Goal: Task Accomplishment & Management: Manage account settings

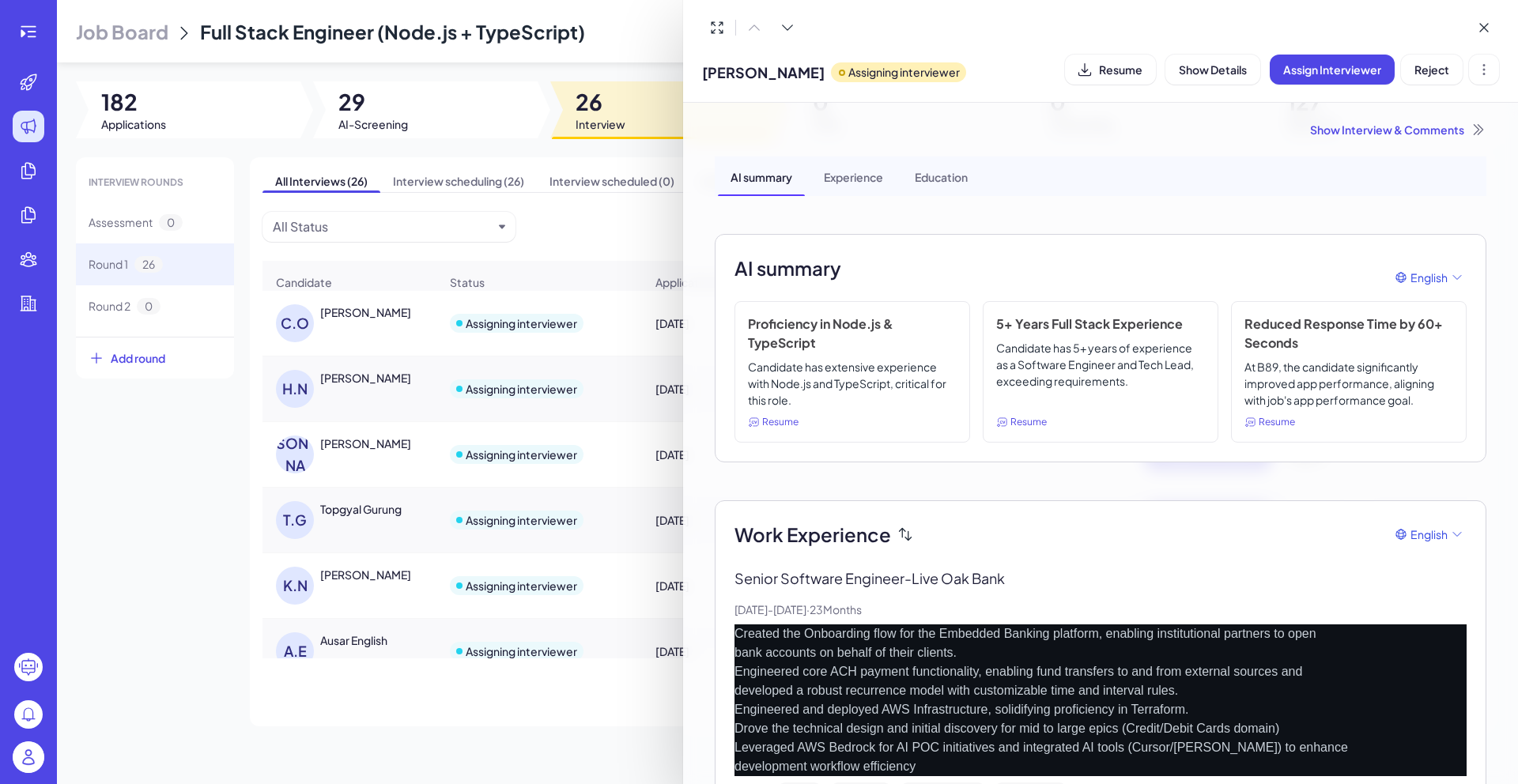
click at [611, 154] on div at bounding box center [759, 392] width 1518 height 784
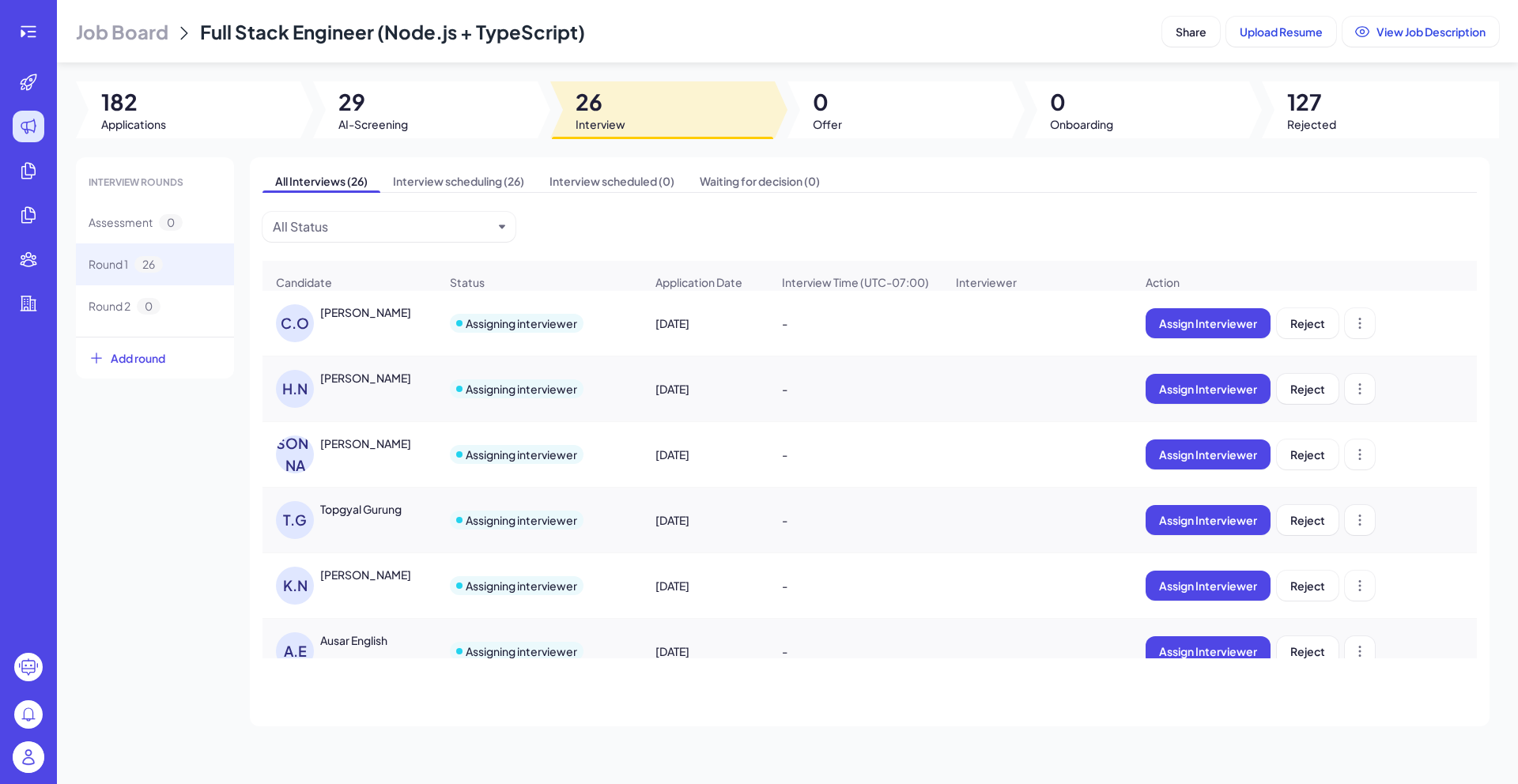
click at [496, 193] on div "All Interviews (26) Interview scheduling (26) Interview scheduled (0) Waiting f…" at bounding box center [869, 441] width 1240 height 569
click at [493, 185] on span "Interview scheduling (26)" at bounding box center [459, 181] width 157 height 23
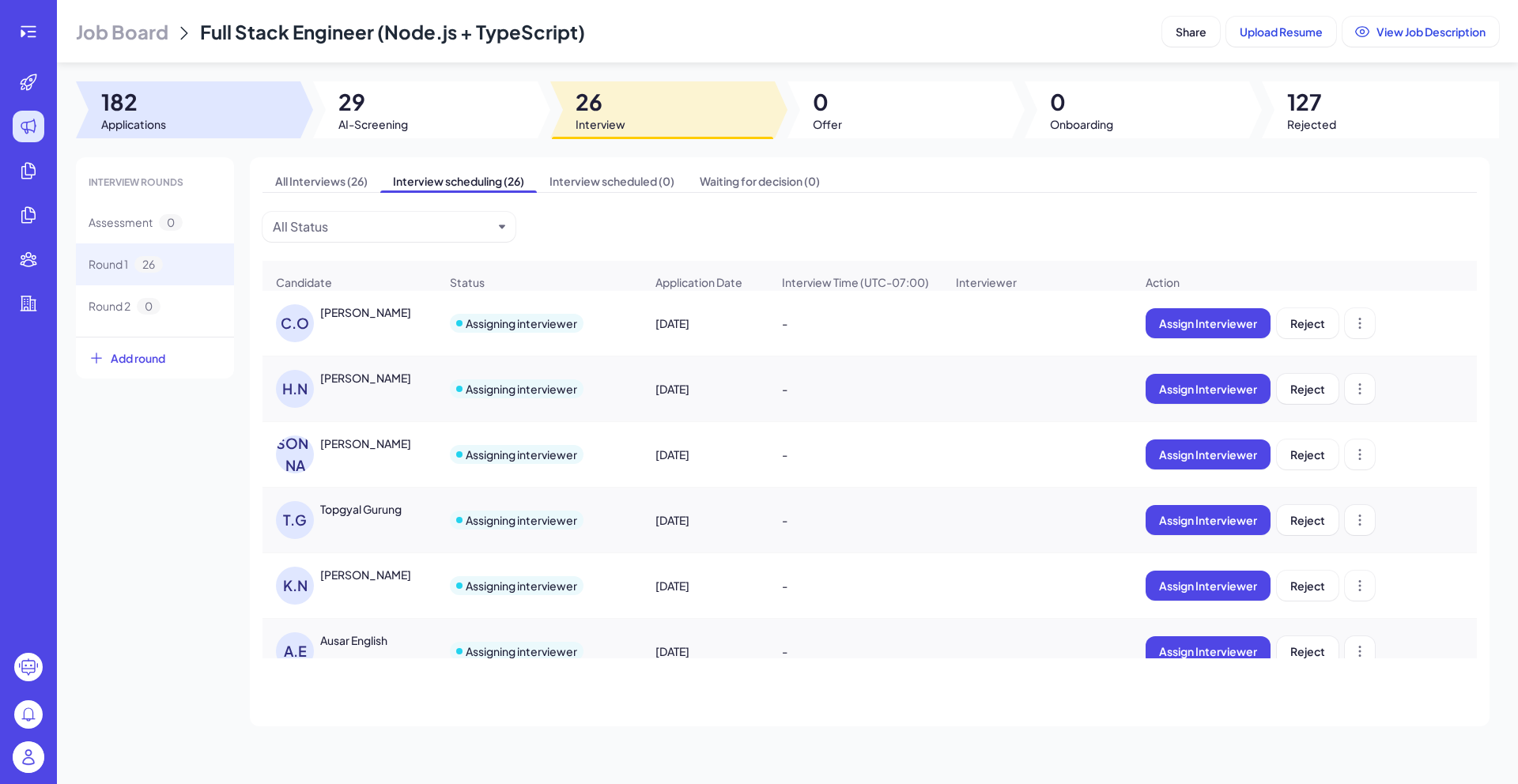
click at [228, 103] on div at bounding box center [187, 109] width 224 height 57
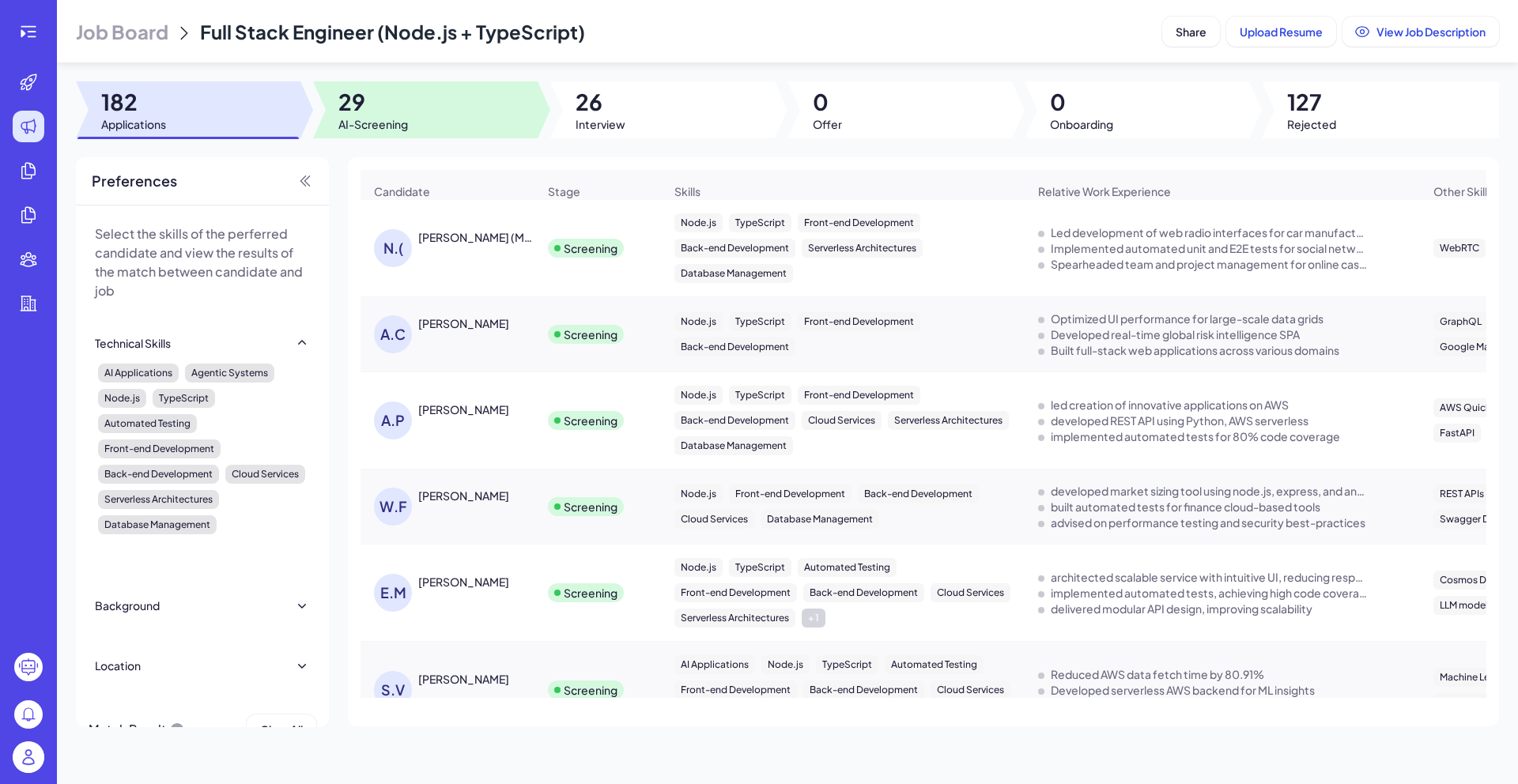
click at [470, 88] on div at bounding box center [425, 109] width 224 height 57
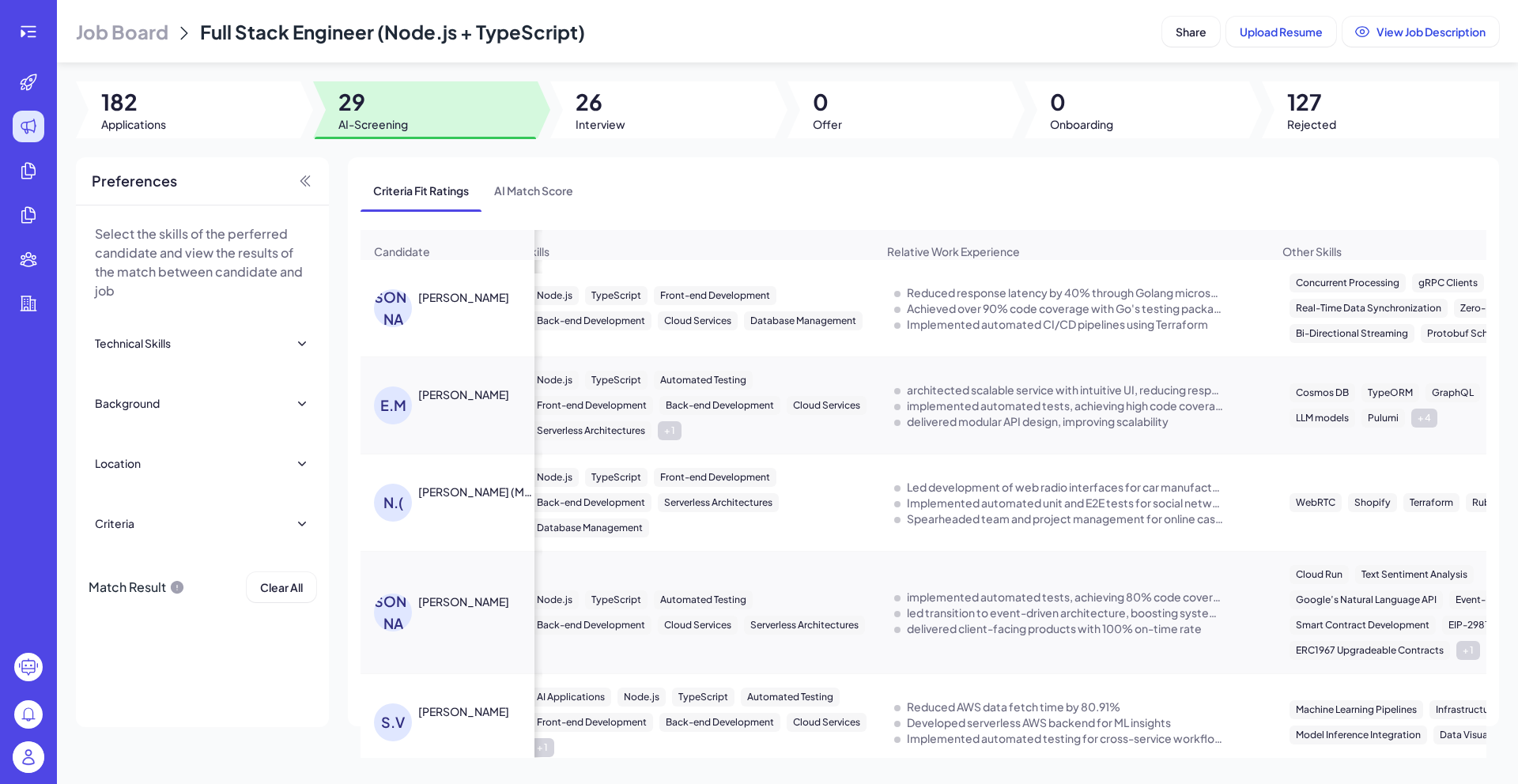
scroll to position [0, 327]
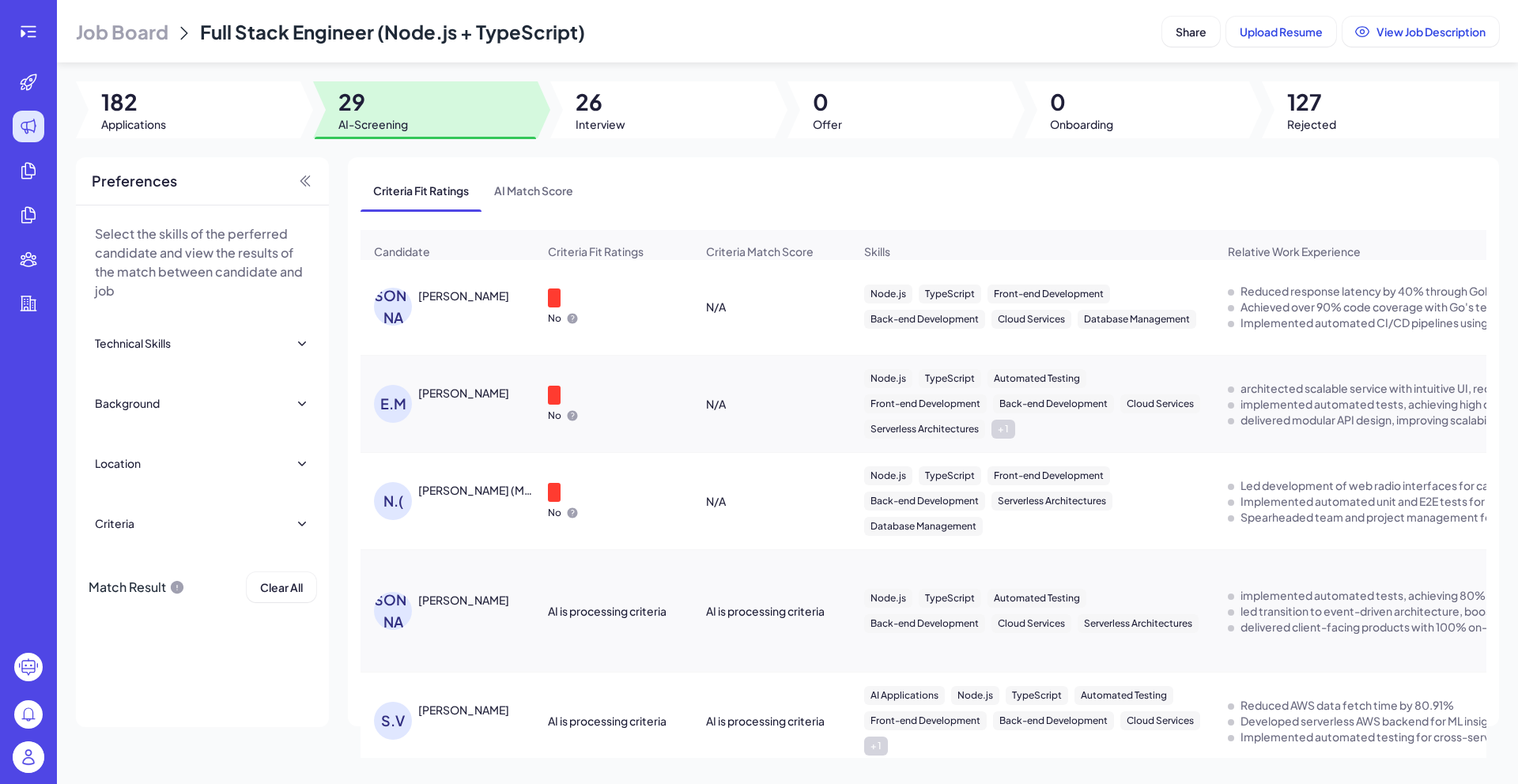
click at [622, 624] on div "AI is processing criteria" at bounding box center [613, 610] width 157 height 44
copy div "AI is processing criteria"
click at [603, 105] on span "26" at bounding box center [600, 101] width 50 height 28
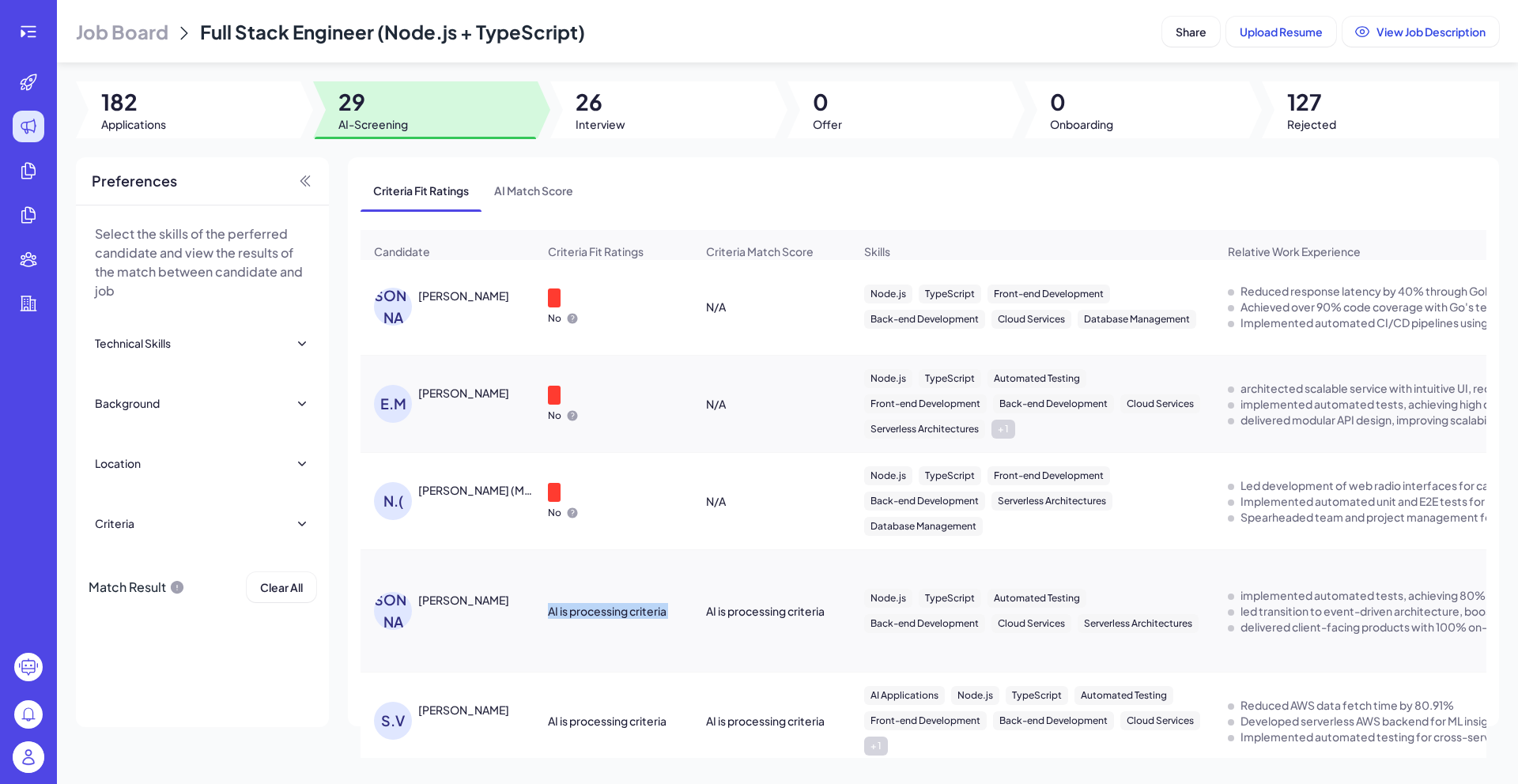
click at [603, 105] on span "26" at bounding box center [600, 101] width 50 height 28
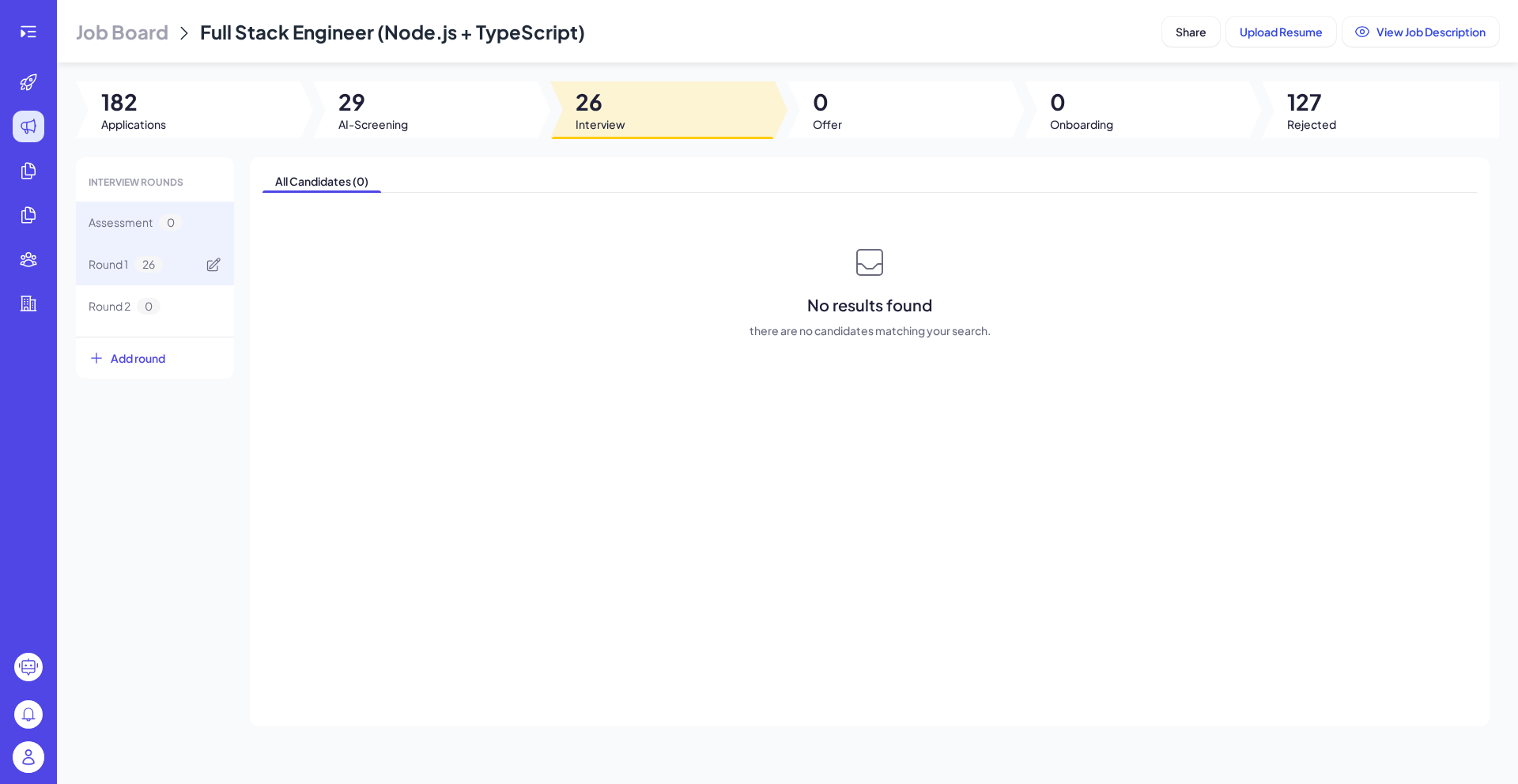
click at [180, 248] on div "Round 1 26" at bounding box center [154, 265] width 158 height 42
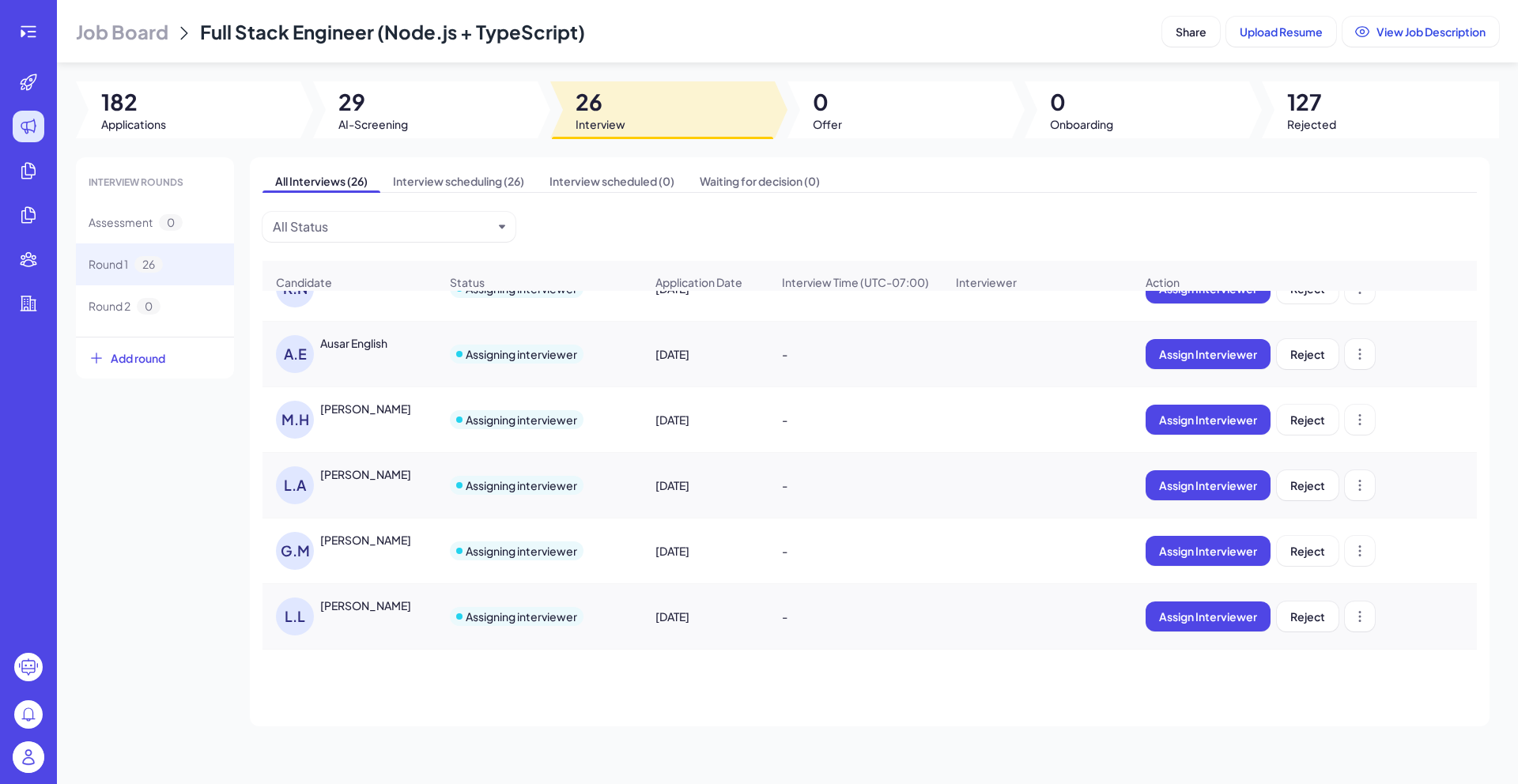
scroll to position [0, 0]
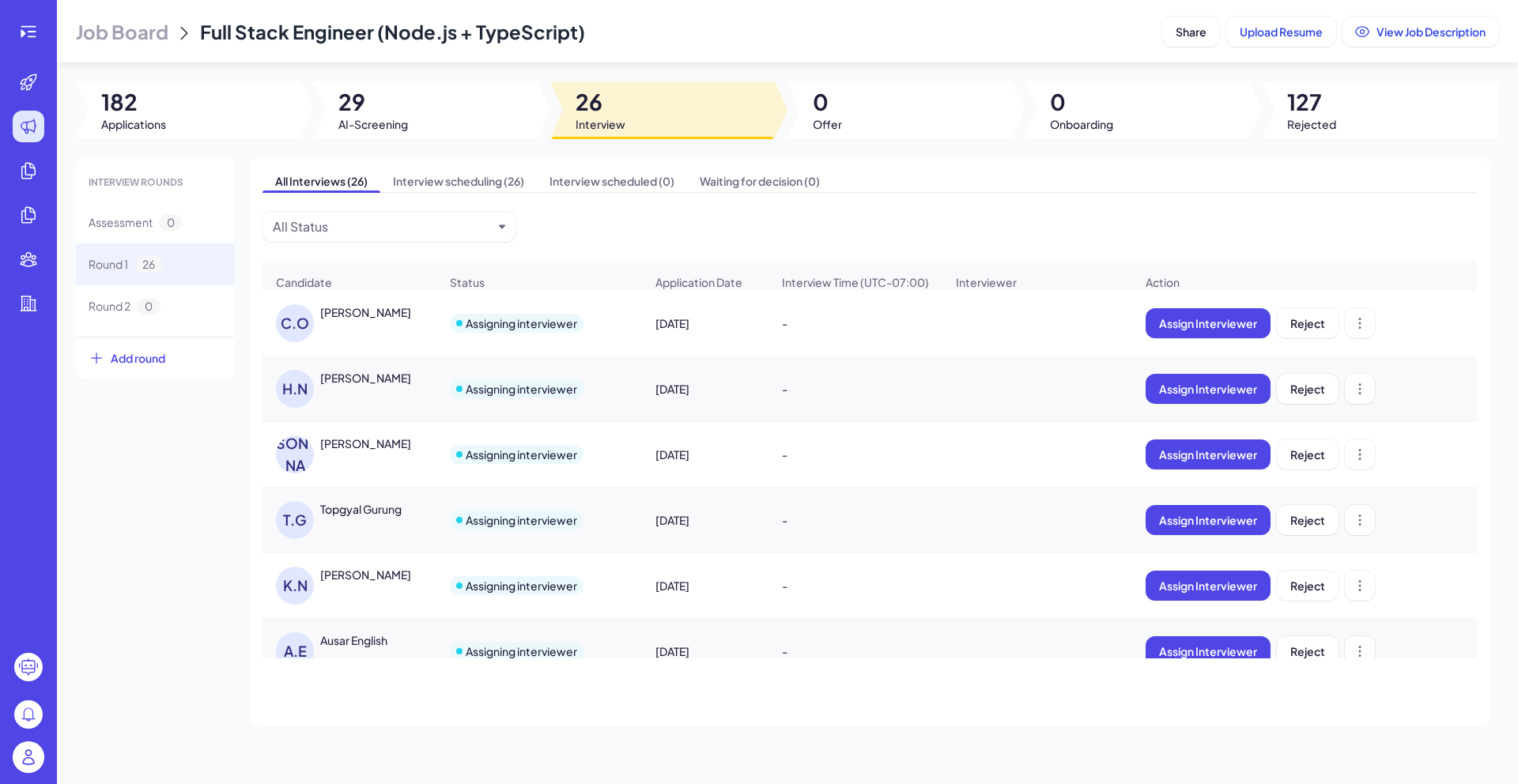
click at [518, 326] on div "Assigning interviewer" at bounding box center [521, 323] width 112 height 16
copy div "Assigning interviewer"
click at [1331, 108] on span "127" at bounding box center [1311, 101] width 49 height 28
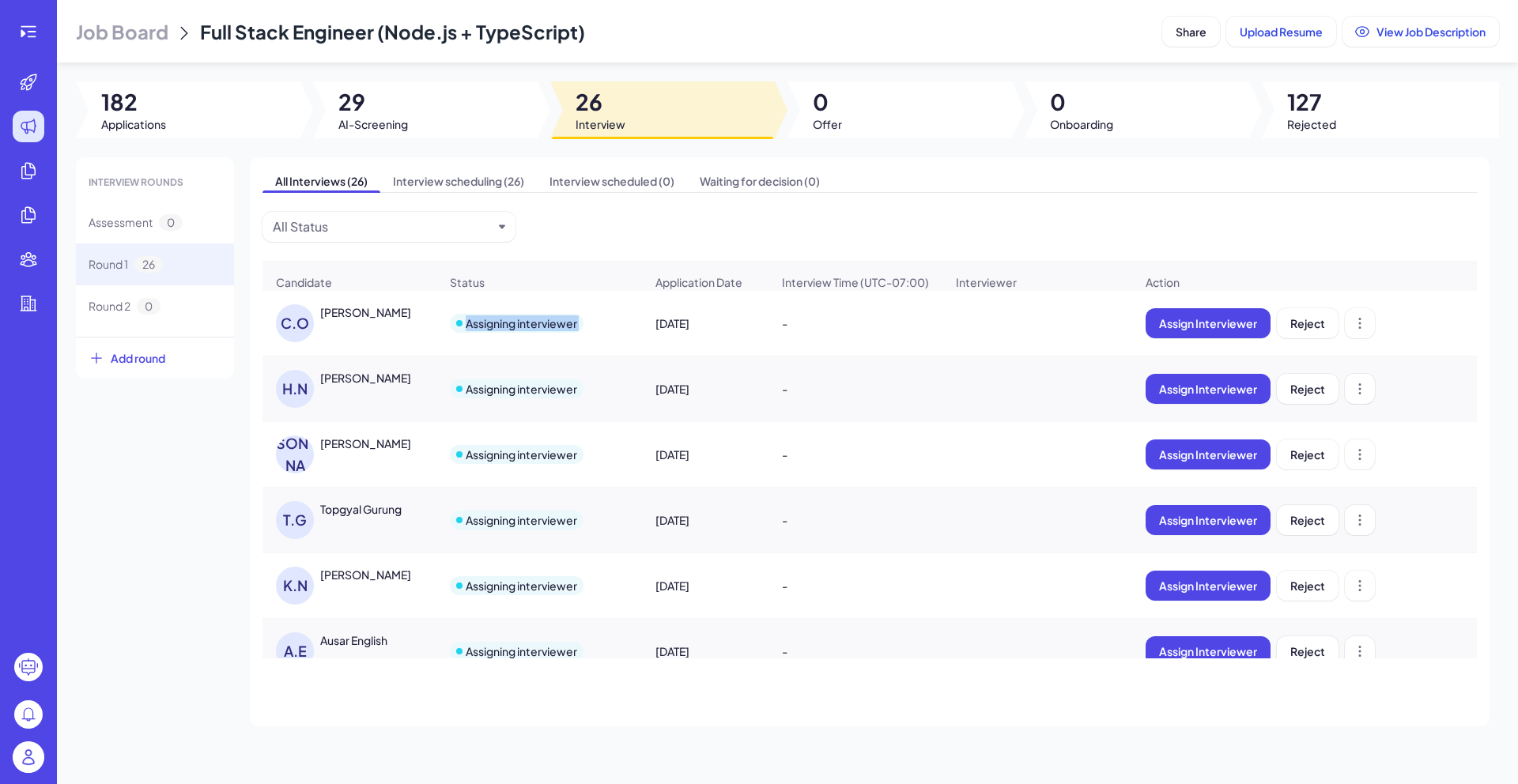
click at [1331, 108] on span "127" at bounding box center [1311, 101] width 49 height 28
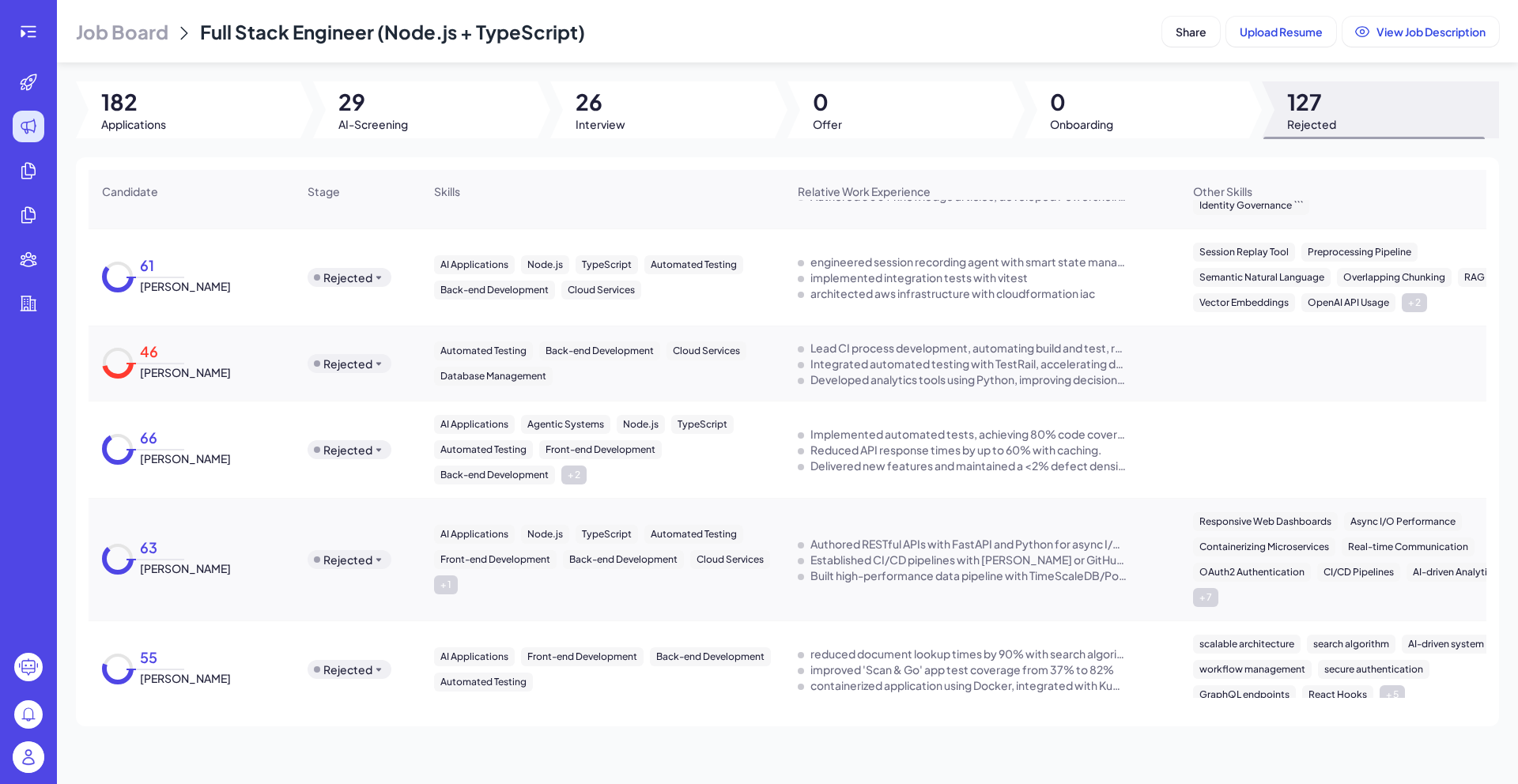
scroll to position [489, 0]
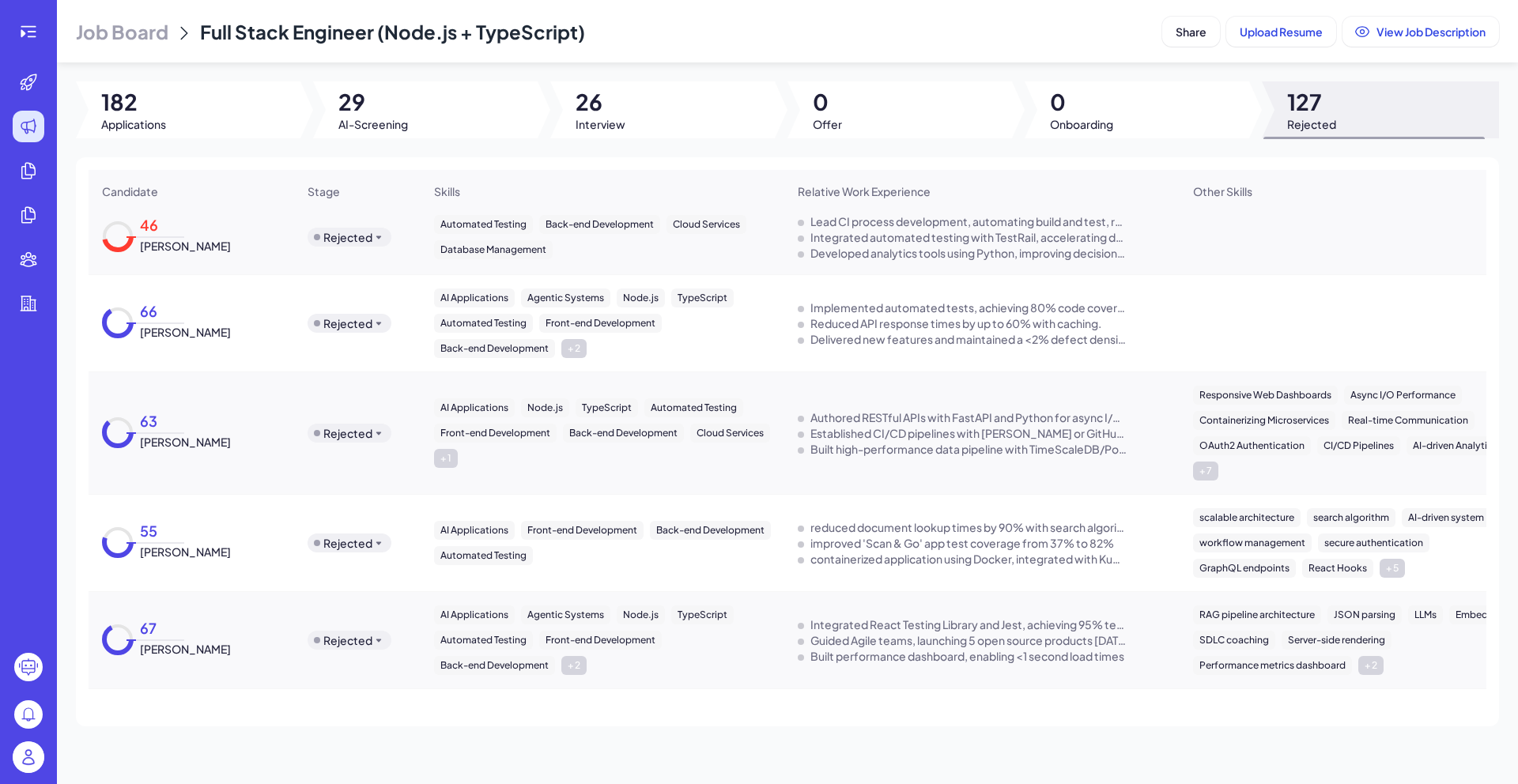
click at [23, 760] on img at bounding box center [28, 757] width 31 height 31
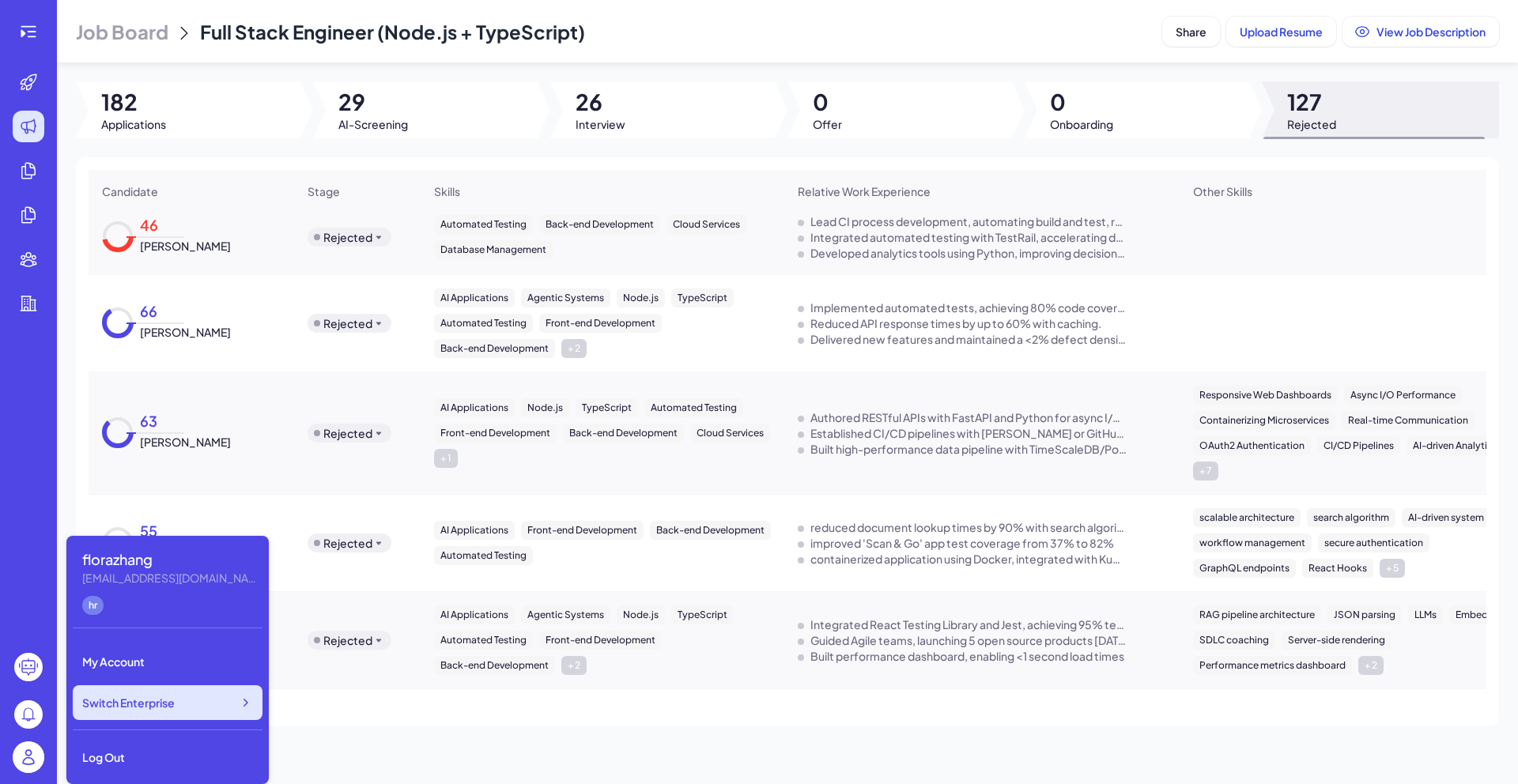
click at [234, 704] on div "Switch Enterprise" at bounding box center [167, 702] width 190 height 35
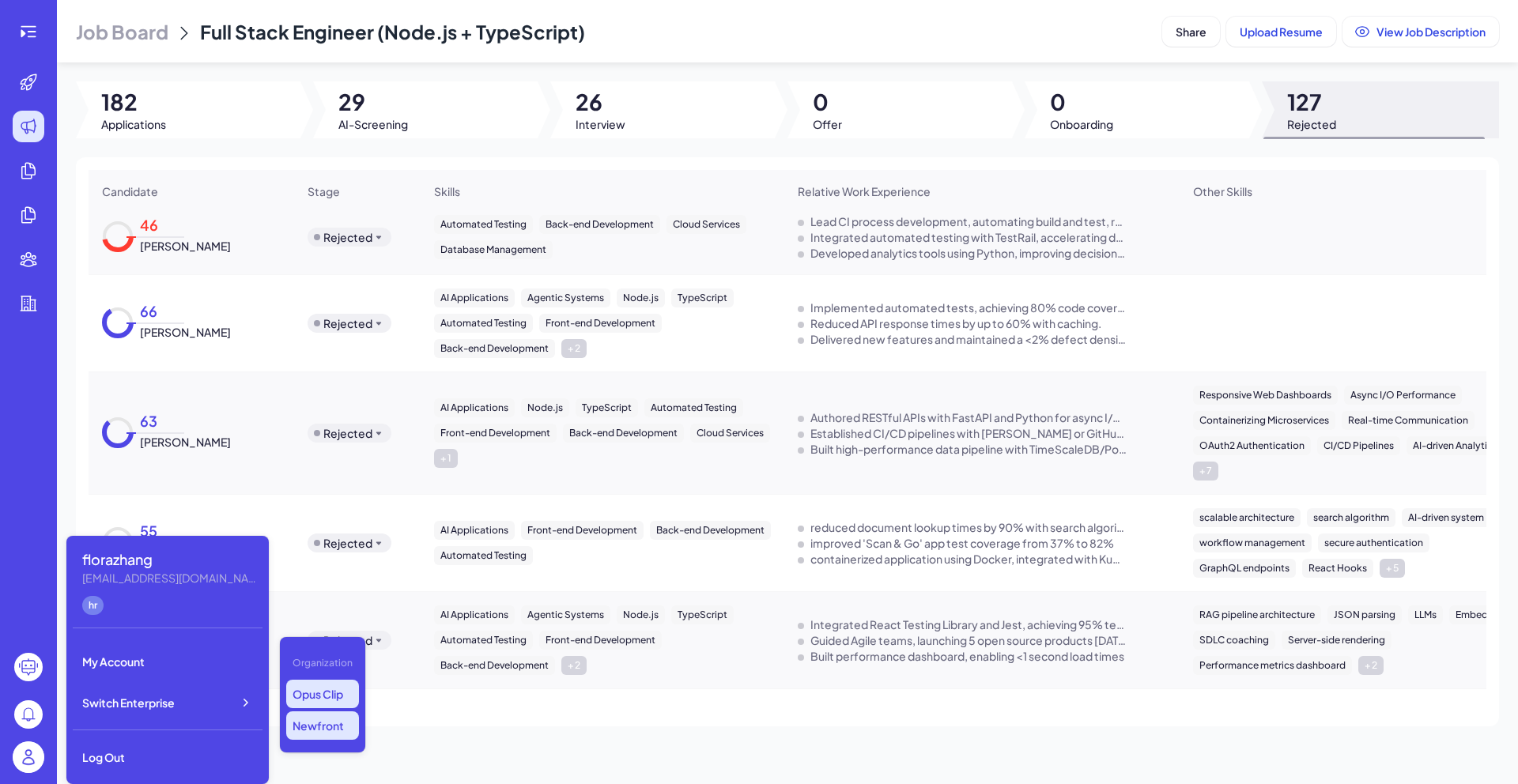
click at [304, 703] on p "Opus Clip" at bounding box center [323, 693] width 72 height 28
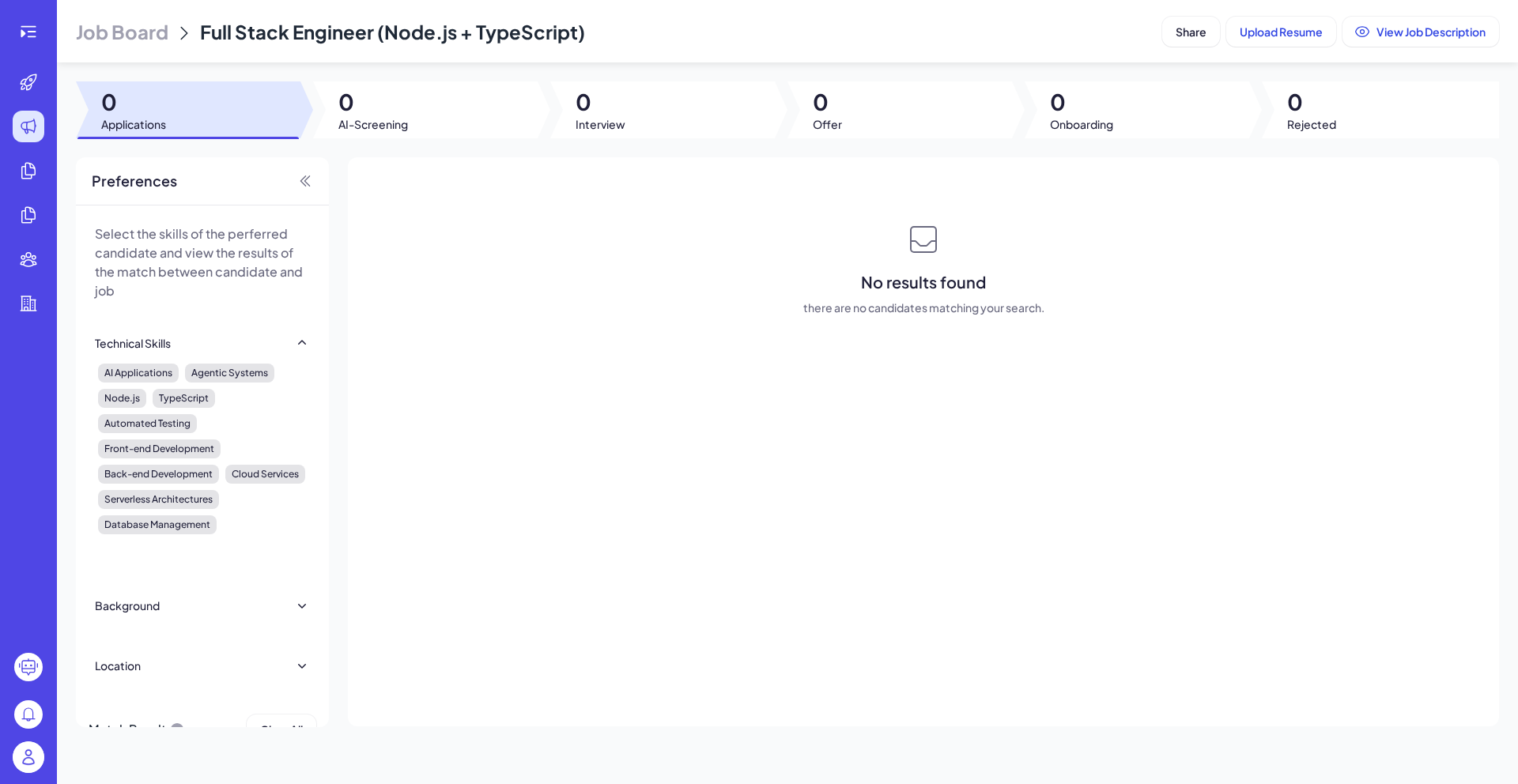
click at [191, 118] on div at bounding box center [187, 109] width 224 height 57
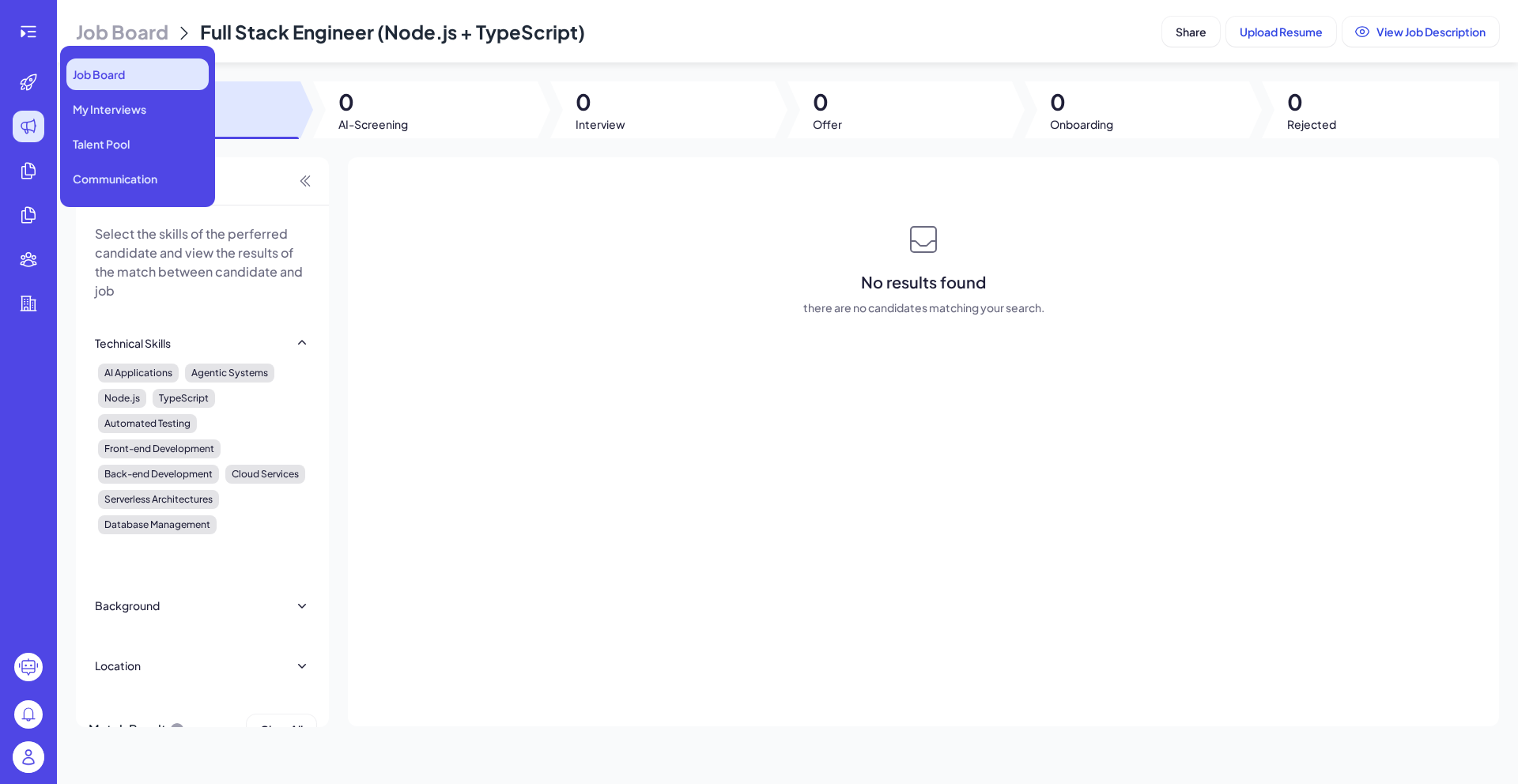
click at [115, 68] on span "Job Board" at bounding box center [98, 75] width 52 height 16
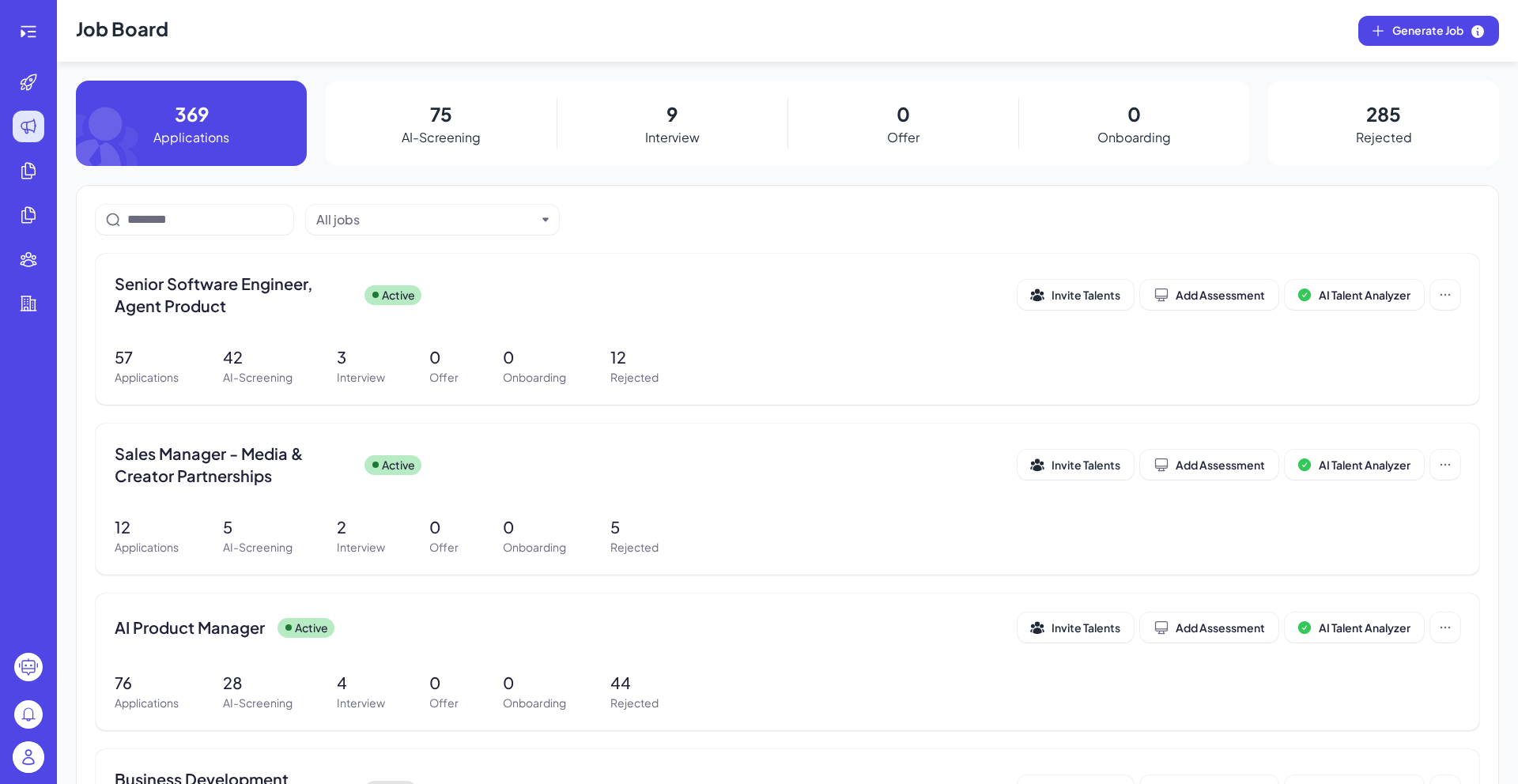
click at [363, 363] on p "3" at bounding box center [361, 356] width 48 height 23
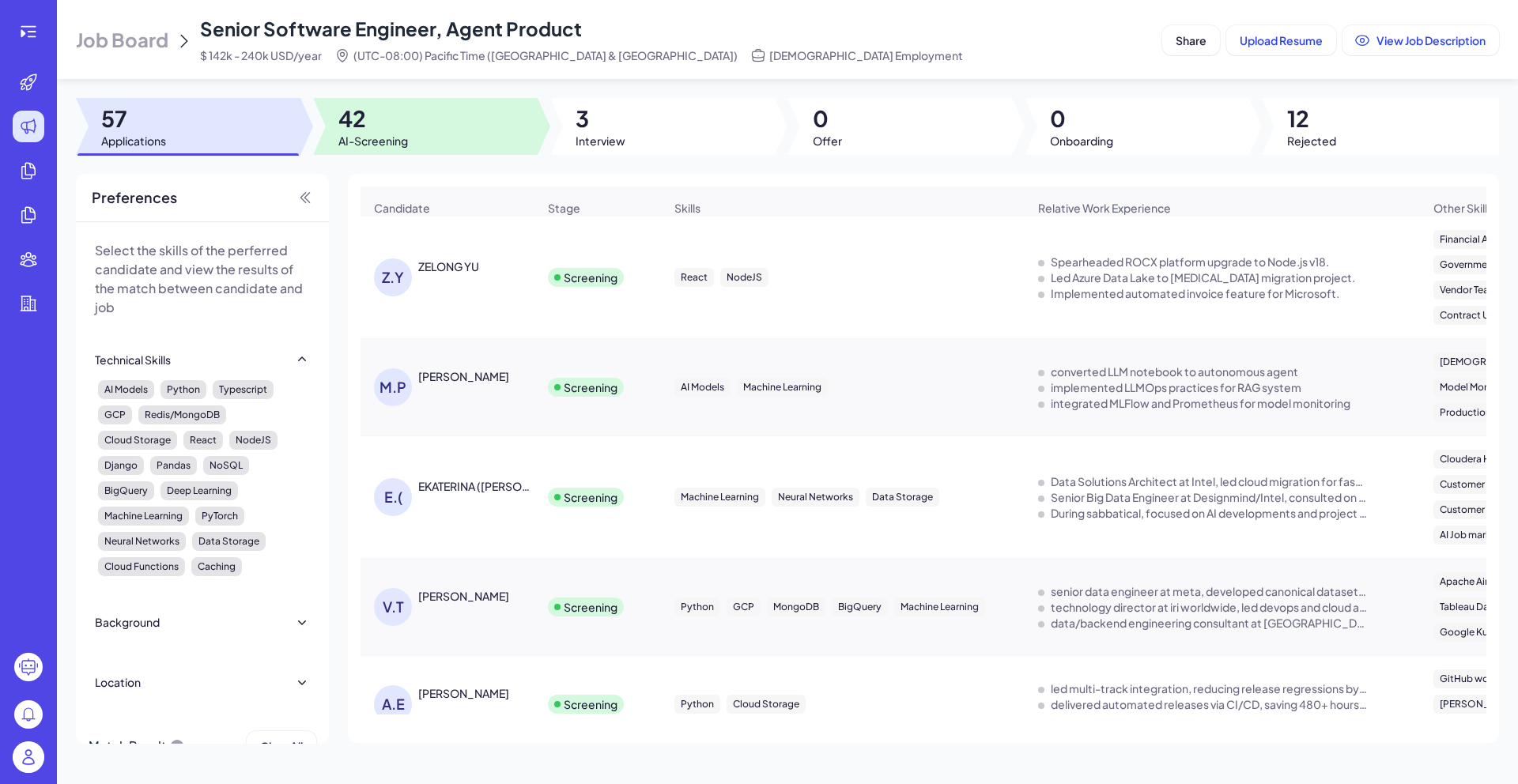
click at [401, 113] on span "42" at bounding box center [373, 118] width 69 height 28
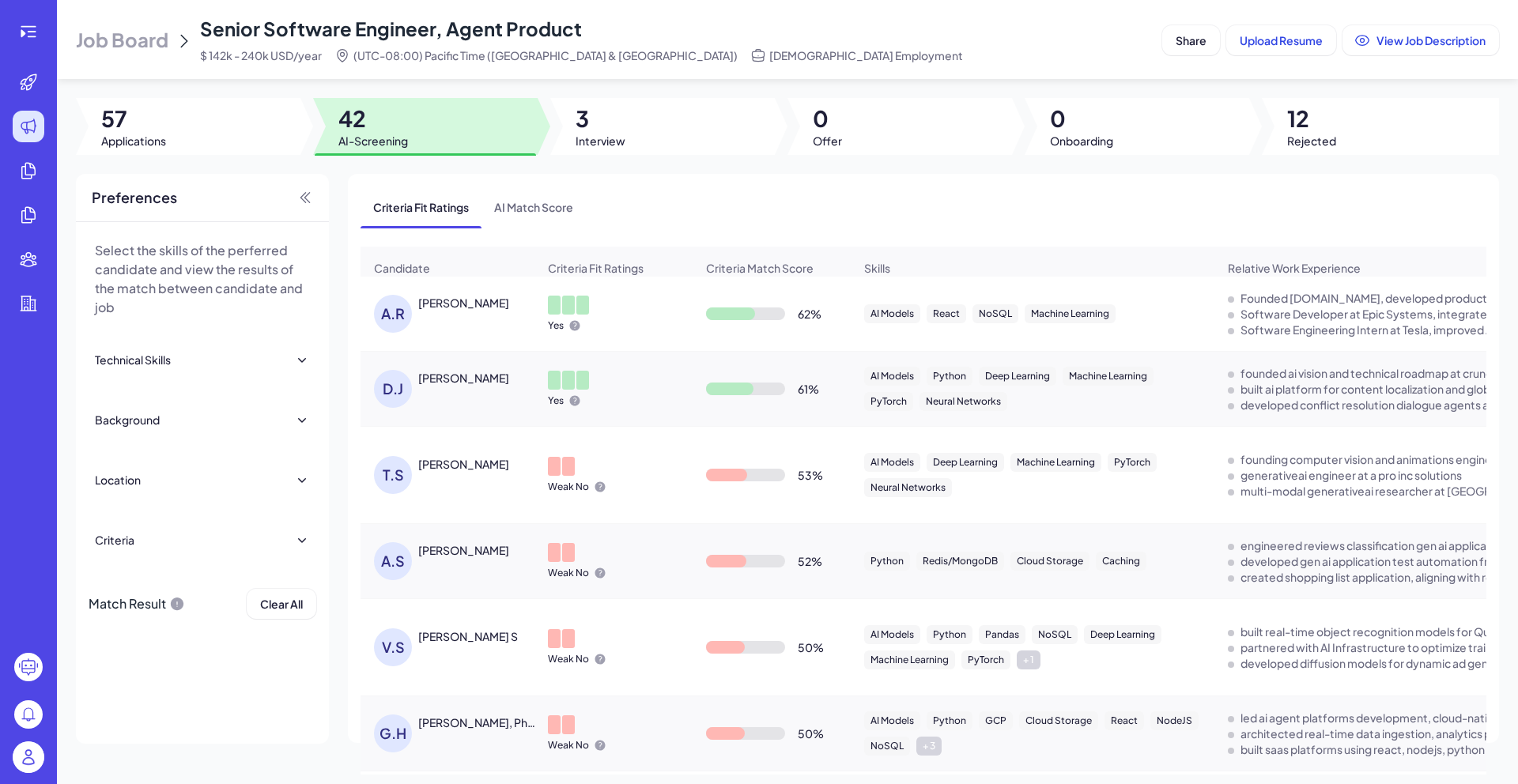
click at [653, 139] on div at bounding box center [662, 126] width 224 height 57
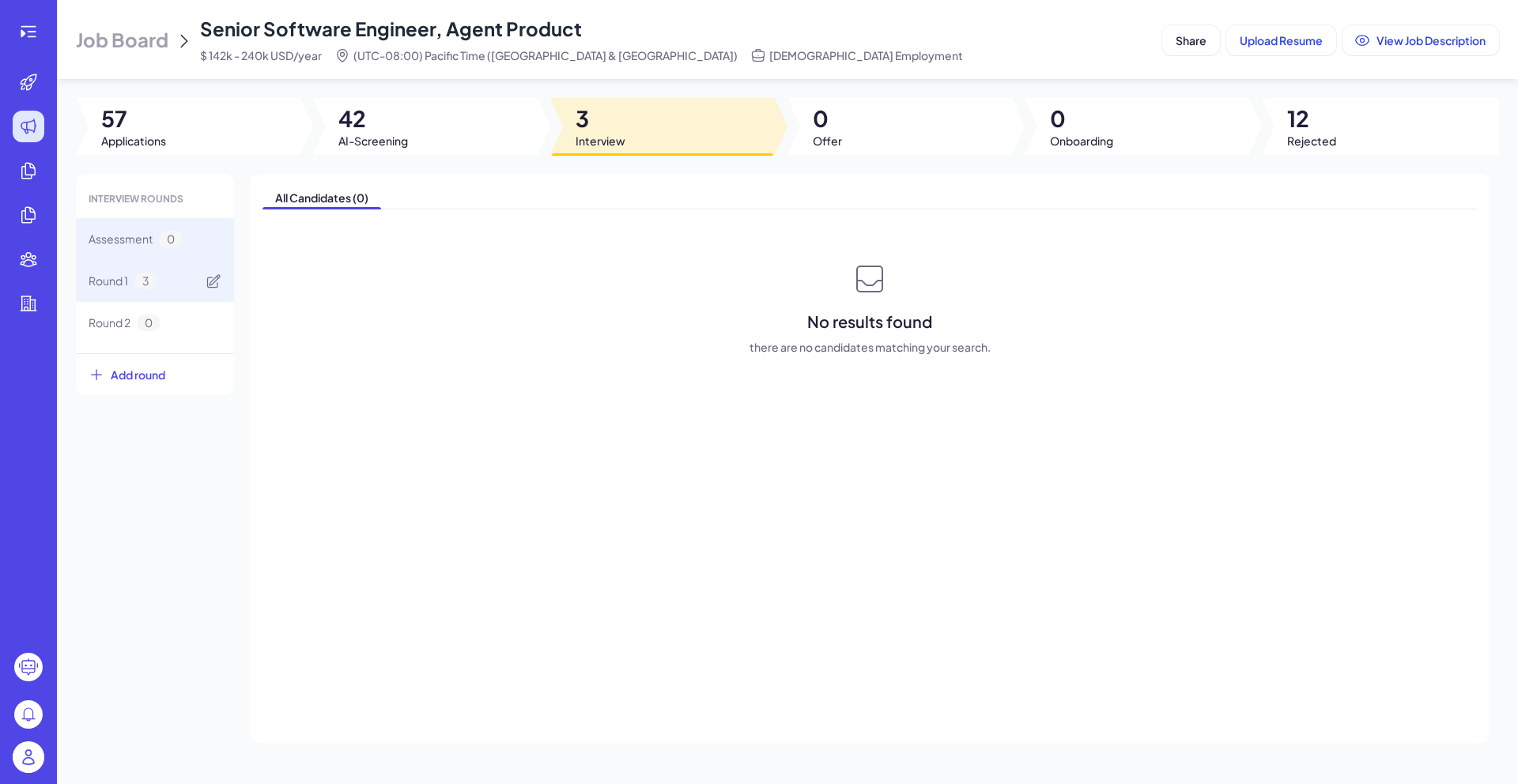
click at [130, 275] on div "Round 1 3" at bounding box center [122, 281] width 68 height 17
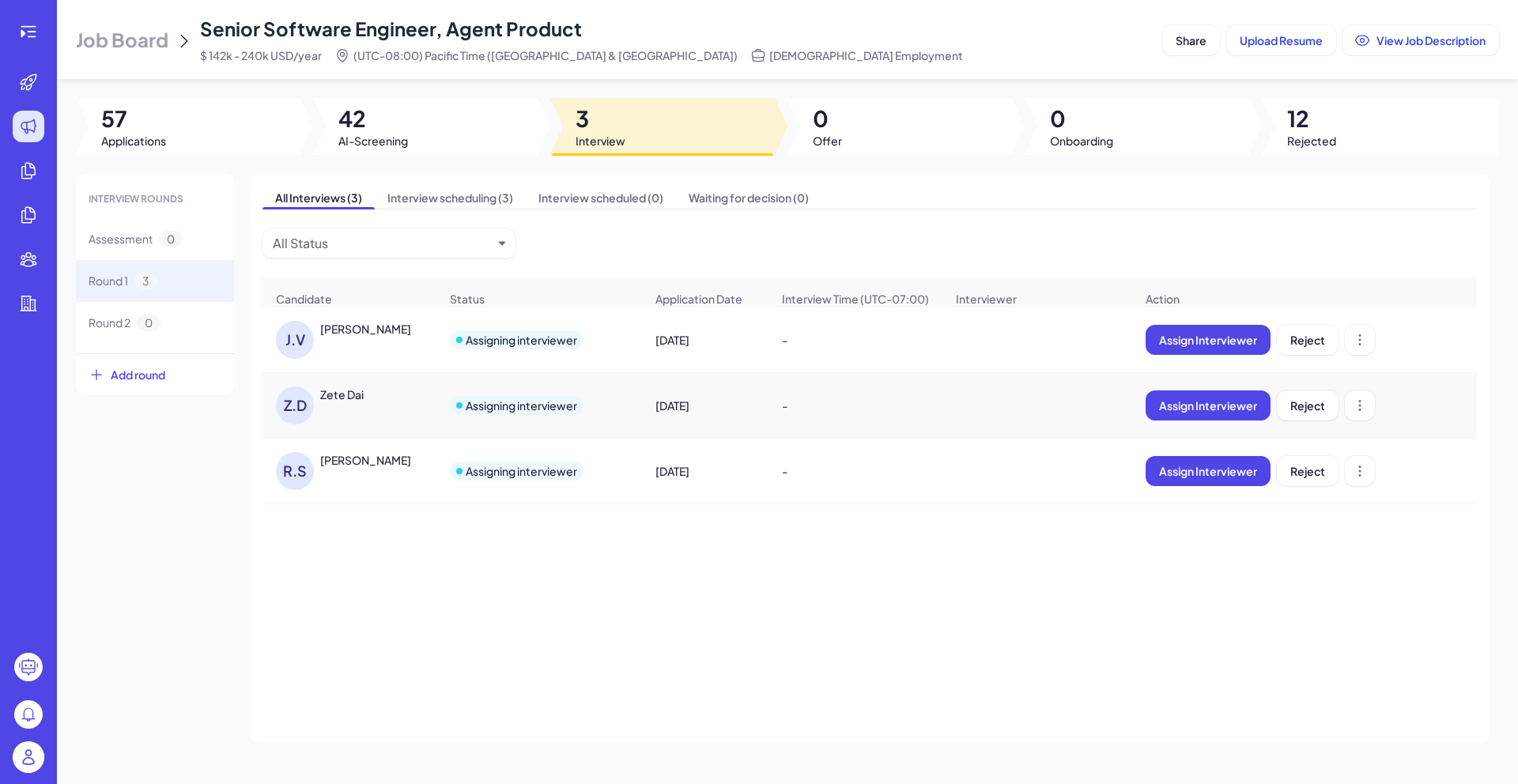
click at [113, 50] on span "Job Board" at bounding box center [121, 39] width 93 height 25
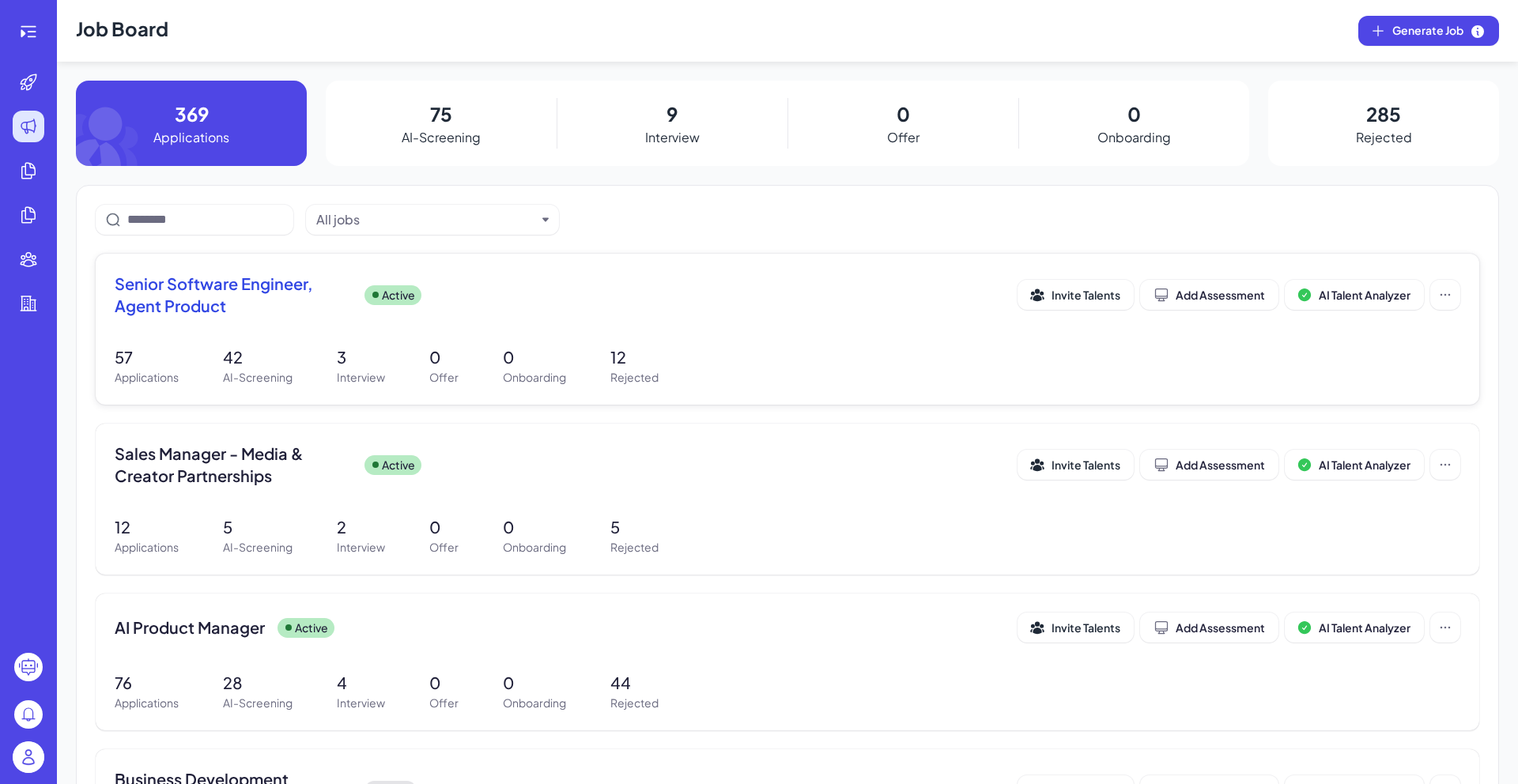
click at [371, 369] on p "Interview" at bounding box center [361, 377] width 48 height 17
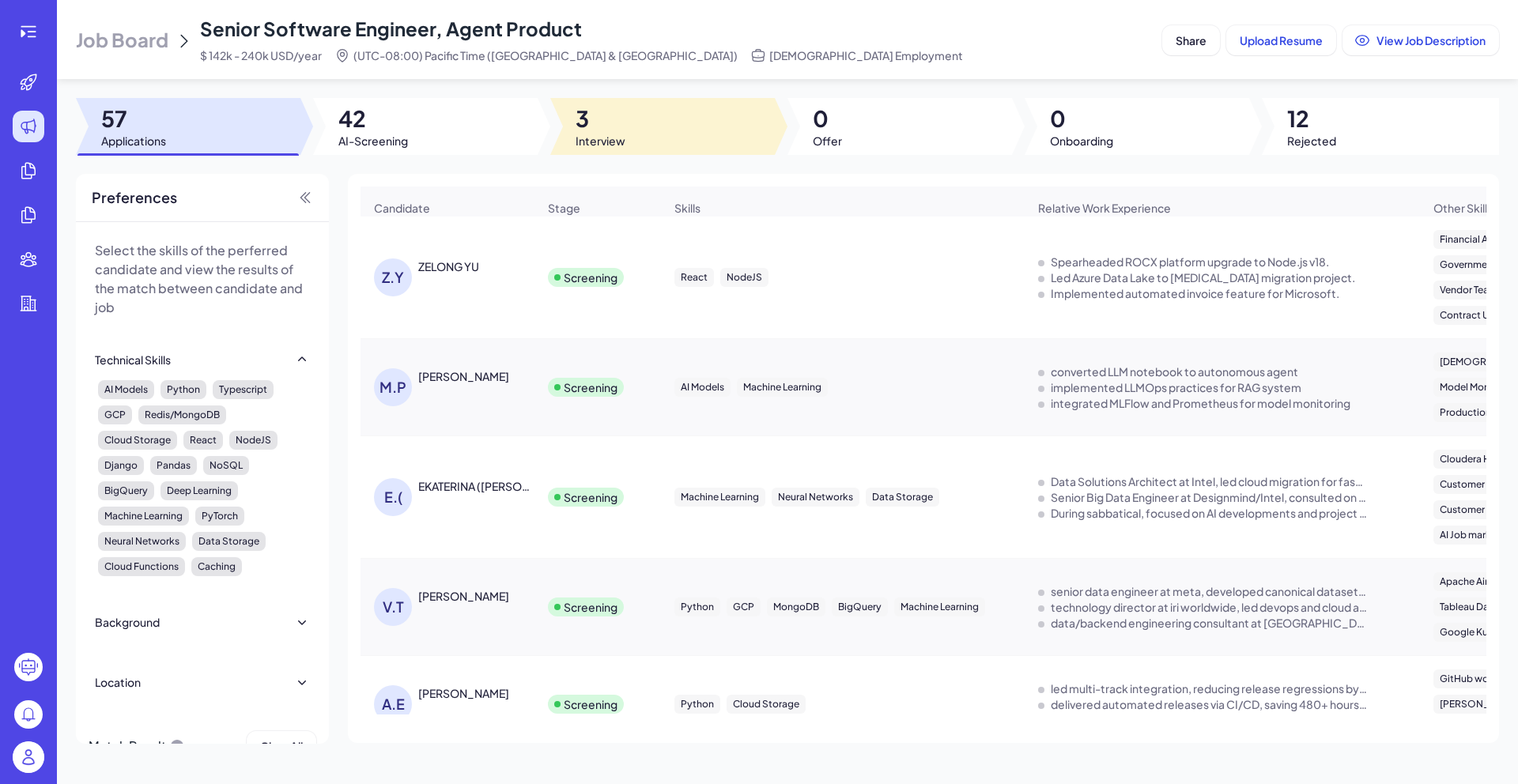
click at [664, 135] on div at bounding box center [662, 126] width 224 height 57
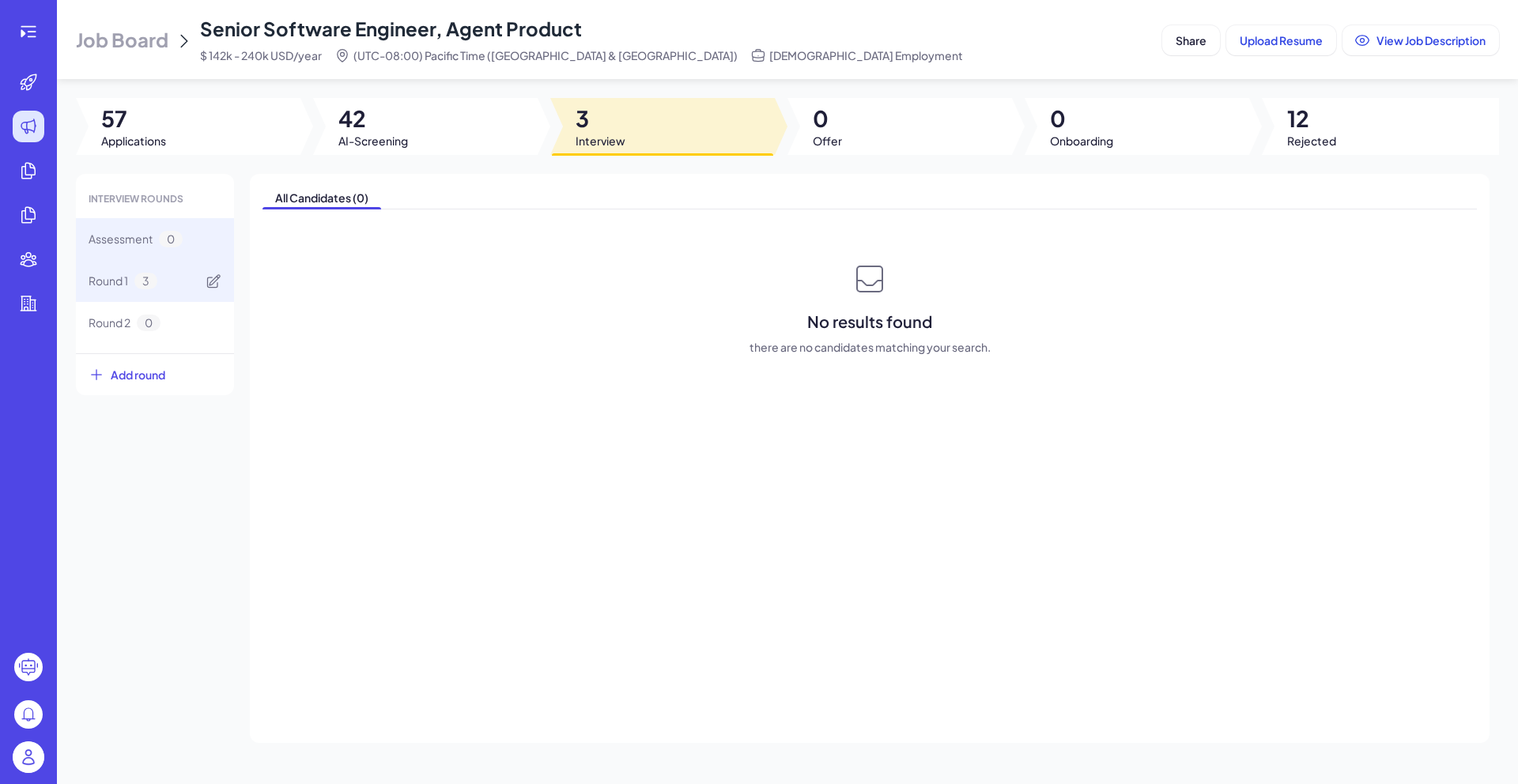
click at [119, 276] on span "Round 1" at bounding box center [108, 281] width 39 height 17
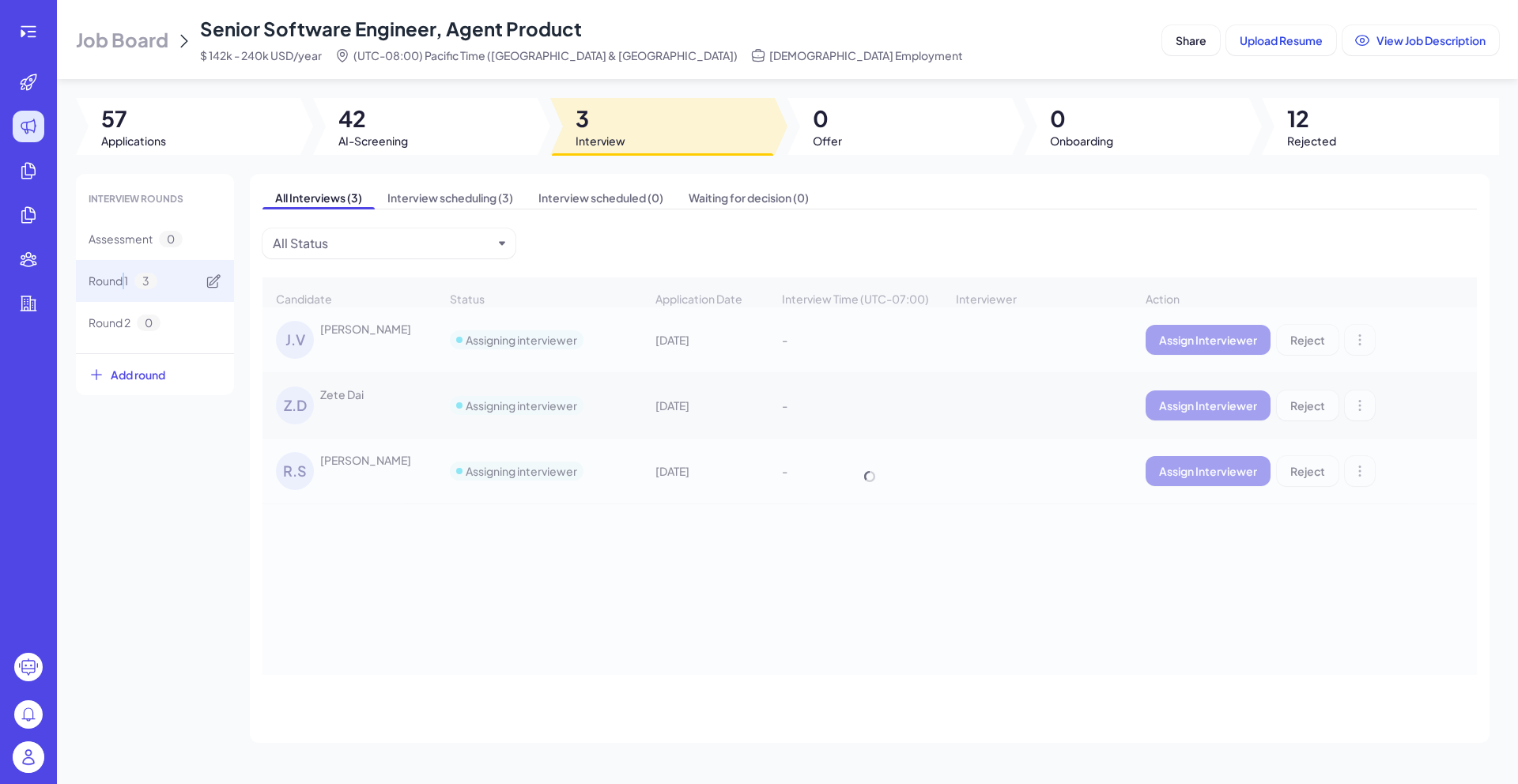
click at [119, 276] on span "Round 1" at bounding box center [108, 281] width 39 height 17
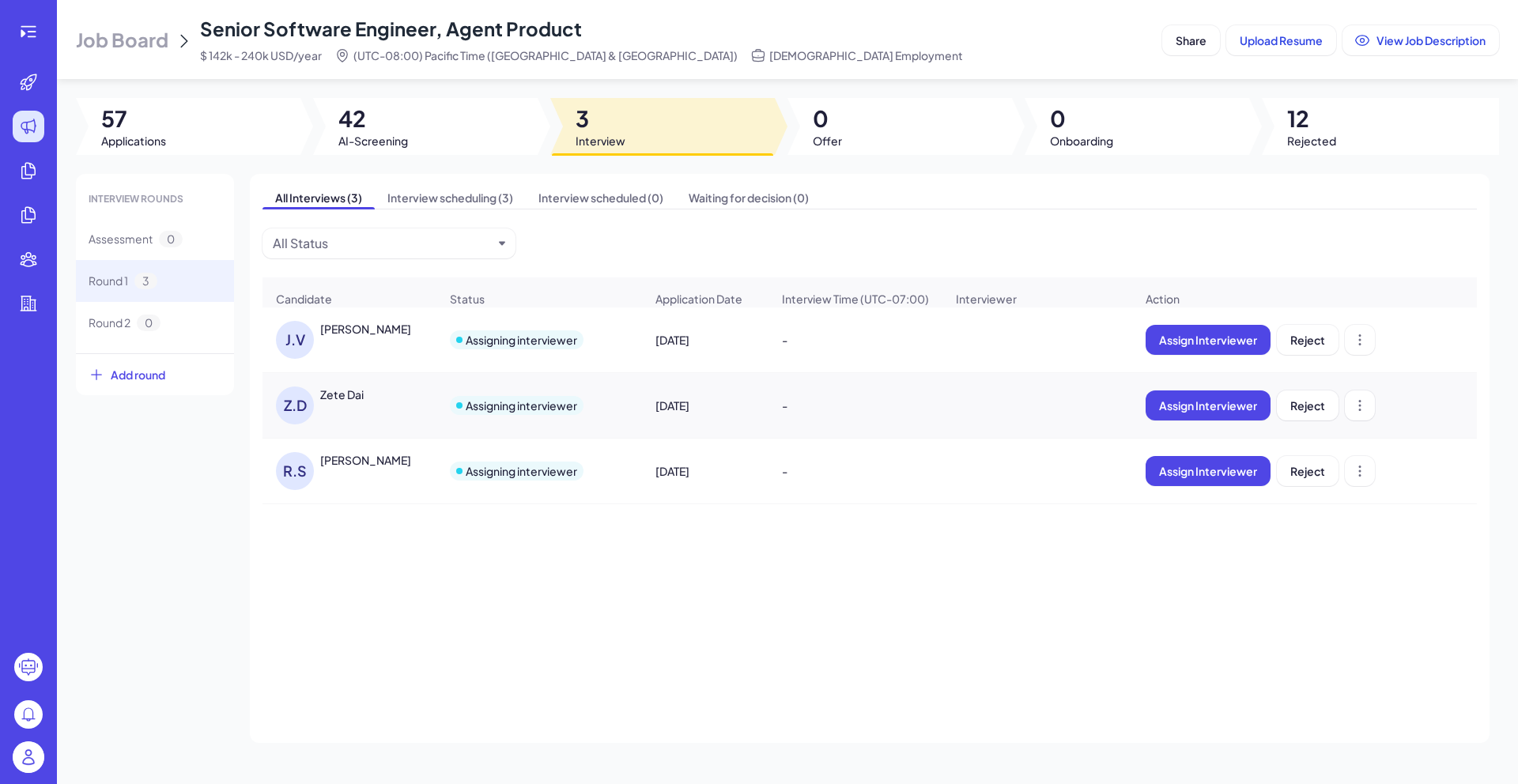
click at [132, 43] on span "Job Board" at bounding box center [121, 39] width 93 height 25
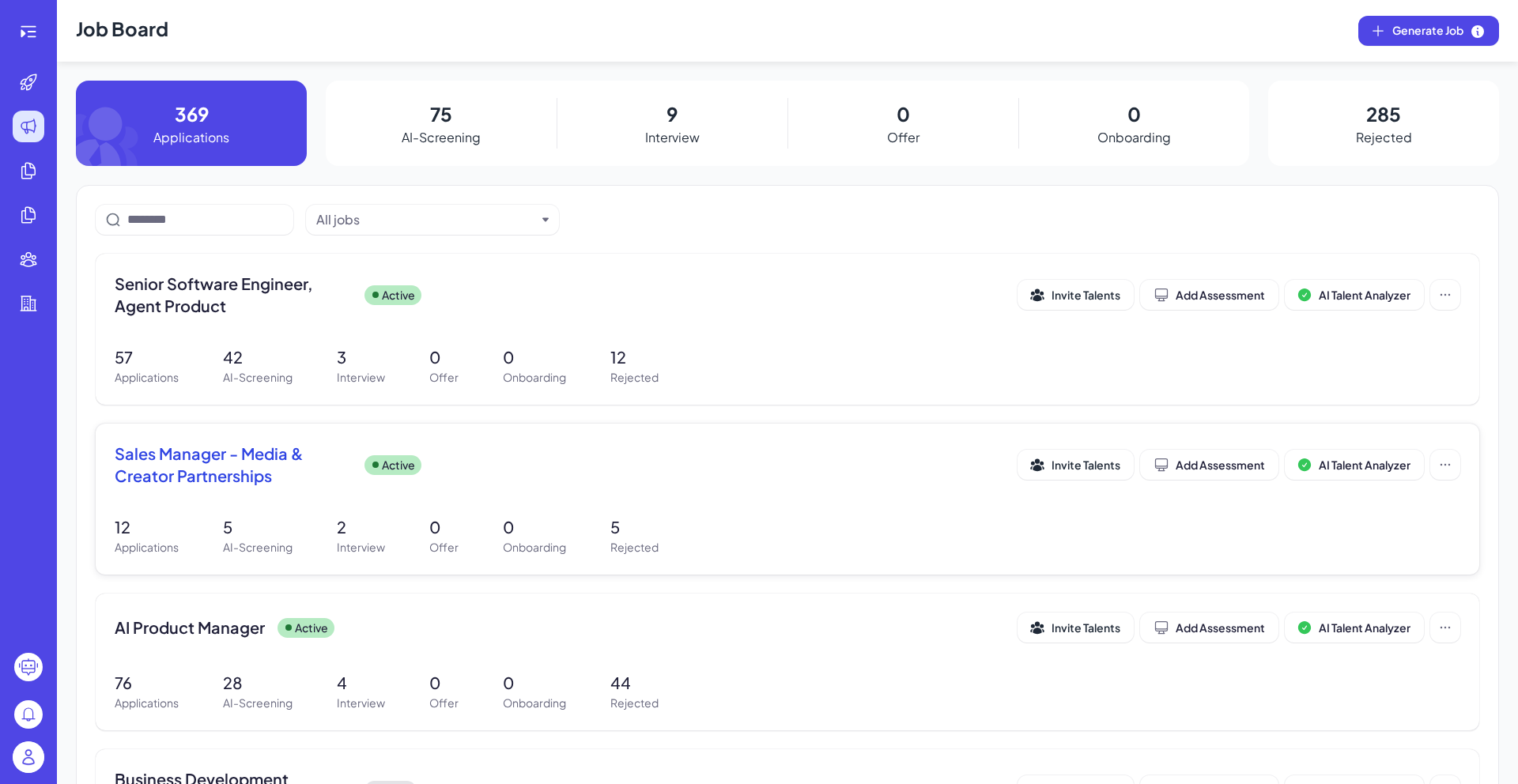
scroll to position [3, 0]
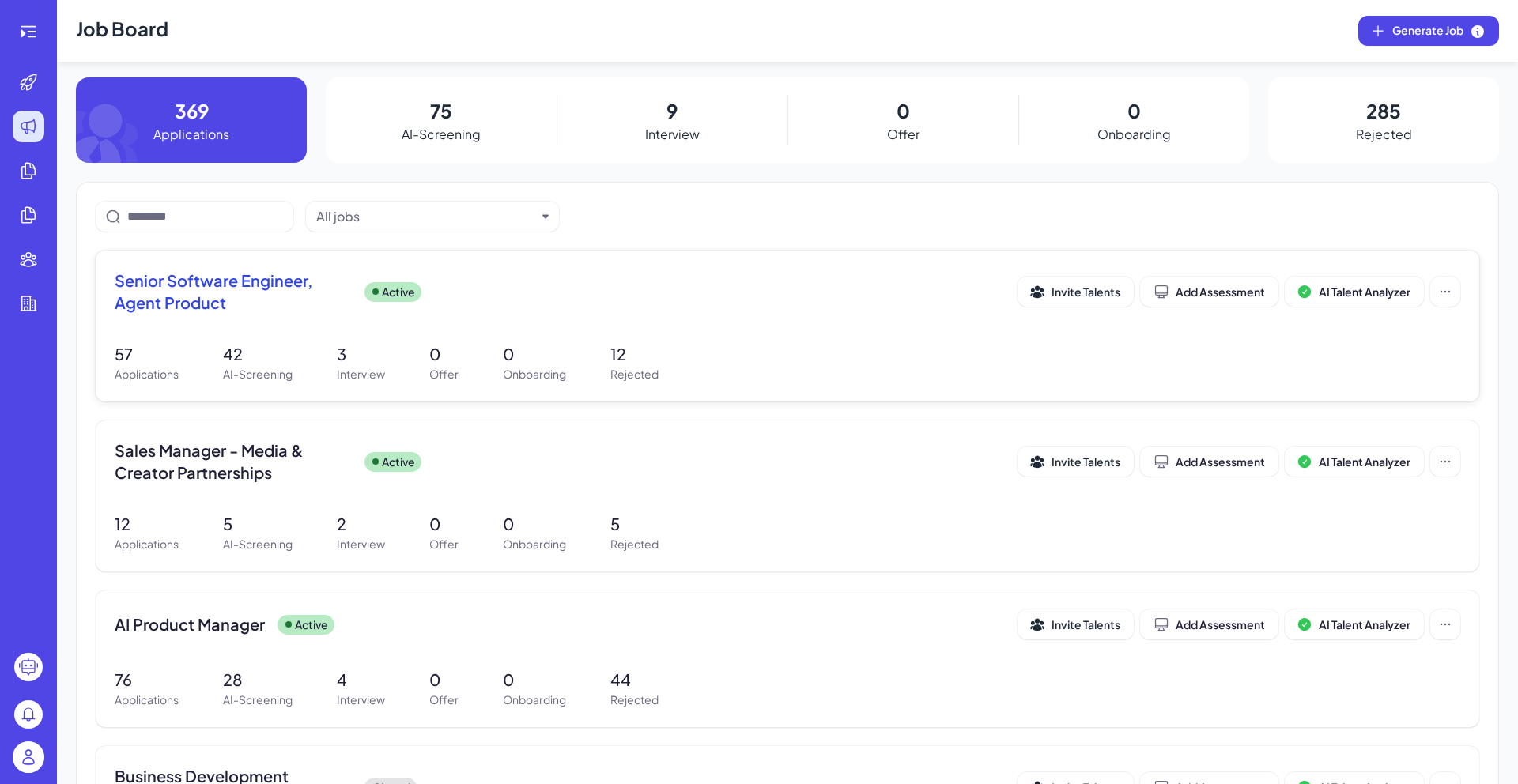
click at [316, 297] on span "Senior Software Engineer, Agent Product" at bounding box center [232, 291] width 237 height 44
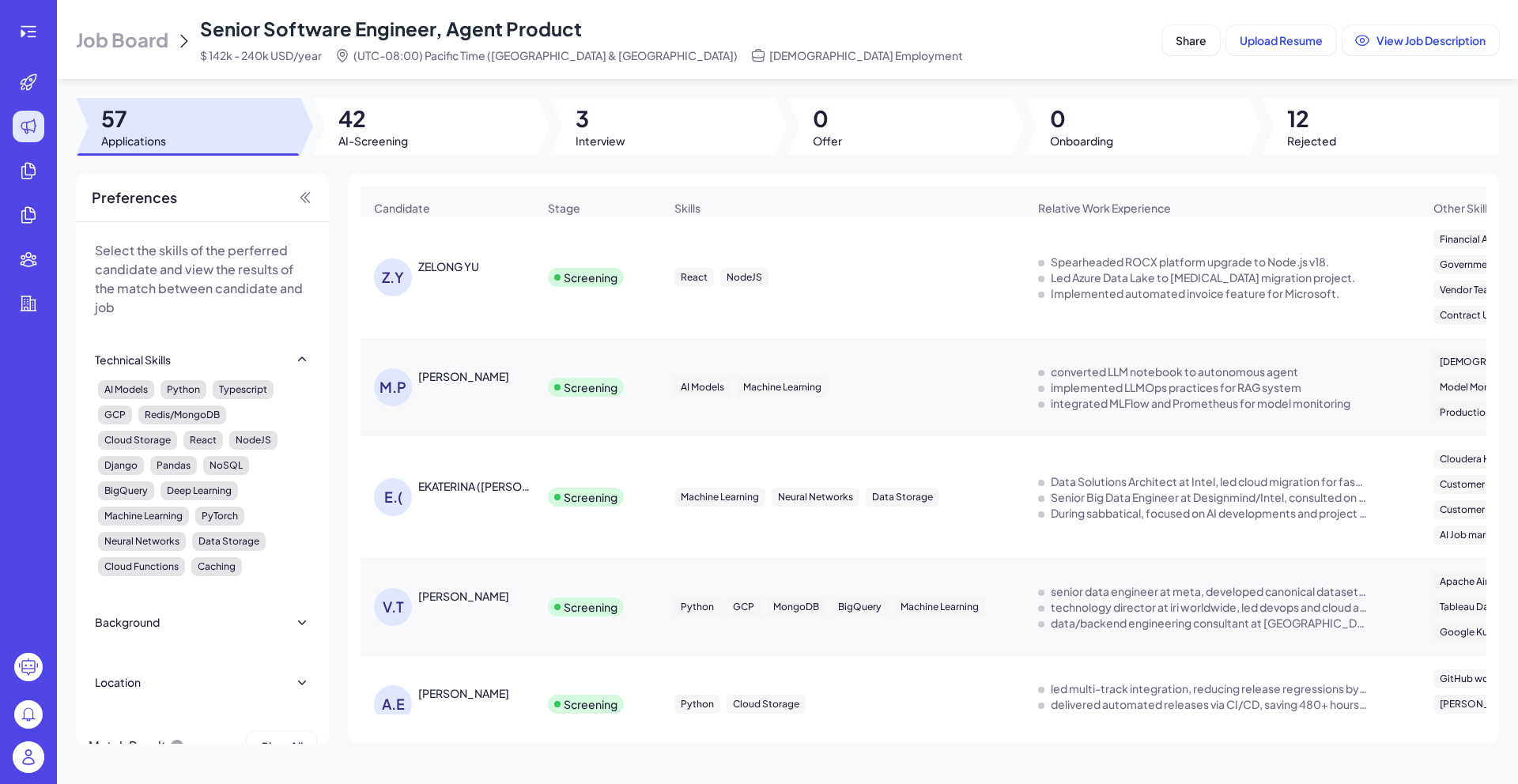
click at [128, 125] on span "57" at bounding box center [134, 118] width 65 height 28
click at [224, 119] on div at bounding box center [187, 126] width 224 height 57
click at [312, 199] on icon at bounding box center [305, 198] width 16 height 16
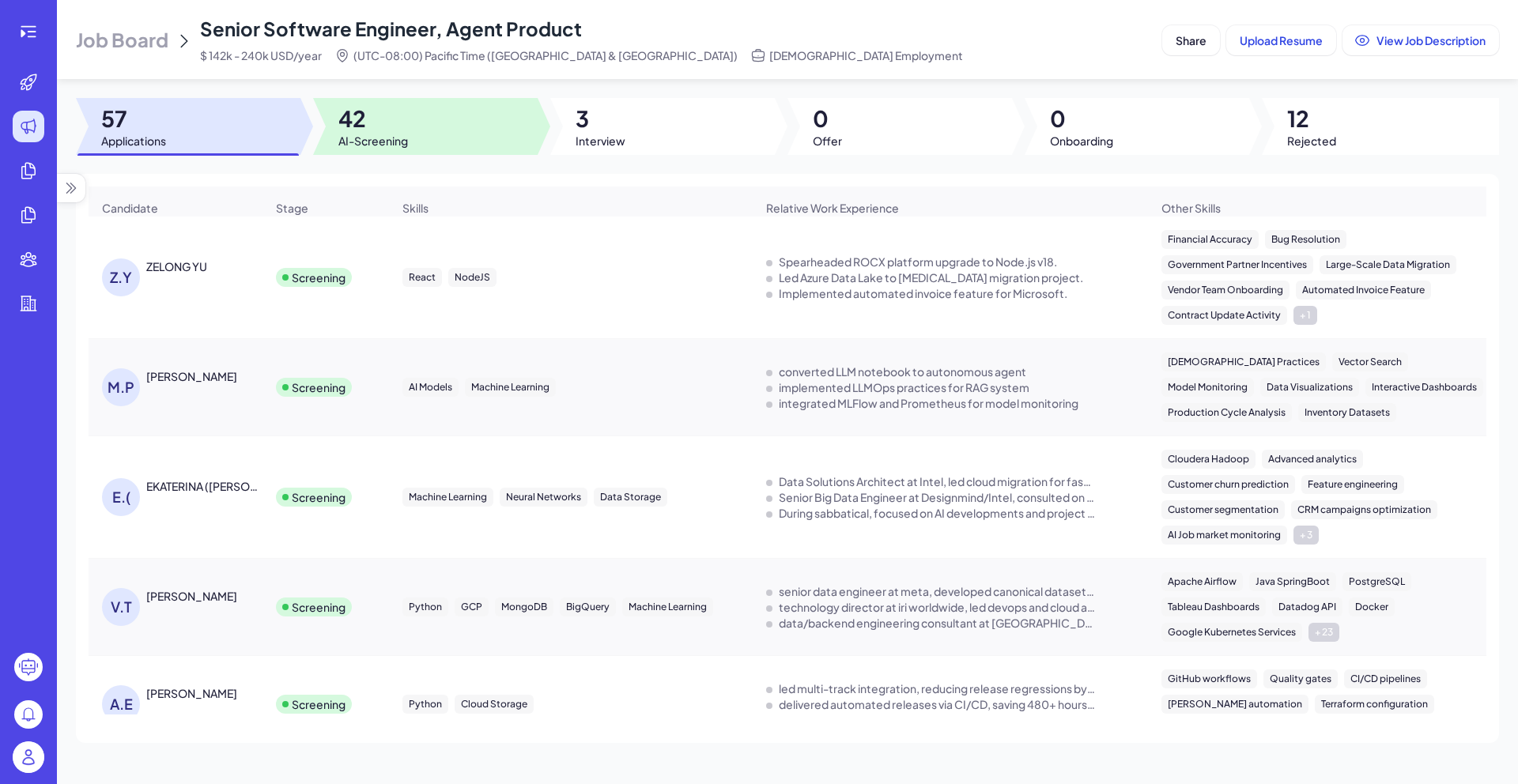
click at [367, 113] on span "42" at bounding box center [373, 118] width 69 height 28
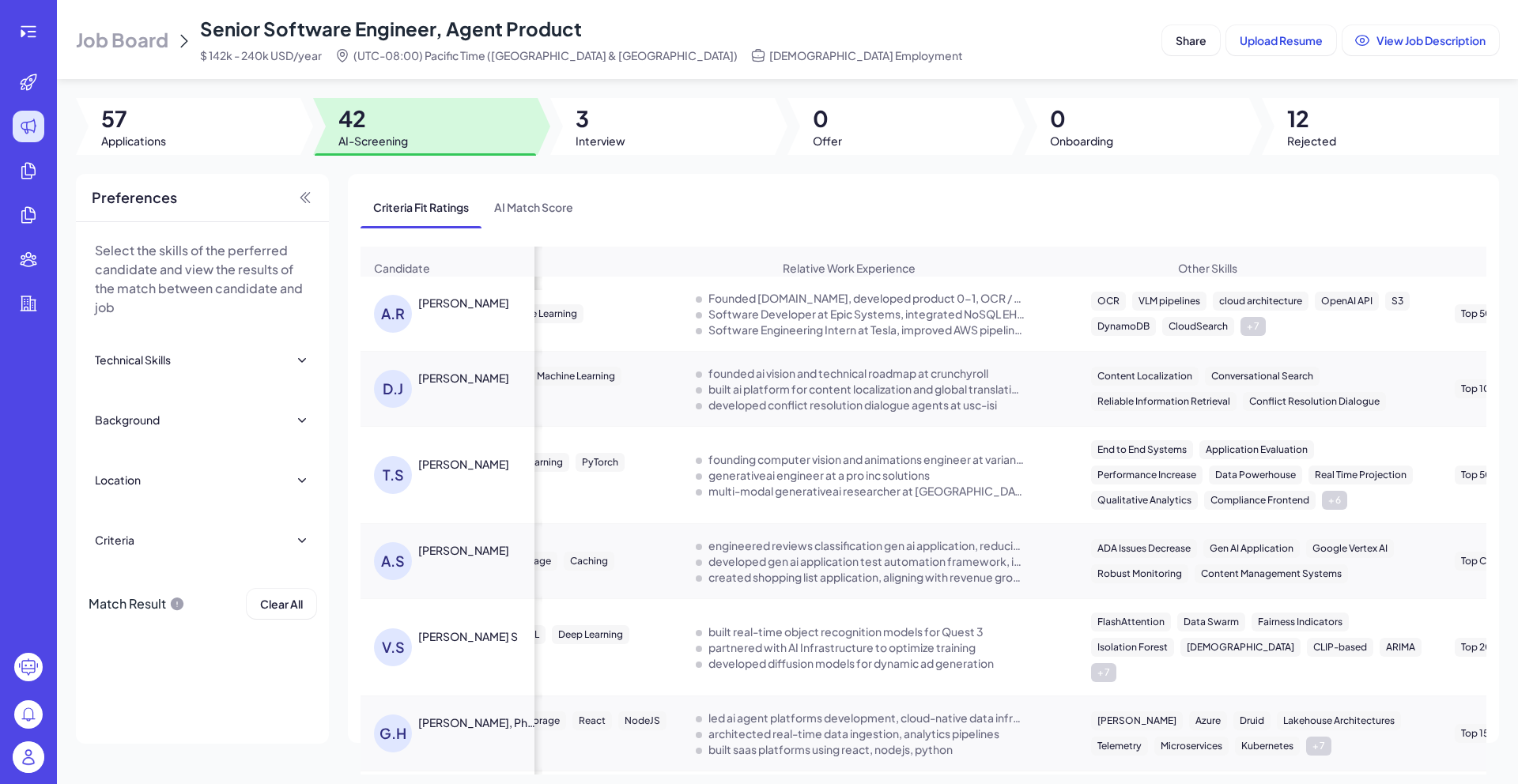
scroll to position [0, 267]
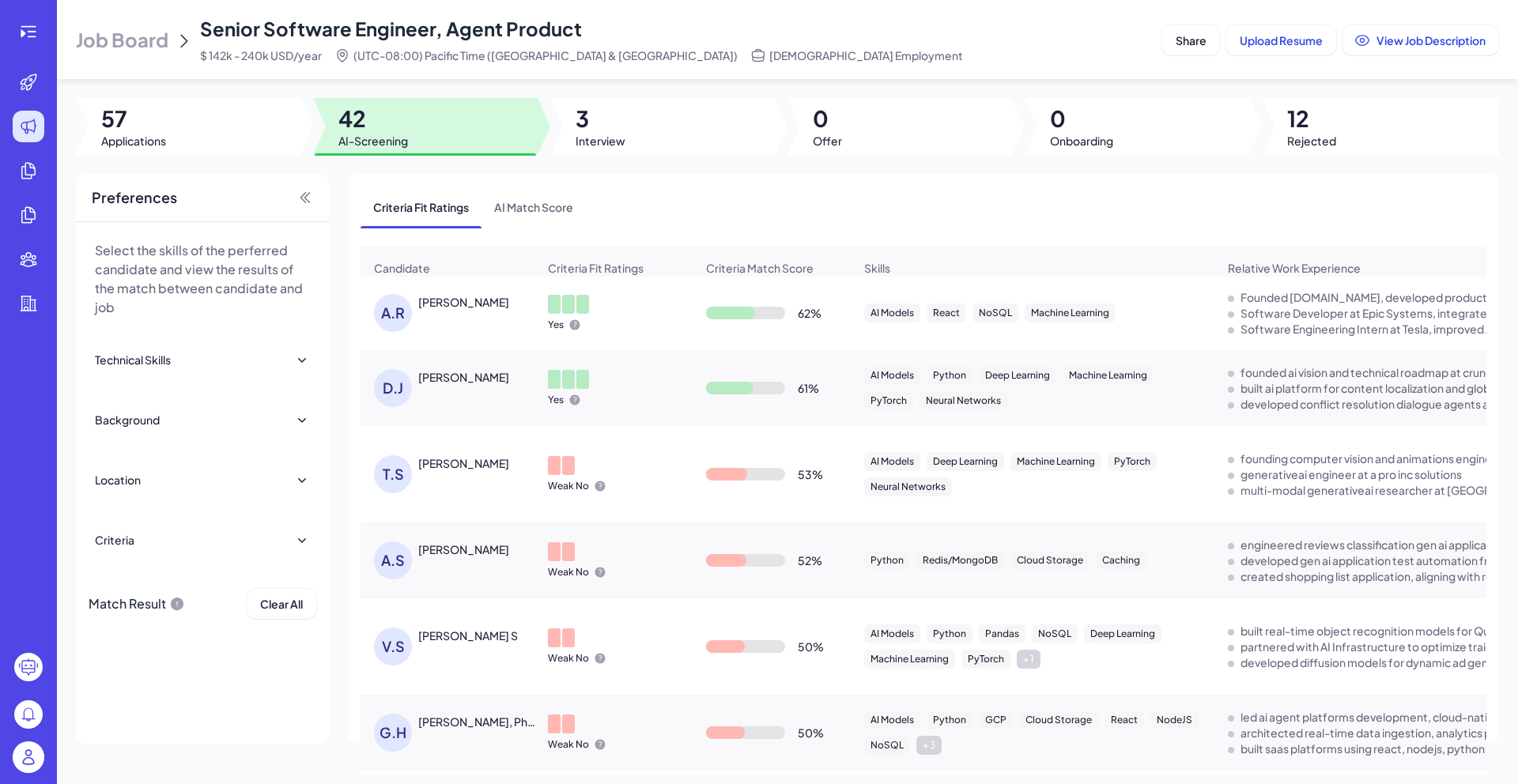
click at [472, 308] on div "Abrar Rahman" at bounding box center [463, 302] width 91 height 16
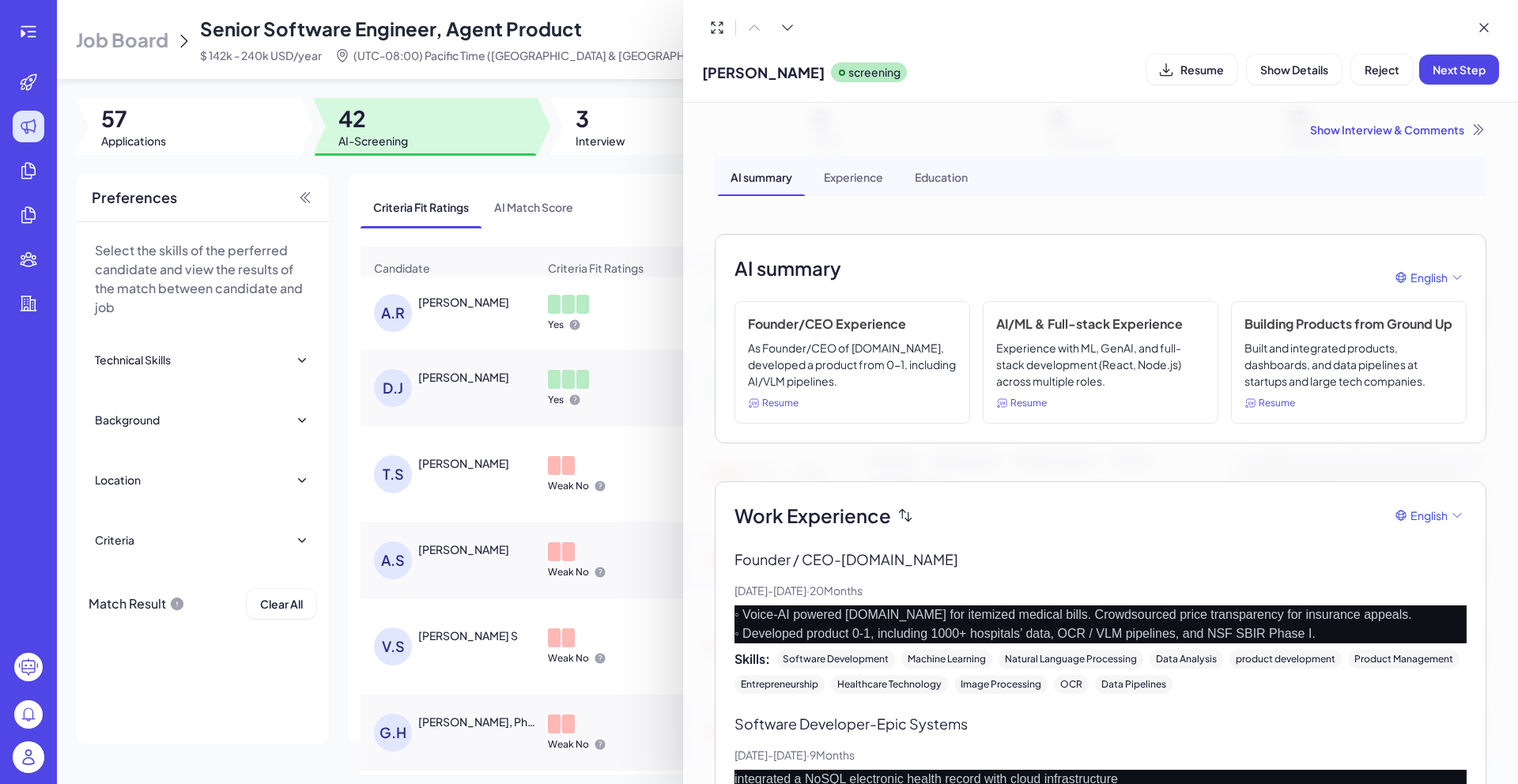
click at [1215, 76] on span "Resume" at bounding box center [1202, 70] width 43 height 14
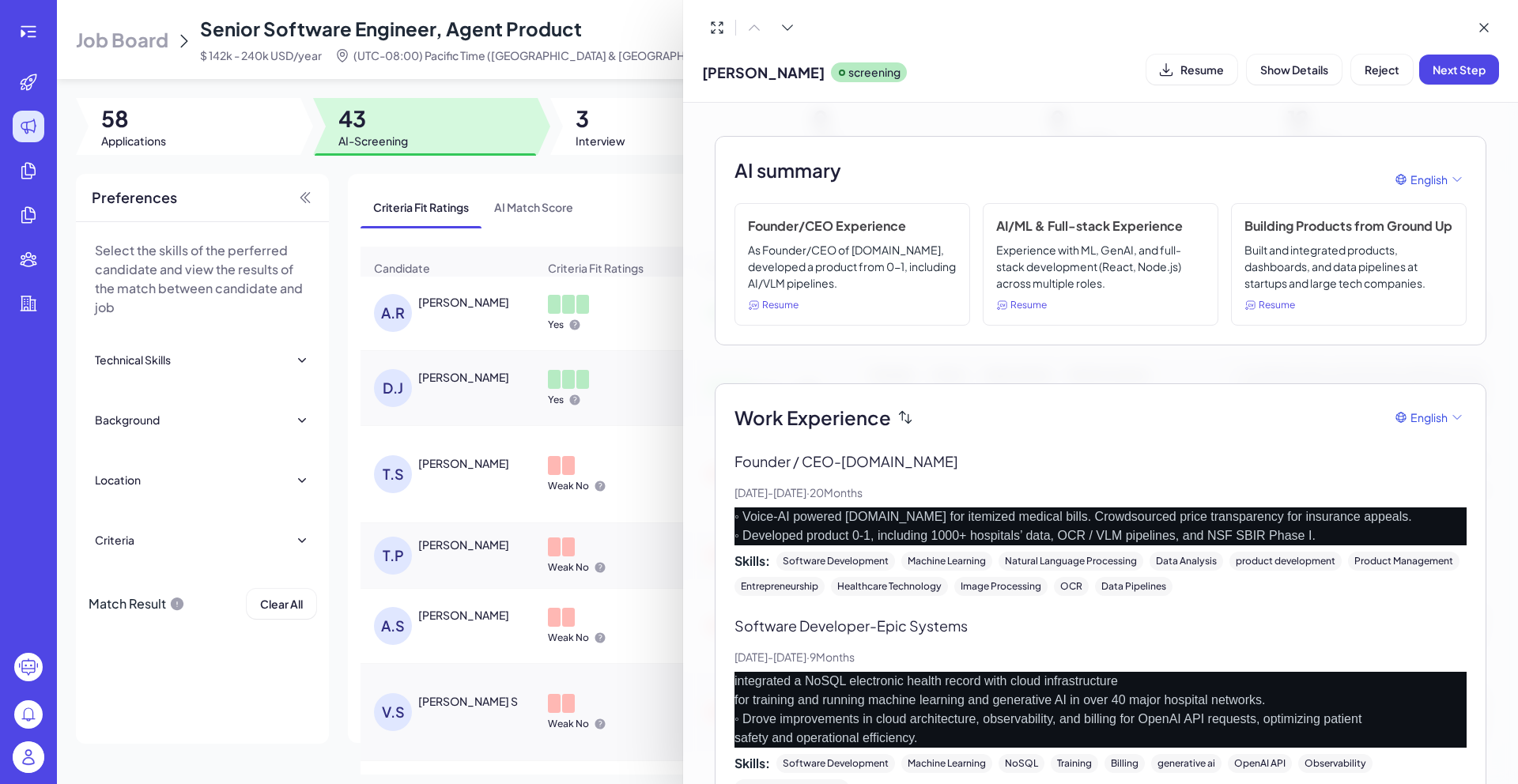
scroll to position [0, 0]
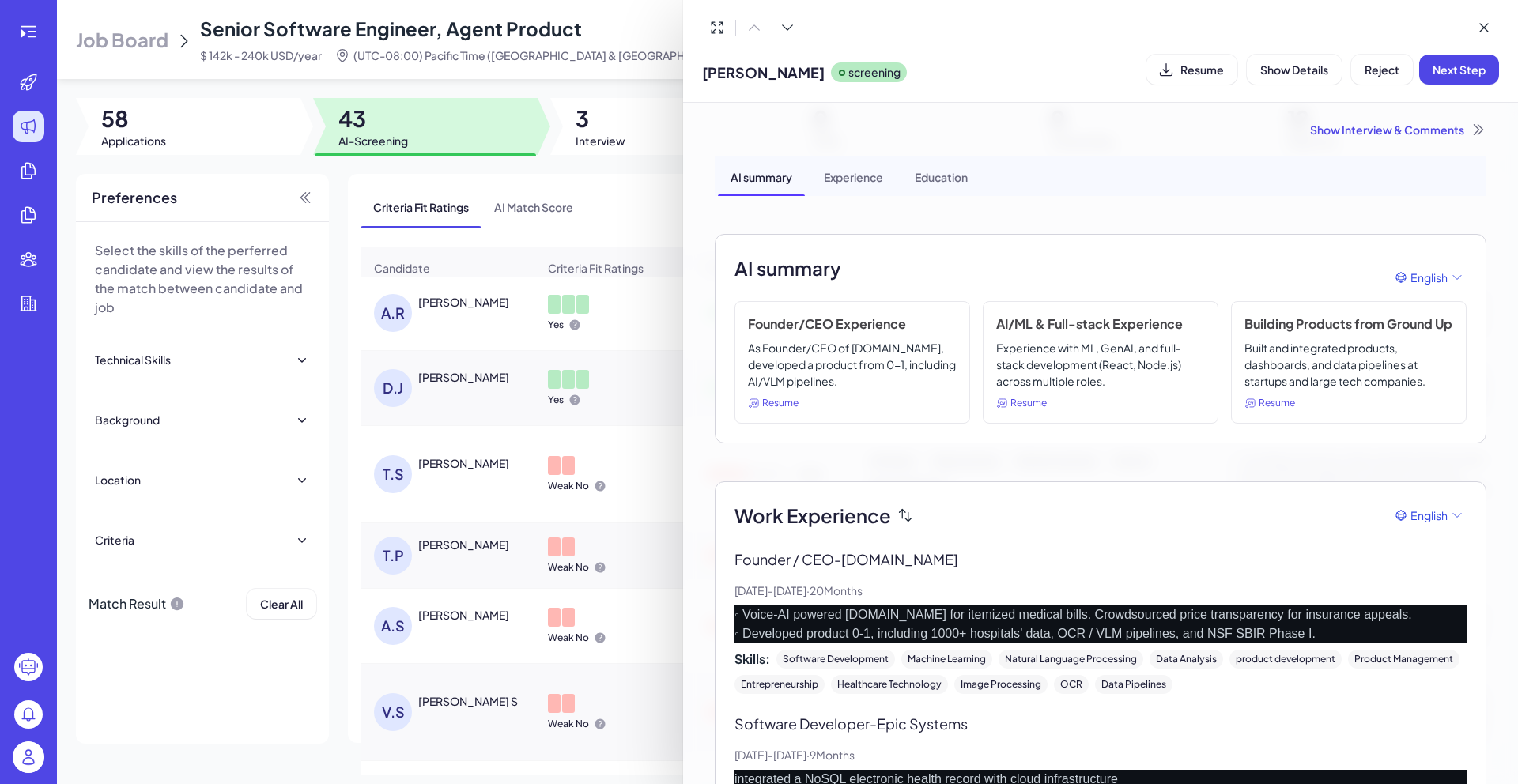
click at [843, 186] on div "Experience" at bounding box center [853, 176] width 84 height 39
click at [1189, 60] on button "Resume" at bounding box center [1191, 69] width 91 height 30
click at [1432, 135] on div "Show Interview & Comments" at bounding box center [1100, 129] width 771 height 16
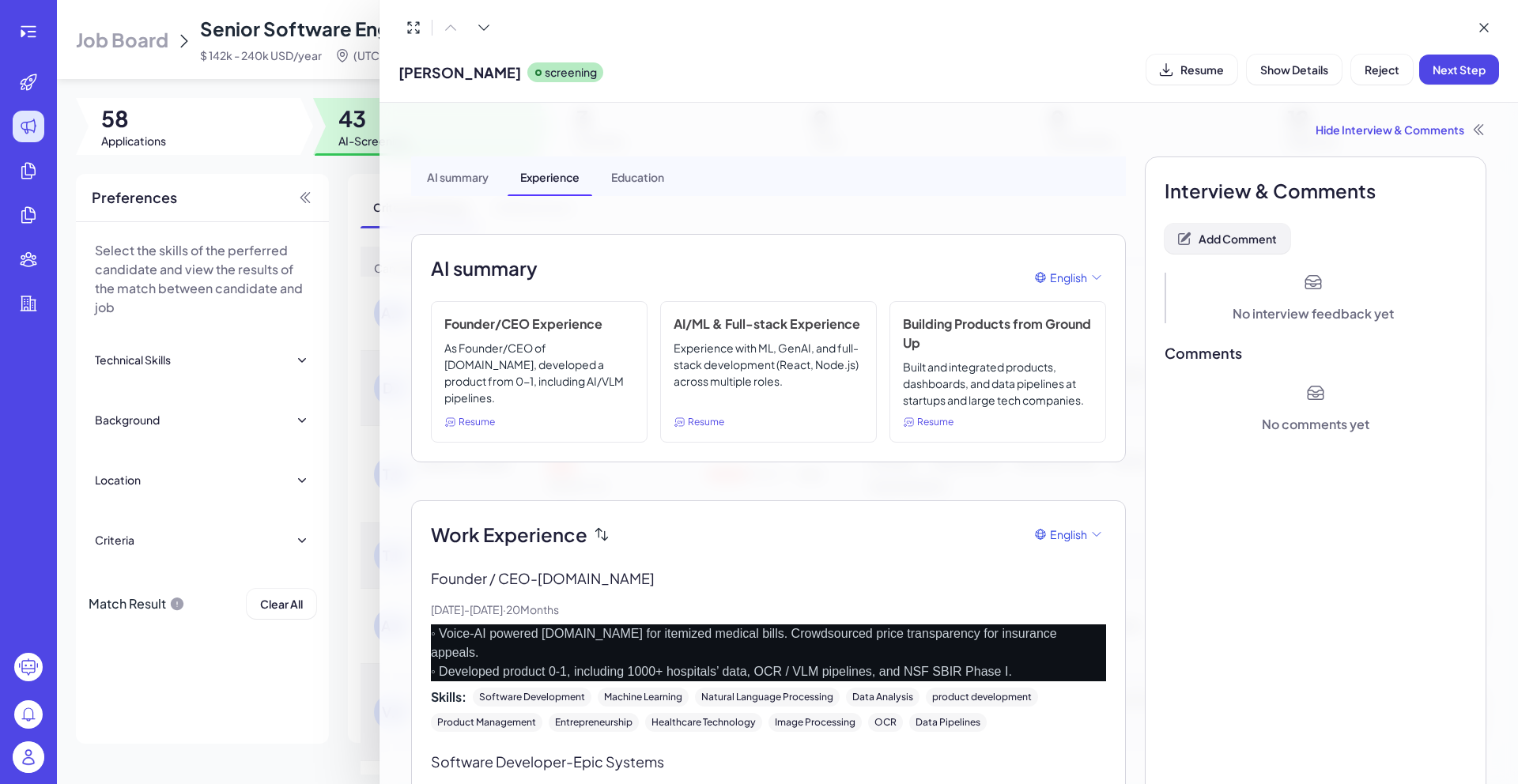
click at [1224, 242] on span "Add Comment" at bounding box center [1237, 239] width 78 height 14
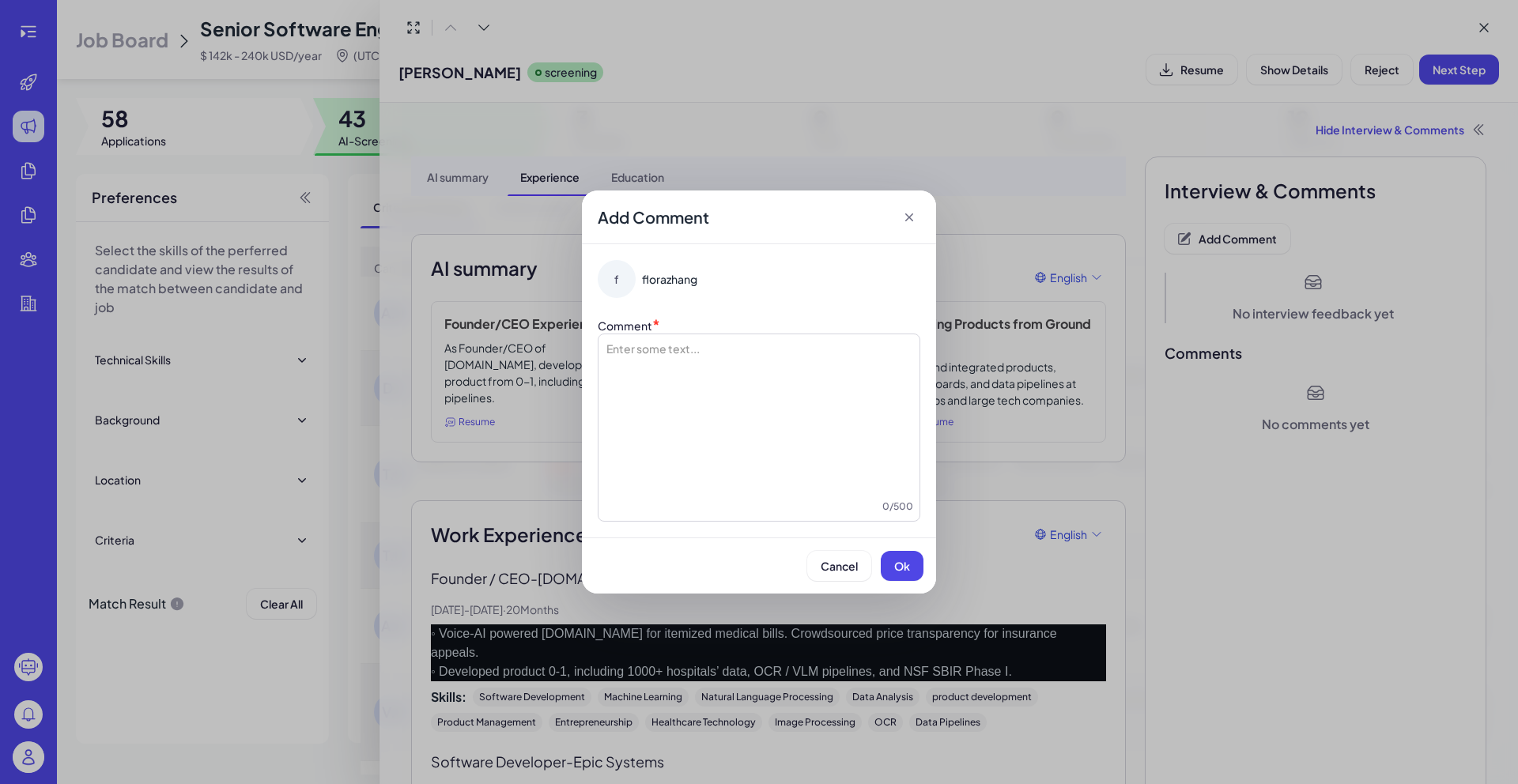
click at [755, 350] on div at bounding box center [759, 419] width 308 height 158
click at [756, 343] on p "**********" at bounding box center [759, 348] width 308 height 16
click at [904, 561] on span "Ok" at bounding box center [902, 566] width 16 height 14
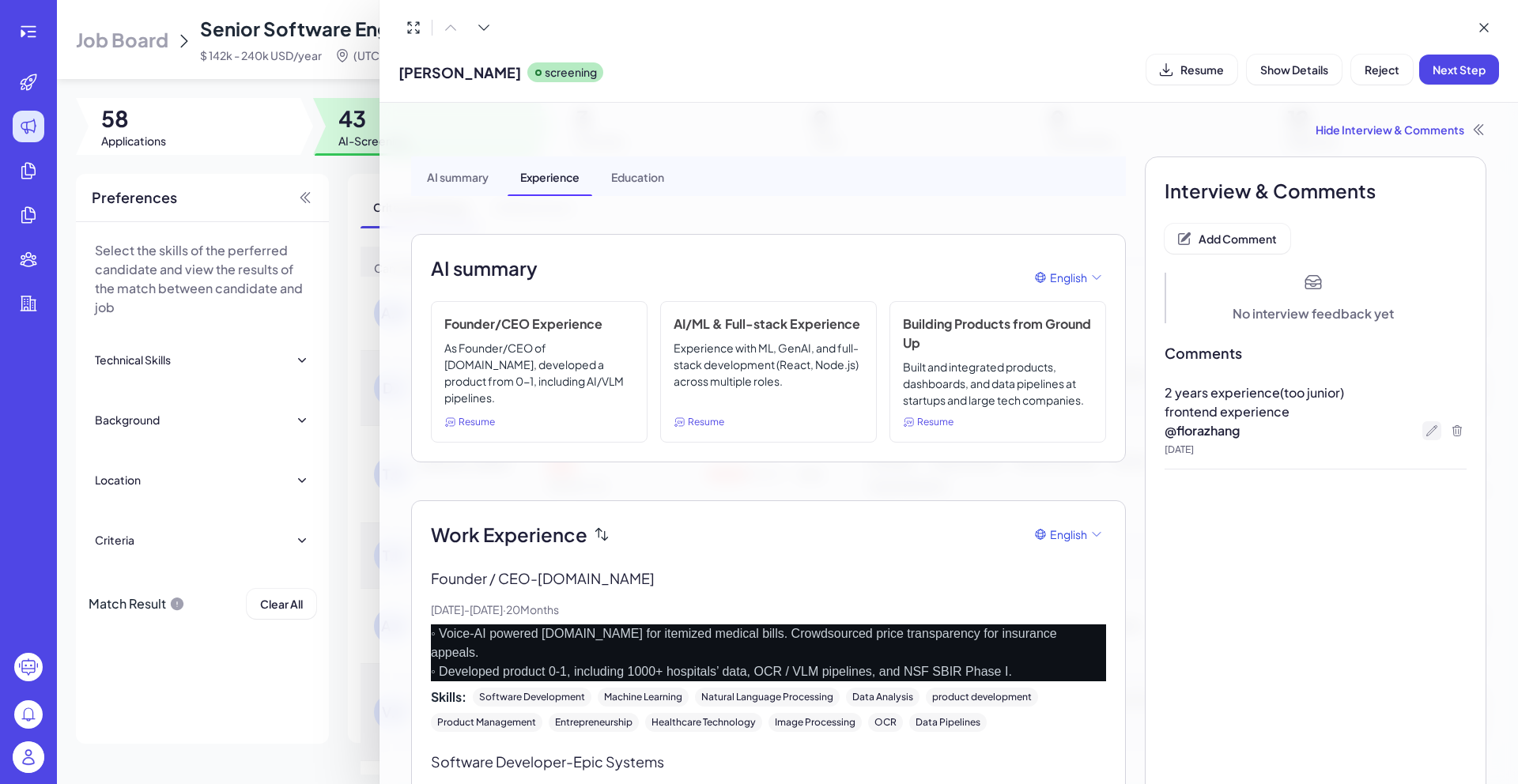
click at [1426, 433] on icon at bounding box center [1432, 431] width 13 height 13
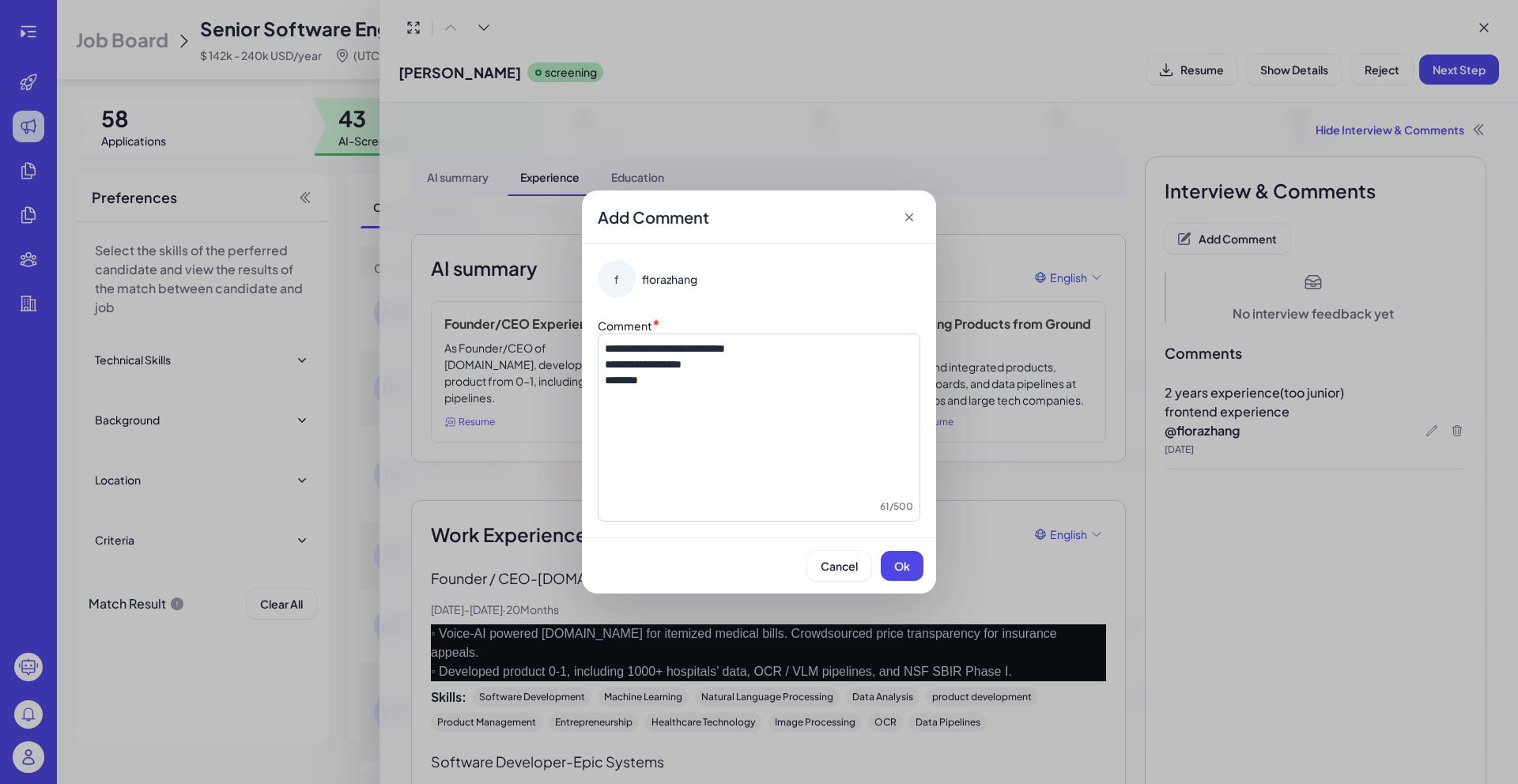
click at [903, 572] on button "Ok" at bounding box center [902, 565] width 43 height 30
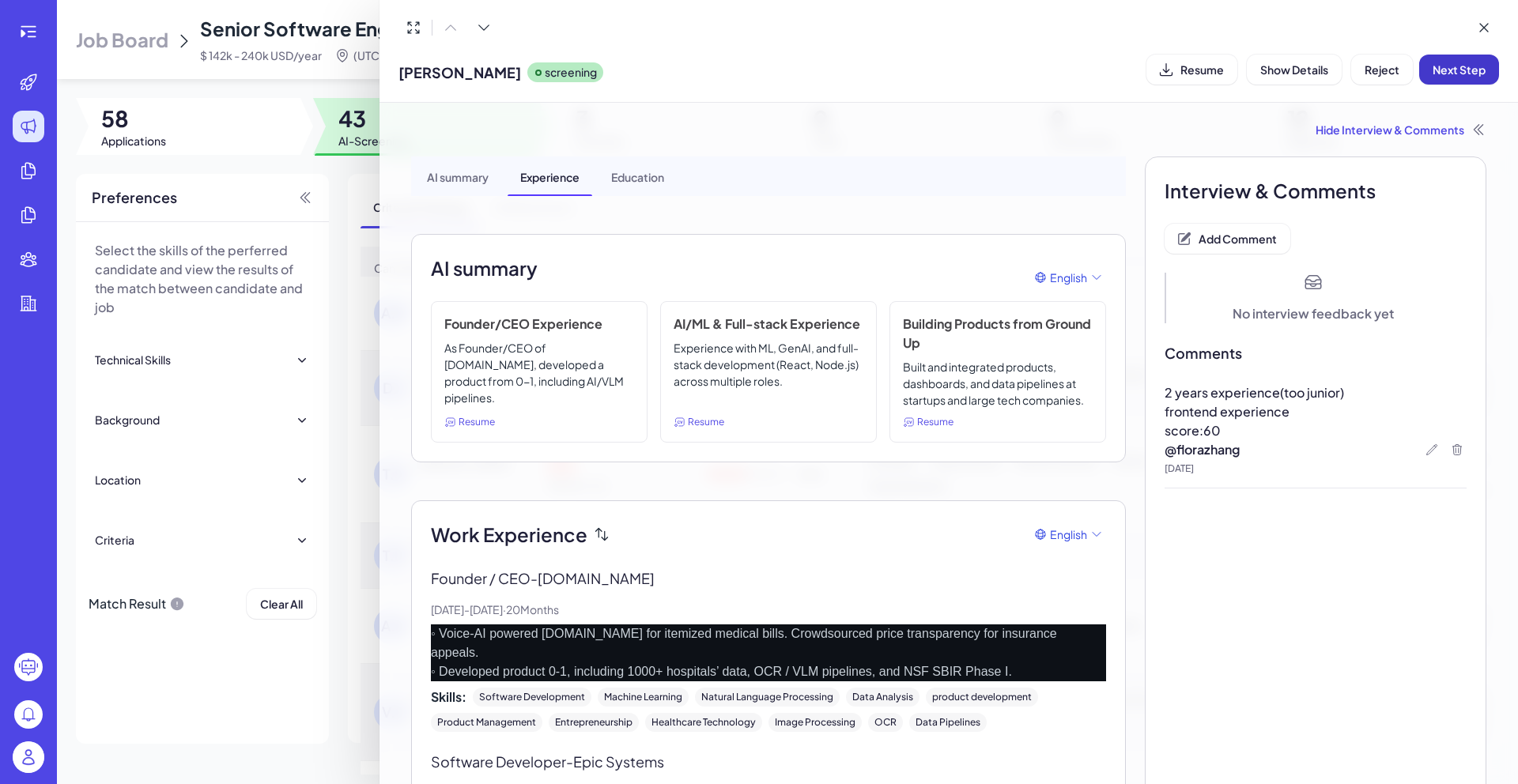
click at [1458, 80] on button "Next Step" at bounding box center [1458, 69] width 80 height 30
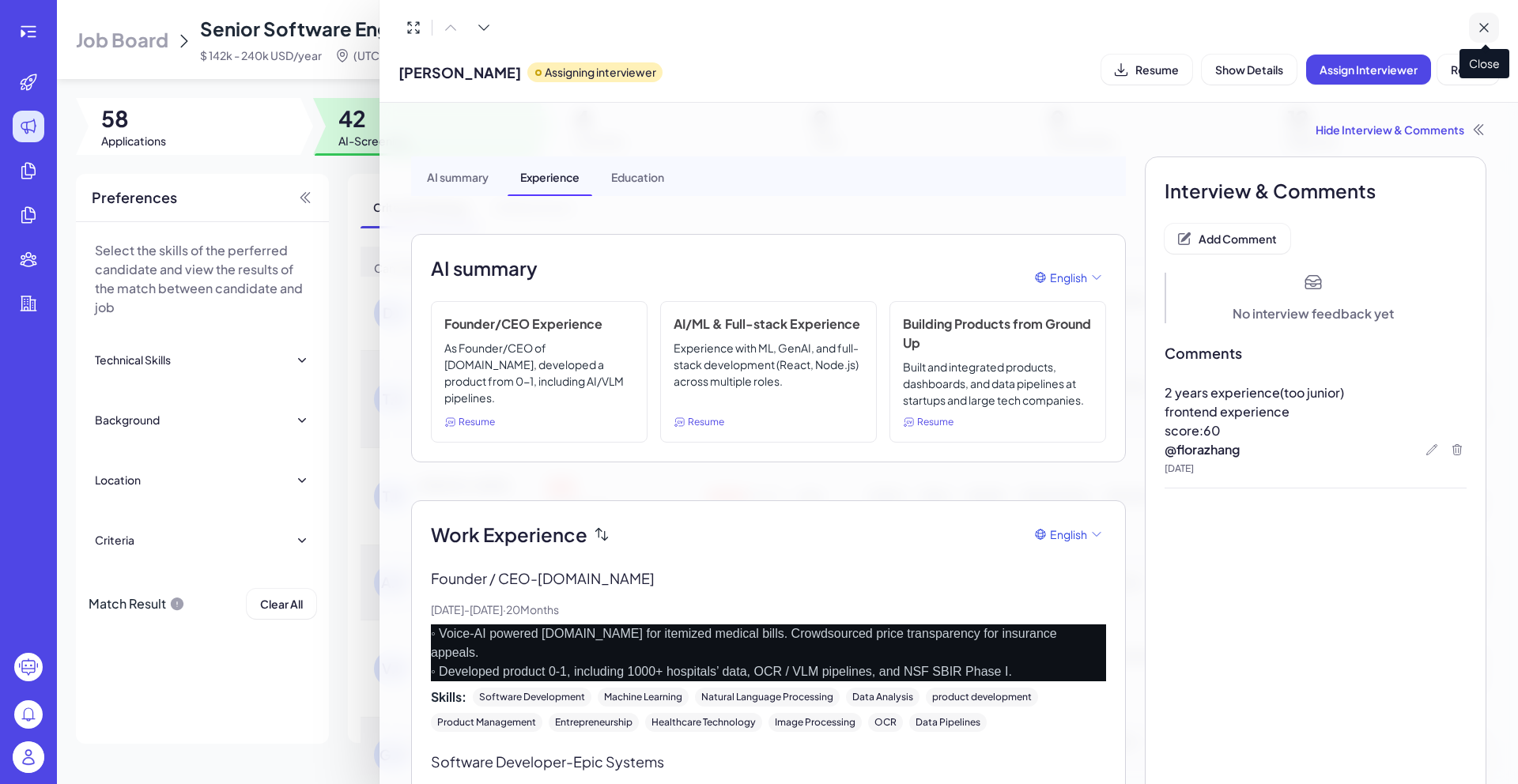
click at [1487, 33] on icon at bounding box center [1483, 28] width 16 height 16
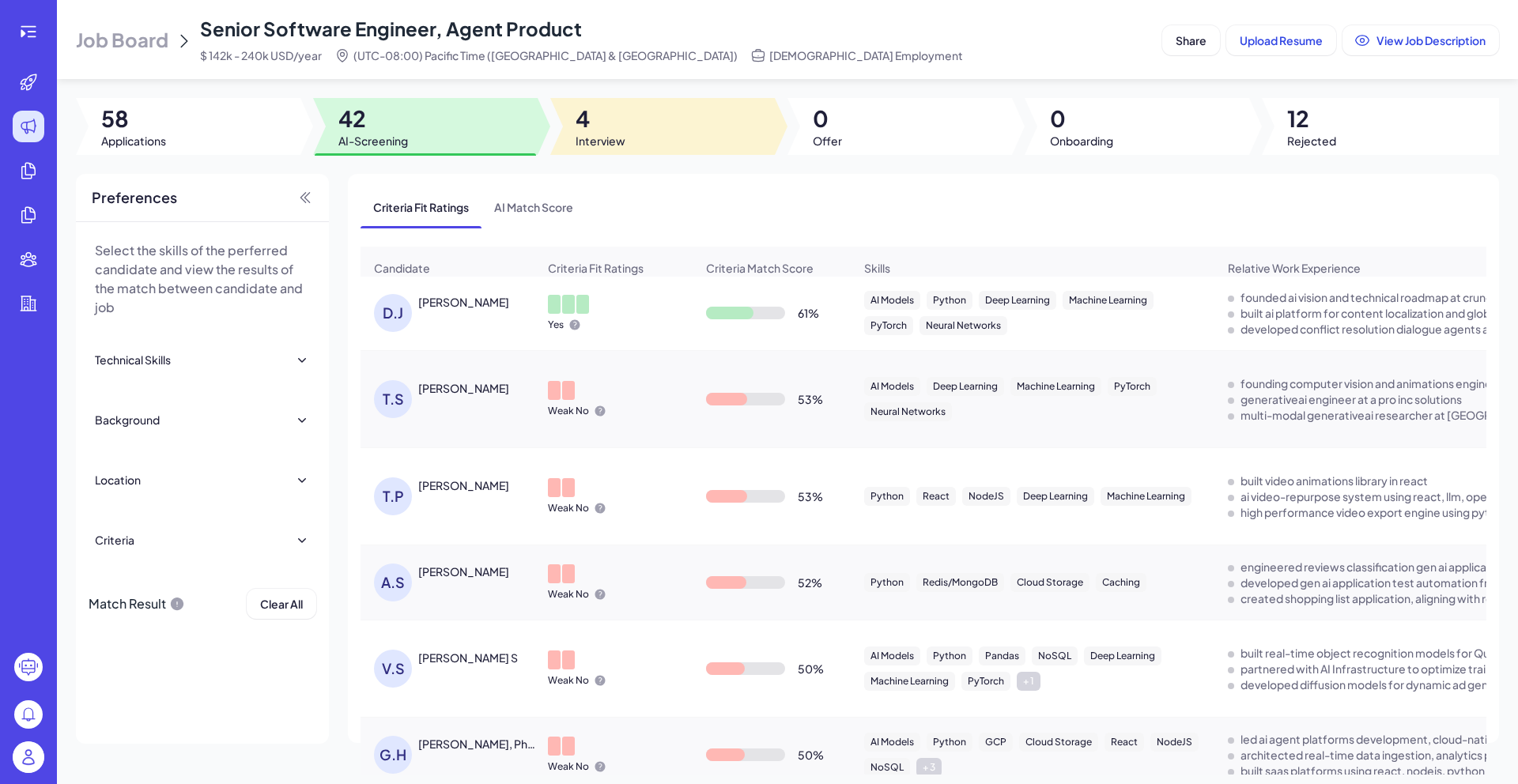
click at [620, 130] on span "4" at bounding box center [600, 118] width 50 height 28
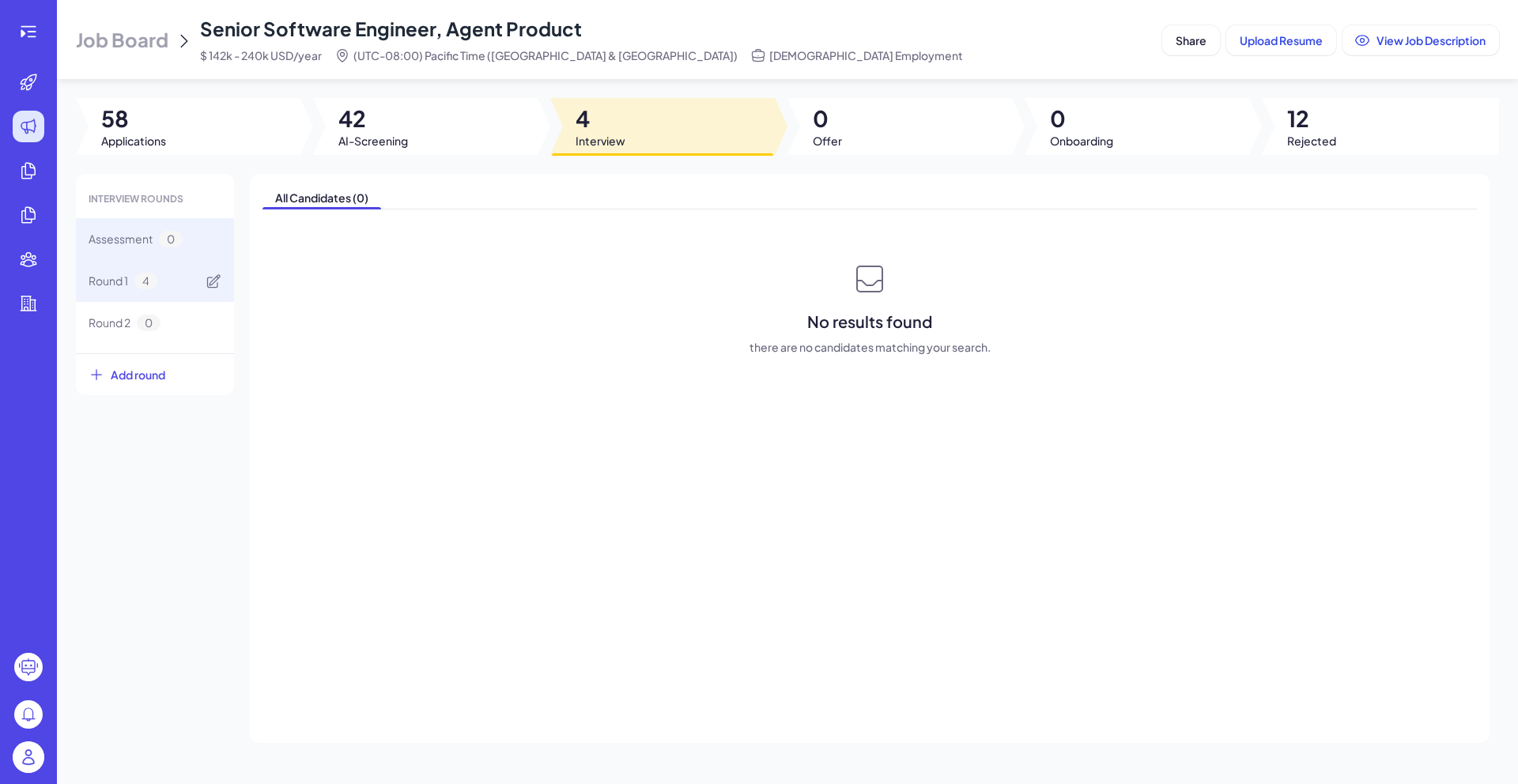
click at [154, 289] on div "Round 1 4" at bounding box center [122, 281] width 68 height 17
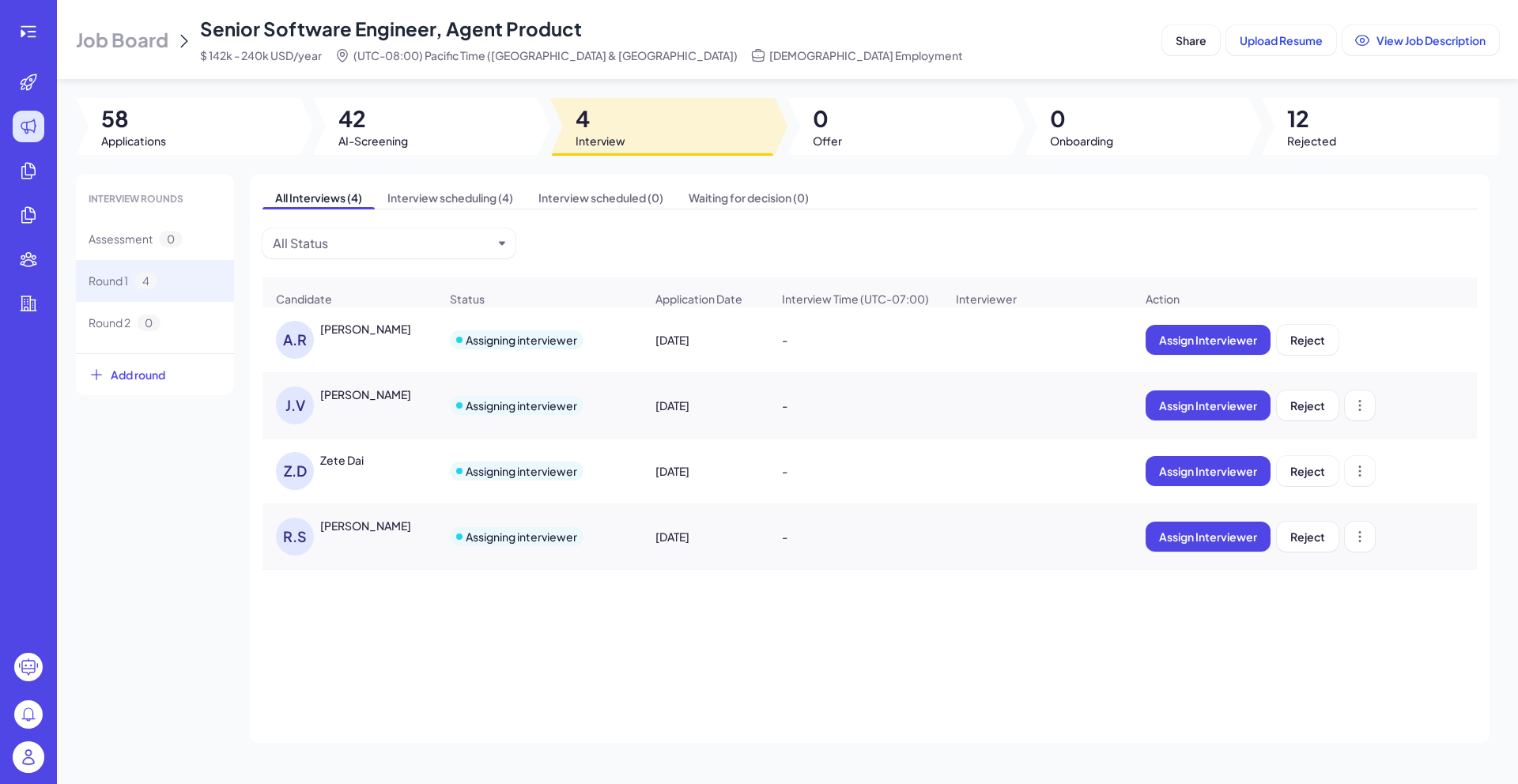
click at [354, 468] on div "Zete Dai" at bounding box center [342, 460] width 43 height 16
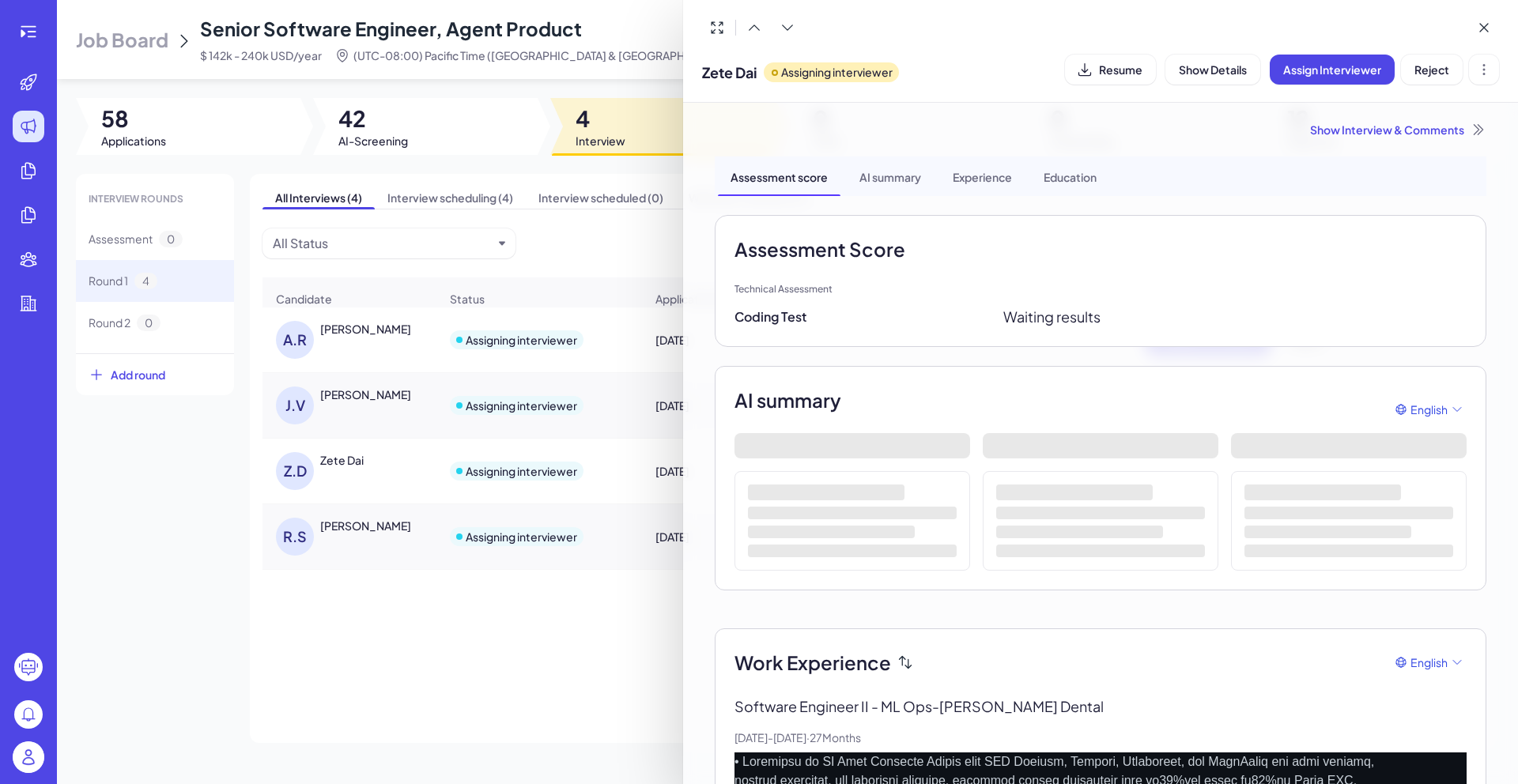
click at [360, 614] on div at bounding box center [759, 392] width 1518 height 784
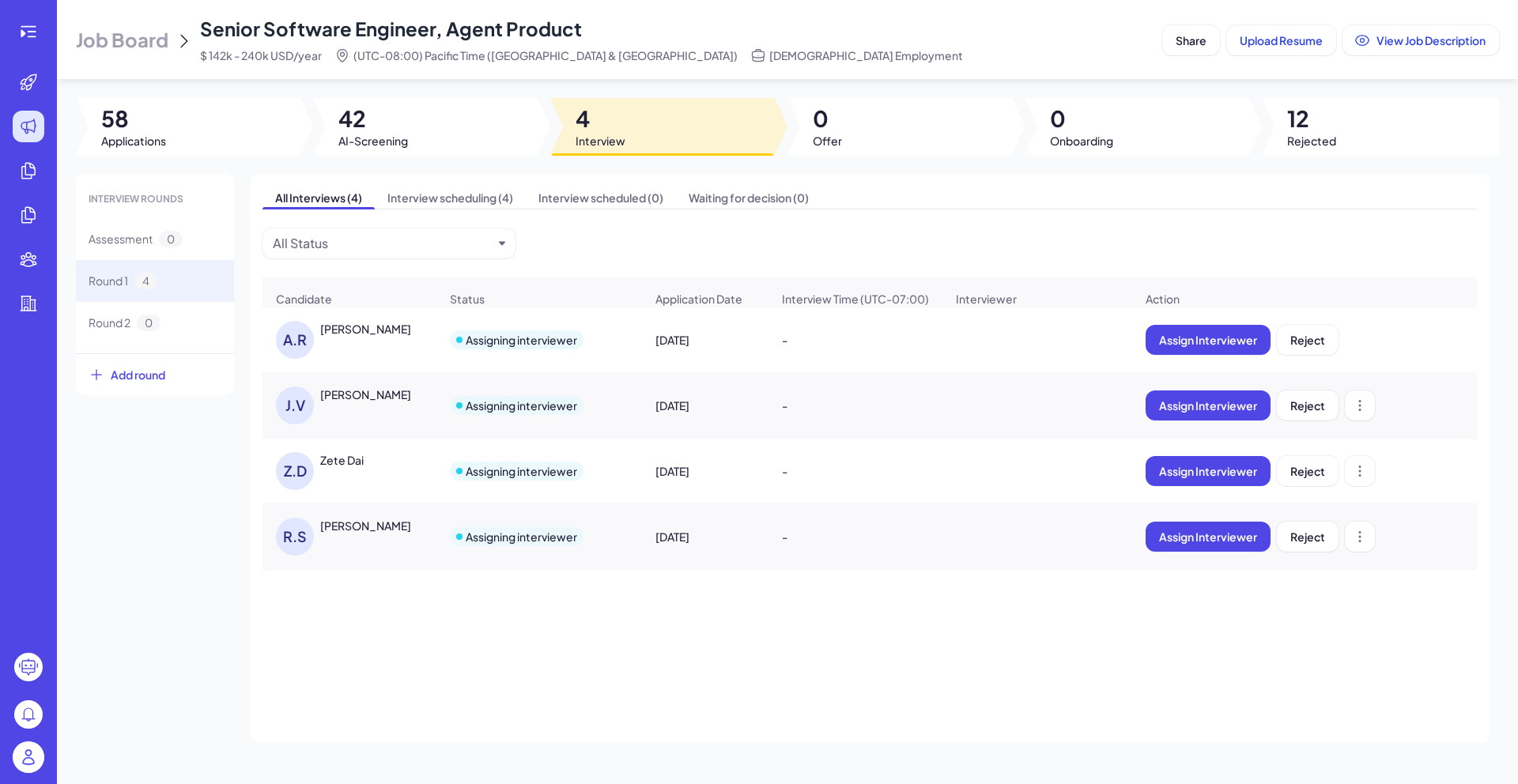
click at [353, 468] on div "Zete Dai" at bounding box center [342, 460] width 43 height 16
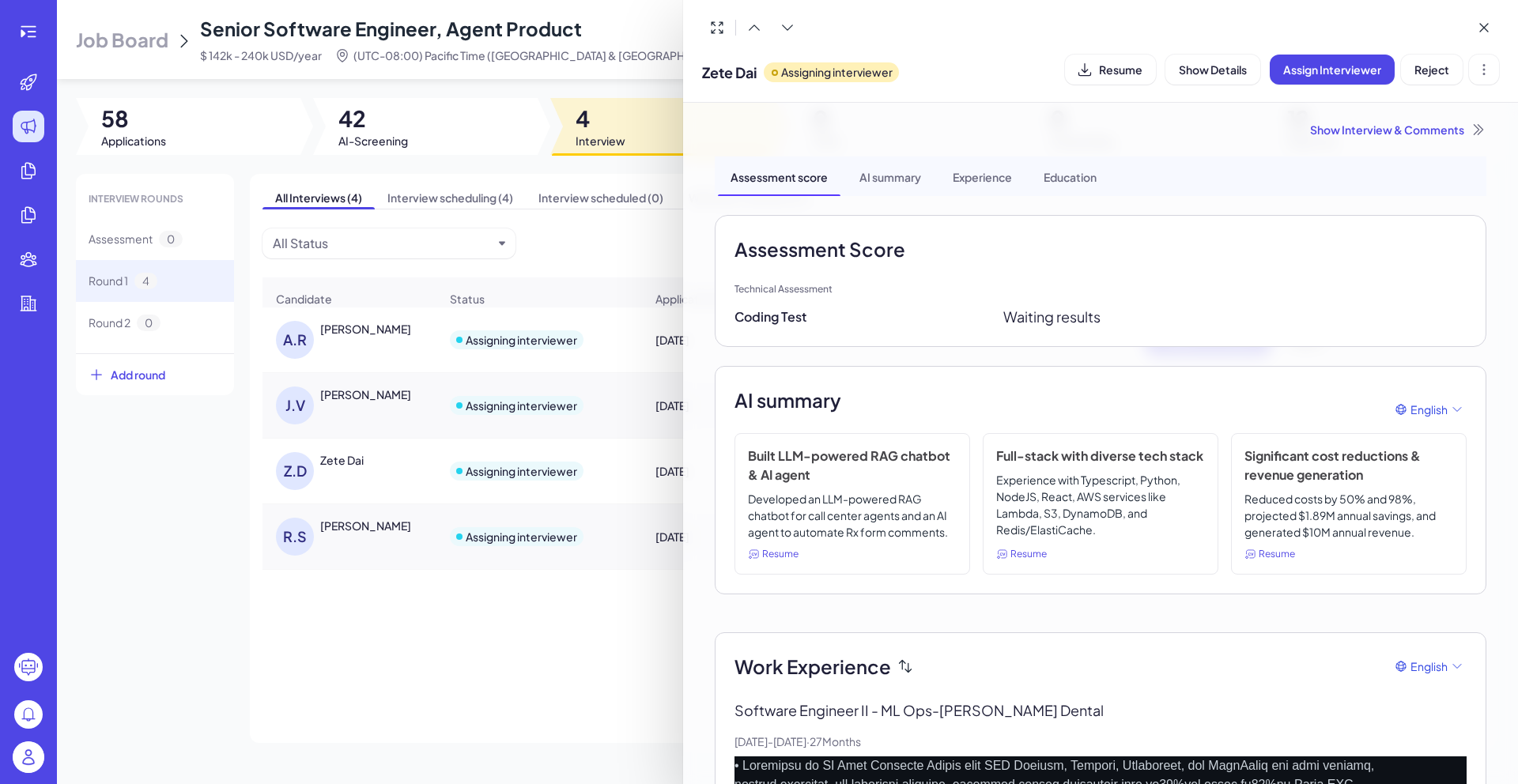
click at [1412, 130] on div "Show Interview & Comments" at bounding box center [1100, 129] width 771 height 16
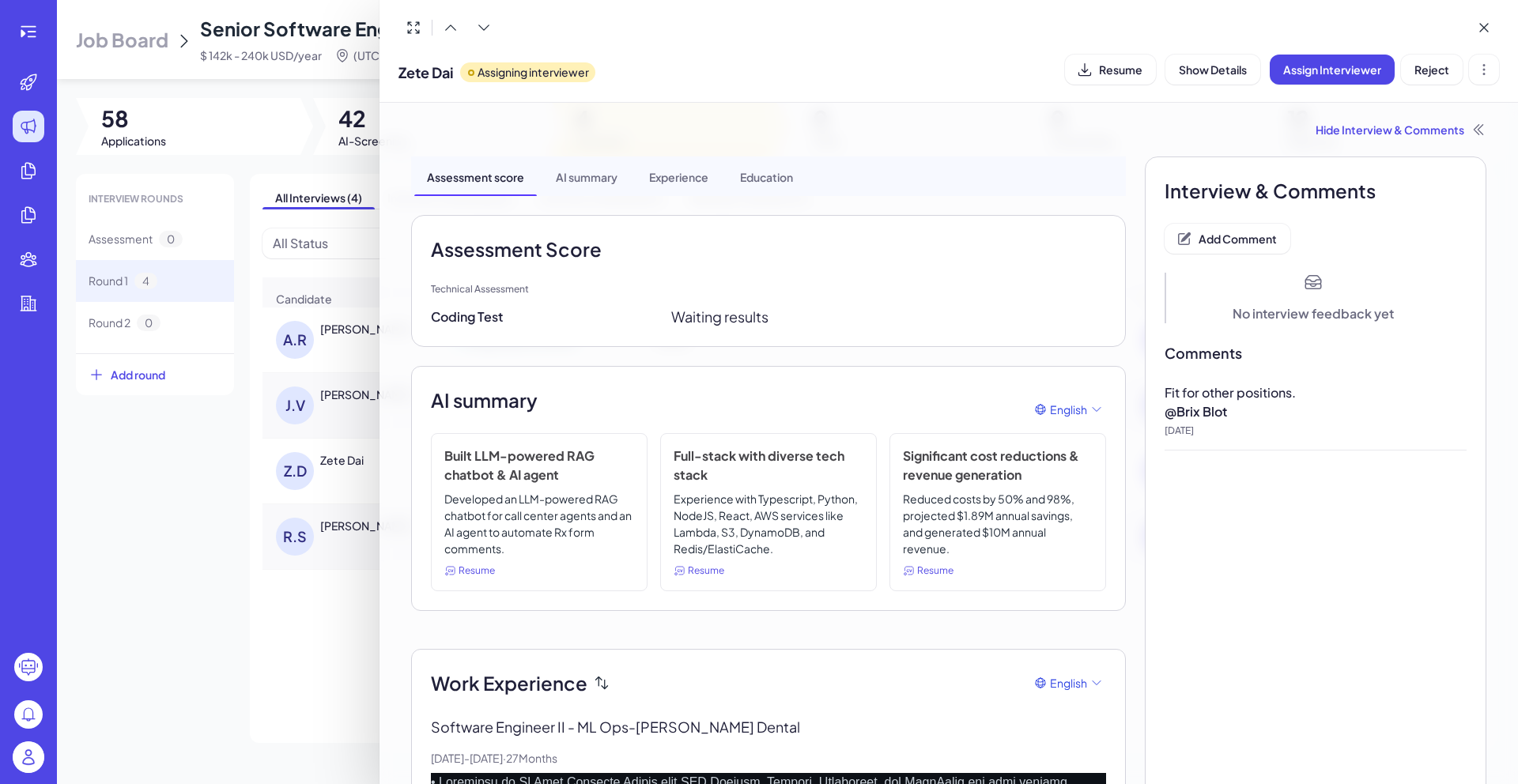
click at [134, 303] on div at bounding box center [759, 392] width 1518 height 784
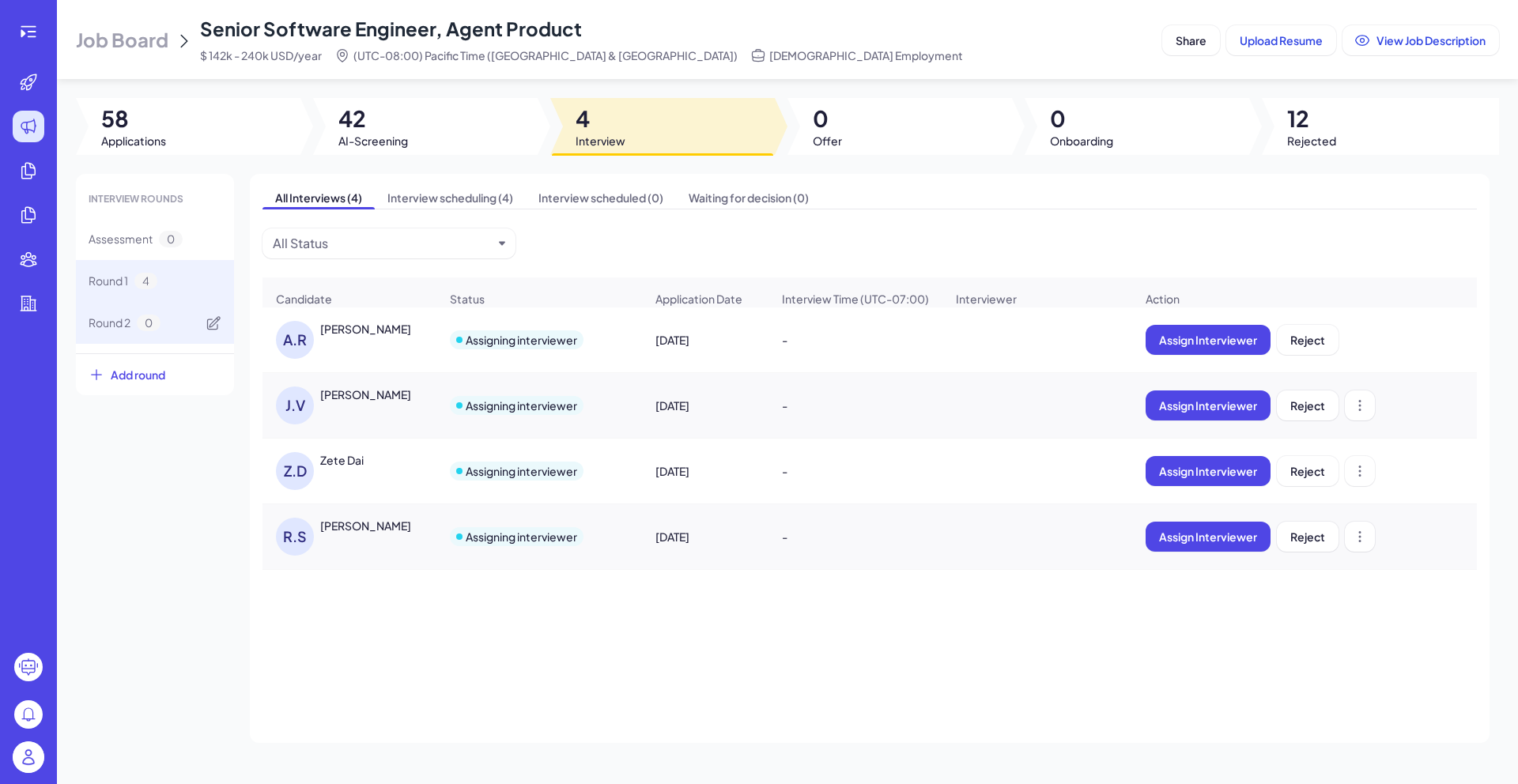
click at [137, 316] on div "Round 2 0" at bounding box center [124, 322] width 72 height 17
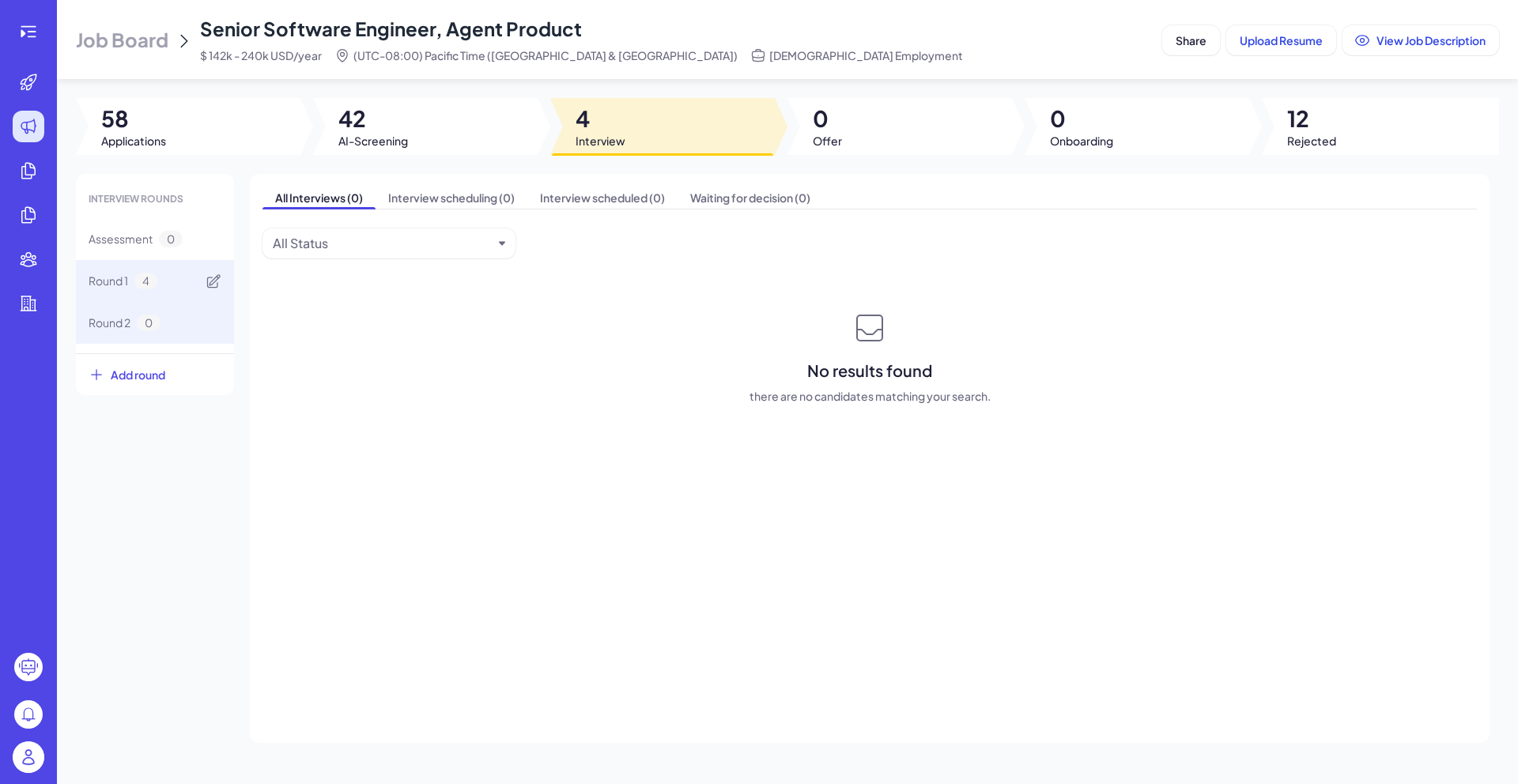
click at [122, 290] on div "Round 1 4" at bounding box center [154, 281] width 158 height 42
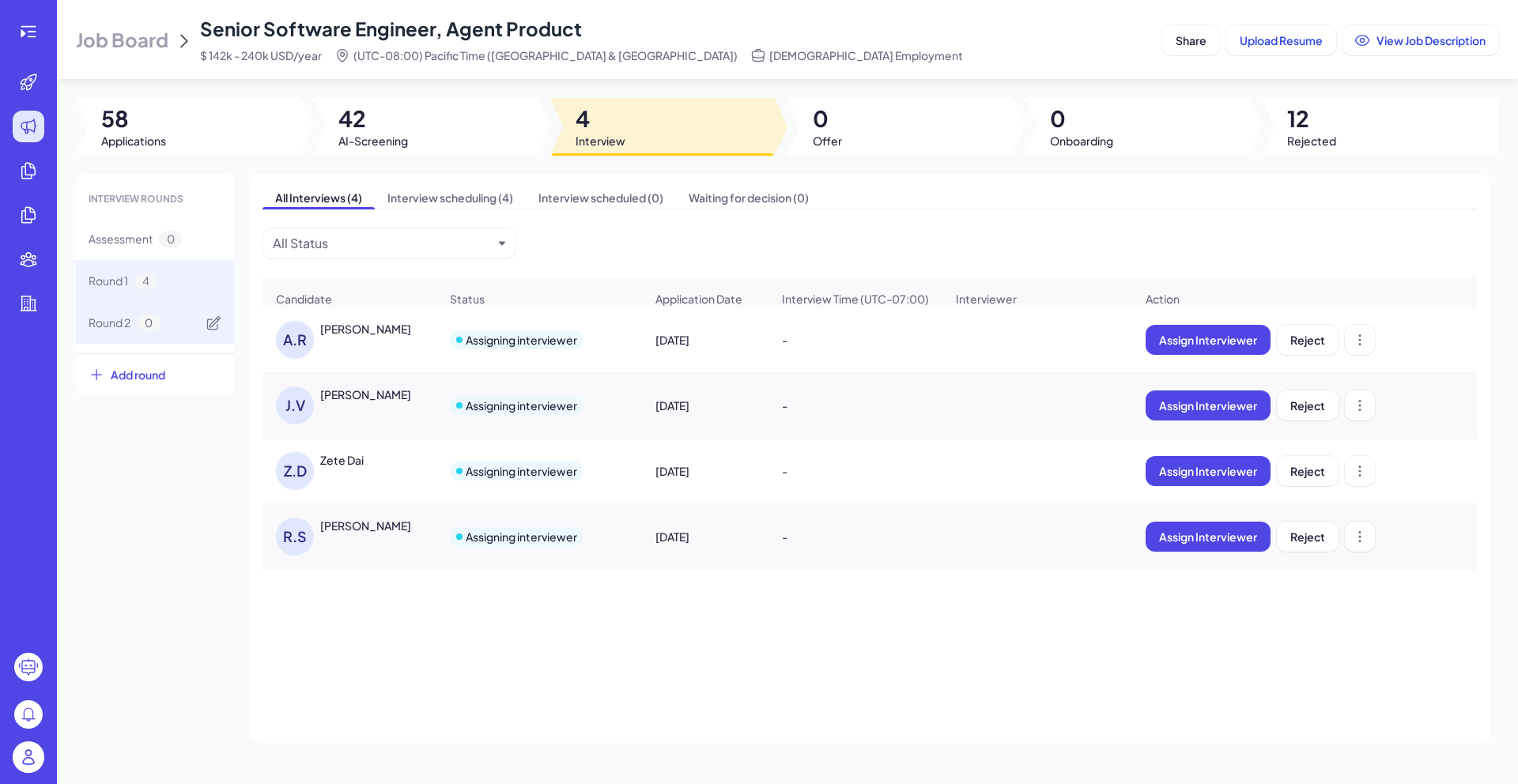
click at [128, 322] on span "Round 2" at bounding box center [109, 322] width 42 height 17
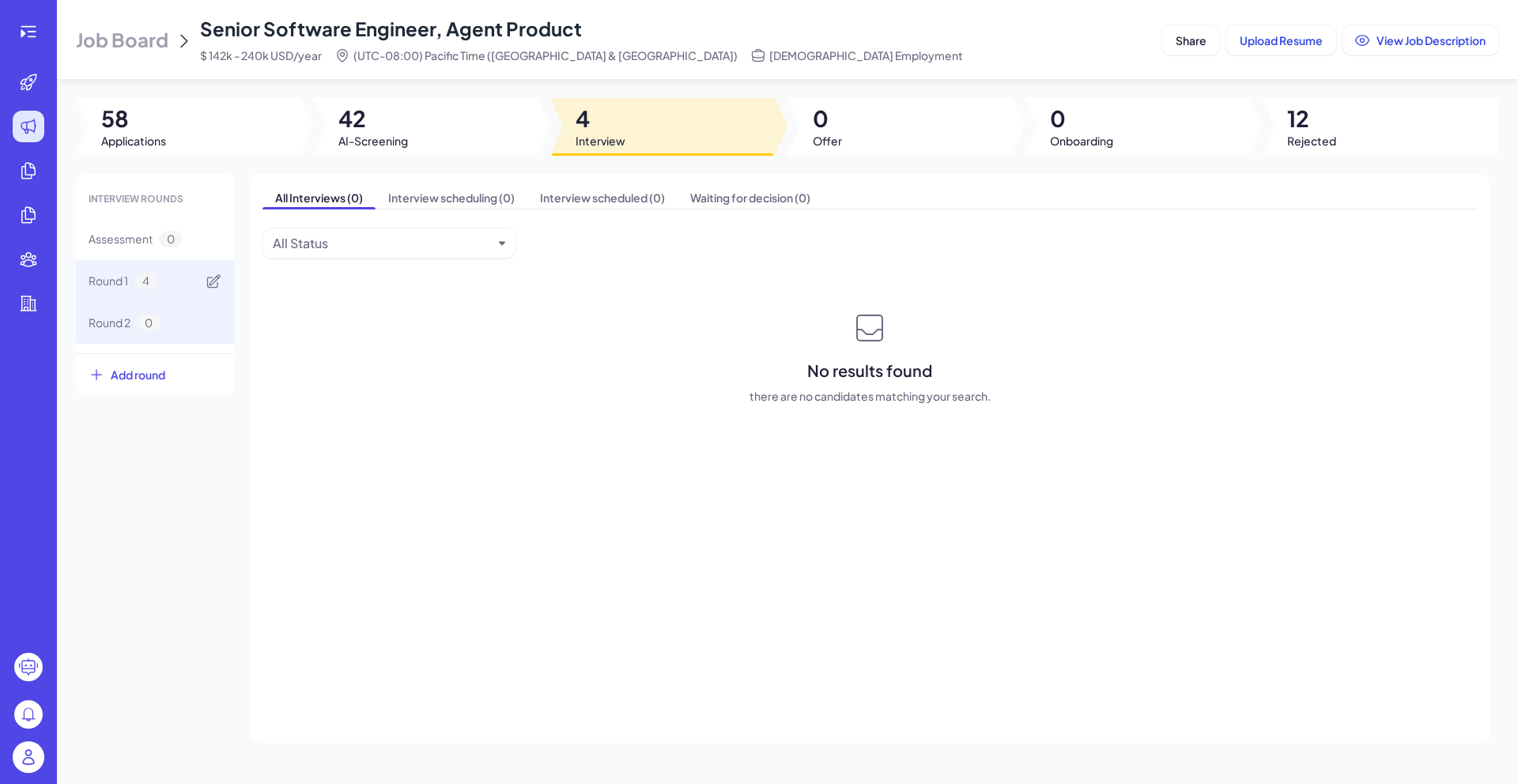
click at [172, 282] on div "Round 1 4" at bounding box center [154, 281] width 158 height 42
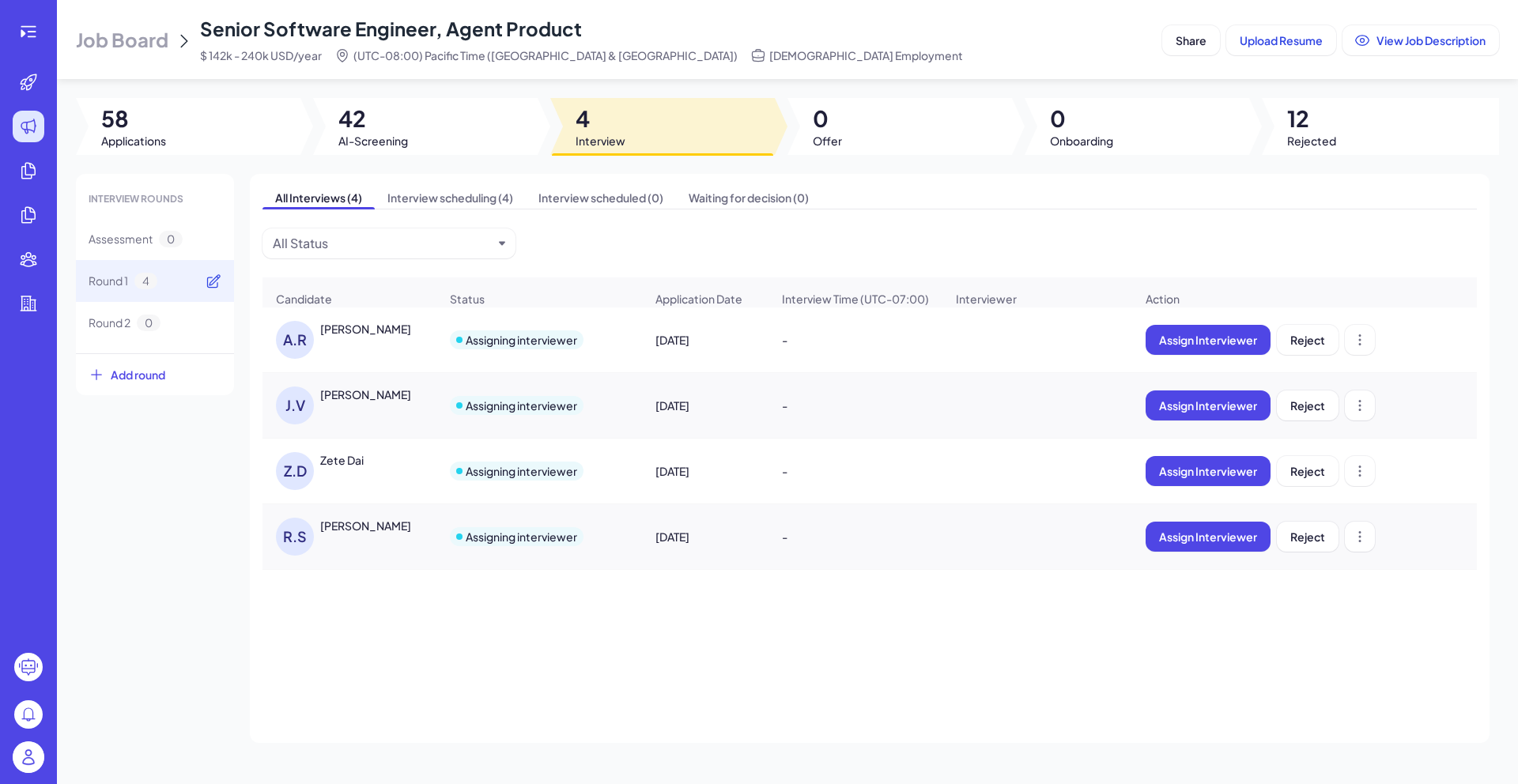
click at [213, 281] on icon at bounding box center [213, 281] width 16 height 16
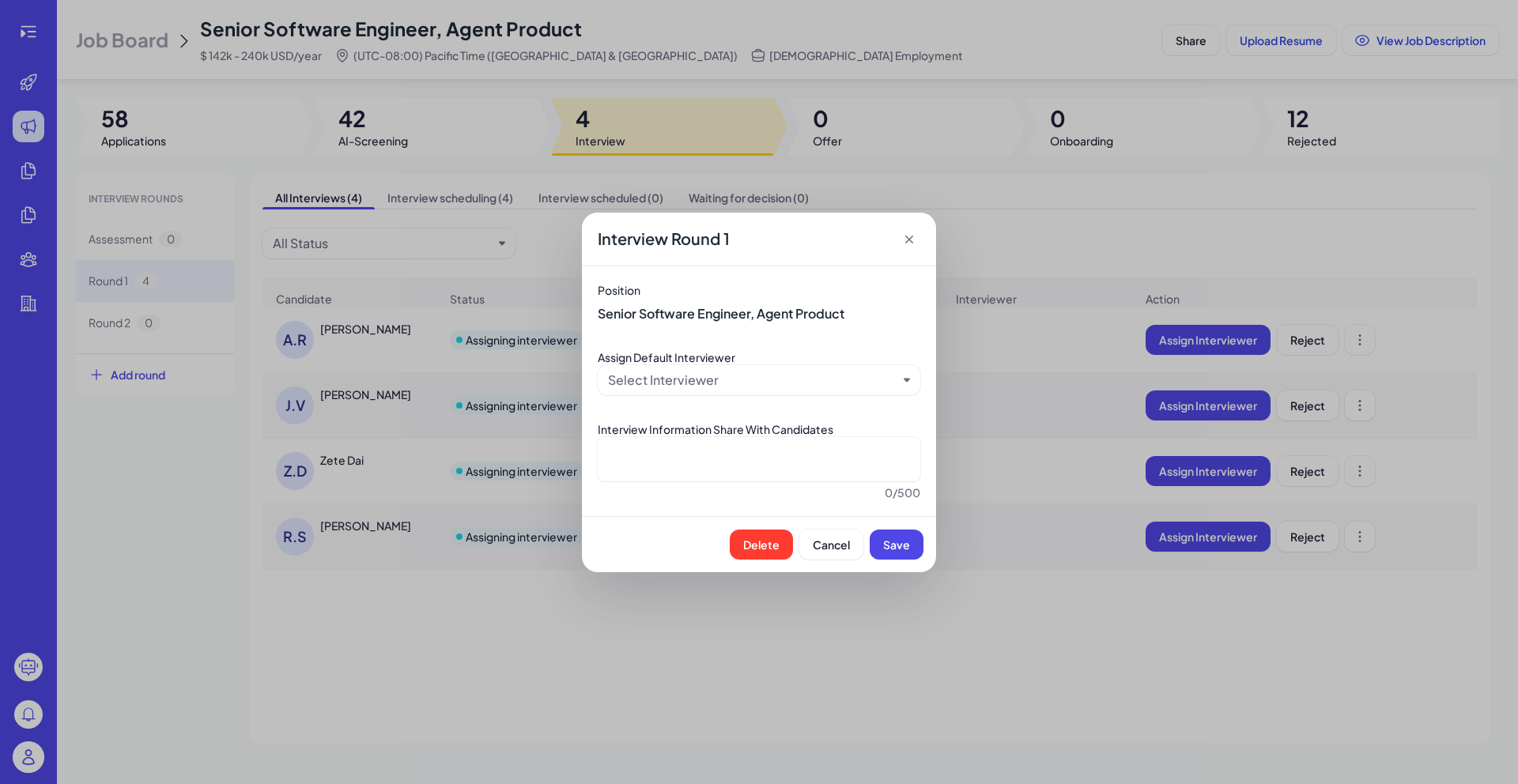
click at [903, 236] on icon at bounding box center [909, 240] width 16 height 16
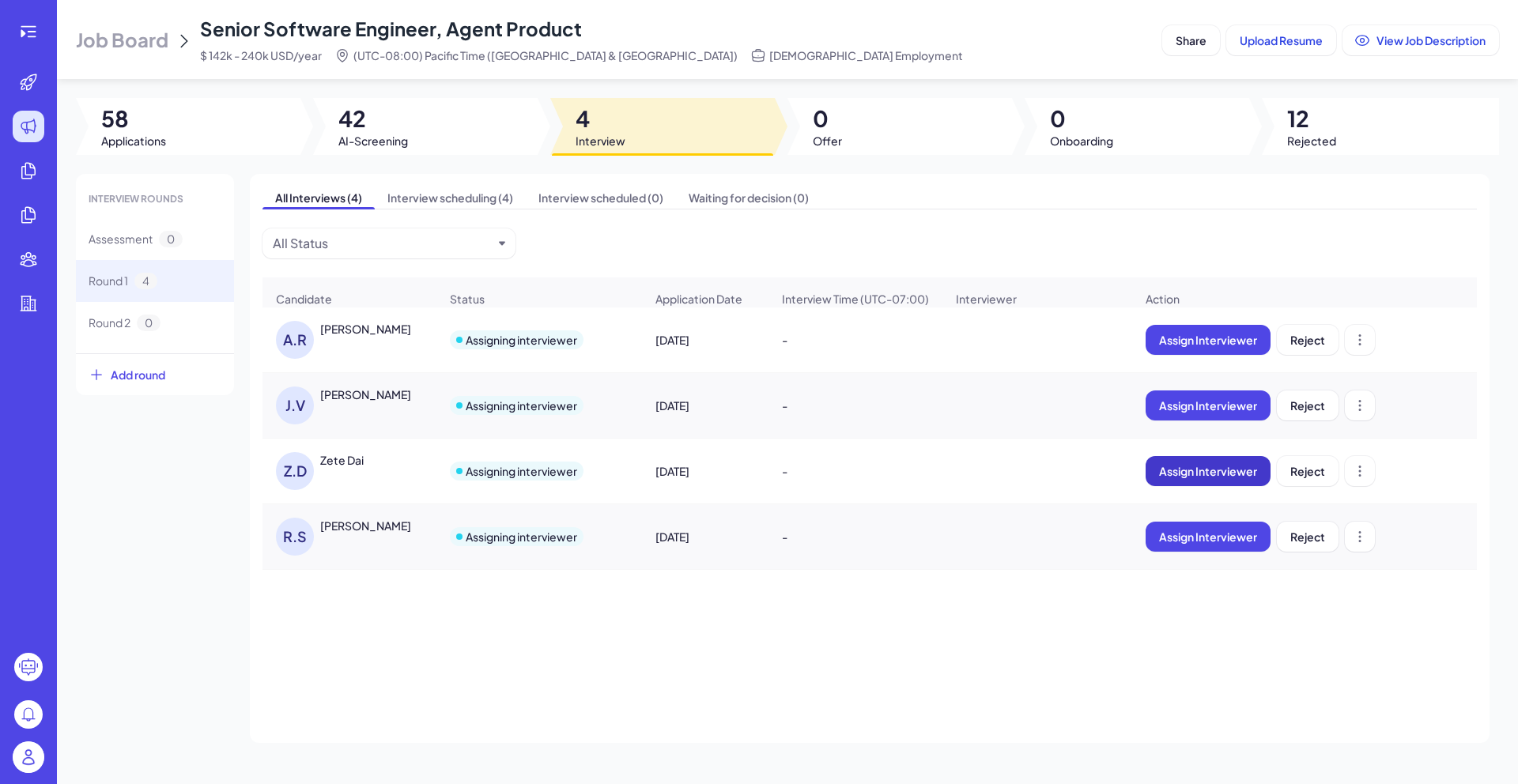
click at [1165, 486] on button "Assign Interviewer" at bounding box center [1207, 470] width 125 height 30
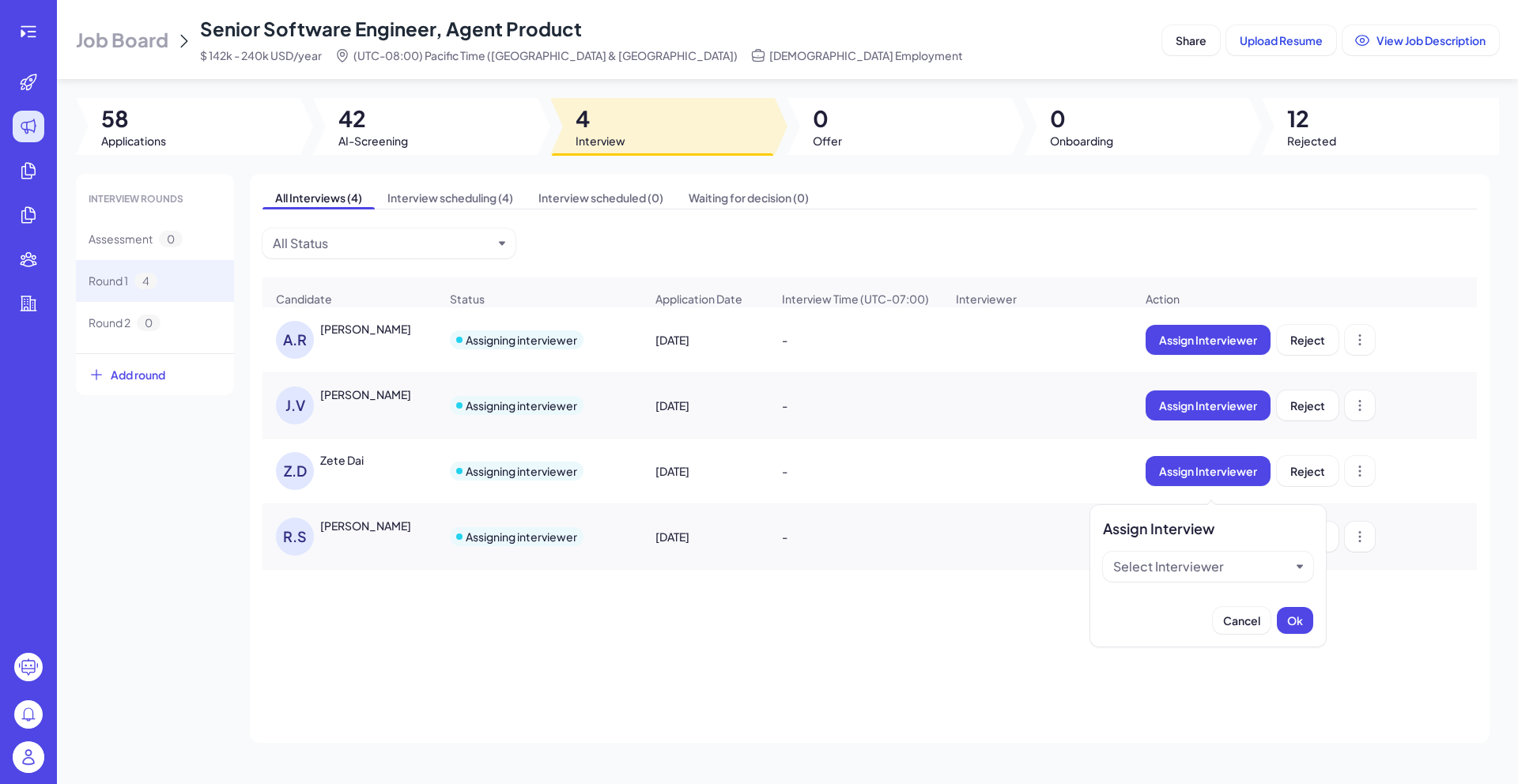
click at [1239, 569] on div "Select Interviewer" at bounding box center [1201, 567] width 177 height 19
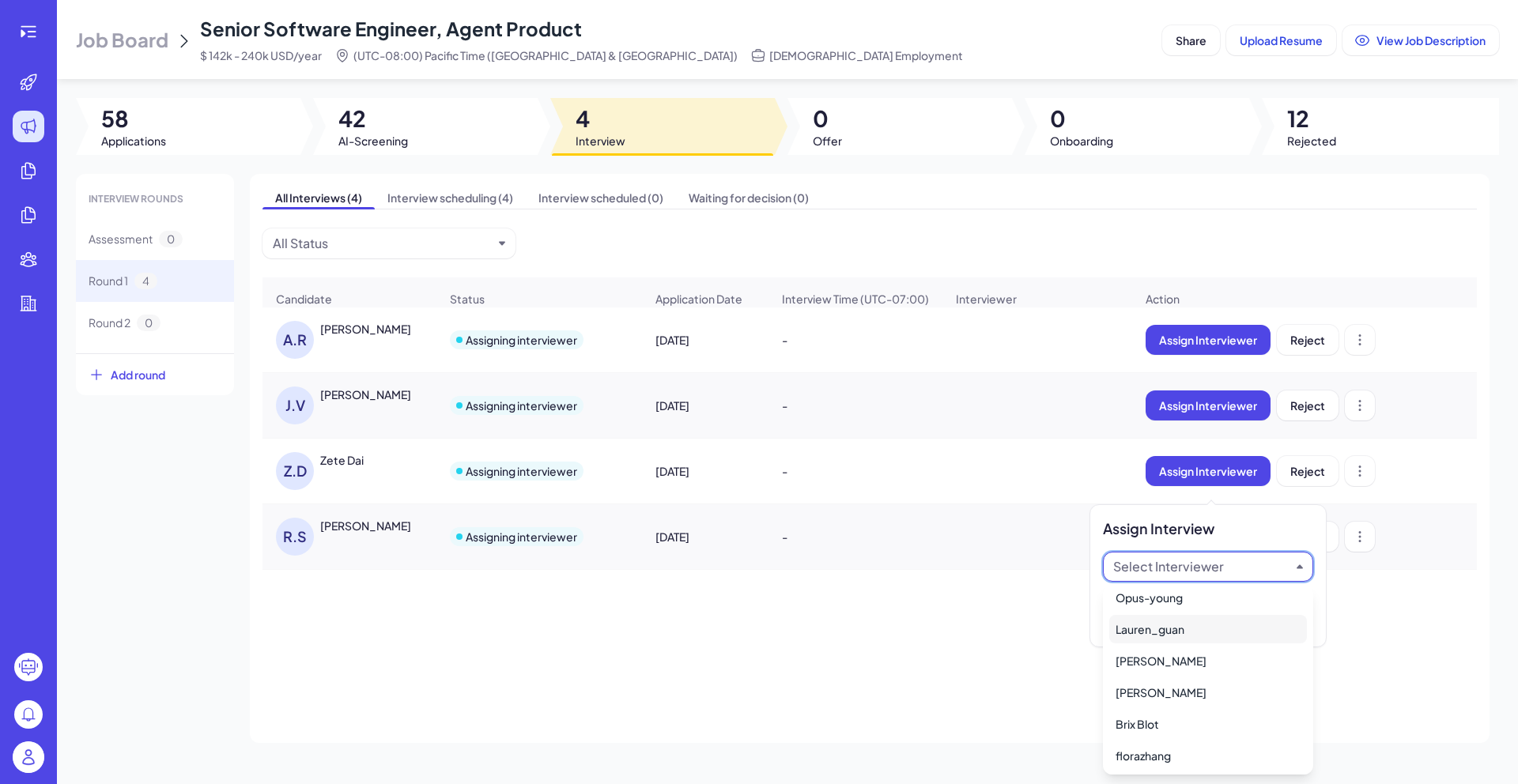
scroll to position [41, 0]
click at [963, 723] on div "All Interviews (4) Interview scheduling (4) Interview scheduled (0) Waiting for…" at bounding box center [869, 458] width 1240 height 569
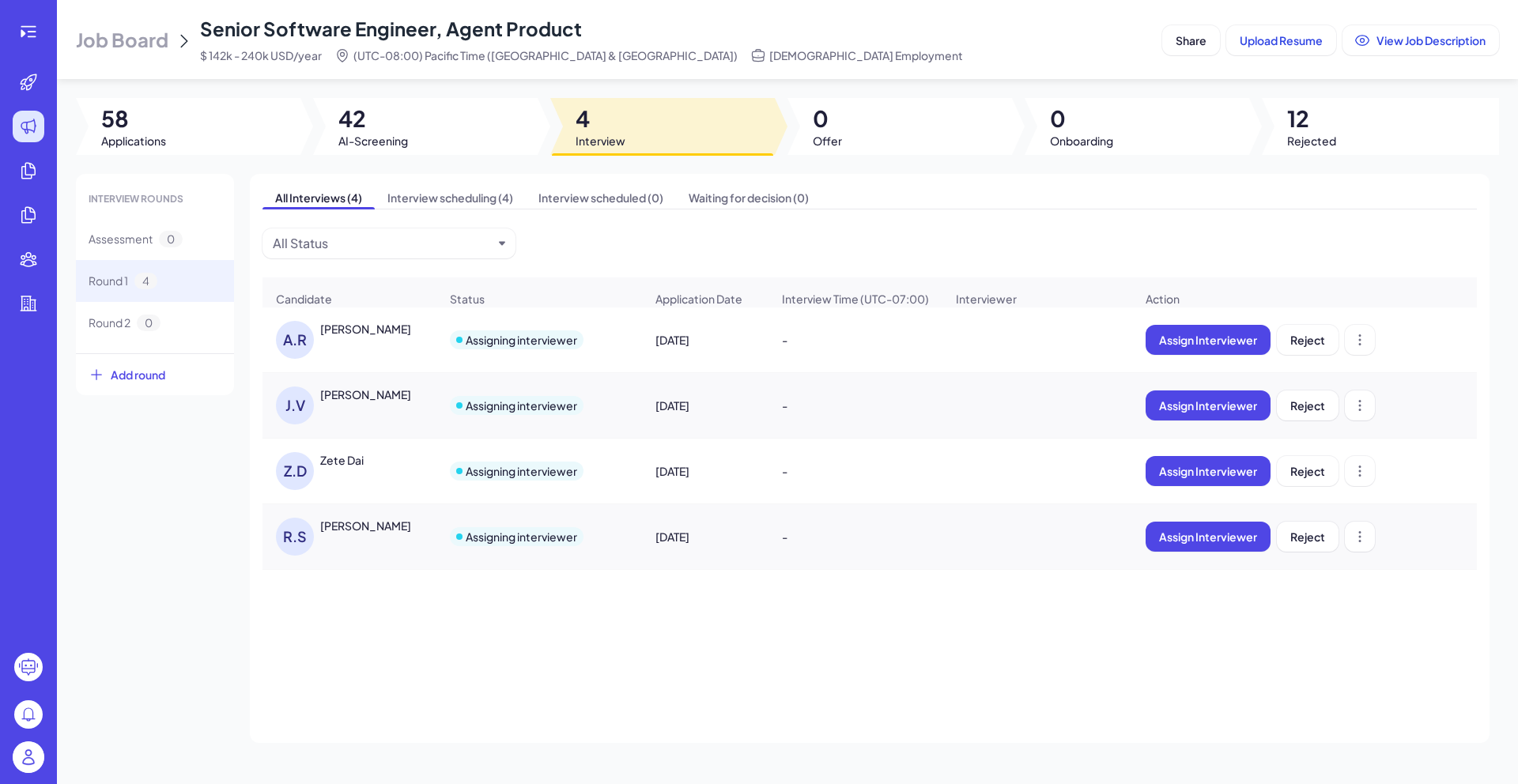
click at [1314, 135] on span "Rejected" at bounding box center [1311, 141] width 49 height 16
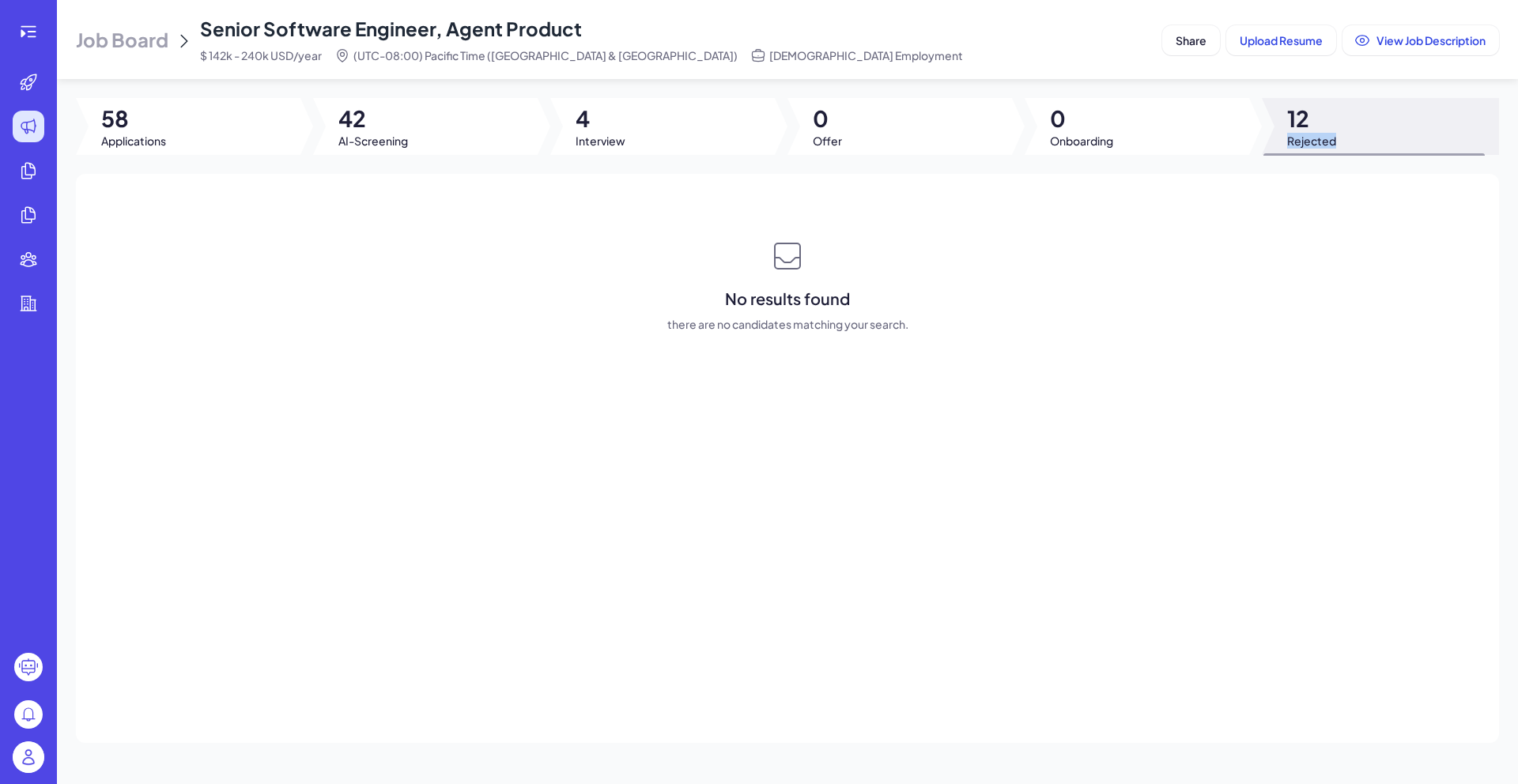
click at [1314, 135] on span "Rejected" at bounding box center [1311, 141] width 49 height 16
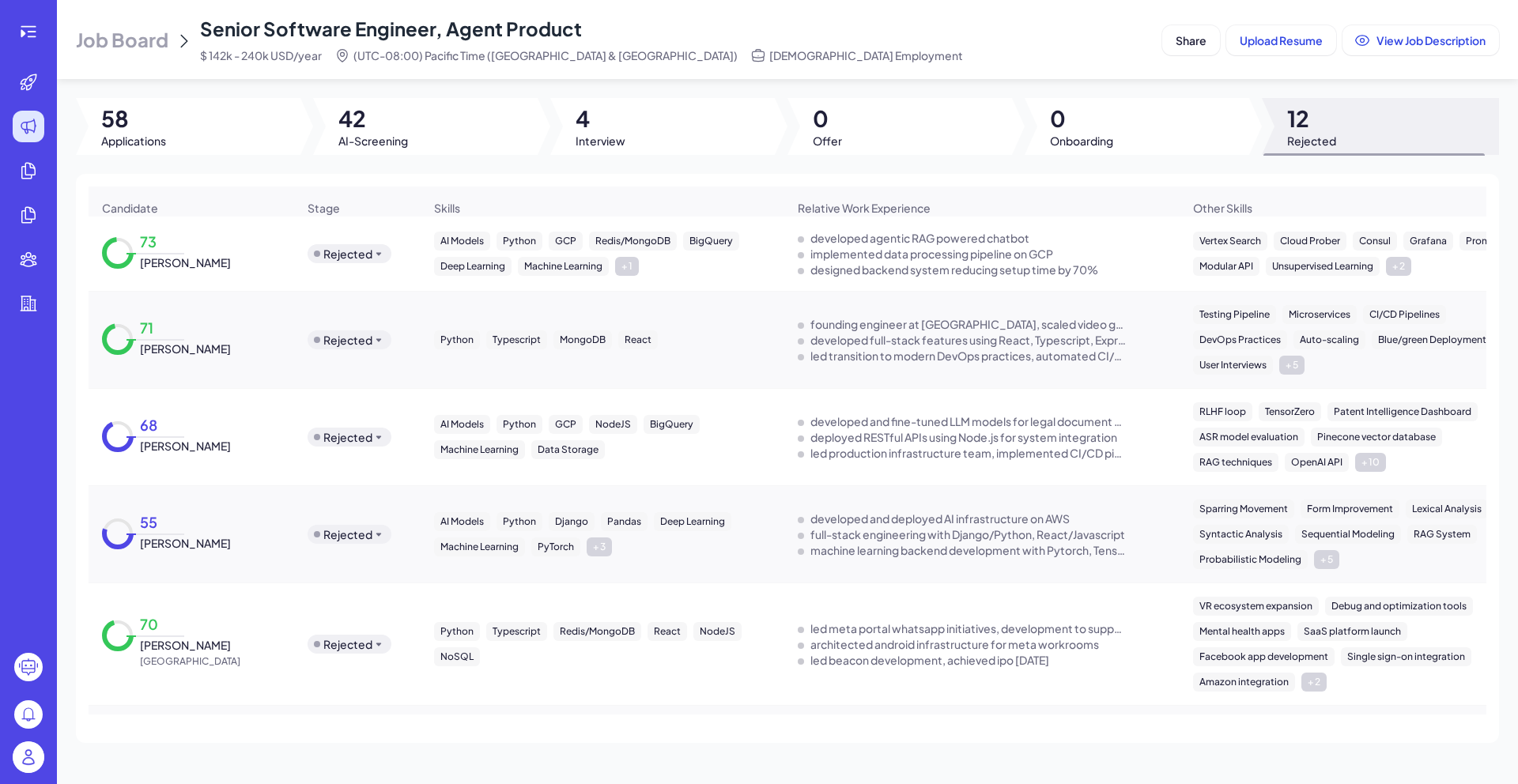
click at [385, 261] on div "Rejected" at bounding box center [349, 254] width 84 height 19
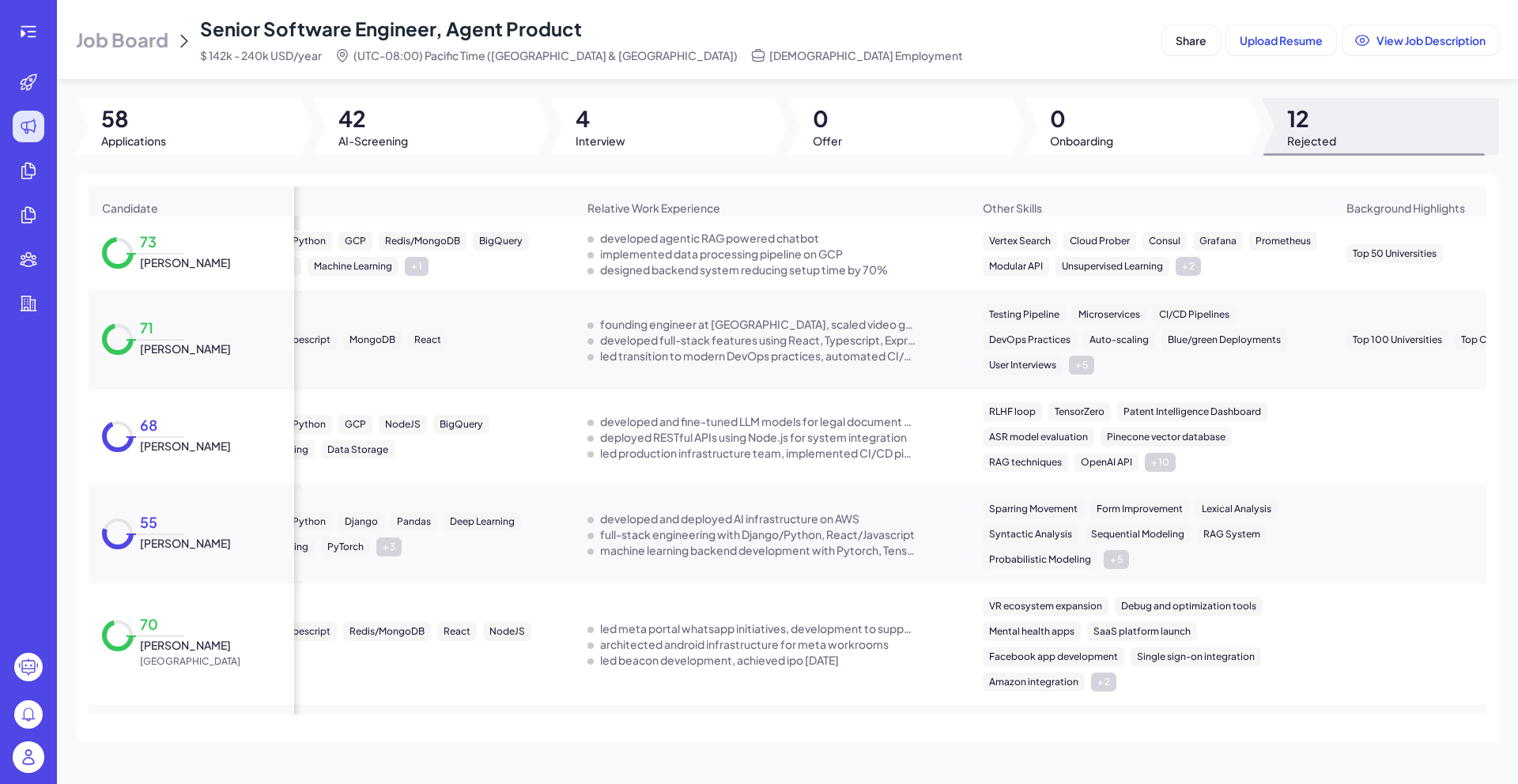
scroll to position [0, 0]
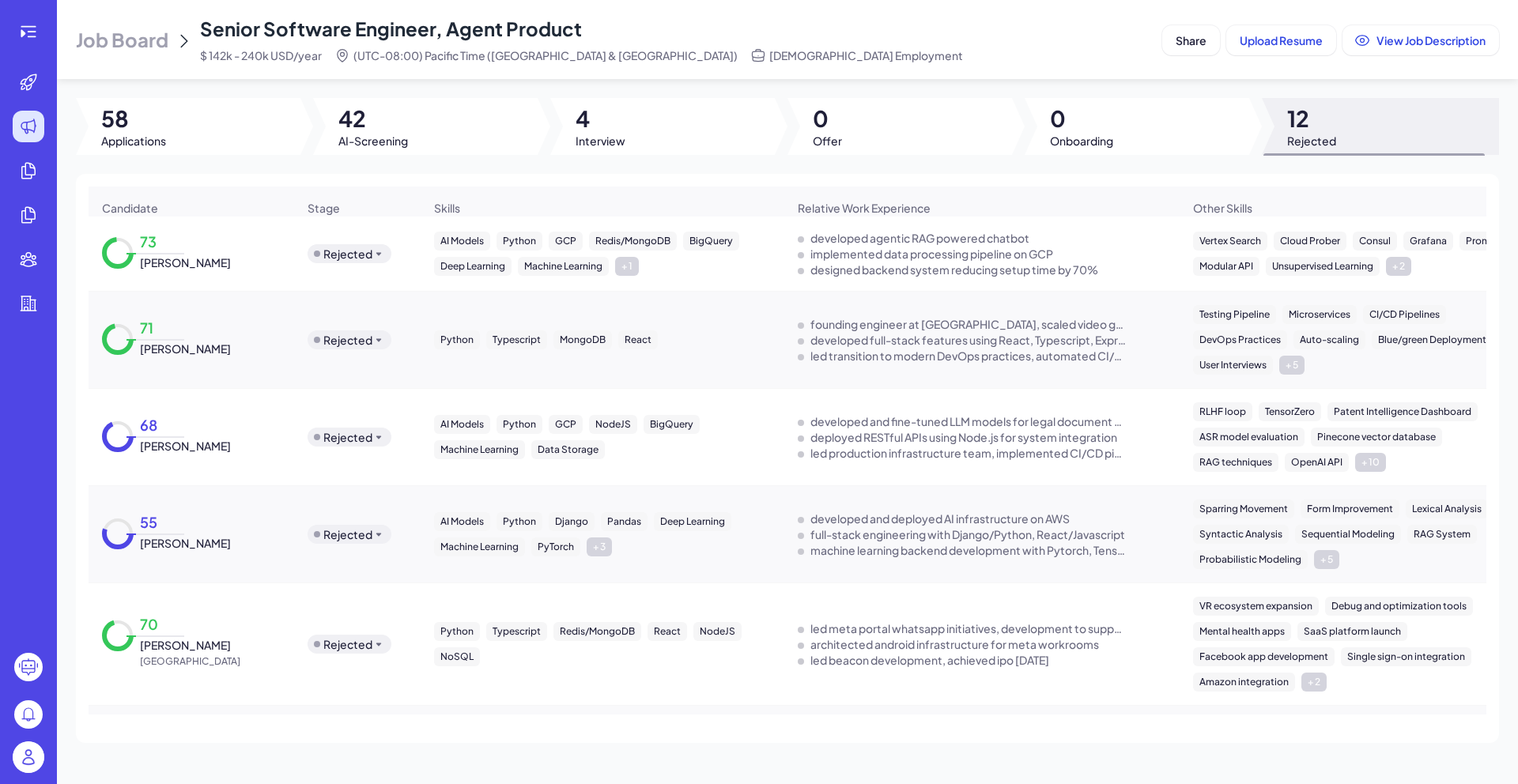
click at [173, 270] on span "Sriharsha Gaddipati" at bounding box center [185, 262] width 91 height 16
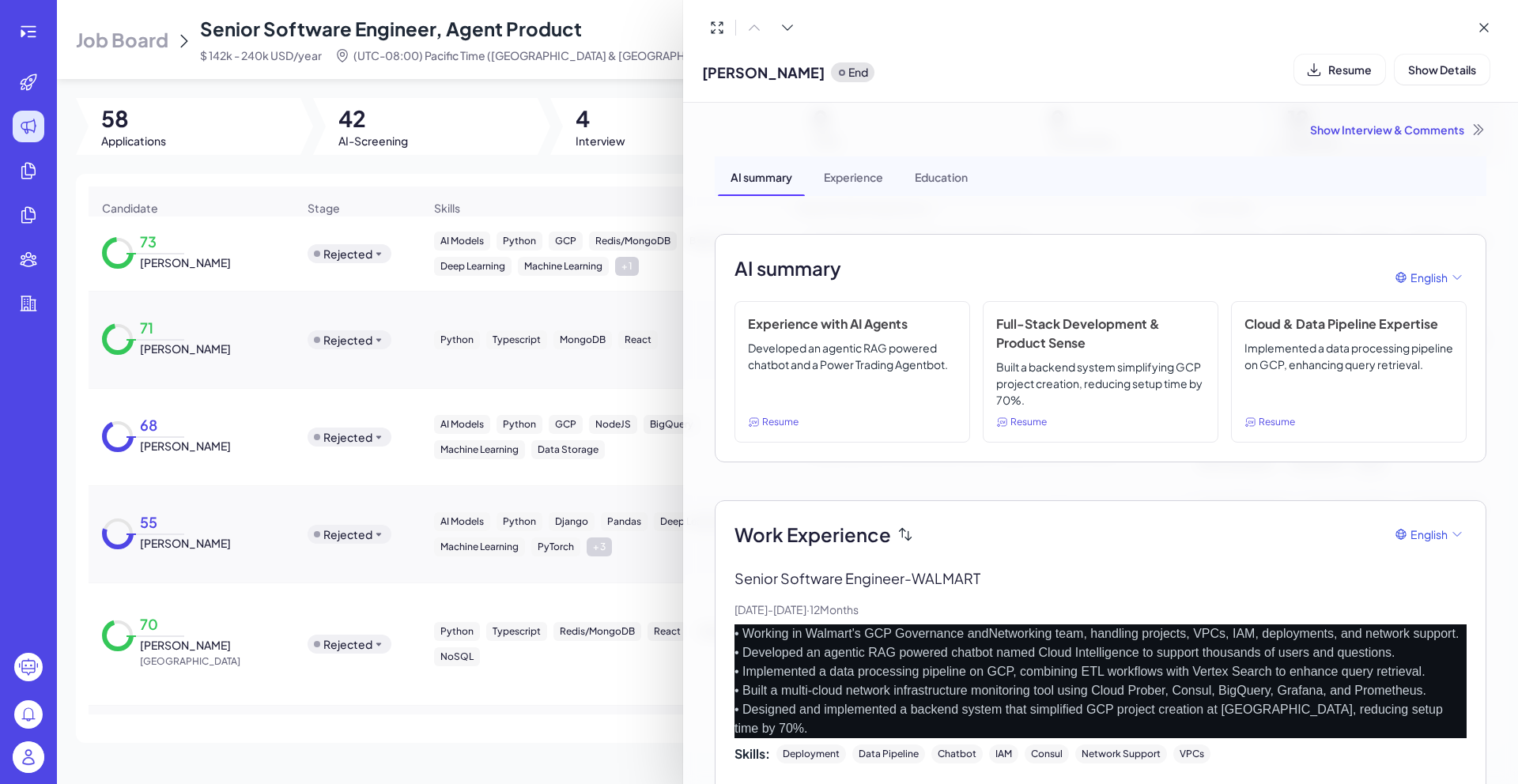
click at [1368, 127] on div "Show Interview & Comments" at bounding box center [1100, 129] width 771 height 16
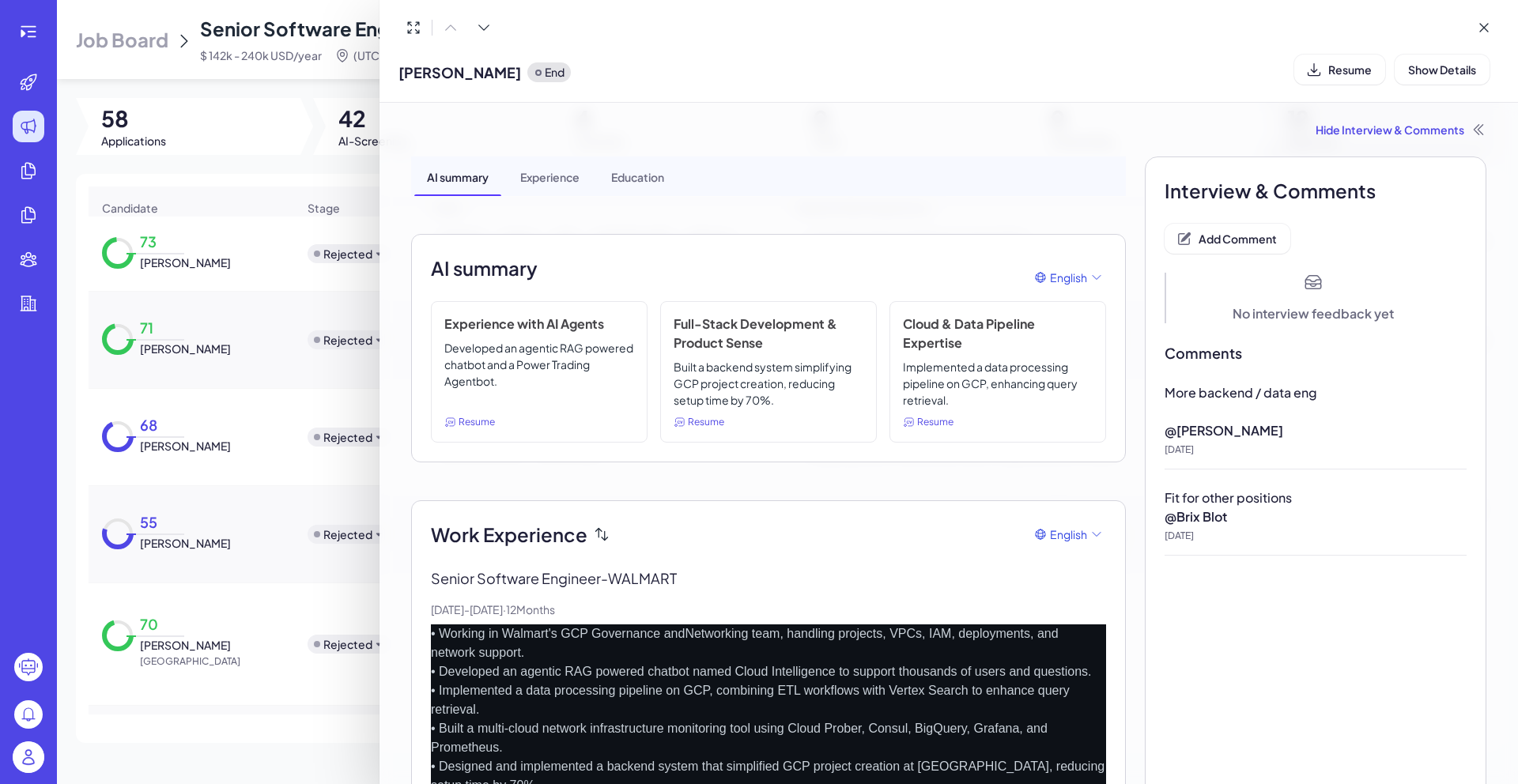
click at [68, 436] on div at bounding box center [759, 392] width 1518 height 784
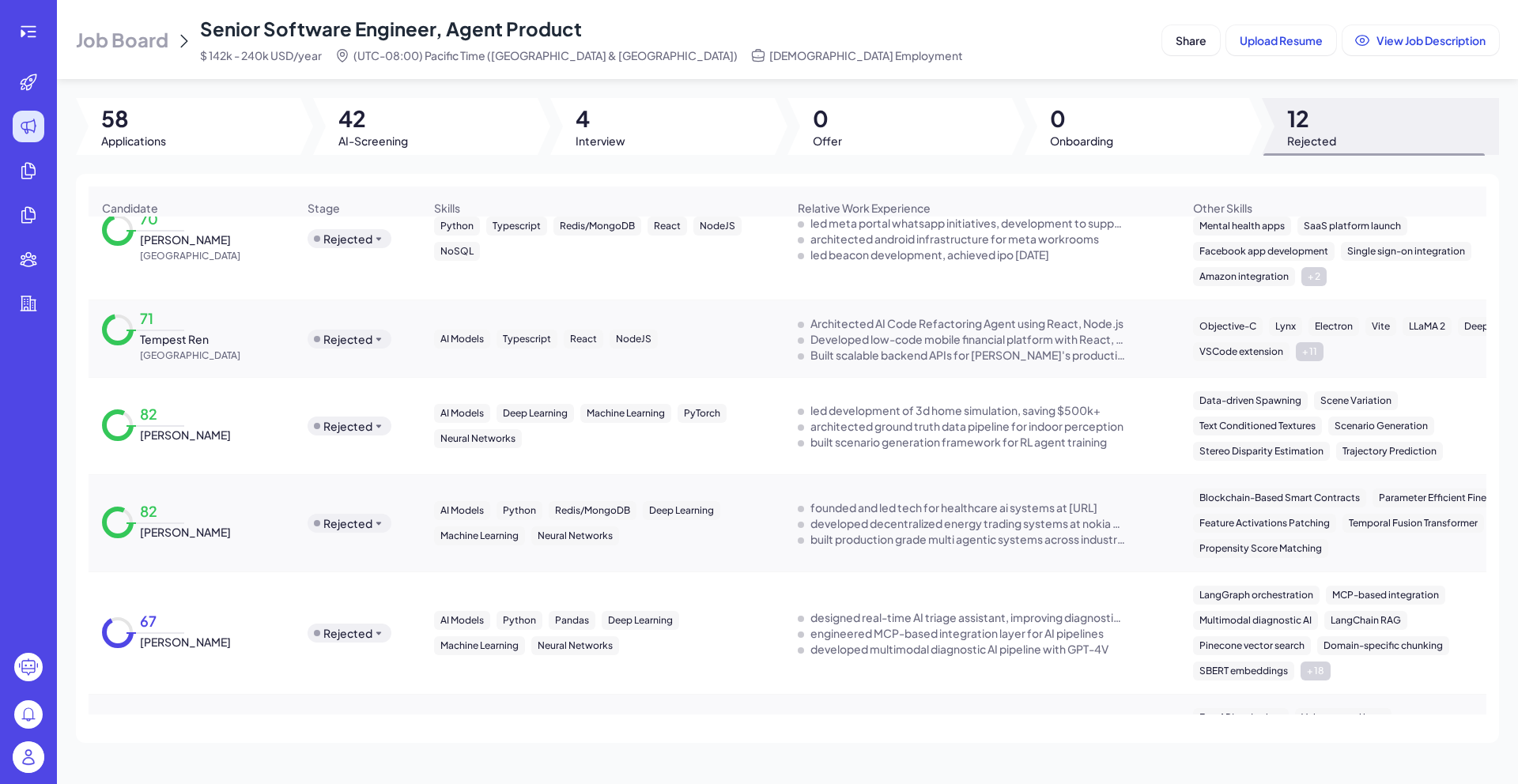
scroll to position [517, 0]
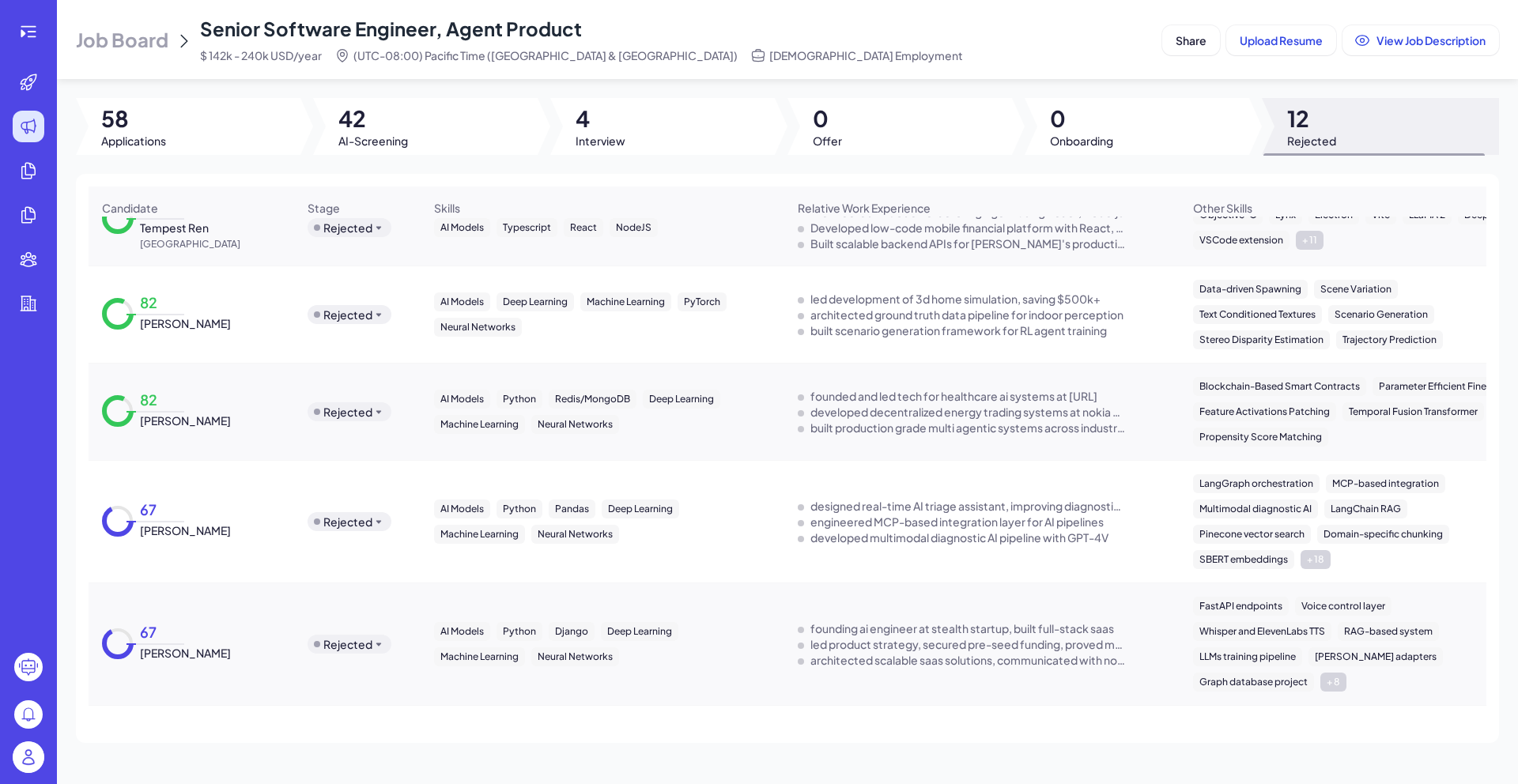
click at [166, 438] on div "82 Aditya Gudal" at bounding box center [191, 413] width 204 height 60
click at [162, 421] on span "Aditya Gudal" at bounding box center [185, 421] width 91 height 16
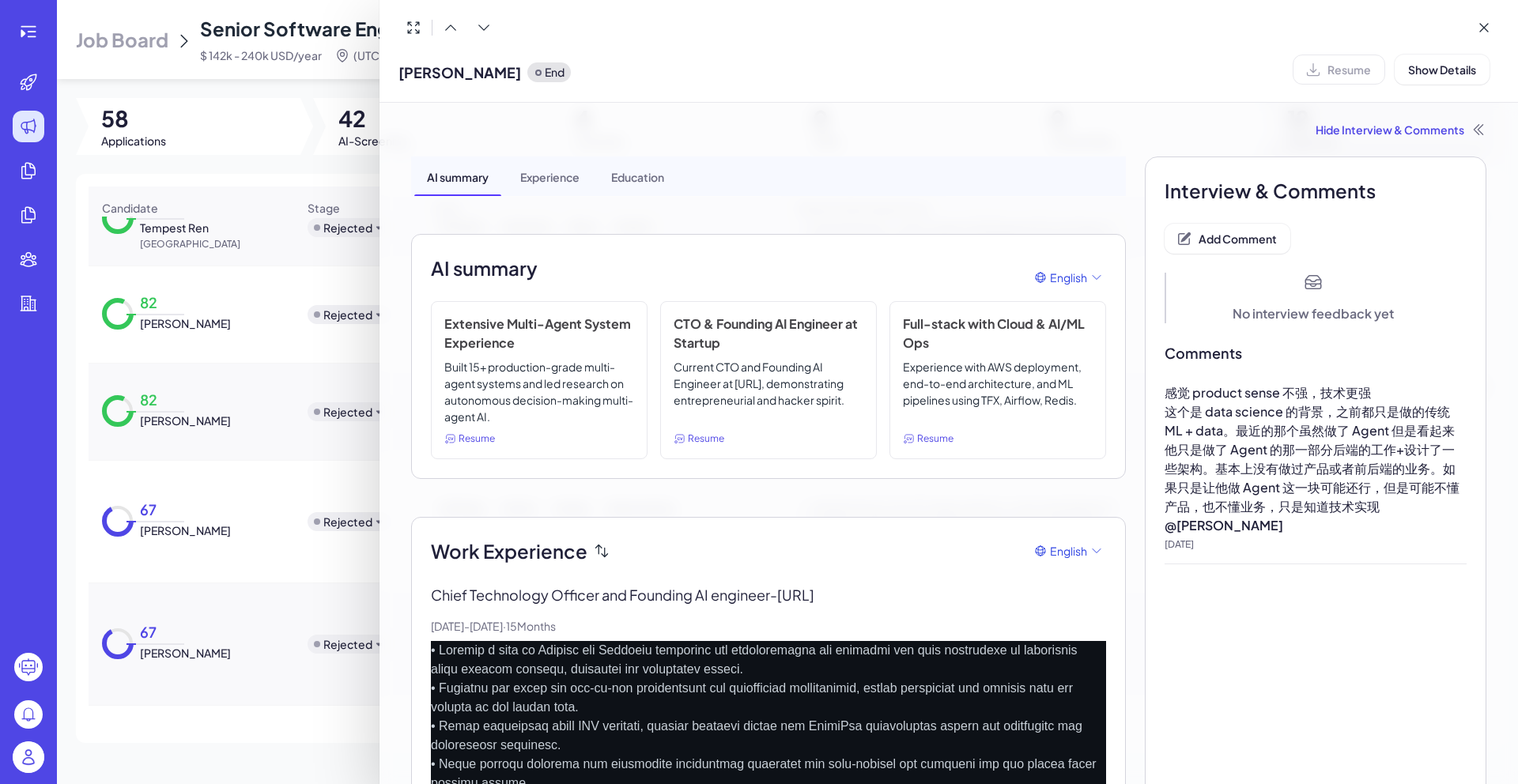
click at [1262, 421] on span "这个是 data science 的背景，之前都只是做的传统 ML + data。最近的那个虽然做了 Agent 但是看起来他只是做了 Agent 的那一部分…" at bounding box center [1311, 458] width 295 height 112
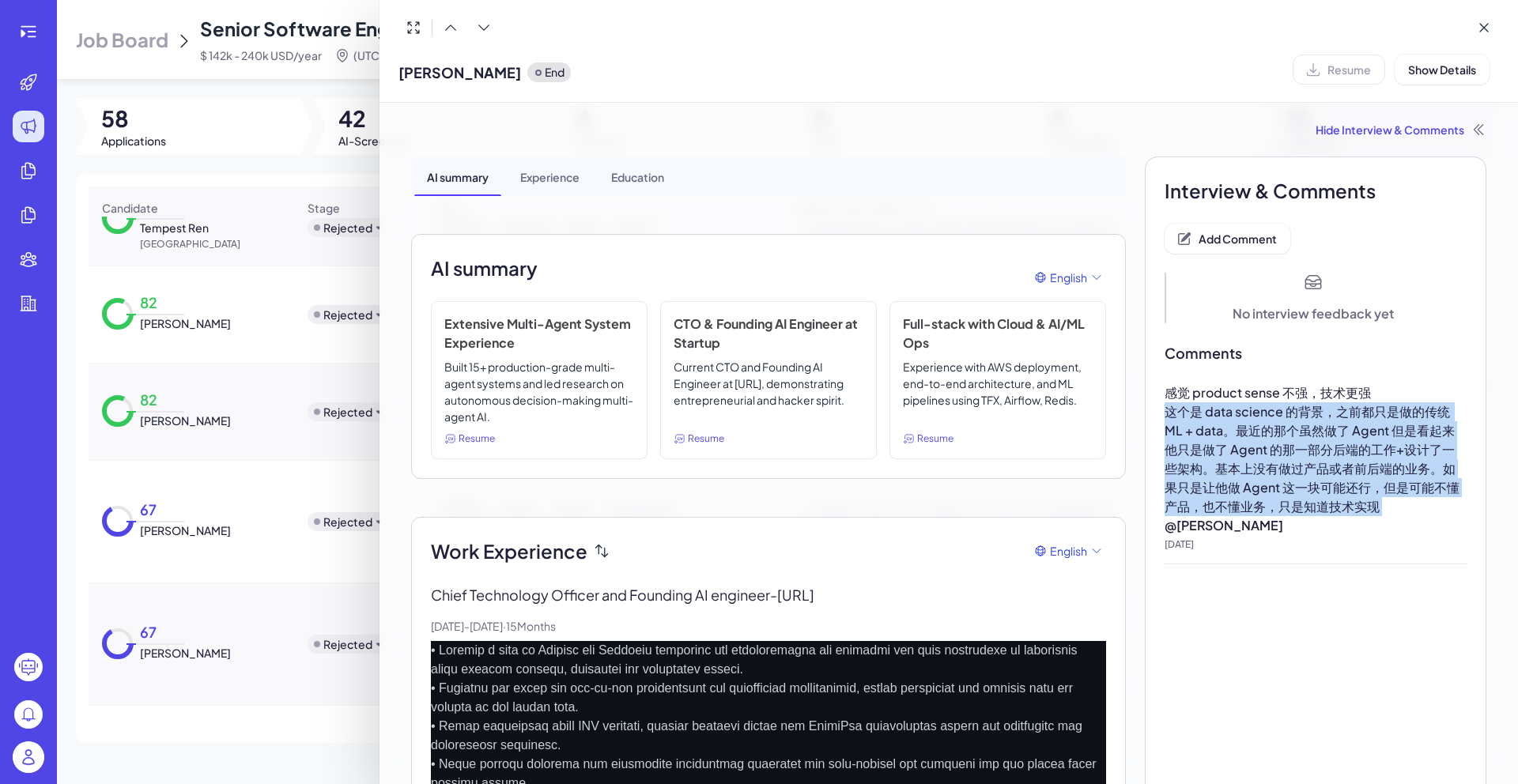
click at [1262, 421] on span "这个是 data science 的背景，之前都只是做的传统 ML + data。最近的那个虽然做了 Agent 但是看起来他只是做了 Agent 的那一部分…" at bounding box center [1311, 458] width 295 height 112
click at [290, 500] on div at bounding box center [759, 392] width 1518 height 784
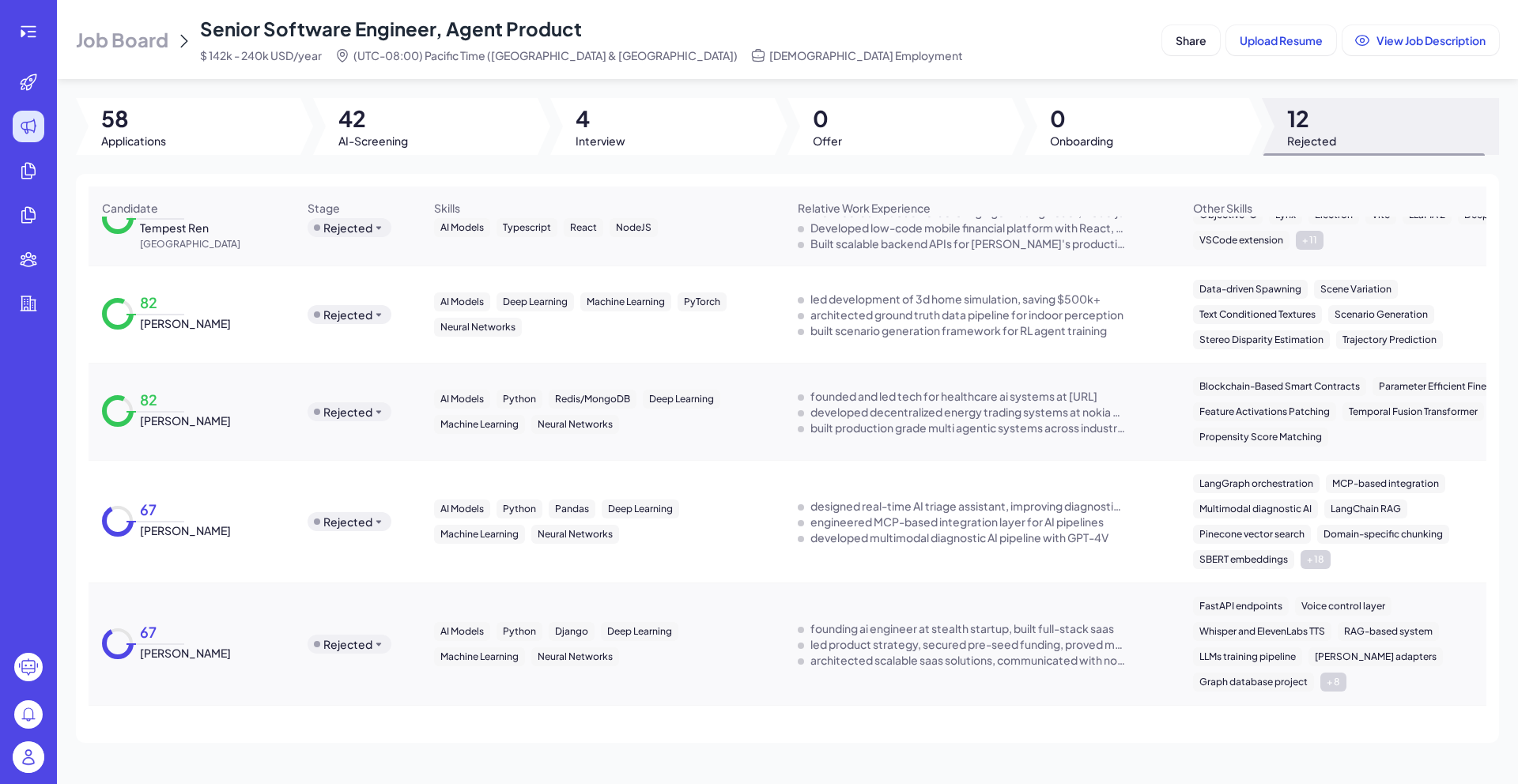
scroll to position [714, 0]
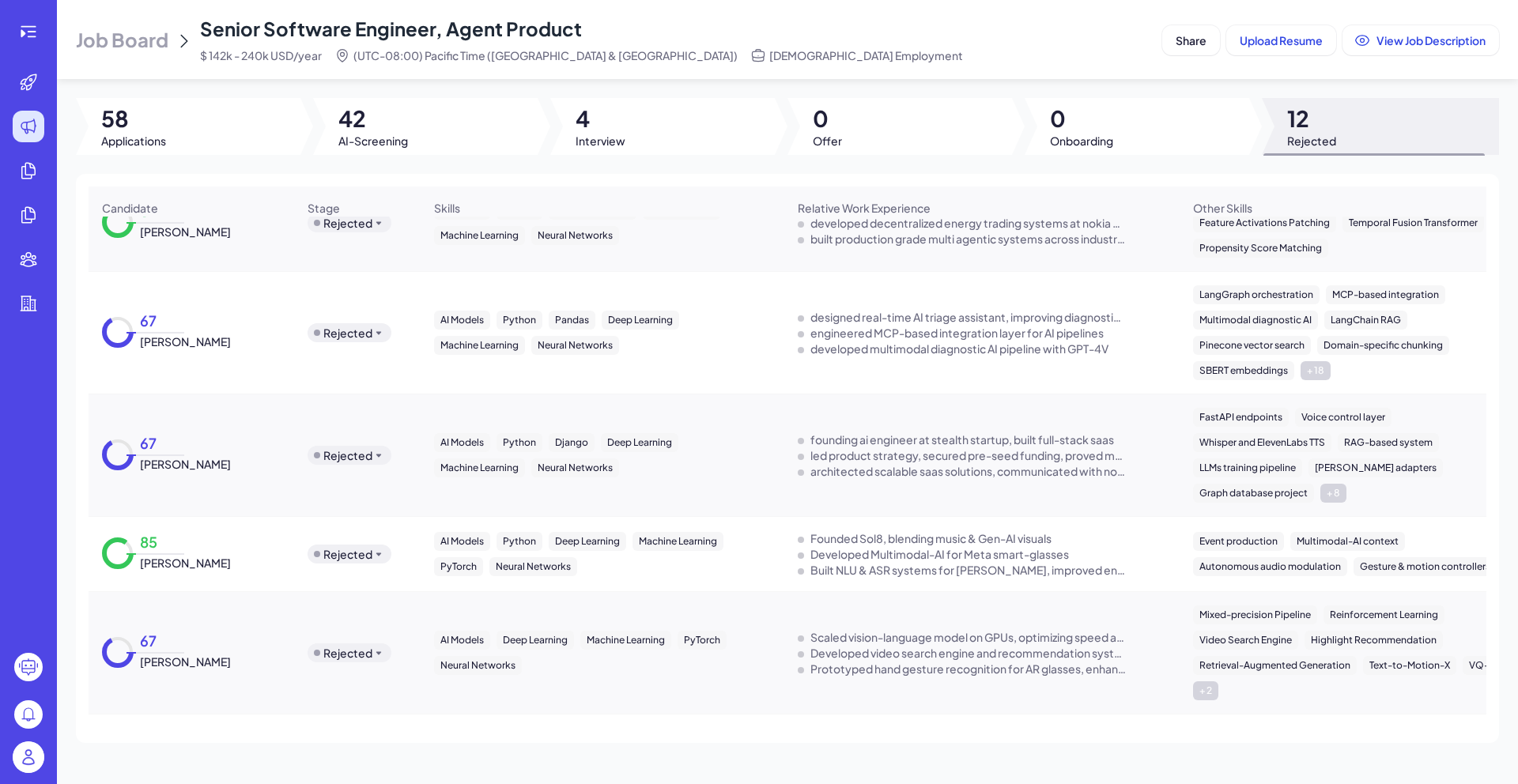
click at [219, 544] on div "85 Alireza Dirafzoon" at bounding box center [182, 554] width 97 height 34
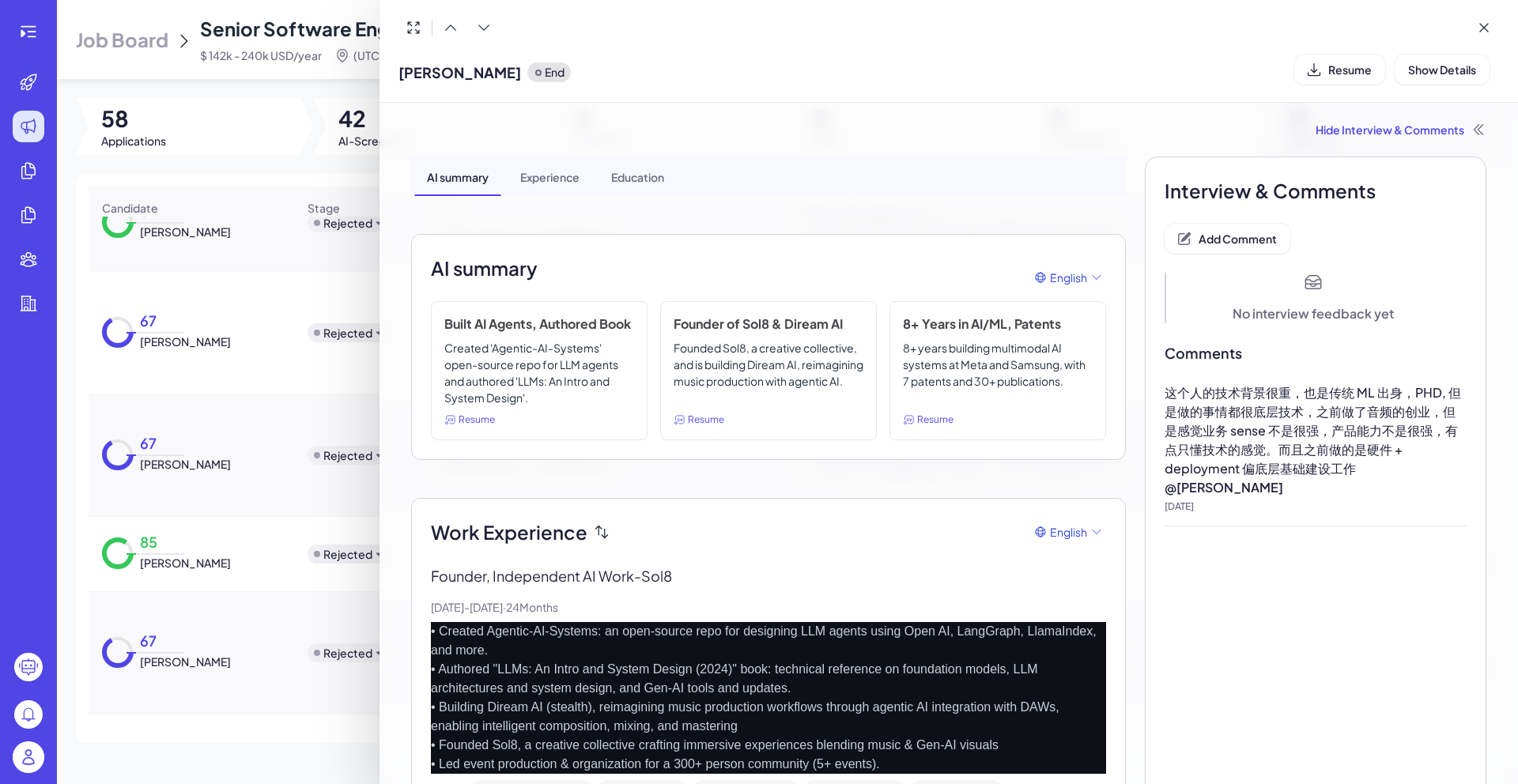
click at [140, 495] on div at bounding box center [759, 392] width 1518 height 784
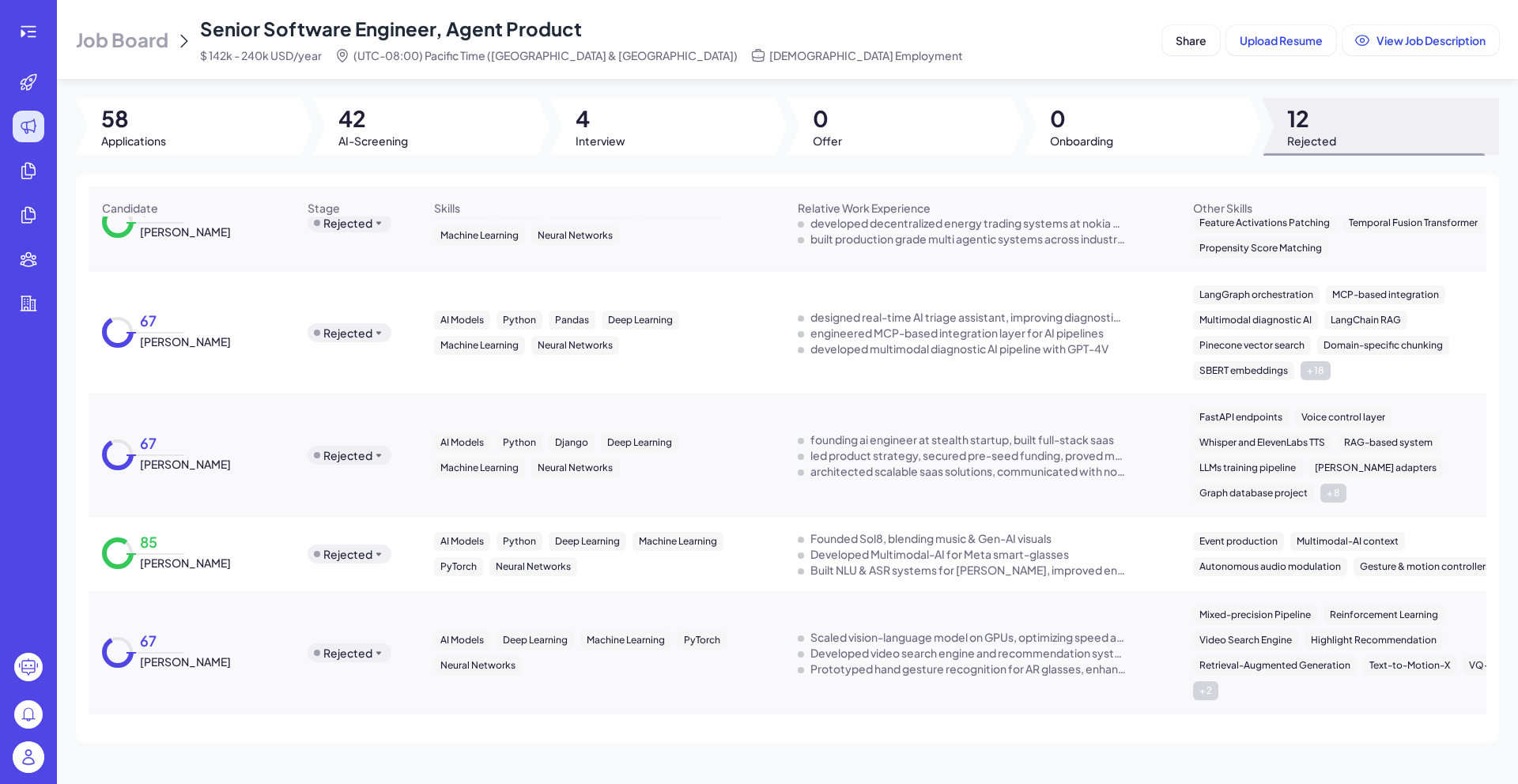
click at [387, 113] on span "42" at bounding box center [373, 118] width 69 height 28
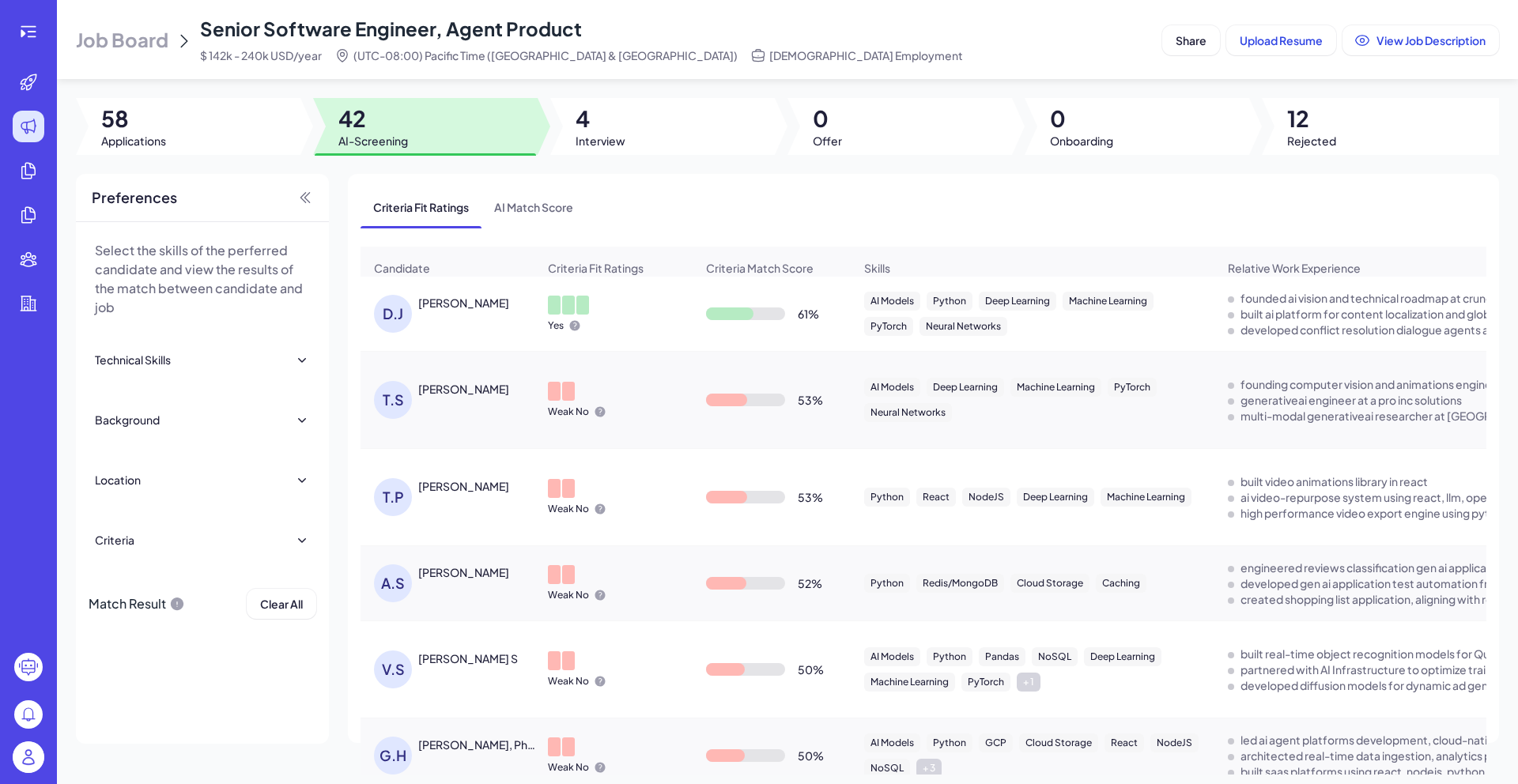
click at [601, 123] on span "4" at bounding box center [600, 118] width 50 height 28
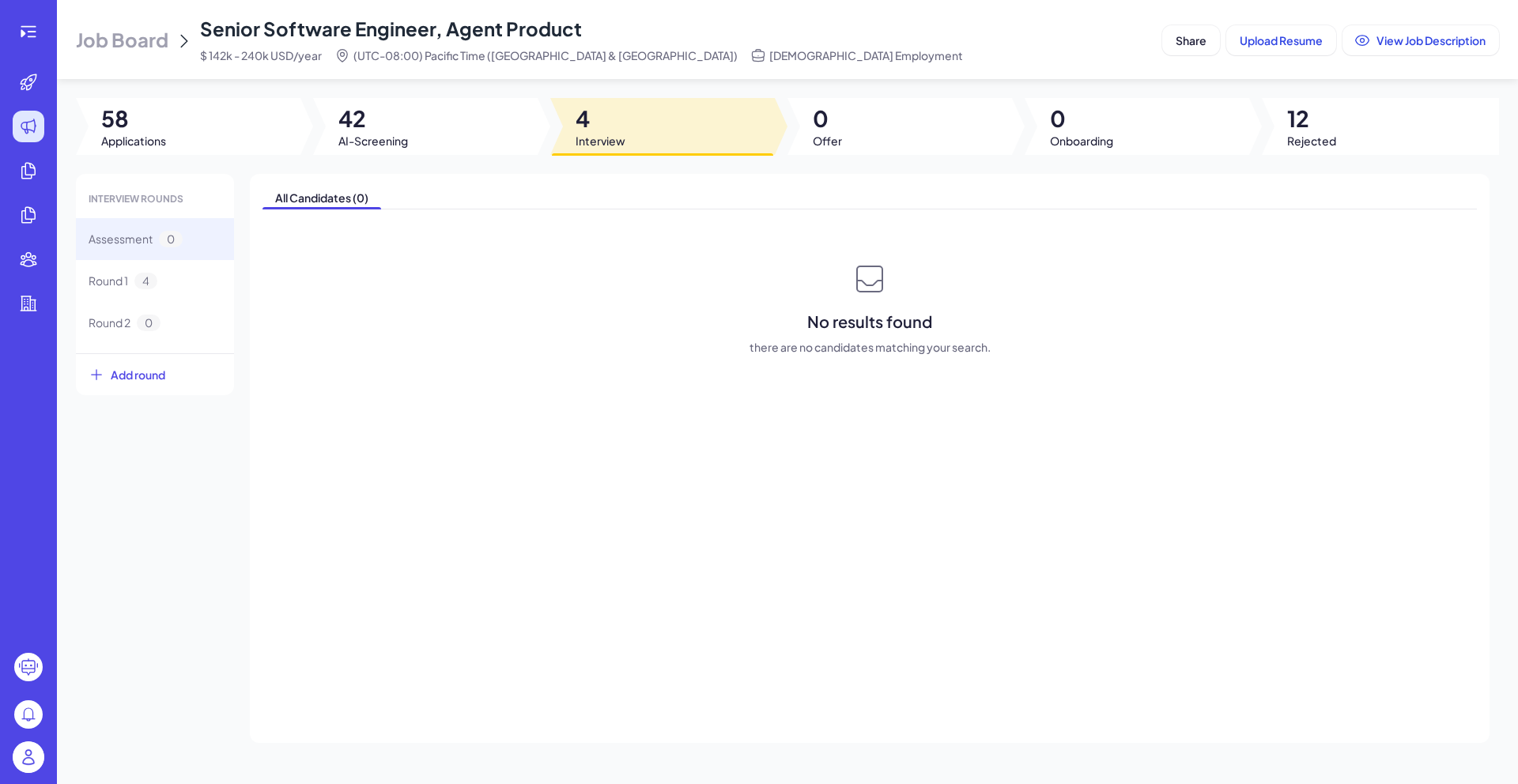
click at [457, 125] on div at bounding box center [425, 126] width 224 height 57
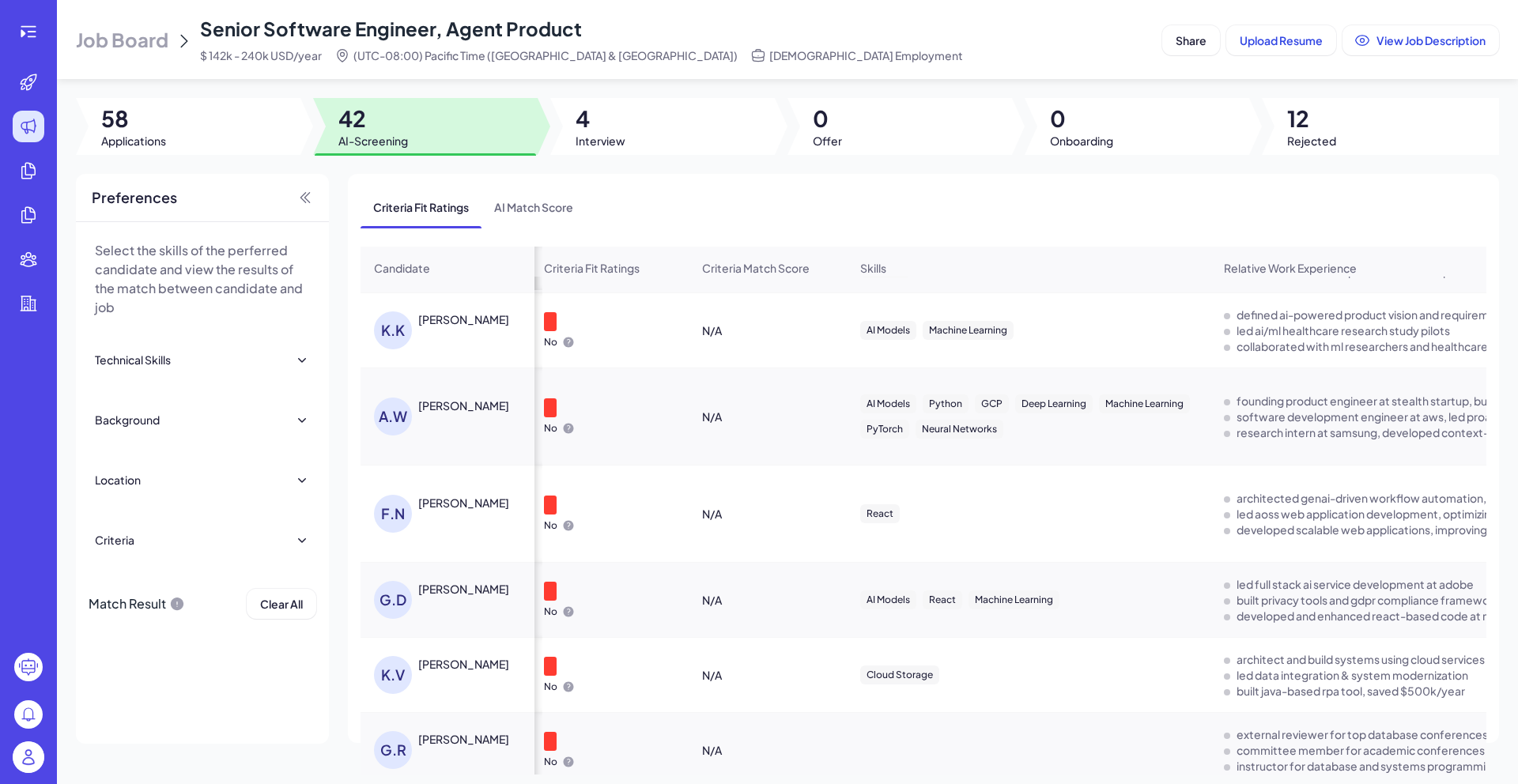
scroll to position [0, 0]
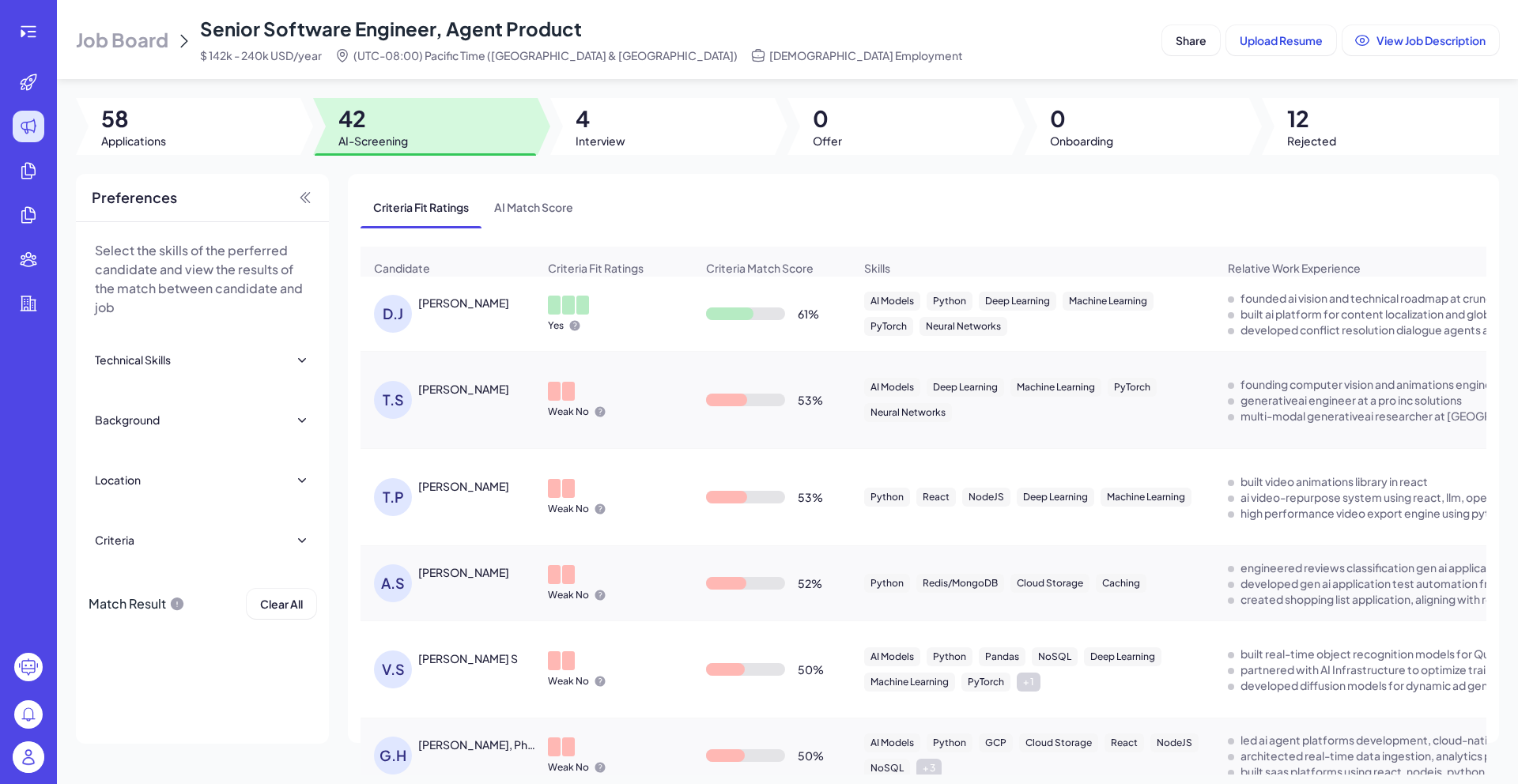
click at [455, 301] on div "D.J Darpan Jain" at bounding box center [447, 314] width 172 height 64
click at [455, 310] on div "Darpan Jain" at bounding box center [463, 303] width 91 height 16
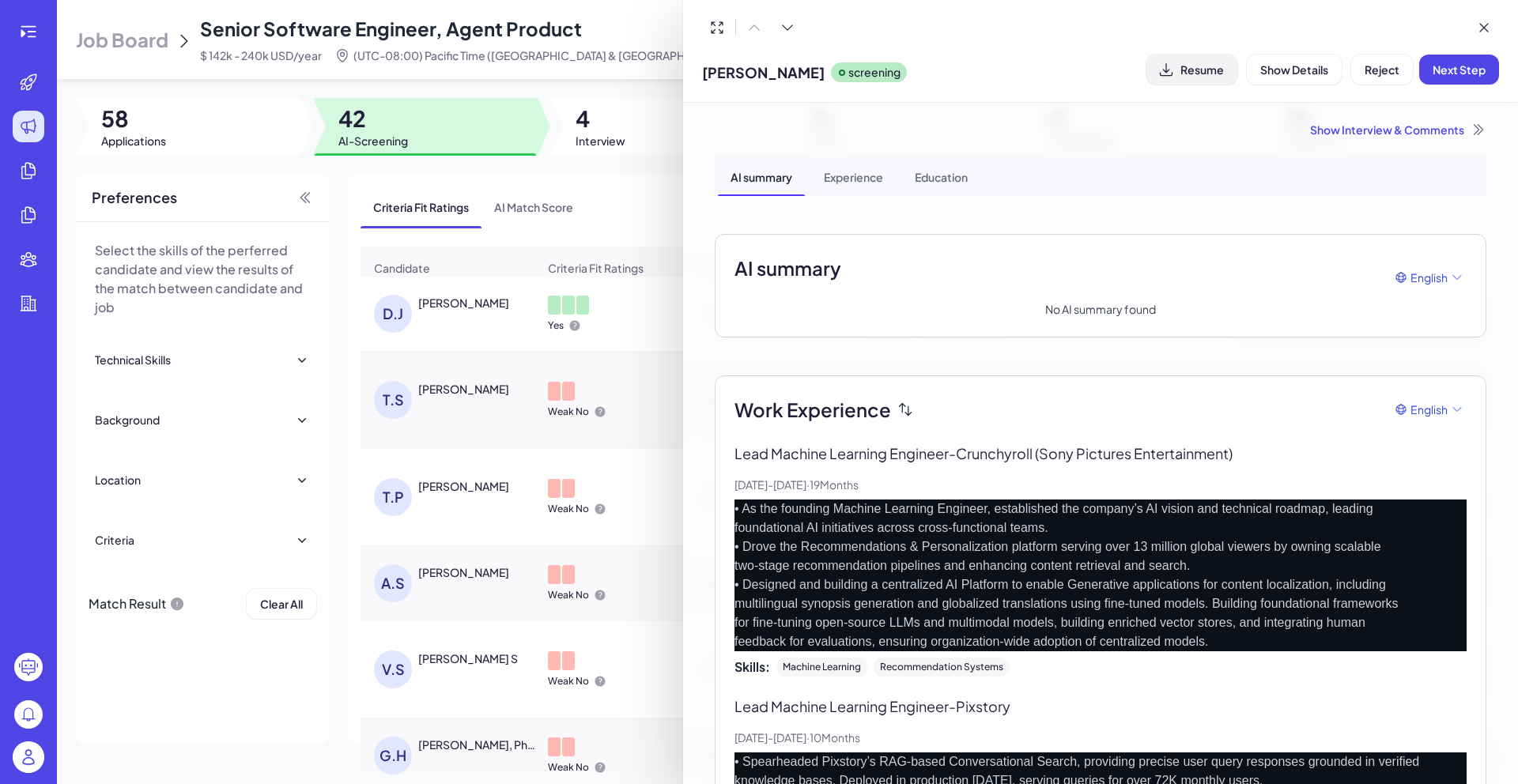
click at [1191, 80] on button "Resume" at bounding box center [1191, 69] width 91 height 30
click at [560, 190] on div at bounding box center [759, 392] width 1518 height 784
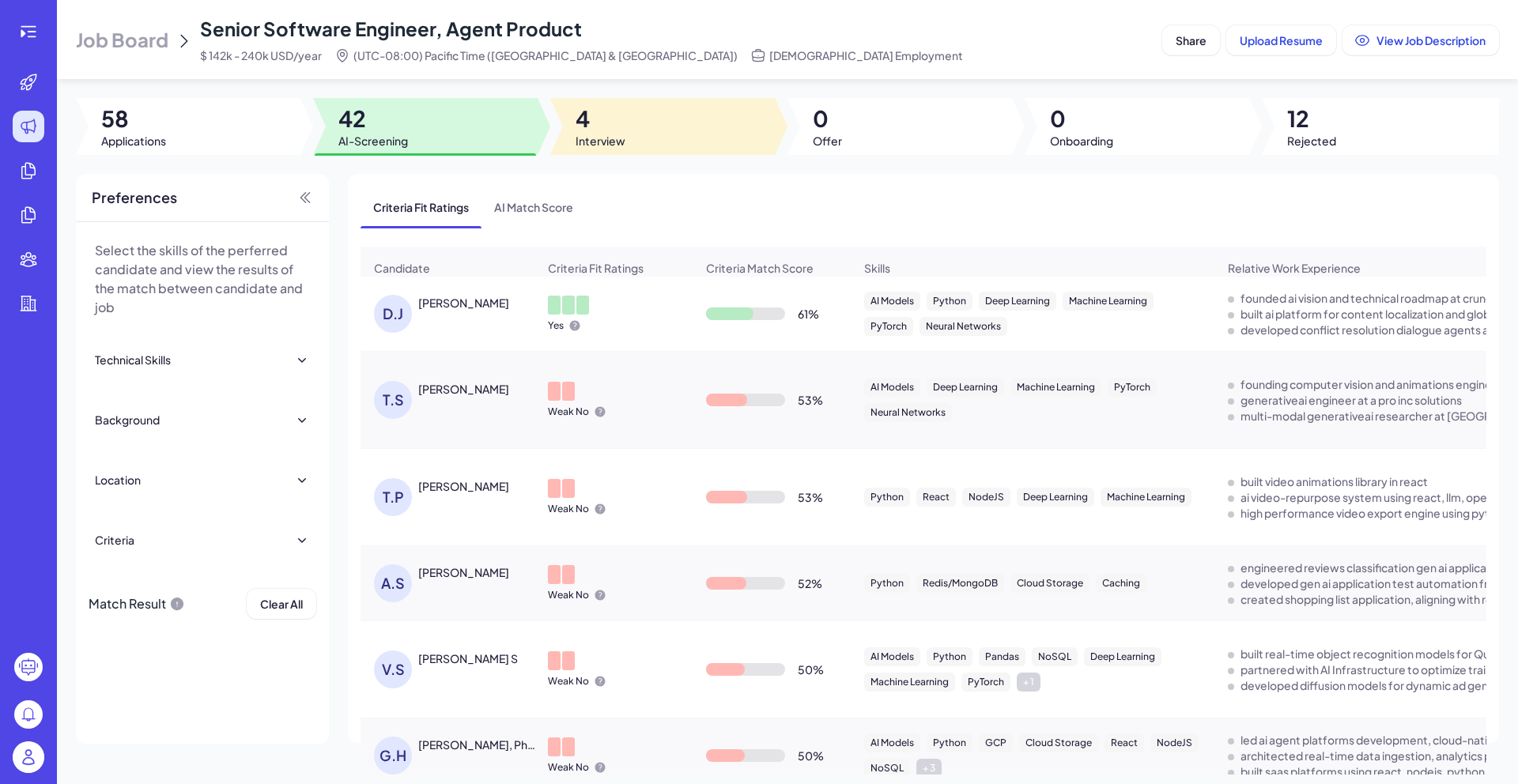
click at [623, 152] on div at bounding box center [662, 126] width 224 height 57
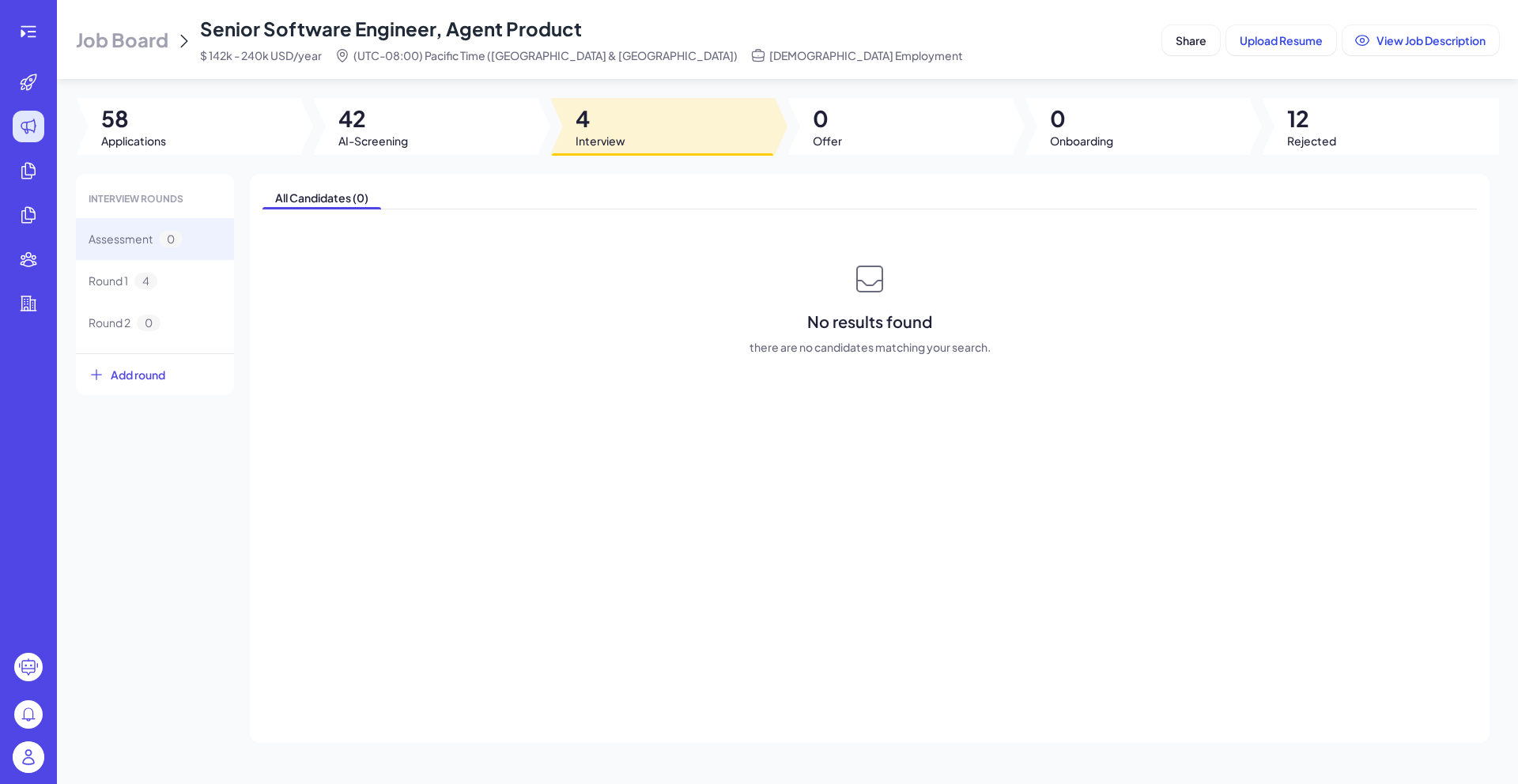
click at [199, 129] on div at bounding box center [187, 126] width 224 height 57
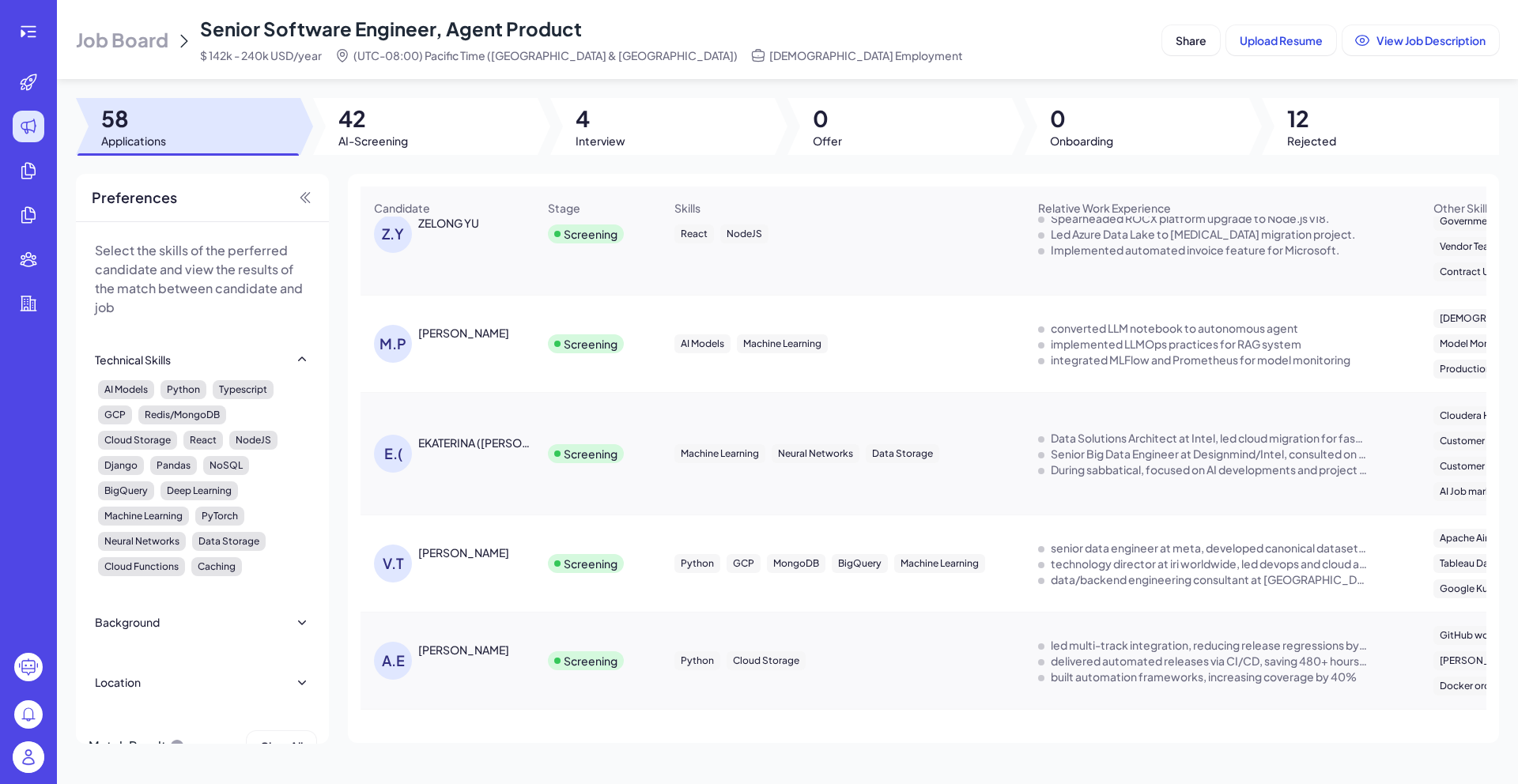
scroll to position [143, 0]
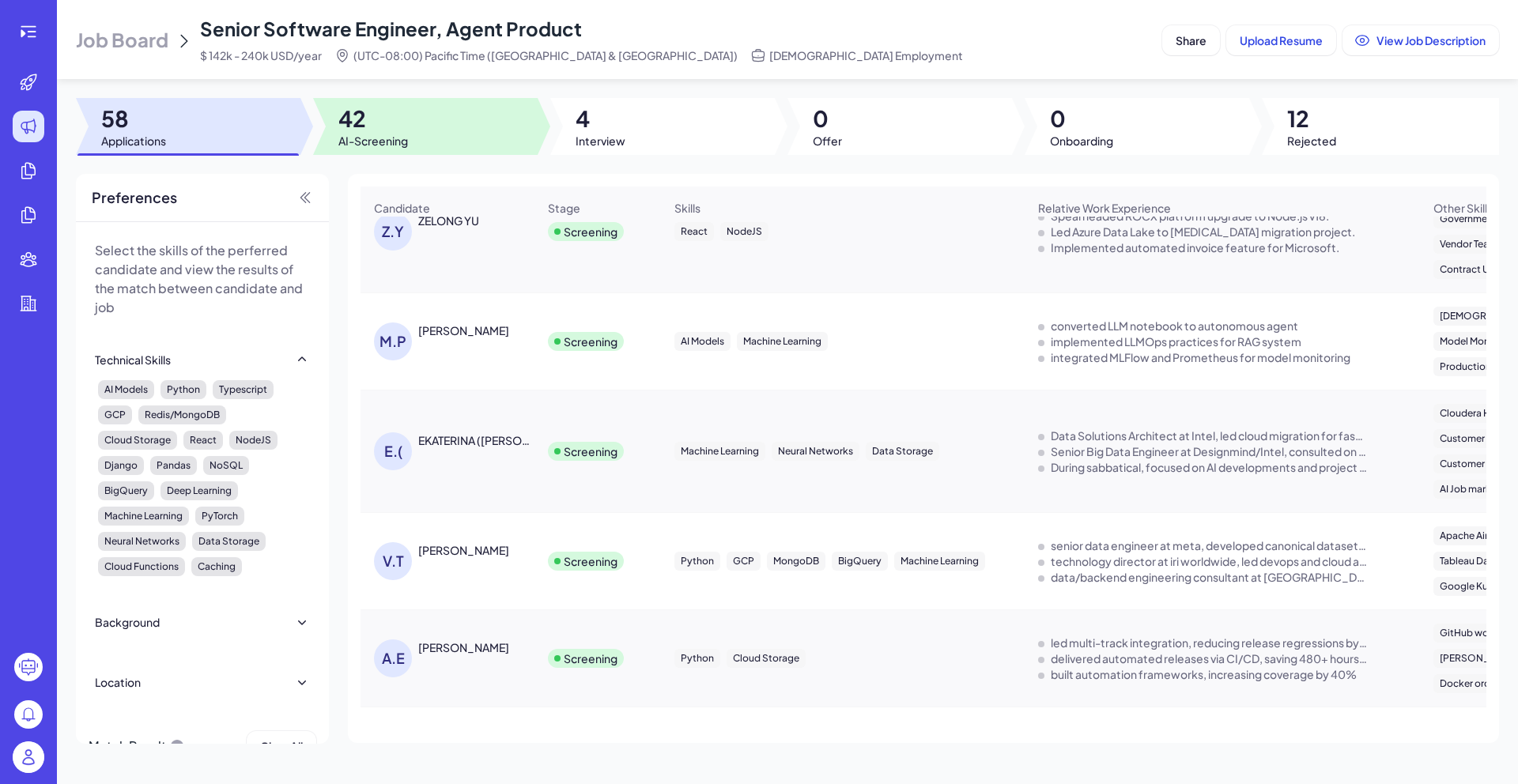
click at [409, 81] on div "Job Board Senior Software Engineer, Agent Product $ 142k - 240k USD/year (UTC-0…" at bounding box center [788, 392] width 1461 height 784
click at [409, 123] on div at bounding box center [425, 126] width 224 height 57
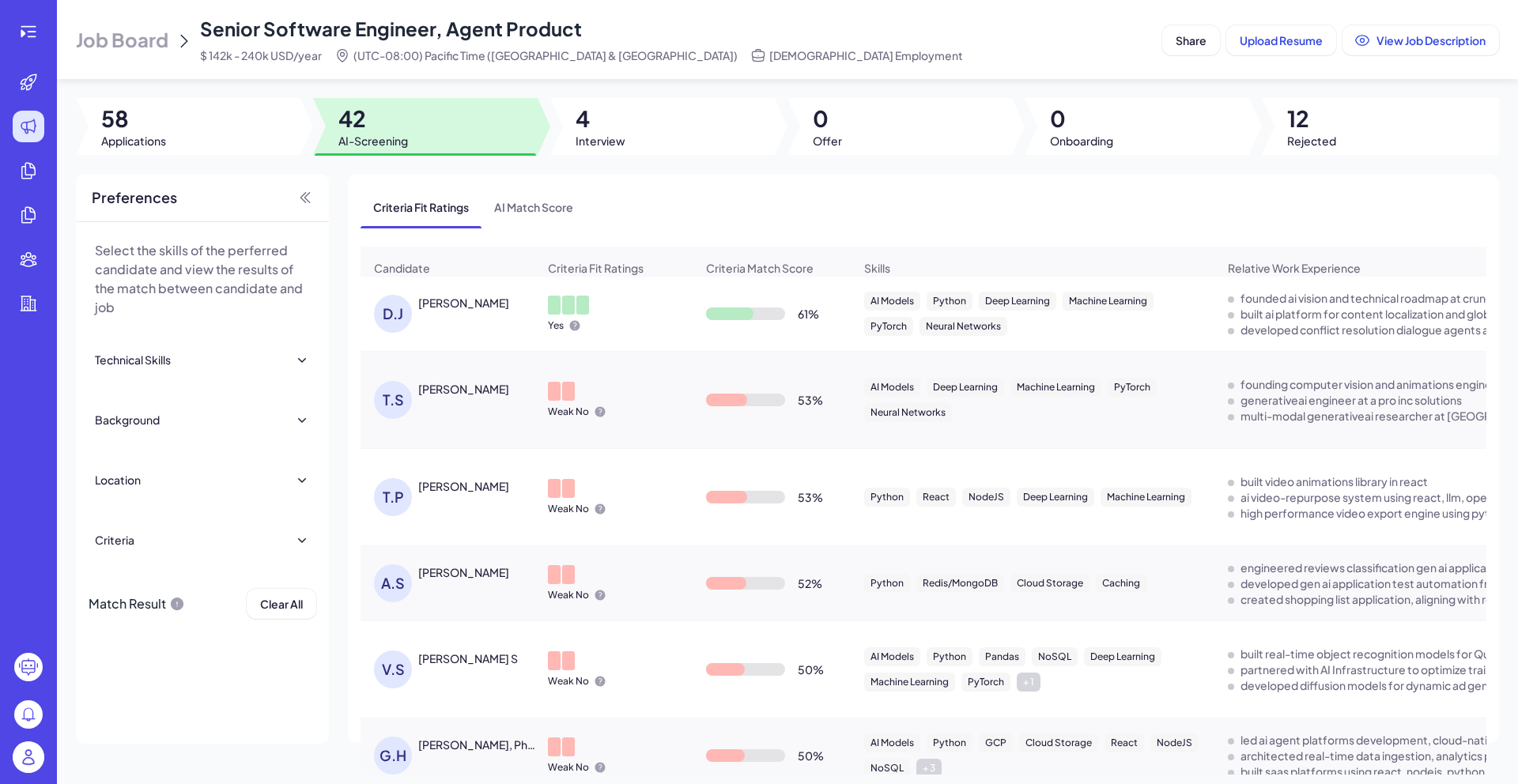
scroll to position [85, 0]
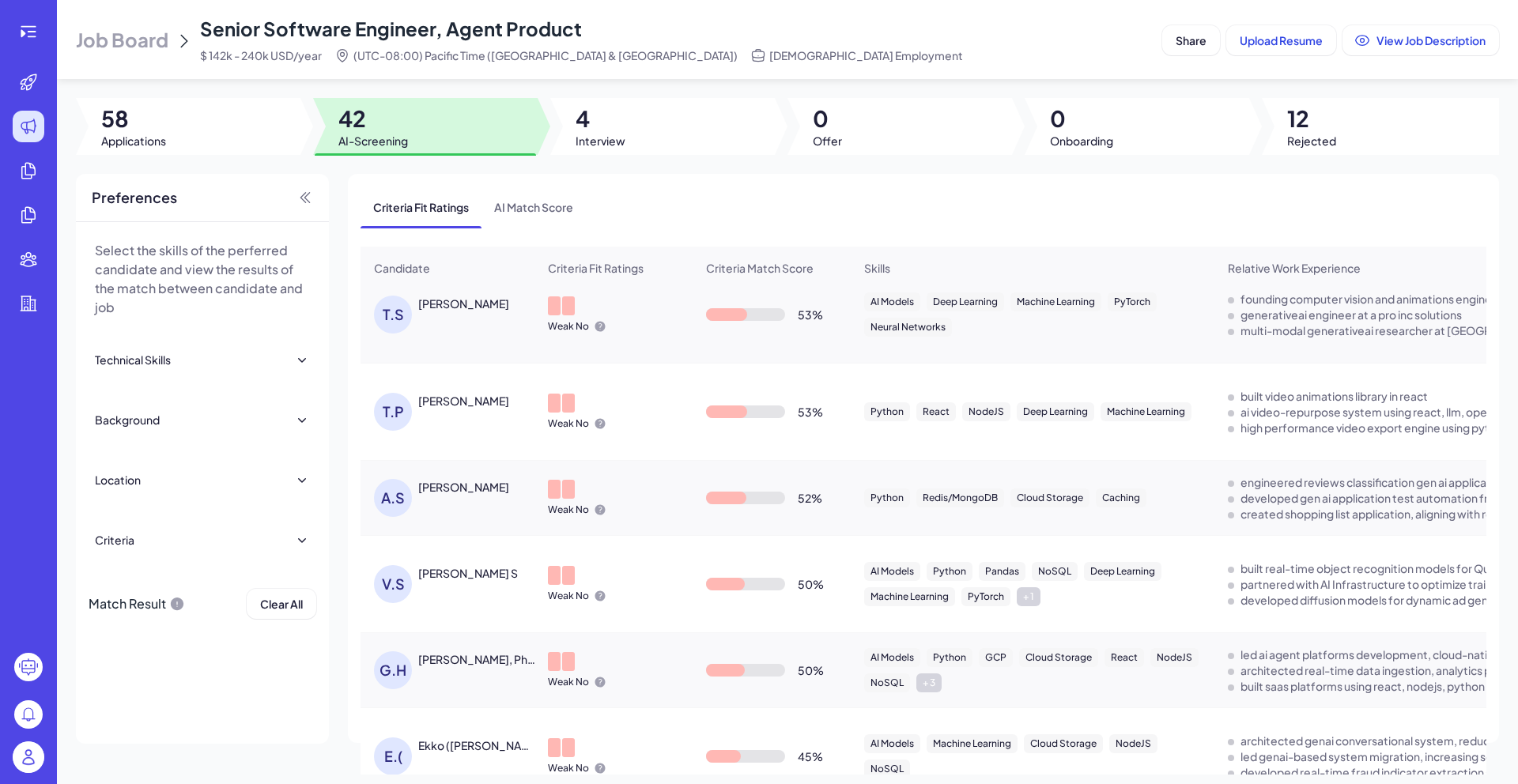
click at [282, 544] on div "Criteria" at bounding box center [202, 539] width 215 height 35
click at [162, 581] on div "All Criteria" at bounding box center [159, 581] width 53 height 16
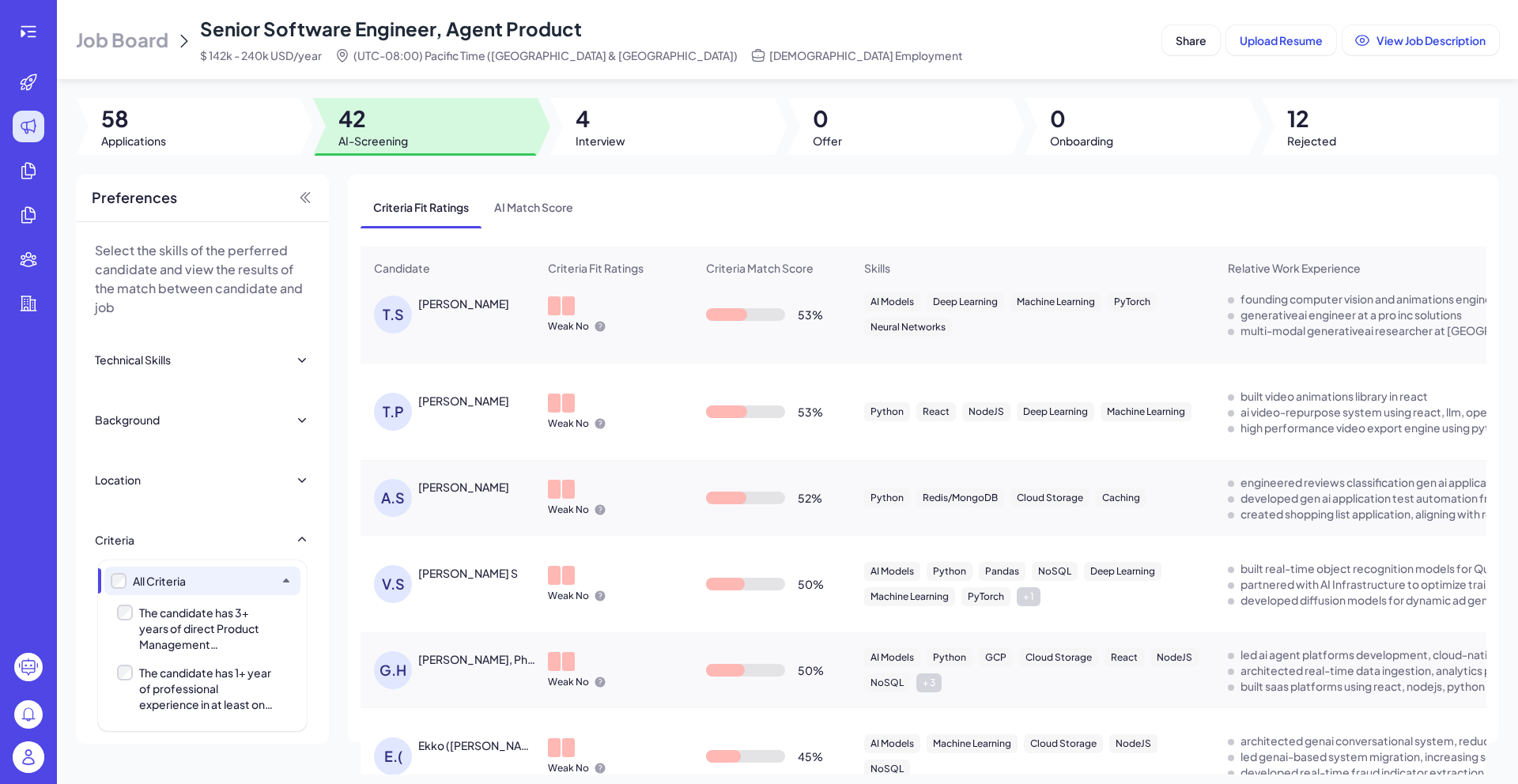
scroll to position [65, 0]
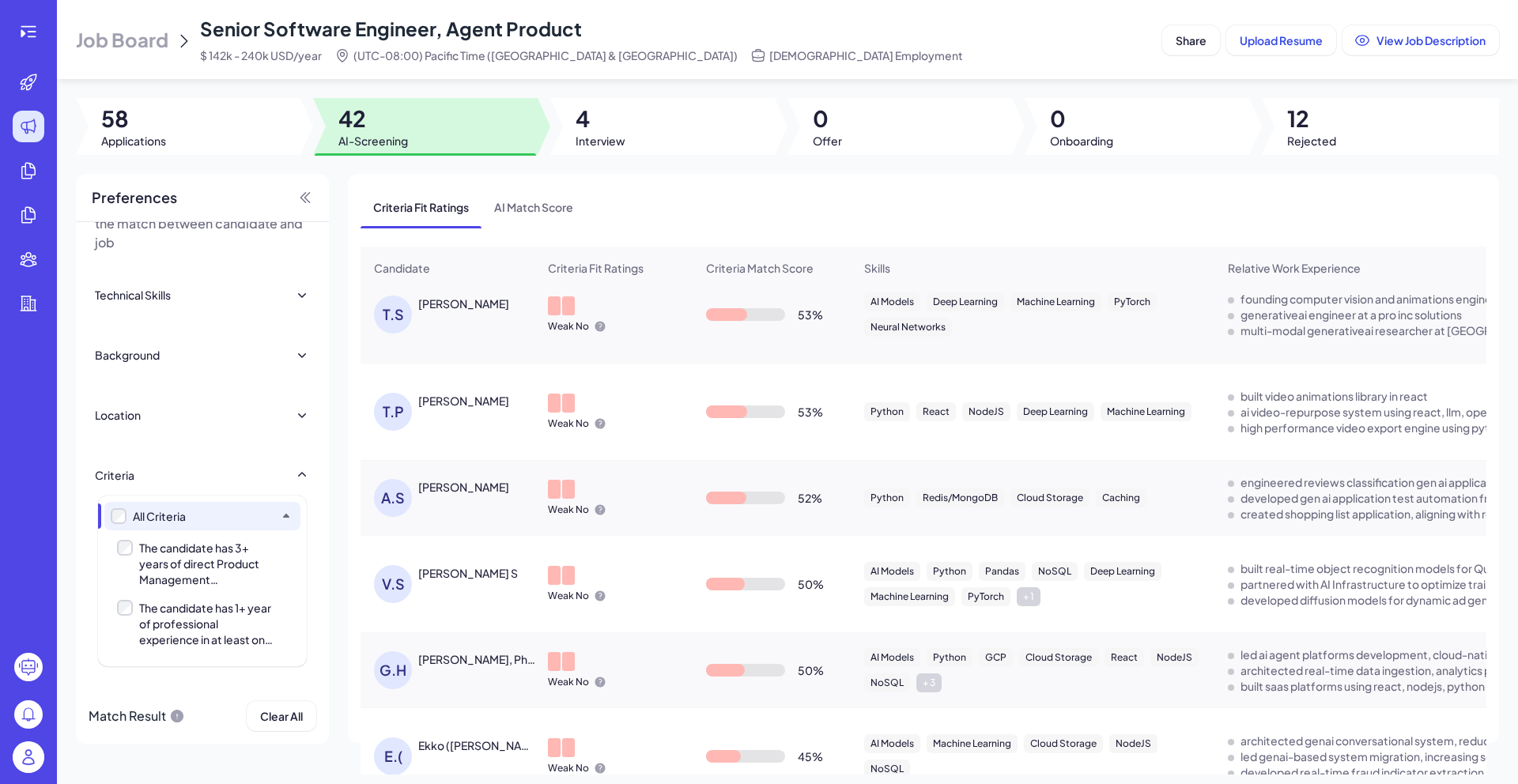
click at [190, 561] on div "The candidate has 3+ years of direct Product Management experience." at bounding box center [206, 563] width 134 height 47
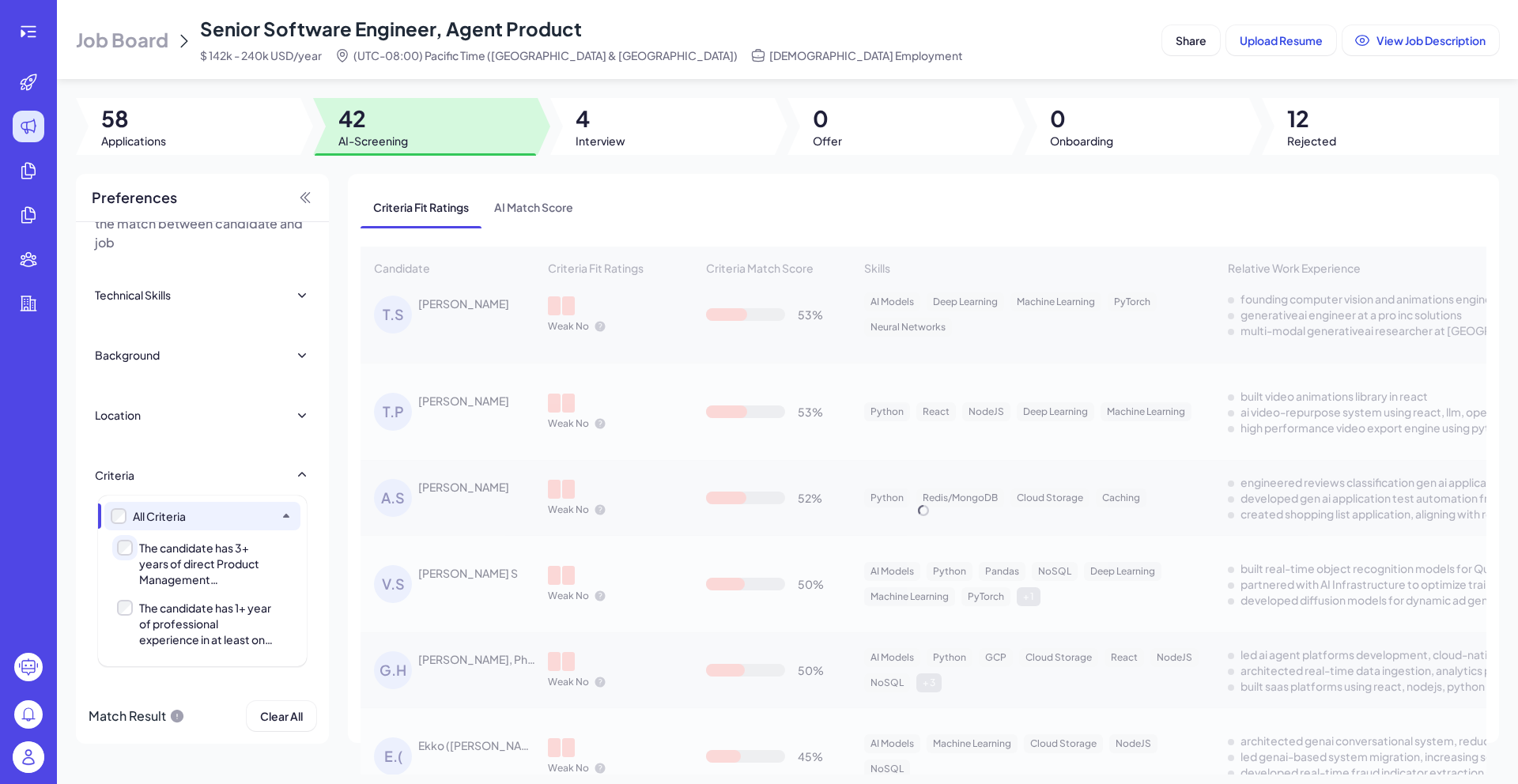
click at [190, 561] on div "The candidate has 3+ years of direct Product Management experience." at bounding box center [206, 563] width 134 height 47
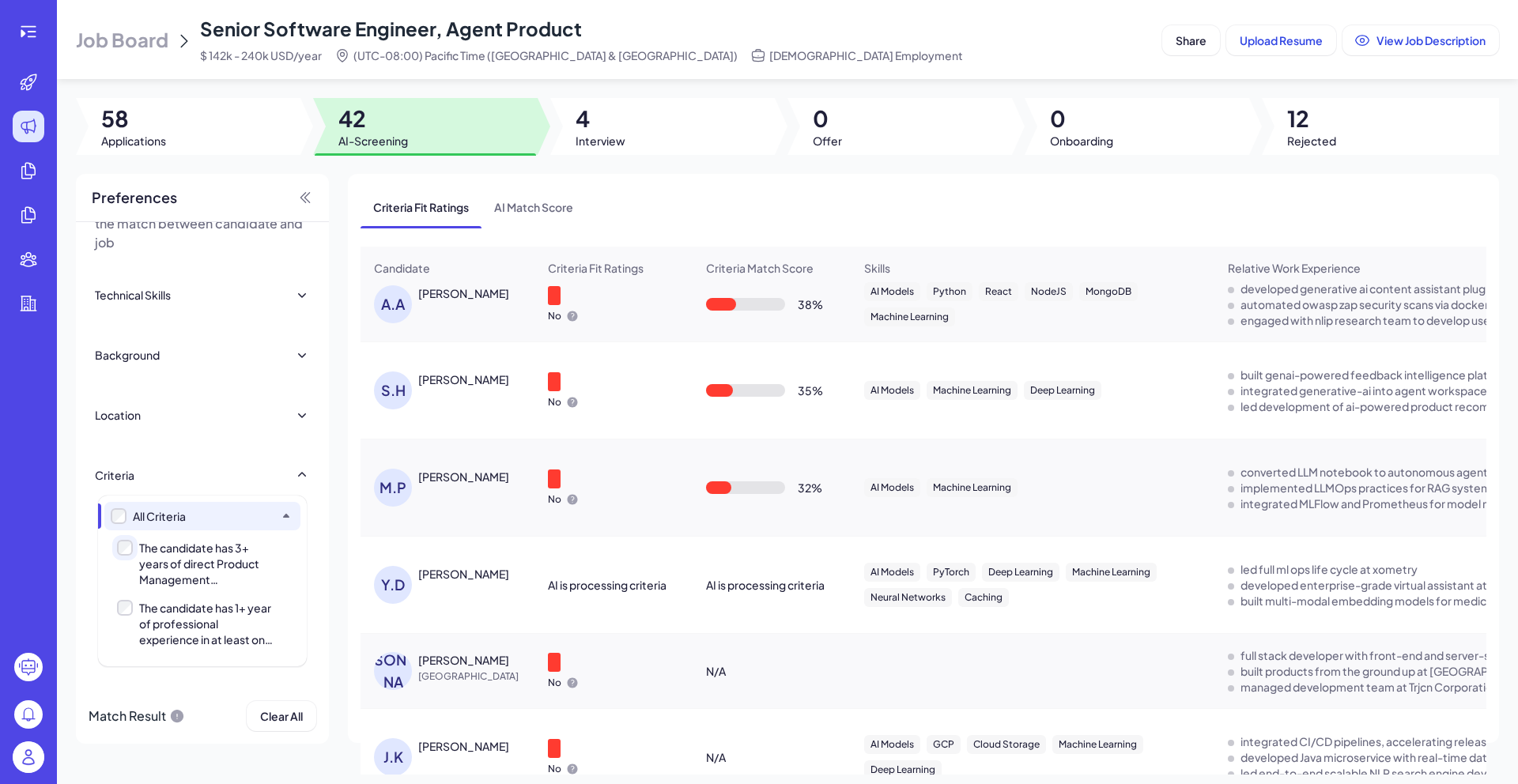
scroll to position [1386, 0]
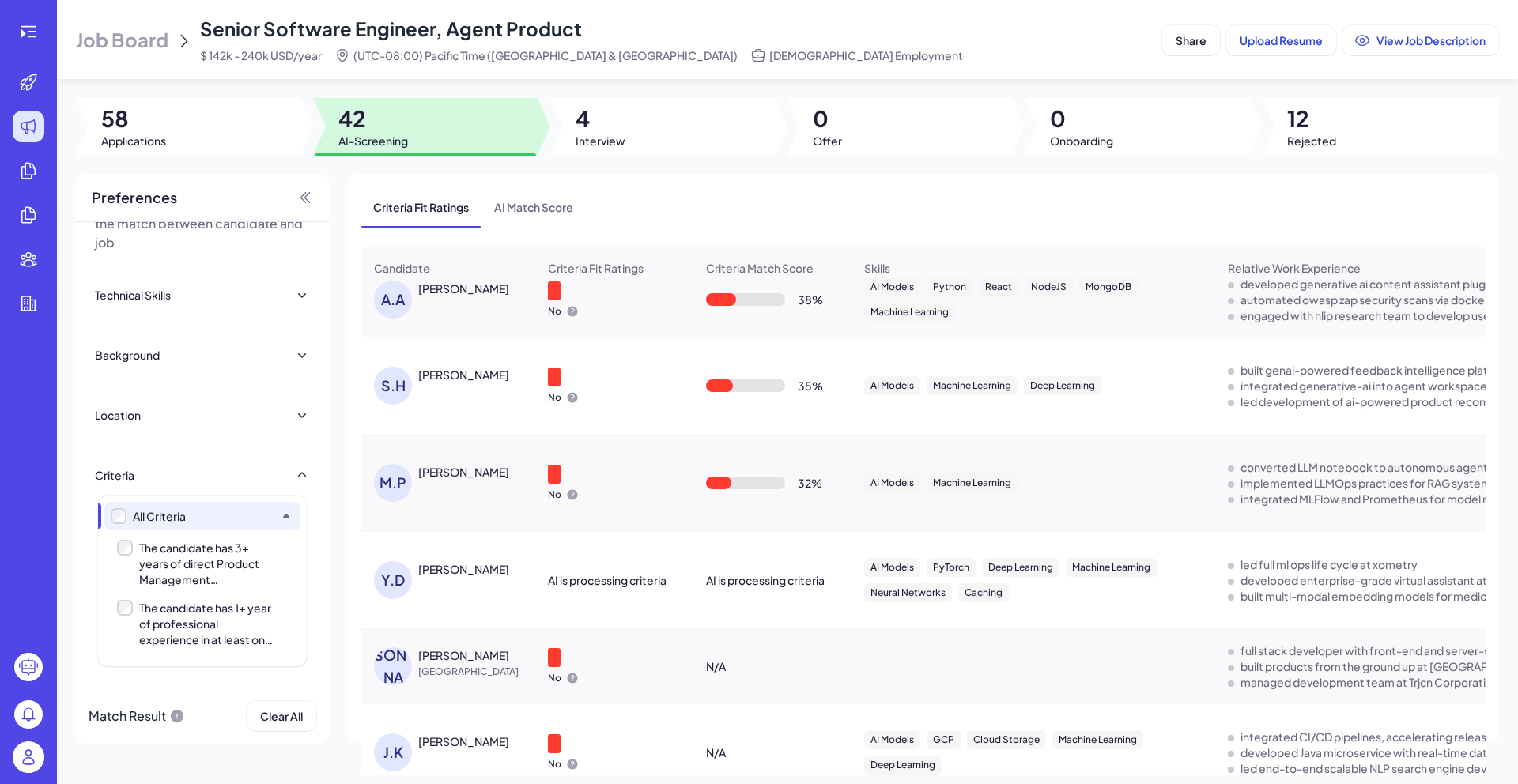
click at [450, 647] on div "Jianping Huang" at bounding box center [463, 655] width 91 height 16
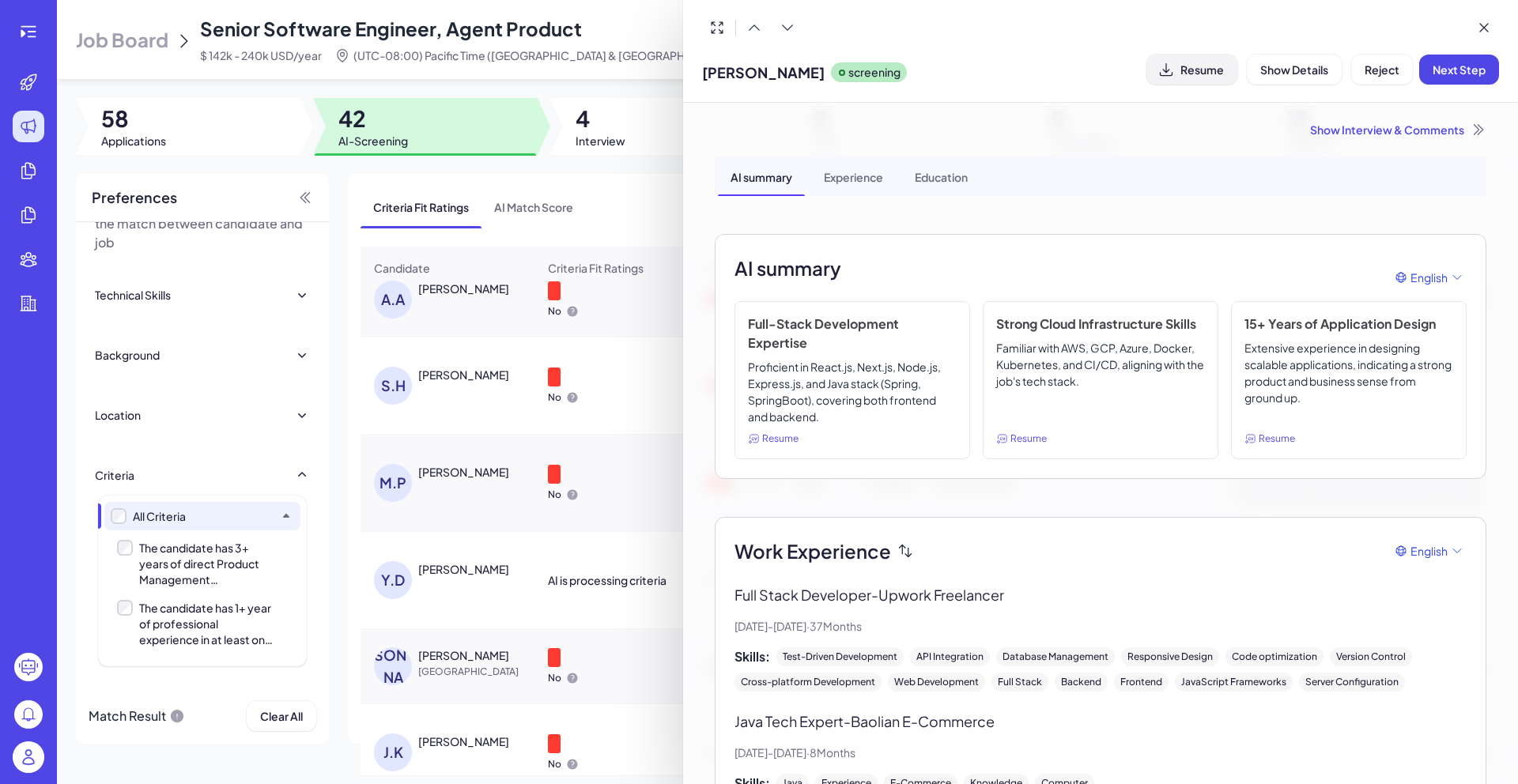
click at [1185, 80] on button "Resume" at bounding box center [1191, 69] width 91 height 30
click at [1381, 76] on span "Reject" at bounding box center [1381, 70] width 35 height 14
click at [1461, 168] on span "Ok" at bounding box center [1469, 171] width 16 height 14
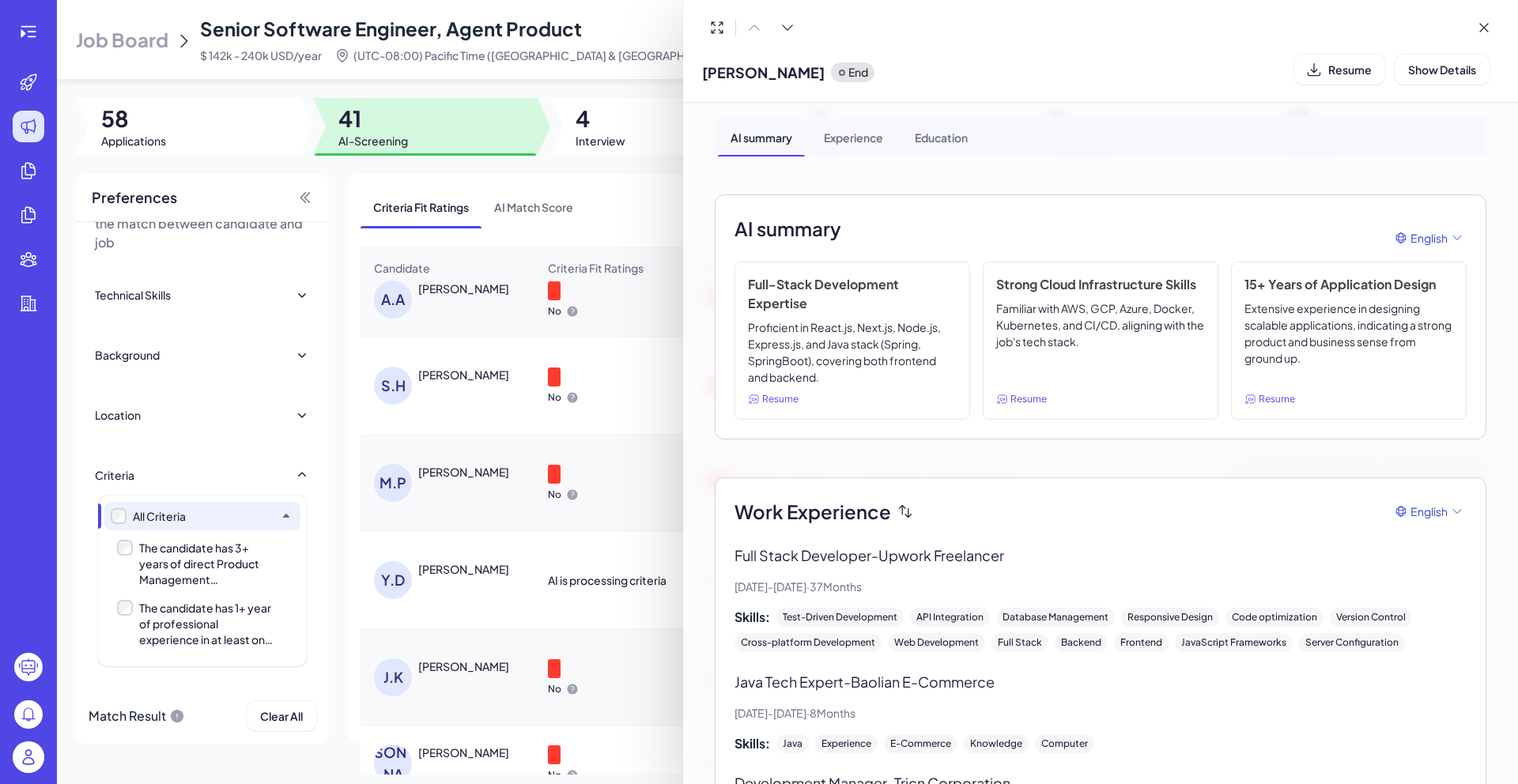
scroll to position [0, 0]
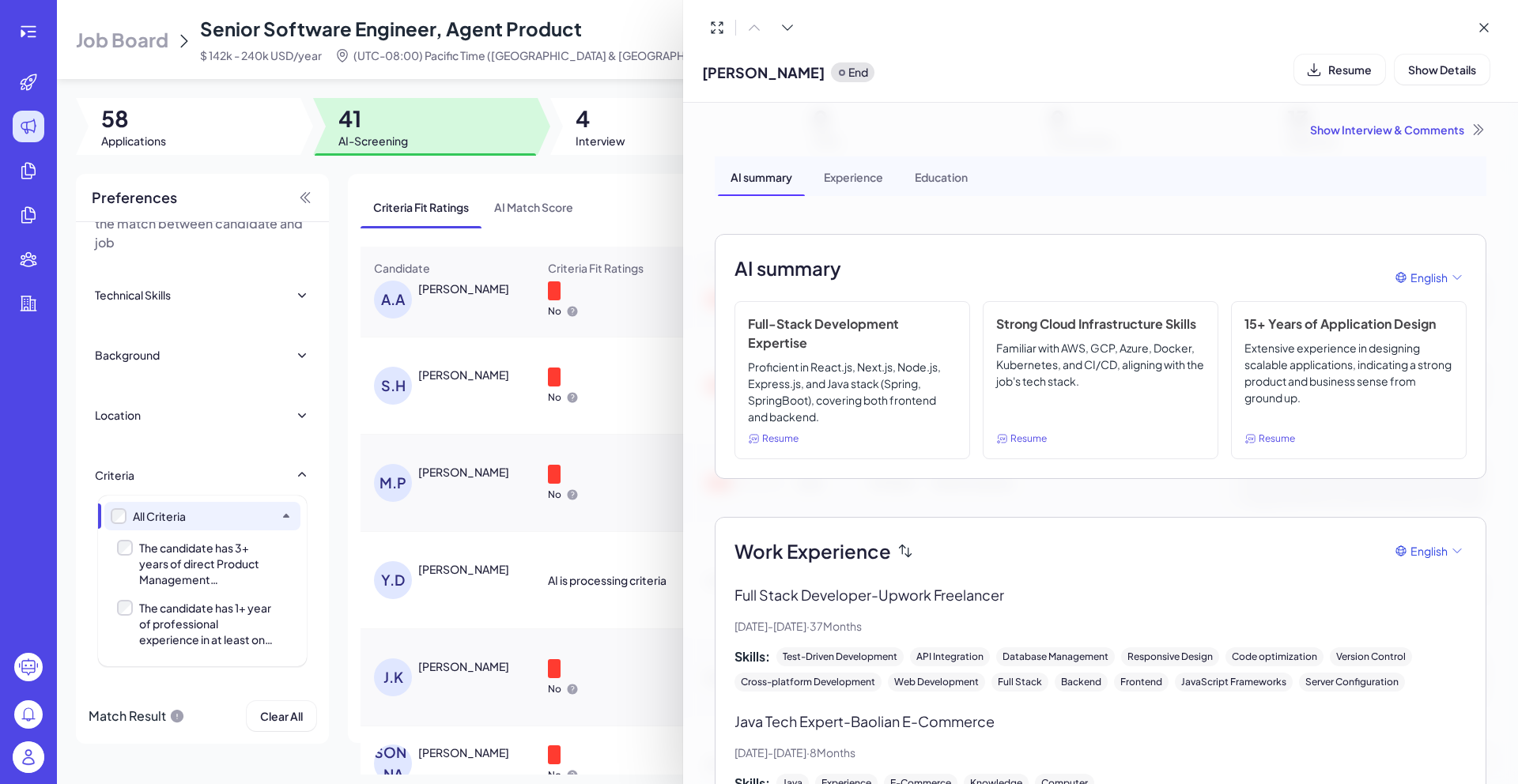
click at [1368, 122] on div "Show Interview & Comments" at bounding box center [1100, 129] width 771 height 16
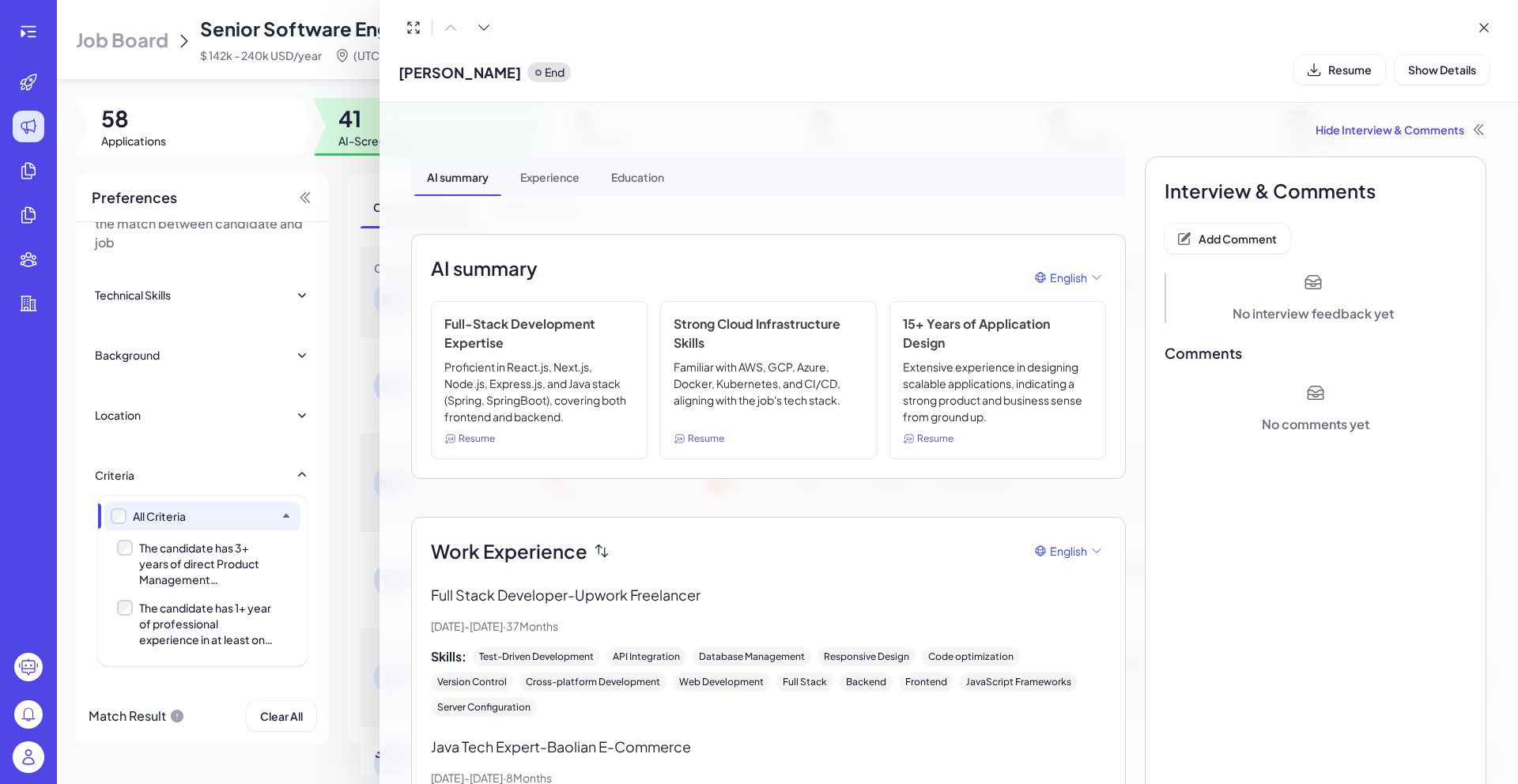
click at [1300, 422] on div "No comments yet" at bounding box center [1315, 425] width 108 height 19
click at [1234, 241] on span "Add Comment" at bounding box center [1237, 239] width 78 height 14
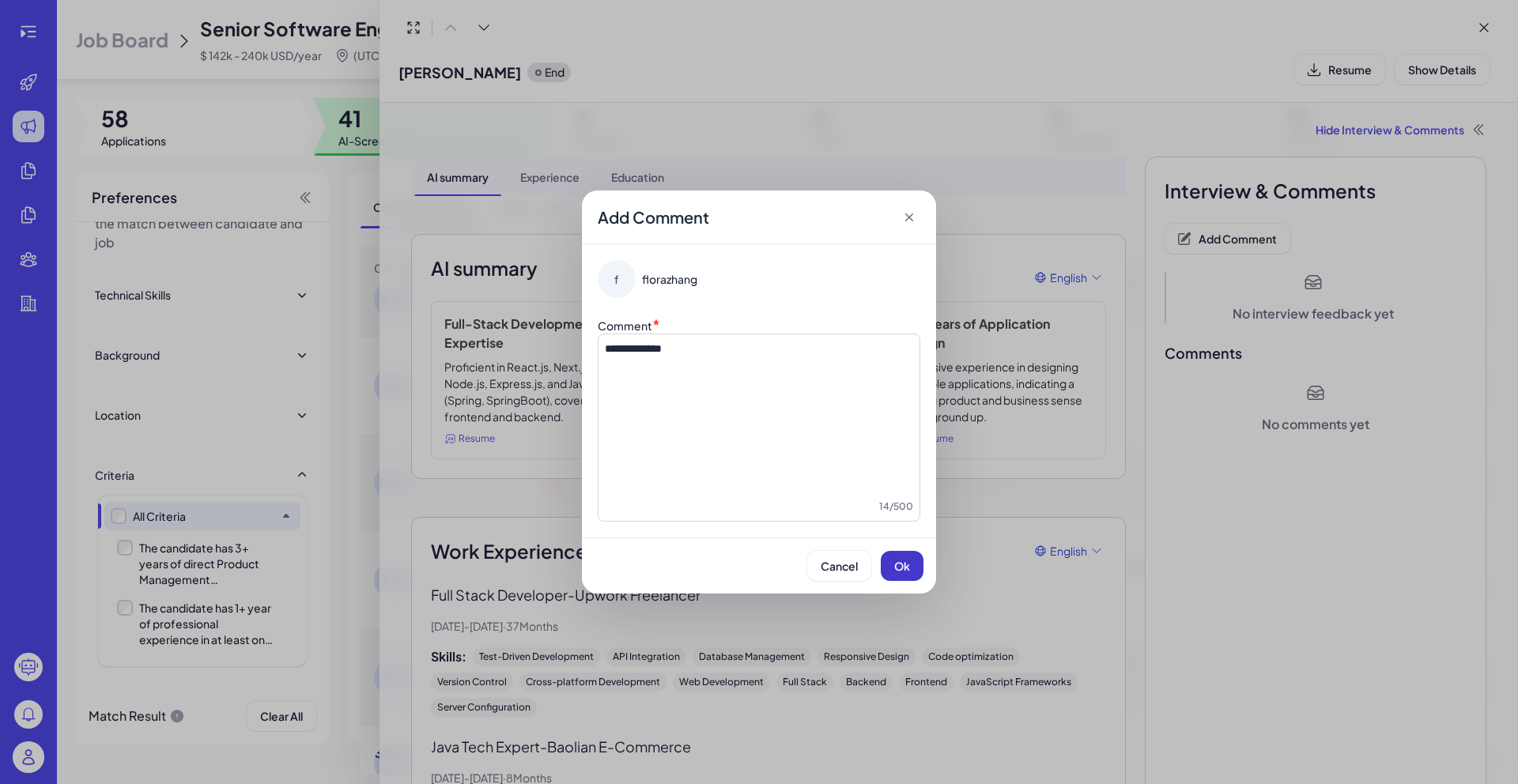
click at [891, 573] on button "Ok" at bounding box center [902, 565] width 43 height 30
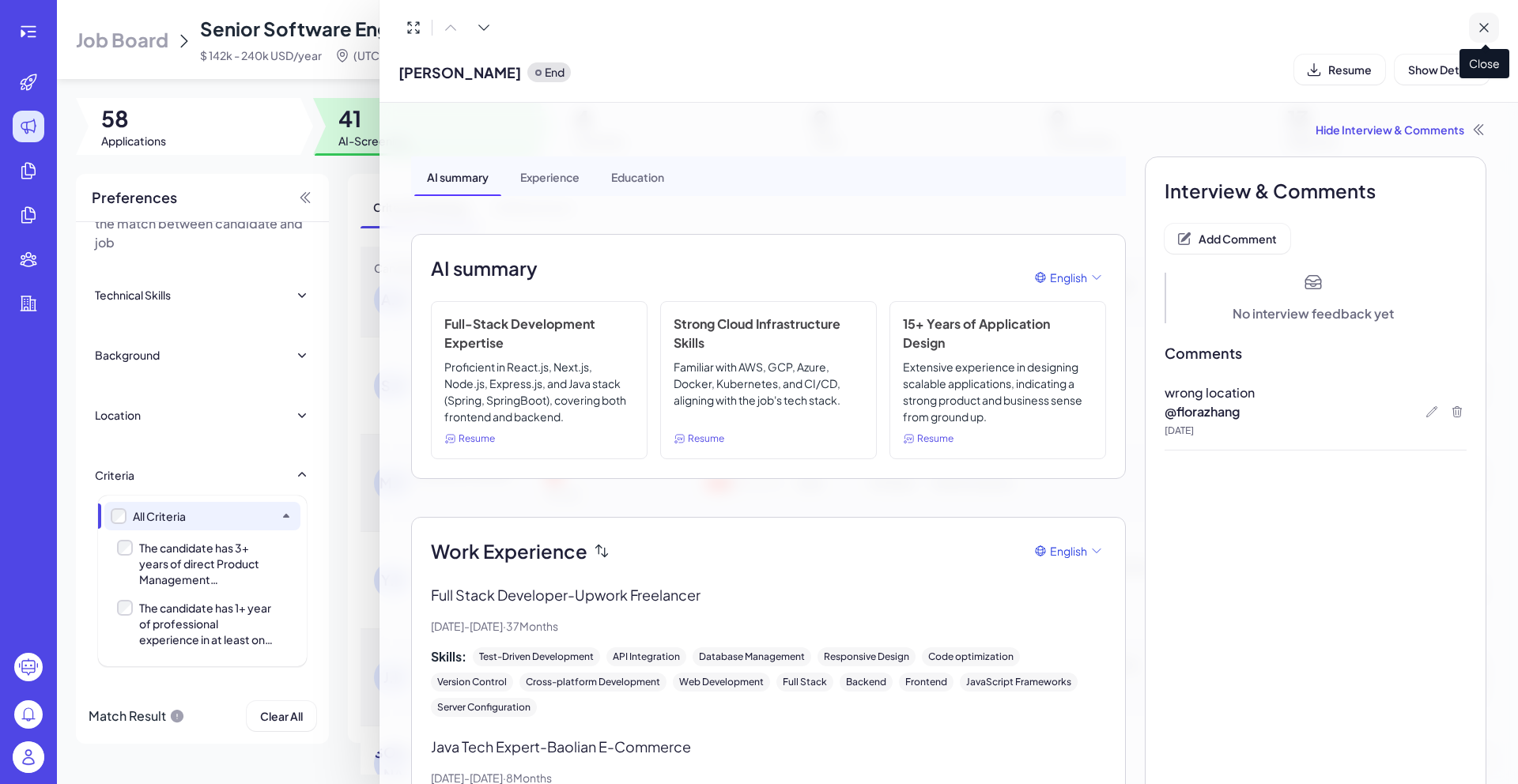
click at [1483, 31] on icon at bounding box center [1483, 28] width 16 height 16
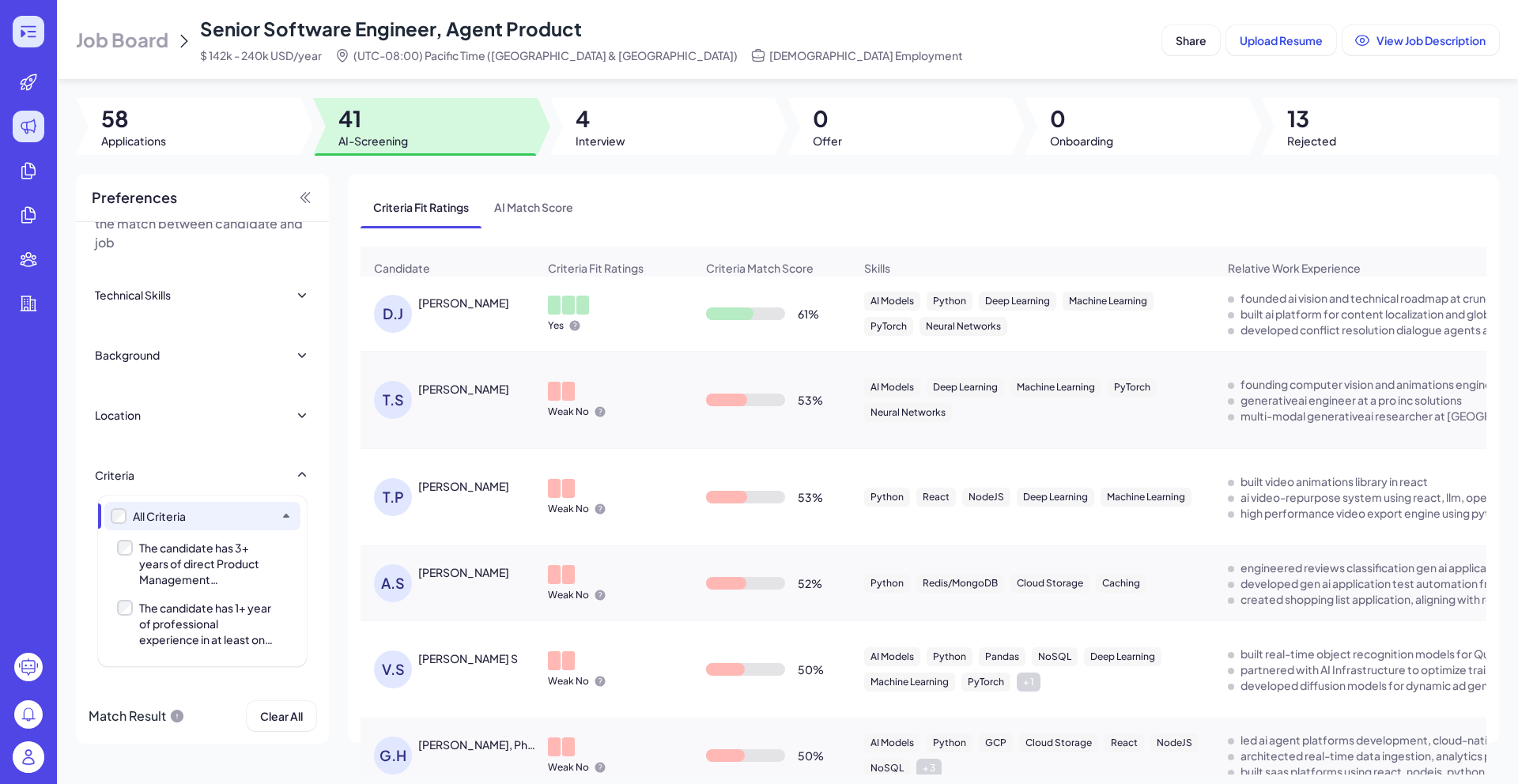
click at [34, 30] on icon at bounding box center [29, 32] width 19 height 19
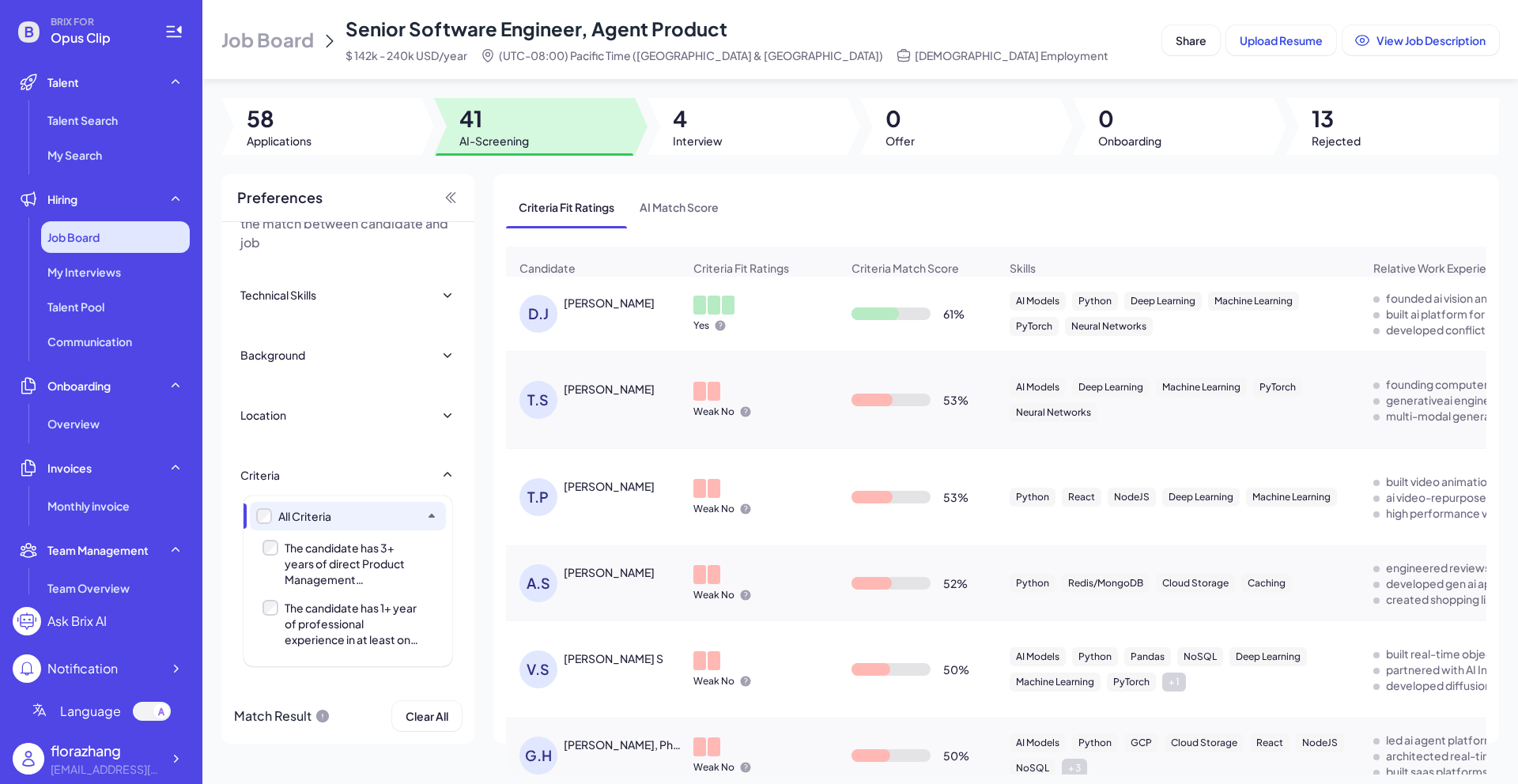
click at [64, 233] on span "Job Board" at bounding box center [73, 237] width 52 height 16
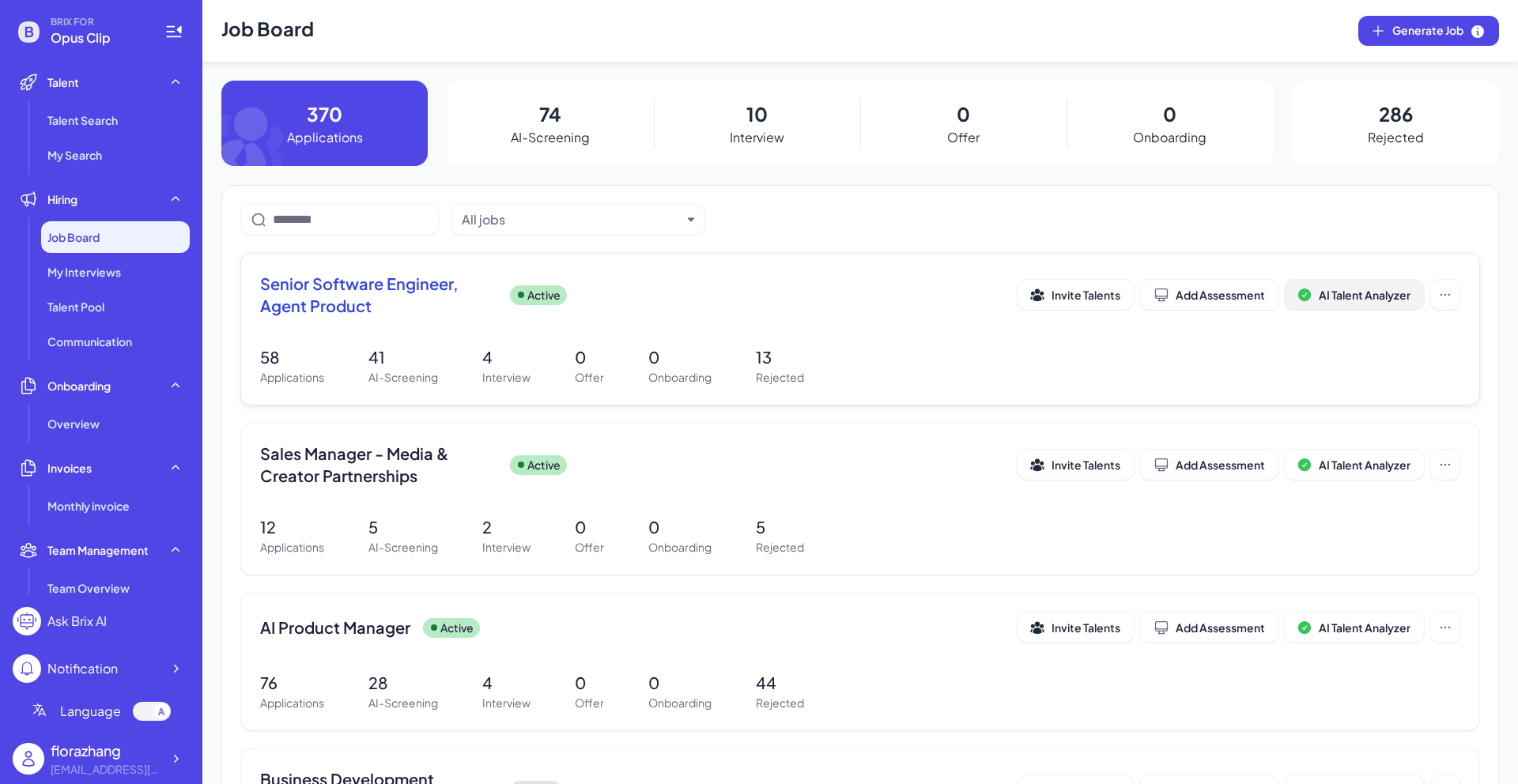
click at [1356, 300] on span "AI Talent Analyzer" at bounding box center [1364, 295] width 92 height 14
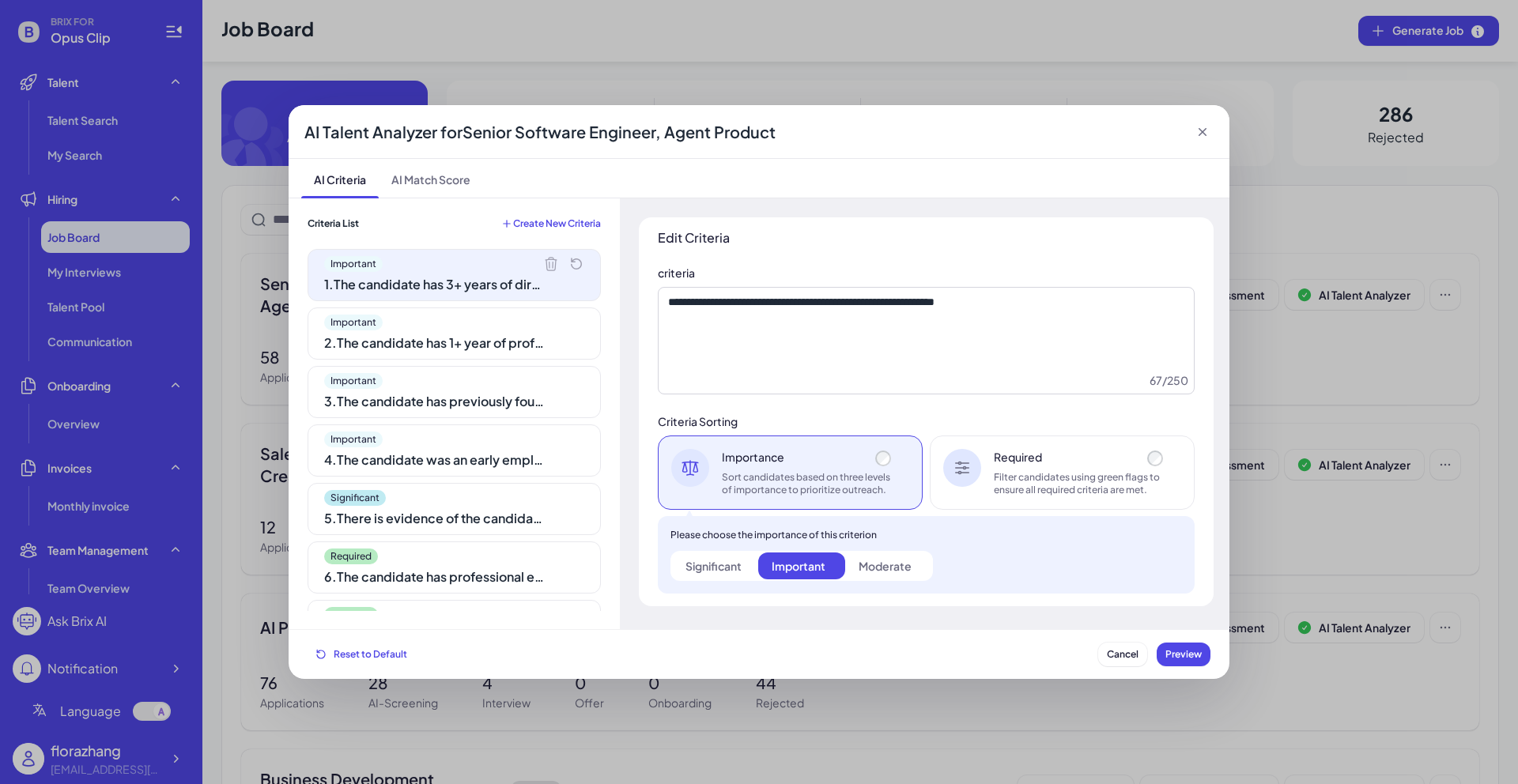
click at [423, 342] on div "2 . The candidate has 1+ year of professional experience in at least one of the…" at bounding box center [434, 343] width 221 height 19
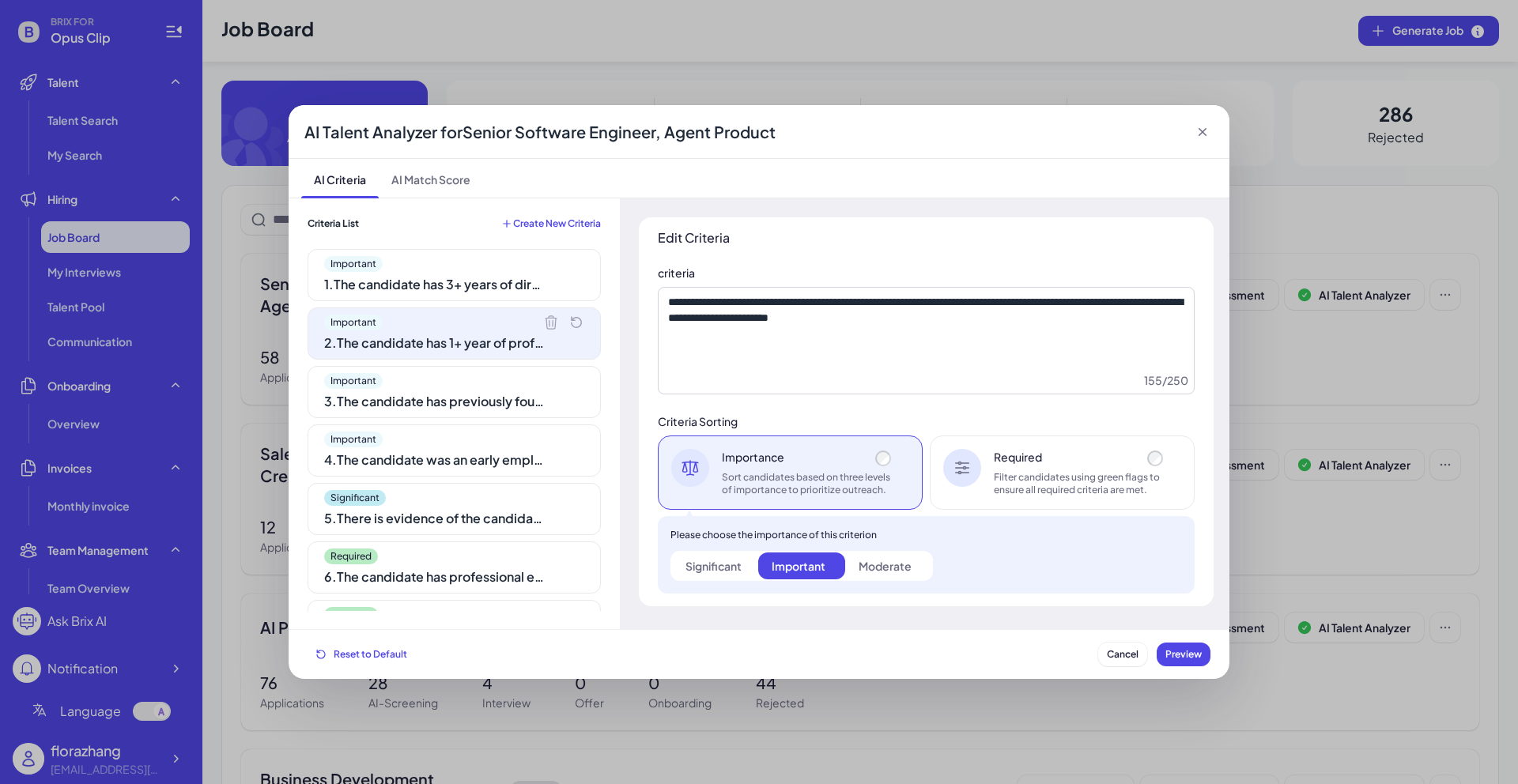
click at [418, 392] on div "3 . The candidate has previously founded their own startup (regardless of the o…" at bounding box center [434, 401] width 221 height 19
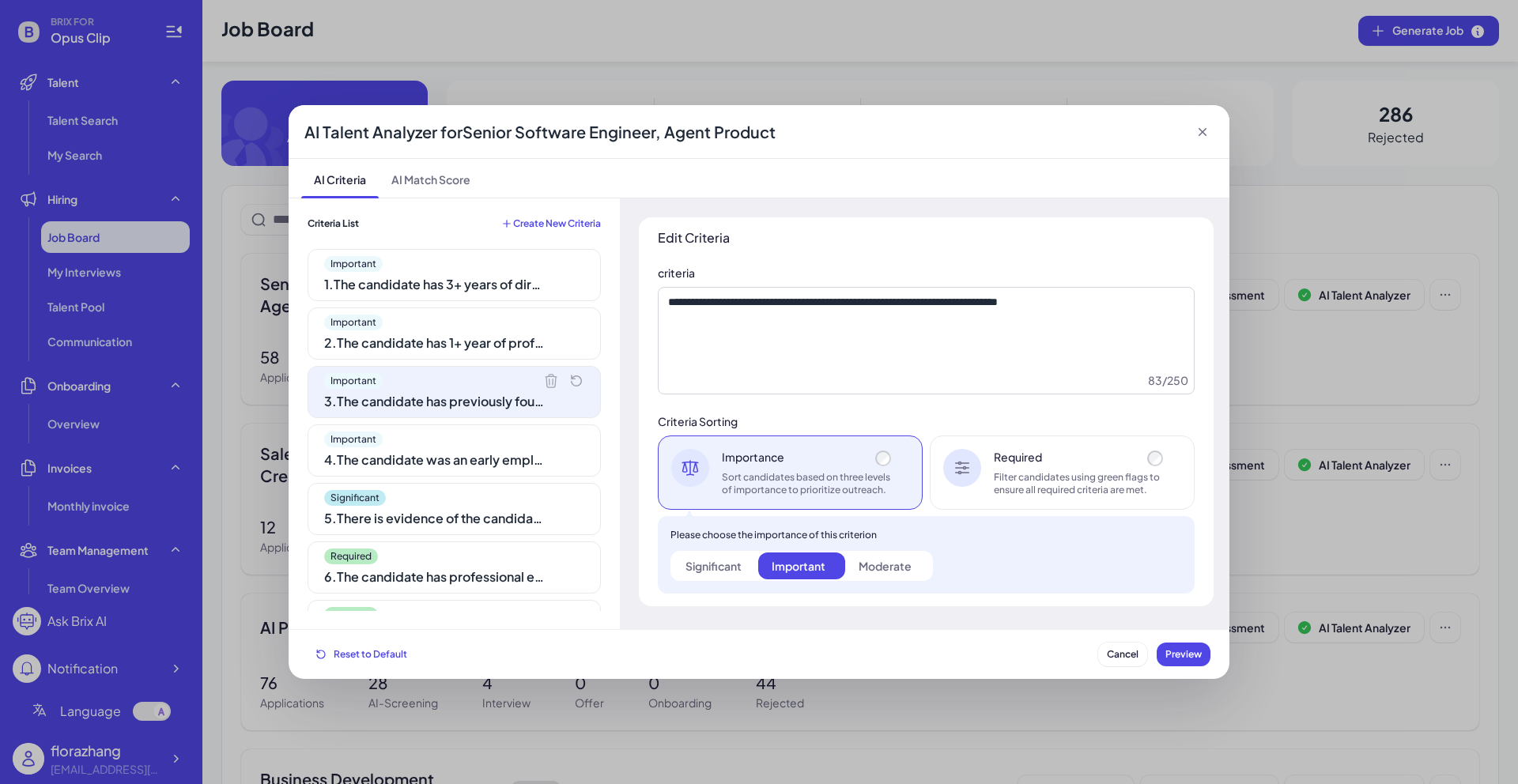
click at [426, 431] on div "Important" at bounding box center [454, 439] width 260 height 16
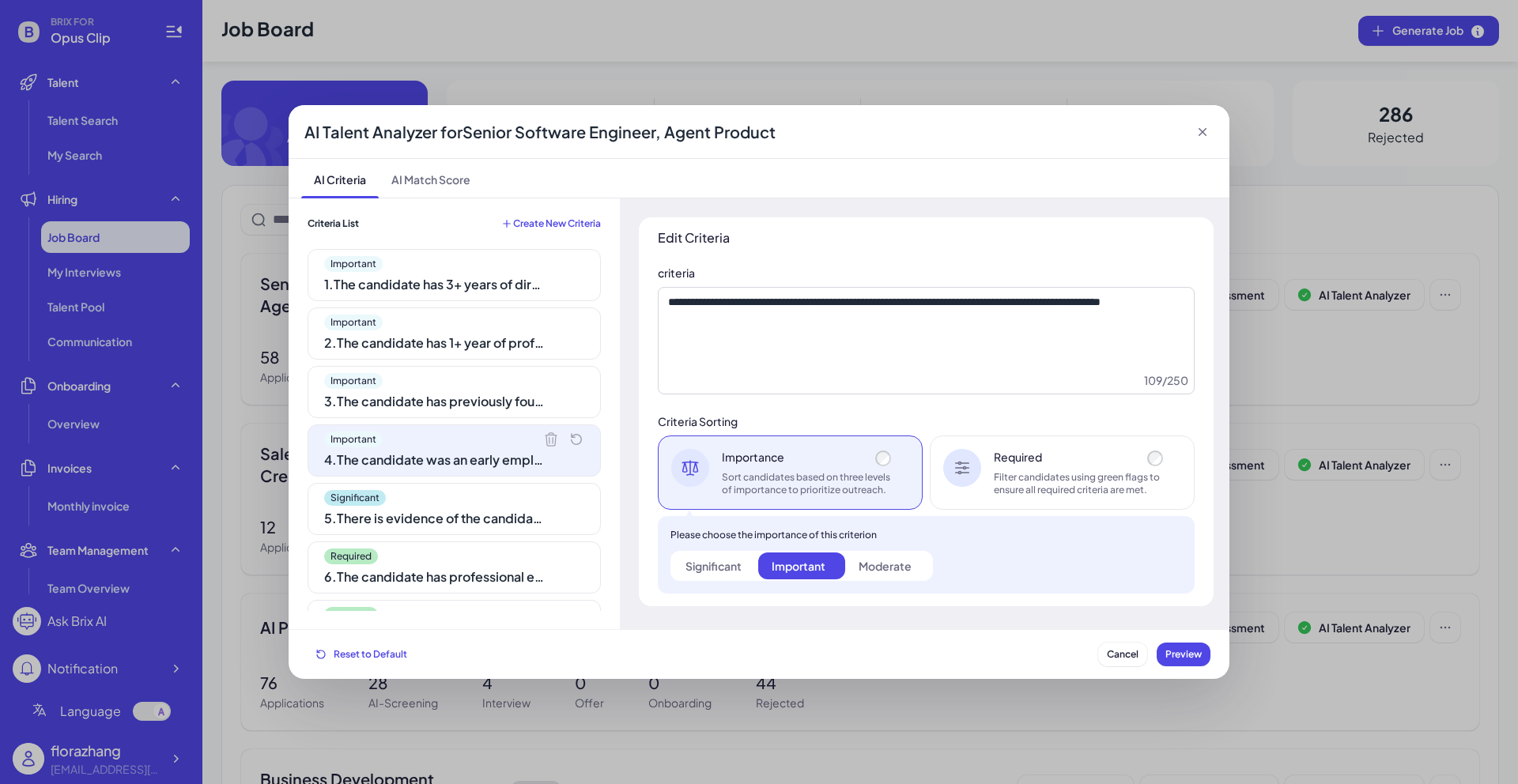
click at [433, 502] on div "Significant" at bounding box center [454, 498] width 260 height 16
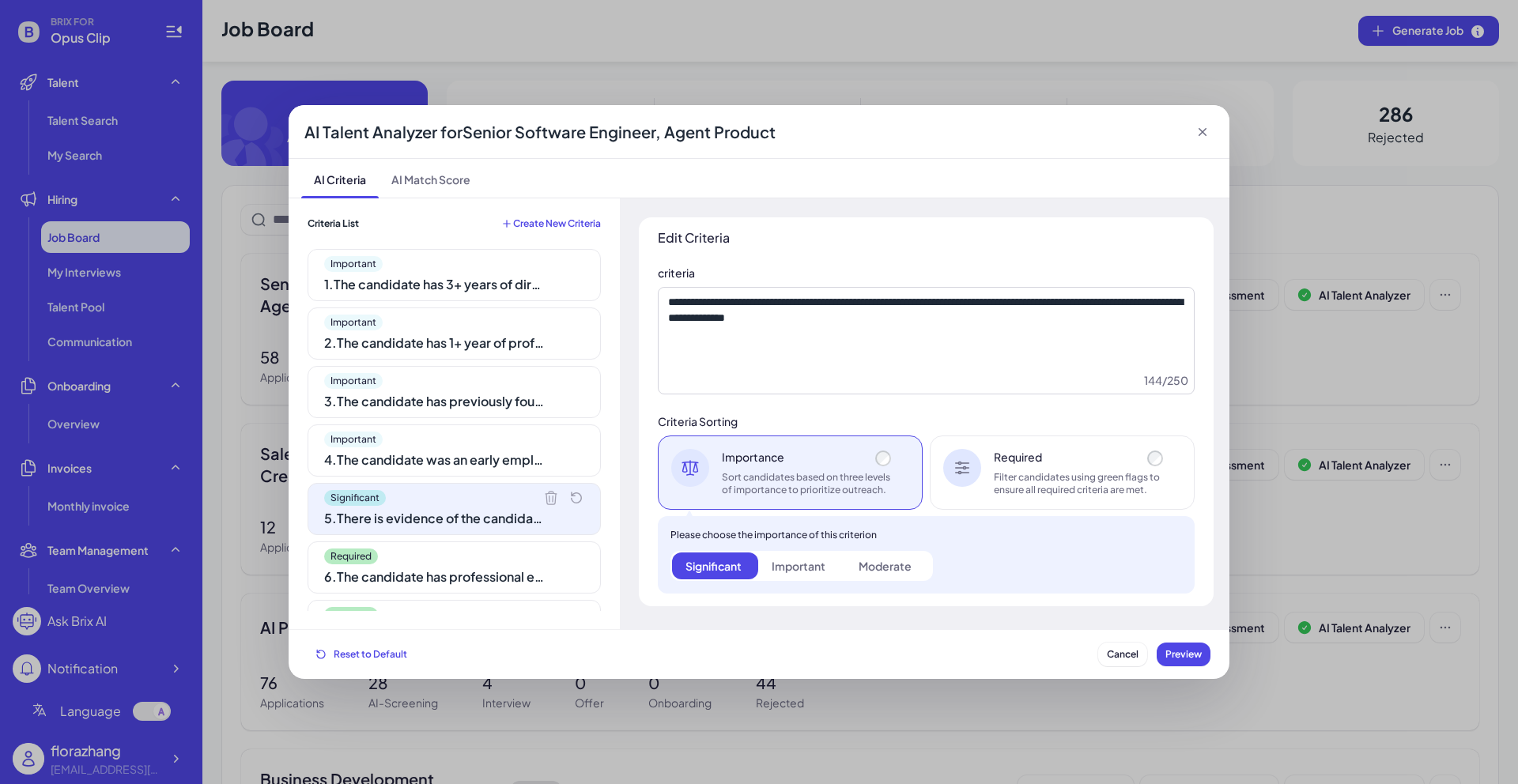
click at [424, 567] on div "6 . The candidate has professional experience managing an AI-powered product th…" at bounding box center [434, 577] width 221 height 19
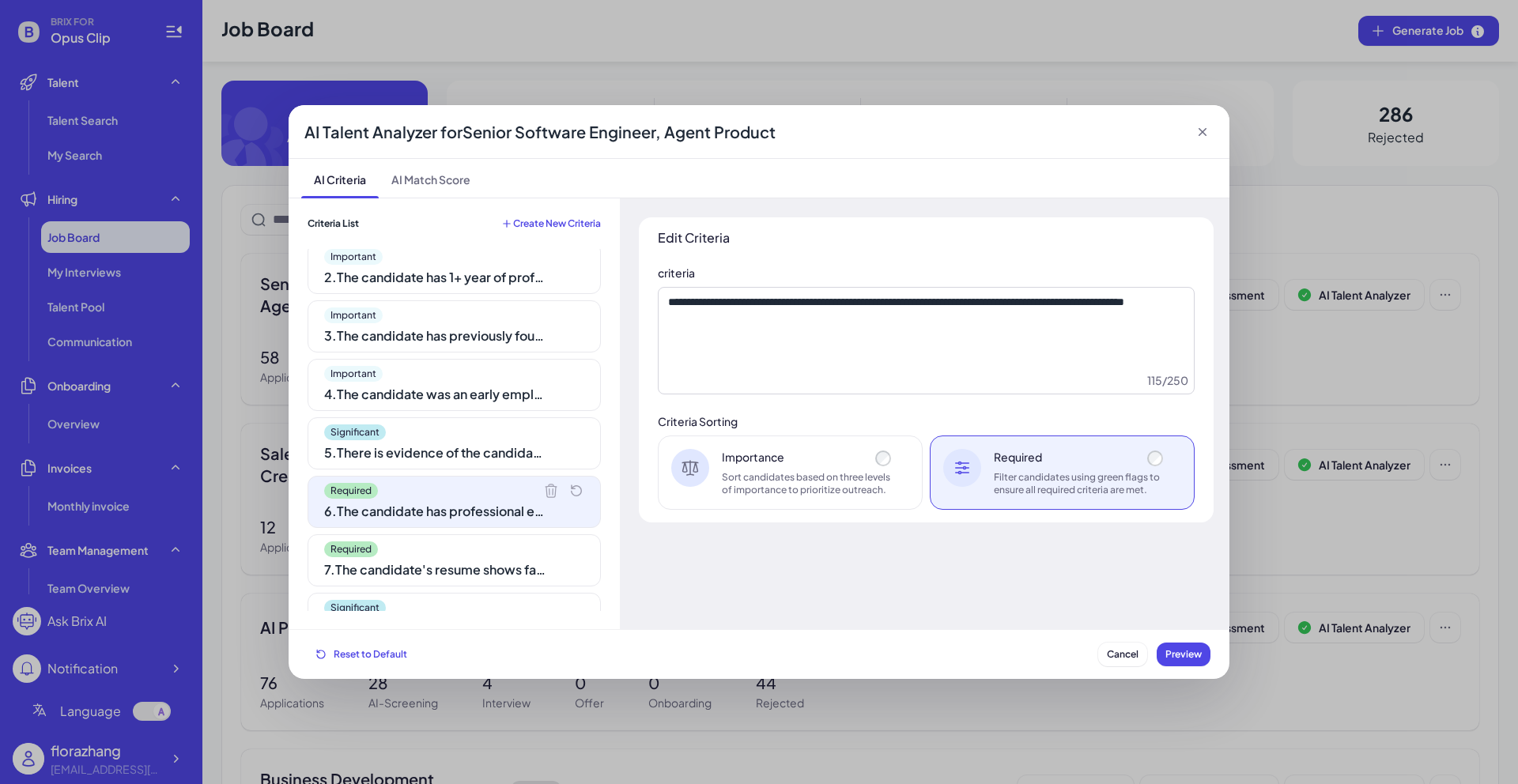
scroll to position [79, 0]
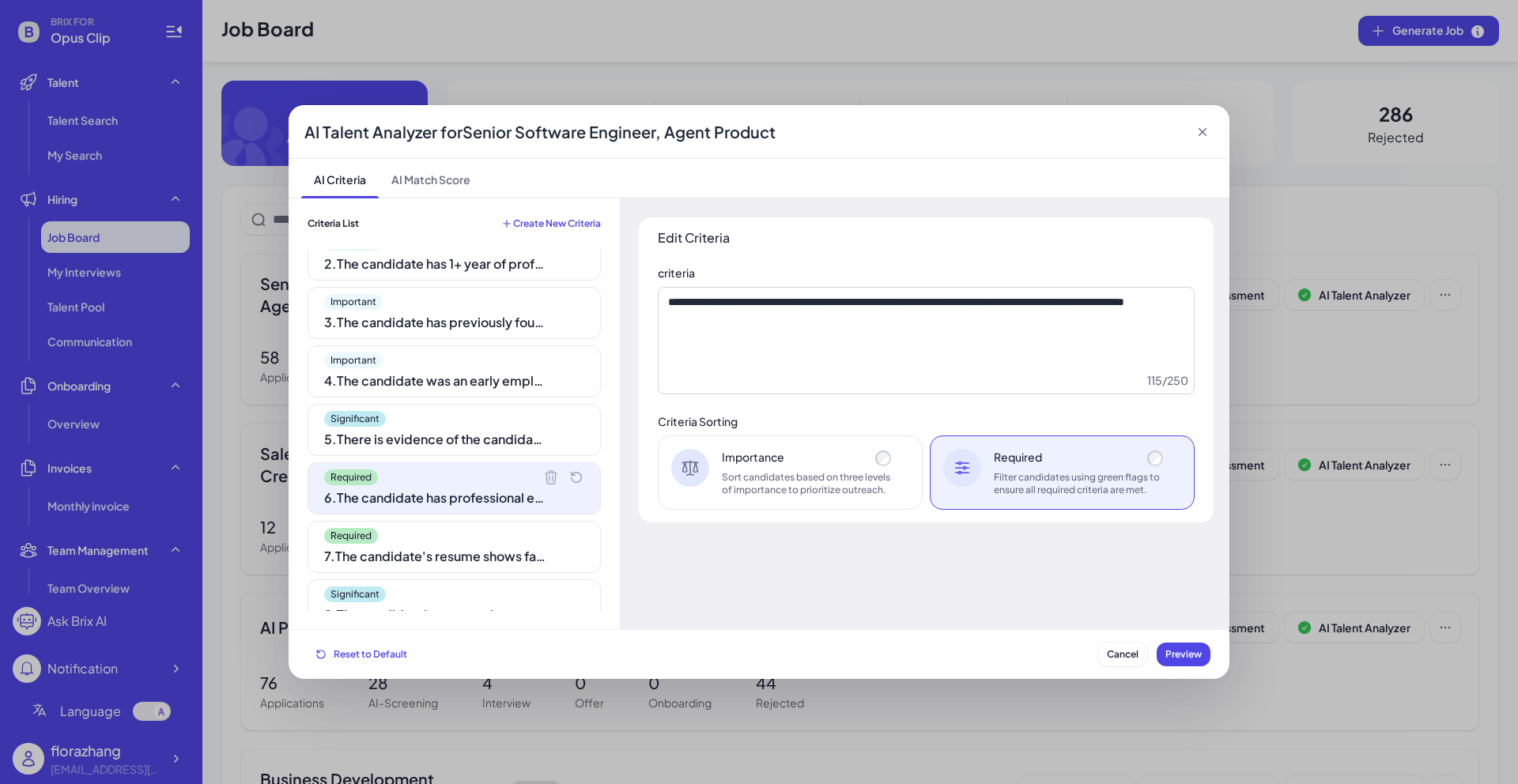
click at [399, 562] on div "7 . The candidate's resume shows familiarity with State-of-the-Art (SOTA) AI mo…" at bounding box center [434, 556] width 221 height 19
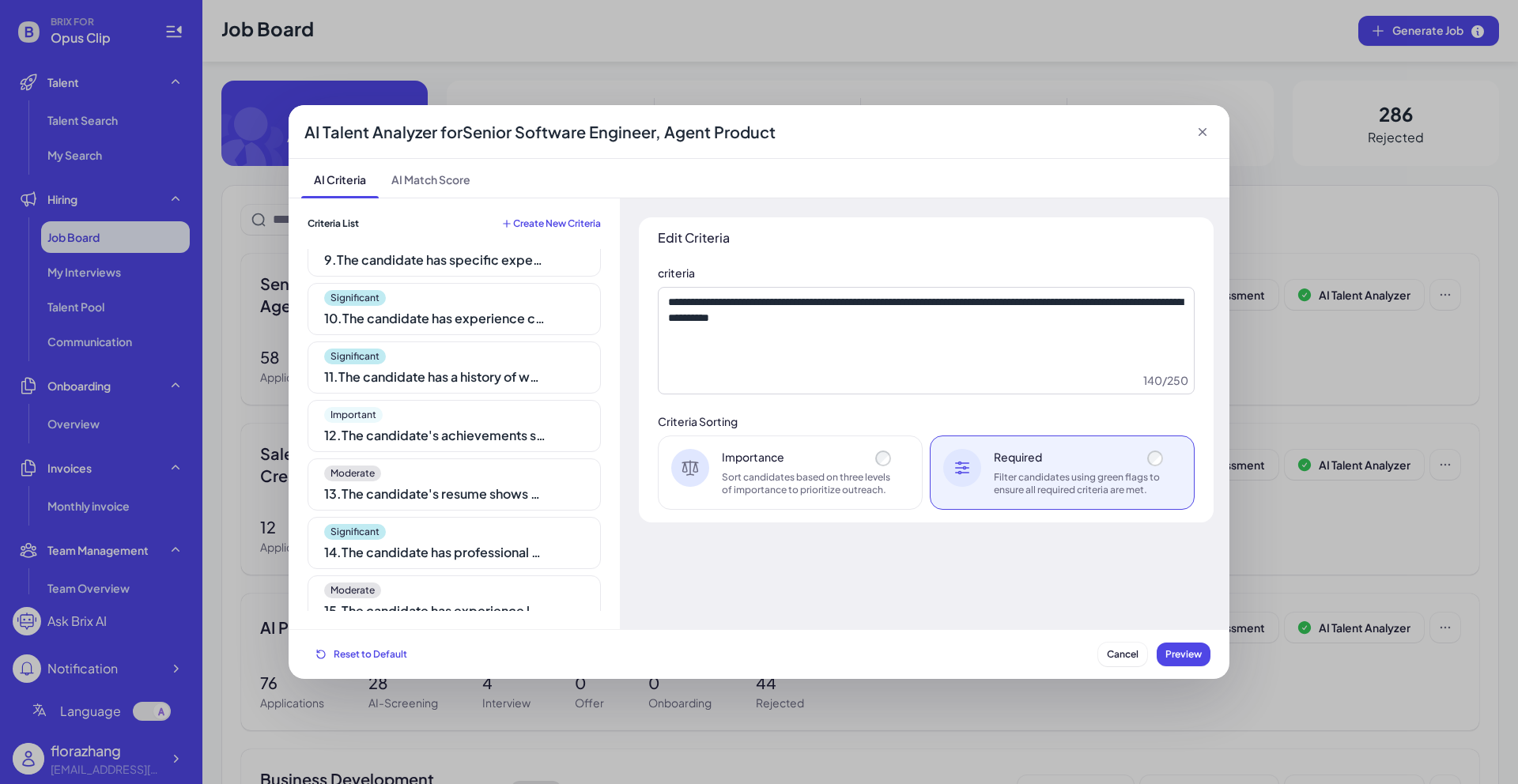
scroll to position [509, 0]
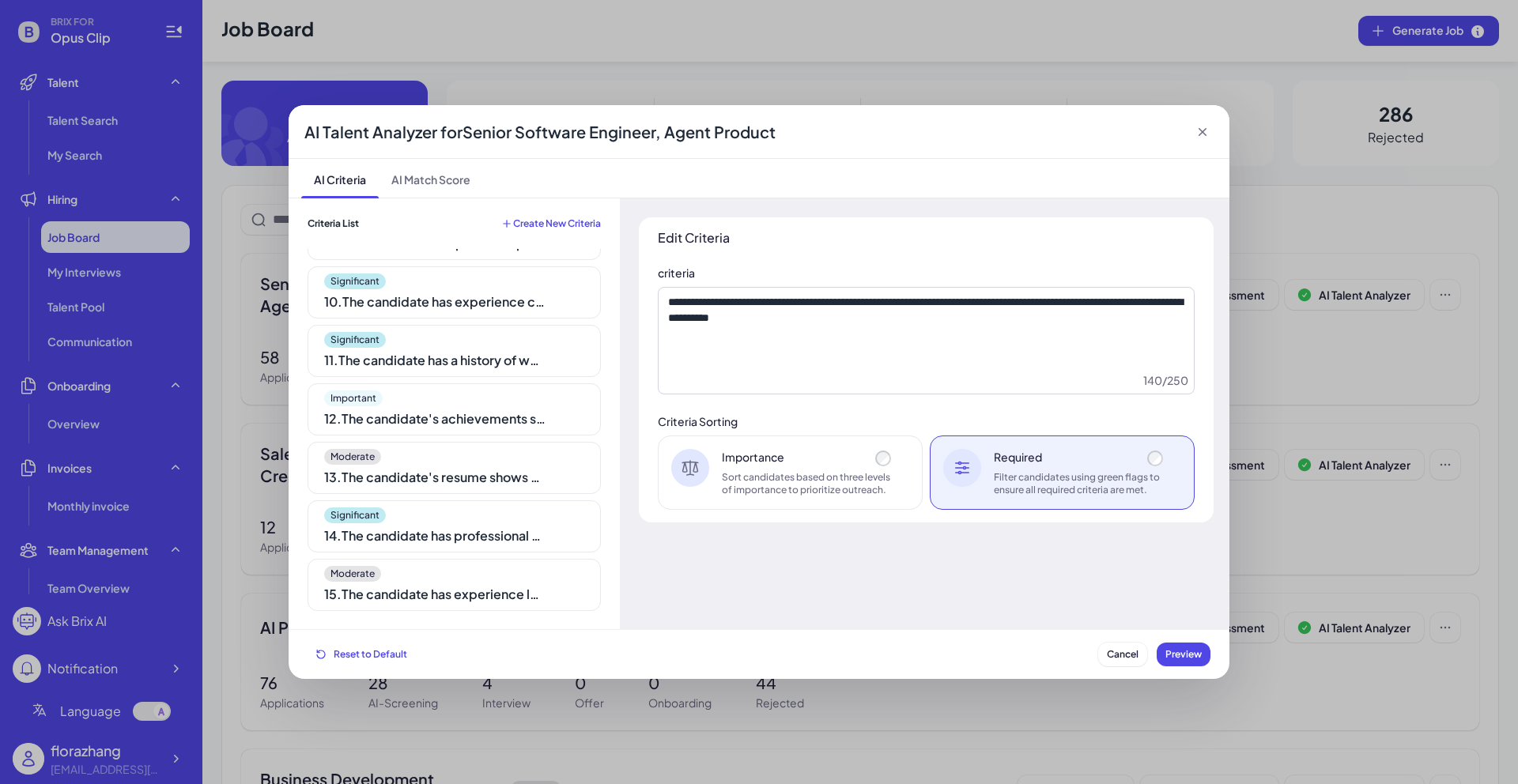
click at [399, 562] on div "Moderate 15 . The candidate has experience leading cross-functional, global exe…" at bounding box center [454, 585] width 294 height 52
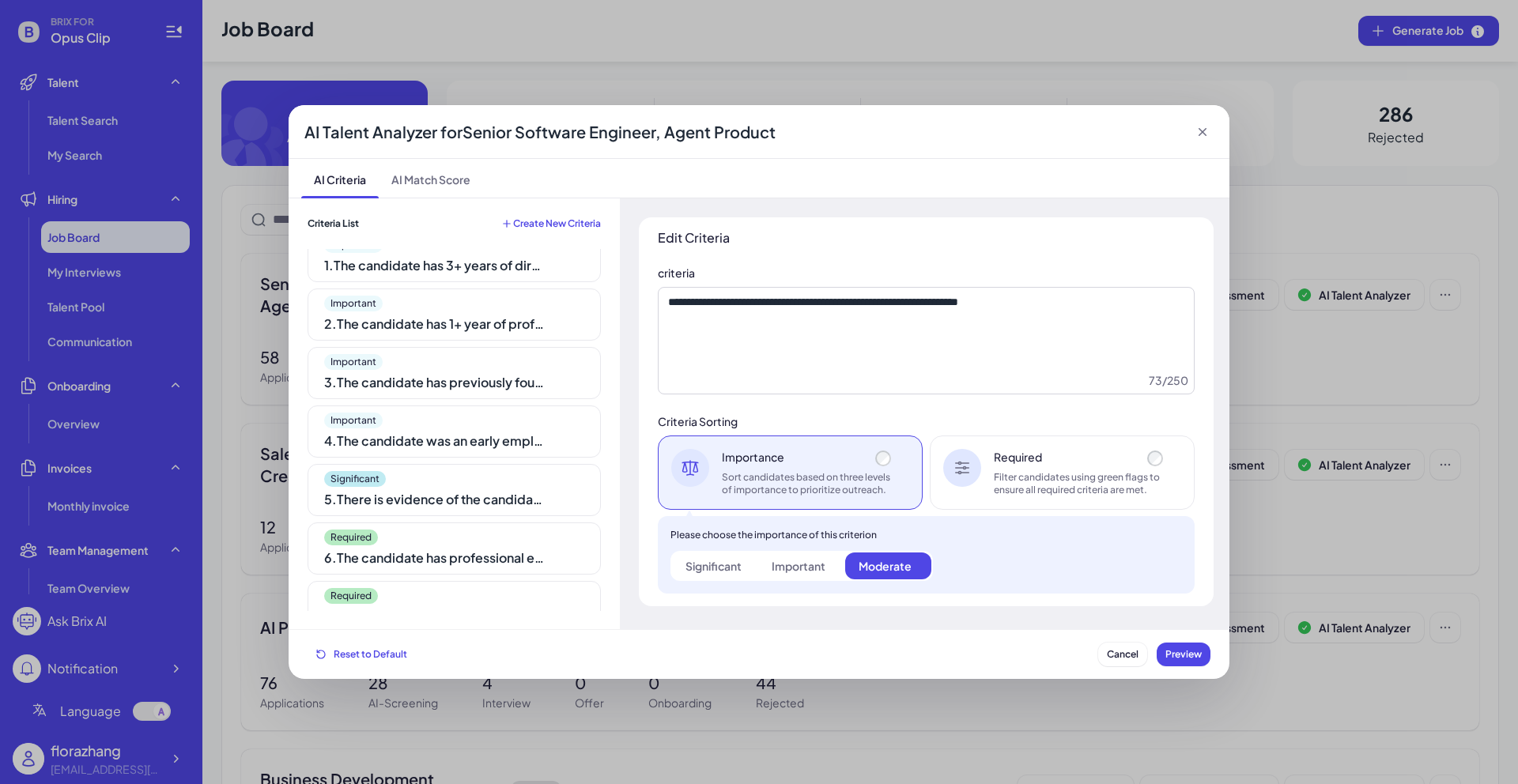
scroll to position [0, 0]
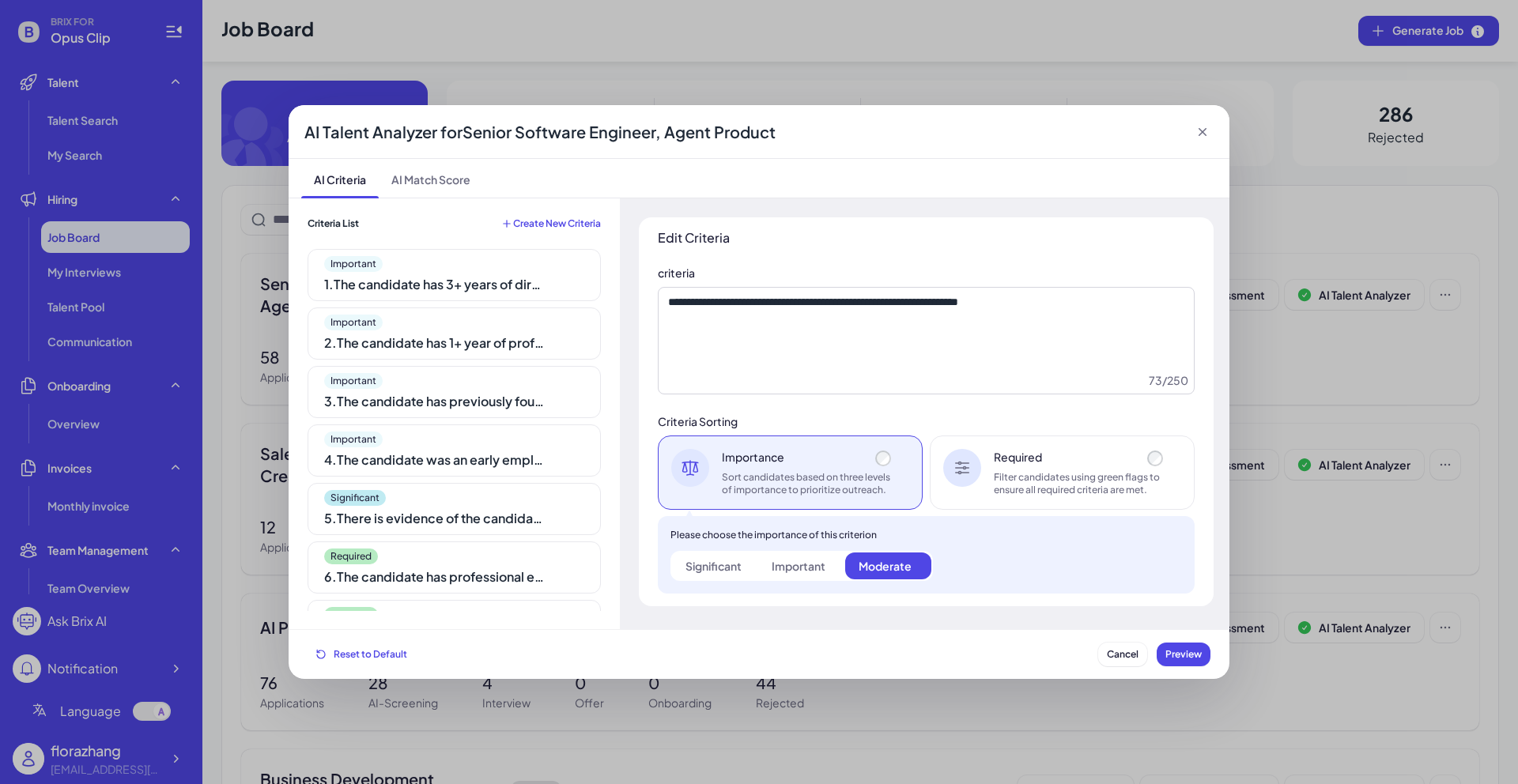
click at [423, 290] on div "1 . The candidate has 3+ years of direct Product Management experience." at bounding box center [434, 285] width 221 height 19
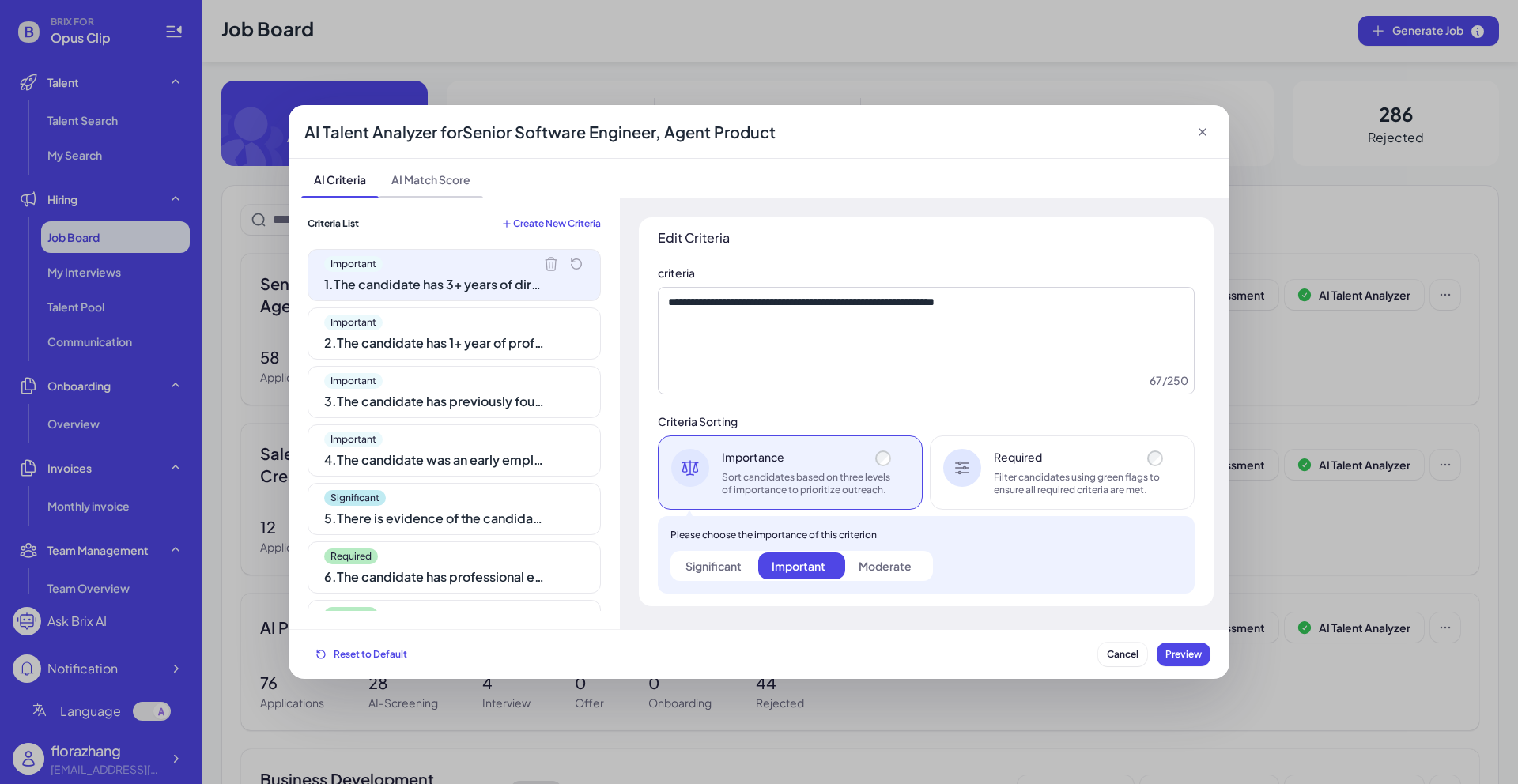
click at [395, 176] on span "AI Match Score" at bounding box center [431, 178] width 105 height 39
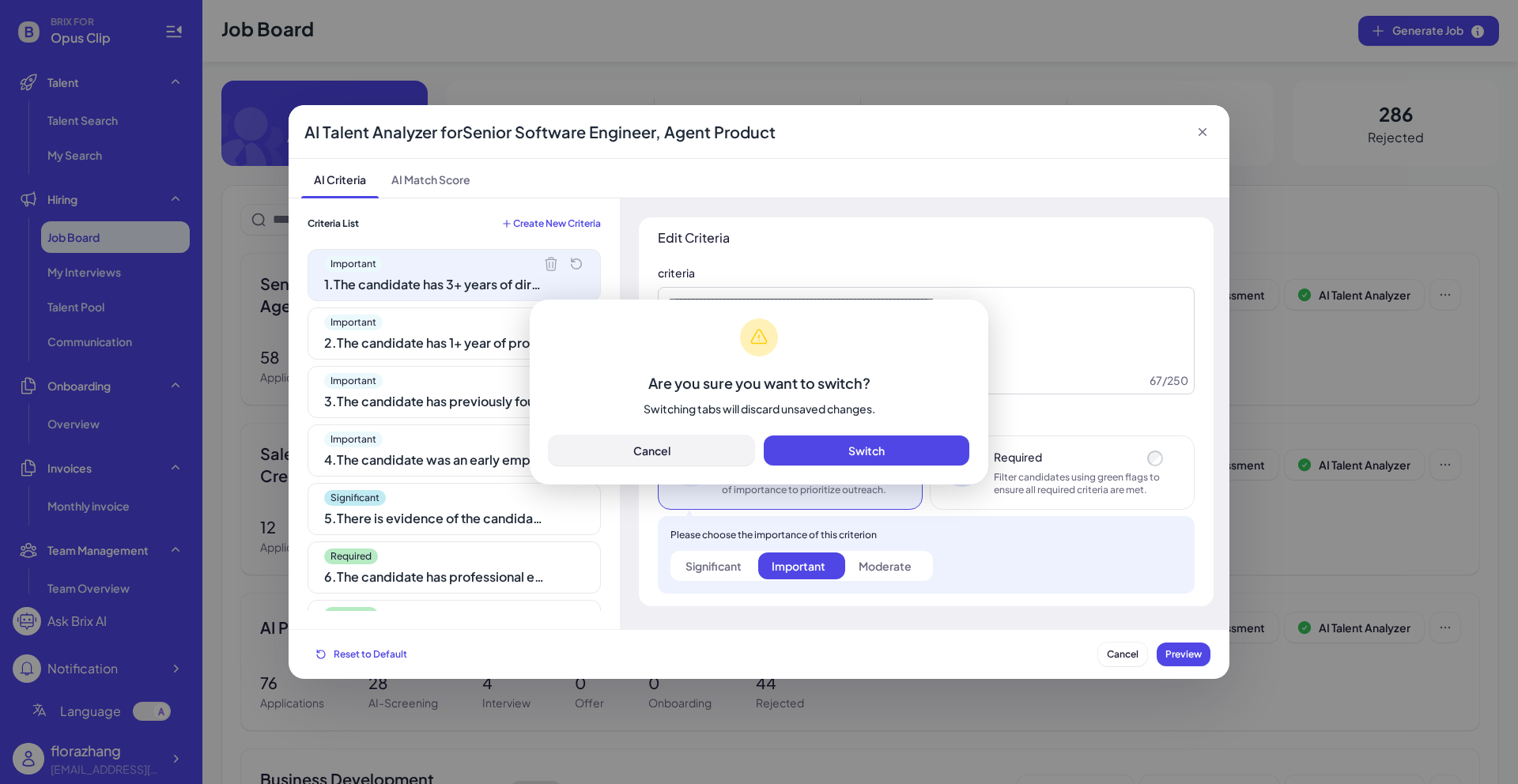
click at [647, 454] on span "Cancel" at bounding box center [652, 450] width 37 height 14
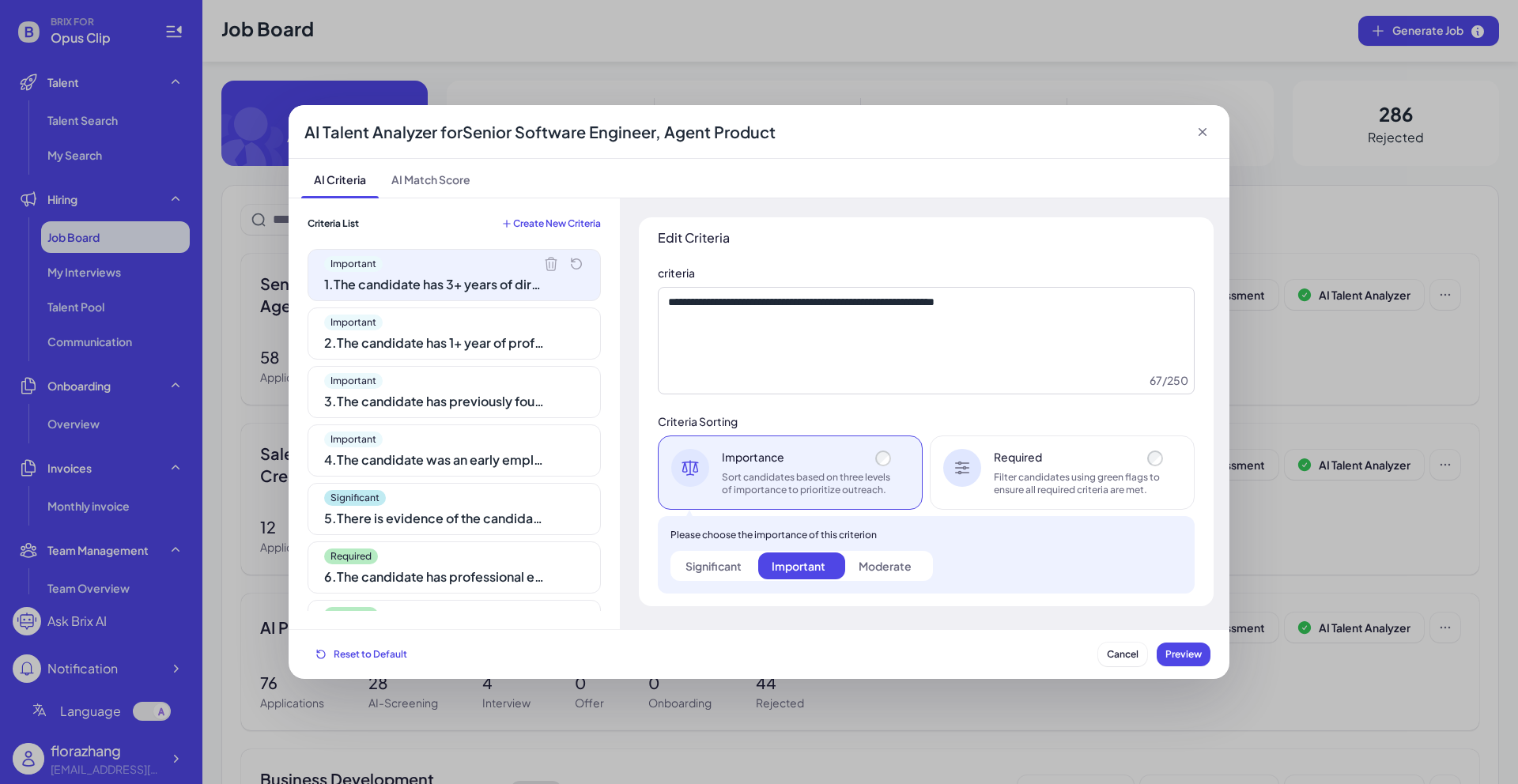
click at [710, 563] on div "Significant" at bounding box center [714, 566] width 56 height 16
click at [515, 334] on div "2 . The candidate has 1+ year of professional experience in at least one of the…" at bounding box center [434, 343] width 221 height 19
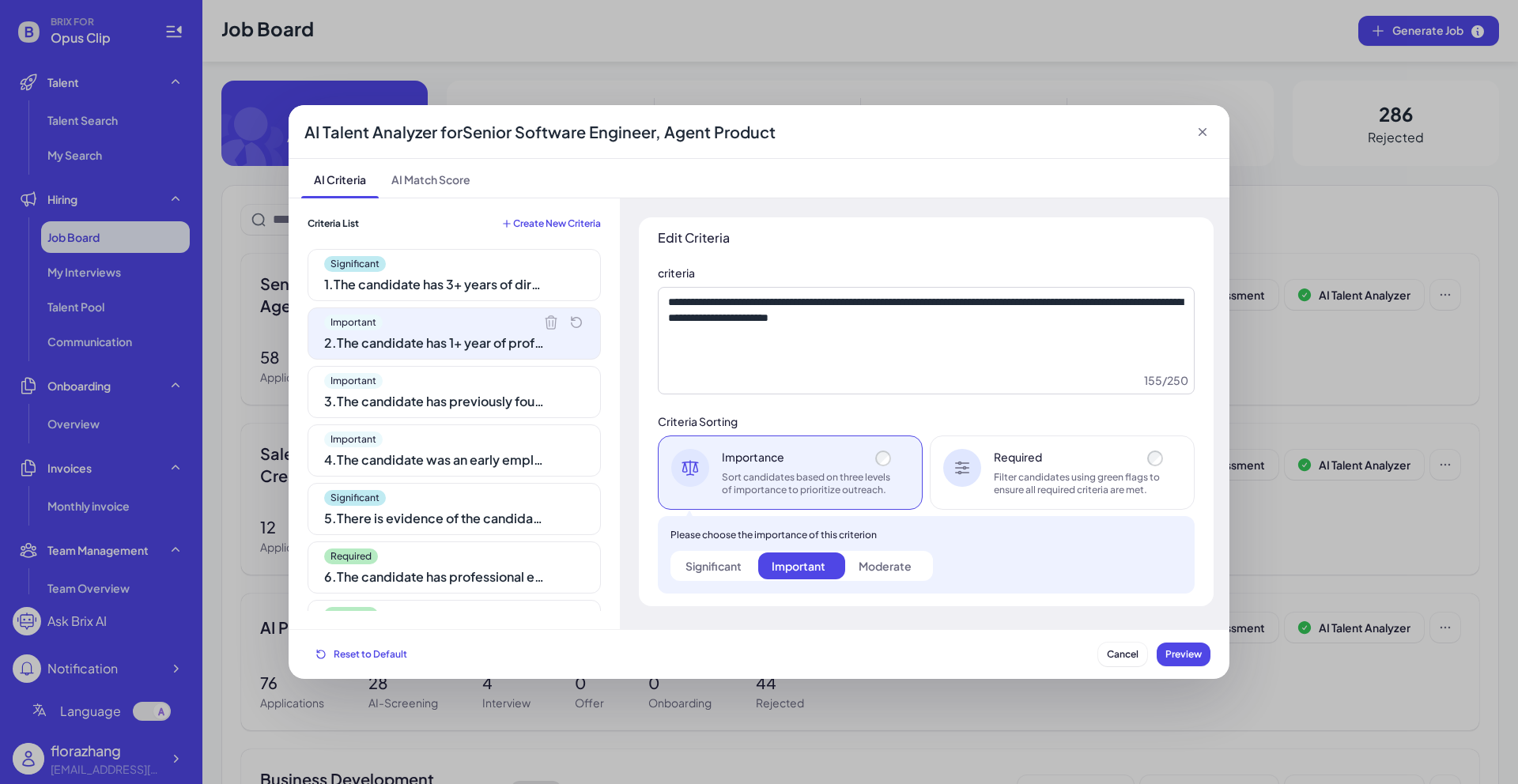
click at [481, 296] on div "Significant 1 . The candidate has 3+ years of direct Product Management experie…" at bounding box center [454, 275] width 294 height 52
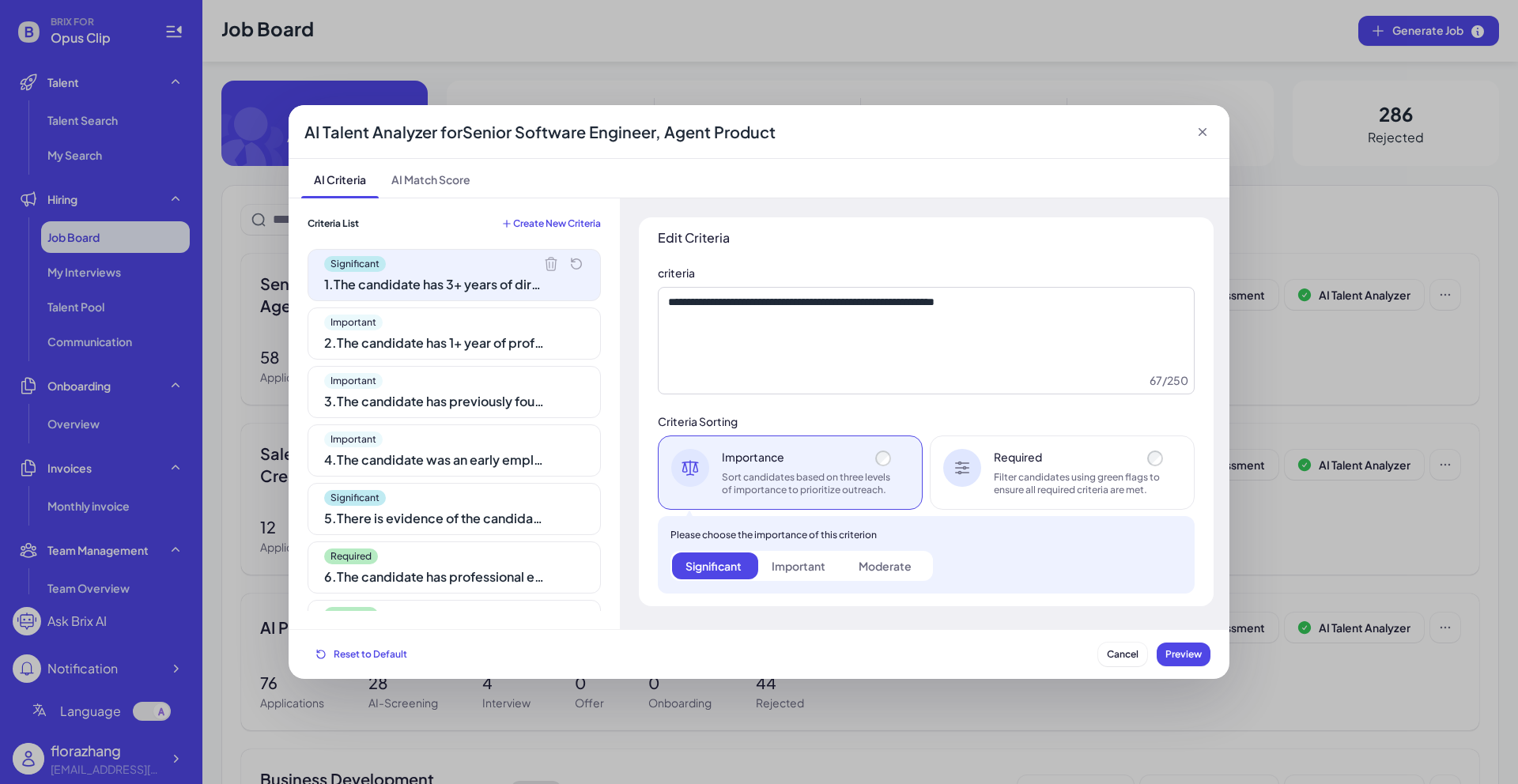
click at [460, 413] on div "Important 3 . The candidate has previously founded their own startup (regardles…" at bounding box center [454, 392] width 294 height 52
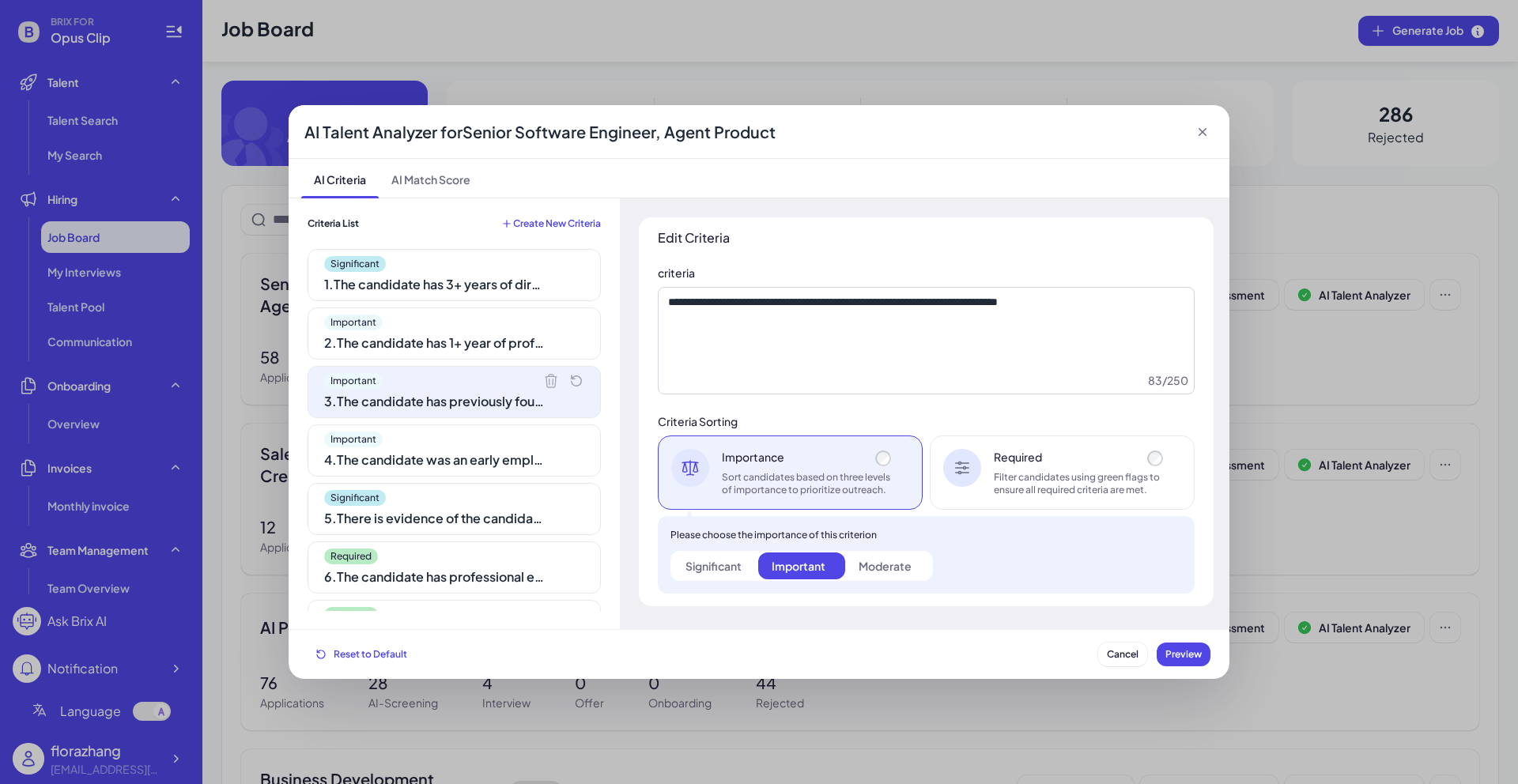
click at [565, 220] on span "Create New Criteria" at bounding box center [557, 224] width 88 height 13
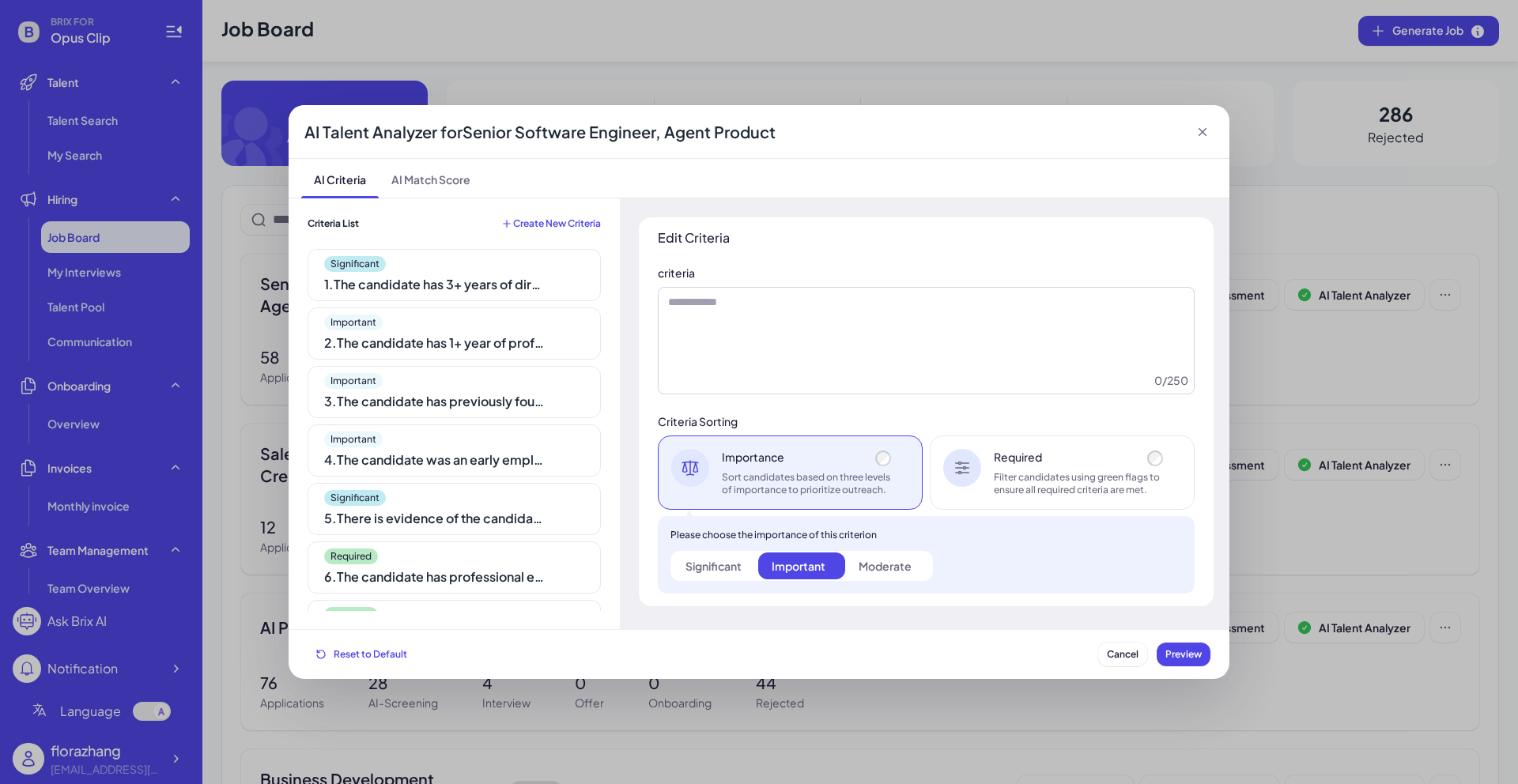
click at [530, 223] on span "Create New Criteria" at bounding box center [557, 224] width 88 height 13
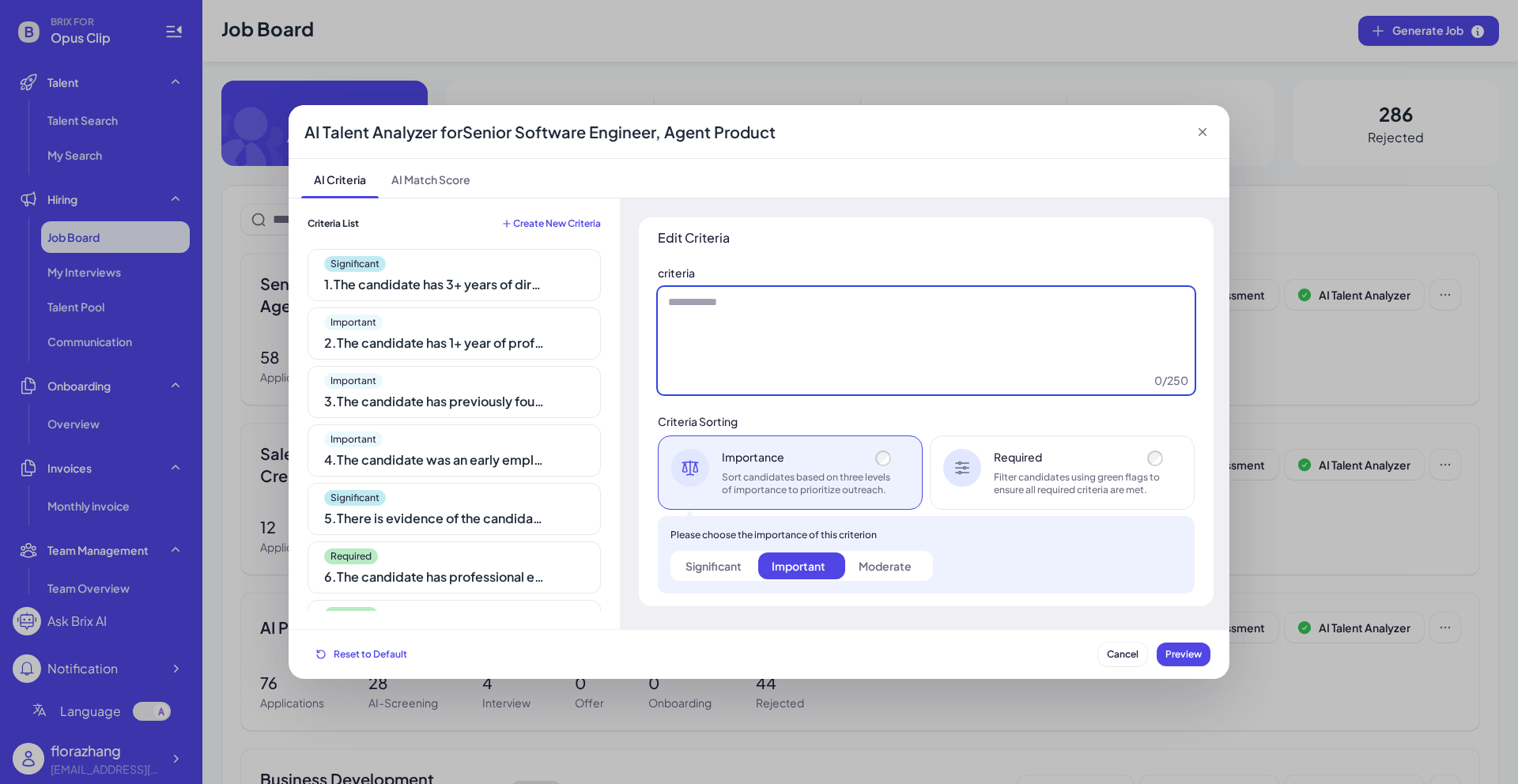
click at [824, 314] on textarea at bounding box center [926, 341] width 537 height 108
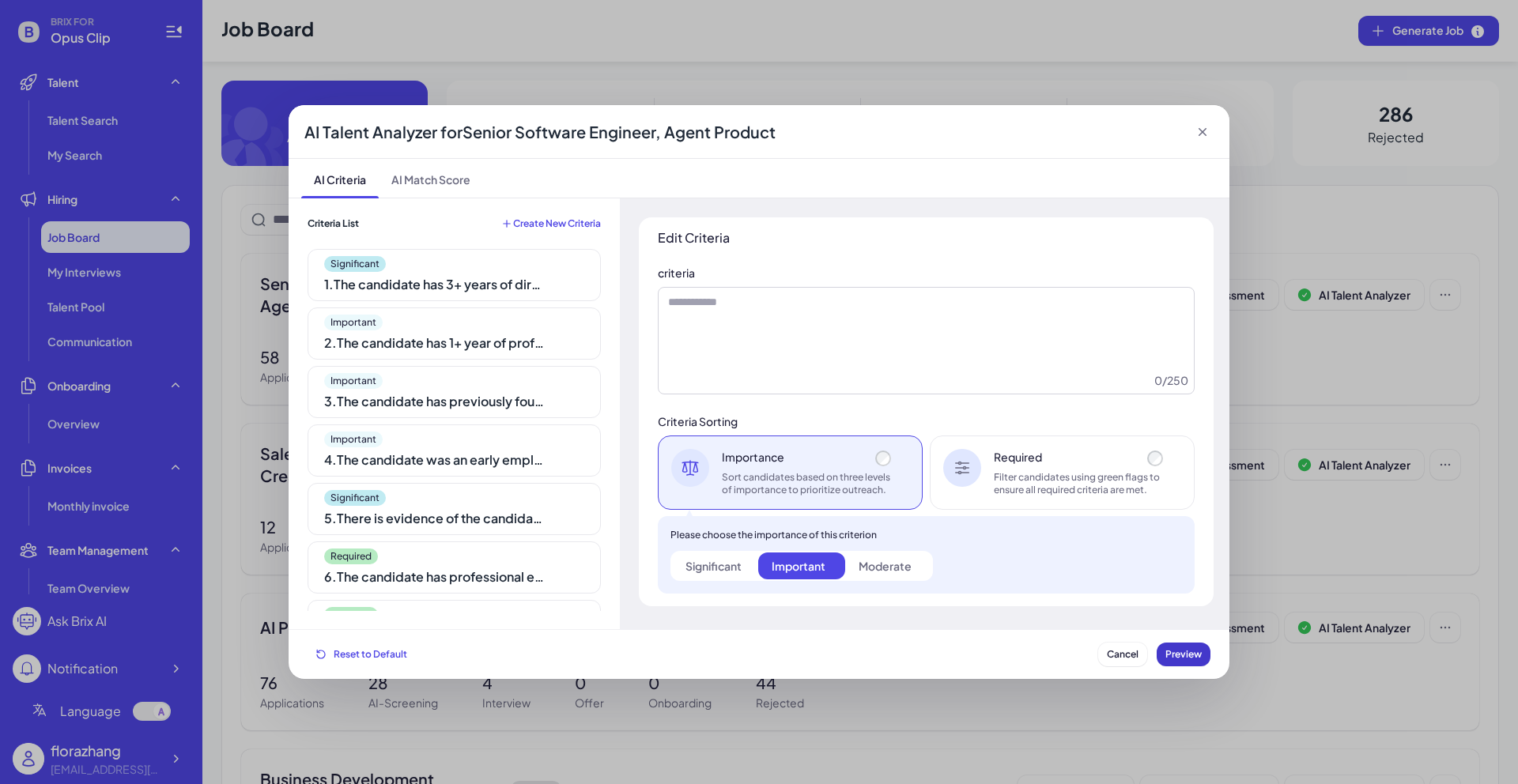
click at [1173, 651] on span "Preview" at bounding box center [1183, 654] width 36 height 12
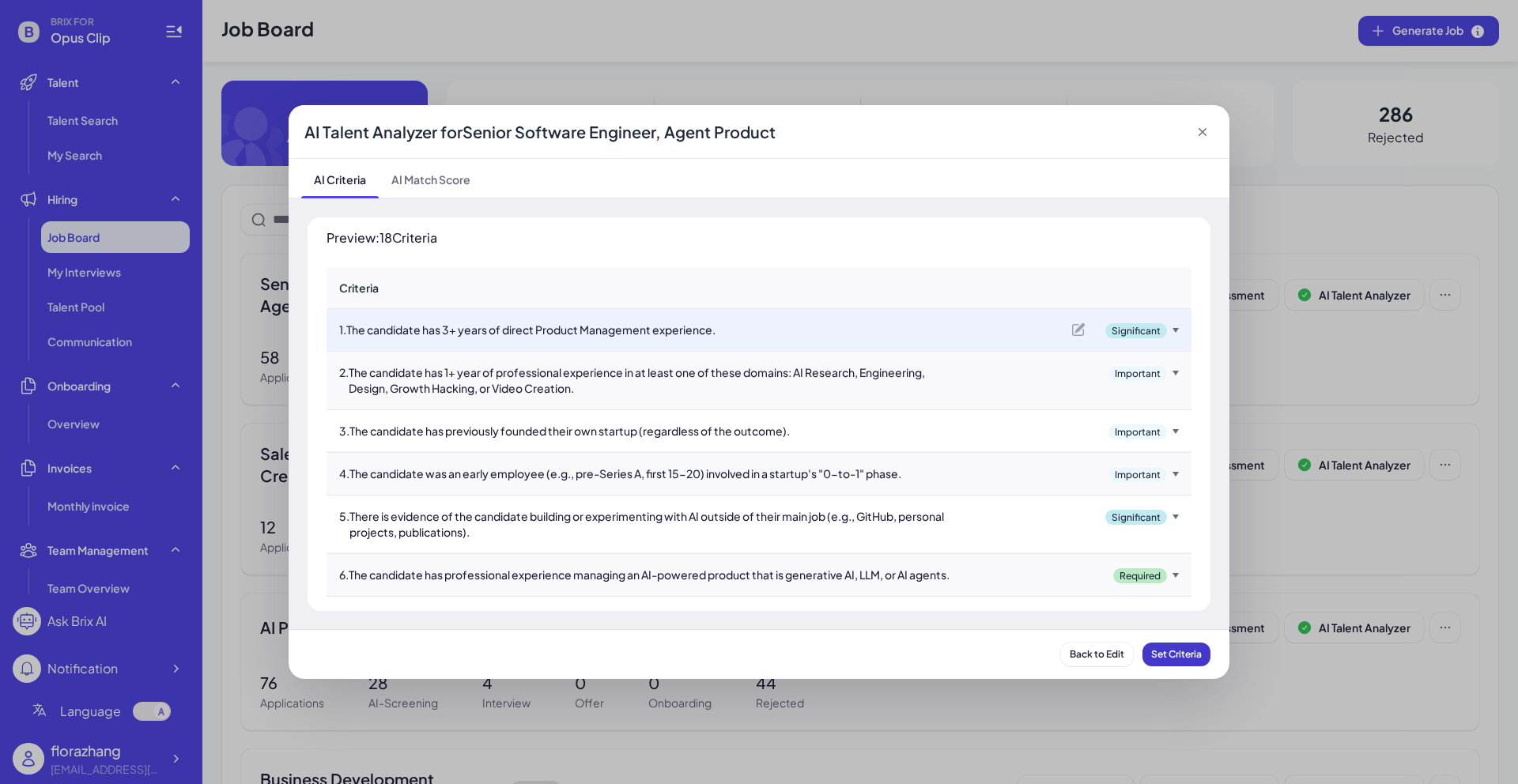
click at [1177, 654] on span "Set Criteria" at bounding box center [1176, 654] width 51 height 12
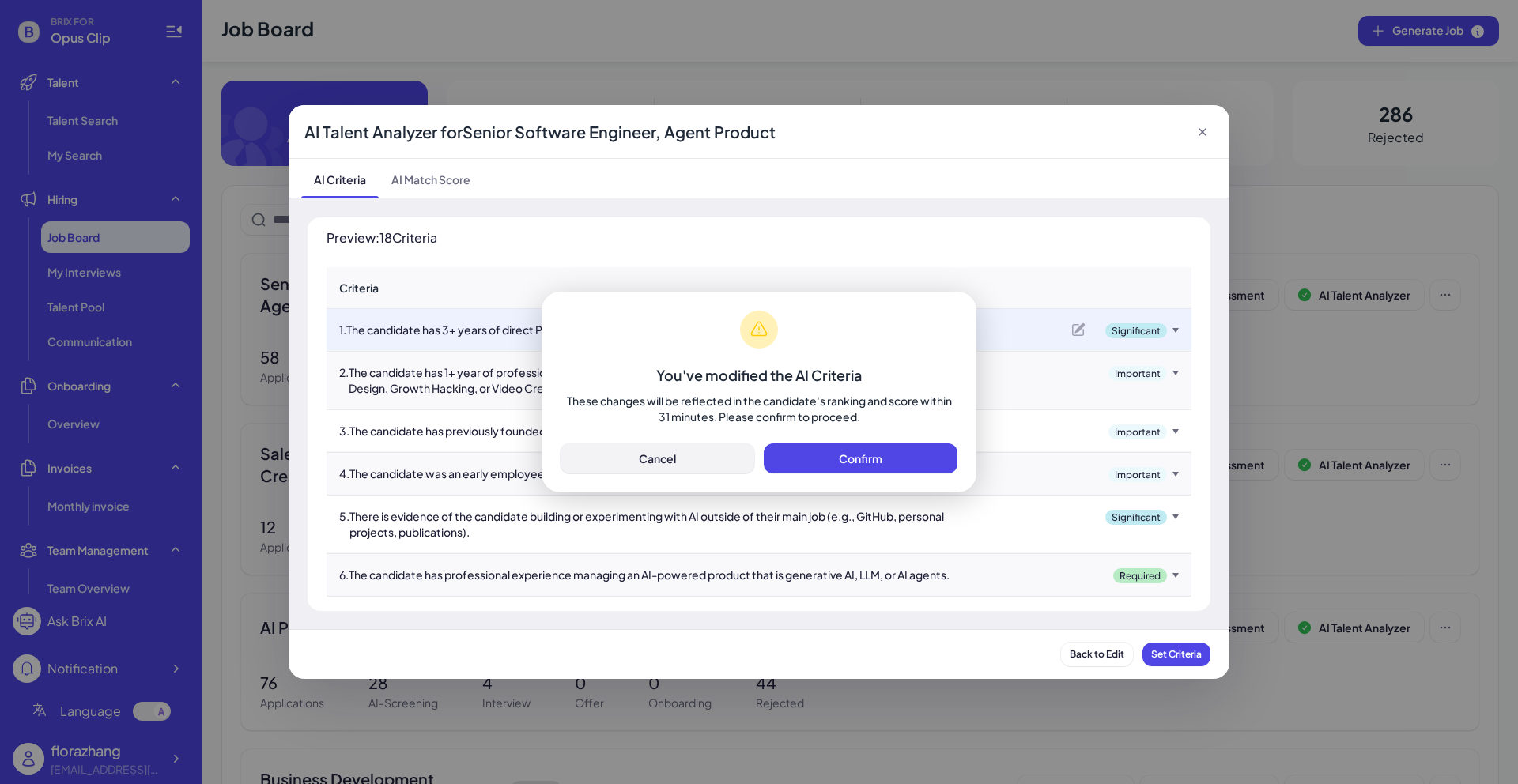
click at [659, 464] on span "Cancel" at bounding box center [657, 458] width 37 height 14
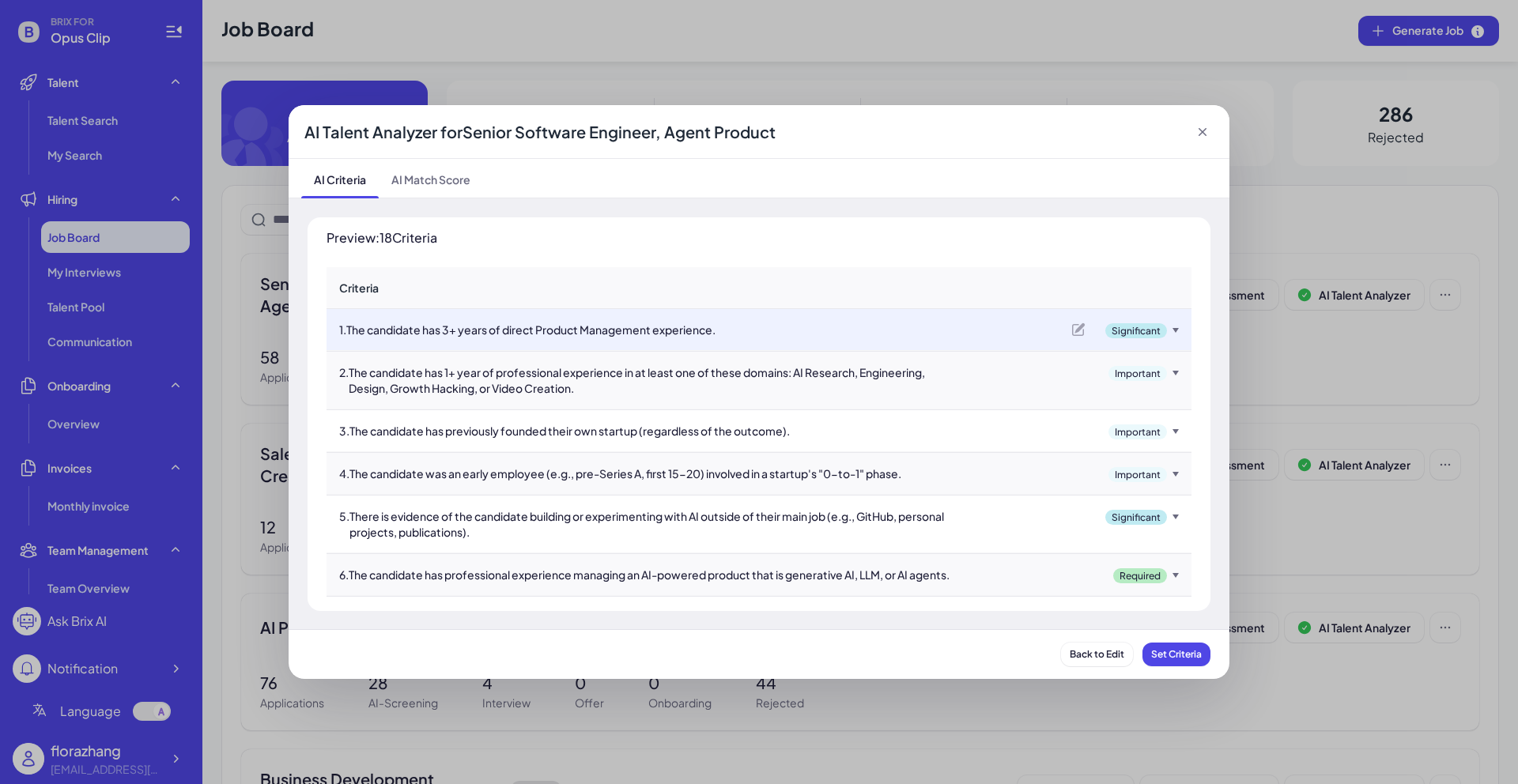
click at [1207, 134] on icon at bounding box center [1203, 132] width 16 height 16
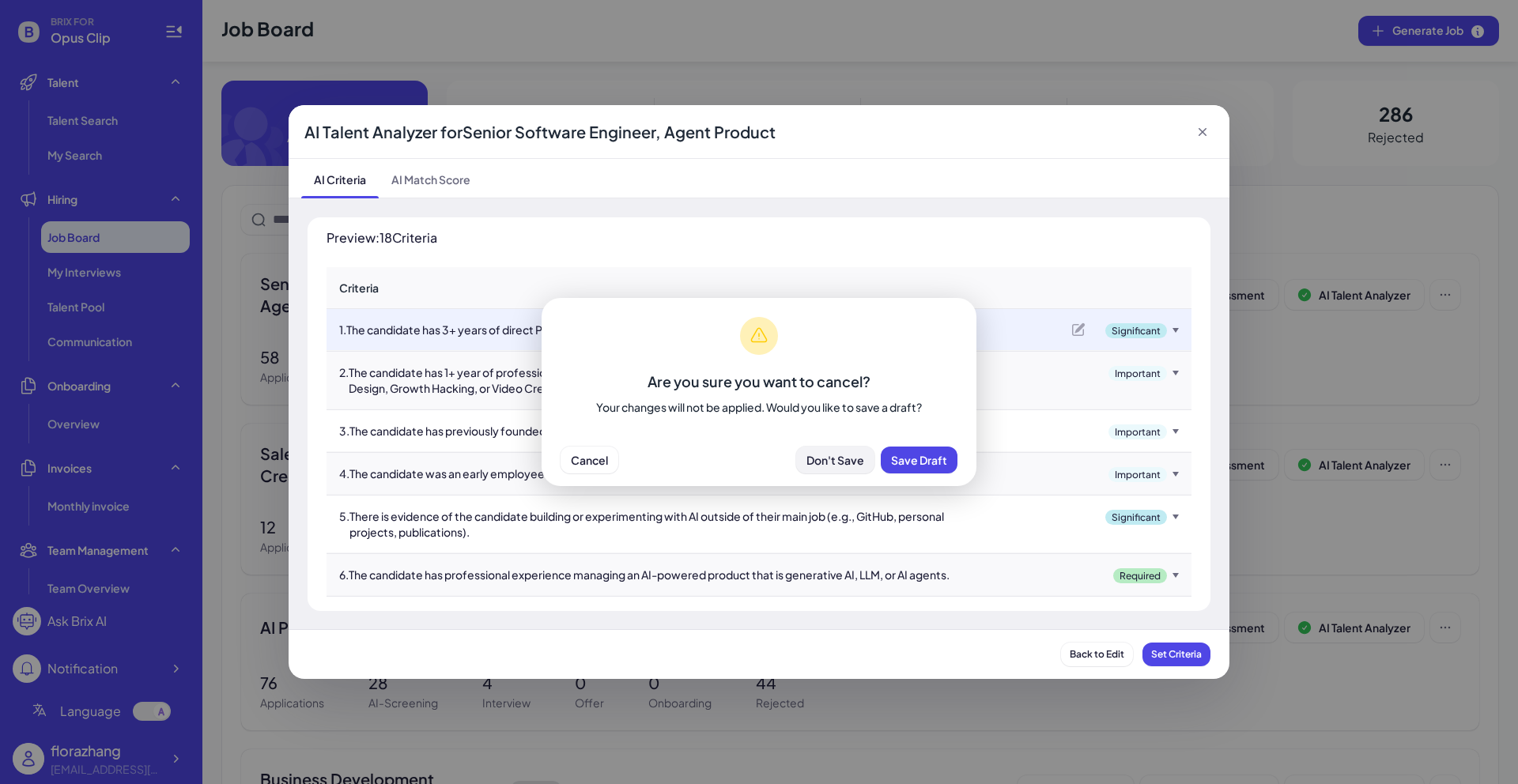
click at [836, 467] on button "Don't Save" at bounding box center [834, 459] width 78 height 27
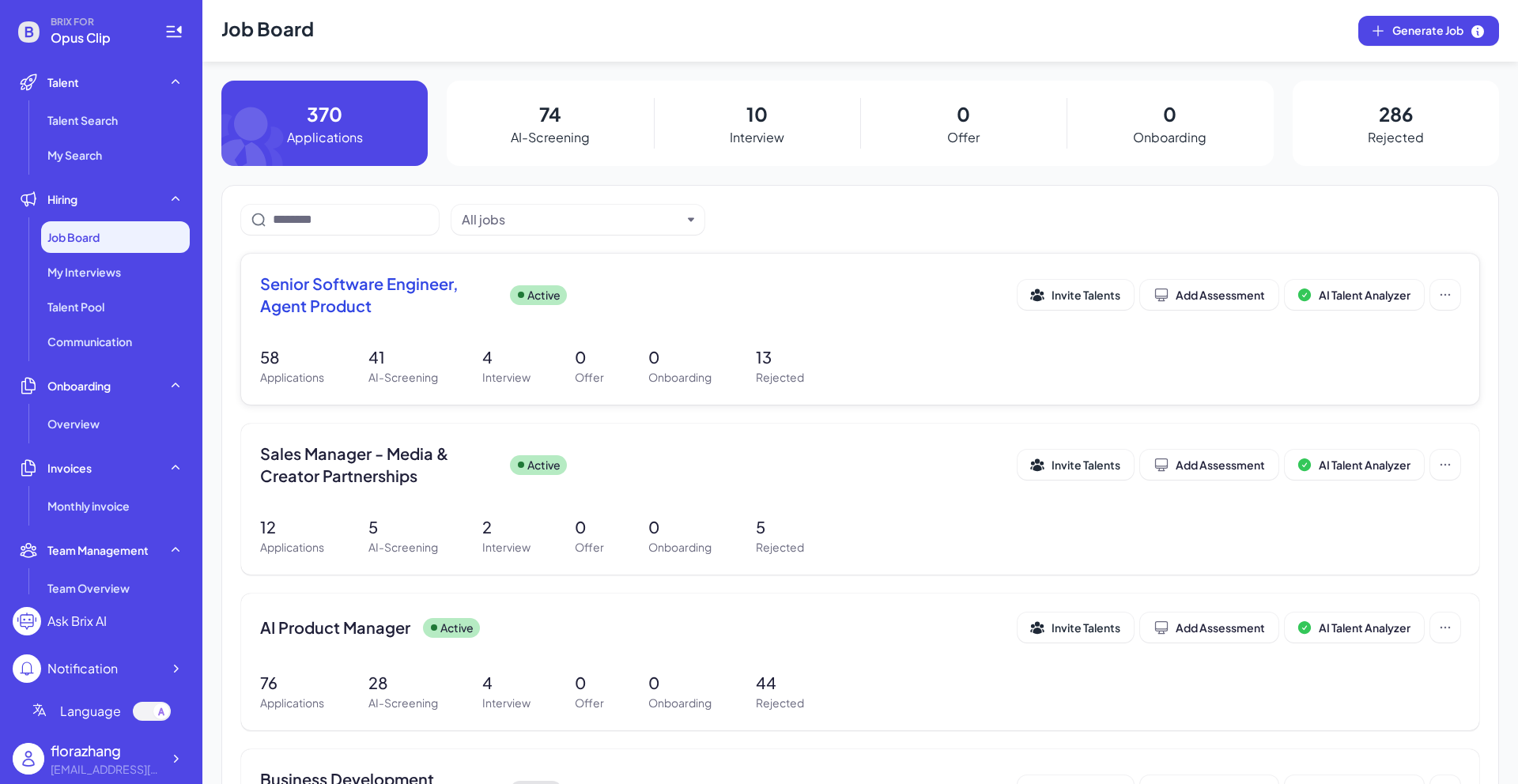
click at [458, 324] on div "Senior Software Engineer, Agent Product Active Invite Talents Add Assessment AI…" at bounding box center [860, 299] width 1200 height 54
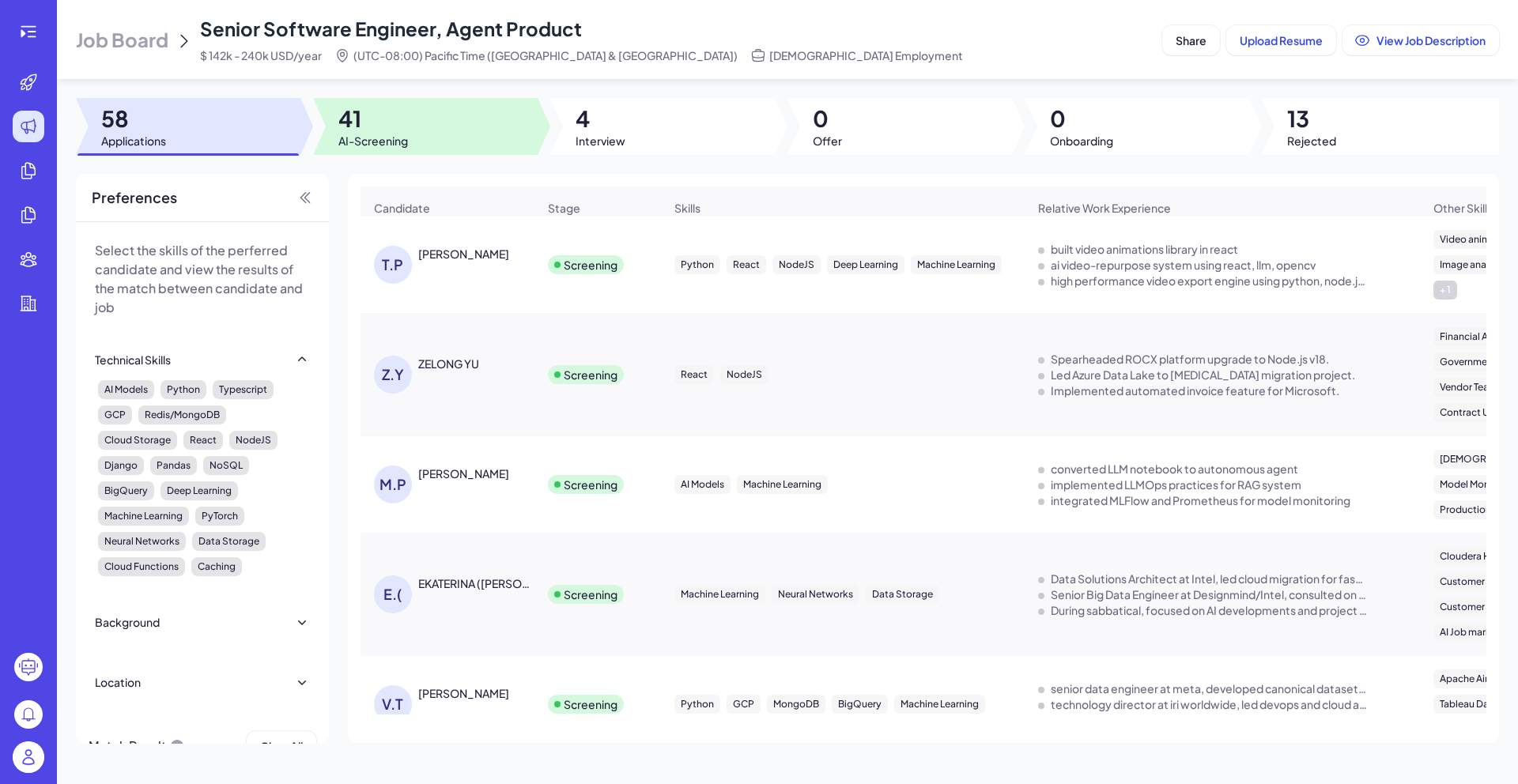
click at [410, 114] on div at bounding box center [425, 126] width 224 height 57
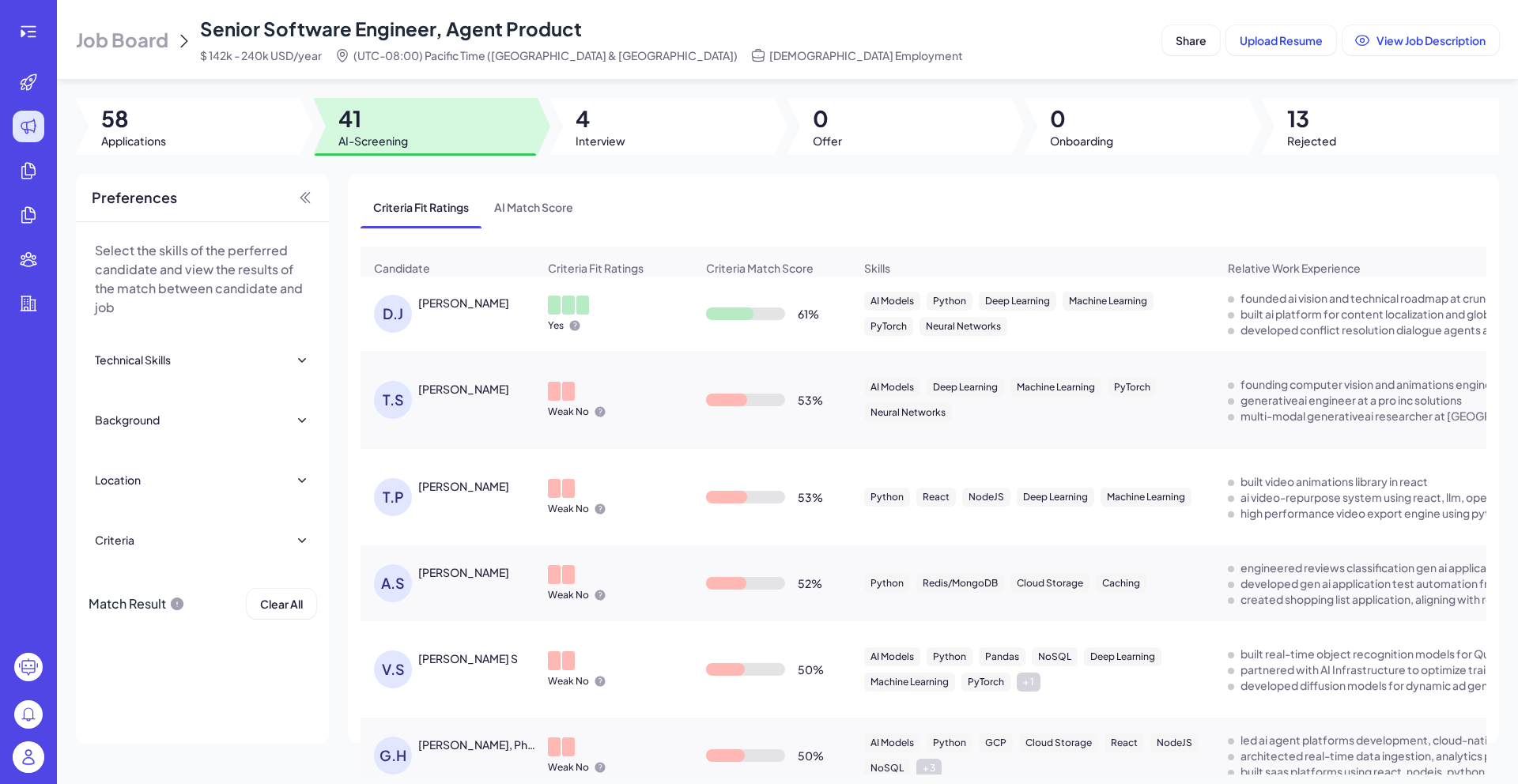
click at [27, 765] on img at bounding box center [28, 757] width 31 height 31
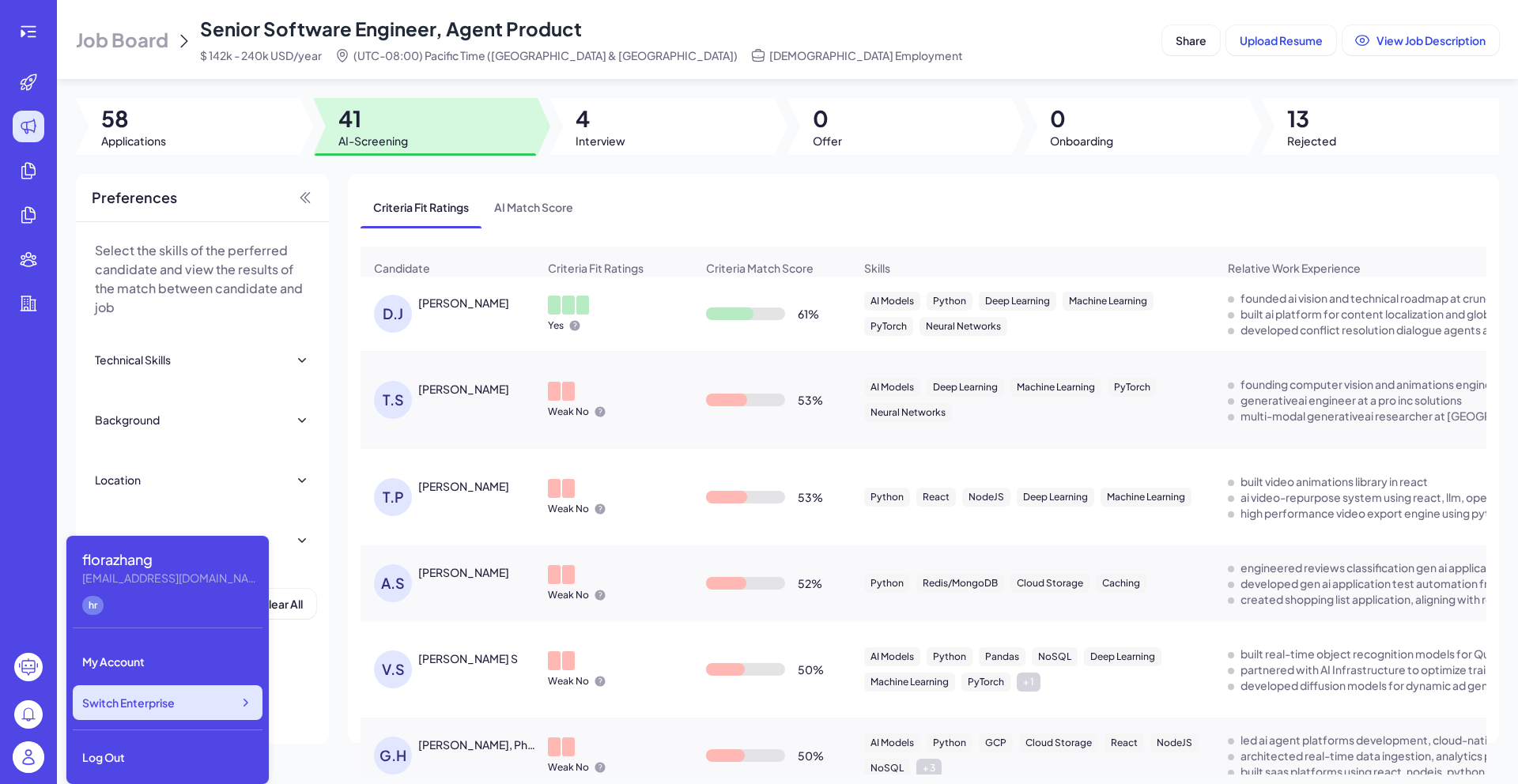
click at [138, 708] on span "Switch Enterprise" at bounding box center [128, 703] width 93 height 16
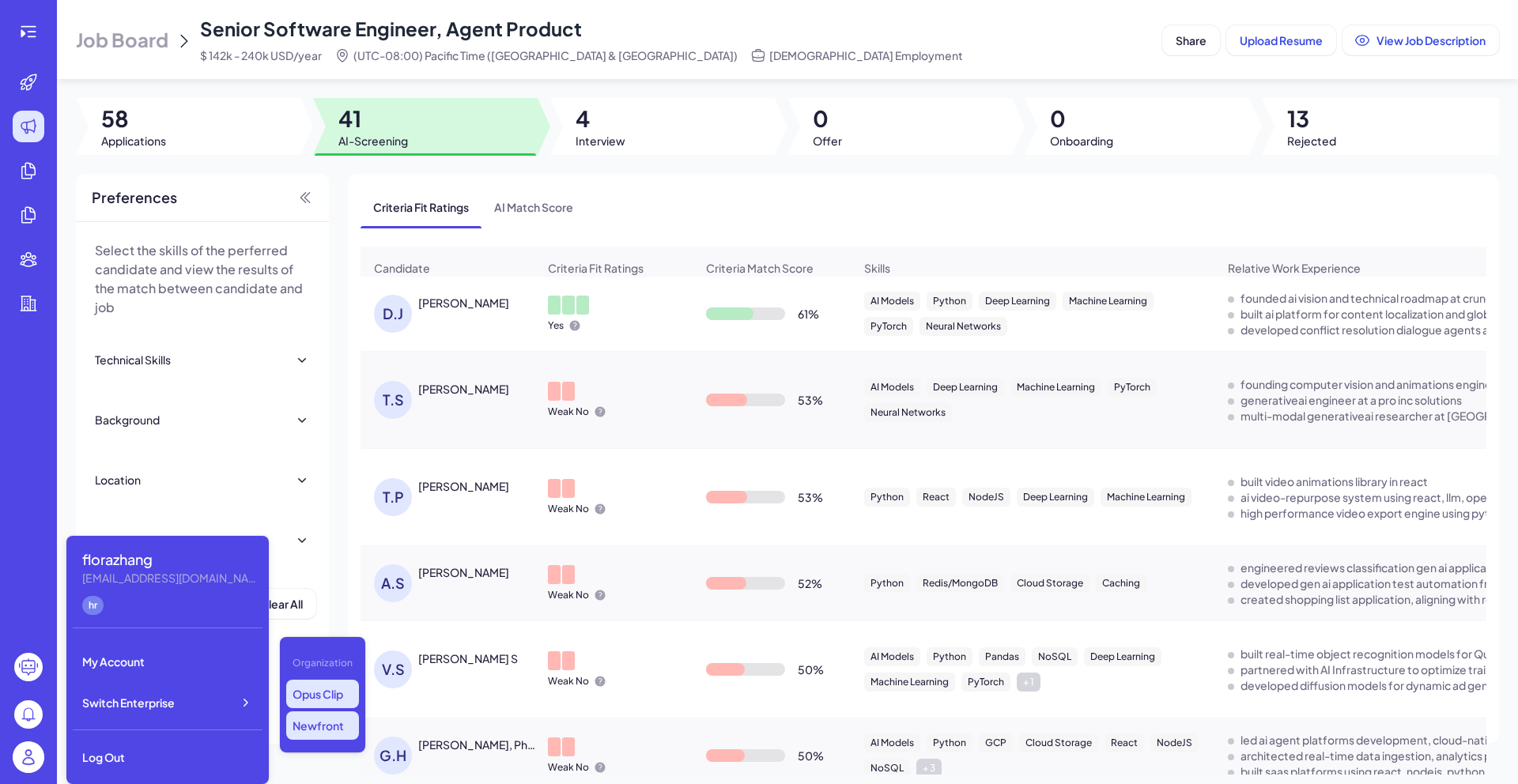
click at [302, 740] on p "Newfront" at bounding box center [323, 724] width 72 height 28
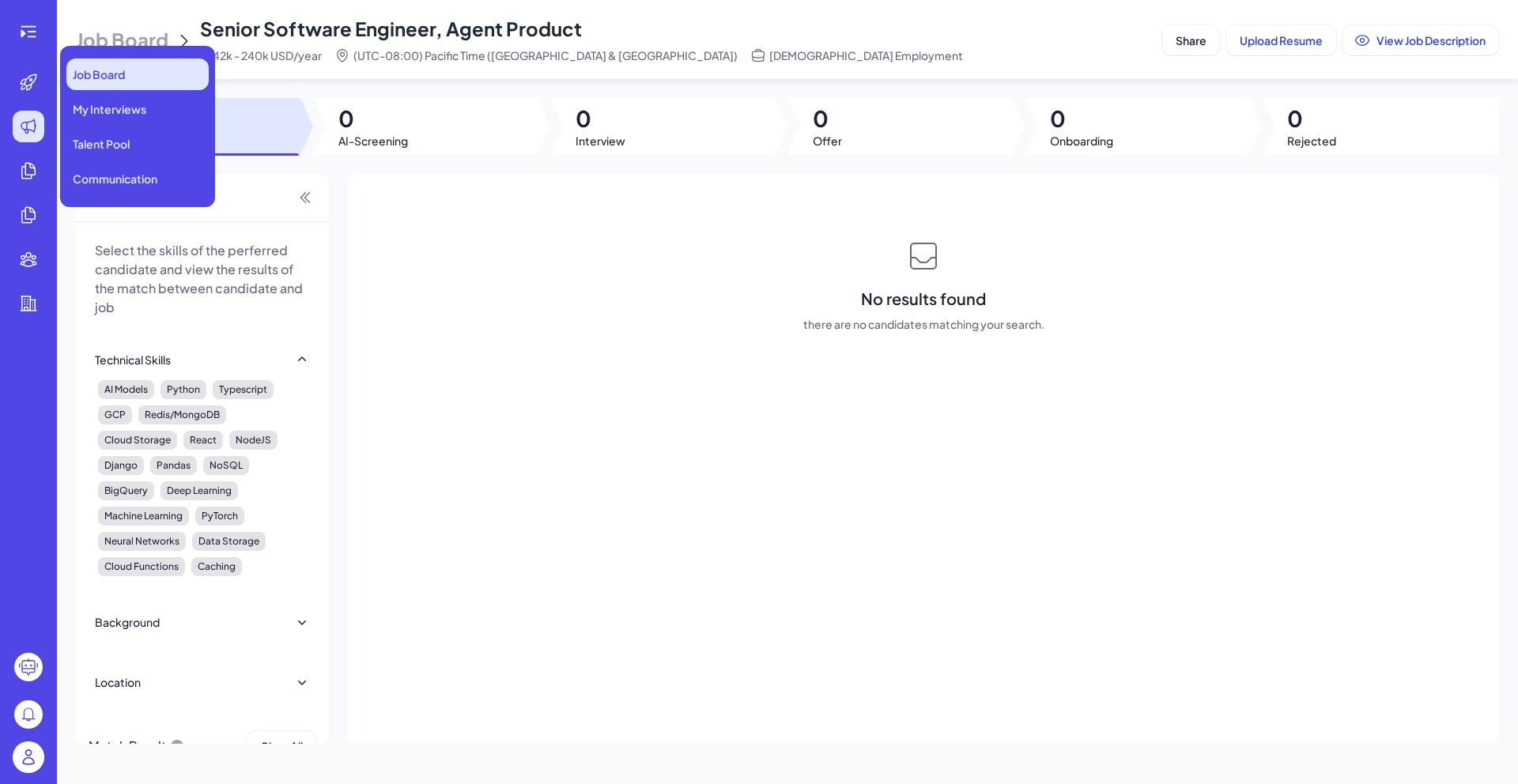
click at [128, 81] on div "Job Board" at bounding box center [138, 74] width 142 height 31
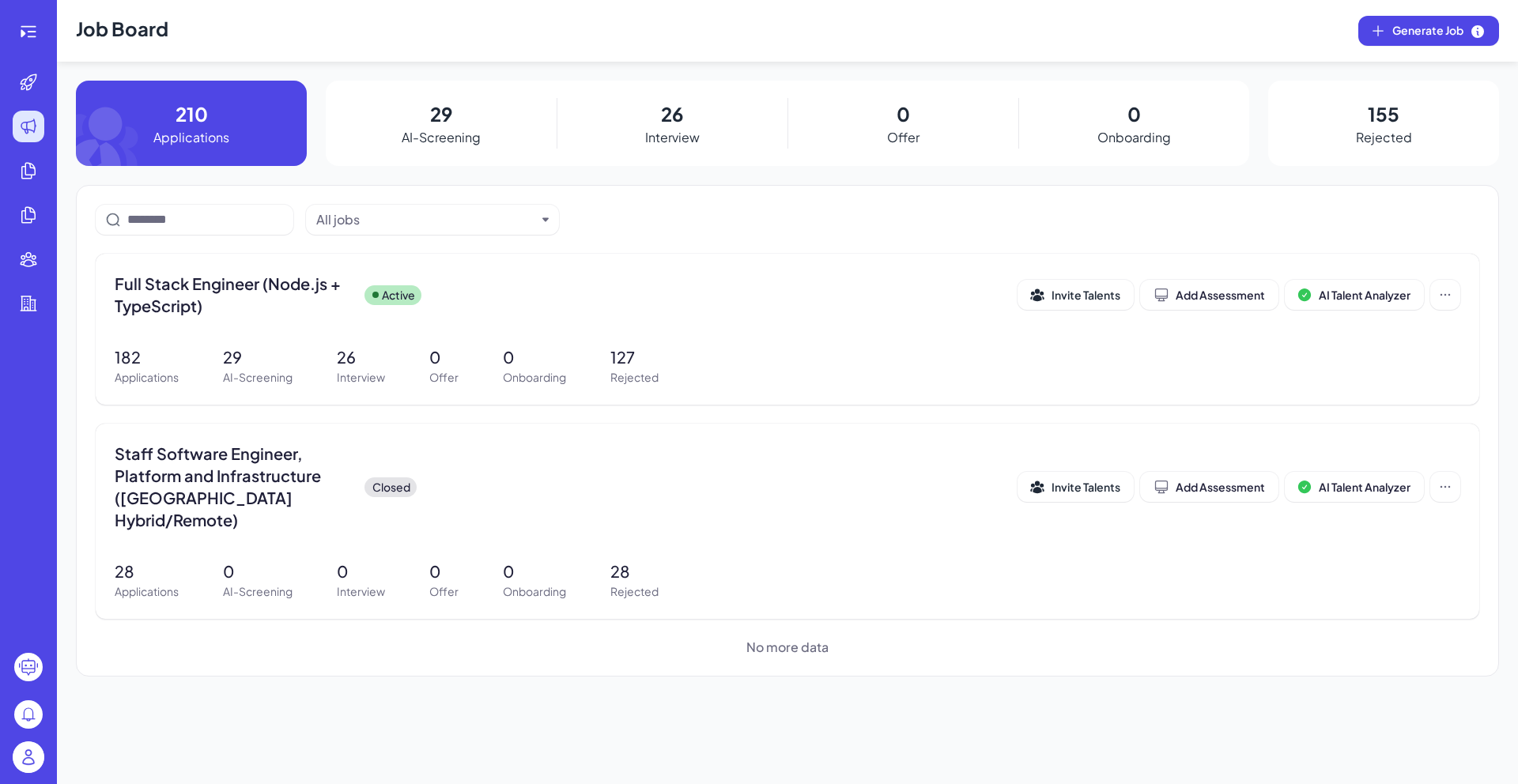
click at [374, 686] on div "Job Board Generate Job 210 Applications 29 AI-Screening 26 Interview 0 Offer 0 …" at bounding box center [788, 392] width 1461 height 784
click at [341, 314] on span "Full Stack Engineer (Node.js + TypeScript)" at bounding box center [232, 294] width 237 height 44
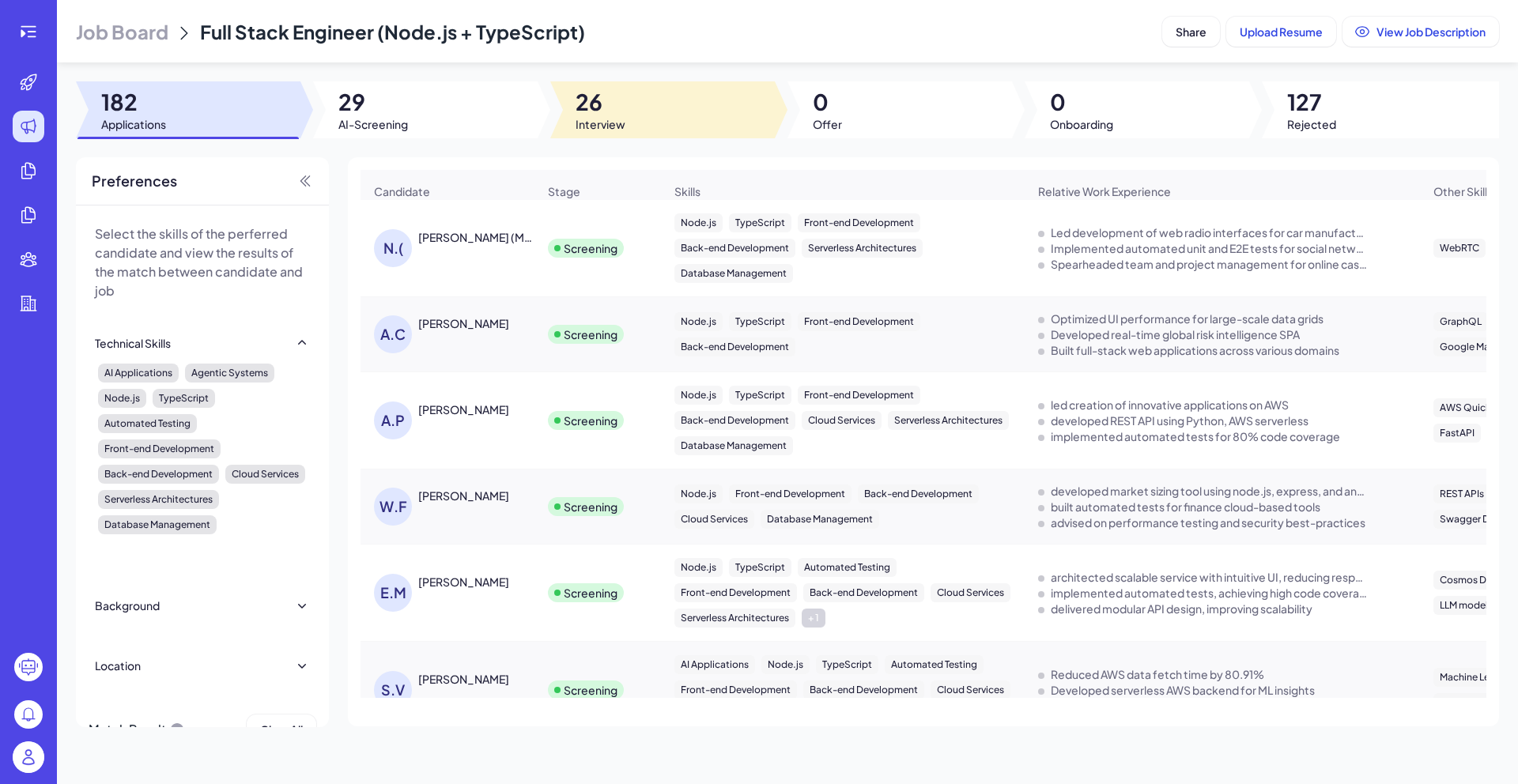
click at [578, 100] on span "26" at bounding box center [600, 101] width 50 height 28
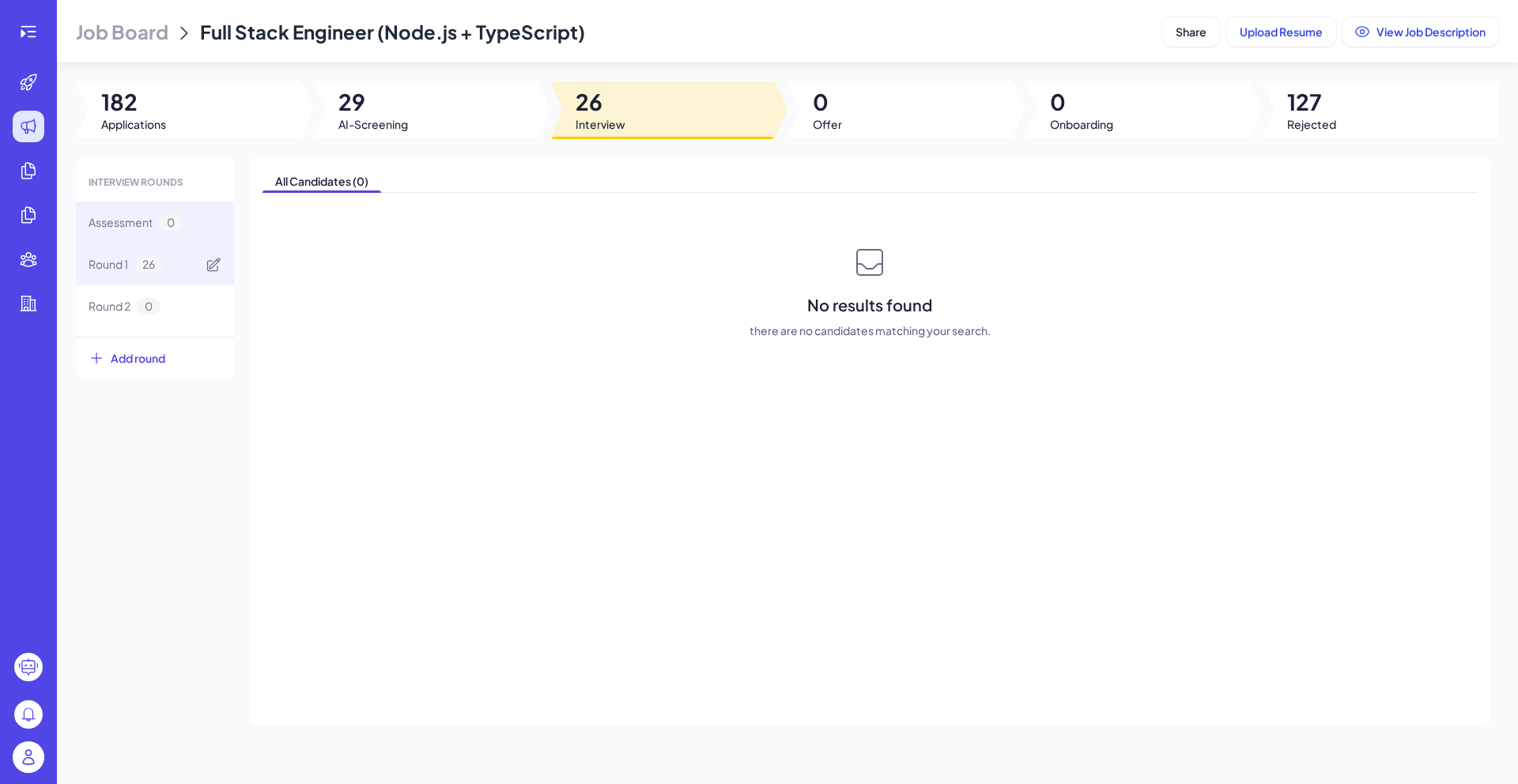
click at [155, 263] on span "26" at bounding box center [148, 264] width 28 height 17
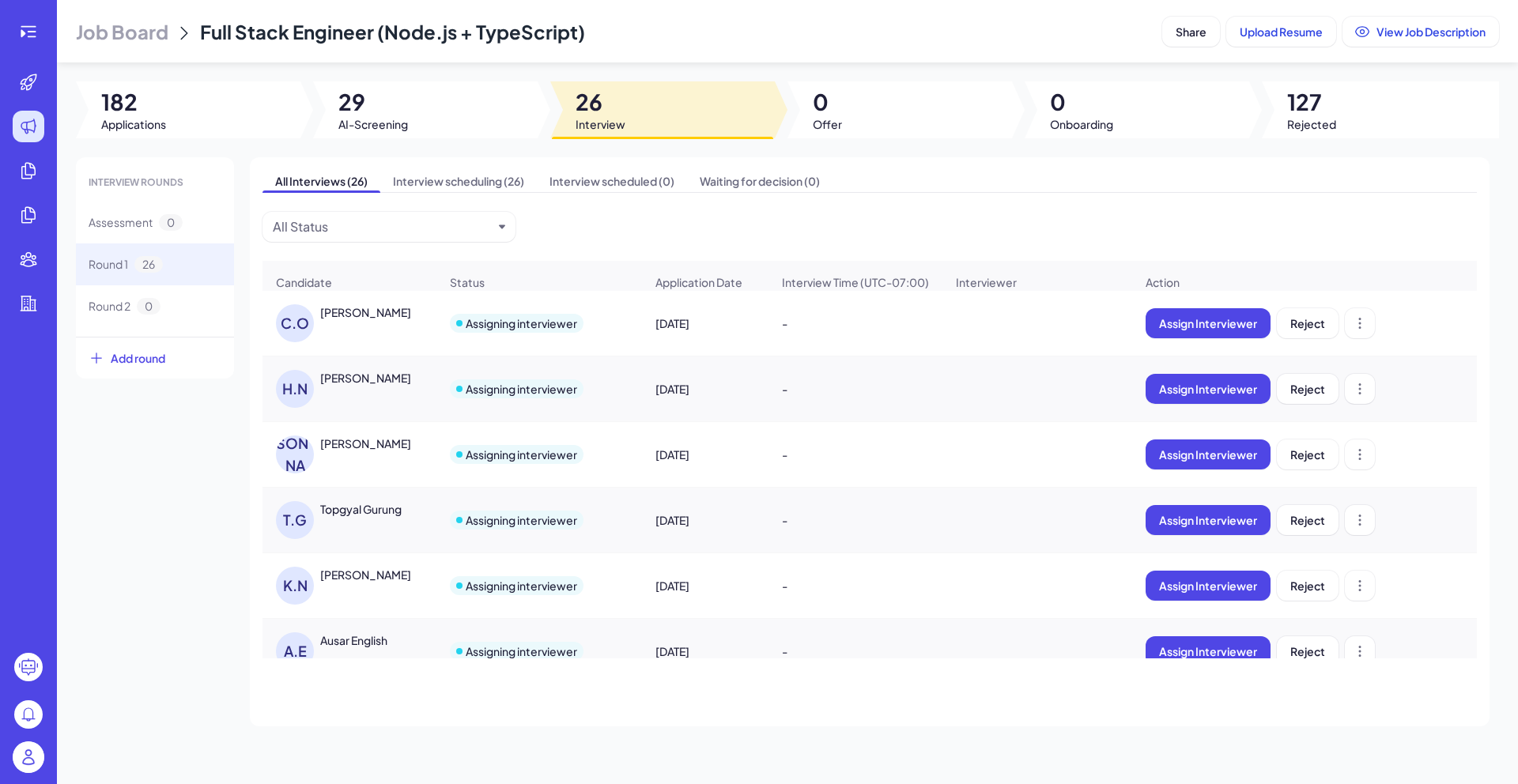
click at [375, 320] on div "[PERSON_NAME]" at bounding box center [365, 312] width 91 height 16
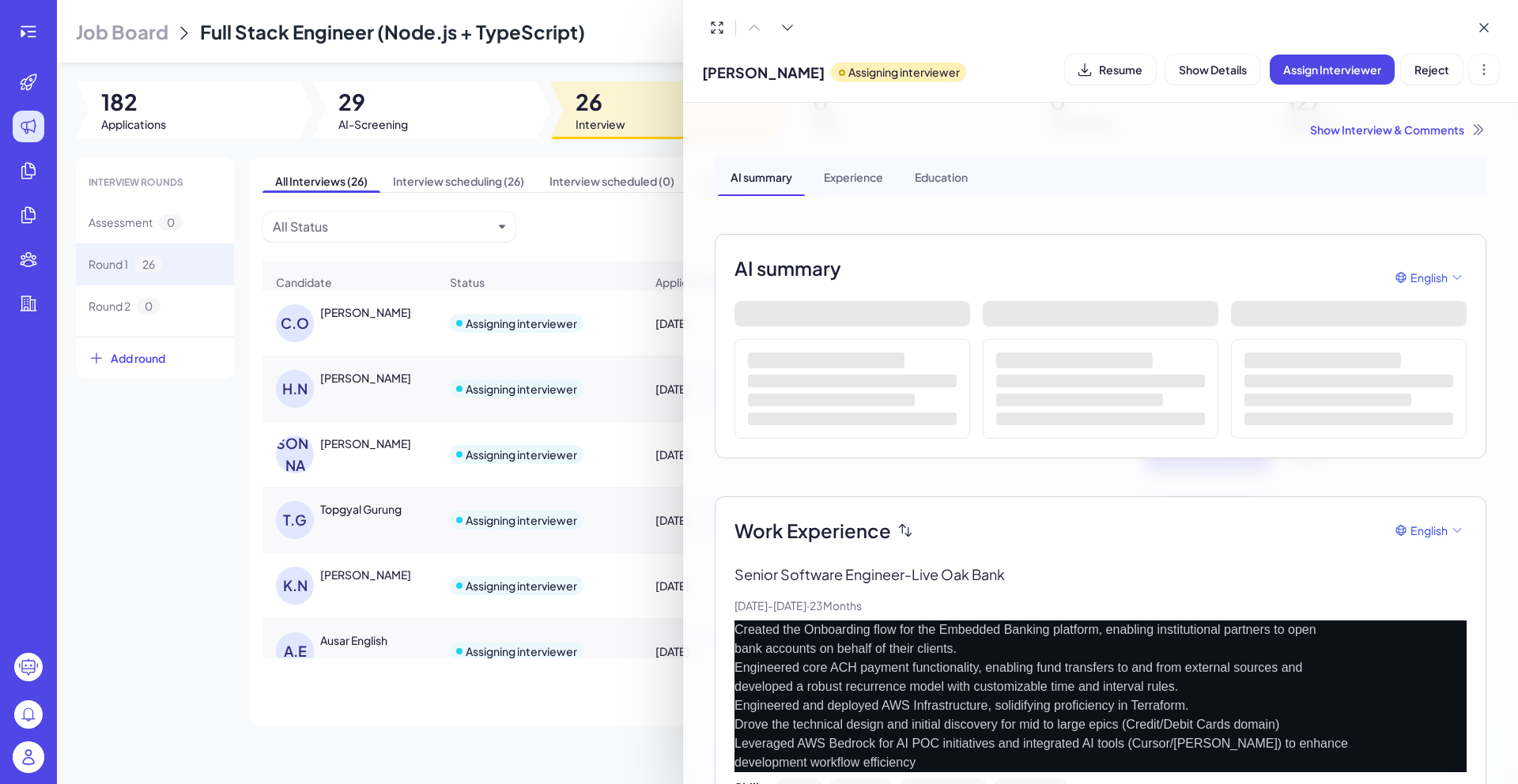
click at [1394, 134] on div "Show Interview & Comments" at bounding box center [1100, 129] width 771 height 16
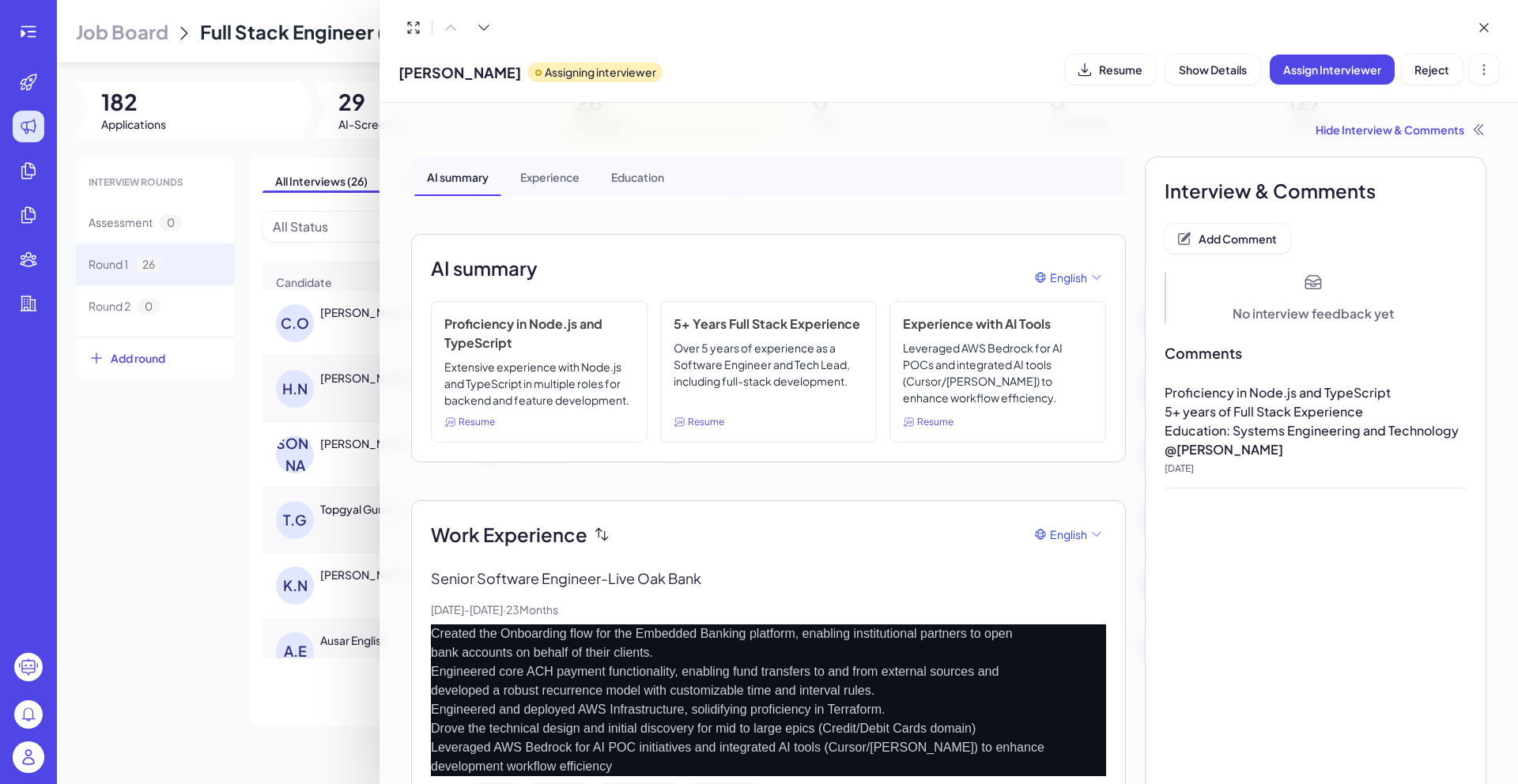
click at [1216, 470] on p "[DATE]" at bounding box center [1314, 469] width 302 height 13
click at [211, 517] on div at bounding box center [759, 392] width 1518 height 784
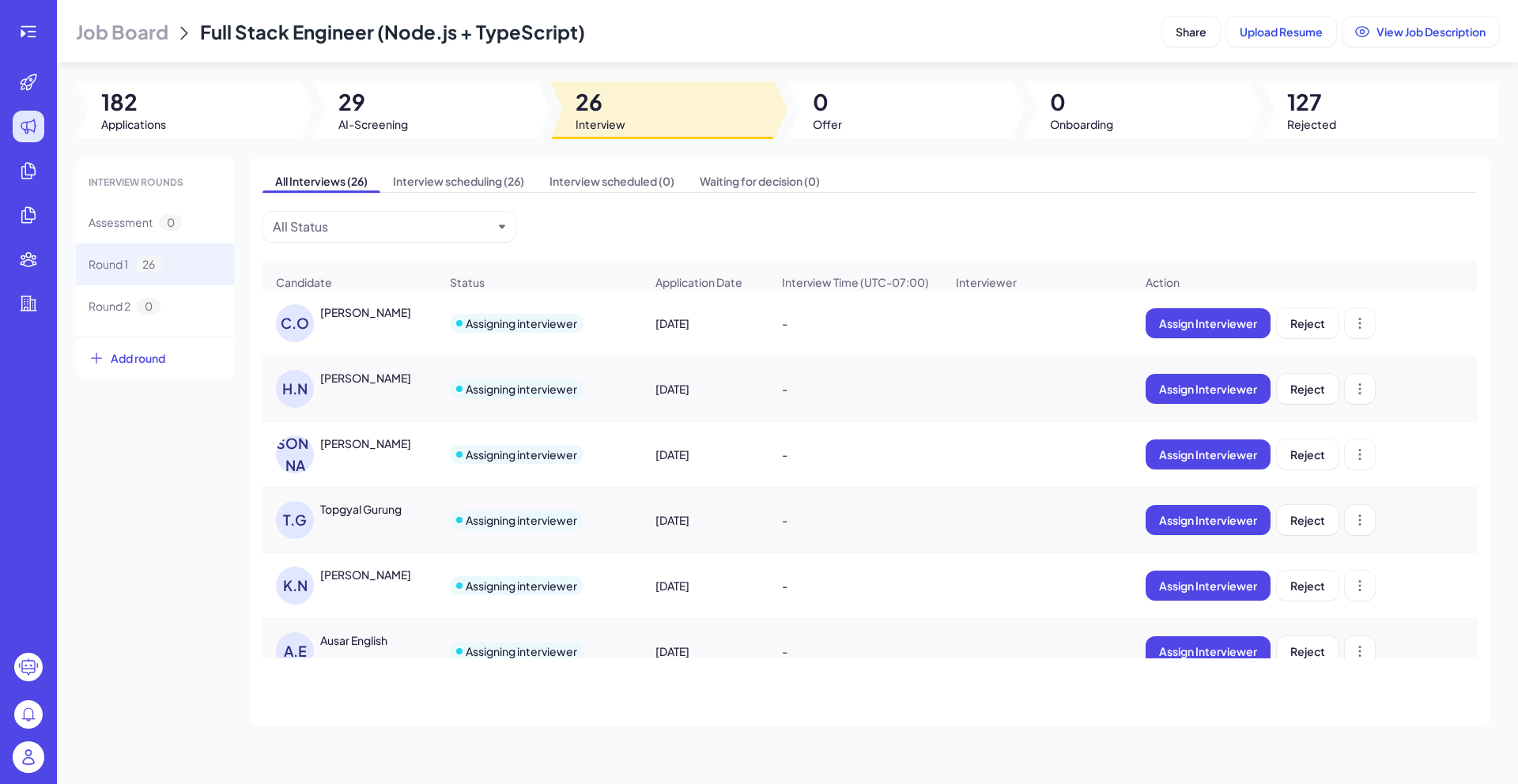
click at [379, 385] on div "[PERSON_NAME]" at bounding box center [365, 378] width 91 height 16
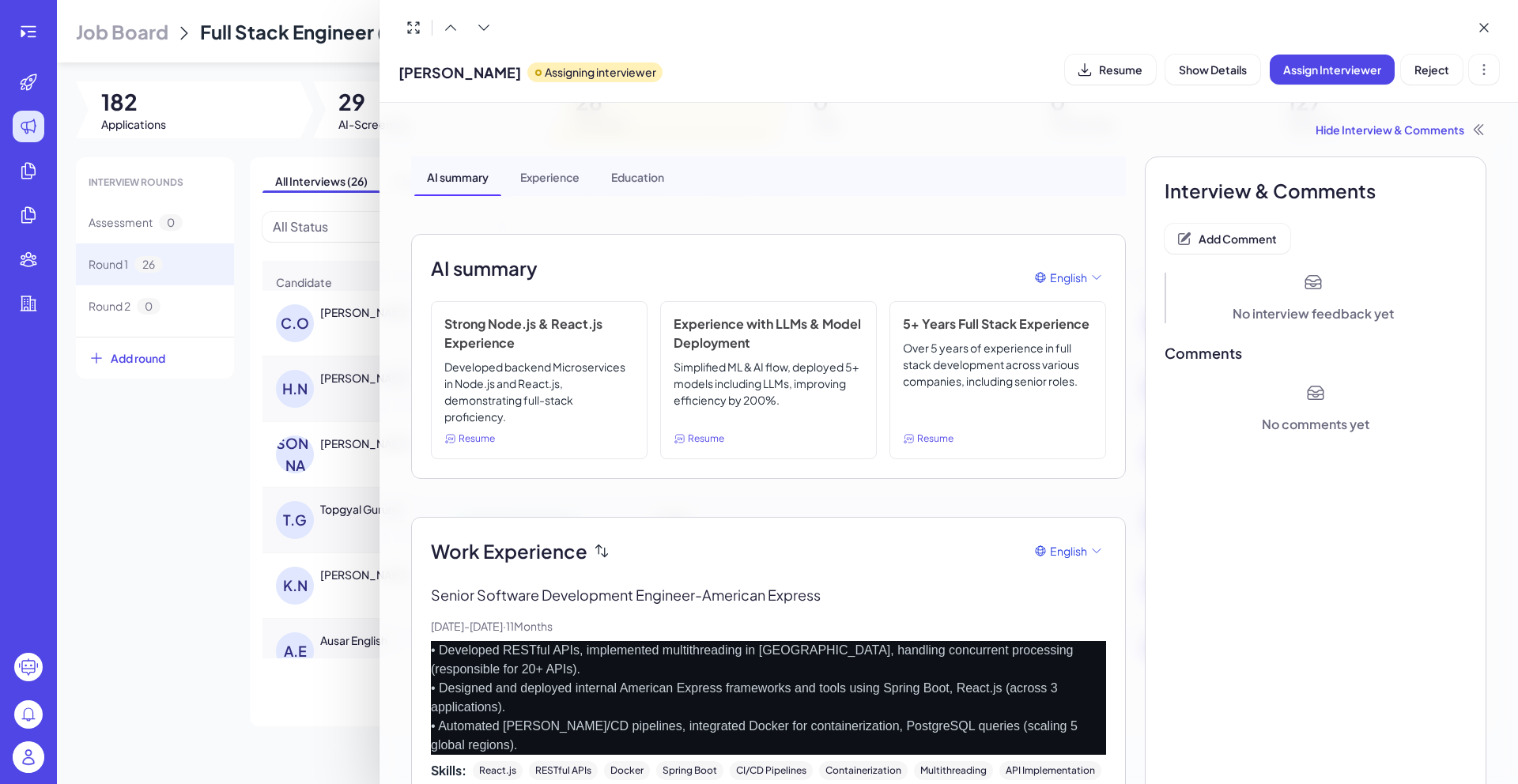
click at [122, 511] on div at bounding box center [759, 392] width 1518 height 784
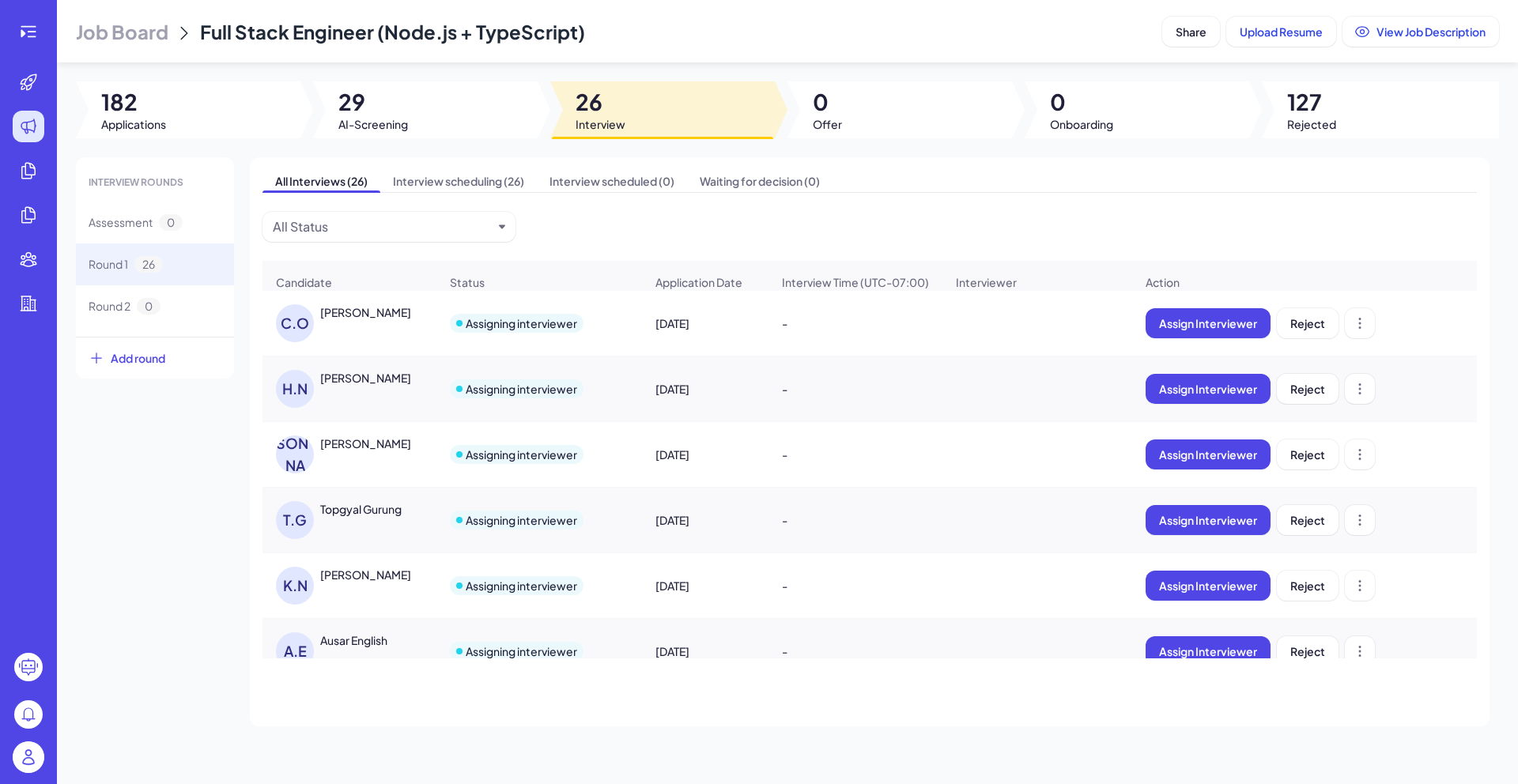
click at [354, 451] on div "[PERSON_NAME]" at bounding box center [365, 443] width 91 height 16
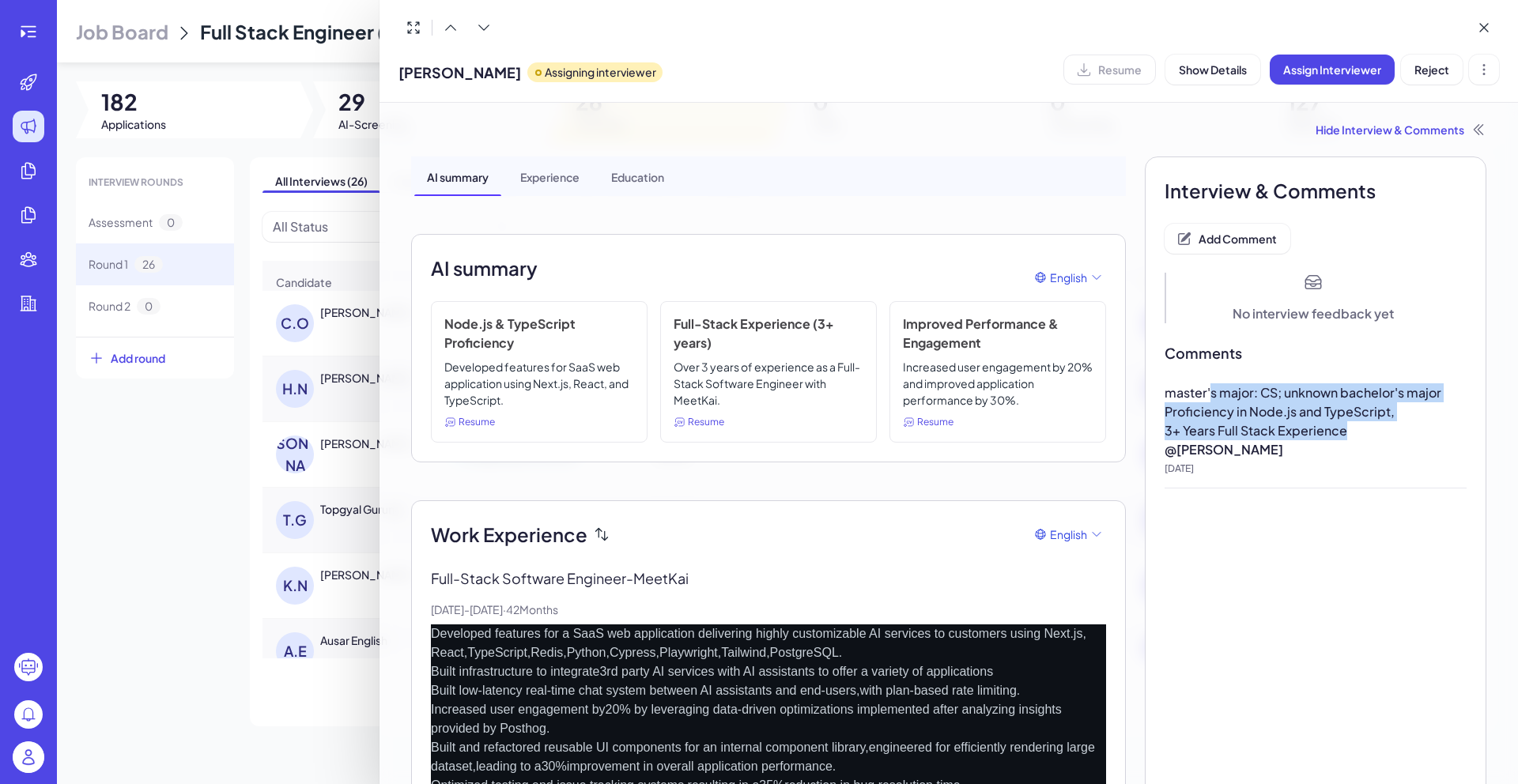
drag, startPoint x: 1384, startPoint y: 437, endPoint x: 1179, endPoint y: 395, distance: 209.3
click at [1199, 397] on div "master's major: CS; unknown bachelor's major Proficiency in Node.js and TypeScr…" at bounding box center [1314, 412] width 302 height 57
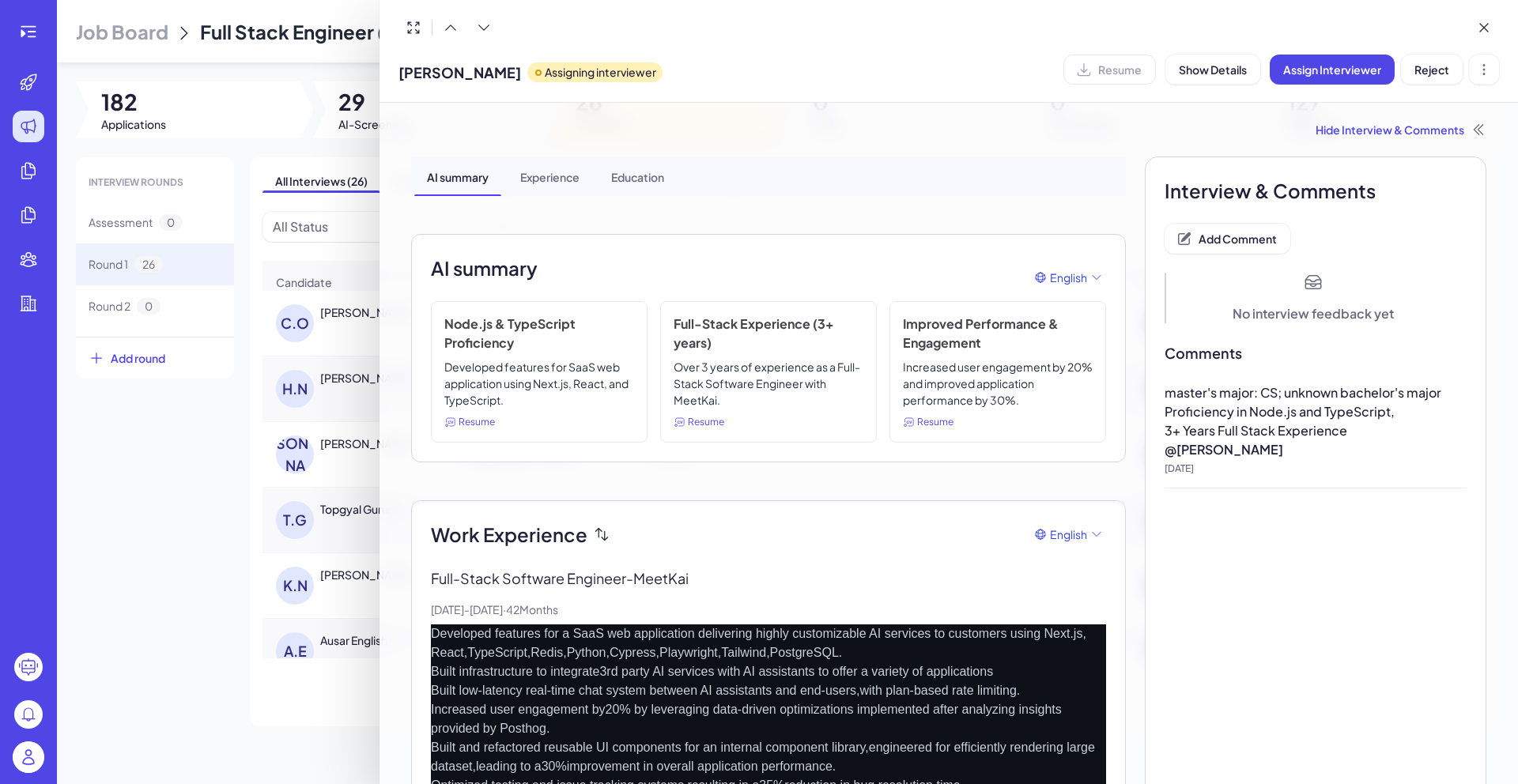
click at [1175, 394] on span "master's major: CS; unknown bachelor's major" at bounding box center [1302, 392] width 277 height 17
click at [149, 483] on div at bounding box center [759, 392] width 1518 height 784
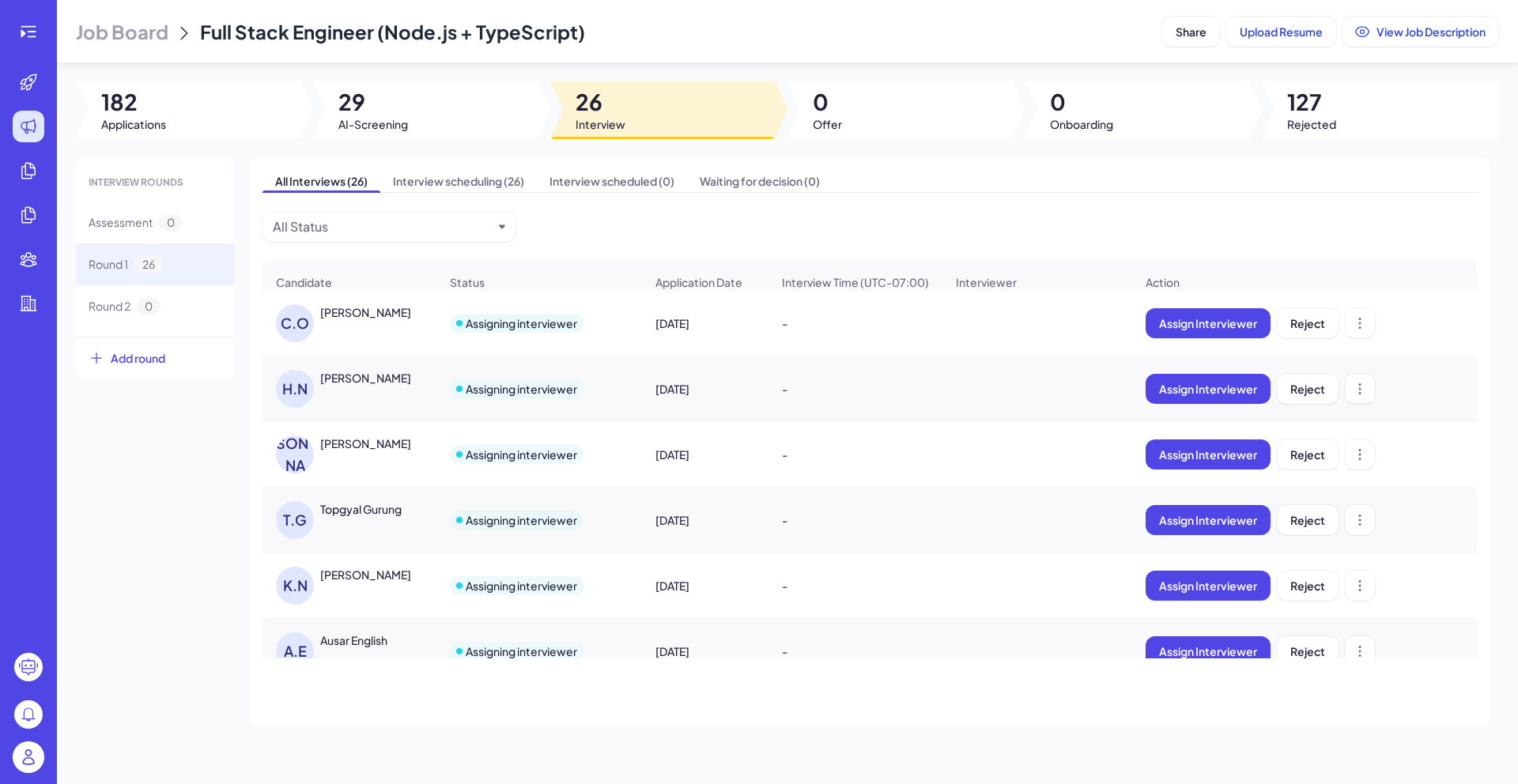
click at [348, 582] on div "[PERSON_NAME]" at bounding box center [365, 575] width 91 height 16
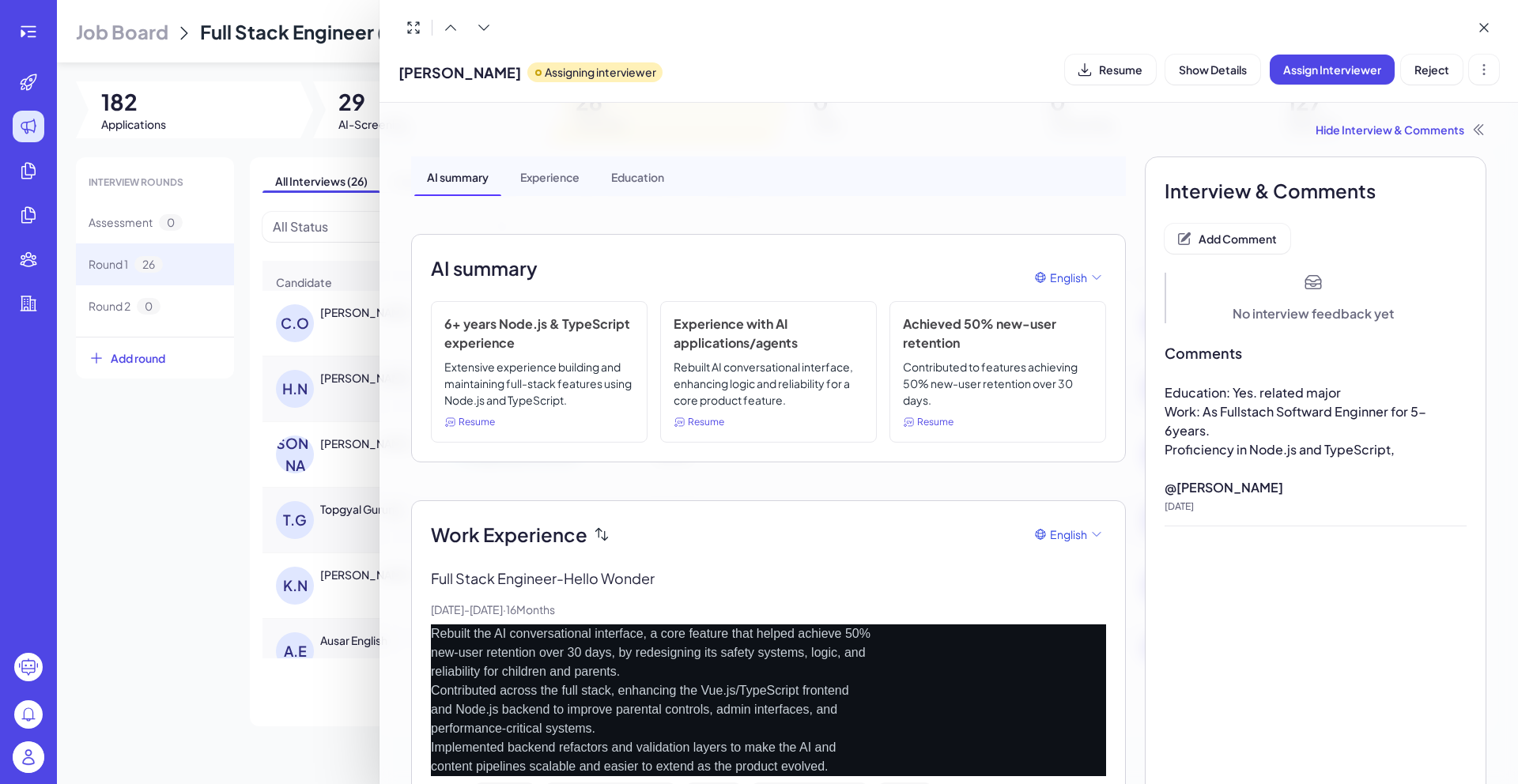
click at [191, 543] on div at bounding box center [759, 392] width 1518 height 784
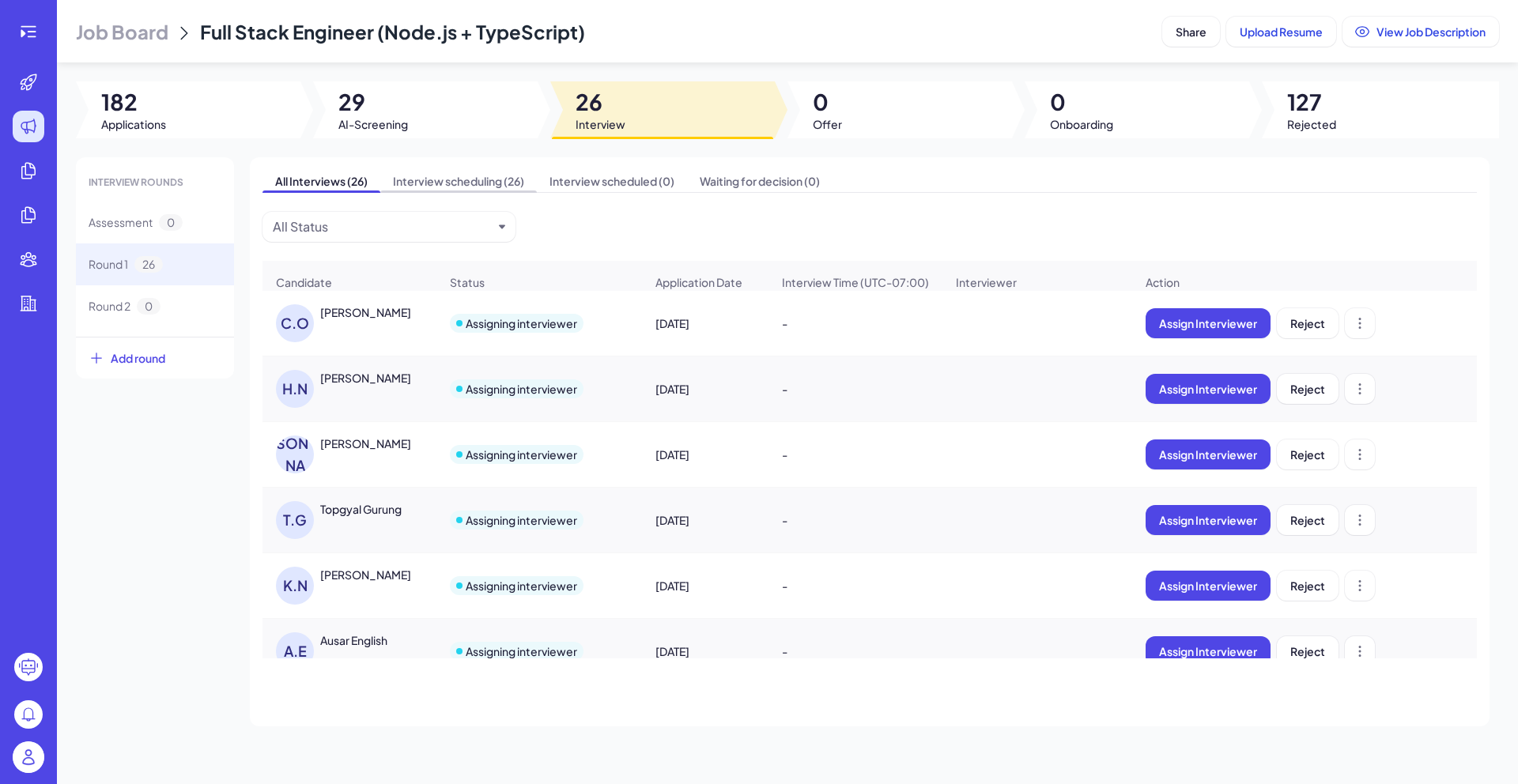
click at [445, 191] on span "Interview scheduling (26)" at bounding box center [459, 181] width 157 height 23
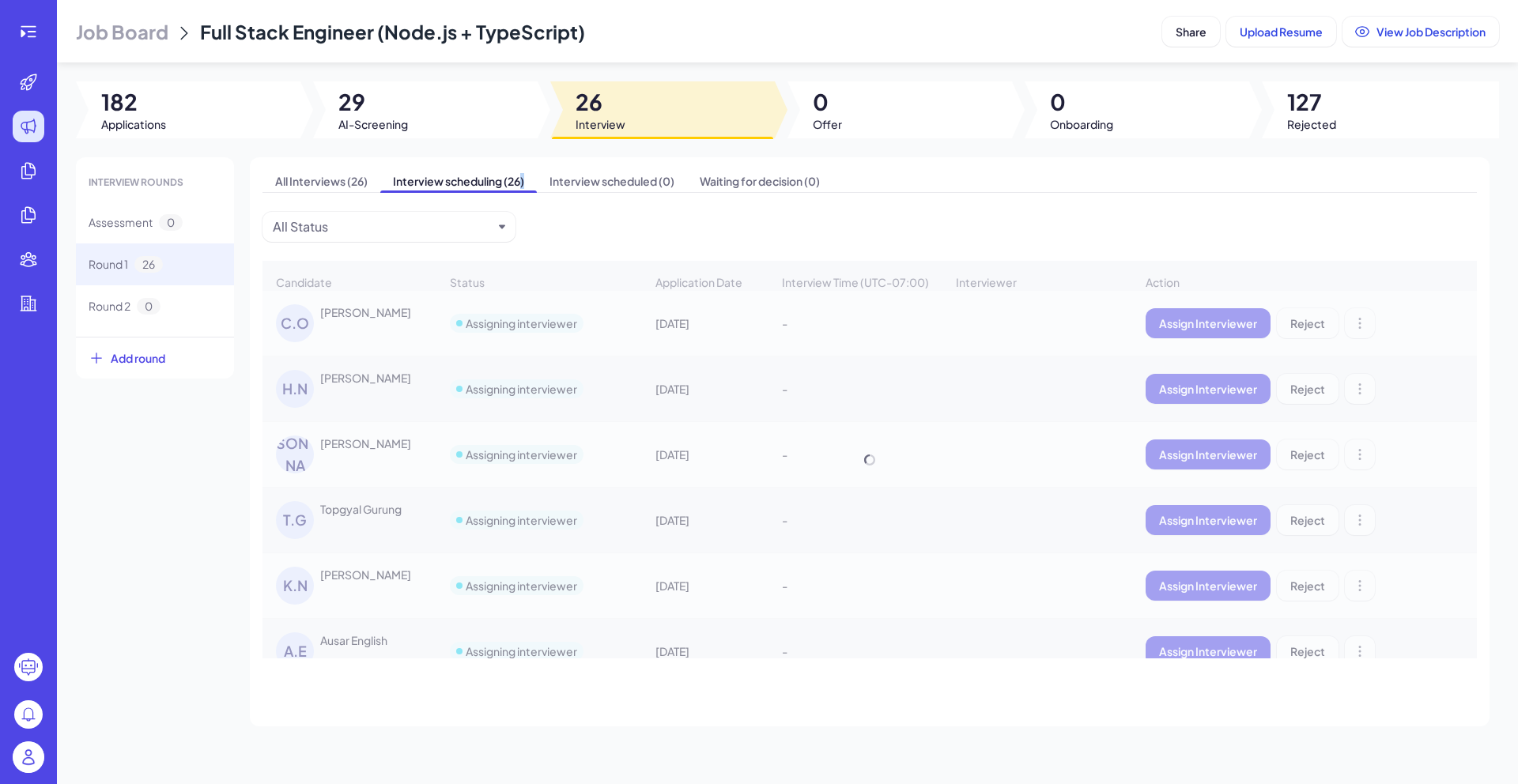
click at [445, 191] on span "Interview scheduling (26)" at bounding box center [459, 181] width 157 height 23
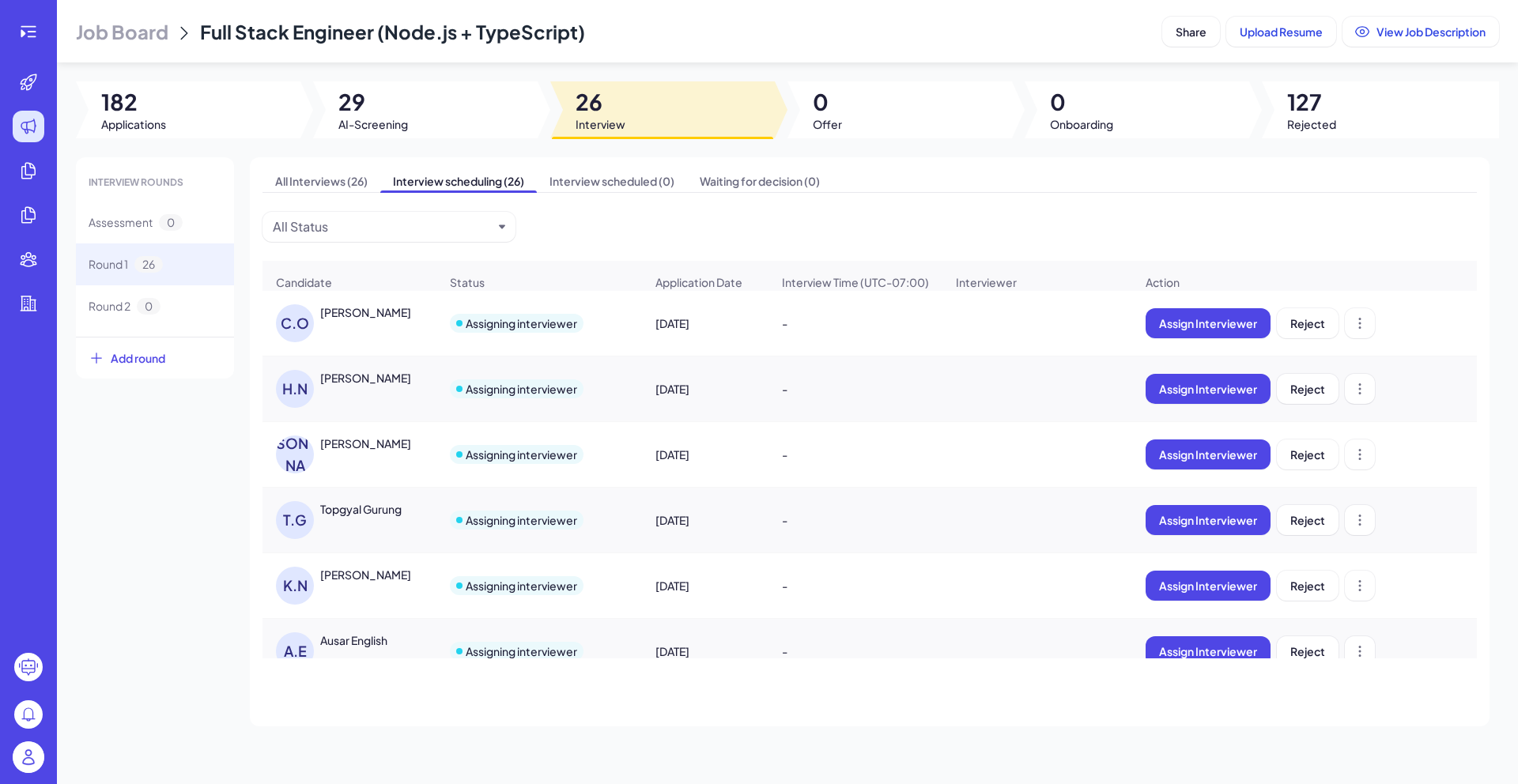
click at [404, 320] on div "[PERSON_NAME]" at bounding box center [365, 312] width 91 height 16
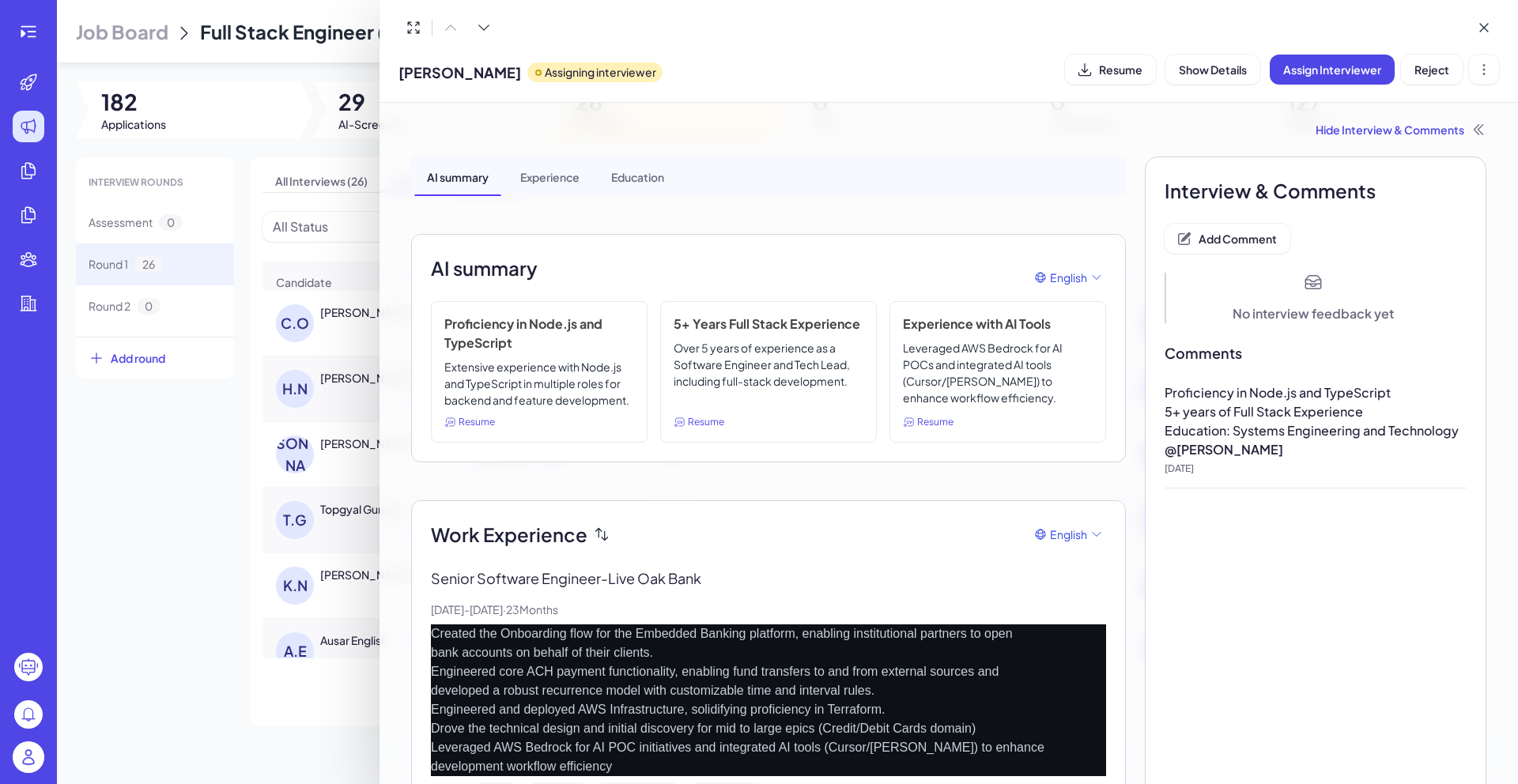
click at [164, 540] on div at bounding box center [759, 392] width 1518 height 784
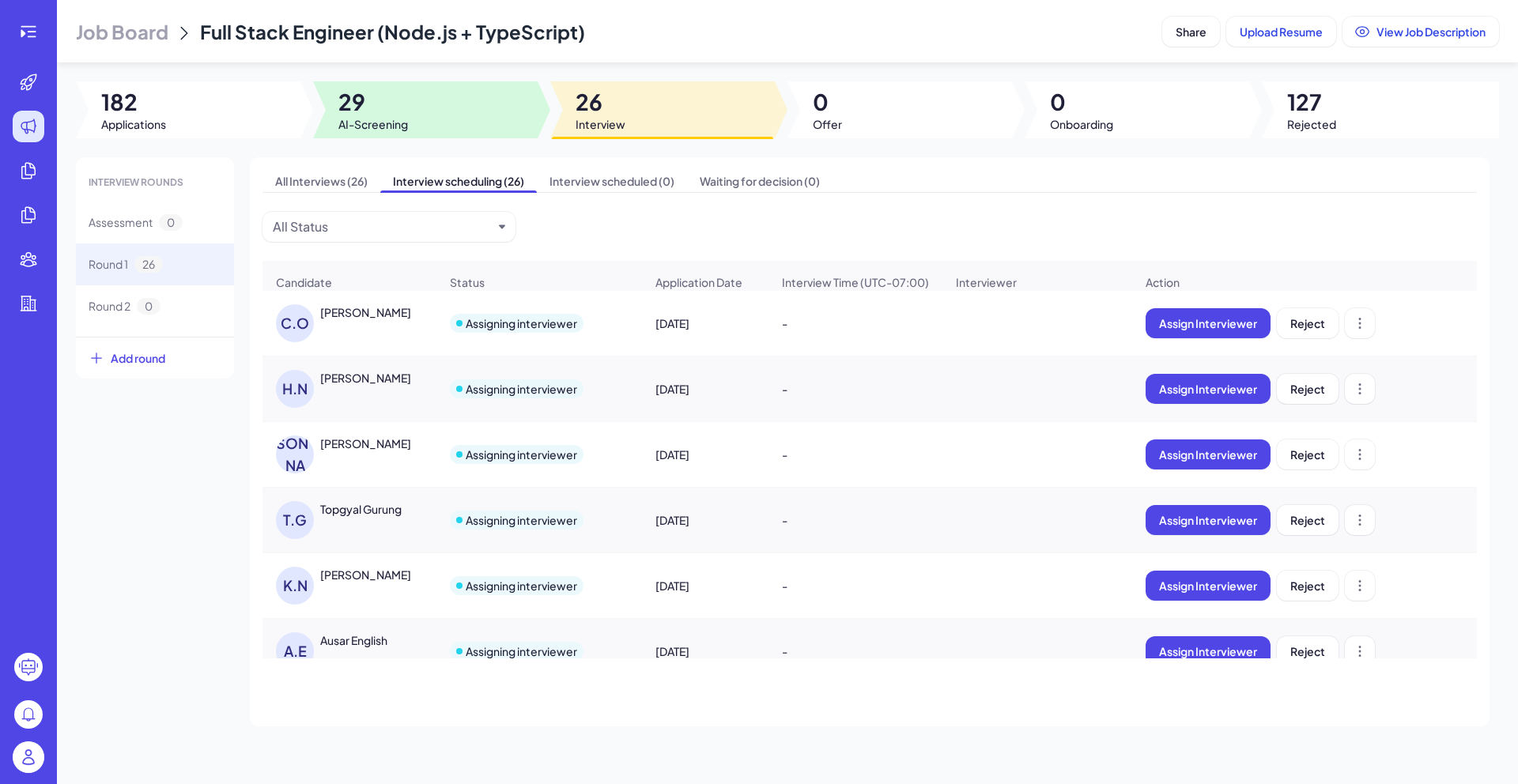
click at [368, 119] on span "AI-Screening" at bounding box center [373, 124] width 69 height 16
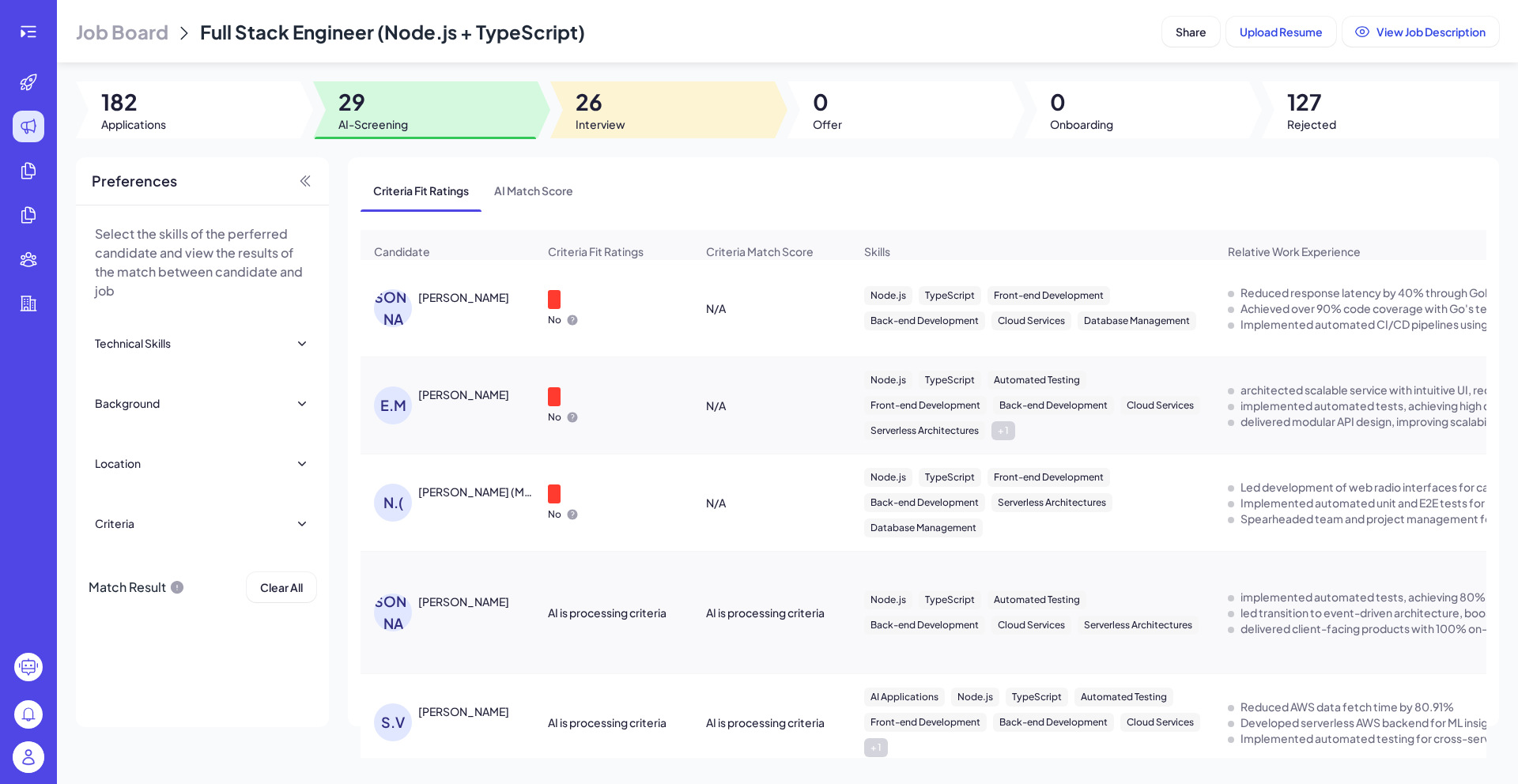
click at [761, 117] on div at bounding box center [662, 109] width 224 height 57
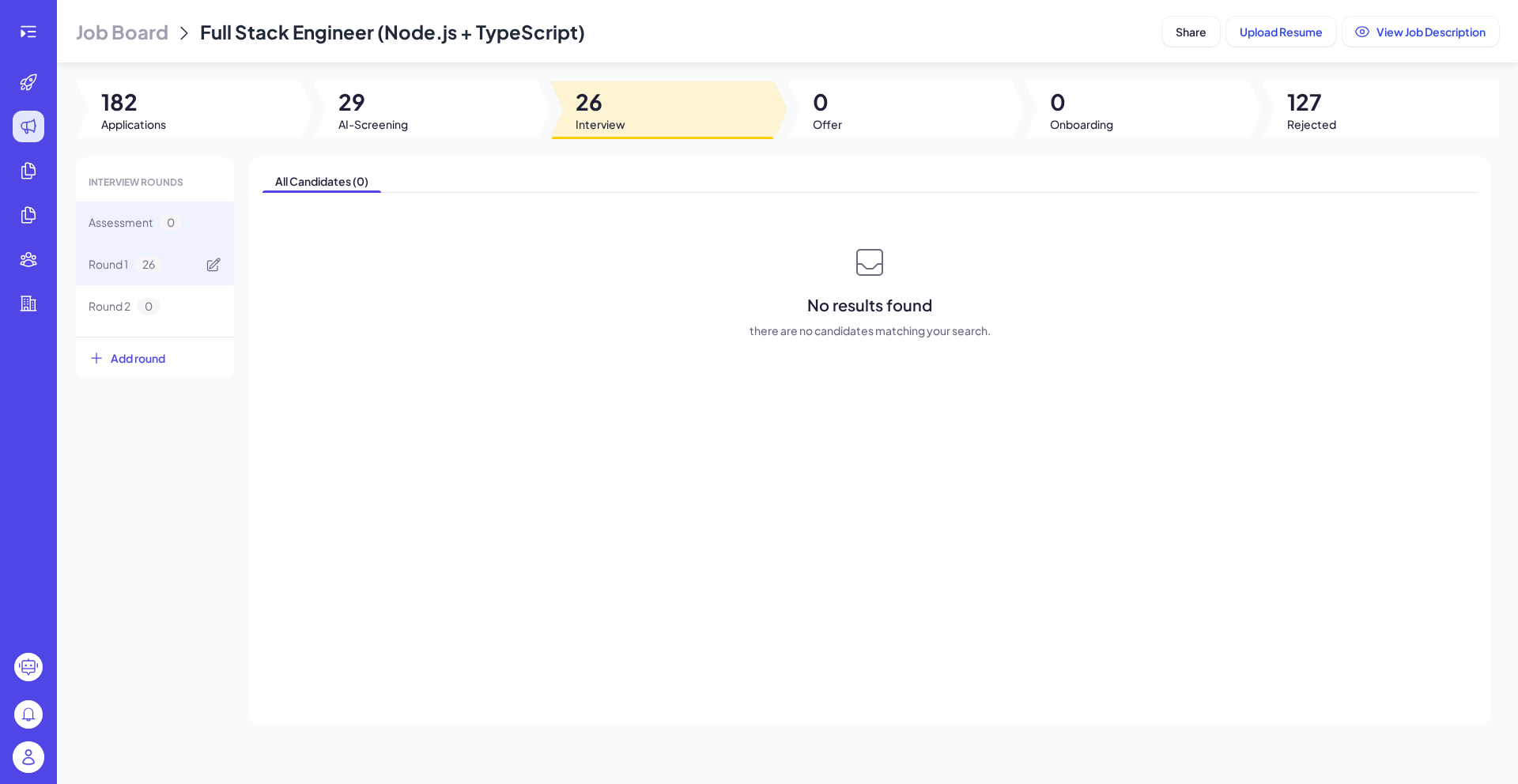
click at [177, 268] on div "Round 1 26" at bounding box center [154, 265] width 158 height 42
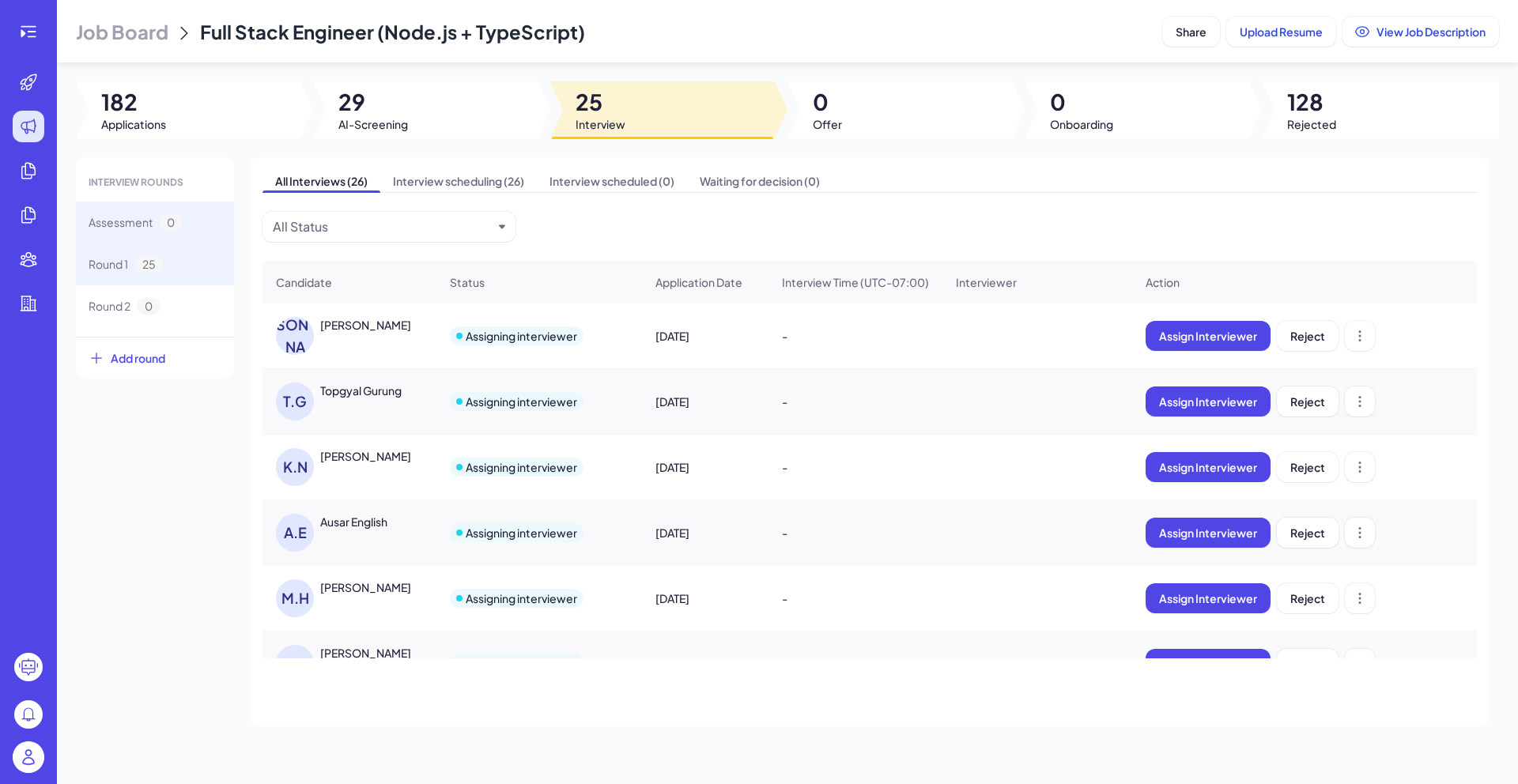
scroll to position [118, 0]
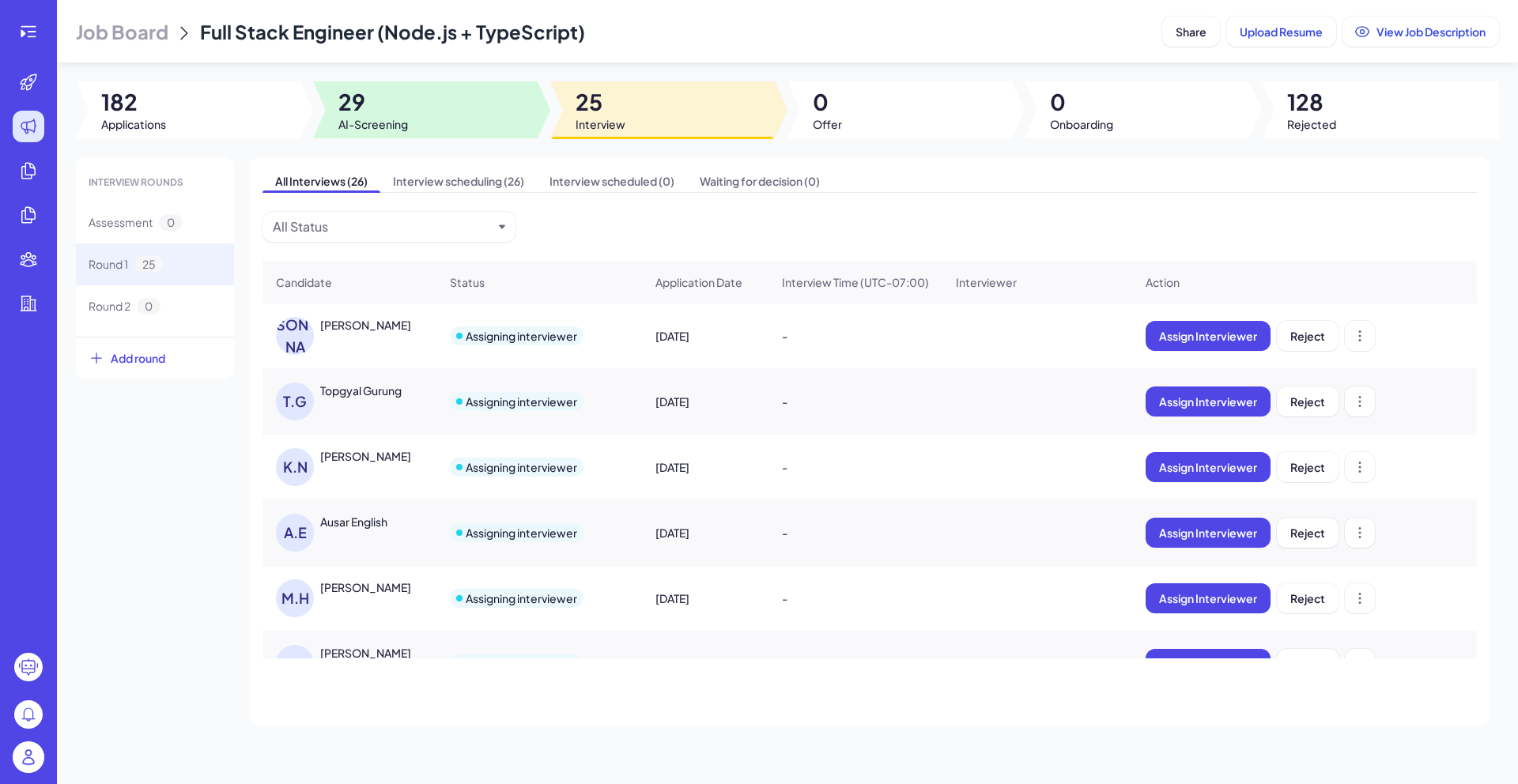
click at [372, 121] on span "AI-Screening" at bounding box center [373, 124] width 69 height 16
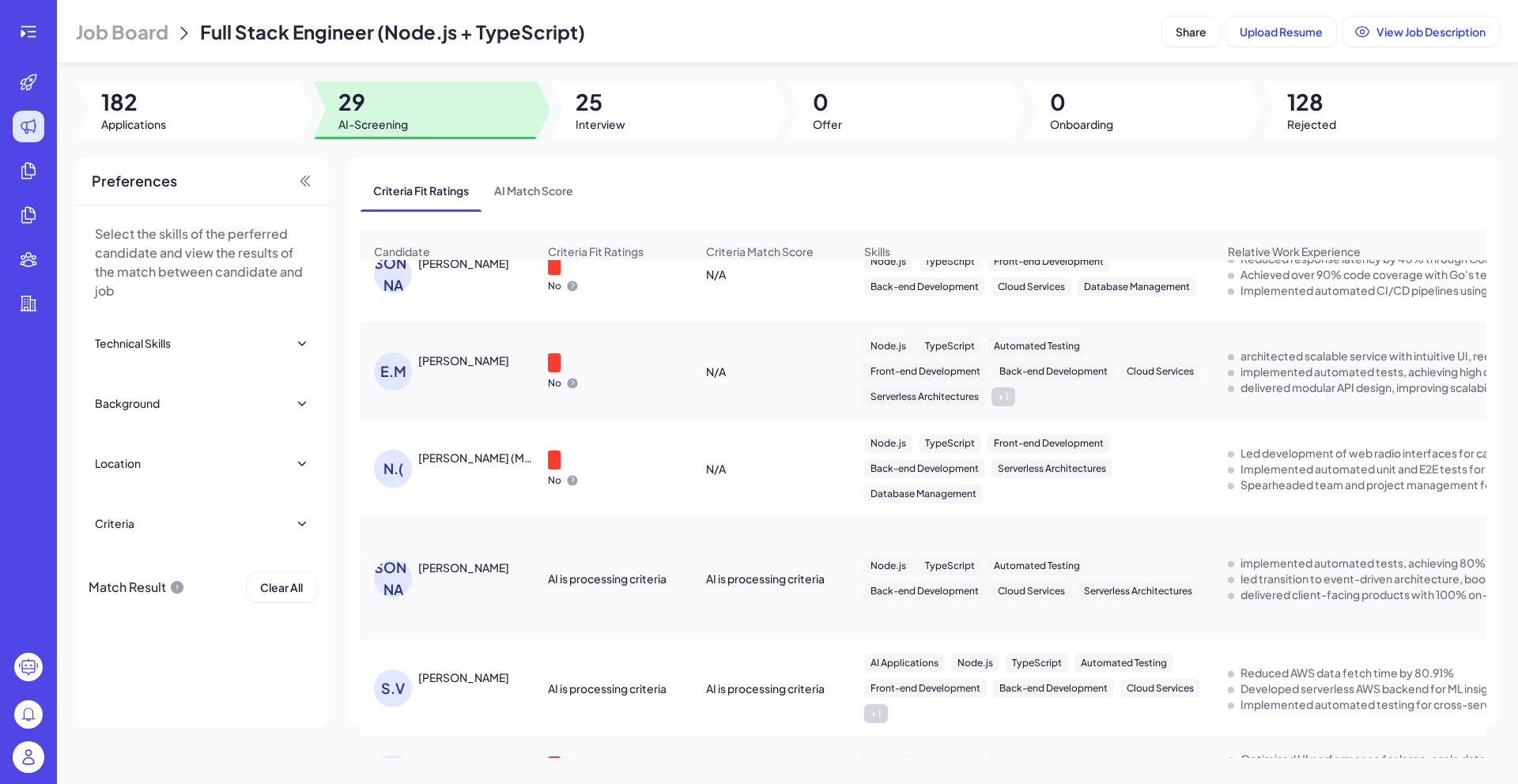
scroll to position [0, 0]
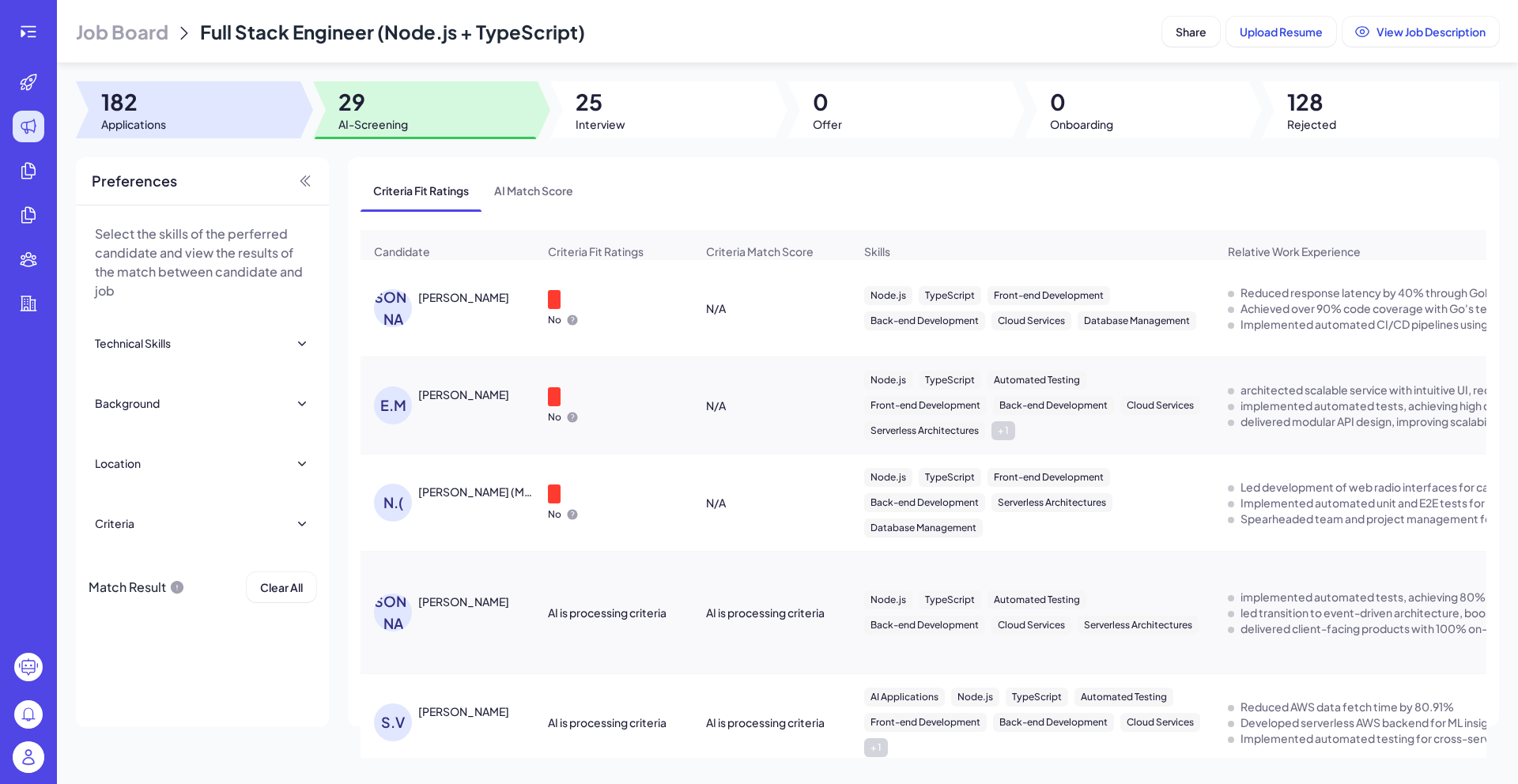
click at [171, 127] on div at bounding box center [187, 109] width 224 height 57
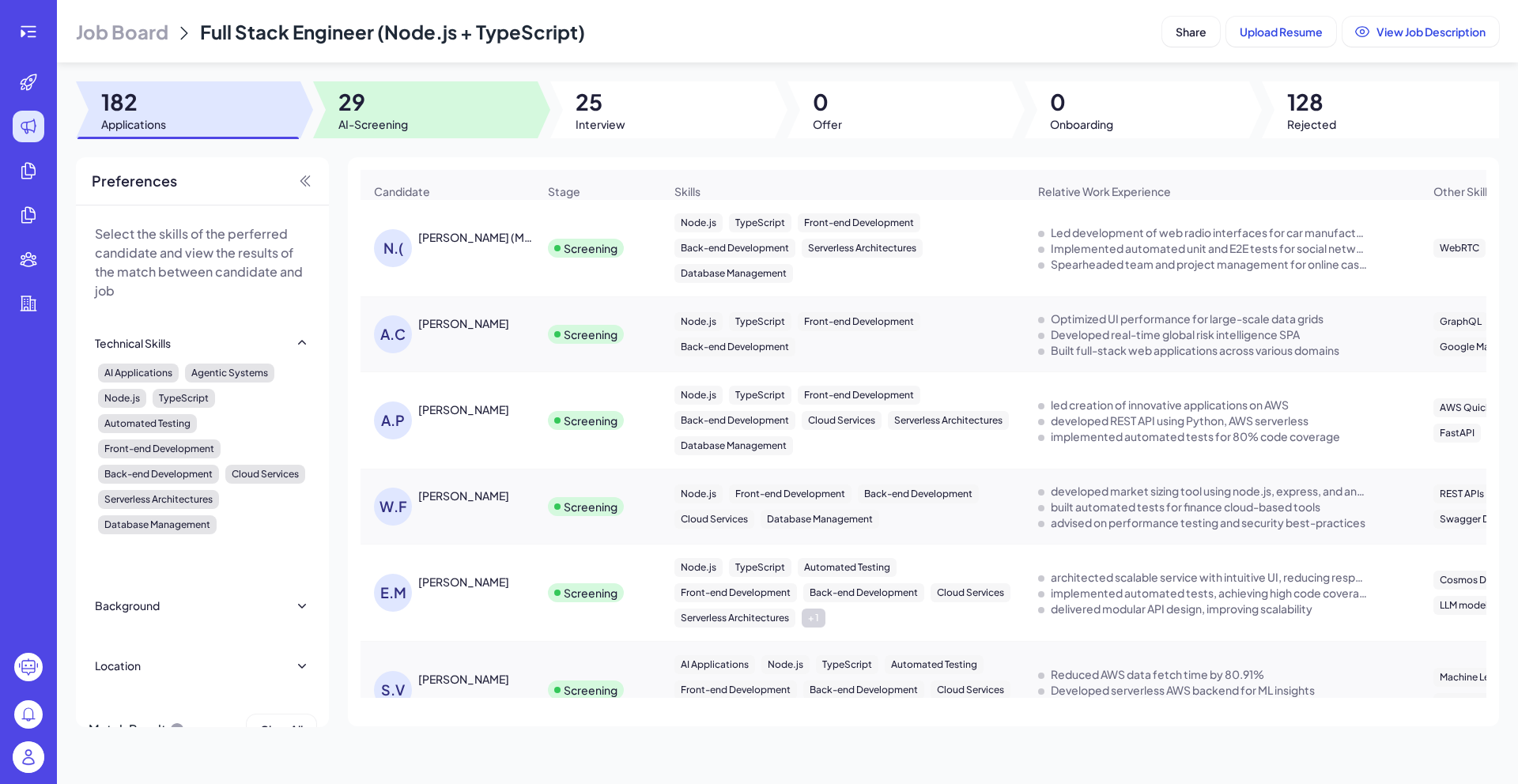
click at [376, 109] on span "29" at bounding box center [373, 101] width 69 height 28
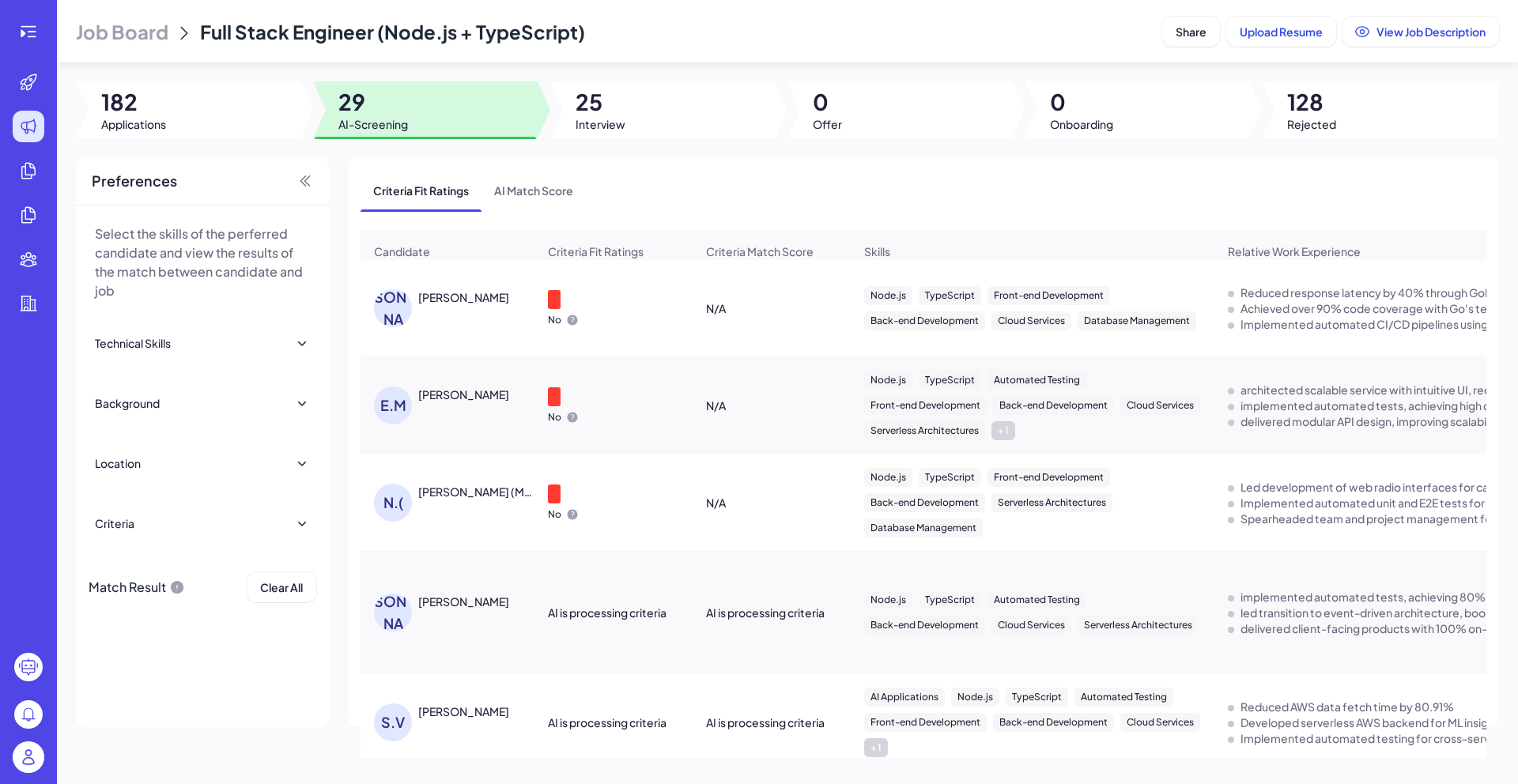
click at [437, 327] on div "J.A Jason Alexander" at bounding box center [455, 308] width 162 height 38
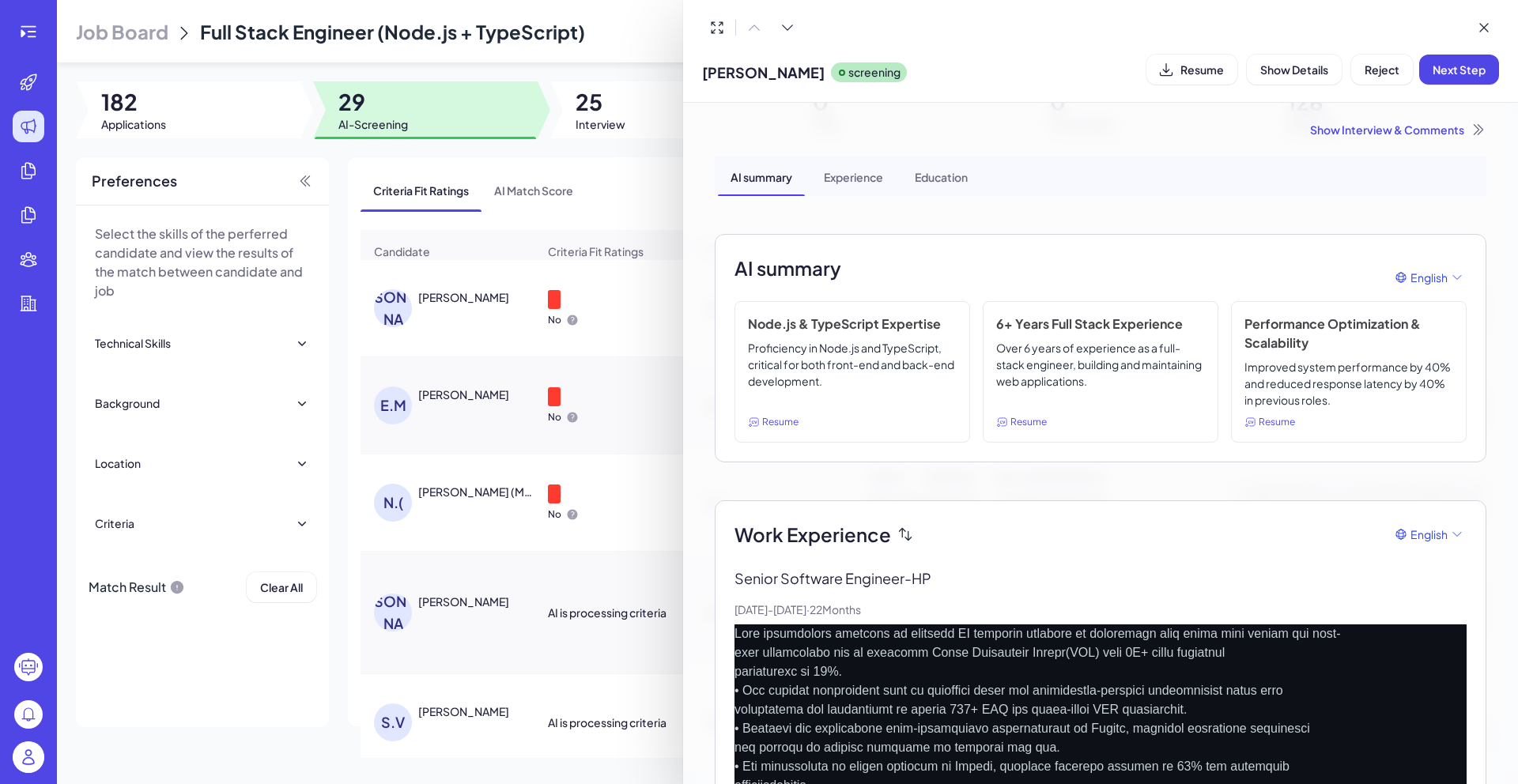
click at [555, 158] on div at bounding box center [759, 392] width 1518 height 784
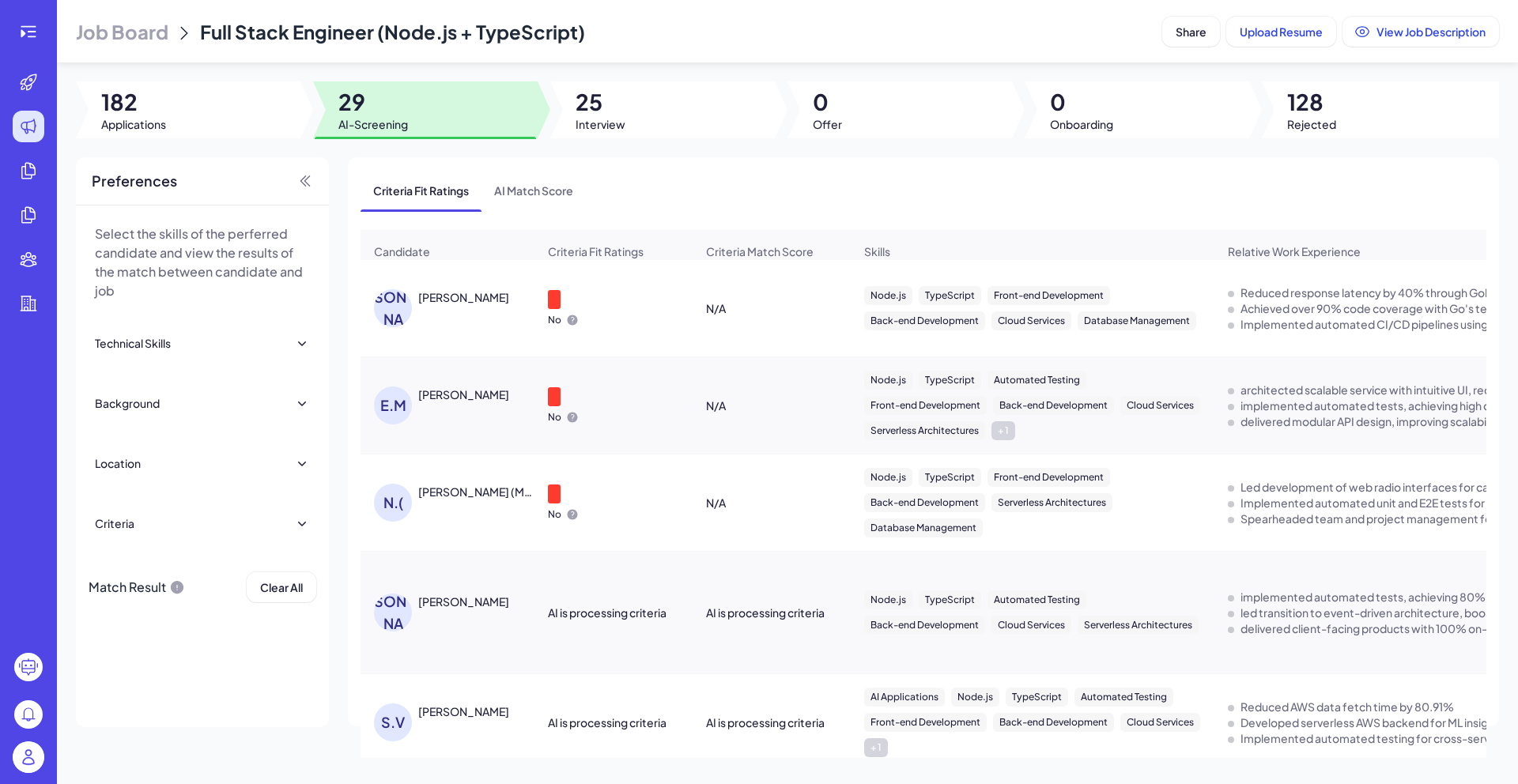
click at [37, 765] on img at bounding box center [28, 757] width 31 height 31
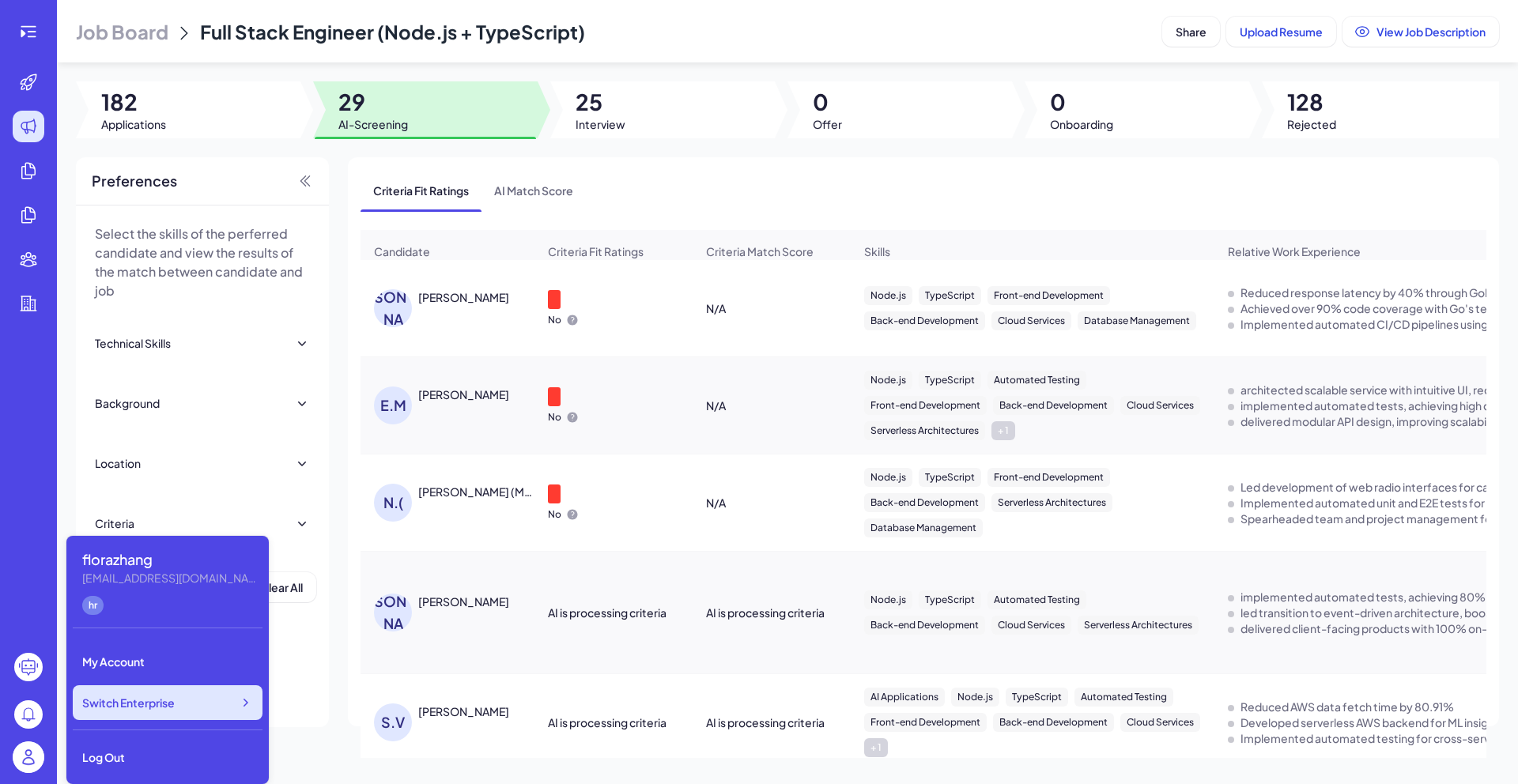
click at [162, 703] on span "Switch Enterprise" at bounding box center [128, 703] width 93 height 16
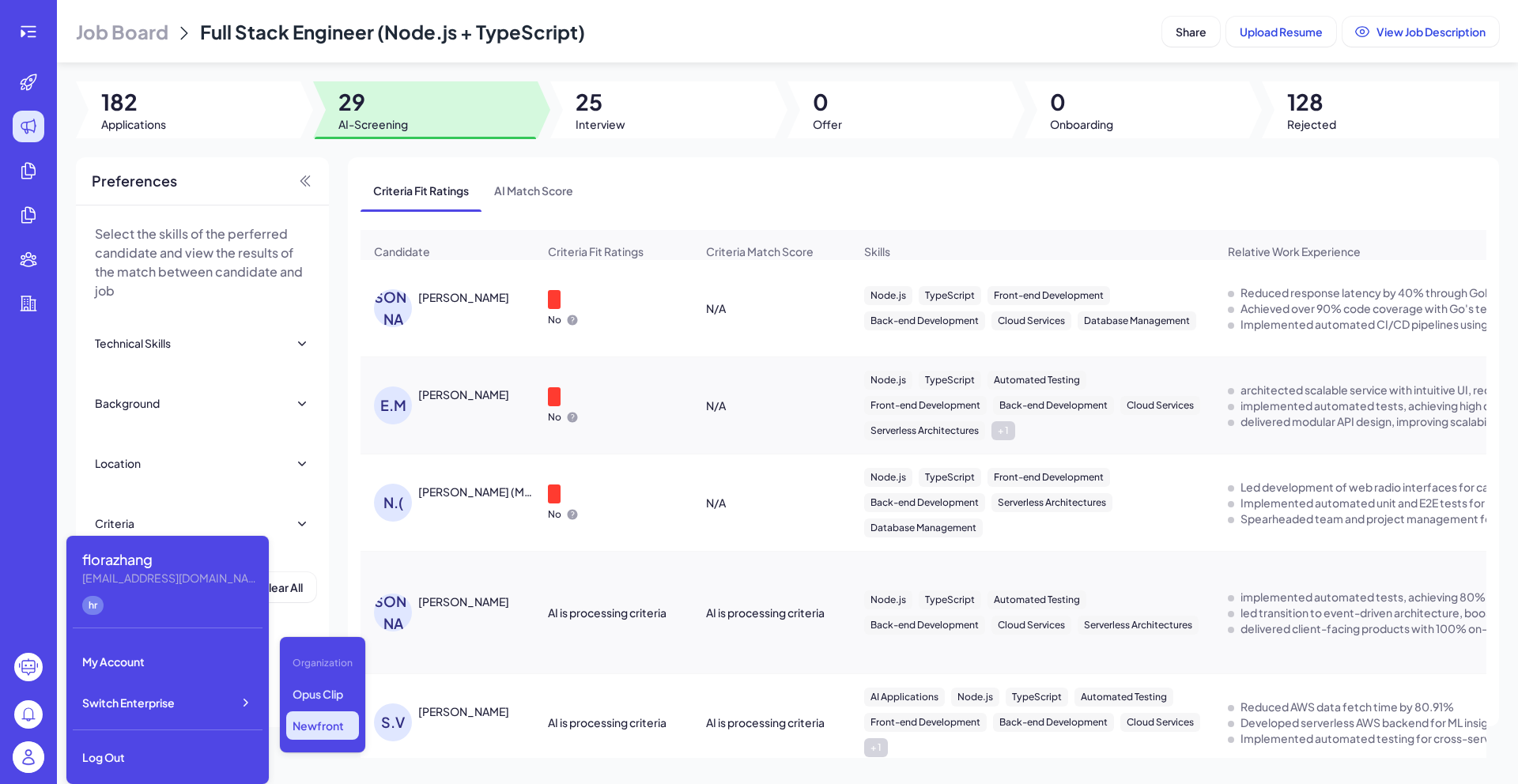
click at [0, 452] on div at bounding box center [28, 392] width 57 height 784
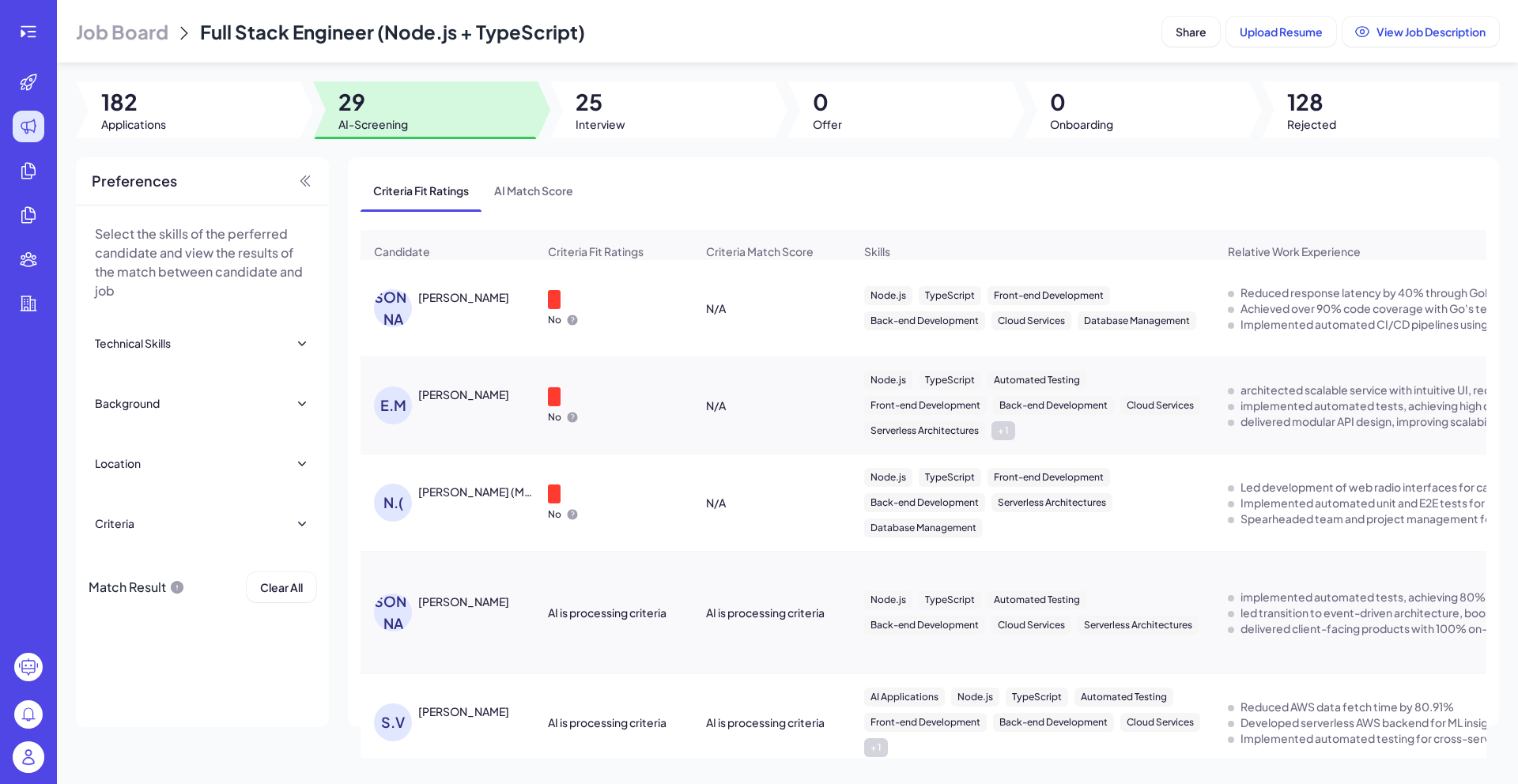
click at [484, 305] on div "Jason Alexander" at bounding box center [463, 298] width 91 height 16
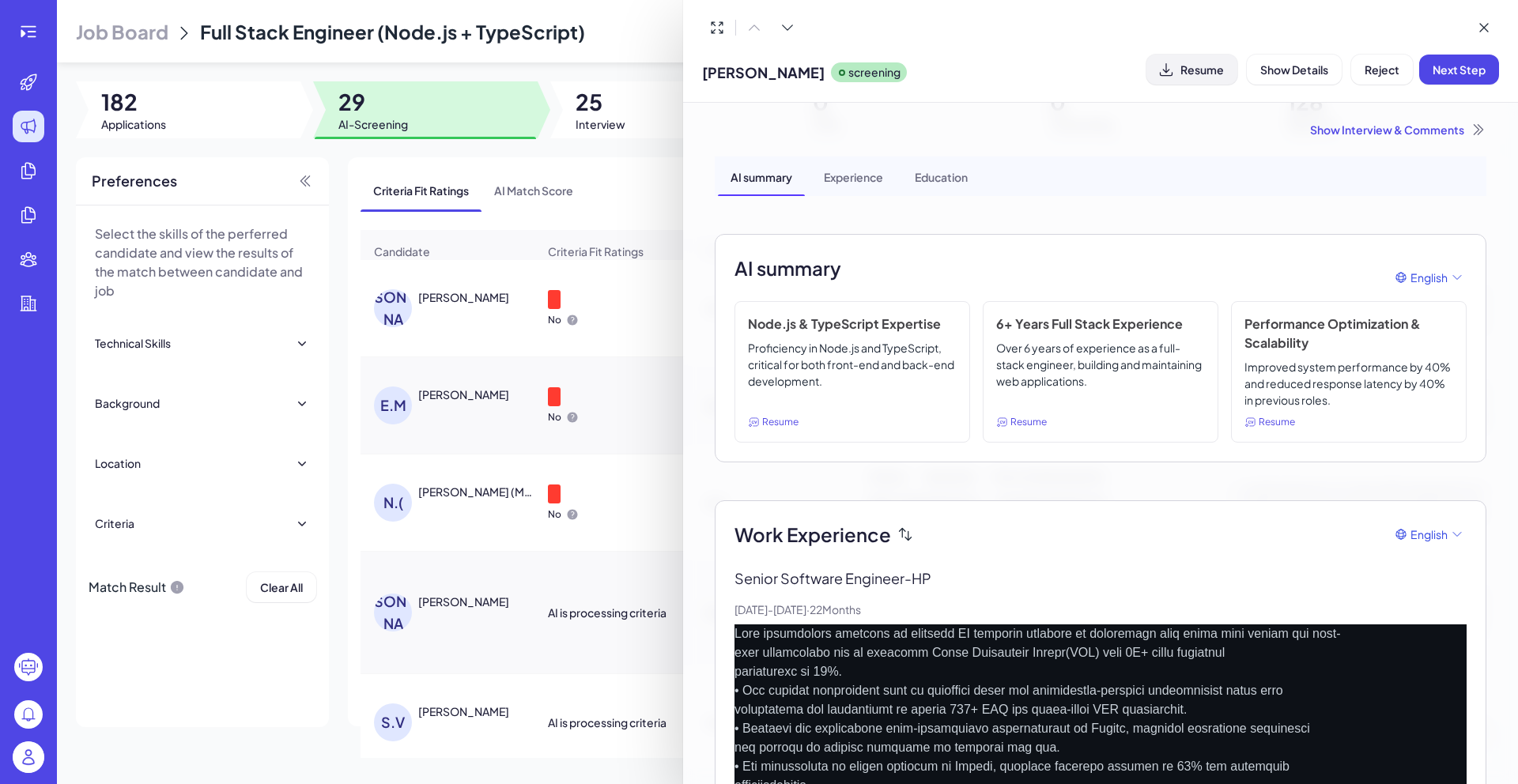
click at [1186, 72] on span "Resume" at bounding box center [1202, 70] width 43 height 14
click at [1348, 133] on div "Show Interview & Comments" at bounding box center [1100, 129] width 771 height 16
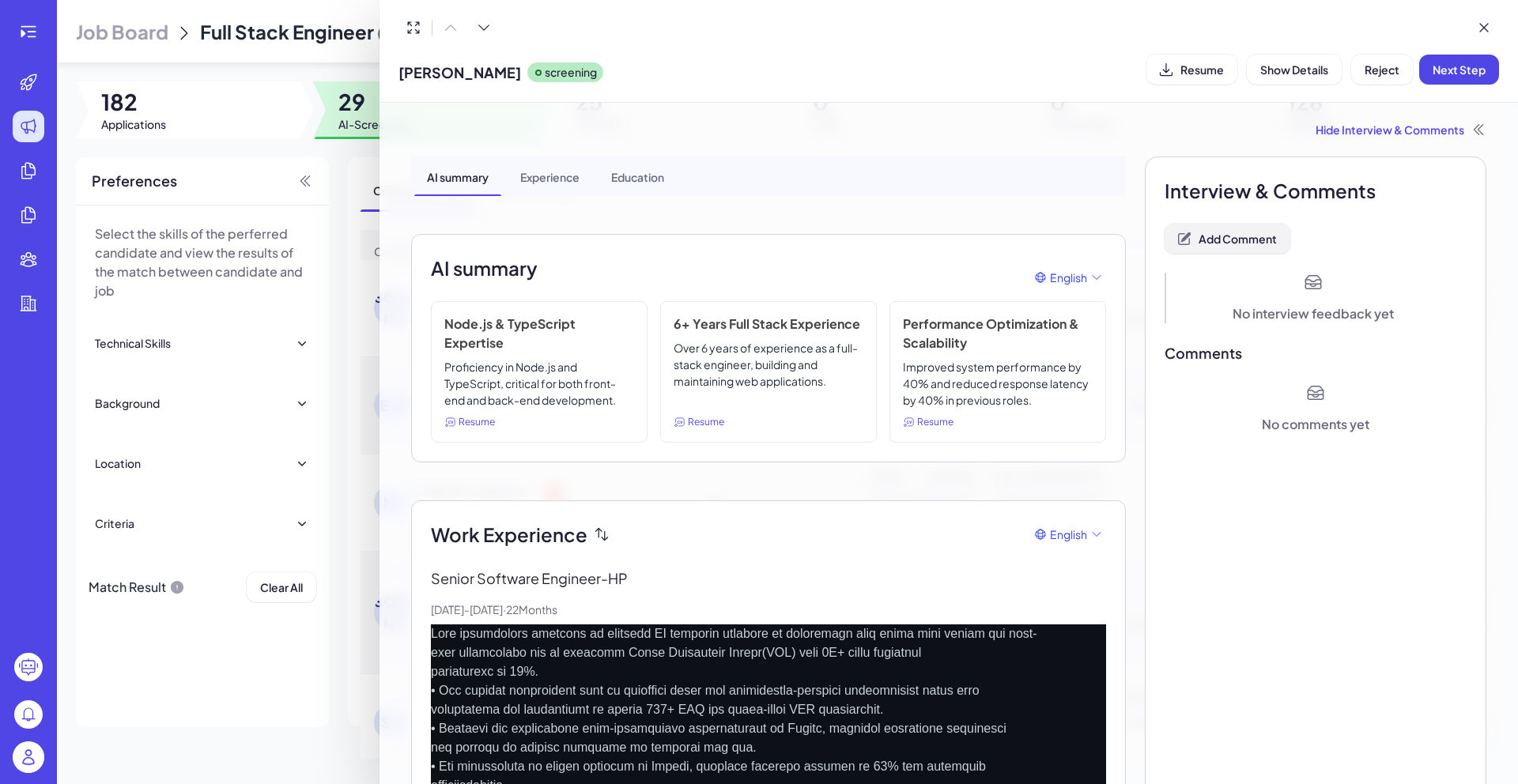
click at [1247, 250] on button "Add Comment" at bounding box center [1227, 238] width 125 height 30
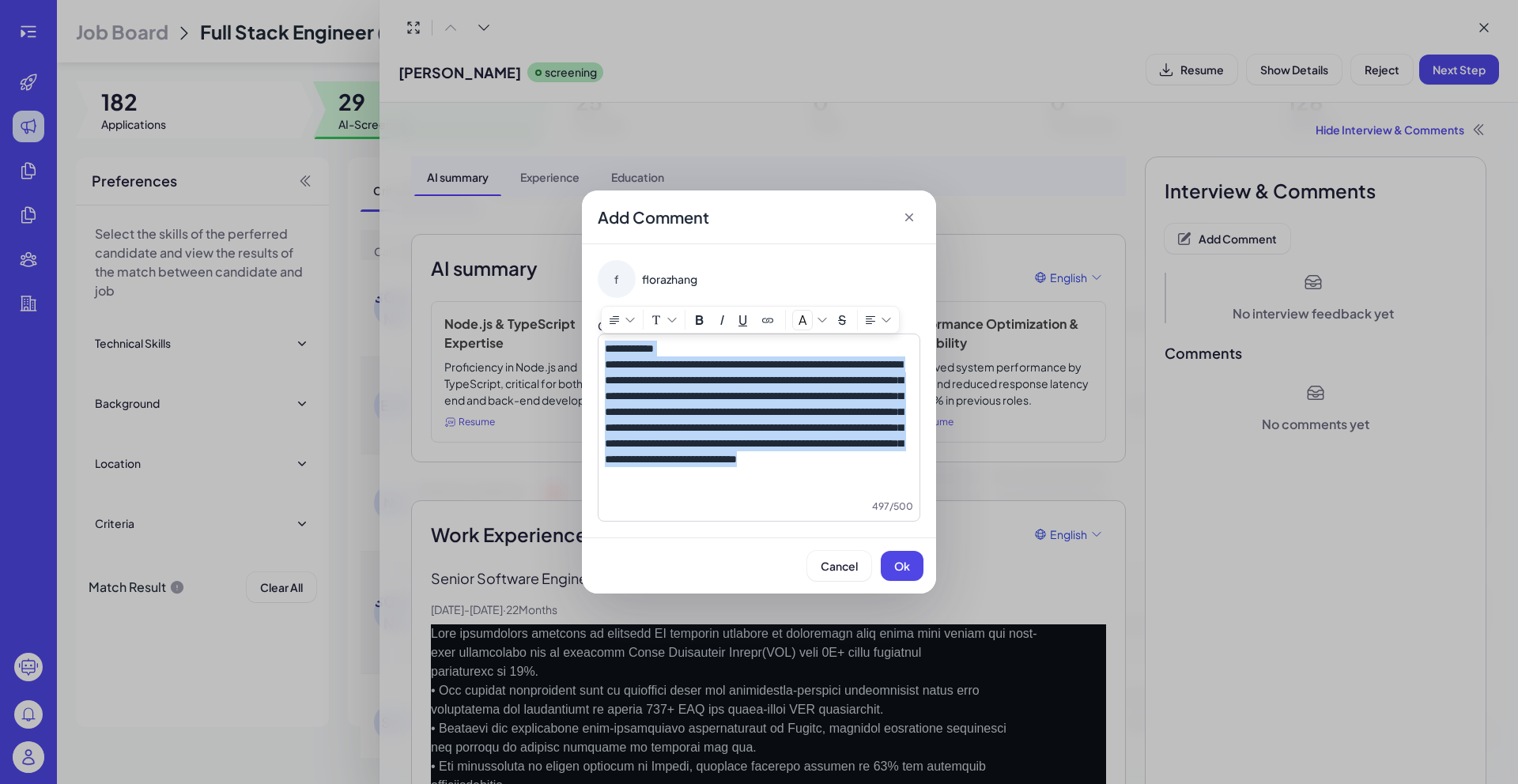
drag, startPoint x: 824, startPoint y: 491, endPoint x: 592, endPoint y: 318, distance: 289.4
click at [592, 318] on div "**********" at bounding box center [759, 391] width 354 height 293
drag, startPoint x: 879, startPoint y: 482, endPoint x: 561, endPoint y: 342, distance: 347.5
click at [561, 342] on div "**********" at bounding box center [759, 392] width 1518 height 784
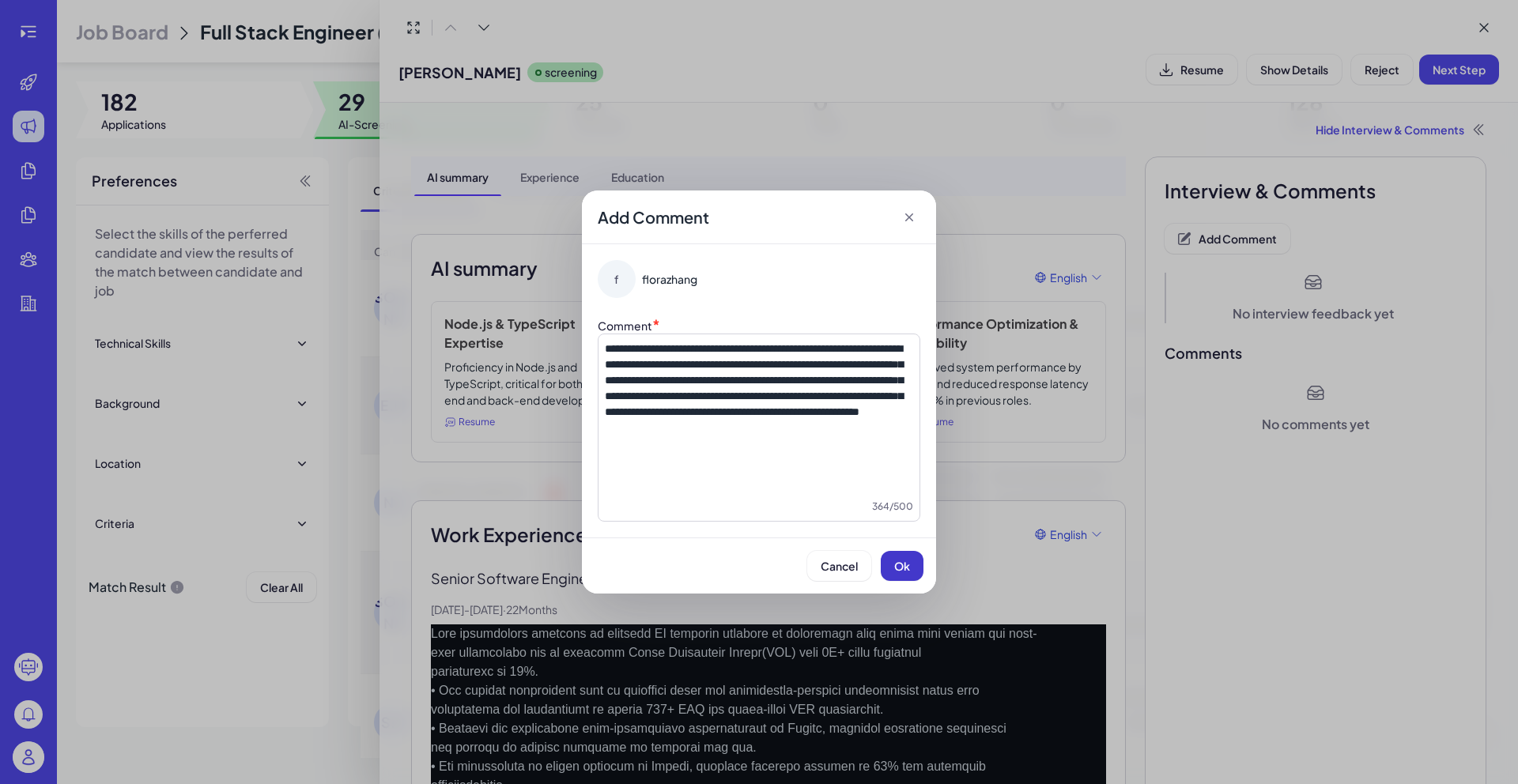
click at [914, 573] on button "Ok" at bounding box center [902, 565] width 43 height 30
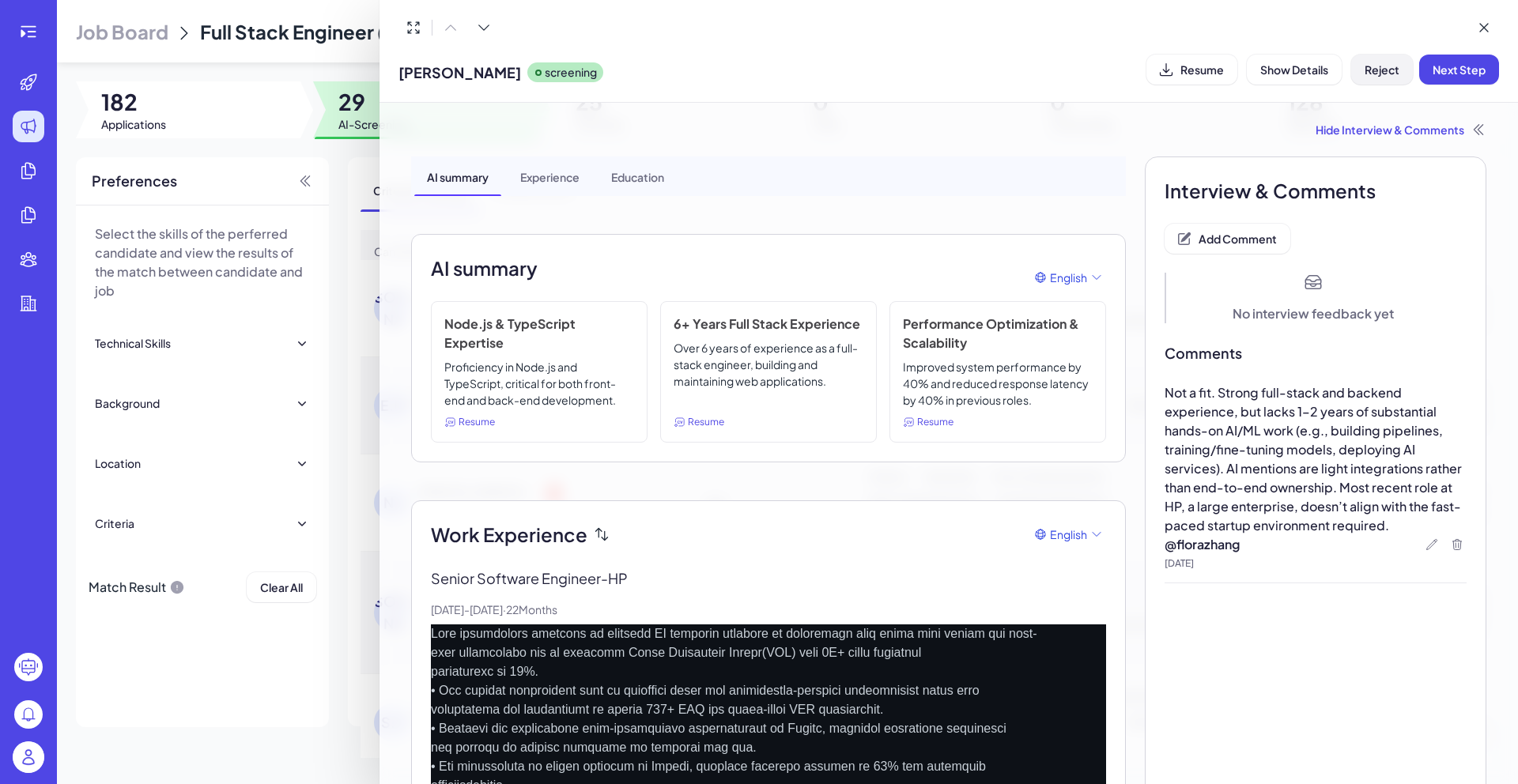
click at [1368, 67] on span "Reject" at bounding box center [1381, 70] width 35 height 14
click at [1472, 167] on span "Ok" at bounding box center [1469, 171] width 16 height 14
click at [360, 124] on div at bounding box center [759, 392] width 1518 height 784
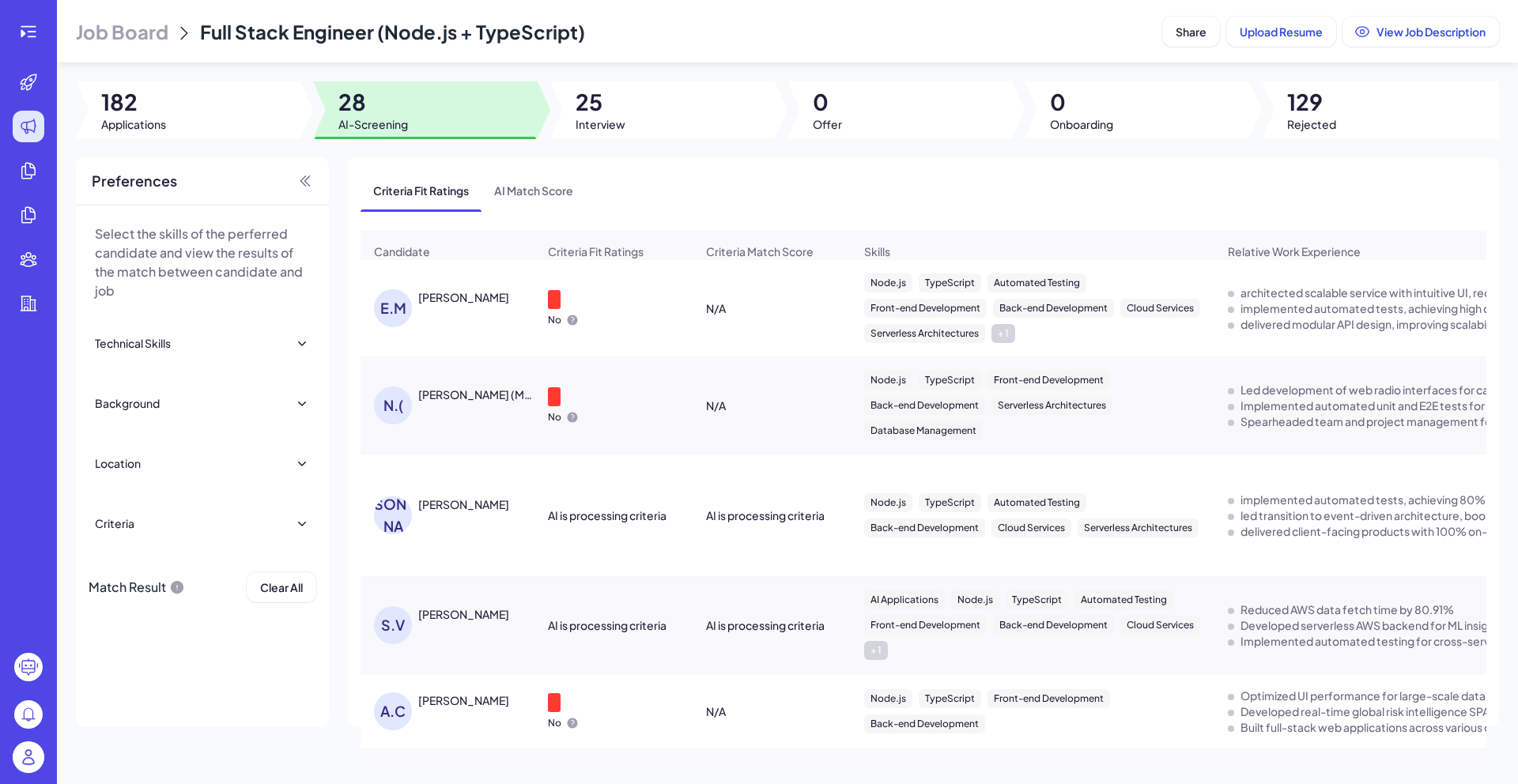
click at [434, 305] on div "[PERSON_NAME]" at bounding box center [463, 298] width 91 height 16
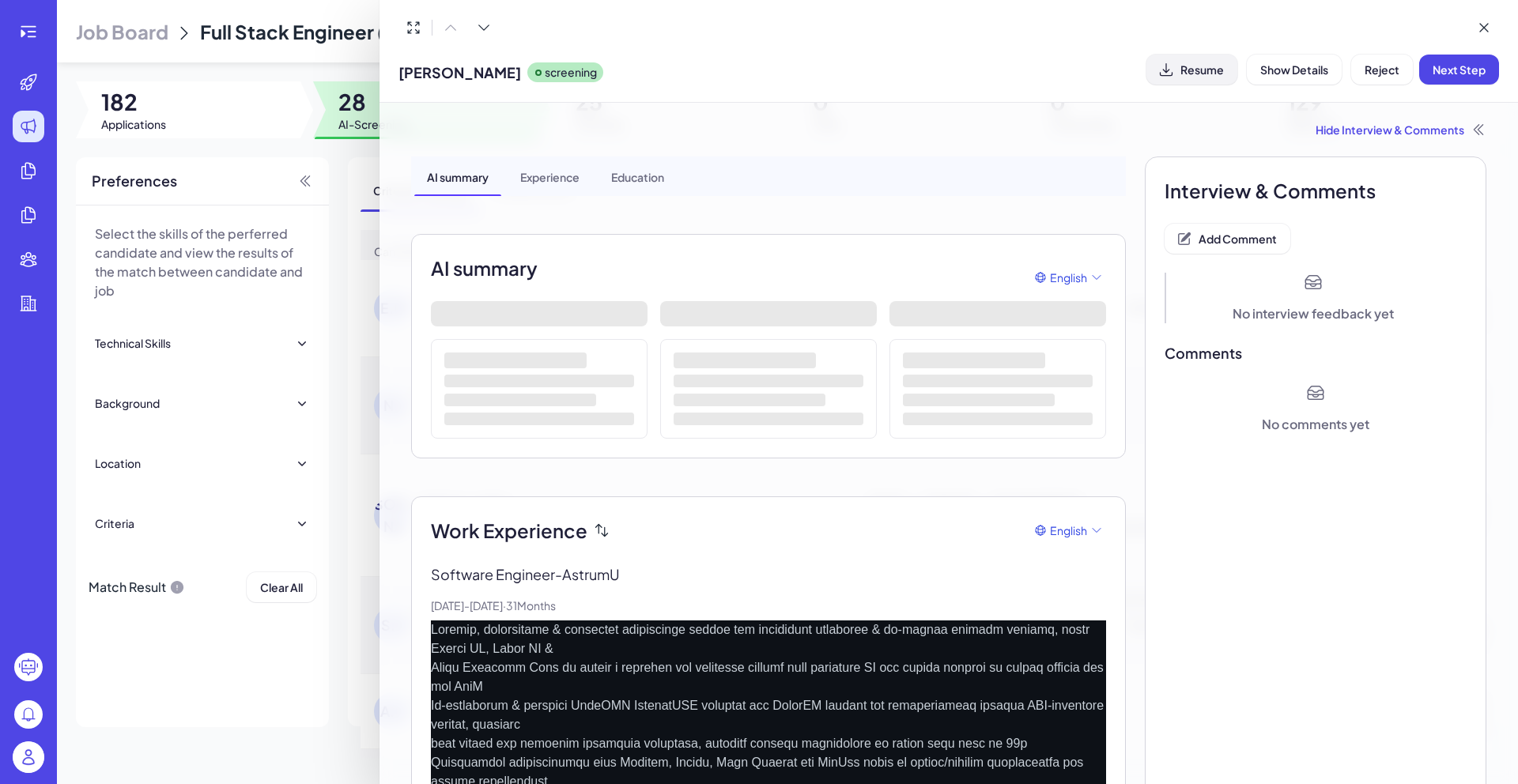
click at [1203, 72] on span "Resume" at bounding box center [1202, 70] width 43 height 14
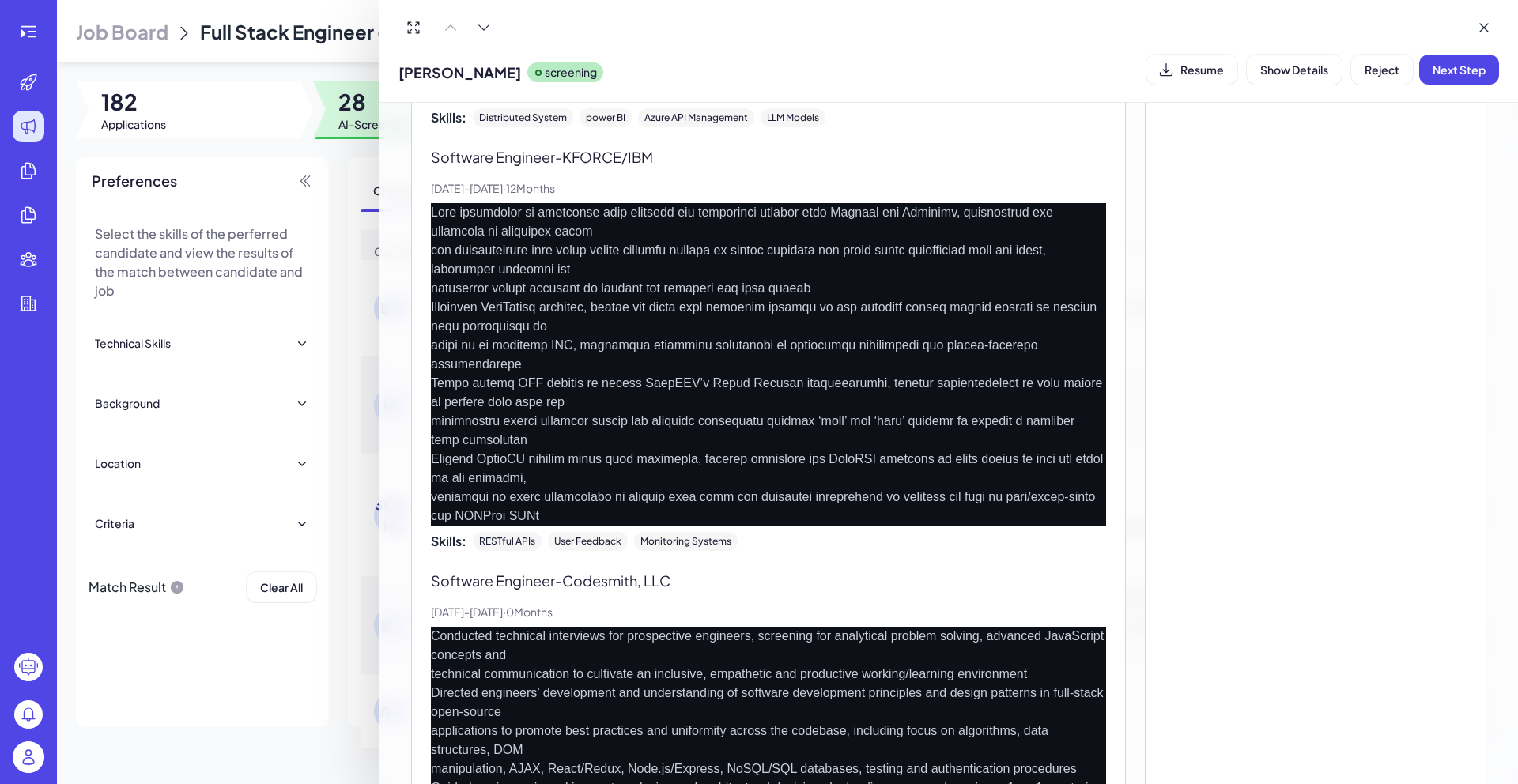
scroll to position [881, 0]
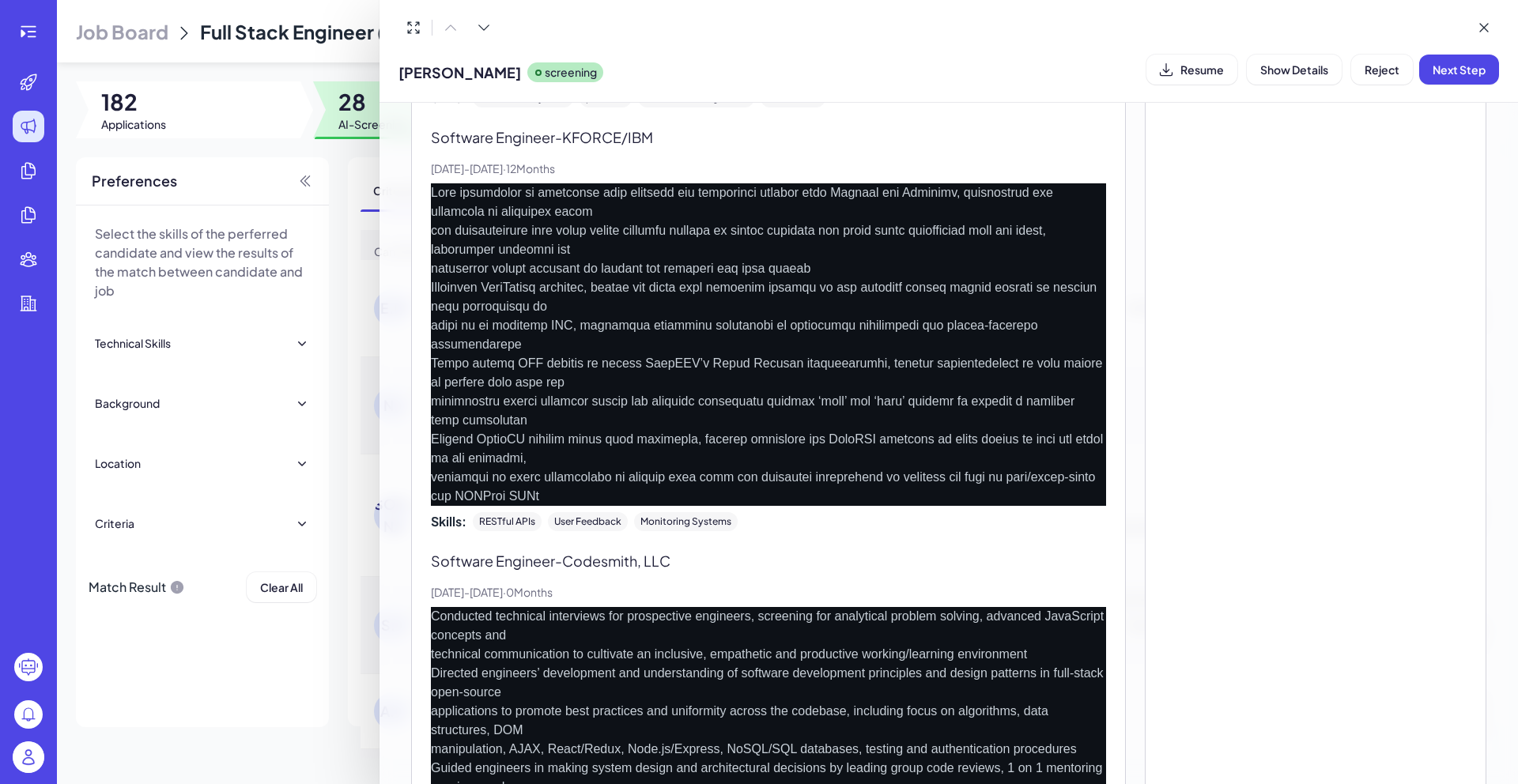
click at [290, 693] on div at bounding box center [759, 392] width 1518 height 784
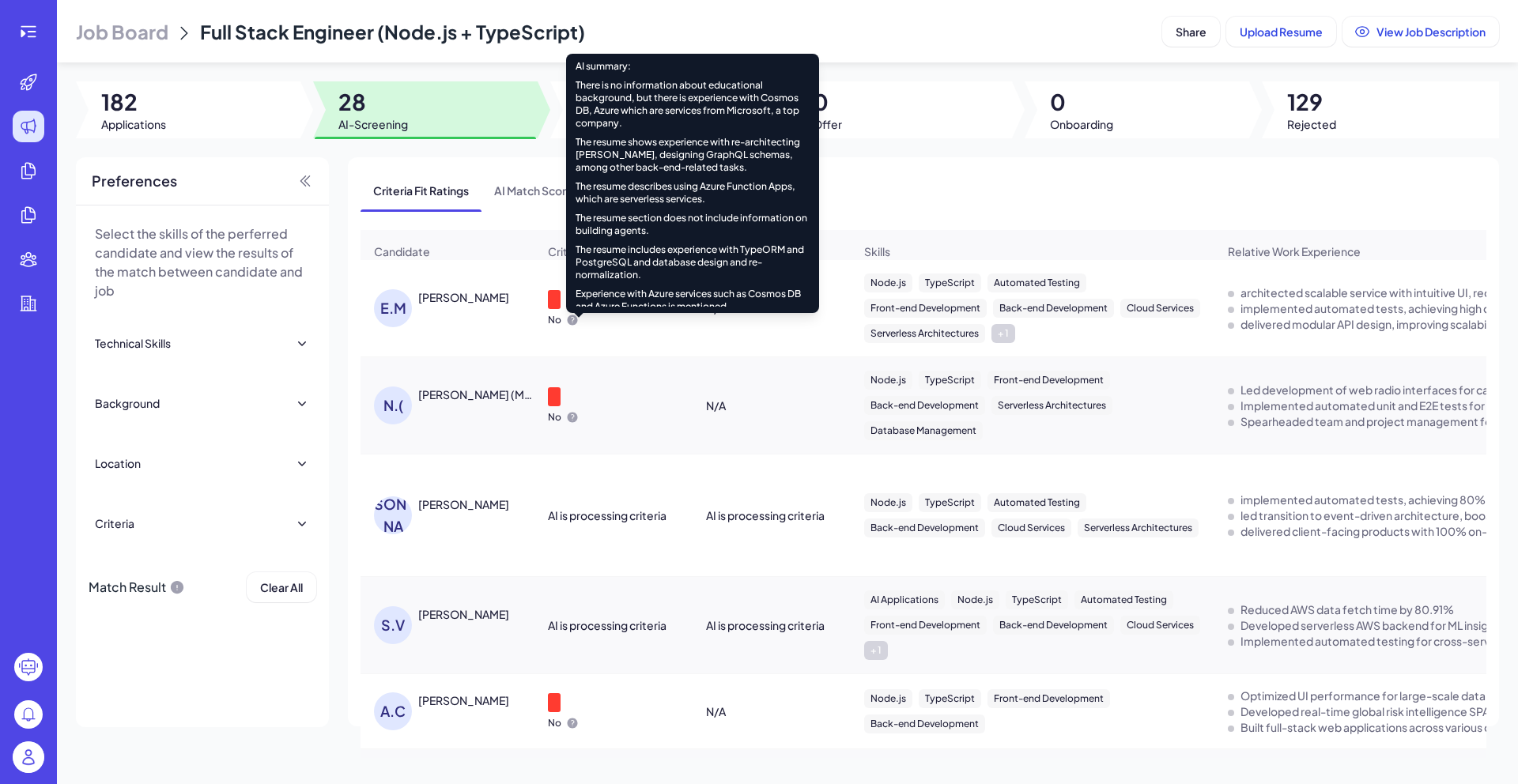
click at [573, 326] on icon at bounding box center [572, 320] width 10 height 10
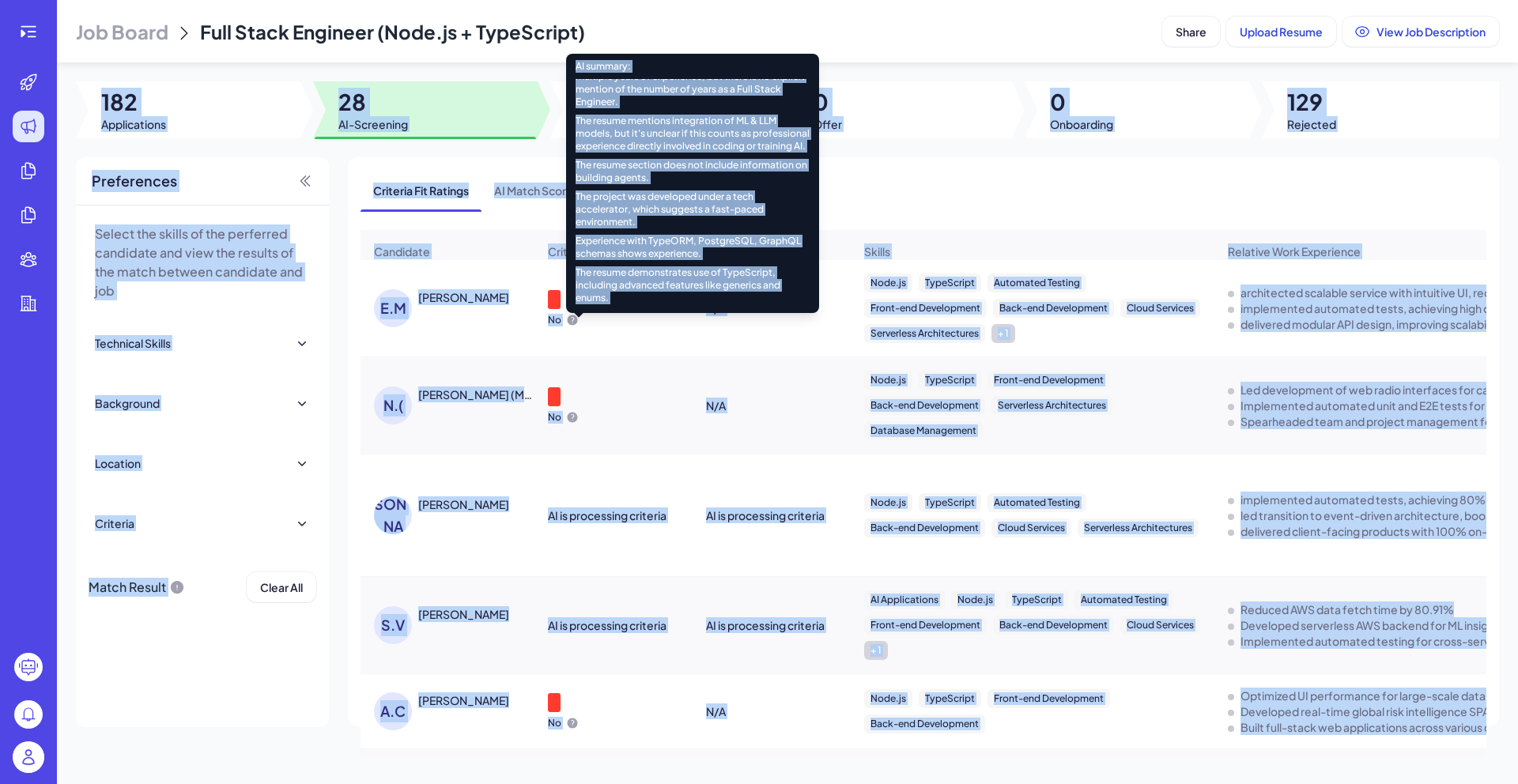
scroll to position [0, 0]
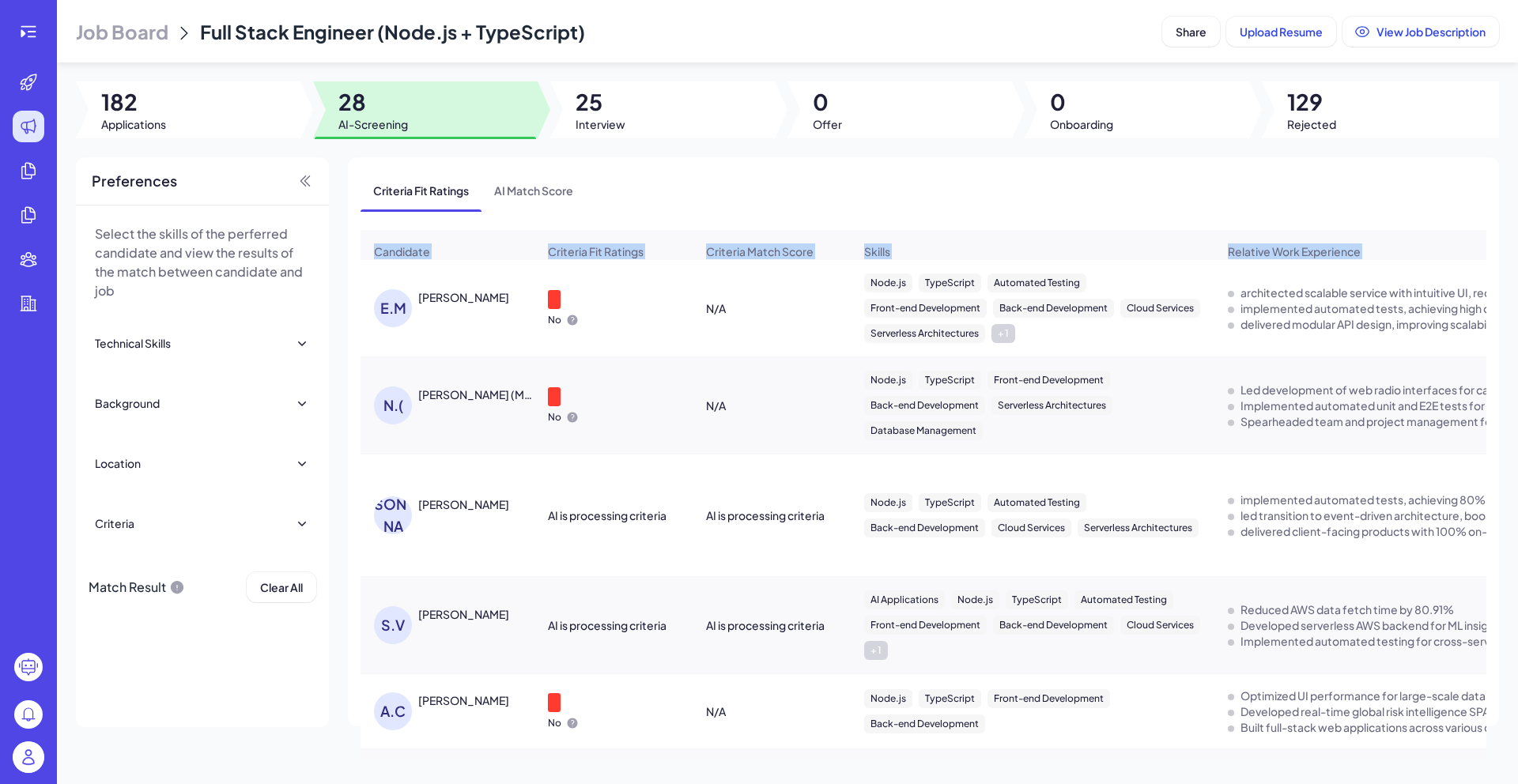
drag, startPoint x: 685, startPoint y: 302, endPoint x: 597, endPoint y: 247, distance: 103.8
click at [603, 339] on div "No" at bounding box center [613, 308] width 157 height 62
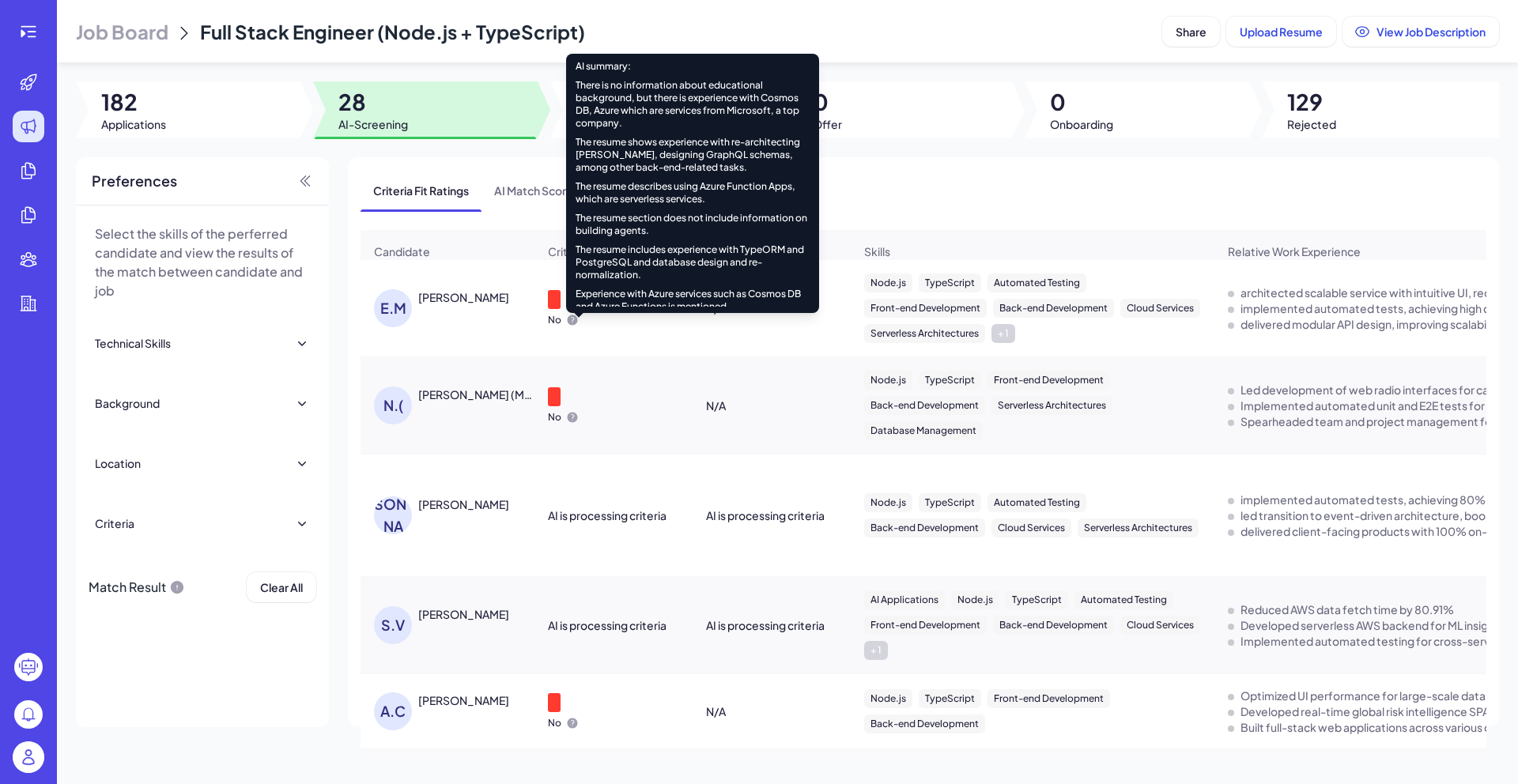
click at [569, 326] on icon at bounding box center [572, 320] width 10 height 10
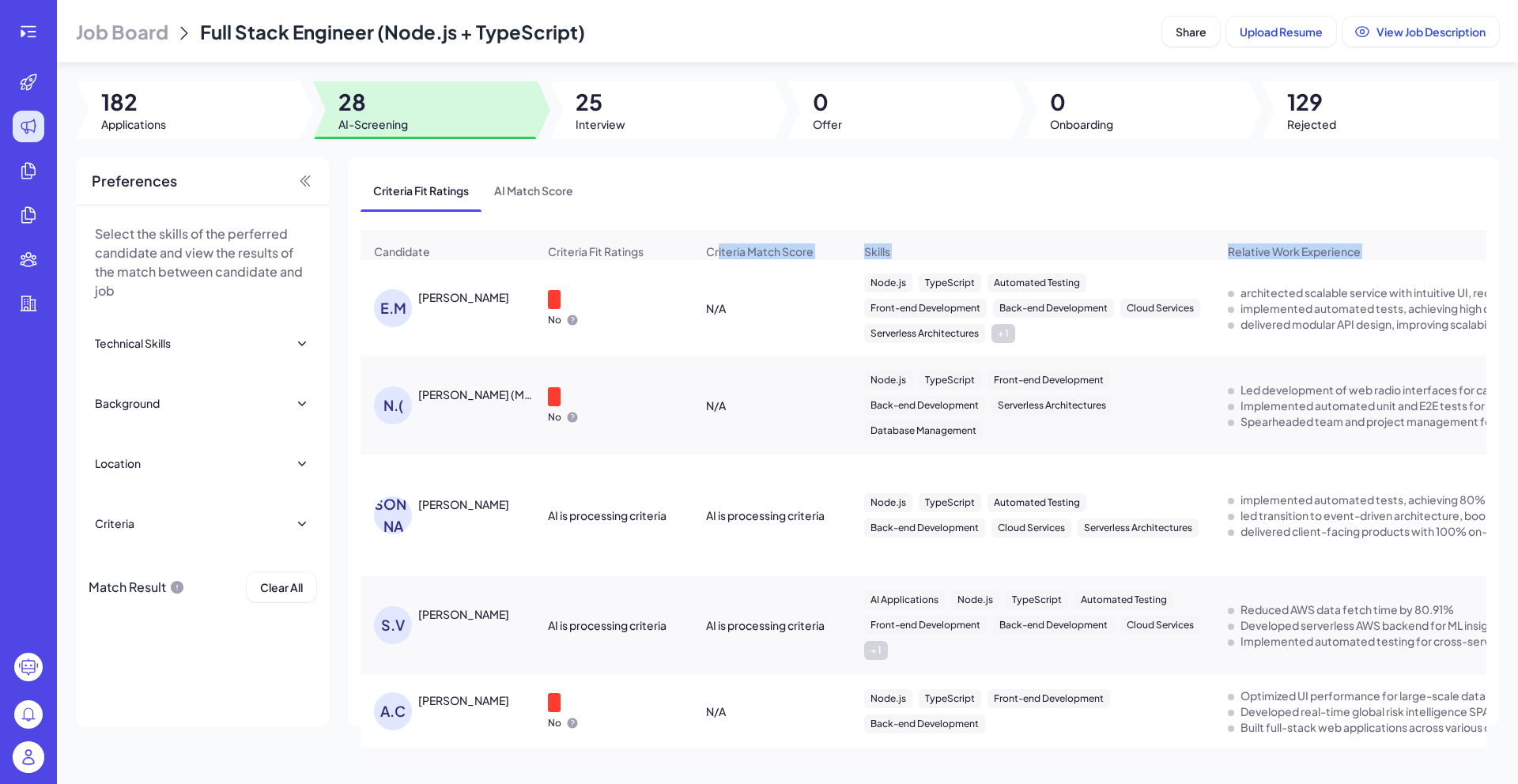
drag, startPoint x: 577, startPoint y: 68, endPoint x: 717, endPoint y: 252, distance: 231.2
click at [594, 277] on td "No" at bounding box center [613, 308] width 158 height 97
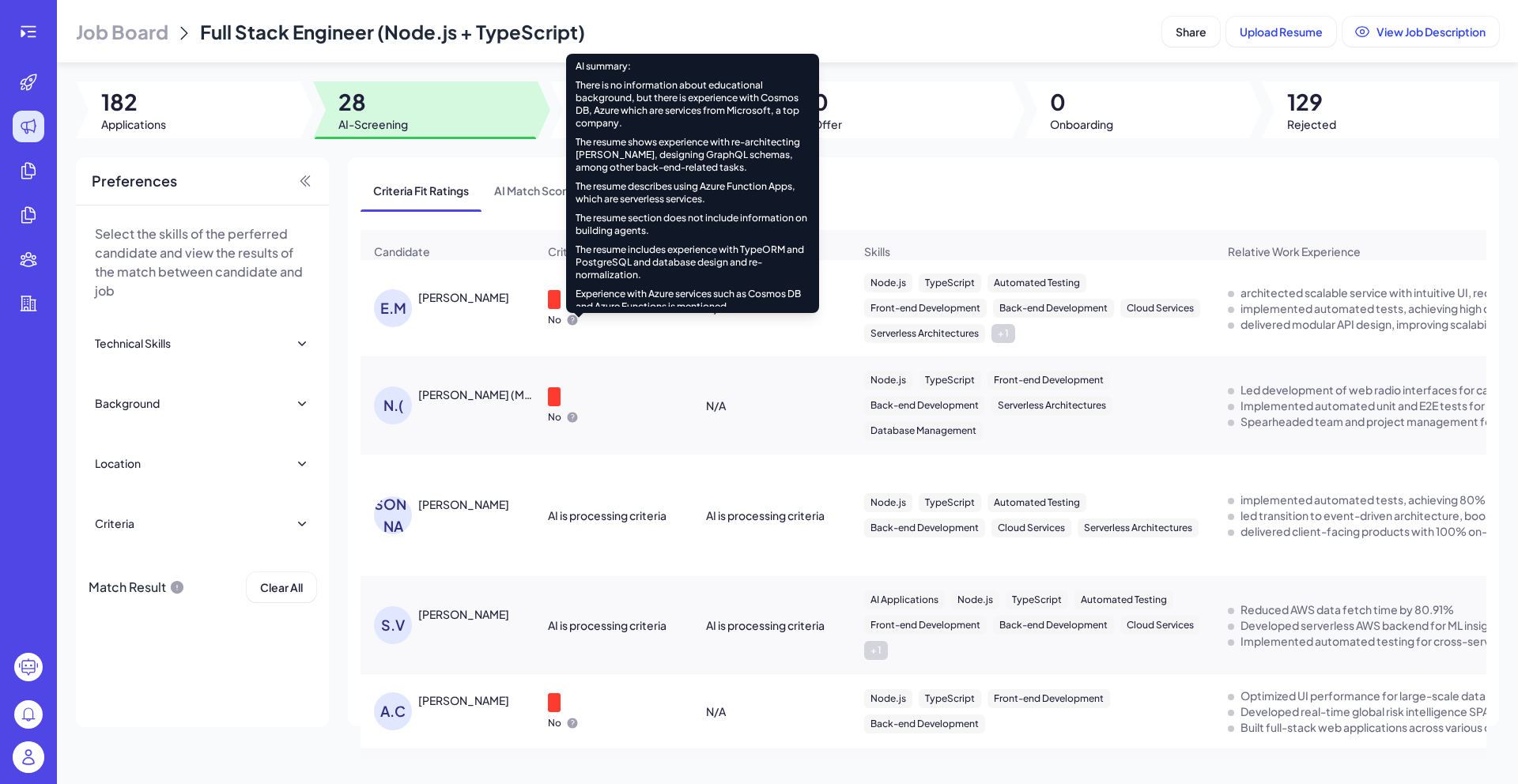
click at [577, 326] on icon at bounding box center [573, 320] width 13 height 13
click at [578, 68] on p "AI summary:" at bounding box center [693, 67] width 253 height 13
click at [611, 92] on div "There is no information about educational background, but there is experience w…" at bounding box center [692, 104] width 234 height 51
click at [578, 68] on p "AI summary:" at bounding box center [693, 67] width 253 height 13
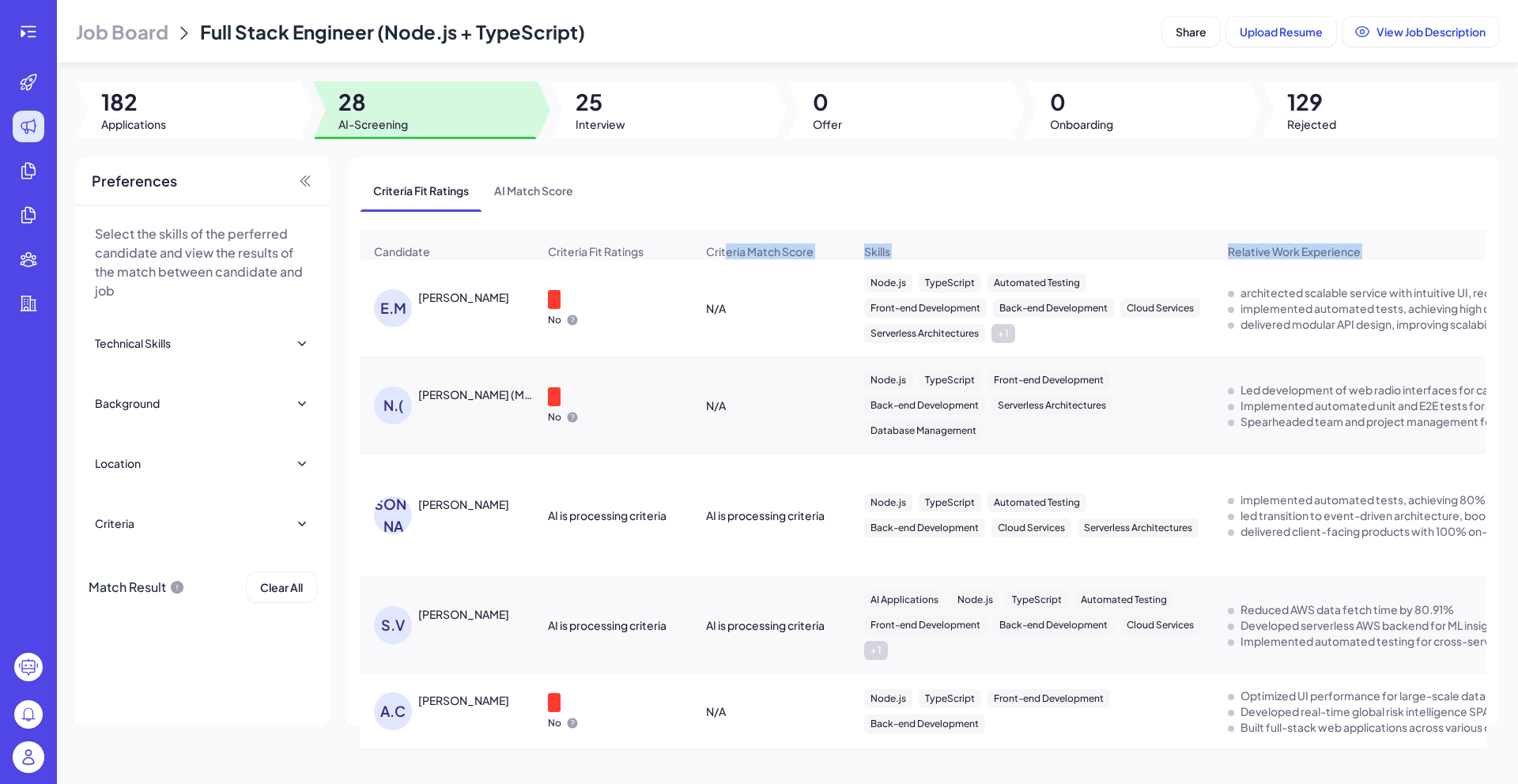
drag, startPoint x: 578, startPoint y: 68, endPoint x: 723, endPoint y: 250, distance: 232.7
click at [613, 294] on div "No" at bounding box center [613, 308] width 157 height 62
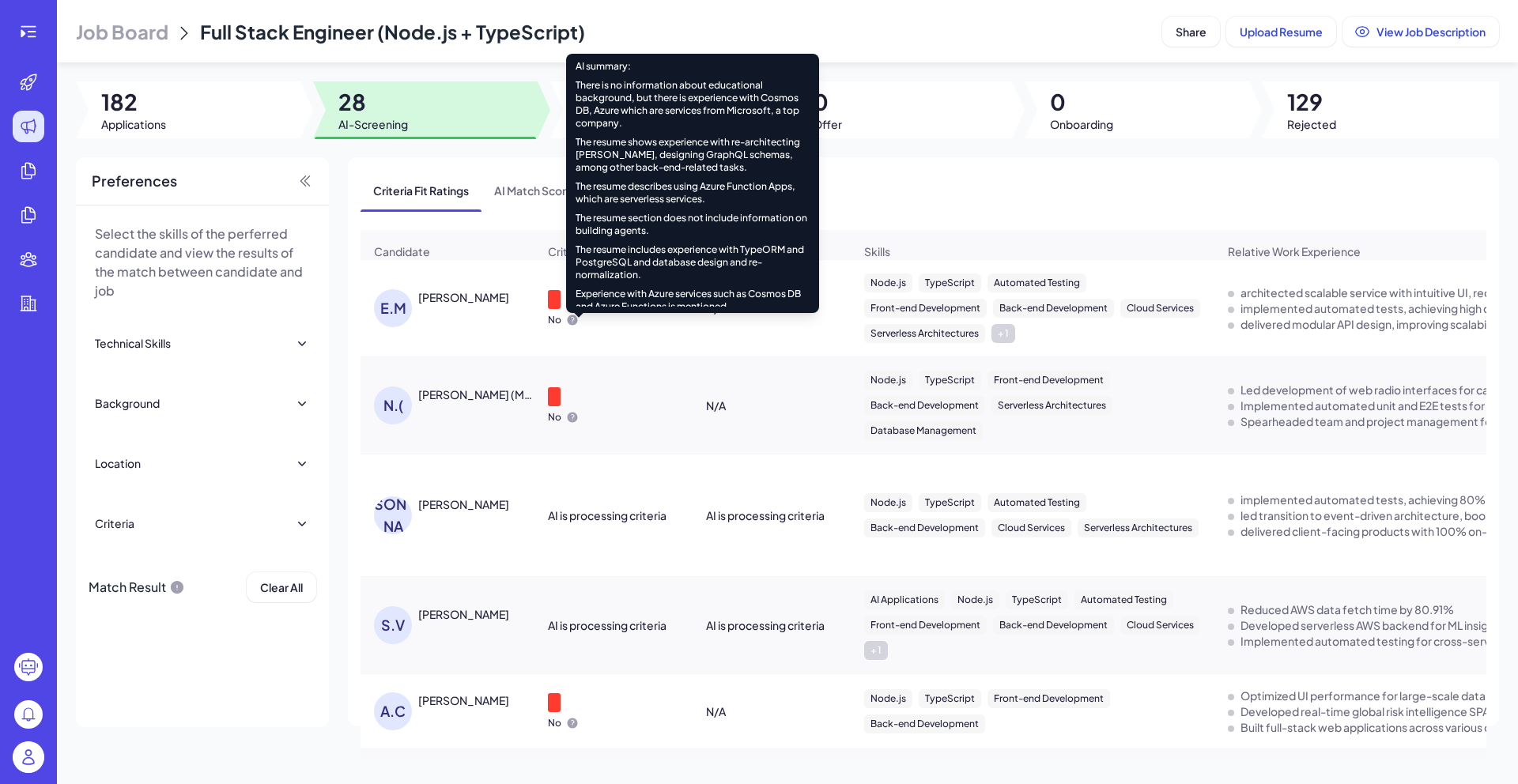
click at [575, 326] on icon at bounding box center [572, 320] width 10 height 10
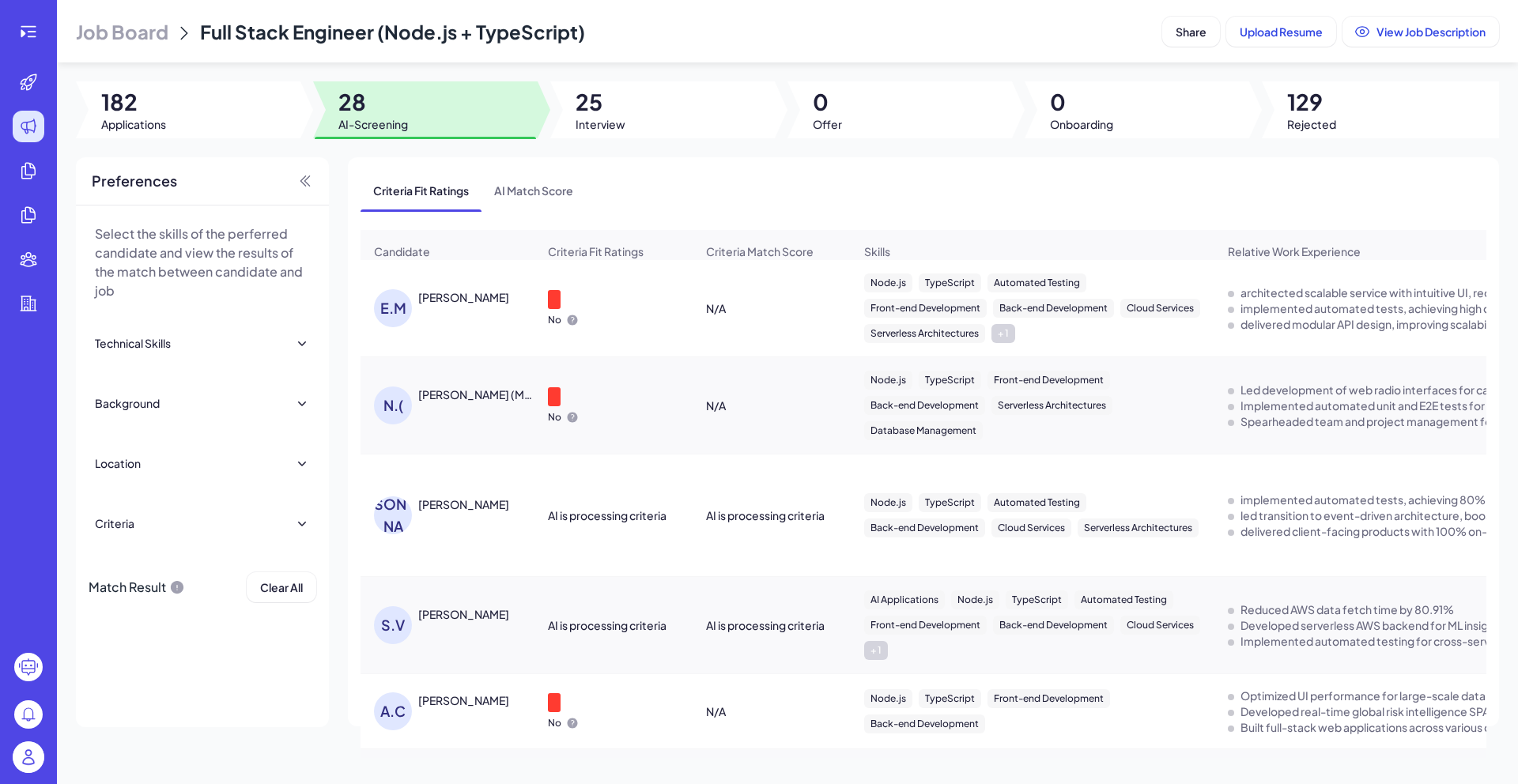
click at [691, 354] on td "No" at bounding box center [613, 308] width 158 height 97
click at [476, 303] on div "[PERSON_NAME]" at bounding box center [463, 298] width 91 height 16
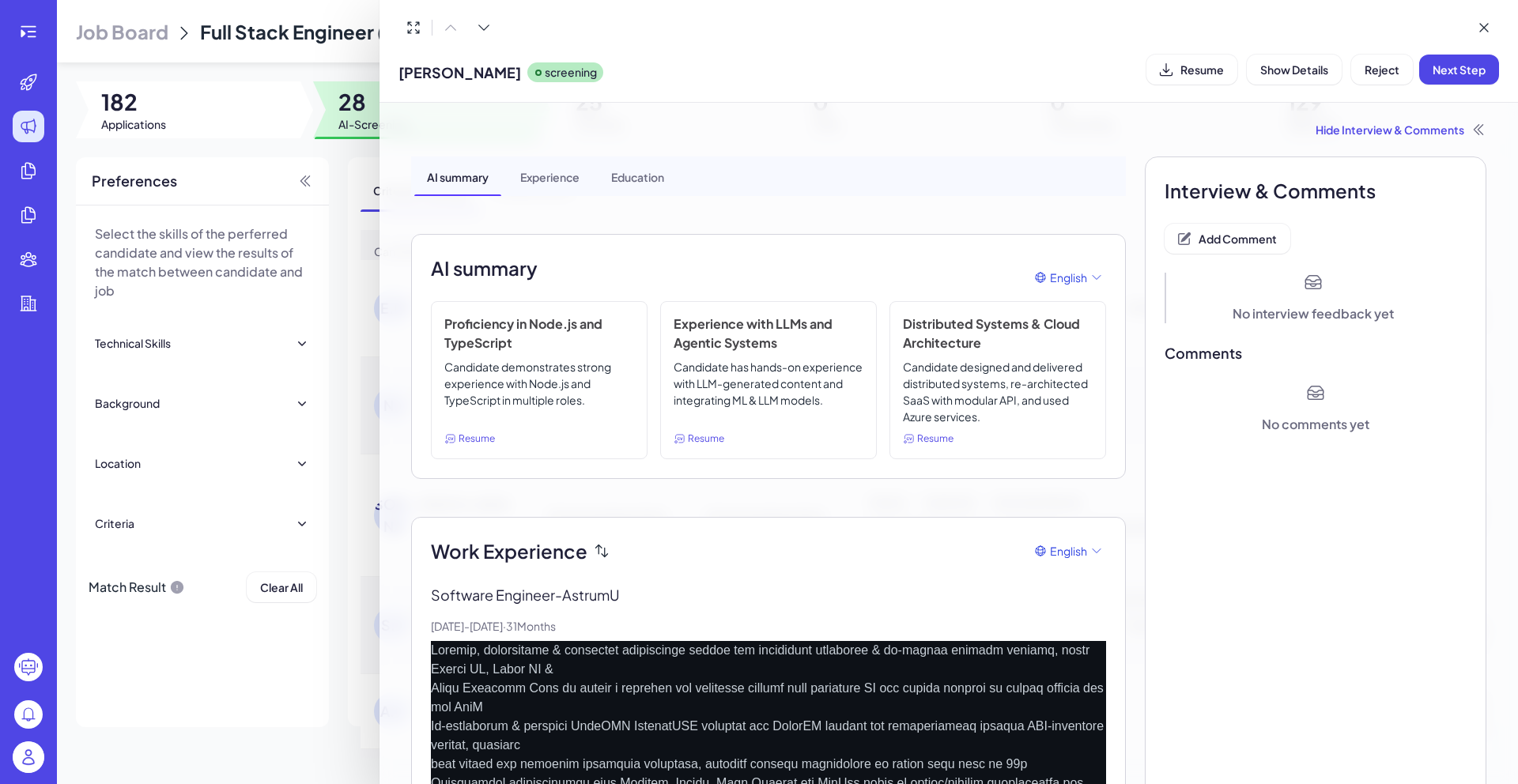
click at [340, 143] on div at bounding box center [759, 392] width 1518 height 784
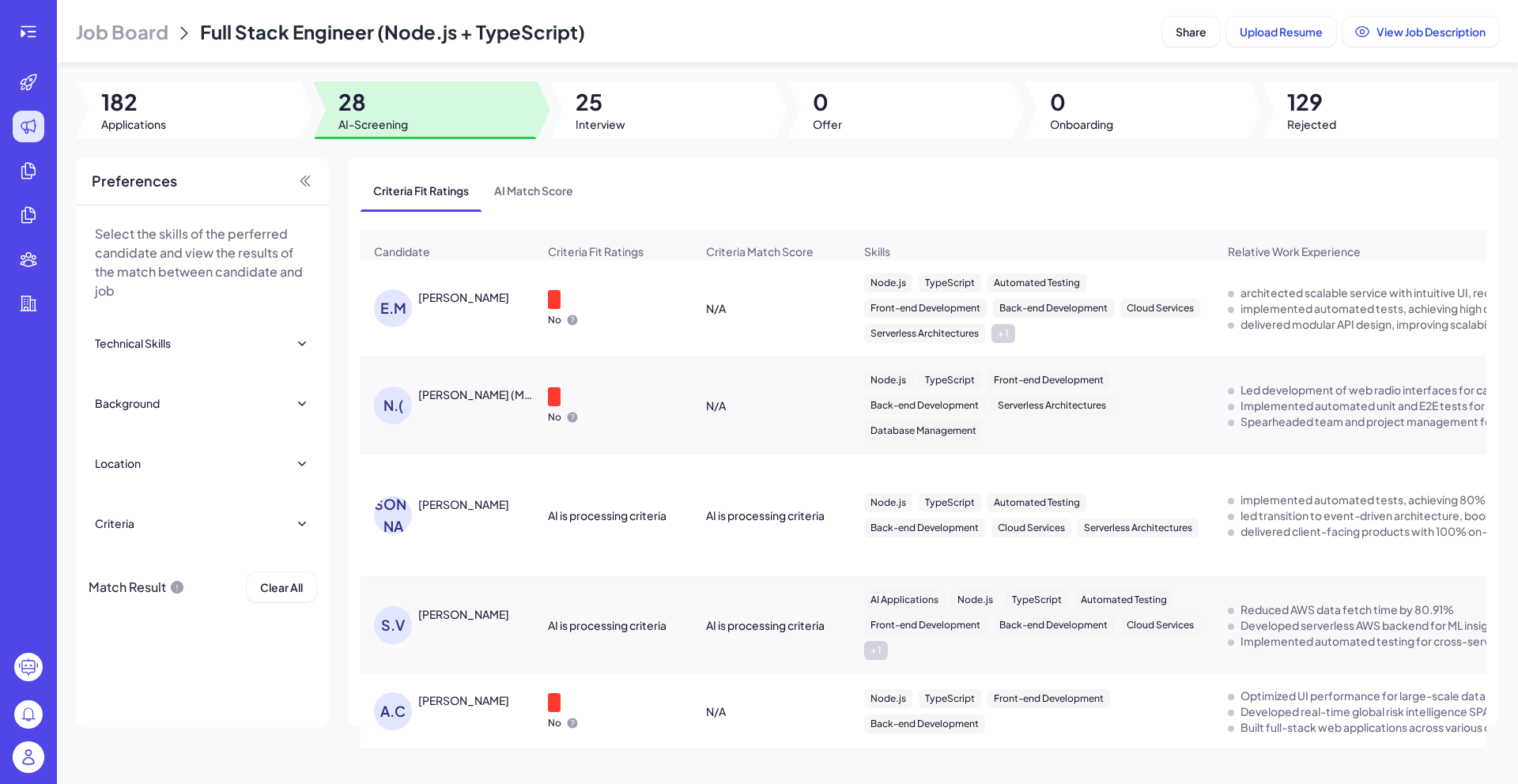
click at [756, 265] on div "Criteria Match Score" at bounding box center [771, 251] width 157 height 41
click at [455, 304] on div "[PERSON_NAME]" at bounding box center [463, 298] width 91 height 16
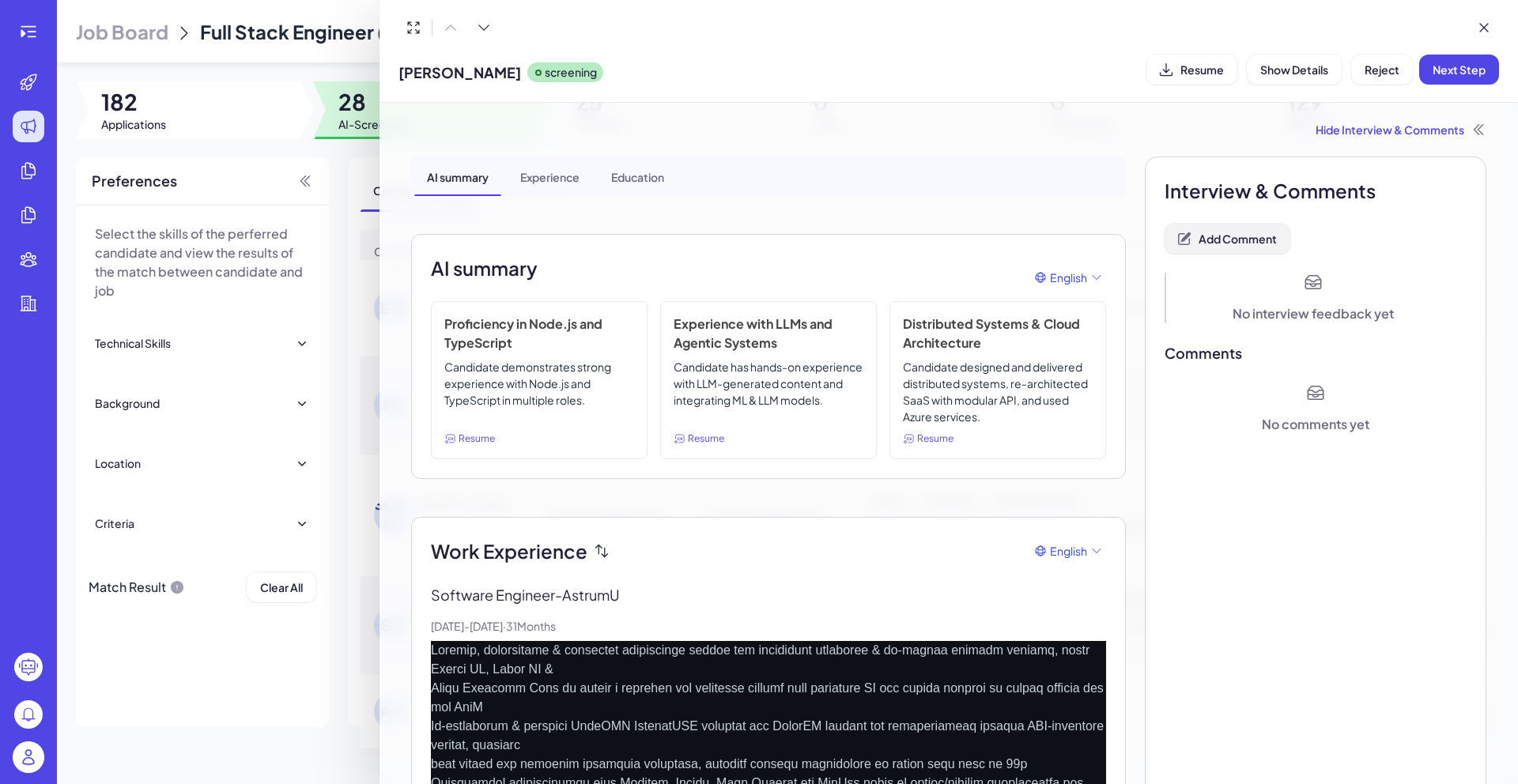
click at [1223, 248] on button "Add Comment" at bounding box center [1227, 238] width 125 height 30
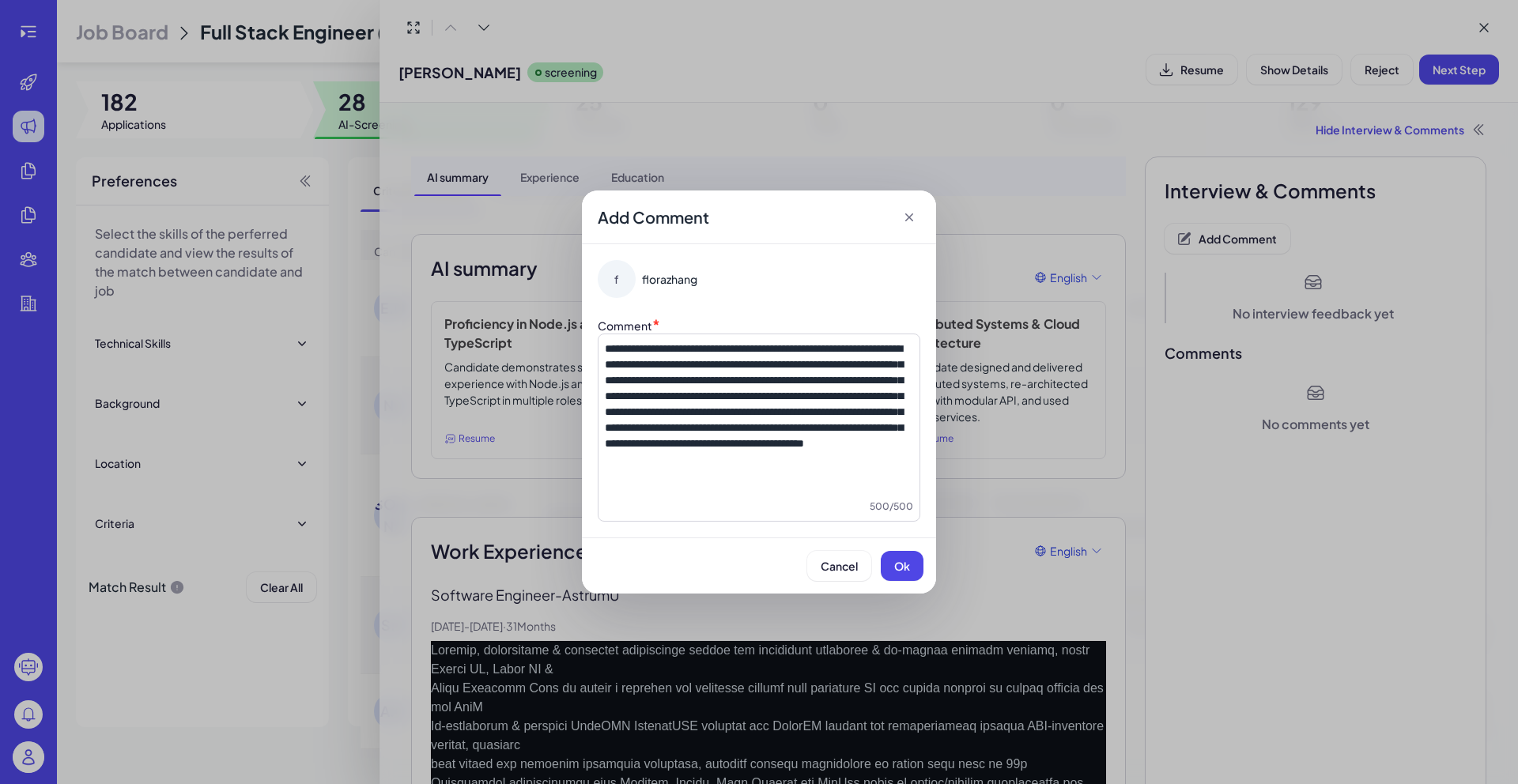
click at [704, 451] on p "**********" at bounding box center [759, 396] width 308 height 111
drag, startPoint x: 704, startPoint y: 488, endPoint x: 912, endPoint y: 499, distance: 208.3
click at [912, 499] on div "**********" at bounding box center [759, 428] width 323 height 188
click at [903, 564] on span "Ok" at bounding box center [902, 566] width 16 height 14
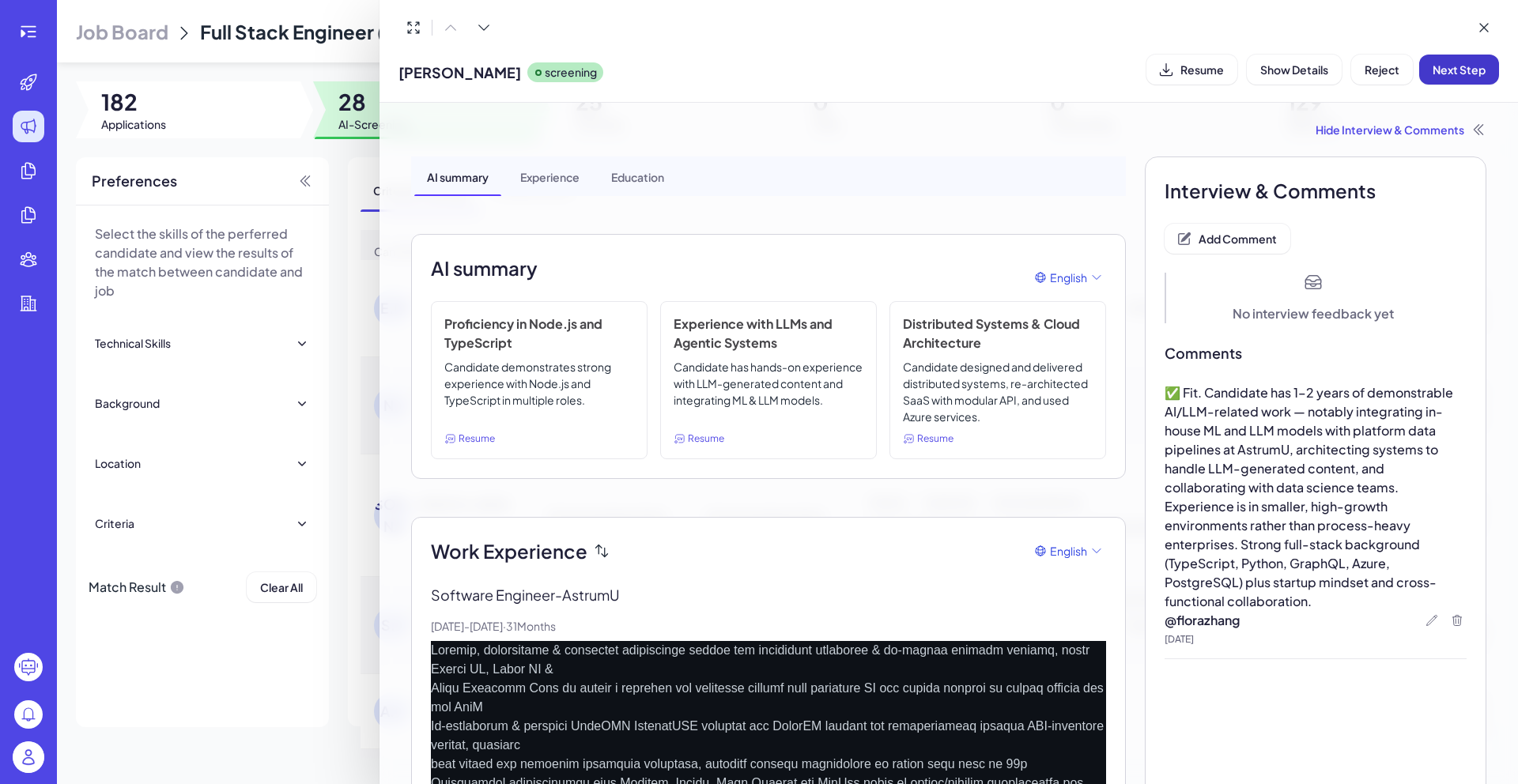
click at [1463, 69] on span "Next Step" at bounding box center [1458, 70] width 53 height 14
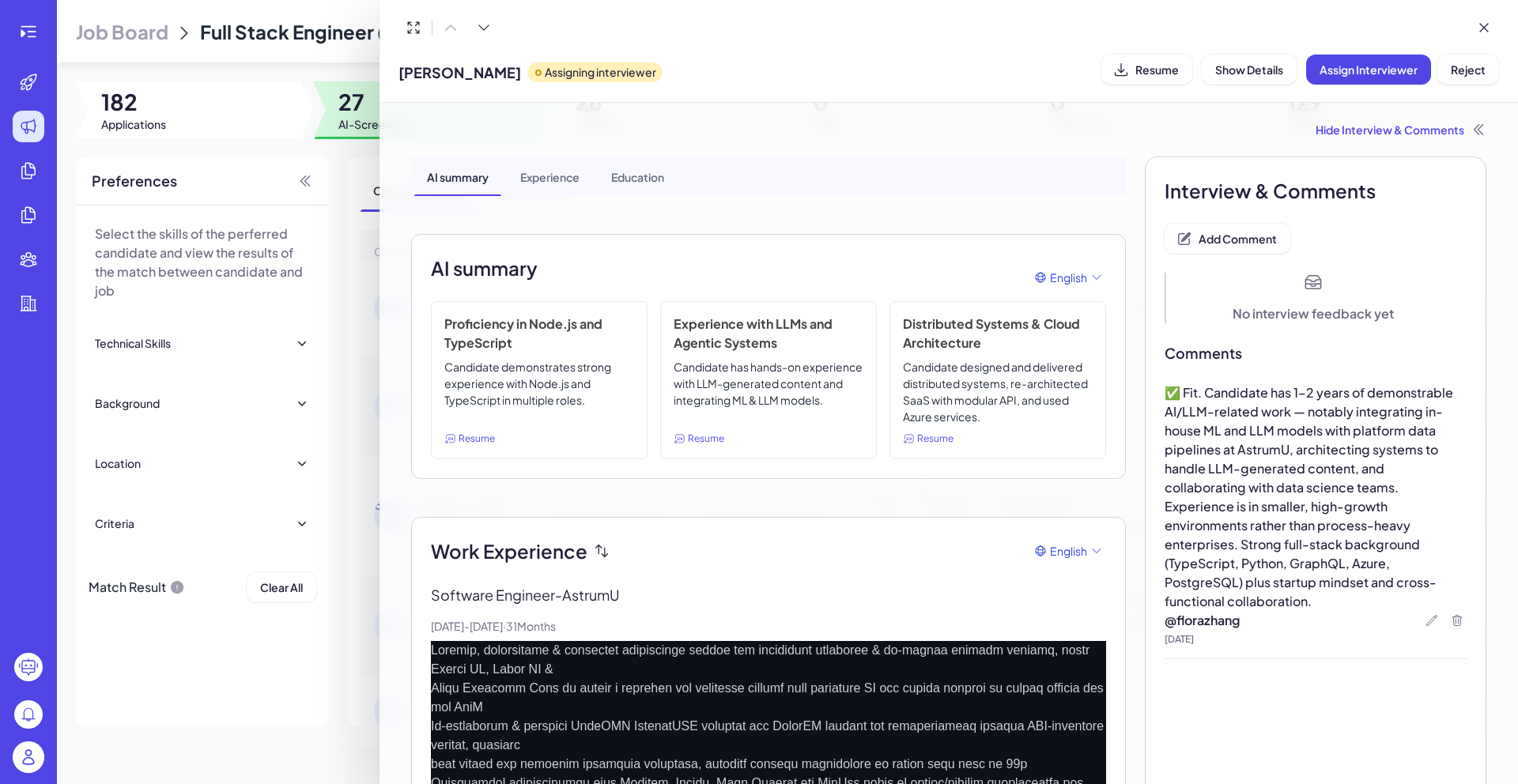
click at [366, 310] on div at bounding box center [759, 392] width 1518 height 784
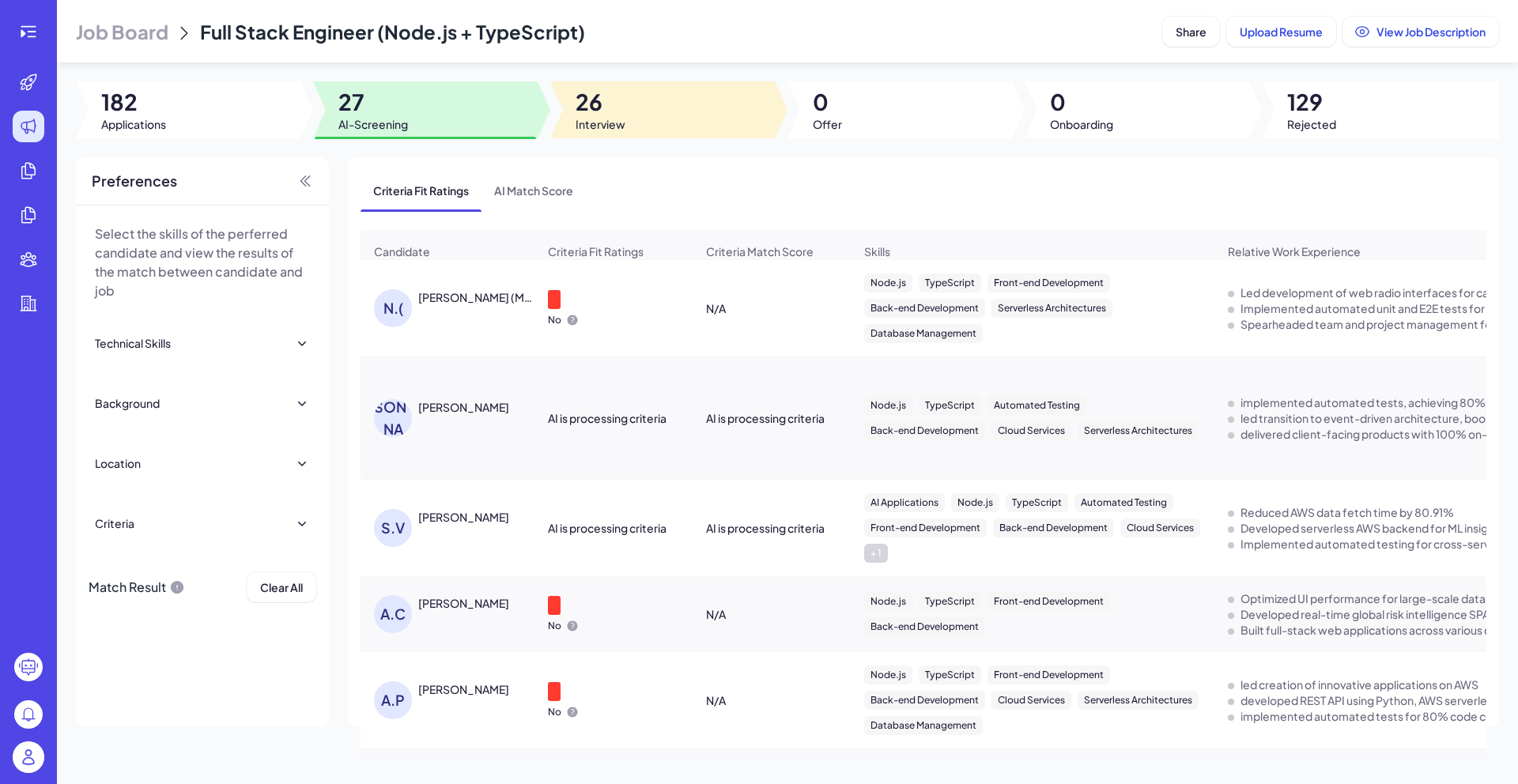
click at [700, 88] on div at bounding box center [662, 109] width 224 height 57
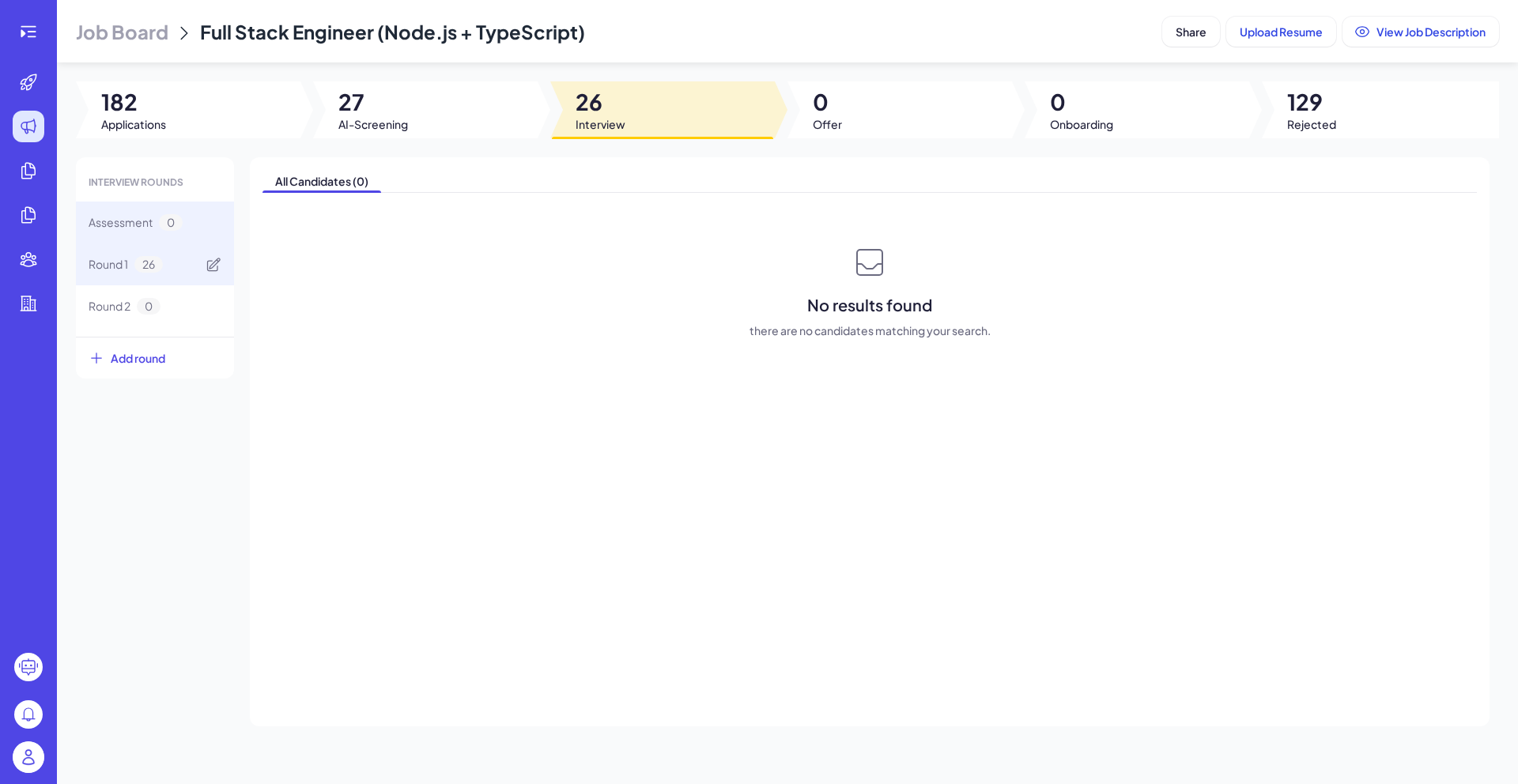
click at [135, 267] on span "26" at bounding box center [148, 264] width 28 height 17
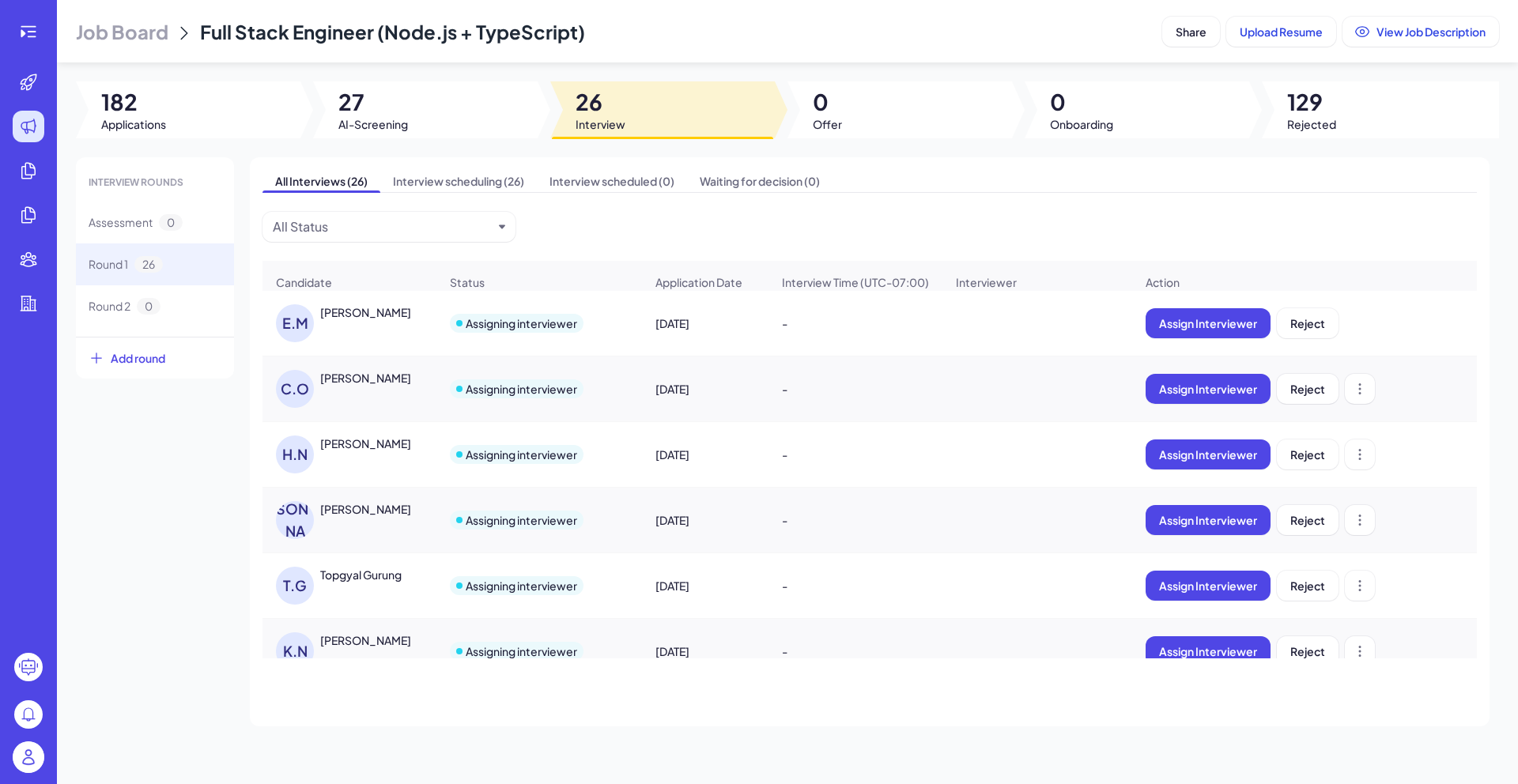
click at [383, 385] on div "[PERSON_NAME]" at bounding box center [365, 378] width 91 height 16
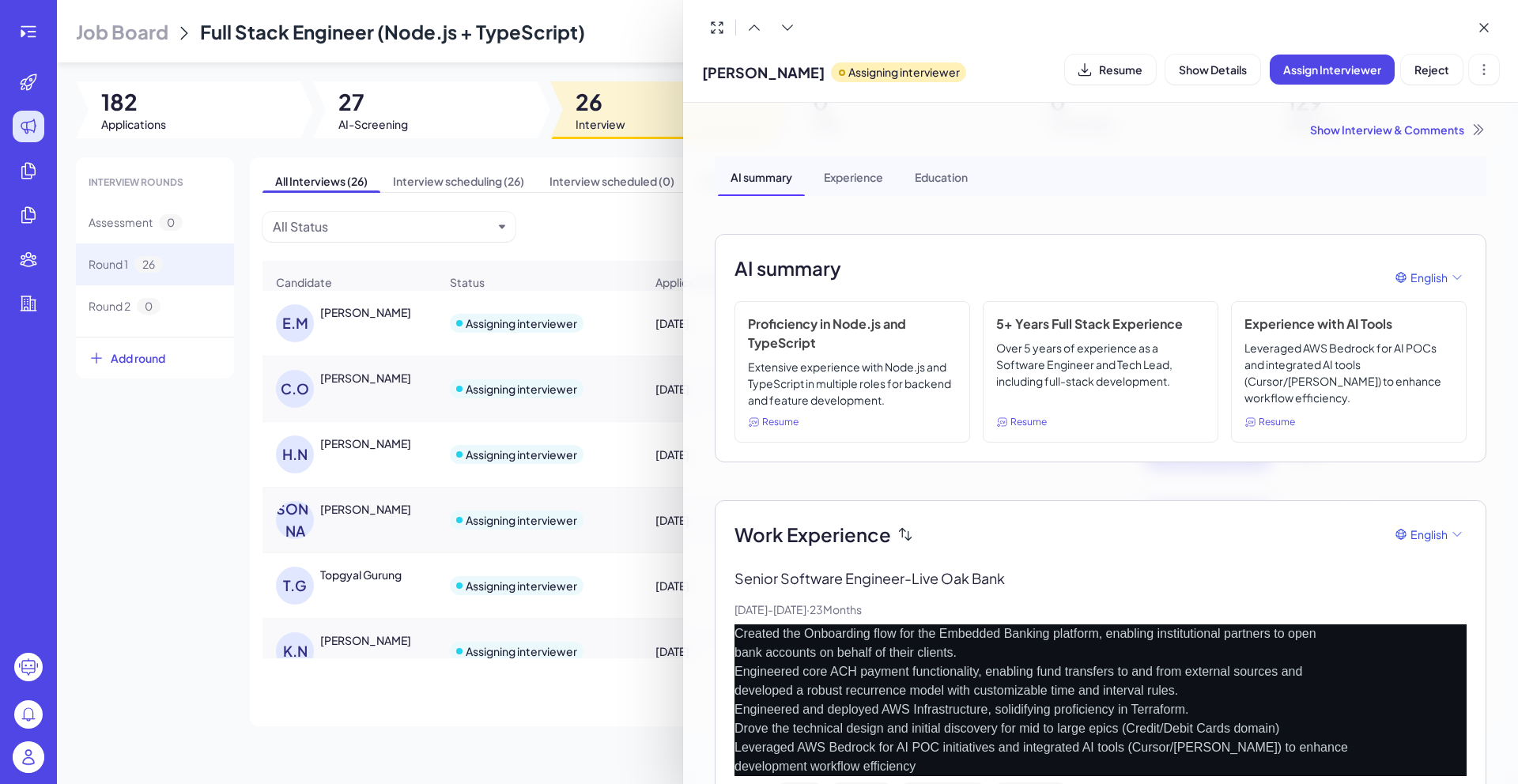
click at [615, 719] on div at bounding box center [759, 392] width 1518 height 784
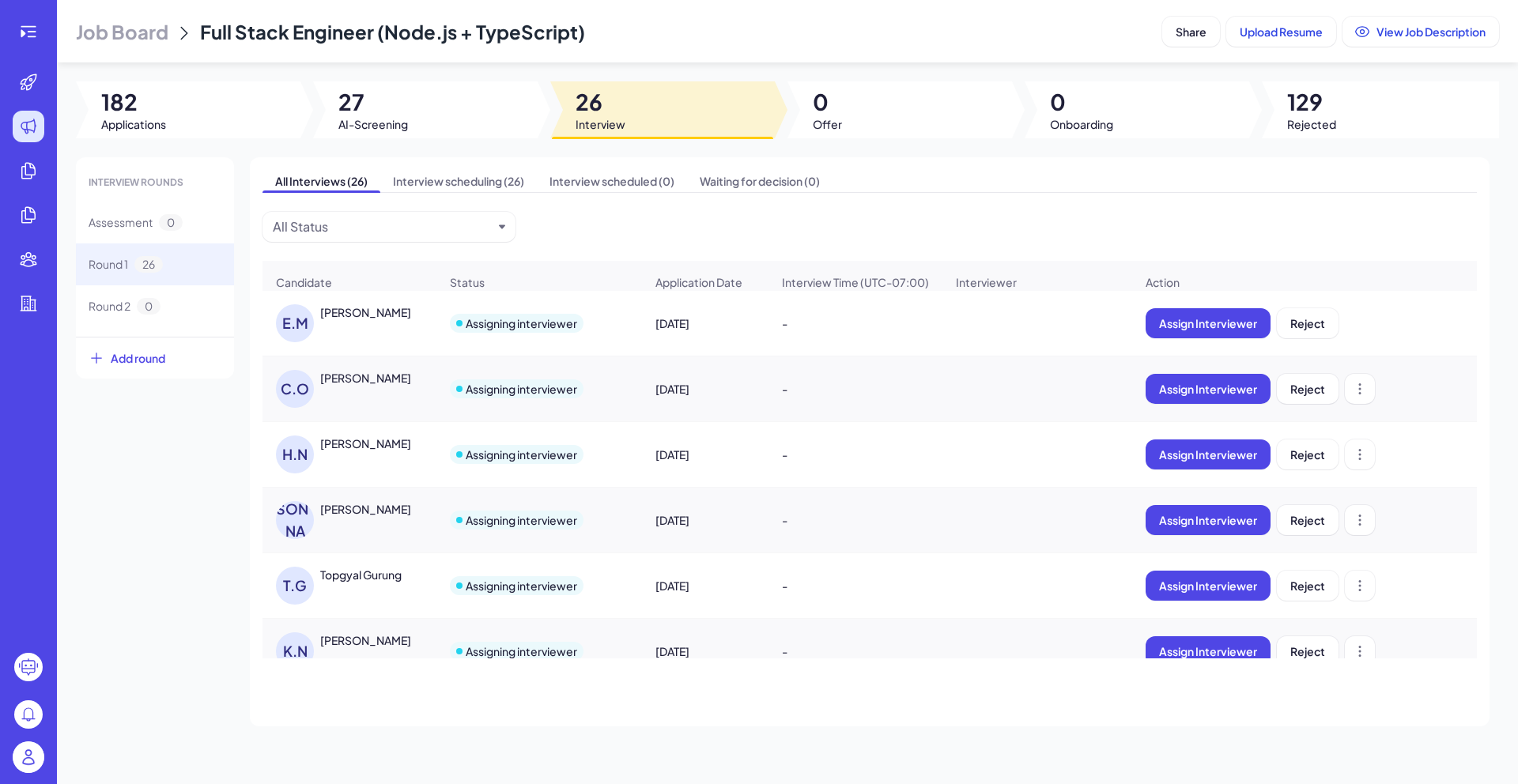
click at [383, 380] on div "[PERSON_NAME]" at bounding box center [365, 378] width 91 height 16
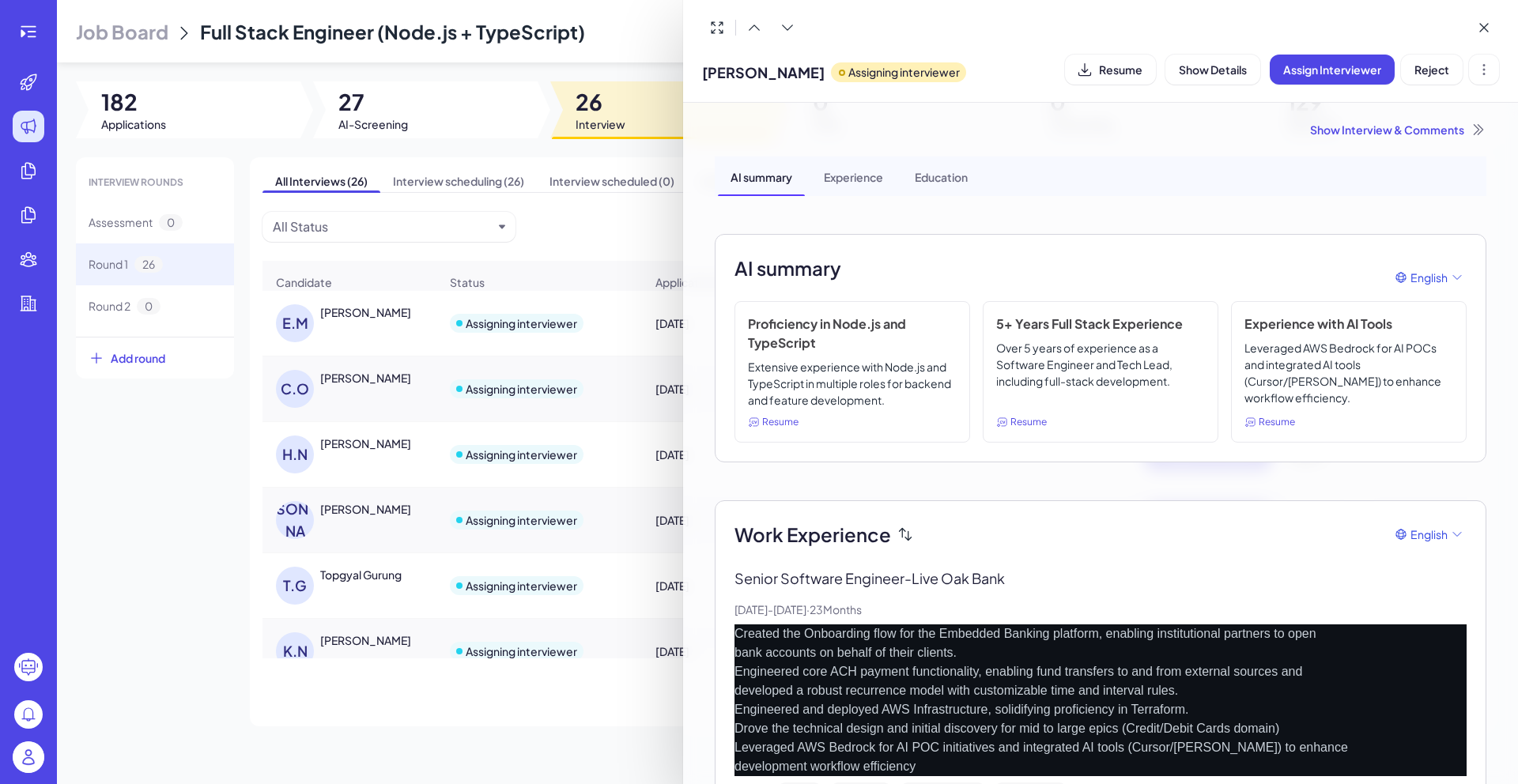
click at [1104, 86] on div "CHRISTOS OTAROLA Assigning interviewer Resume Show Details Assign Interviewer R…" at bounding box center [1100, 69] width 796 height 40
click at [1105, 76] on button "Resume" at bounding box center [1110, 69] width 91 height 30
click at [589, 251] on div at bounding box center [759, 392] width 1518 height 784
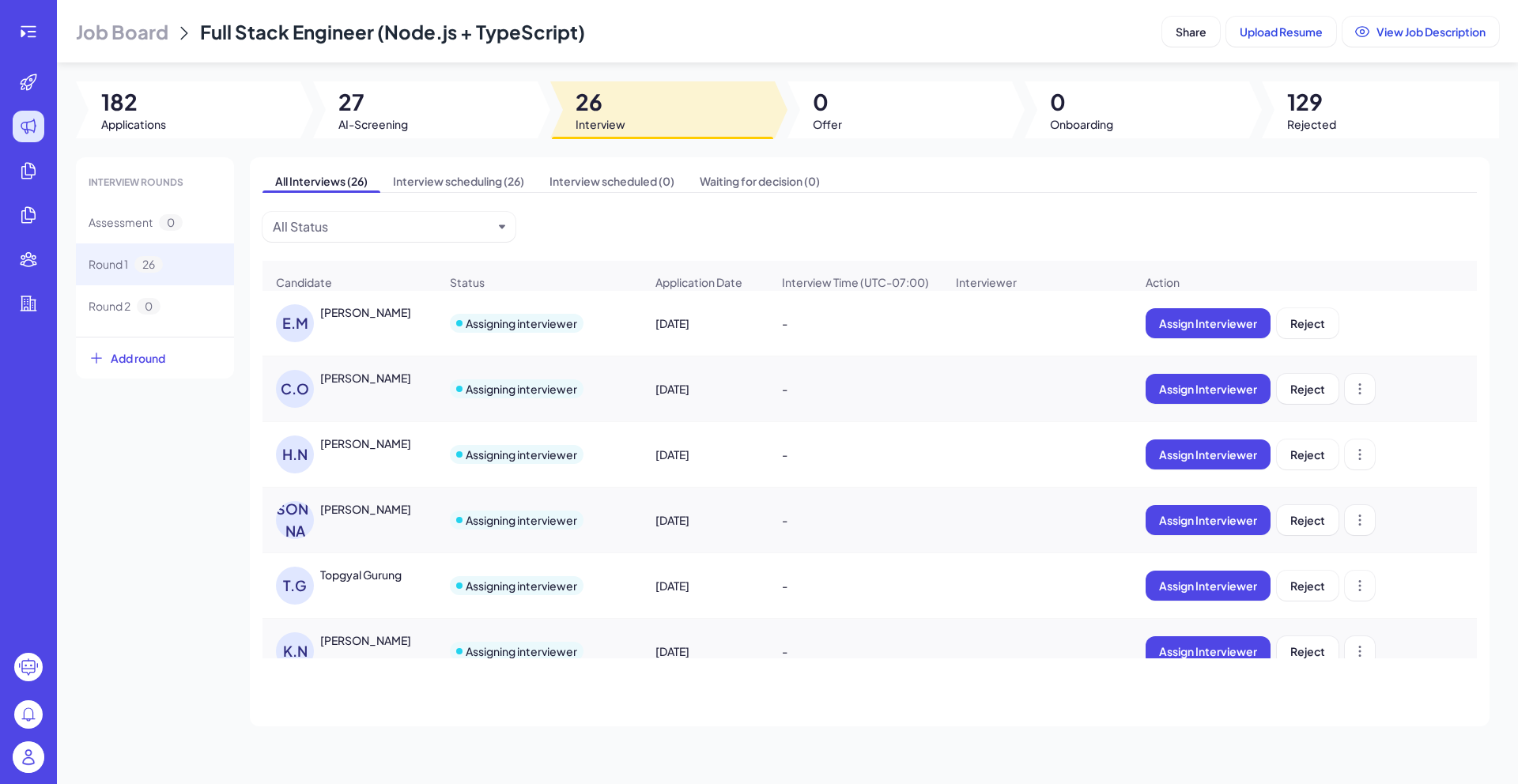
click at [394, 385] on div "[PERSON_NAME]" at bounding box center [365, 378] width 91 height 16
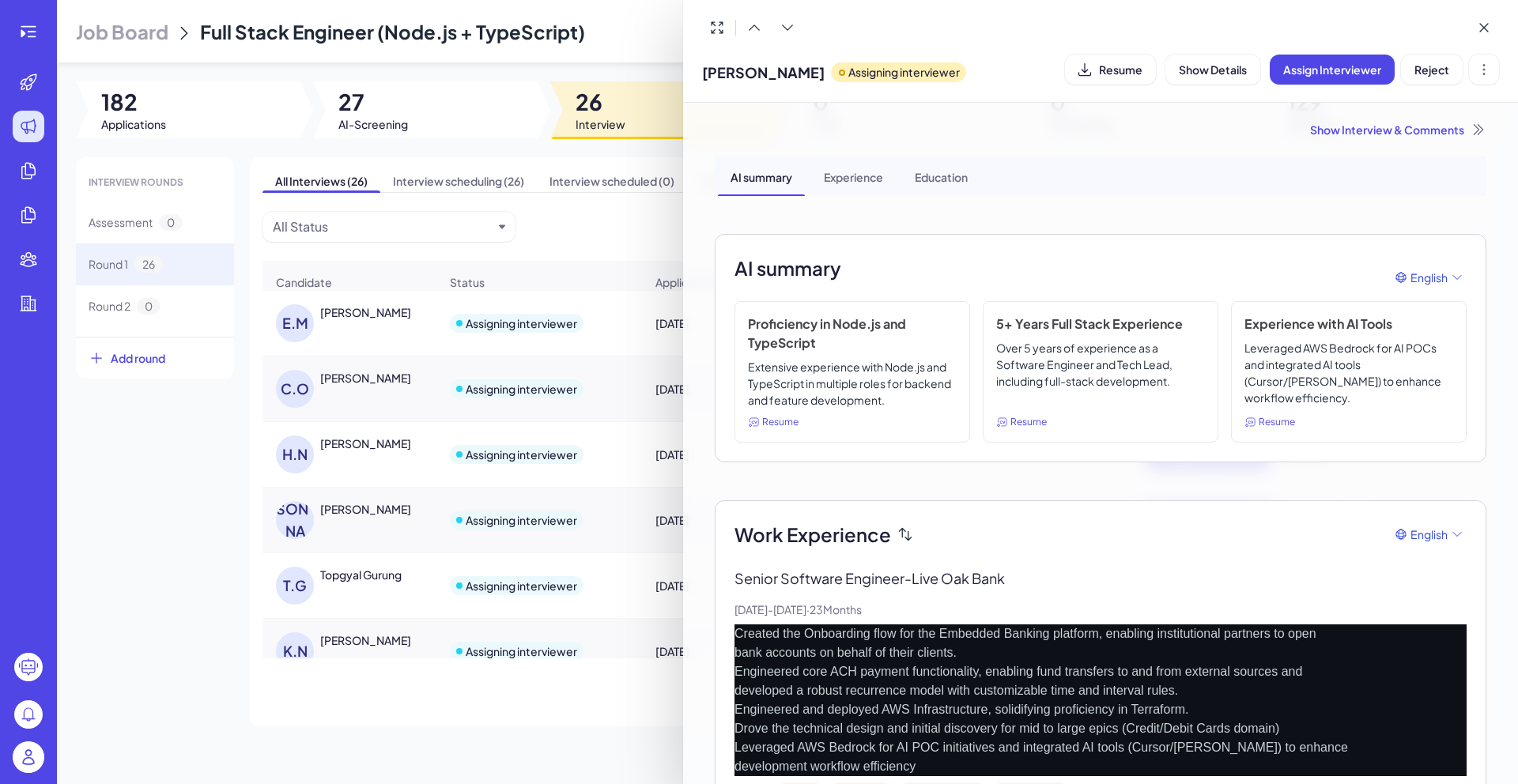
click at [1392, 136] on div "Show Interview & Comments" at bounding box center [1100, 129] width 771 height 16
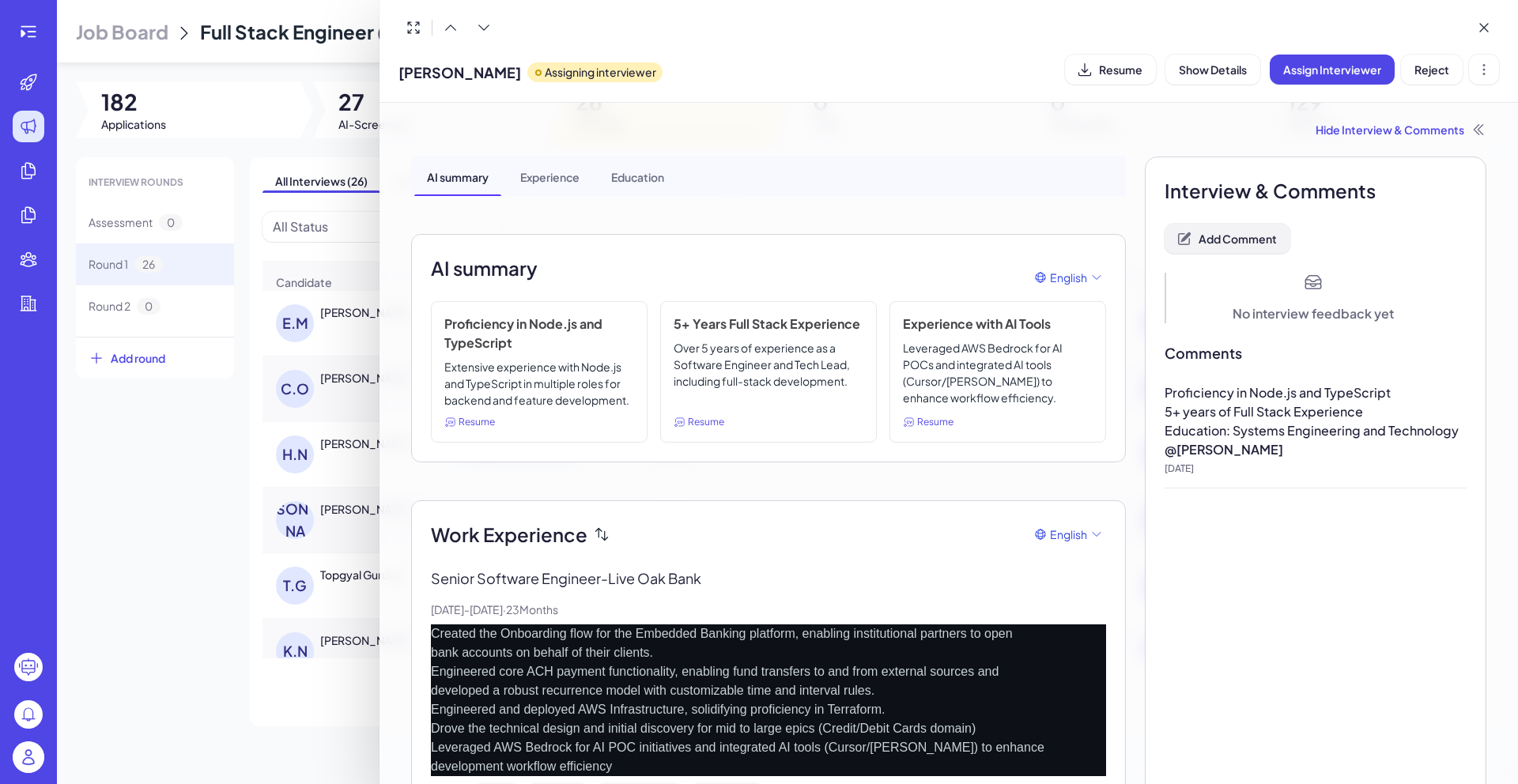
click at [1232, 245] on span "Add Comment" at bounding box center [1237, 239] width 78 height 14
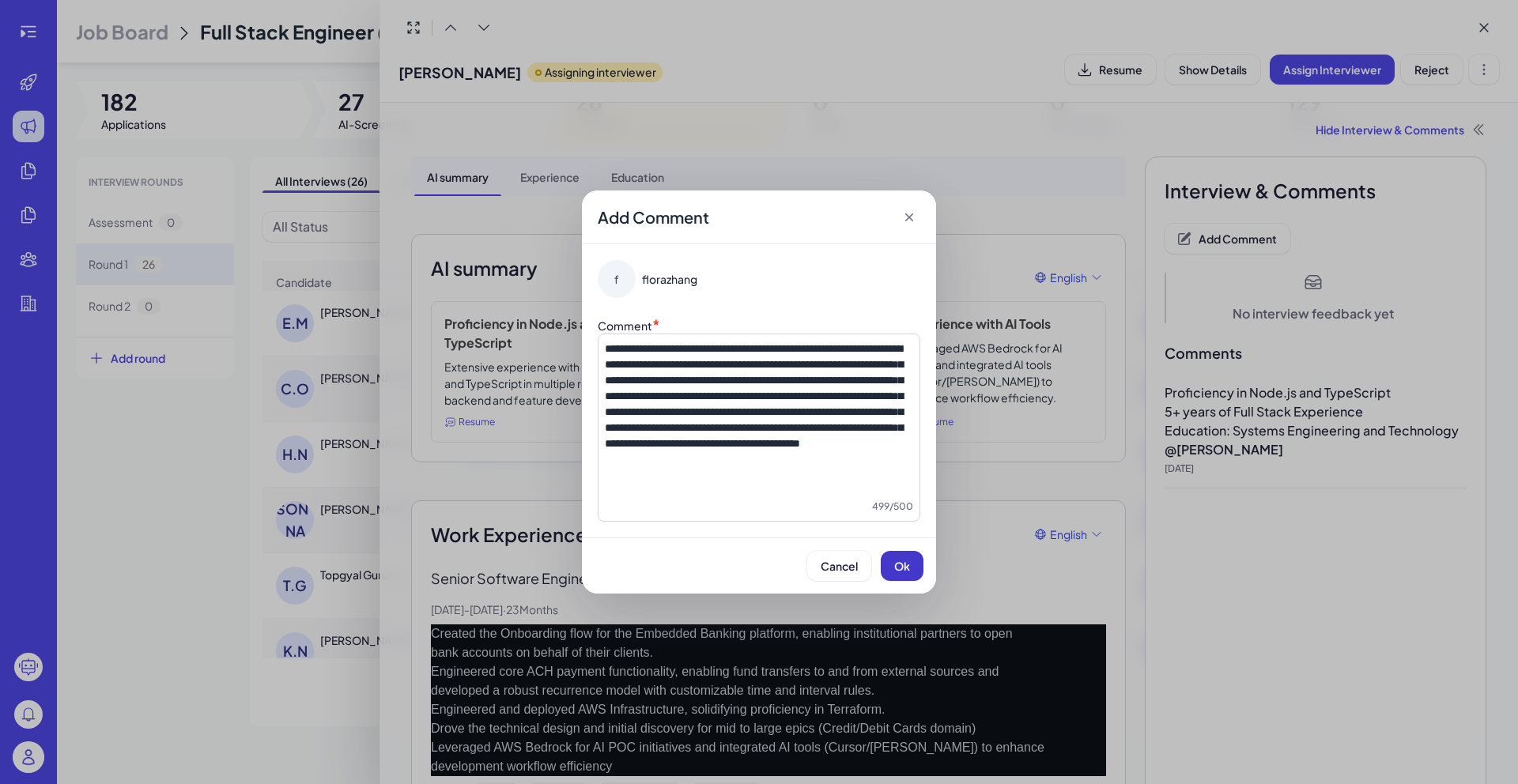
click at [913, 563] on button "Ok" at bounding box center [902, 565] width 43 height 30
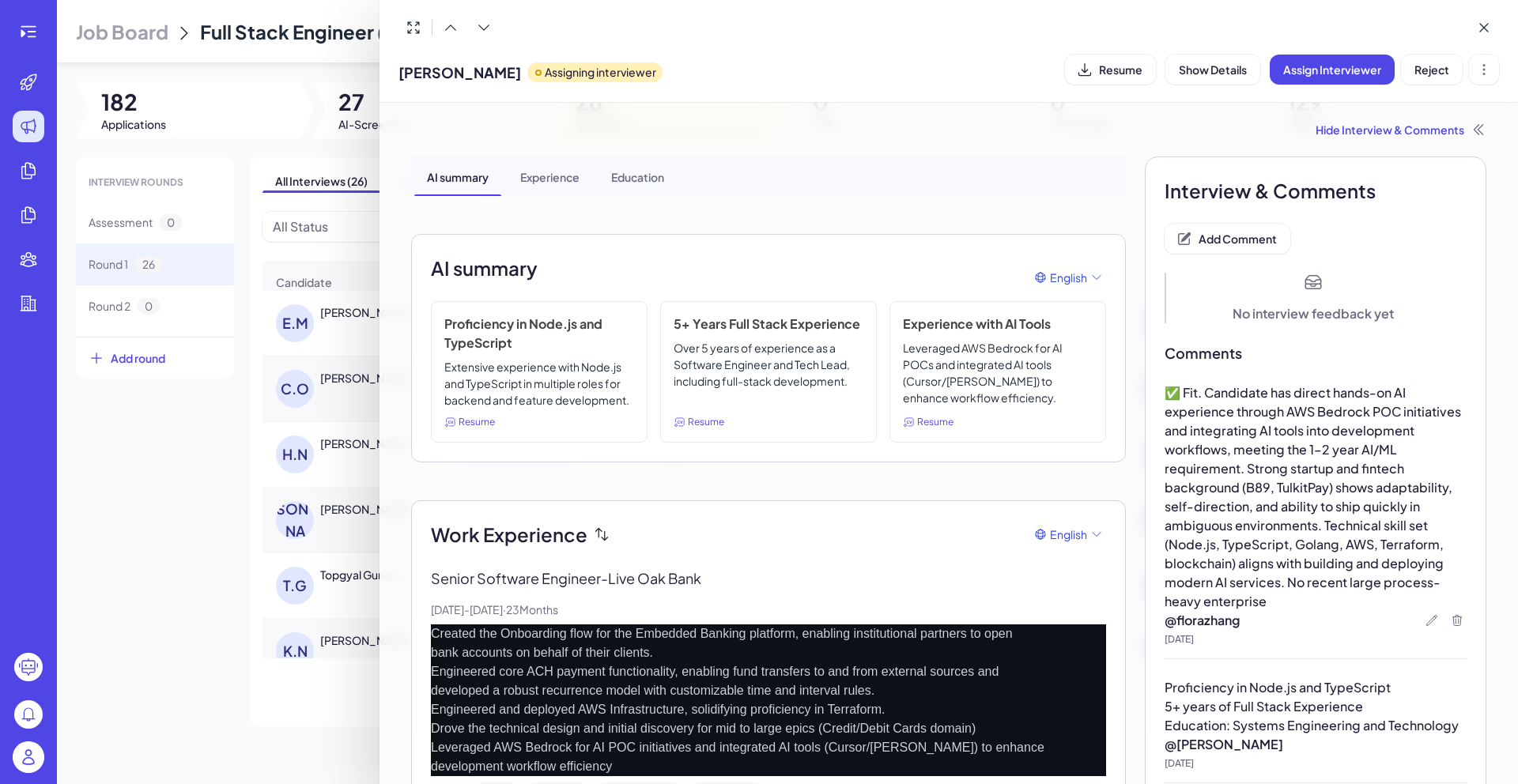
click at [266, 735] on div at bounding box center [759, 392] width 1518 height 784
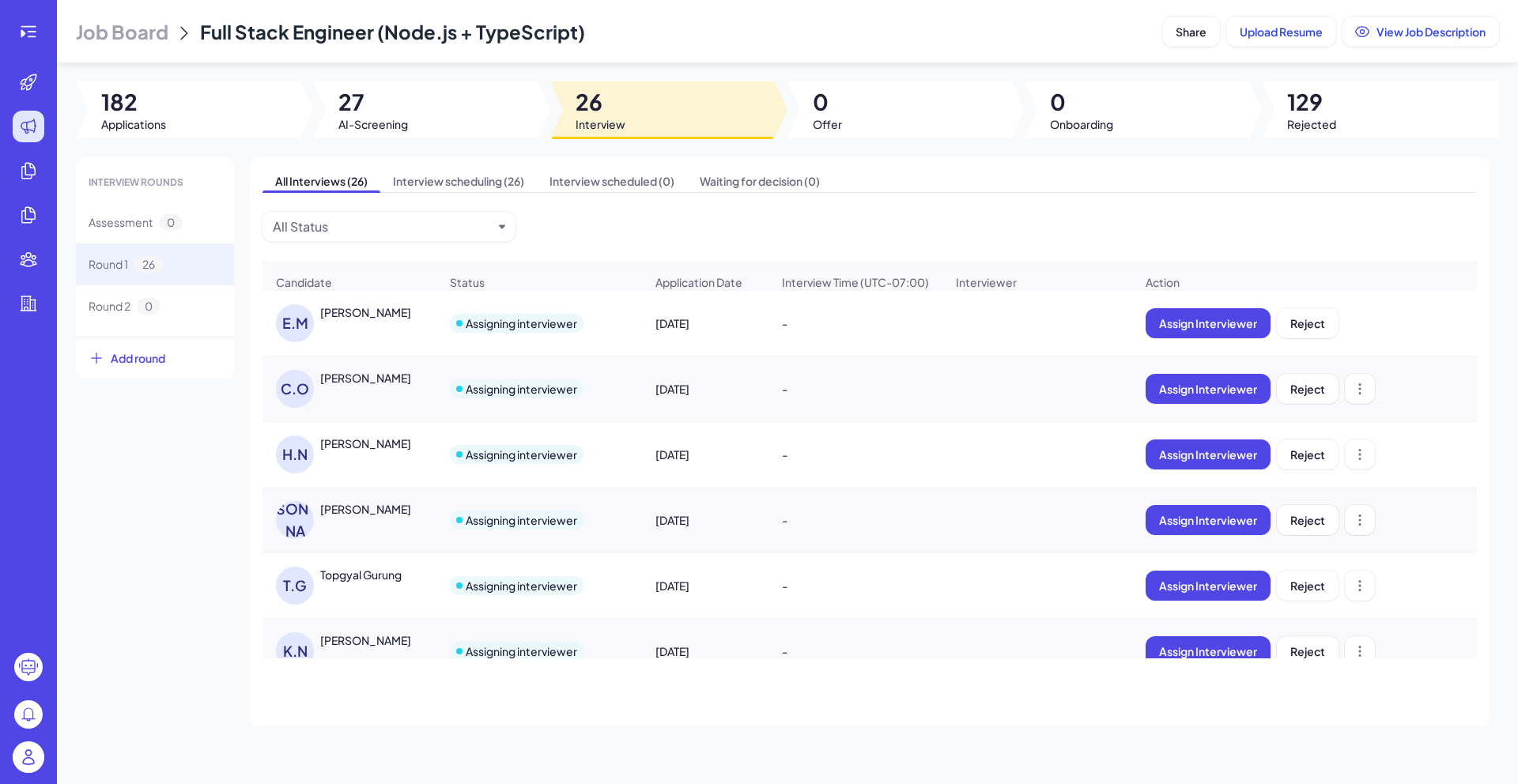
click at [343, 461] on div "H.N HARSHA NADENDLA" at bounding box center [357, 454] width 162 height 38
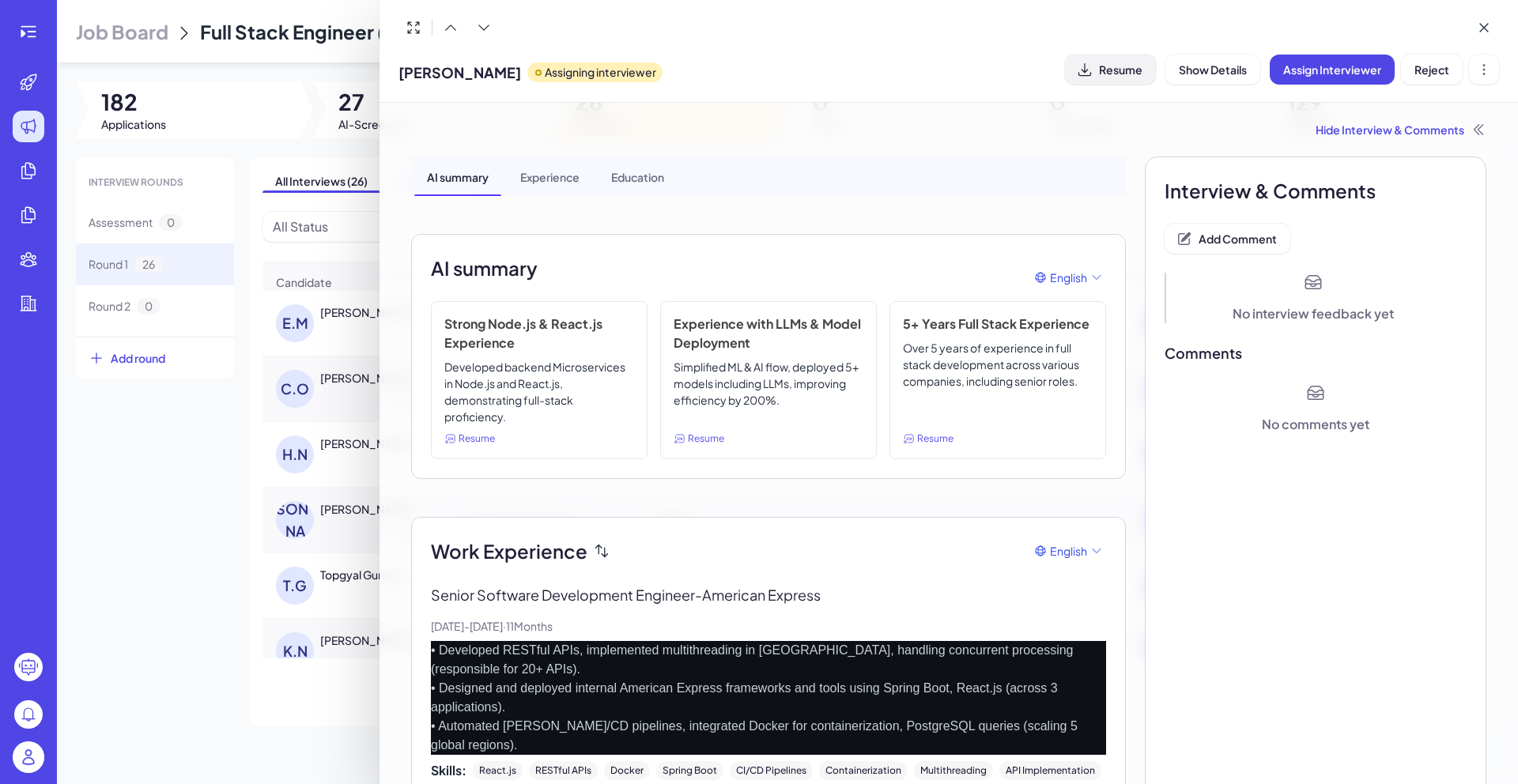
click at [1122, 69] on span "Resume" at bounding box center [1121, 70] width 43 height 14
click at [189, 523] on div at bounding box center [759, 392] width 1518 height 784
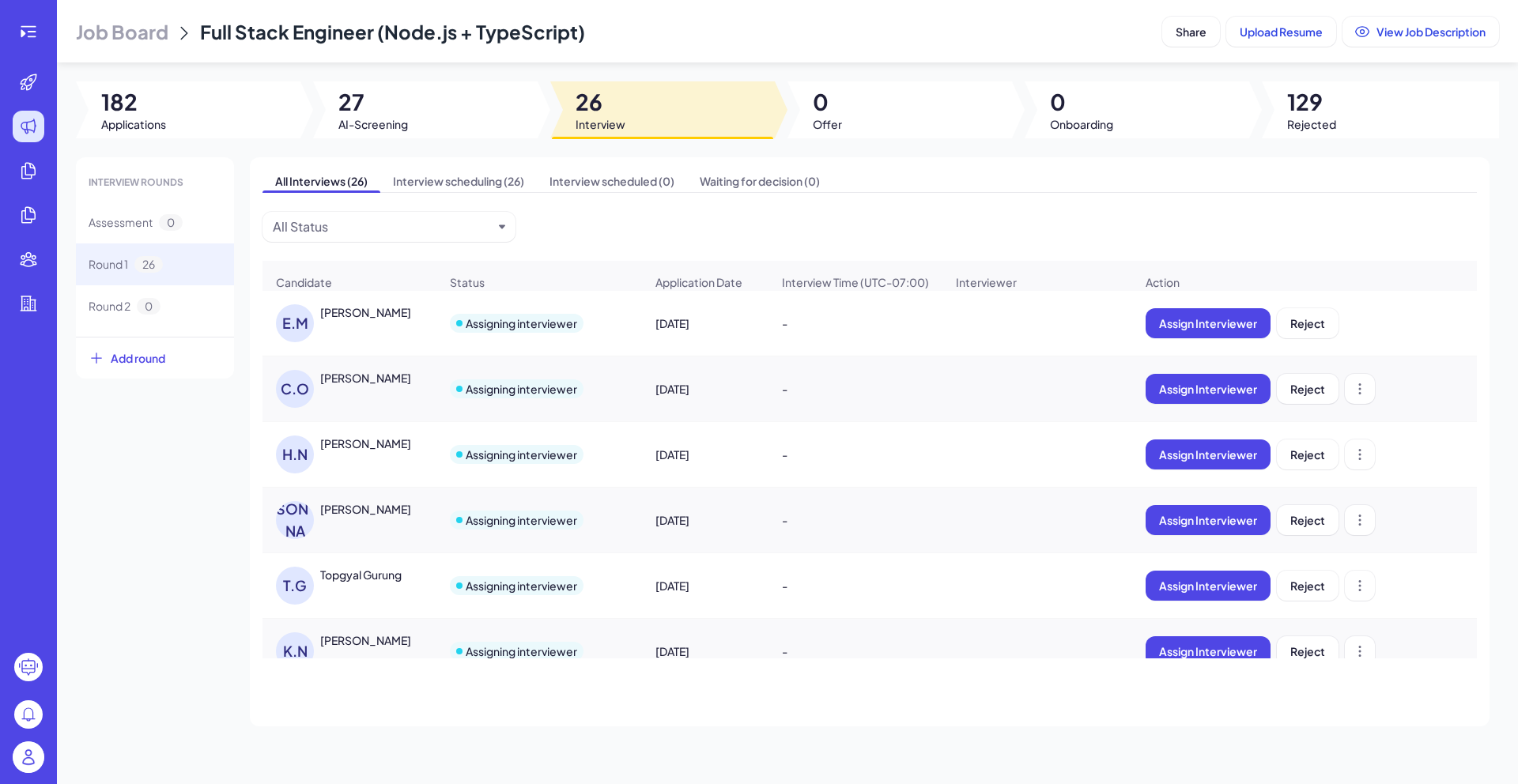
click at [290, 466] on div "H.N" at bounding box center [294, 454] width 38 height 38
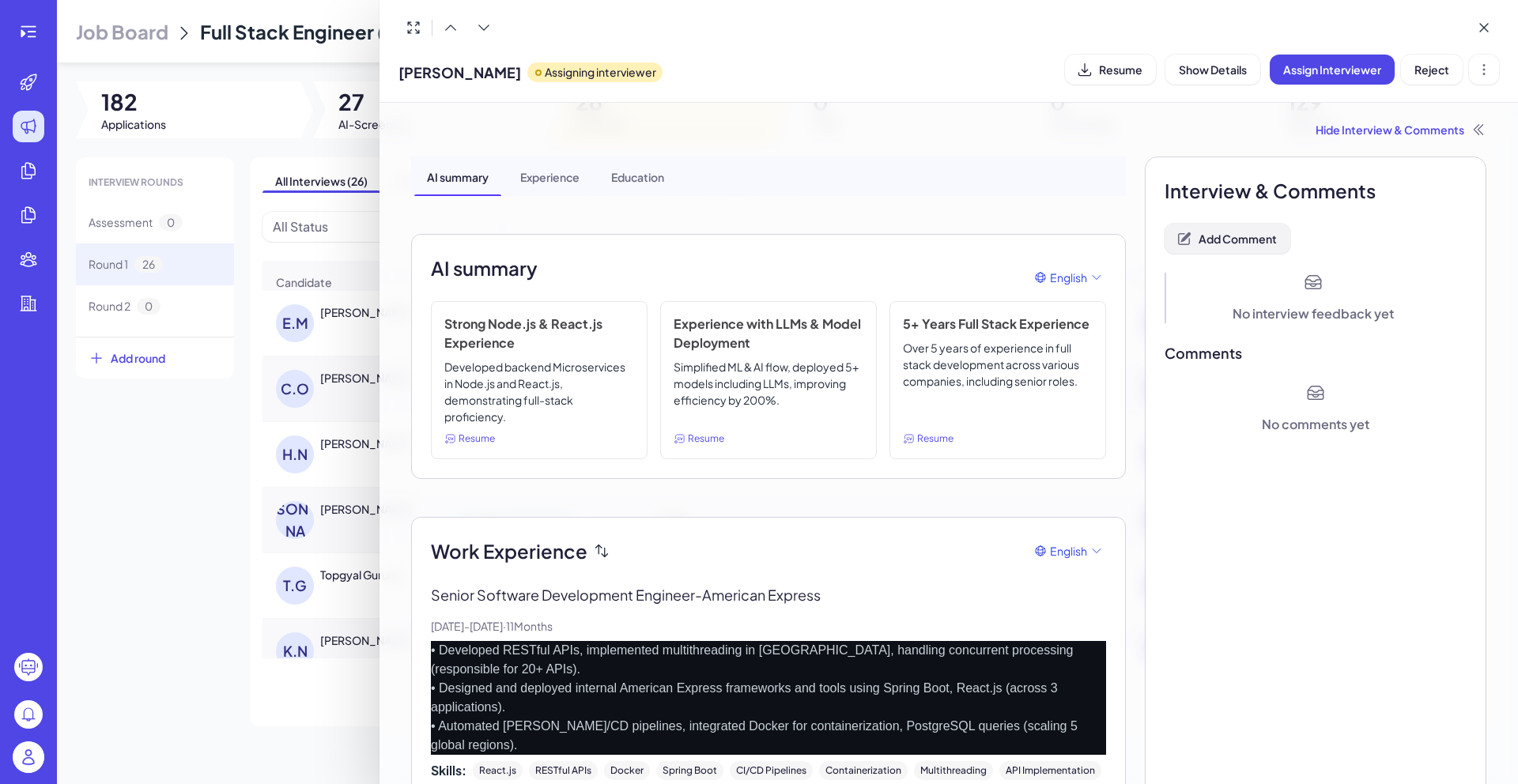
click at [1236, 240] on span "Add Comment" at bounding box center [1237, 239] width 78 height 14
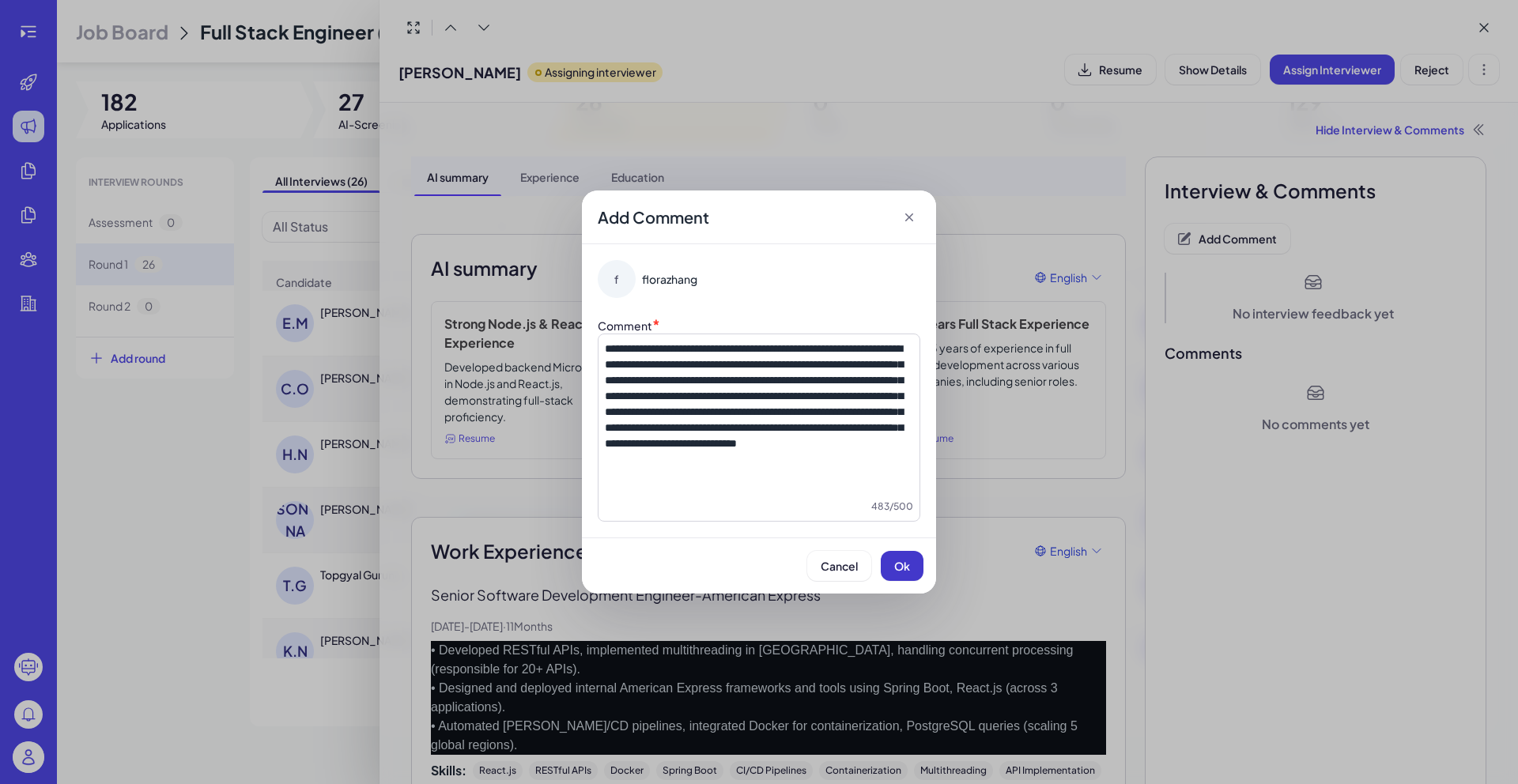
click at [913, 568] on button "Ok" at bounding box center [902, 565] width 43 height 30
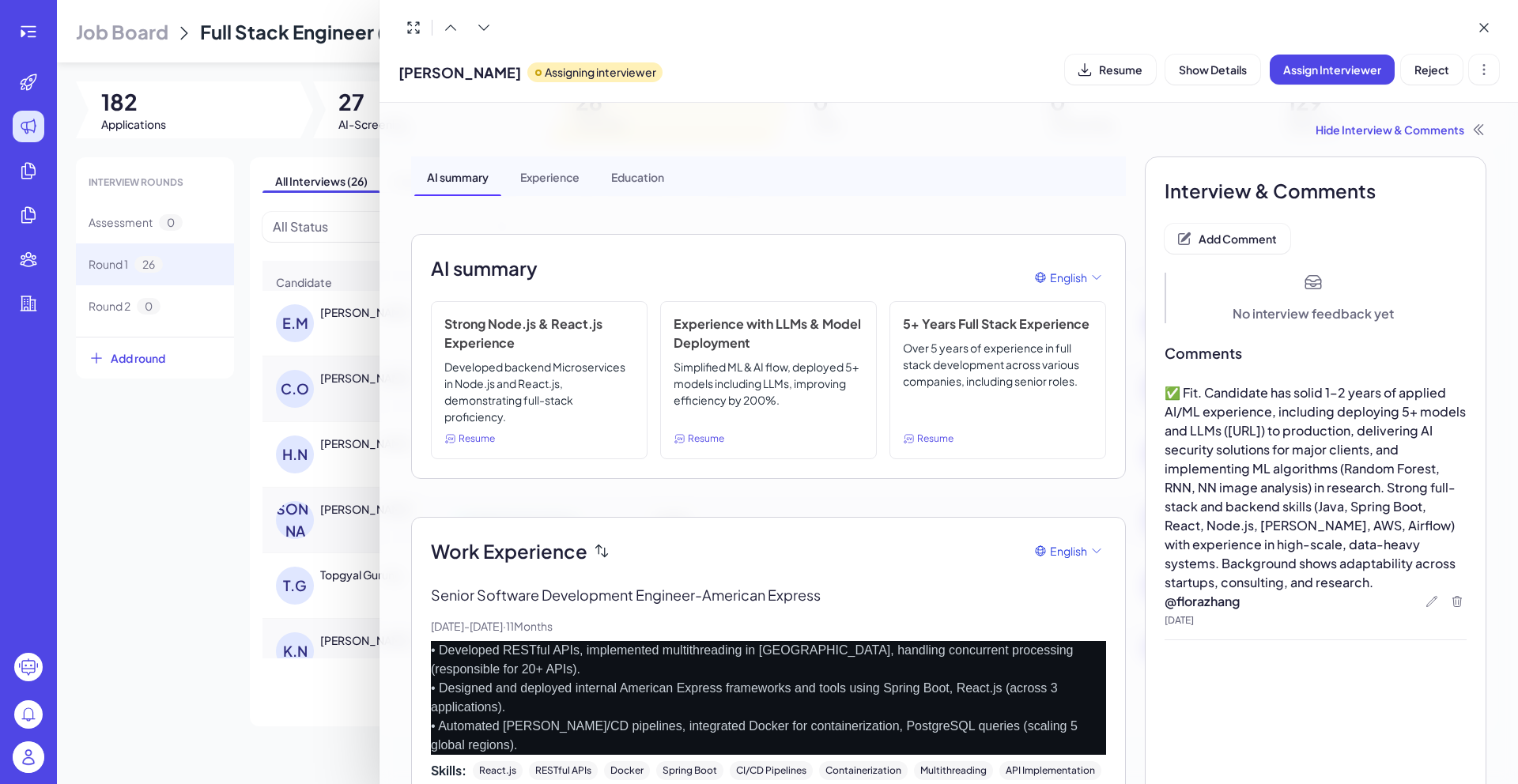
click at [204, 649] on div at bounding box center [759, 392] width 1518 height 784
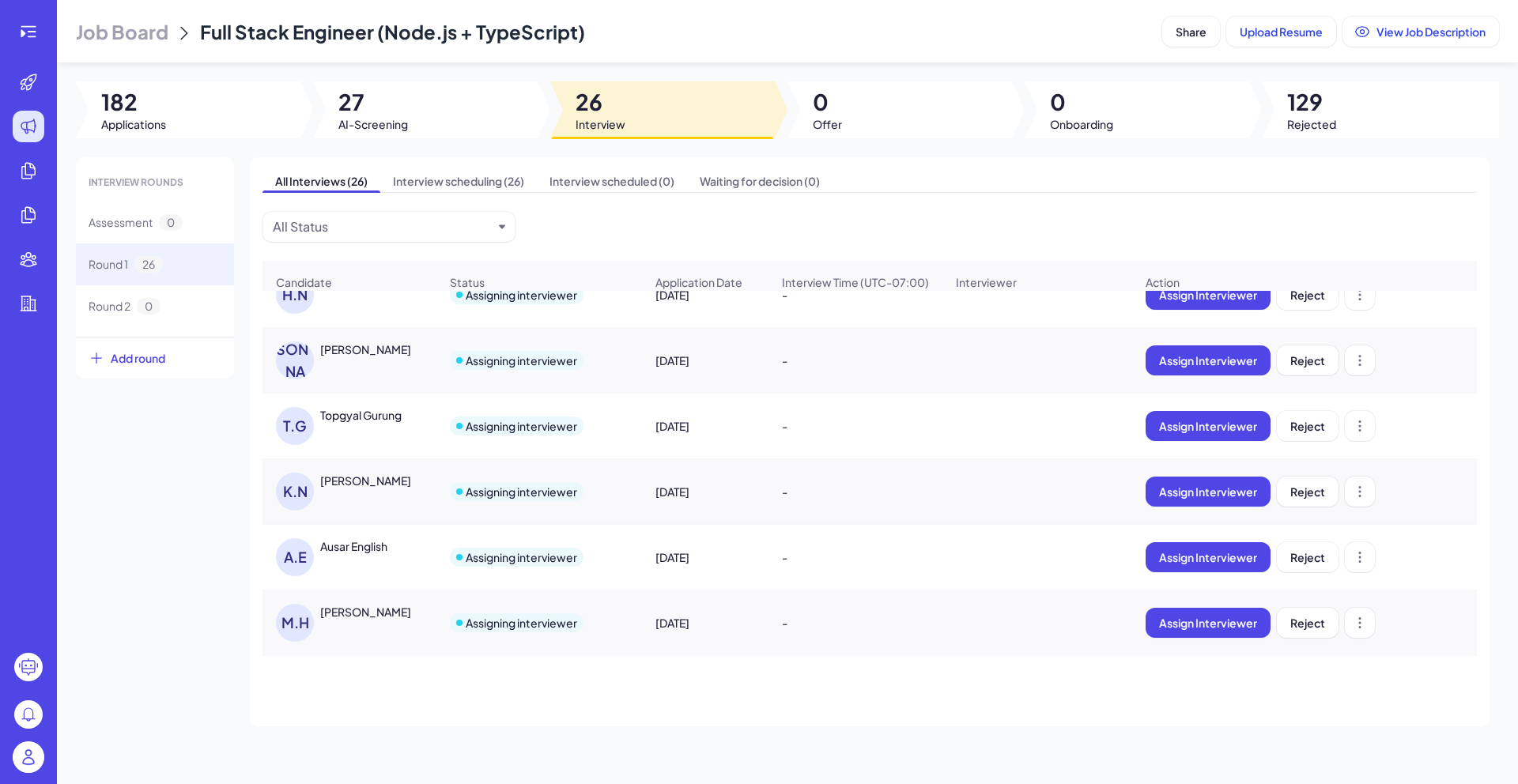
scroll to position [180, 0]
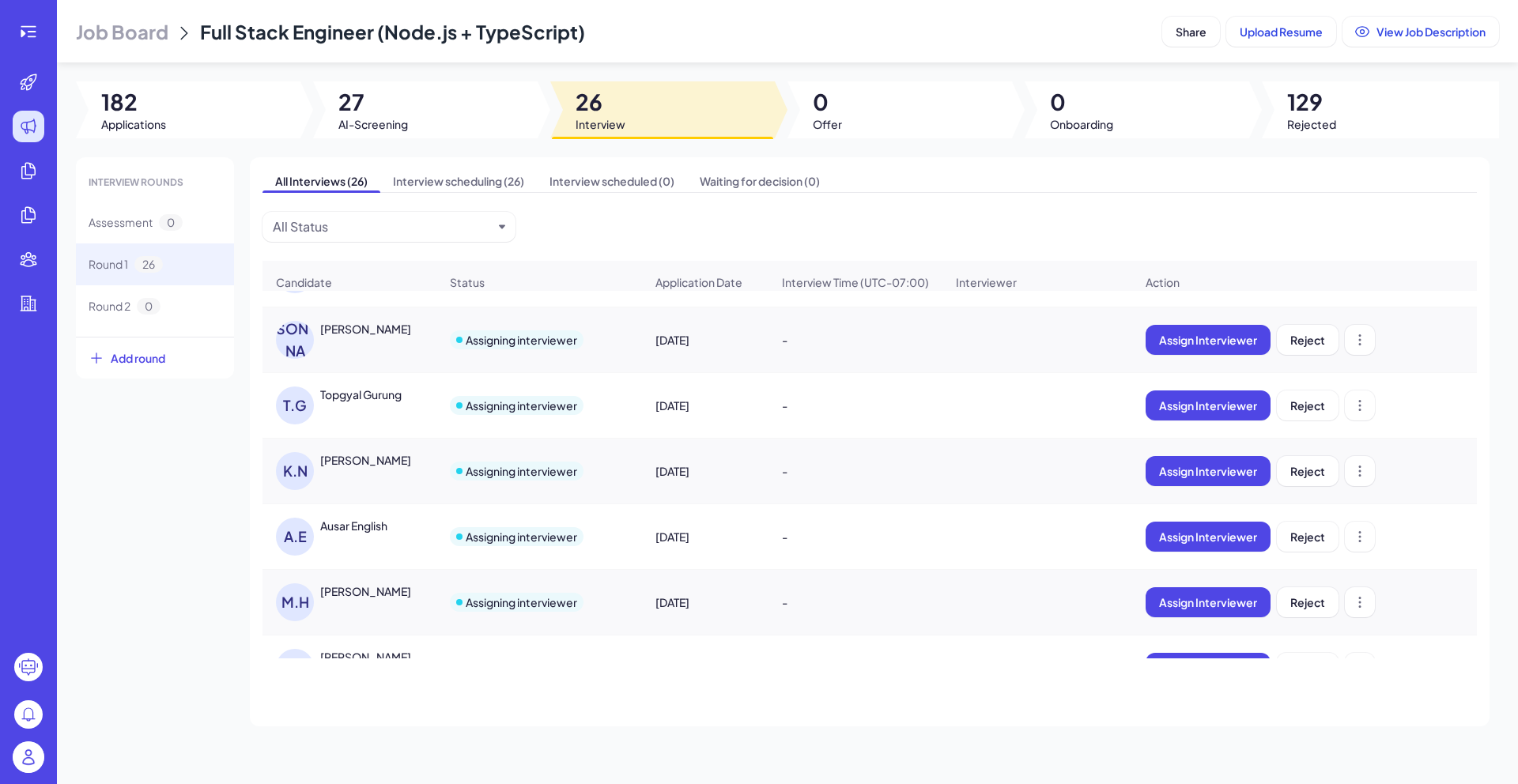
click at [394, 337] on div "[PERSON_NAME]" at bounding box center [365, 329] width 91 height 16
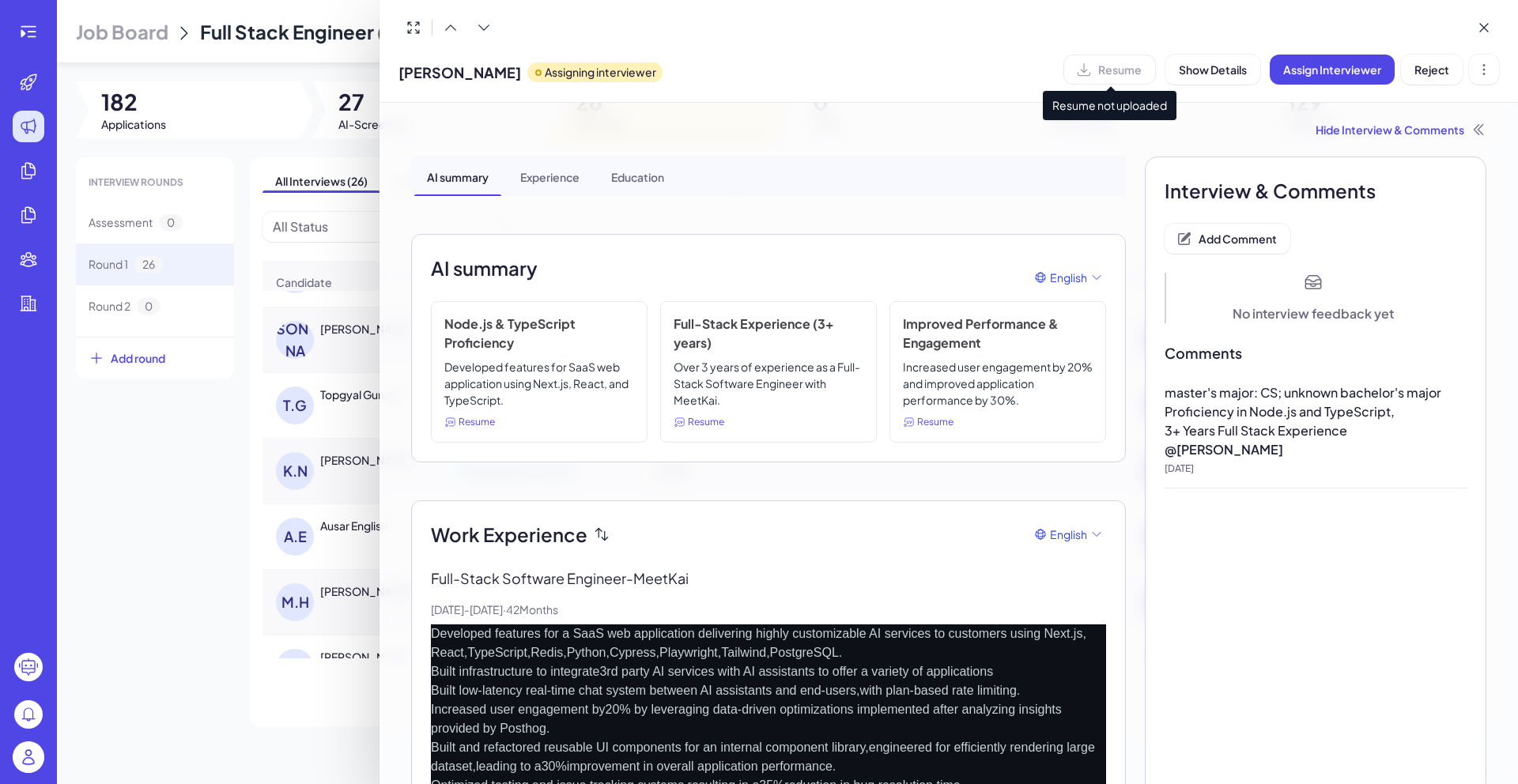
click at [1139, 65] on div "Resume" at bounding box center [1109, 69] width 93 height 30
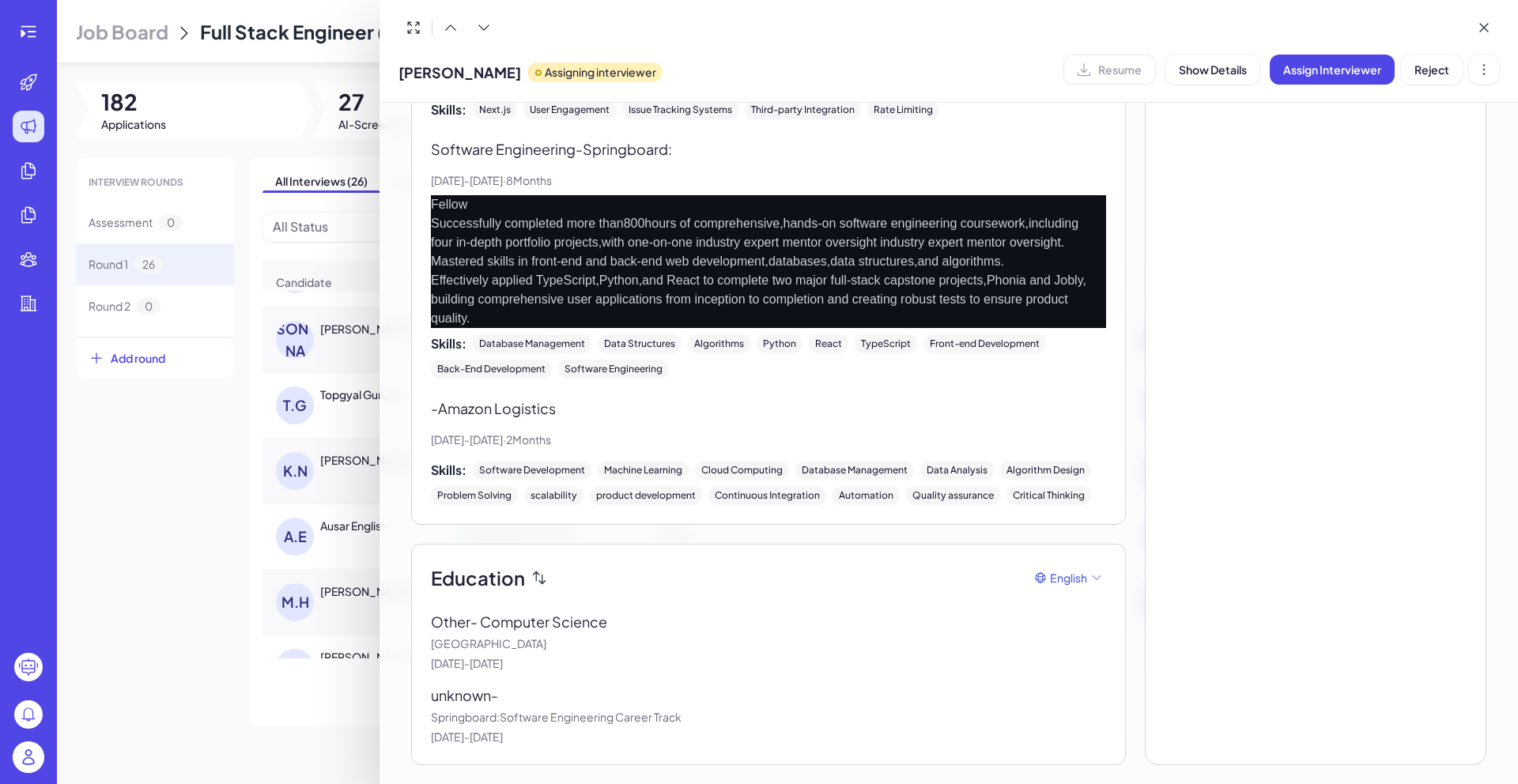
scroll to position [0, 0]
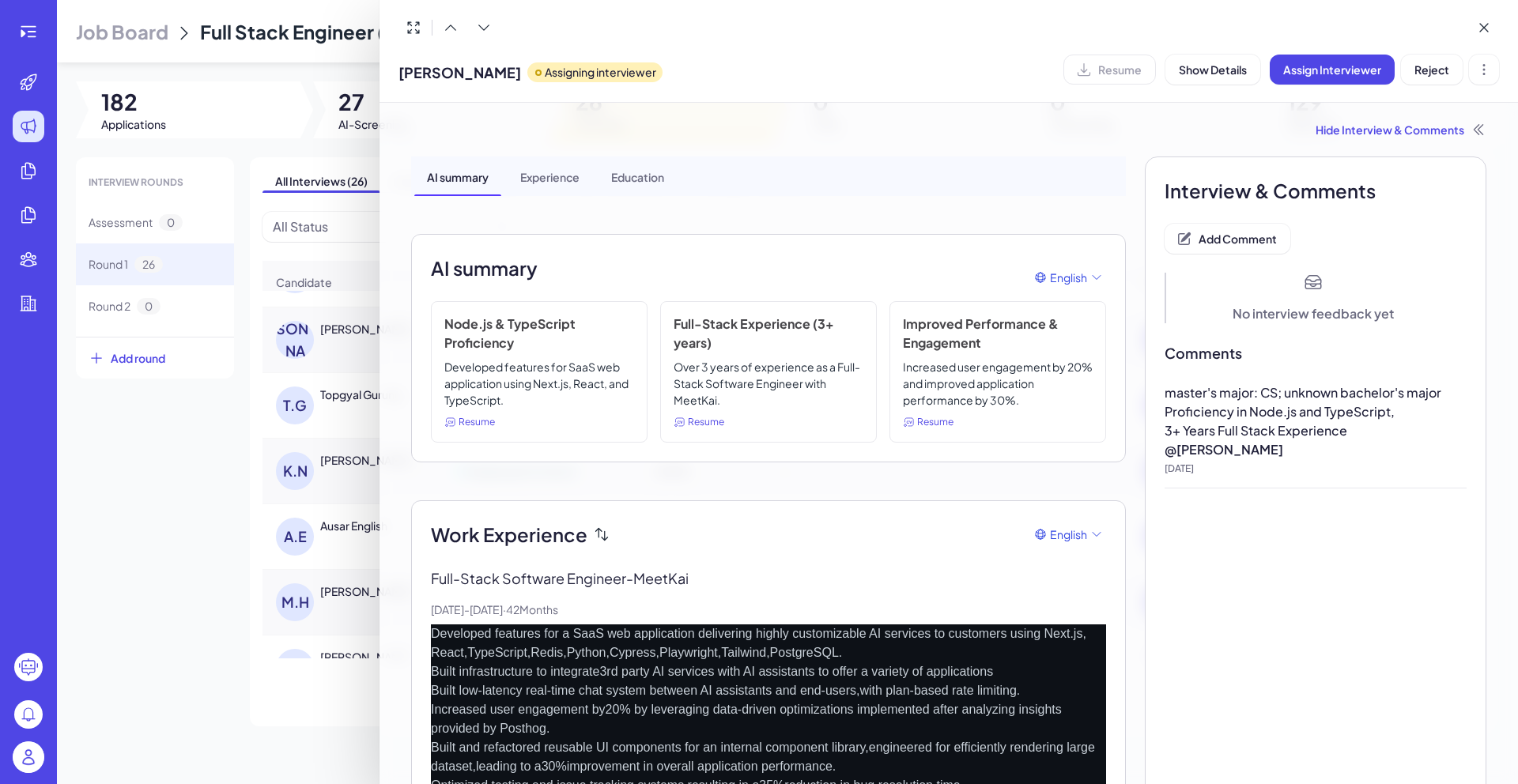
click at [1110, 59] on div "Resume" at bounding box center [1109, 69] width 93 height 30
click at [1081, 91] on div "JULIO A. BARRIOS Assigning interviewer Resume Show Details Assign Interviewer R…" at bounding box center [948, 51] width 1138 height 103
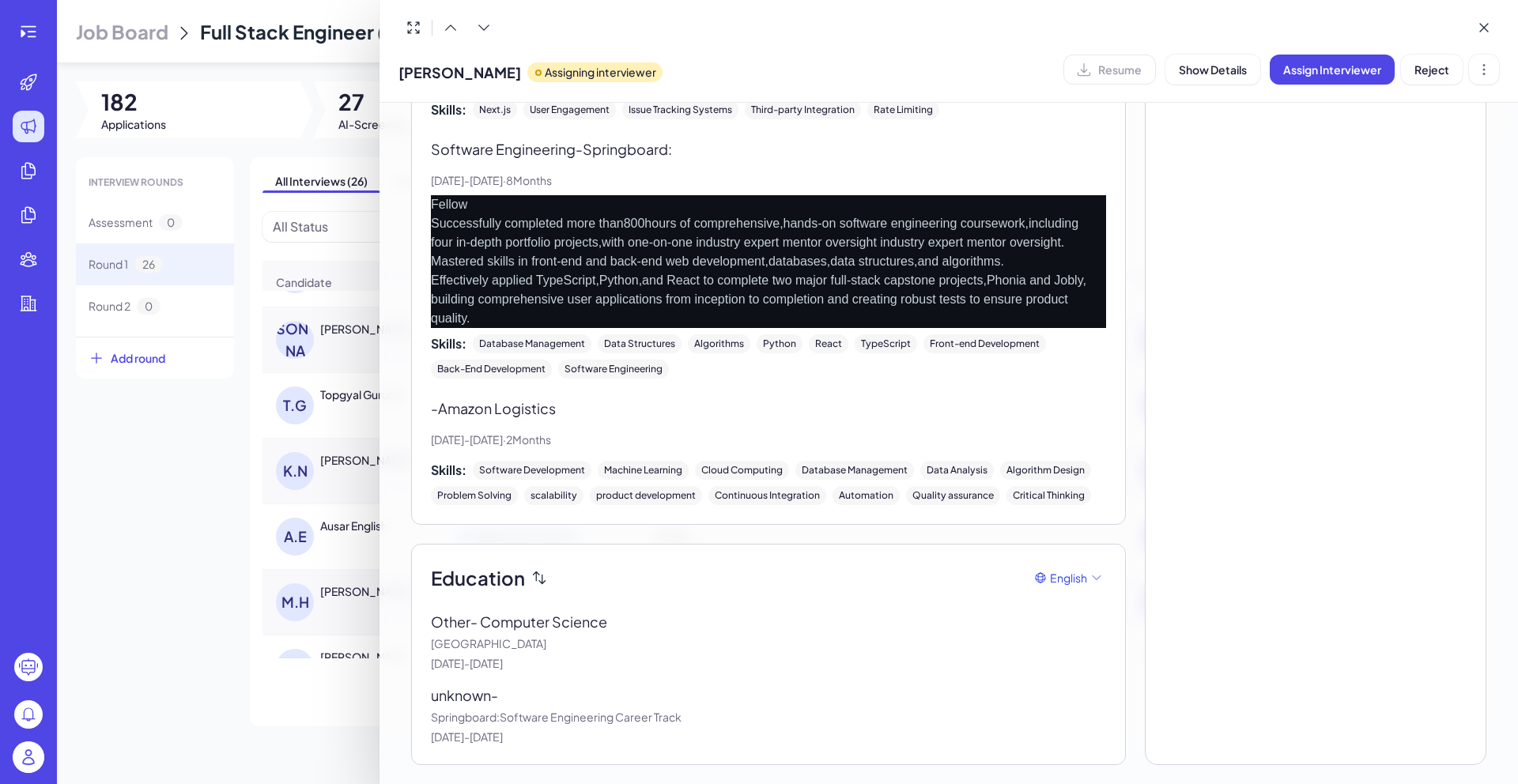
scroll to position [777, 0]
click at [146, 474] on div at bounding box center [759, 392] width 1518 height 784
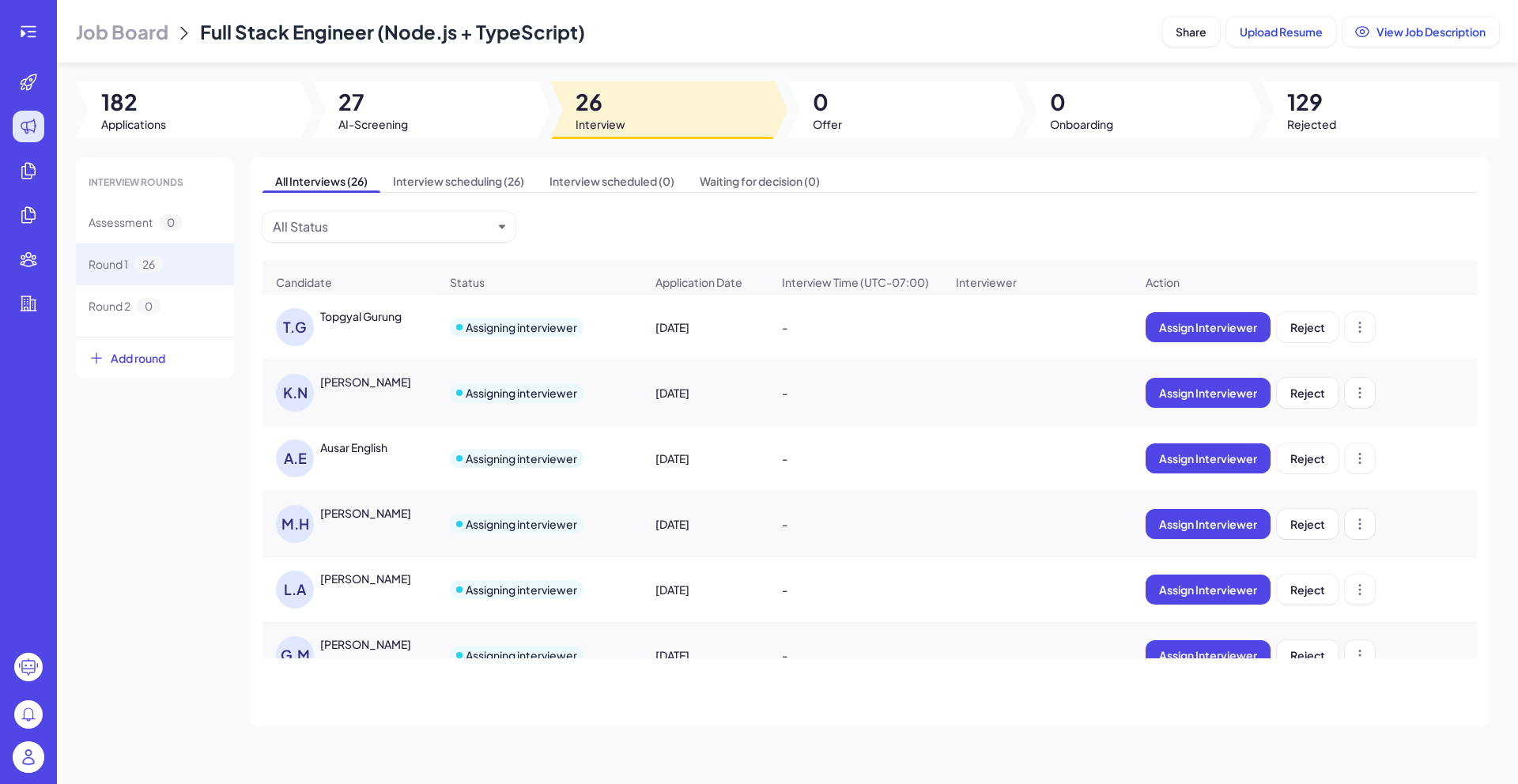
scroll to position [257, 0]
click at [364, 325] on div "Topgyal Gurung" at bounding box center [360, 317] width 81 height 16
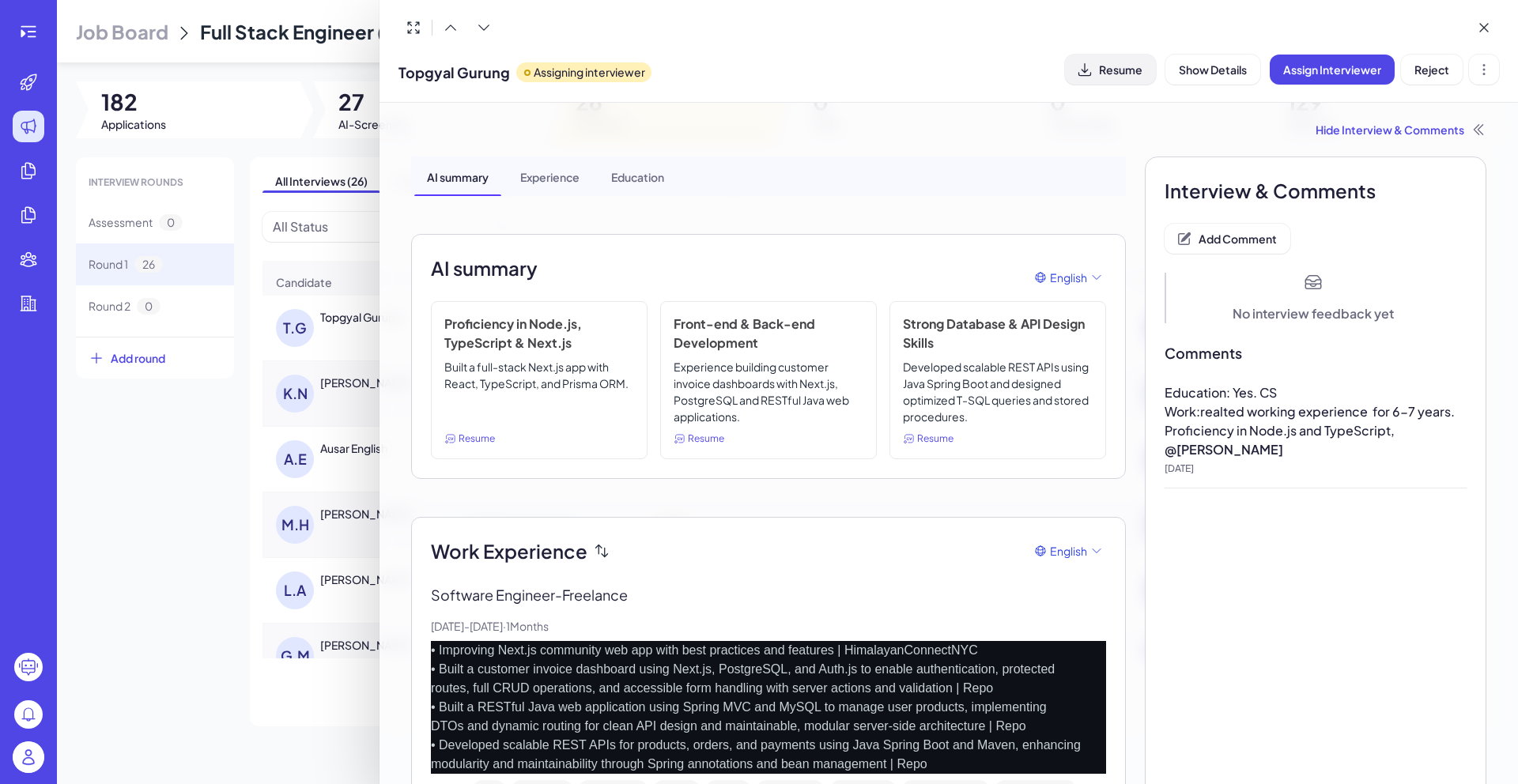
click at [1132, 71] on span "Resume" at bounding box center [1121, 70] width 43 height 14
click at [1257, 248] on button "Add Comment" at bounding box center [1227, 238] width 125 height 30
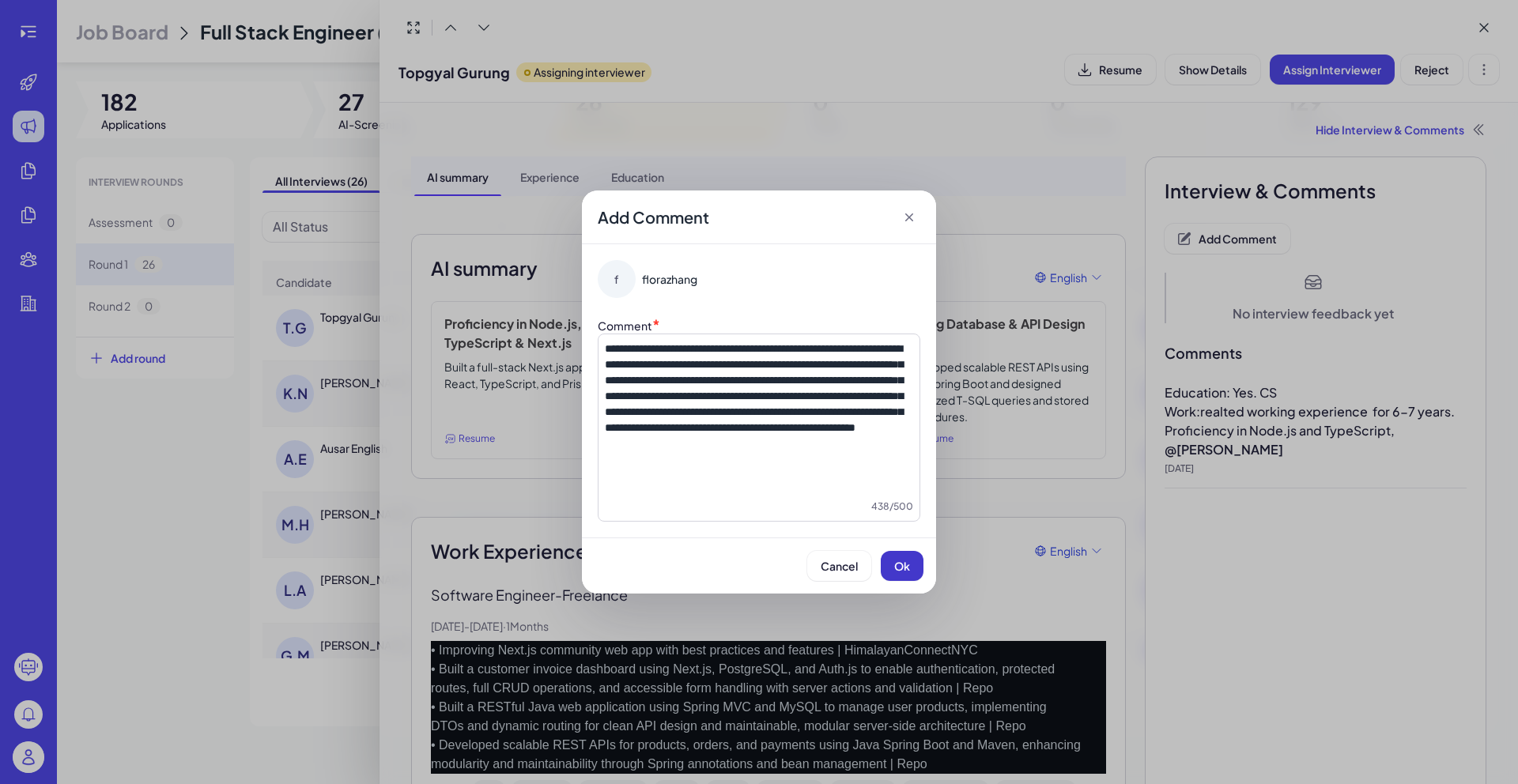
click at [909, 574] on button "Ok" at bounding box center [902, 565] width 43 height 30
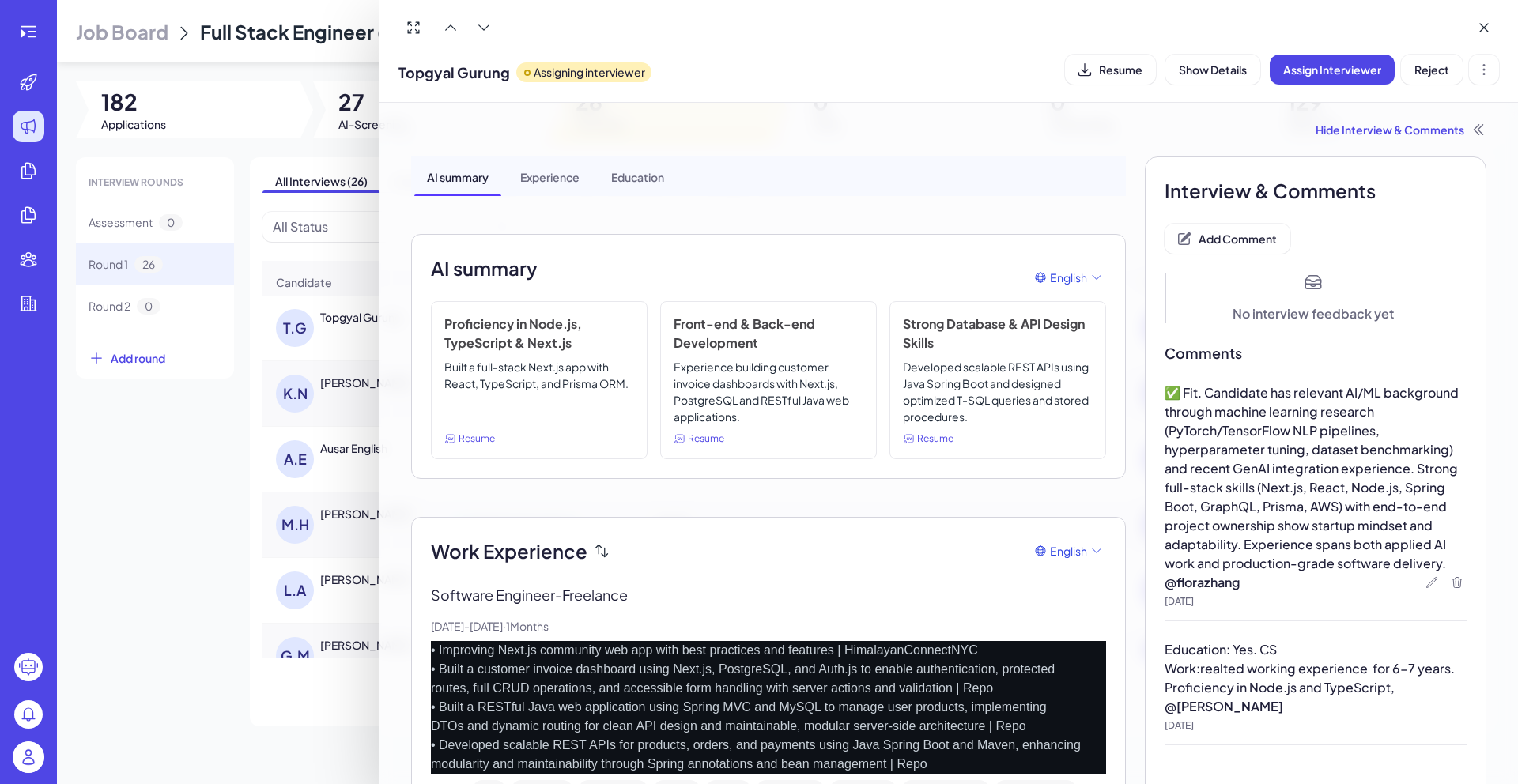
click at [196, 516] on div at bounding box center [759, 392] width 1518 height 784
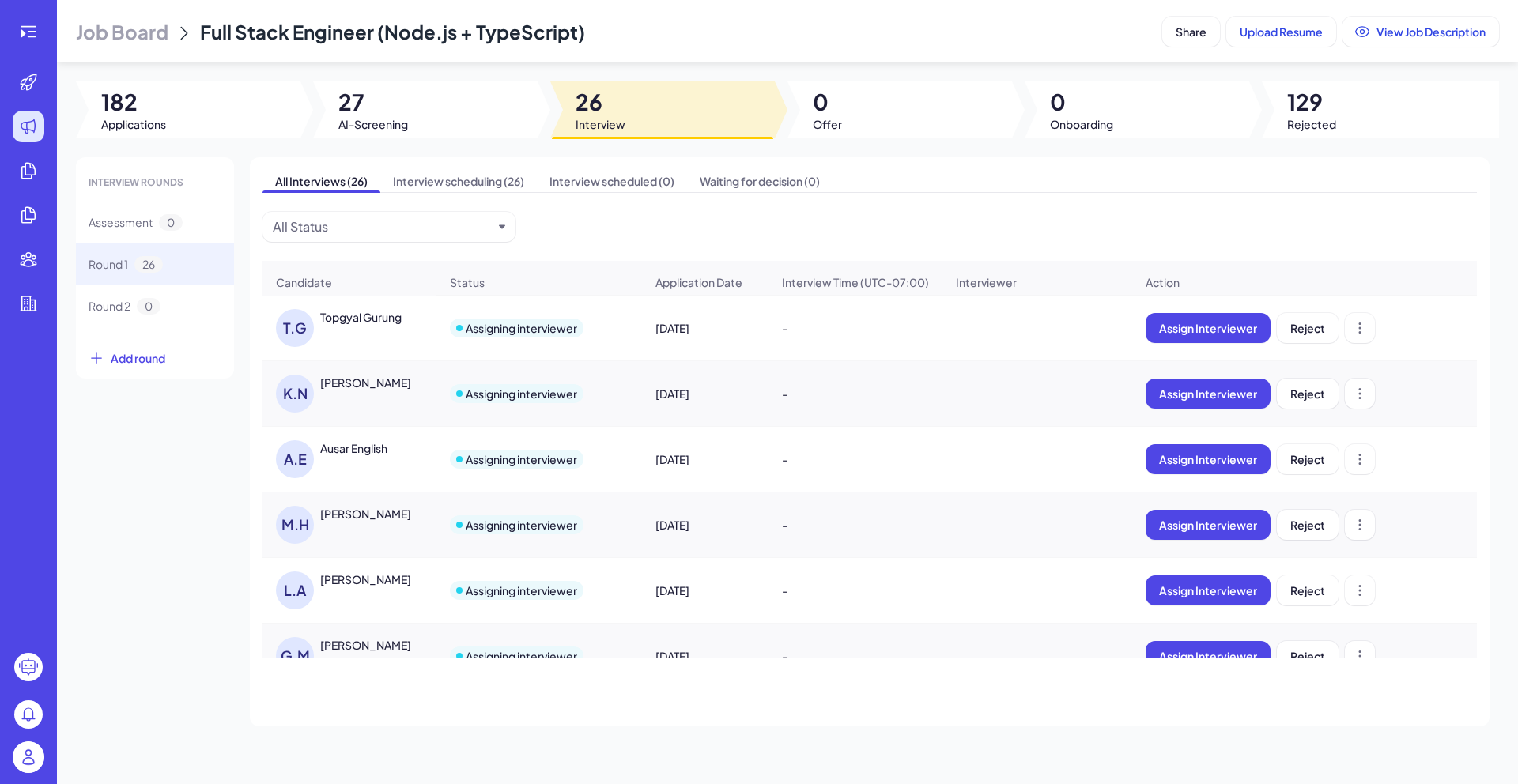
click at [351, 390] on div "[PERSON_NAME]" at bounding box center [365, 383] width 91 height 16
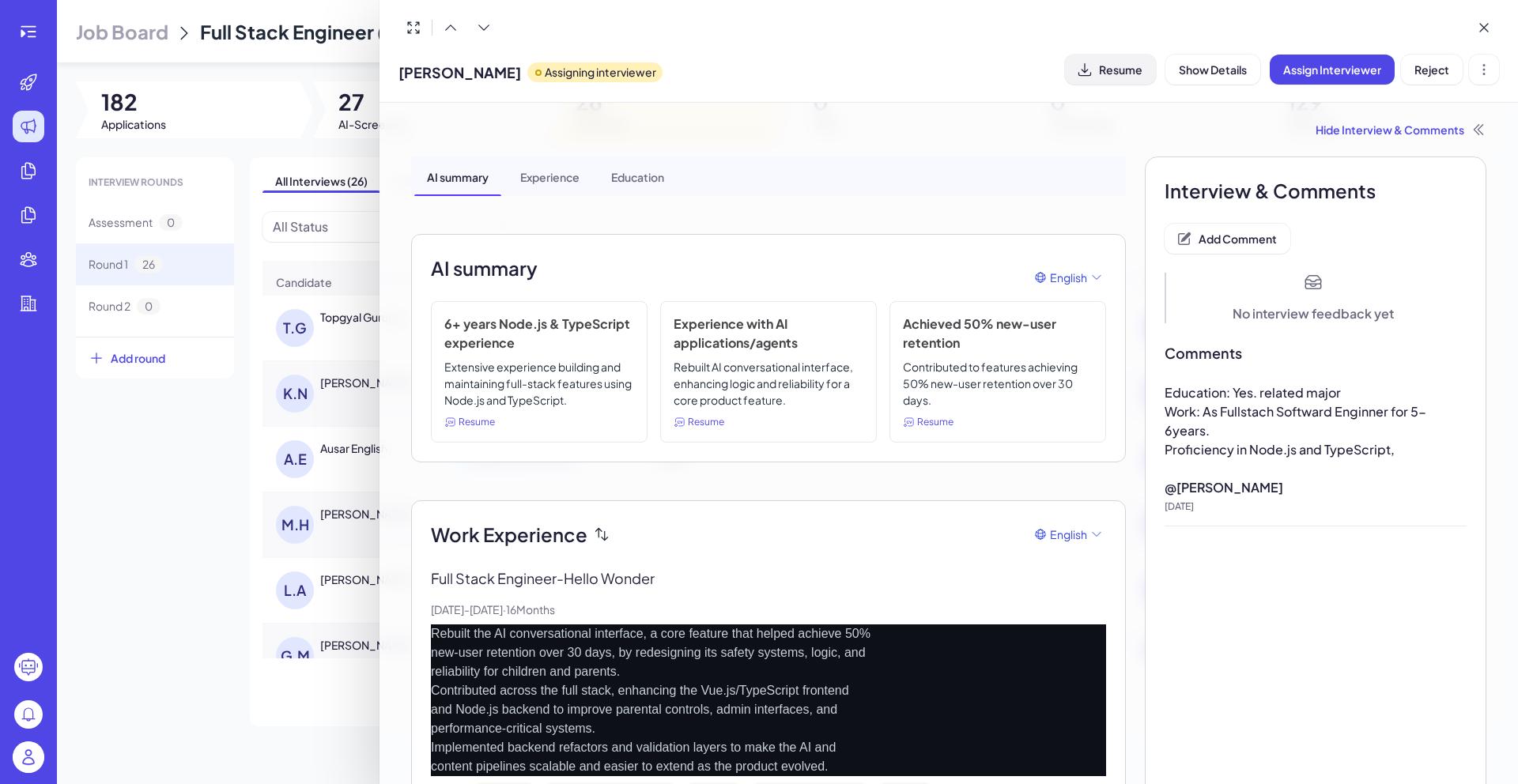
click at [1112, 75] on span "Resume" at bounding box center [1121, 70] width 43 height 14
click at [1232, 227] on button "Add Comment" at bounding box center [1227, 238] width 125 height 30
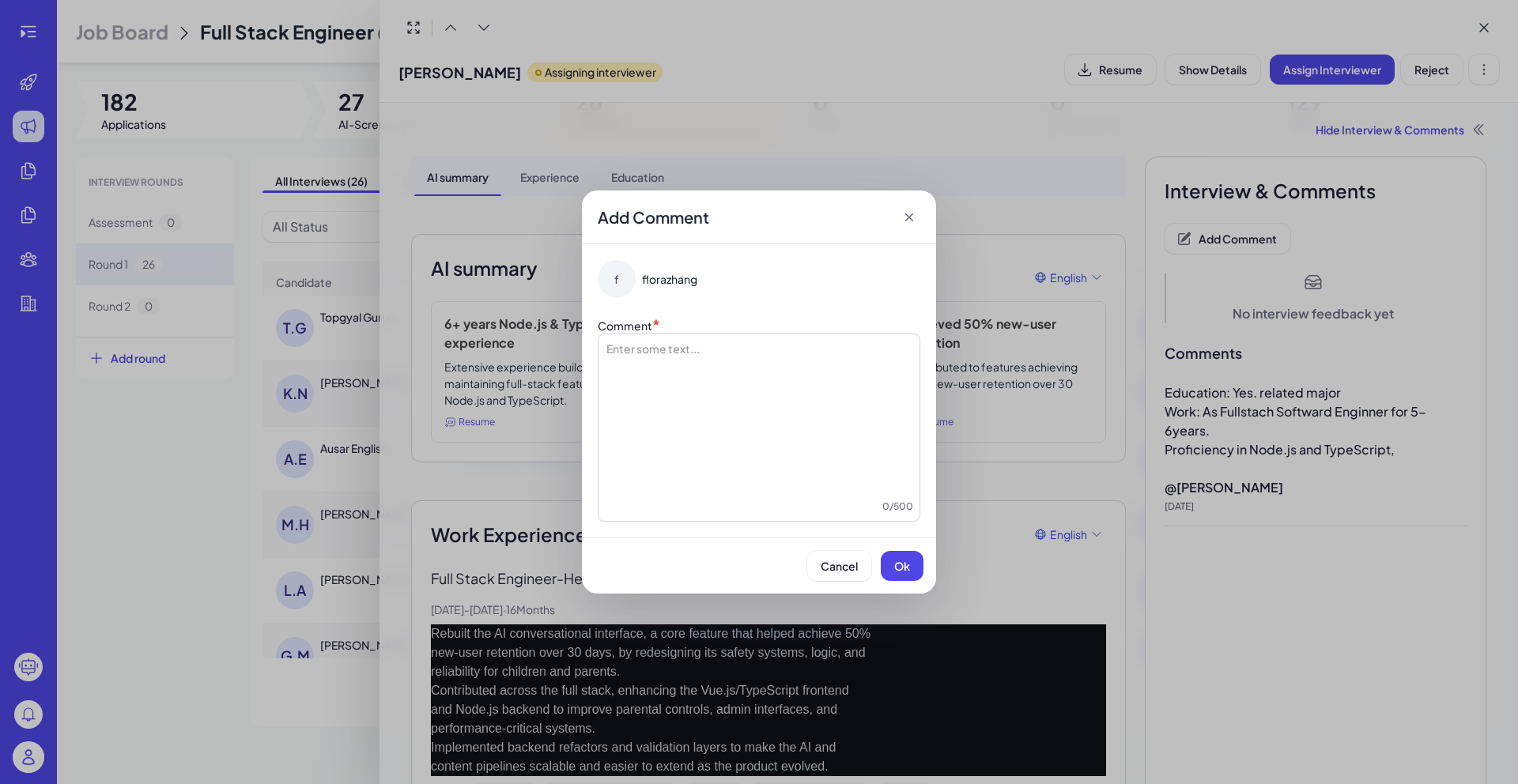
click at [898, 389] on div at bounding box center [759, 419] width 308 height 158
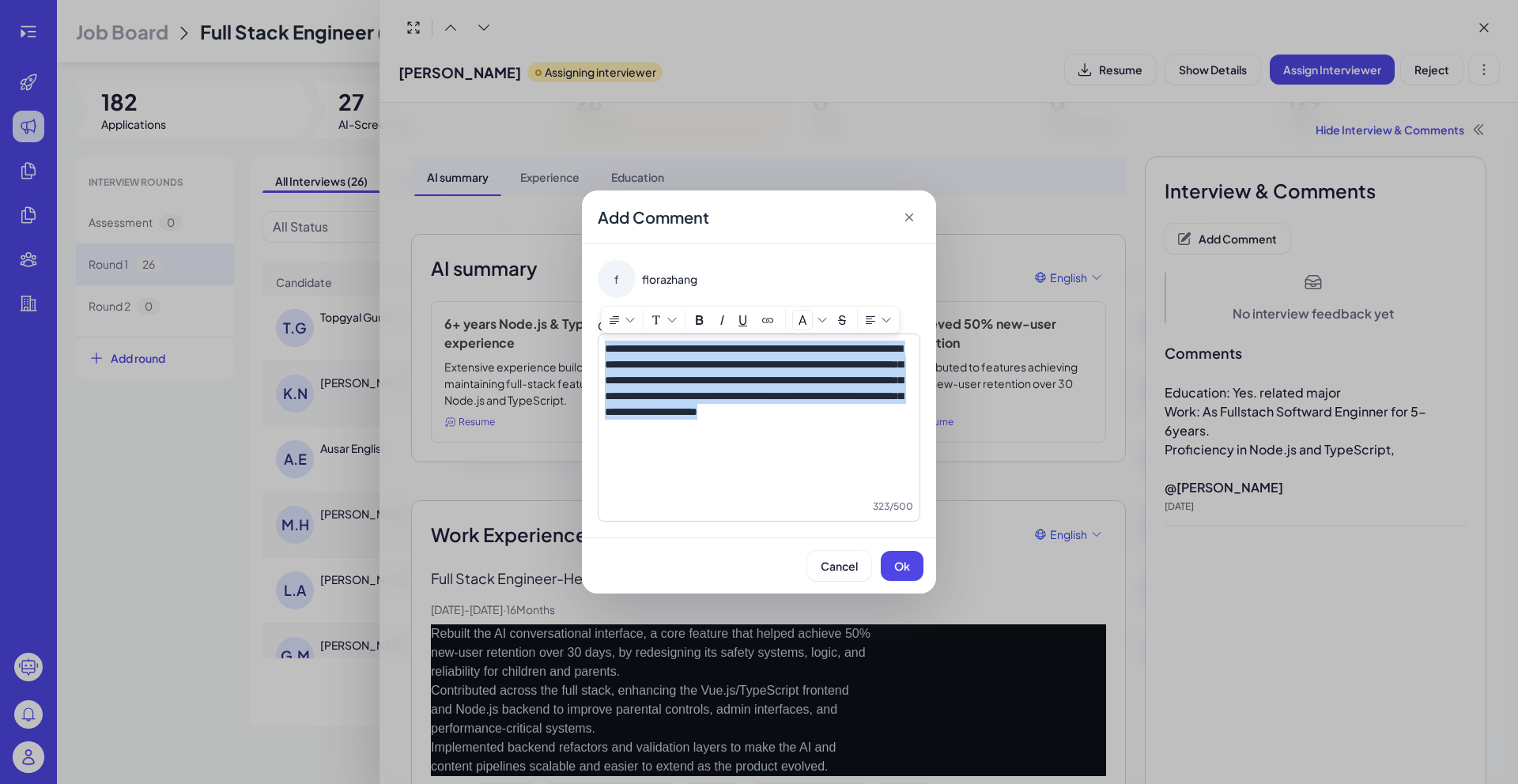
drag, startPoint x: 730, startPoint y: 470, endPoint x: 565, endPoint y: 342, distance: 208.8
click at [565, 342] on div "**********" at bounding box center [759, 392] width 1518 height 784
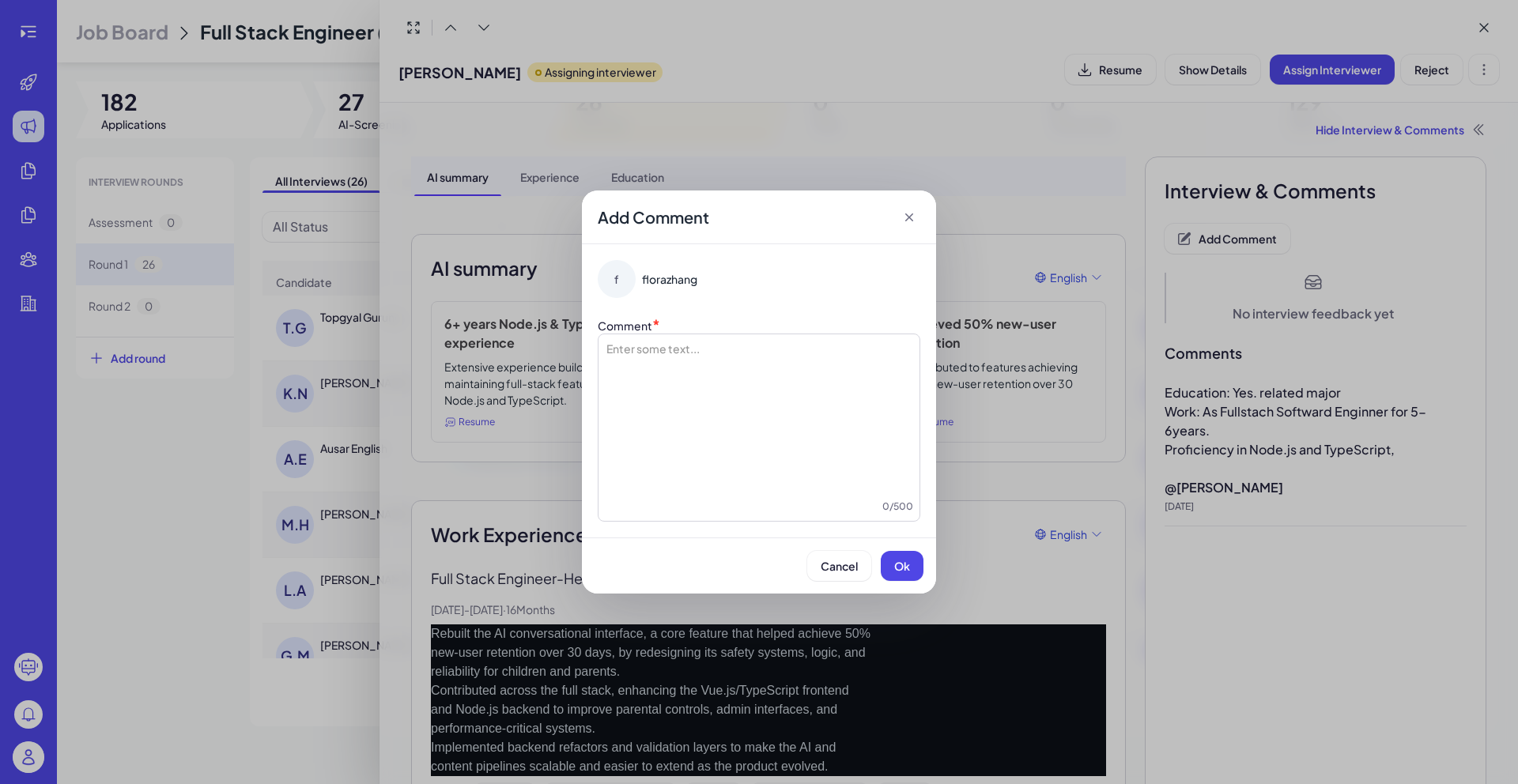
click at [710, 392] on div at bounding box center [759, 419] width 308 height 158
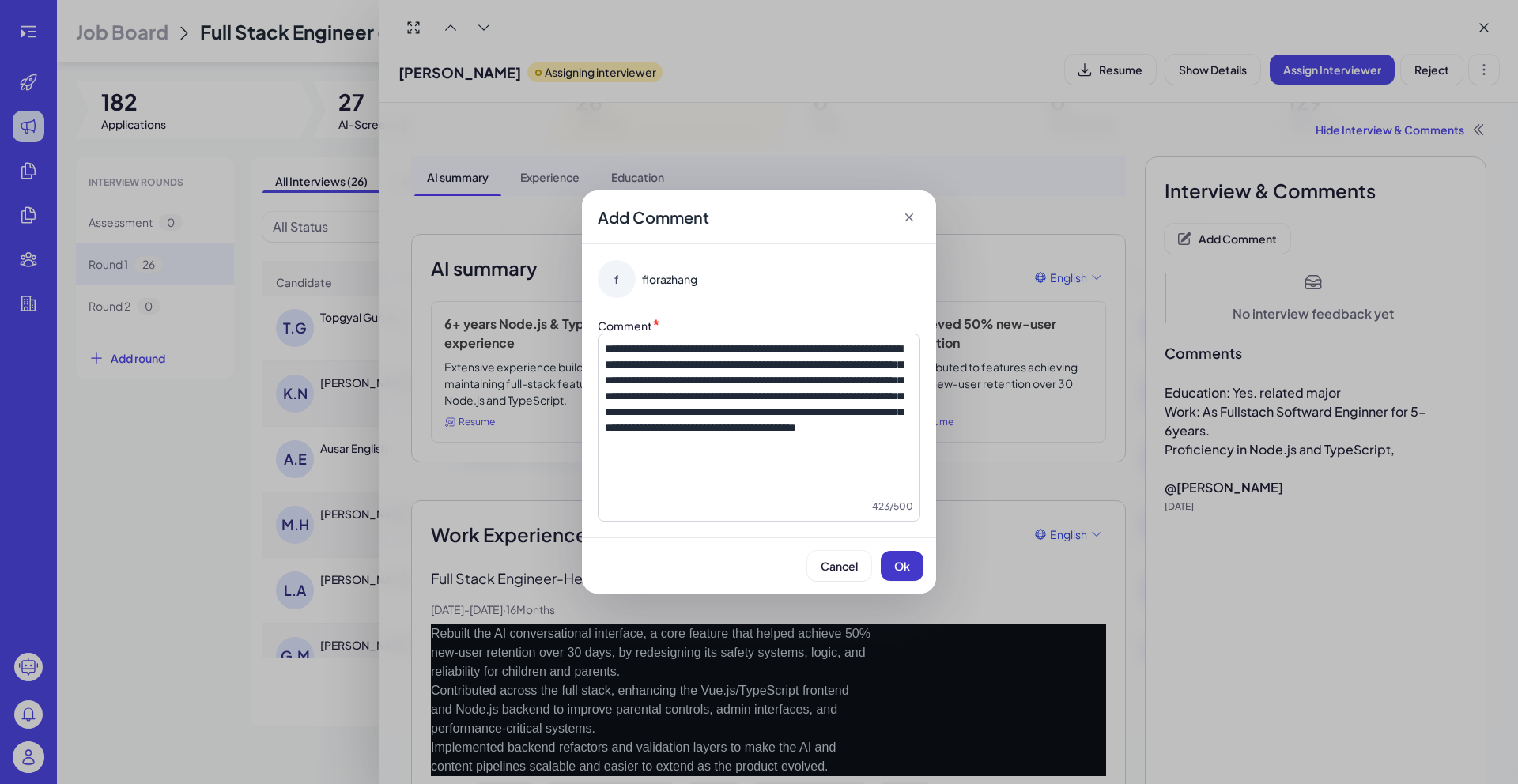
click at [897, 573] on button "Ok" at bounding box center [902, 565] width 43 height 30
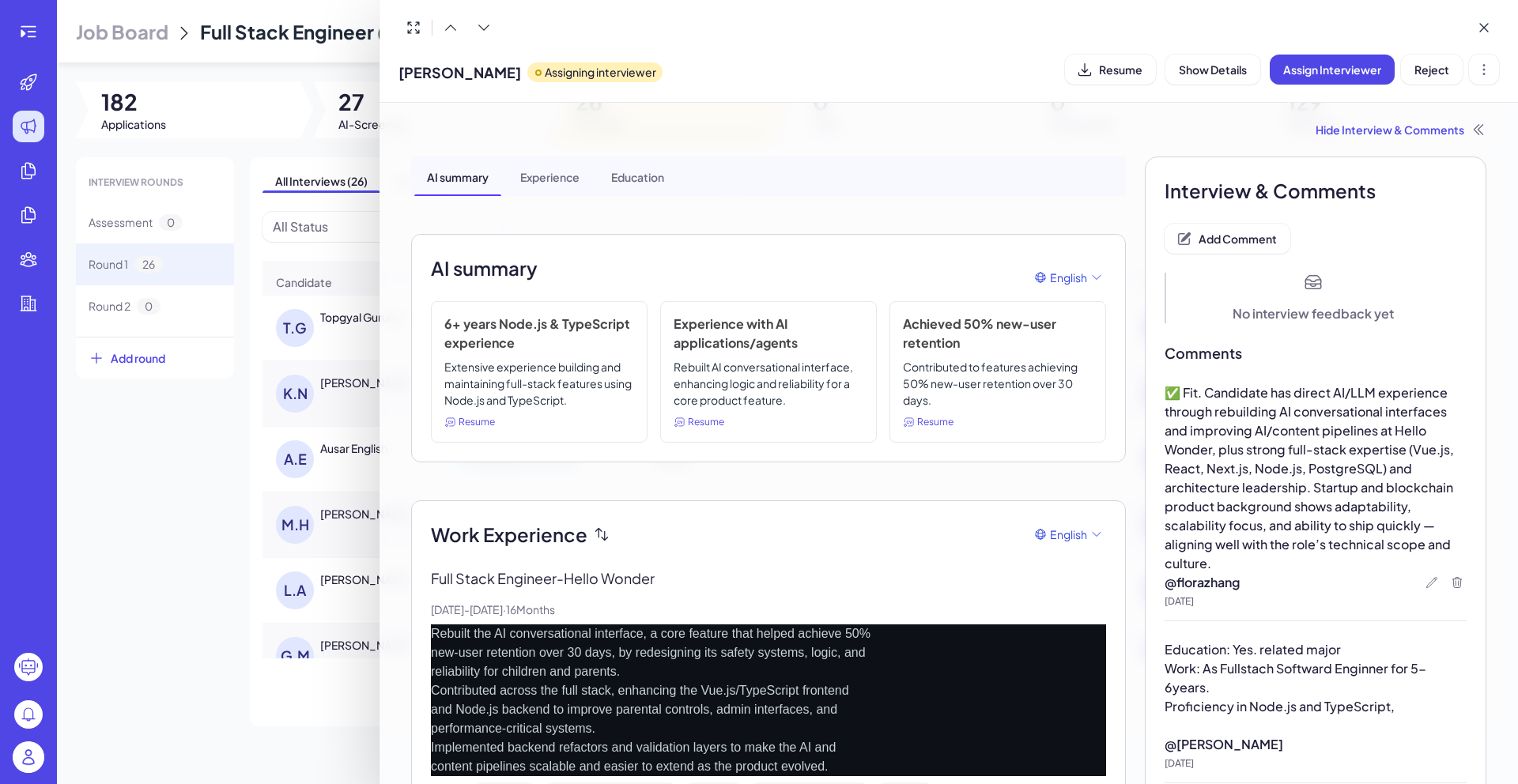
click at [216, 635] on div at bounding box center [759, 392] width 1518 height 784
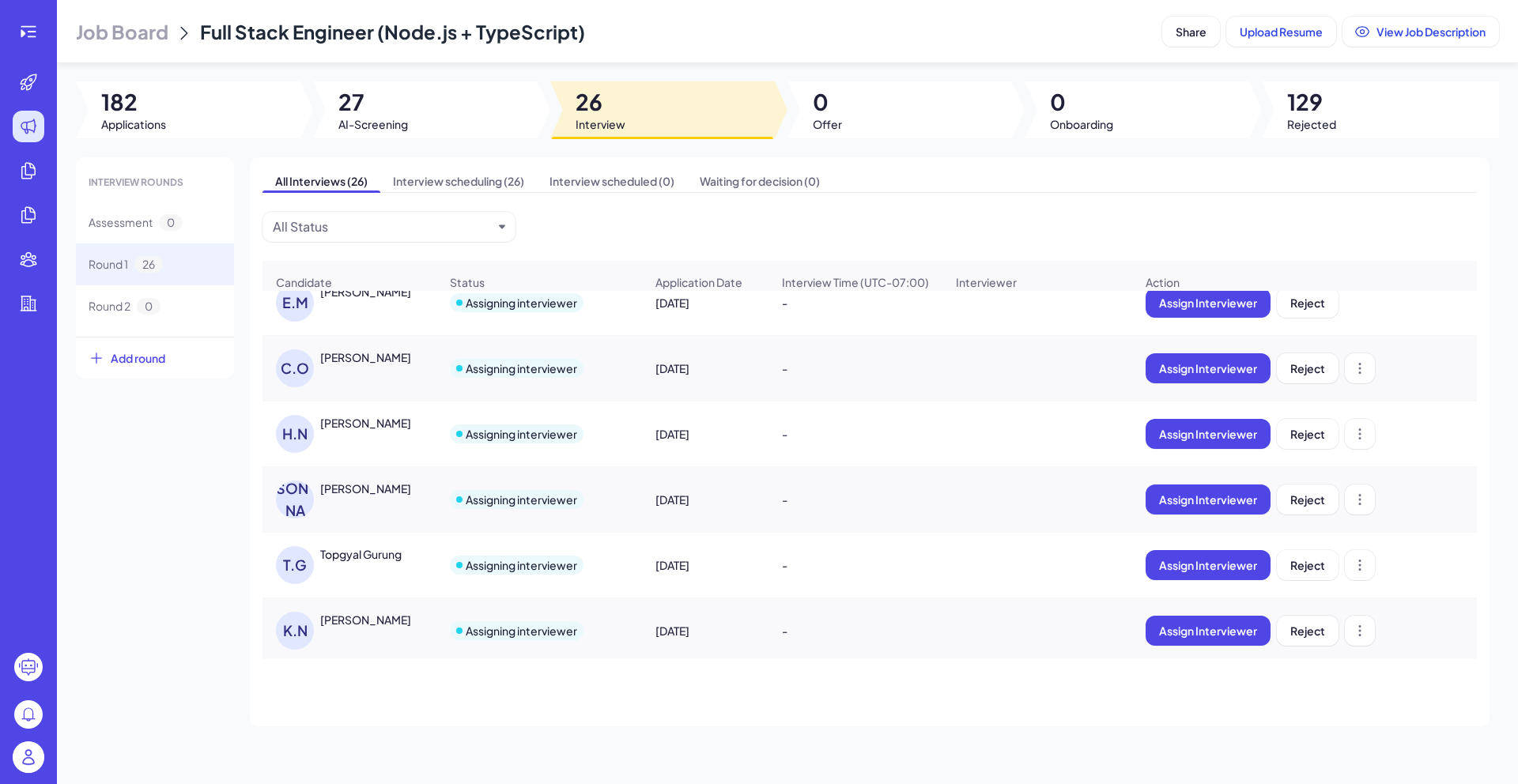
scroll to position [18, 0]
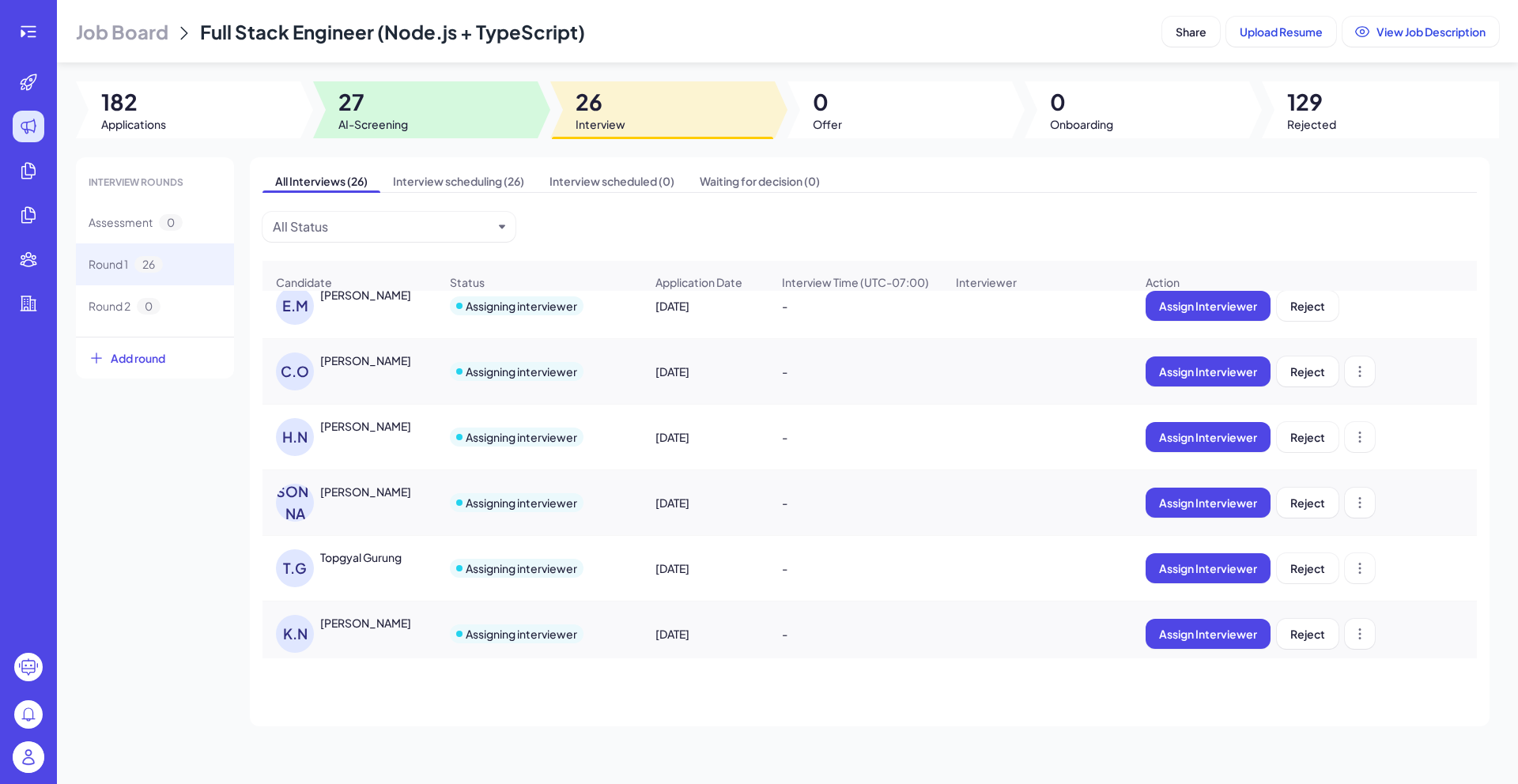
click at [393, 107] on span "27" at bounding box center [373, 101] width 69 height 28
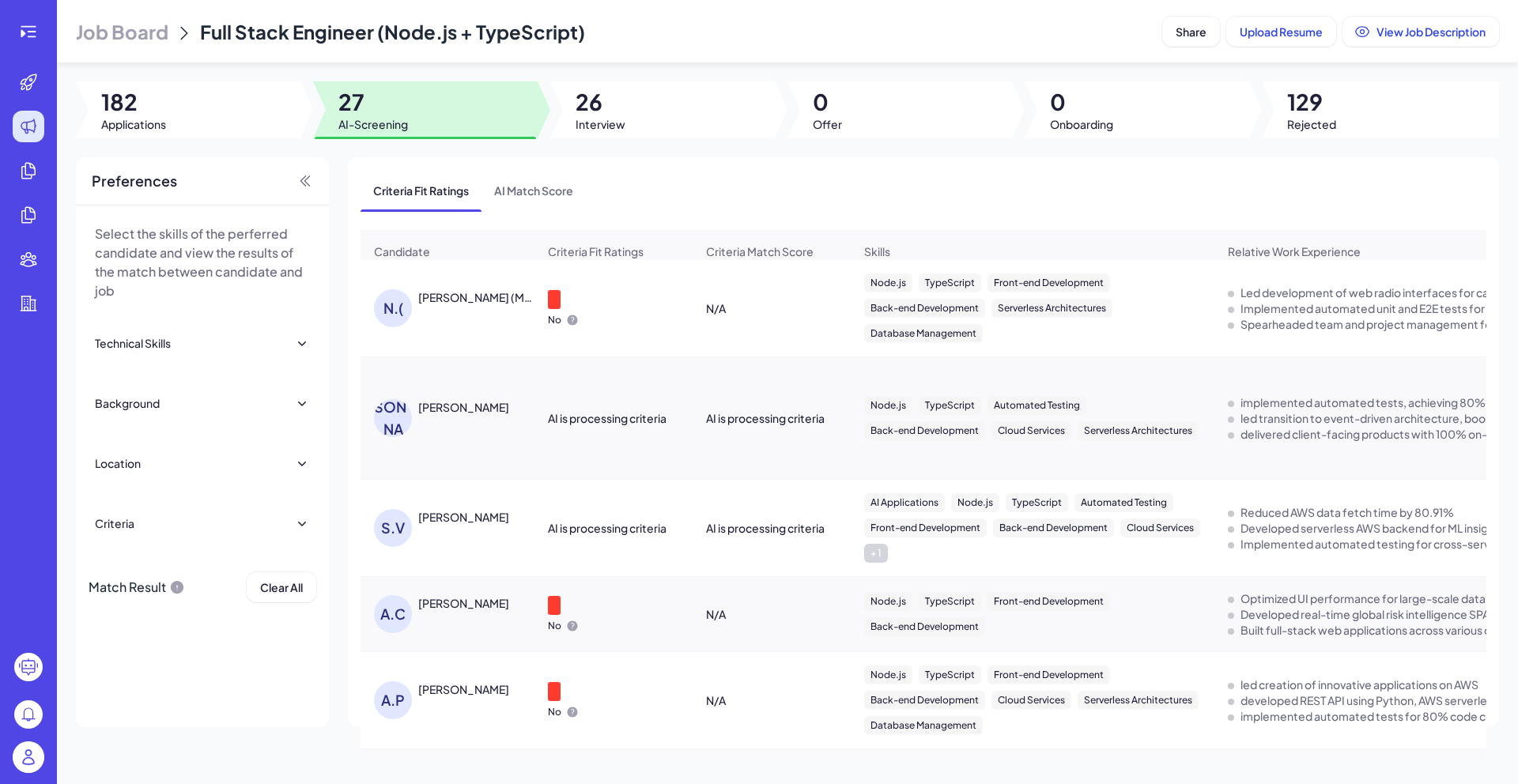
click at [496, 305] on div "[PERSON_NAME] (Mykyta) [PERSON_NAME]" at bounding box center [476, 298] width 117 height 16
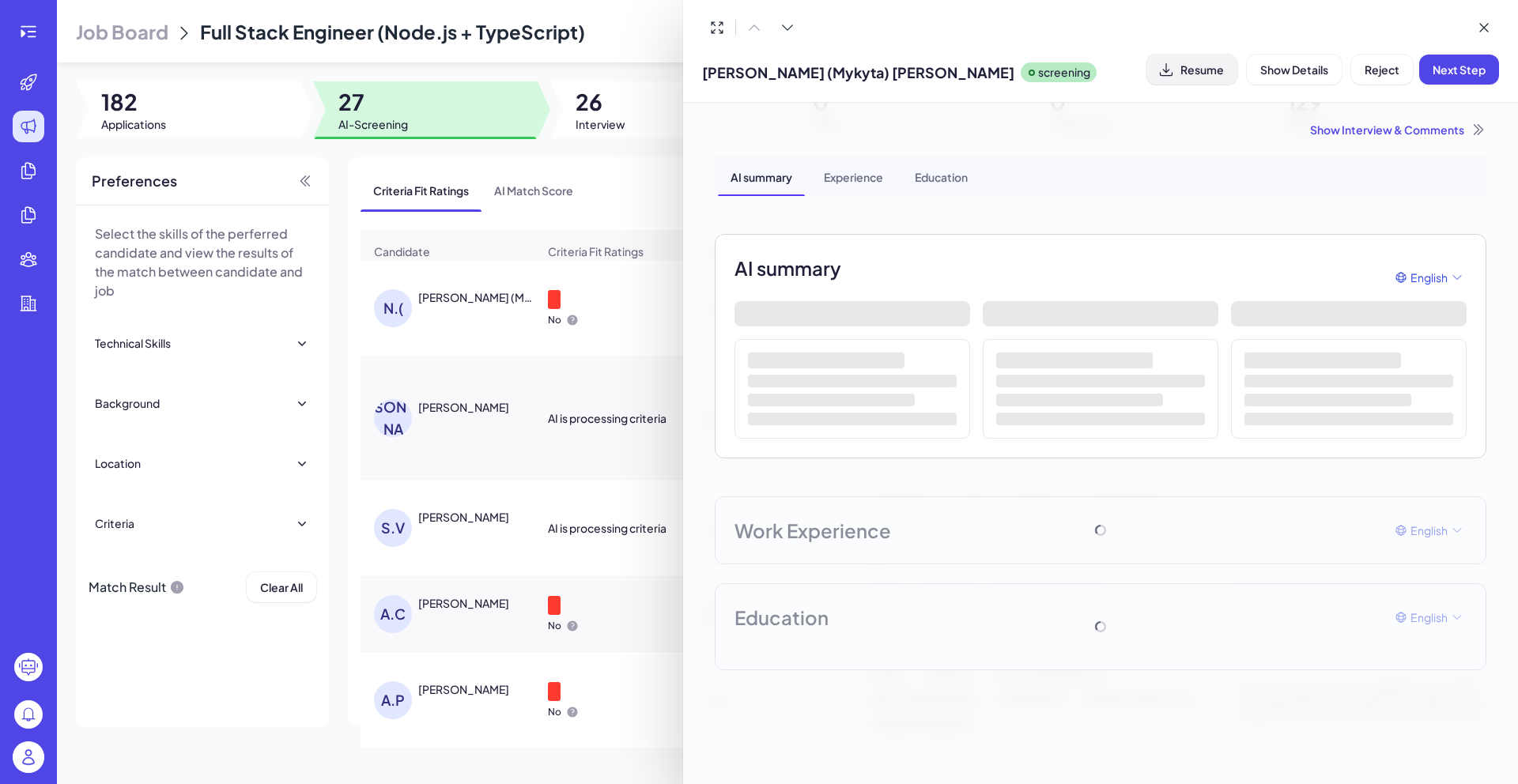
click at [1194, 72] on span "Resume" at bounding box center [1202, 70] width 43 height 14
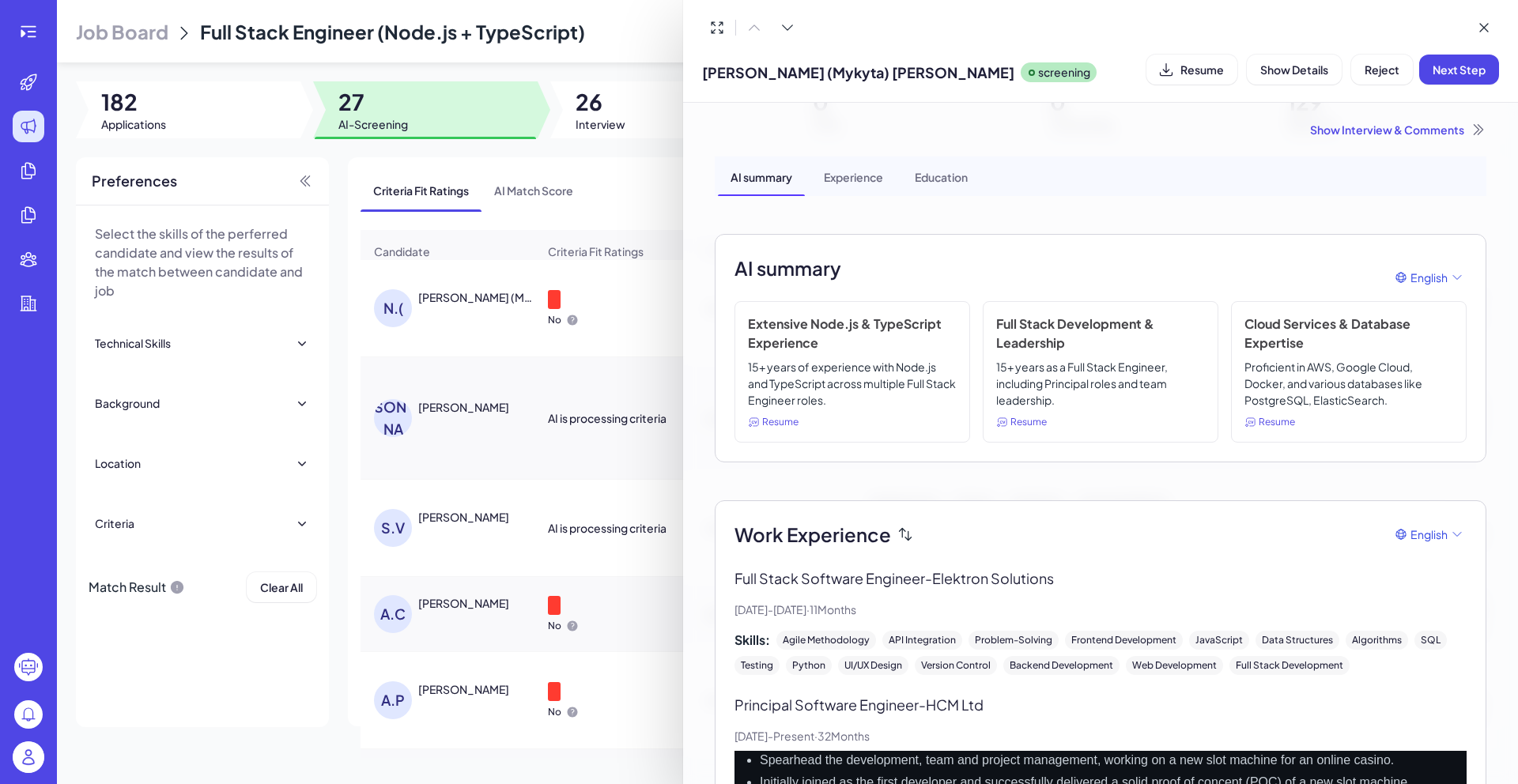
click at [1382, 130] on div "Show Interview & Comments" at bounding box center [1100, 129] width 771 height 16
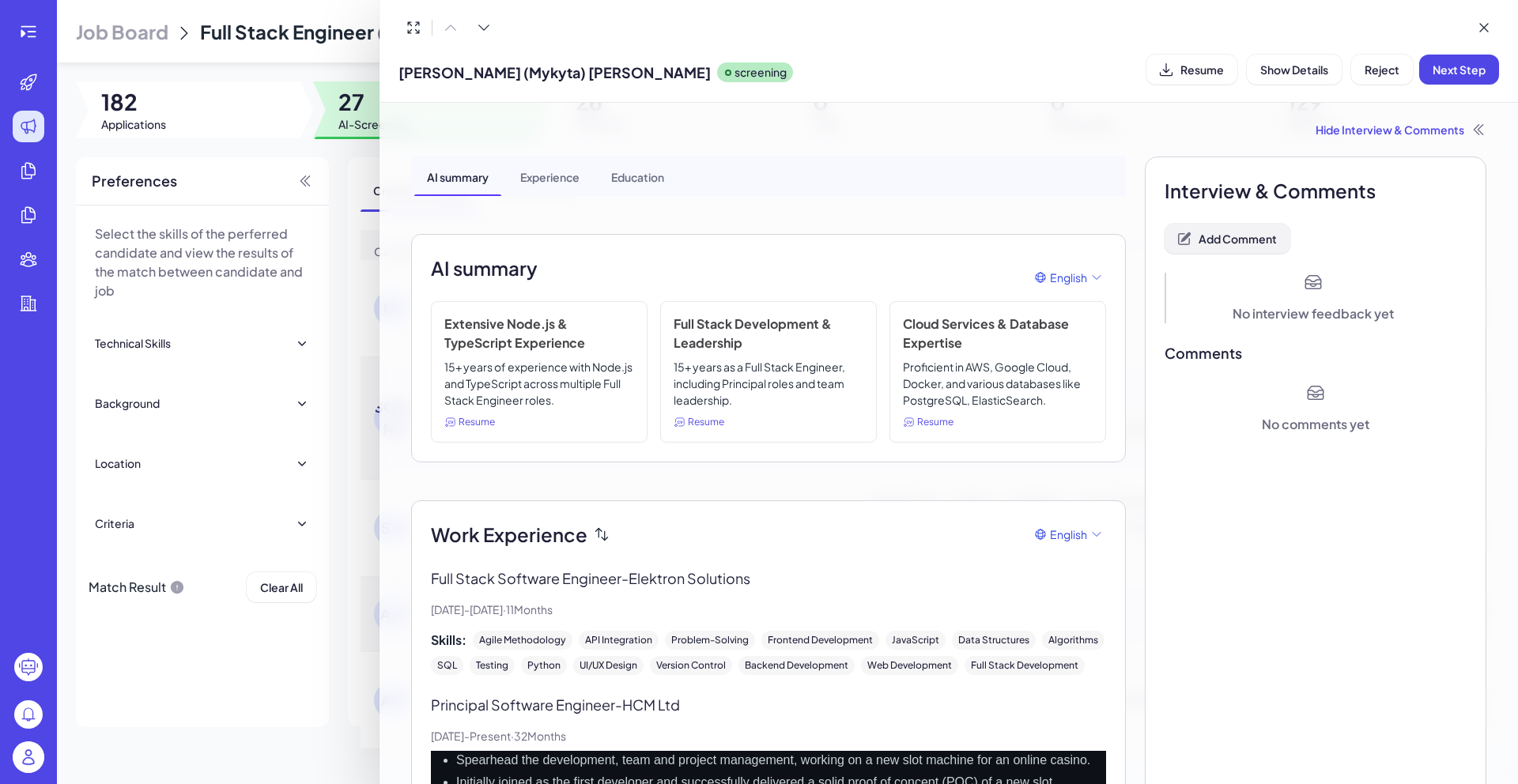
click at [1228, 245] on span "Add Comment" at bounding box center [1237, 239] width 78 height 14
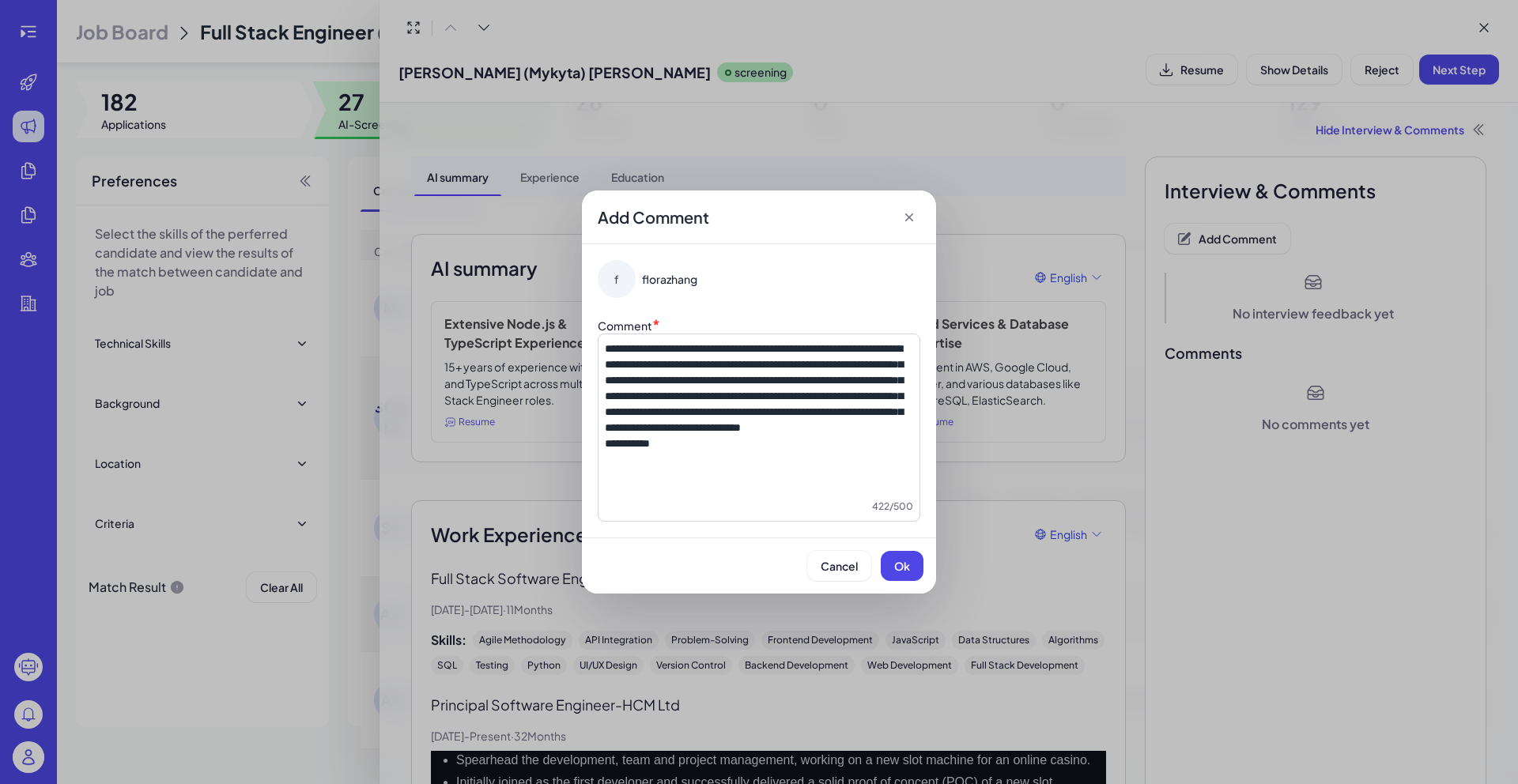
click at [904, 564] on span "Ok" at bounding box center [902, 566] width 16 height 14
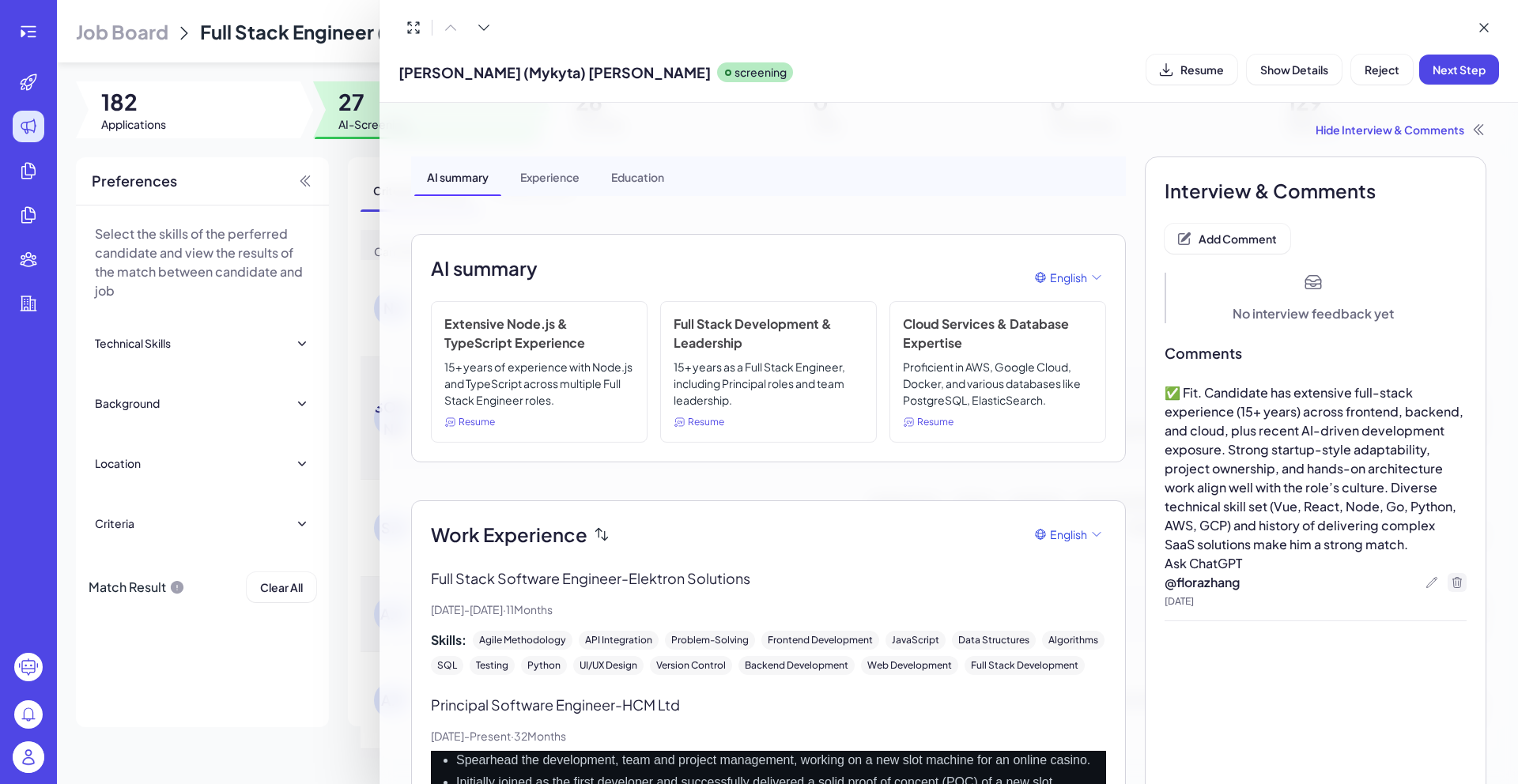
click at [1453, 581] on icon at bounding box center [1457, 581] width 9 height 10
click at [1405, 602] on span "Ok" at bounding box center [1401, 608] width 16 height 14
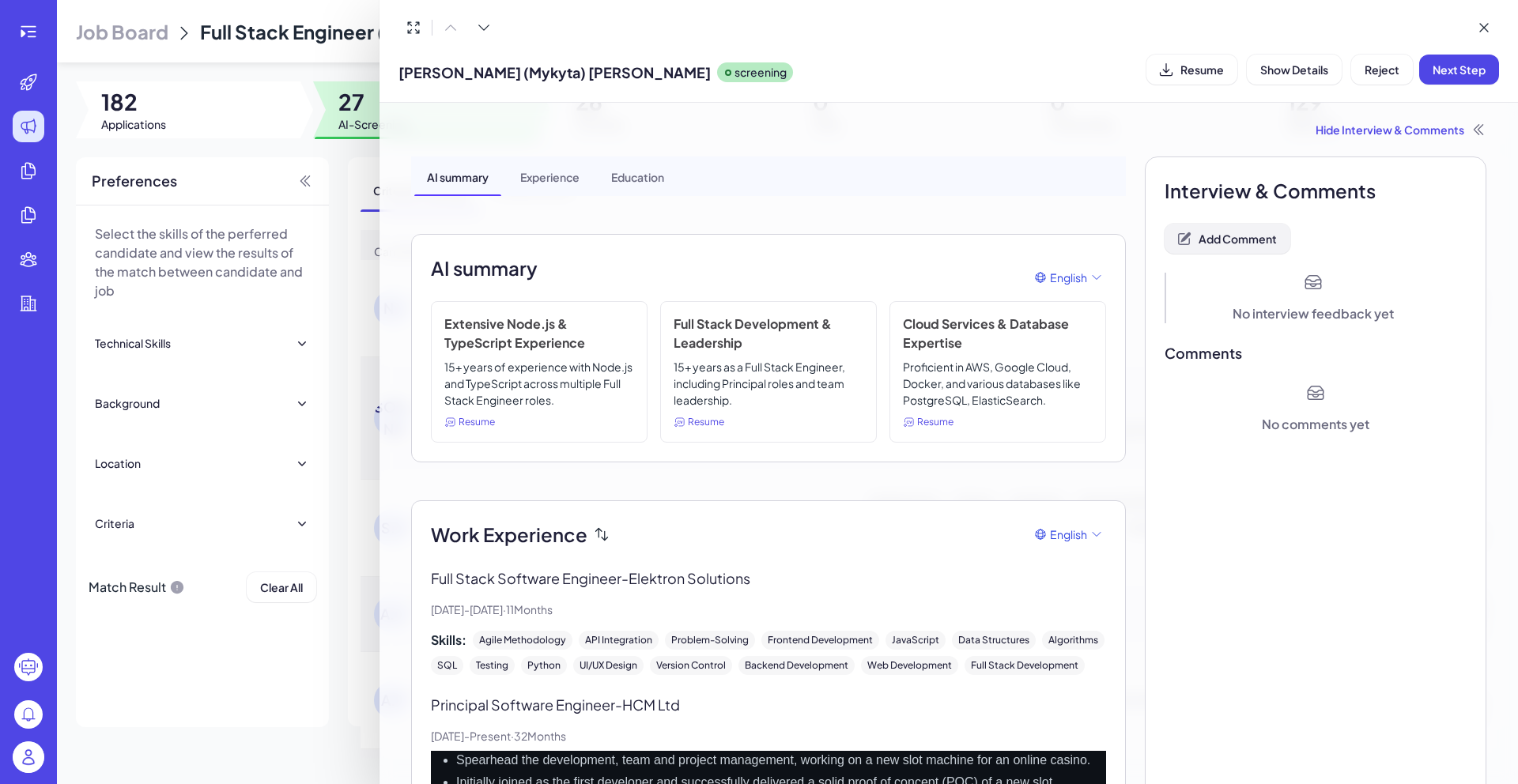
click at [1212, 244] on span "Add Comment" at bounding box center [1237, 239] width 78 height 14
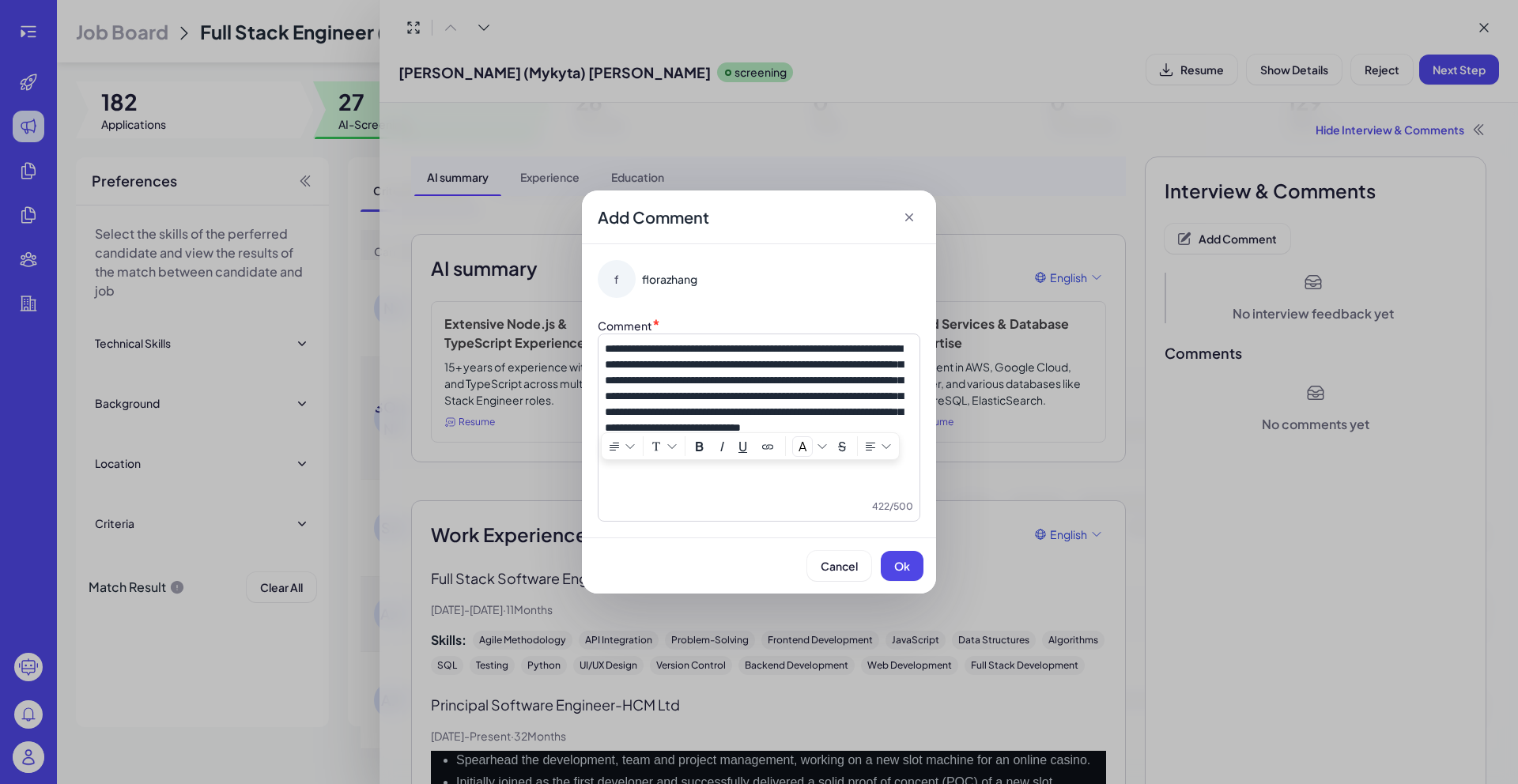
drag, startPoint x: 683, startPoint y: 474, endPoint x: 599, endPoint y: 472, distance: 84.0
click at [599, 472] on div "**********" at bounding box center [759, 428] width 323 height 188
click at [895, 573] on button "Ok" at bounding box center [902, 565] width 43 height 30
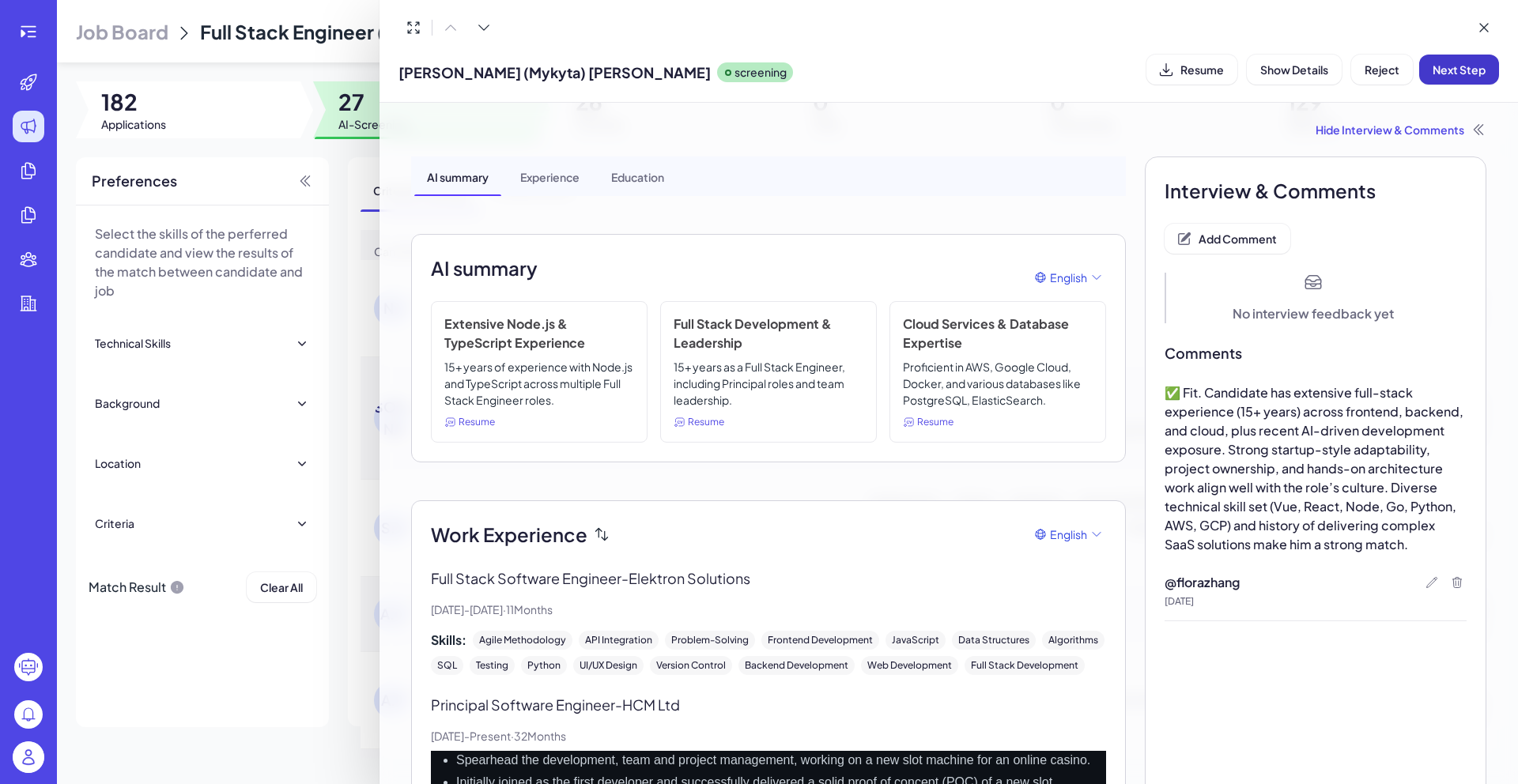
click at [1440, 80] on button "Next Step" at bounding box center [1458, 69] width 80 height 30
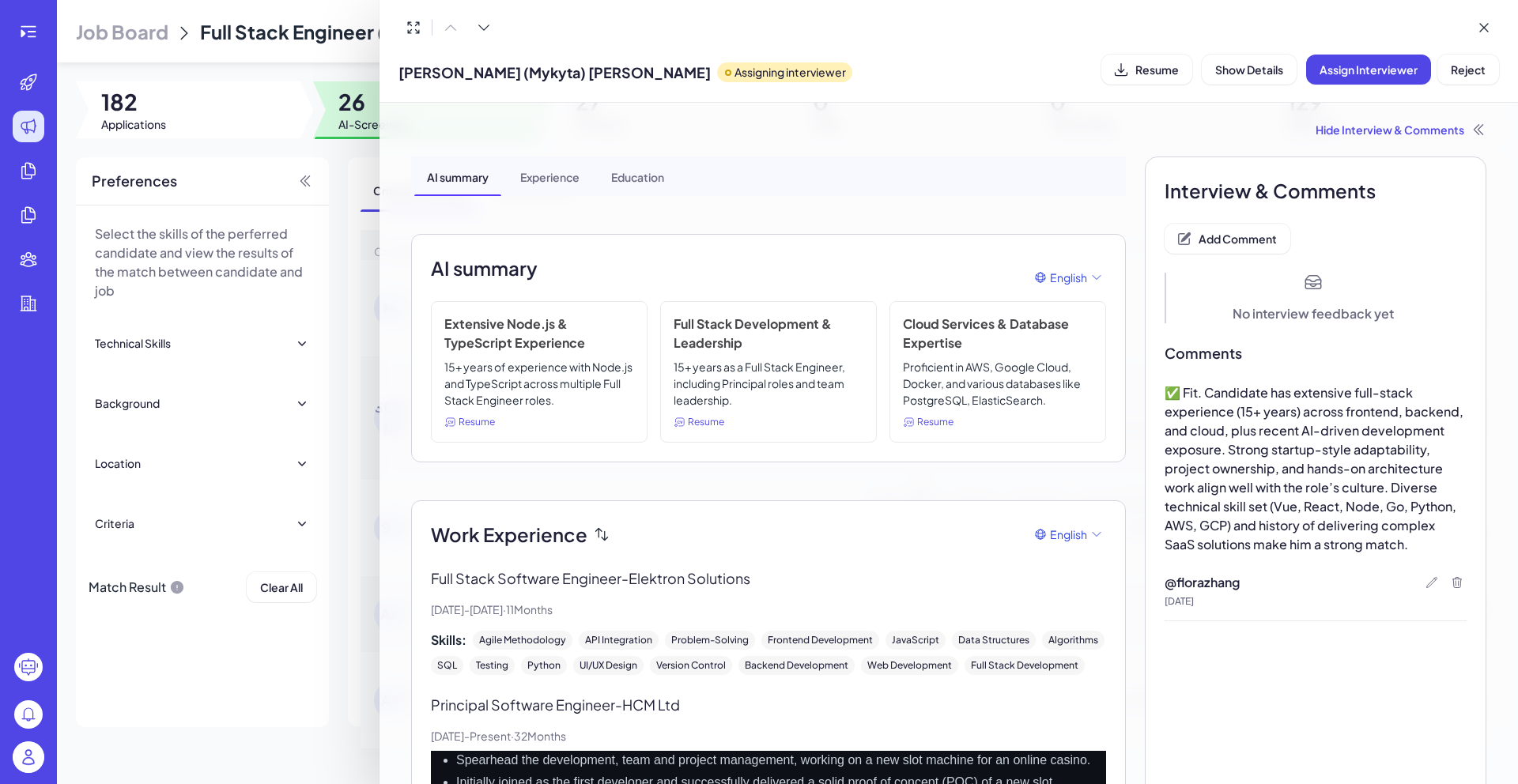
click at [348, 174] on div at bounding box center [759, 392] width 1518 height 784
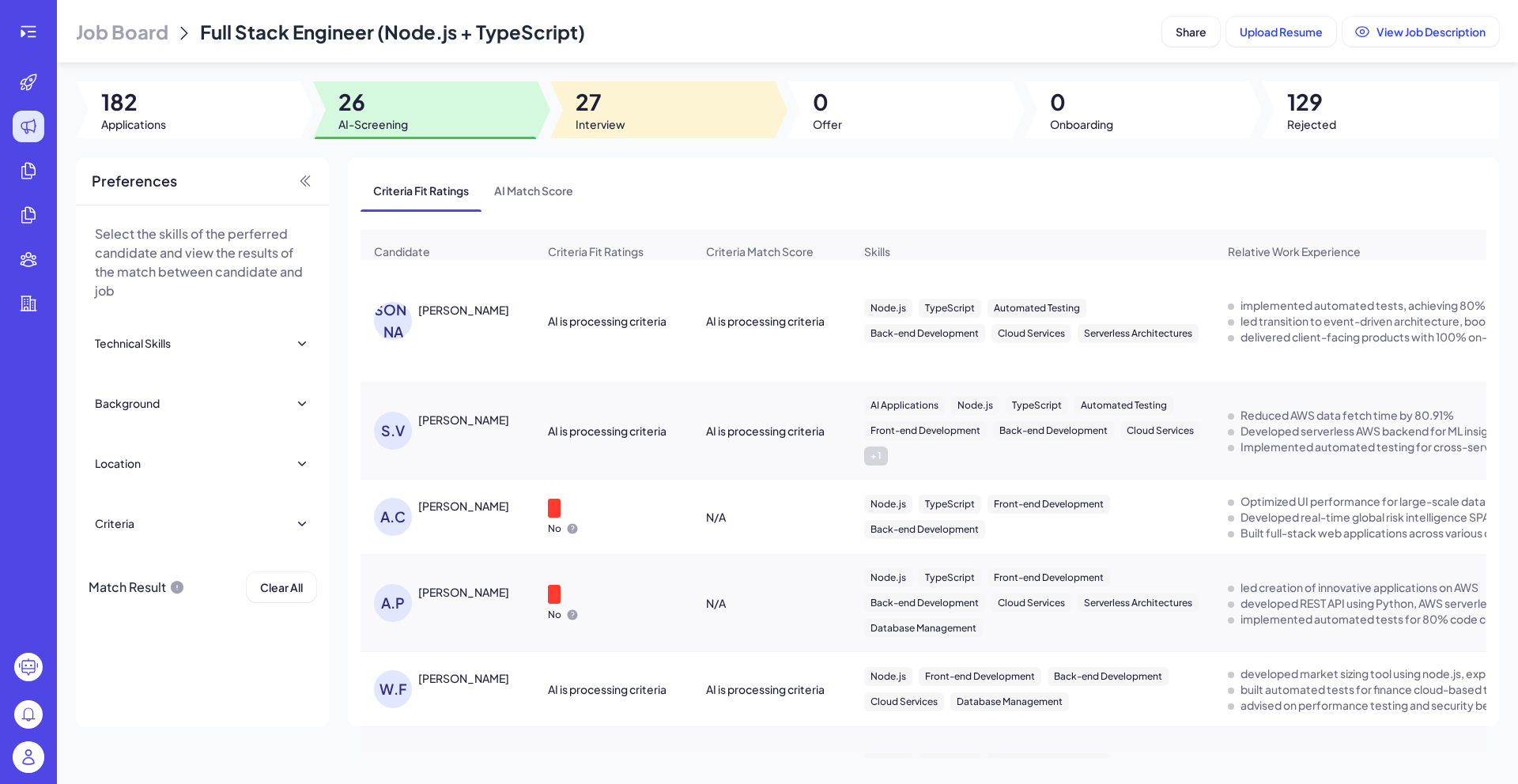
click at [614, 112] on span "27" at bounding box center [600, 101] width 50 height 28
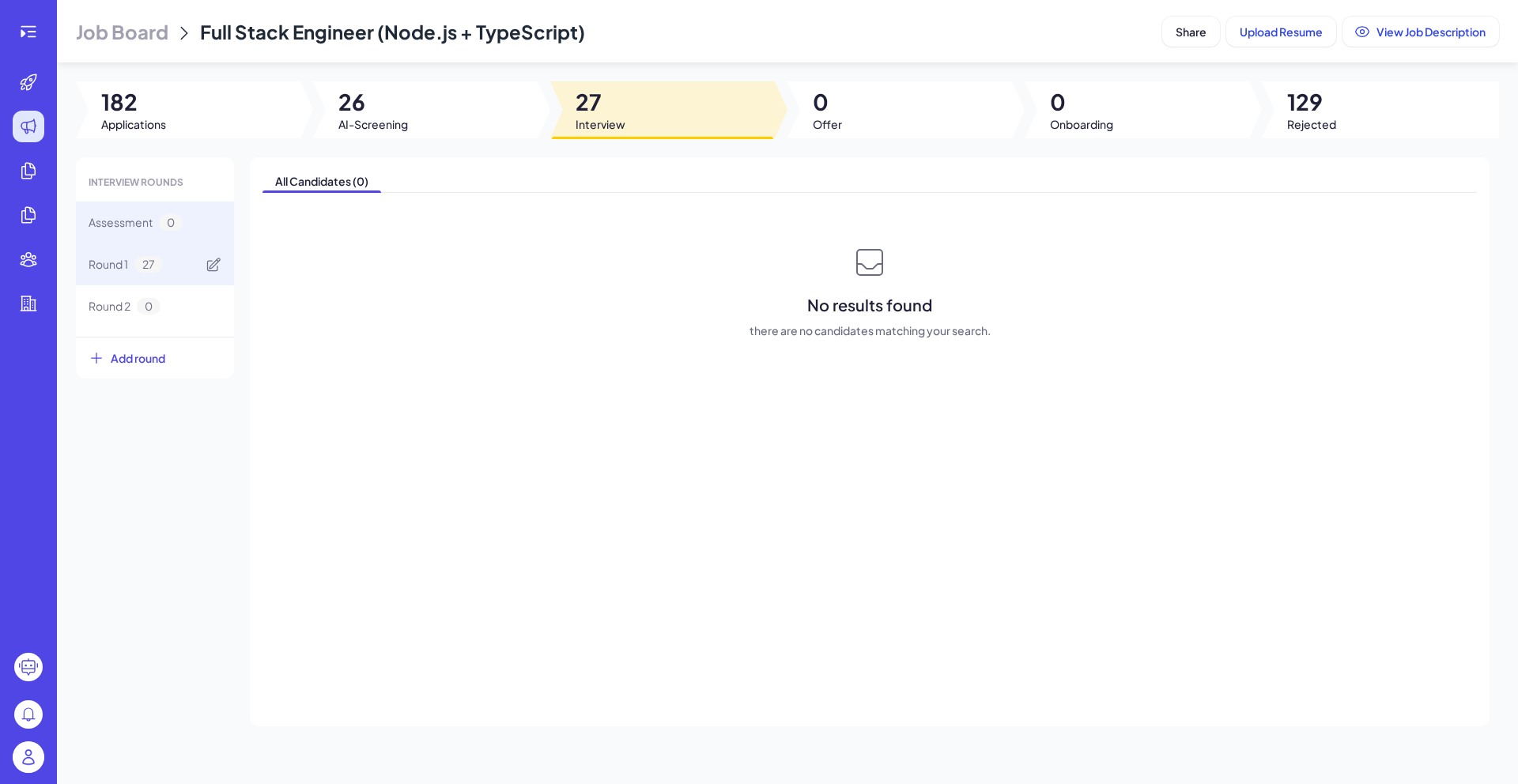
click at [153, 256] on span "27" at bounding box center [148, 264] width 28 height 17
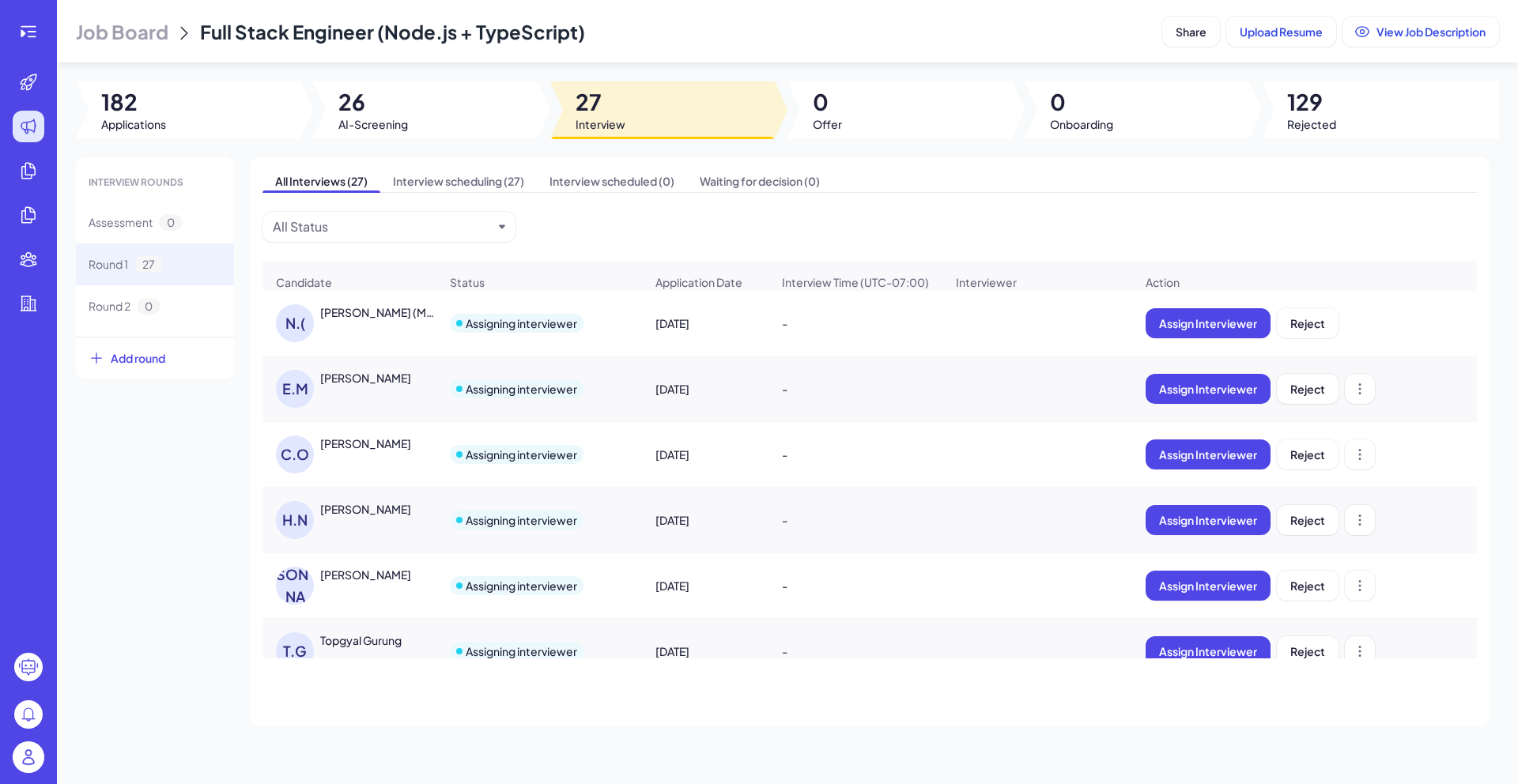
click at [375, 385] on div "[PERSON_NAME]" at bounding box center [365, 378] width 91 height 16
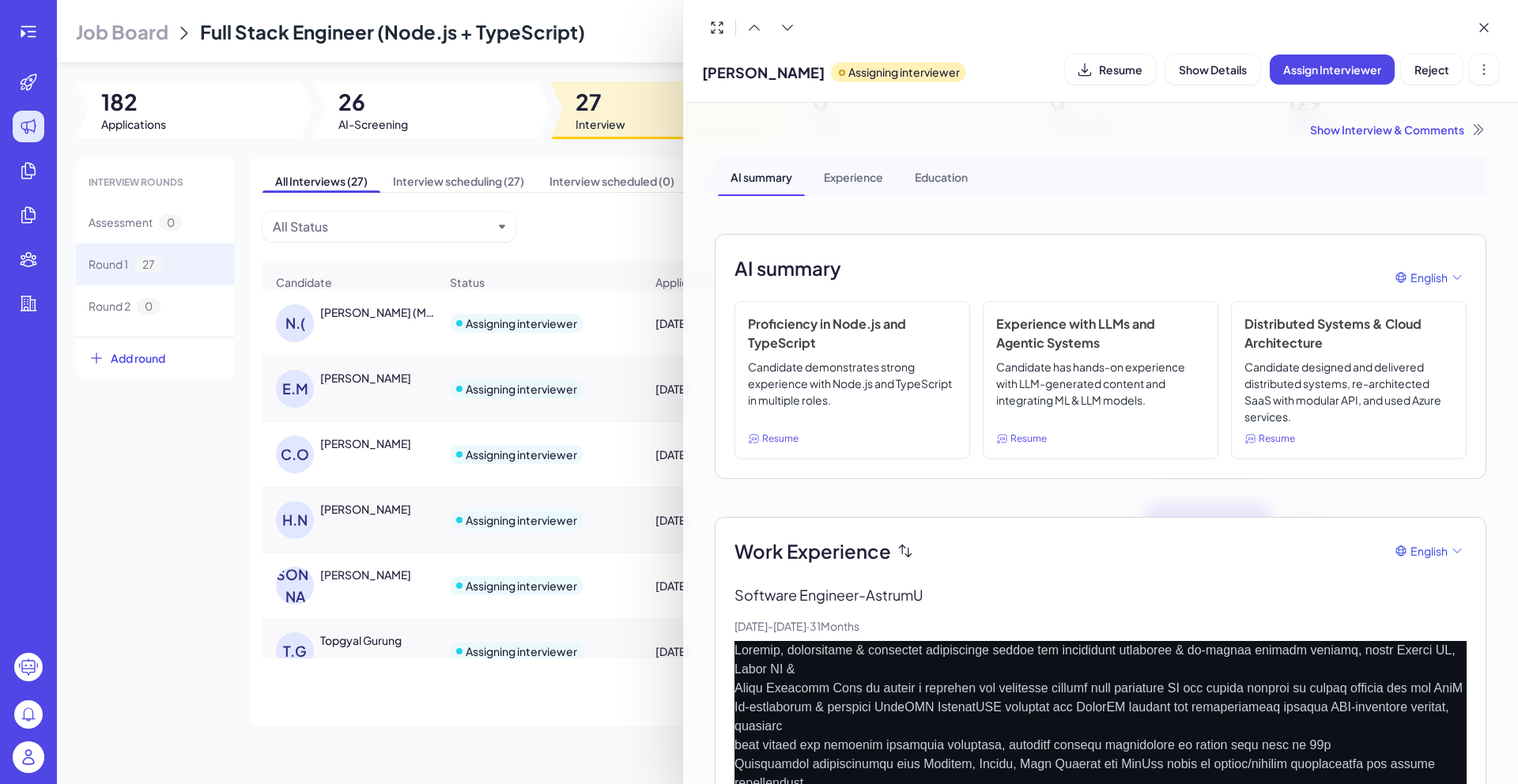
click at [1343, 133] on div "Show Interview & Comments" at bounding box center [1100, 129] width 771 height 16
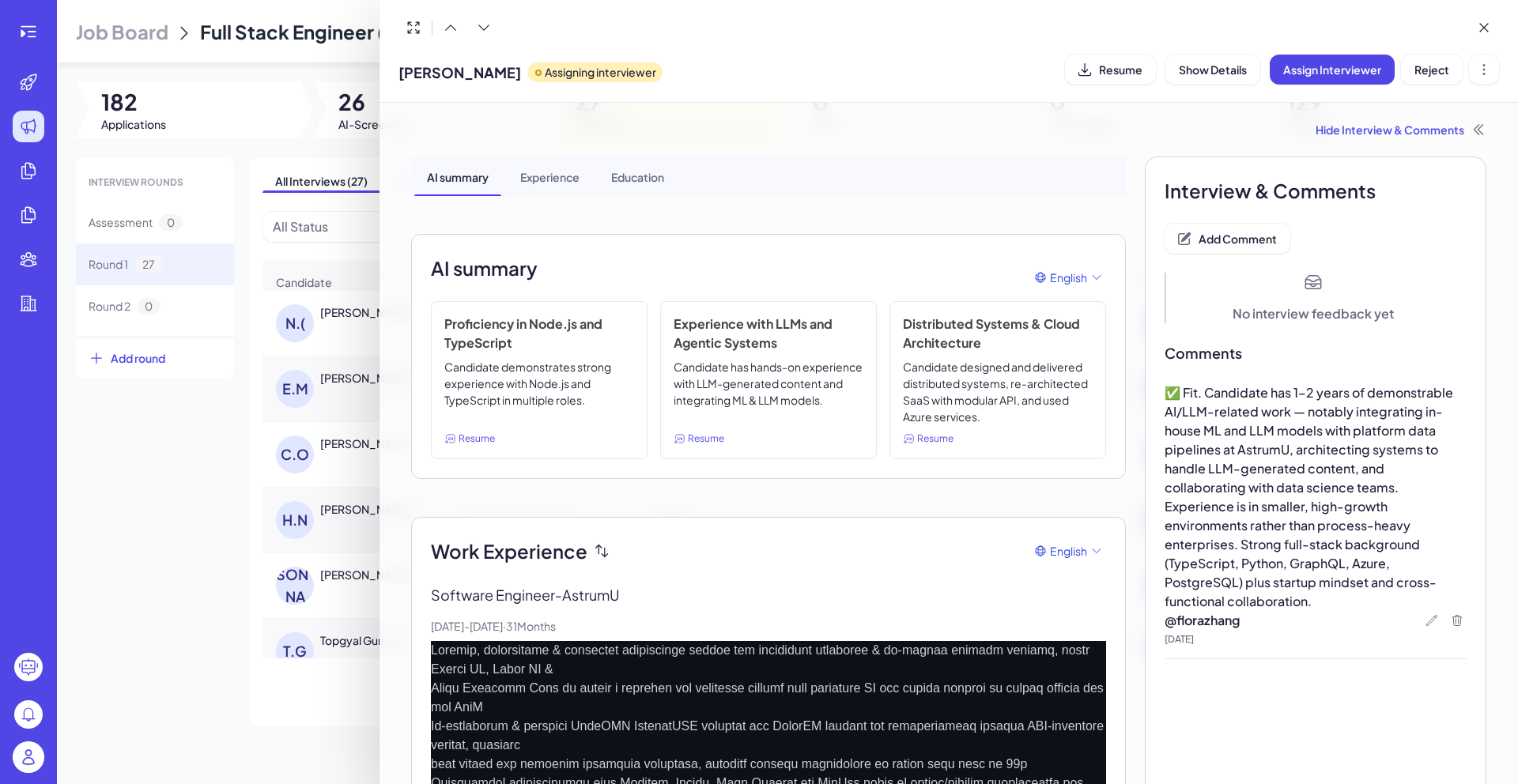
click at [285, 759] on div at bounding box center [759, 392] width 1518 height 784
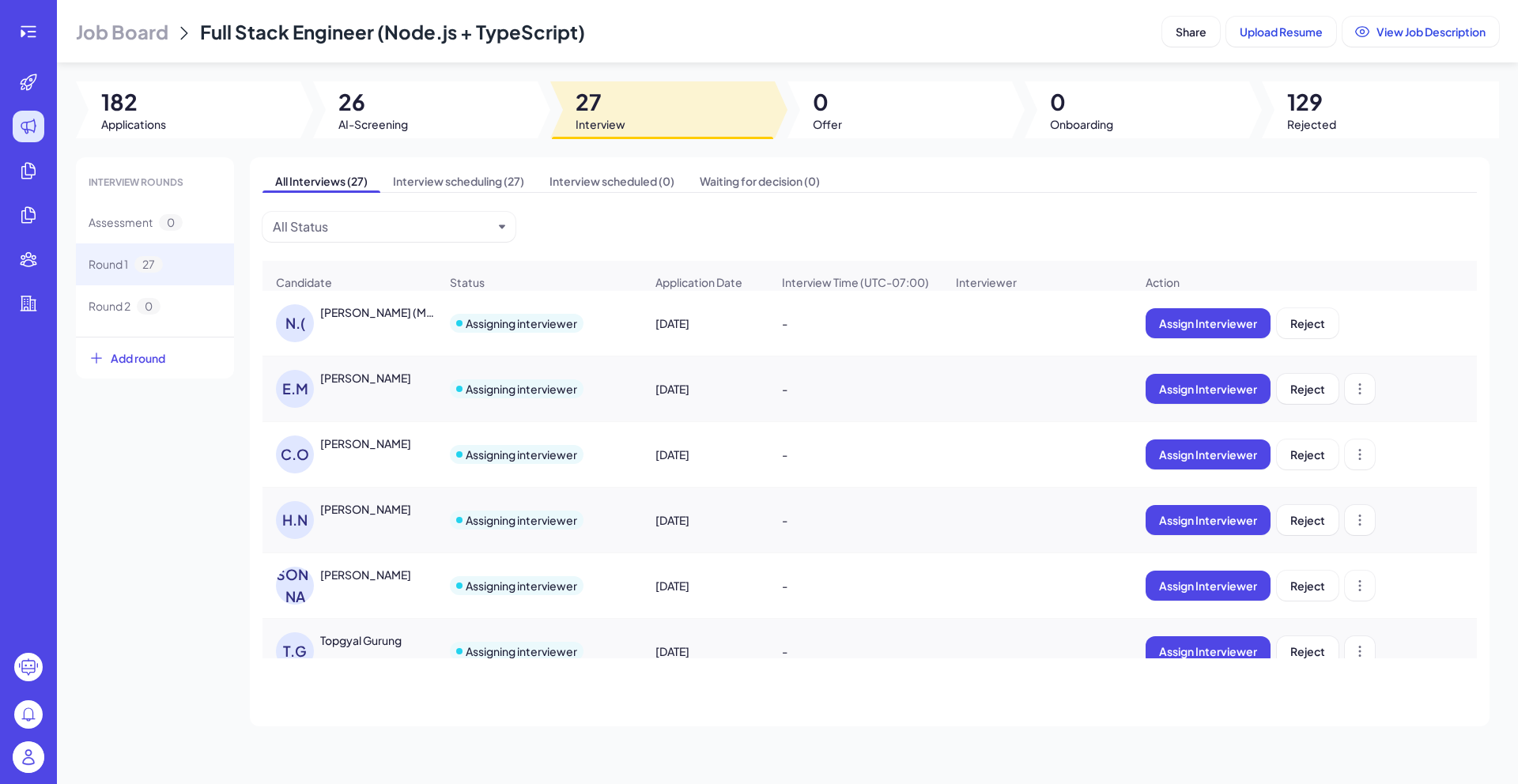
click at [375, 449] on div "[PERSON_NAME]" at bounding box center [365, 443] width 91 height 16
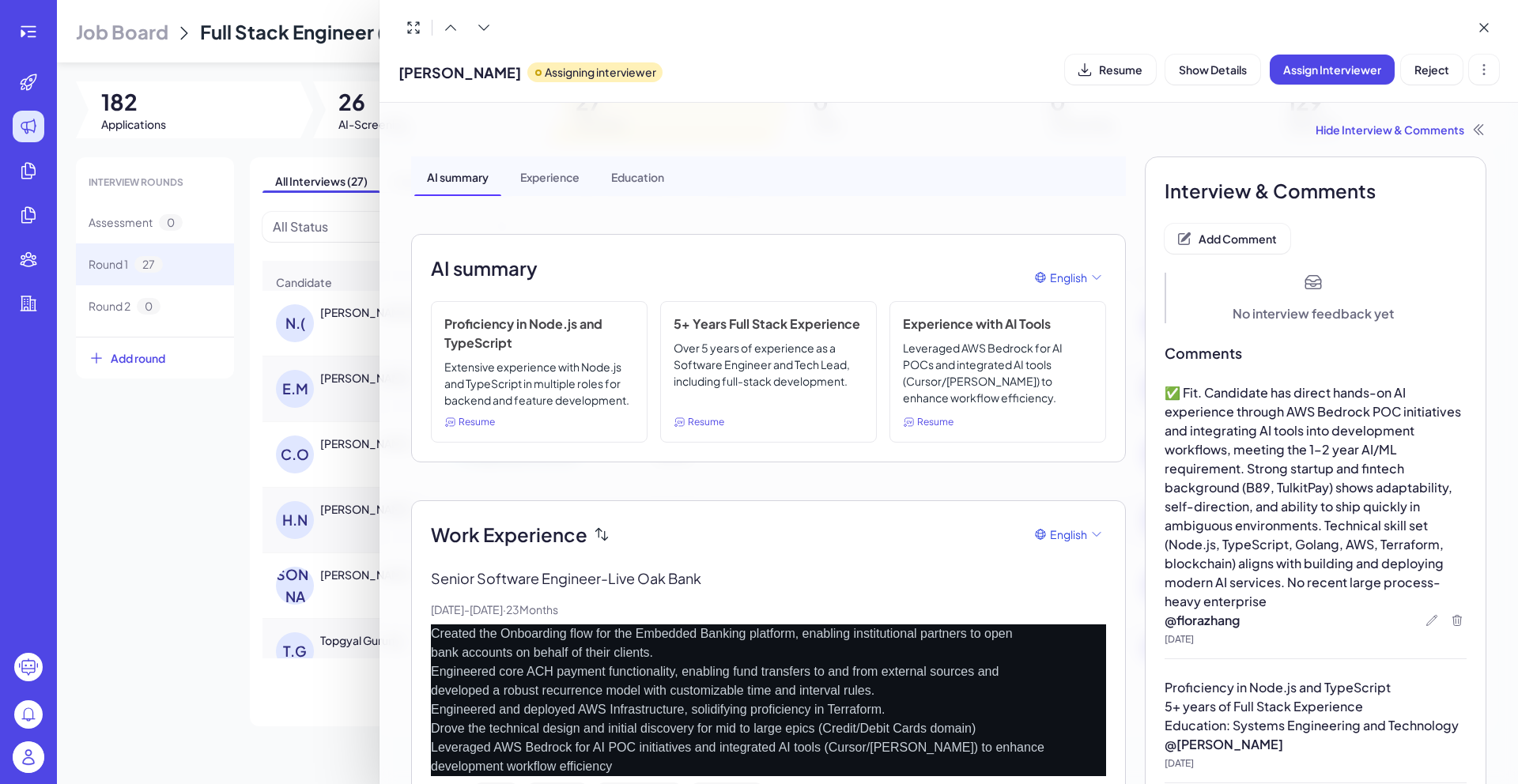
click at [208, 693] on div at bounding box center [759, 392] width 1518 height 784
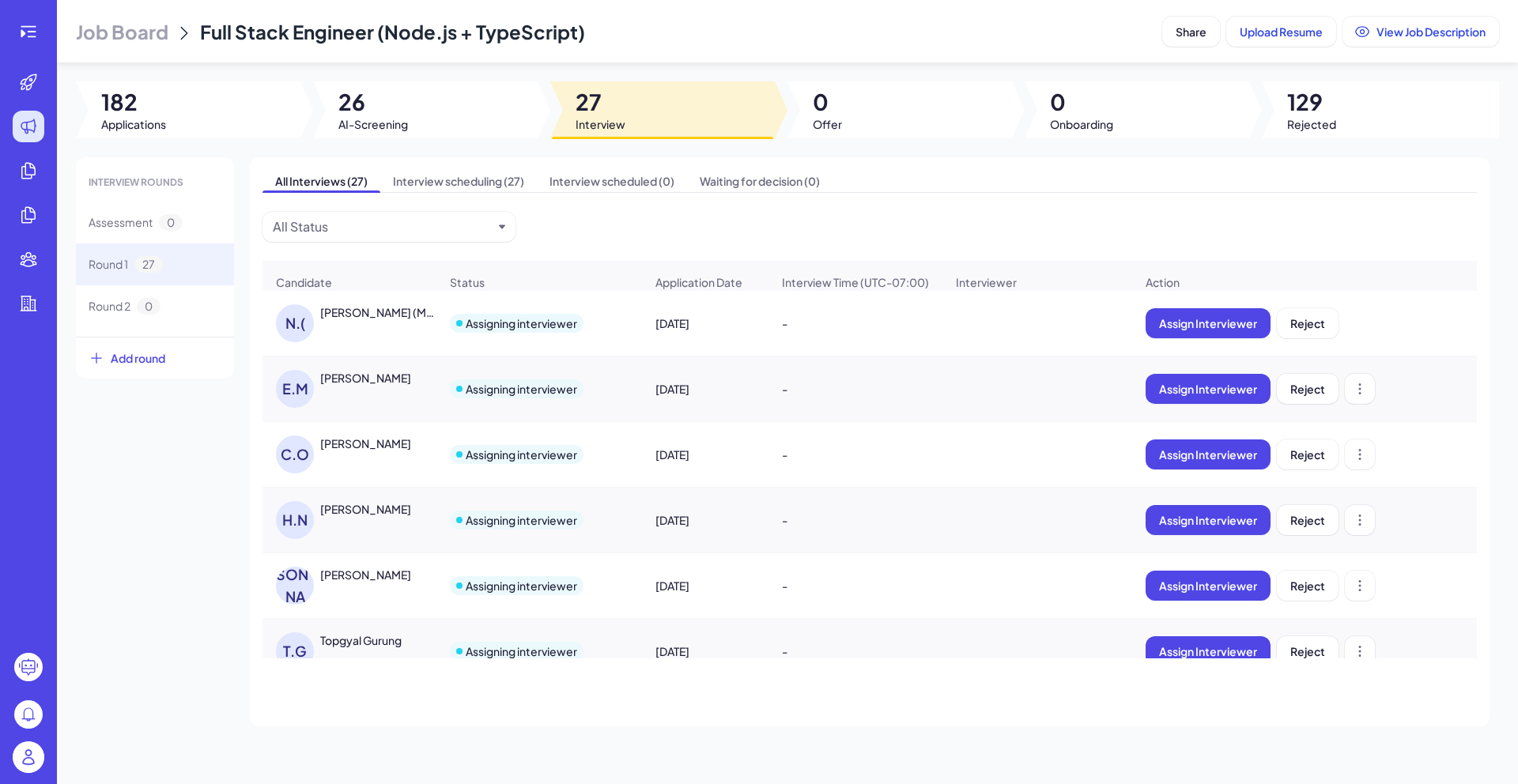
click at [391, 441] on div "C.O CHRISTOS OTAROLA" at bounding box center [349, 454] width 172 height 64
click at [391, 450] on div "[PERSON_NAME]" at bounding box center [365, 443] width 91 height 16
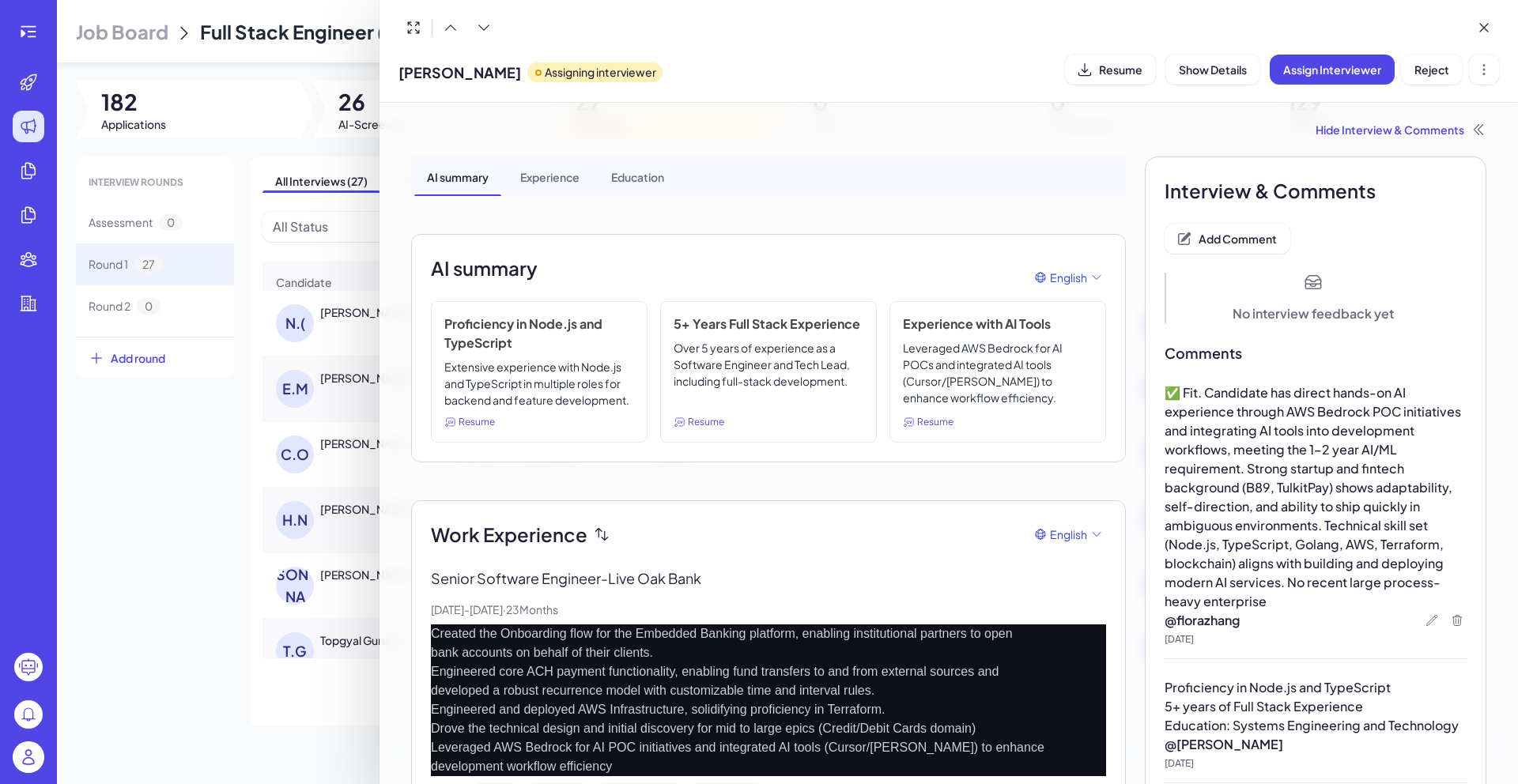
click at [201, 614] on div at bounding box center [759, 392] width 1518 height 784
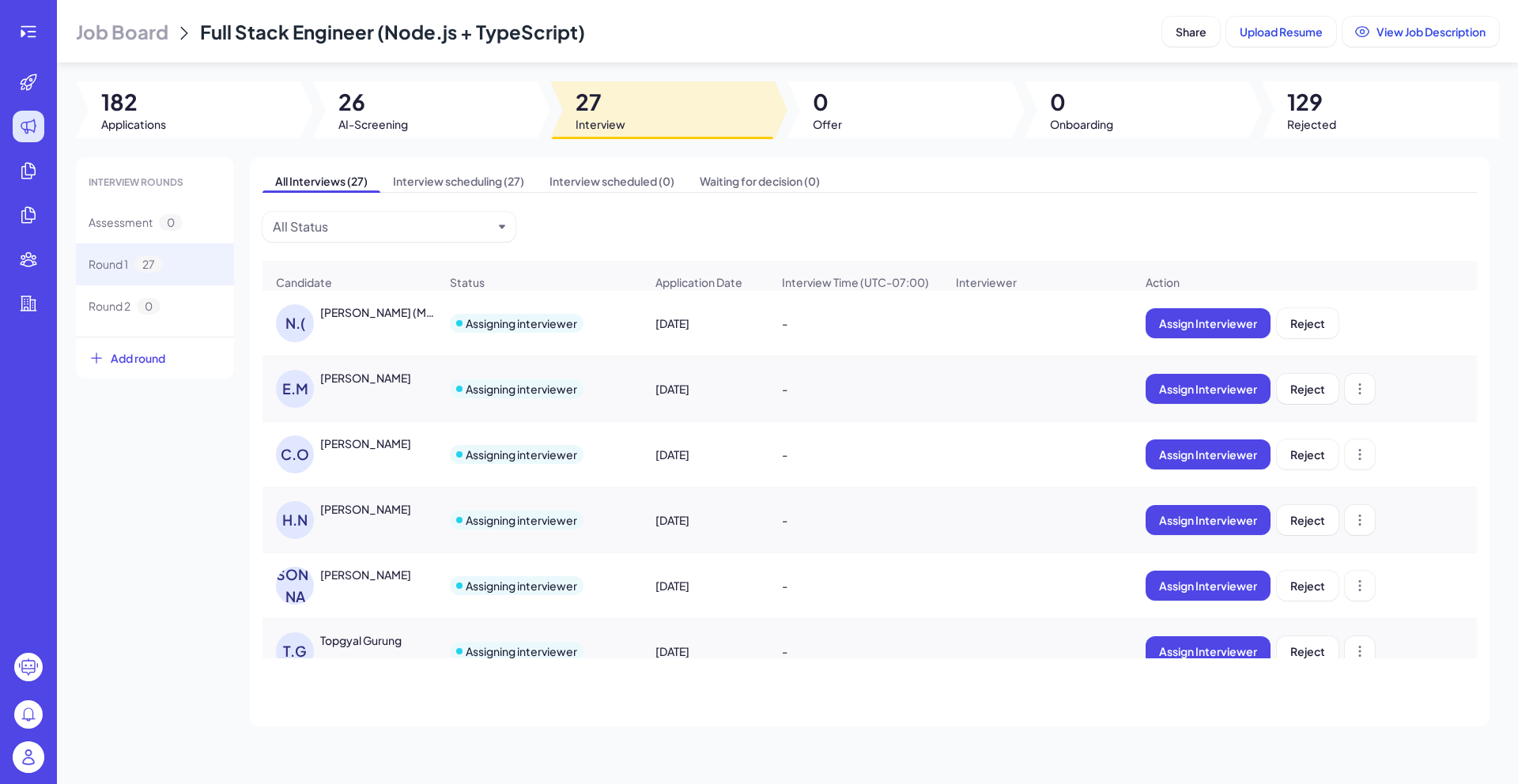
click at [405, 527] on div "H.N HARSHA NADENDLA" at bounding box center [357, 519] width 162 height 38
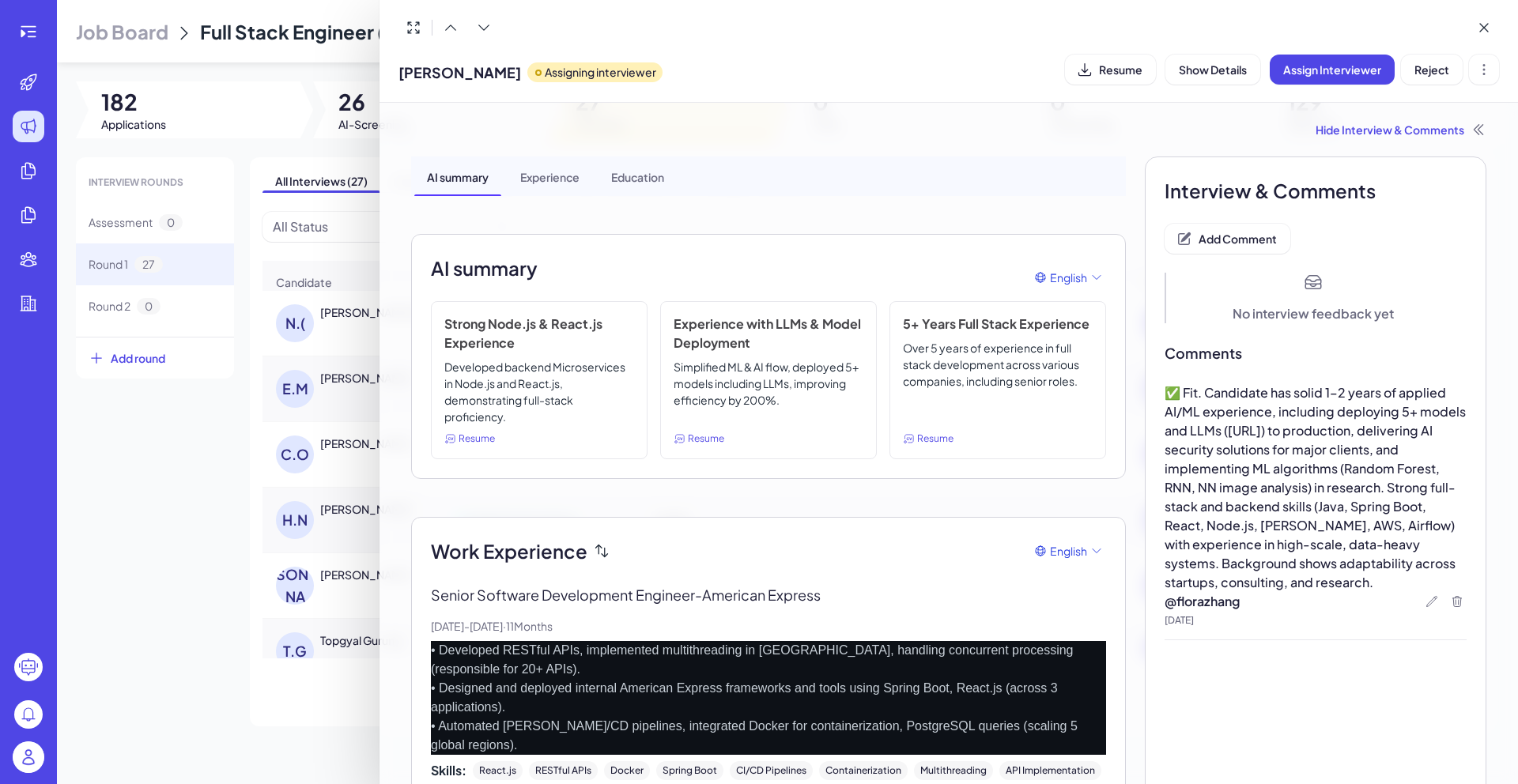
click at [187, 574] on div at bounding box center [759, 392] width 1518 height 784
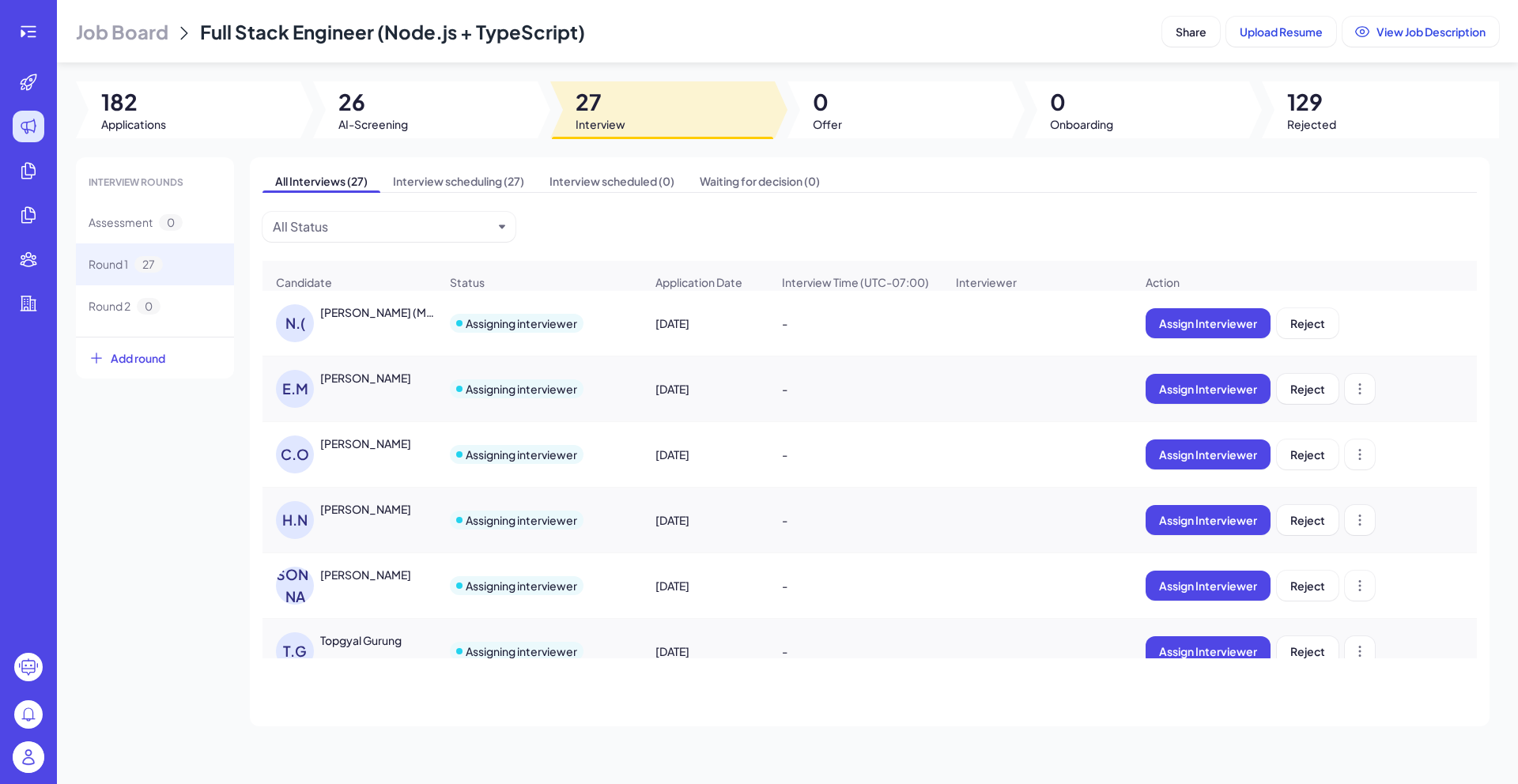
click at [348, 582] on div "[PERSON_NAME]" at bounding box center [365, 575] width 91 height 16
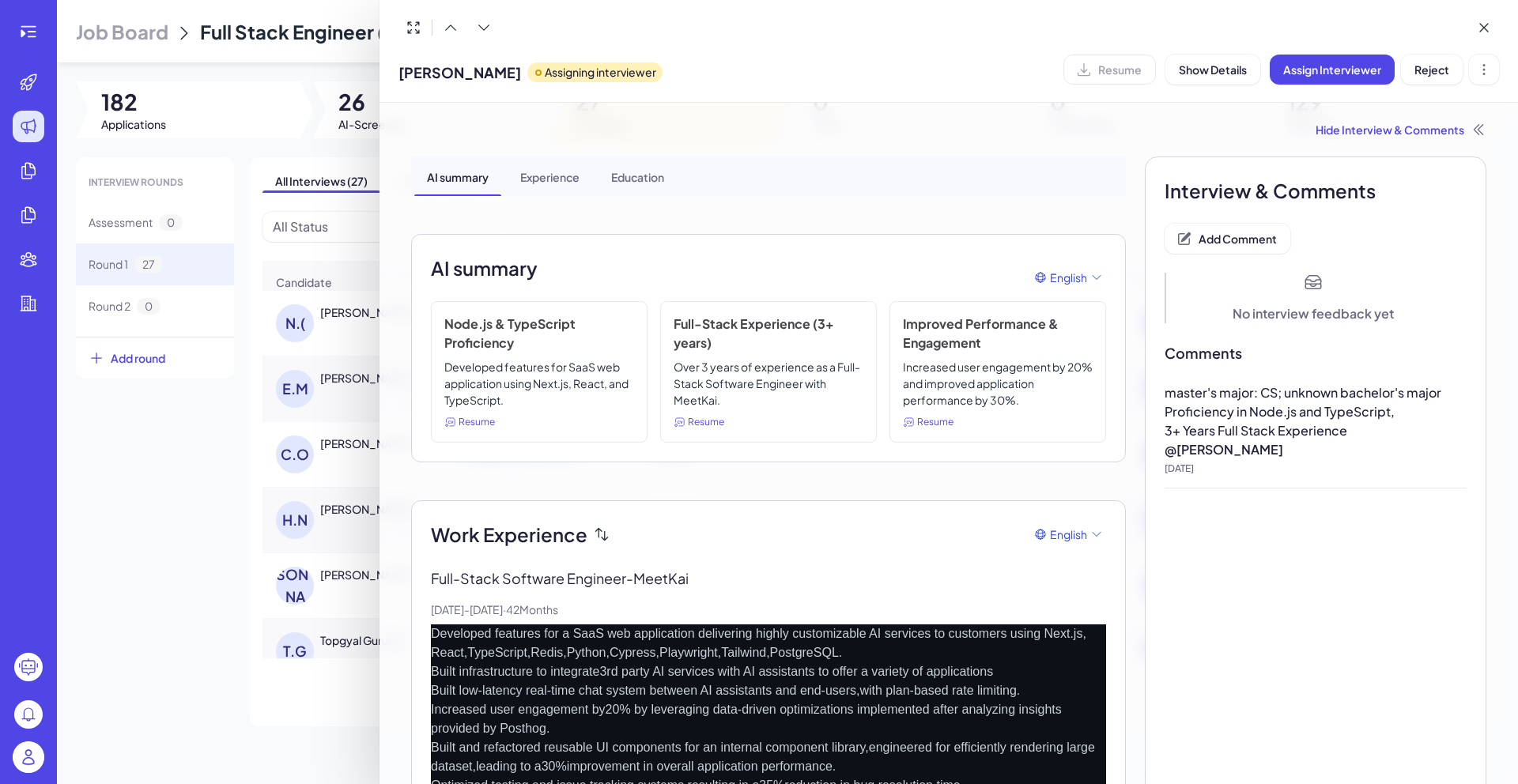
click at [188, 627] on div at bounding box center [759, 392] width 1518 height 784
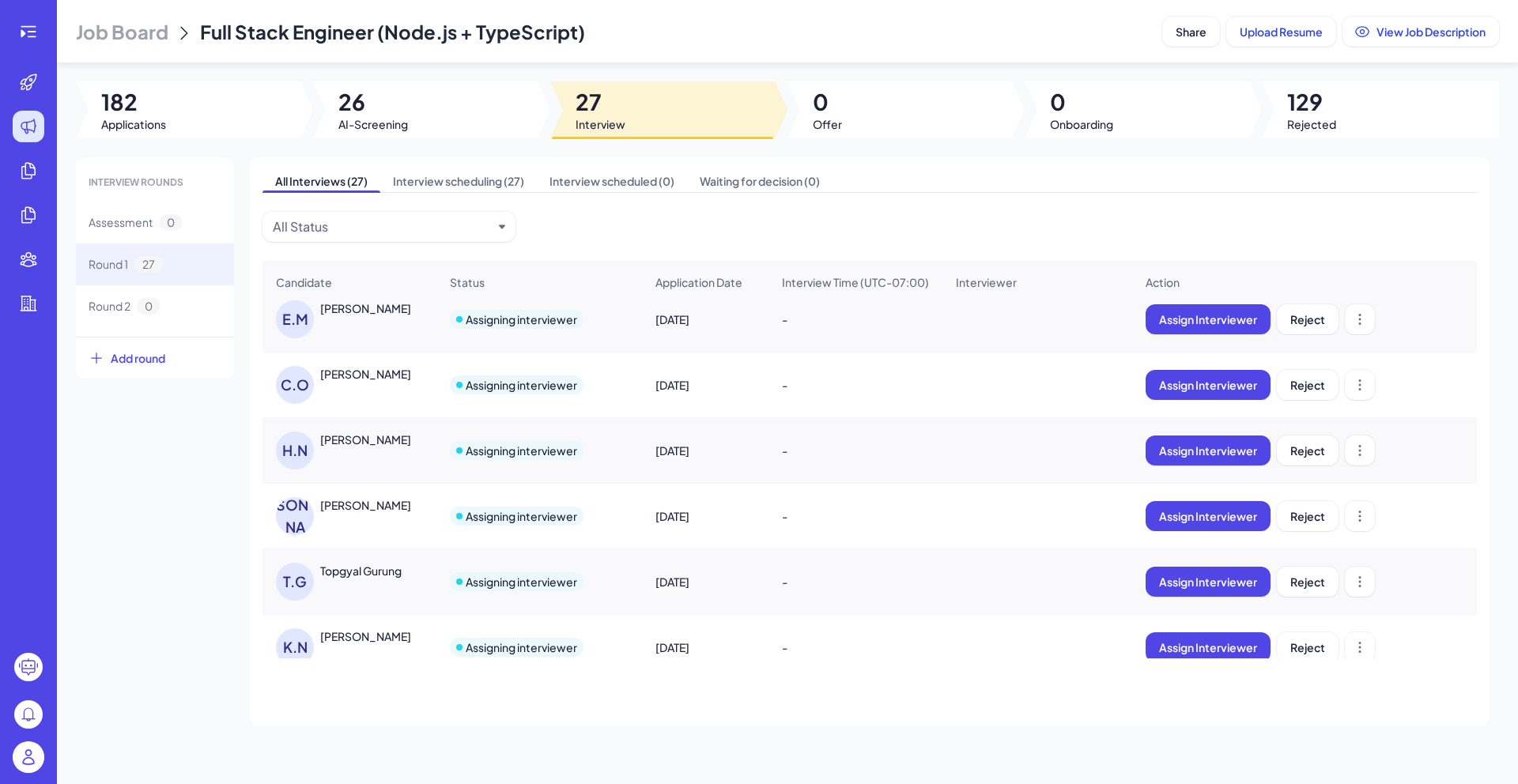
scroll to position [72, 0]
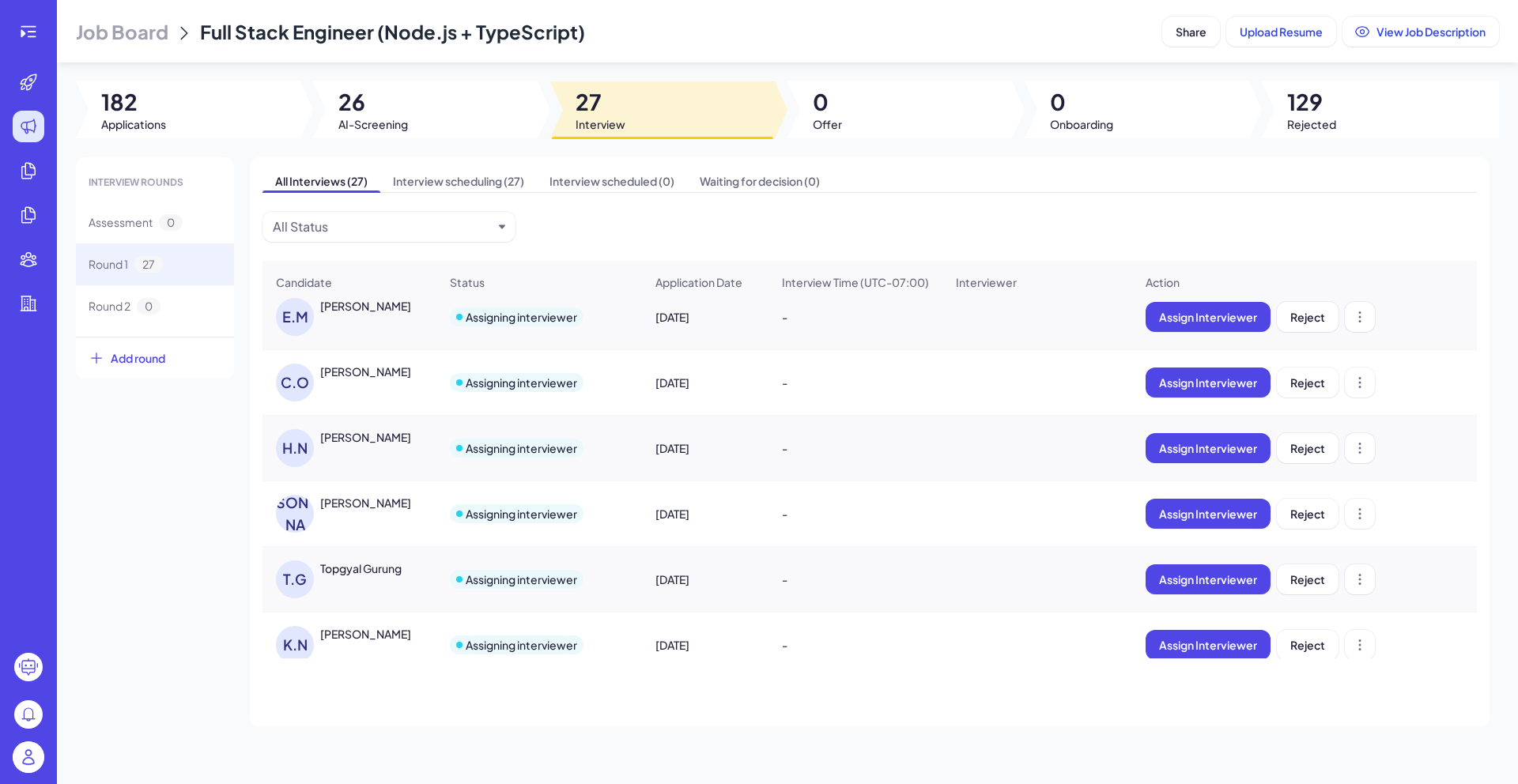
click at [355, 511] on div "[PERSON_NAME]" at bounding box center [365, 503] width 91 height 16
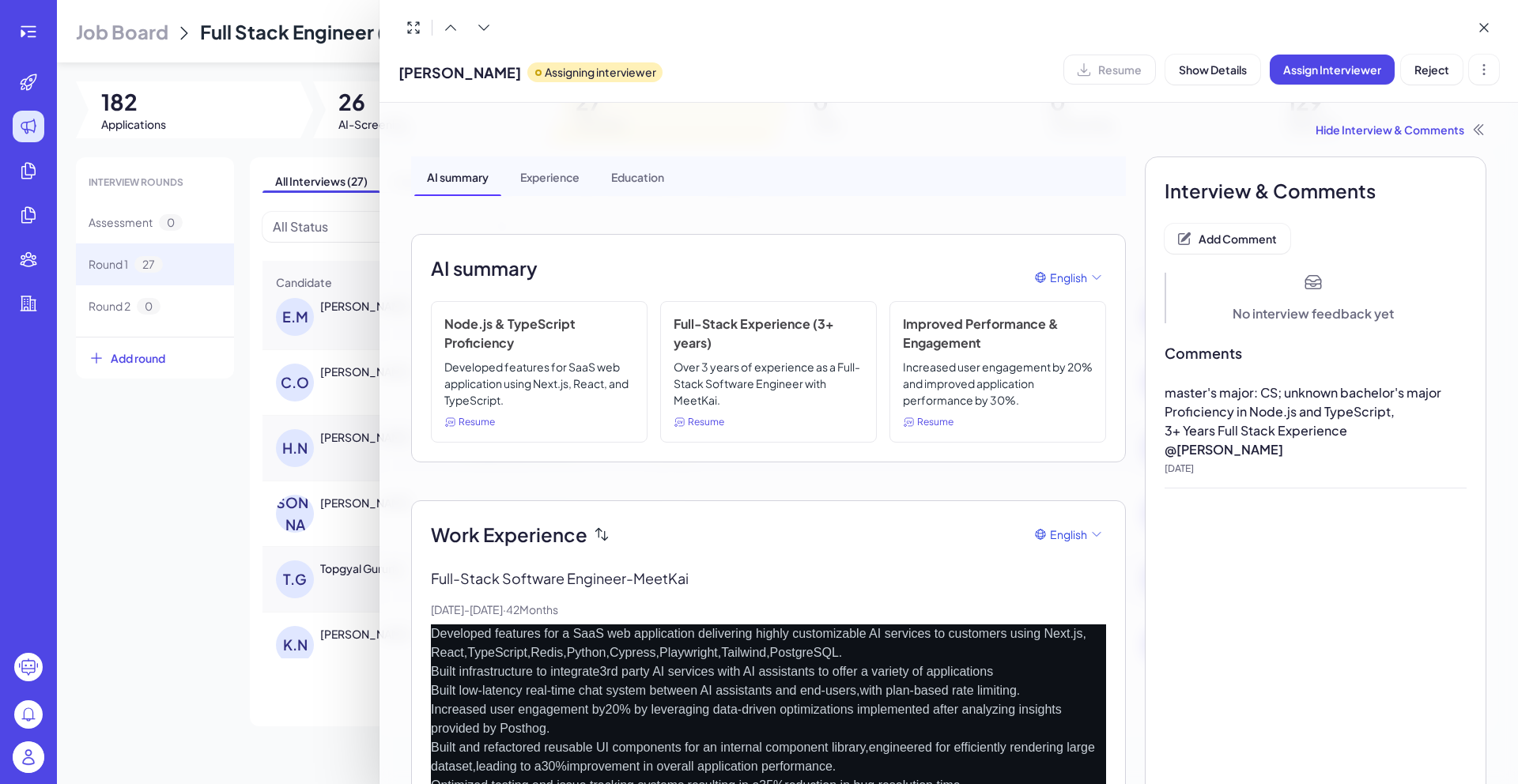
click at [257, 543] on div at bounding box center [759, 392] width 1518 height 784
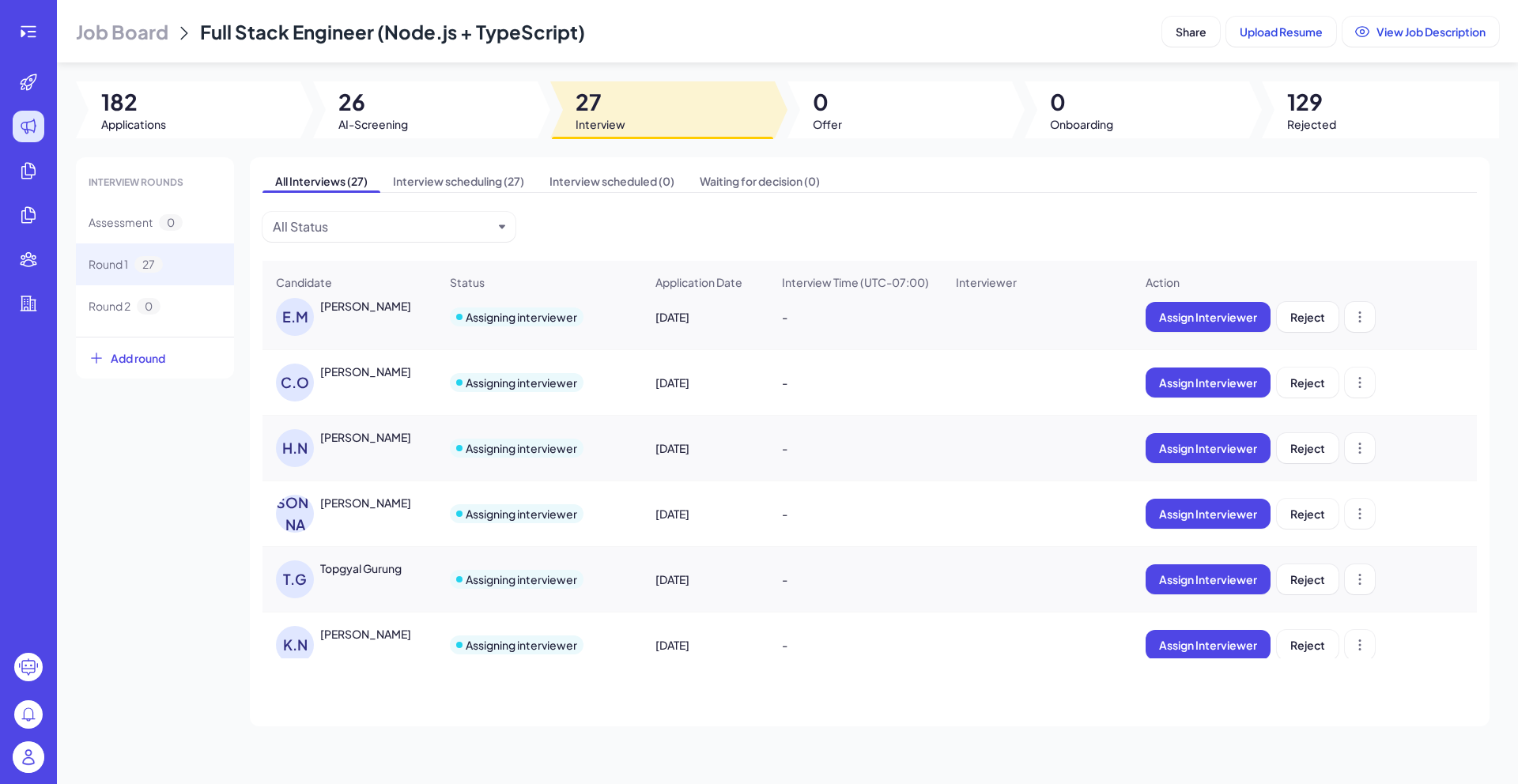
scroll to position [125, 0]
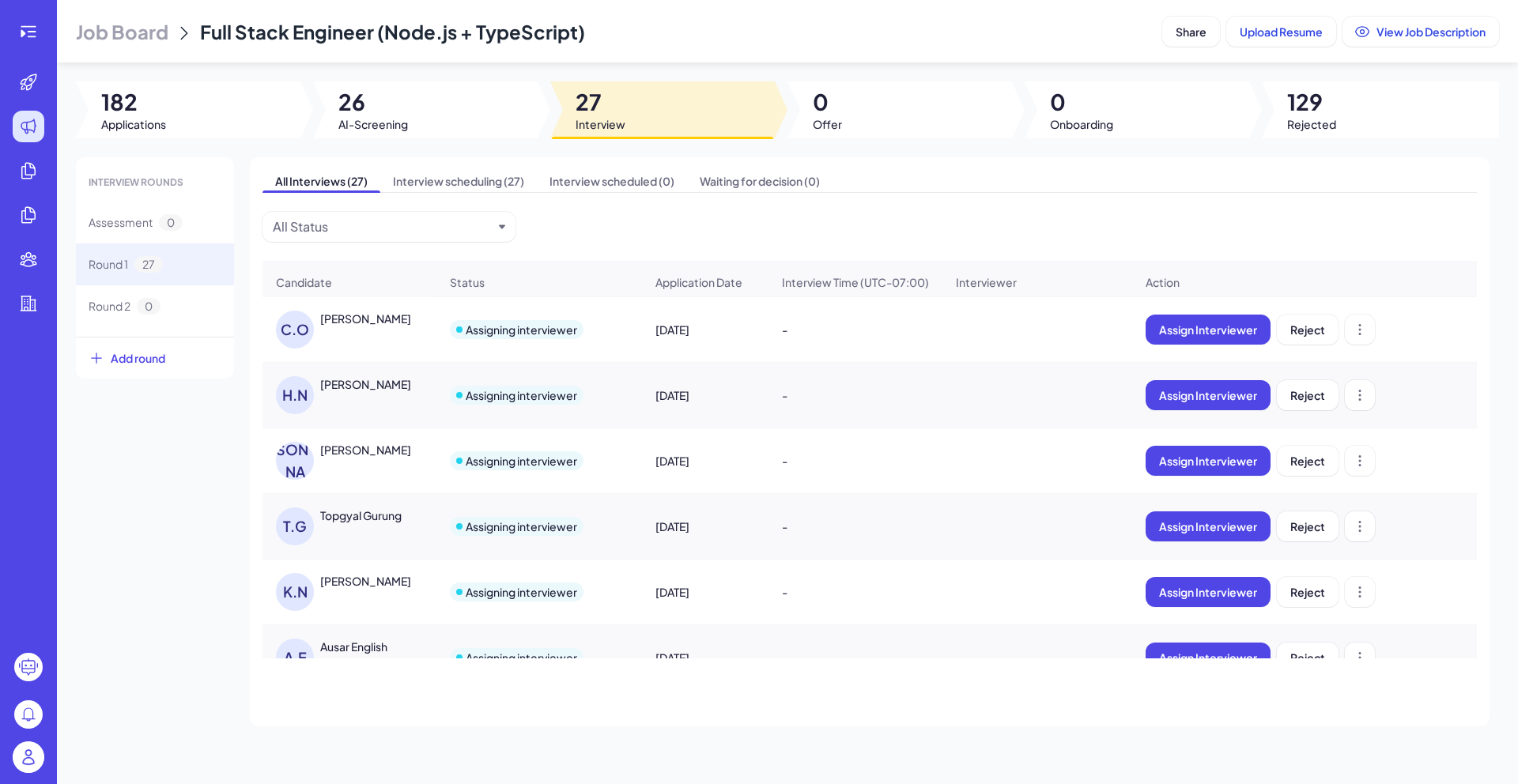
click at [354, 603] on div "K.N Kyle Noll" at bounding box center [357, 591] width 162 height 38
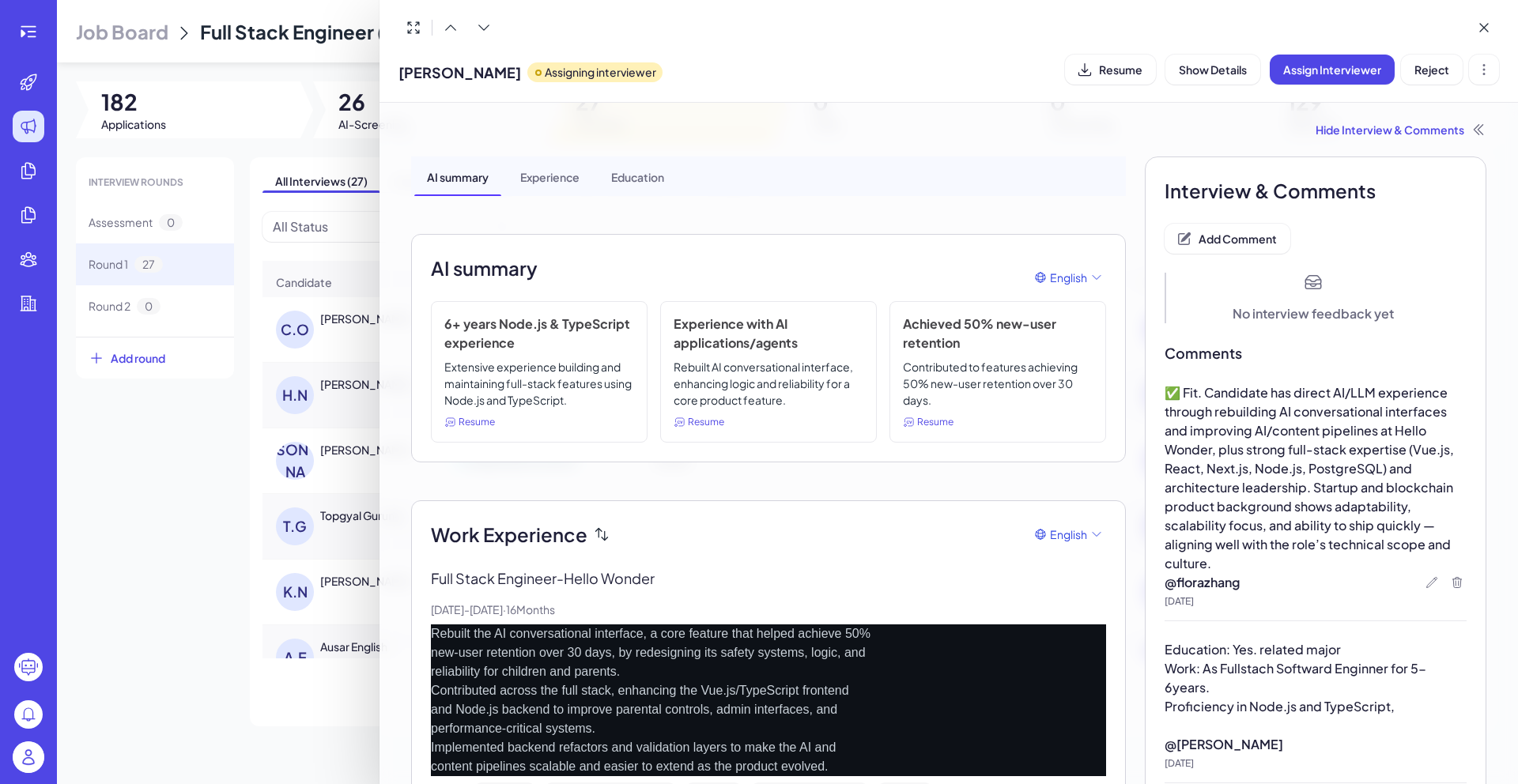
click at [212, 597] on div at bounding box center [759, 392] width 1518 height 784
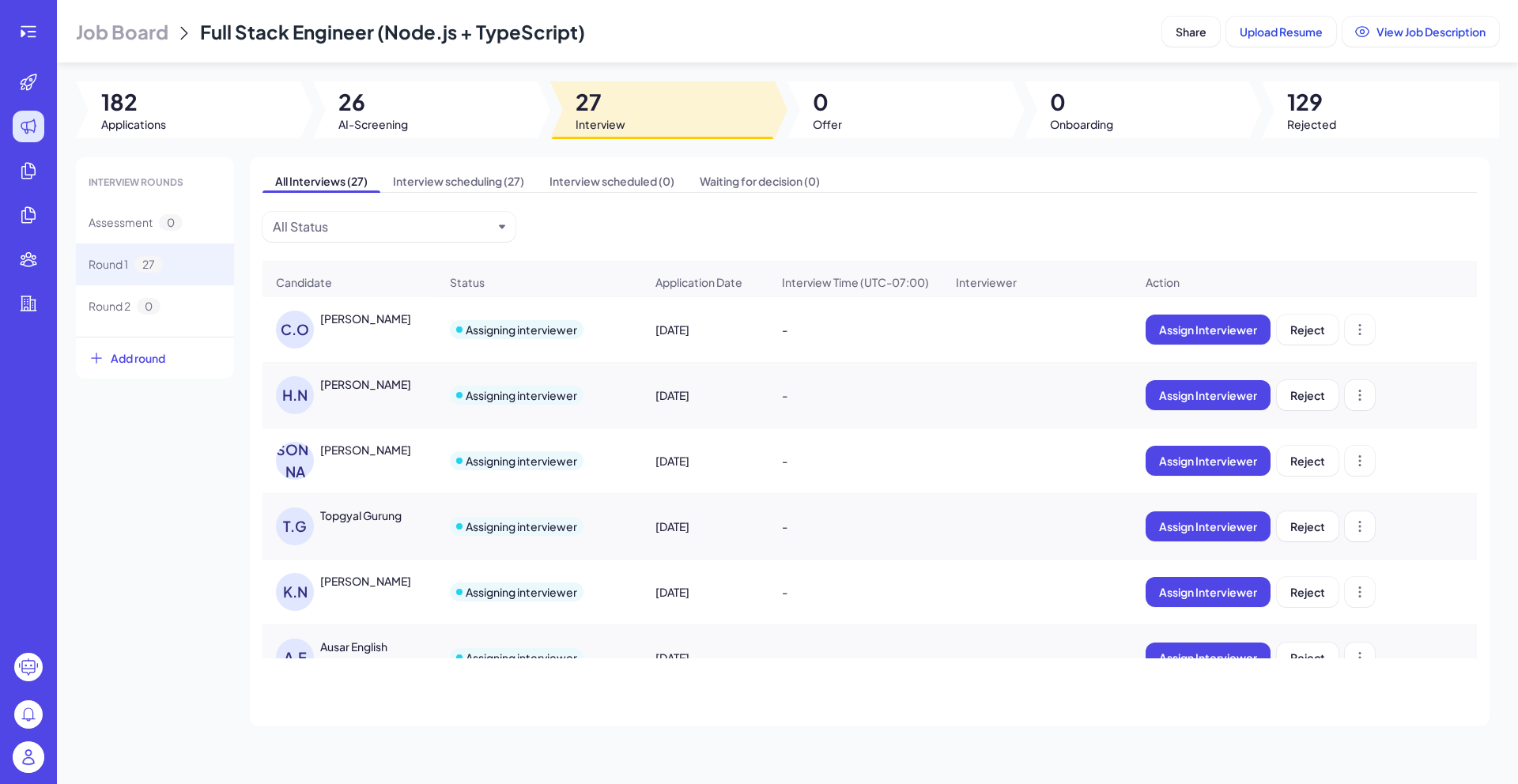
click at [403, 513] on div "T.G Topgyal Gurung" at bounding box center [349, 526] width 172 height 64
click at [398, 523] on div "Topgyal Gurung" at bounding box center [360, 515] width 81 height 16
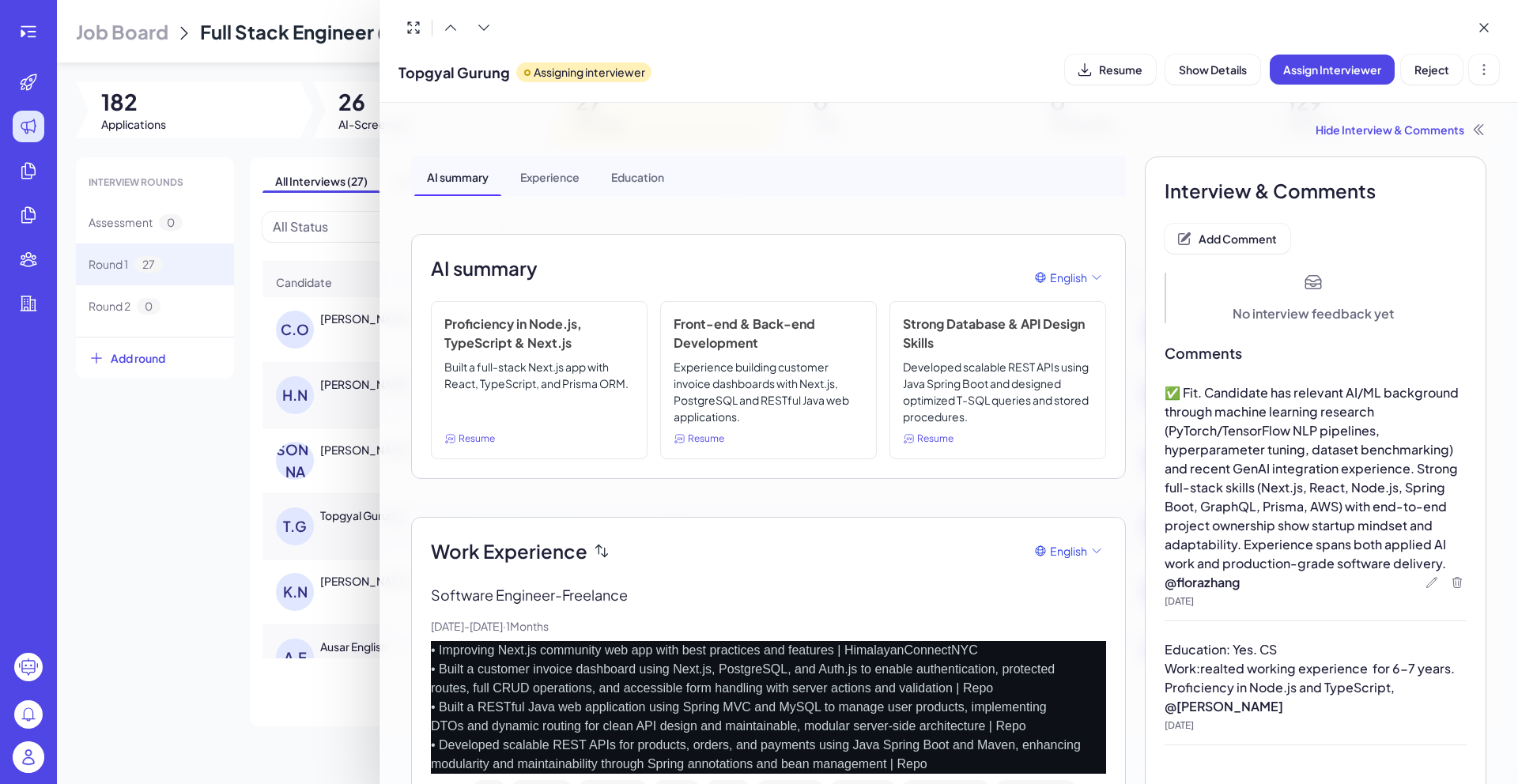
click at [278, 560] on div at bounding box center [759, 392] width 1518 height 784
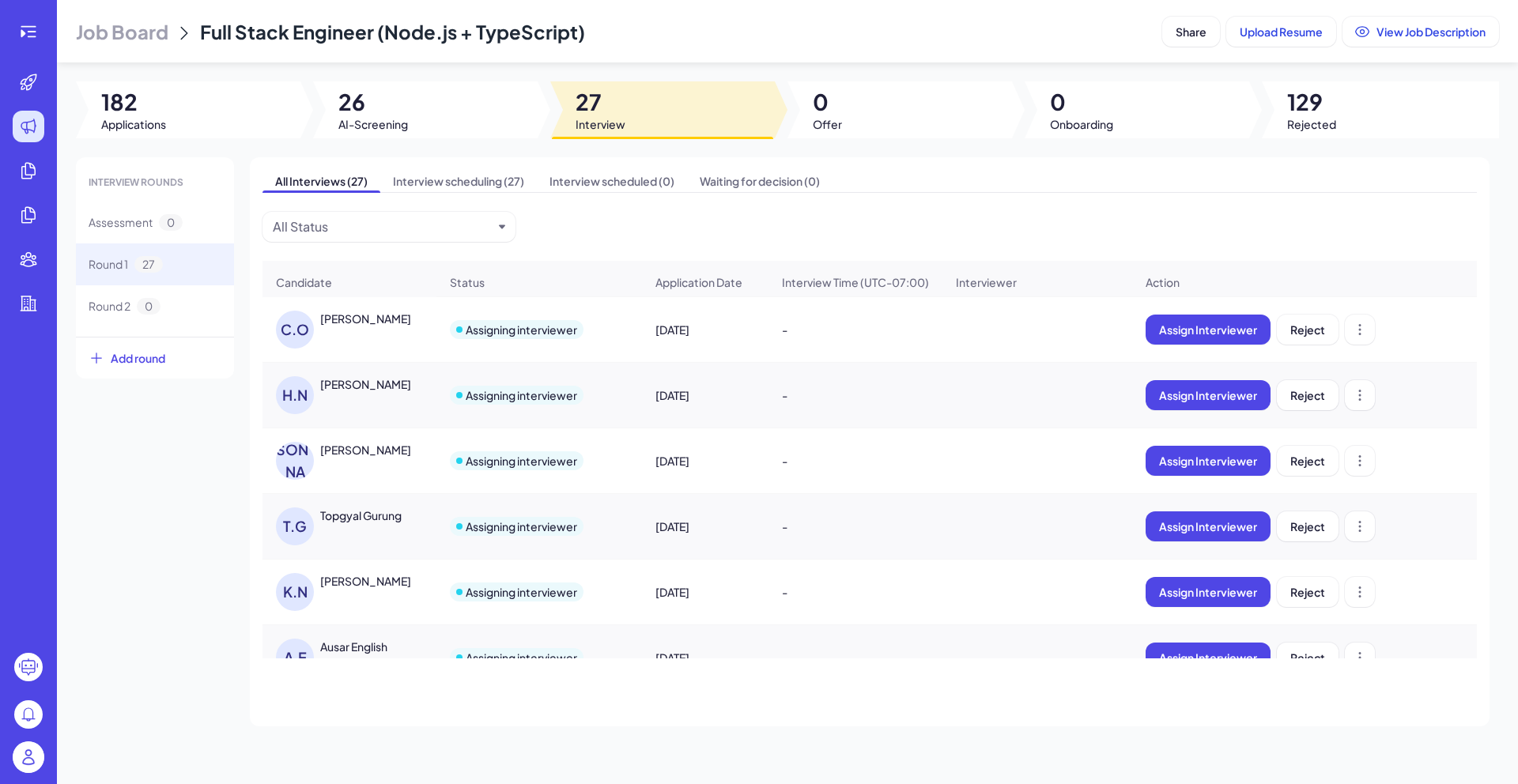
click at [383, 454] on div "[PERSON_NAME]" at bounding box center [365, 449] width 91 height 16
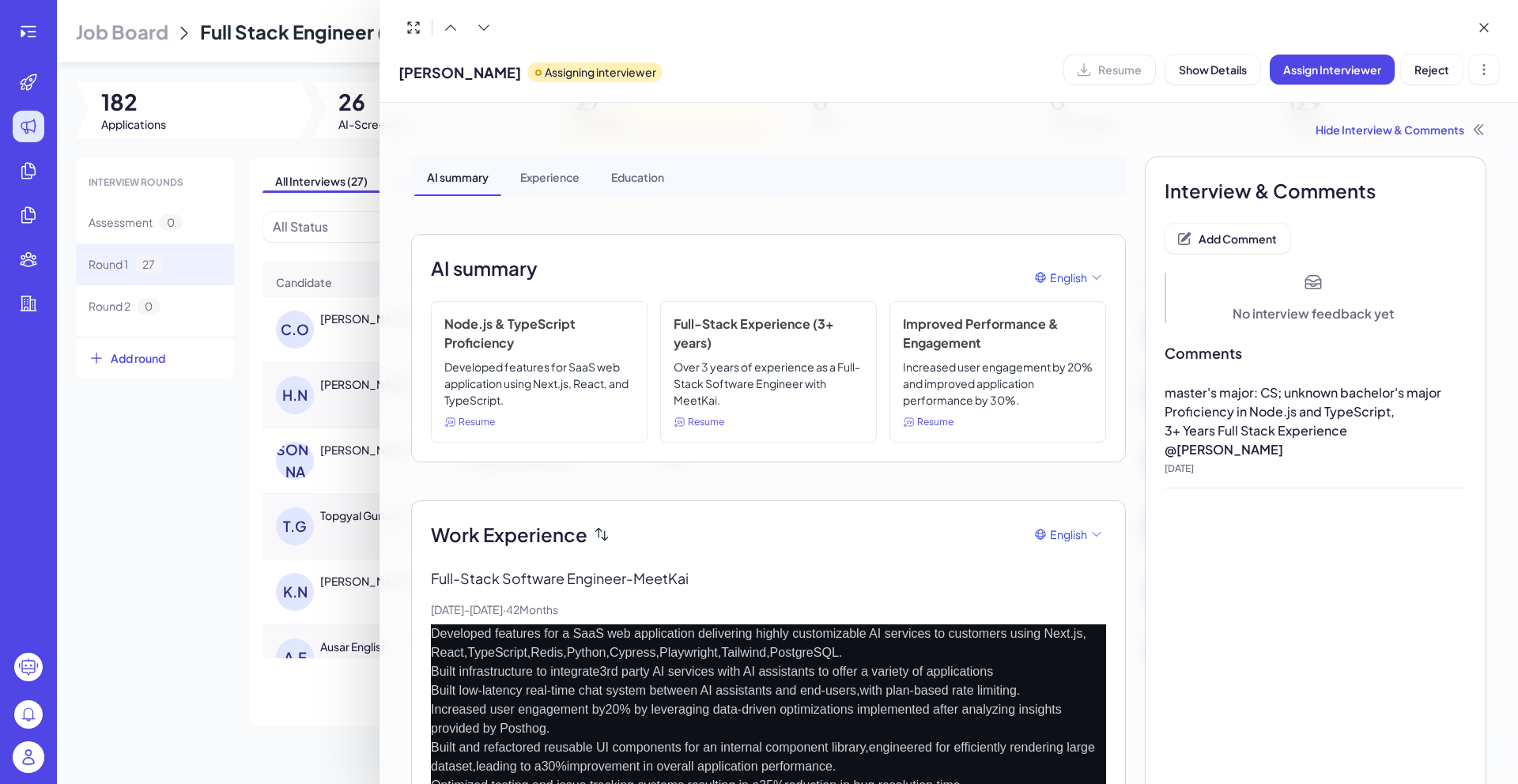
click at [176, 421] on div at bounding box center [759, 392] width 1518 height 784
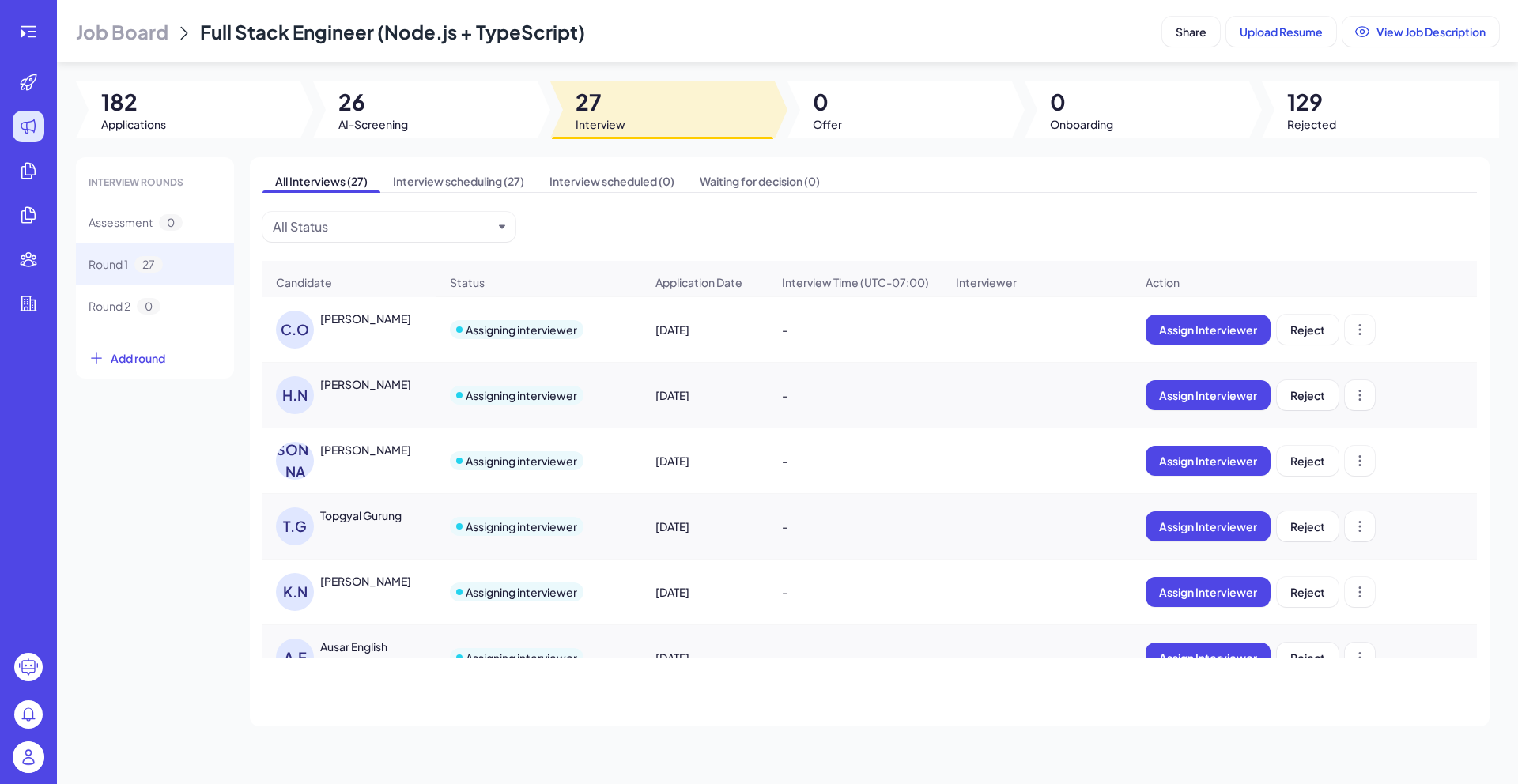
click at [403, 388] on div "[PERSON_NAME]" at bounding box center [365, 384] width 91 height 16
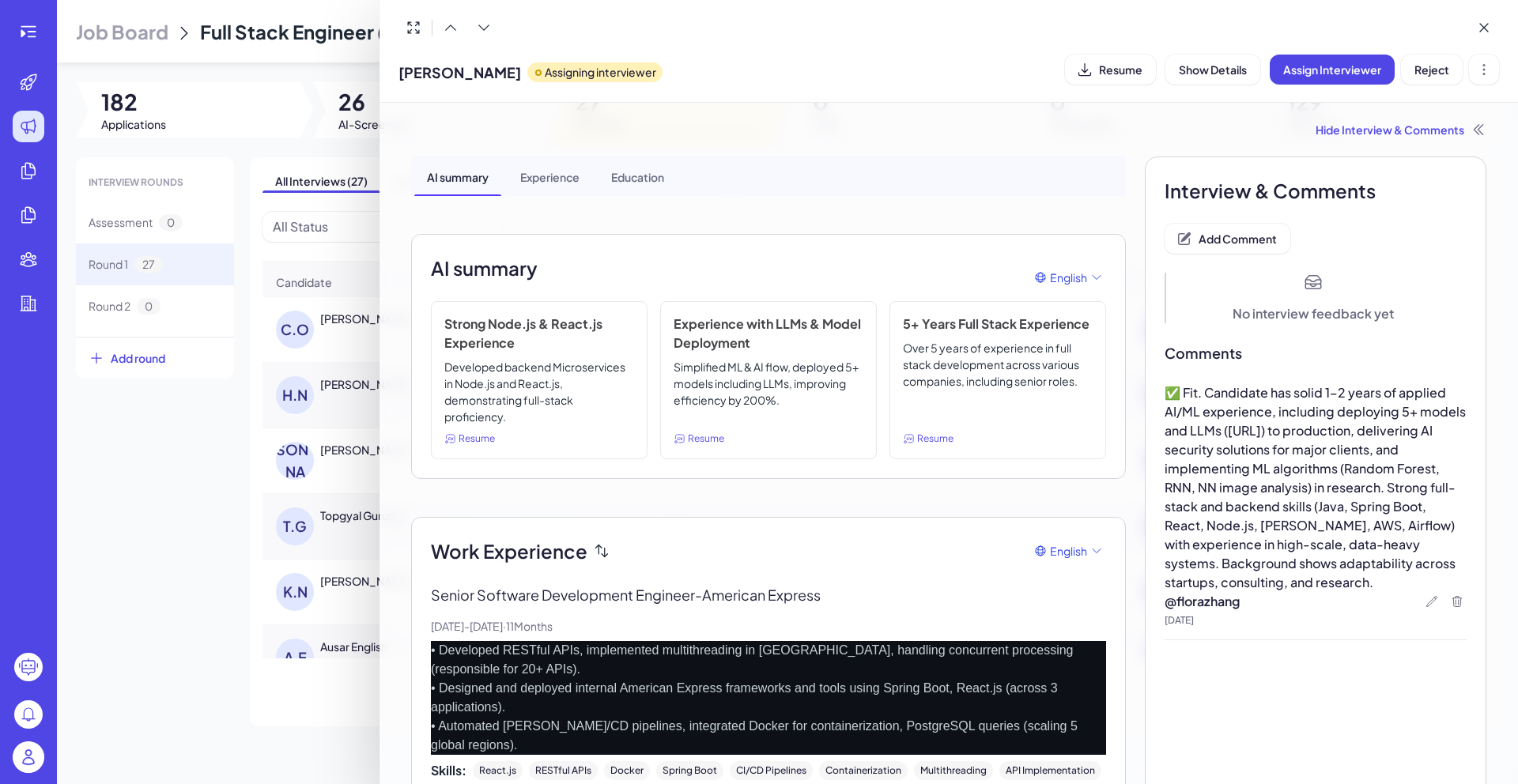
click at [211, 578] on div at bounding box center [759, 392] width 1518 height 784
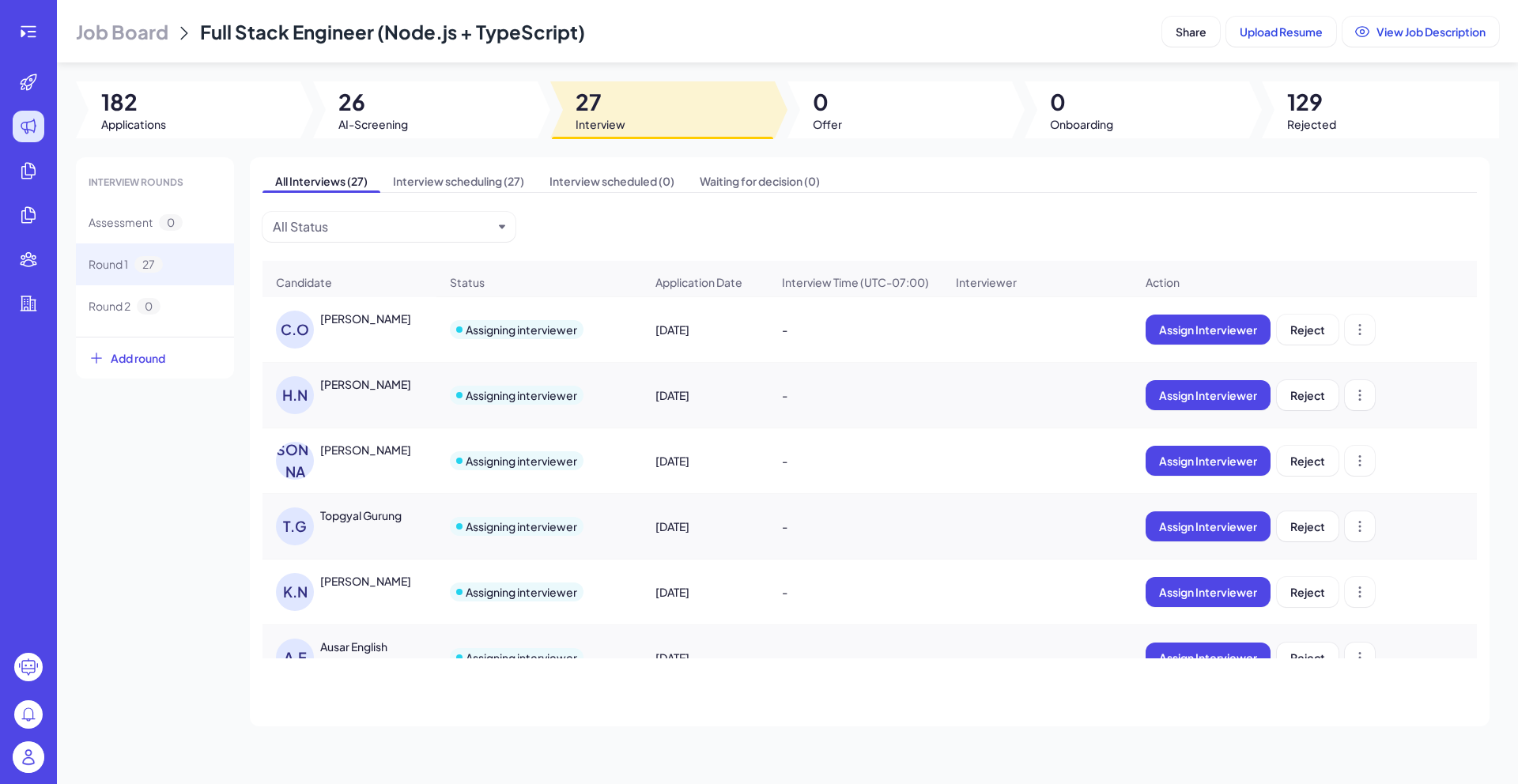
click at [402, 457] on div "[PERSON_NAME]" at bounding box center [365, 449] width 91 height 16
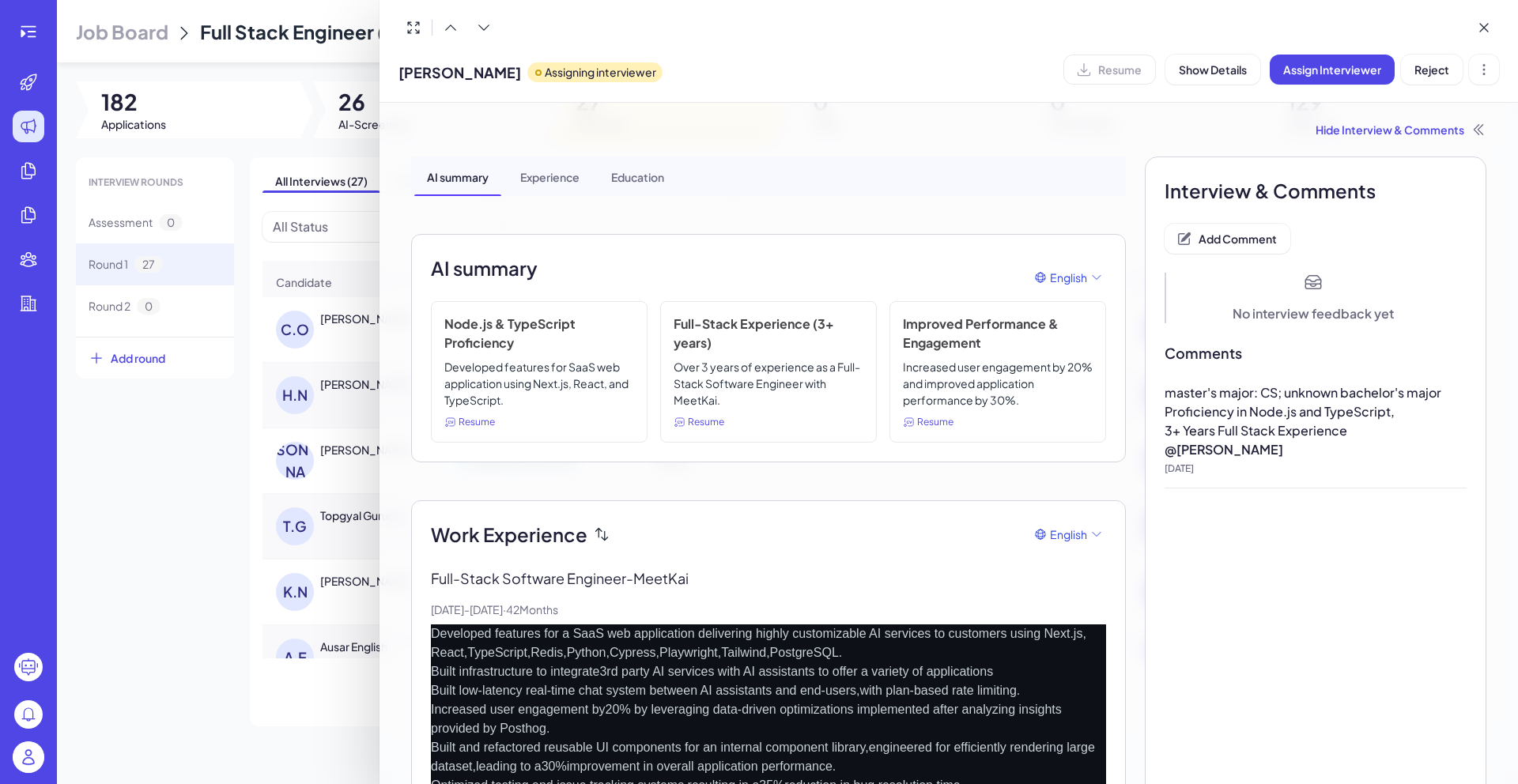
click at [213, 498] on div at bounding box center [759, 392] width 1518 height 784
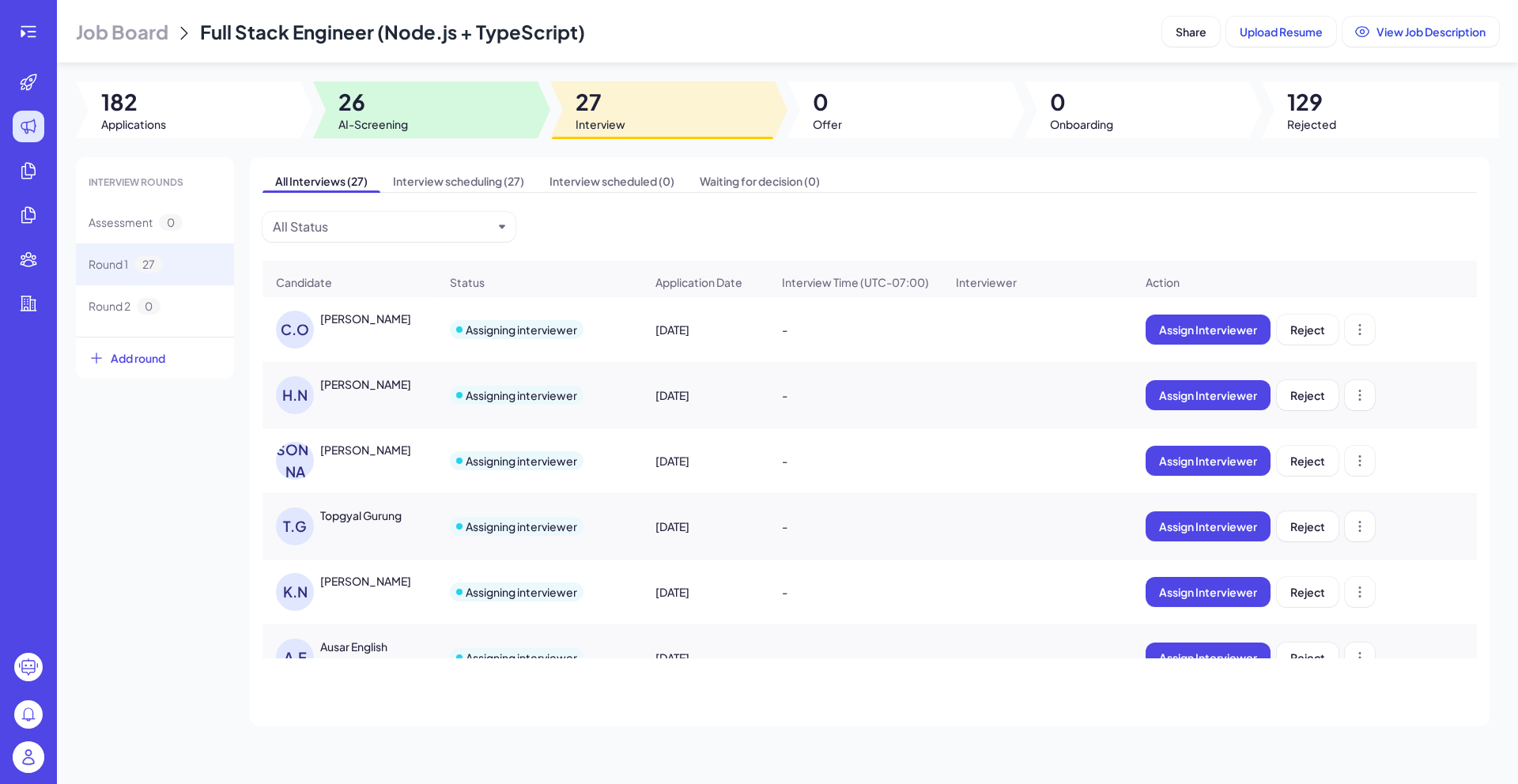
click at [446, 119] on div at bounding box center [425, 109] width 224 height 57
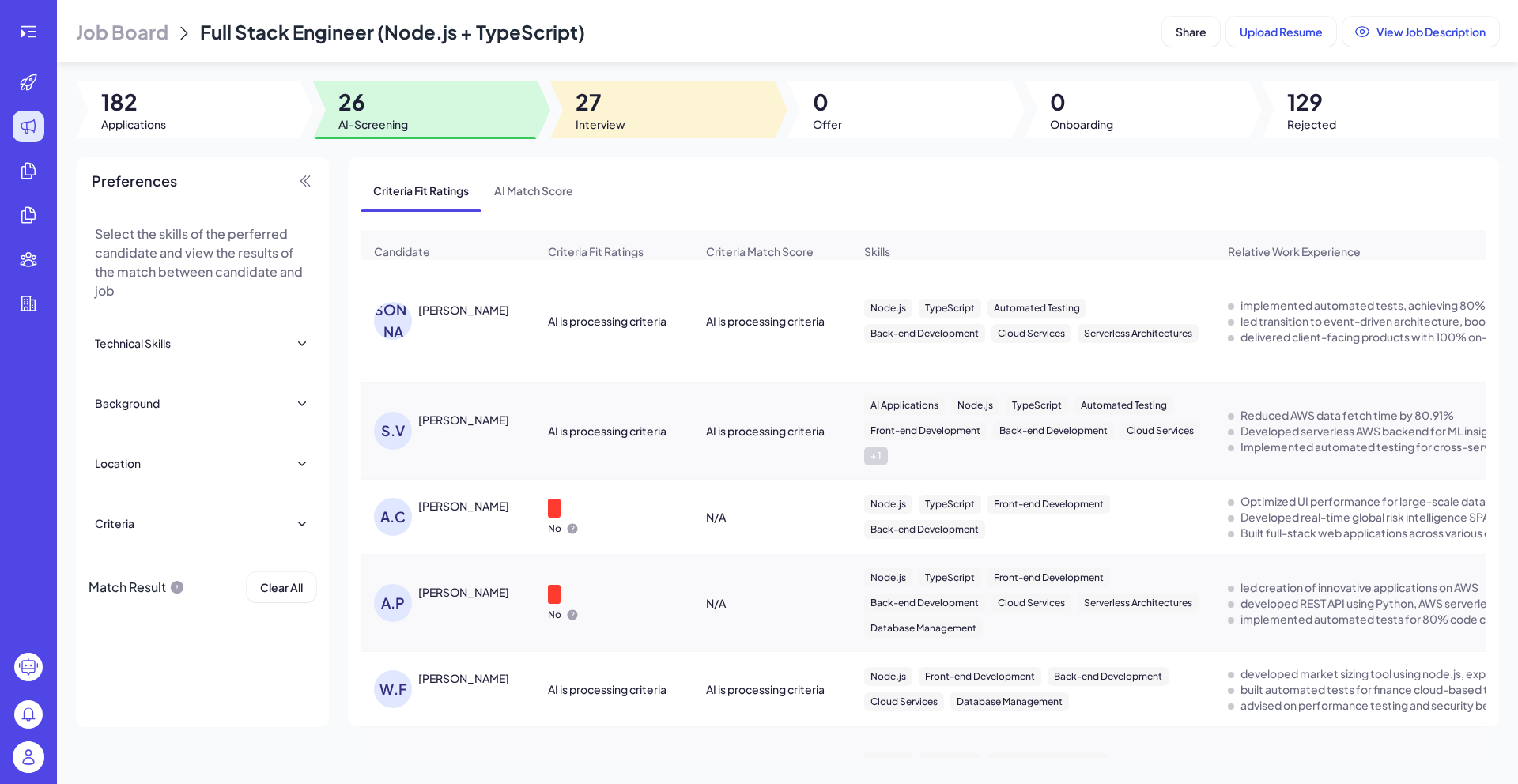
click at [625, 127] on div at bounding box center [662, 109] width 224 height 57
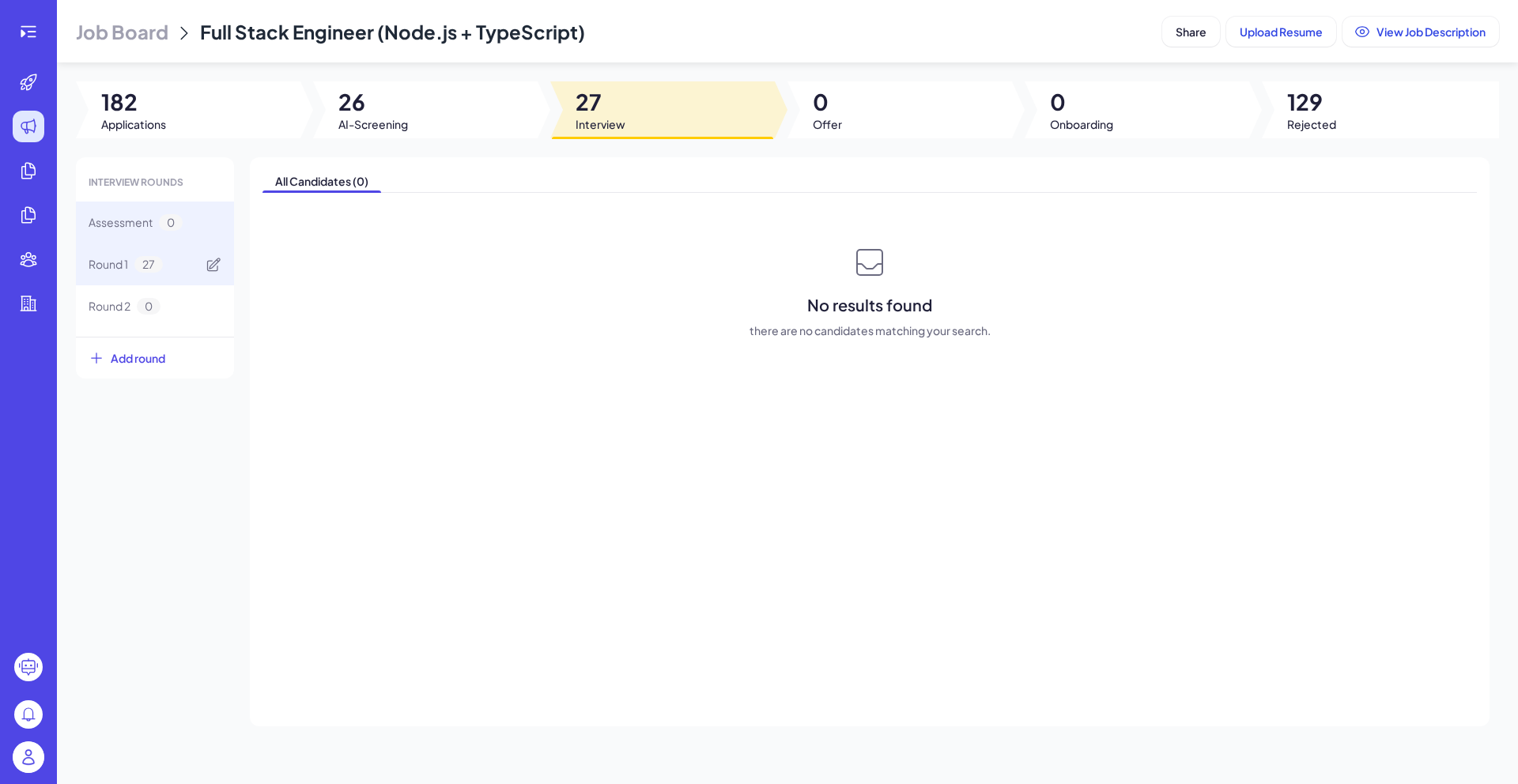
click at [164, 255] on div "Round 1 27" at bounding box center [154, 265] width 158 height 42
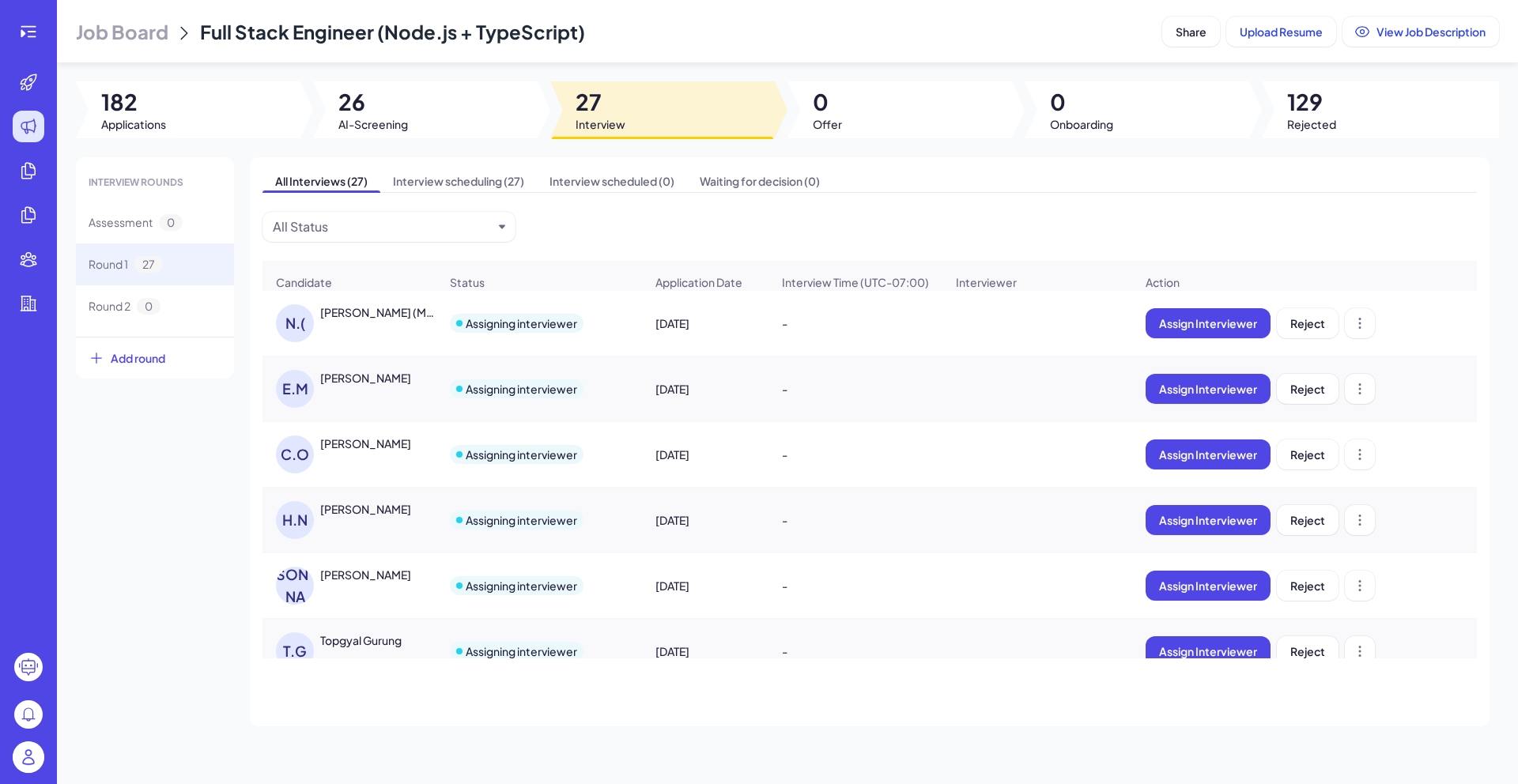
click at [361, 121] on span "AI-Screening" at bounding box center [373, 124] width 69 height 16
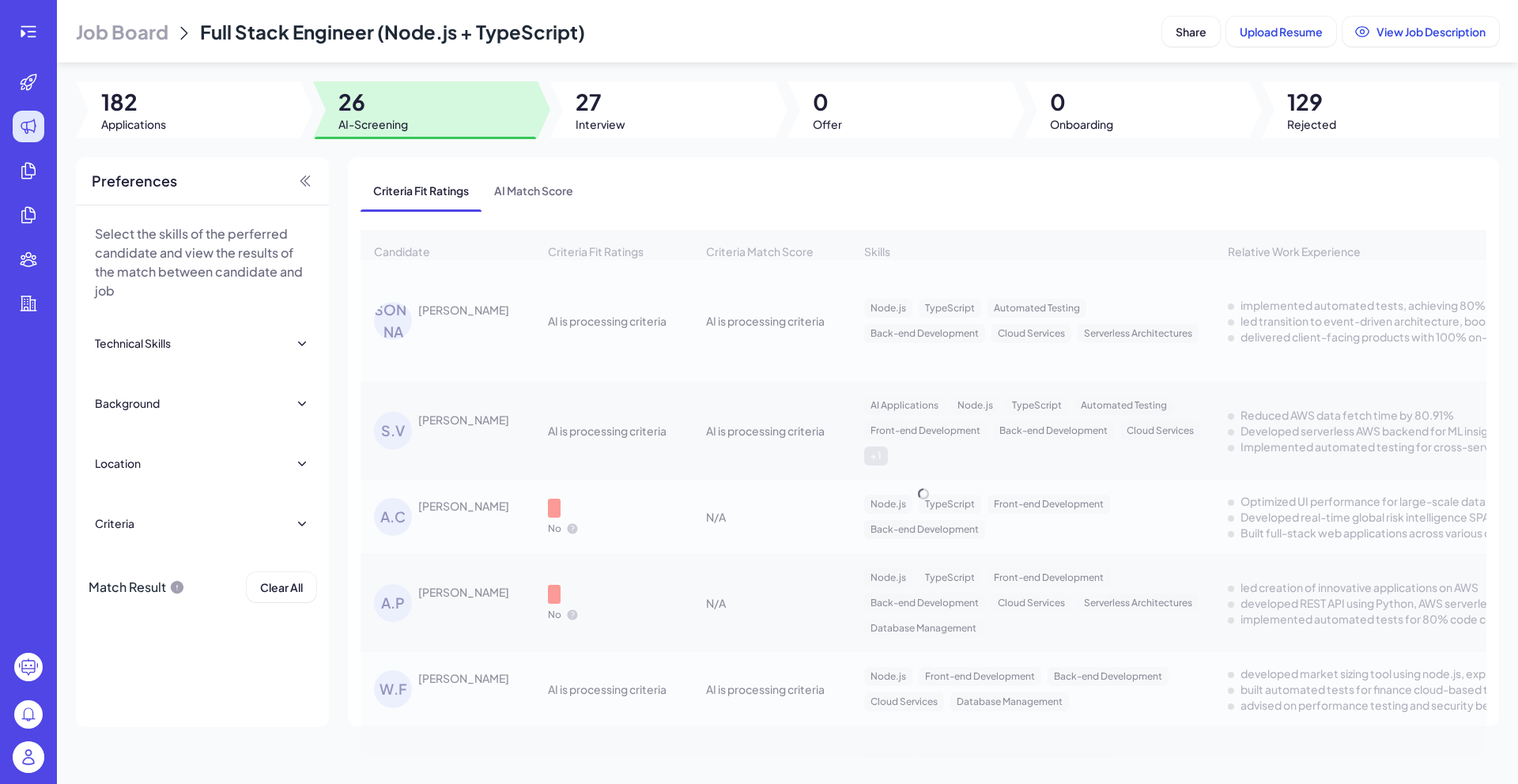
click at [455, 327] on div "Candidate Criteria Fit Ratings Criteria Match Score Skills Relative Work Experi…" at bounding box center [923, 494] width 1125 height 527
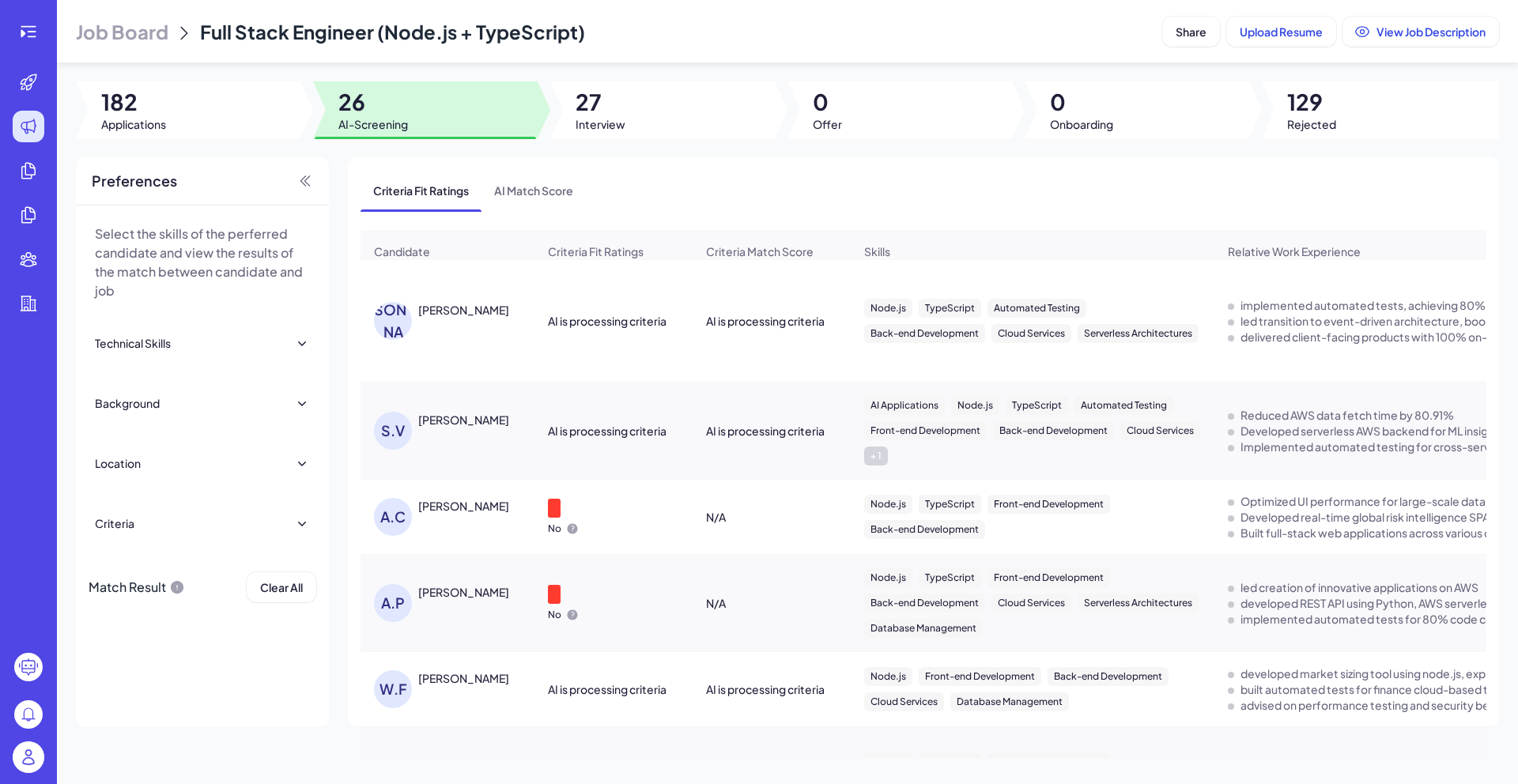
click at [465, 318] on div "[PERSON_NAME]" at bounding box center [463, 310] width 91 height 16
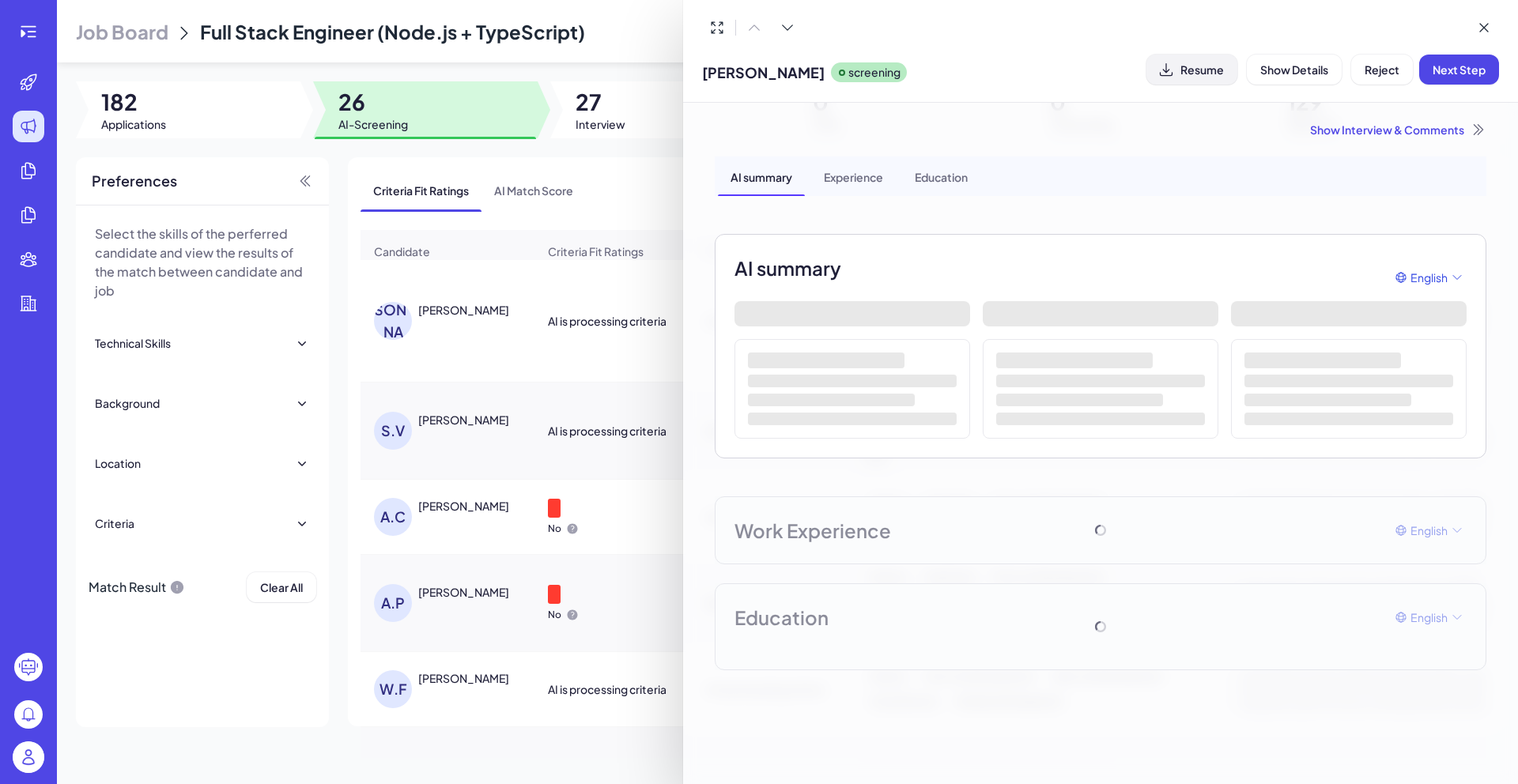
click at [1210, 81] on button "Resume" at bounding box center [1191, 69] width 91 height 30
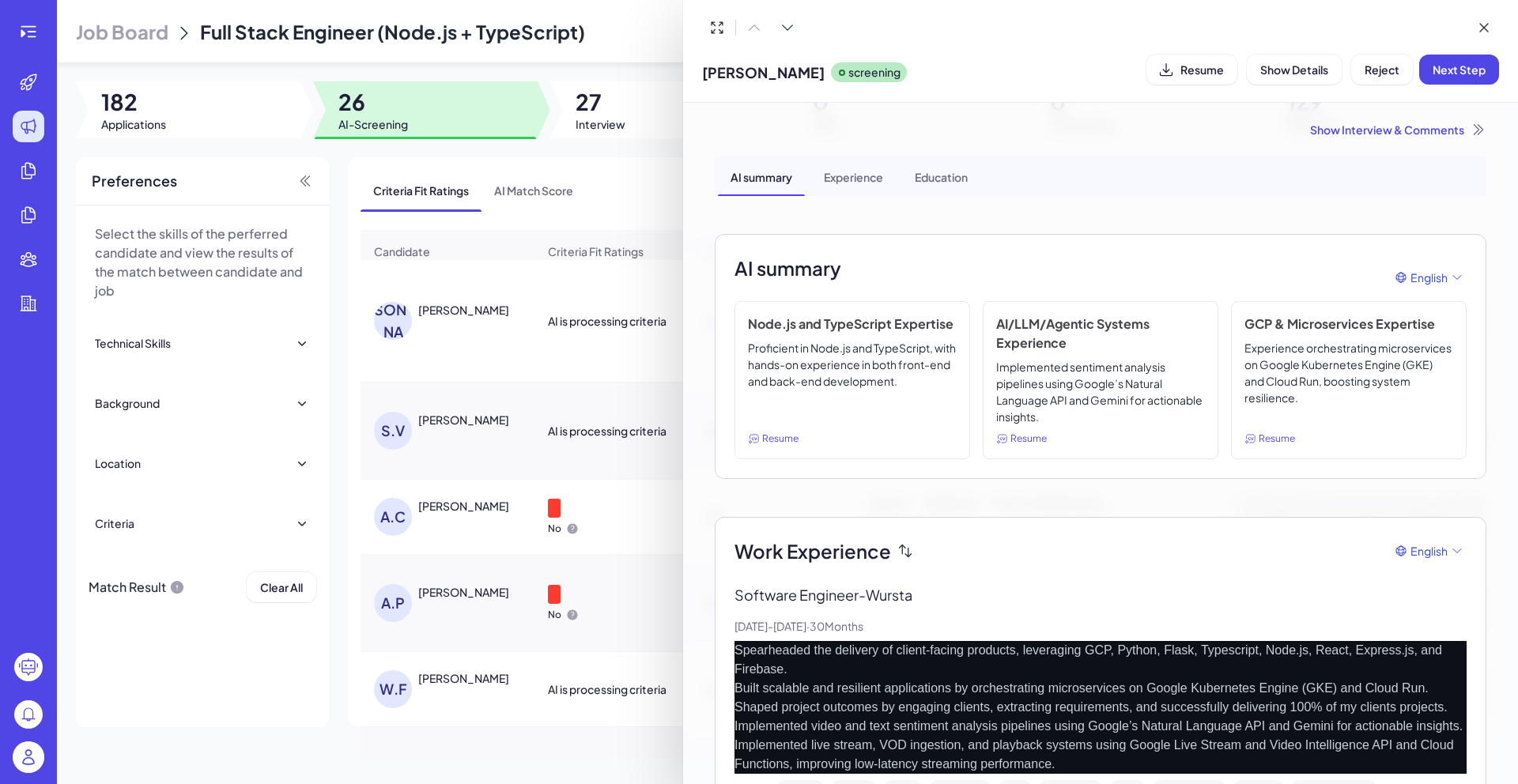
click at [677, 204] on div at bounding box center [759, 392] width 1518 height 784
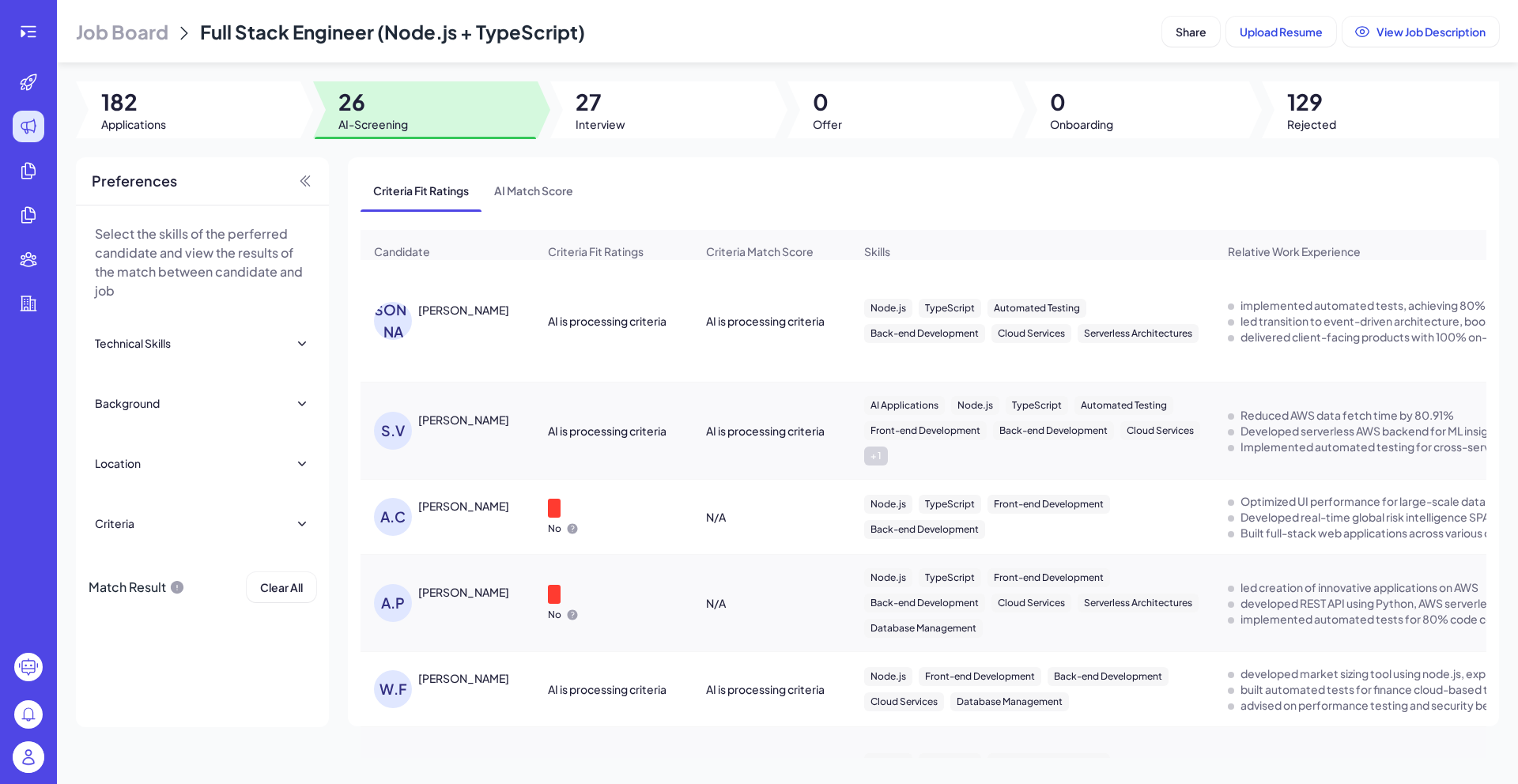
click at [457, 316] on div "[PERSON_NAME]" at bounding box center [463, 310] width 91 height 16
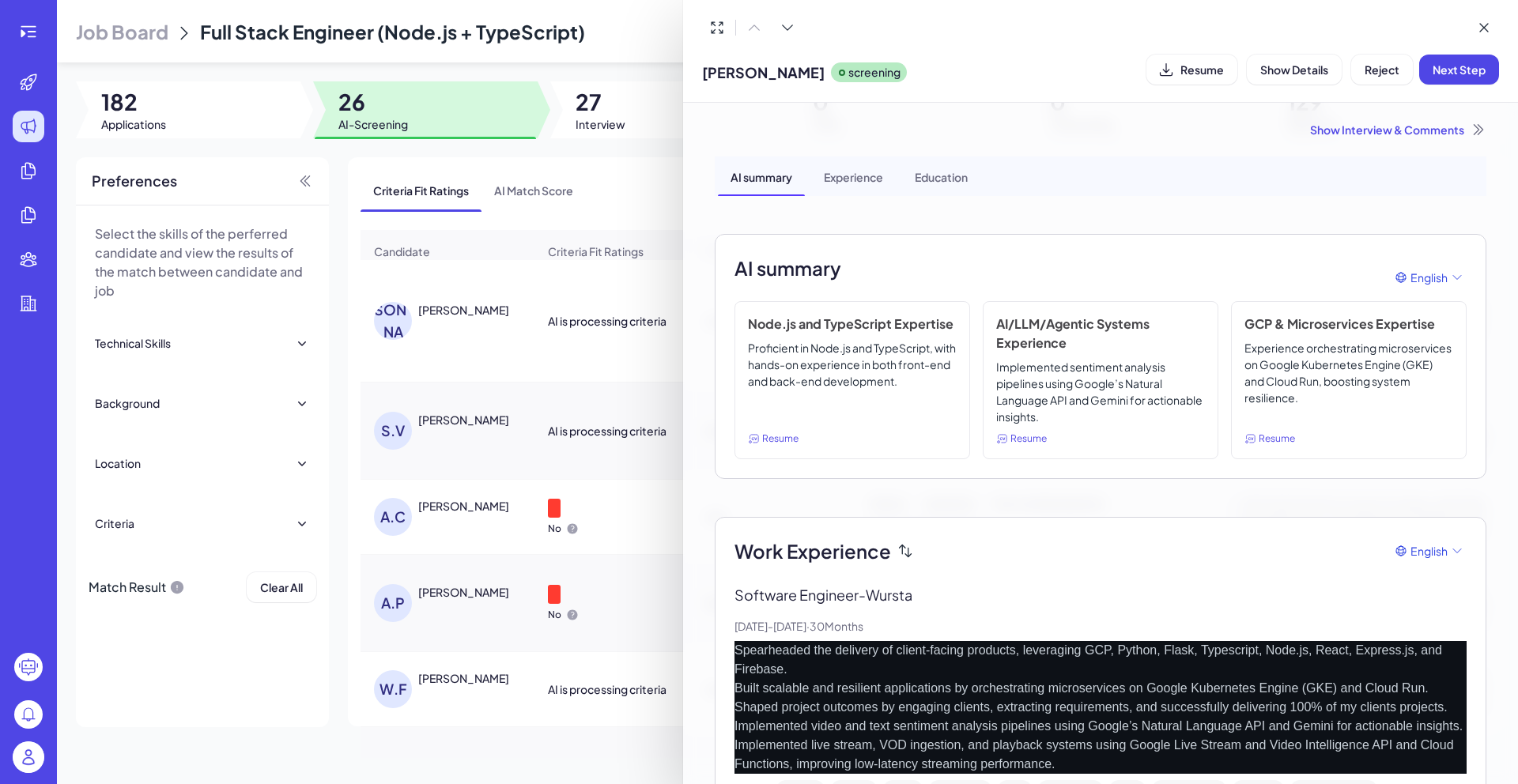
click at [1376, 135] on div "Show Interview & Comments" at bounding box center [1100, 129] width 771 height 16
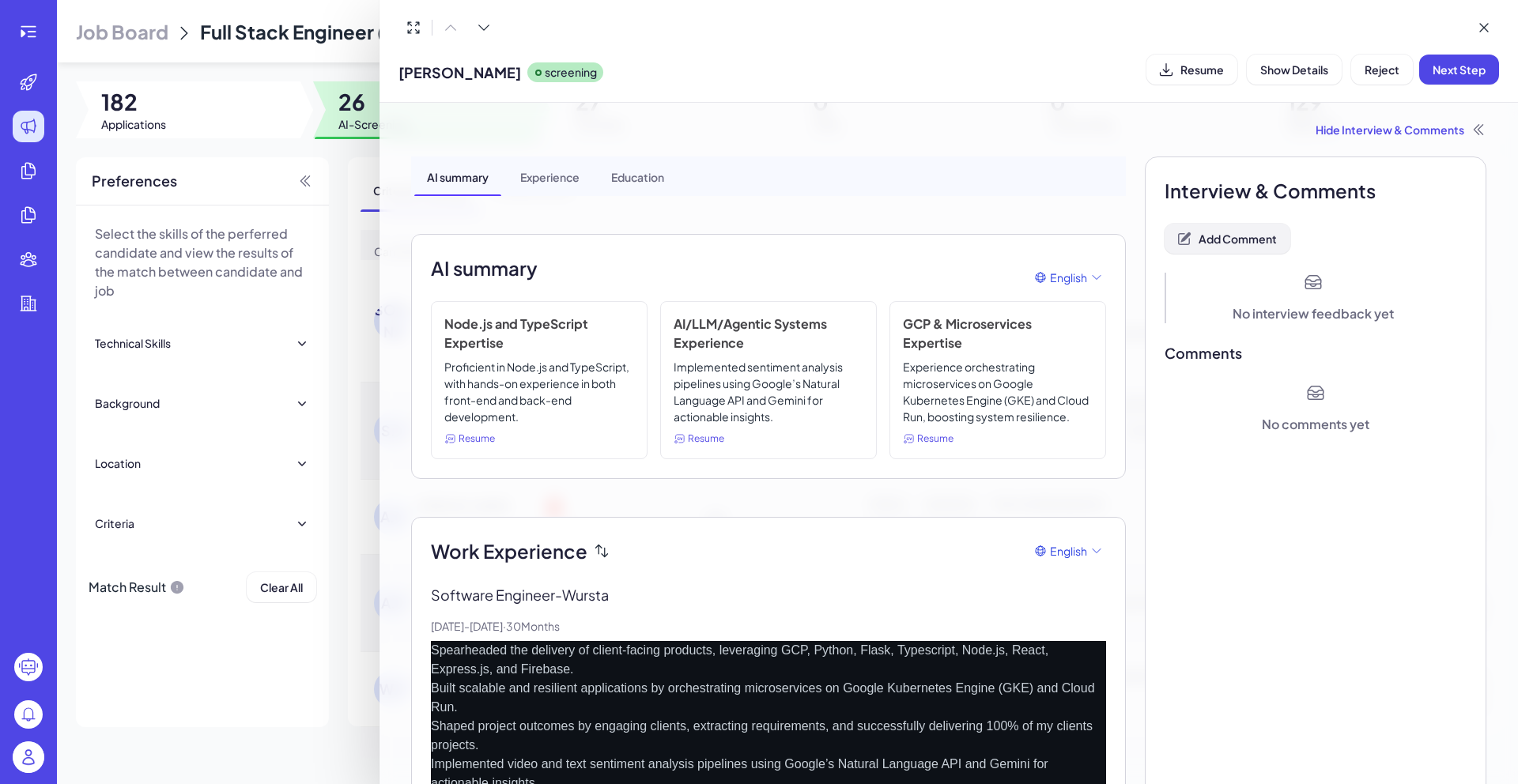
click at [1249, 248] on button "Add Comment" at bounding box center [1227, 238] width 125 height 30
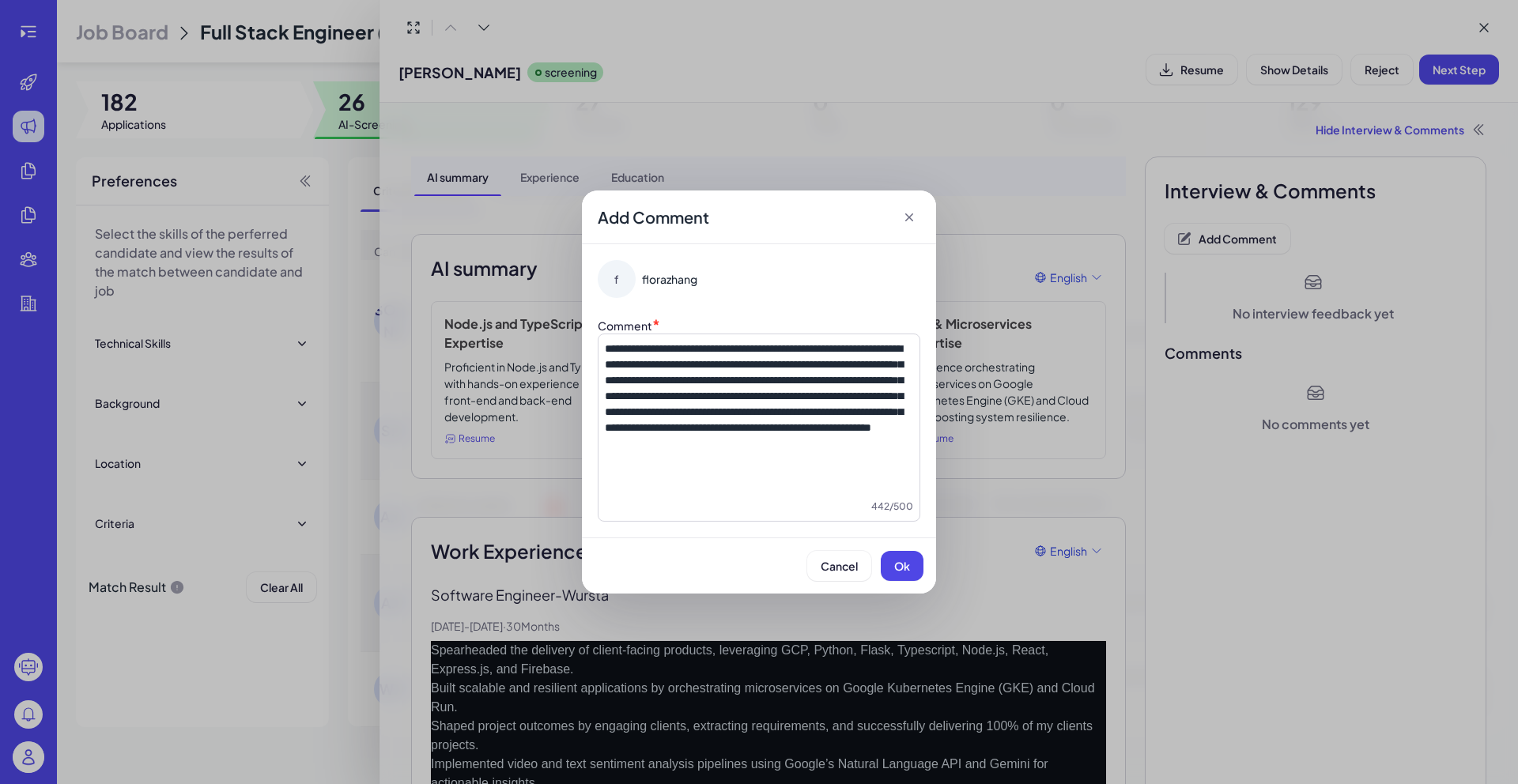
click at [906, 567] on span "Ok" at bounding box center [902, 566] width 16 height 14
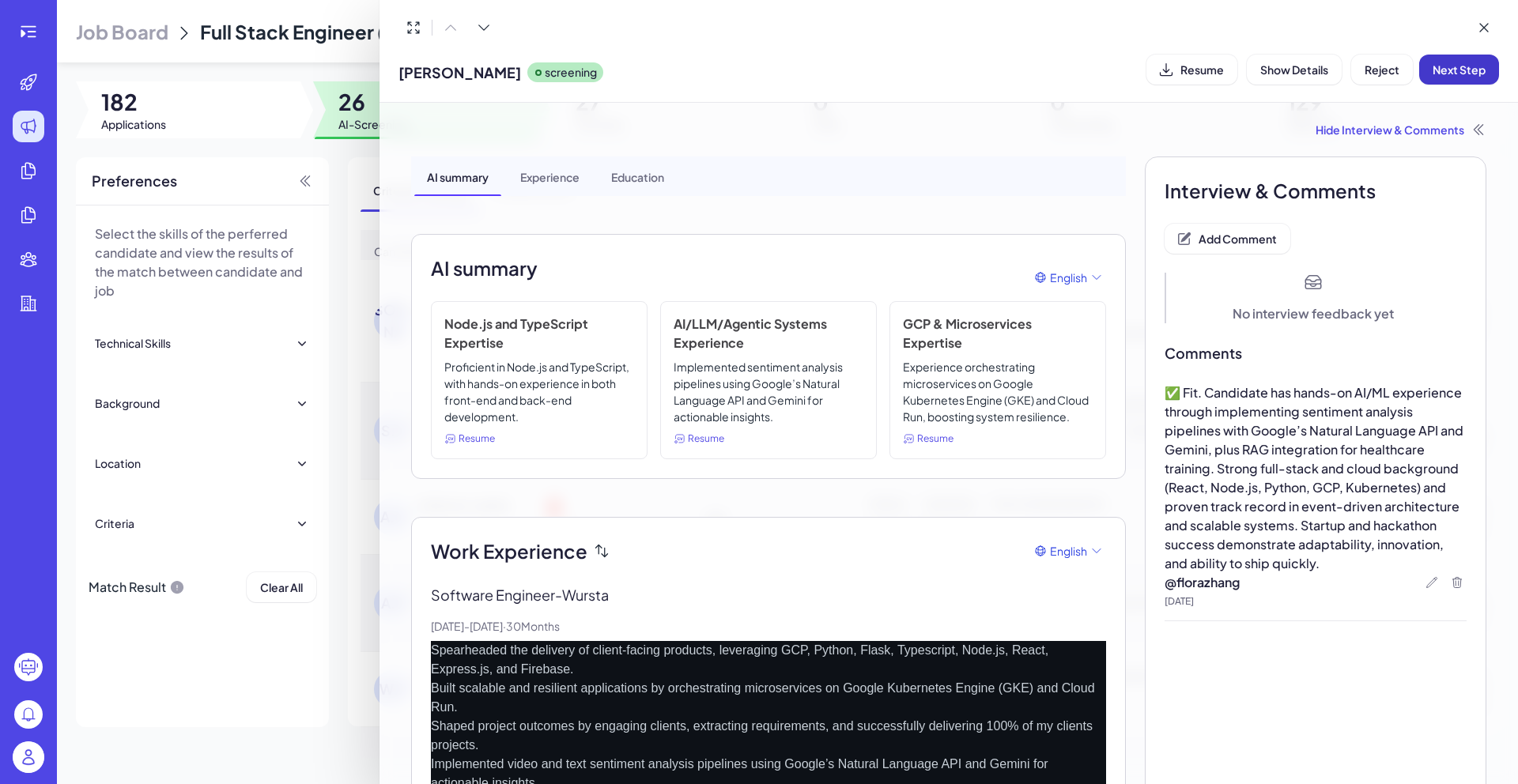
click at [1463, 68] on span "Next Step" at bounding box center [1458, 70] width 53 height 14
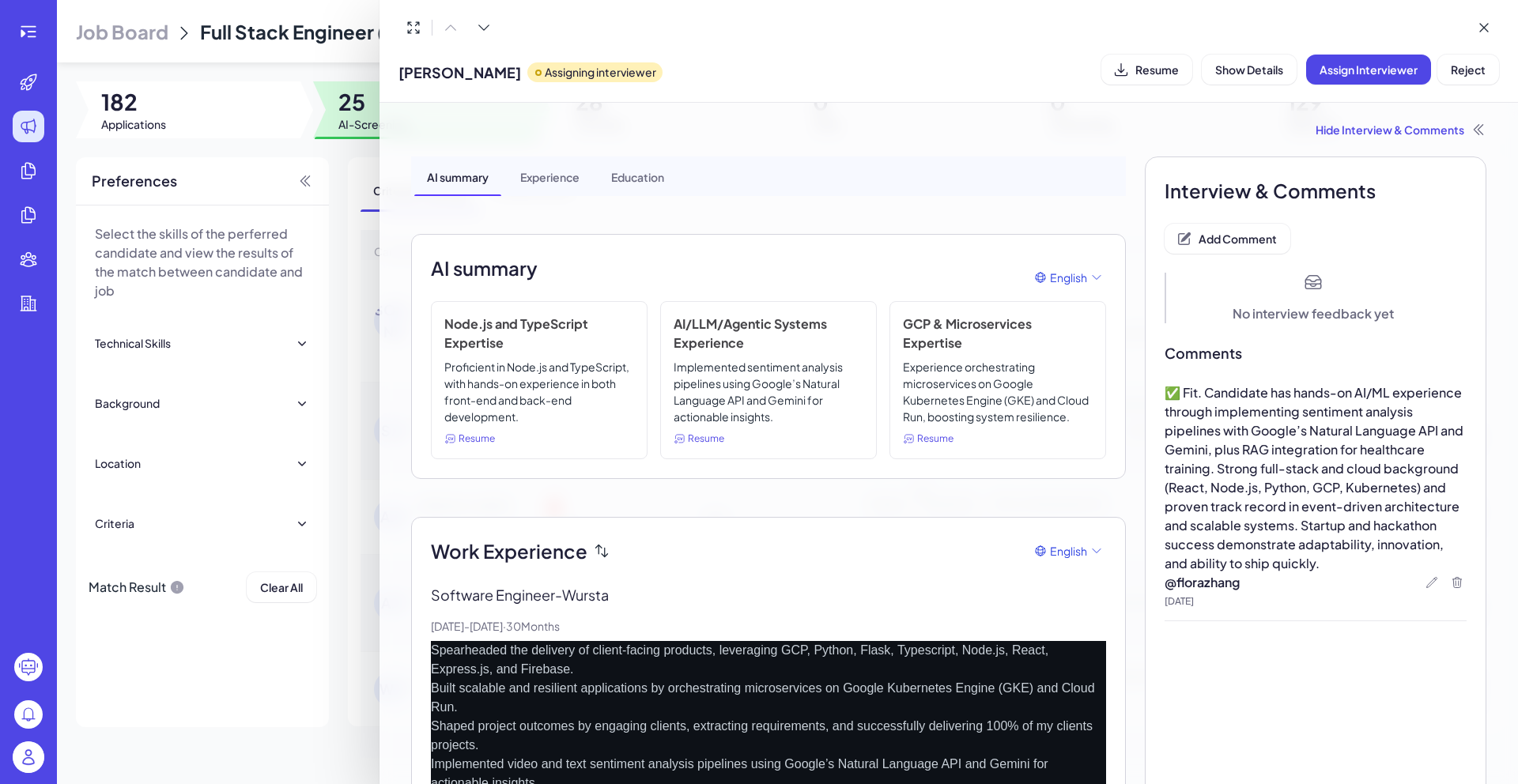
click at [346, 154] on div at bounding box center [759, 392] width 1518 height 784
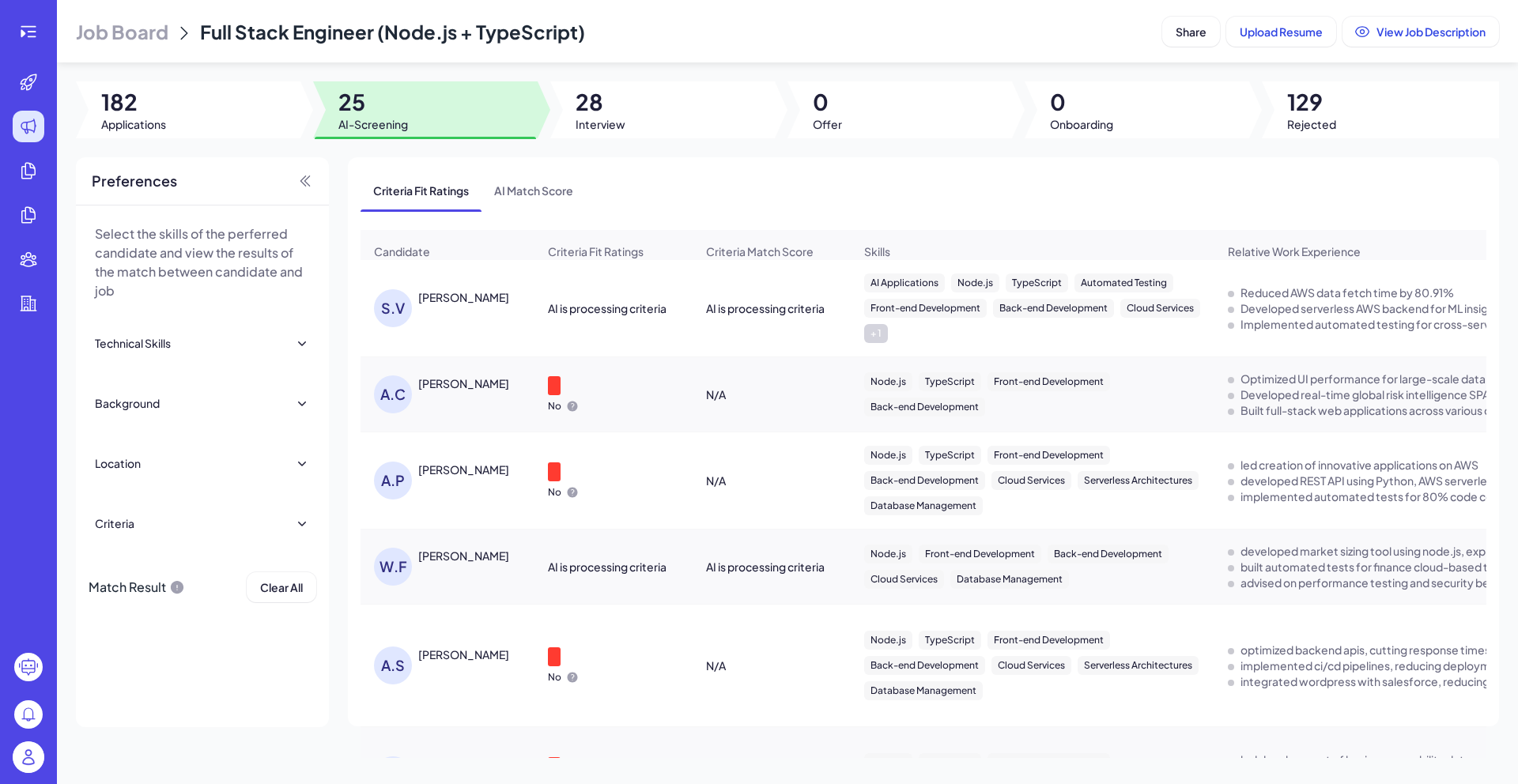
click at [471, 305] on div "[PERSON_NAME]" at bounding box center [463, 298] width 91 height 16
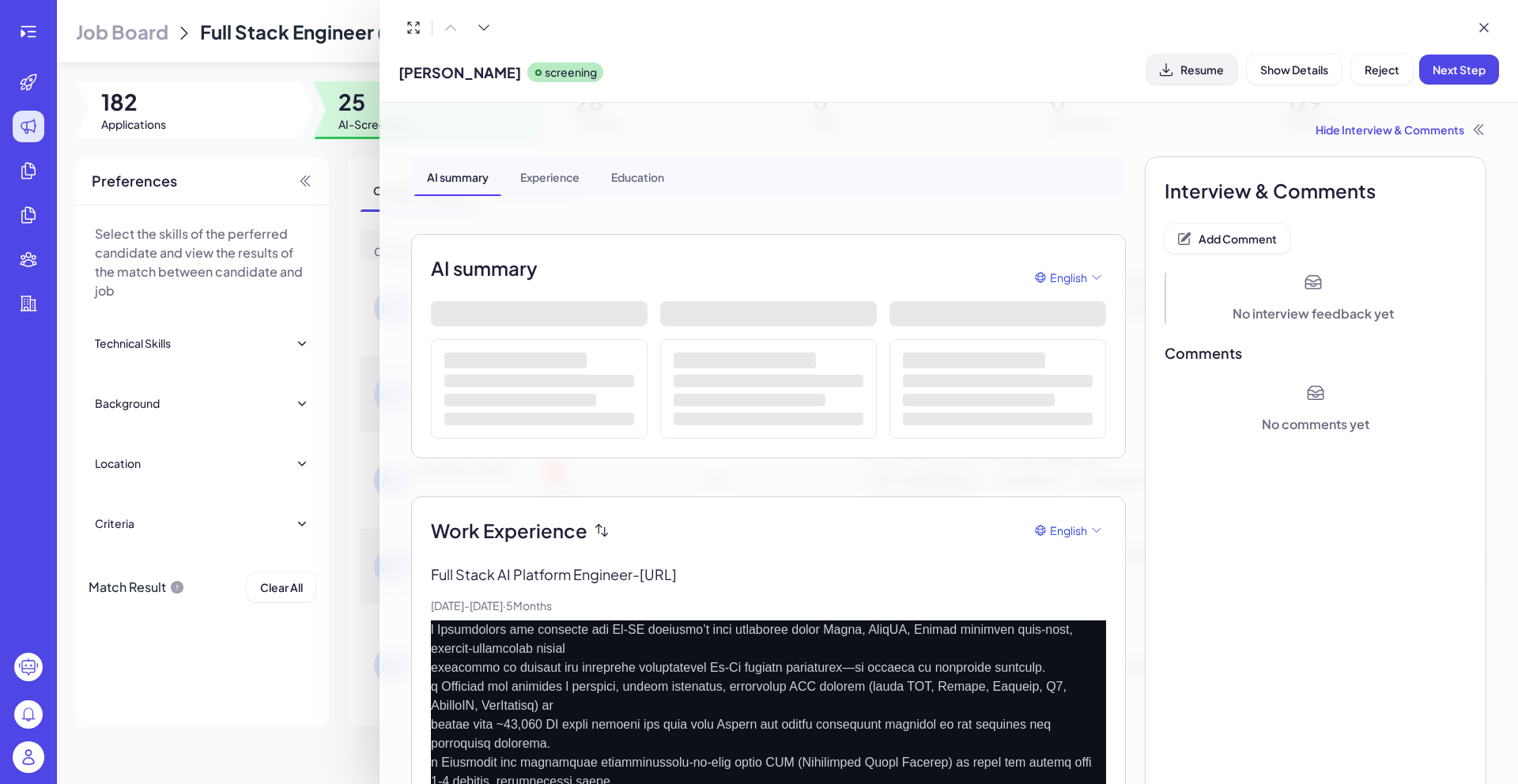
click at [1215, 72] on span "Resume" at bounding box center [1202, 70] width 43 height 14
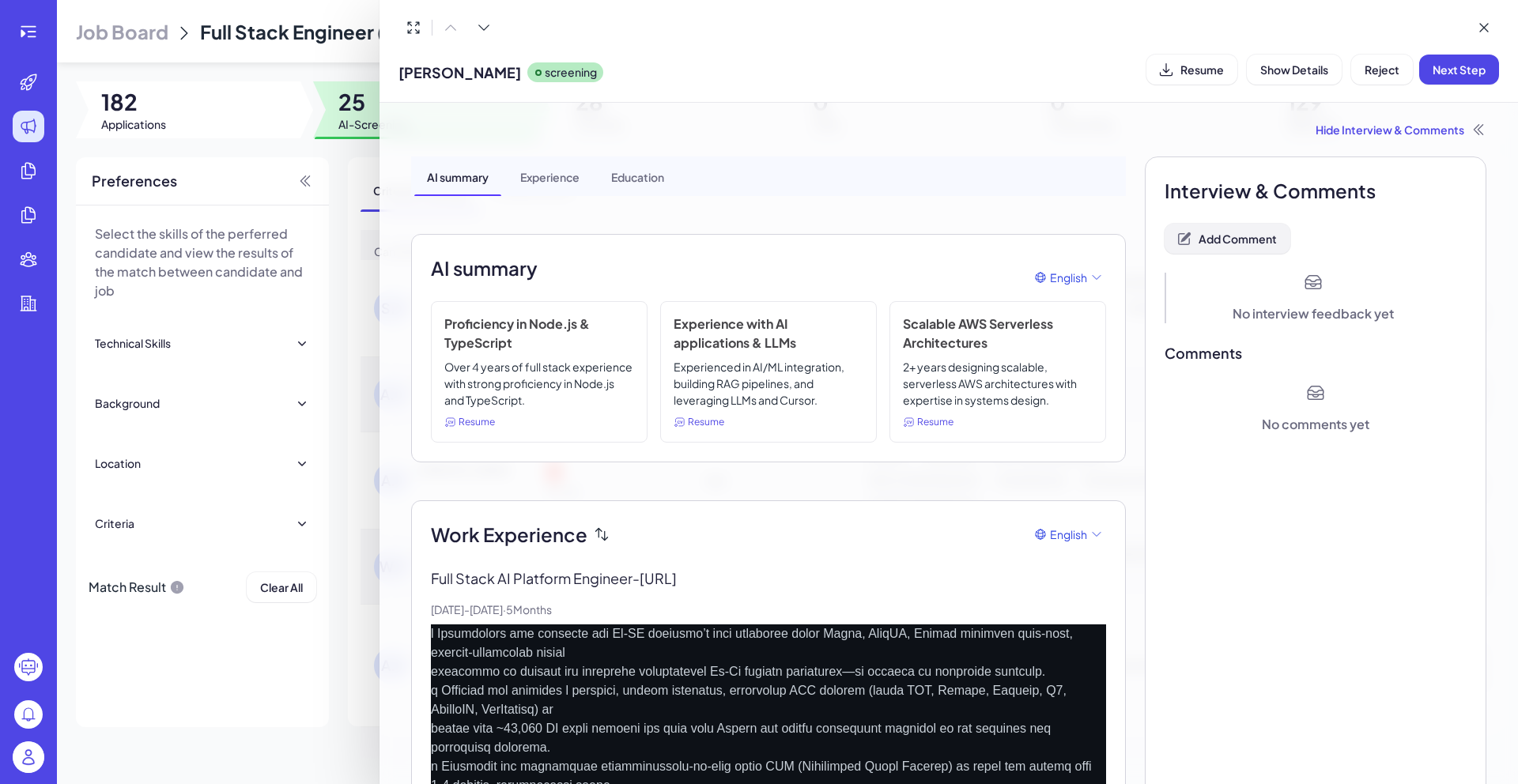
click at [1181, 237] on icon at bounding box center [1184, 239] width 16 height 16
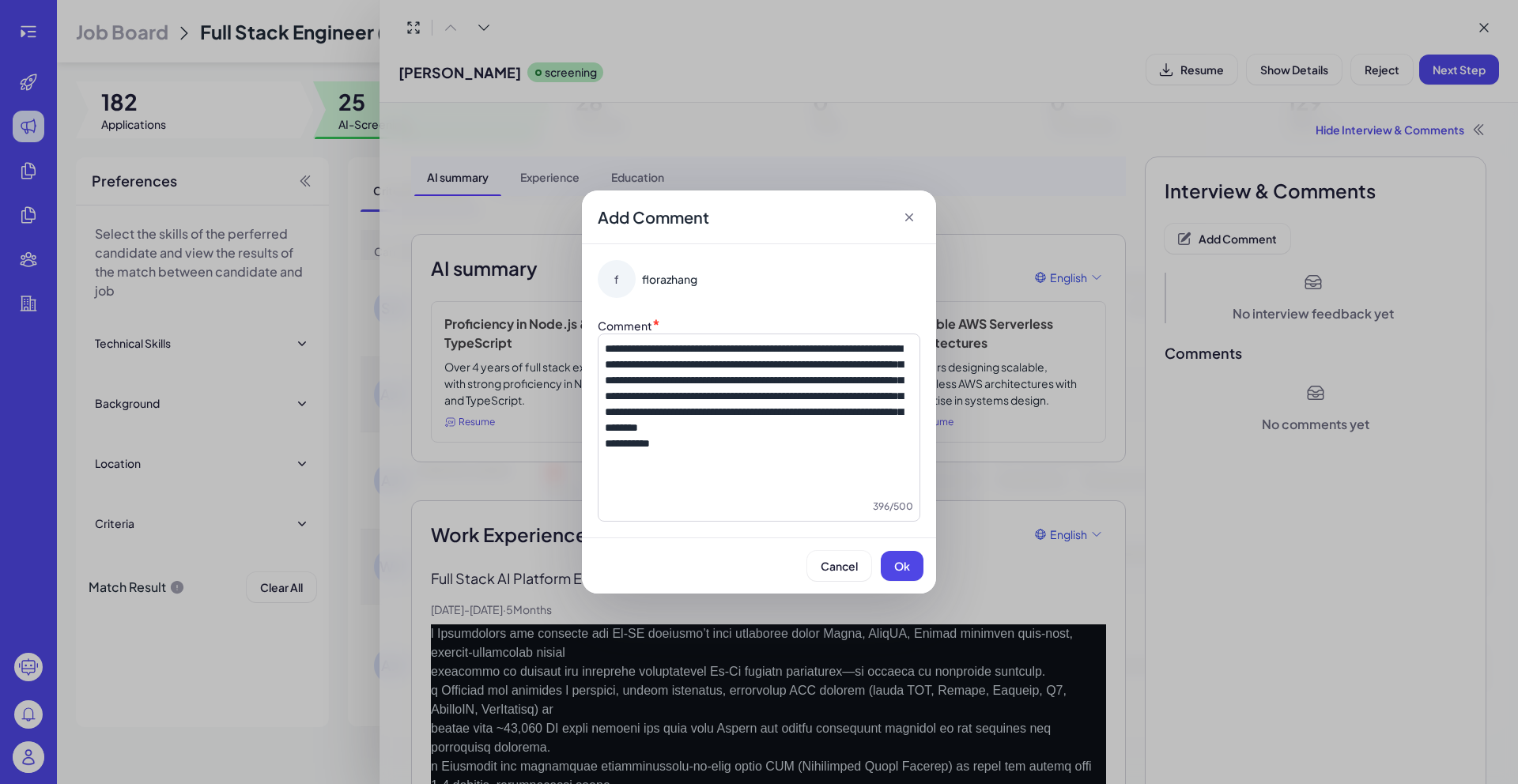
click at [666, 468] on div "**********" at bounding box center [759, 419] width 308 height 158
click at [666, 467] on div "**********" at bounding box center [759, 419] width 308 height 158
click at [907, 567] on span "Ok" at bounding box center [902, 566] width 16 height 14
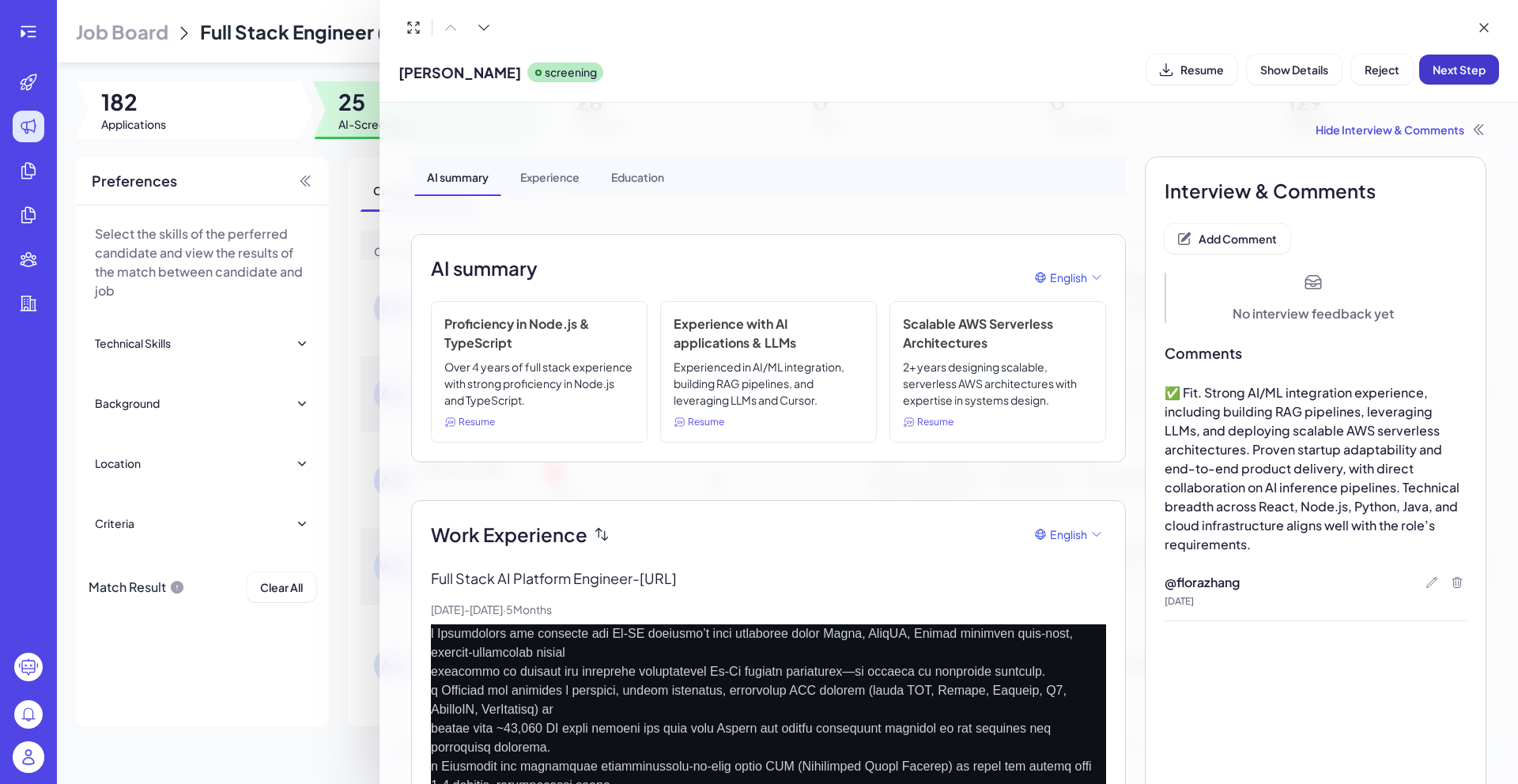
click at [1450, 80] on button "Next Step" at bounding box center [1458, 69] width 80 height 30
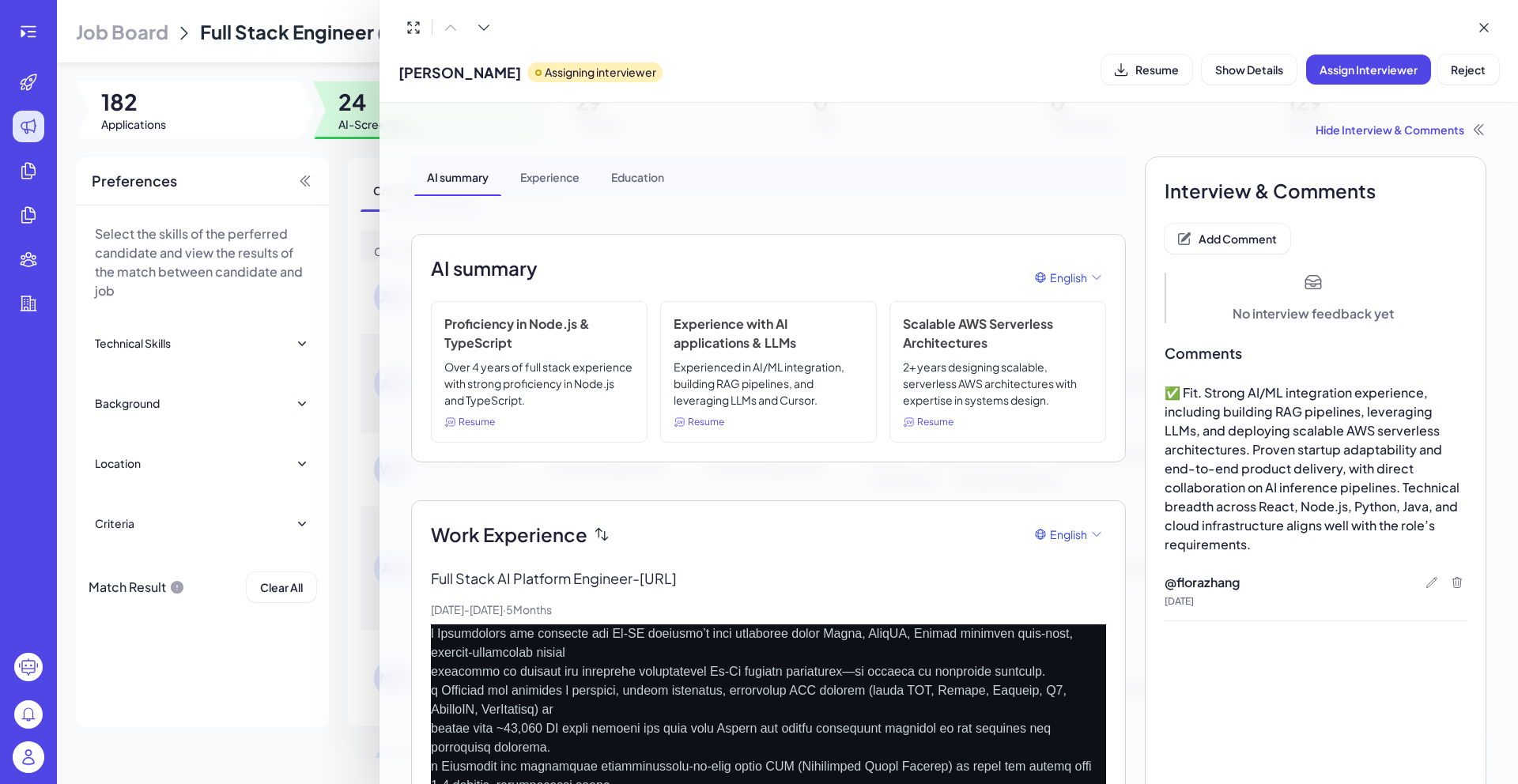
click at [306, 63] on div at bounding box center [759, 392] width 1518 height 784
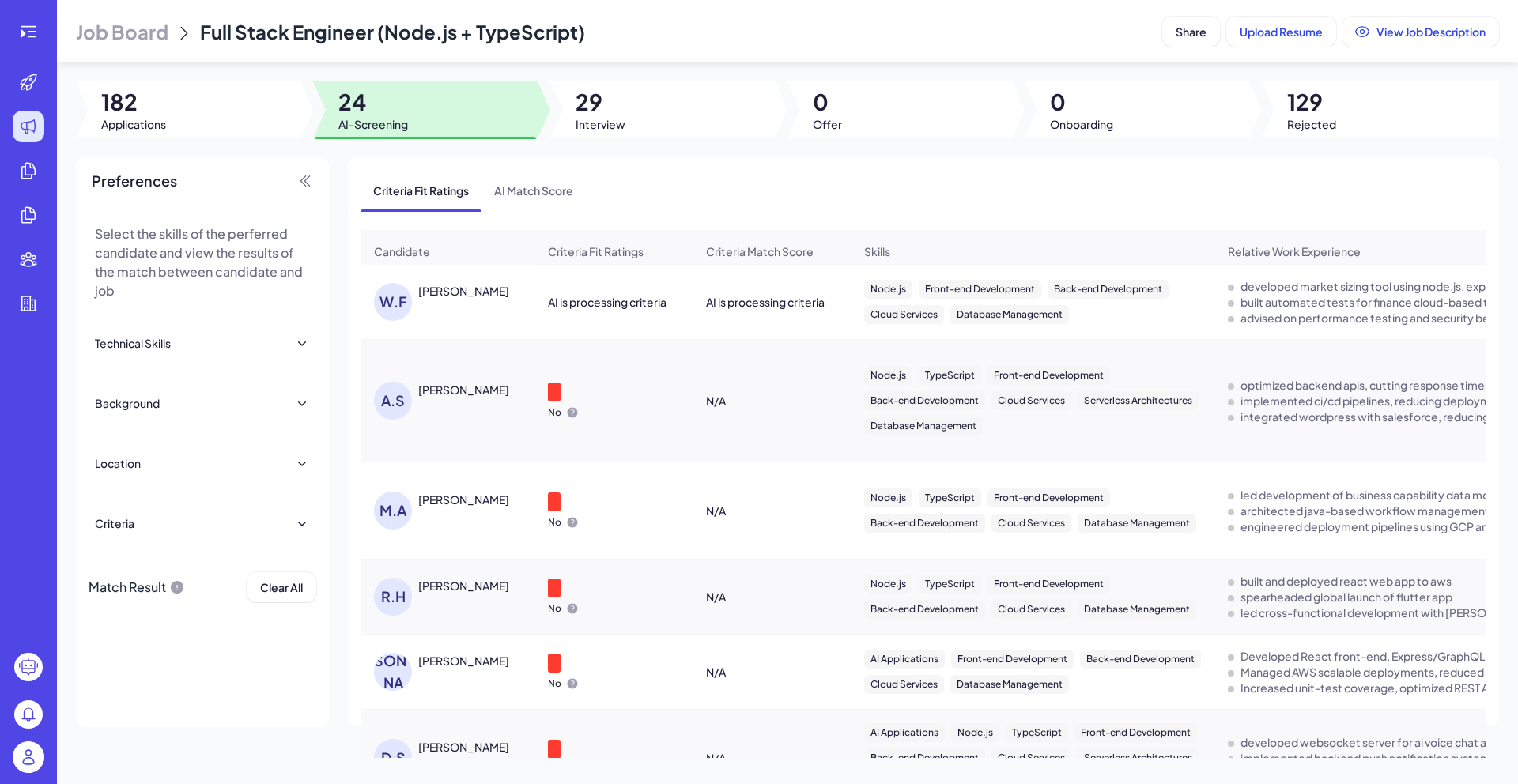
scroll to position [0, 0]
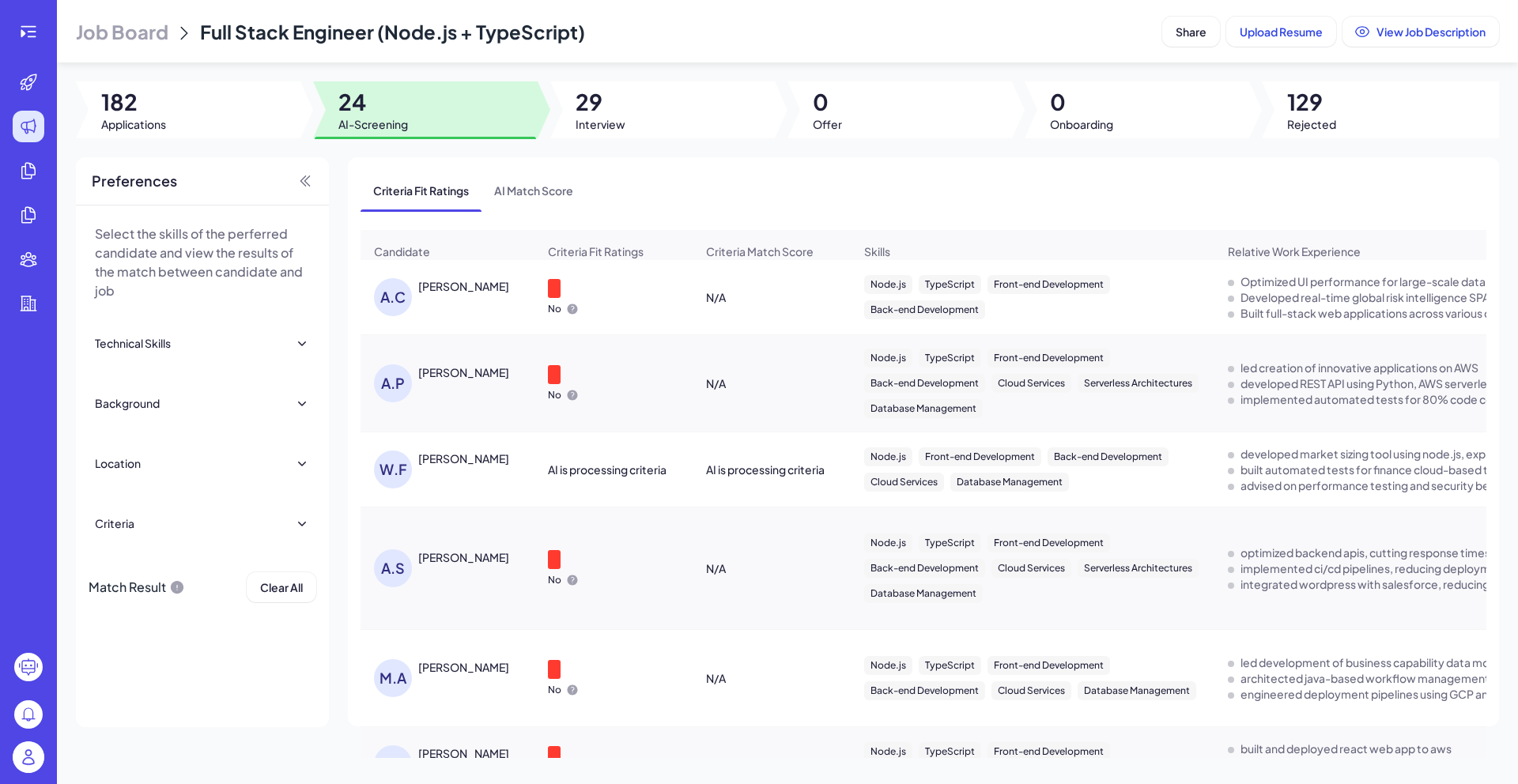
click at [463, 305] on div "A.C Alexander Chepakovich" at bounding box center [455, 297] width 162 height 38
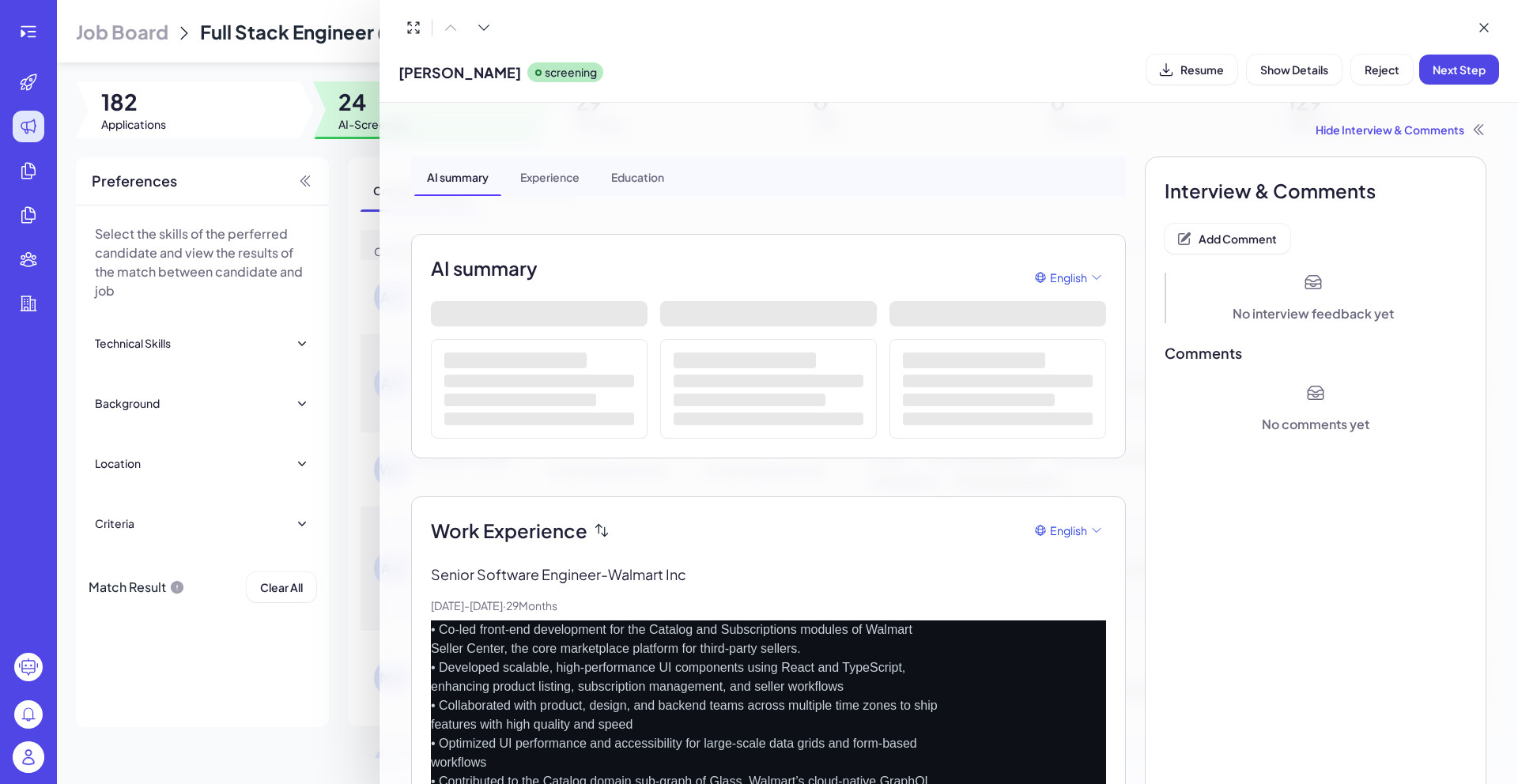
click at [355, 168] on div at bounding box center [759, 392] width 1518 height 784
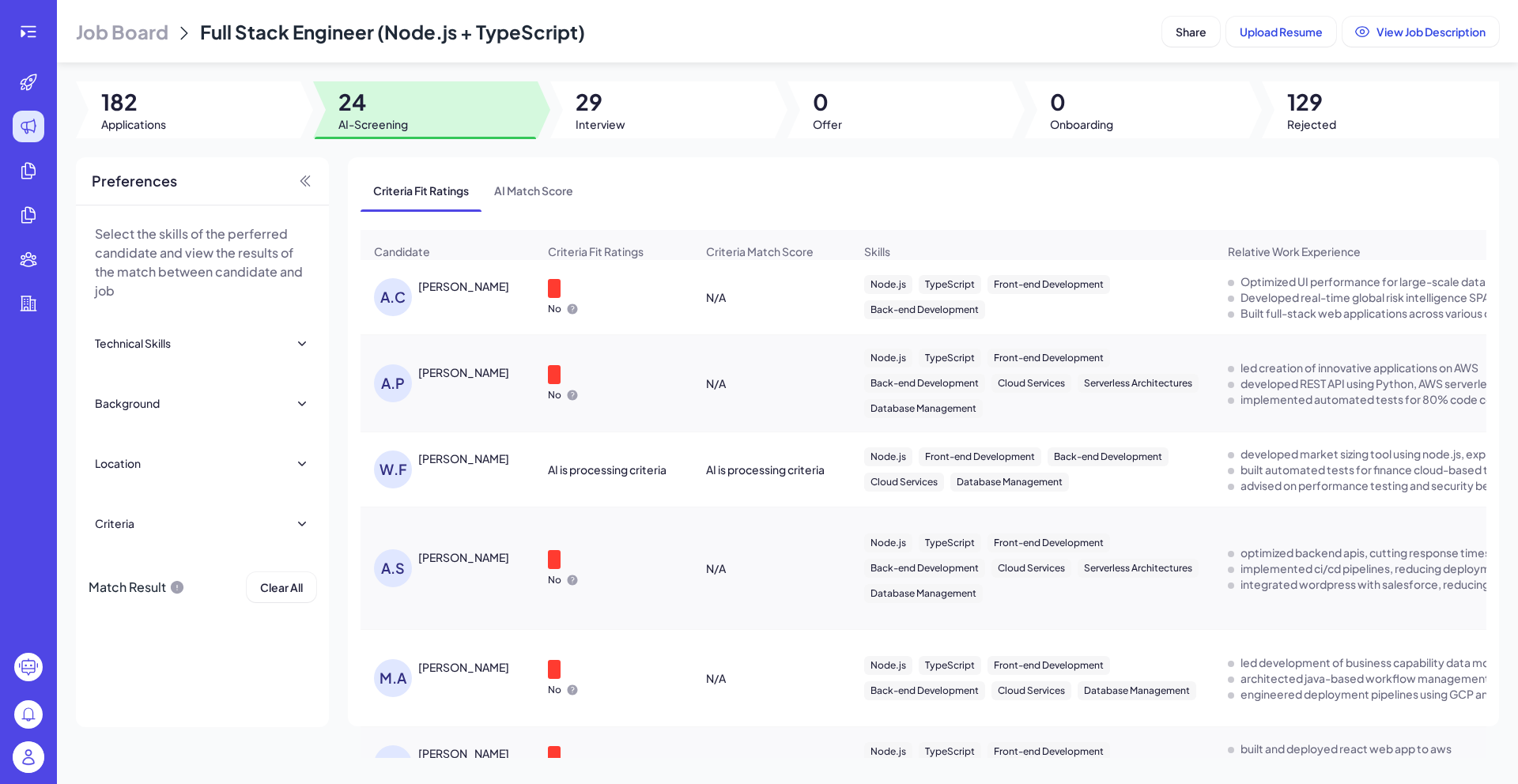
click at [481, 293] on div "[PERSON_NAME]" at bounding box center [463, 286] width 91 height 16
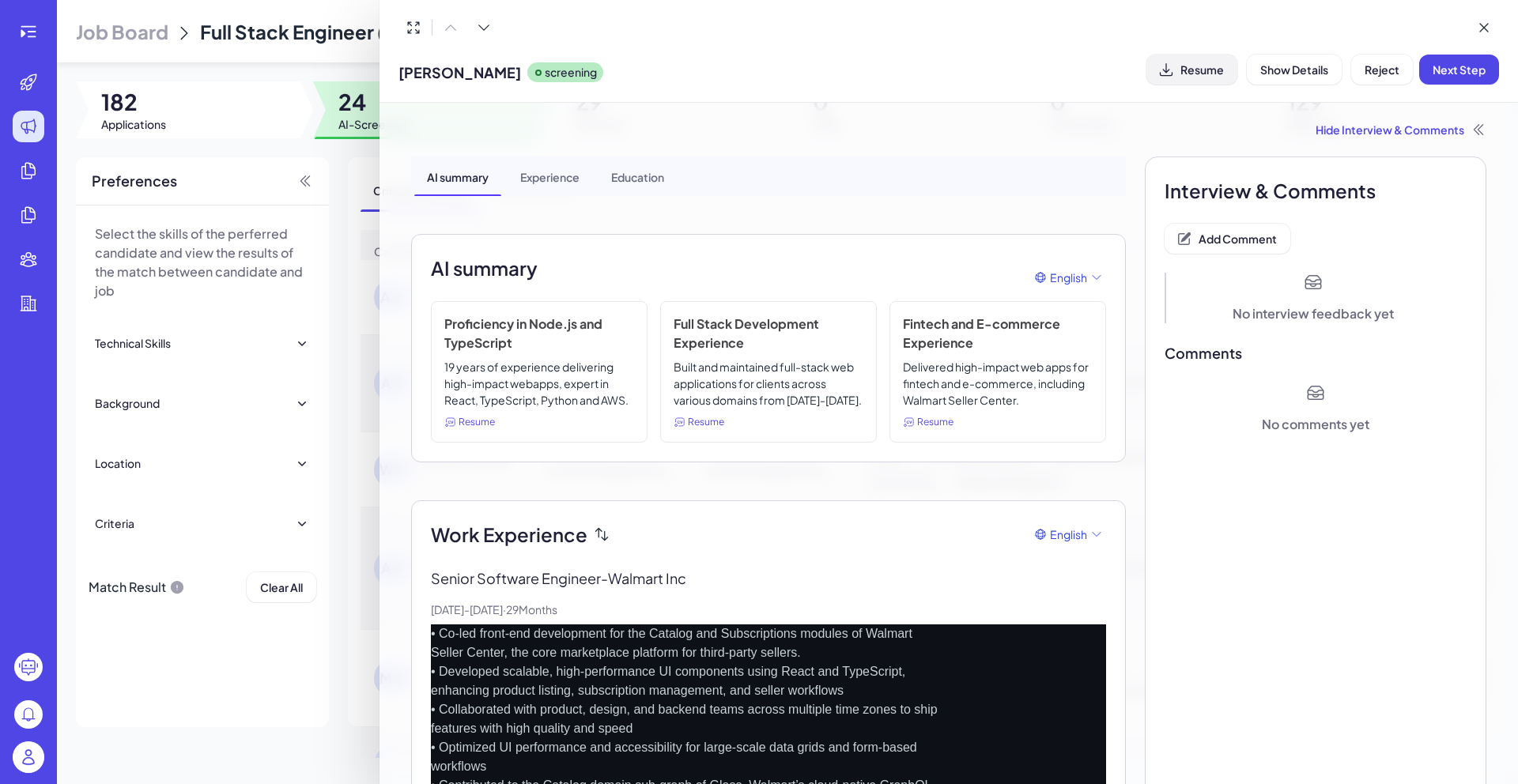
click at [1183, 75] on span "Resume" at bounding box center [1202, 70] width 43 height 14
click at [361, 116] on div at bounding box center [759, 392] width 1518 height 784
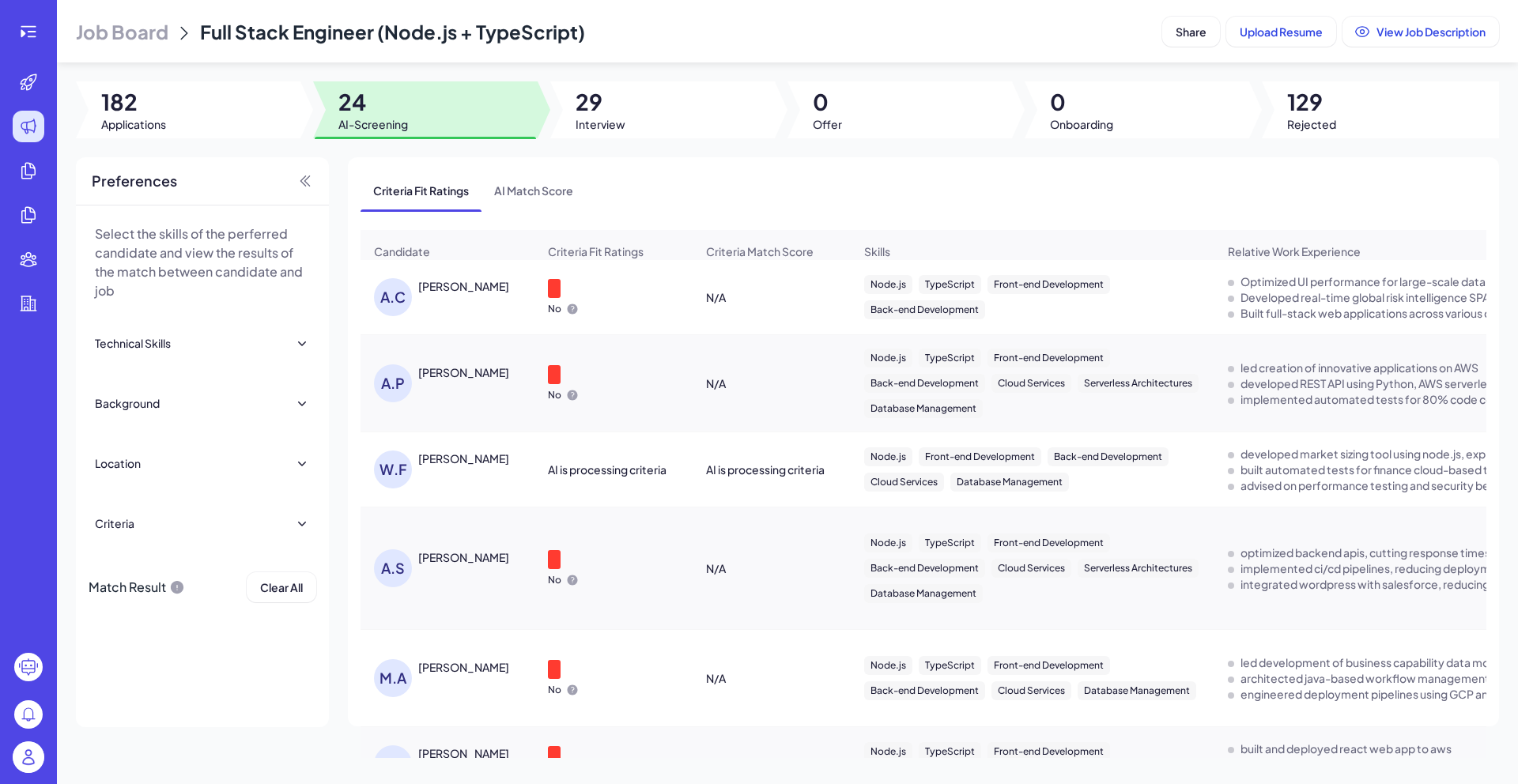
click at [384, 110] on span "24" at bounding box center [373, 101] width 69 height 28
click at [504, 294] on div "[PERSON_NAME]" at bounding box center [463, 286] width 91 height 16
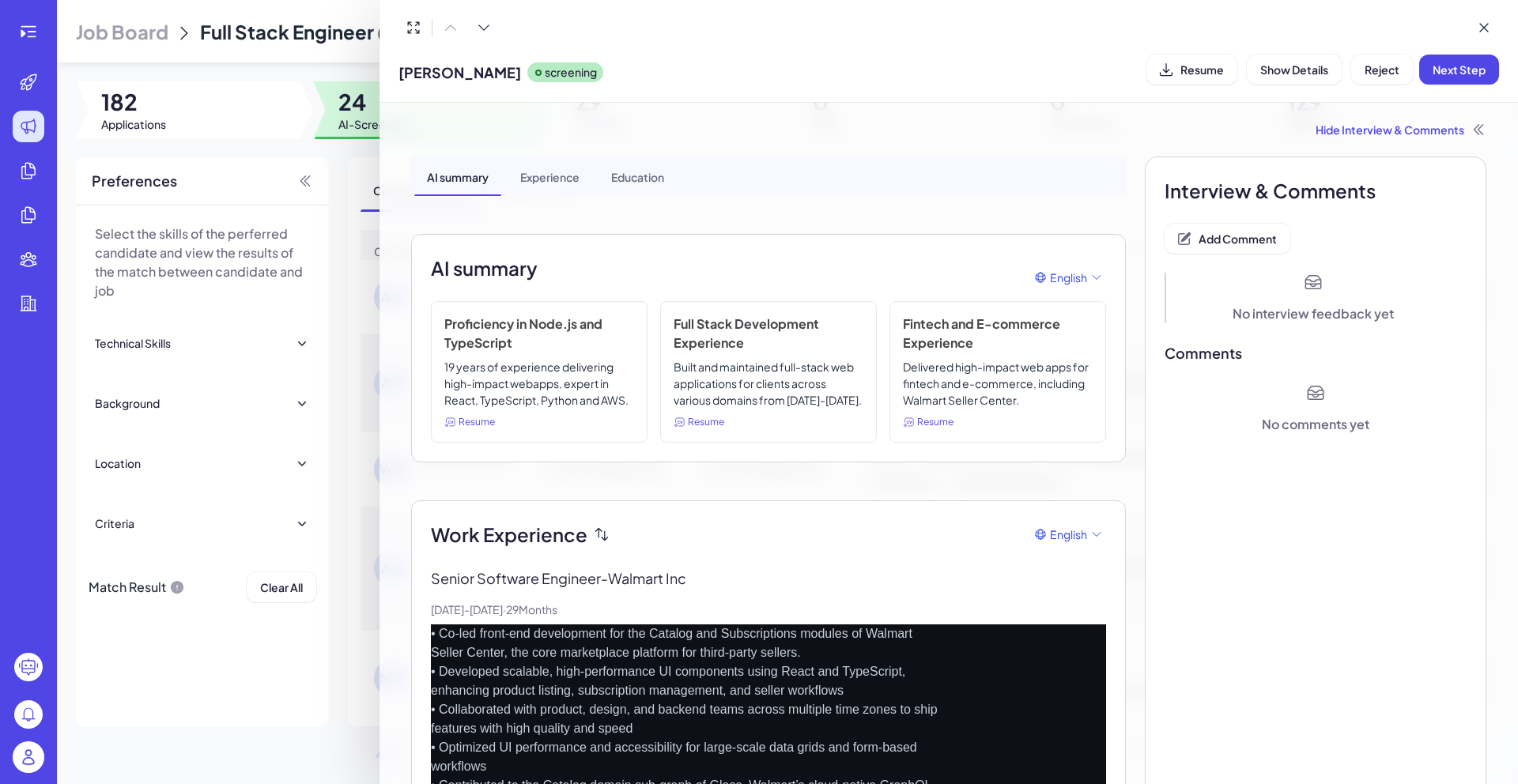
click at [335, 170] on div at bounding box center [759, 392] width 1518 height 784
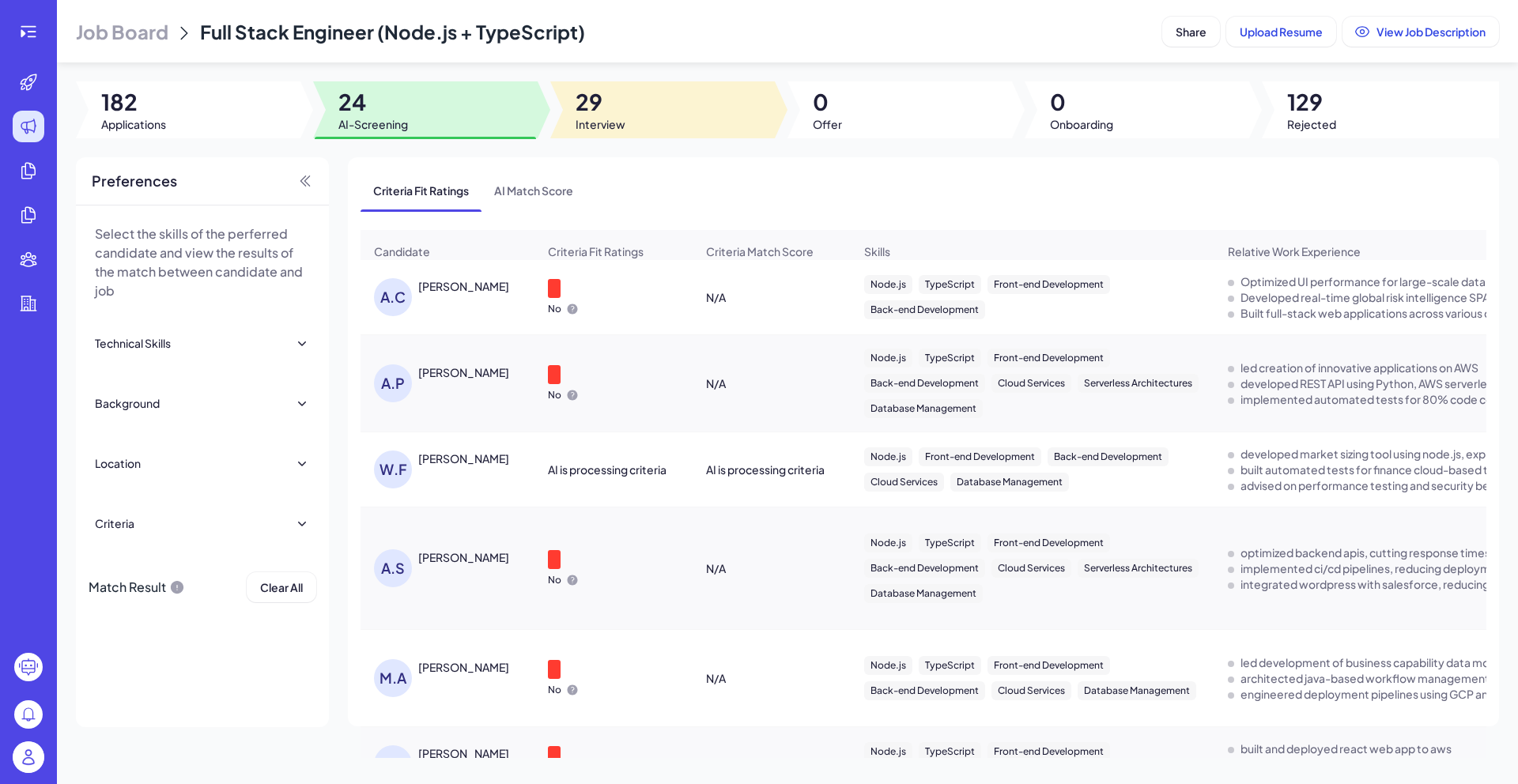
click at [598, 130] on span "Interview" at bounding box center [600, 124] width 50 height 16
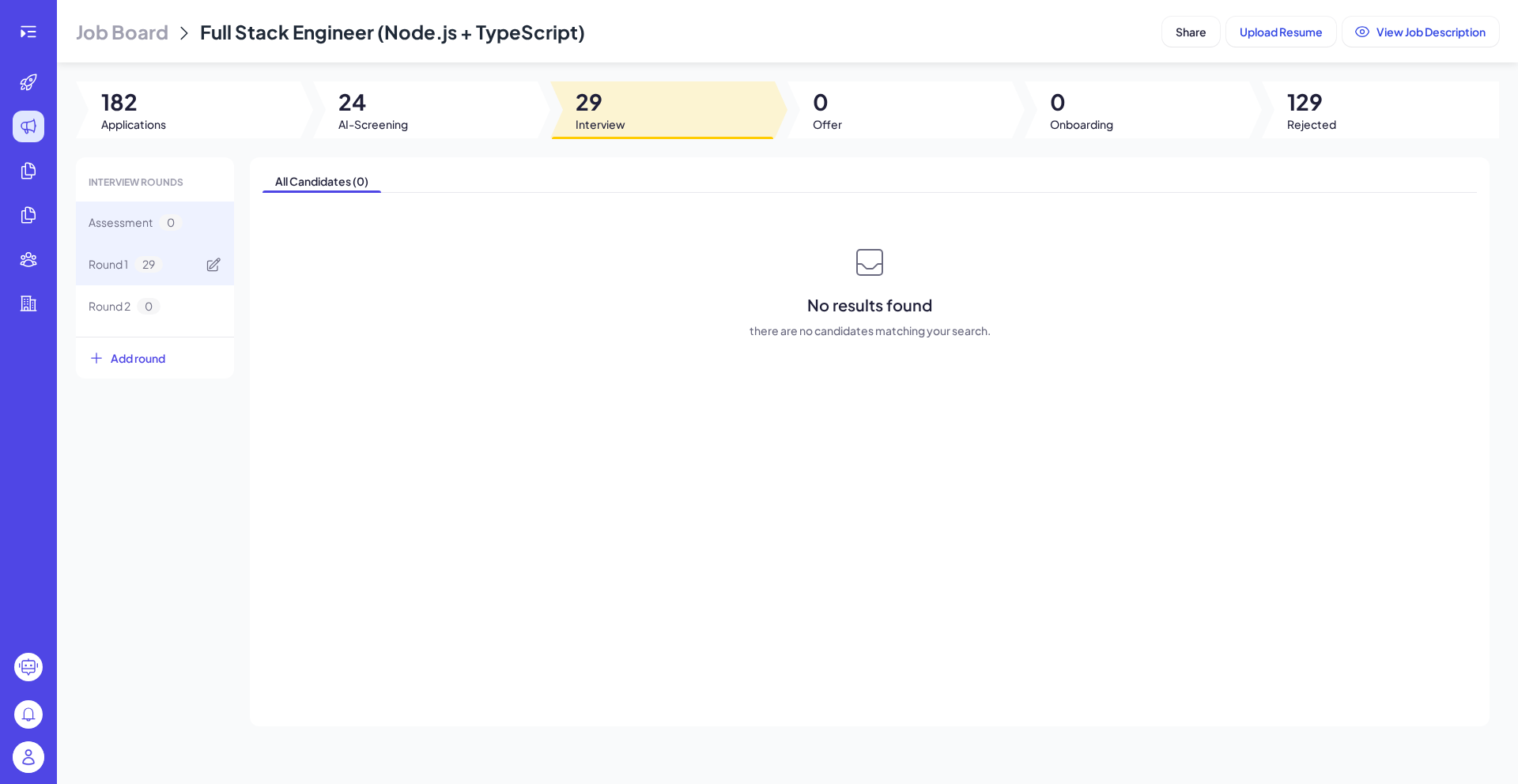
click at [155, 263] on span "29" at bounding box center [148, 264] width 28 height 17
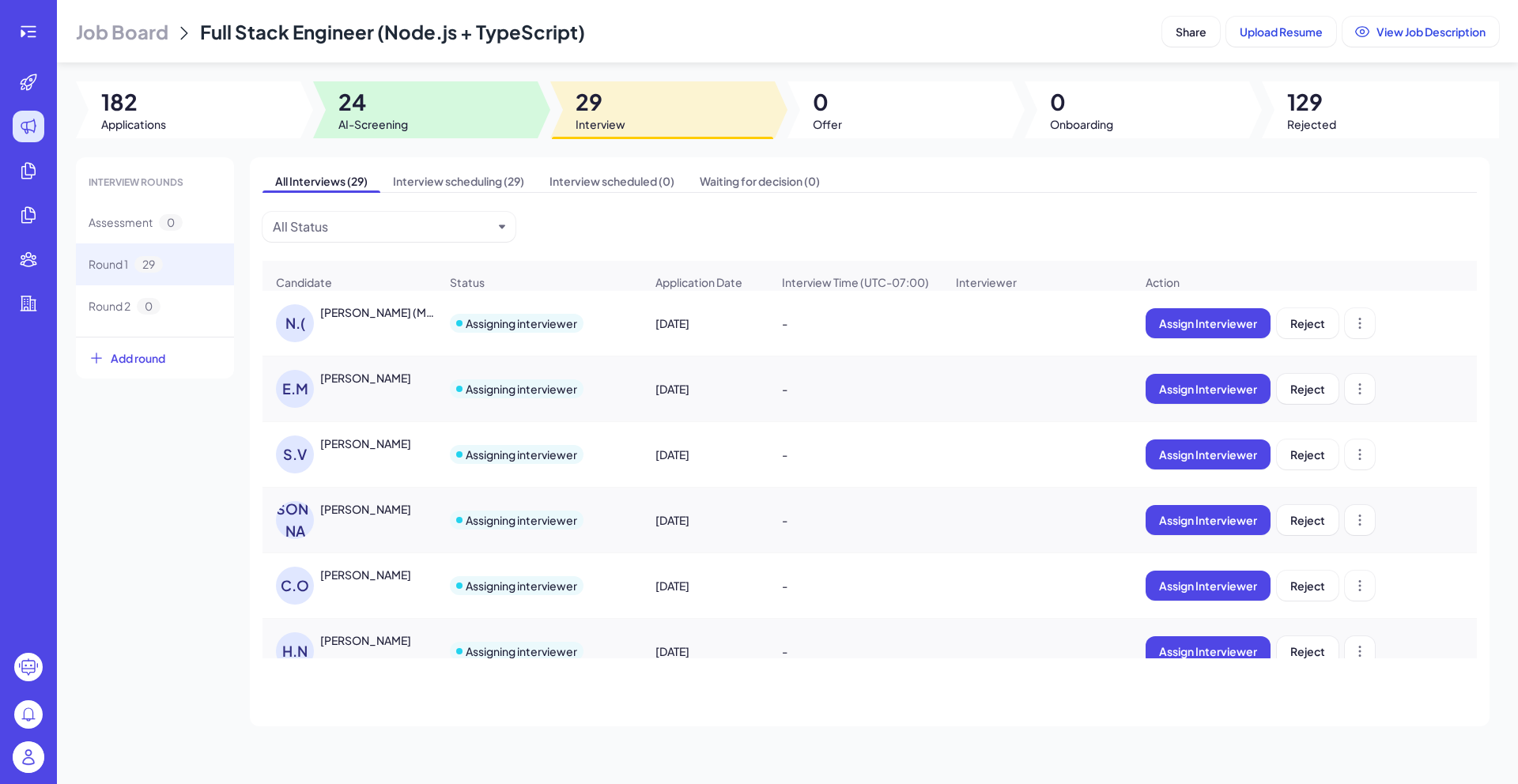
click at [391, 113] on span "24" at bounding box center [373, 101] width 69 height 28
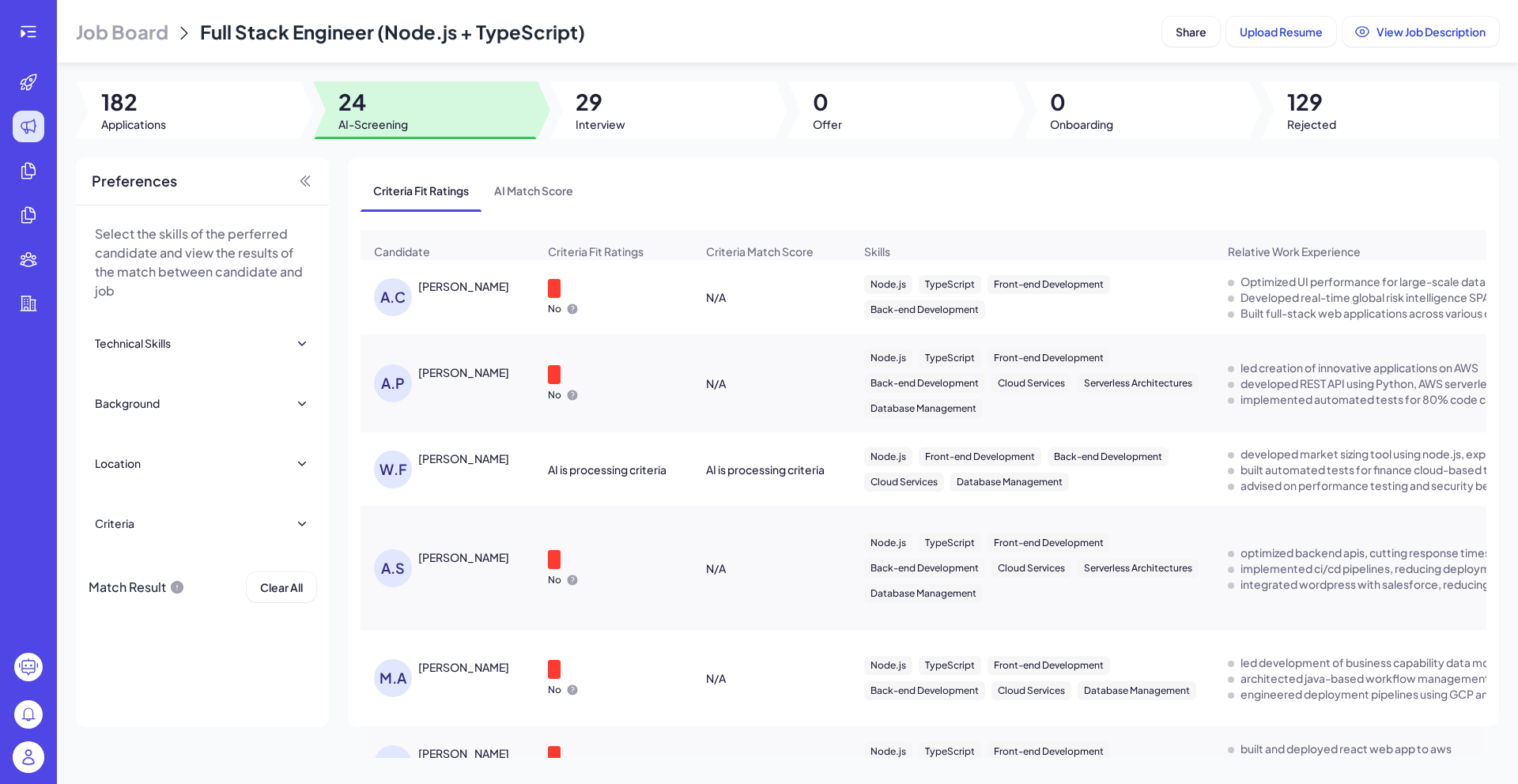
click at [476, 294] on div "[PERSON_NAME]" at bounding box center [463, 286] width 91 height 16
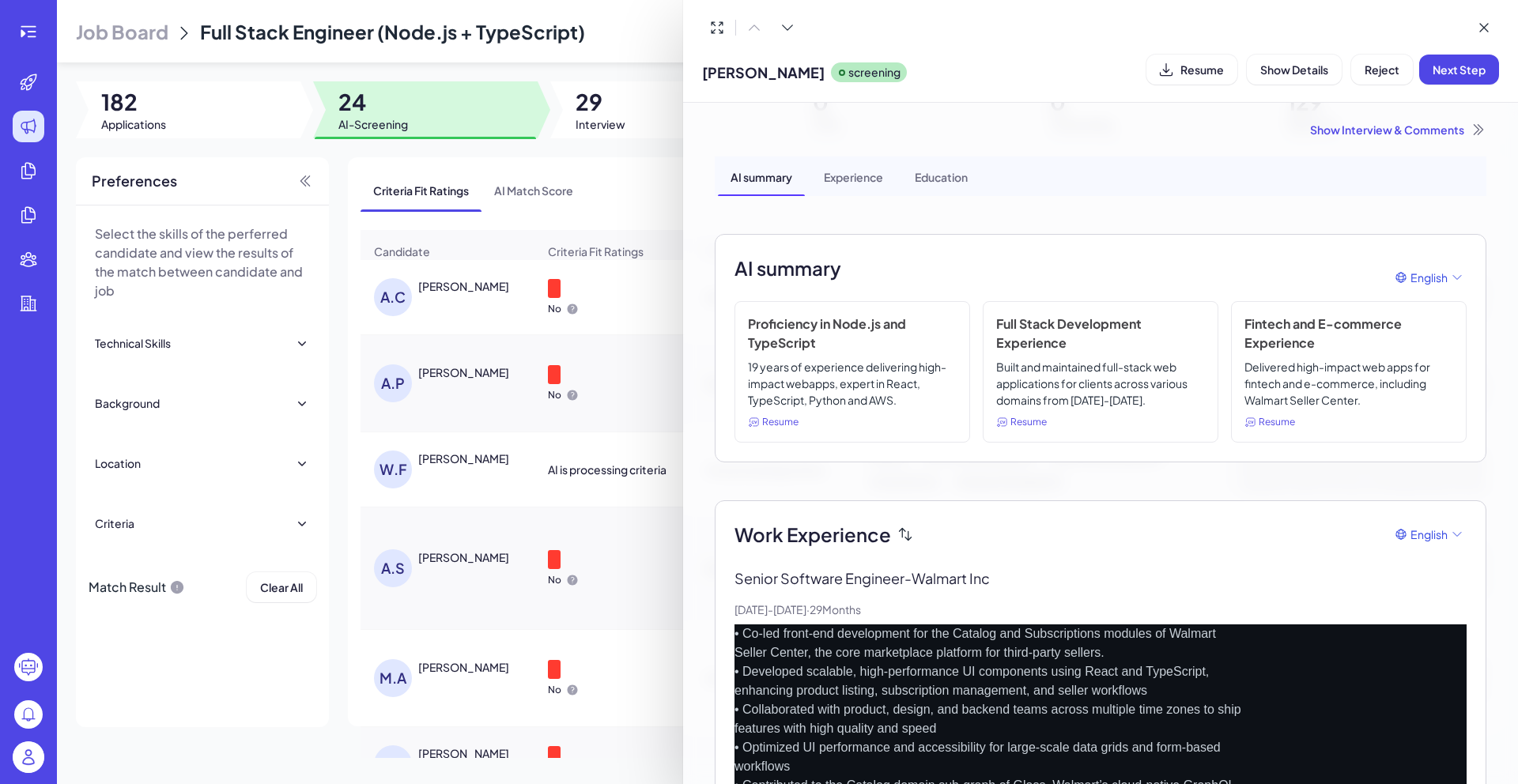
click at [1192, 70] on span "Resume" at bounding box center [1202, 70] width 43 height 14
click at [1343, 121] on div "Show Interview & Comments" at bounding box center [1100, 129] width 771 height 16
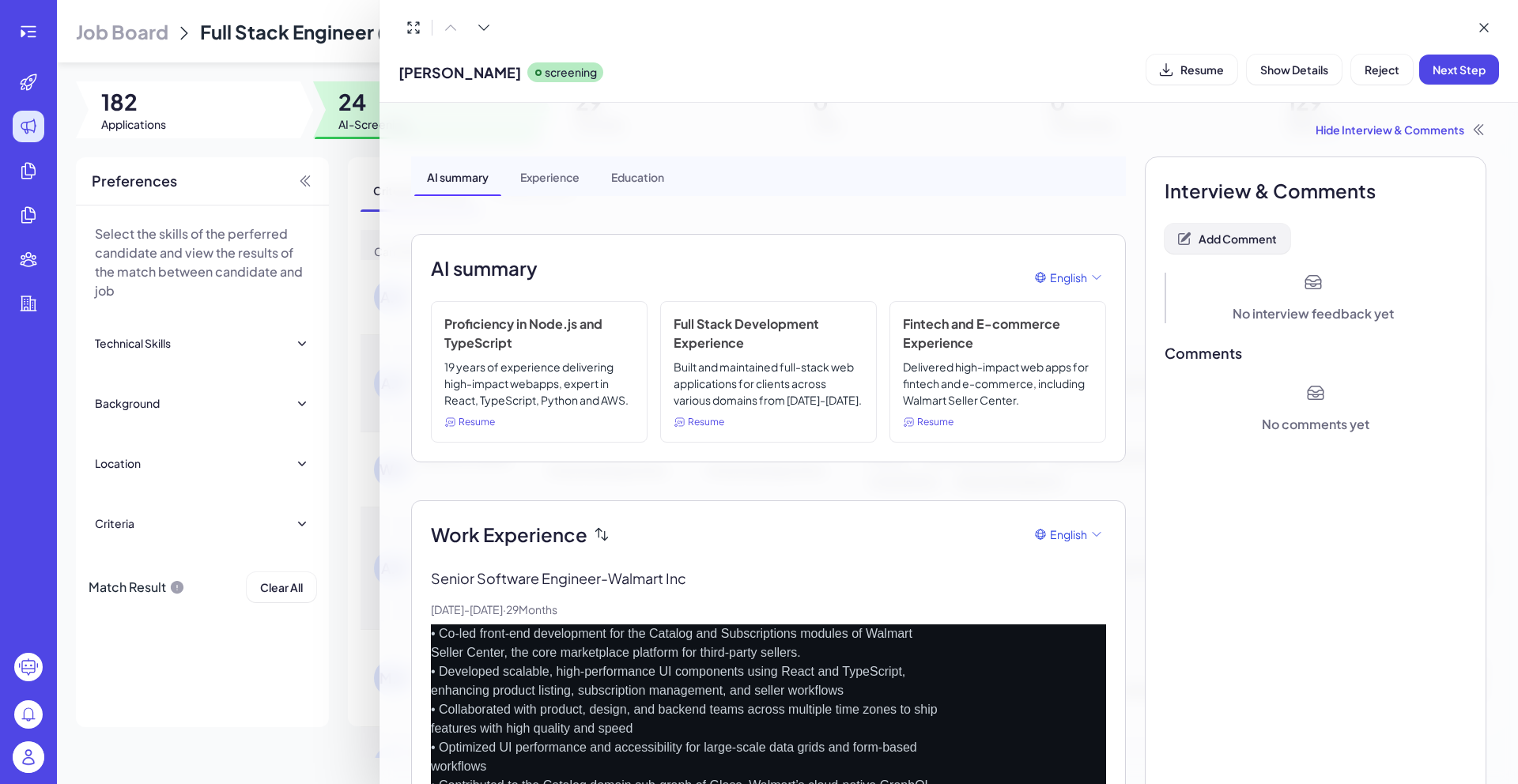
click at [1224, 251] on button "Add Comment" at bounding box center [1227, 238] width 125 height 30
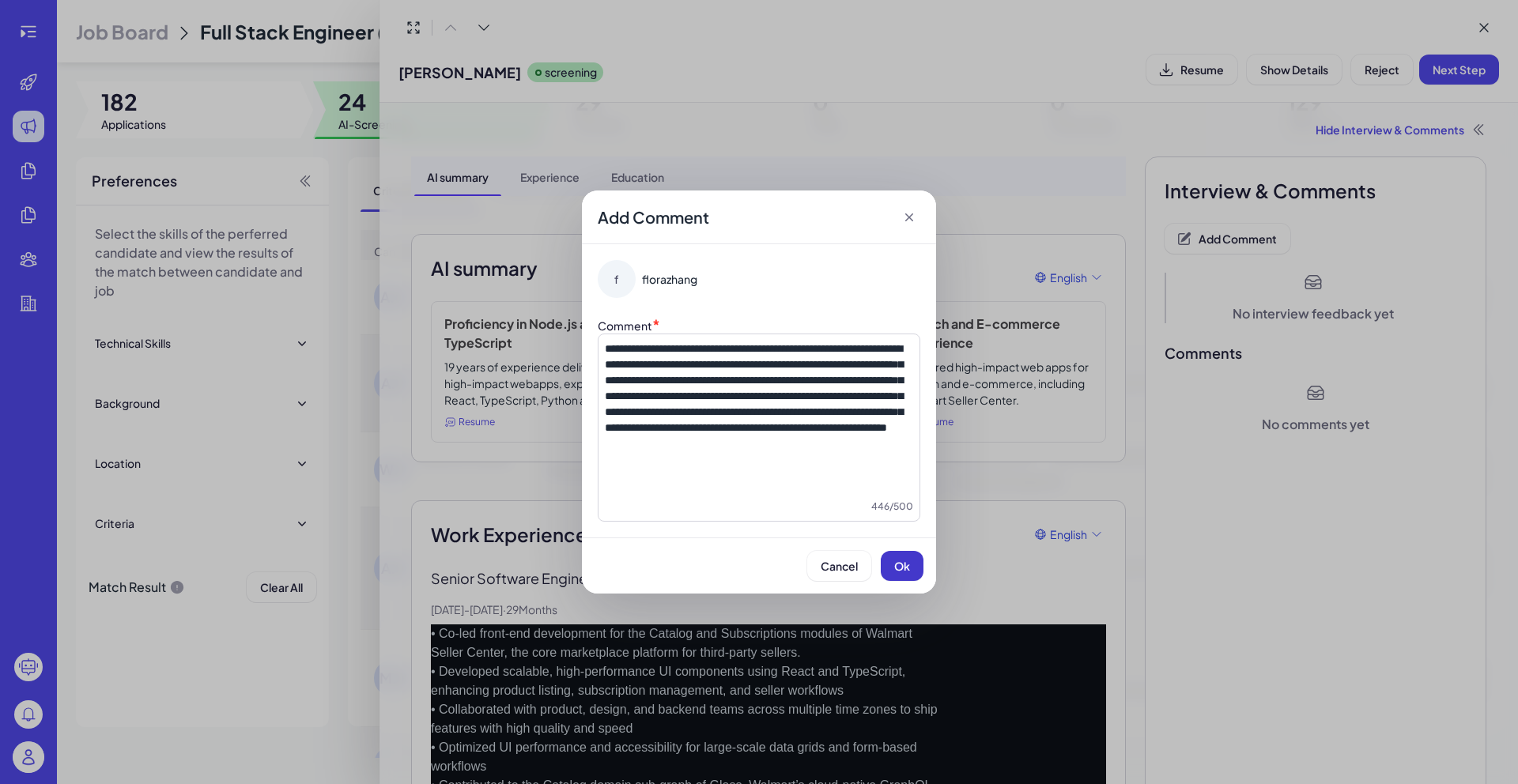
click at [908, 575] on button "Ok" at bounding box center [902, 565] width 43 height 30
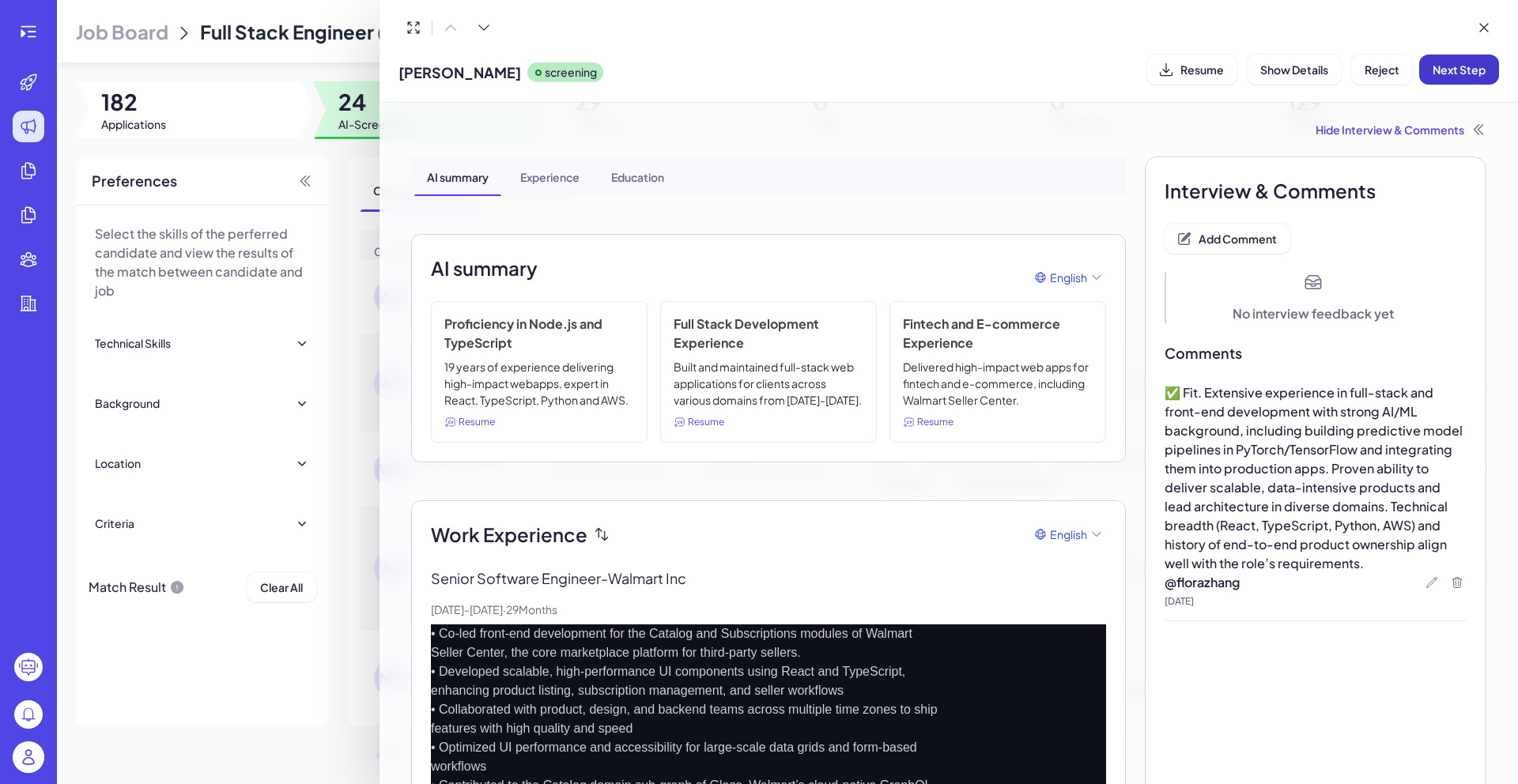
click at [1446, 68] on span "Next Step" at bounding box center [1458, 70] width 53 height 14
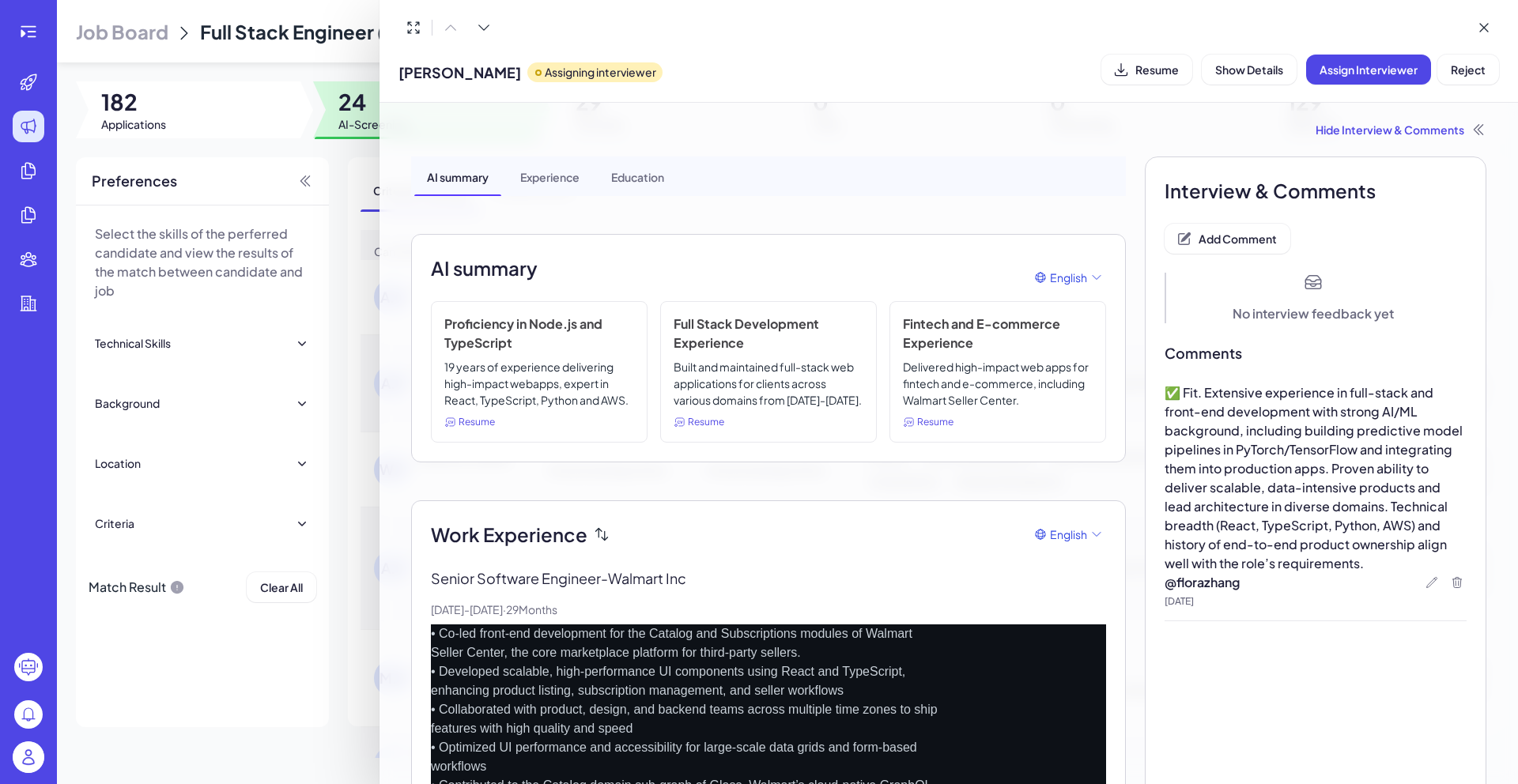
click at [346, 68] on div at bounding box center [759, 392] width 1518 height 784
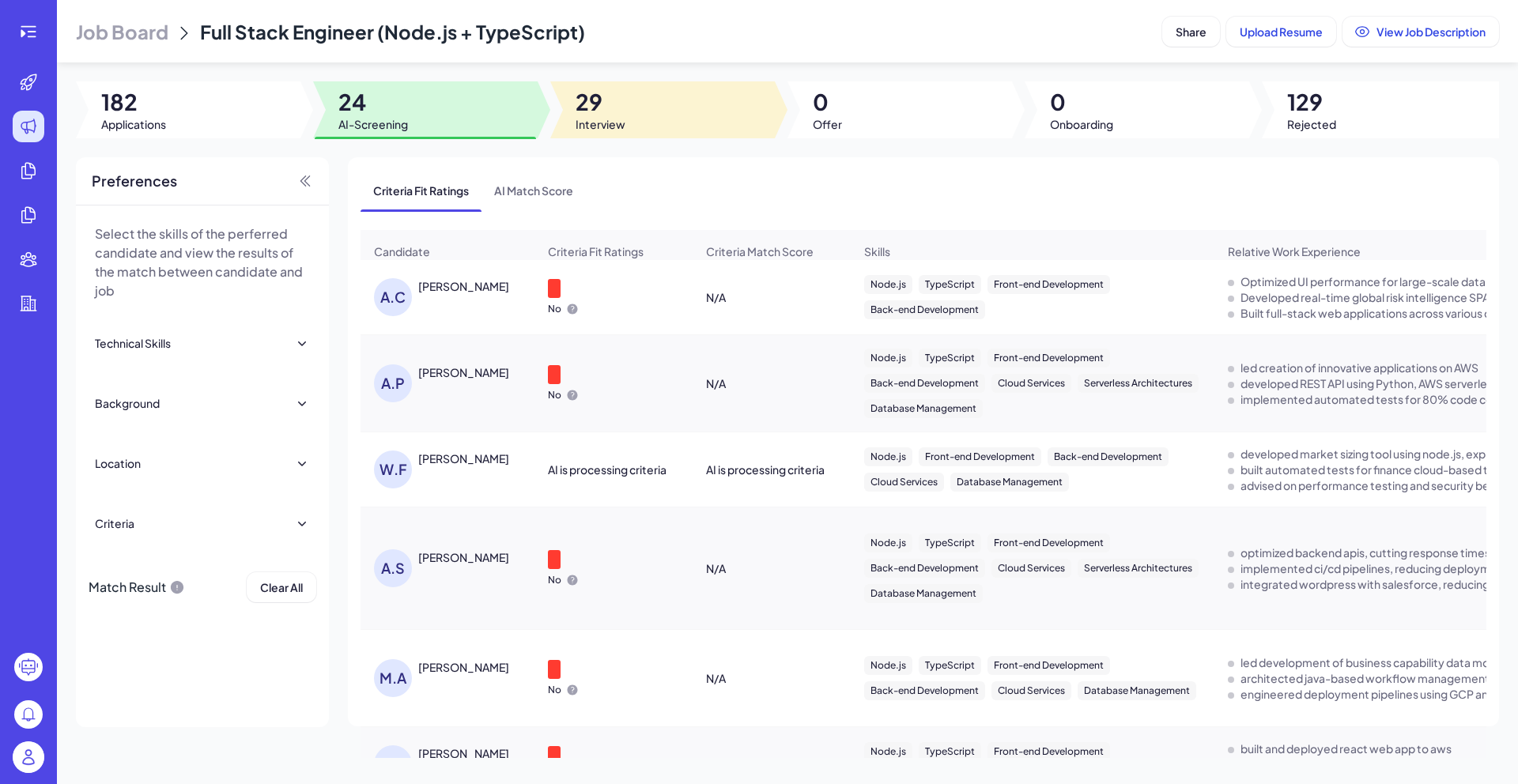
click at [637, 127] on div at bounding box center [662, 109] width 224 height 57
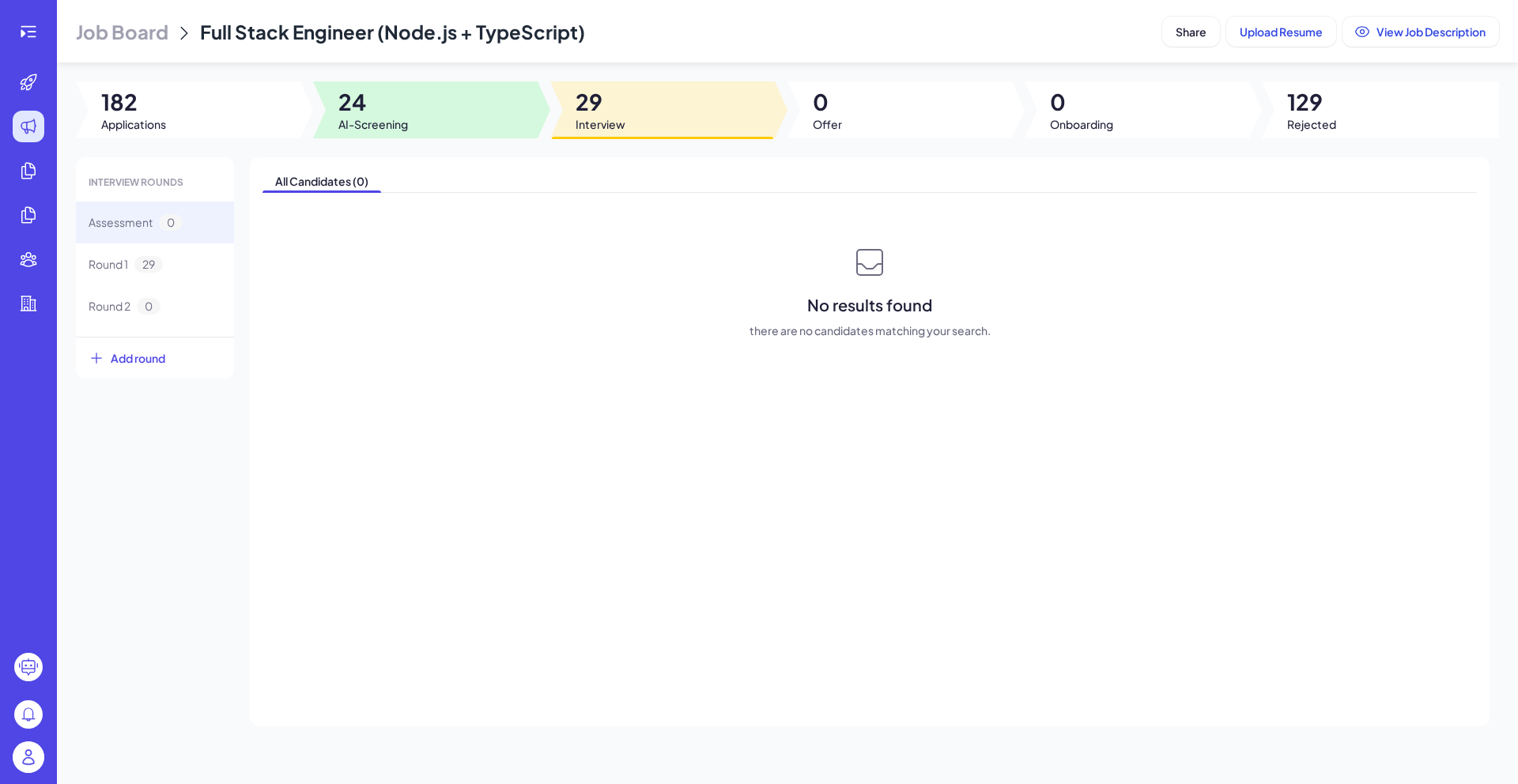
click at [402, 132] on div at bounding box center [425, 109] width 224 height 57
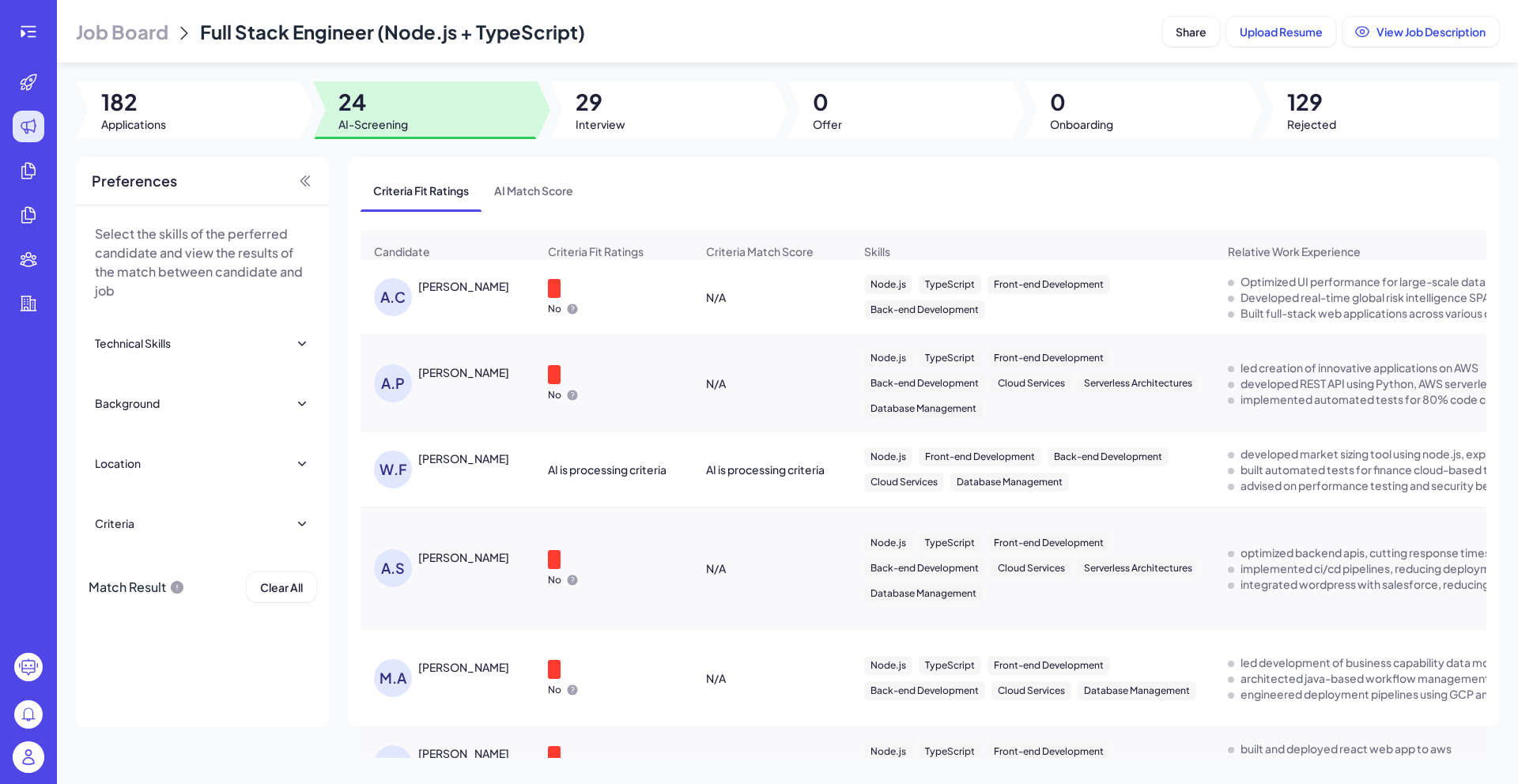
click at [465, 294] on div "[PERSON_NAME]" at bounding box center [463, 286] width 91 height 16
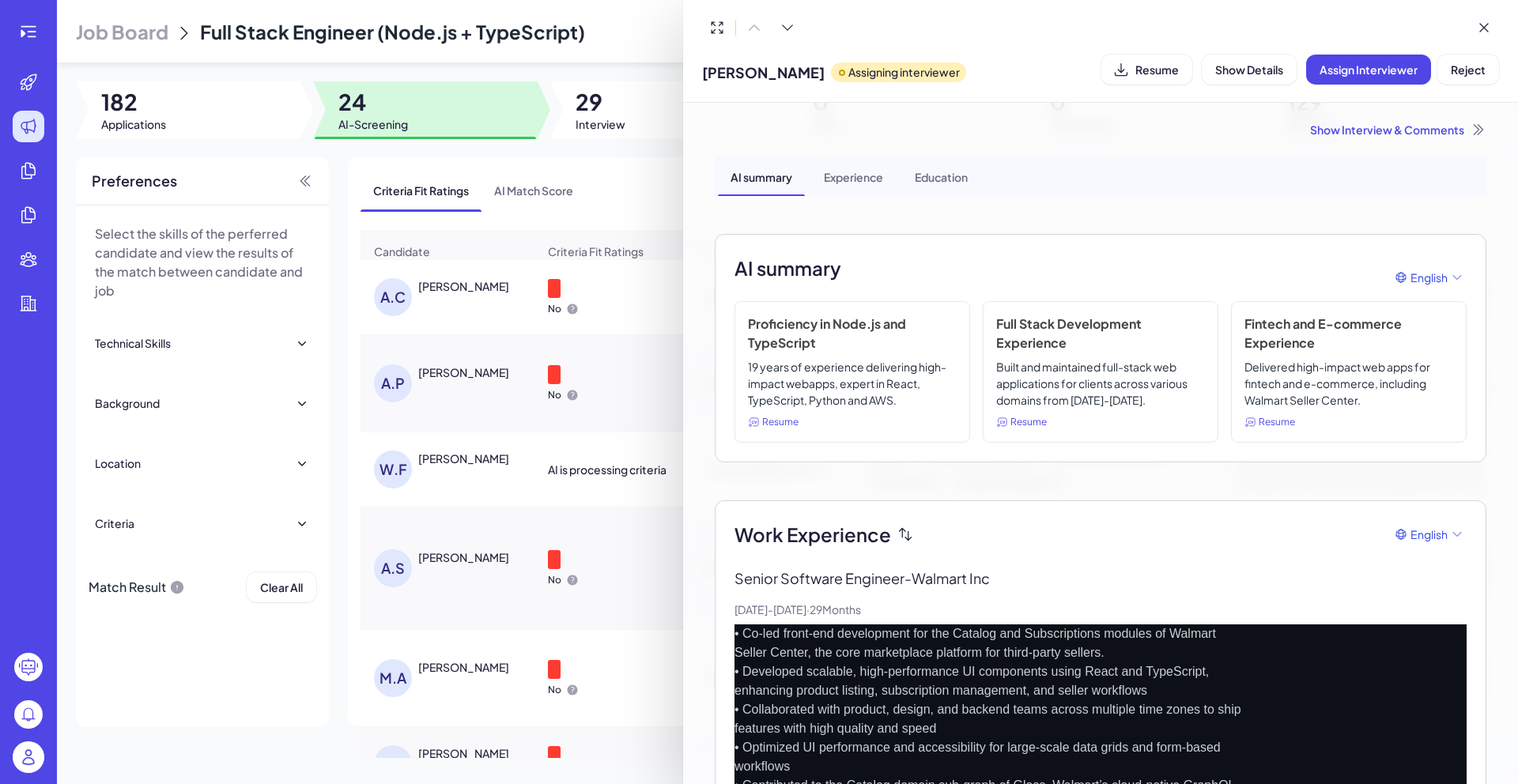
click at [1343, 137] on div "Show Interview & Comments" at bounding box center [1100, 129] width 771 height 16
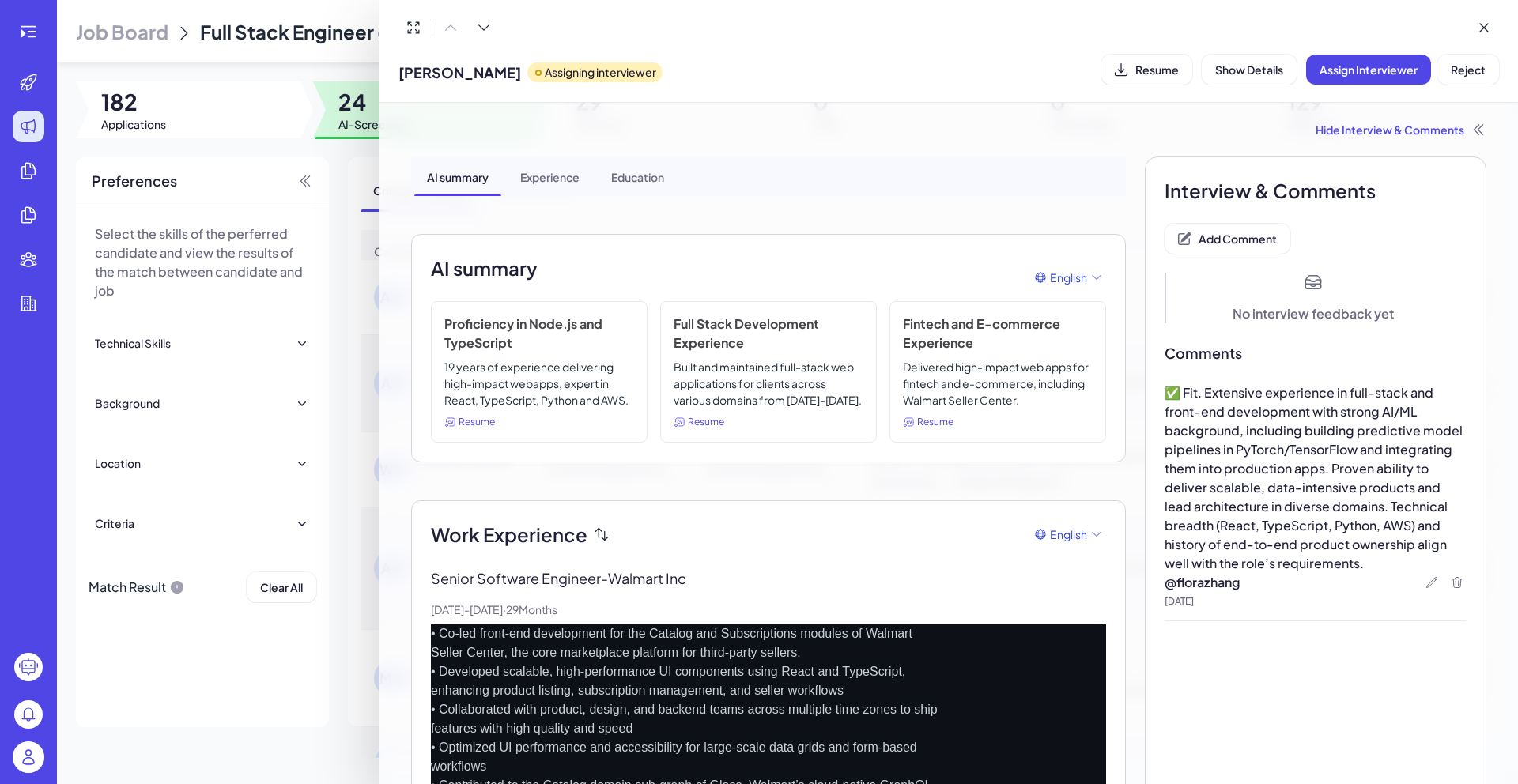
click at [370, 146] on div at bounding box center [759, 392] width 1518 height 784
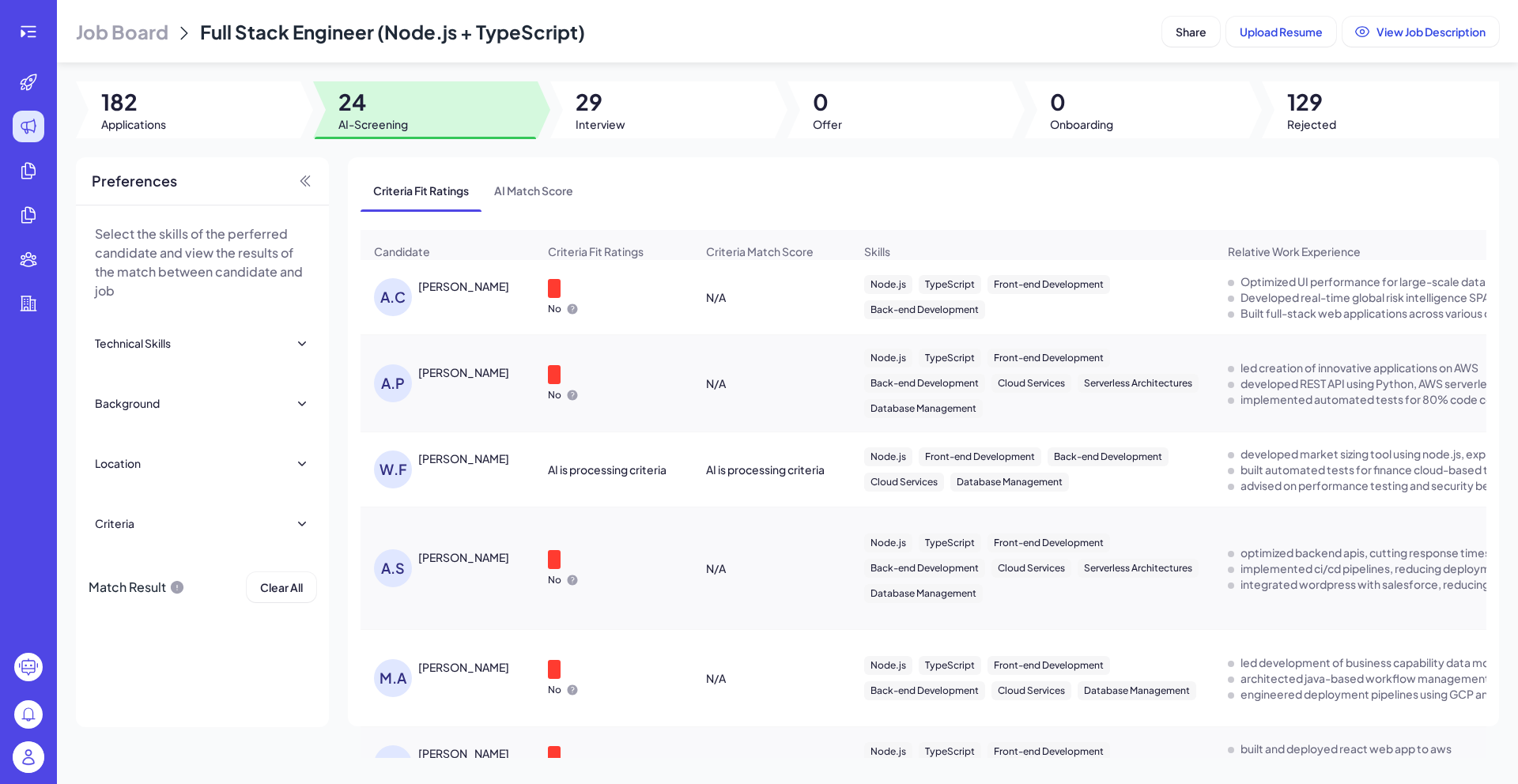
click at [548, 113] on div at bounding box center [544, 109] width 13 height 57
click at [631, 105] on div at bounding box center [662, 109] width 224 height 57
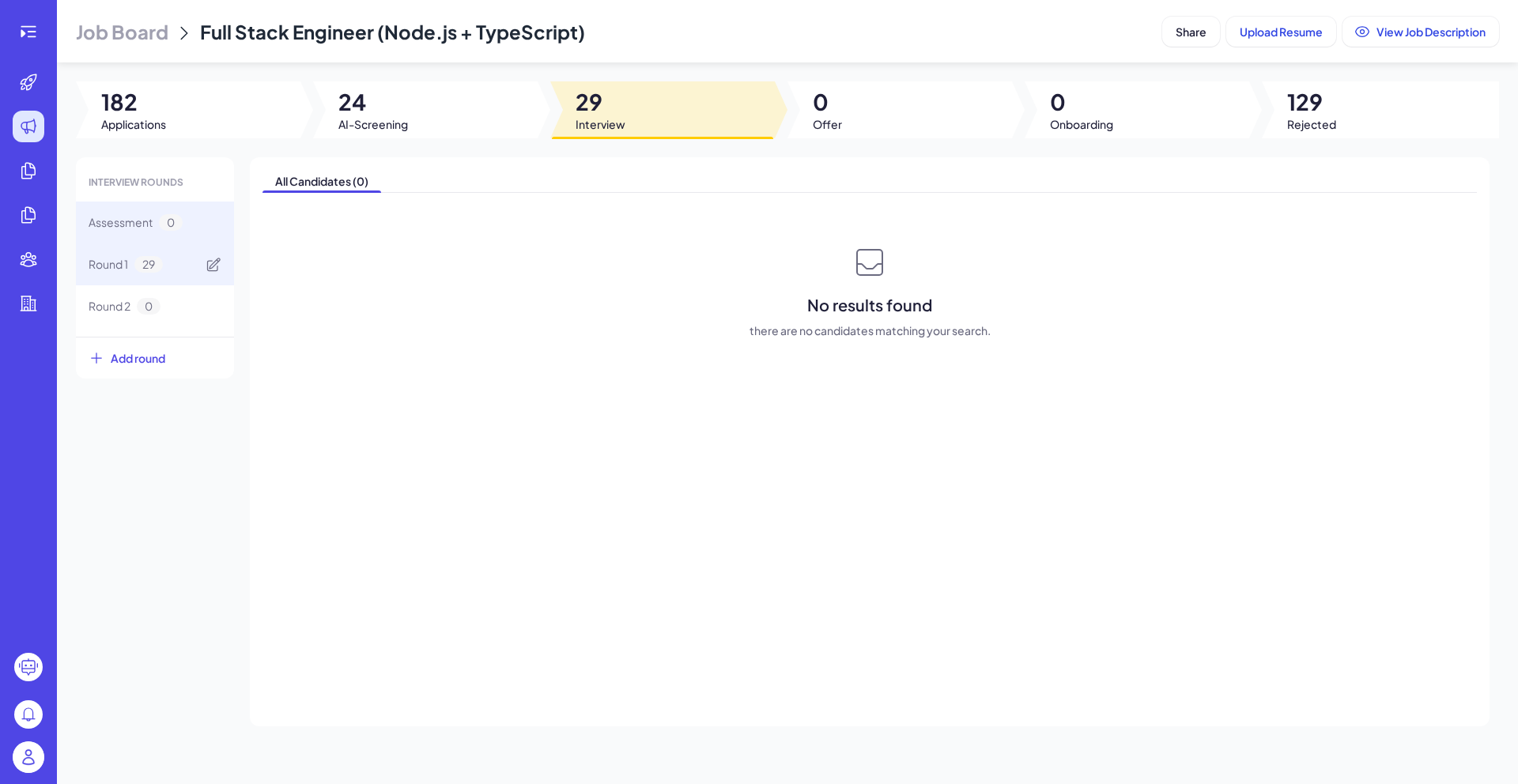
click at [140, 267] on span "29" at bounding box center [148, 264] width 28 height 17
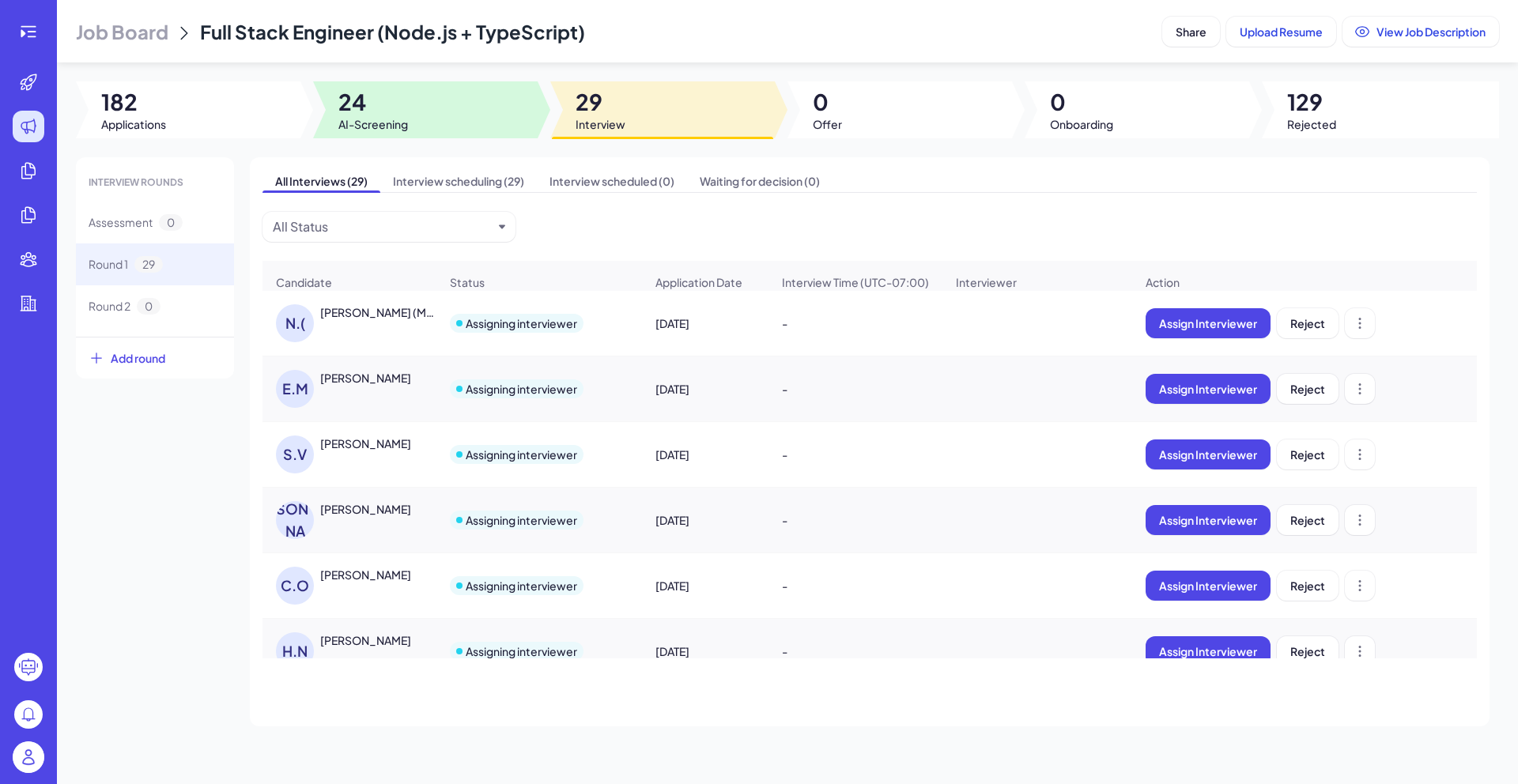
click at [435, 125] on div at bounding box center [425, 109] width 224 height 57
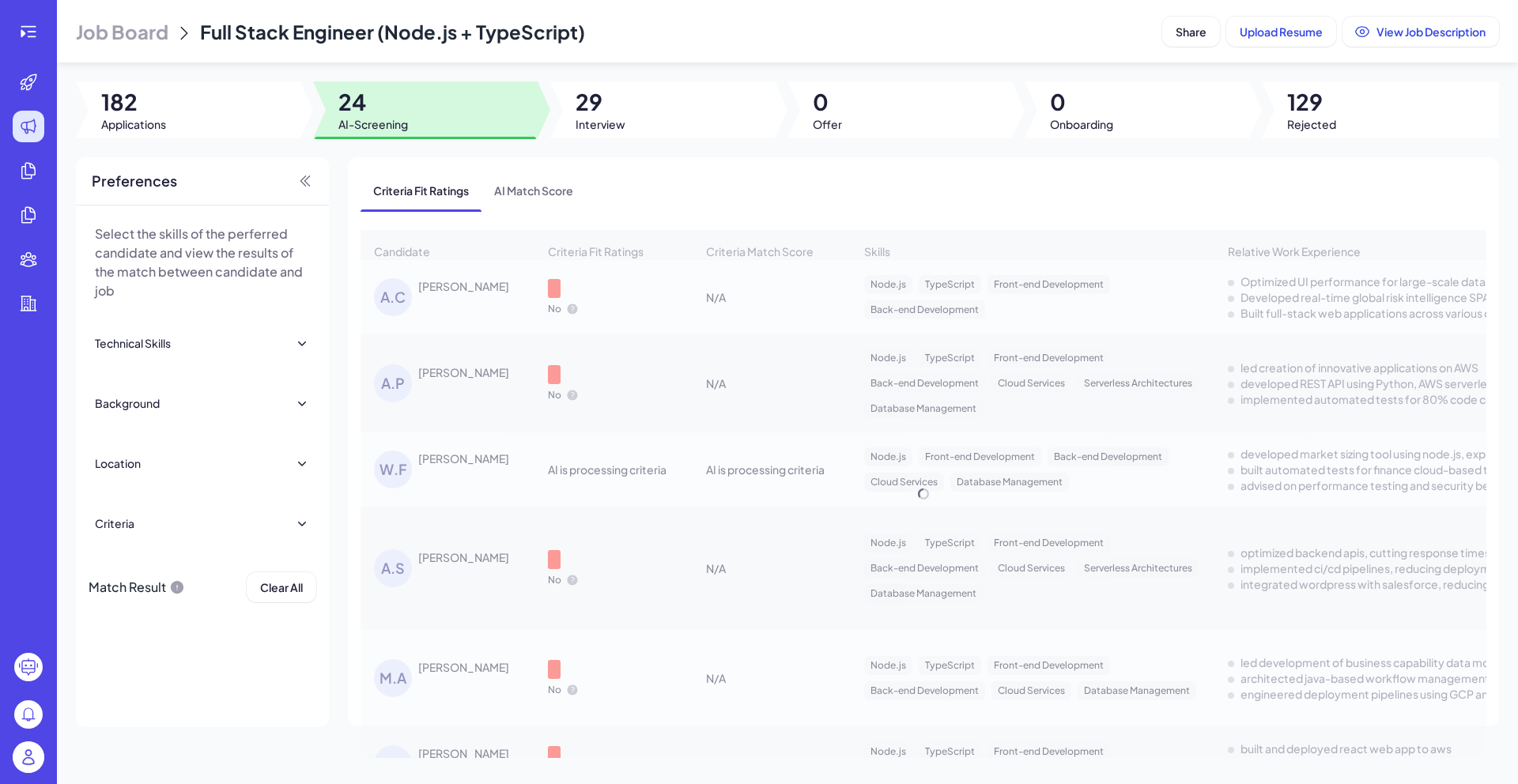
click at [492, 310] on div "Candidate Criteria Fit Ratings Criteria Match Score Skills Relative Work Experi…" at bounding box center [923, 494] width 1125 height 527
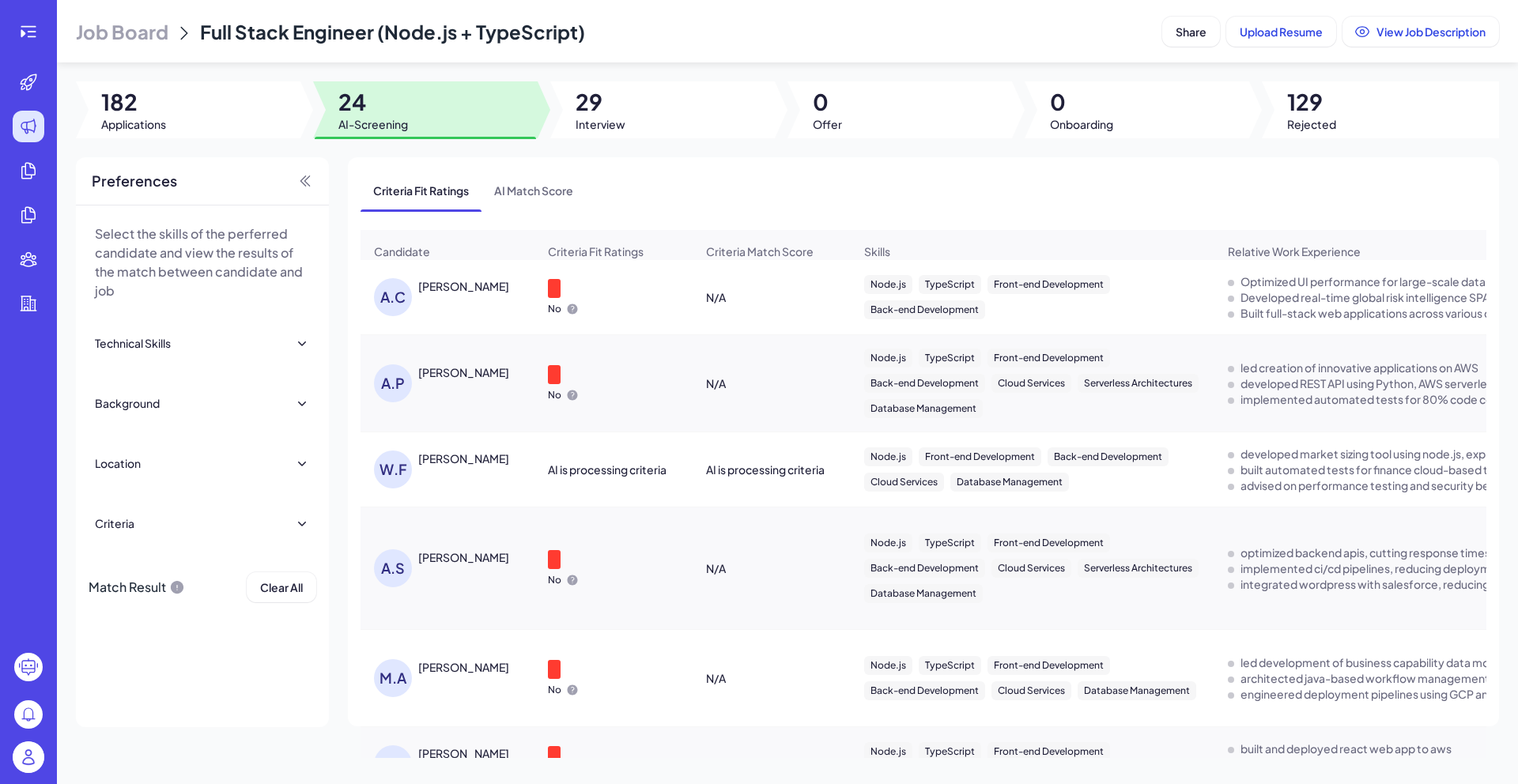
click at [492, 310] on div "A.C Alexander Chepakovich" at bounding box center [455, 297] width 162 height 38
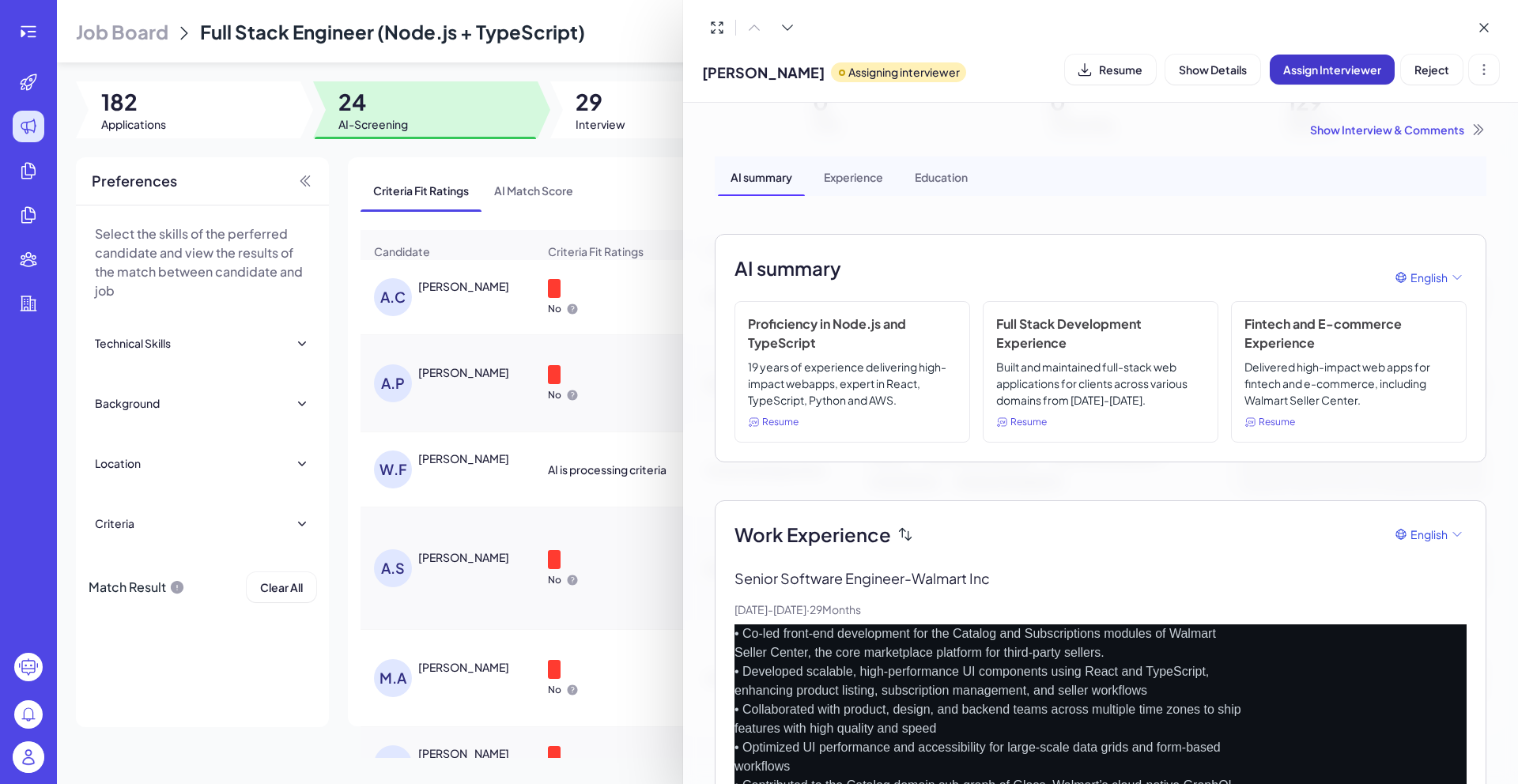
click at [1347, 73] on span "Assign Interviewer" at bounding box center [1332, 70] width 98 height 14
click at [1346, 73] on span "Assign Interviewer" at bounding box center [1332, 70] width 98 height 14
click at [1278, 191] on div "Assign Interview Select Interviewer Cancel Ok" at bounding box center [1332, 166] width 237 height 143
click at [1338, 211] on button "Cancel" at bounding box center [1367, 210] width 58 height 27
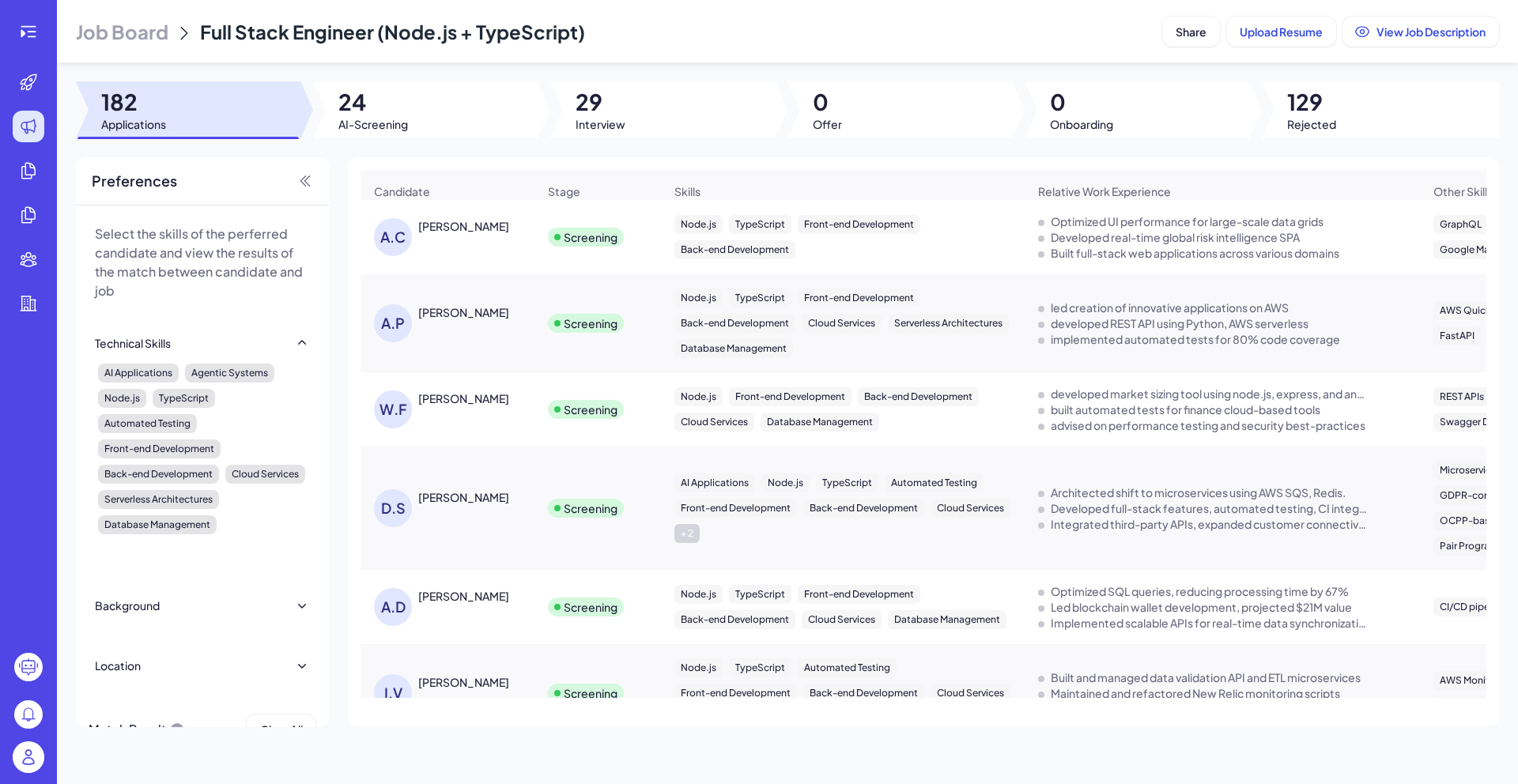
click at [535, 418] on div "[PERSON_NAME]" at bounding box center [455, 408] width 162 height 38
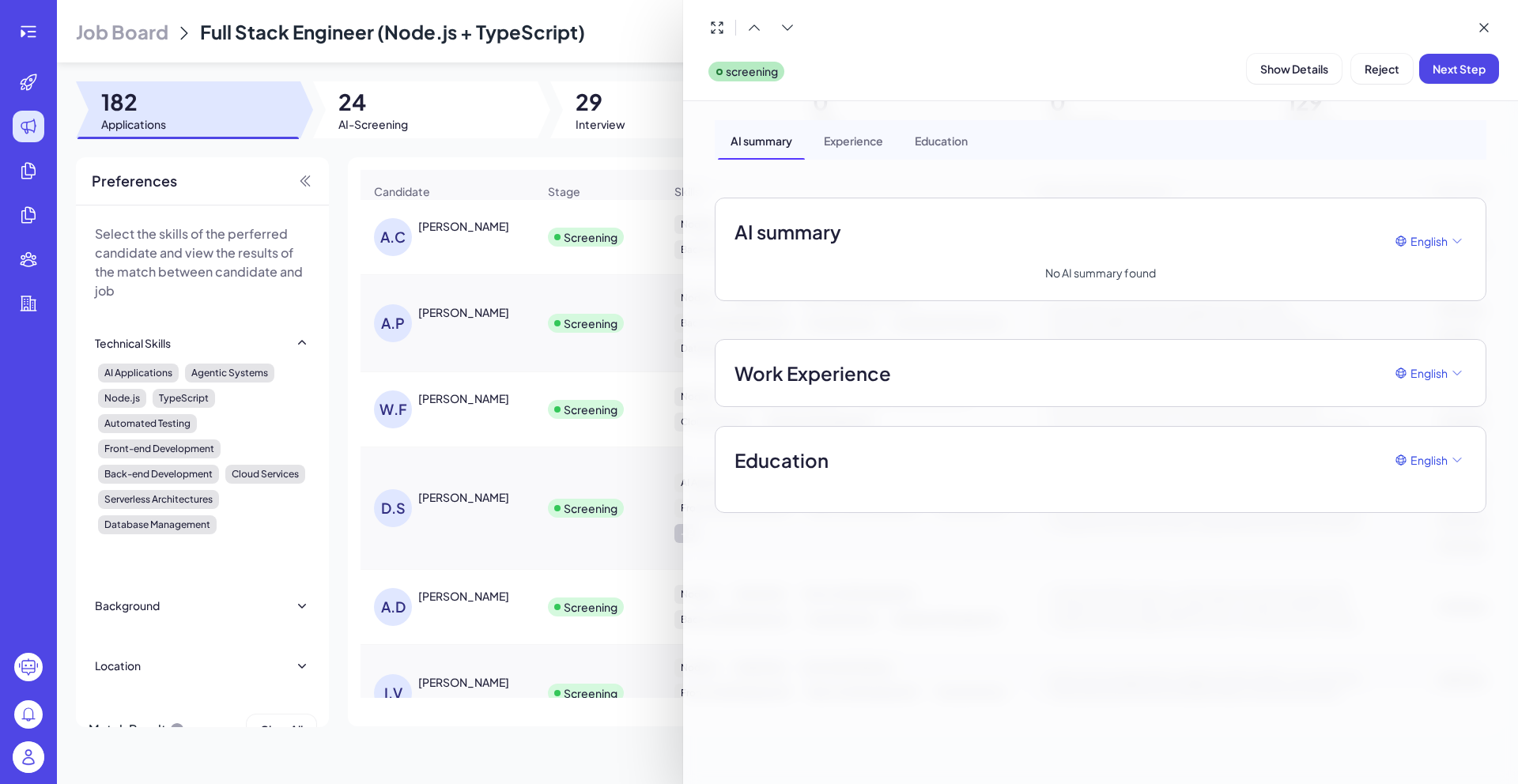
click at [484, 178] on div at bounding box center [759, 392] width 1518 height 784
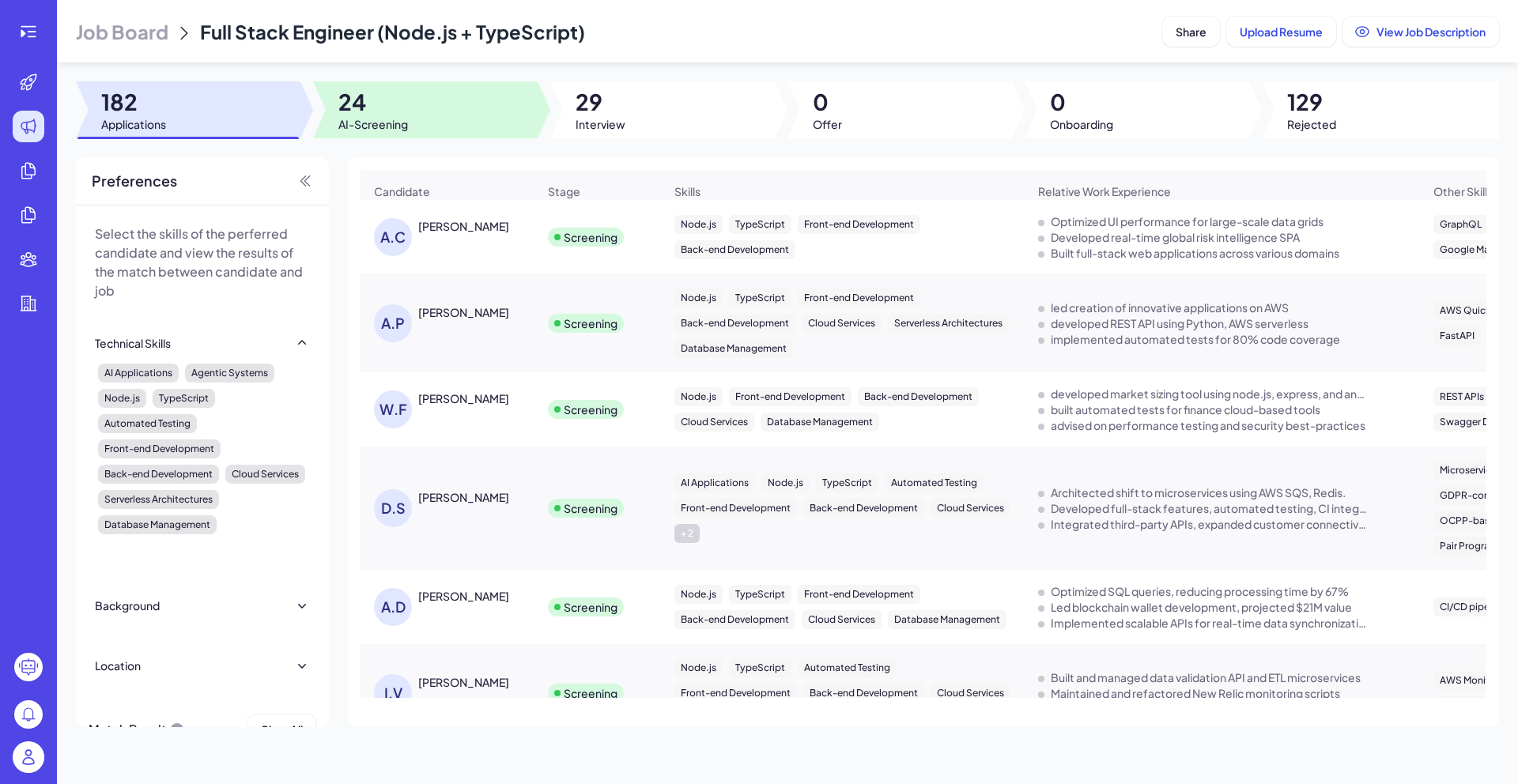
click at [451, 107] on div at bounding box center [425, 109] width 224 height 57
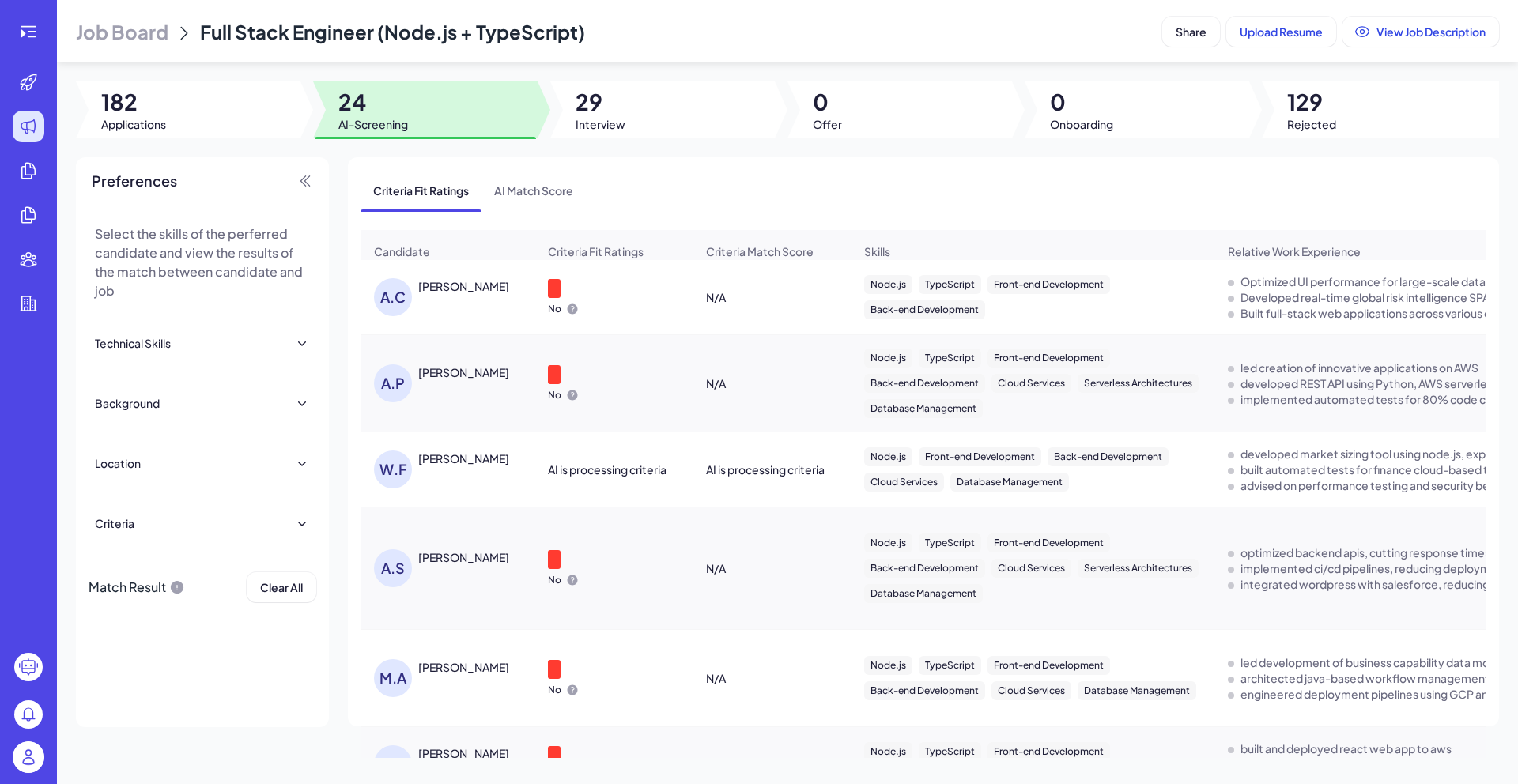
click at [463, 294] on div "[PERSON_NAME]" at bounding box center [463, 286] width 91 height 16
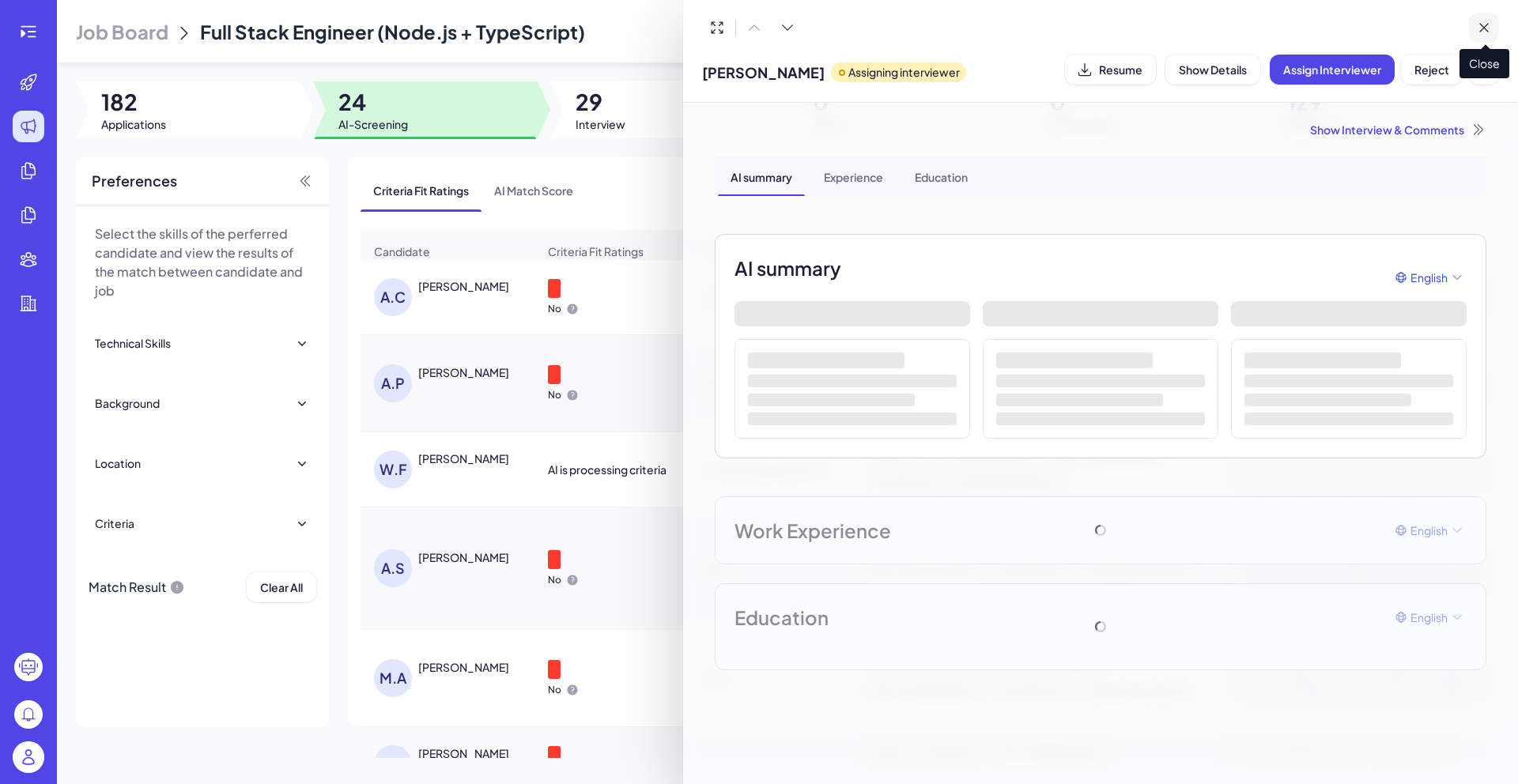
click at [1479, 31] on icon at bounding box center [1483, 27] width 8 height 8
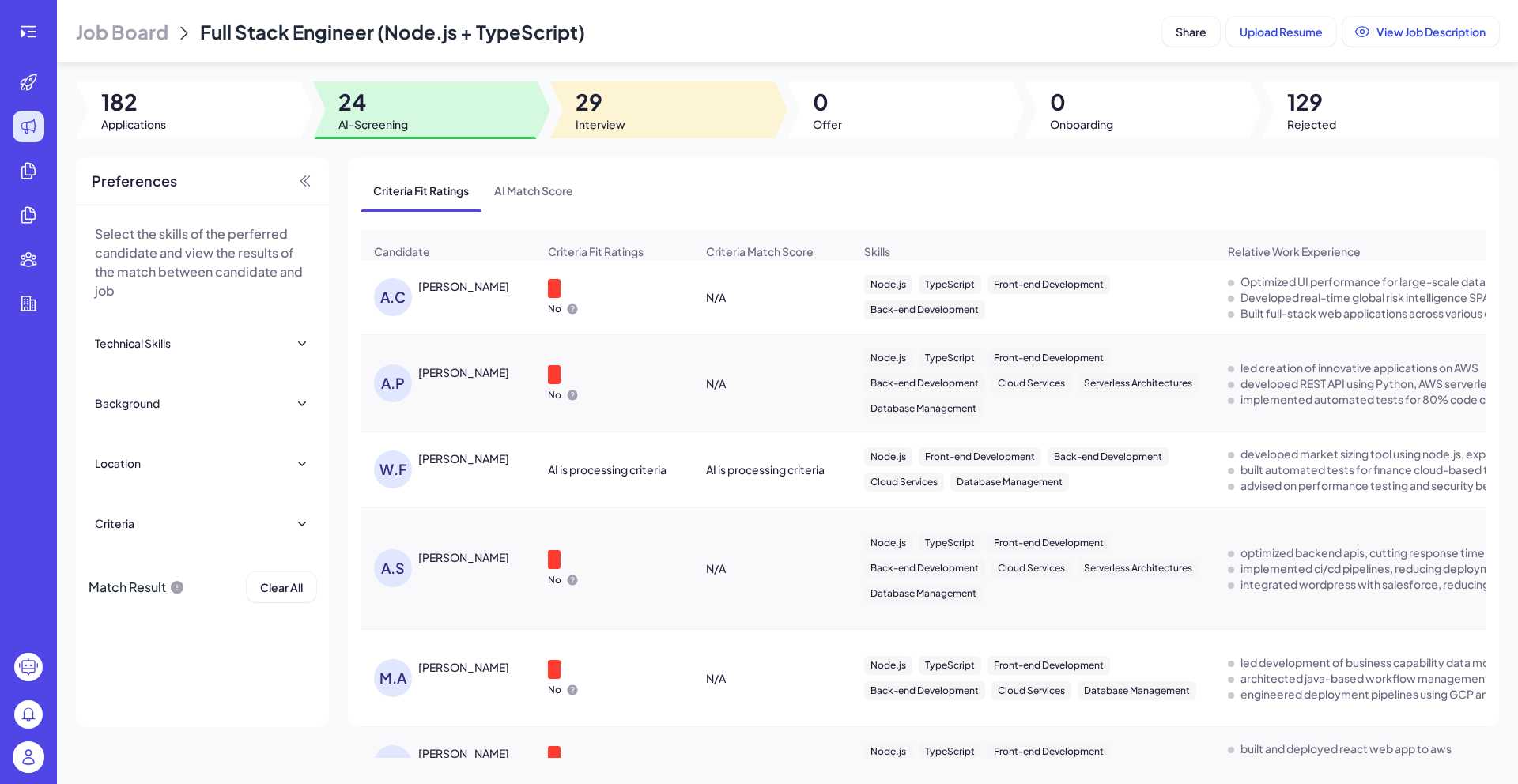
click at [686, 92] on div at bounding box center [662, 109] width 224 height 57
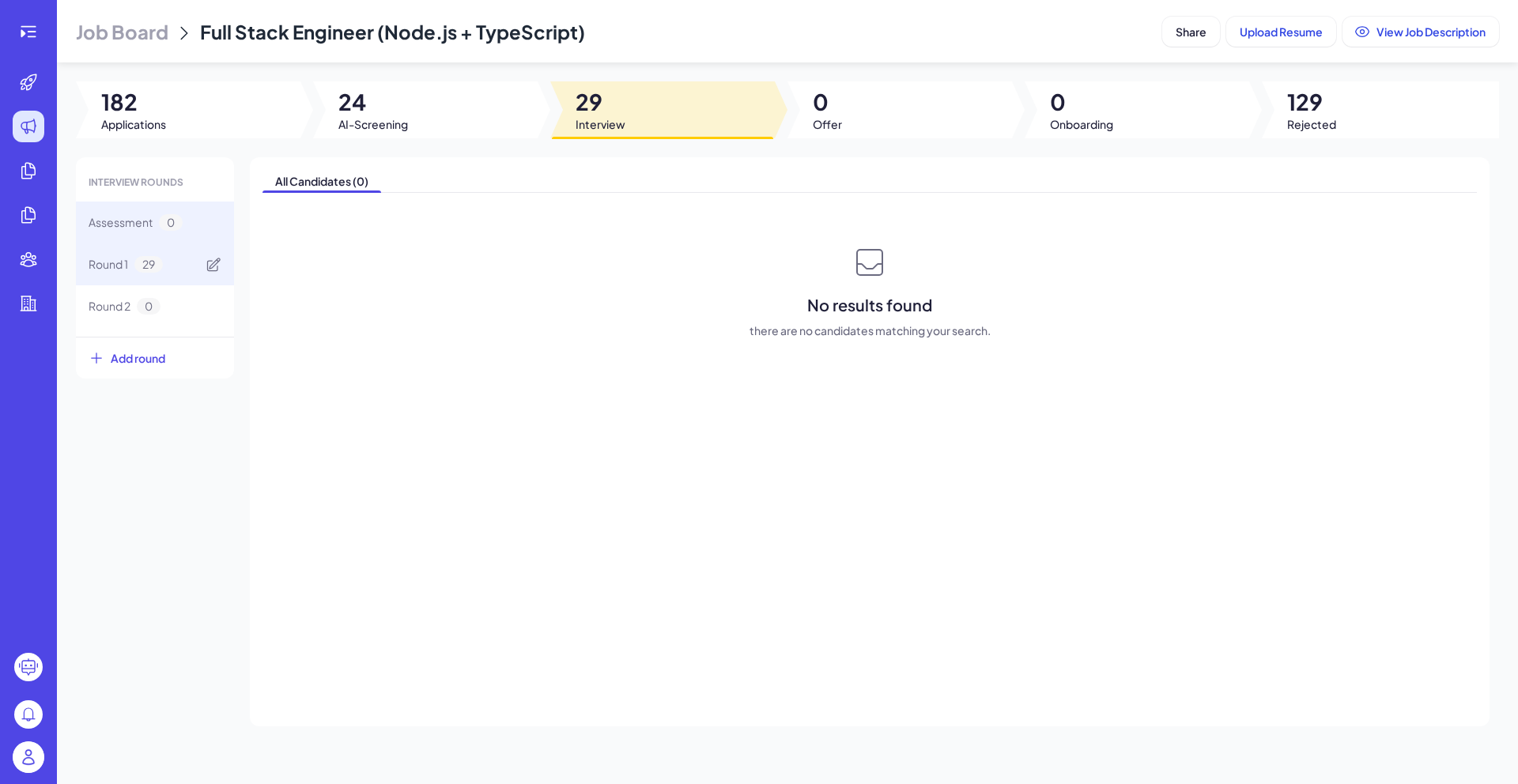
click at [140, 275] on div "Round 1 29" at bounding box center [154, 265] width 158 height 42
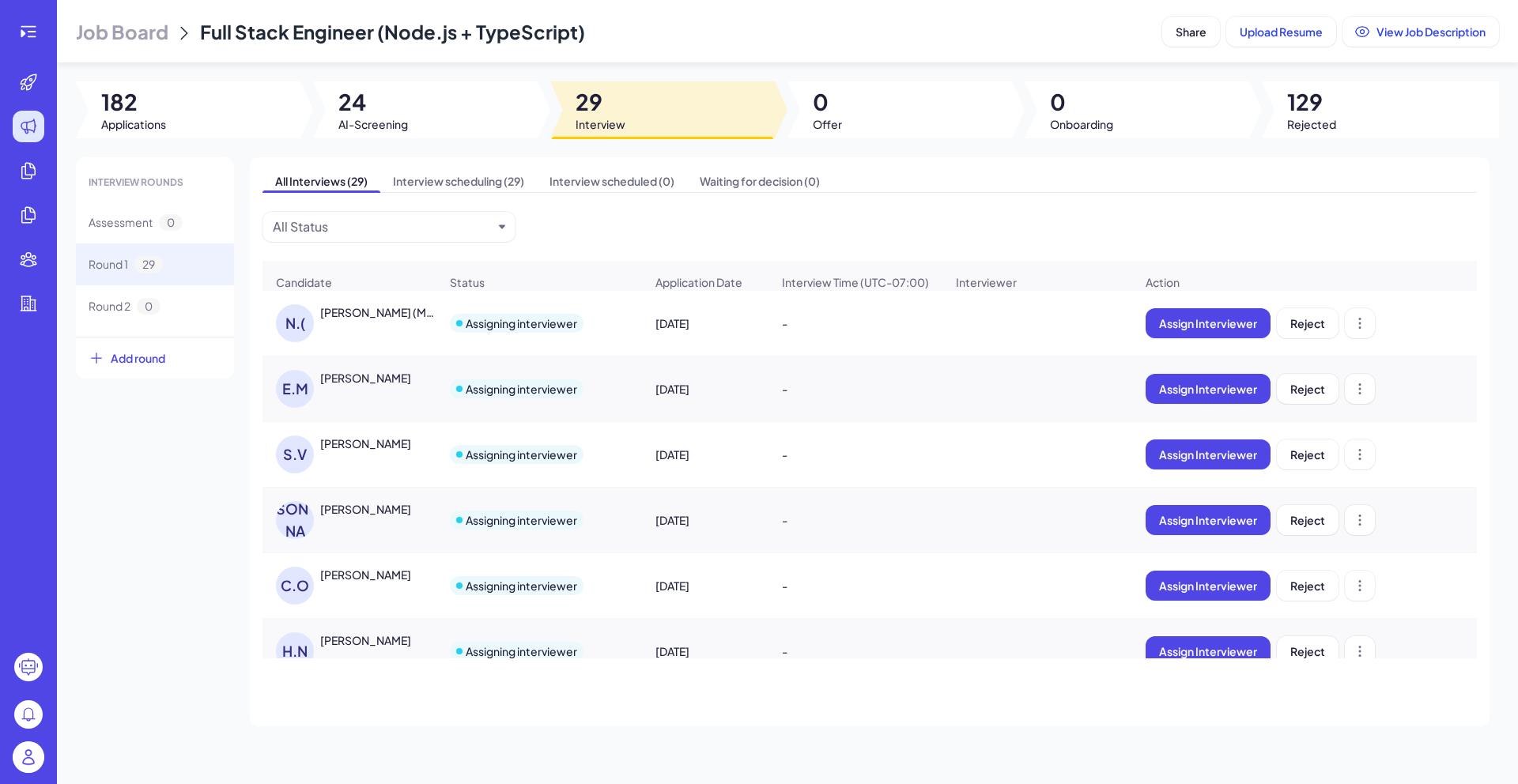
click at [479, 166] on div "All Interviews (29) Interview scheduling (29) Interview scheduled (0) Waiting f…" at bounding box center [869, 441] width 1240 height 569
click at [483, 172] on span "Interview scheduling (29)" at bounding box center [459, 181] width 157 height 23
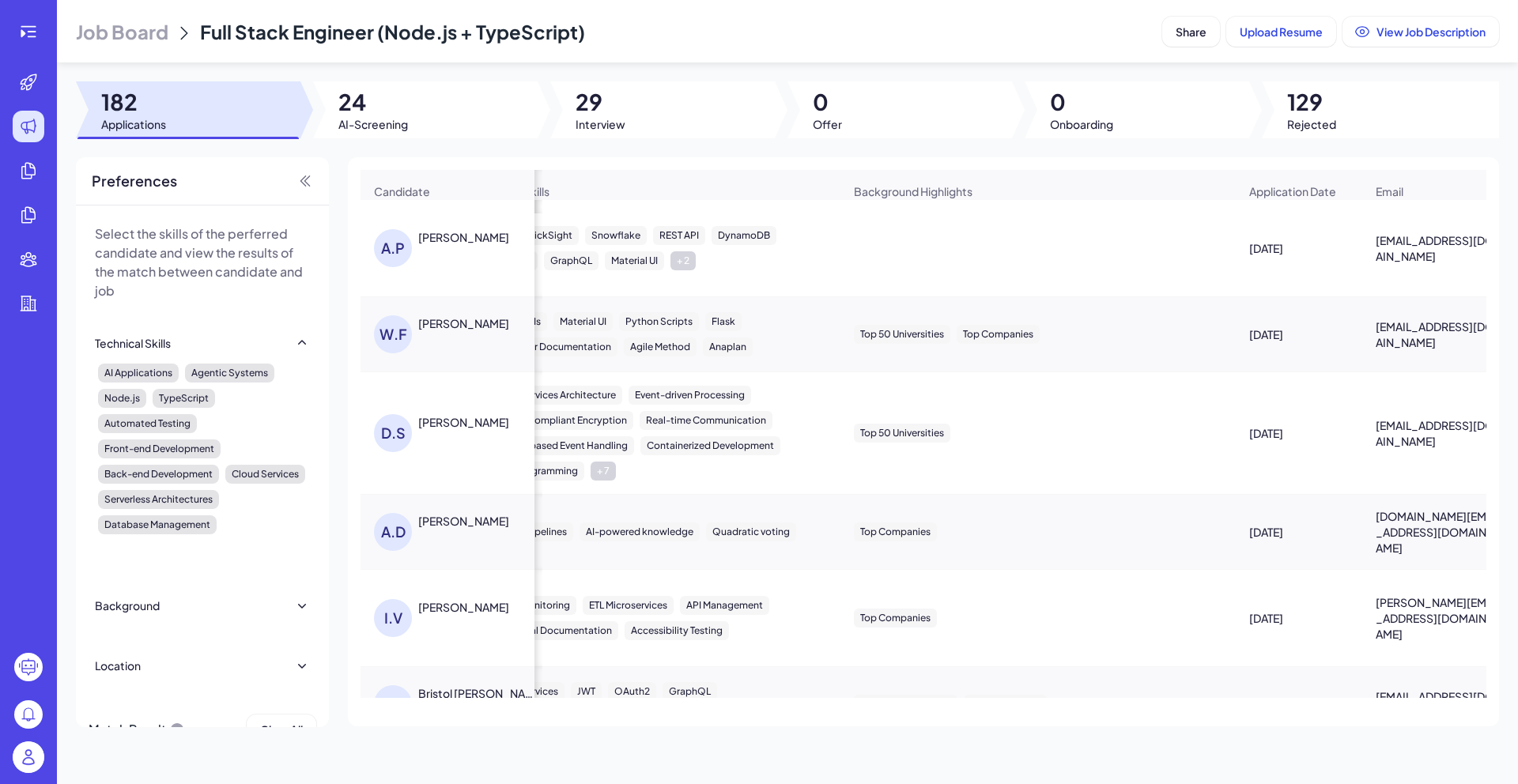
scroll to position [0, 977]
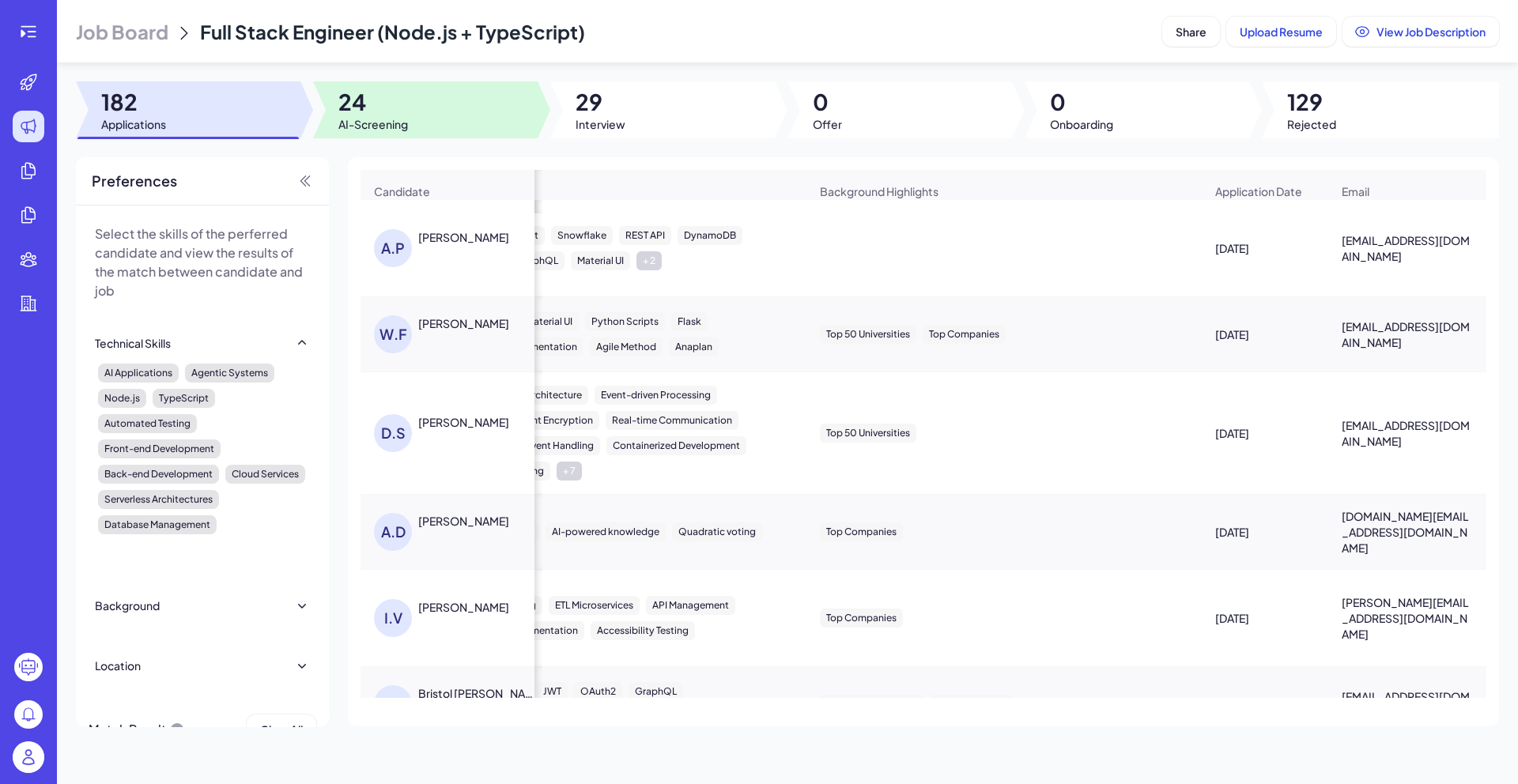
click at [418, 113] on div at bounding box center [425, 109] width 224 height 57
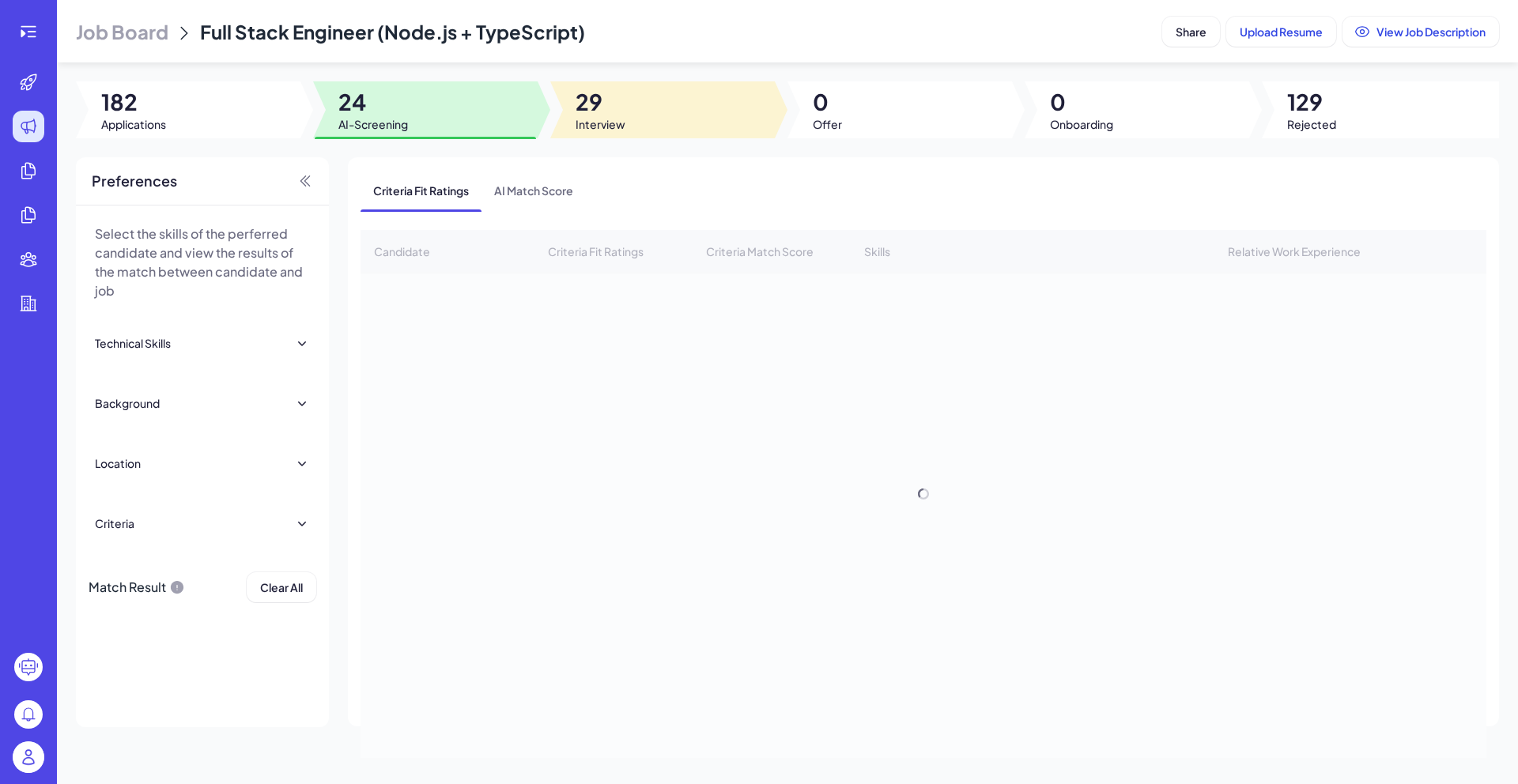
click at [594, 93] on span "29" at bounding box center [600, 101] width 50 height 28
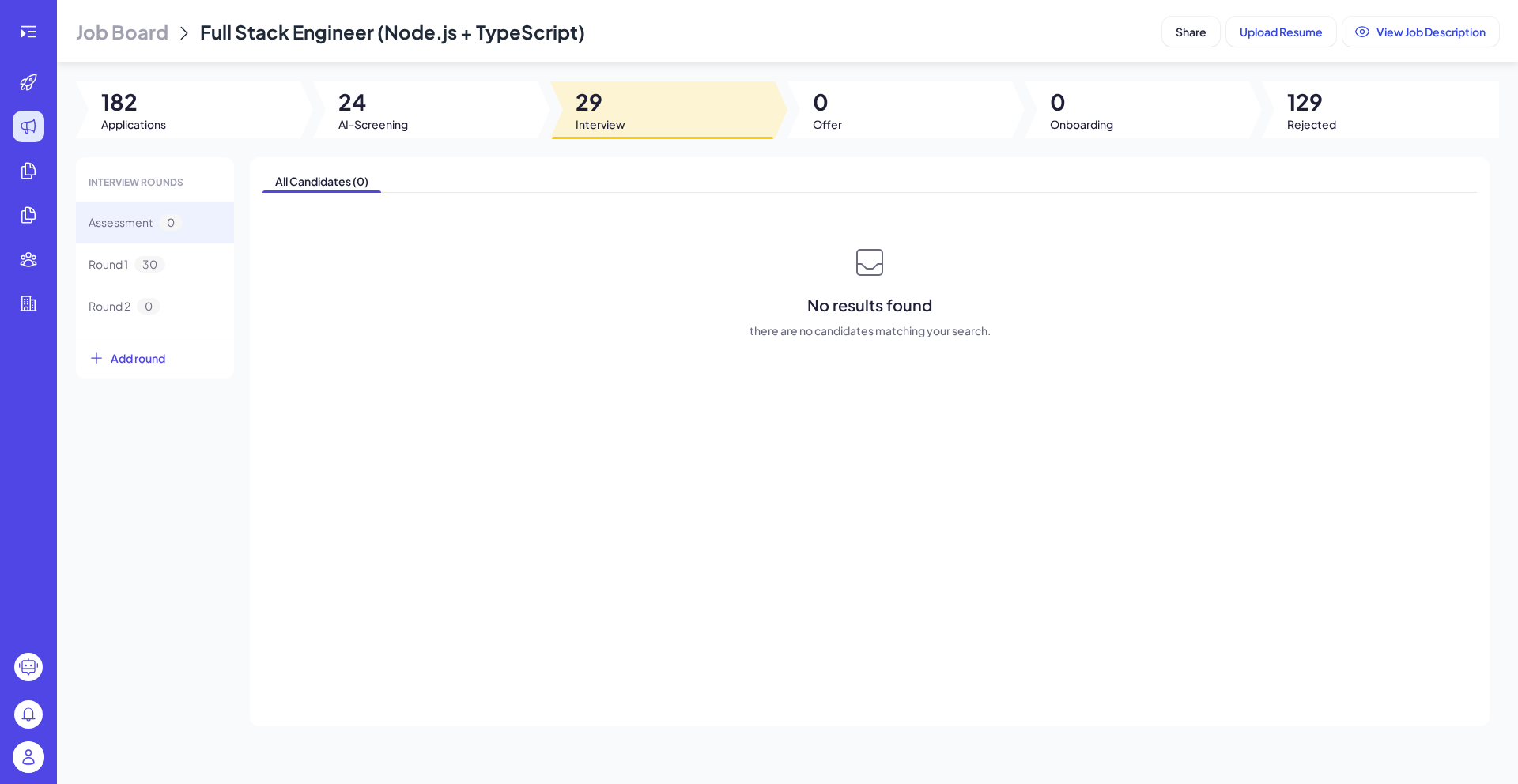
click at [326, 281] on div "No results found there are no candidates matching your search." at bounding box center [869, 291] width 1214 height 95
click at [188, 267] on div "Round 1 30" at bounding box center [154, 265] width 158 height 42
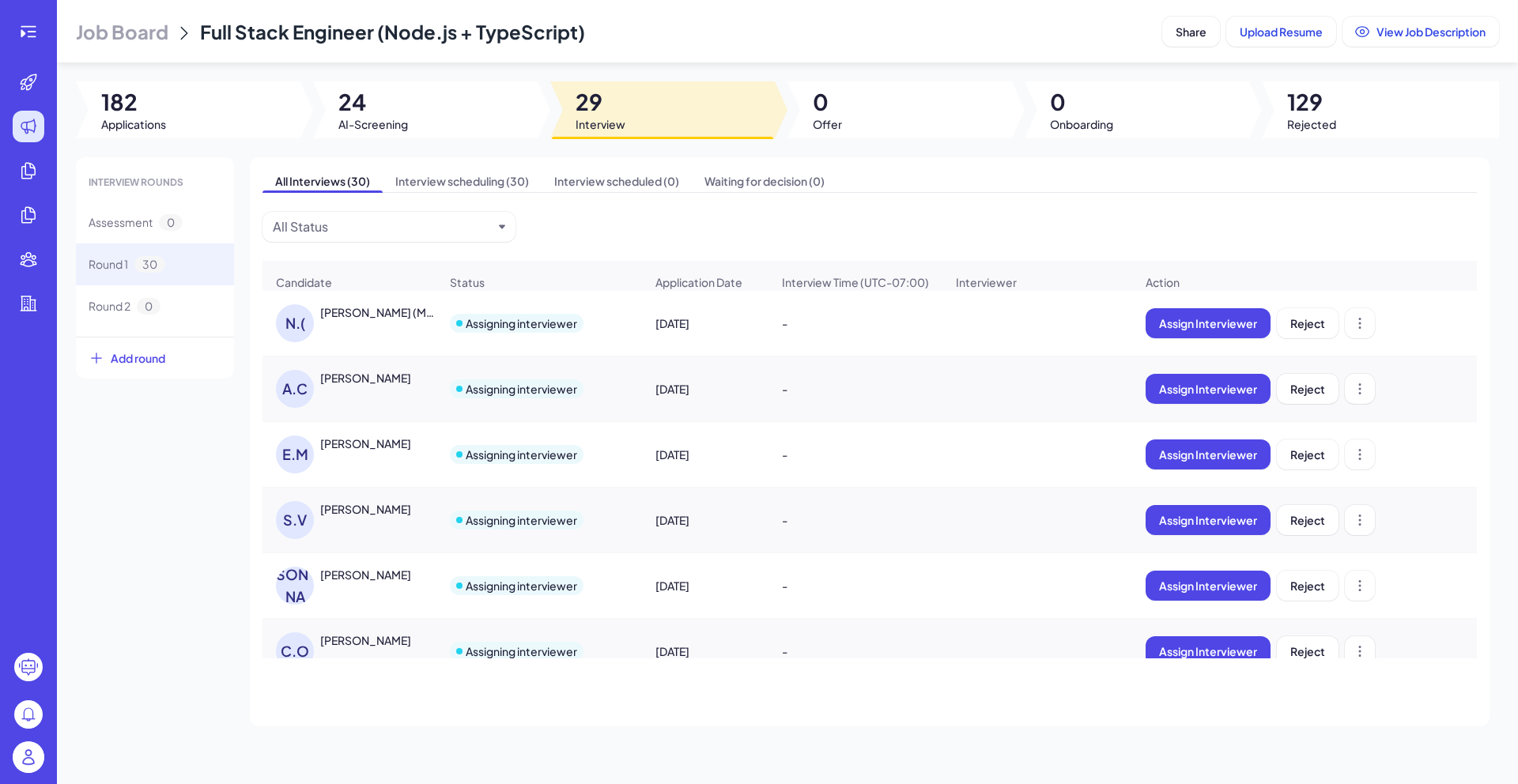
scroll to position [3, 0]
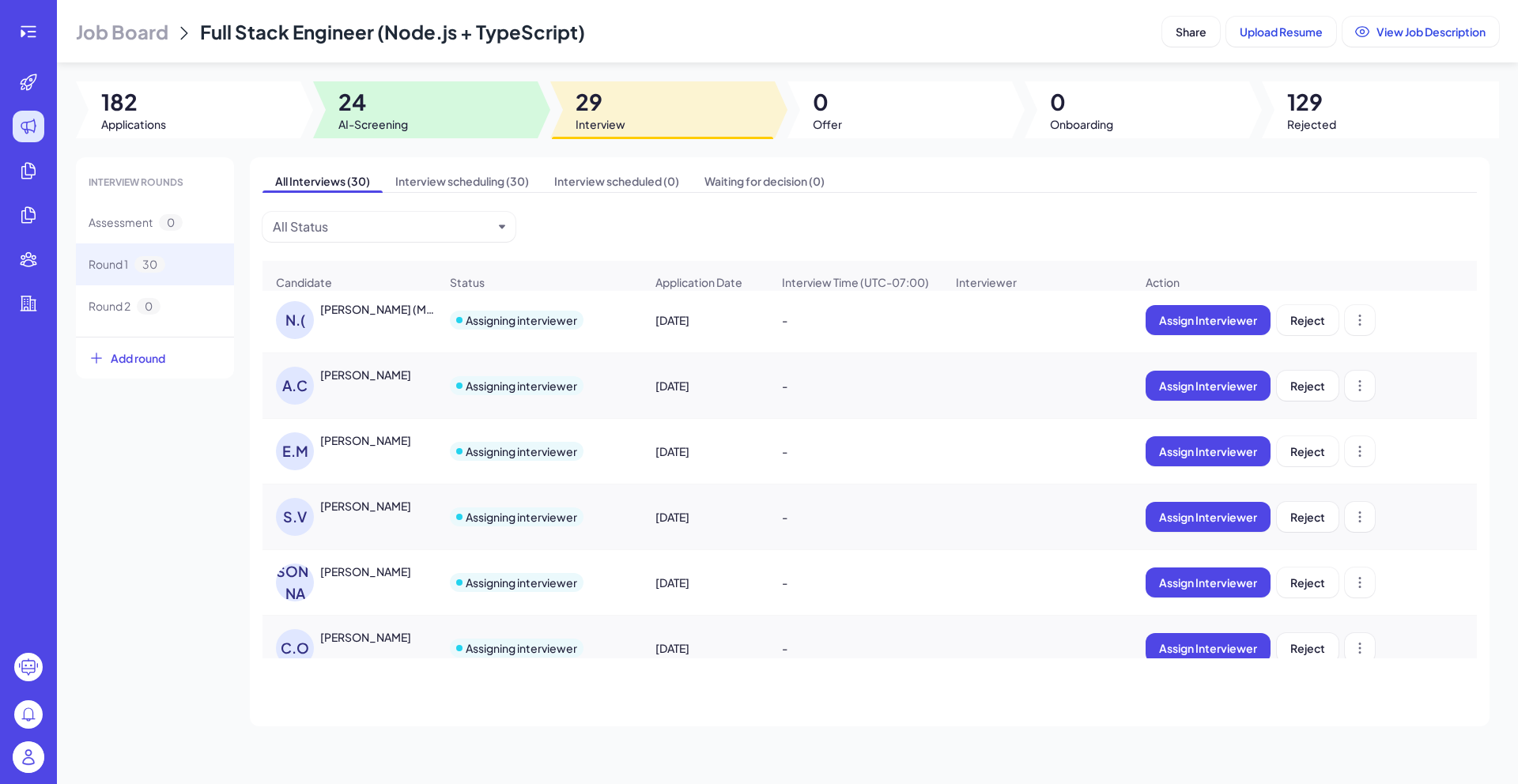
click at [458, 112] on div at bounding box center [425, 109] width 224 height 57
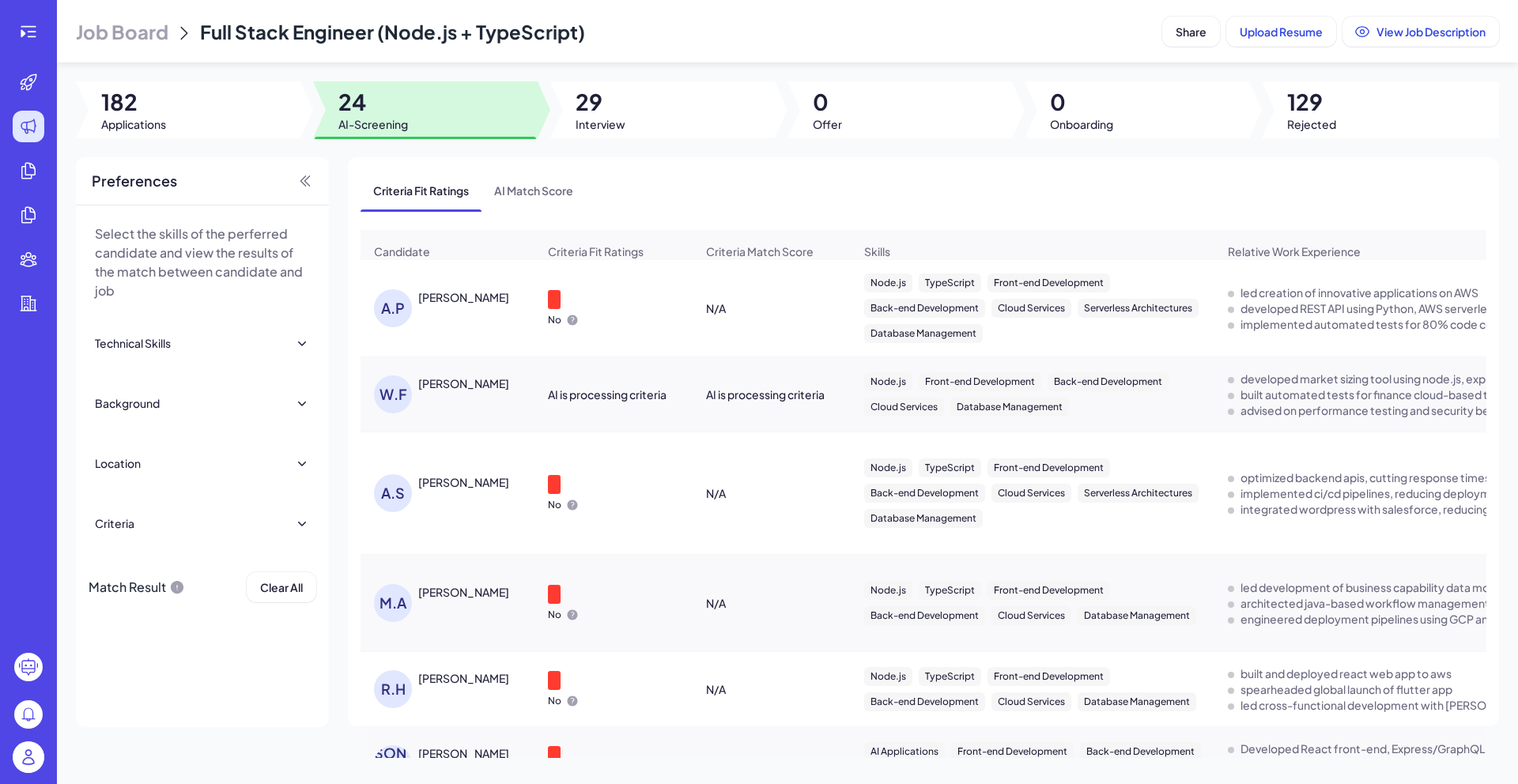
click at [462, 327] on div "[PERSON_NAME]" at bounding box center [455, 308] width 162 height 38
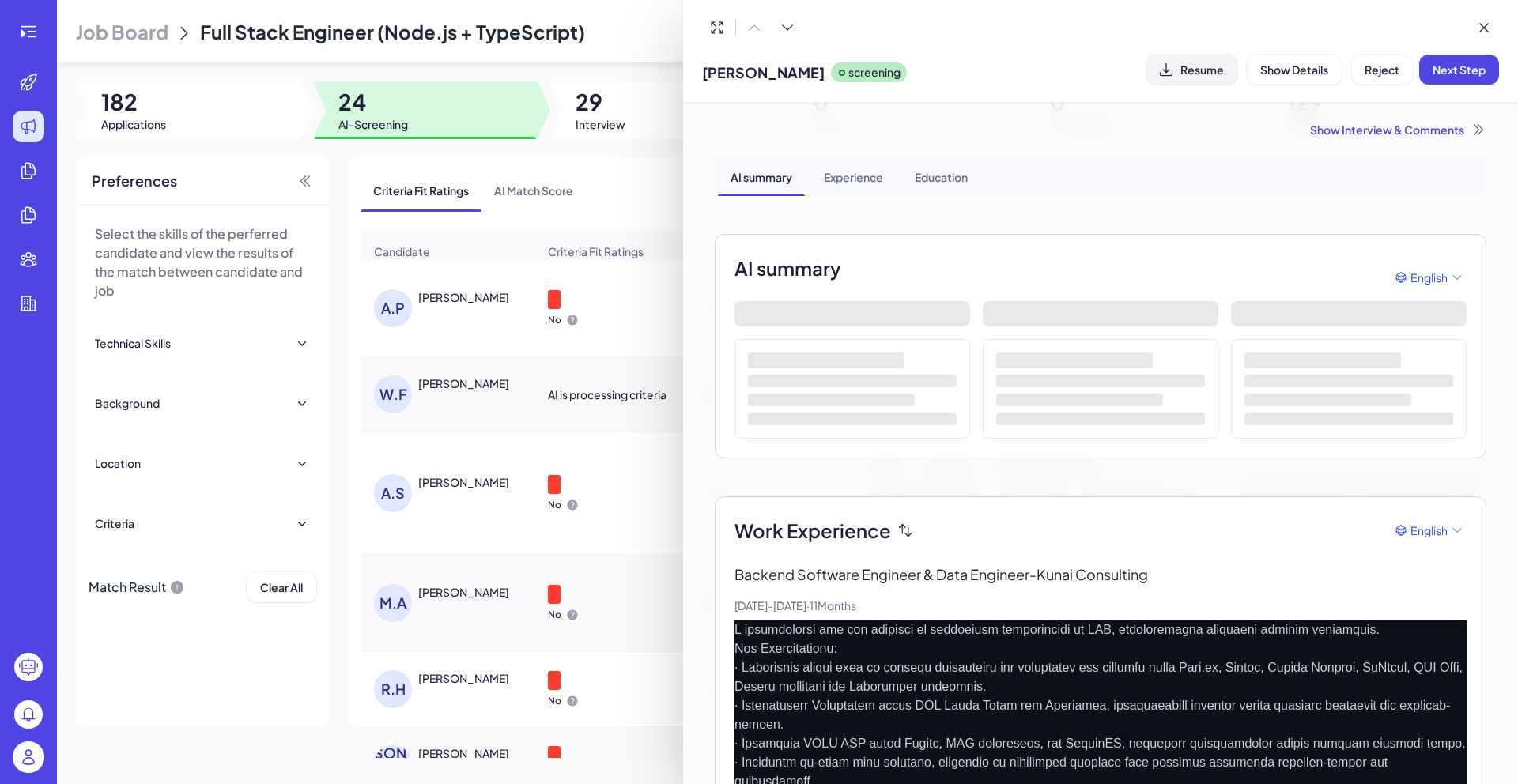
click at [1207, 71] on span "Resume" at bounding box center [1202, 70] width 43 height 14
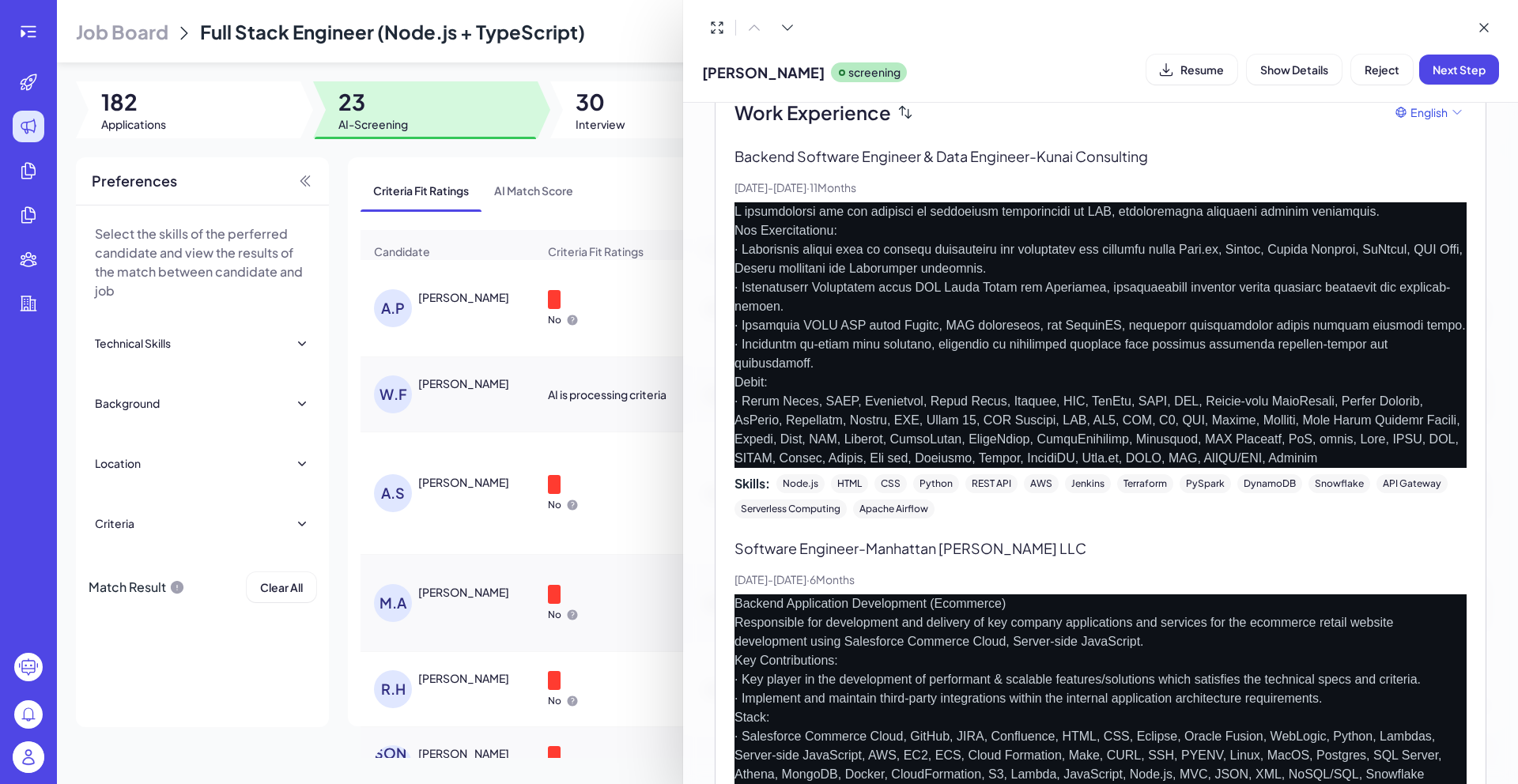
scroll to position [0, 0]
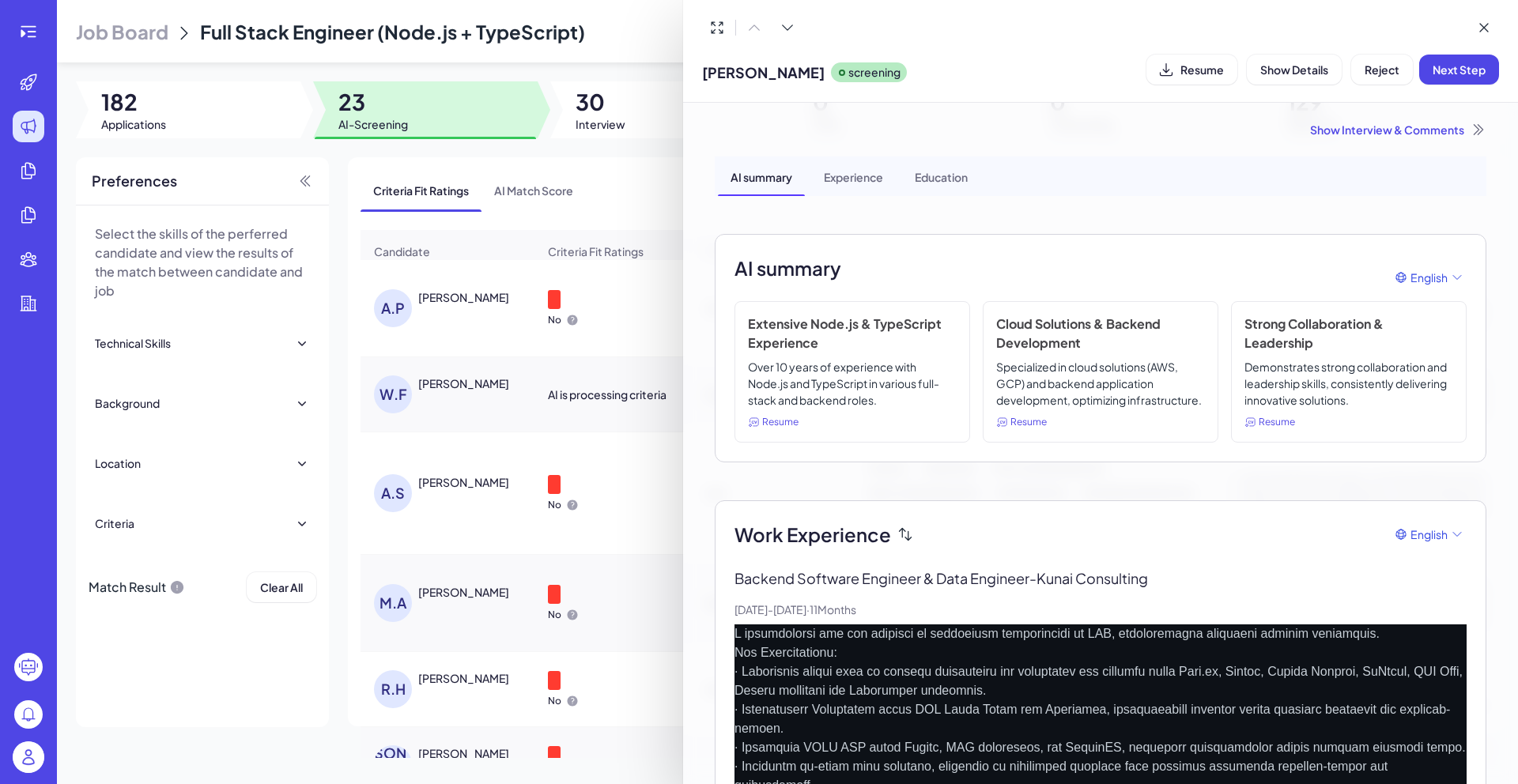
click at [755, 76] on span "[PERSON_NAME]" at bounding box center [763, 72] width 122 height 22
copy span "[PERSON_NAME]"
click at [1374, 133] on div "Show Interview & Comments" at bounding box center [1100, 129] width 771 height 16
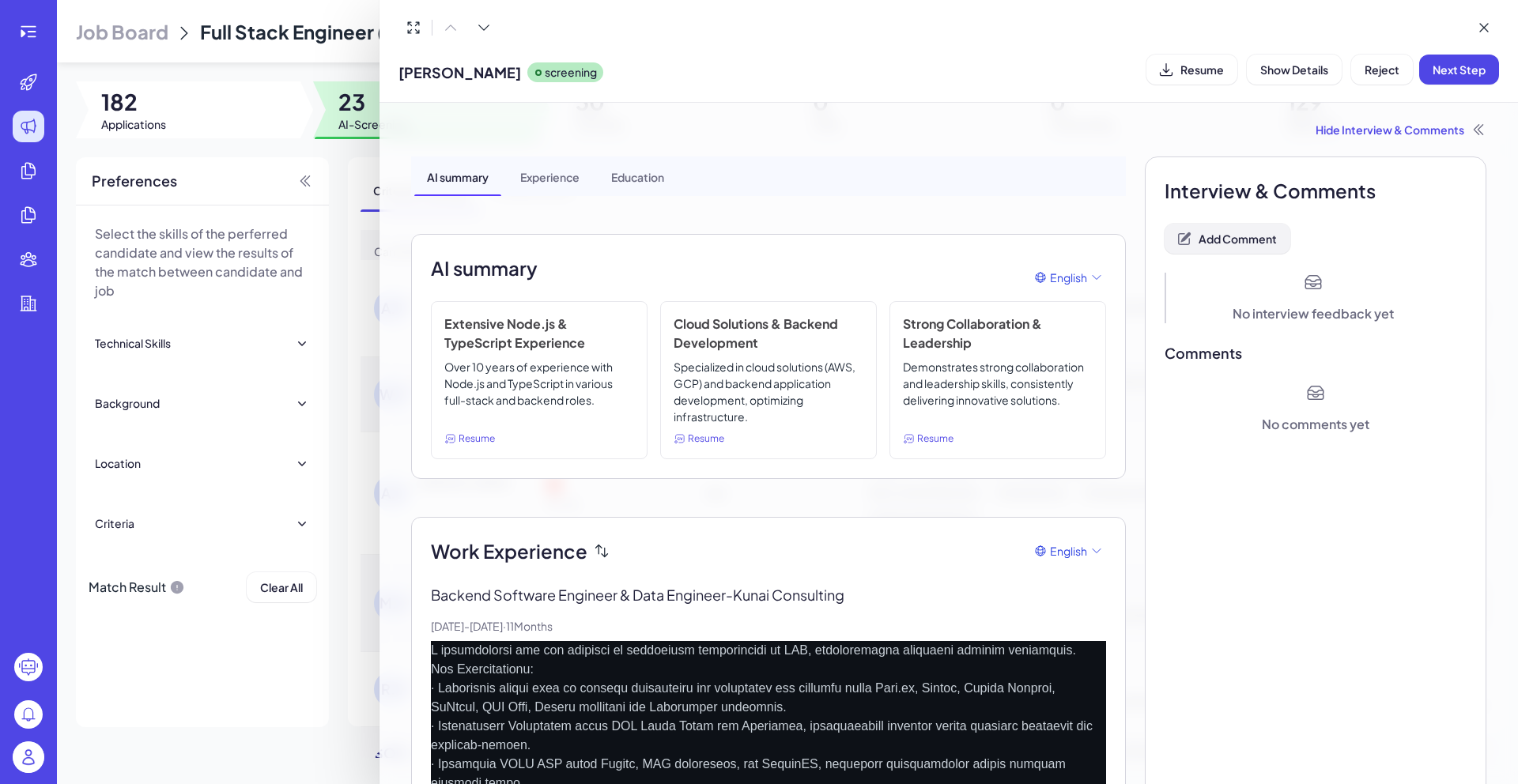
click at [1250, 239] on span "Add Comment" at bounding box center [1237, 239] width 78 height 14
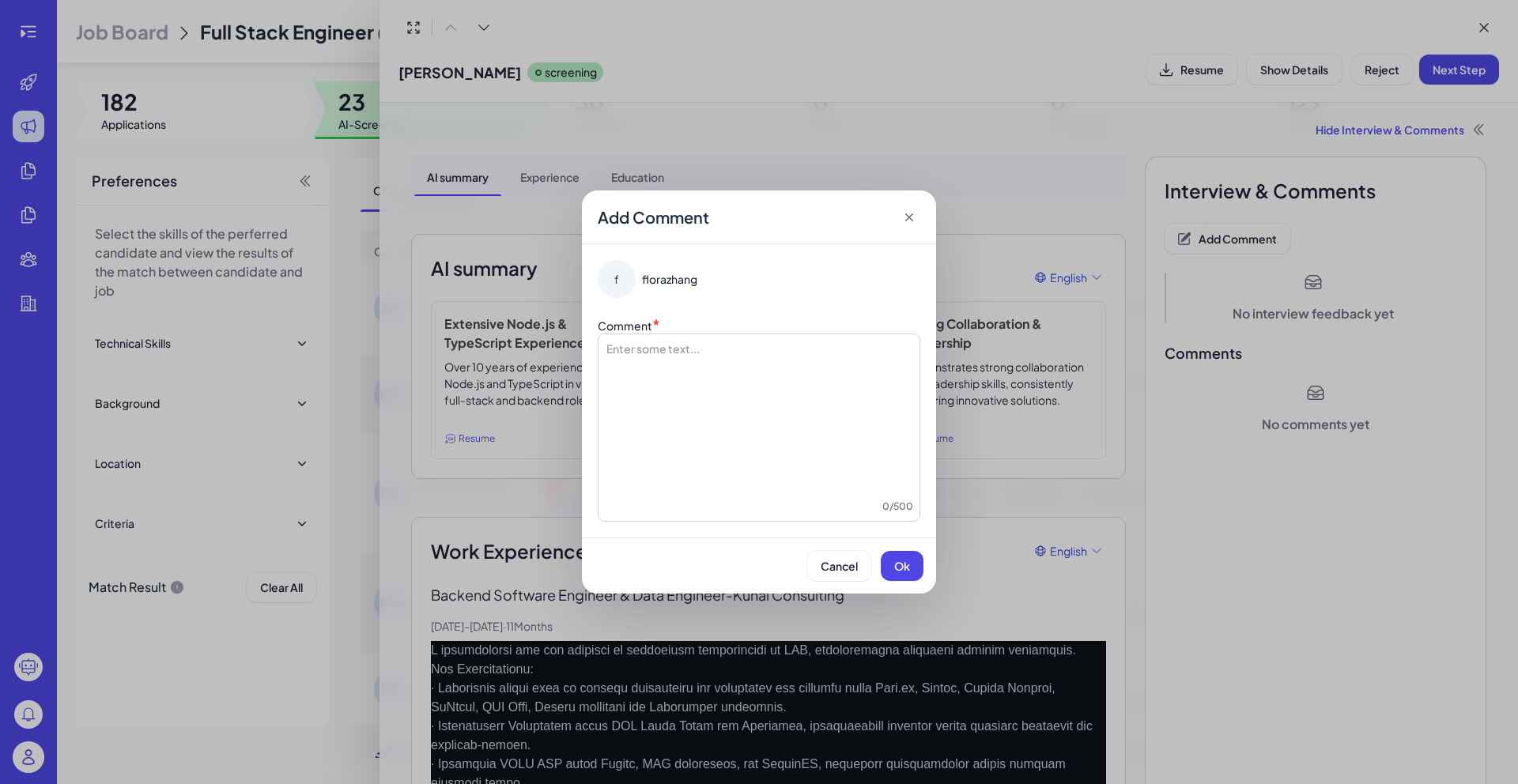
click at [747, 361] on div at bounding box center [759, 419] width 308 height 158
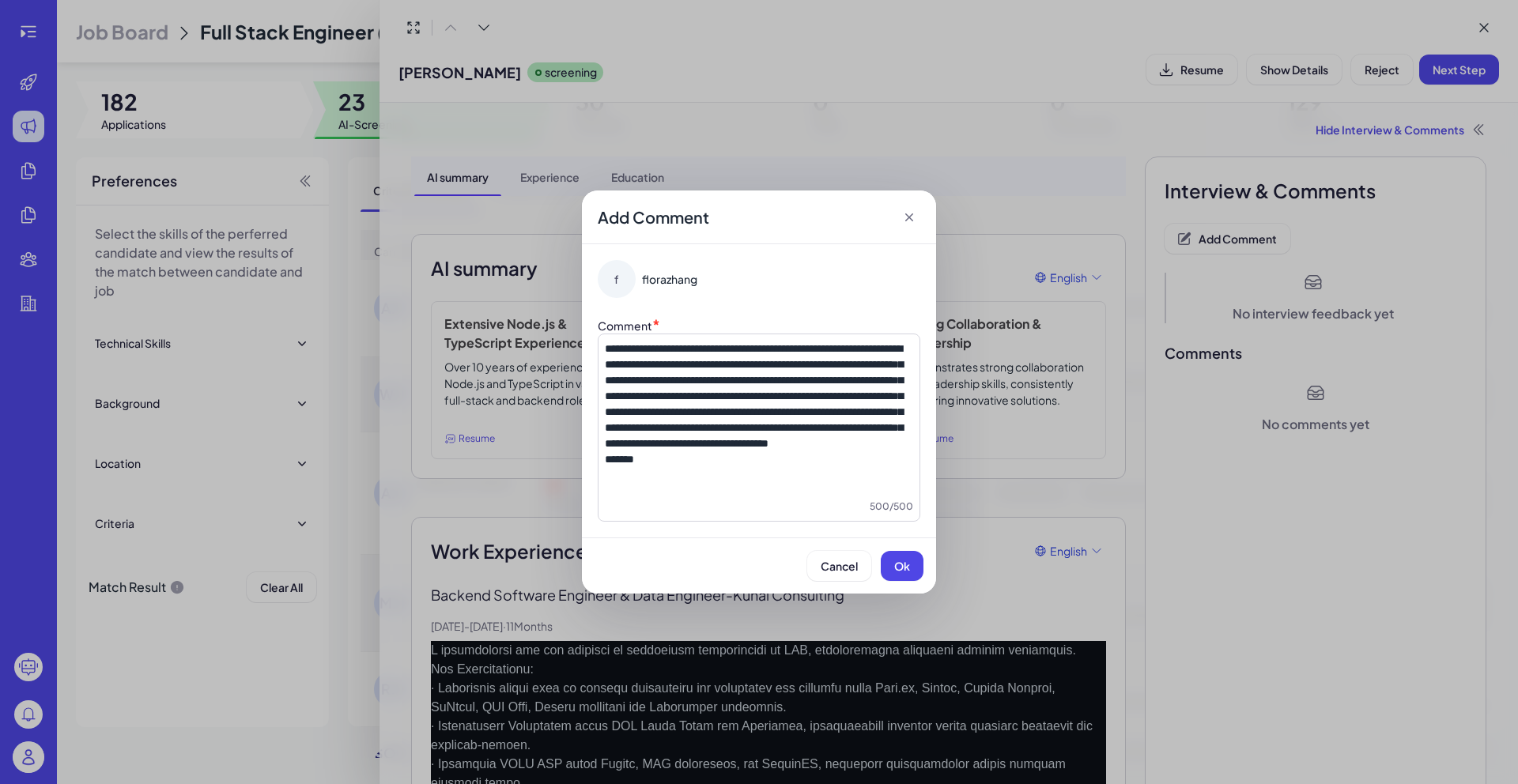
click at [756, 505] on div "500 / 500" at bounding box center [759, 507] width 308 height 16
drag, startPoint x: 652, startPoint y: 497, endPoint x: 571, endPoint y: 491, distance: 81.2
click at [571, 491] on div "**********" at bounding box center [759, 392] width 1518 height 784
click at [897, 553] on button "Ok" at bounding box center [902, 565] width 43 height 30
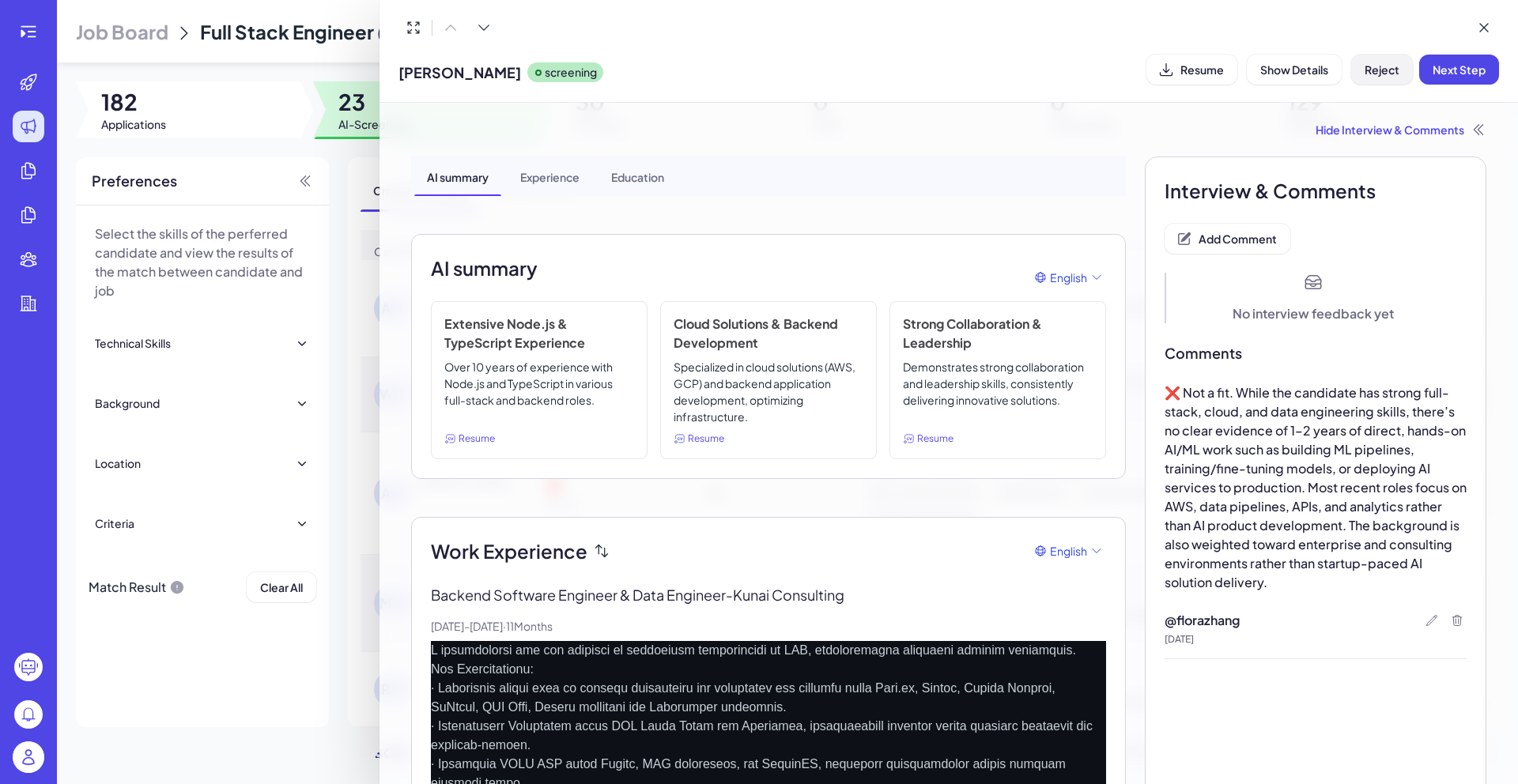
click at [1371, 75] on span "Reject" at bounding box center [1381, 70] width 35 height 14
click at [1462, 165] on span "Ok" at bounding box center [1469, 171] width 16 height 14
click at [1487, 30] on icon at bounding box center [1483, 28] width 16 height 16
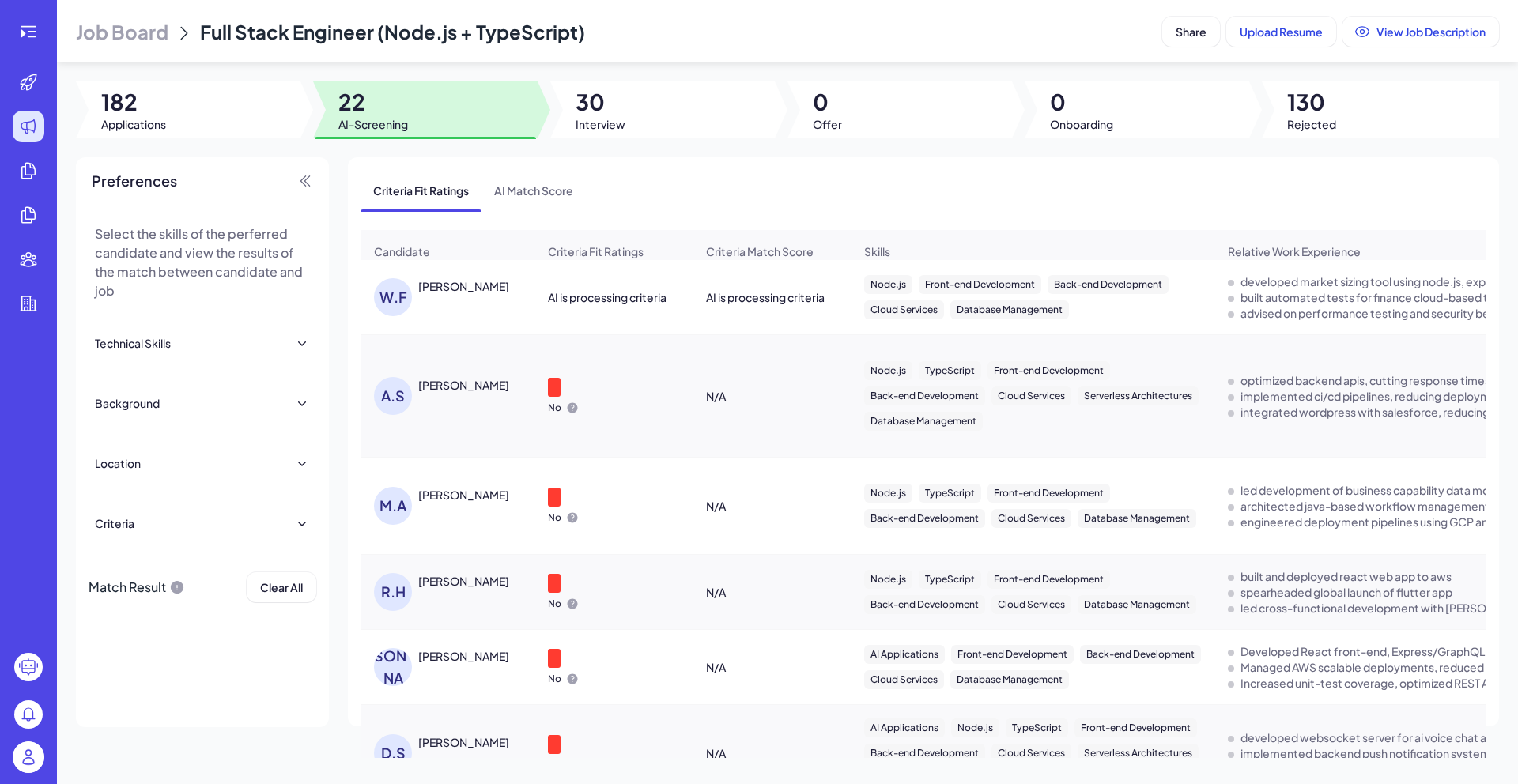
click at [460, 304] on div "W.F Winston Feng" at bounding box center [455, 297] width 162 height 38
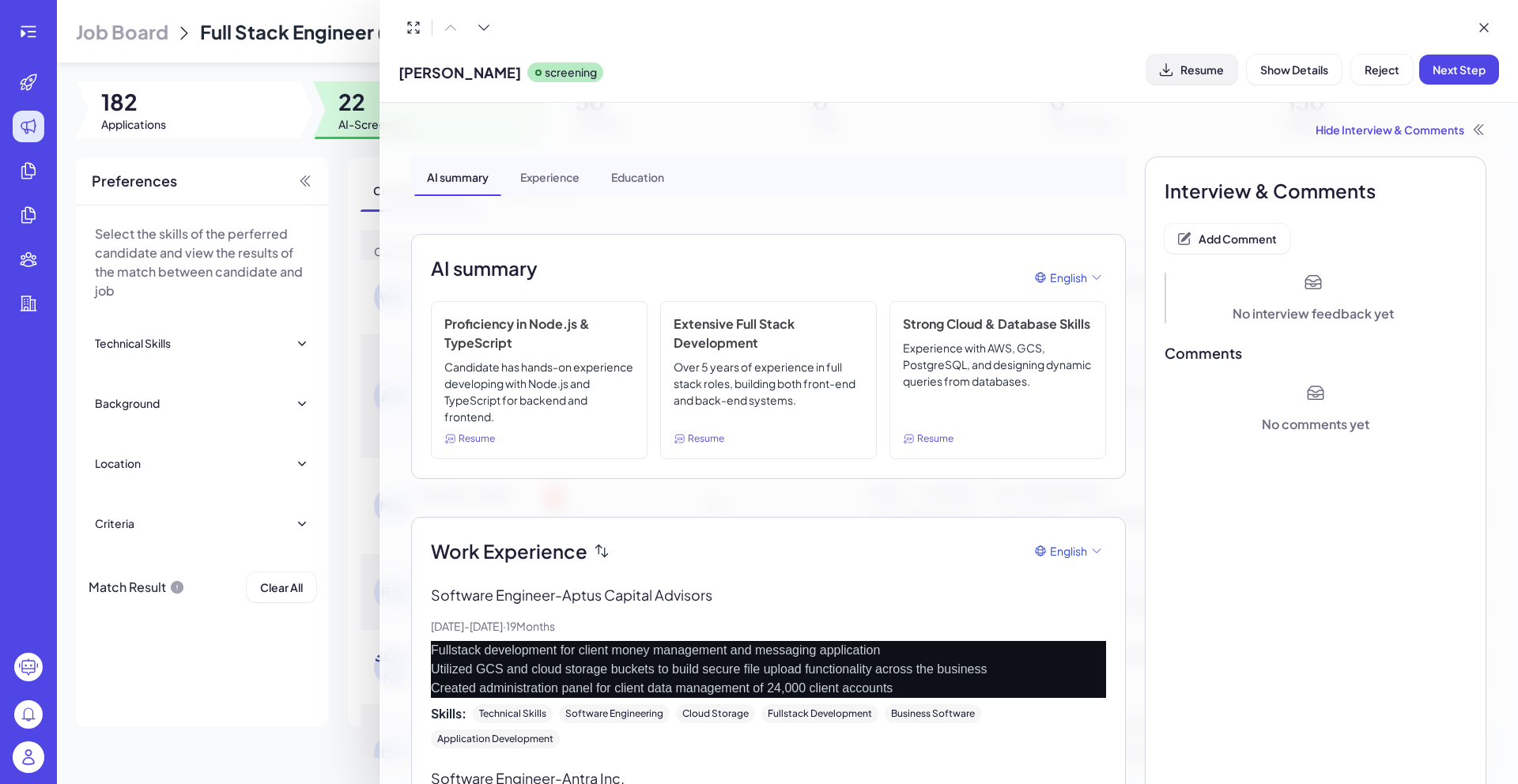
click at [1224, 68] on button "Resume" at bounding box center [1191, 69] width 91 height 30
click at [1409, 123] on div "Hide Interview & Comments" at bounding box center [948, 129] width 1075 height 16
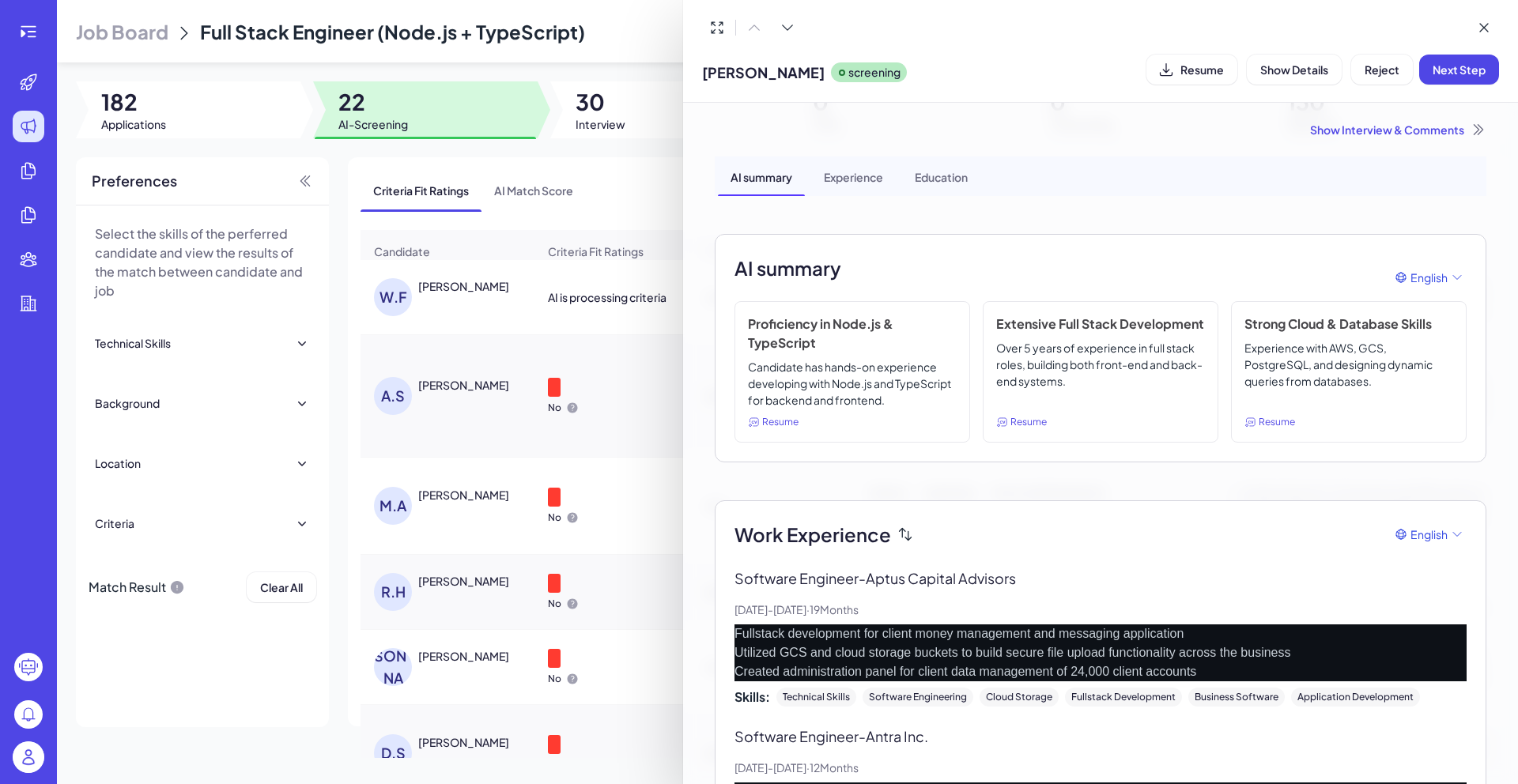
click at [1396, 129] on div "Show Interview & Comments" at bounding box center [1100, 129] width 771 height 16
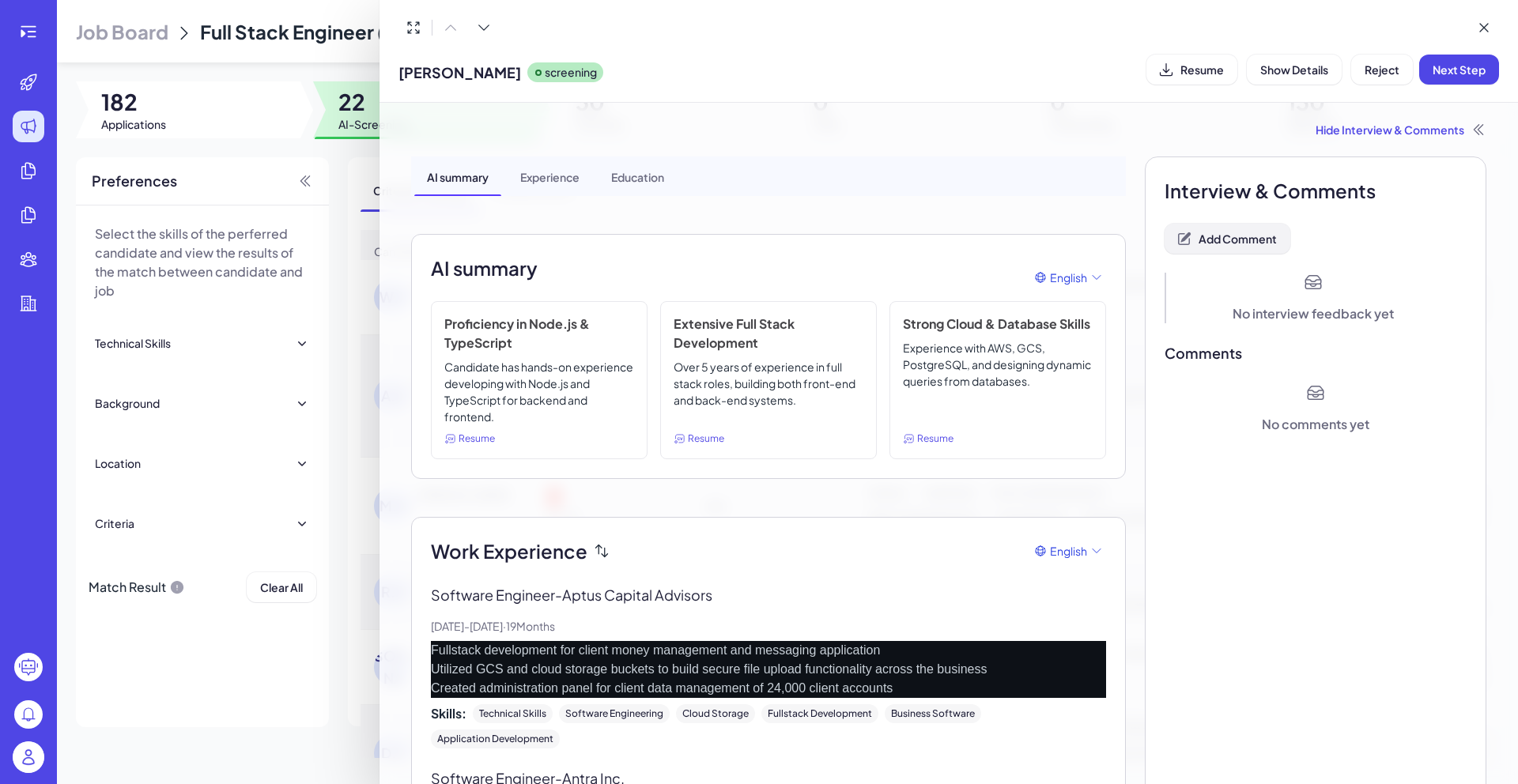
click at [1253, 232] on span "Add Comment" at bounding box center [1237, 239] width 78 height 14
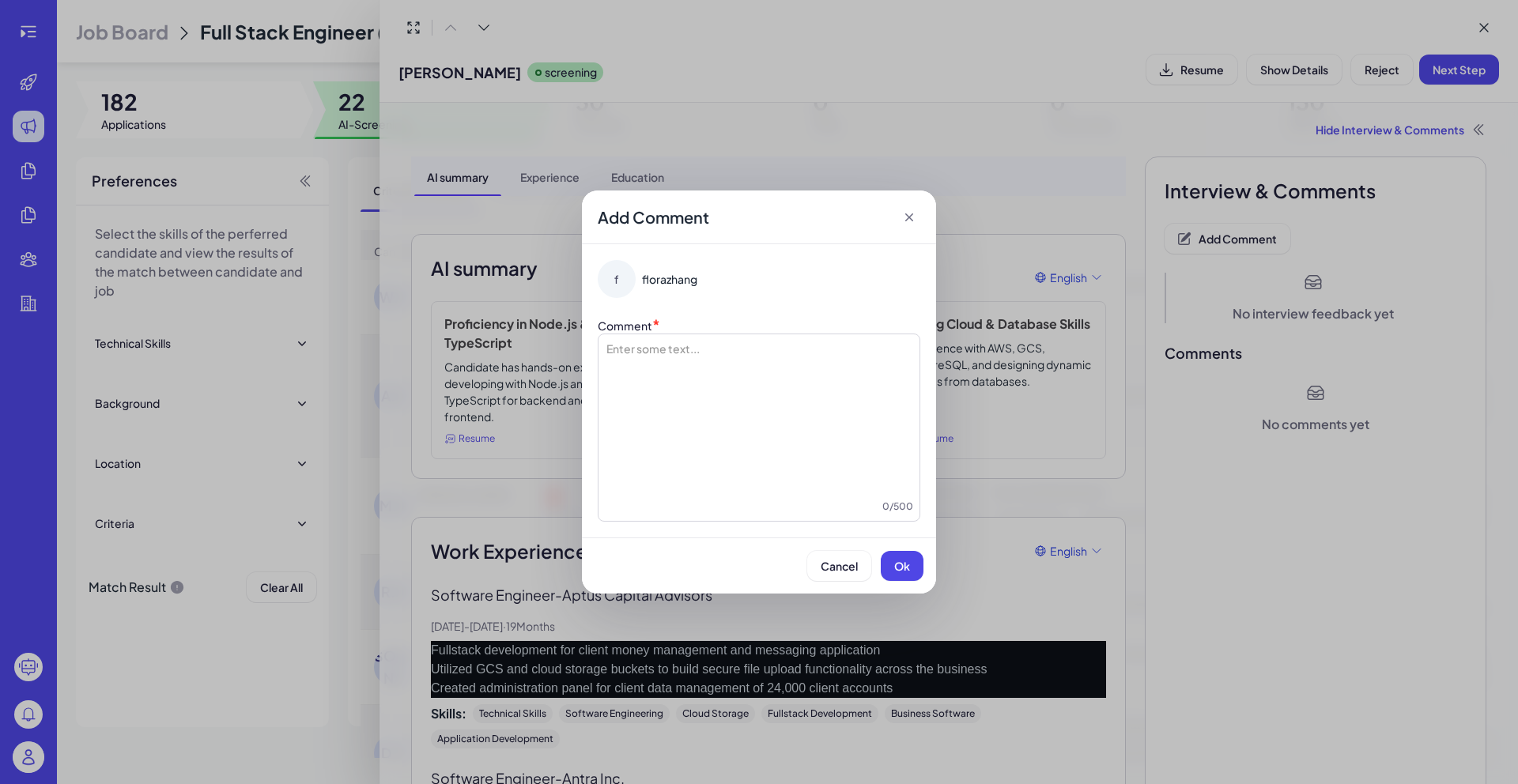
click at [812, 361] on div at bounding box center [759, 419] width 308 height 158
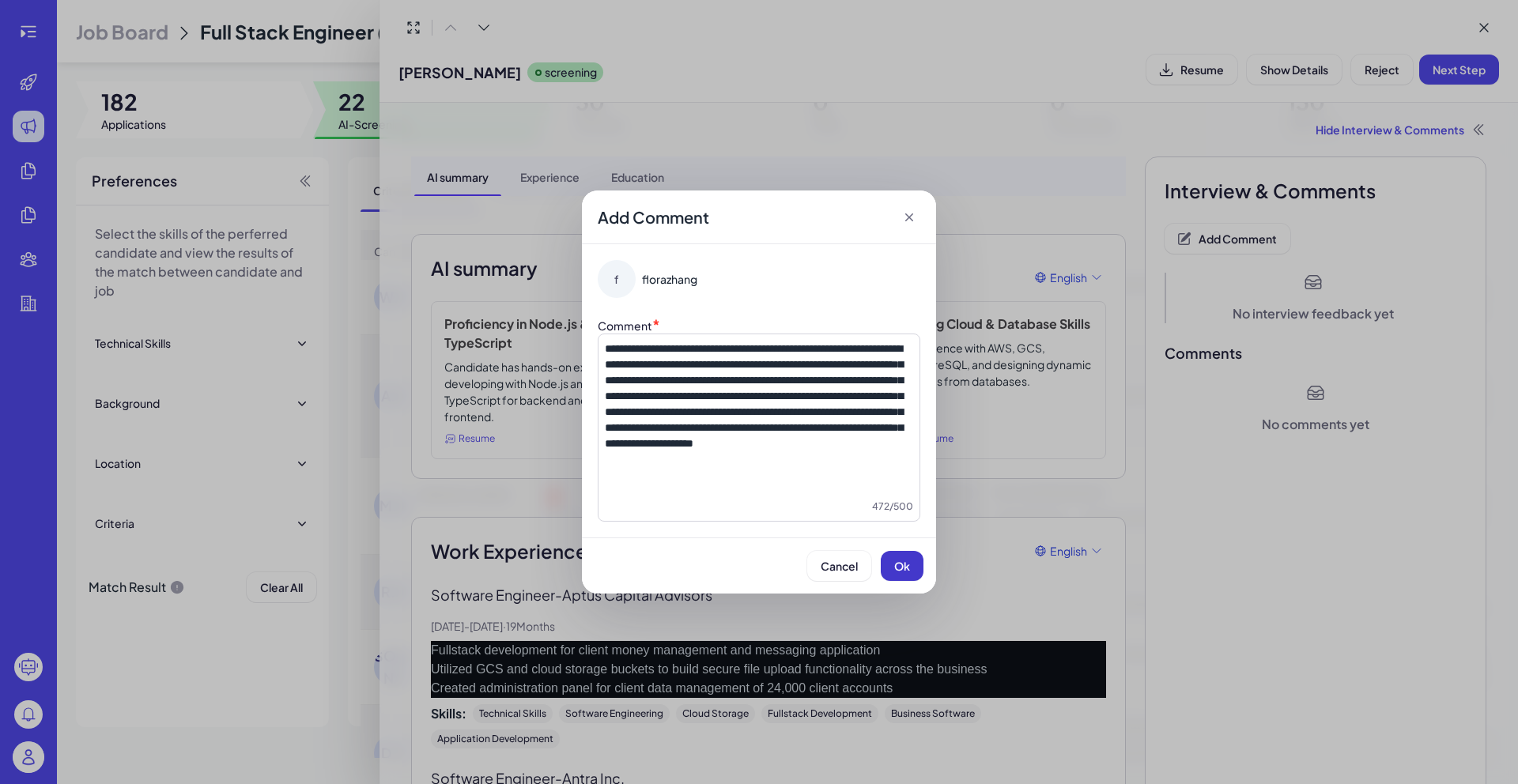
click at [910, 574] on button "Ok" at bounding box center [902, 565] width 43 height 30
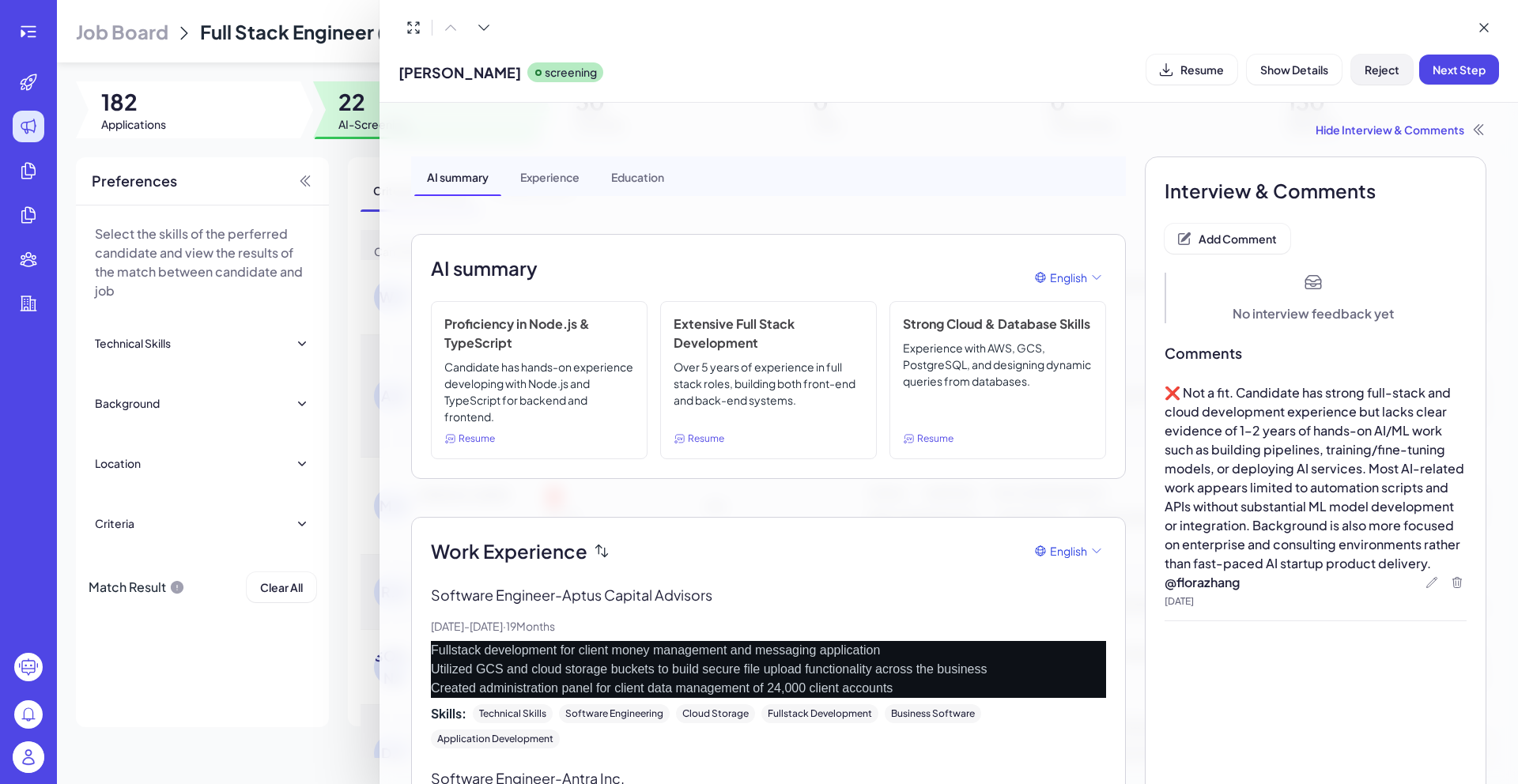
click at [1363, 74] on button "Reject" at bounding box center [1381, 69] width 62 height 30
click at [1470, 179] on button "Ok" at bounding box center [1468, 171] width 36 height 27
click at [337, 166] on div at bounding box center [759, 392] width 1518 height 784
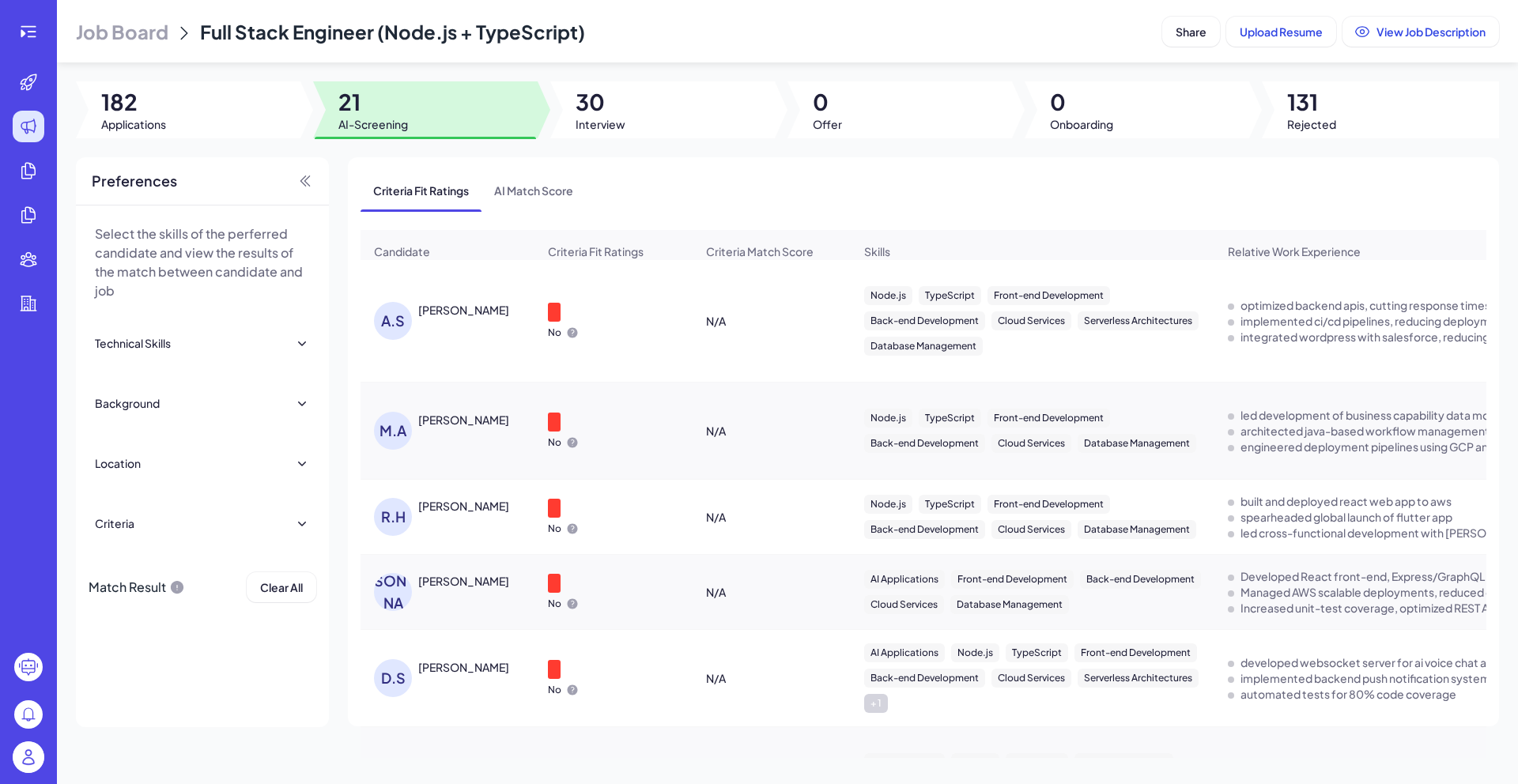
click at [469, 316] on div "[PERSON_NAME]" at bounding box center [463, 310] width 91 height 16
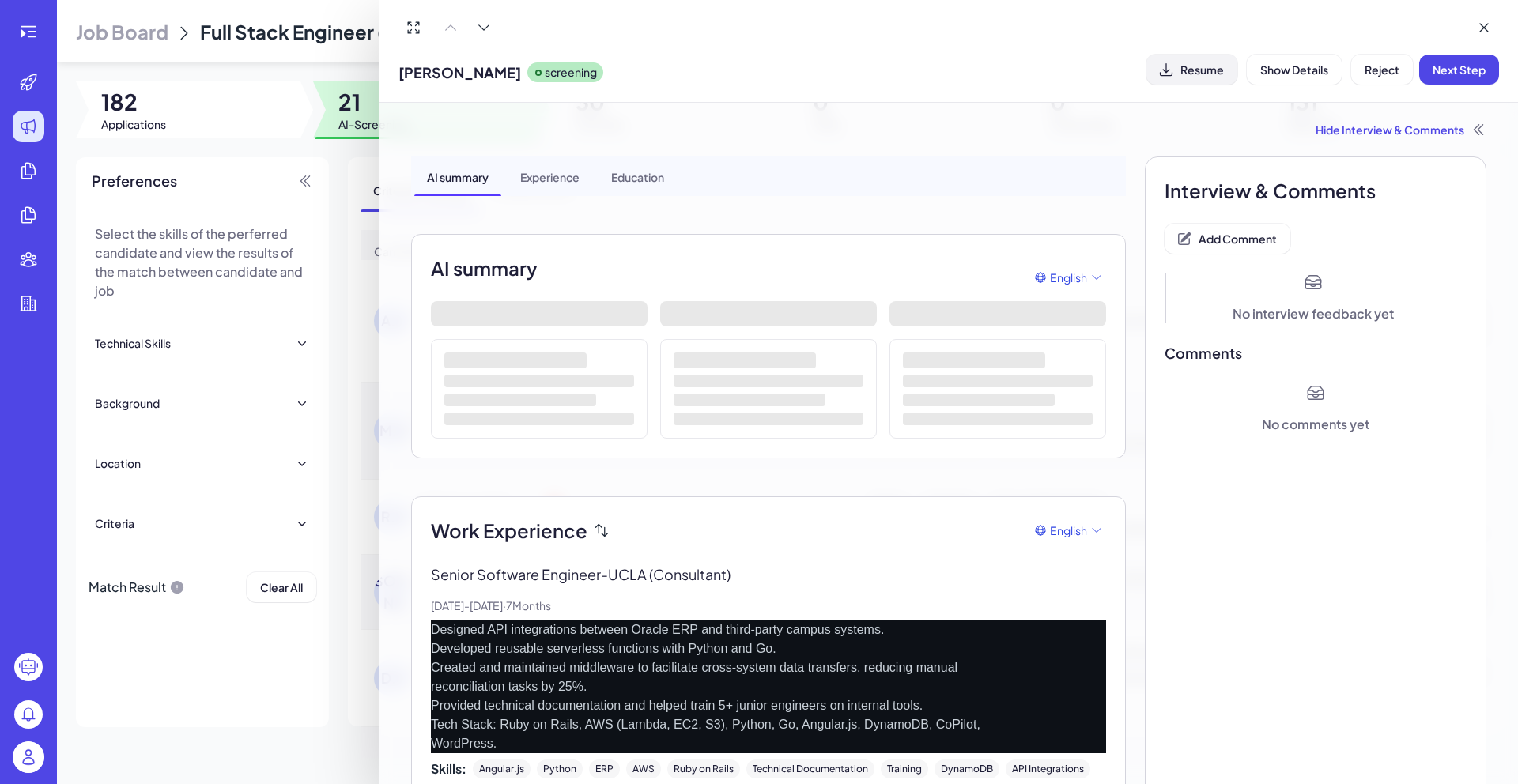
click at [1190, 76] on span "Resume" at bounding box center [1202, 70] width 43 height 14
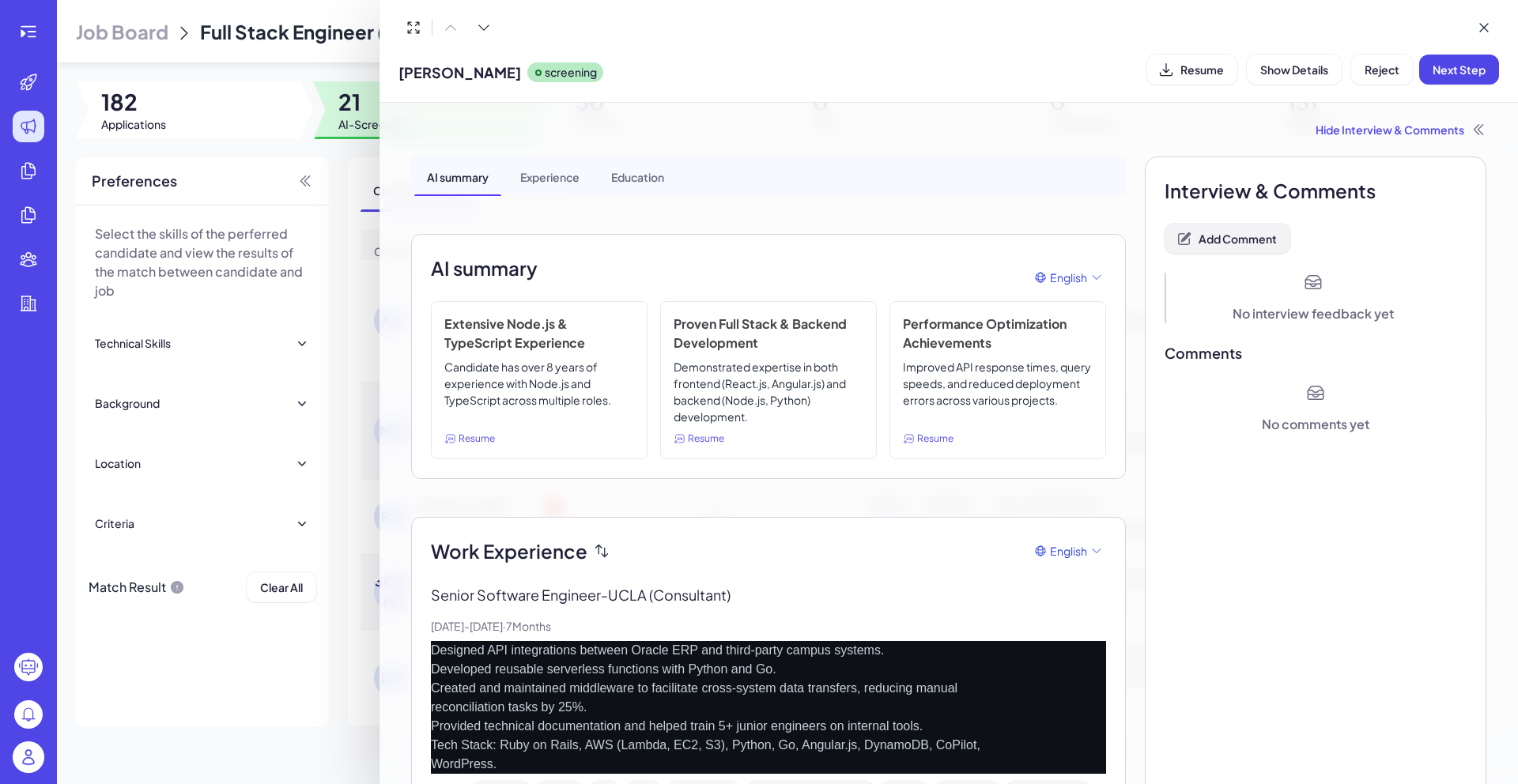
click at [1232, 236] on span "Add Comment" at bounding box center [1237, 239] width 78 height 14
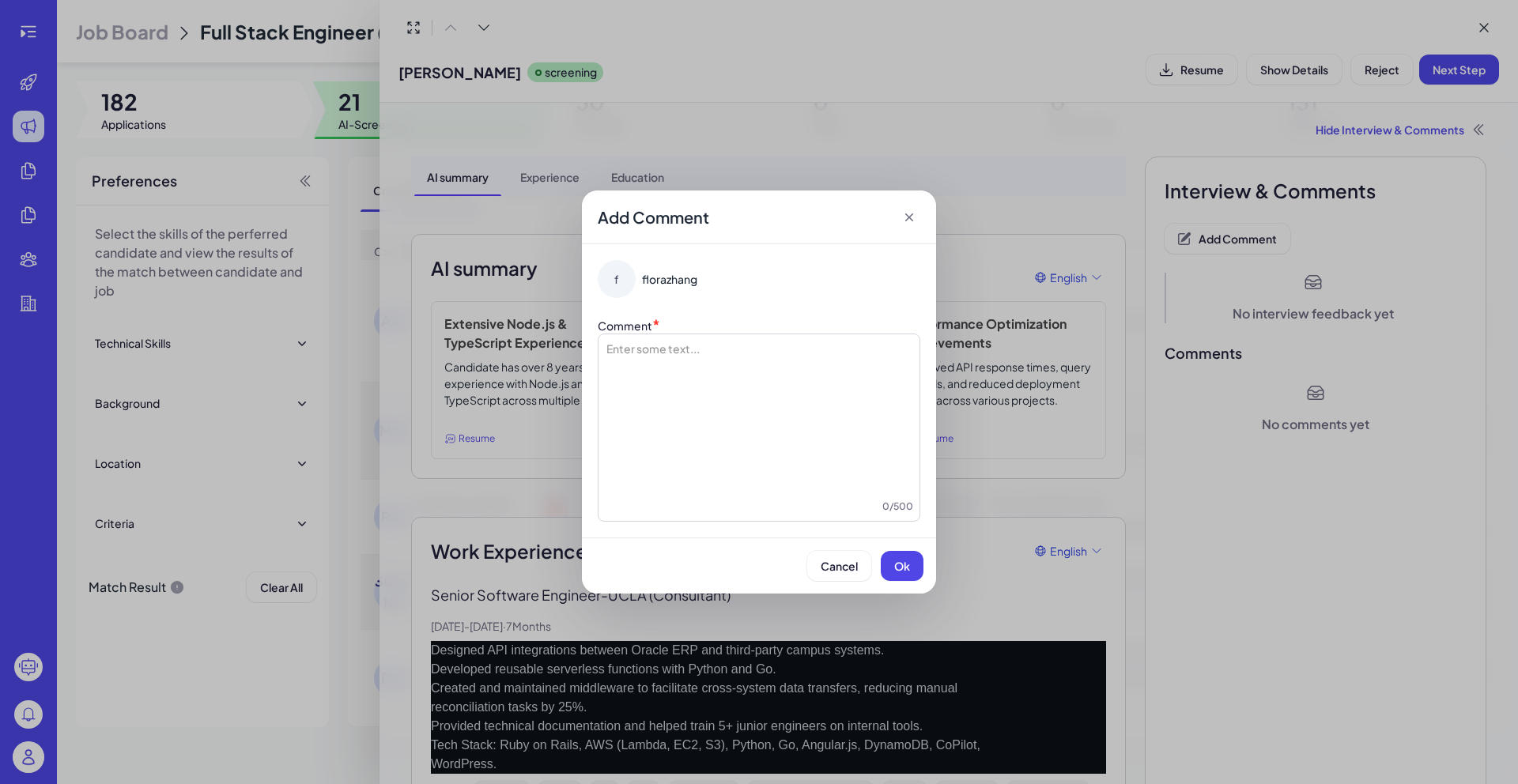
click at [781, 413] on div at bounding box center [759, 419] width 308 height 158
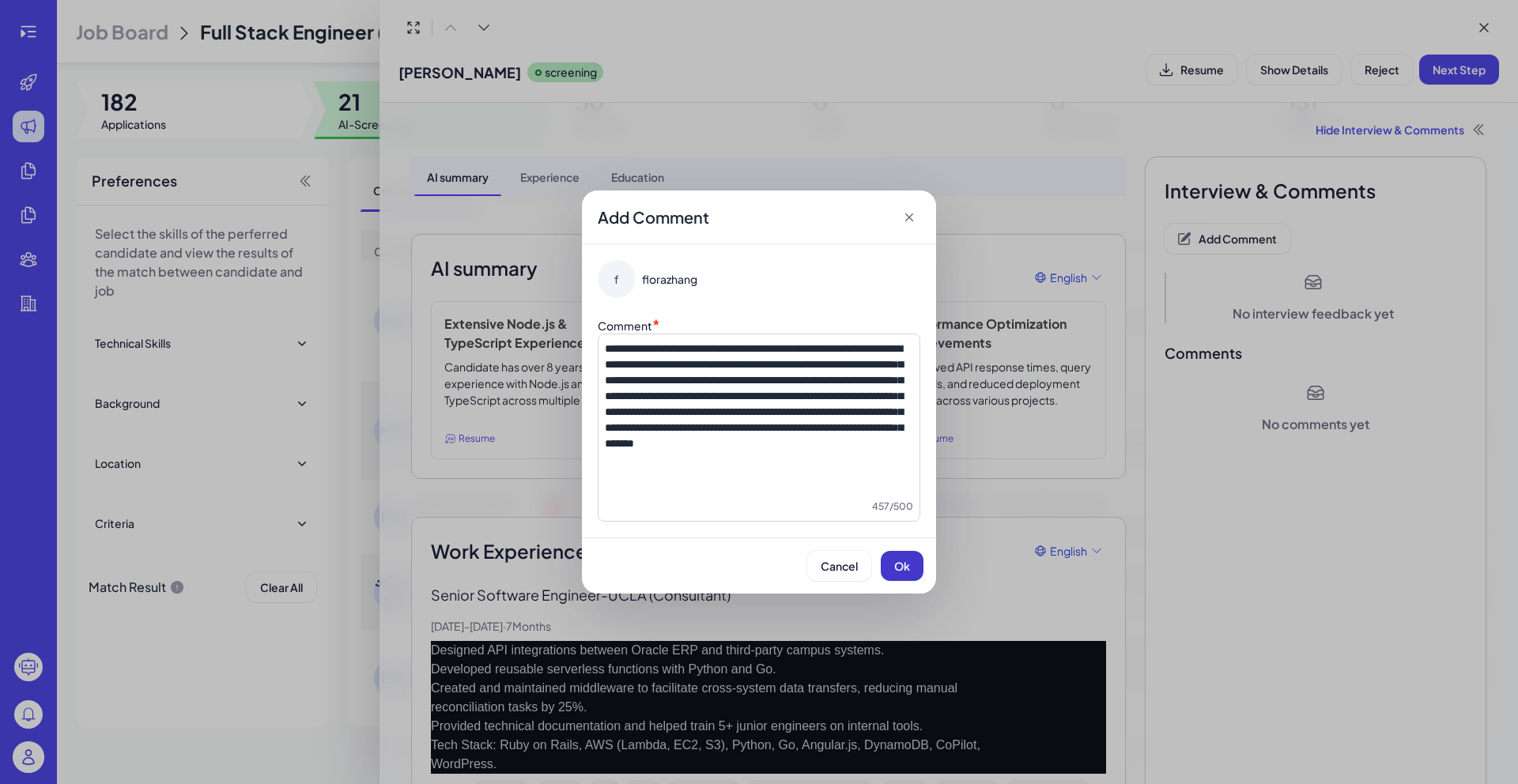
click at [907, 570] on span "Ok" at bounding box center [902, 566] width 16 height 14
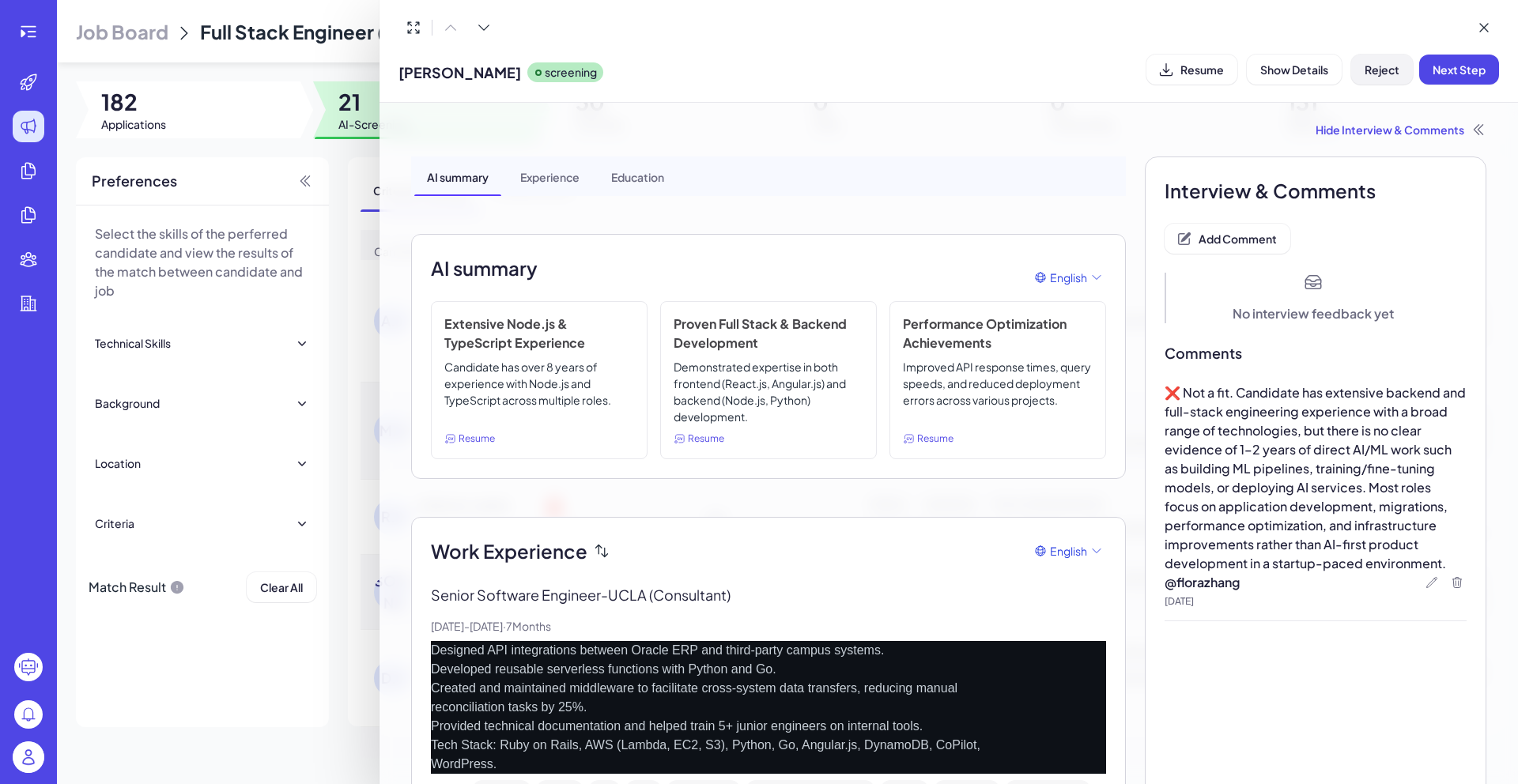
click at [1384, 76] on button "Reject" at bounding box center [1381, 69] width 62 height 30
click at [1468, 183] on button "Ok" at bounding box center [1468, 171] width 36 height 27
click at [1483, 31] on icon at bounding box center [1483, 28] width 16 height 16
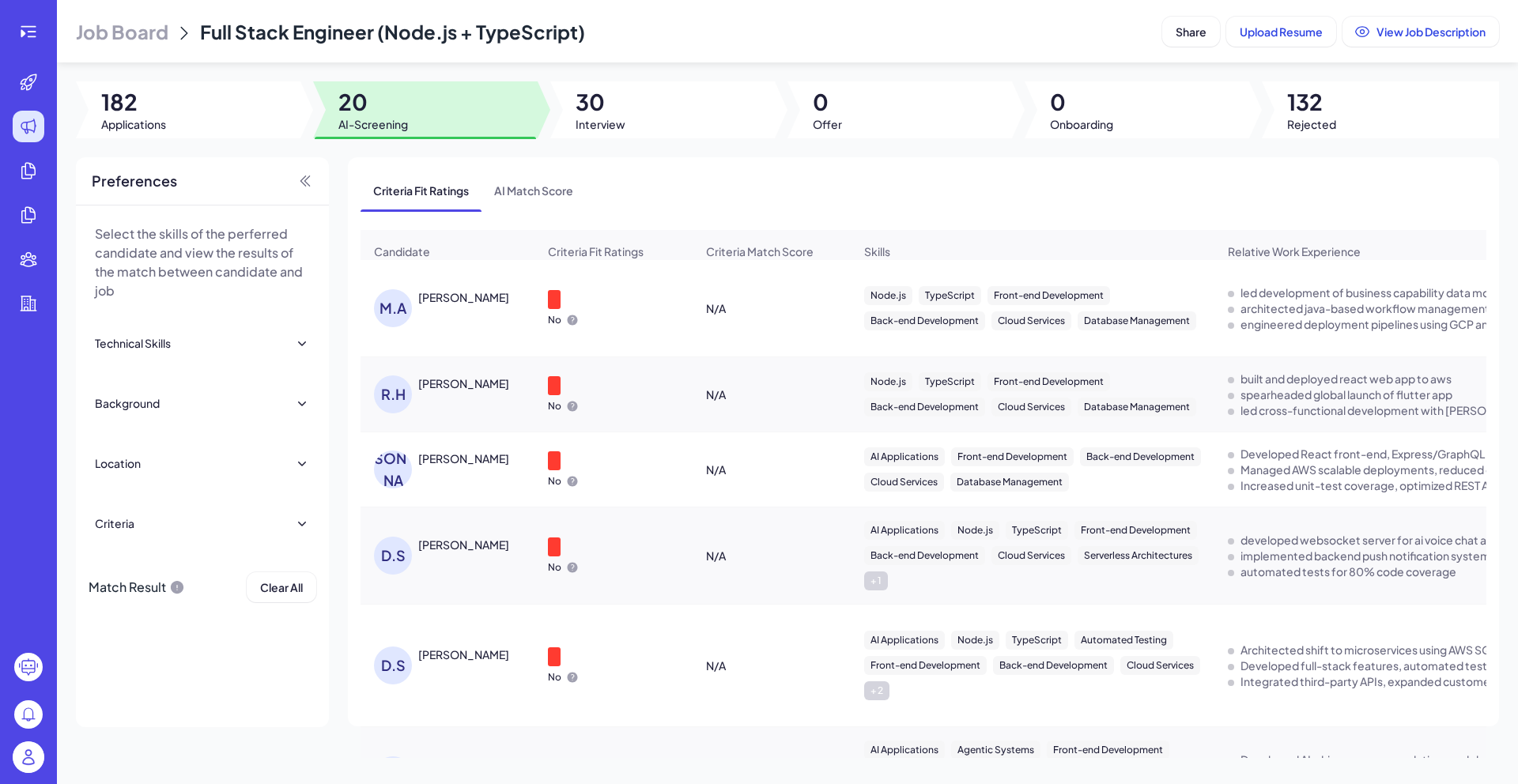
click at [439, 318] on div "M.A Maria Ananickal" at bounding box center [455, 308] width 162 height 38
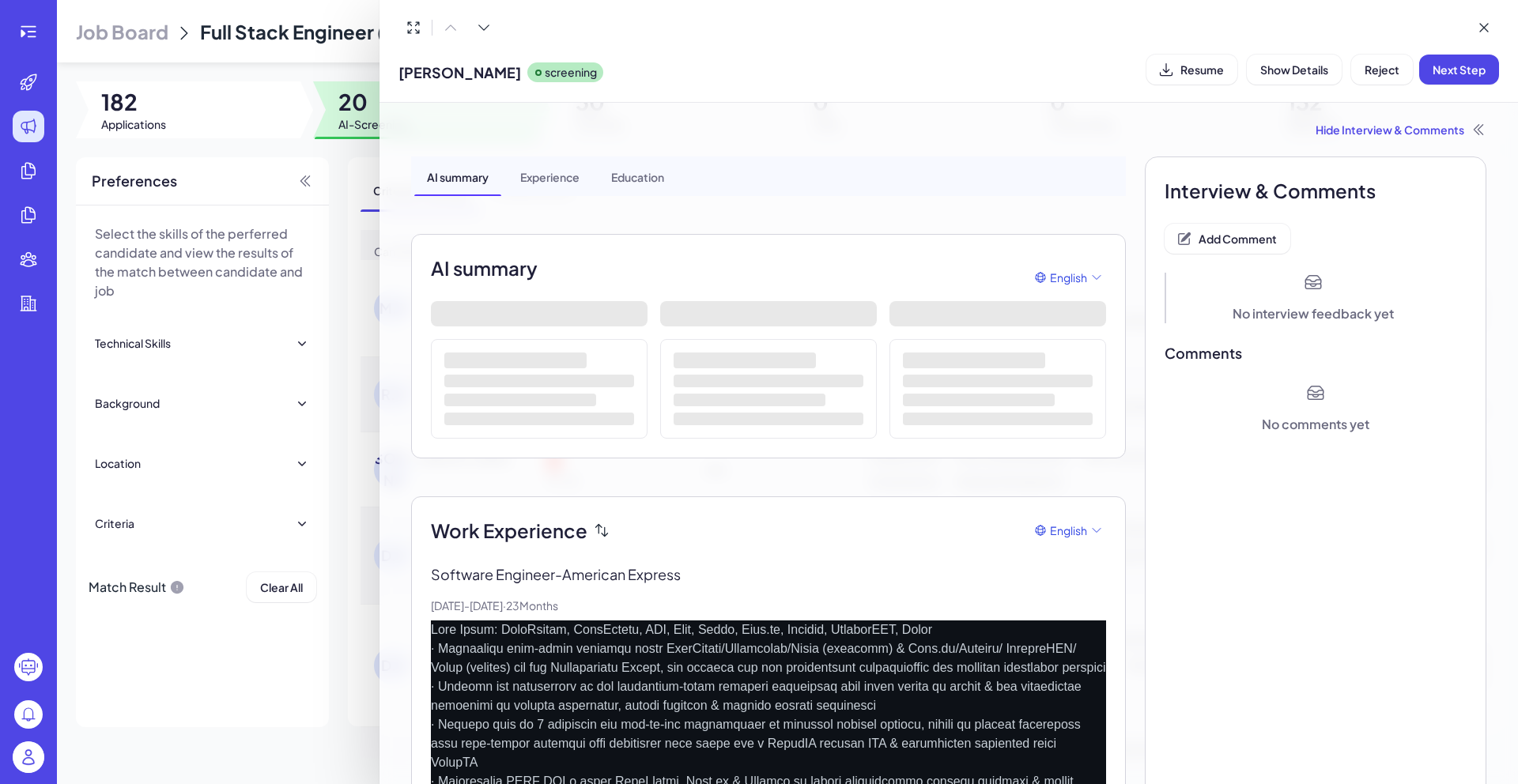
click at [1207, 76] on button "Resume" at bounding box center [1191, 69] width 91 height 30
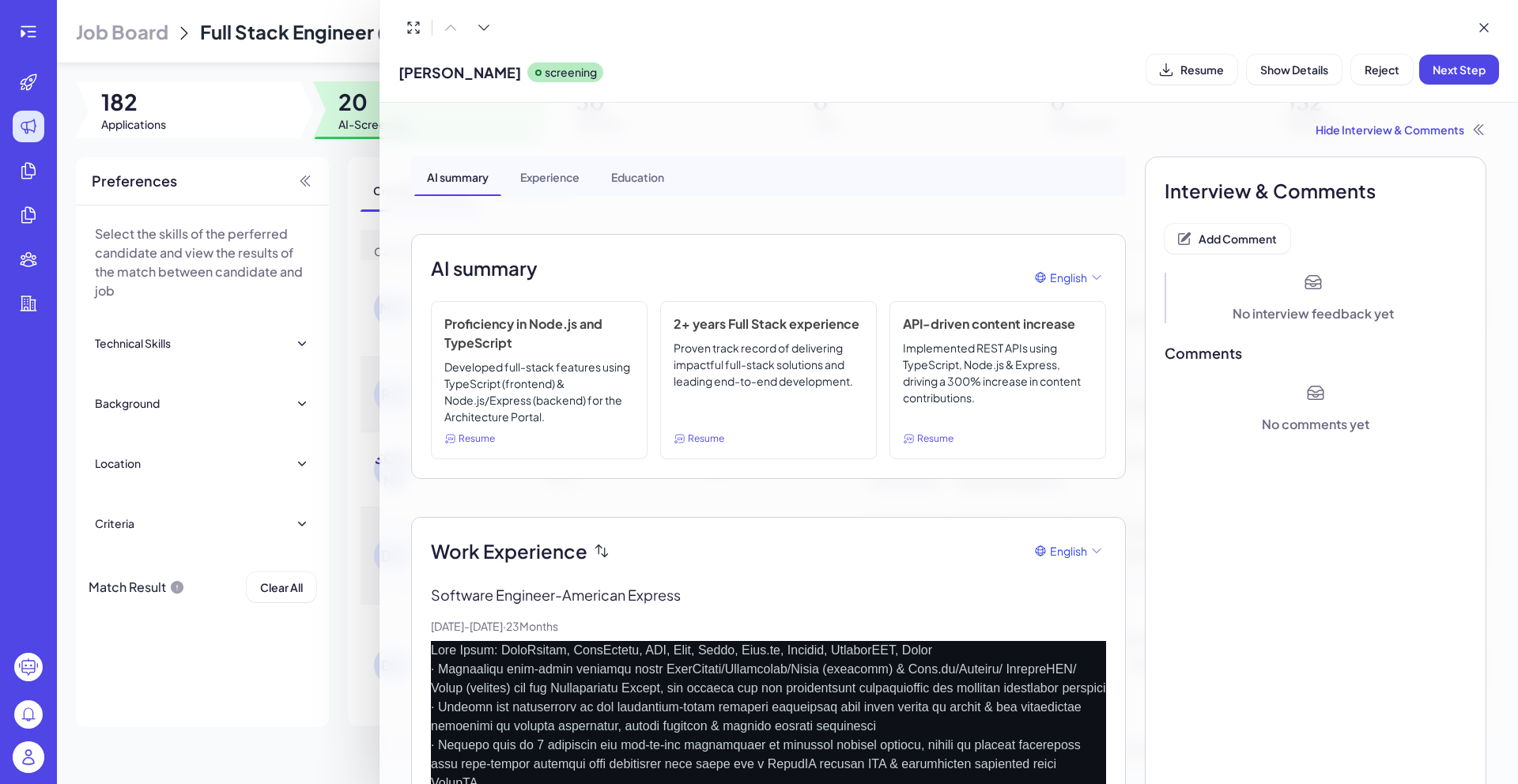
click at [1359, 125] on div "Hide Interview & Comments" at bounding box center [948, 129] width 1075 height 16
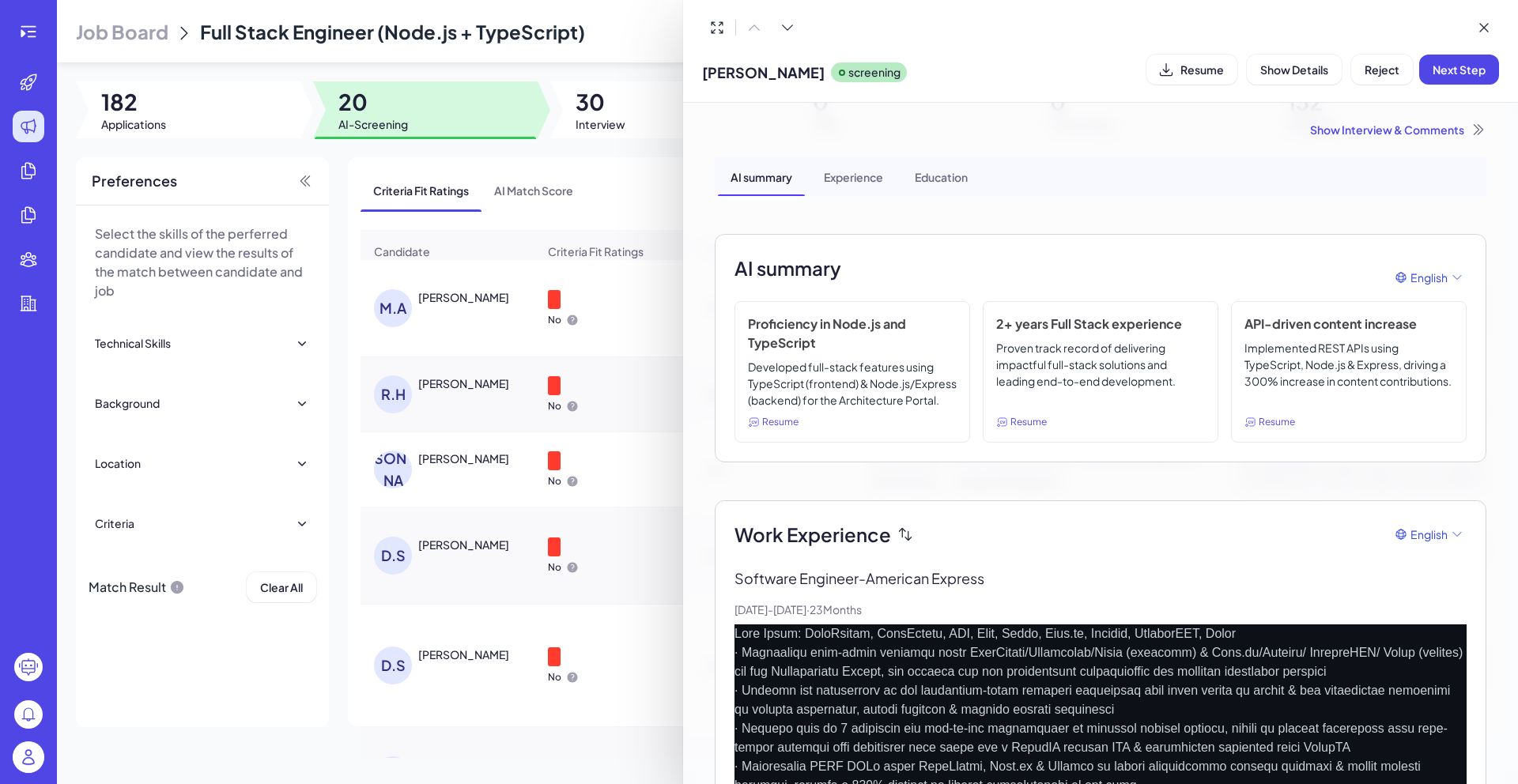
click at [1360, 122] on div "Show Interview & Comments" at bounding box center [1100, 129] width 771 height 16
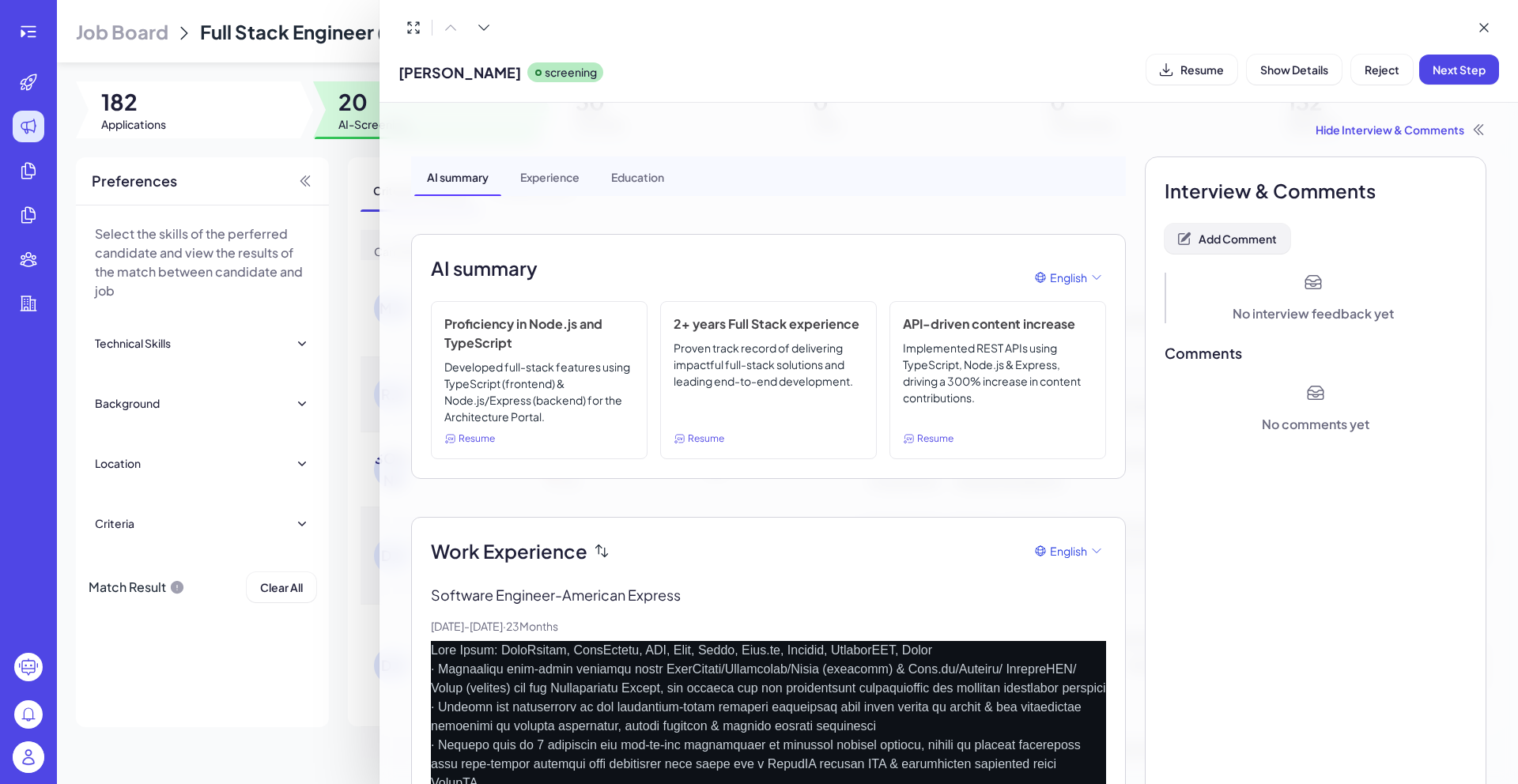
click at [1243, 239] on span "Add Comment" at bounding box center [1237, 239] width 78 height 14
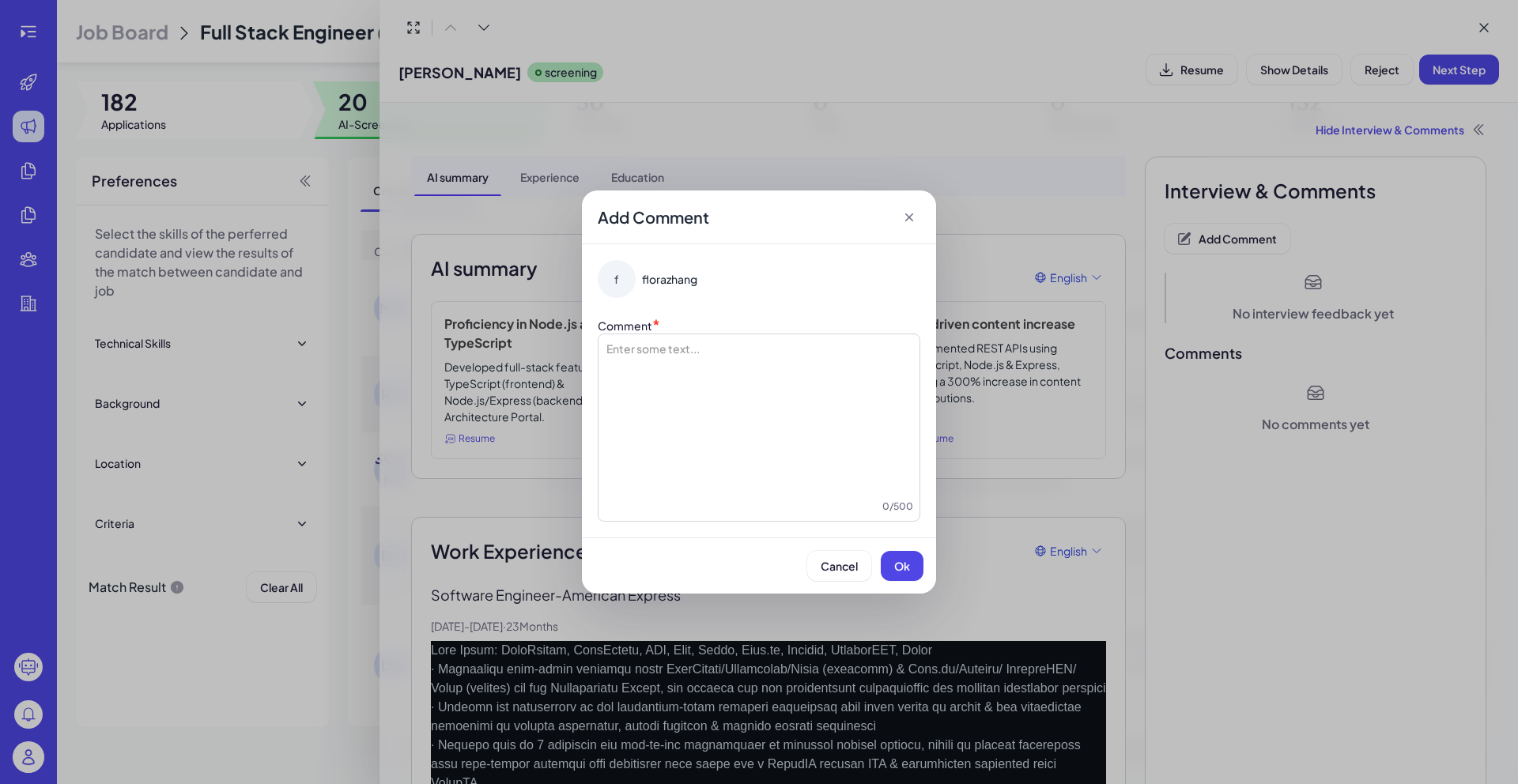
click at [767, 394] on div at bounding box center [759, 419] width 308 height 158
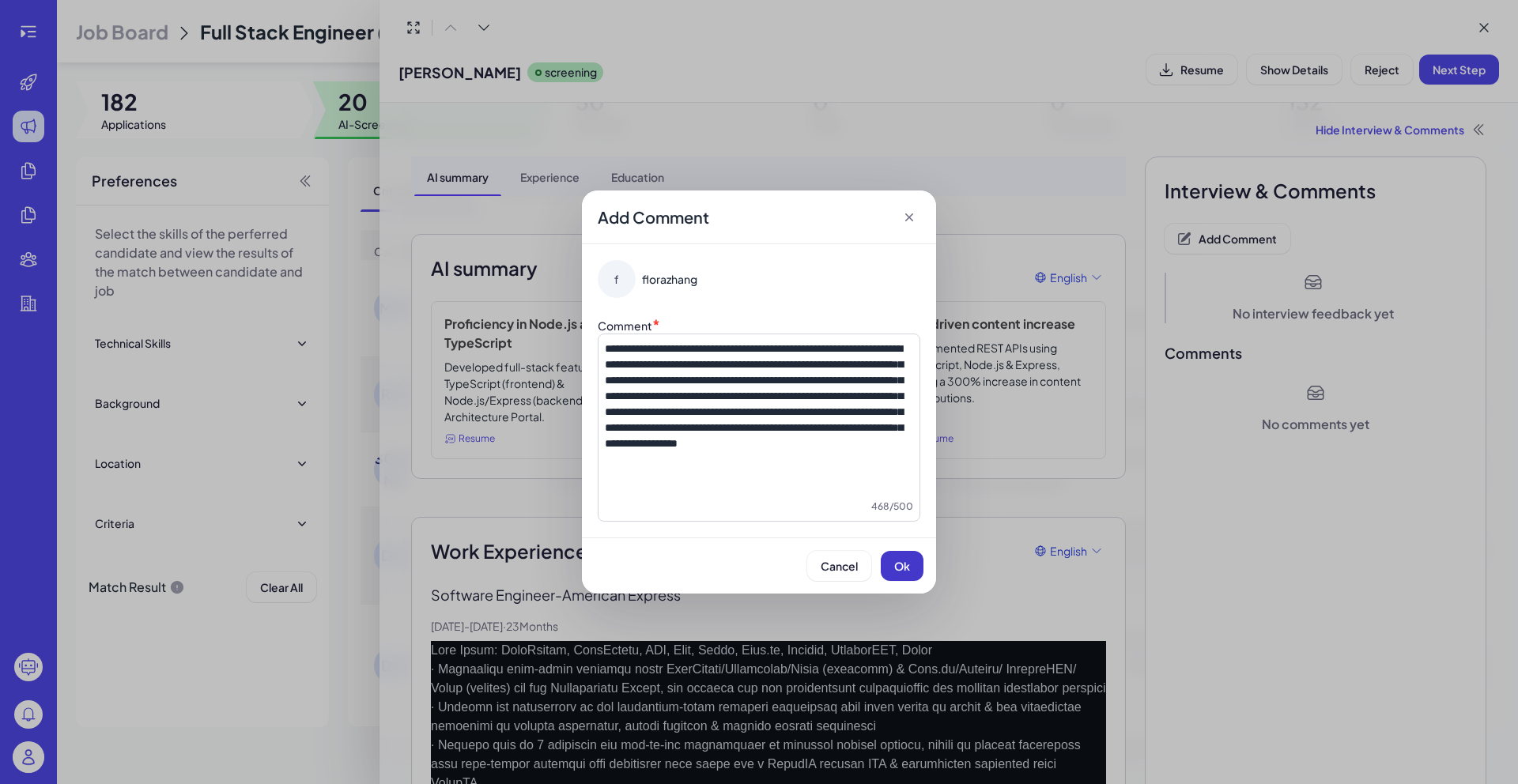
click at [905, 570] on span "Ok" at bounding box center [902, 566] width 16 height 14
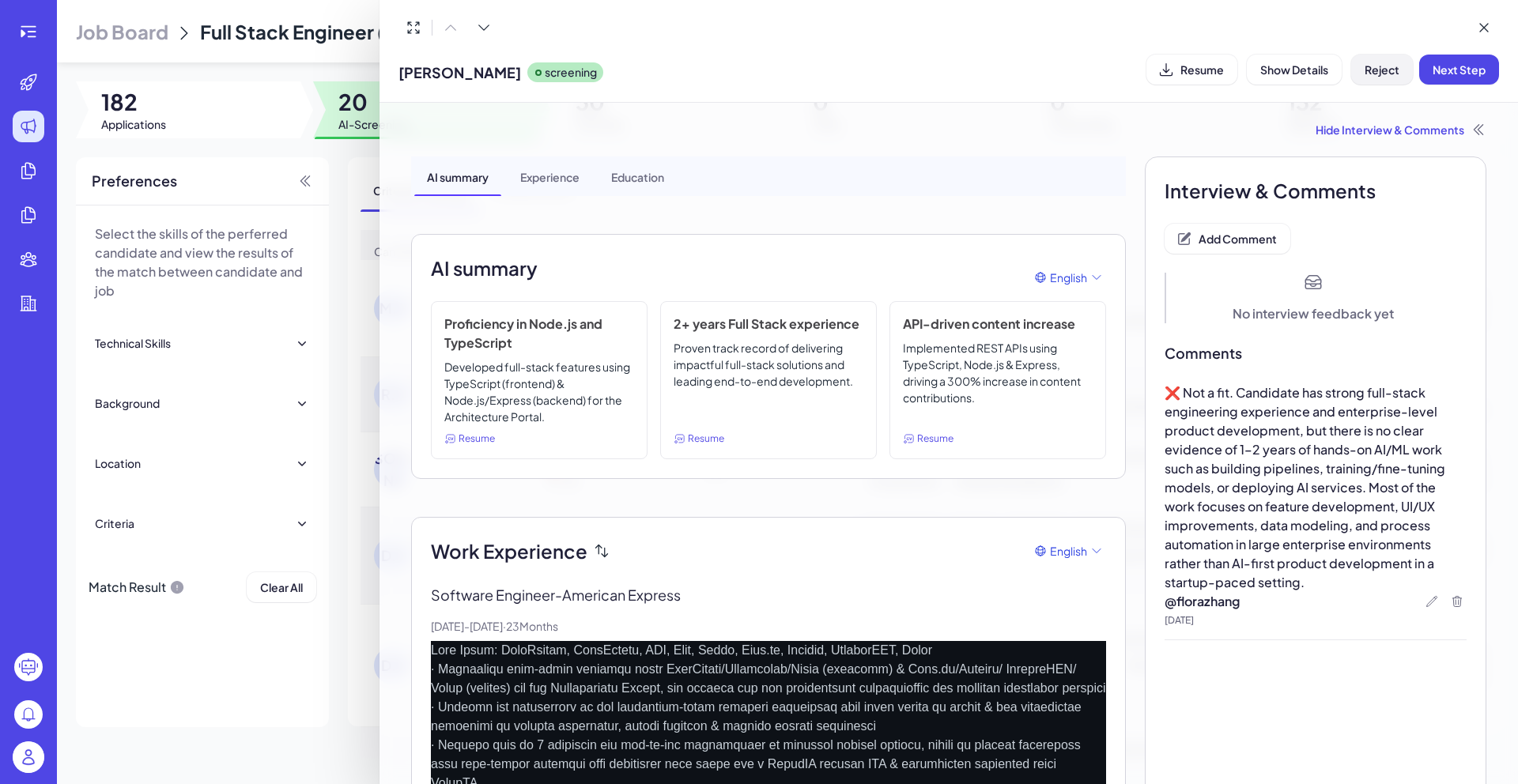
click at [1387, 79] on button "Reject" at bounding box center [1381, 69] width 62 height 30
click at [1458, 170] on button "Ok" at bounding box center [1468, 171] width 36 height 27
click at [1491, 29] on icon at bounding box center [1483, 28] width 16 height 16
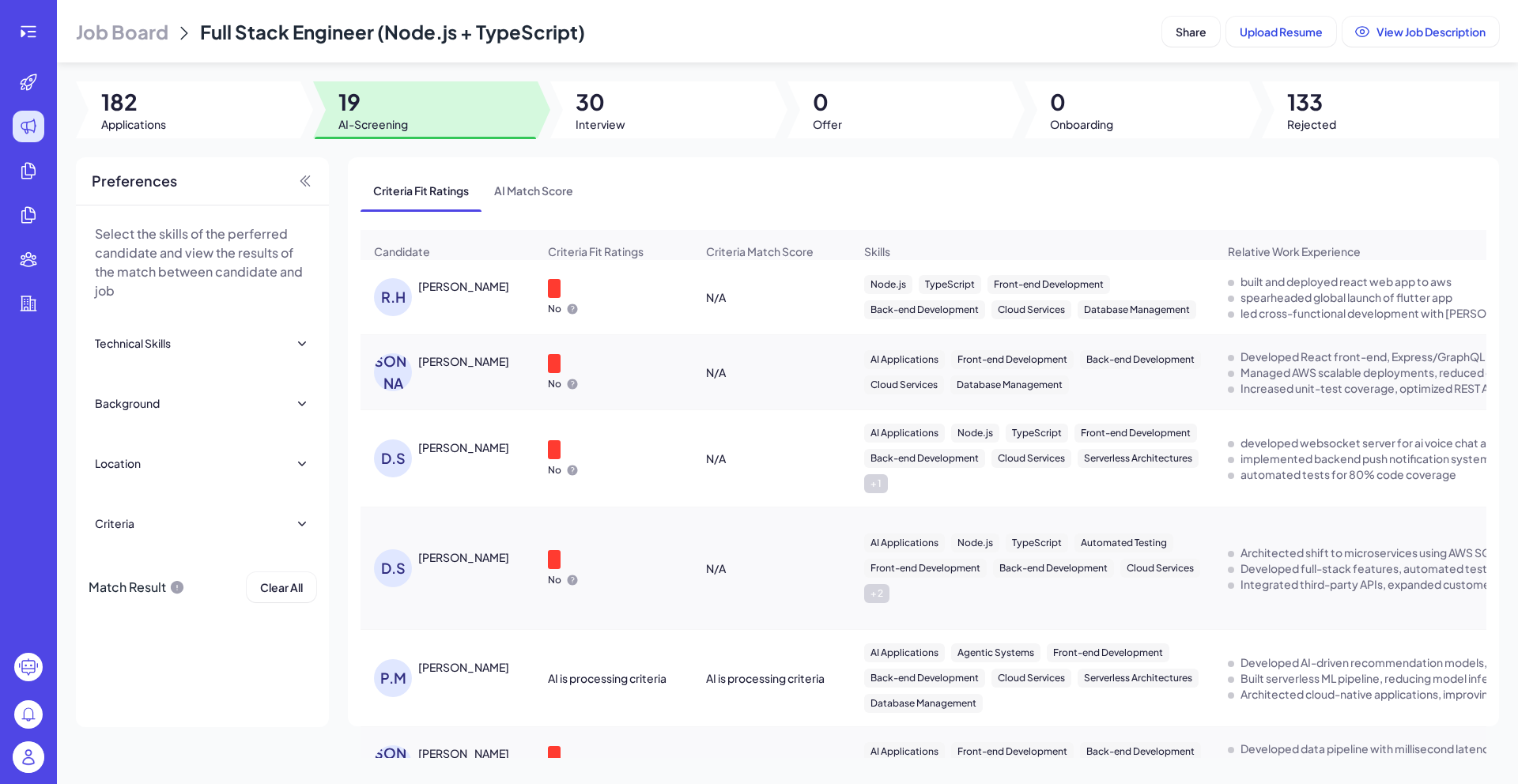
click at [450, 285] on div "R.H Rasmus Henriksen" at bounding box center [447, 297] width 172 height 64
click at [469, 305] on div "R.H Rasmus Henriksen" at bounding box center [455, 297] width 162 height 38
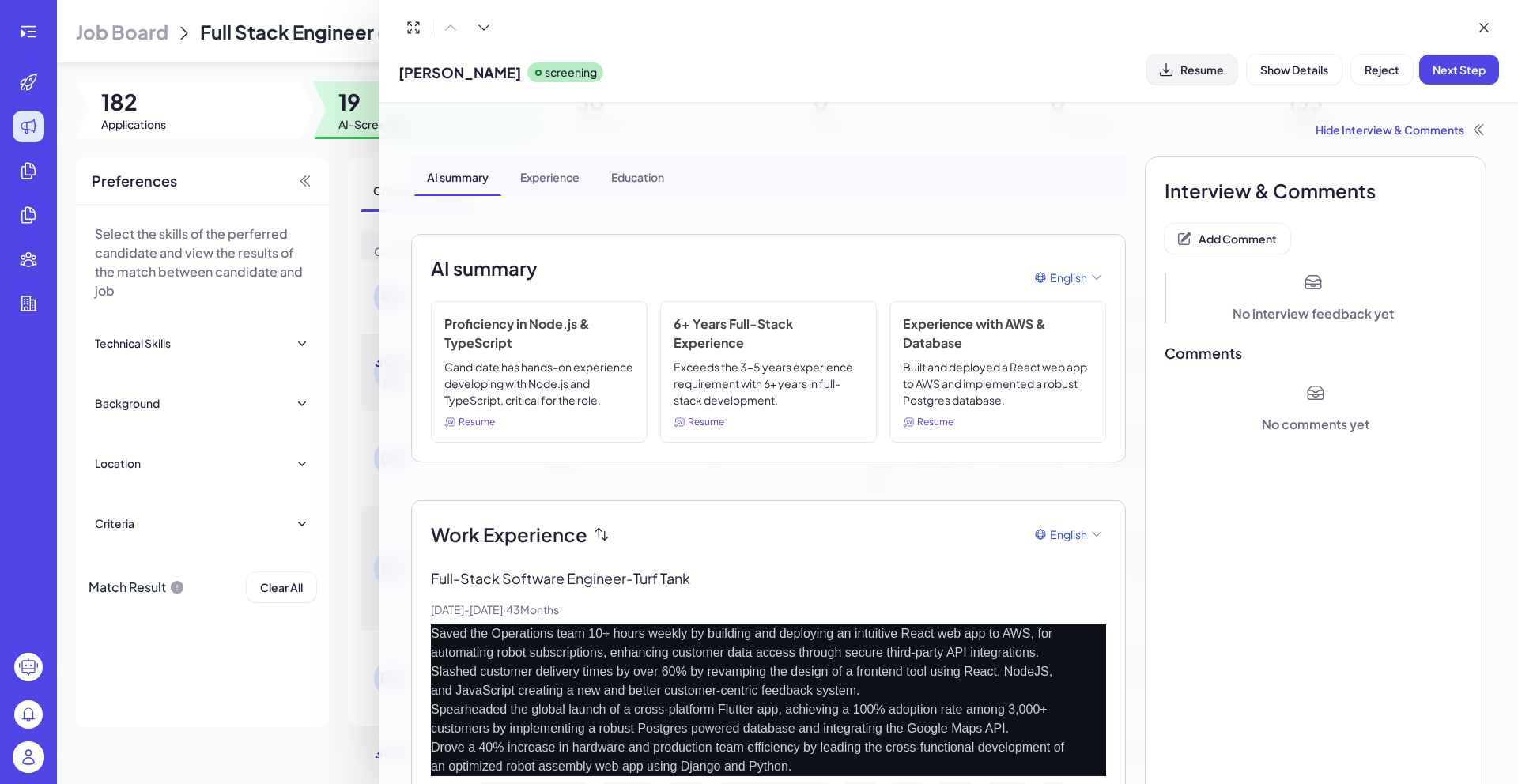
click at [1191, 76] on span "Resume" at bounding box center [1202, 70] width 43 height 14
click at [1212, 237] on span "Add Comment" at bounding box center [1237, 239] width 78 height 14
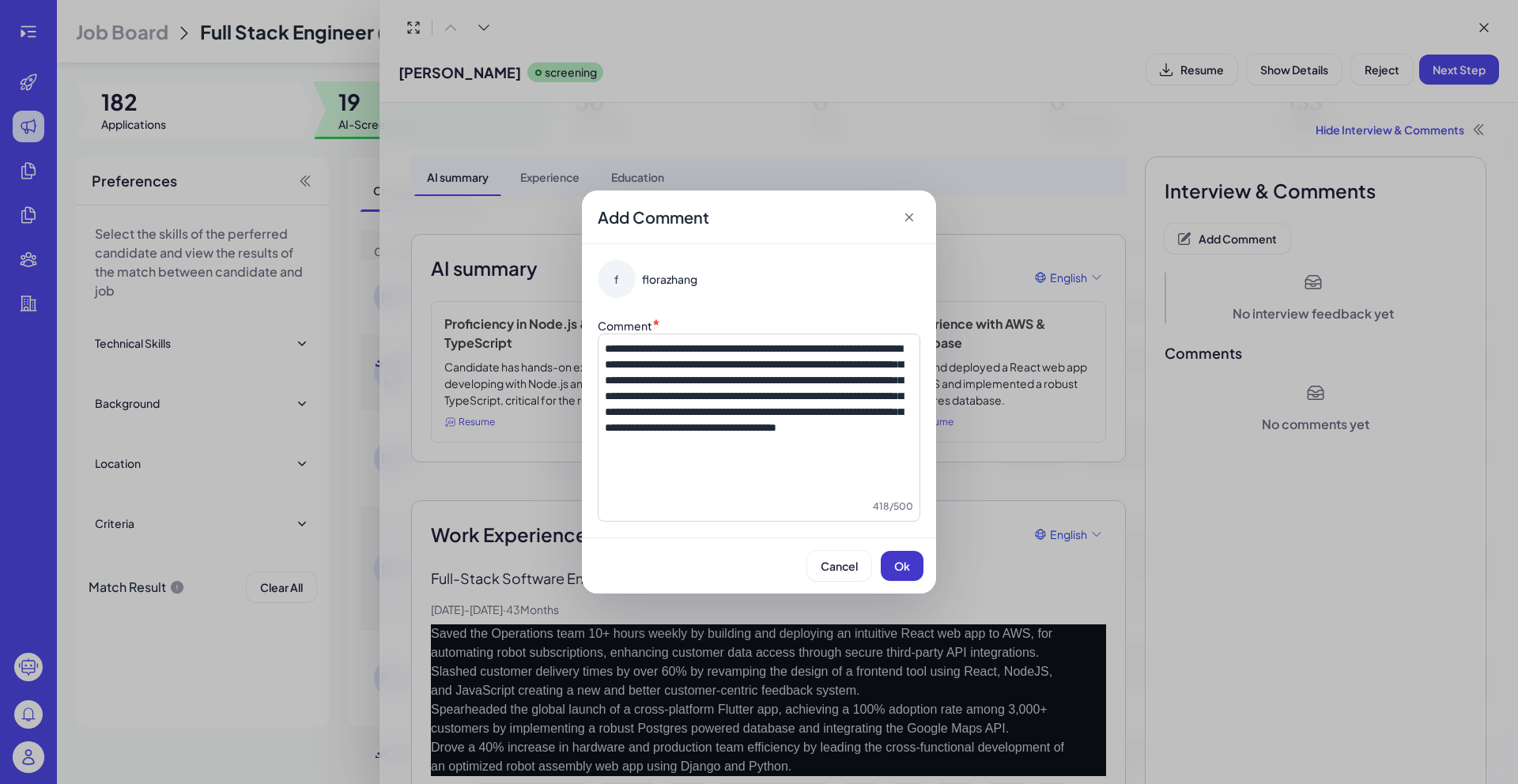
click at [889, 562] on button "Ok" at bounding box center [902, 565] width 43 height 30
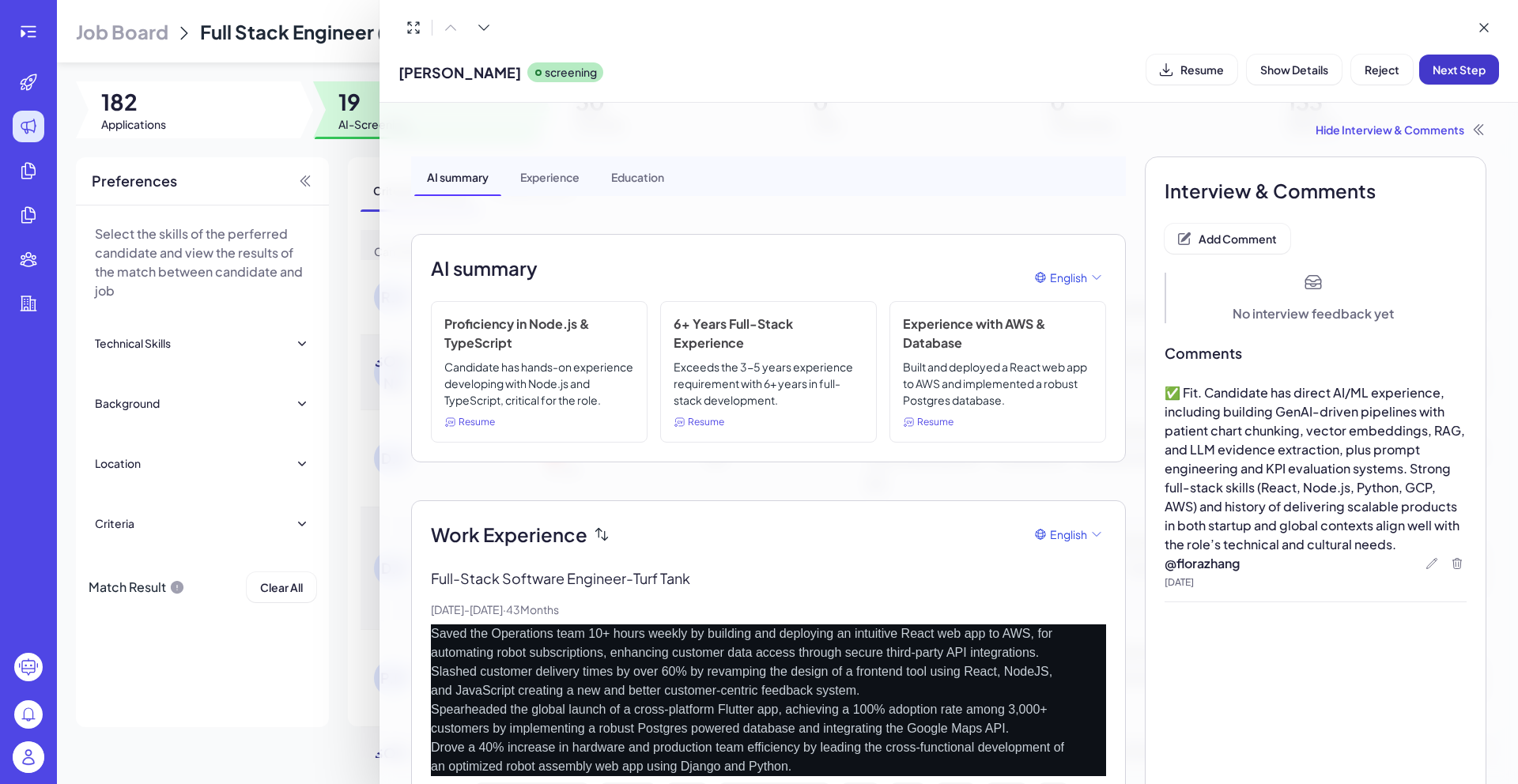
click at [1457, 76] on button "Next Step" at bounding box center [1458, 69] width 80 height 30
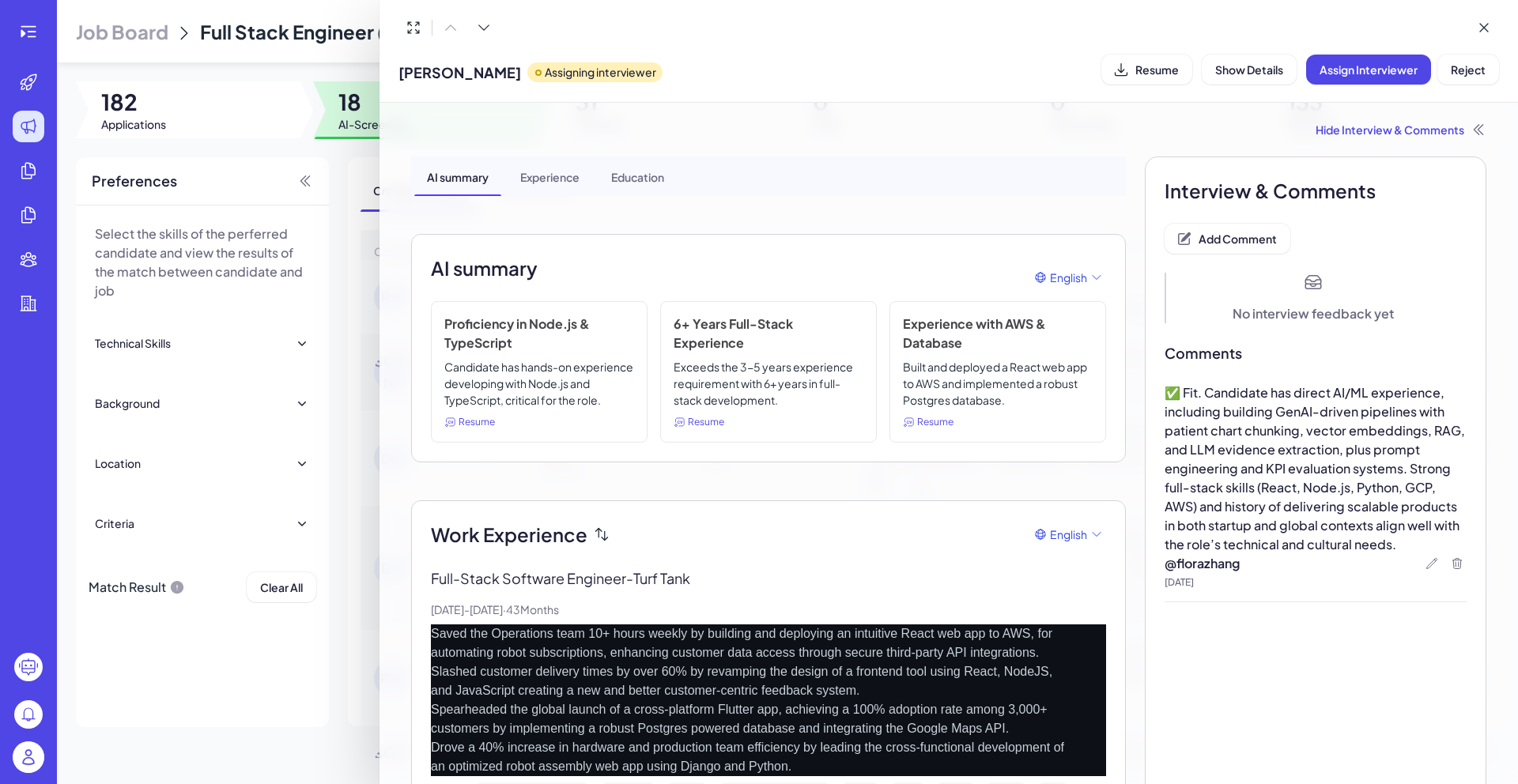
click at [344, 150] on div at bounding box center [759, 392] width 1518 height 784
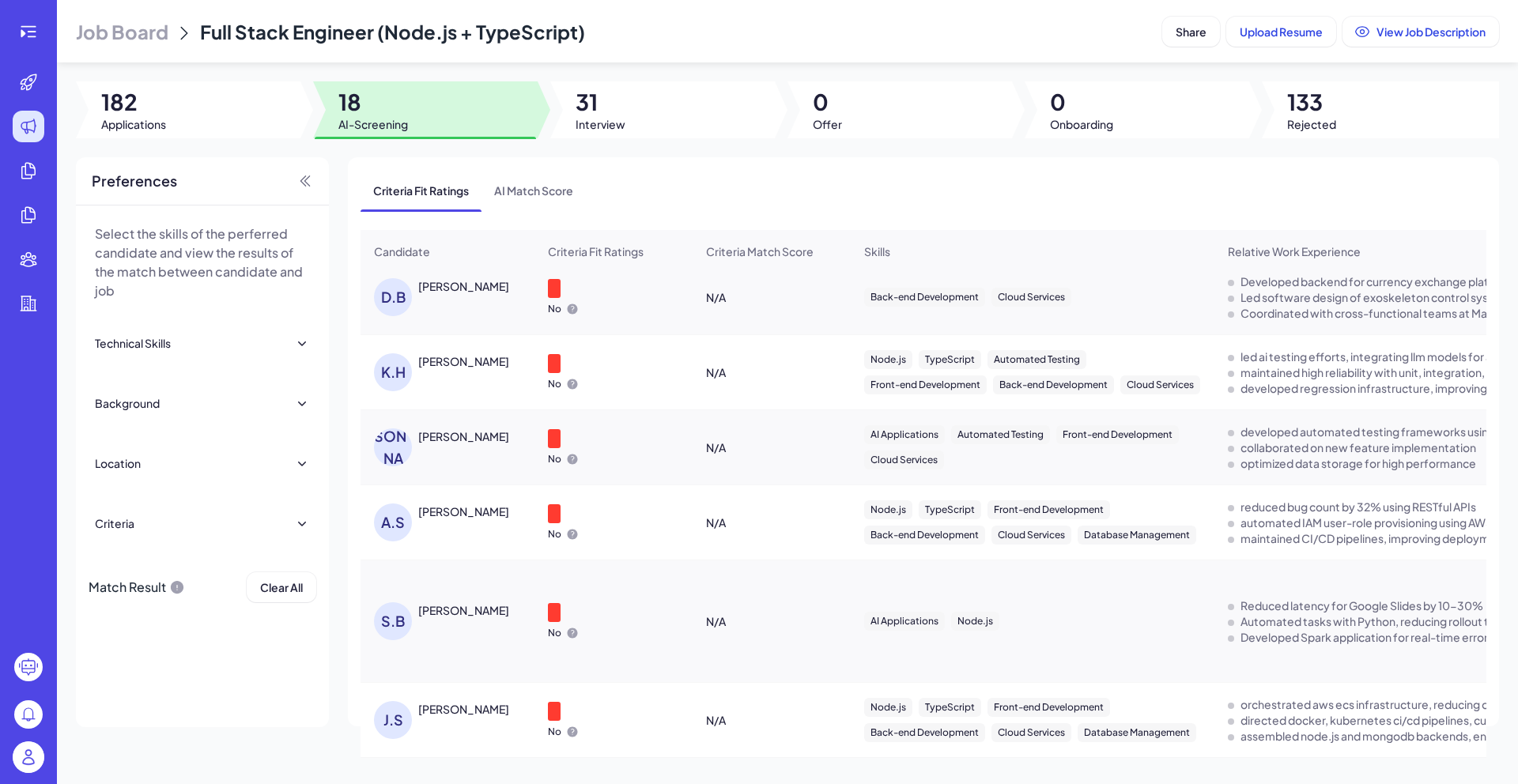
scroll to position [1015, 0]
click at [468, 709] on div "[PERSON_NAME]" at bounding box center [463, 709] width 91 height 16
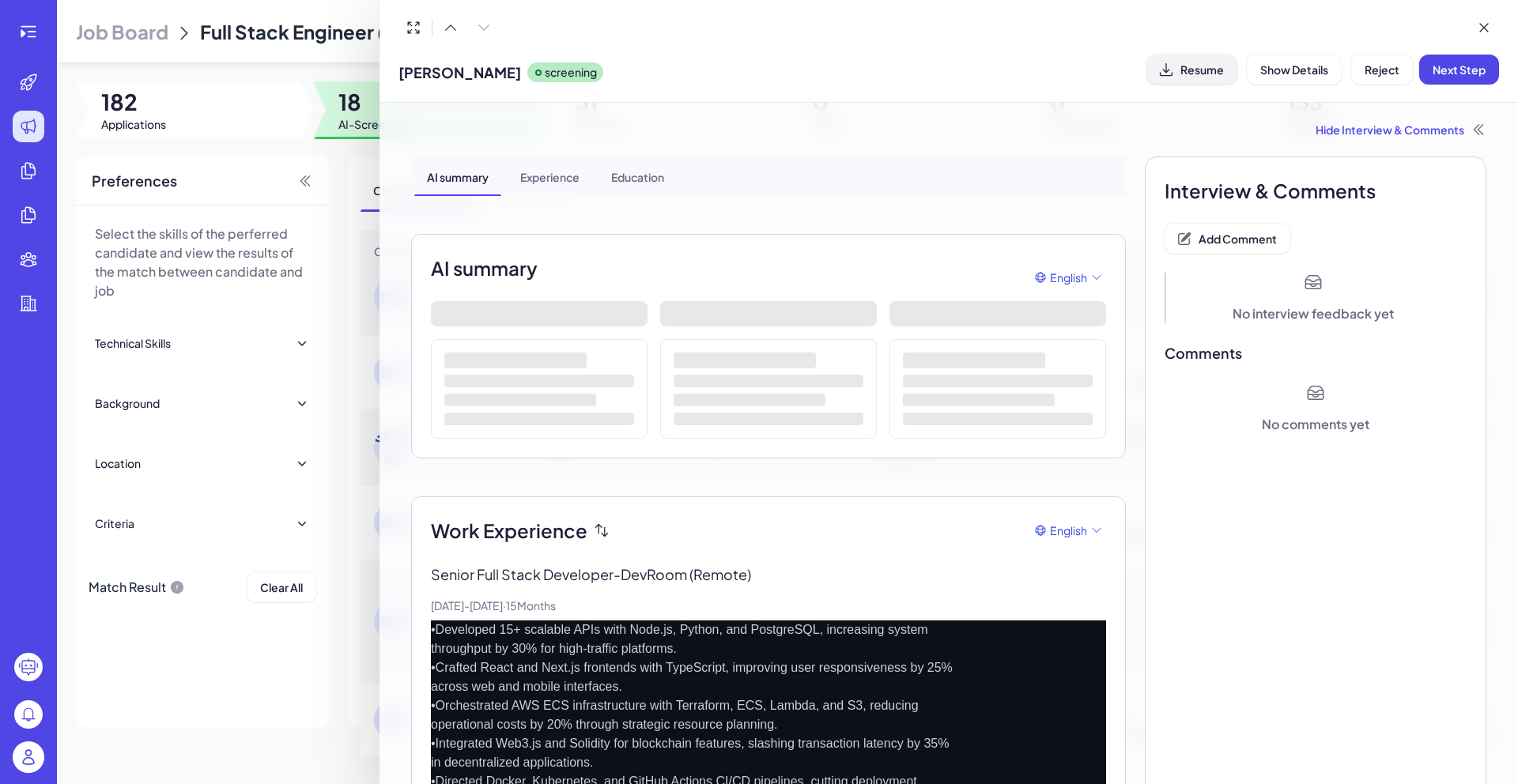
click at [1193, 78] on button "Resume" at bounding box center [1191, 69] width 91 height 30
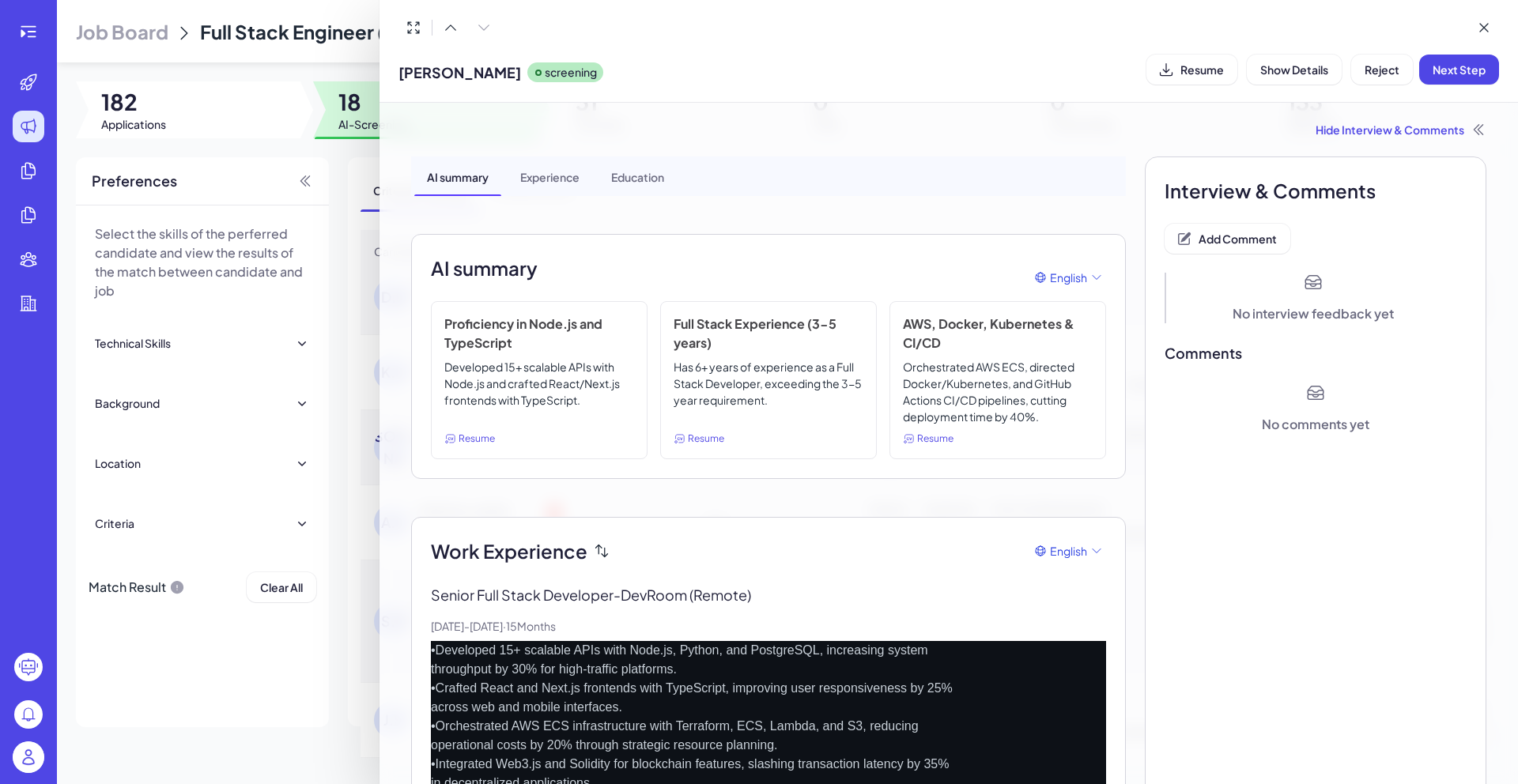
click at [1351, 133] on div "Hide Interview & Comments" at bounding box center [948, 129] width 1075 height 16
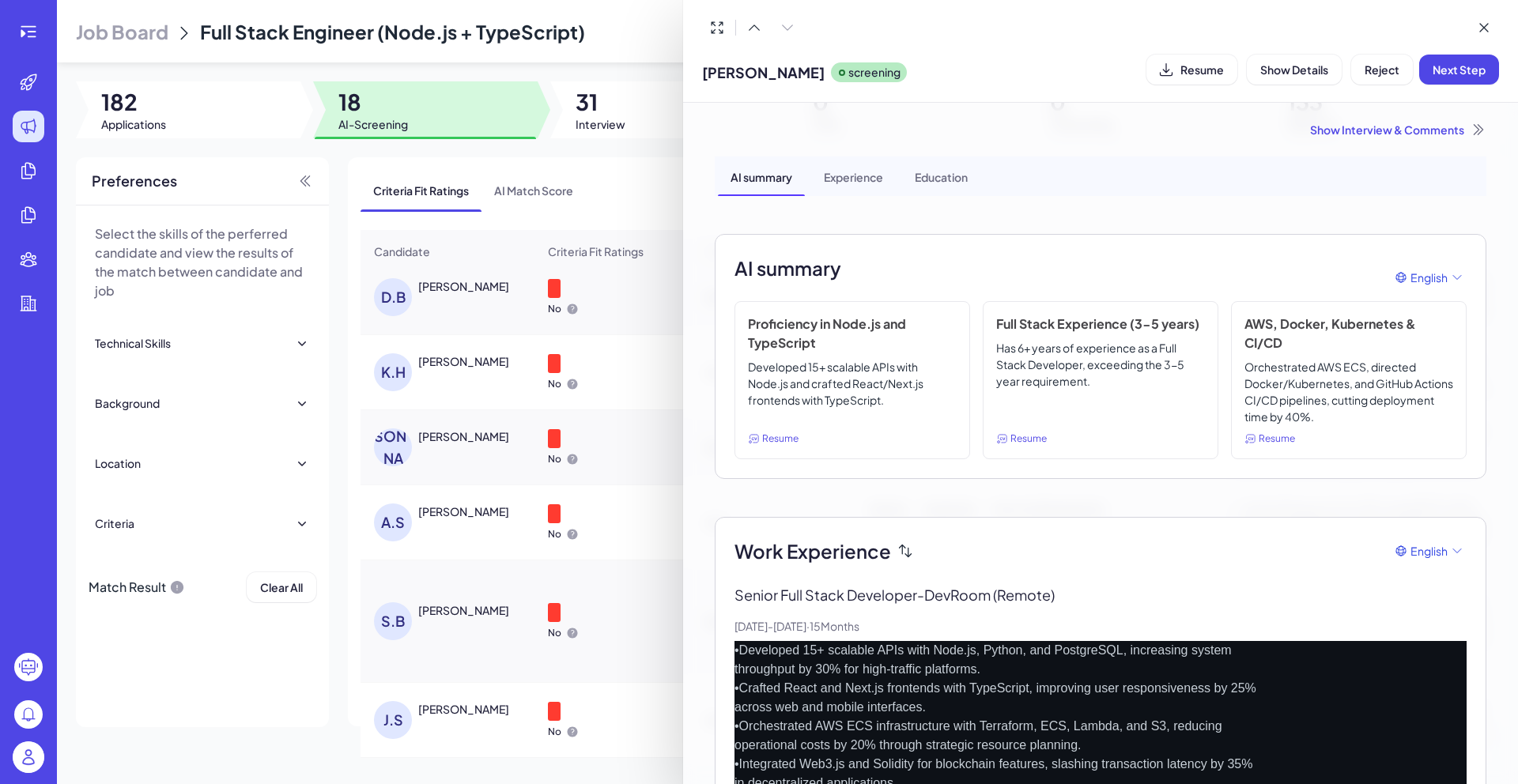
click at [1351, 133] on div "Show Interview & Comments" at bounding box center [1100, 129] width 771 height 16
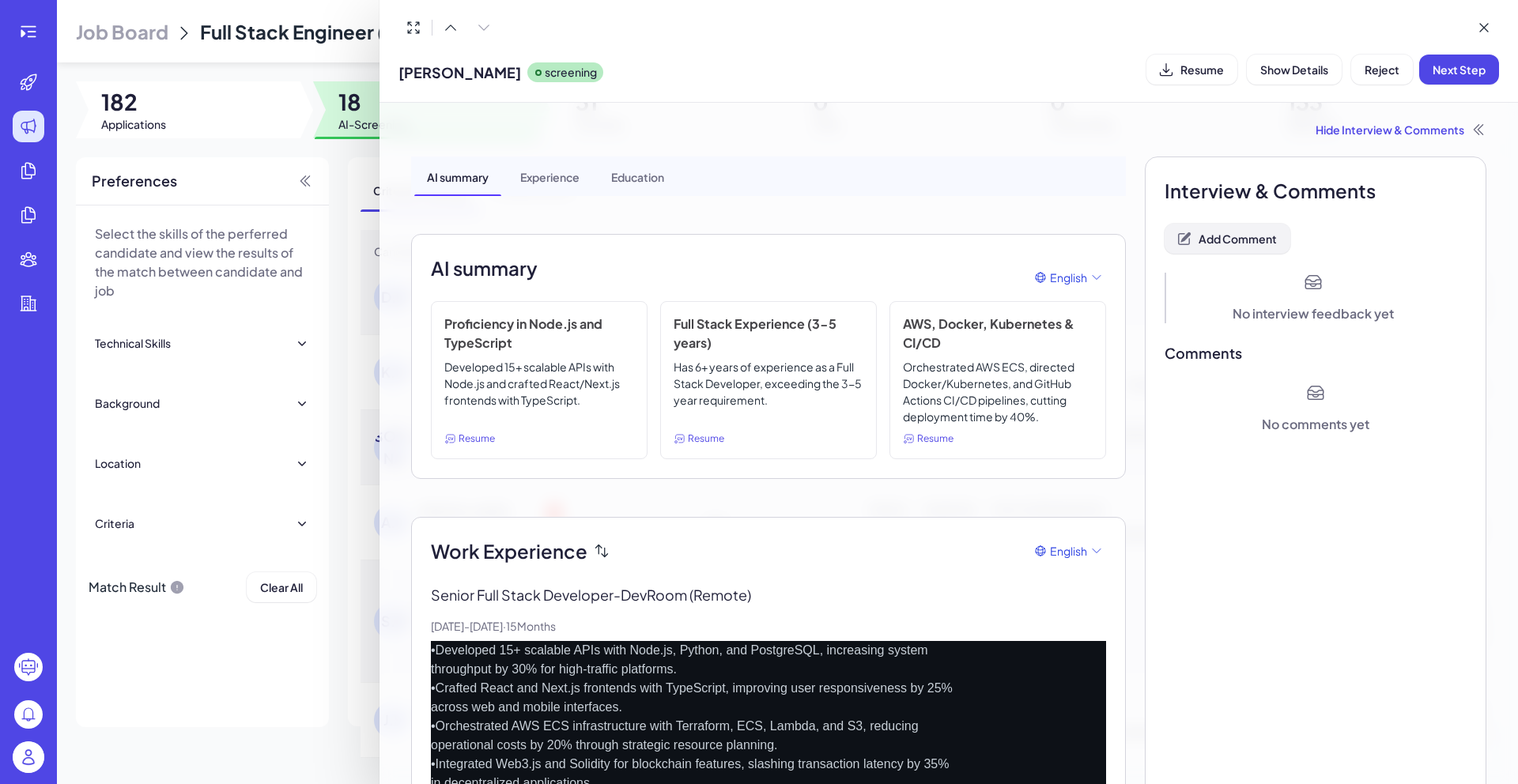
click at [1235, 238] on span "Add Comment" at bounding box center [1237, 239] width 78 height 14
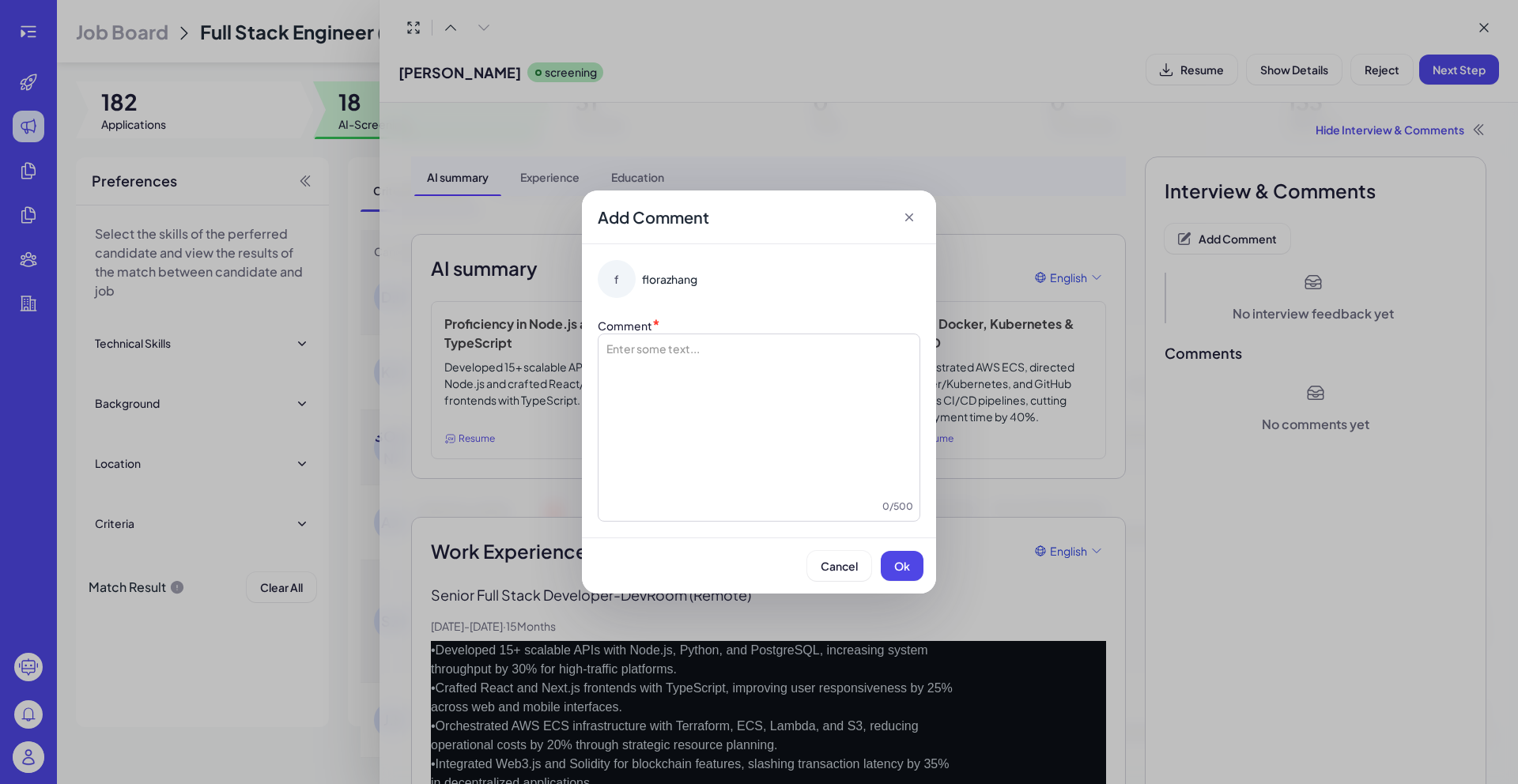
click at [759, 375] on div at bounding box center [759, 419] width 308 height 158
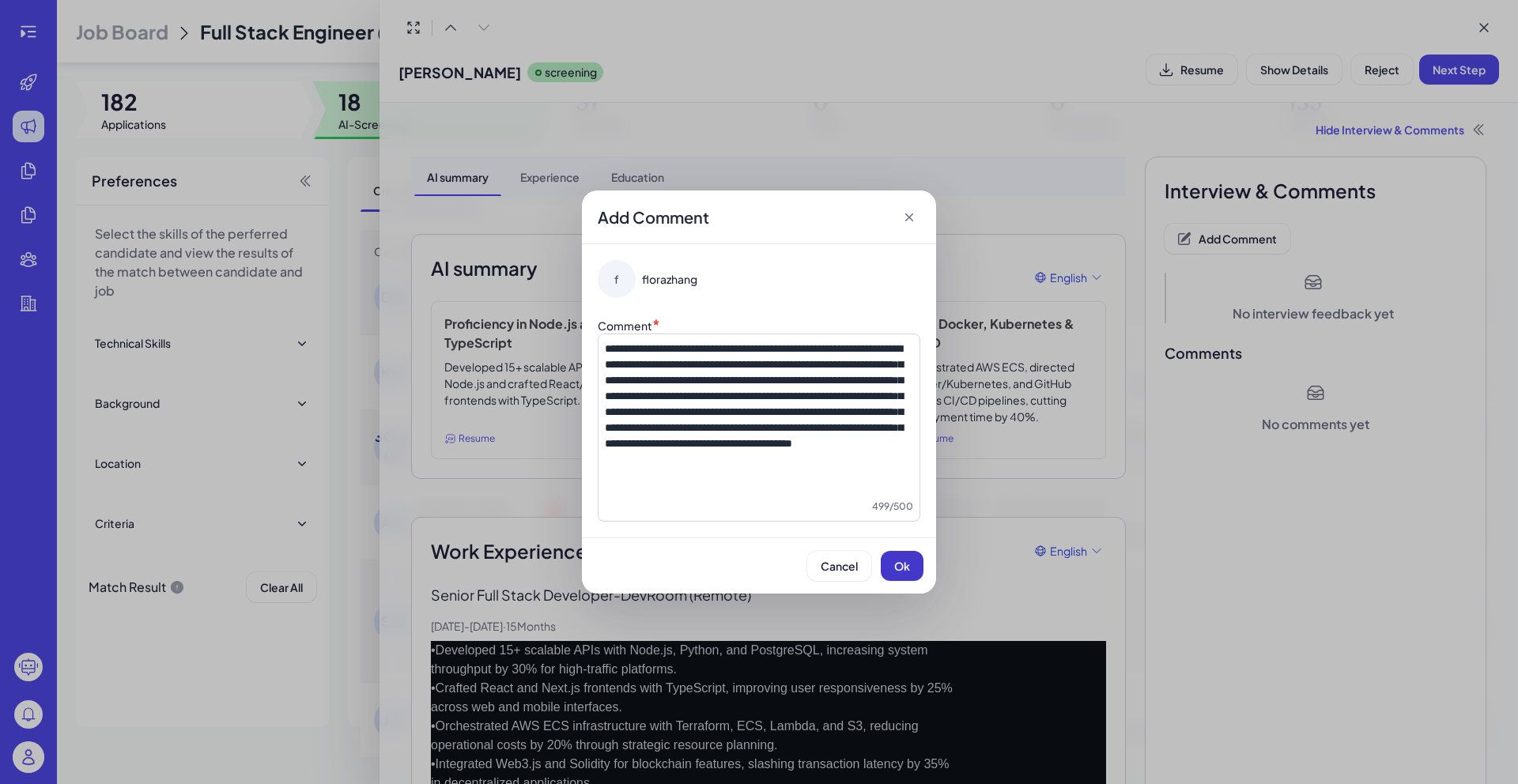
click at [915, 560] on button "Ok" at bounding box center [902, 565] width 43 height 30
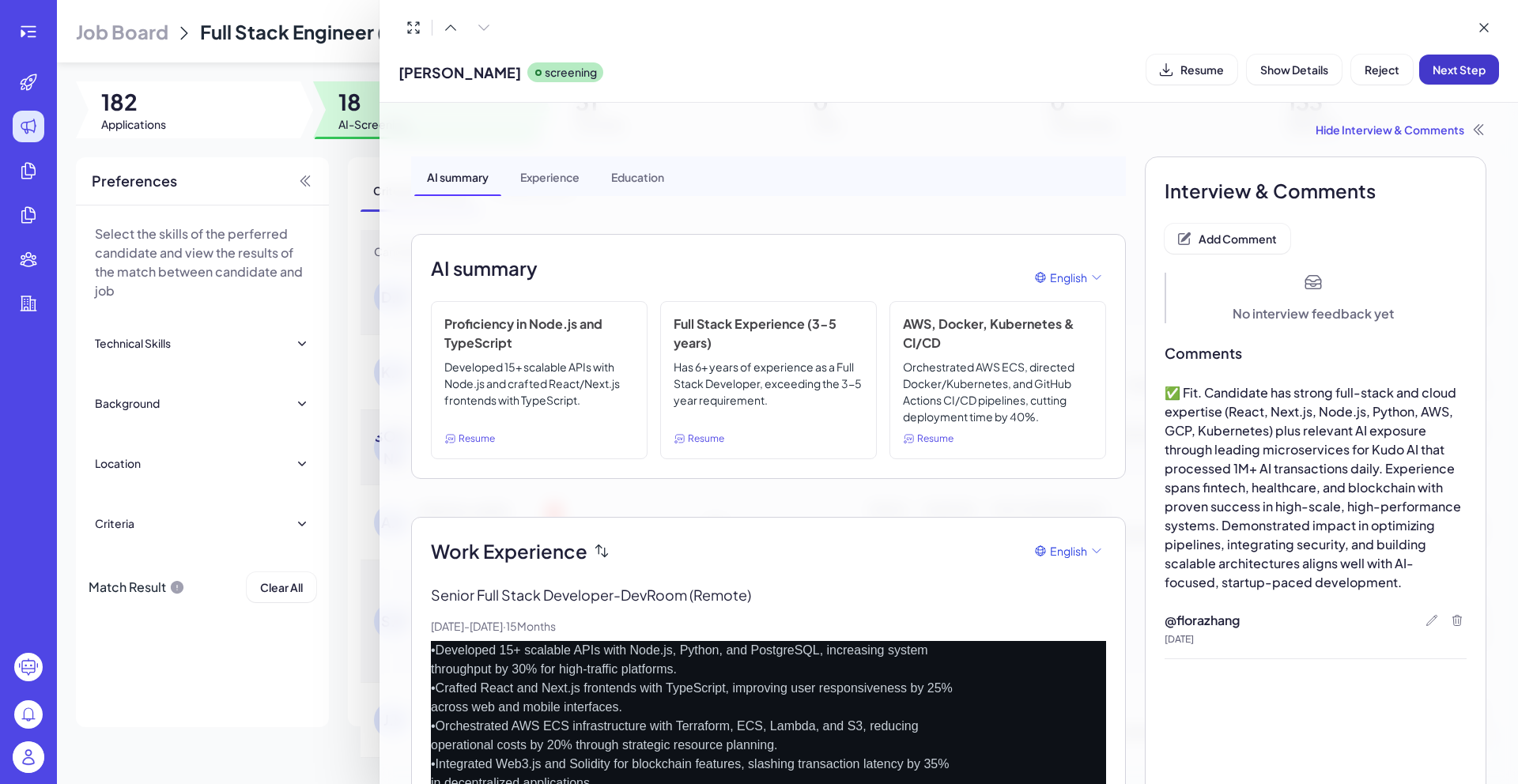
click at [1458, 66] on span "Next Step" at bounding box center [1458, 70] width 53 height 14
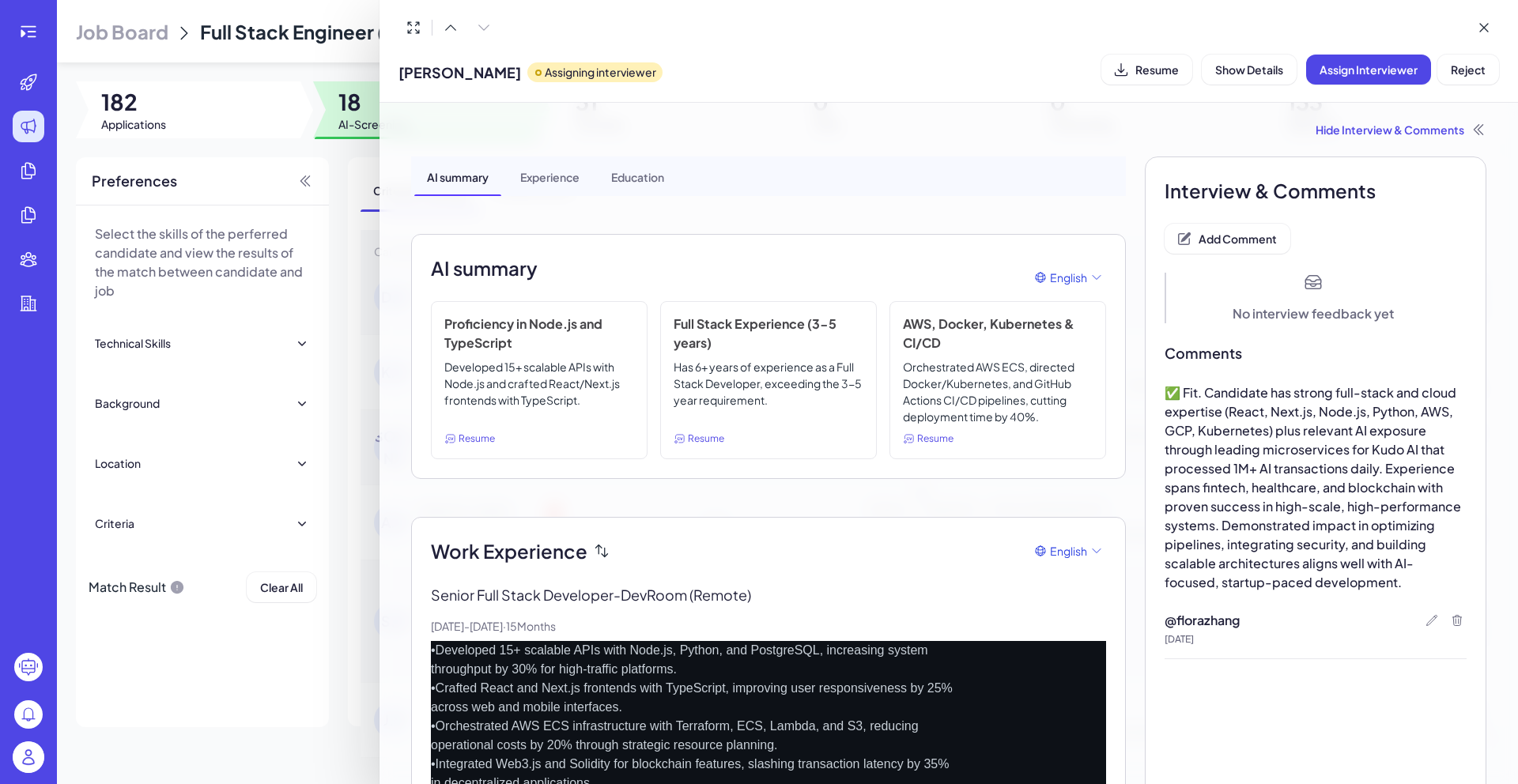
click at [360, 124] on div at bounding box center [759, 392] width 1518 height 784
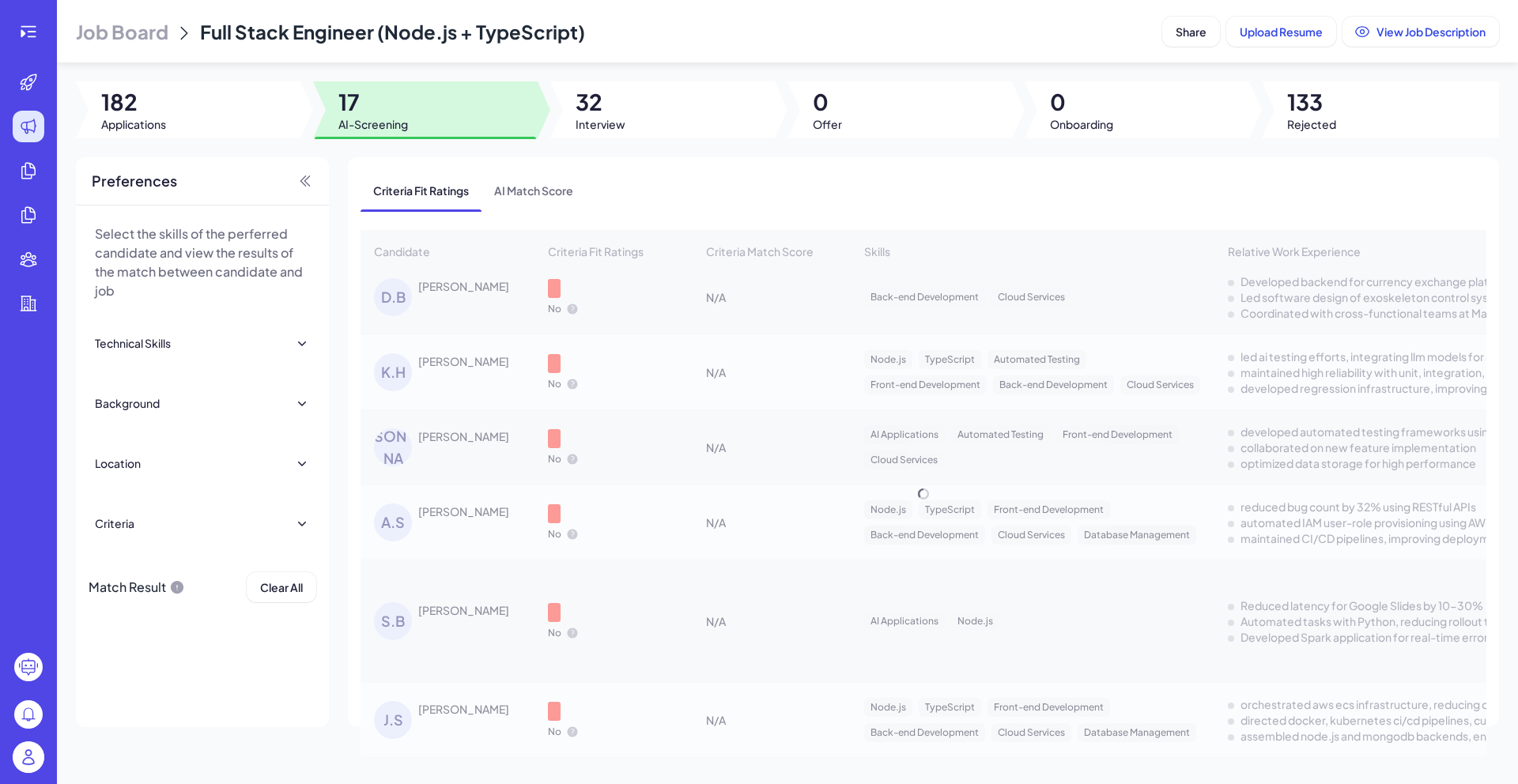
click at [360, 124] on span "AI-Screening" at bounding box center [373, 124] width 69 height 16
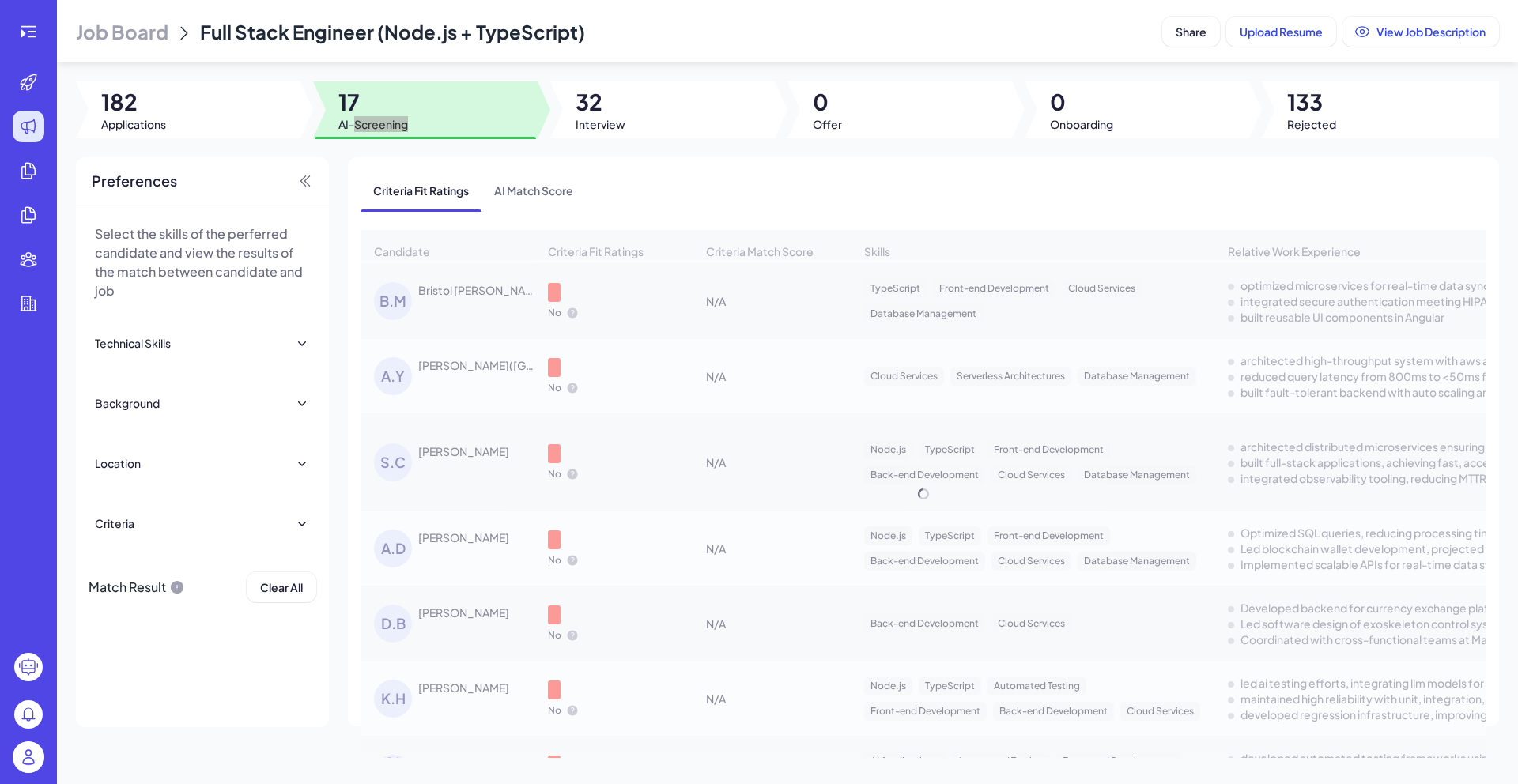
scroll to position [939, 0]
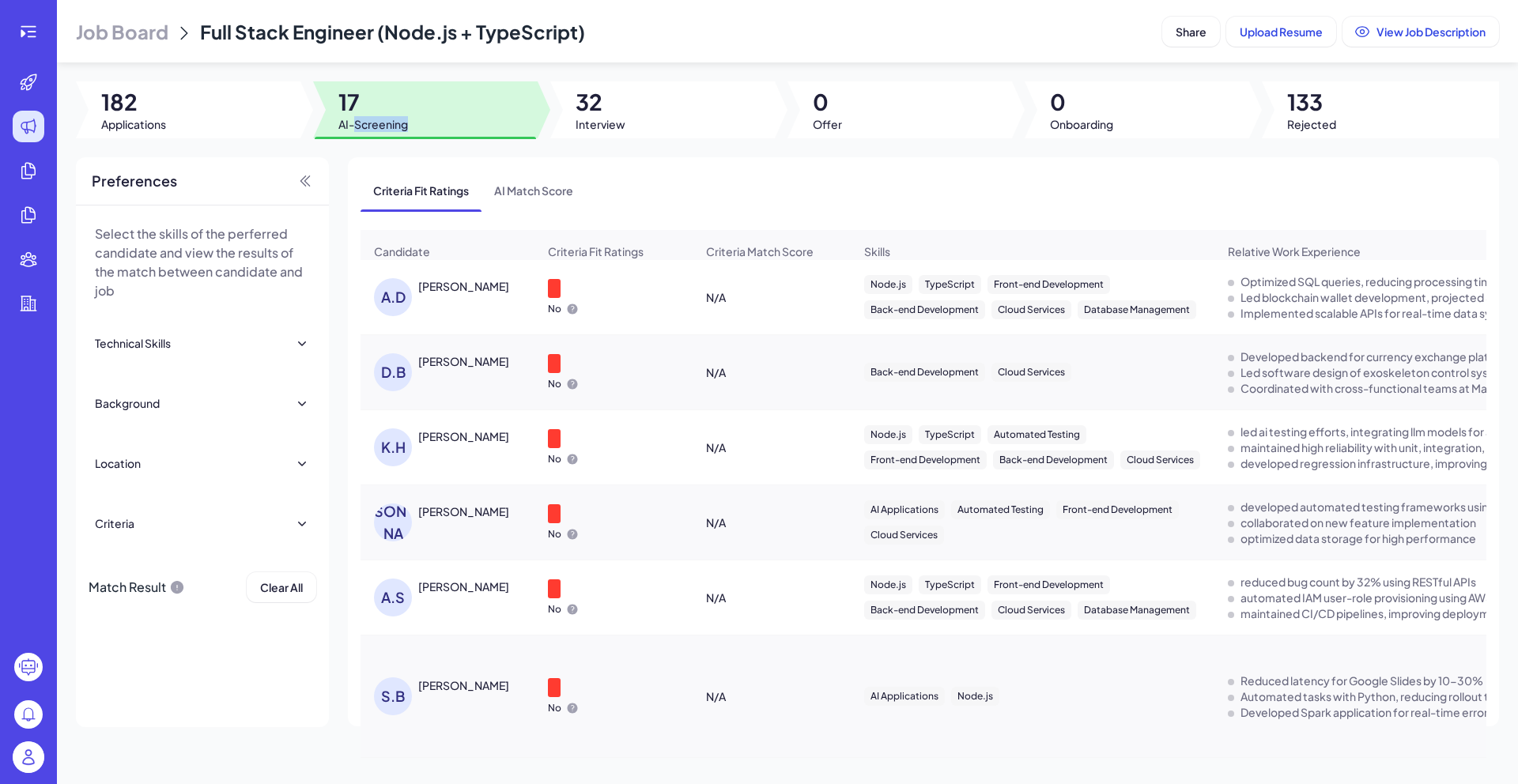
click at [457, 680] on div "[PERSON_NAME]" at bounding box center [463, 685] width 91 height 16
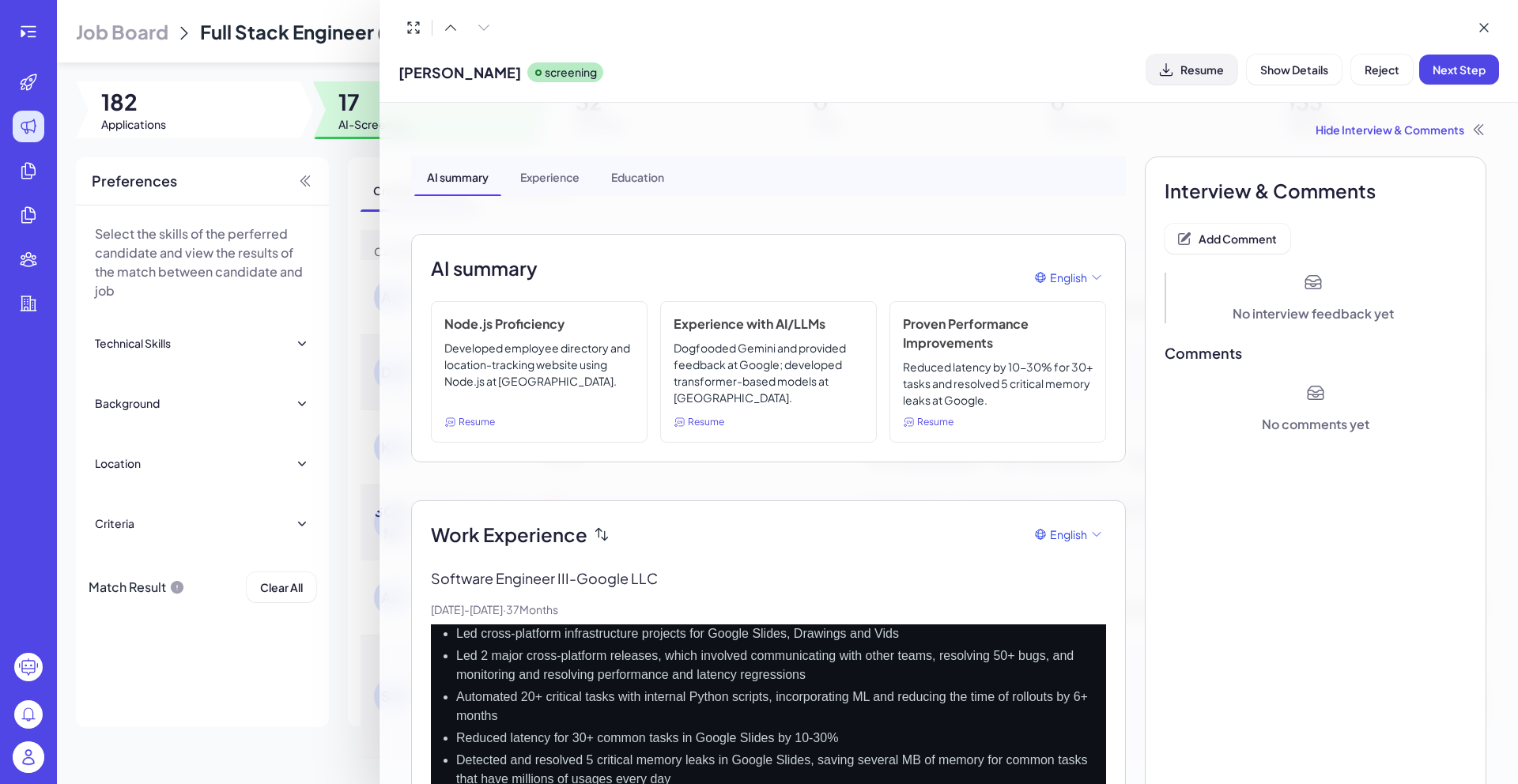
click at [1191, 72] on span "Resume" at bounding box center [1202, 70] width 43 height 14
click at [1240, 238] on span "Add Comment" at bounding box center [1237, 239] width 78 height 14
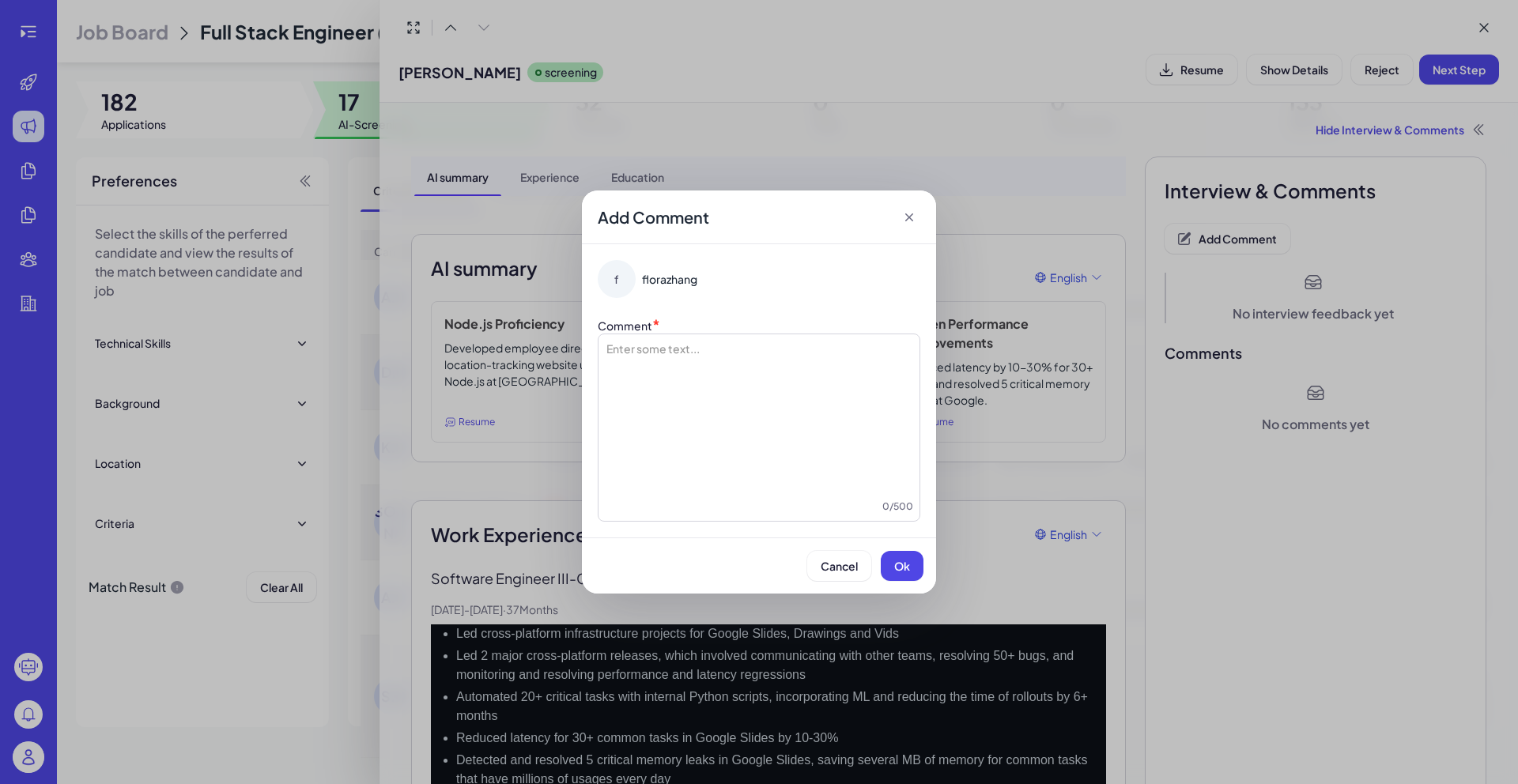
click at [858, 377] on div at bounding box center [759, 419] width 308 height 158
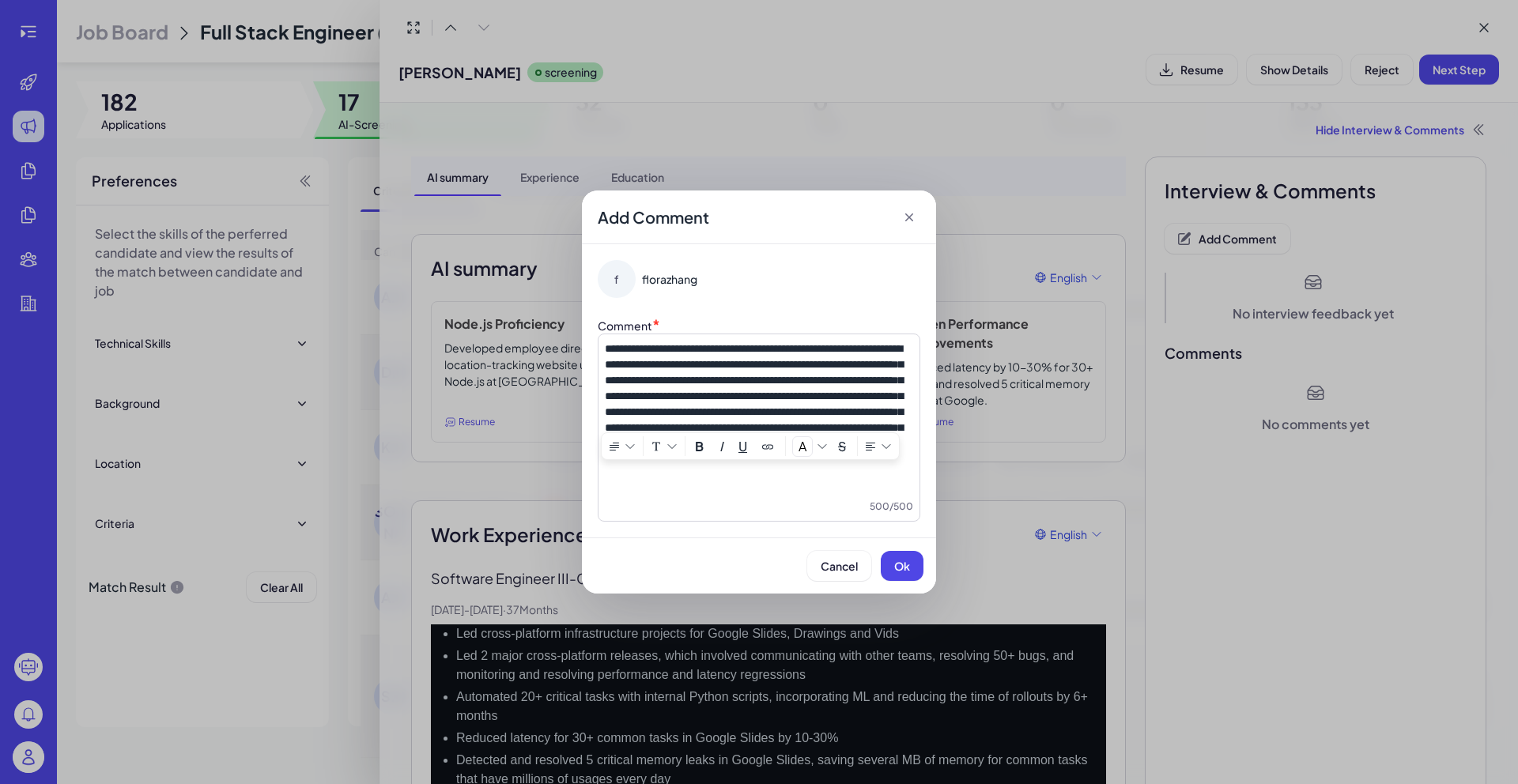
drag, startPoint x: 839, startPoint y: 473, endPoint x: 881, endPoint y: 491, distance: 45.7
click at [881, 451] on p "**********" at bounding box center [759, 396] width 308 height 111
click at [912, 561] on button "Ok" at bounding box center [902, 565] width 43 height 30
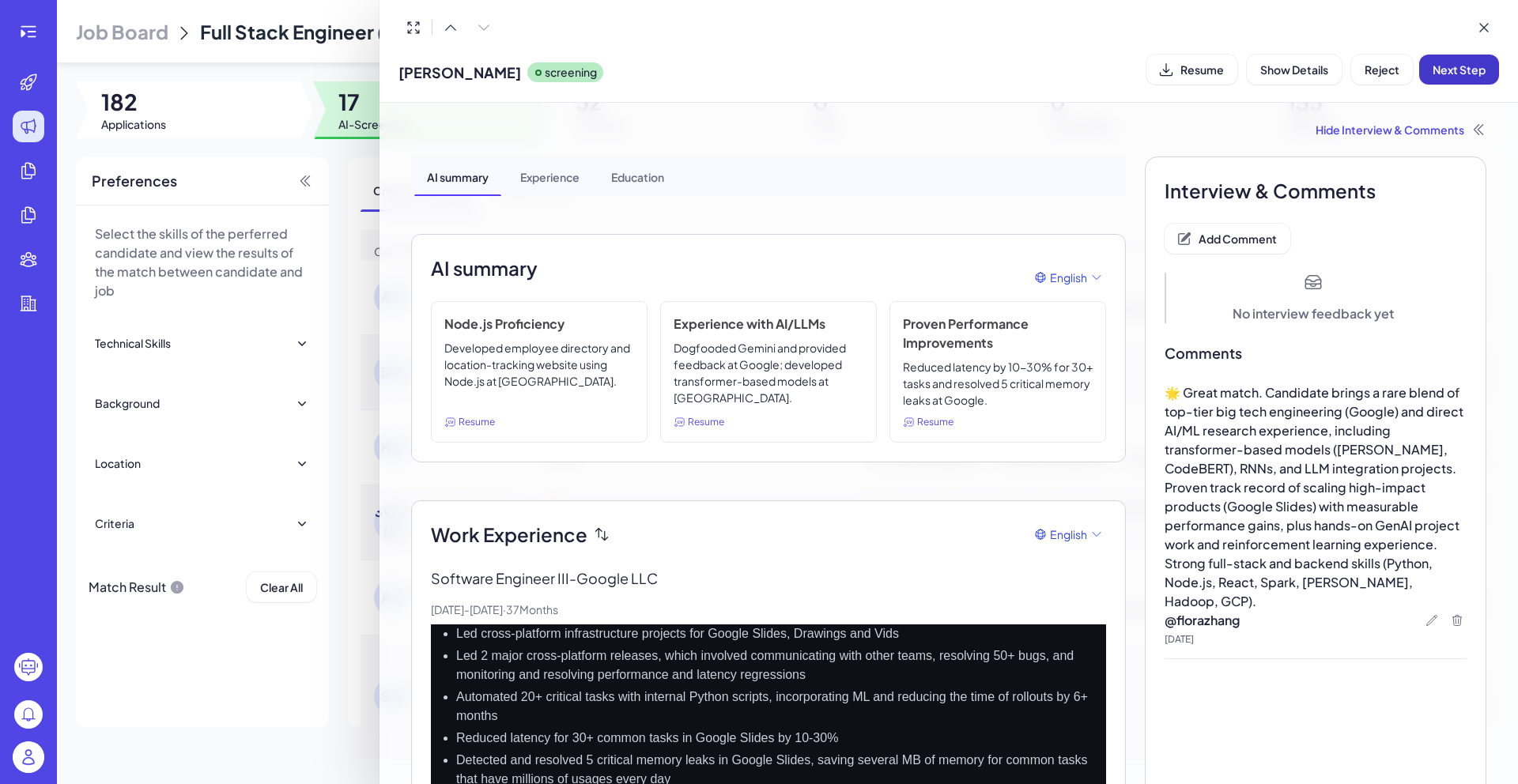
click at [1458, 69] on span "Next Step" at bounding box center [1458, 70] width 53 height 14
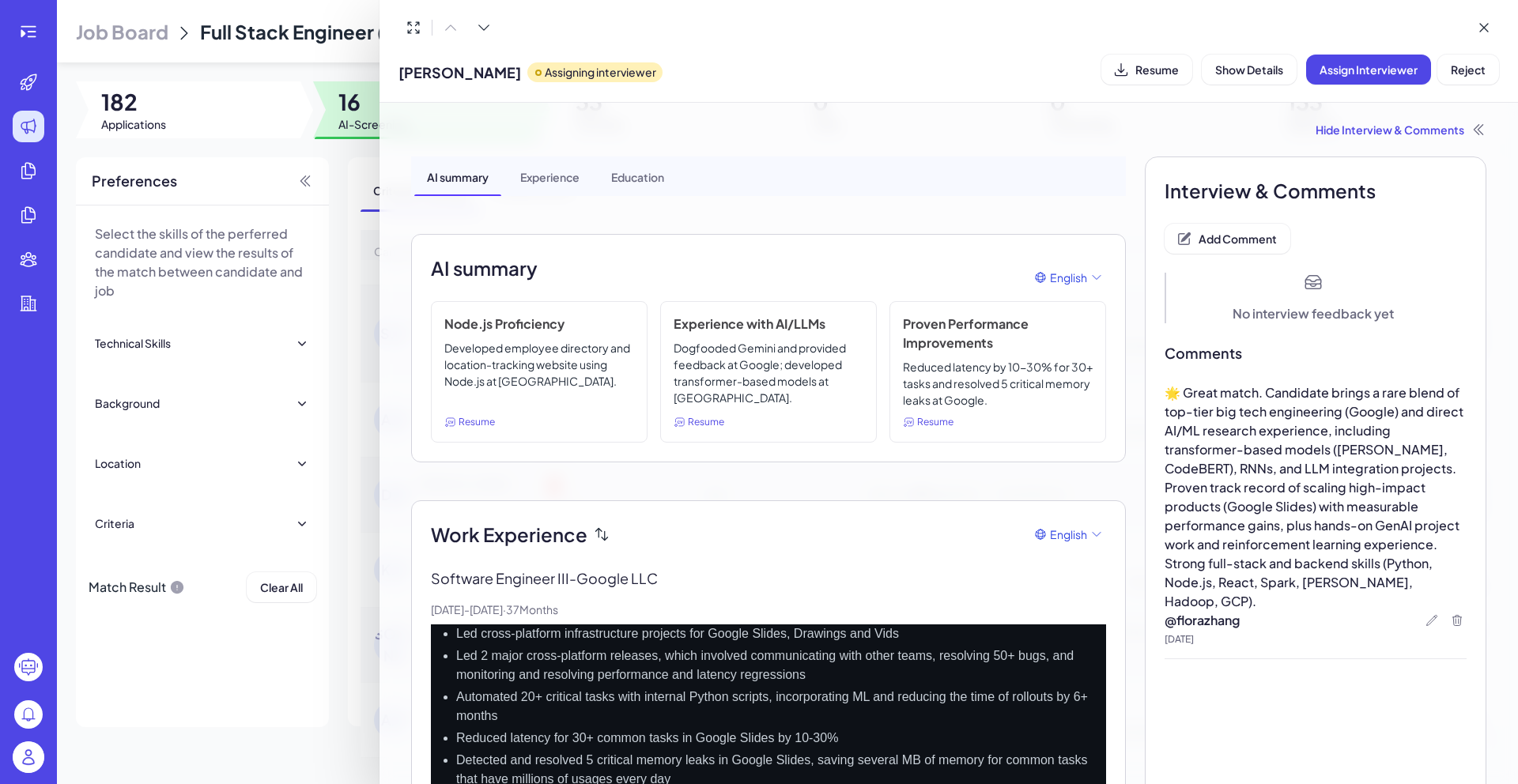
scroll to position [817, 0]
click at [348, 171] on div at bounding box center [759, 392] width 1518 height 784
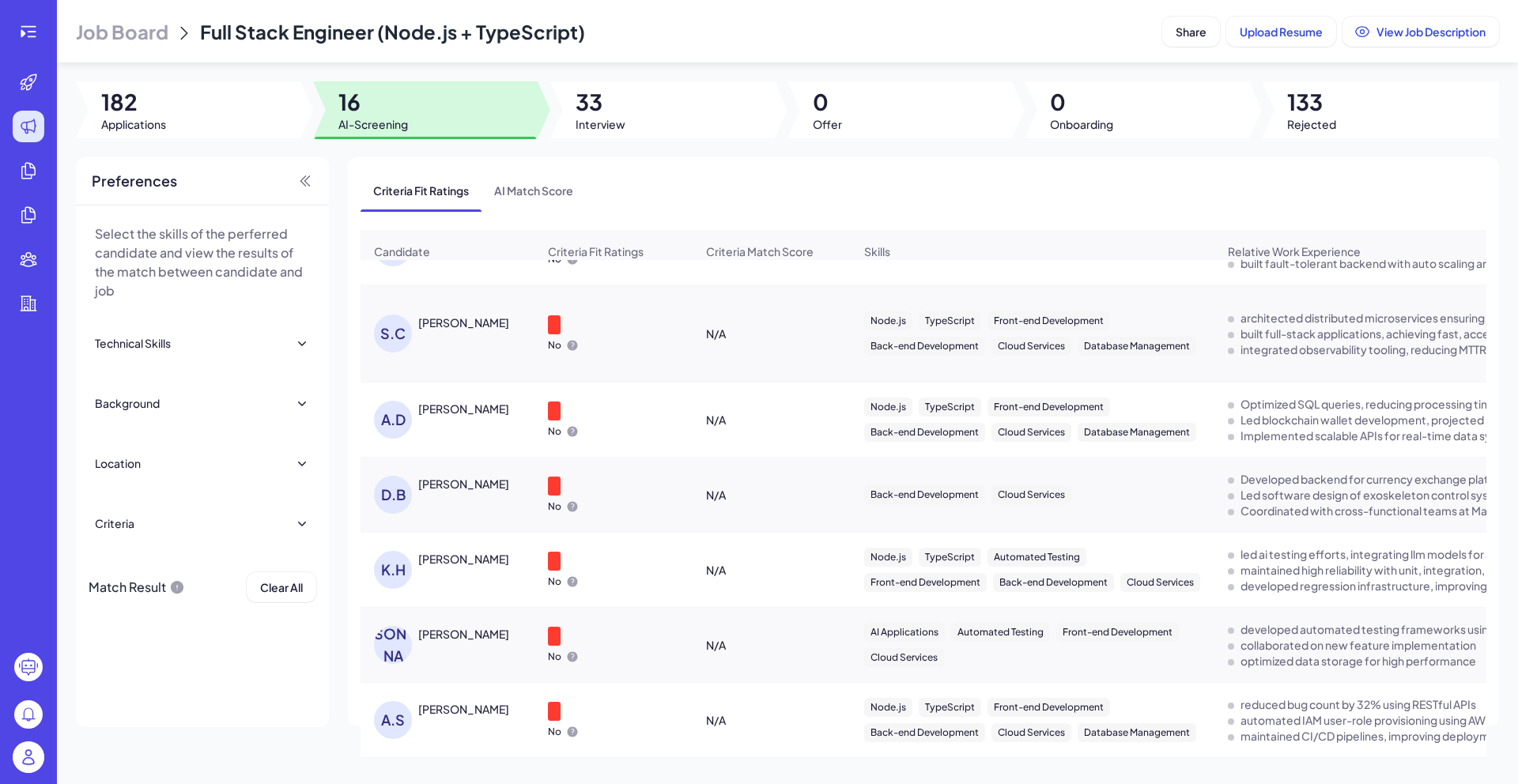
click at [448, 720] on div "A.S ASMITA SAMUEL" at bounding box center [455, 720] width 162 height 38
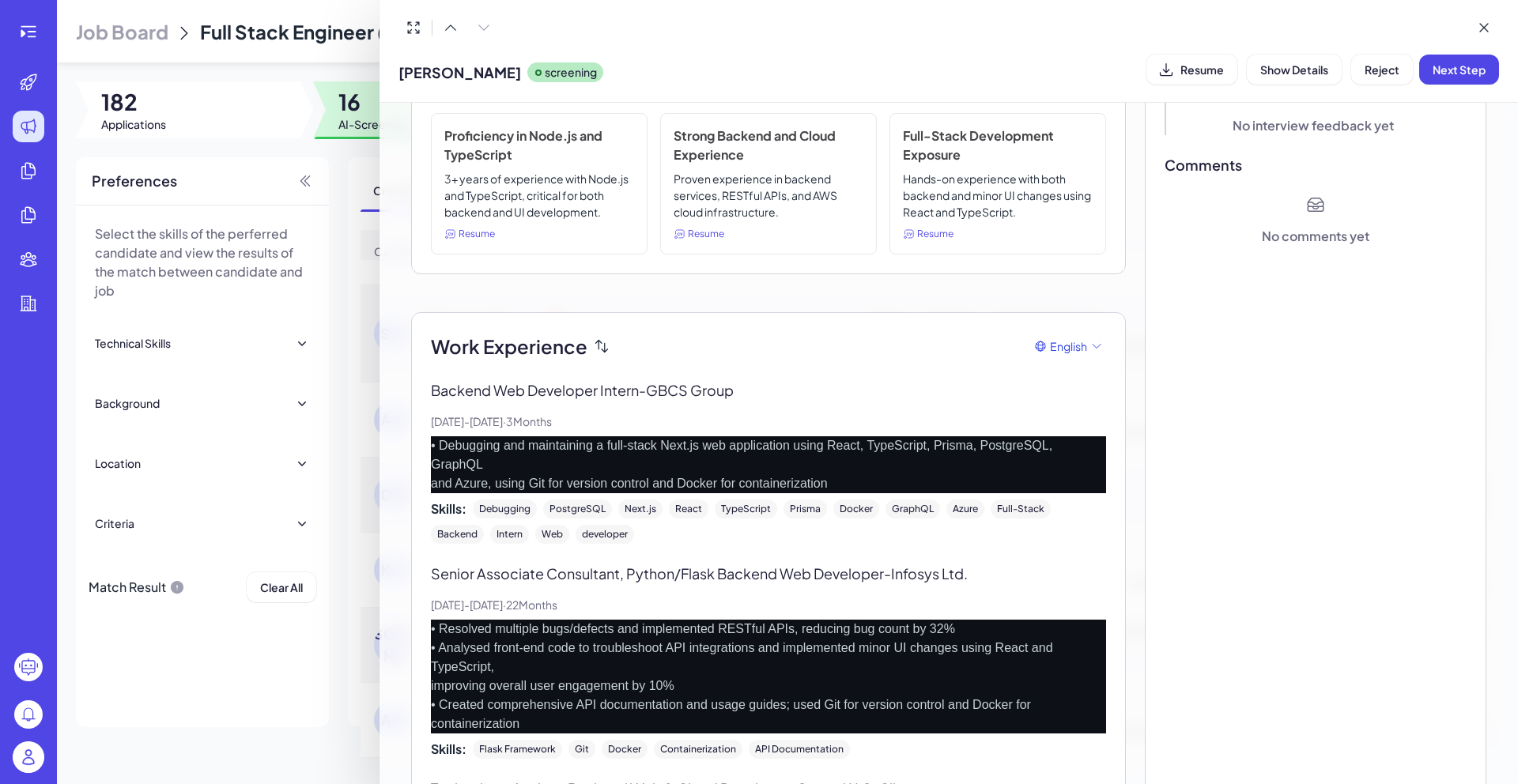
scroll to position [0, 0]
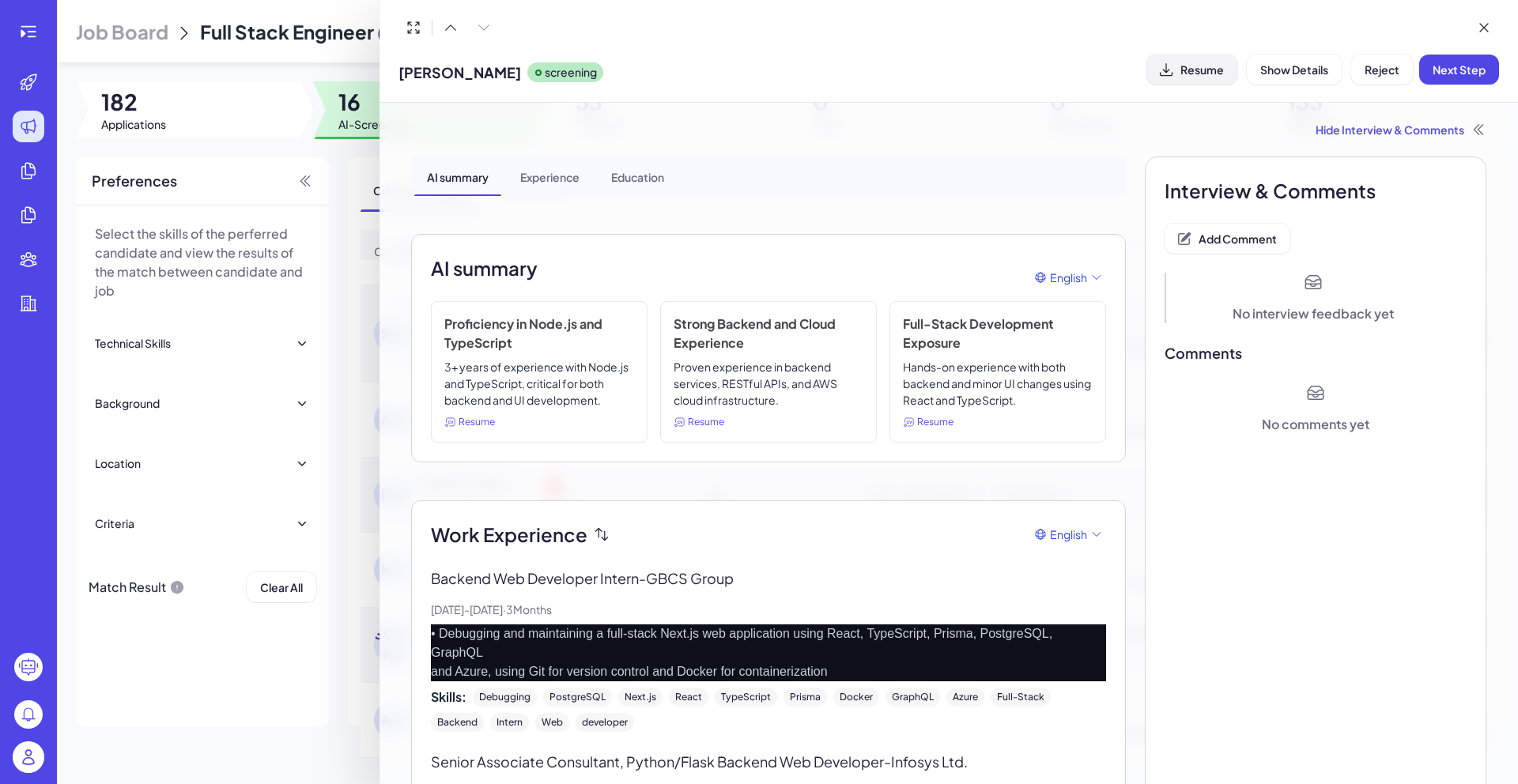
click at [1216, 76] on button "Resume" at bounding box center [1191, 69] width 91 height 30
click at [1237, 247] on button "Add Comment" at bounding box center [1227, 238] width 125 height 30
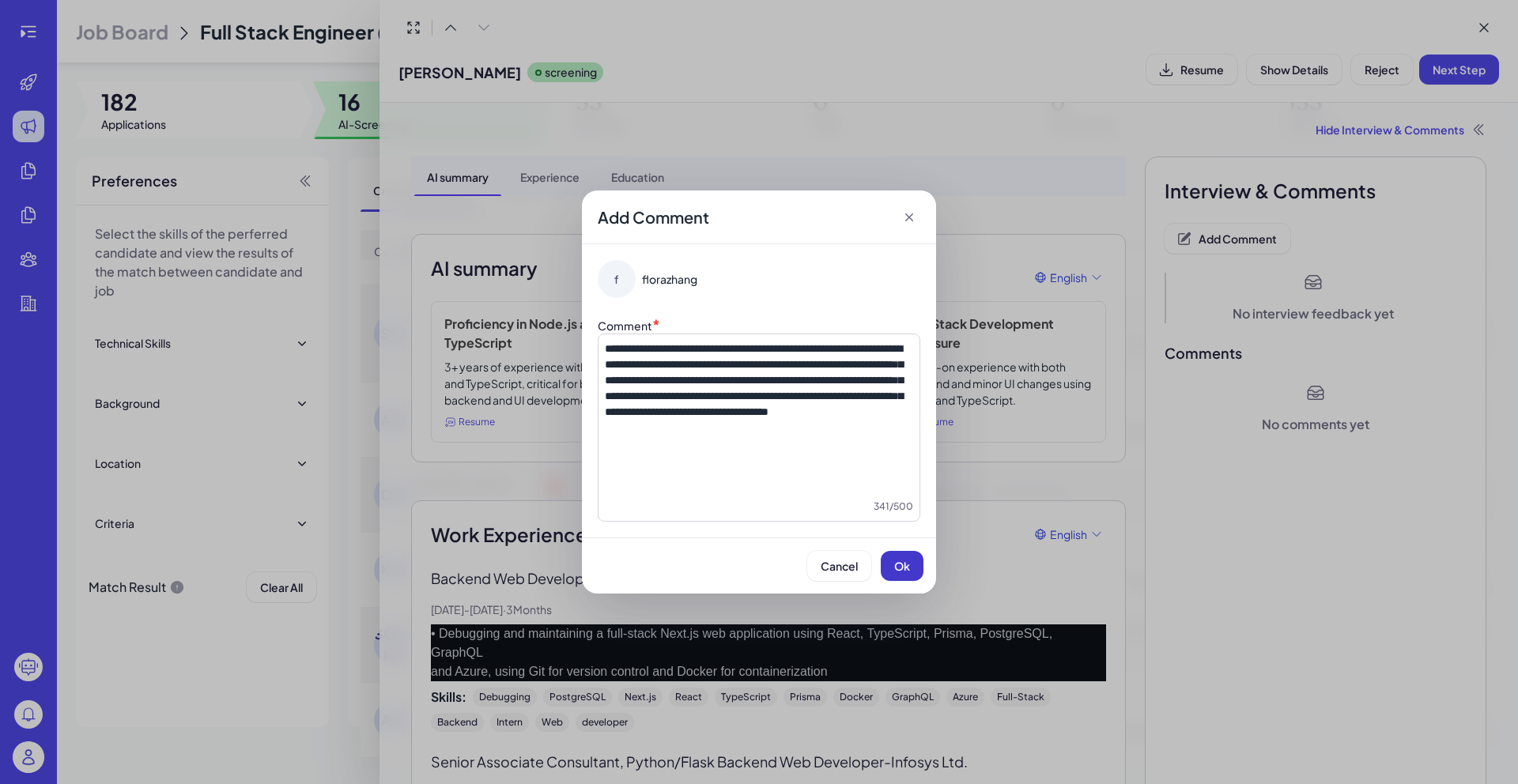
click at [903, 574] on button "Ok" at bounding box center [902, 565] width 43 height 30
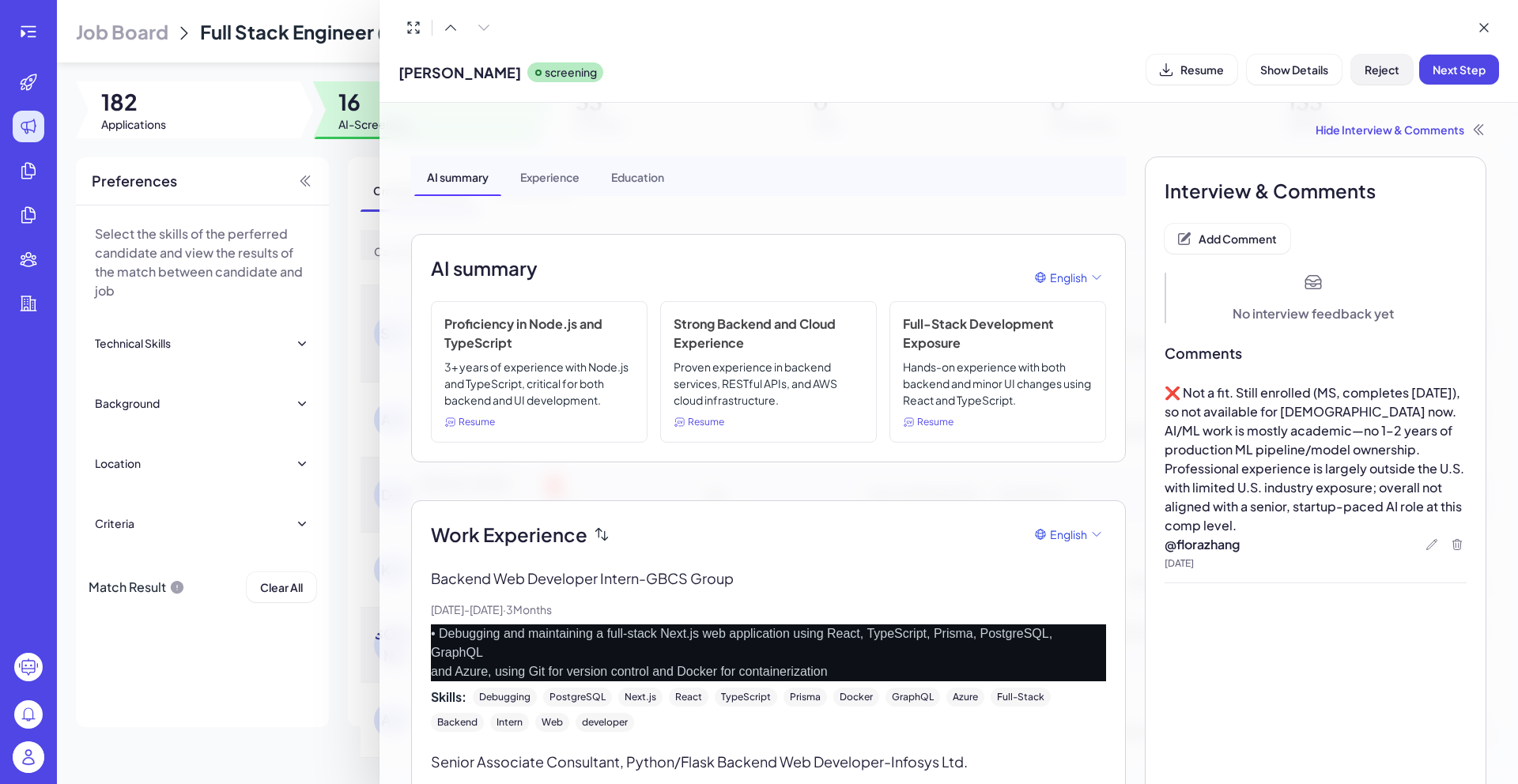
click at [1363, 74] on button "Reject" at bounding box center [1381, 69] width 62 height 30
click at [1463, 170] on span "Ok" at bounding box center [1469, 171] width 16 height 14
click at [284, 710] on div at bounding box center [759, 392] width 1518 height 784
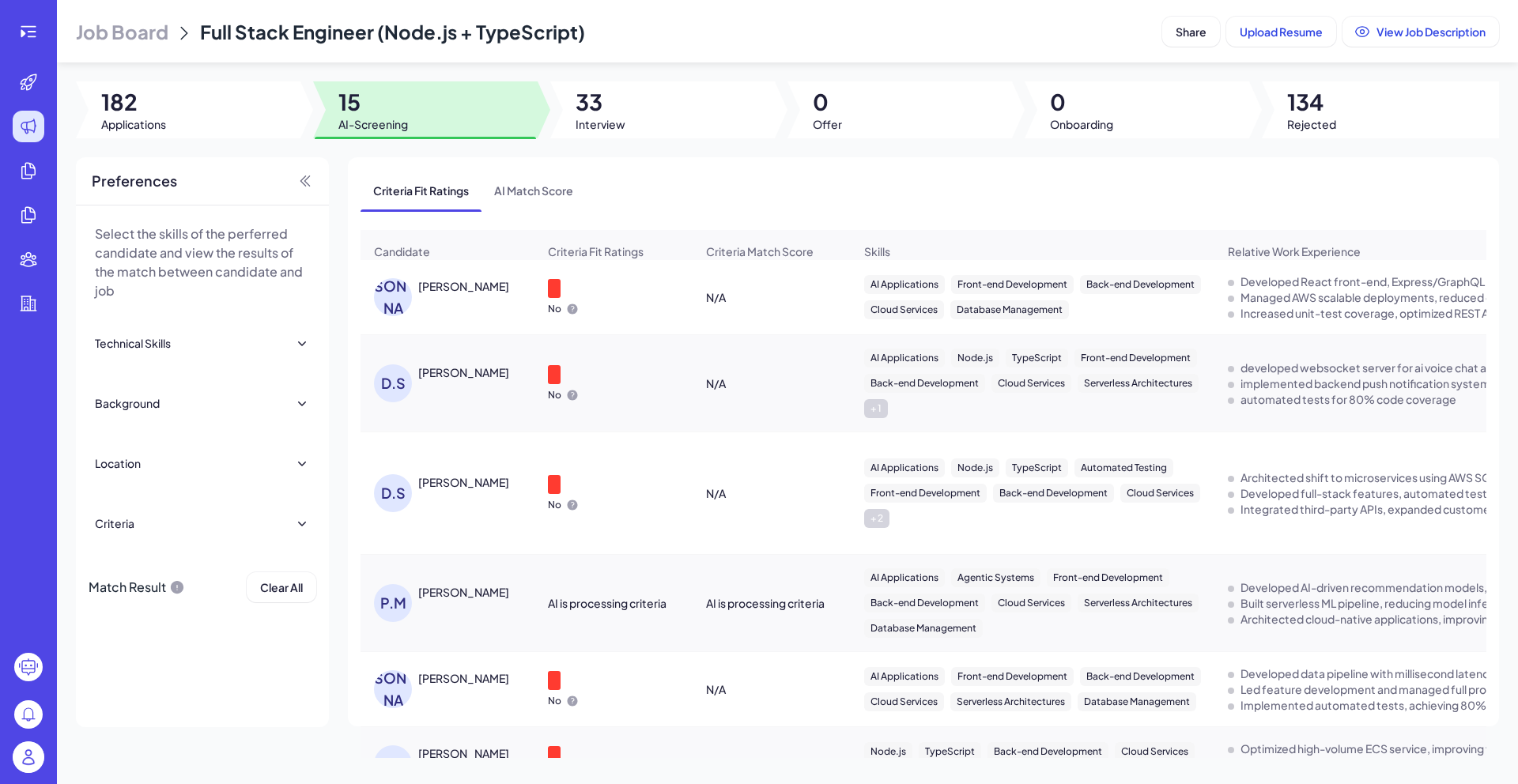
scroll to position [742, 0]
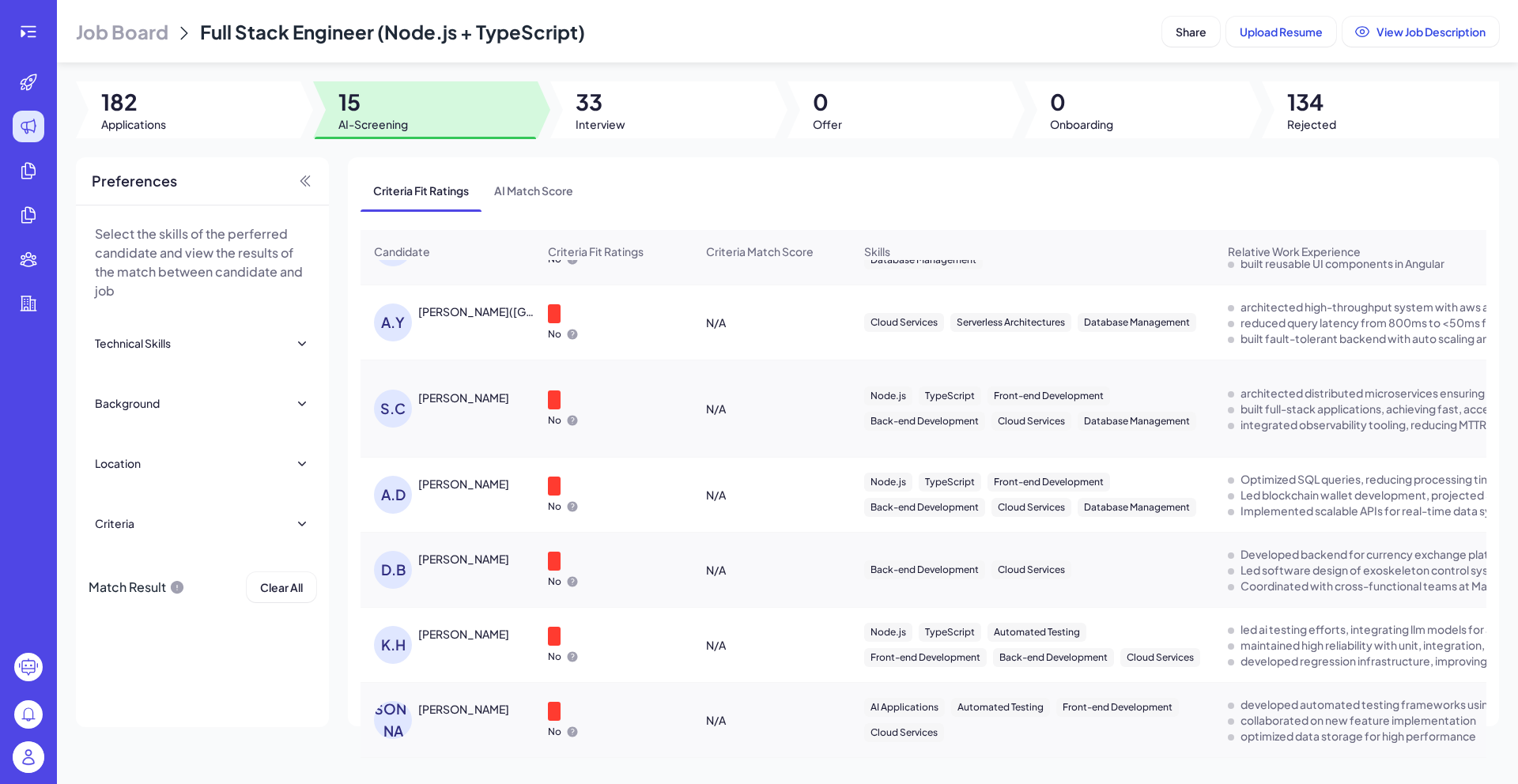
click at [465, 705] on div "[PERSON_NAME]" at bounding box center [463, 709] width 91 height 16
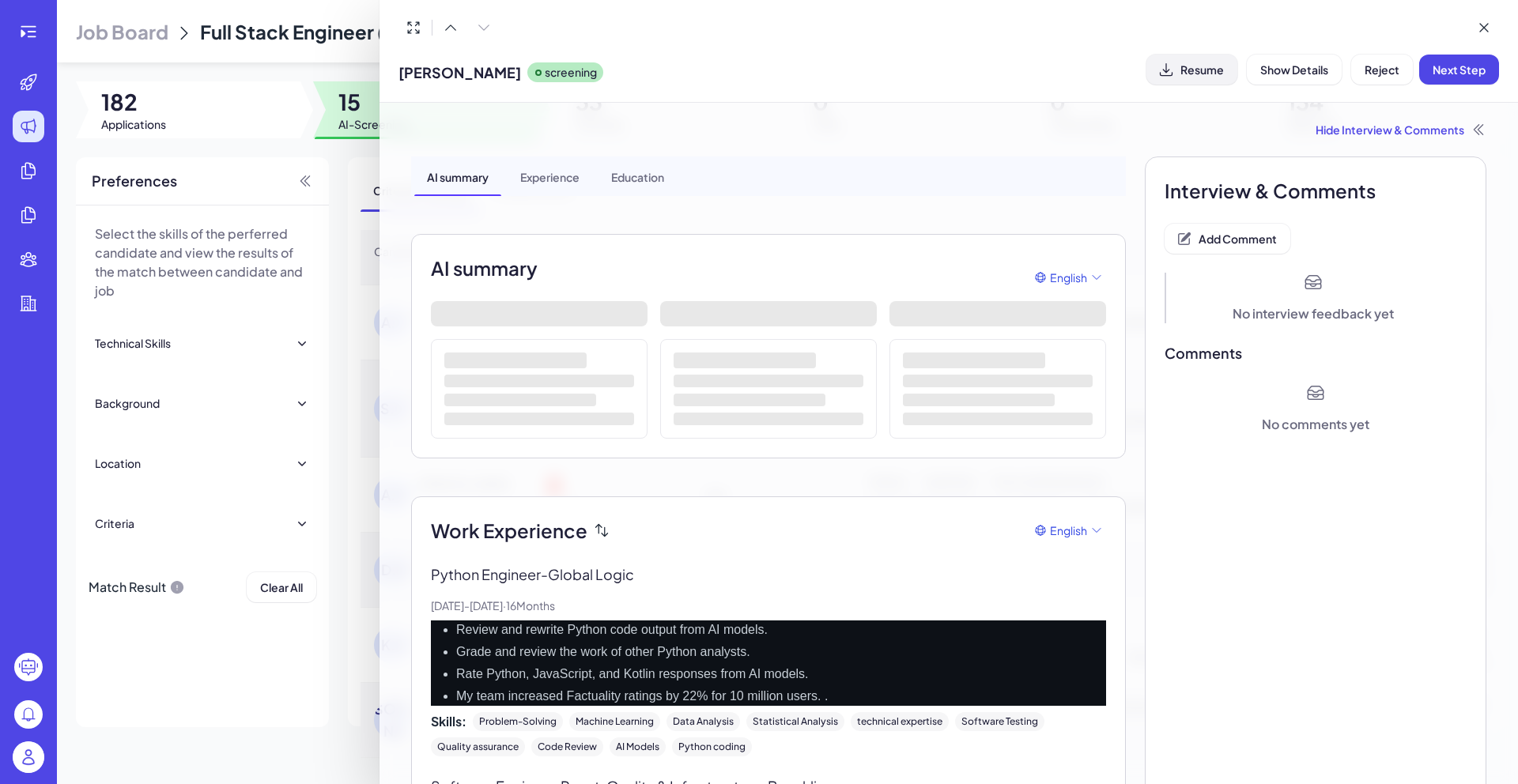
click at [1211, 76] on button "Resume" at bounding box center [1191, 69] width 91 height 30
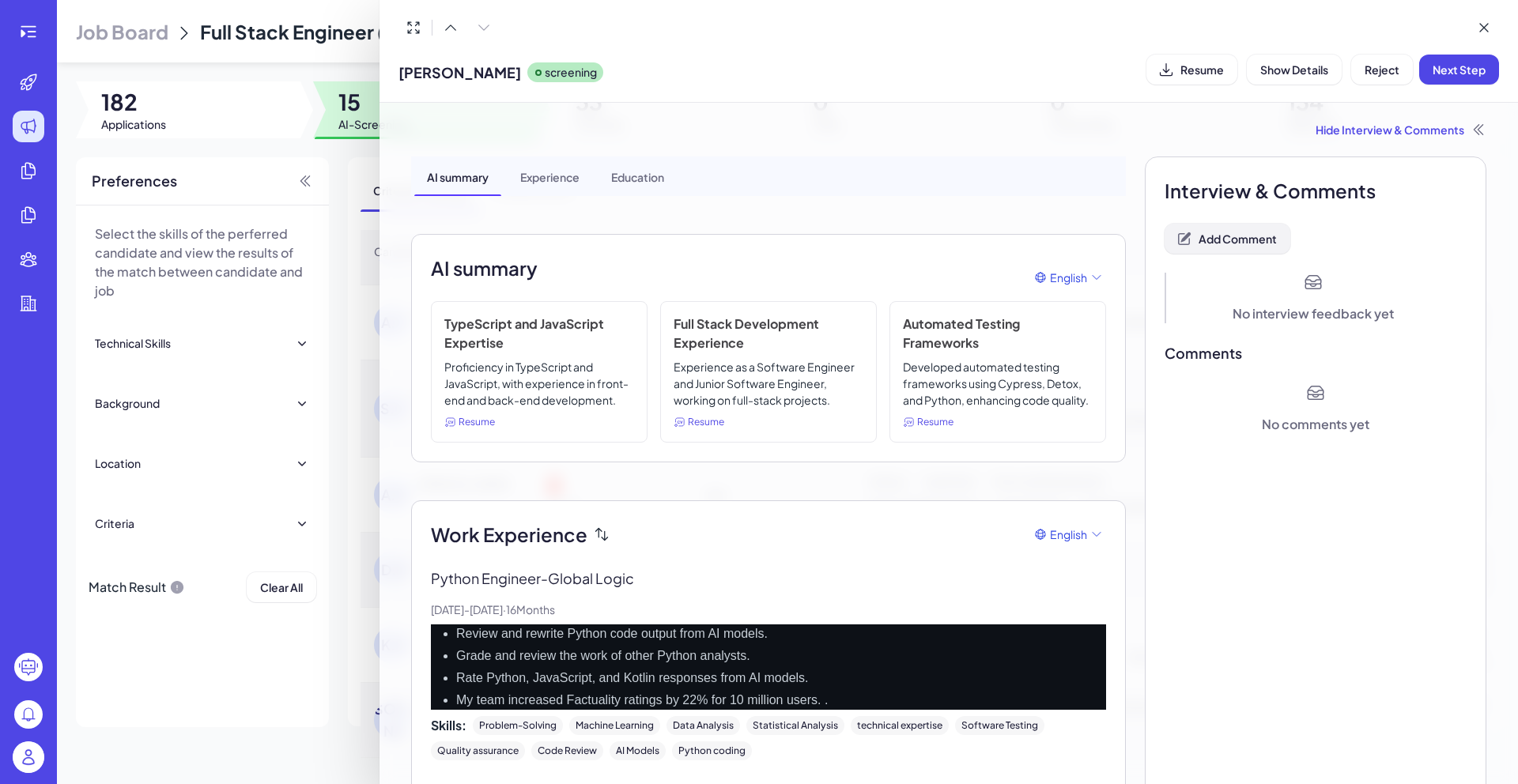
click at [1225, 244] on span "Add Comment" at bounding box center [1237, 239] width 78 height 14
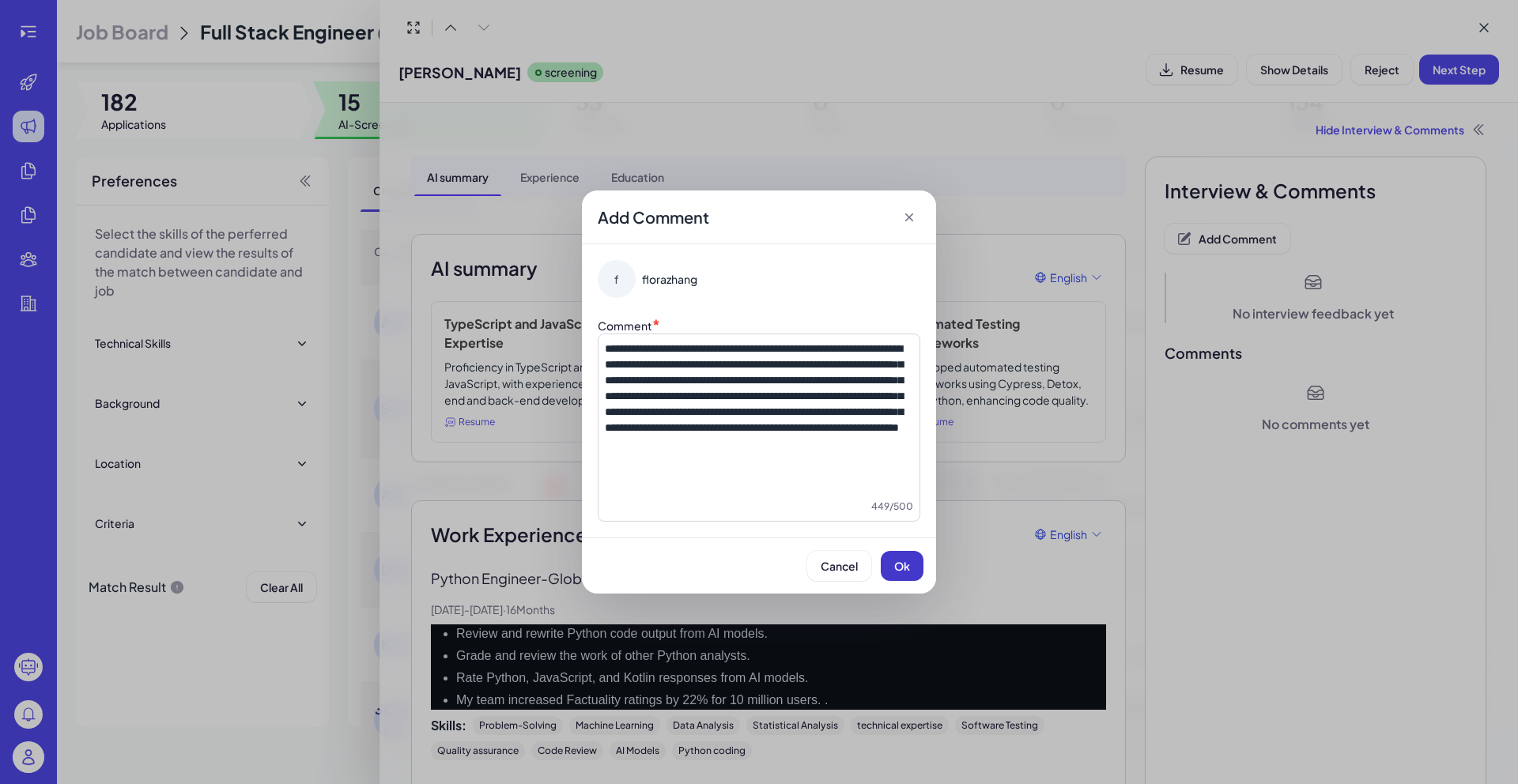
click at [903, 577] on button "Ok" at bounding box center [902, 565] width 43 height 30
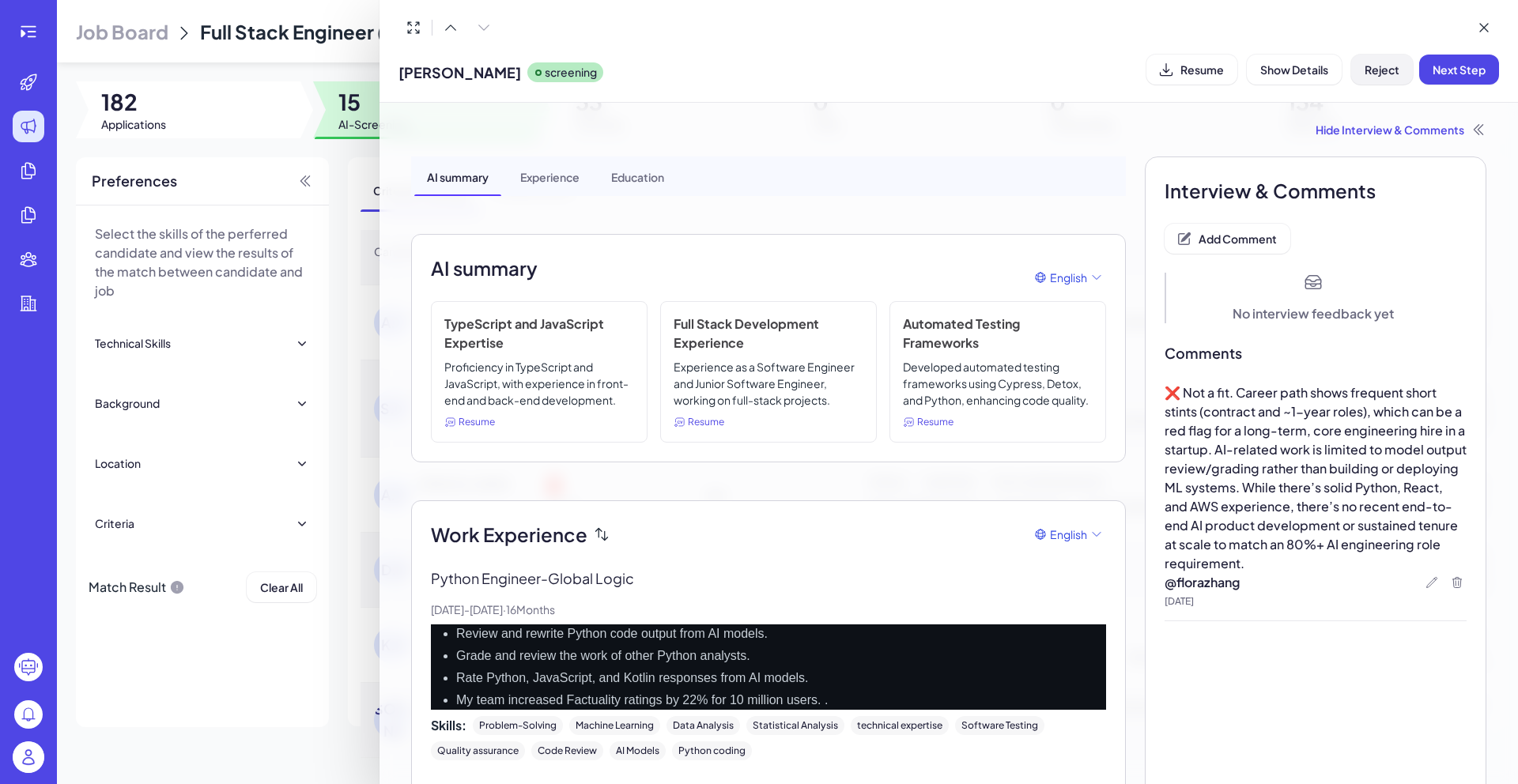
click at [1384, 71] on span "Reject" at bounding box center [1381, 70] width 35 height 14
click at [1479, 174] on button "Ok" at bounding box center [1468, 171] width 36 height 27
click at [356, 130] on div at bounding box center [759, 392] width 1518 height 784
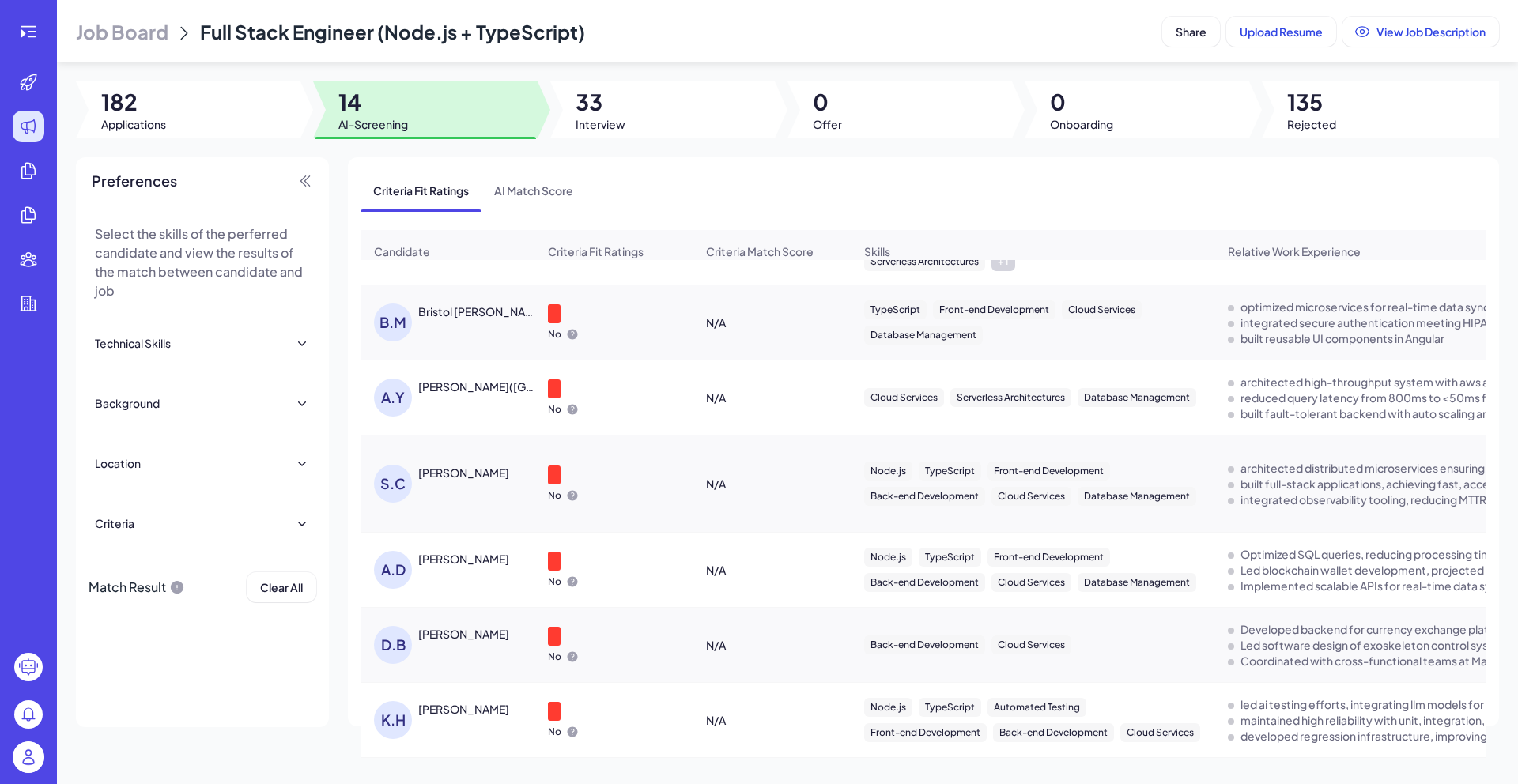
scroll to position [667, 0]
click at [356, 130] on span "AI-Screening" at bounding box center [373, 124] width 69 height 16
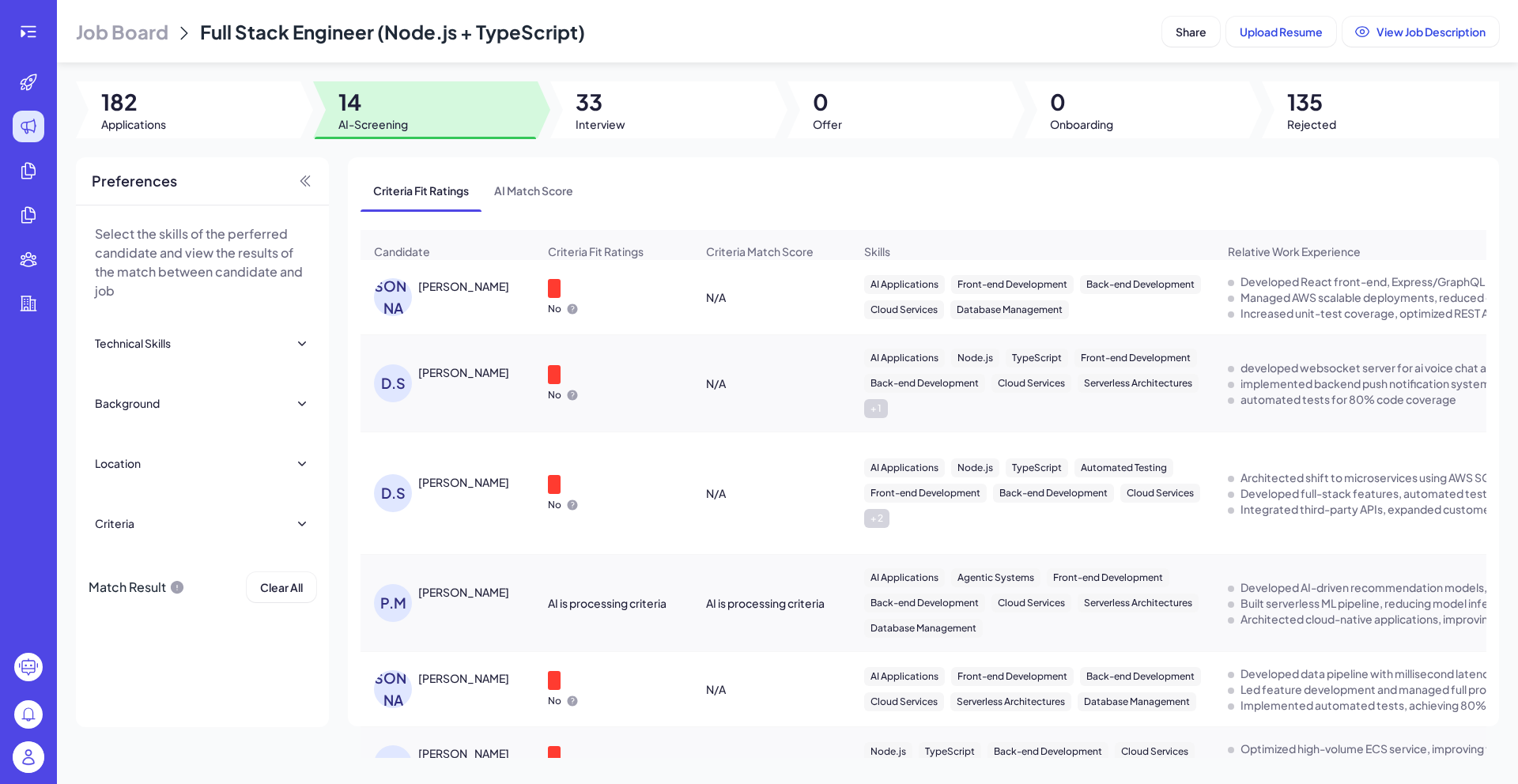
click at [490, 289] on div "[PERSON_NAME]" at bounding box center [463, 286] width 91 height 16
click at [0, 0] on div at bounding box center [0, 0] width 0 height 0
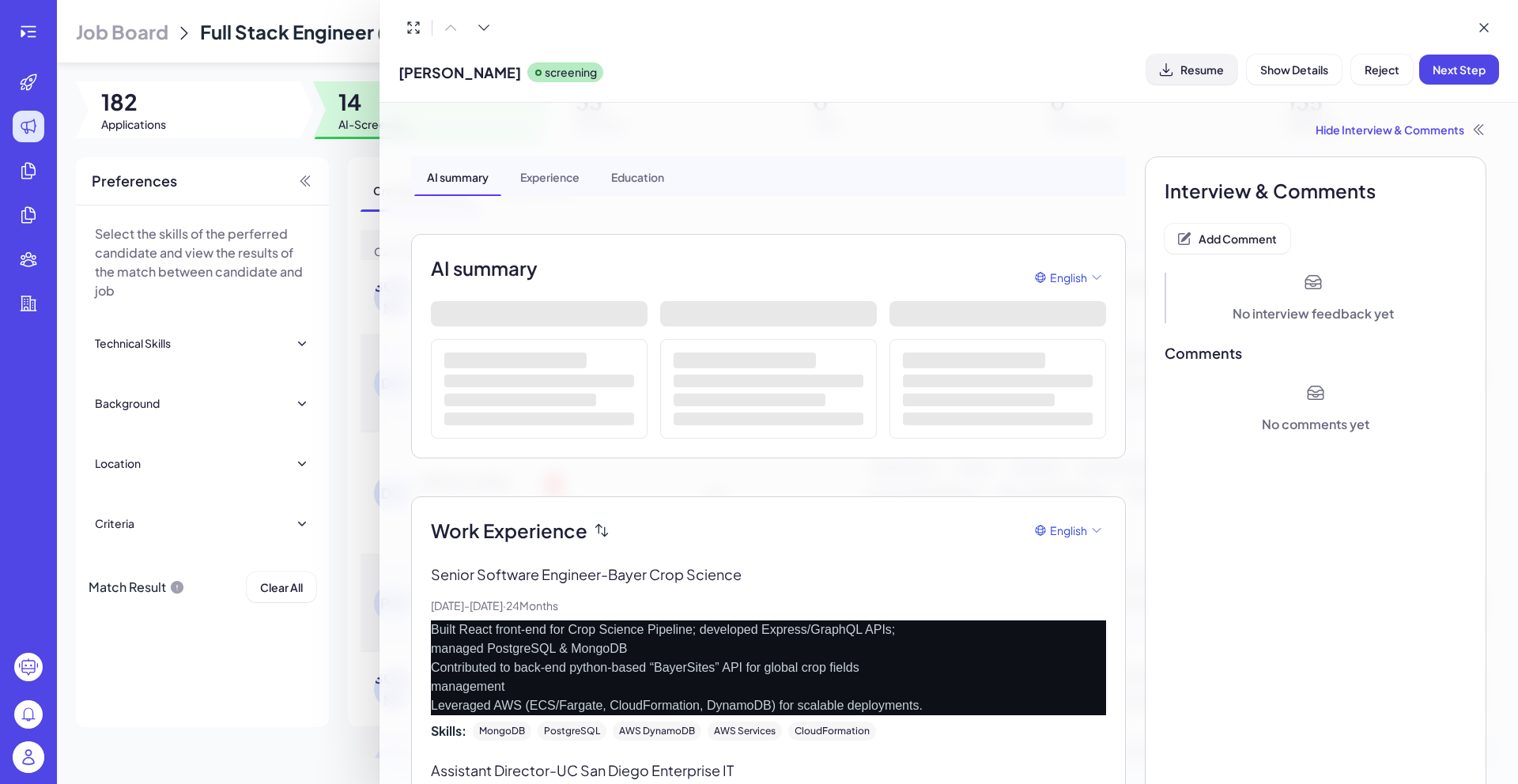
click at [1198, 65] on span "Resume" at bounding box center [1202, 70] width 43 height 14
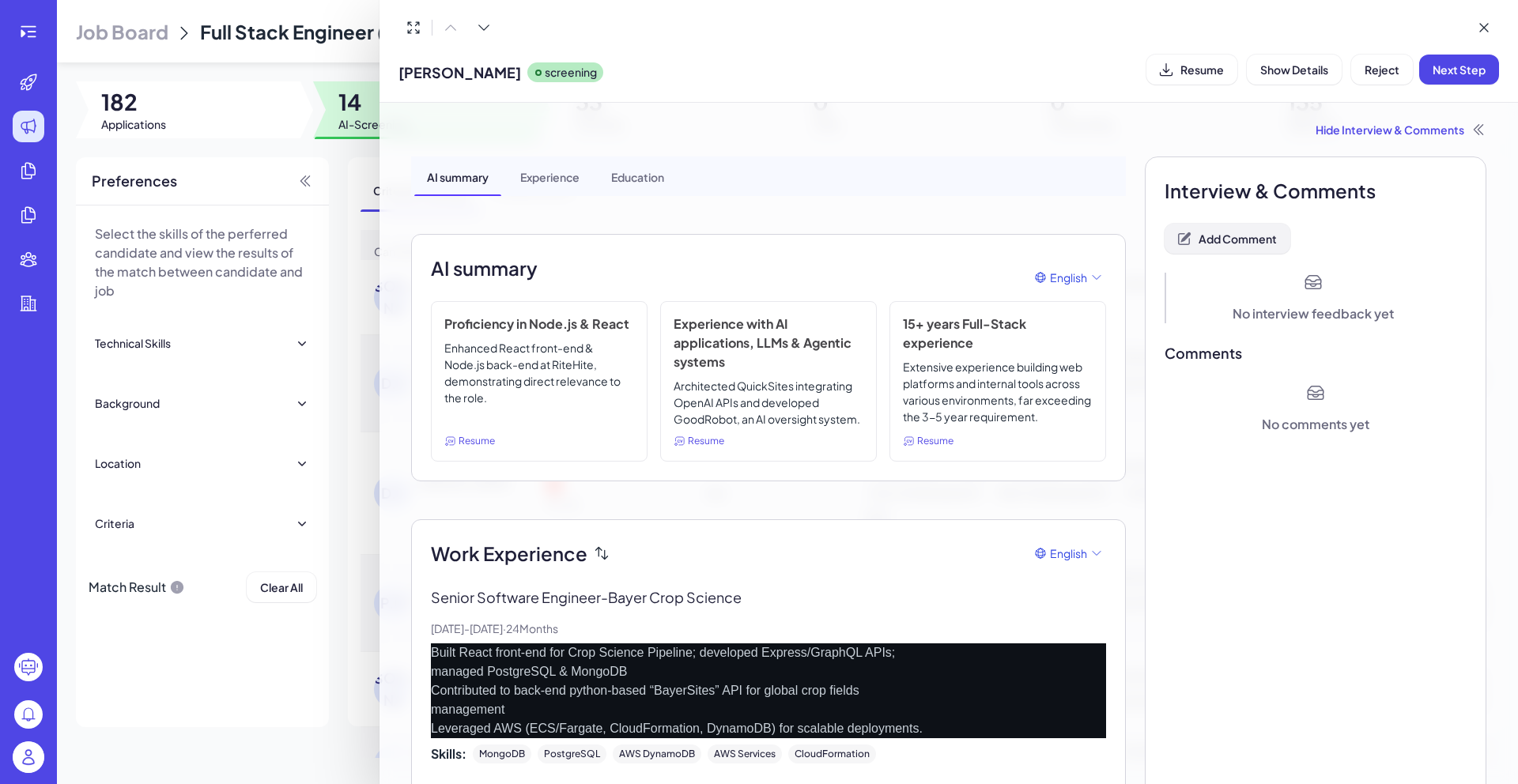
click at [1232, 236] on span "Add Comment" at bounding box center [1237, 239] width 78 height 14
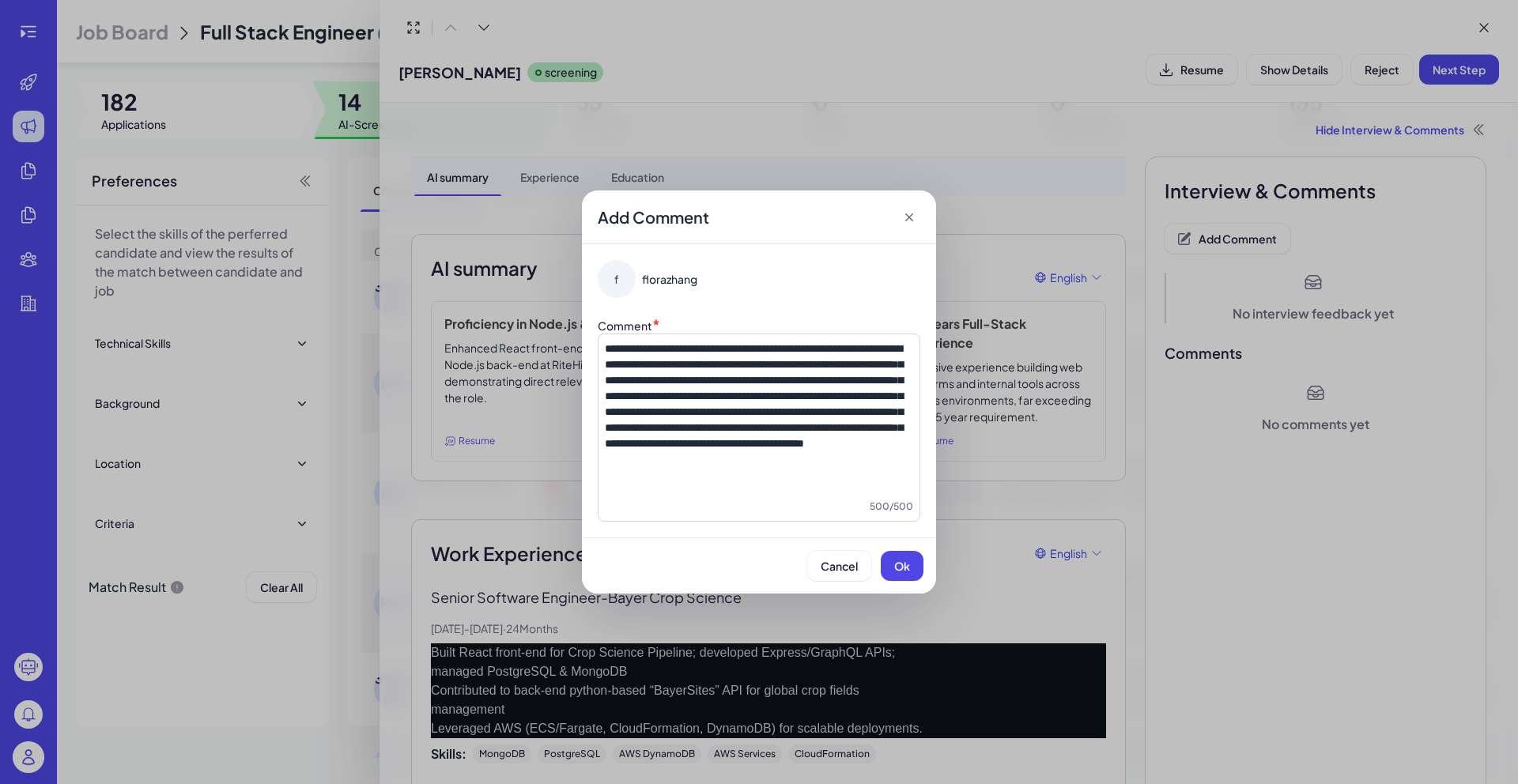
drag, startPoint x: 808, startPoint y: 477, endPoint x: 912, endPoint y: 477, distance: 104.0
click at [912, 451] on p "**********" at bounding box center [759, 396] width 308 height 111
drag, startPoint x: 912, startPoint y: 477, endPoint x: 813, endPoint y: 474, distance: 99.0
click at [808, 451] on p "**********" at bounding box center [759, 396] width 308 height 111
click at [906, 577] on button "Ok" at bounding box center [902, 565] width 43 height 30
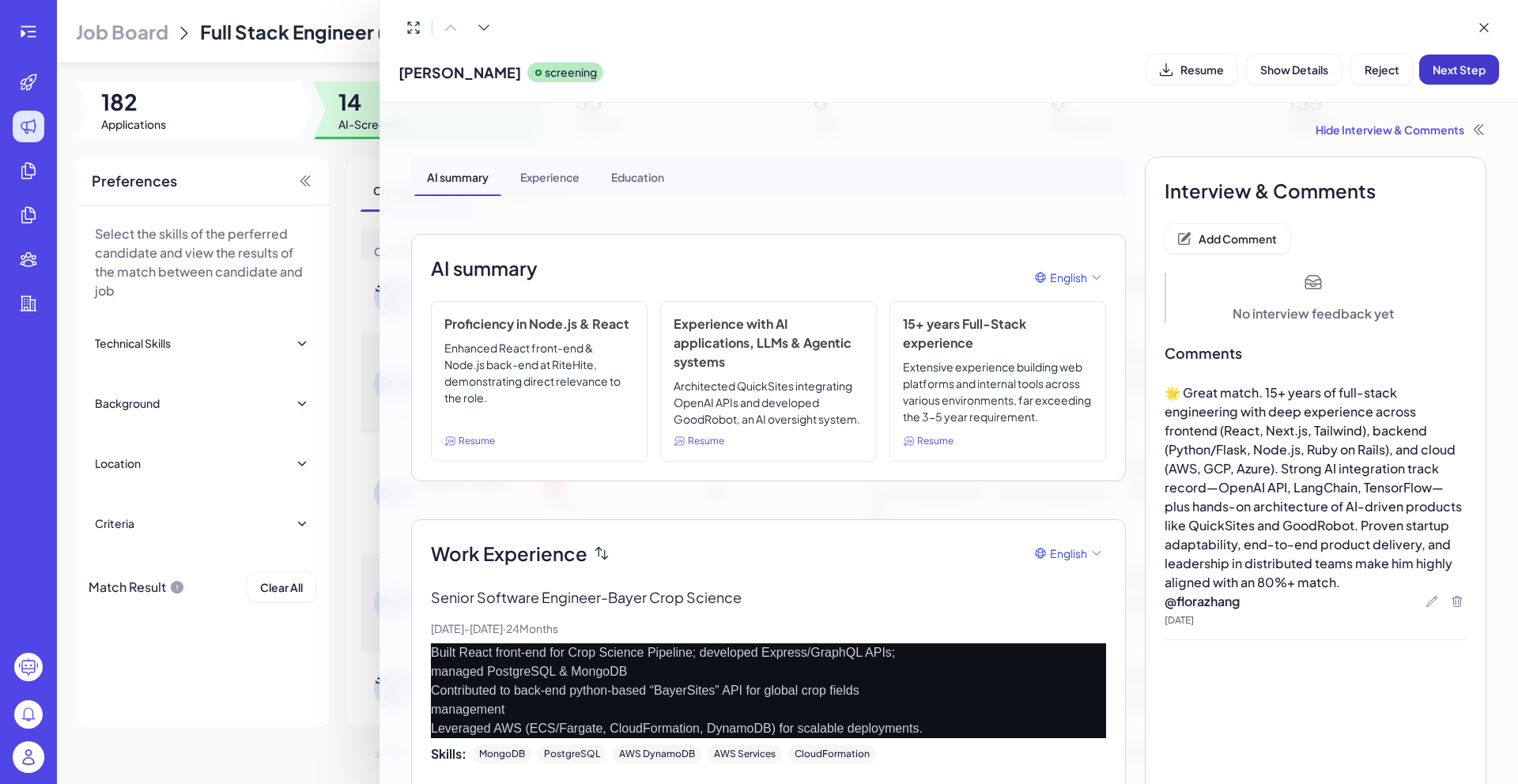
click at [1446, 72] on span "Next Step" at bounding box center [1458, 70] width 53 height 14
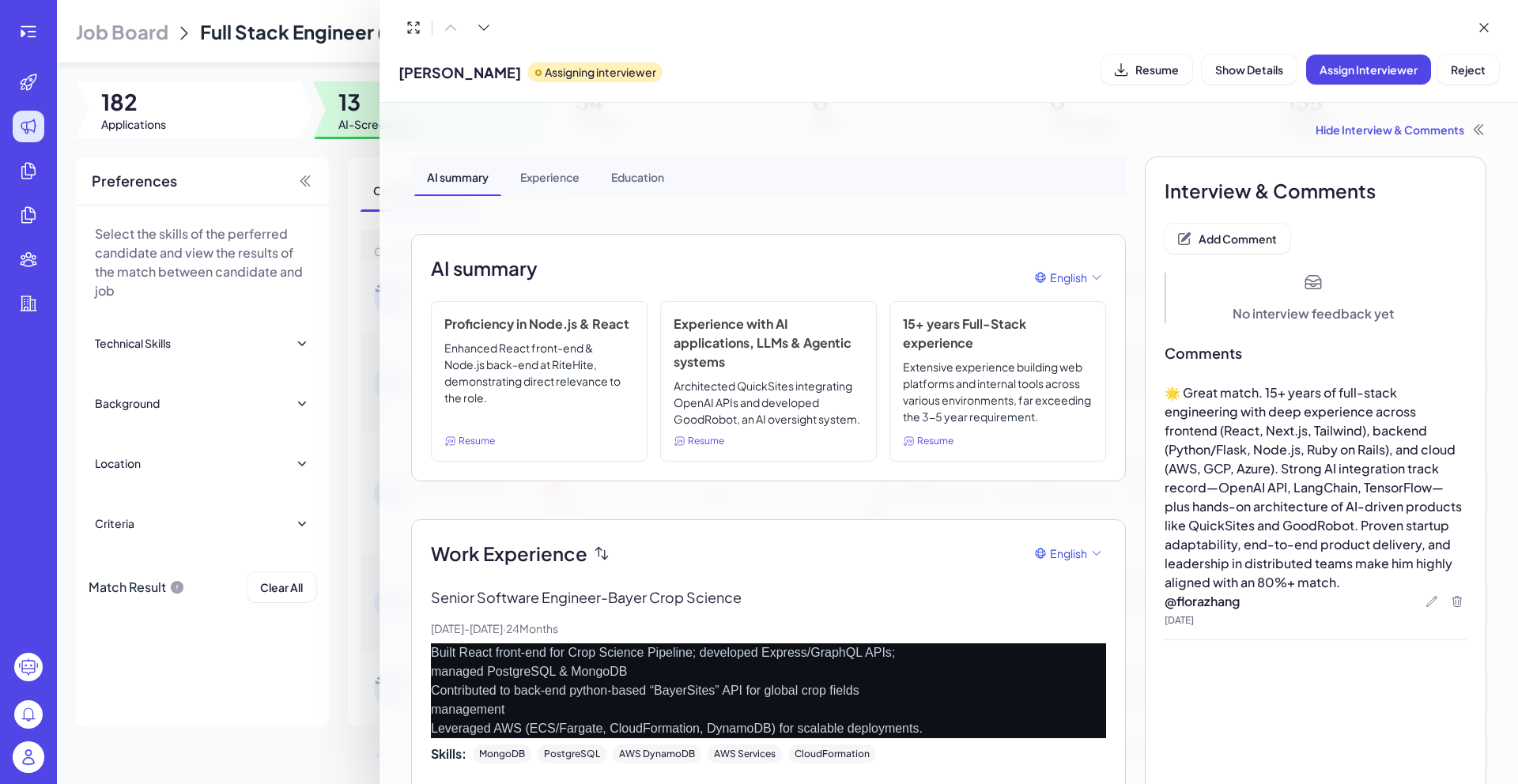
click at [364, 112] on div at bounding box center [759, 392] width 1518 height 784
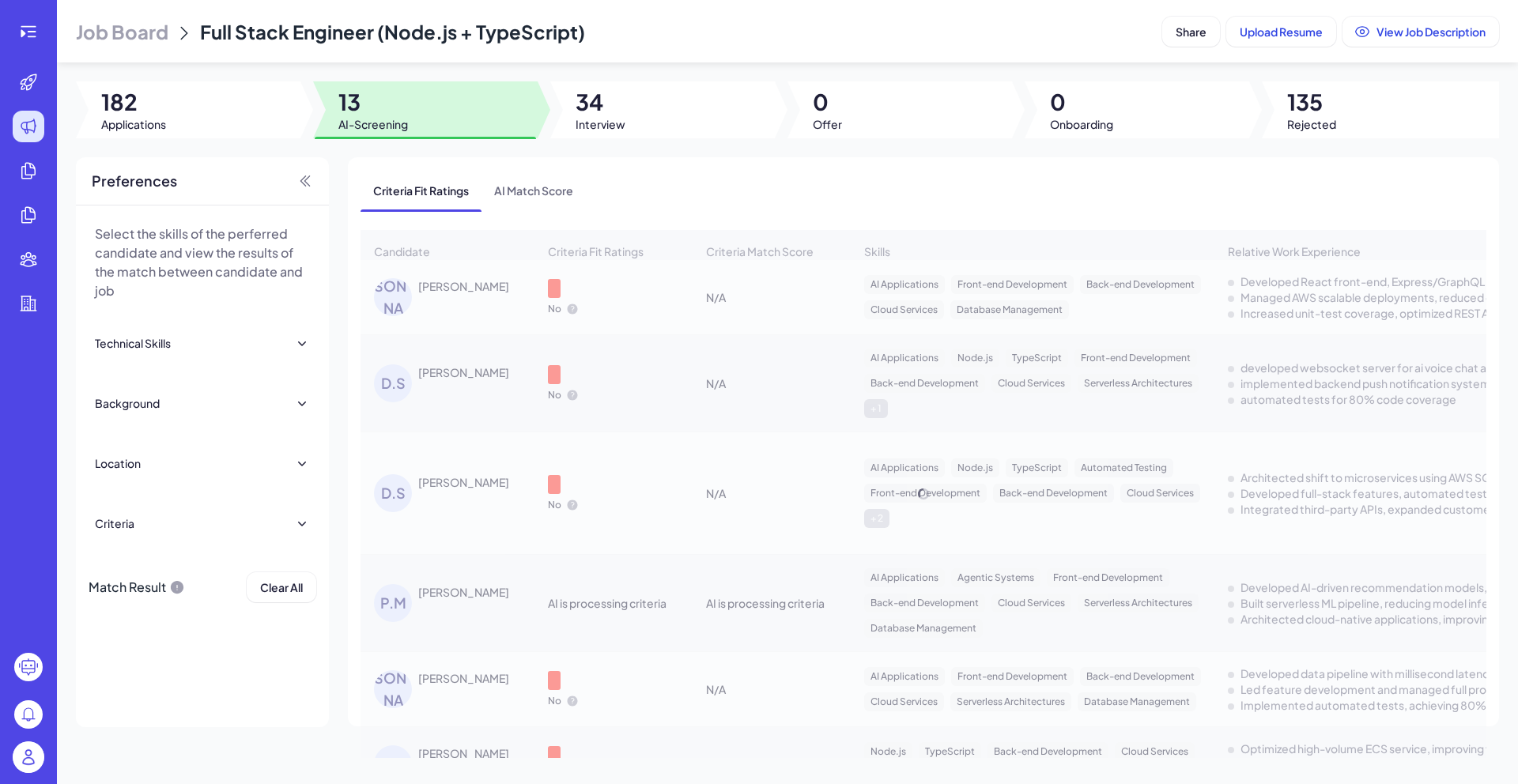
click at [364, 112] on span "13" at bounding box center [373, 101] width 69 height 28
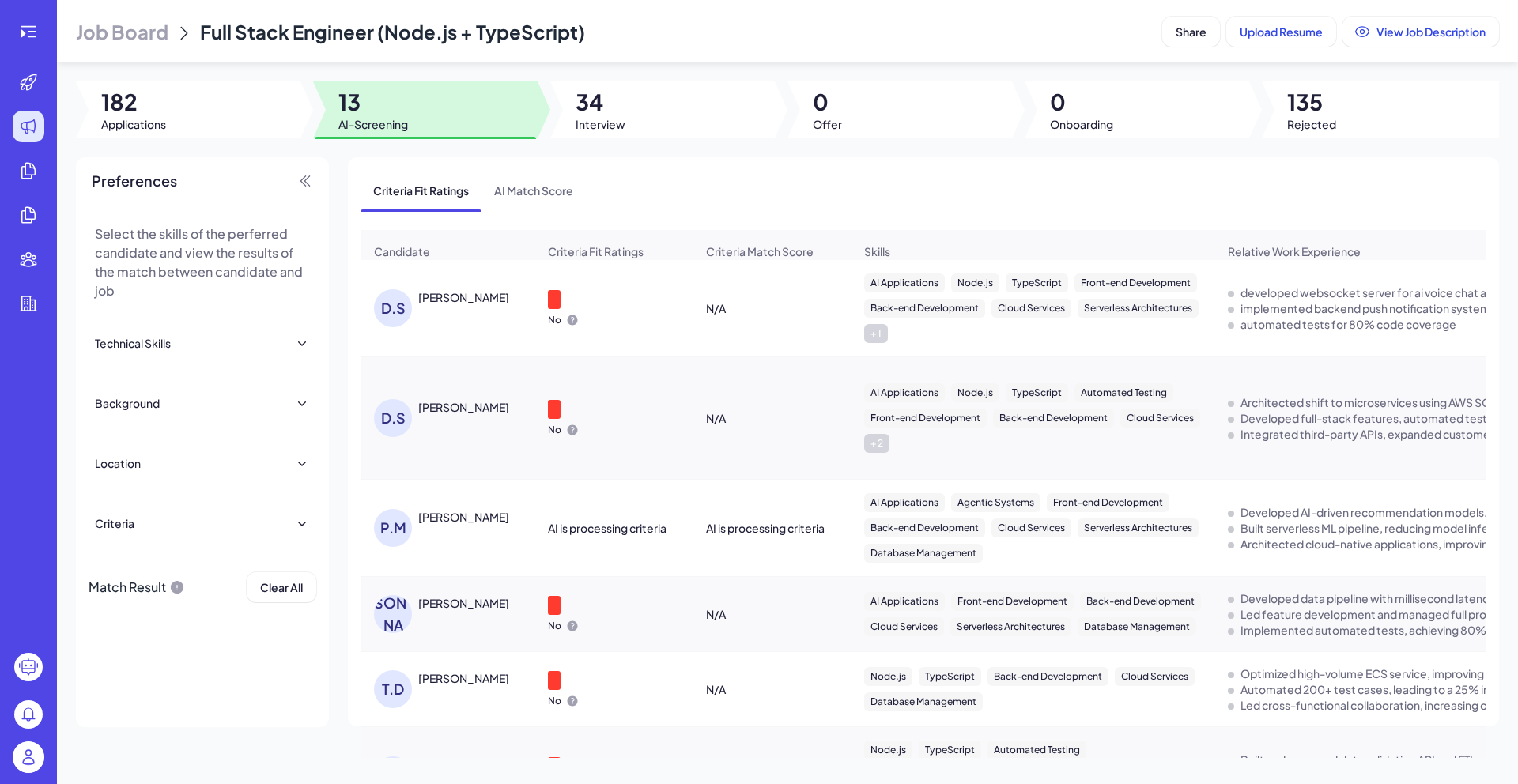
click at [496, 314] on div "D.S Daniel Steinbrook" at bounding box center [455, 308] width 162 height 38
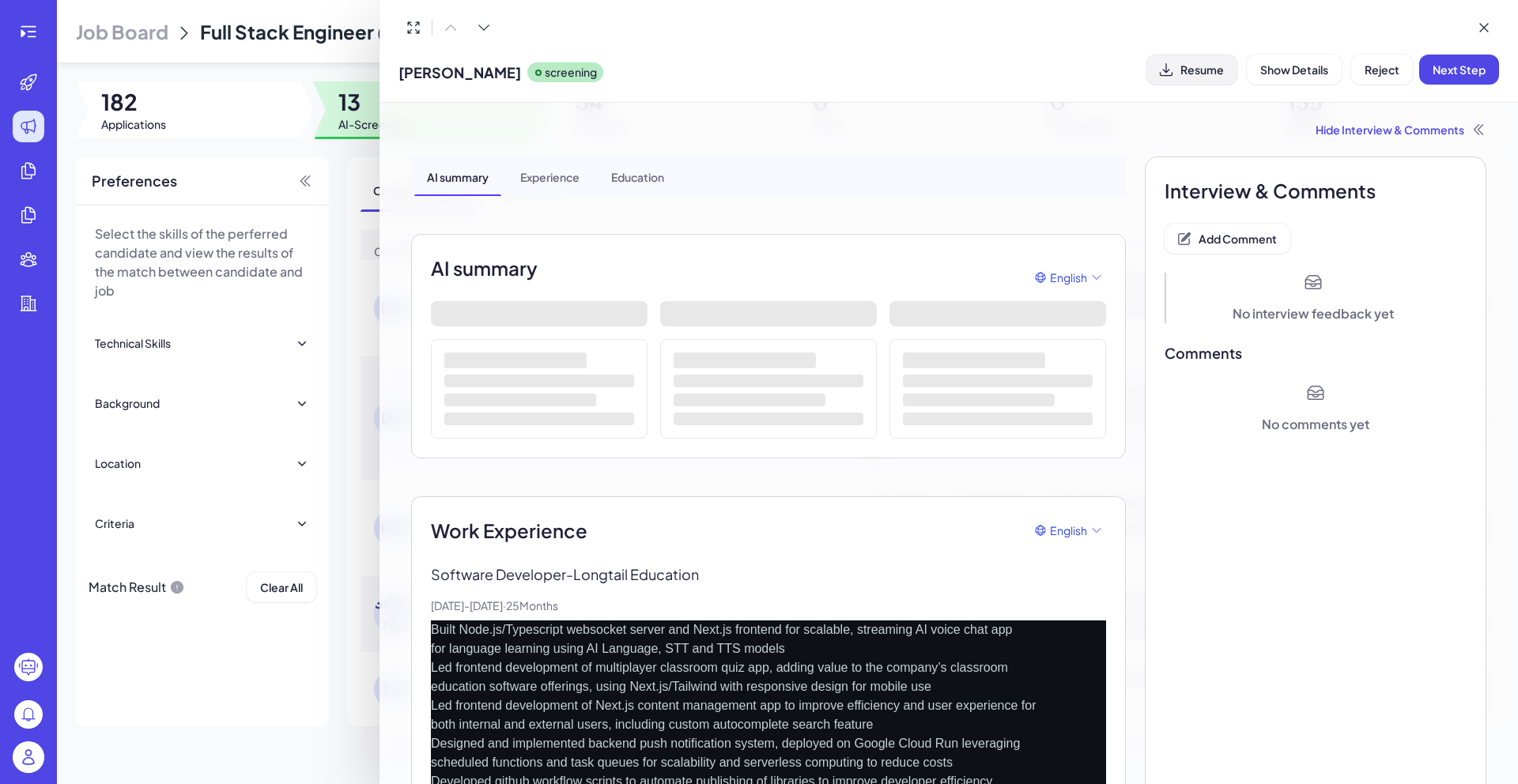
click at [1169, 65] on icon at bounding box center [1166, 70] width 16 height 16
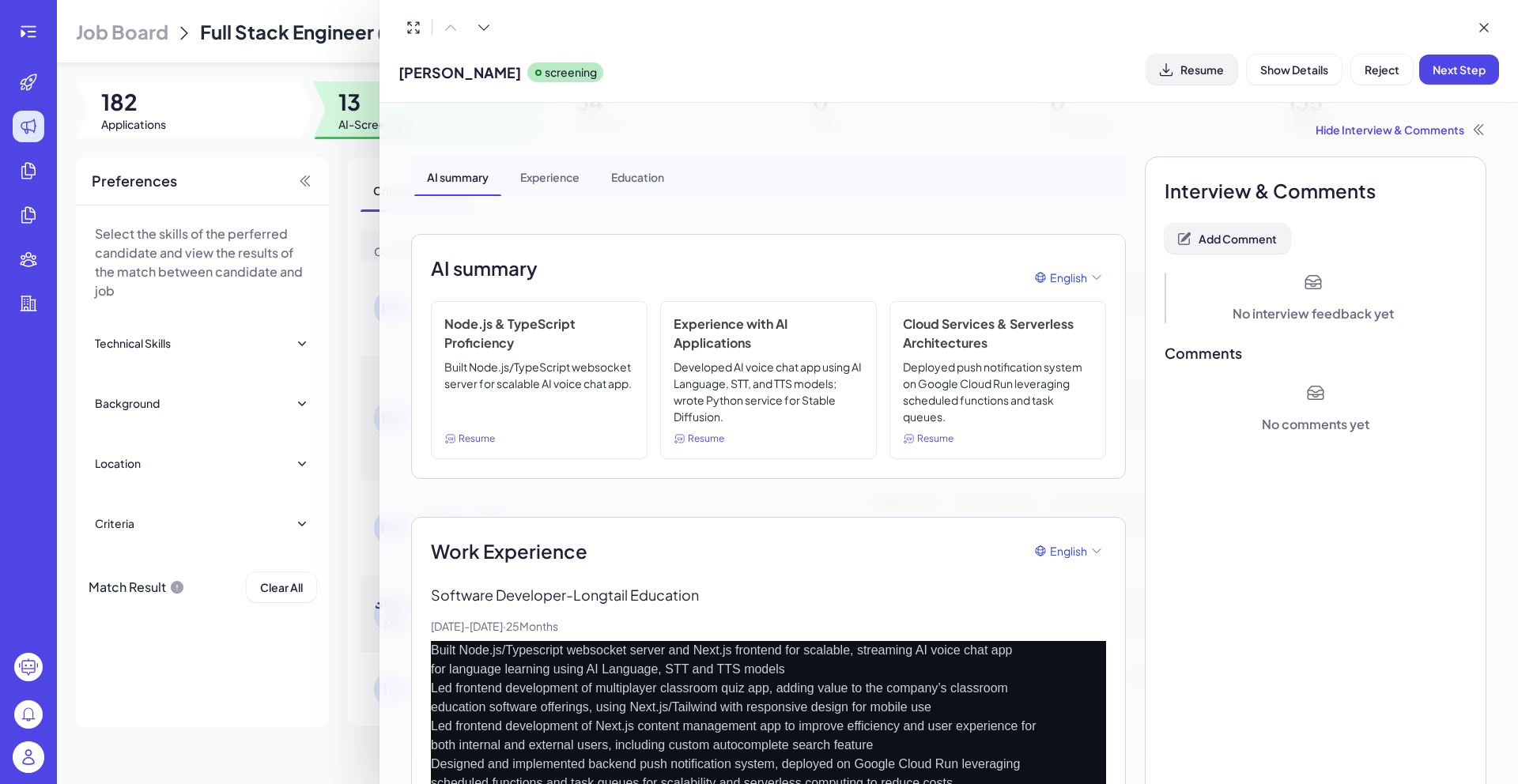
click at [1265, 232] on span "Add Comment" at bounding box center [1237, 239] width 78 height 14
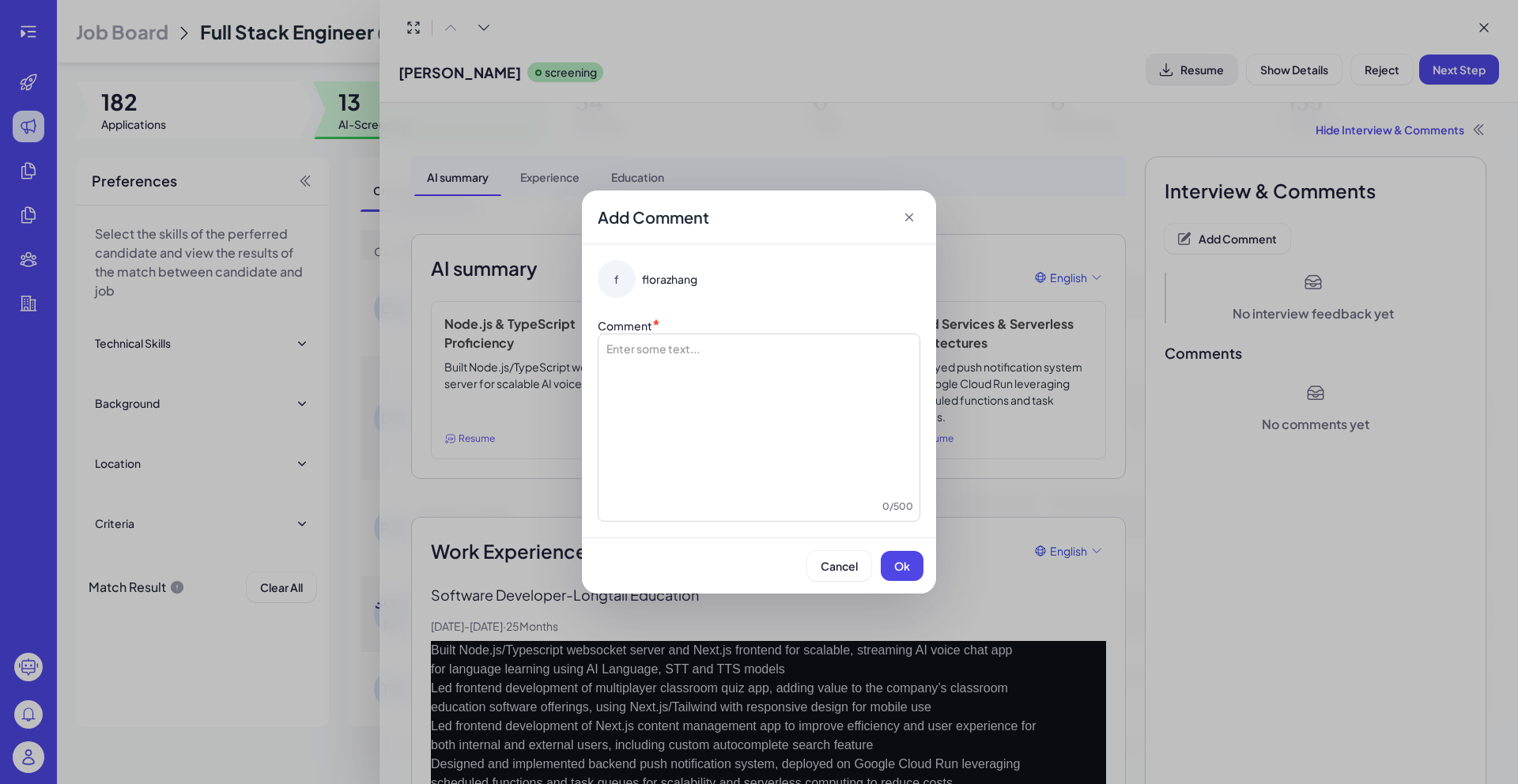
click at [874, 367] on div at bounding box center [759, 419] width 308 height 158
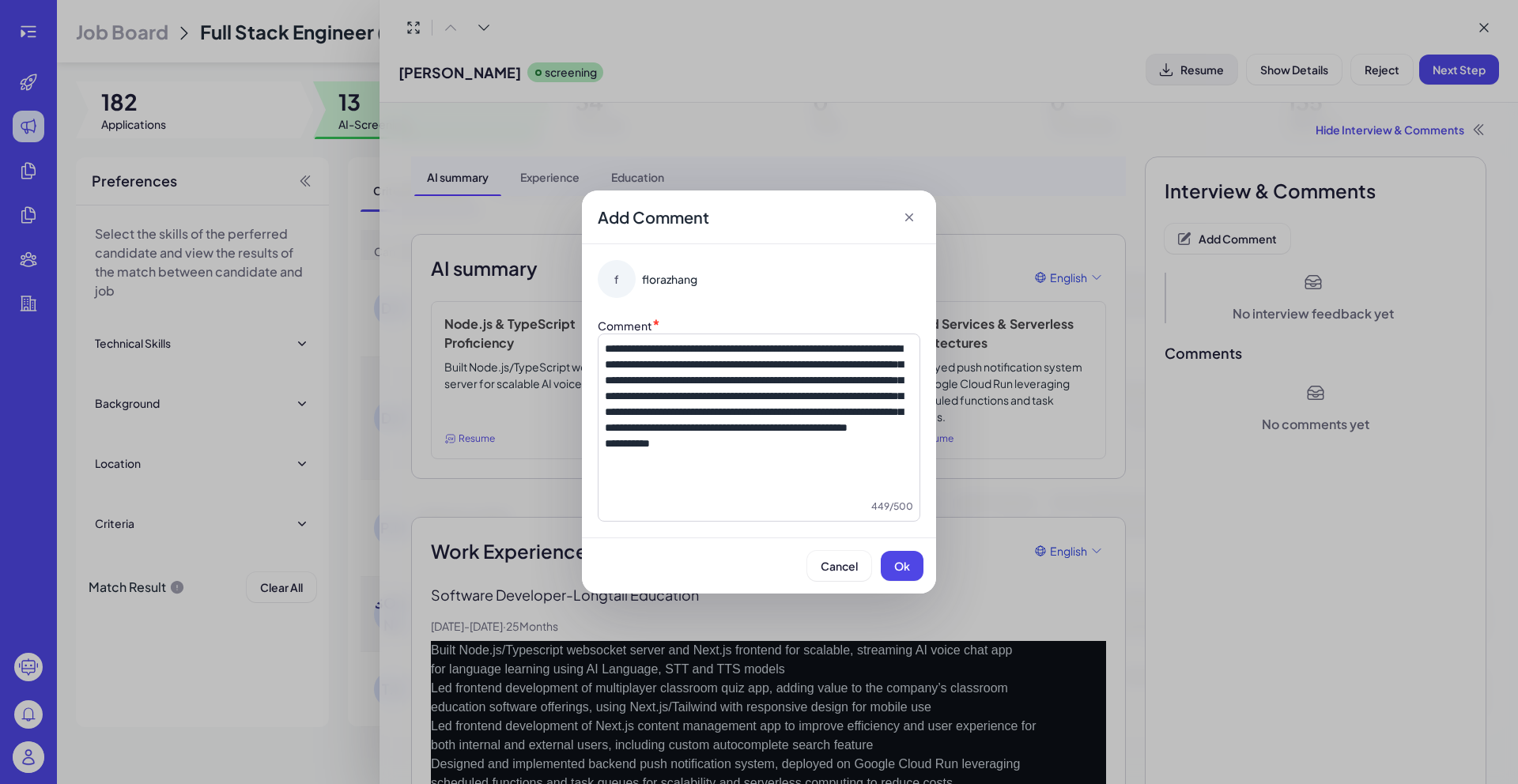
click at [714, 488] on div "**********" at bounding box center [759, 419] width 308 height 158
click at [901, 559] on span "Ok" at bounding box center [902, 566] width 16 height 14
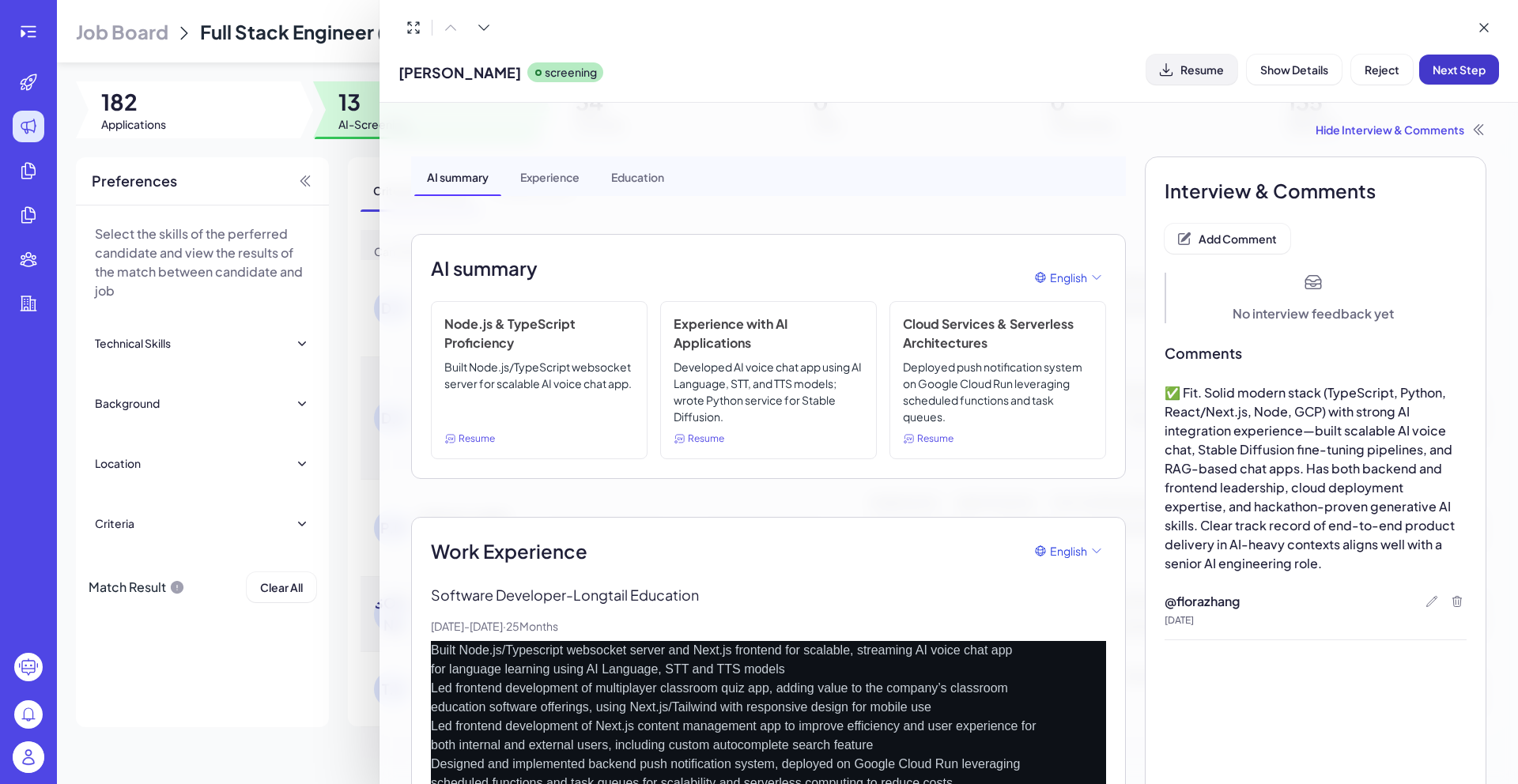
click at [1481, 76] on button "Next Step" at bounding box center [1458, 69] width 80 height 30
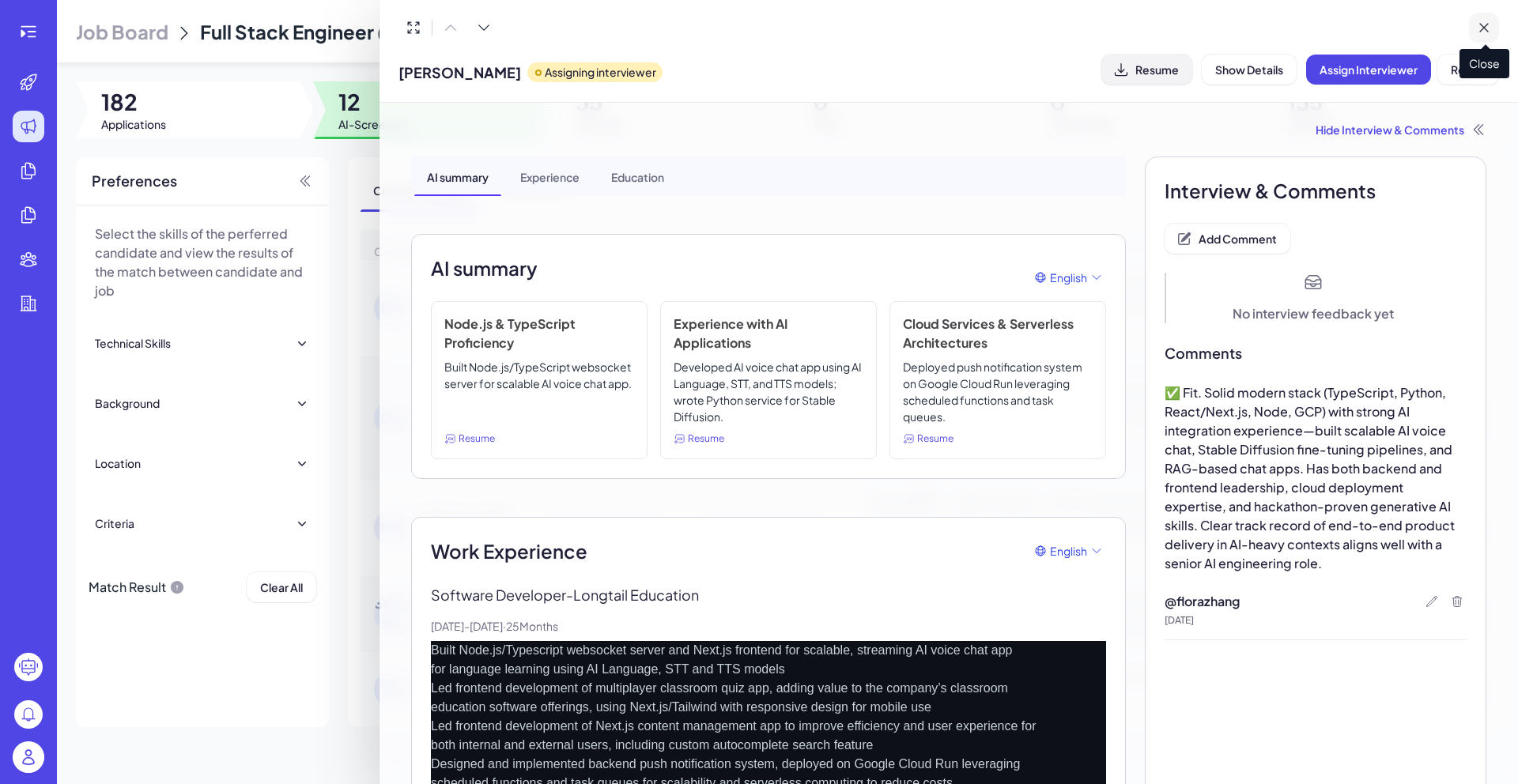
click at [1475, 27] on icon at bounding box center [1483, 28] width 16 height 16
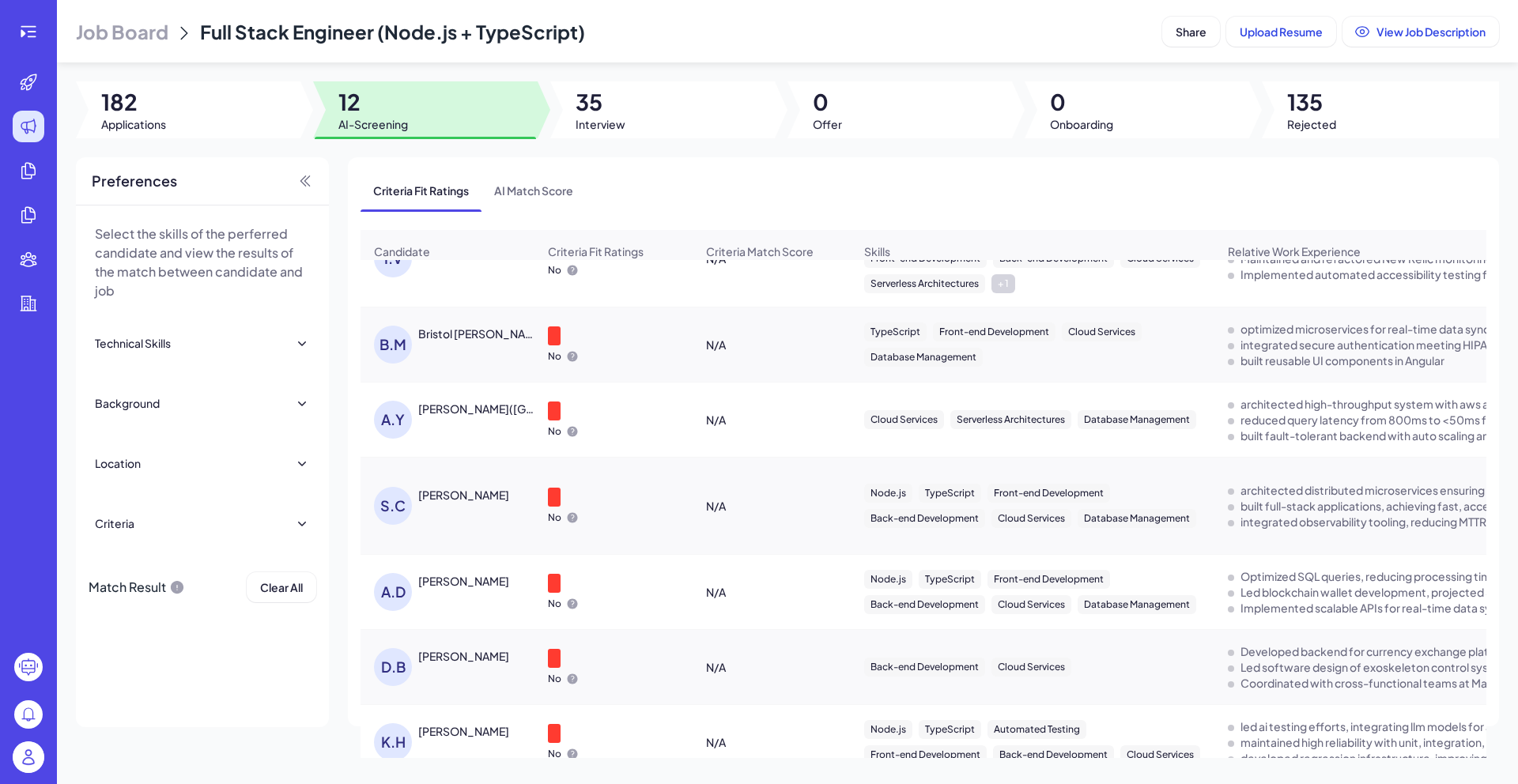
scroll to position [495, 0]
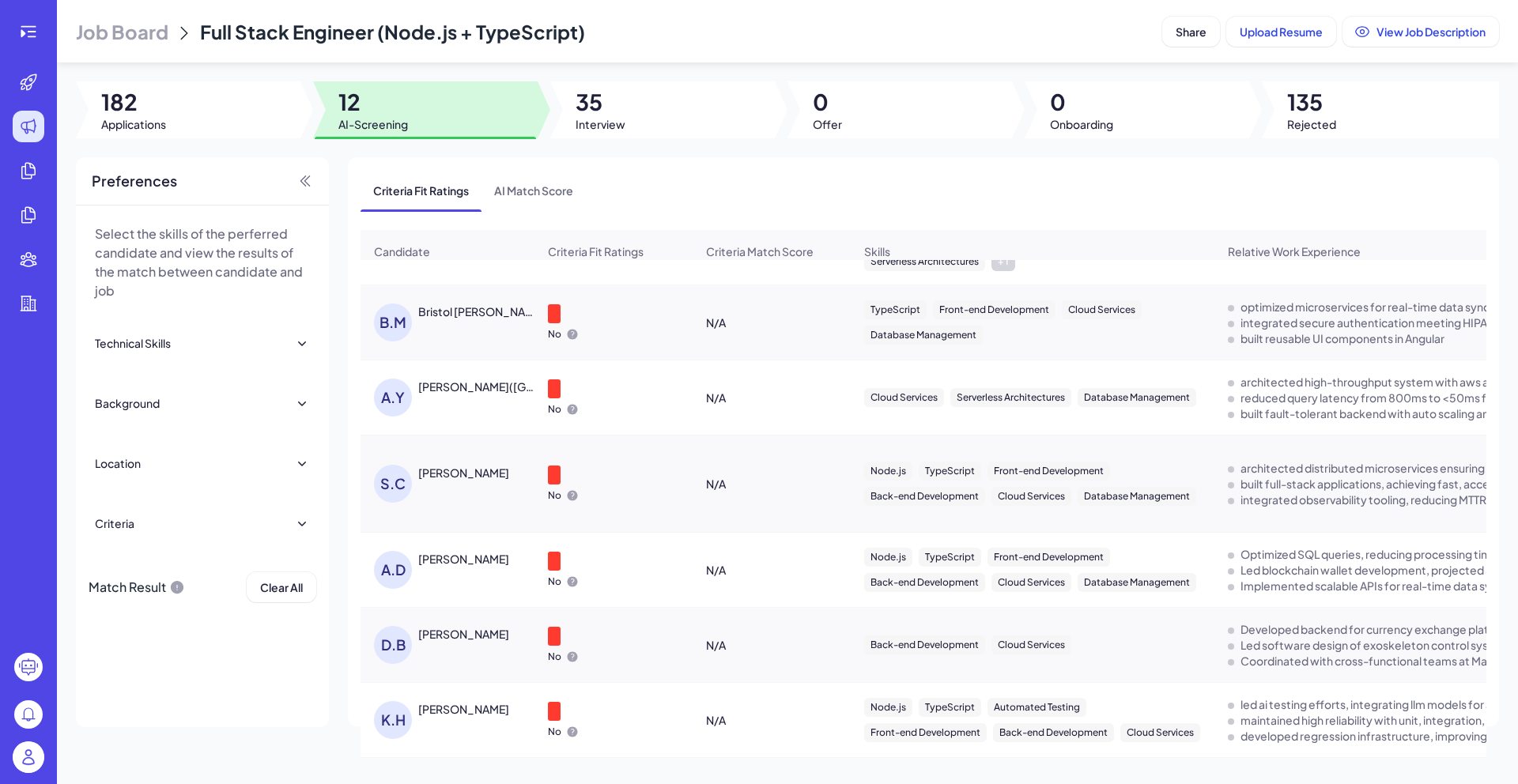
click at [488, 551] on div "[PERSON_NAME]" at bounding box center [463, 559] width 91 height 16
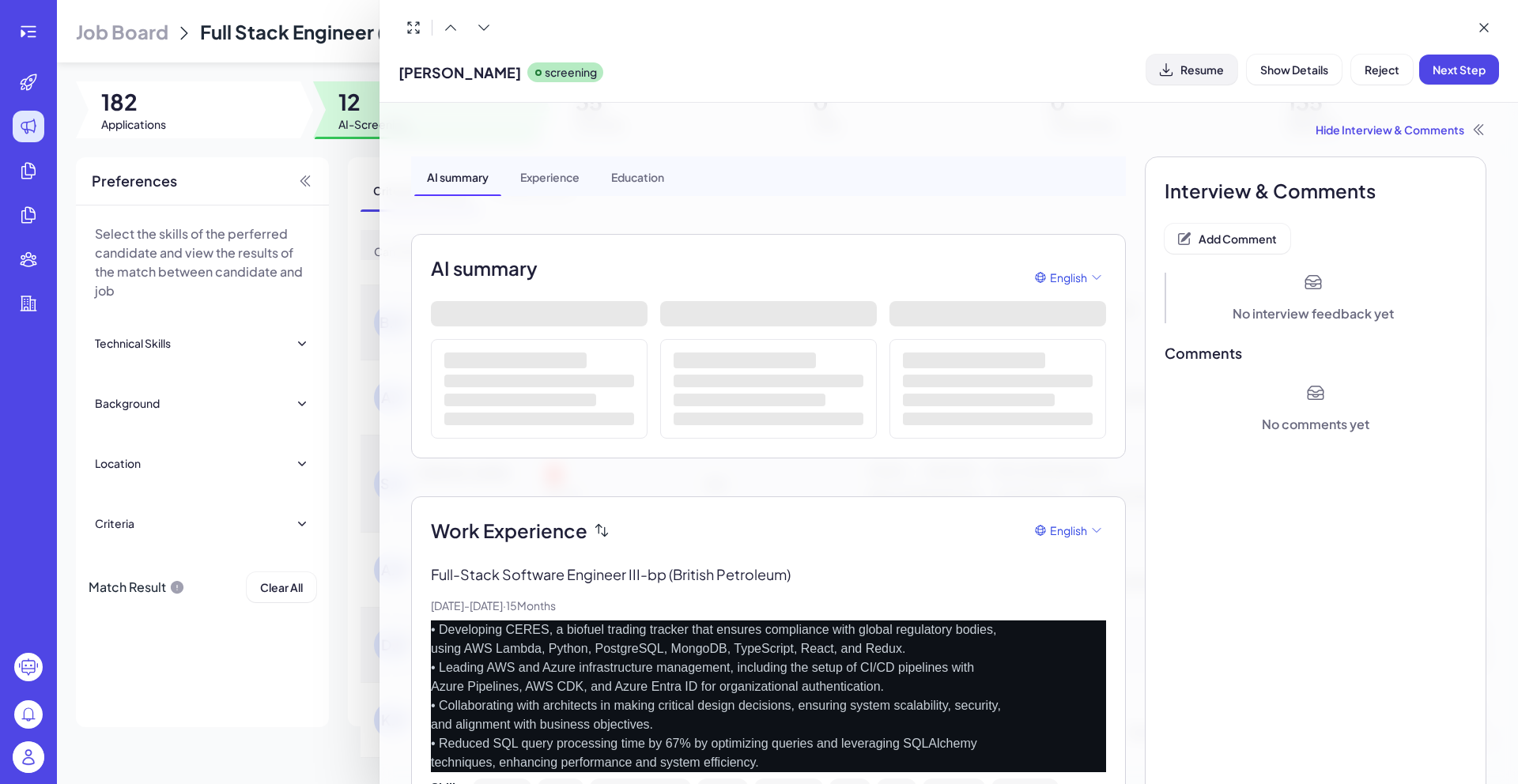
click at [1220, 79] on button "Resume" at bounding box center [1191, 69] width 91 height 30
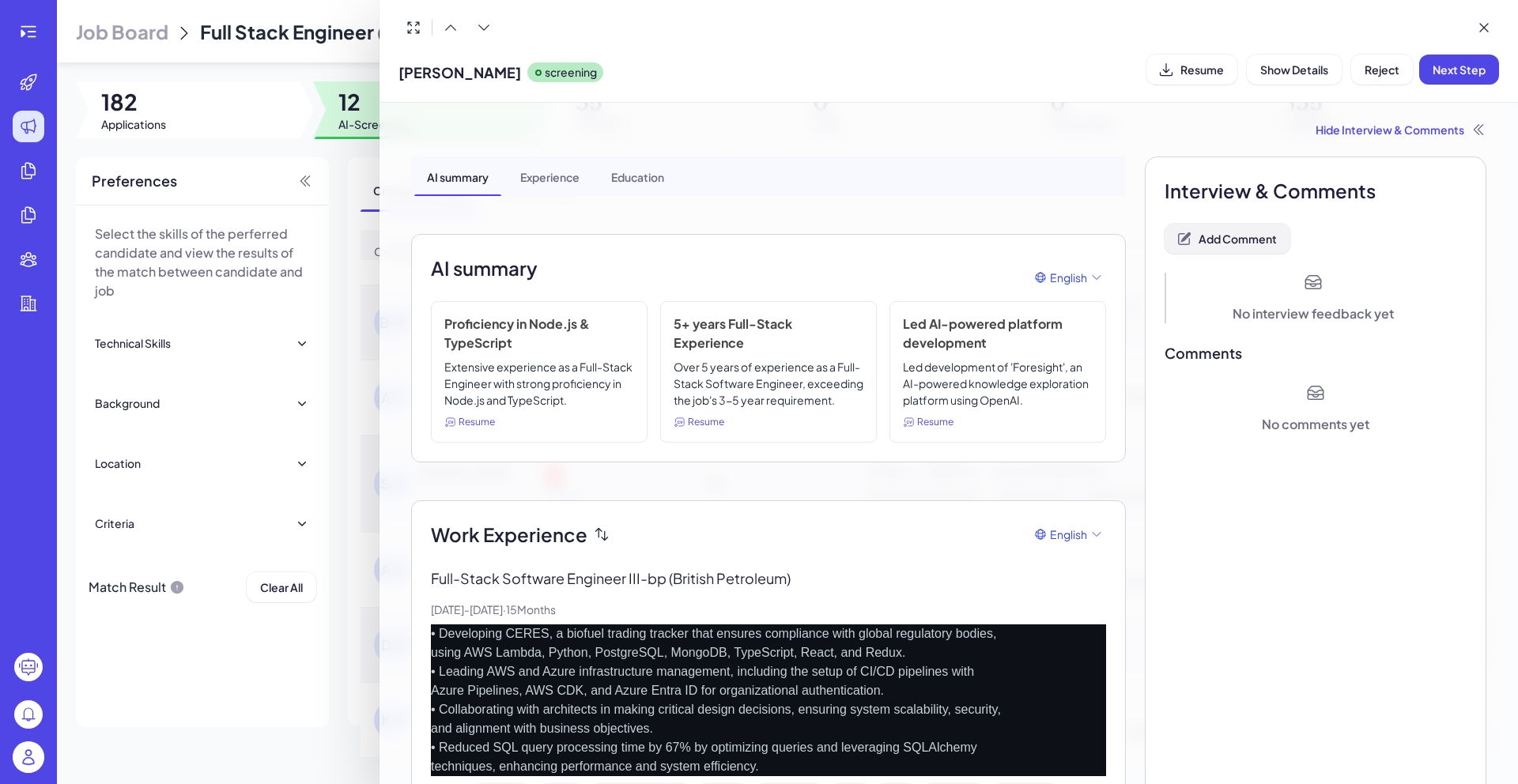
click at [1249, 235] on span "Add Comment" at bounding box center [1237, 239] width 78 height 14
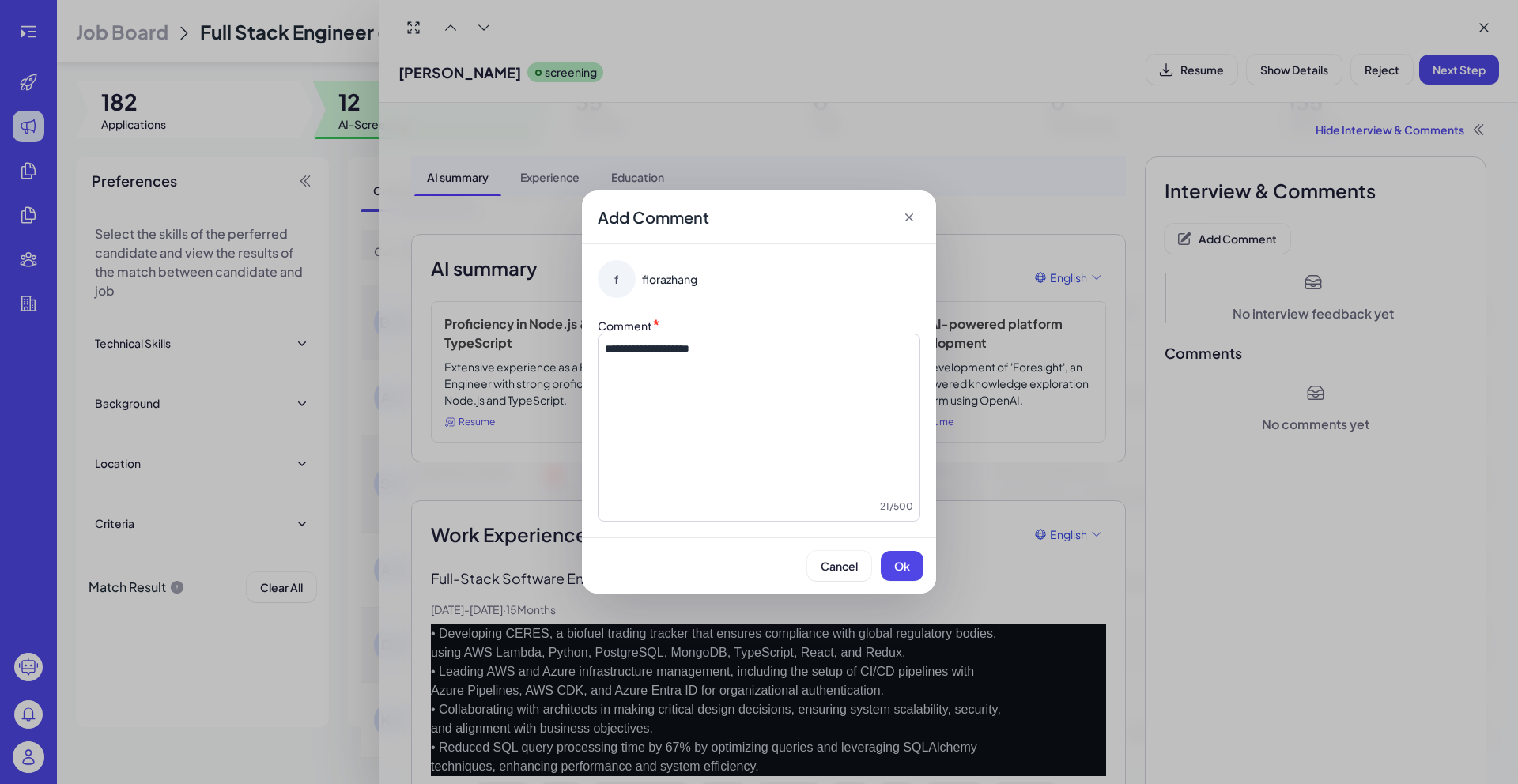
click at [607, 349] on span "**********" at bounding box center [647, 348] width 84 height 11
click at [903, 574] on button "Ok" at bounding box center [902, 565] width 43 height 30
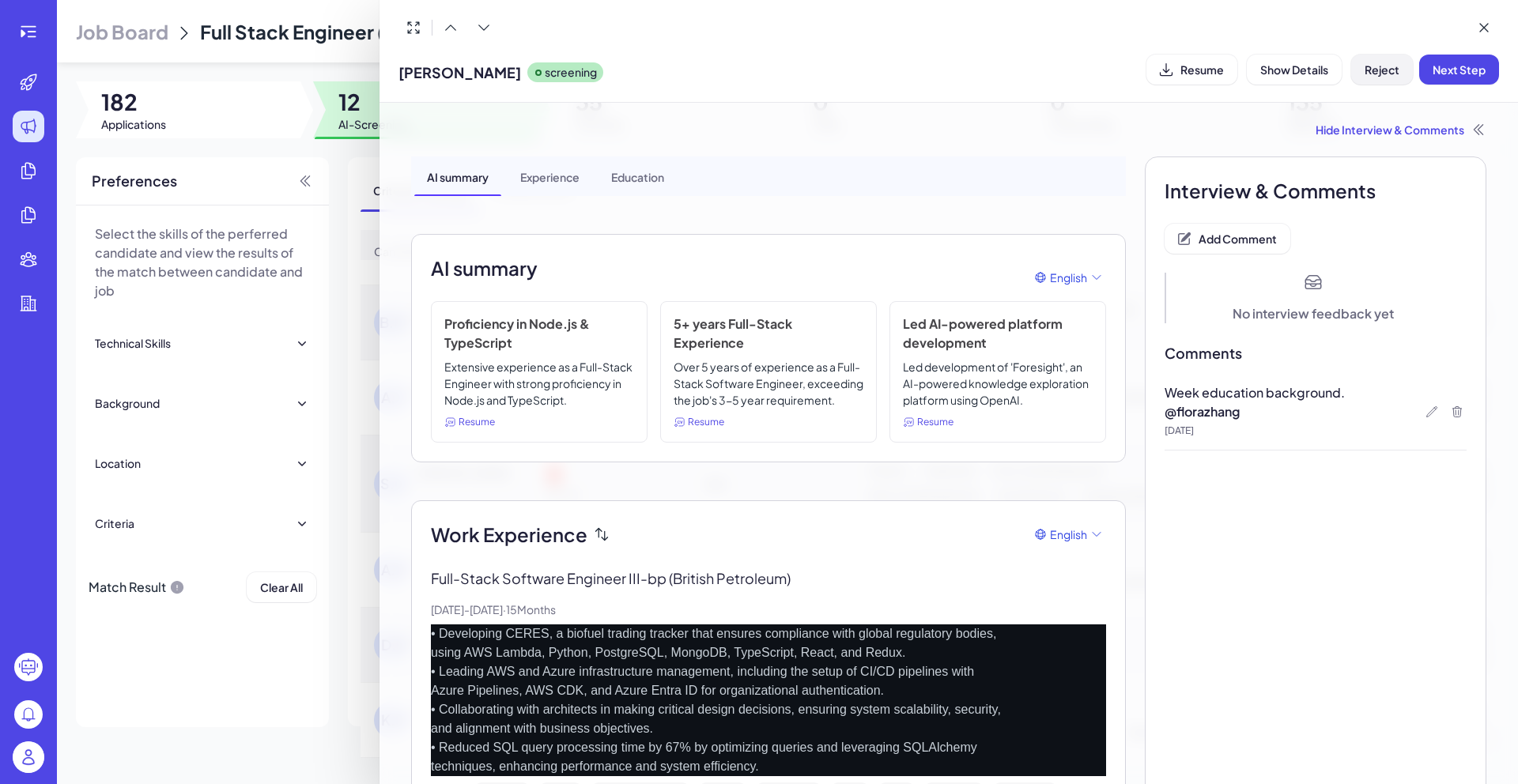
click at [1375, 68] on span "Reject" at bounding box center [1381, 70] width 35 height 14
click at [1466, 167] on span "Ok" at bounding box center [1469, 171] width 16 height 14
click at [385, 89] on div "ADRIAN DELGADO End Resume Show Details" at bounding box center [948, 51] width 1138 height 103
click at [360, 99] on div at bounding box center [759, 392] width 1518 height 784
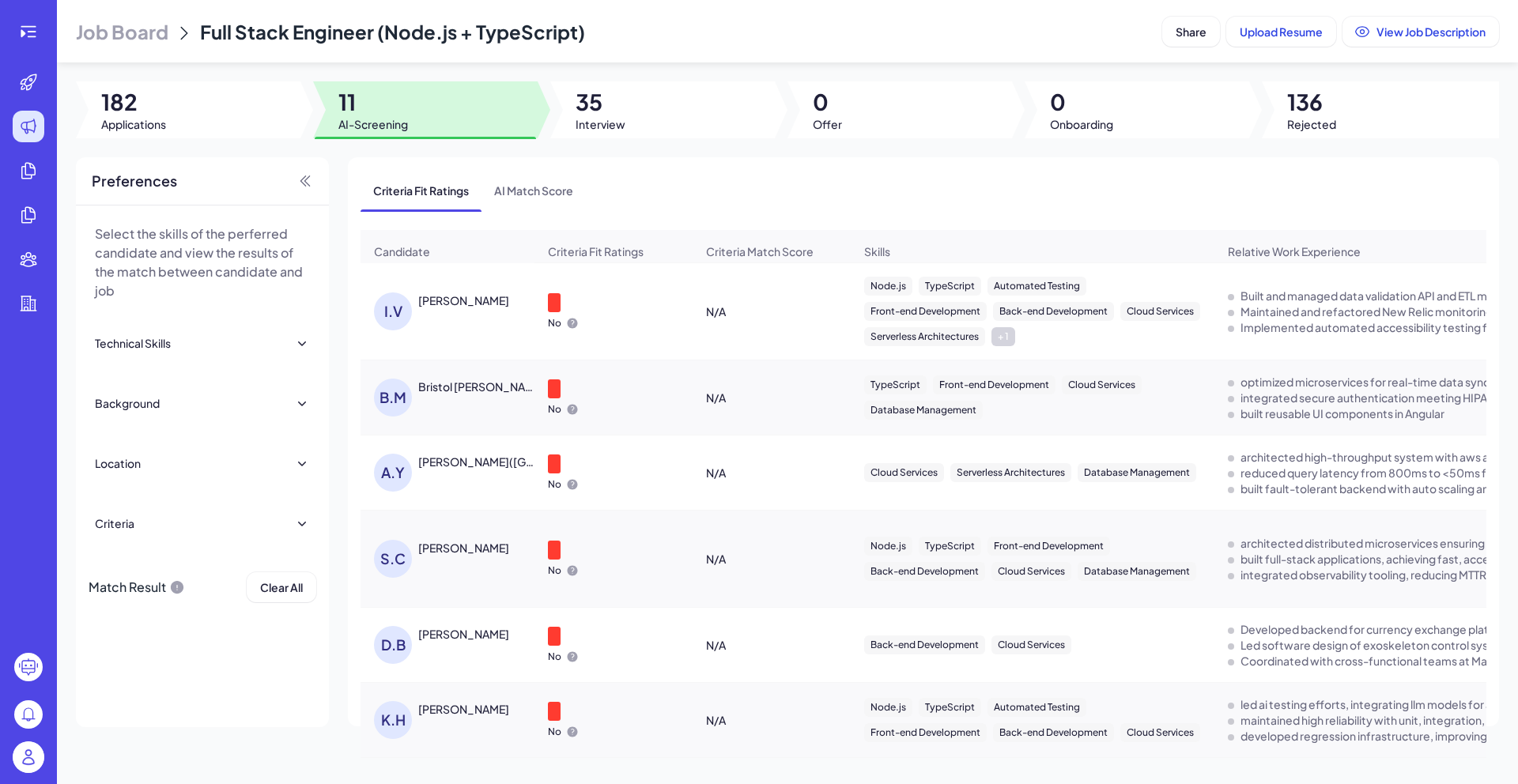
click at [443, 311] on div "I.V Ian Valentine" at bounding box center [447, 311] width 172 height 64
click at [452, 293] on div "[PERSON_NAME]" at bounding box center [463, 301] width 91 height 16
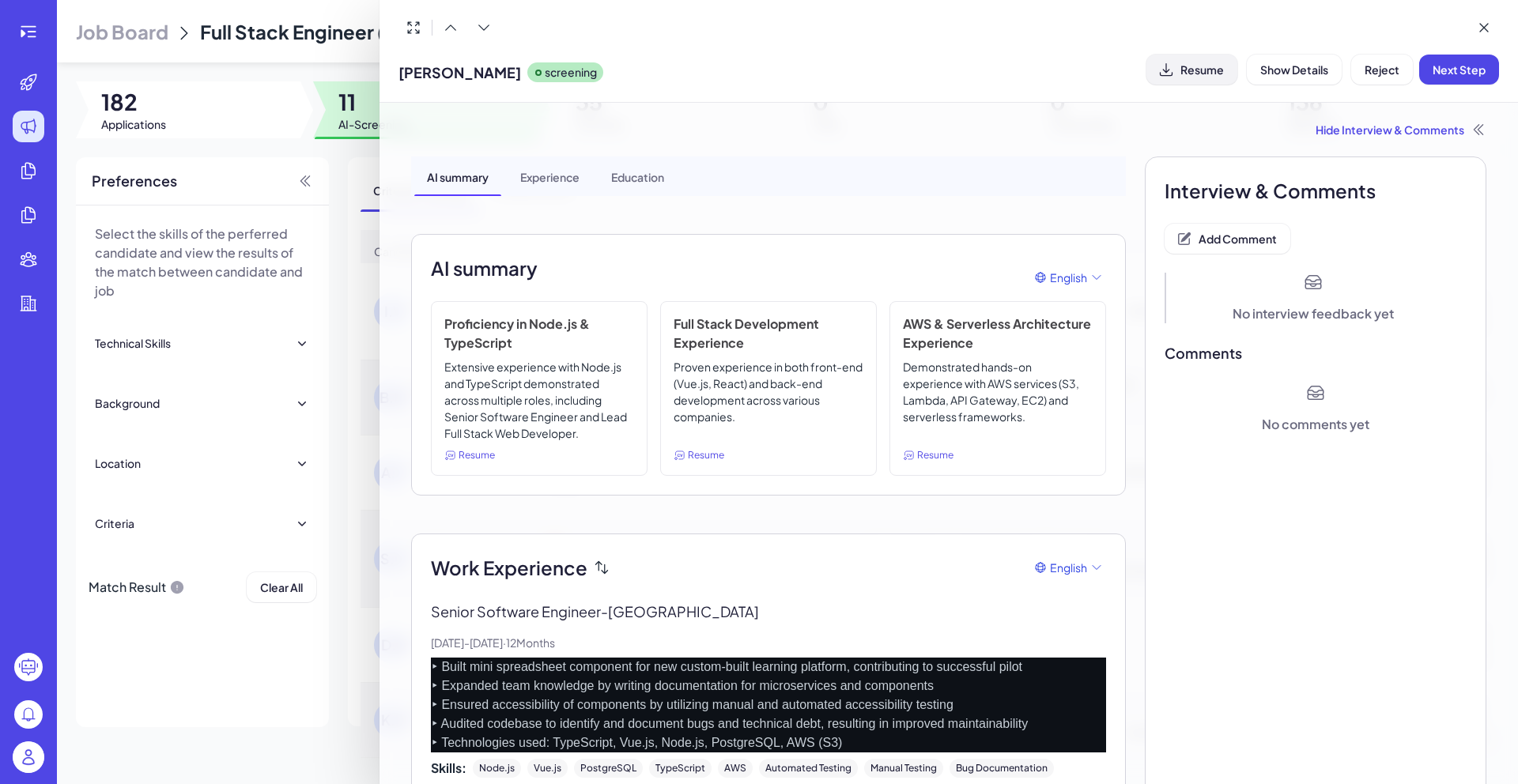
click at [1213, 68] on span "Resume" at bounding box center [1202, 70] width 43 height 14
click at [1213, 68] on div "Resume" at bounding box center [1191, 69] width 91 height 30
click at [1245, 249] on button "Add Comment" at bounding box center [1227, 238] width 125 height 30
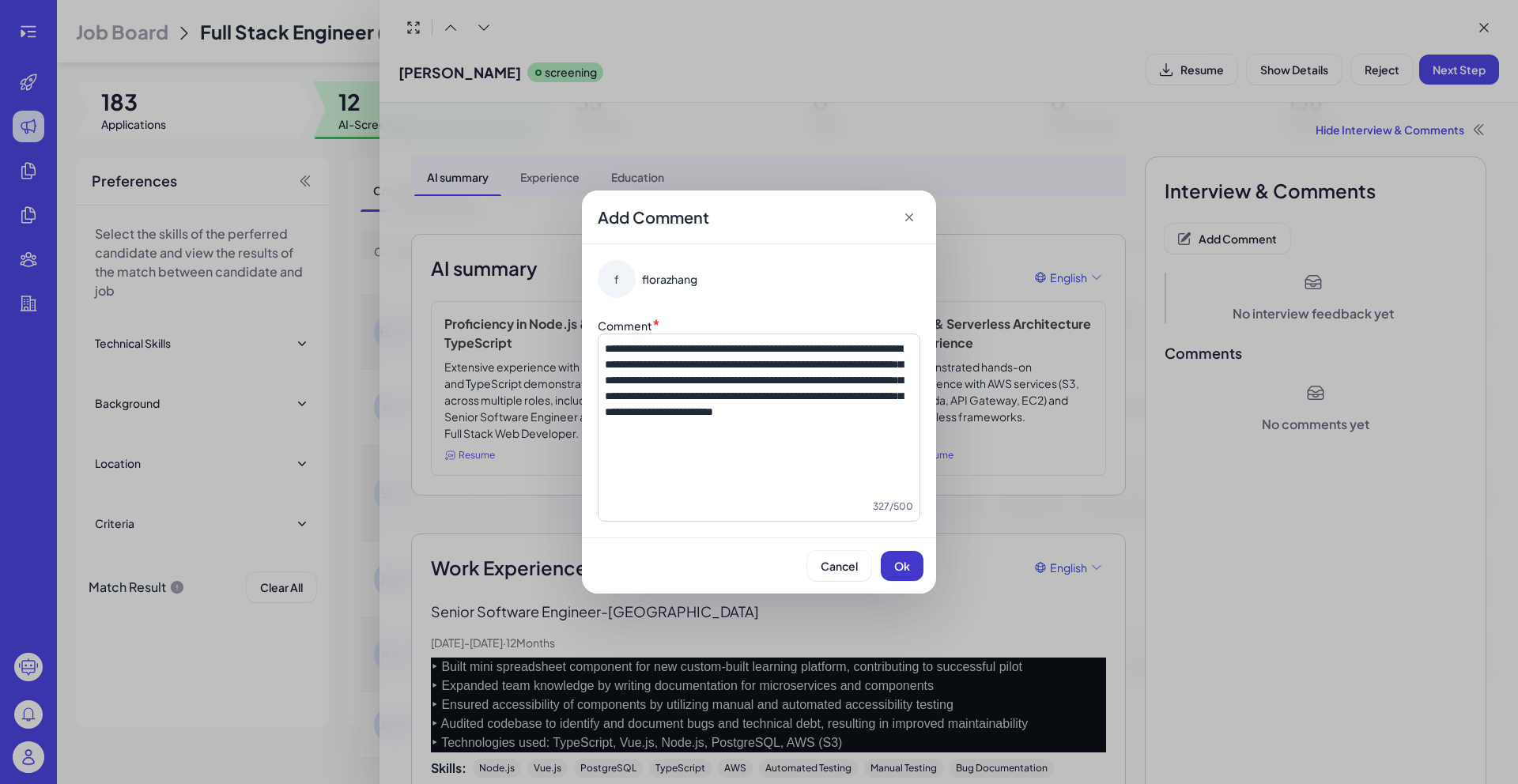
click at [917, 569] on button "Ok" at bounding box center [902, 565] width 43 height 30
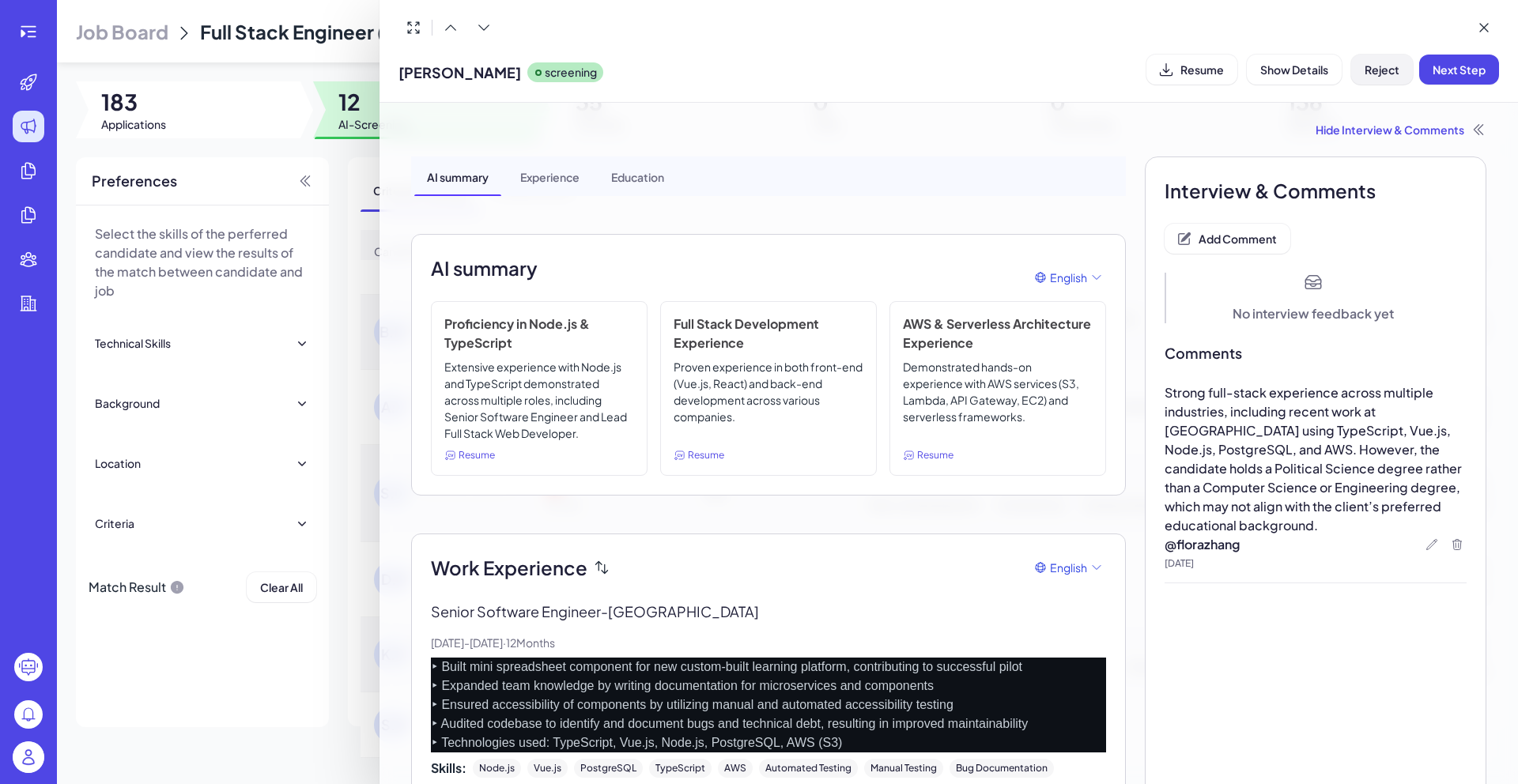
click at [1369, 71] on span "Reject" at bounding box center [1381, 70] width 35 height 14
click at [1466, 179] on button "Ok" at bounding box center [1468, 171] width 36 height 27
click at [335, 169] on div at bounding box center [759, 392] width 1518 height 784
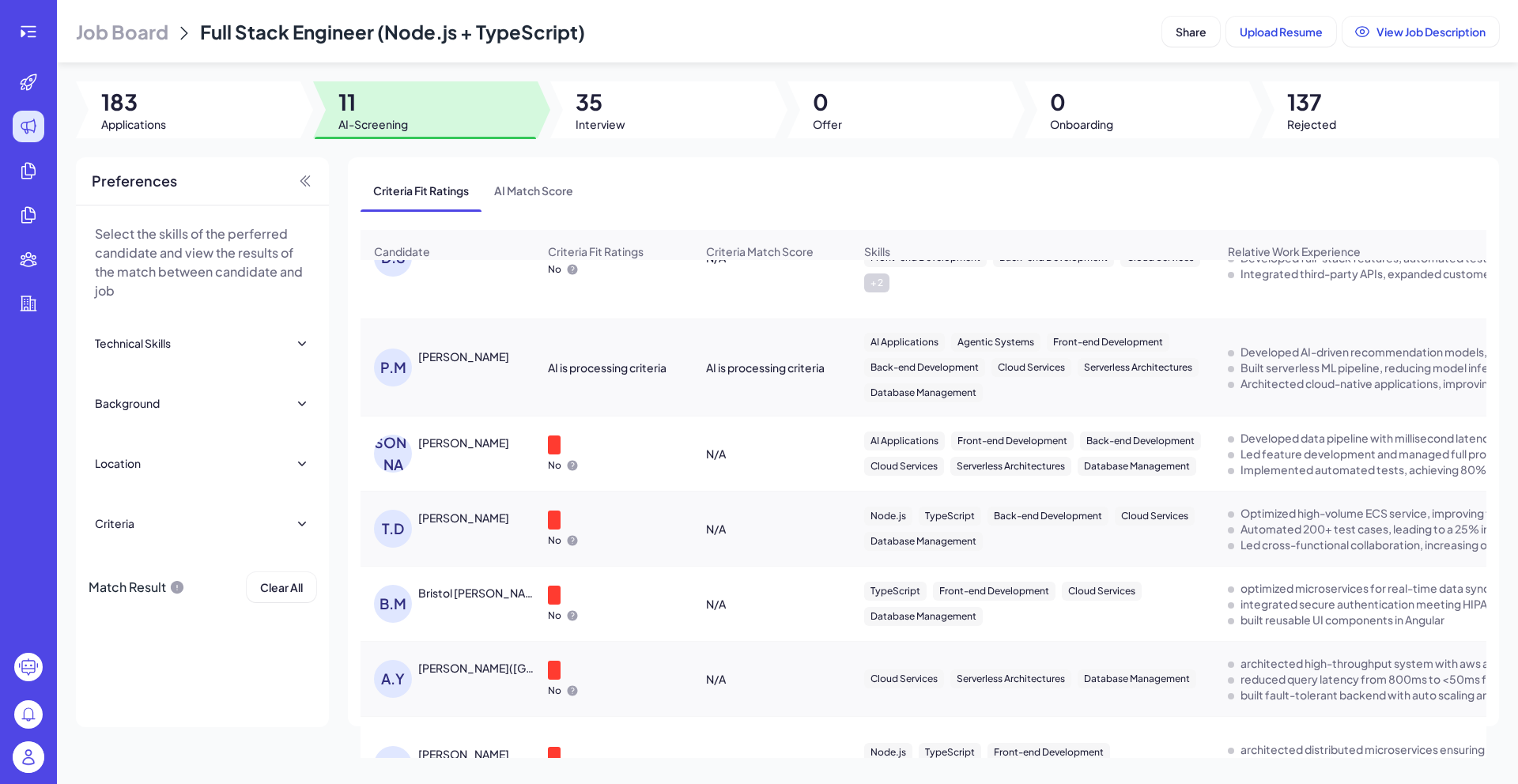
scroll to position [0, 0]
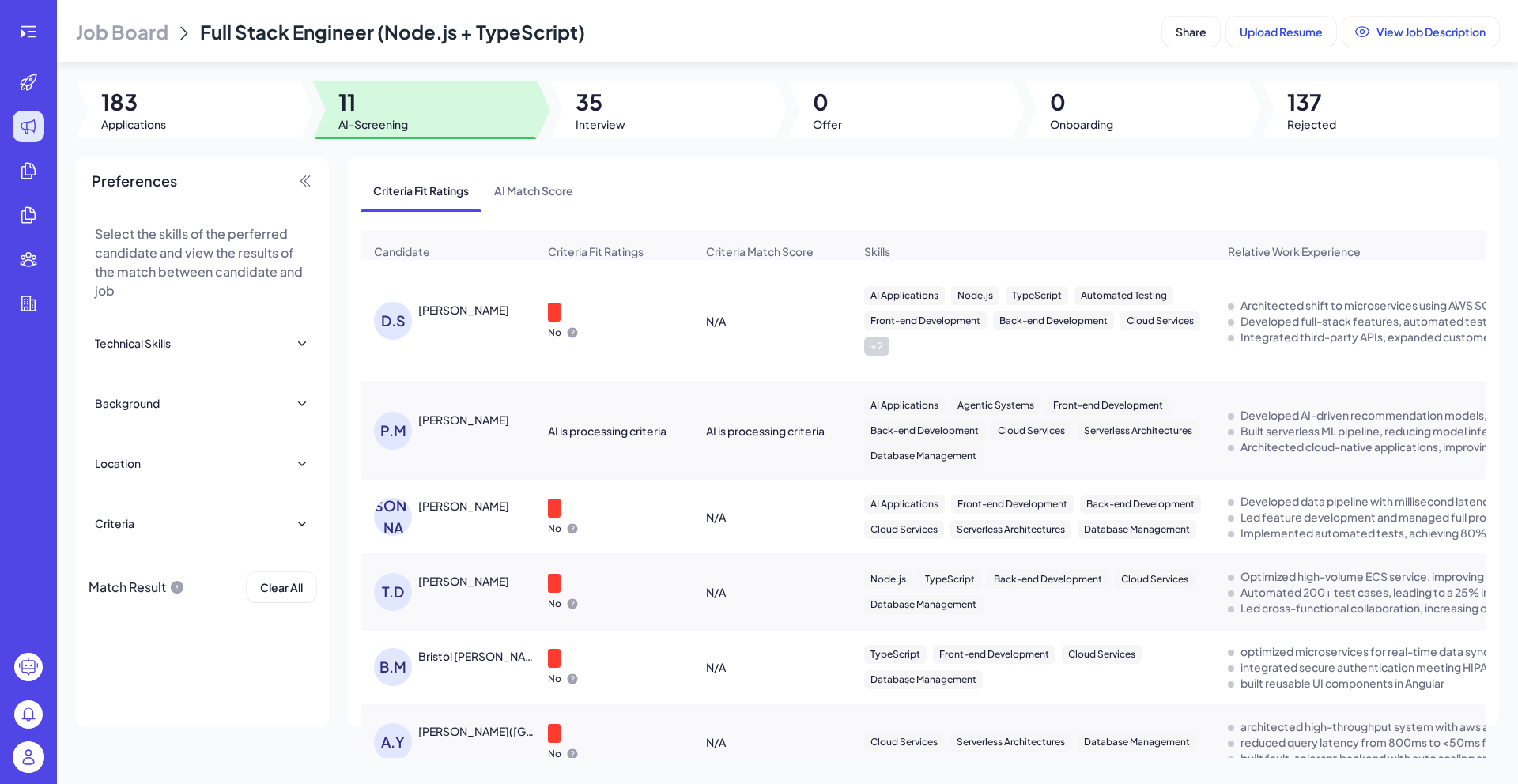
click at [605, 103] on span "35" at bounding box center [600, 101] width 50 height 28
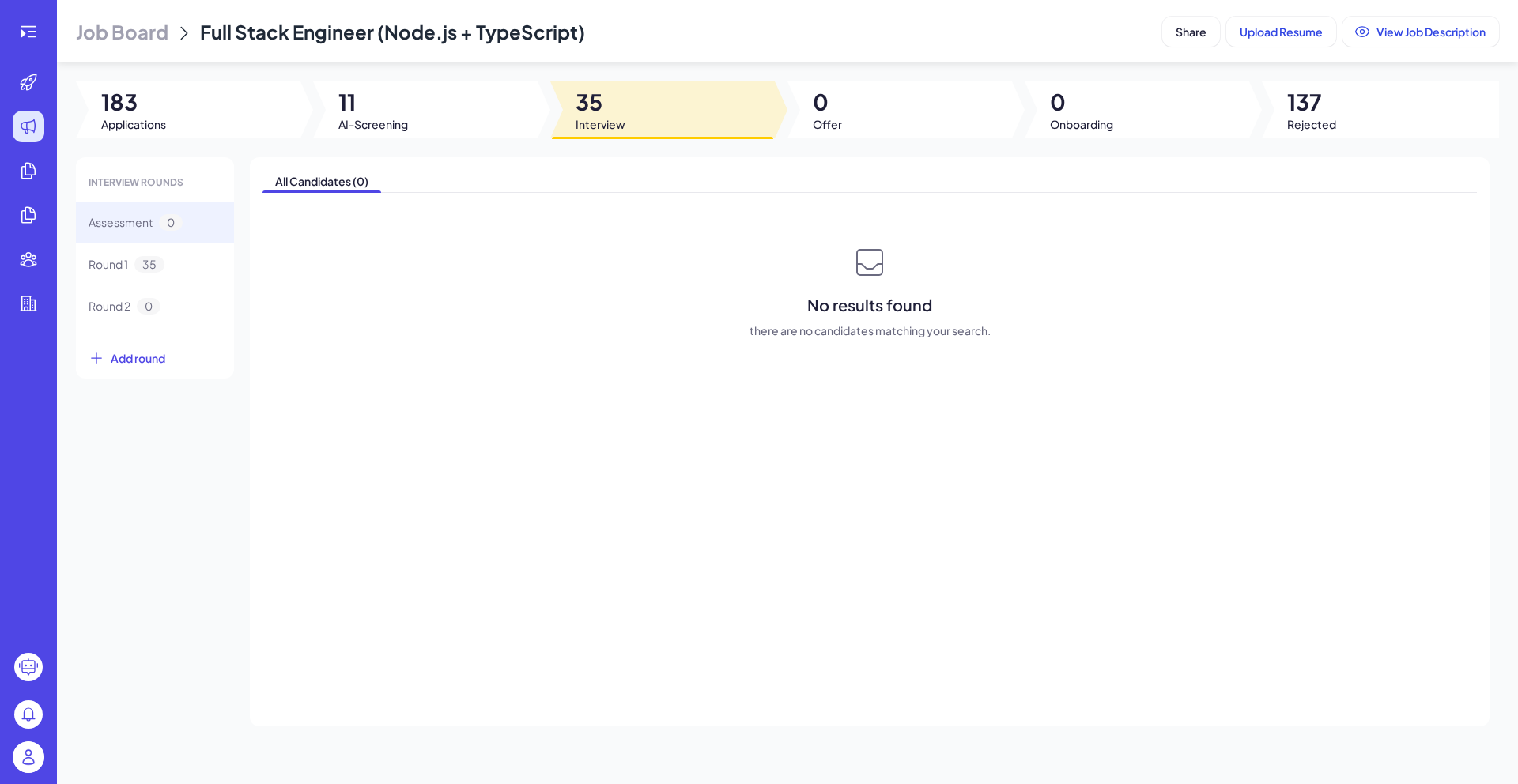
click at [619, 108] on span "35" at bounding box center [600, 101] width 50 height 28
click at [171, 265] on div "Round 1 35" at bounding box center [154, 265] width 158 height 42
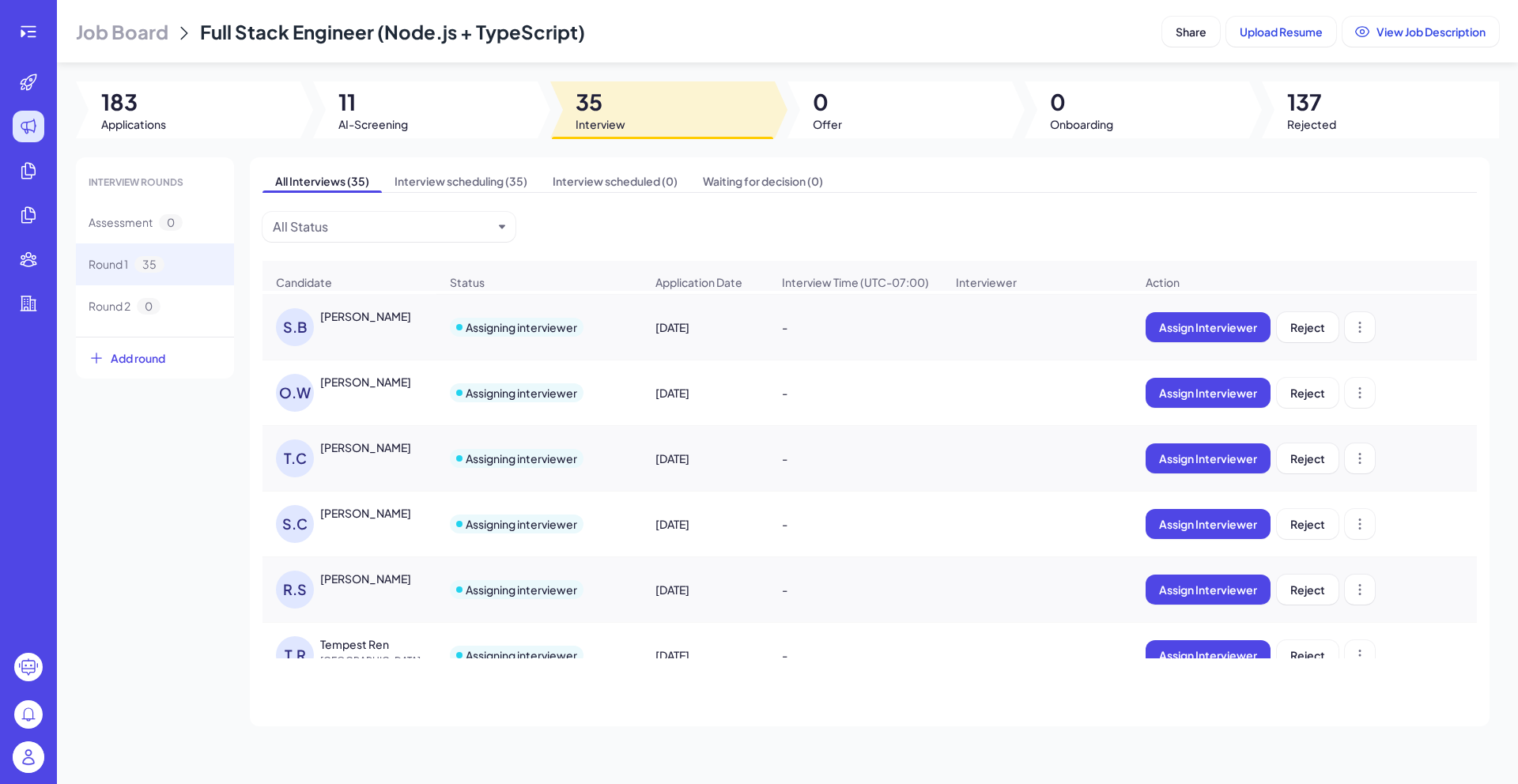
scroll to position [1936, 0]
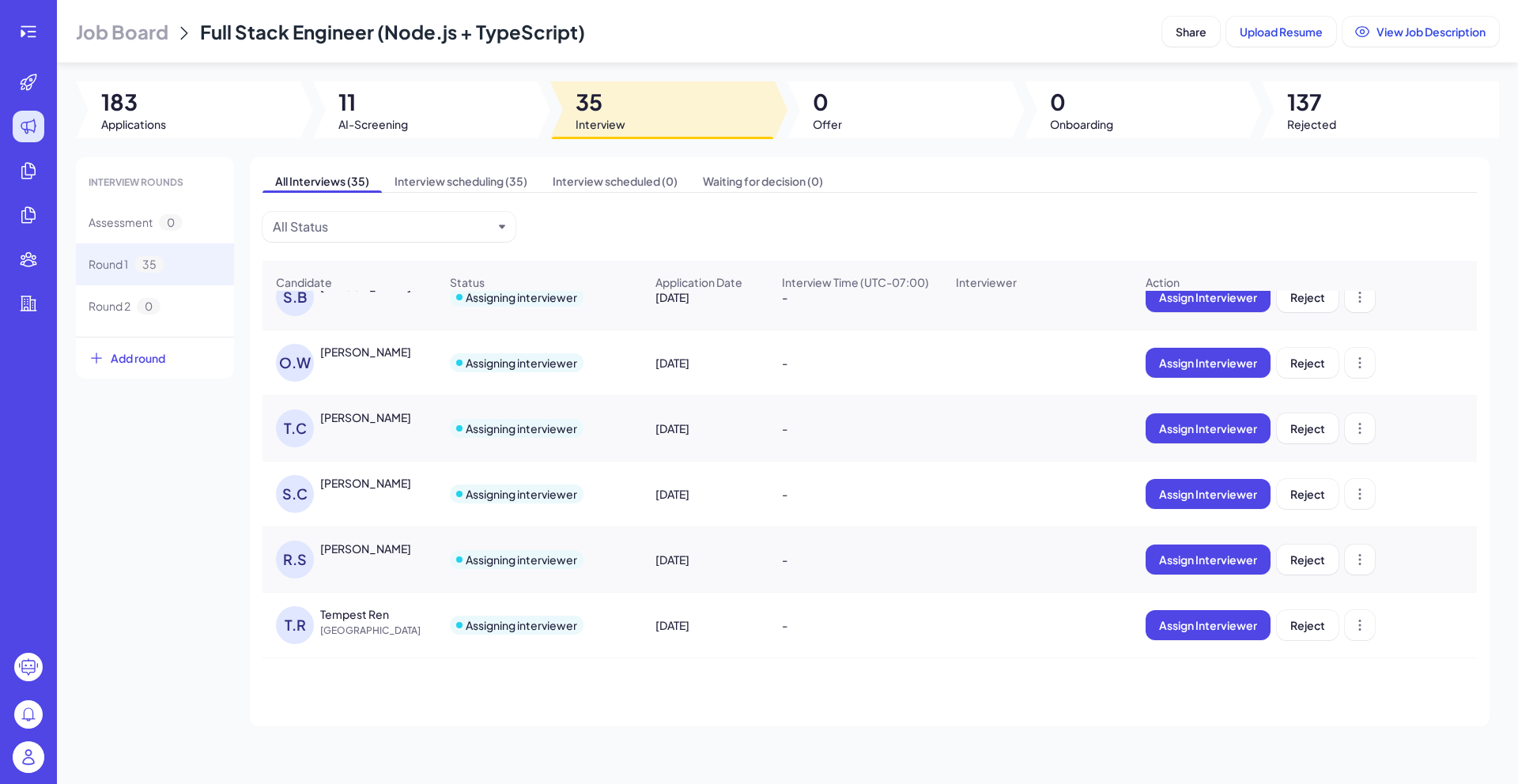
click at [377, 622] on span "[GEOGRAPHIC_DATA]" at bounding box center [379, 630] width 118 height 16
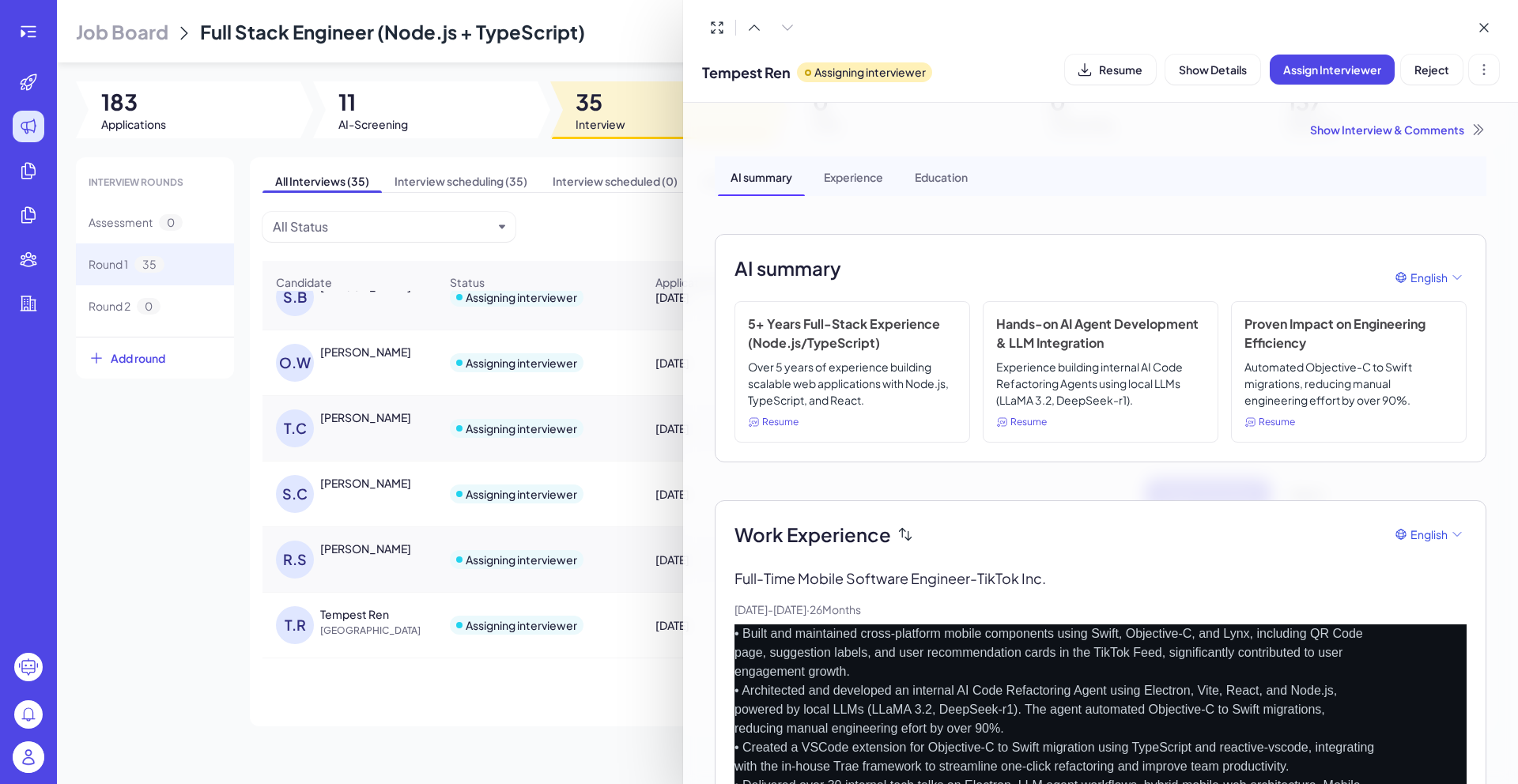
click at [311, 718] on div at bounding box center [759, 392] width 1518 height 784
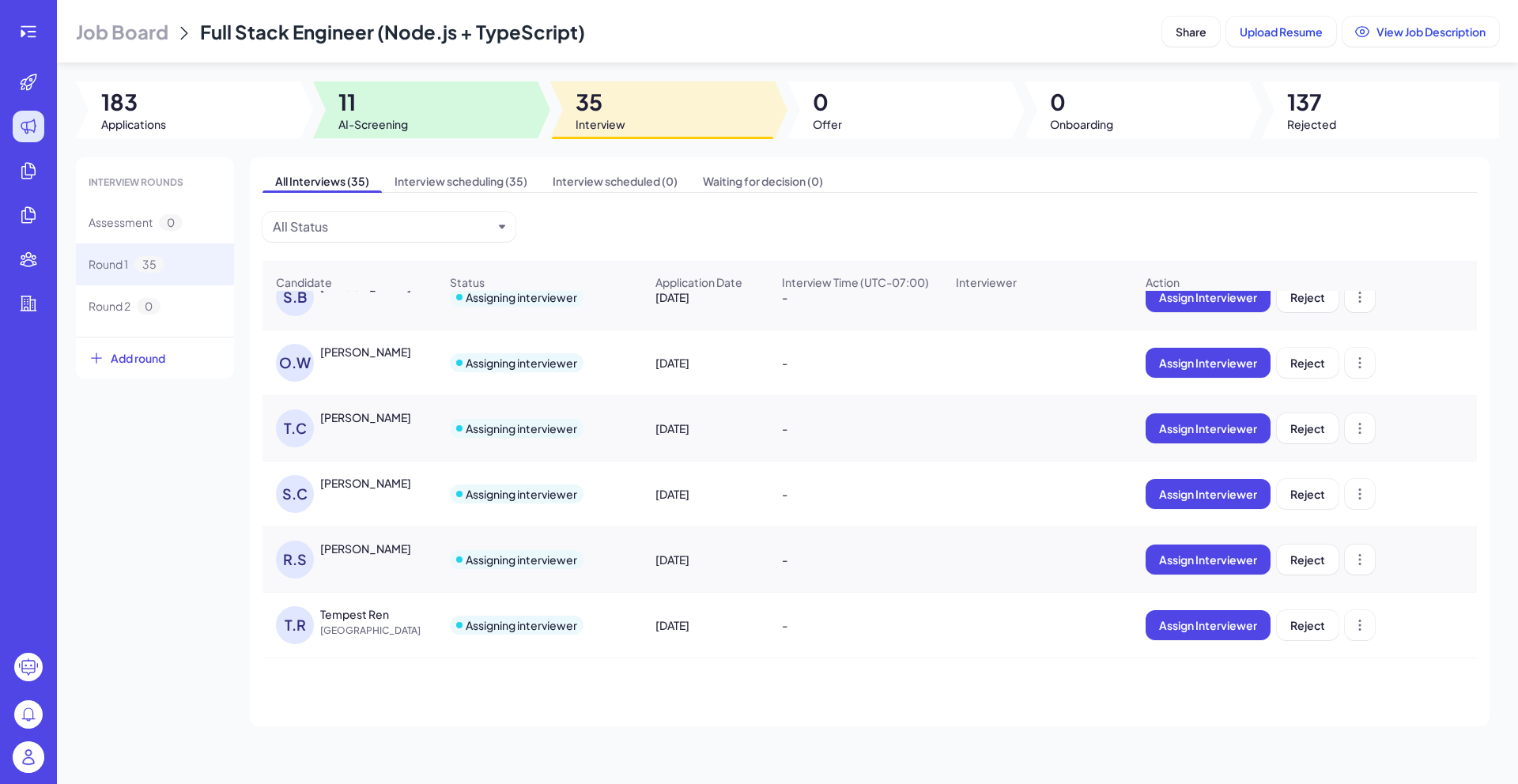
click at [479, 112] on div at bounding box center [425, 109] width 224 height 57
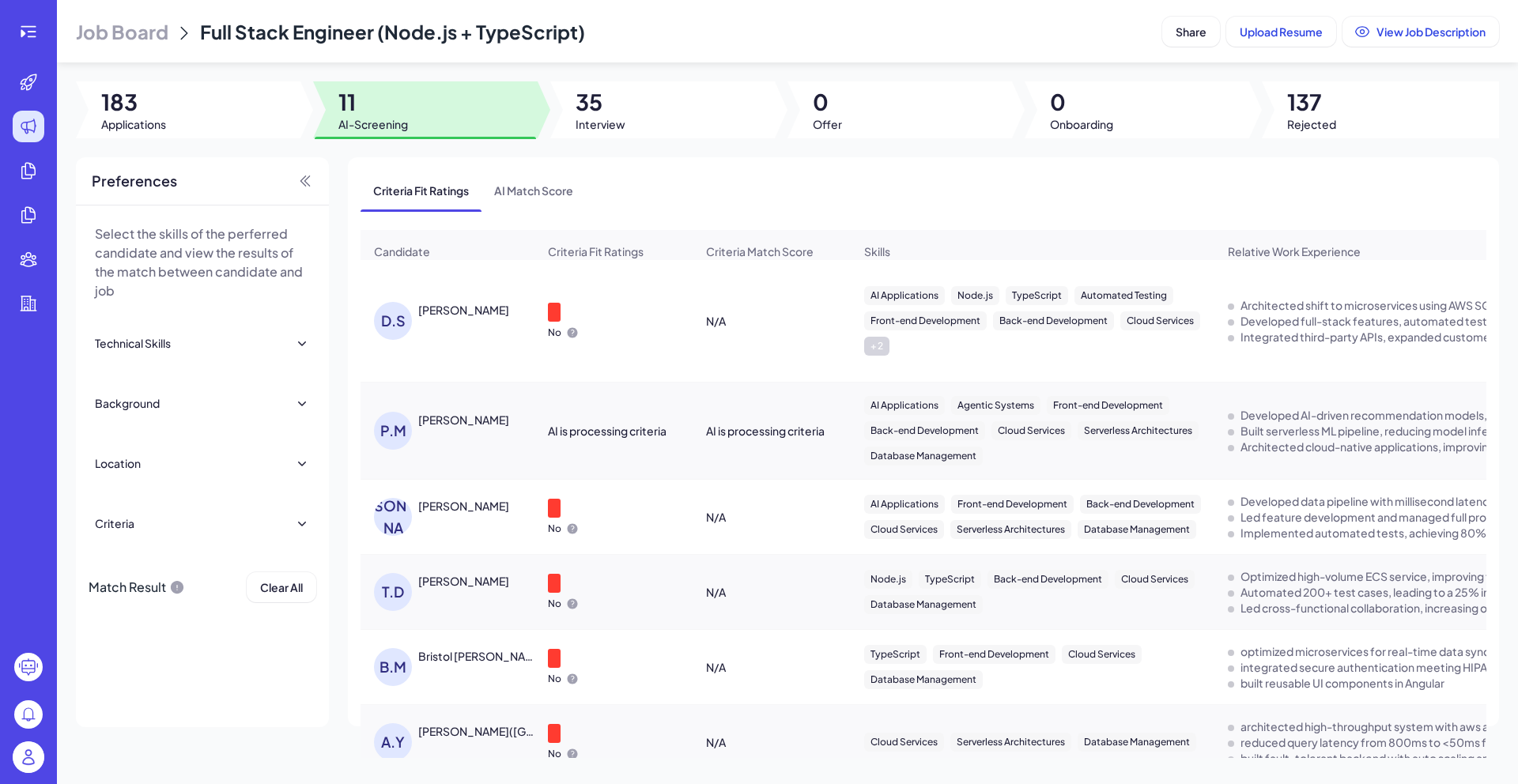
click at [461, 318] on div "[PERSON_NAME]" at bounding box center [463, 310] width 91 height 16
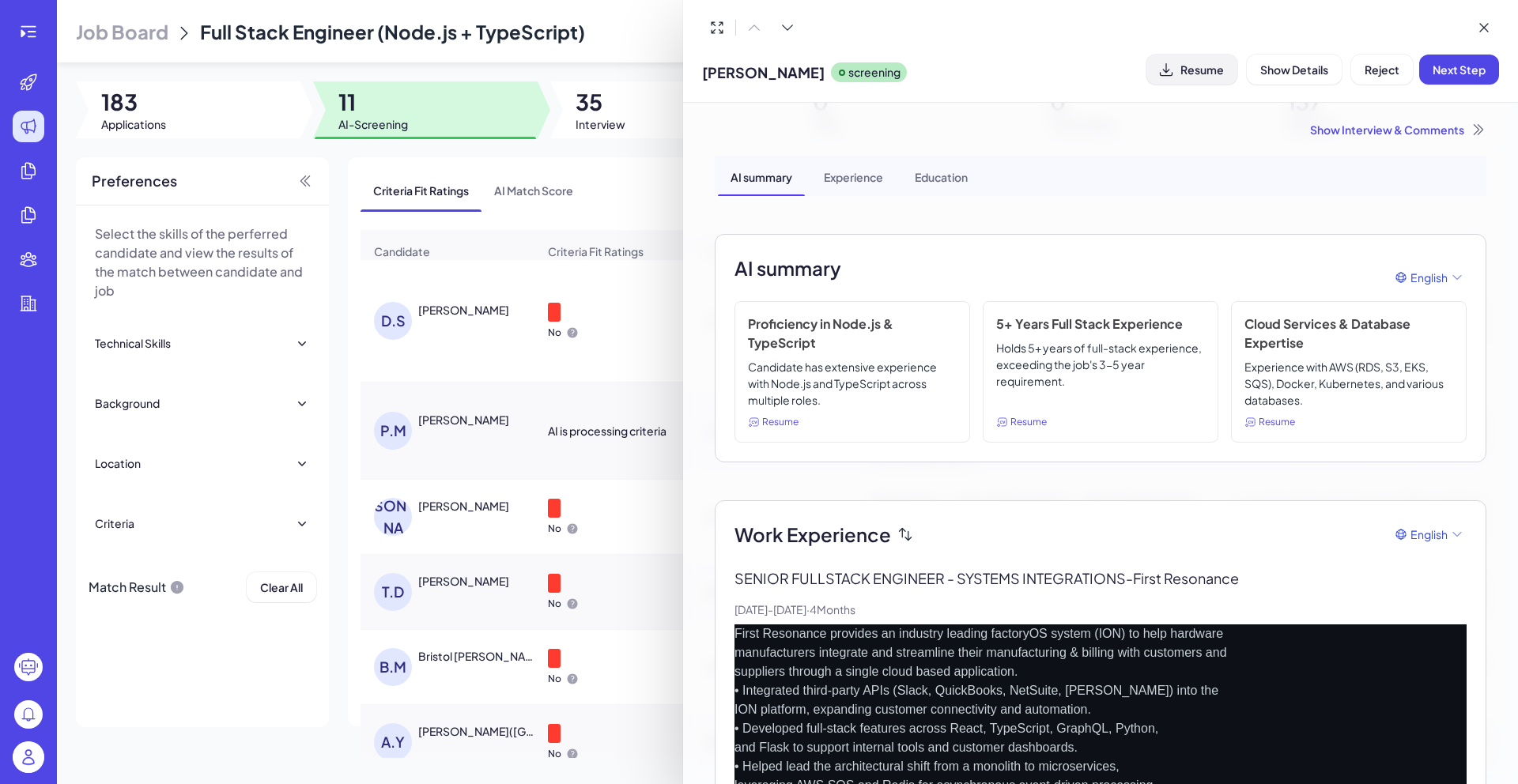
click at [1197, 82] on button "Resume" at bounding box center [1191, 69] width 91 height 30
click at [1367, 127] on div "Show Interview & Comments" at bounding box center [1100, 129] width 771 height 16
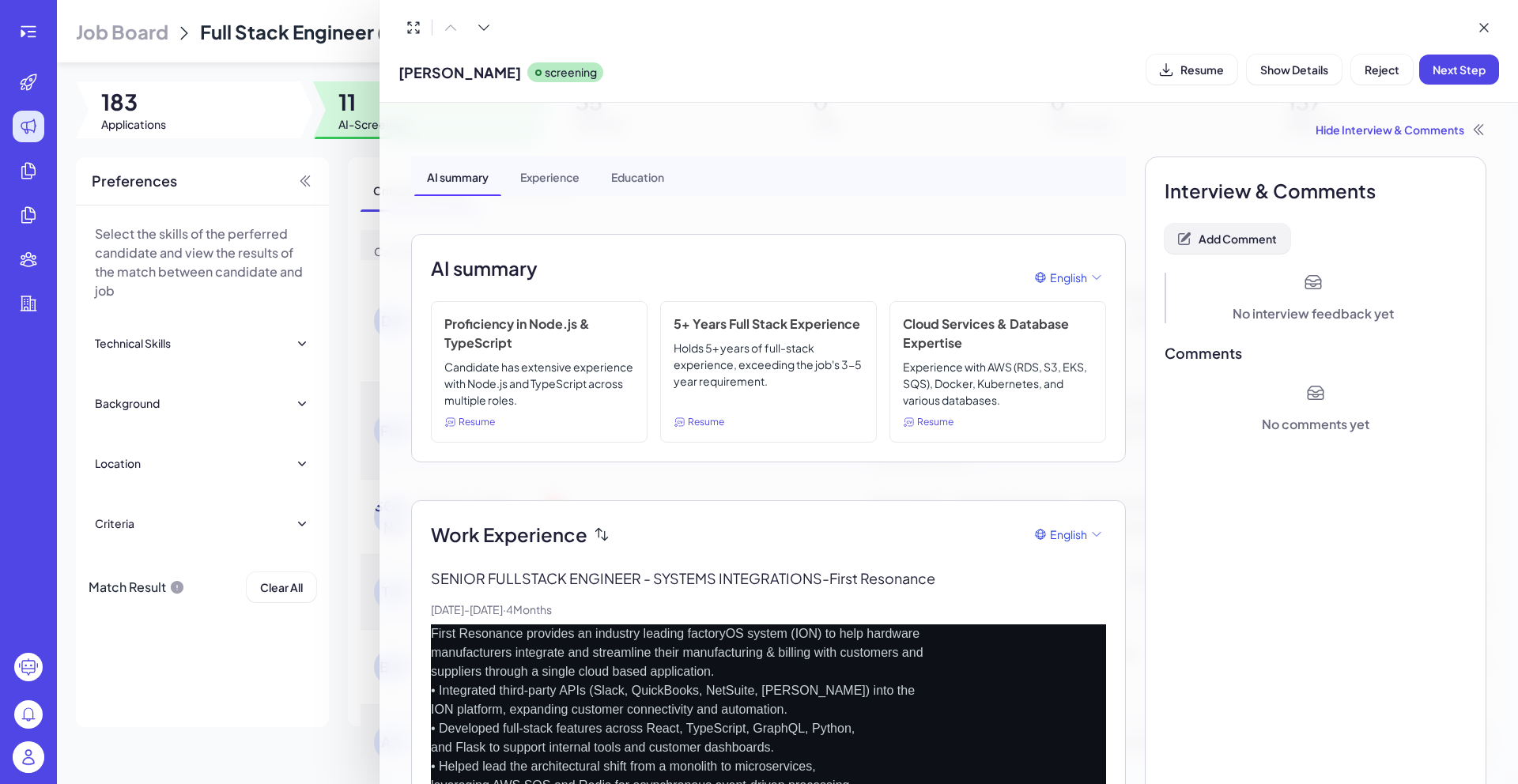
click at [1243, 234] on span "Add Comment" at bounding box center [1237, 239] width 78 height 14
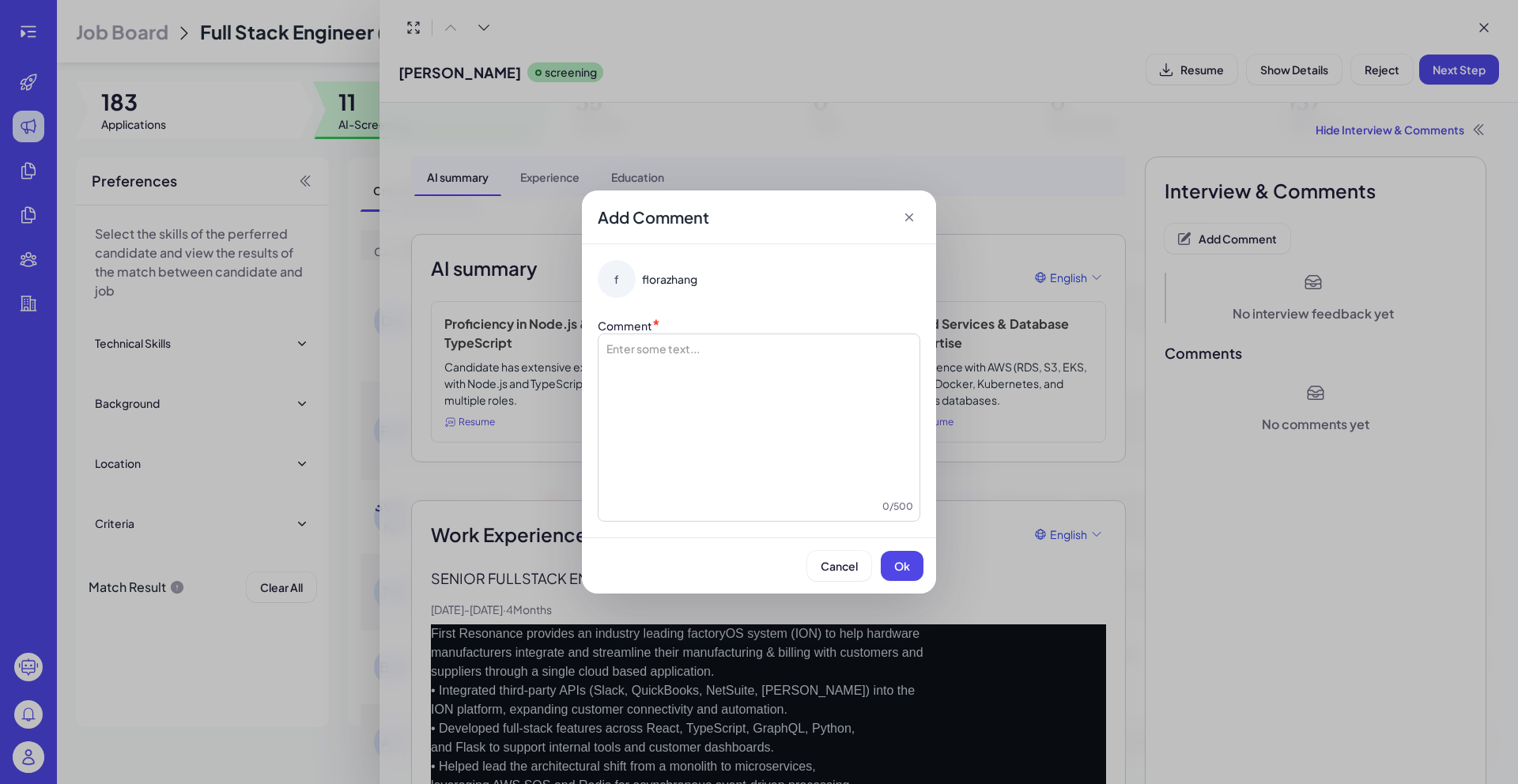
click at [776, 410] on div at bounding box center [759, 419] width 308 height 158
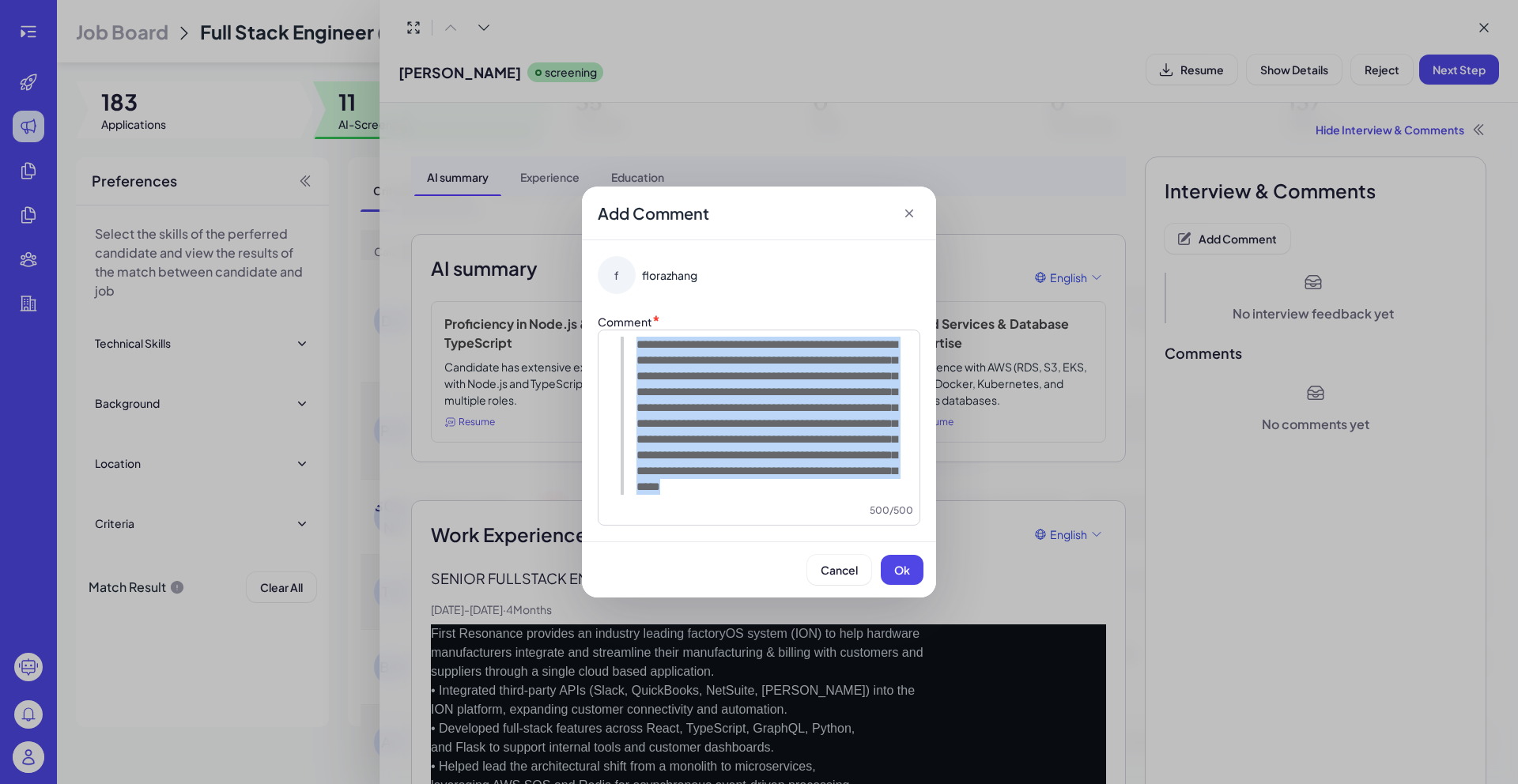
drag, startPoint x: 734, startPoint y: 505, endPoint x: 559, endPoint y: 254, distance: 306.0
click at [559, 254] on div "**********" at bounding box center [759, 392] width 1518 height 784
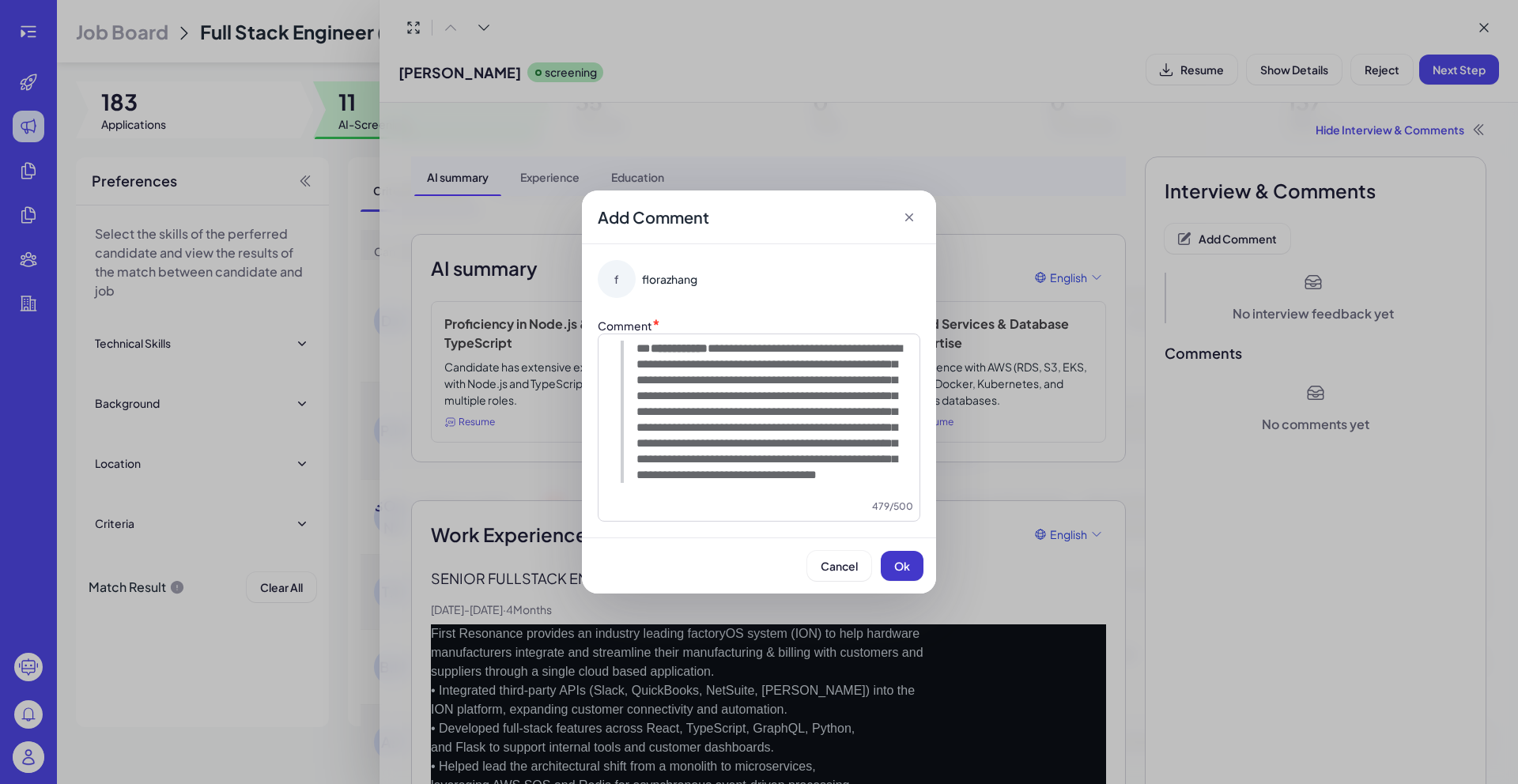
click at [895, 573] on span "Ok" at bounding box center [902, 566] width 16 height 14
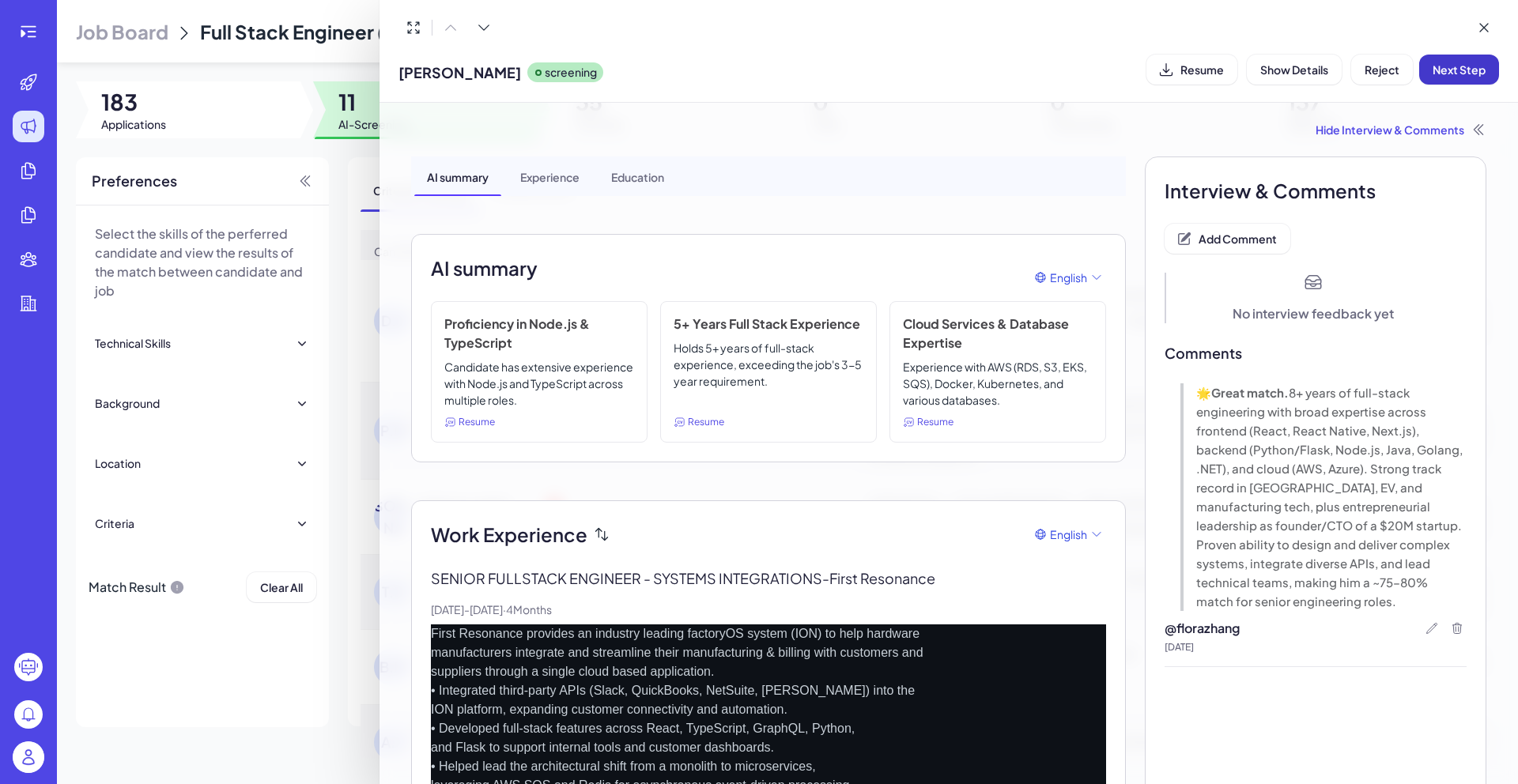
click at [1446, 63] on span "Next Step" at bounding box center [1458, 70] width 53 height 14
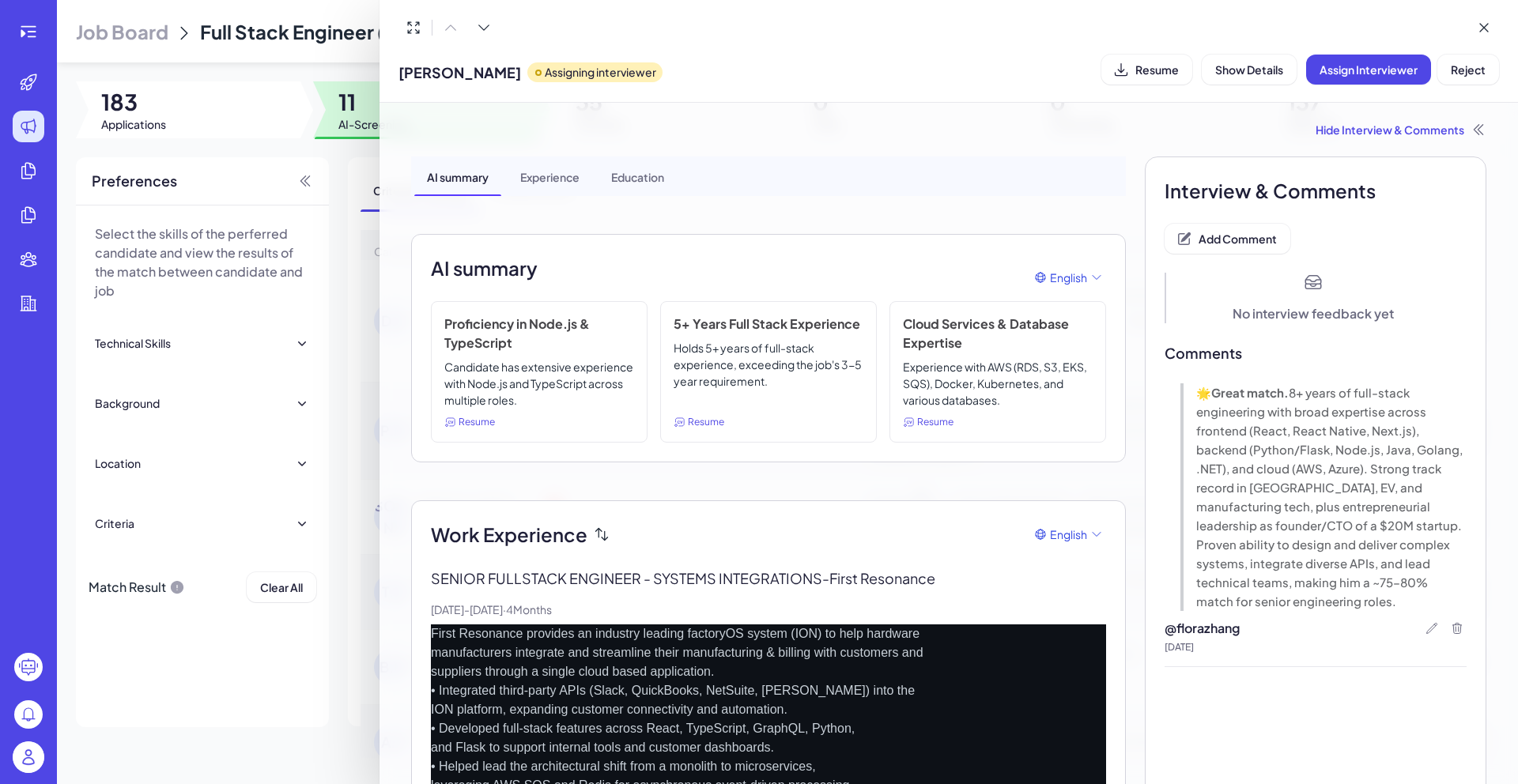
click at [351, 248] on div at bounding box center [759, 392] width 1518 height 784
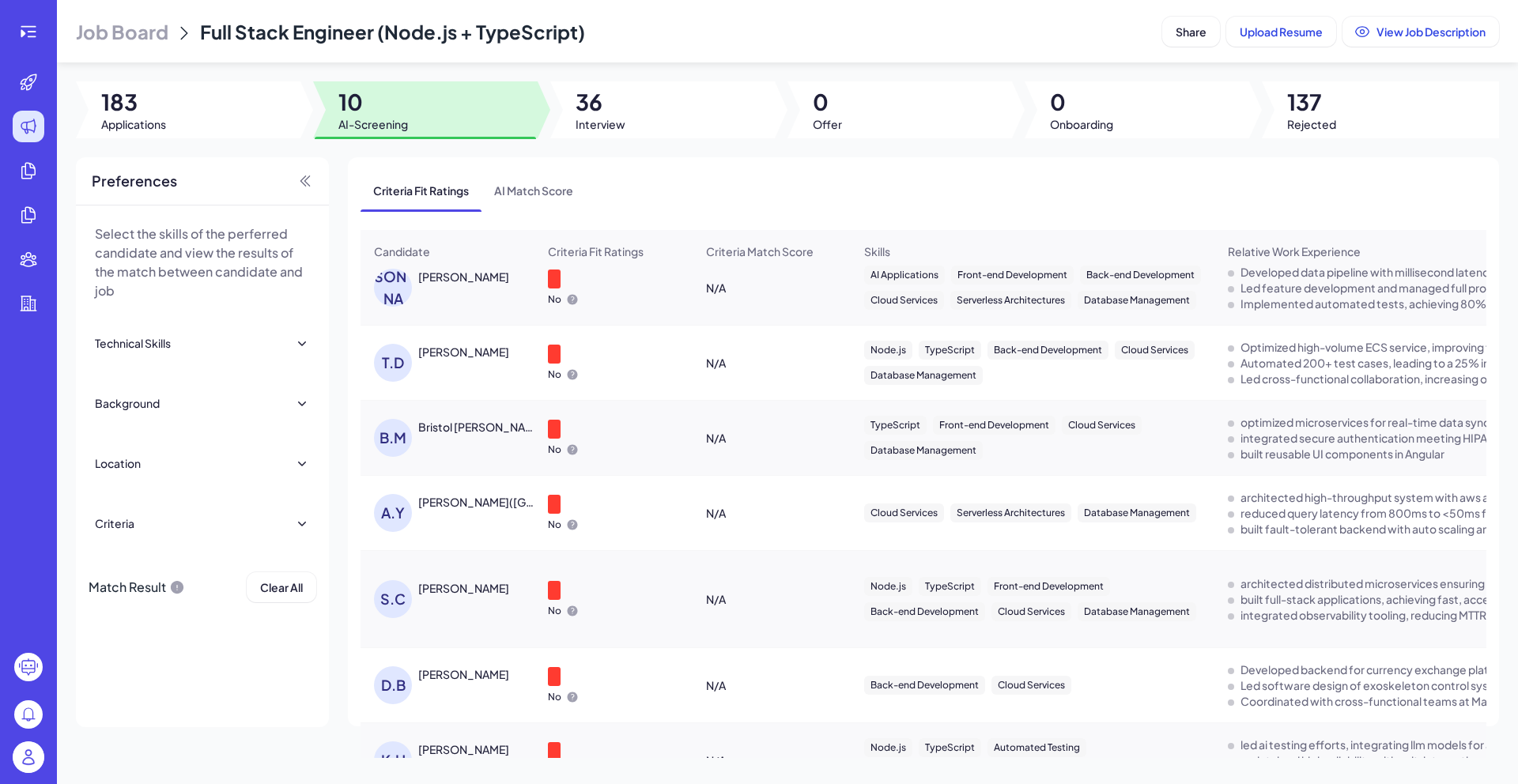
scroll to position [0, 0]
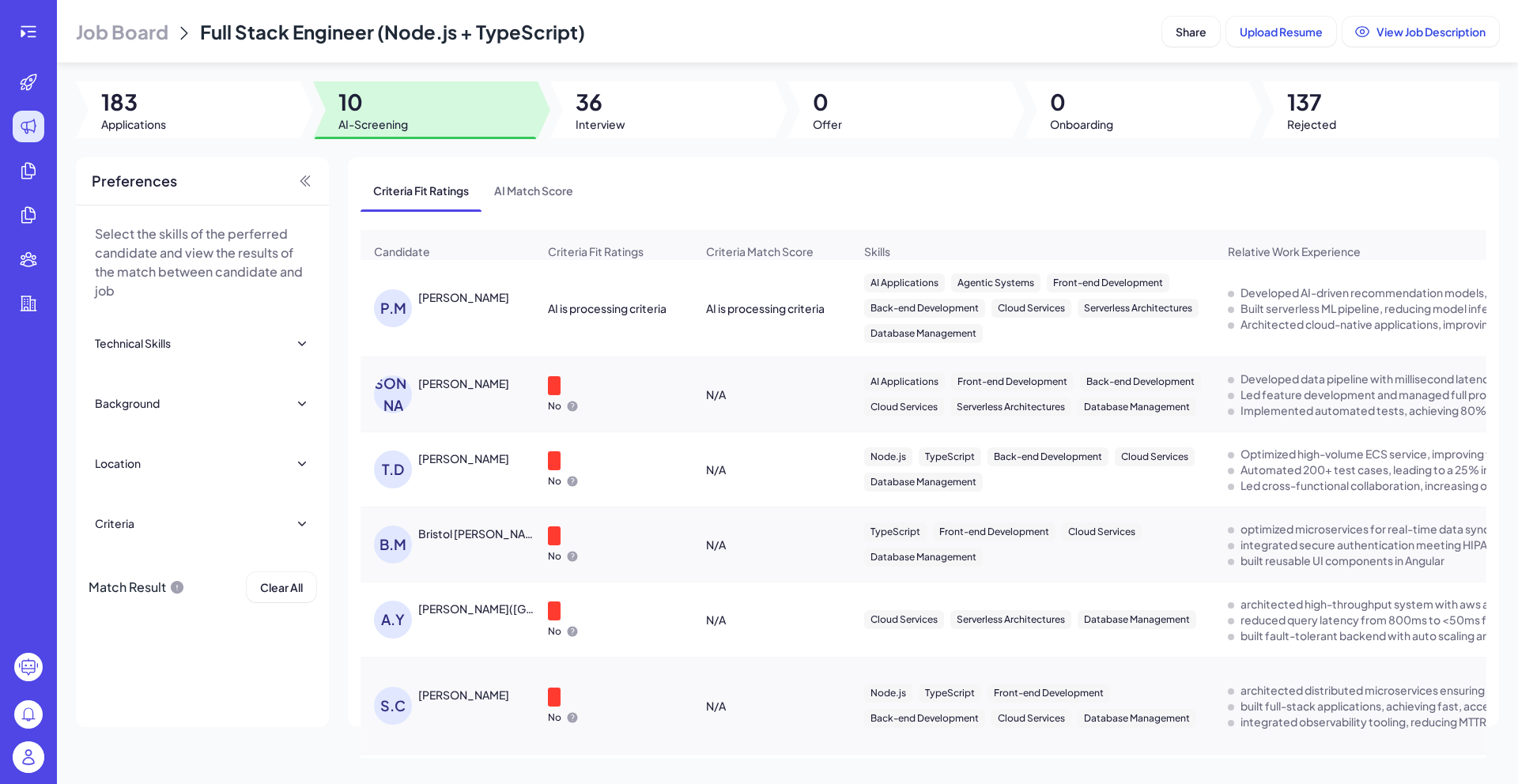
click at [473, 305] on div "[PERSON_NAME]" at bounding box center [463, 298] width 91 height 16
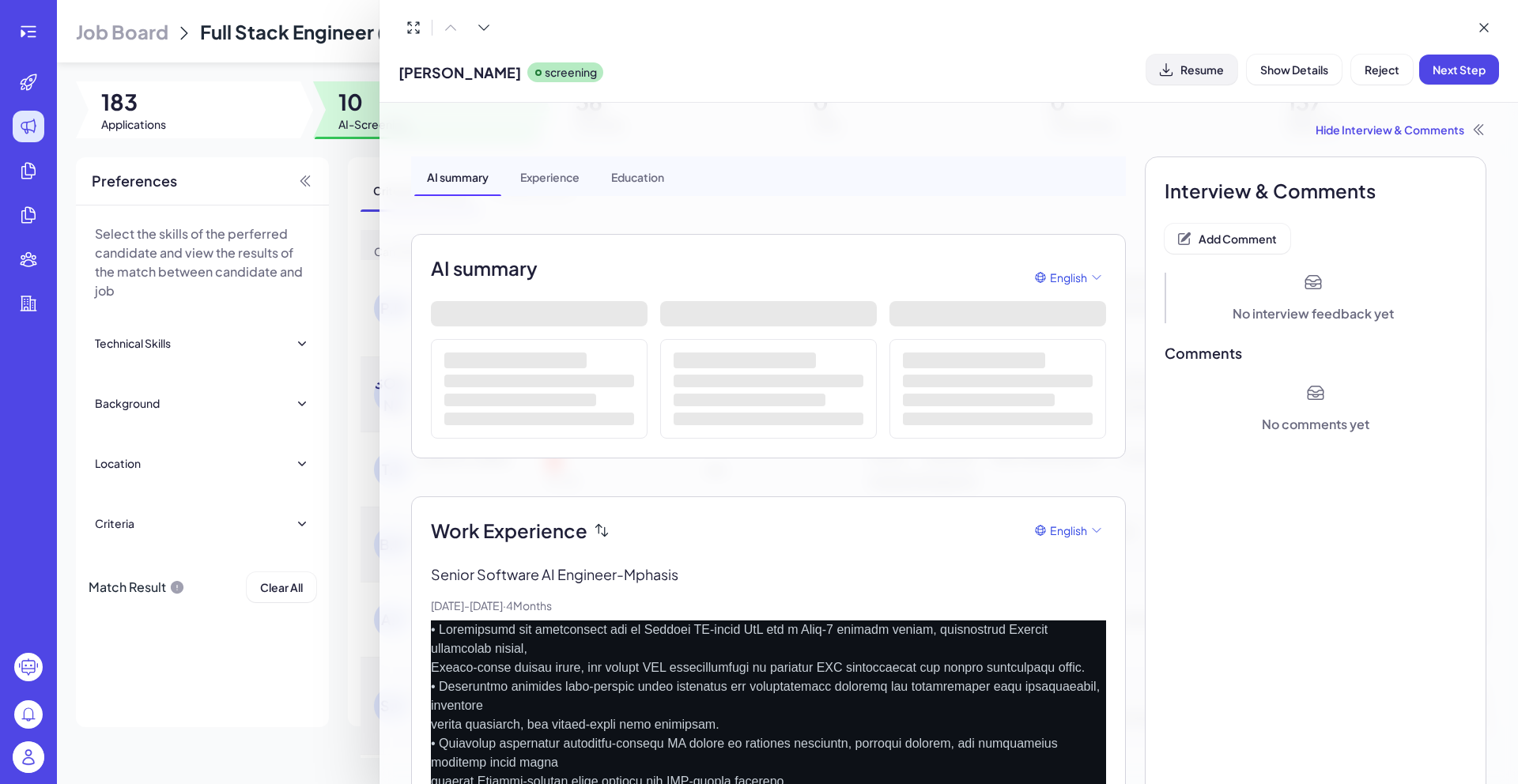
click at [1210, 72] on span "Resume" at bounding box center [1202, 70] width 43 height 14
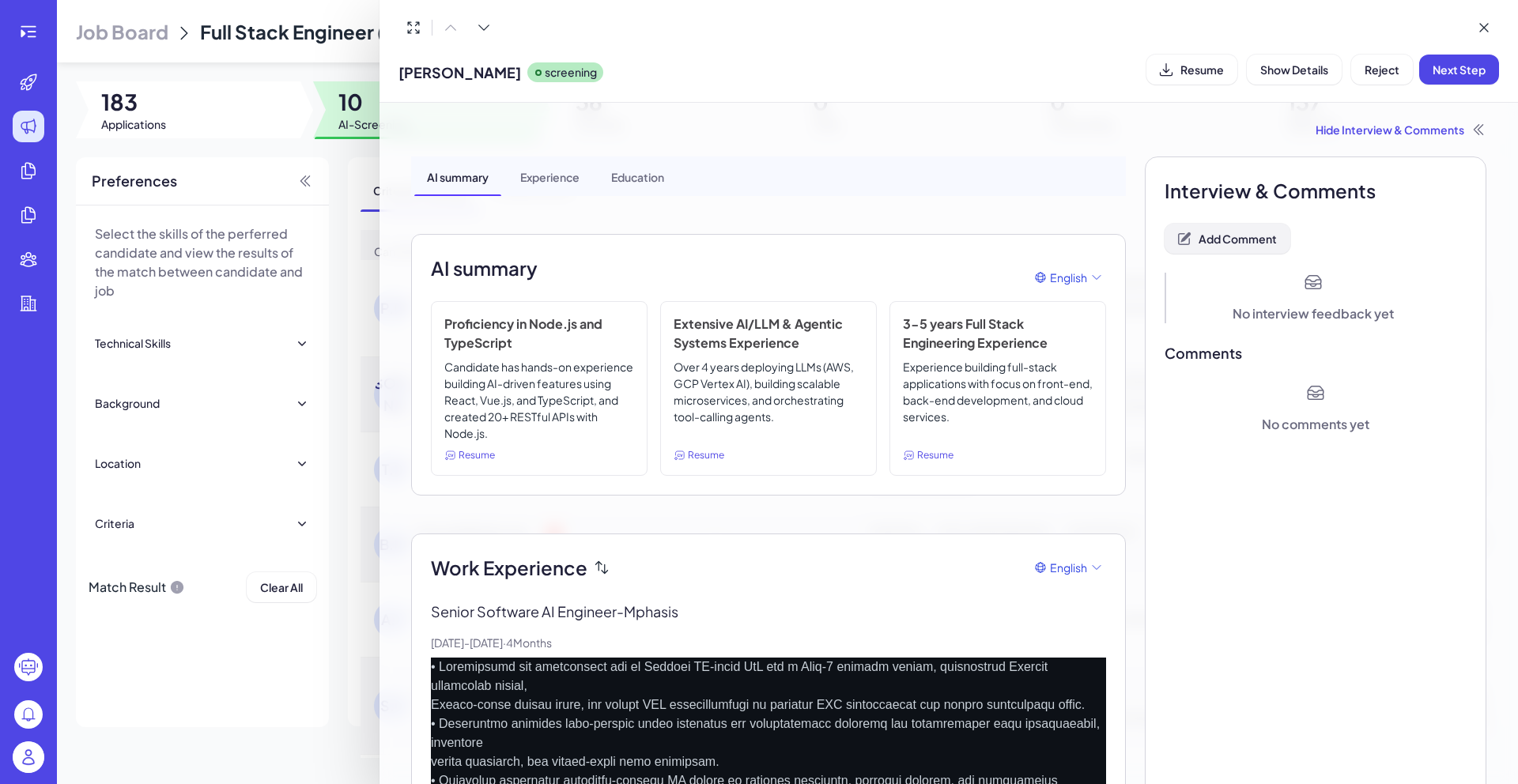
click at [1232, 248] on button "Add Comment" at bounding box center [1227, 238] width 125 height 30
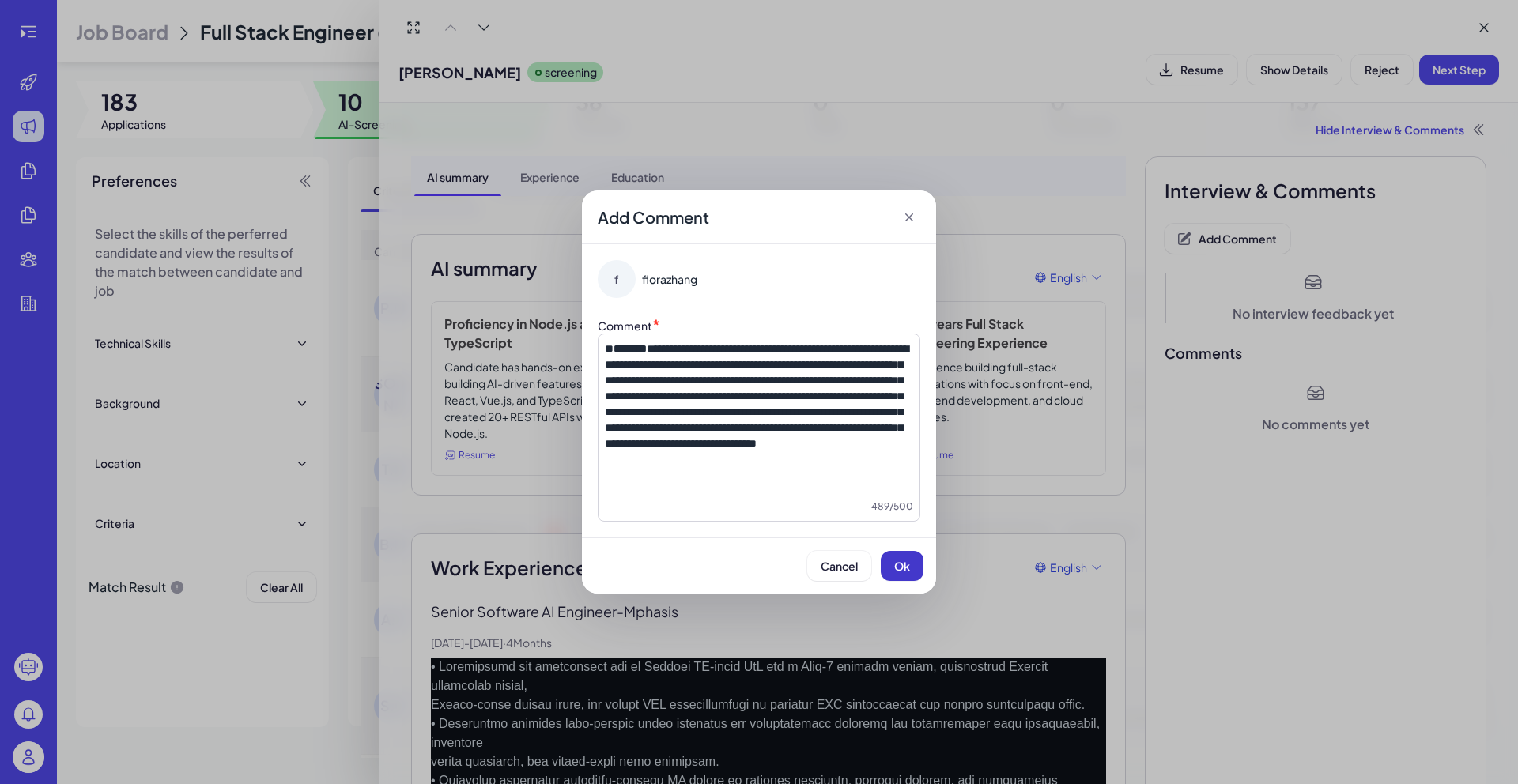
click at [899, 562] on span "Ok" at bounding box center [902, 566] width 16 height 14
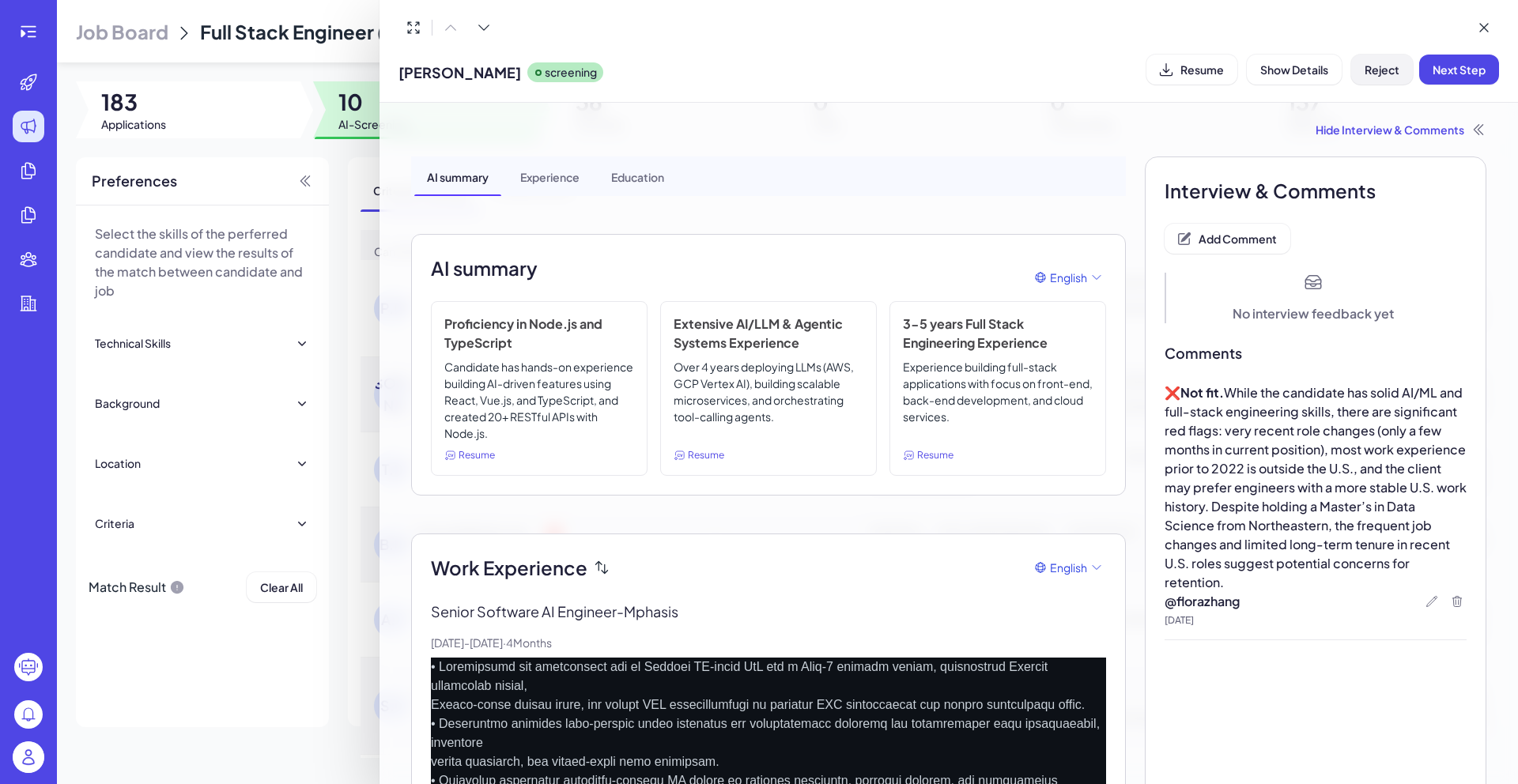
click at [1360, 73] on button "Reject" at bounding box center [1381, 69] width 62 height 30
click at [1475, 176] on span "Ok" at bounding box center [1469, 171] width 16 height 14
click at [317, 673] on div at bounding box center [759, 392] width 1518 height 784
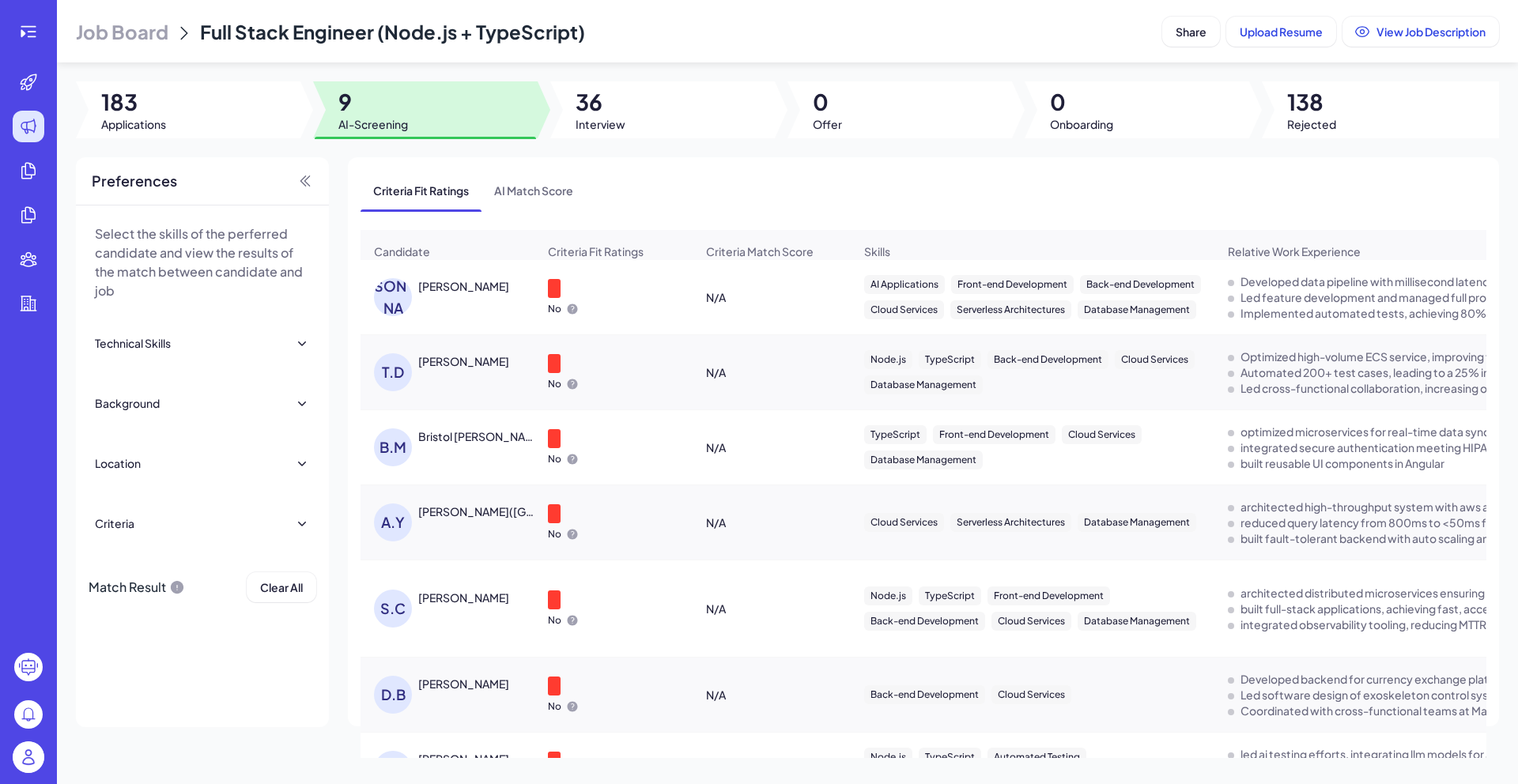
click at [474, 294] on div "[PERSON_NAME]" at bounding box center [463, 286] width 91 height 16
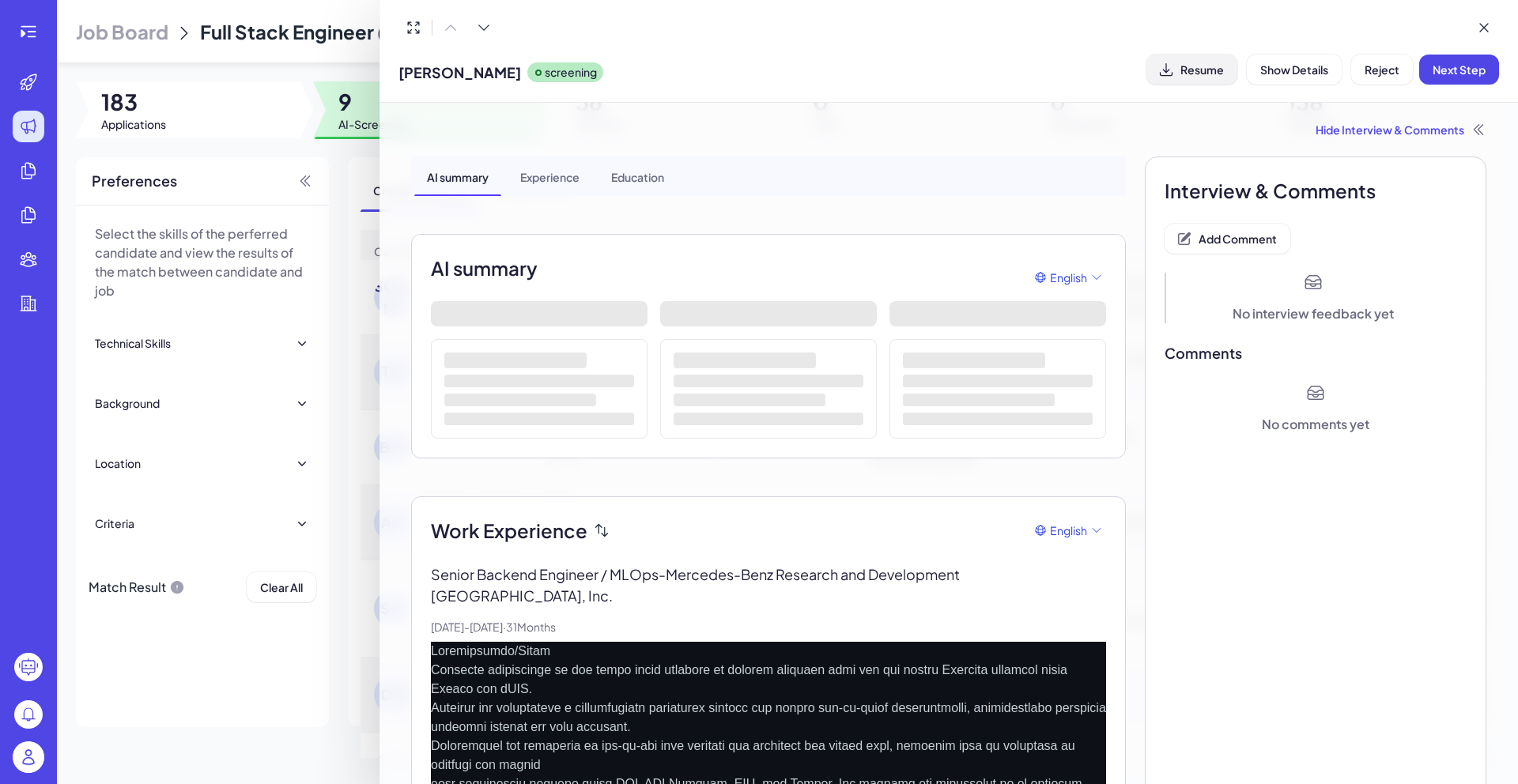
click at [1180, 68] on span "Resume" at bounding box center [1202, 70] width 43 height 14
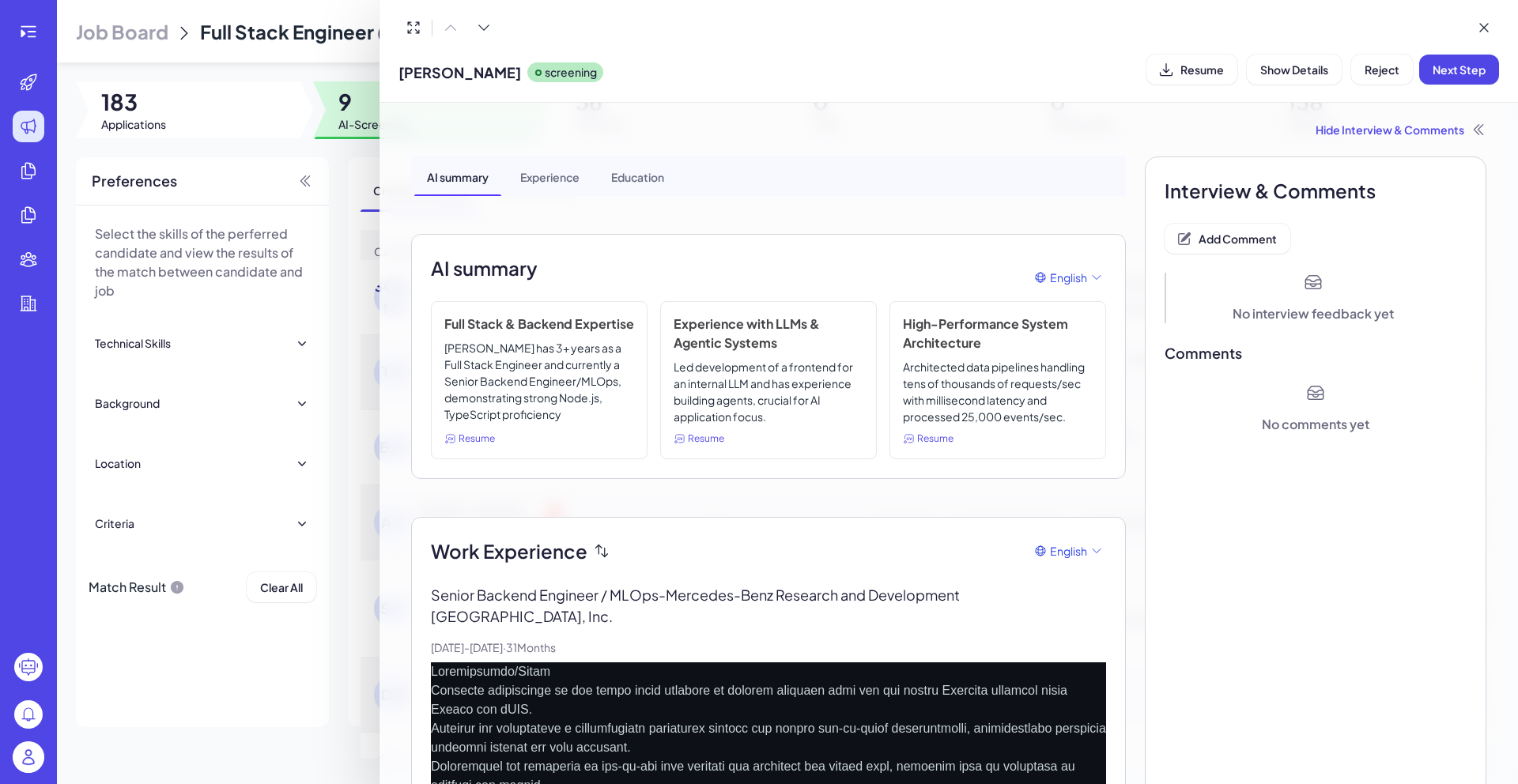
click at [1247, 235] on span "Add Comment" at bounding box center [1237, 239] width 78 height 14
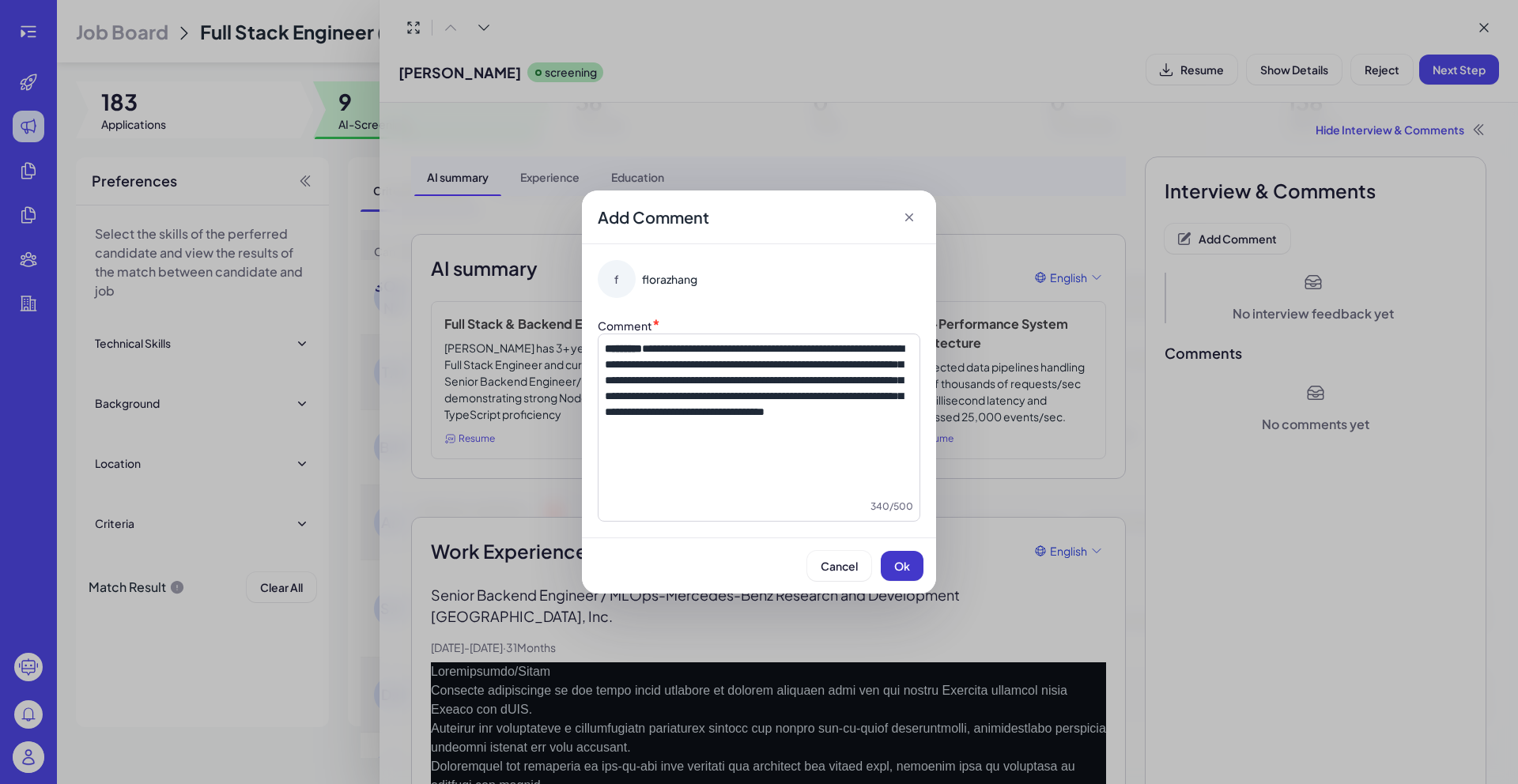
click at [909, 573] on button "Ok" at bounding box center [902, 565] width 43 height 30
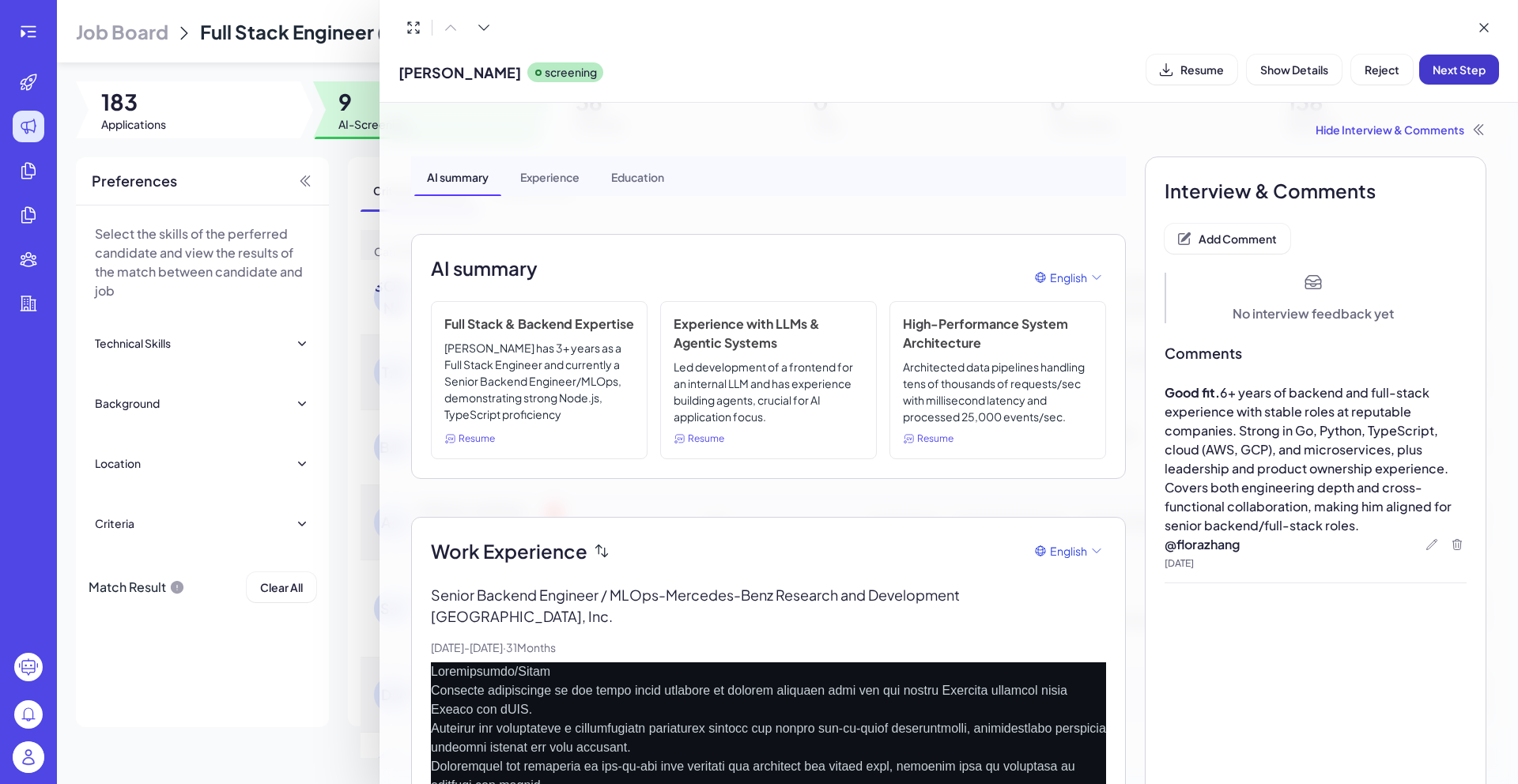
click at [1454, 72] on span "Next Step" at bounding box center [1458, 70] width 53 height 14
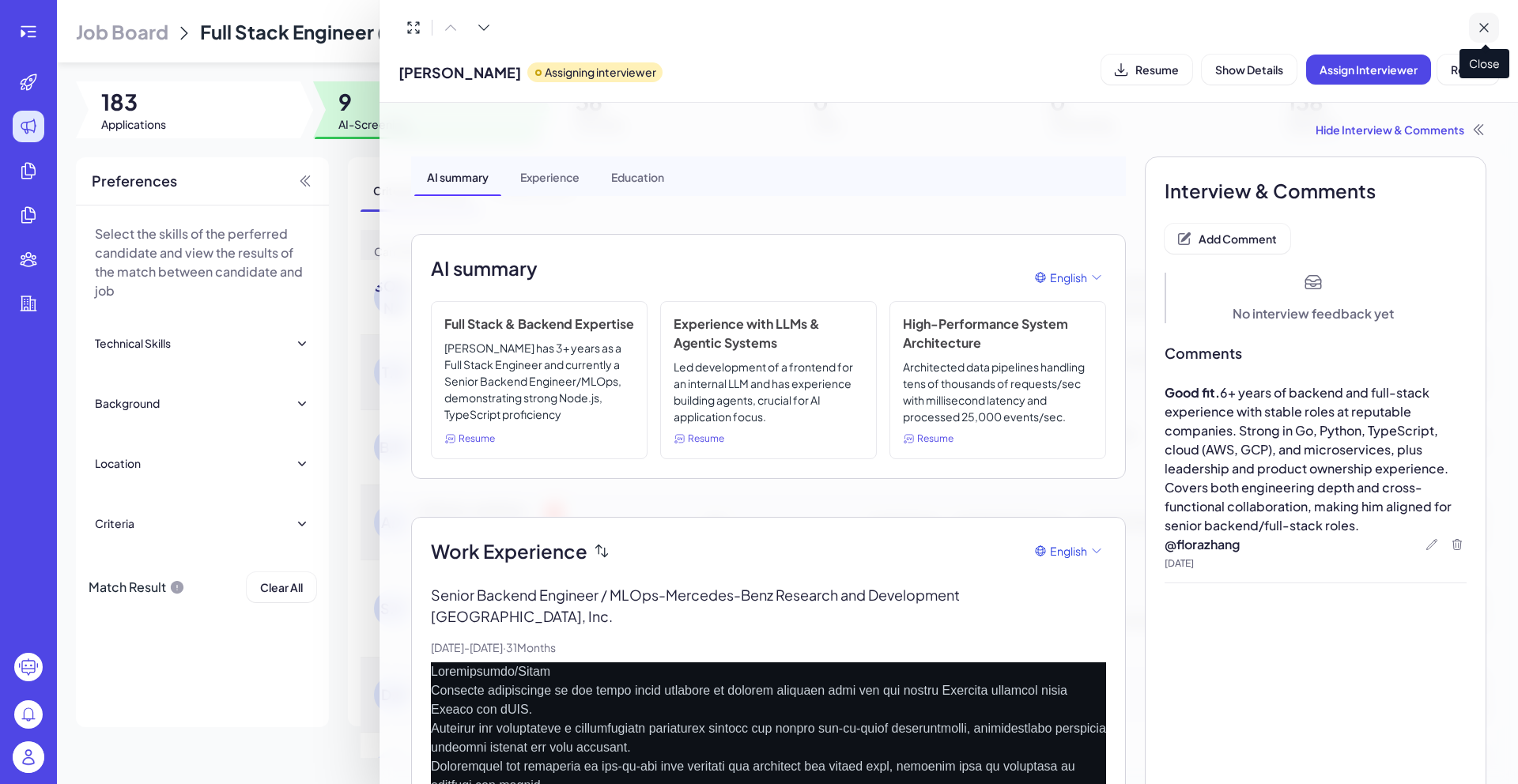
click at [1490, 26] on icon at bounding box center [1483, 28] width 16 height 16
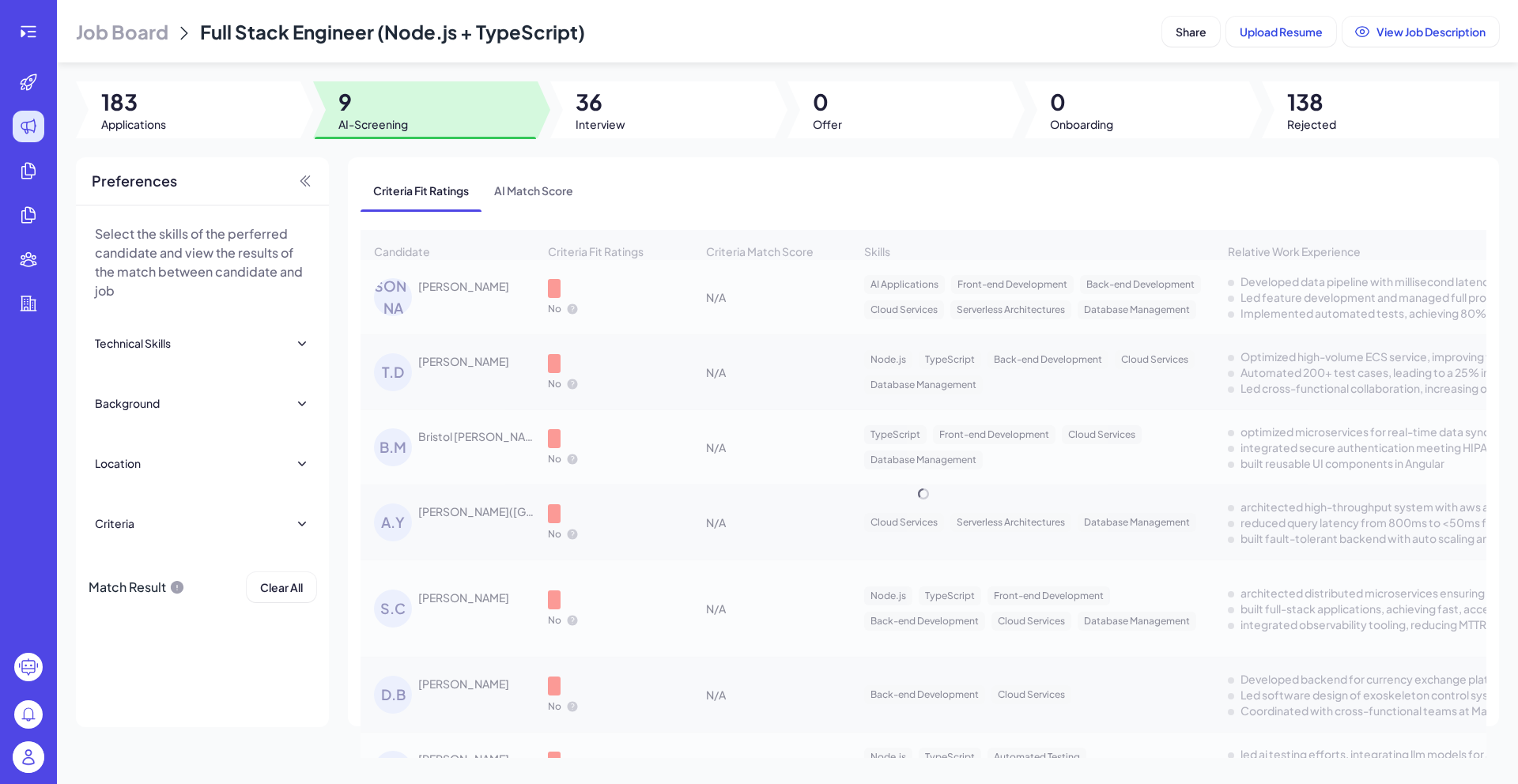
click at [659, 115] on div at bounding box center [662, 109] width 224 height 57
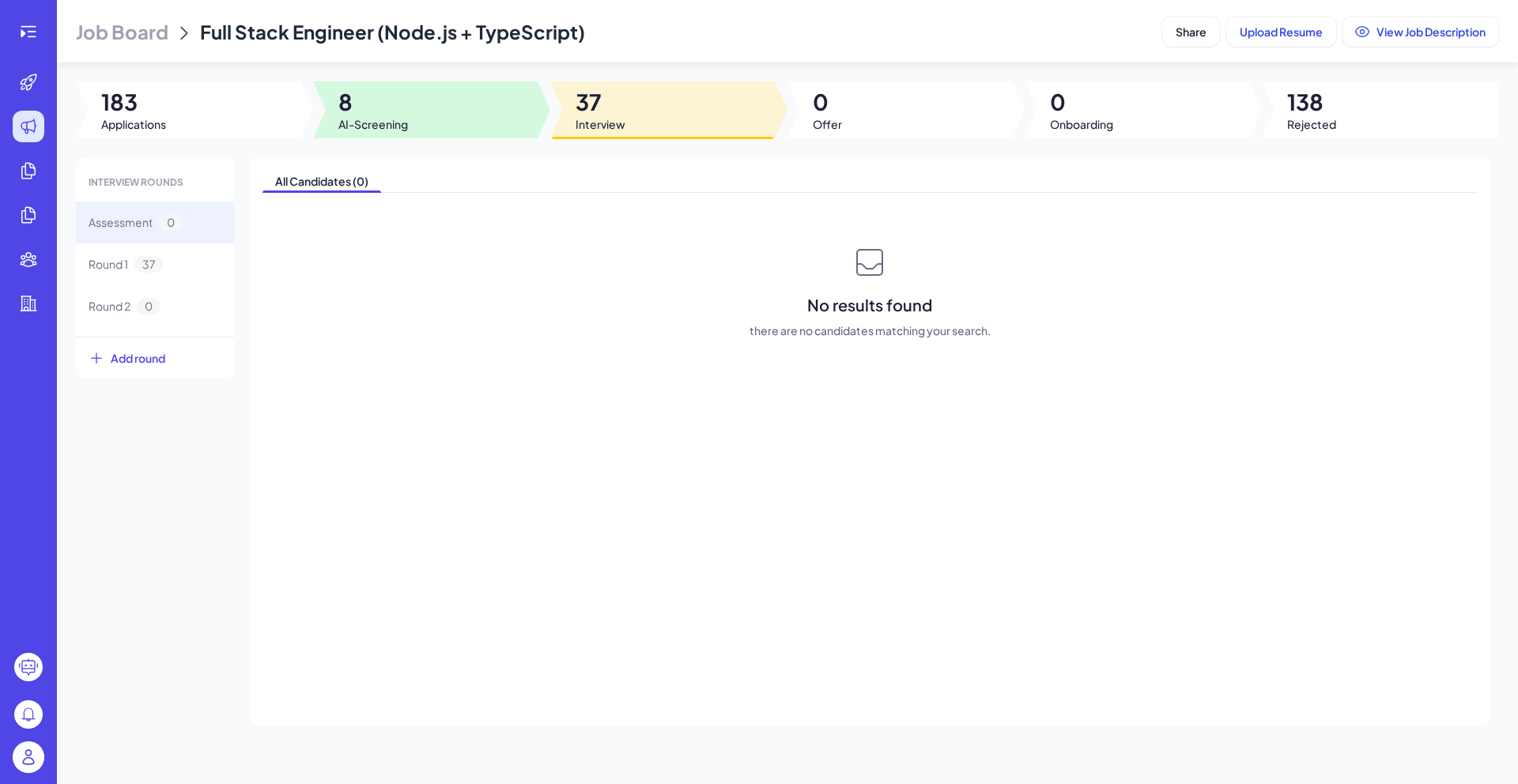
click at [385, 110] on span "8" at bounding box center [373, 101] width 69 height 28
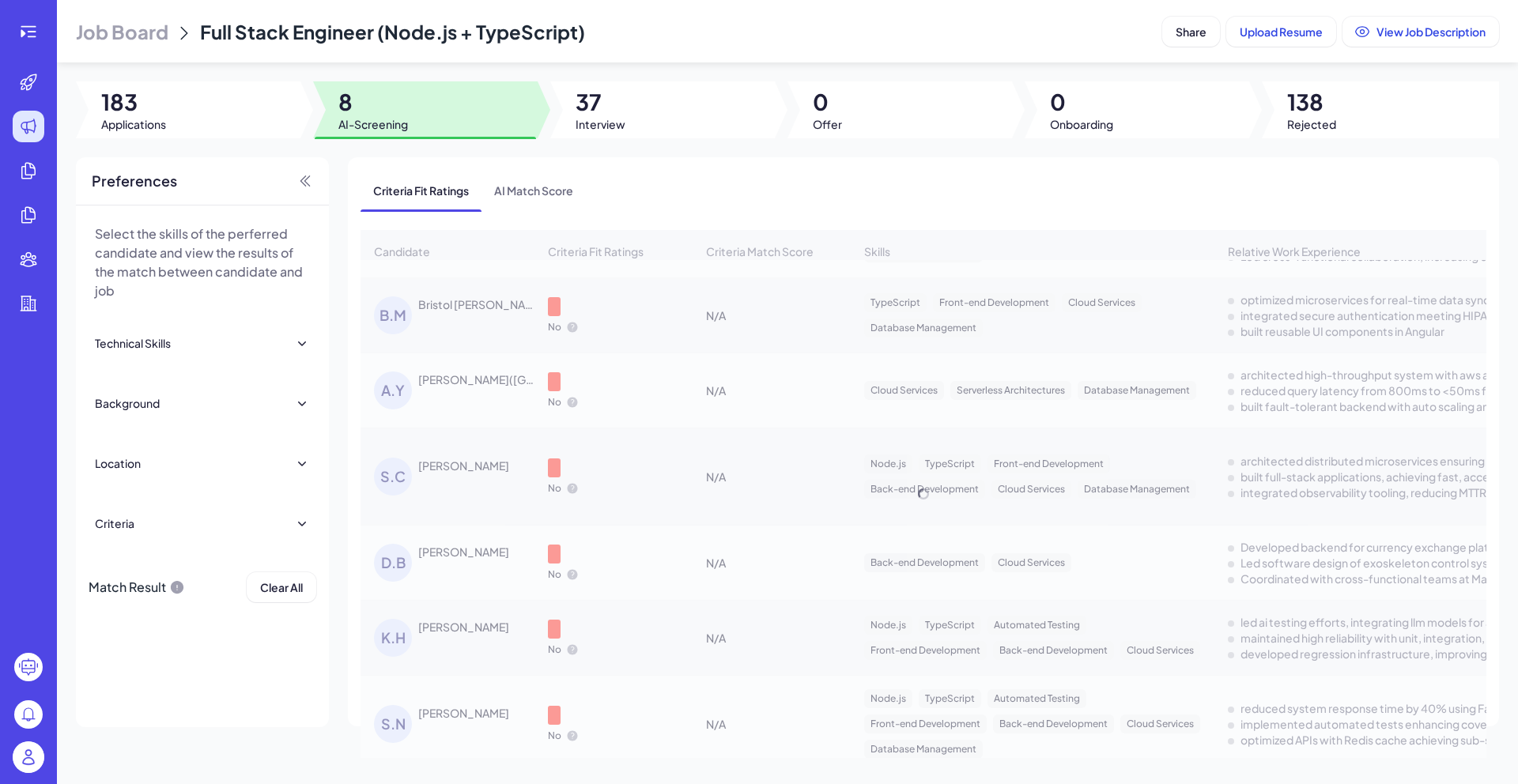
scroll to position [103, 0]
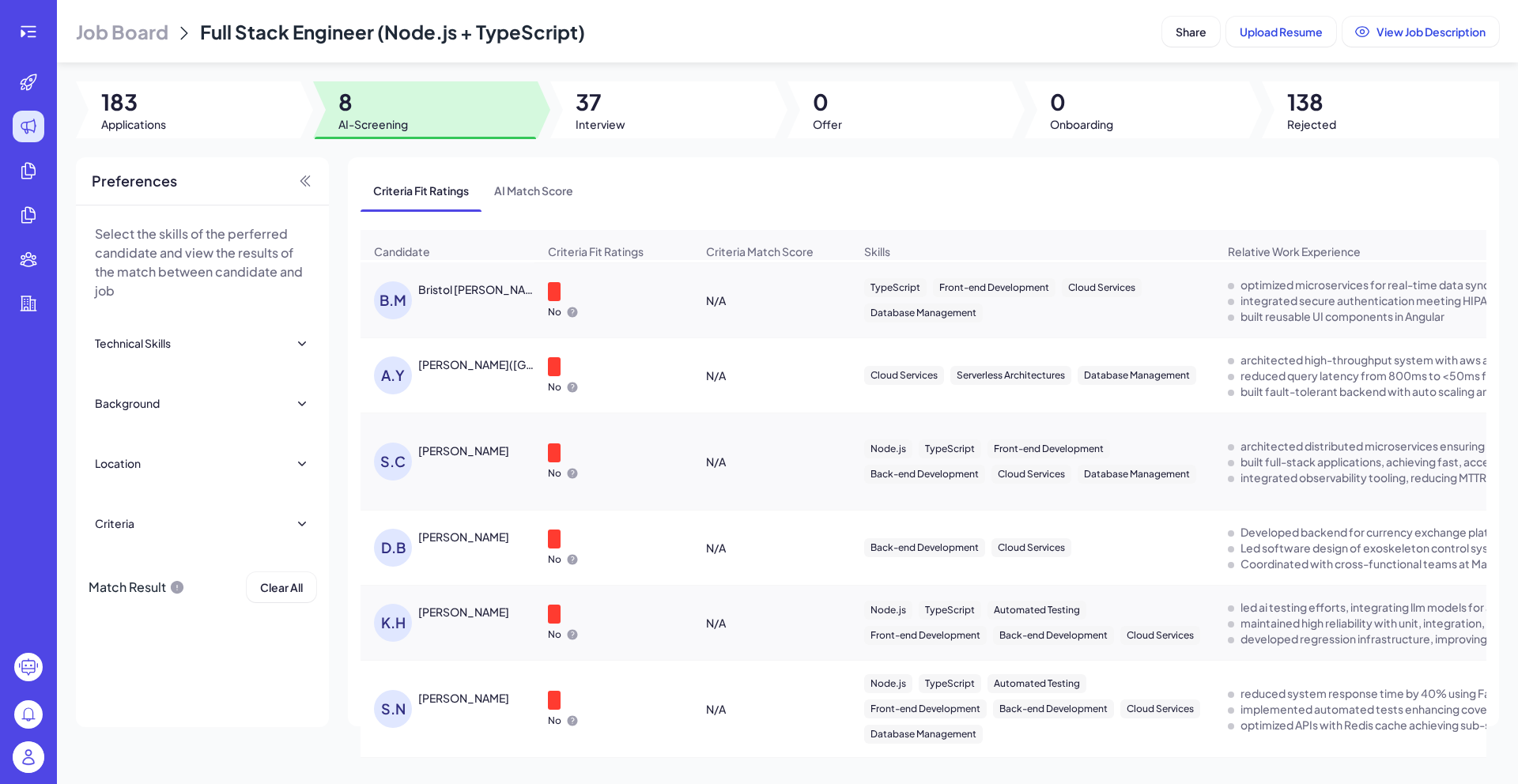
click at [494, 702] on div "[PERSON_NAME]" at bounding box center [463, 698] width 91 height 16
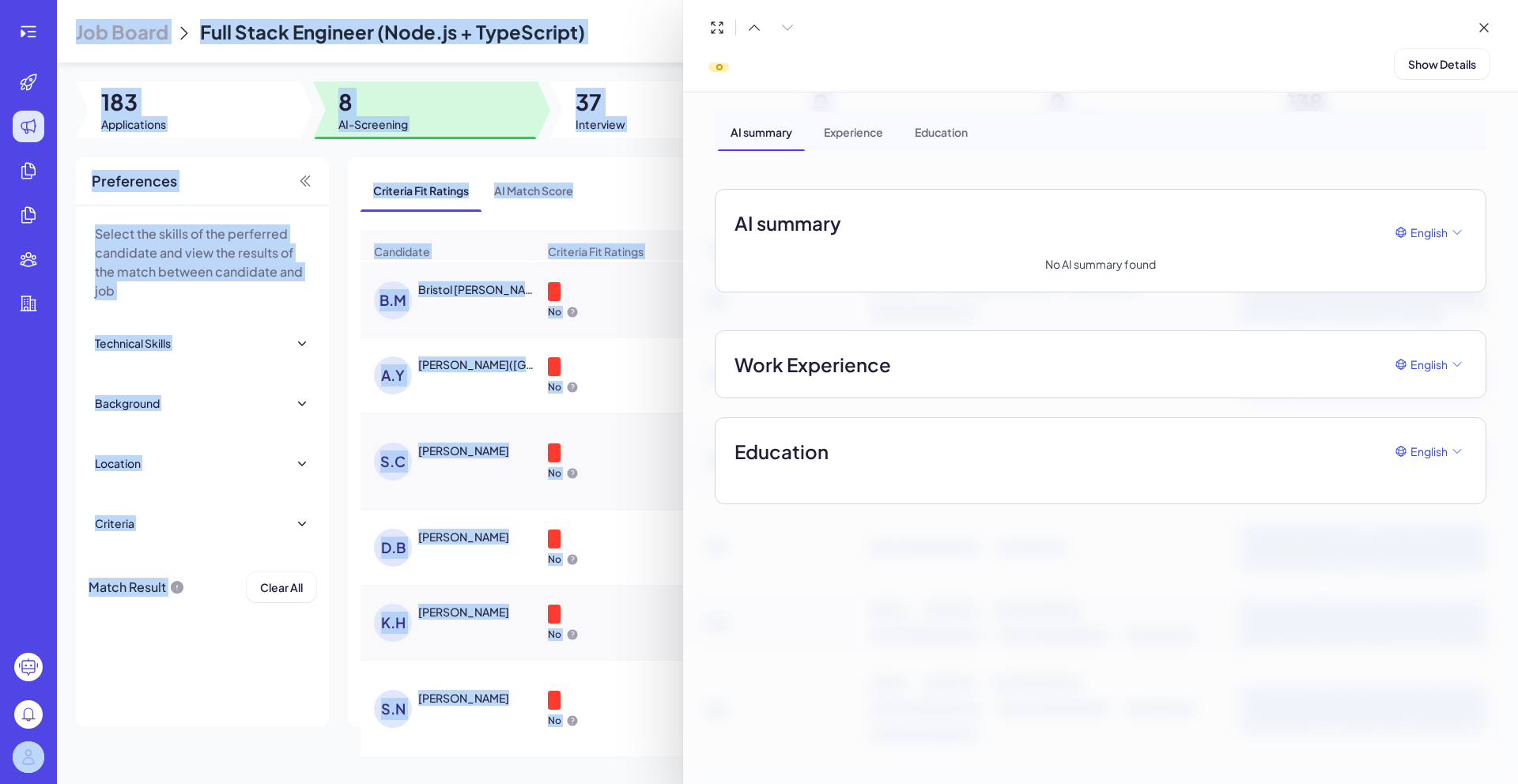
click at [494, 702] on div at bounding box center [759, 392] width 1518 height 784
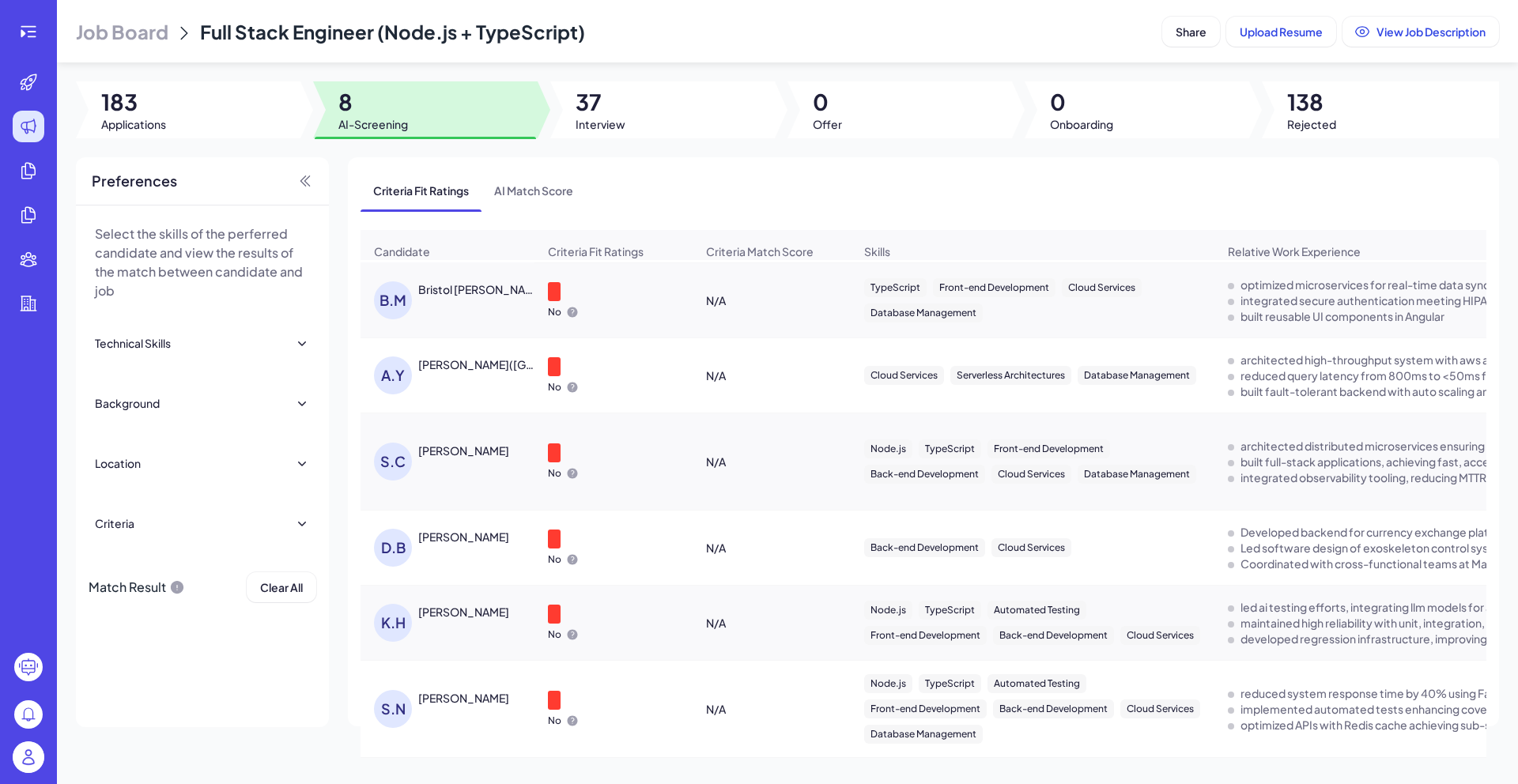
click at [494, 702] on div "[PERSON_NAME]" at bounding box center [463, 698] width 91 height 16
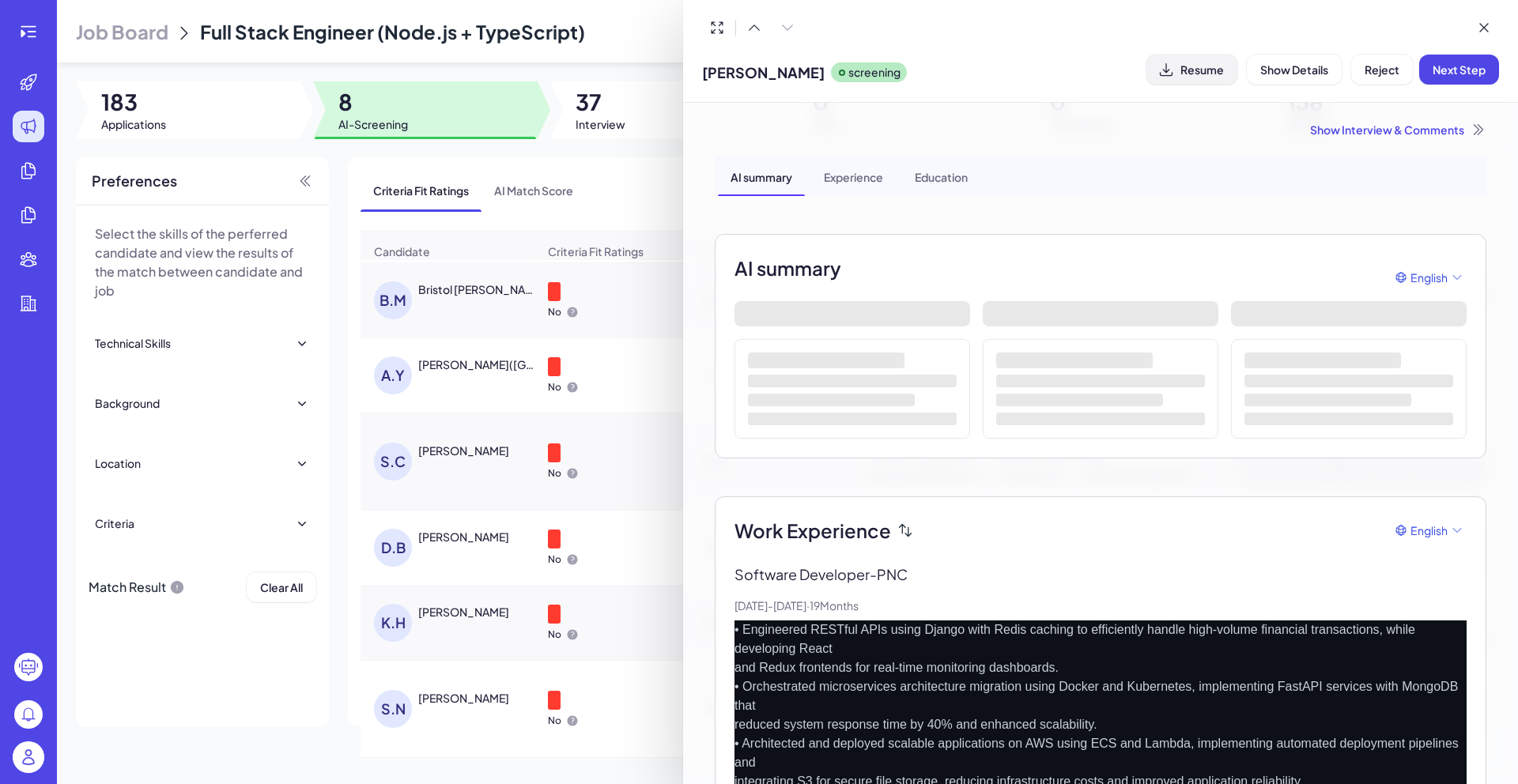
click at [1218, 73] on span "Resume" at bounding box center [1202, 70] width 43 height 14
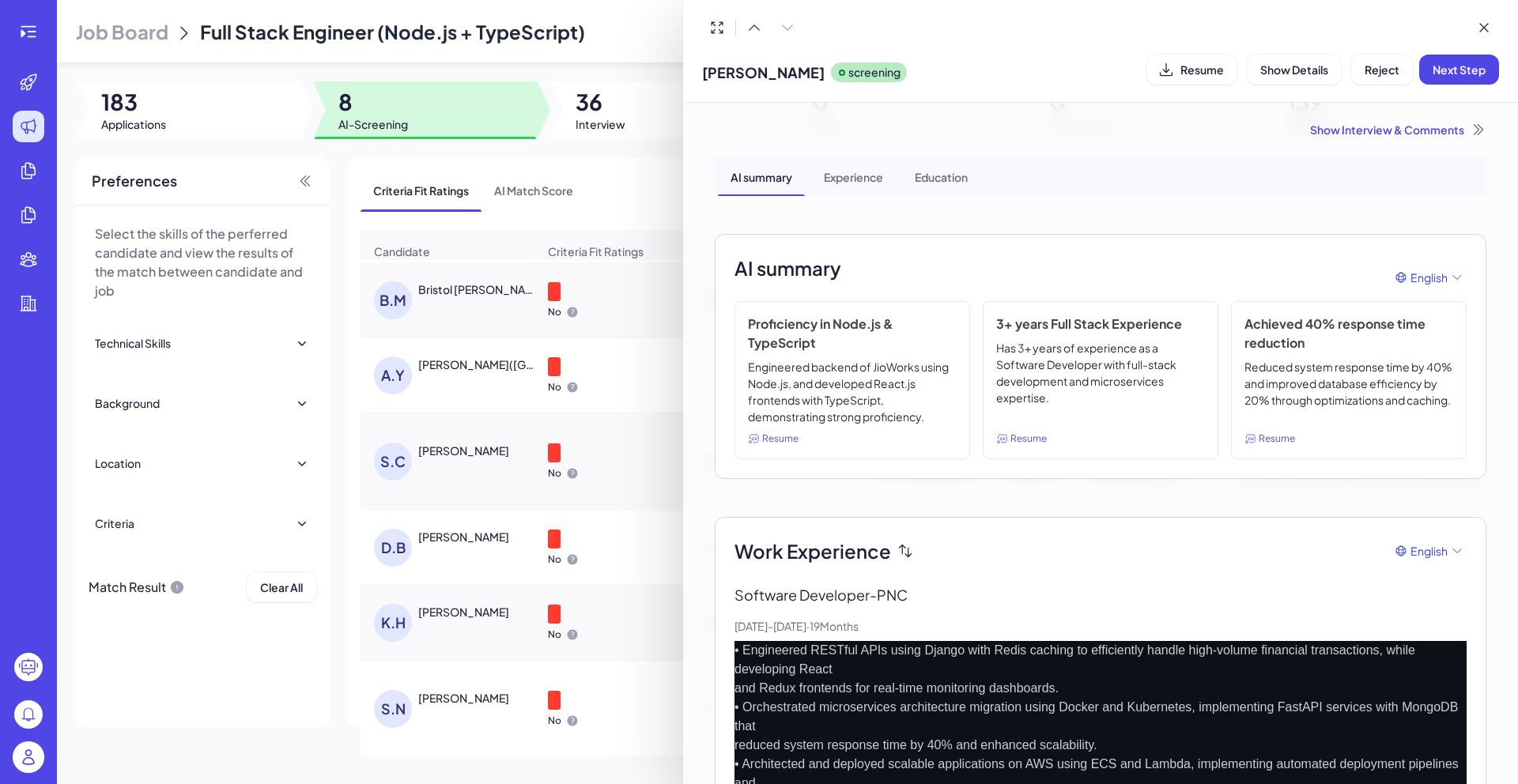
click at [1351, 128] on div "Show Interview & Comments" at bounding box center [1100, 129] width 771 height 16
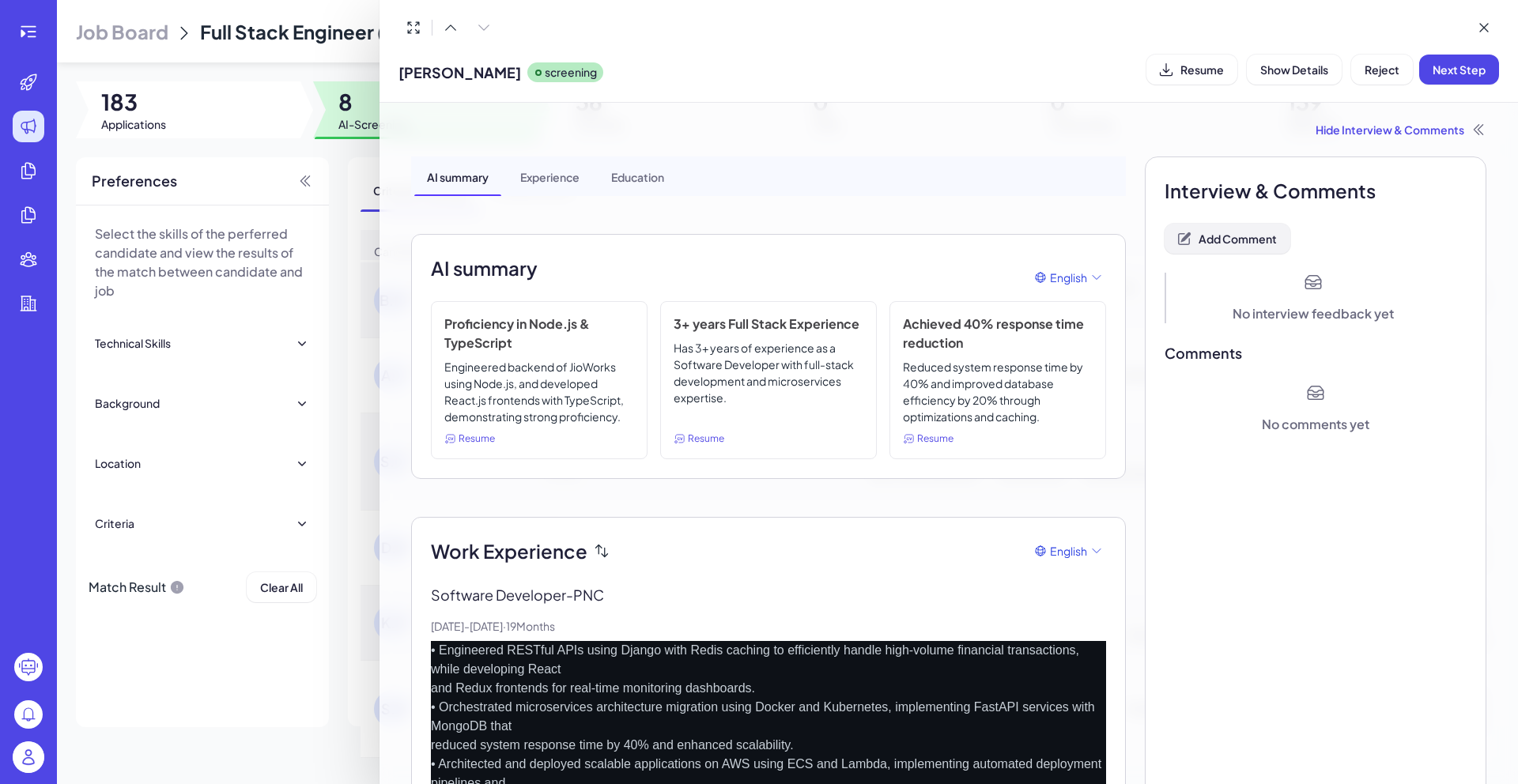
click at [1265, 232] on span "Add Comment" at bounding box center [1237, 239] width 78 height 14
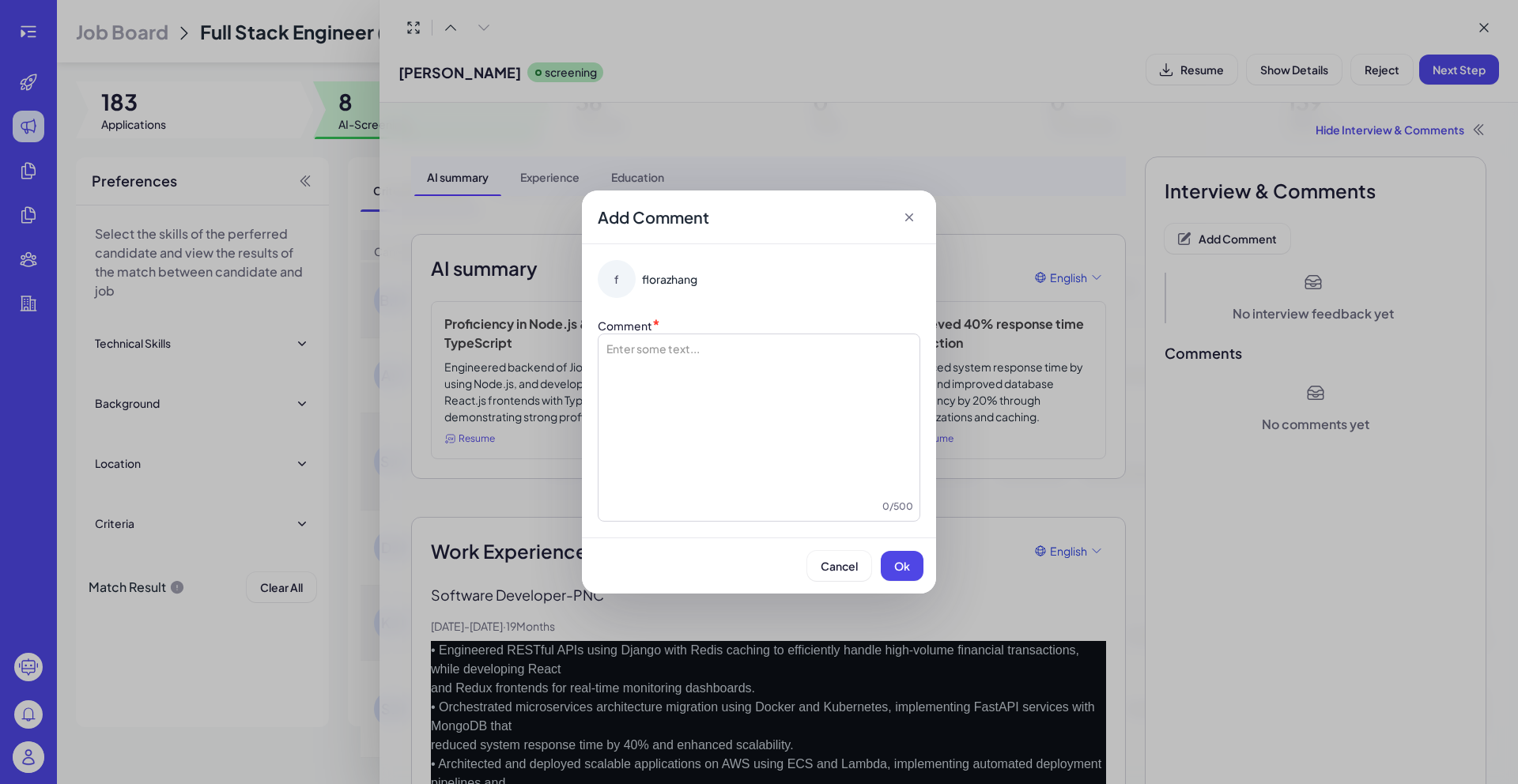
click at [808, 448] on div at bounding box center [759, 419] width 308 height 158
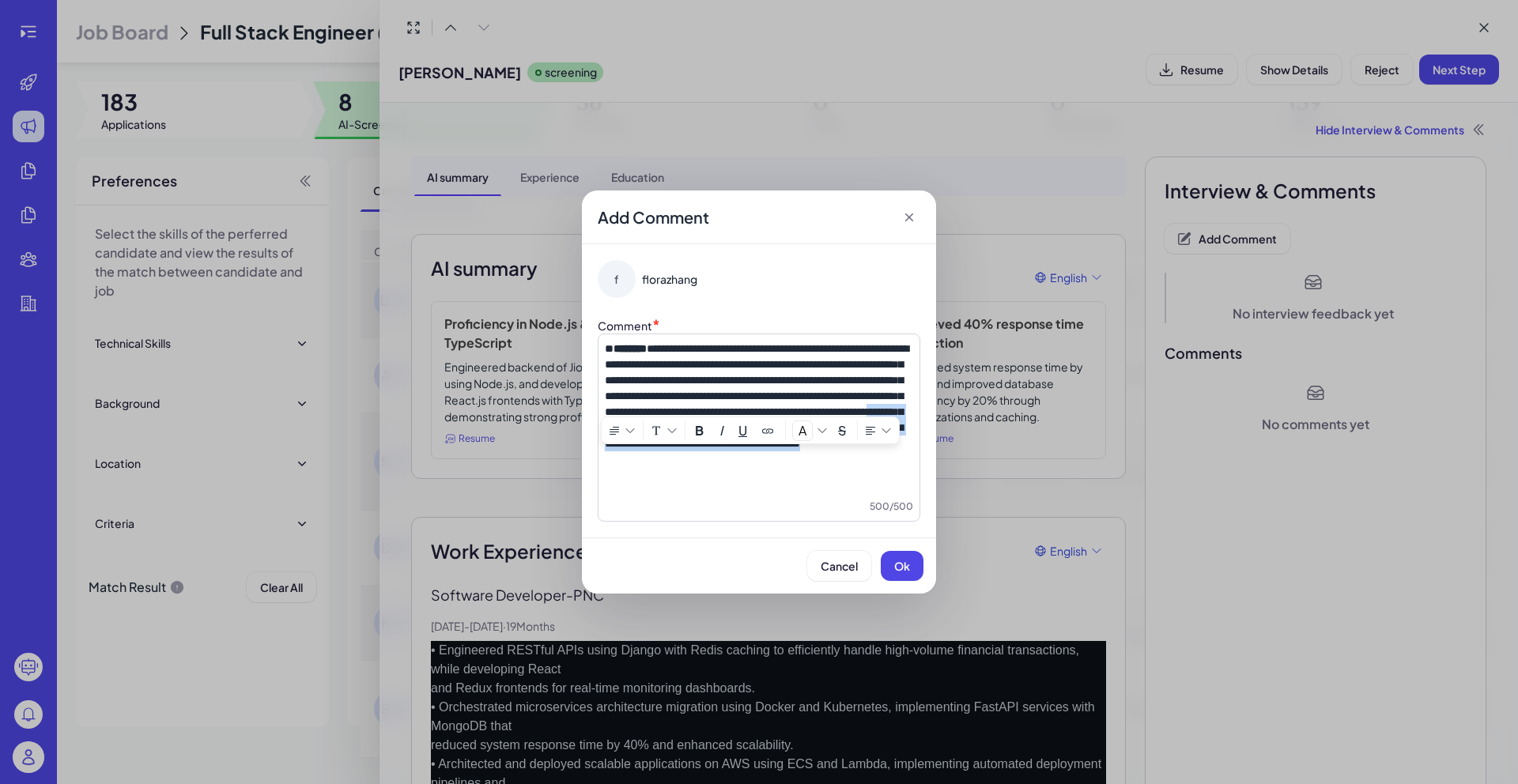
drag, startPoint x: 691, startPoint y: 487, endPoint x: 597, endPoint y: 463, distance: 97.0
click at [598, 463] on div "**********" at bounding box center [759, 428] width 323 height 188
click at [908, 561] on span "Ok" at bounding box center [902, 566] width 16 height 14
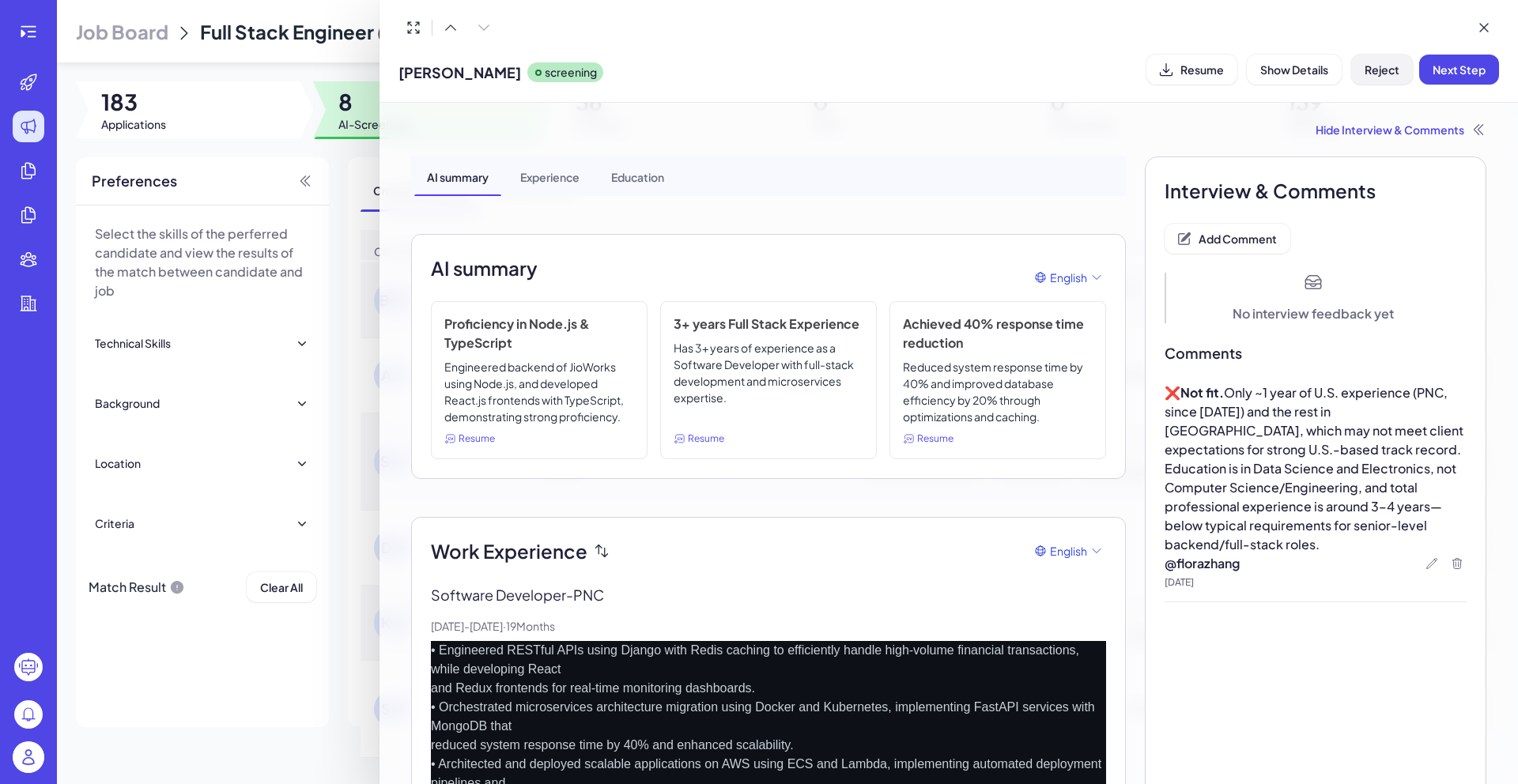
click at [1374, 80] on button "Reject" at bounding box center [1381, 69] width 62 height 30
click at [1461, 164] on span "Ok" at bounding box center [1469, 171] width 16 height 14
click at [1479, 29] on icon at bounding box center [1483, 28] width 16 height 16
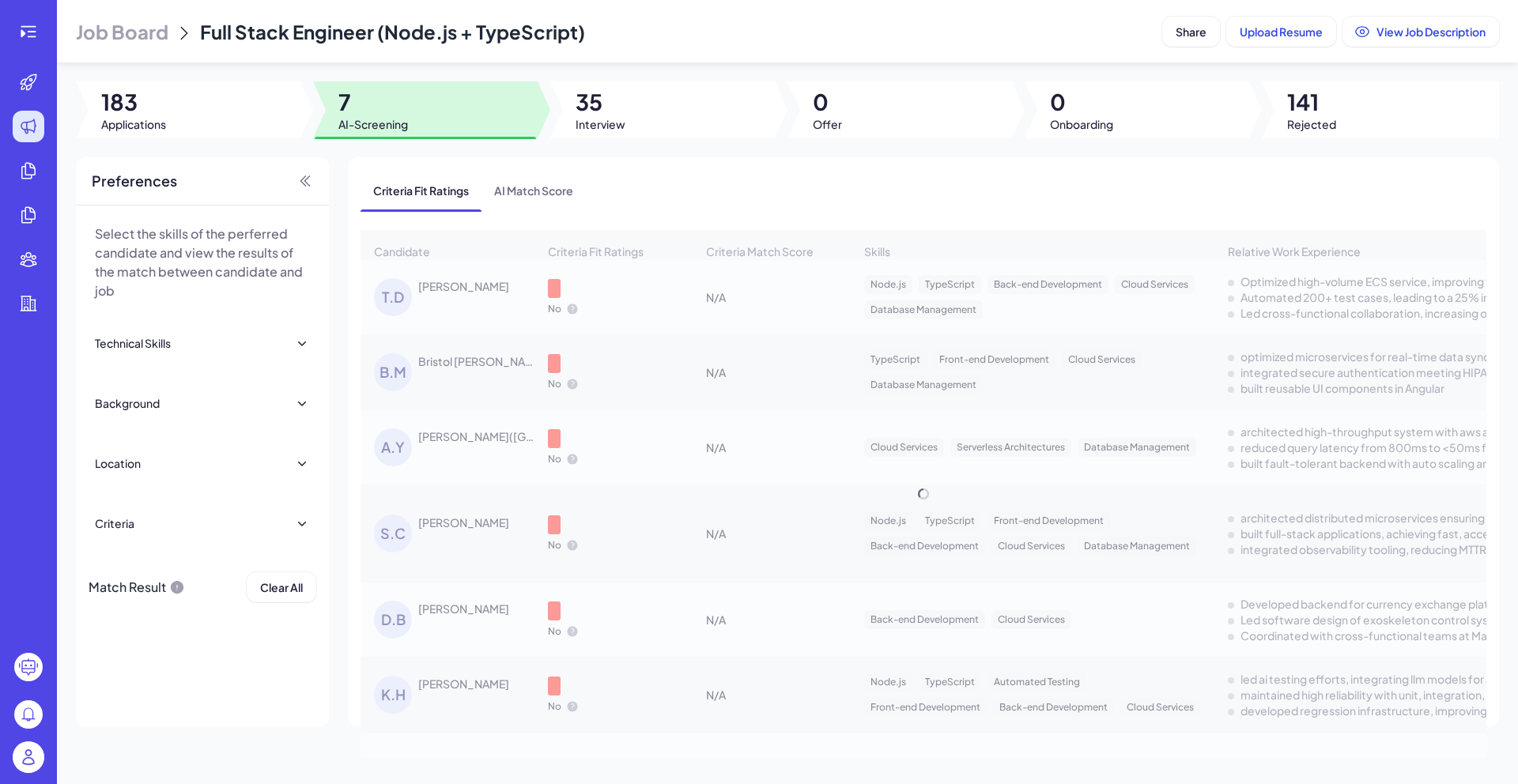
scroll to position [6, 0]
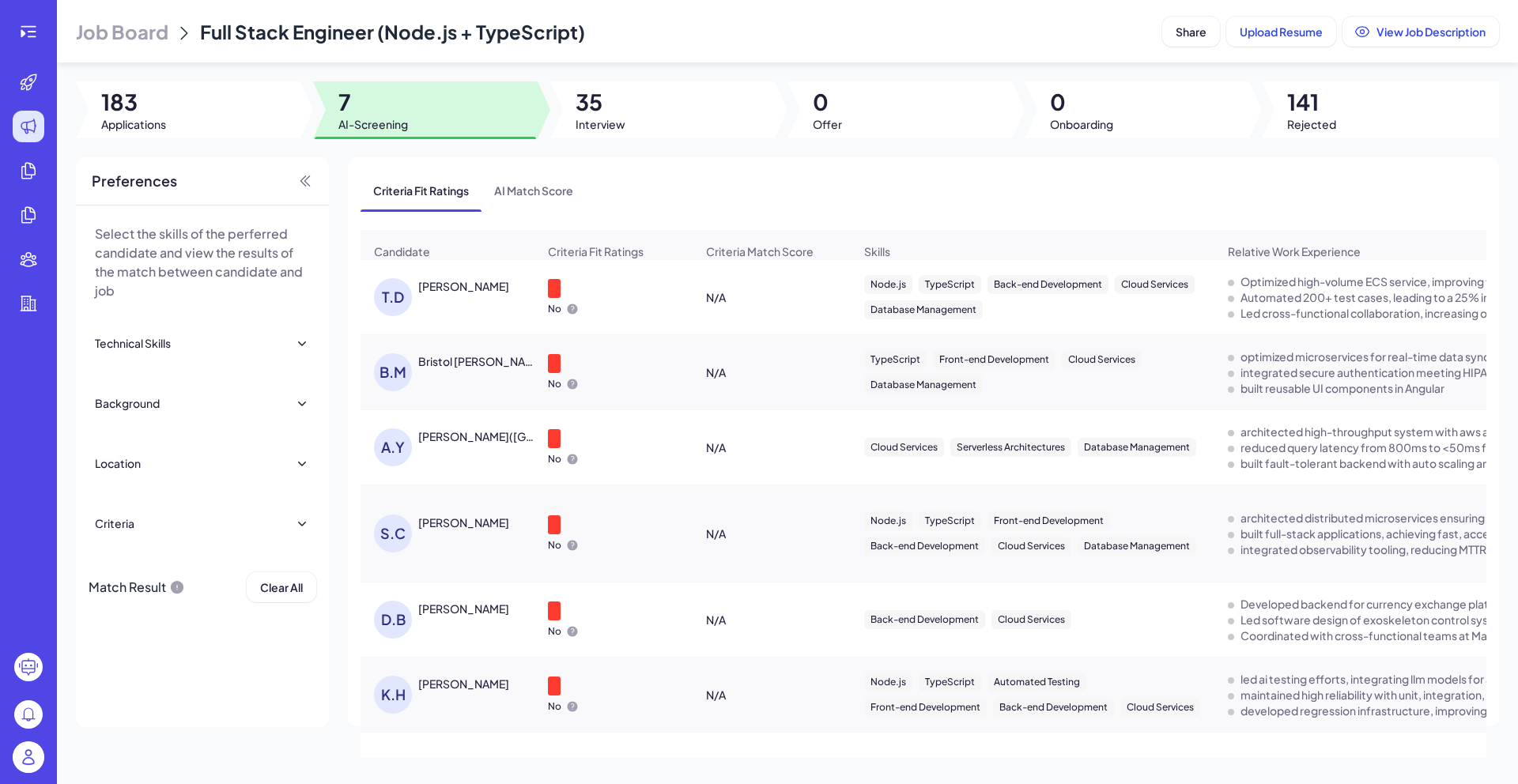
click at [463, 290] on div "[PERSON_NAME]" at bounding box center [463, 286] width 91 height 16
click at [0, 0] on div at bounding box center [0, 0] width 0 height 0
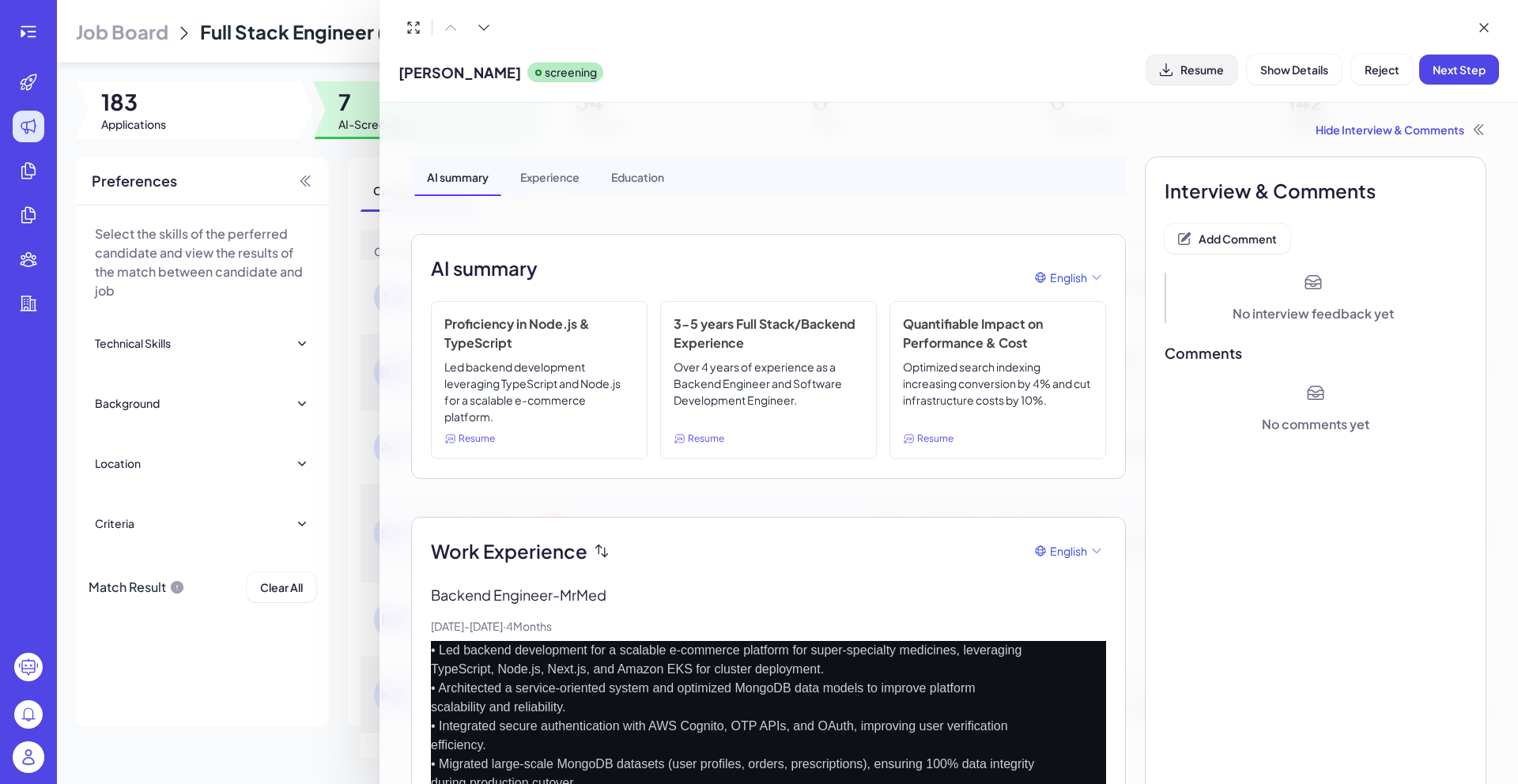
click at [1223, 70] on button "Resume" at bounding box center [1191, 69] width 91 height 30
click at [1268, 232] on button "Add Comment" at bounding box center [1227, 238] width 125 height 30
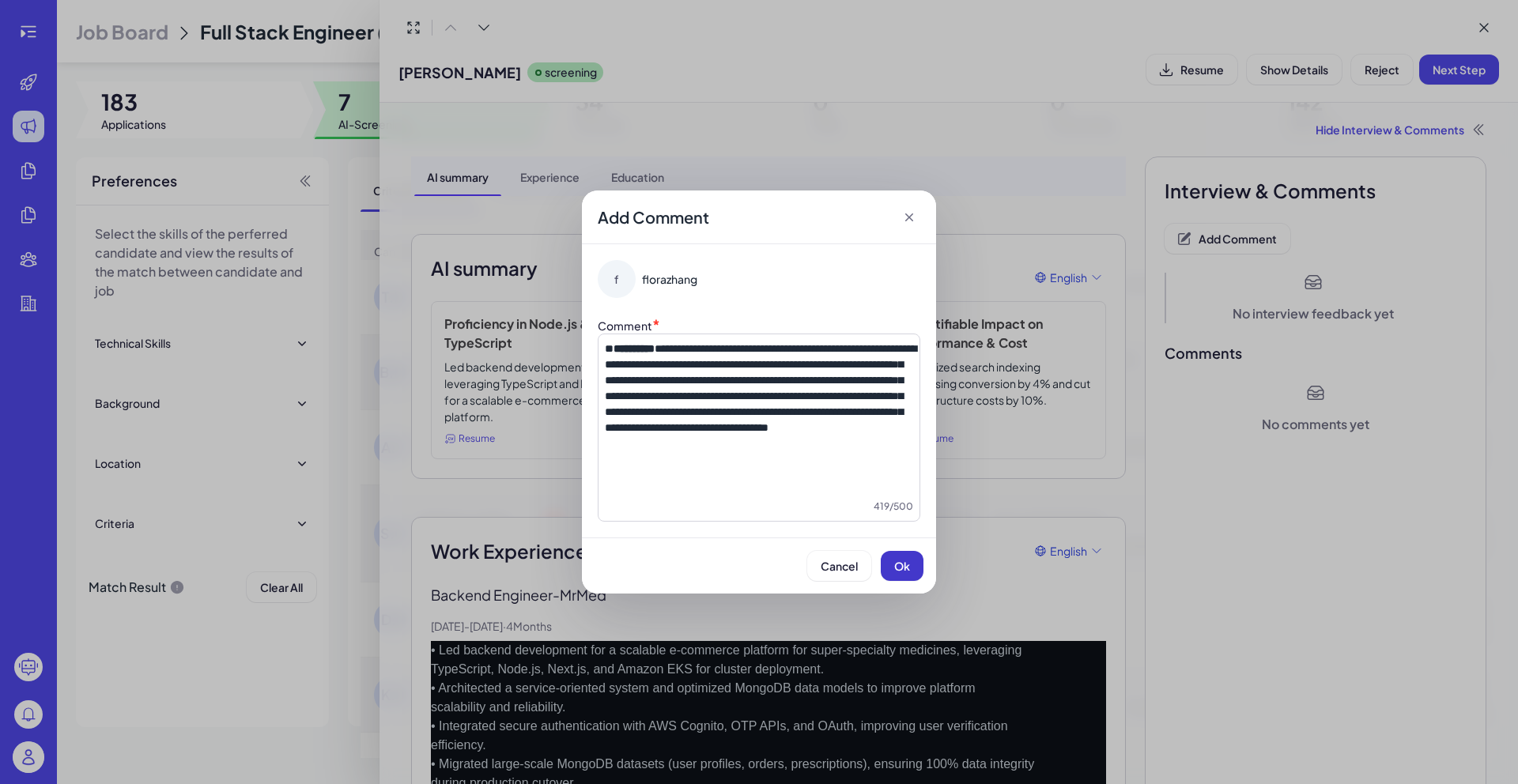
click at [904, 559] on span "Ok" at bounding box center [902, 566] width 16 height 14
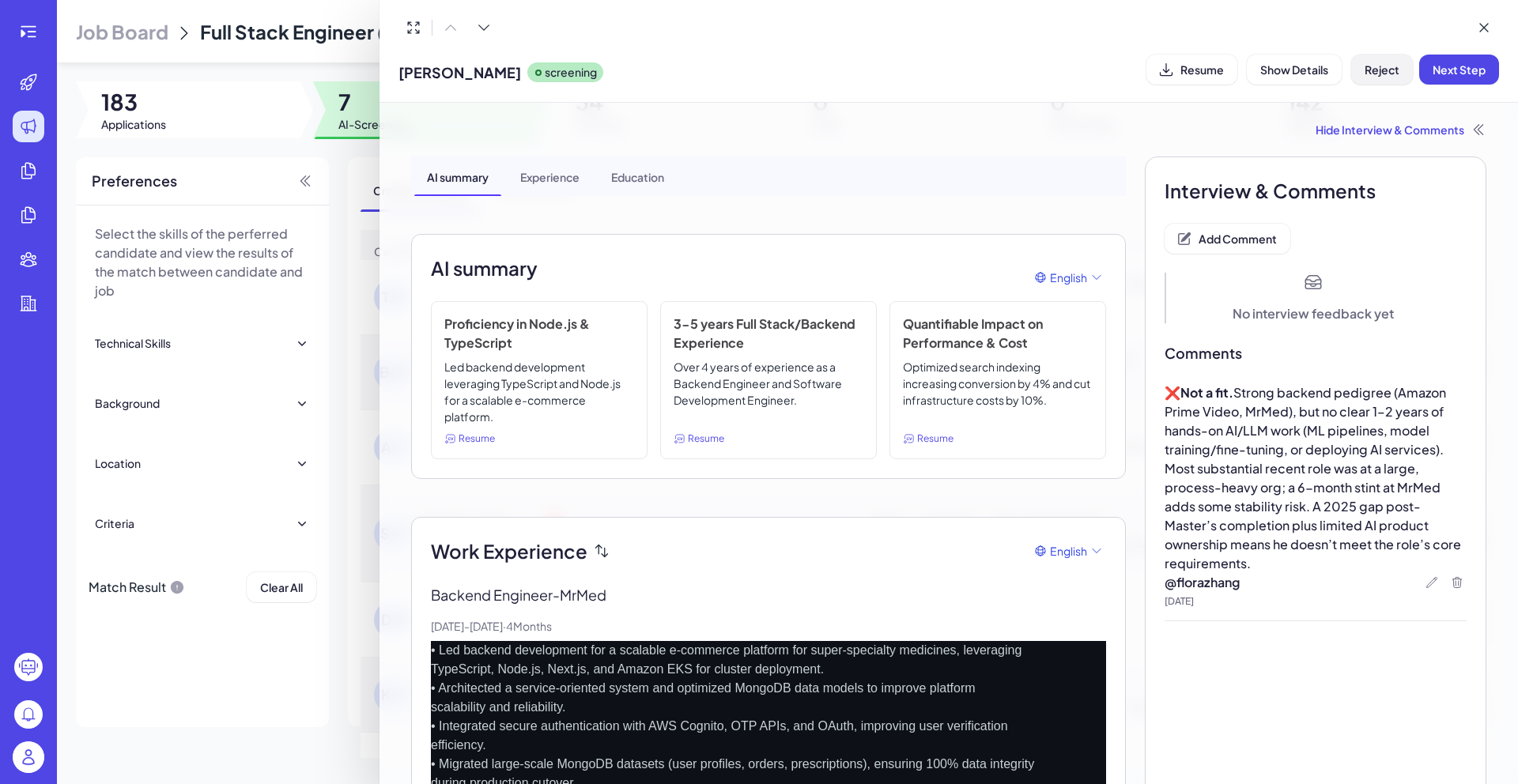
click at [1384, 76] on span "Reject" at bounding box center [1381, 70] width 35 height 14
click at [1461, 172] on span "Ok" at bounding box center [1469, 171] width 16 height 14
click at [1483, 35] on icon at bounding box center [1483, 28] width 16 height 16
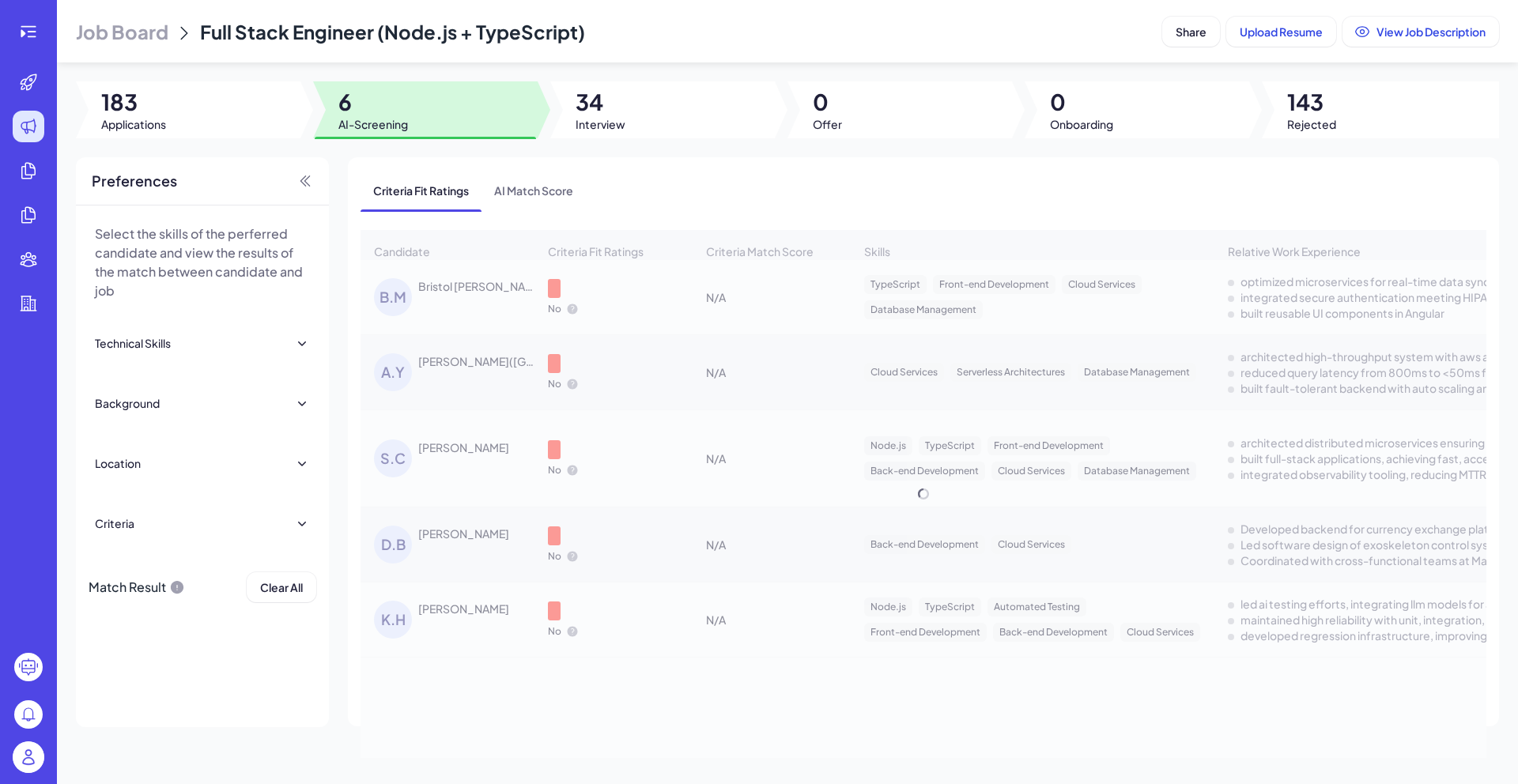
scroll to position [0, 0]
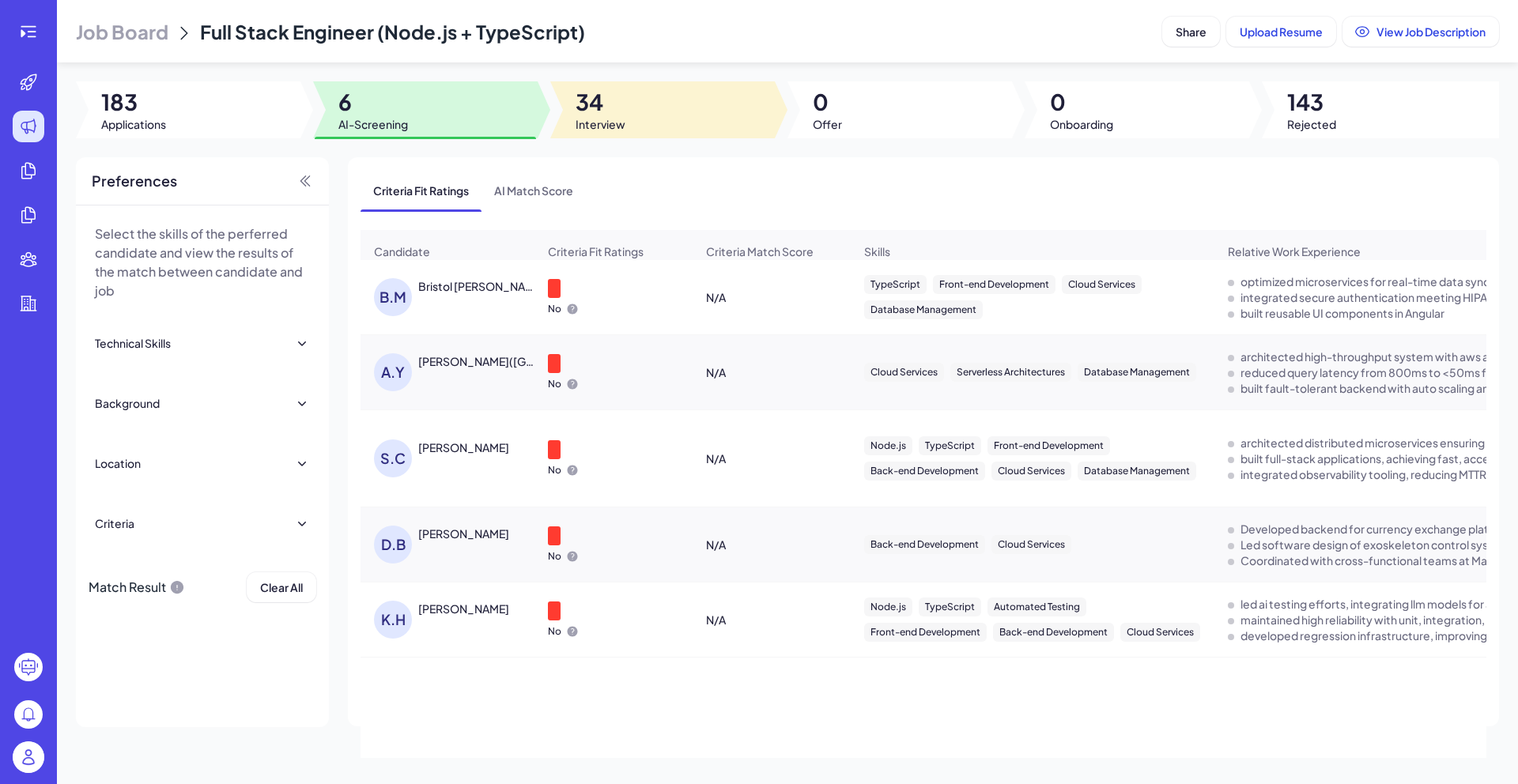
click at [618, 117] on span "Interview" at bounding box center [600, 124] width 50 height 16
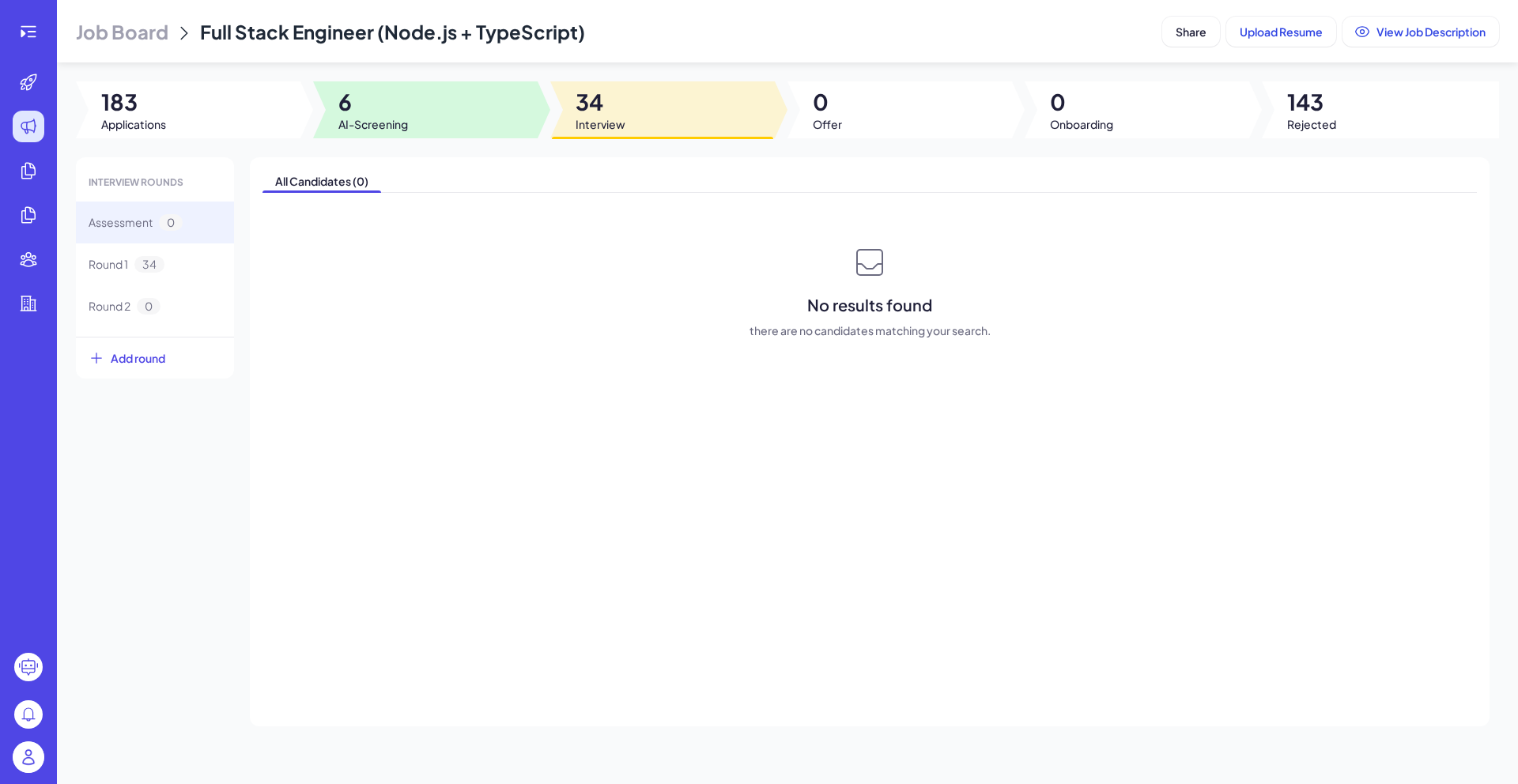
click at [499, 117] on div at bounding box center [425, 109] width 224 height 57
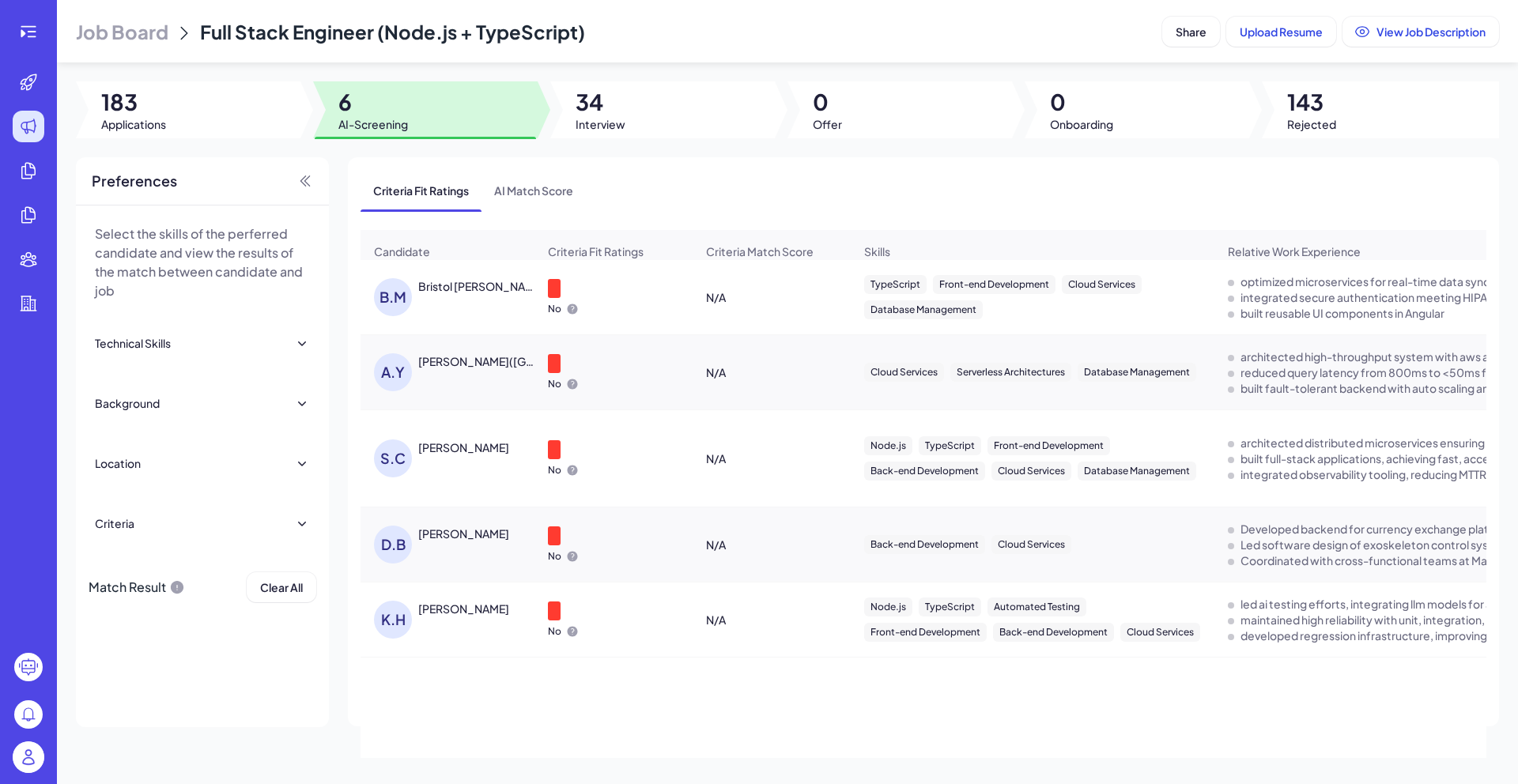
click at [462, 616] on div "[PERSON_NAME]" at bounding box center [463, 609] width 91 height 16
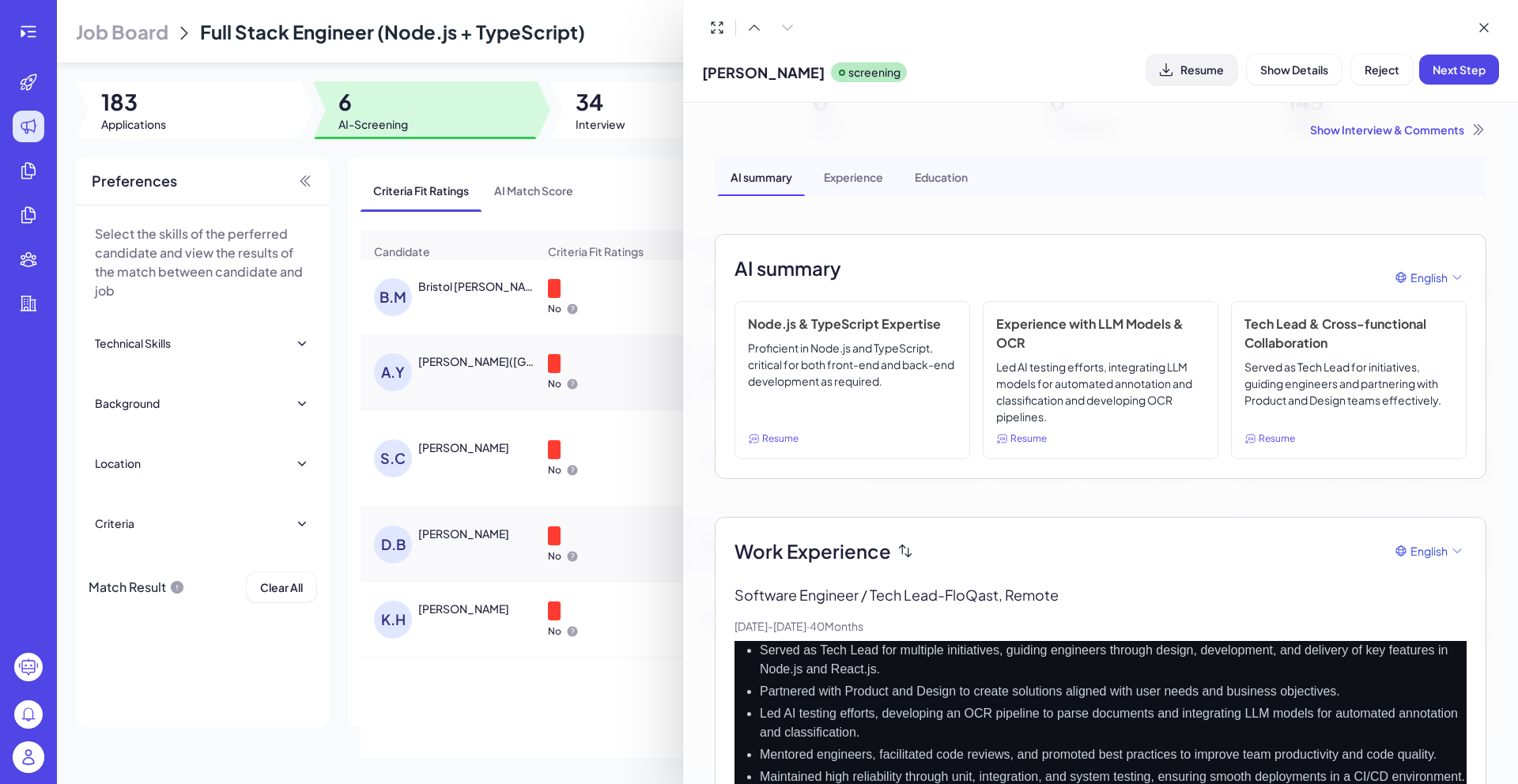
click at [1220, 76] on button "Resume" at bounding box center [1191, 69] width 91 height 30
click at [1376, 133] on div "Show Interview & Comments" at bounding box center [1100, 129] width 771 height 16
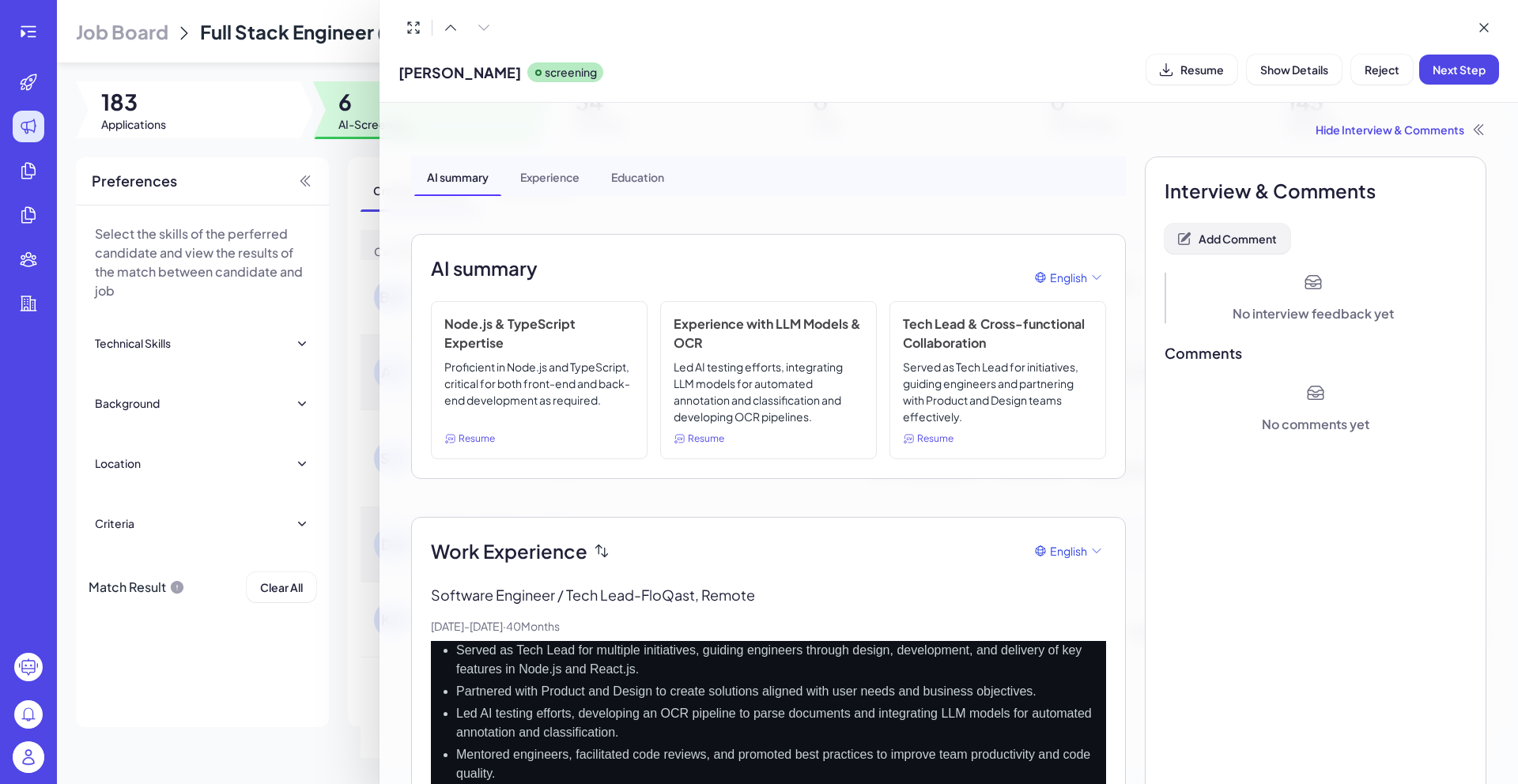
click at [1236, 239] on span "Add Comment" at bounding box center [1237, 239] width 78 height 14
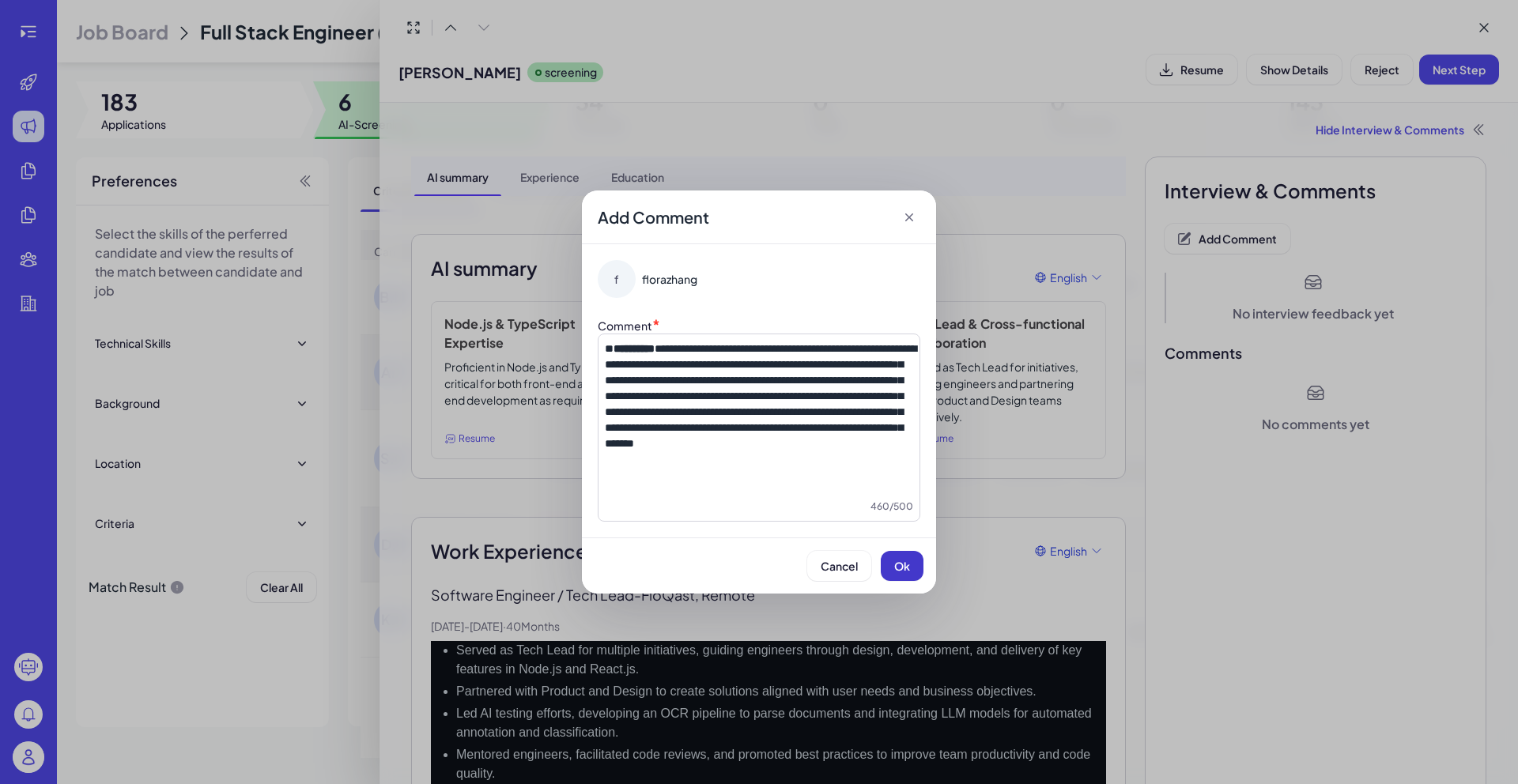
click at [894, 564] on span "Ok" at bounding box center [902, 566] width 16 height 14
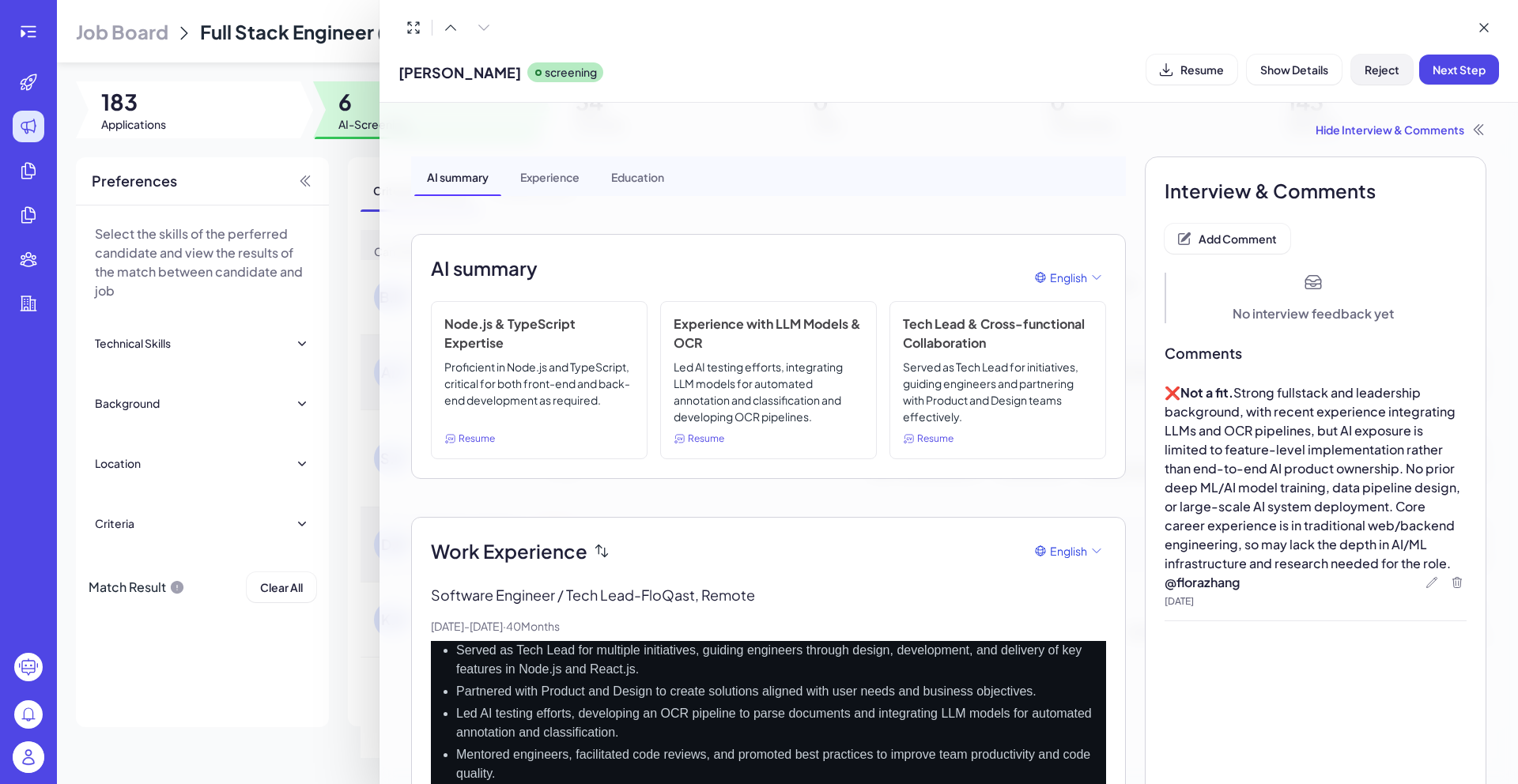
click at [1388, 72] on span "Reject" at bounding box center [1381, 70] width 35 height 14
click at [1450, 156] on div "Are you sure you want to mark this candidate as unsuitable? Cancel Ok" at bounding box center [1381, 146] width 237 height 105
click at [1453, 160] on button "Ok" at bounding box center [1468, 171] width 36 height 27
click at [352, 99] on div at bounding box center [759, 392] width 1518 height 784
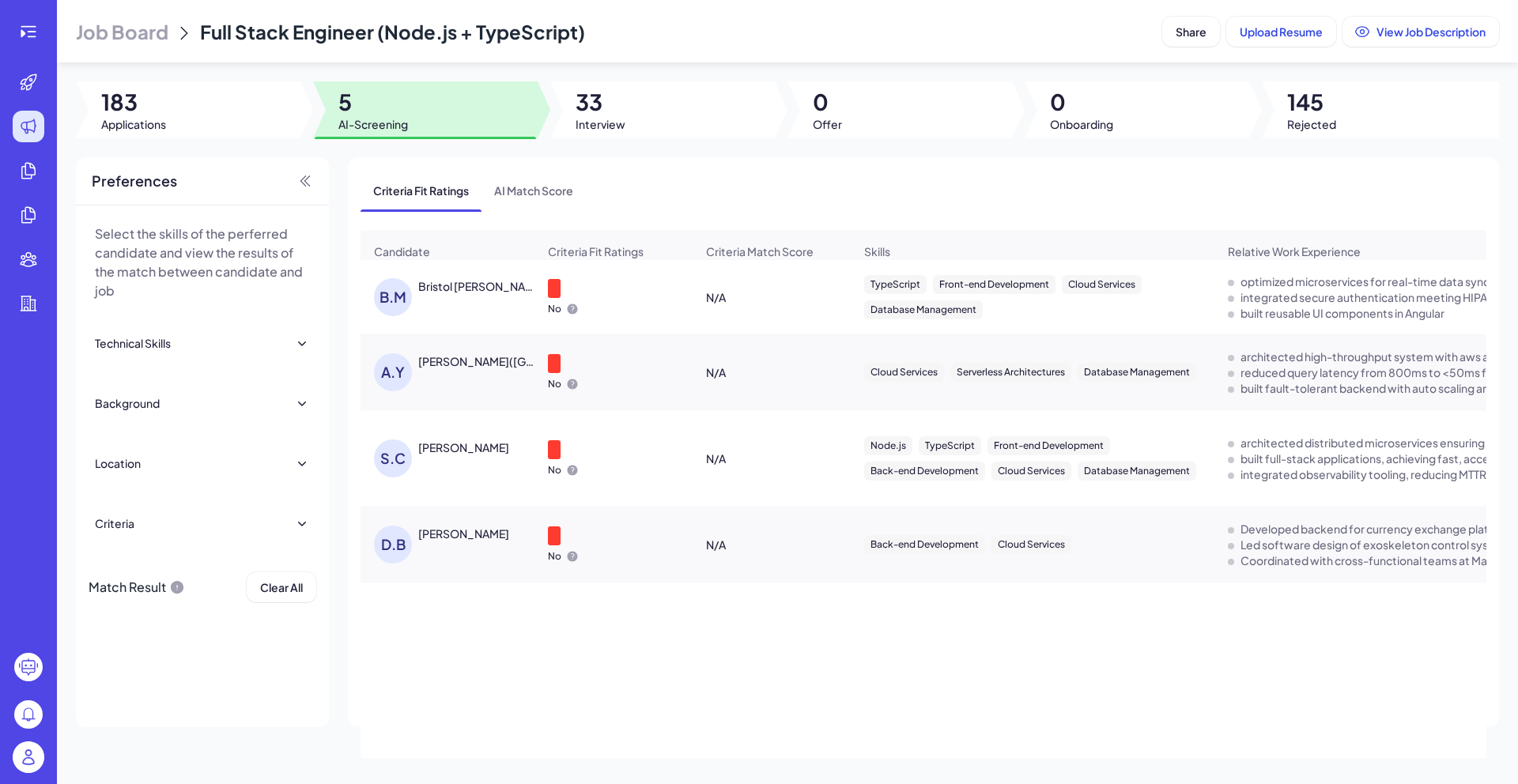
click at [352, 99] on span "5" at bounding box center [373, 101] width 69 height 28
click at [431, 294] on div "Bristol [PERSON_NAME]" at bounding box center [476, 286] width 117 height 16
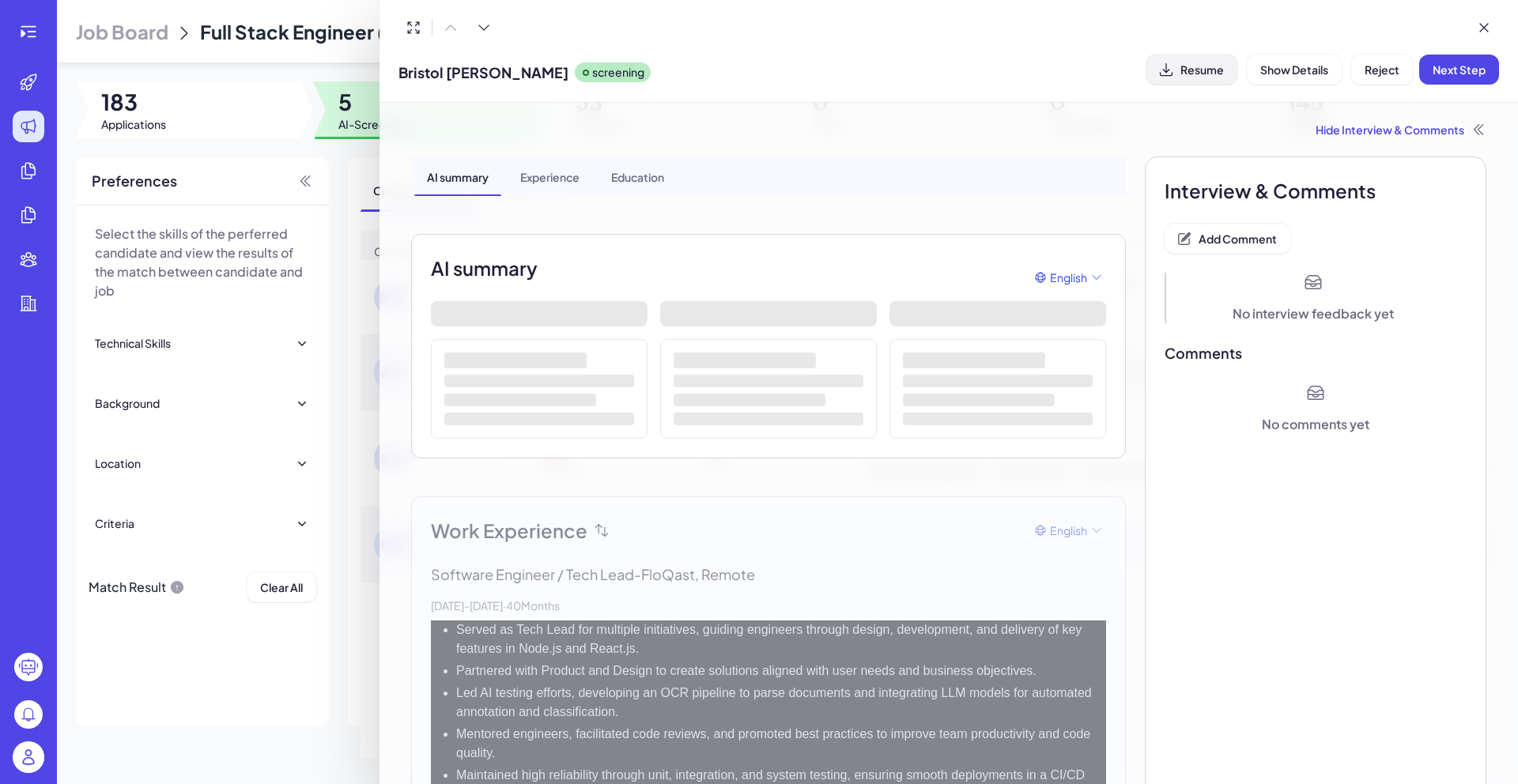
click at [1207, 78] on button "Resume" at bounding box center [1191, 69] width 91 height 30
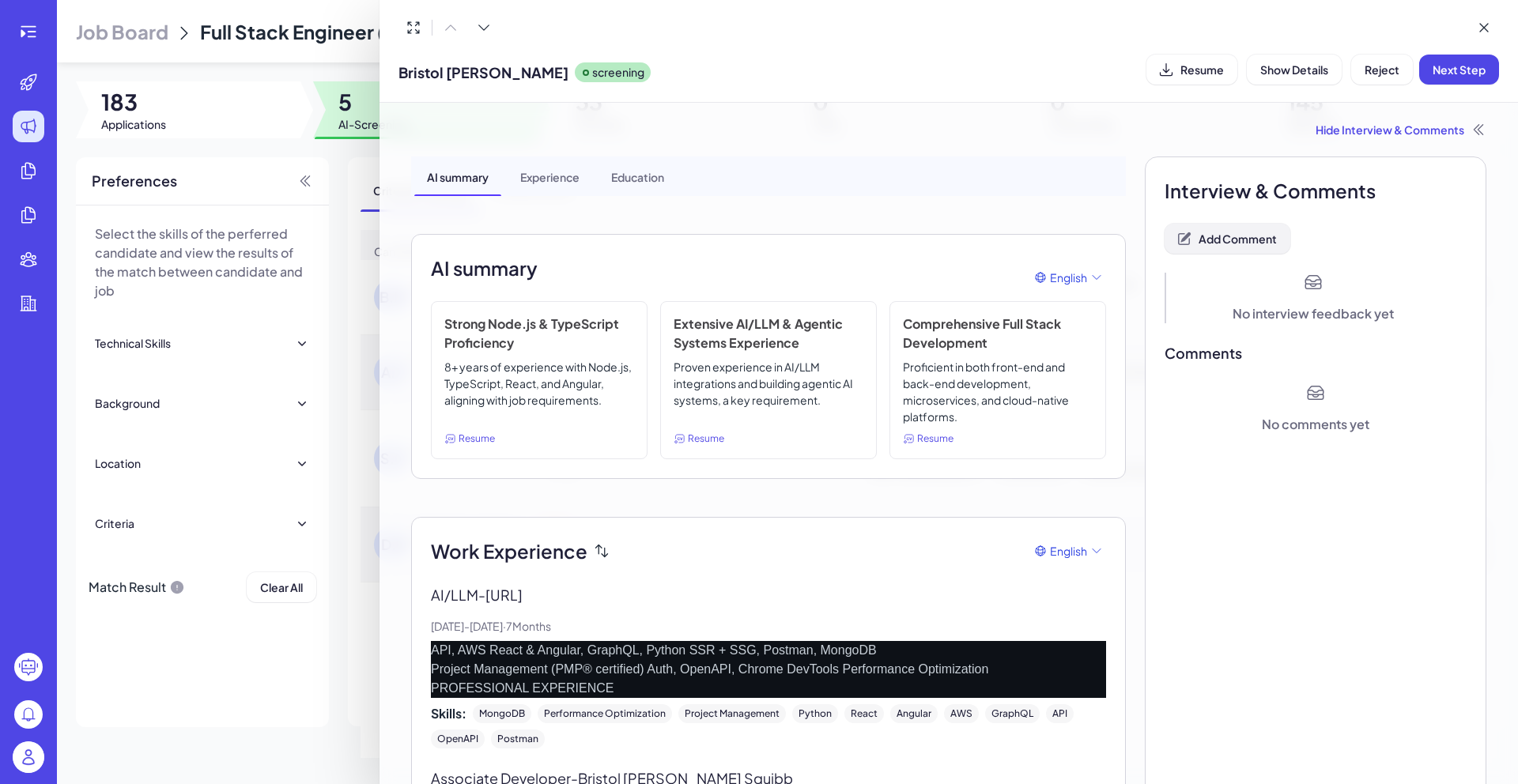
click at [1248, 241] on span "Add Comment" at bounding box center [1237, 239] width 78 height 14
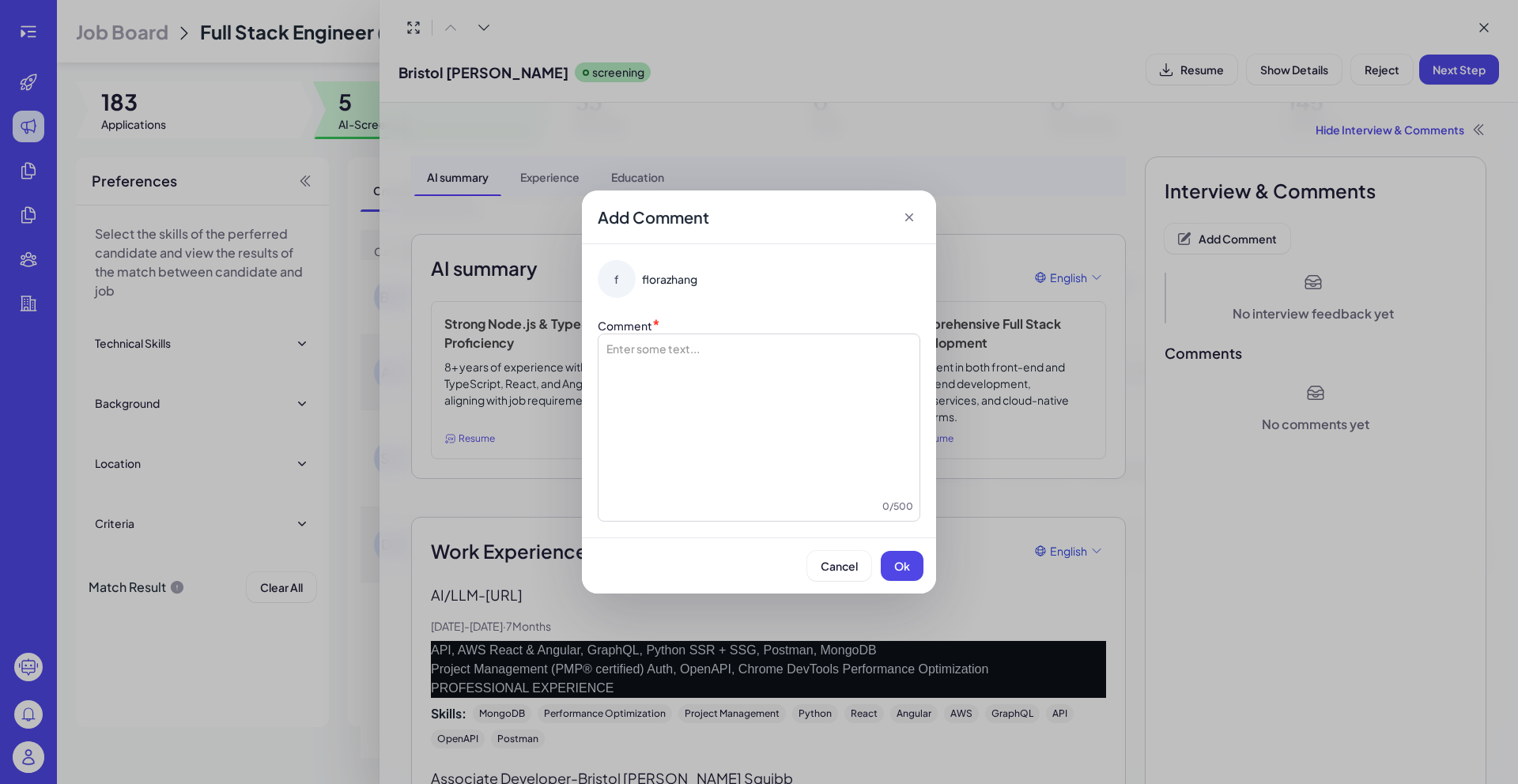
click at [838, 376] on div at bounding box center [759, 419] width 308 height 158
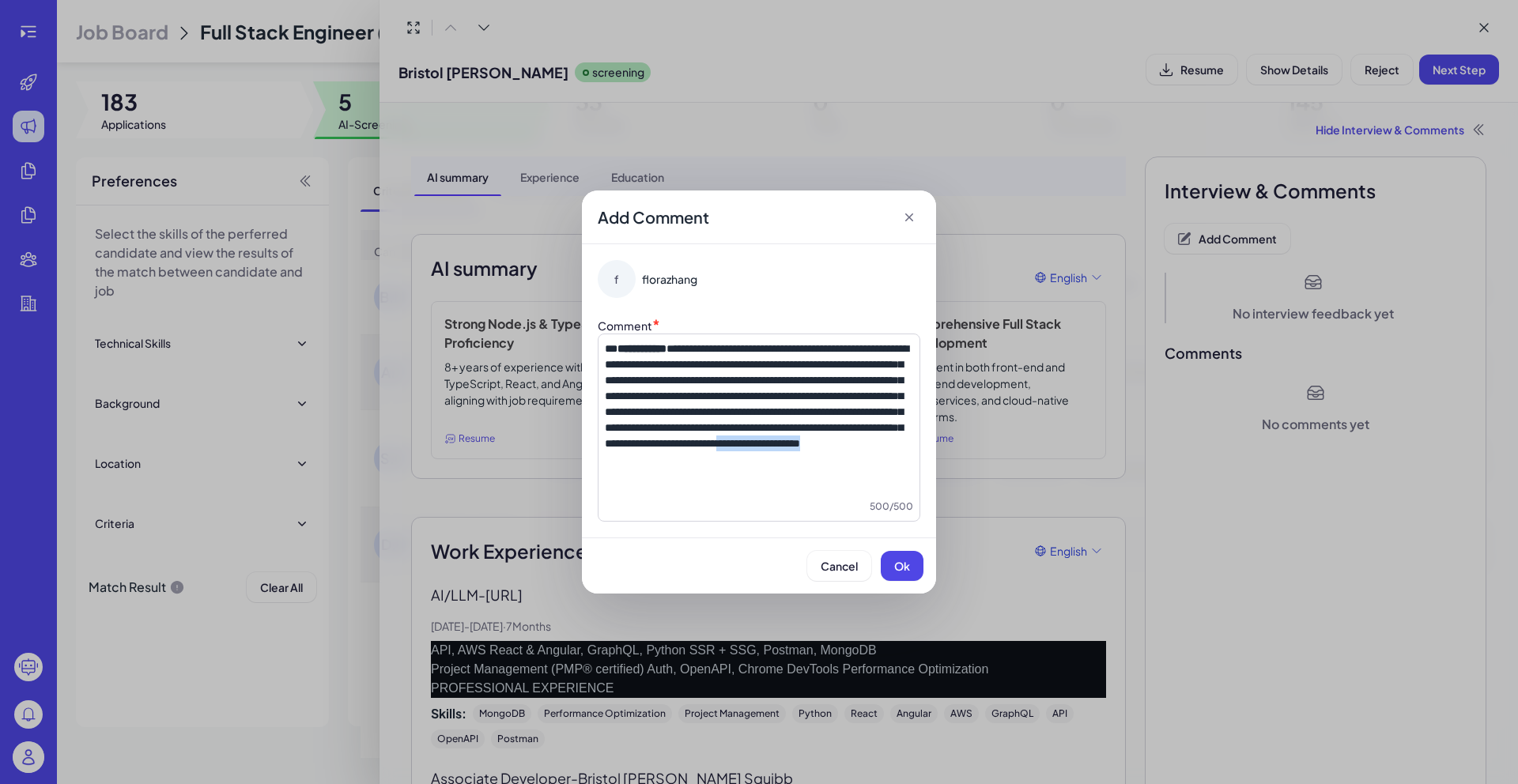
drag, startPoint x: 842, startPoint y: 474, endPoint x: 876, endPoint y: 484, distance: 35.4
click at [876, 451] on p "**********" at bounding box center [759, 396] width 308 height 111
click at [910, 557] on button "Ok" at bounding box center [902, 565] width 43 height 30
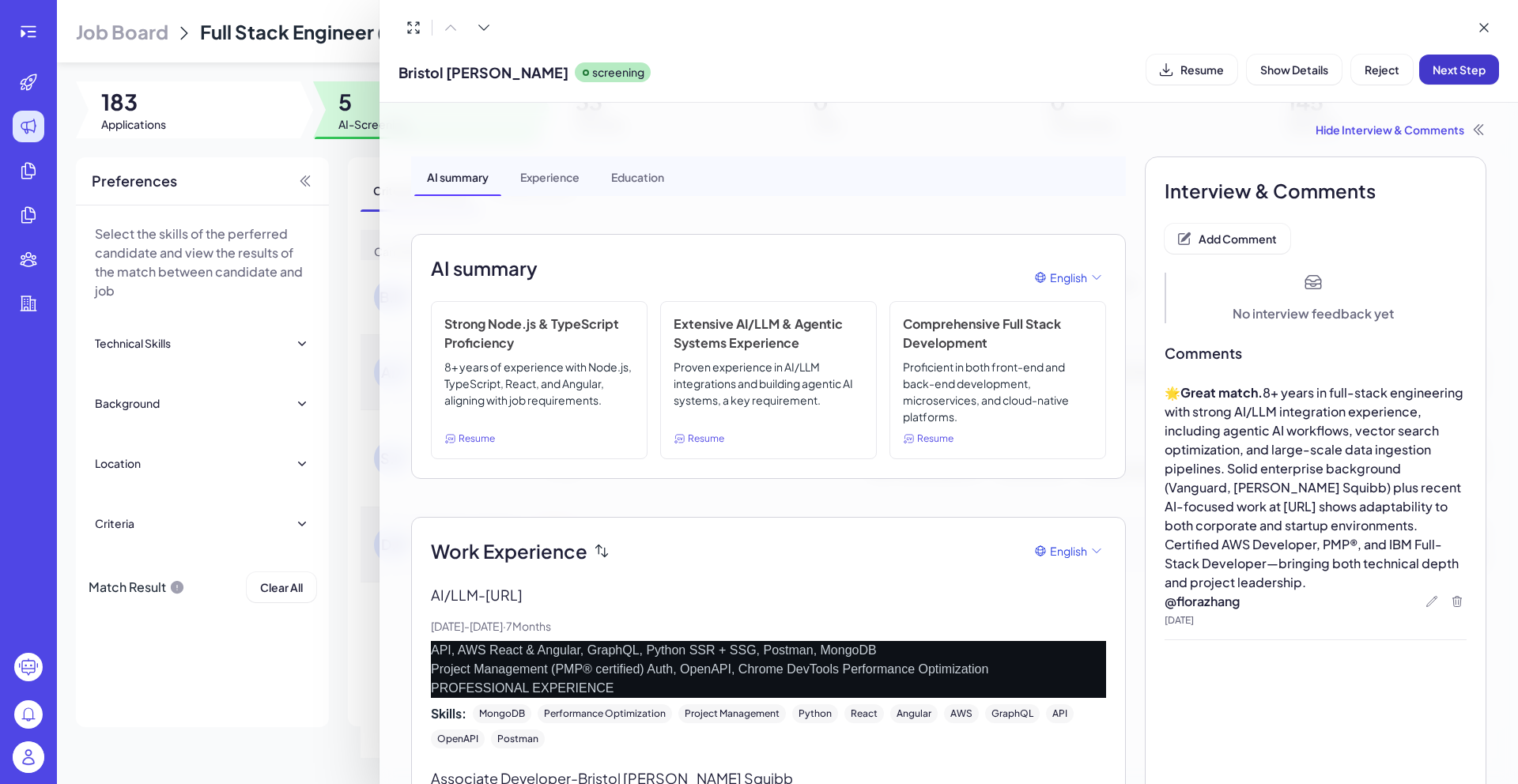
click at [1467, 72] on span "Next Step" at bounding box center [1458, 70] width 53 height 14
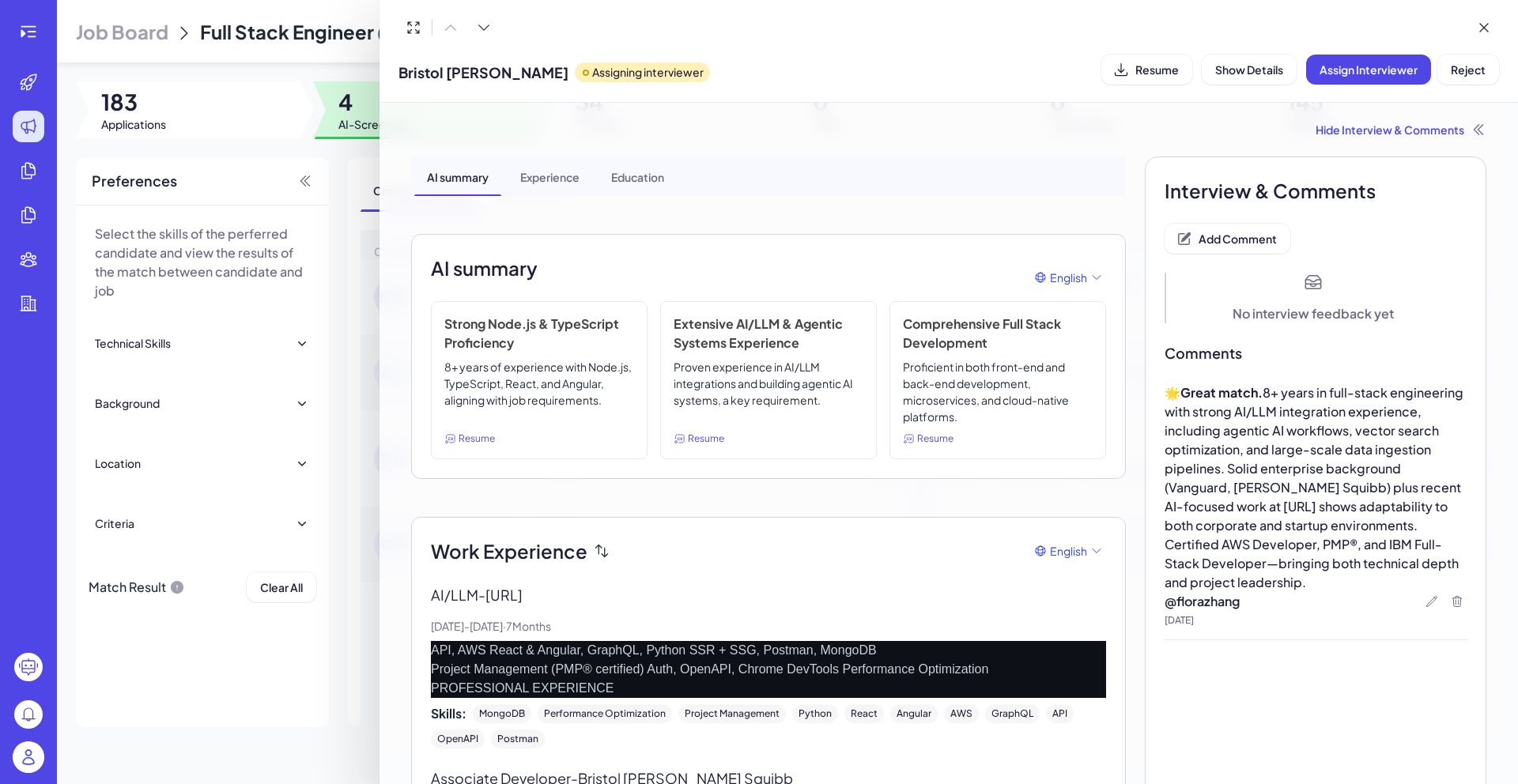
click at [348, 558] on div at bounding box center [759, 392] width 1518 height 784
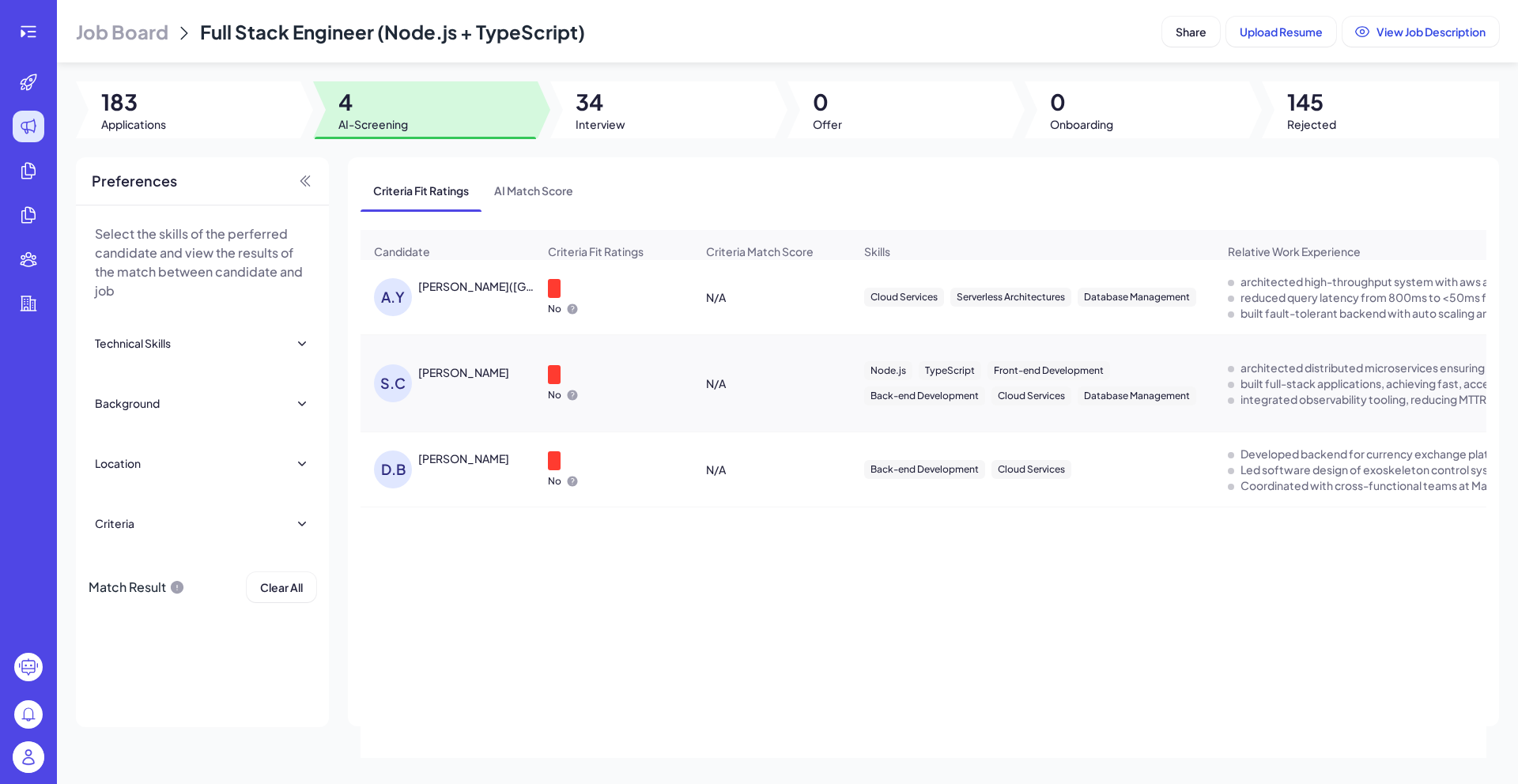
click at [485, 293] on div "[PERSON_NAME]([GEOGRAPHIC_DATA]) [PERSON_NAME]" at bounding box center [476, 286] width 117 height 16
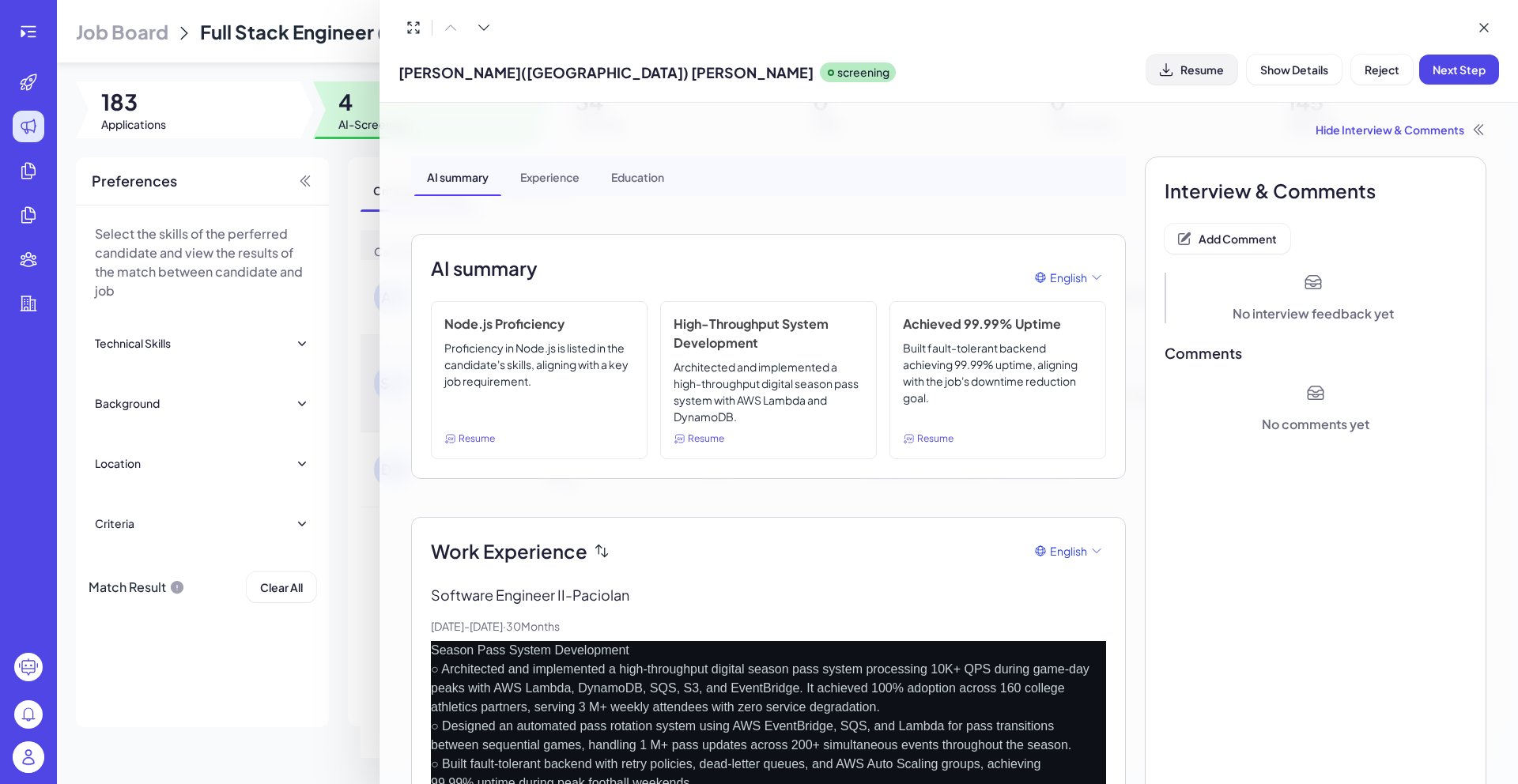
click at [1186, 75] on span "Resume" at bounding box center [1202, 70] width 43 height 14
click at [1242, 236] on span "Add Comment" at bounding box center [1237, 239] width 78 height 14
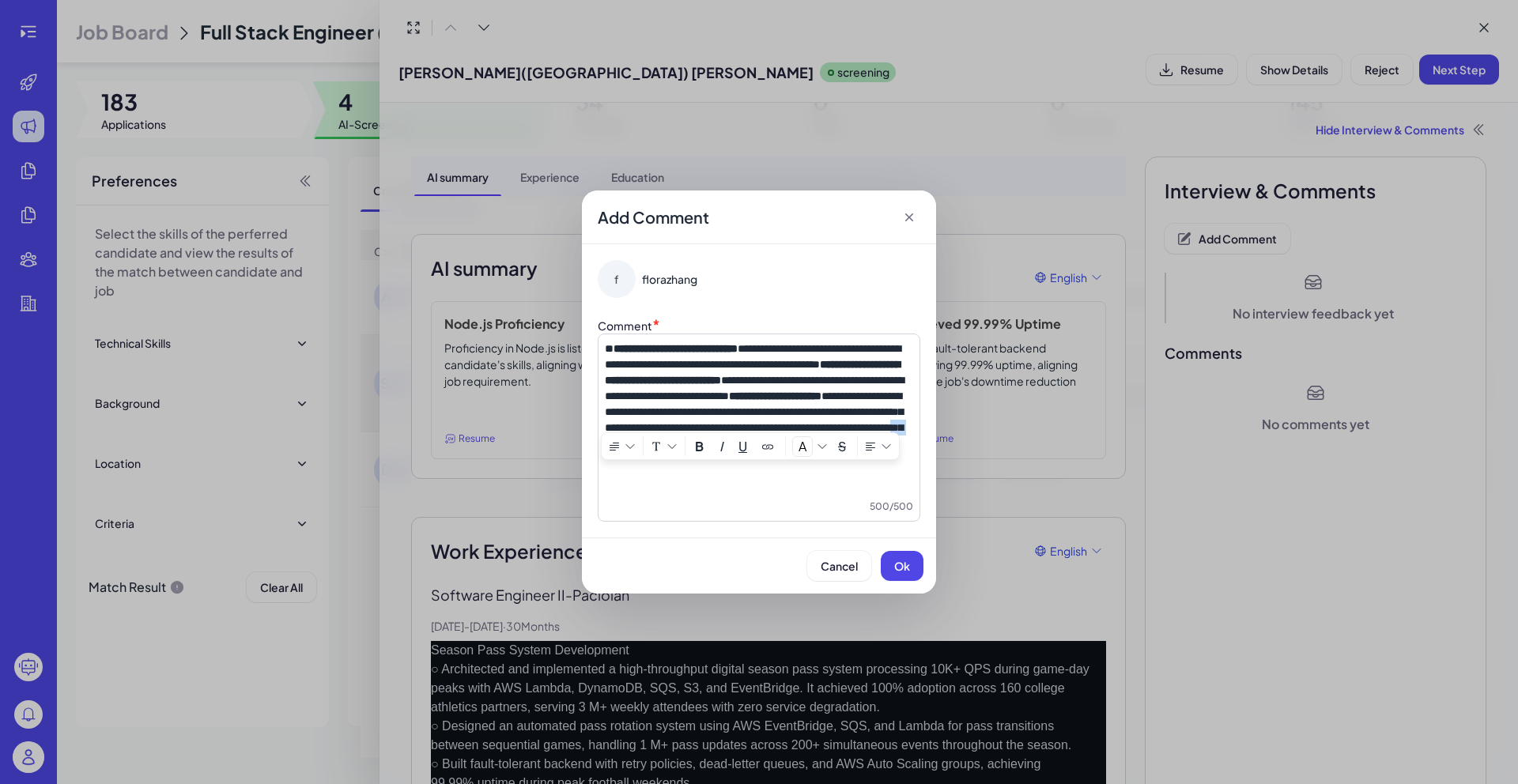
drag, startPoint x: 695, startPoint y: 479, endPoint x: 737, endPoint y: 500, distance: 47.0
click at [737, 500] on div "**********" at bounding box center [759, 428] width 323 height 188
click at [906, 551] on button "Ok" at bounding box center [902, 565] width 43 height 30
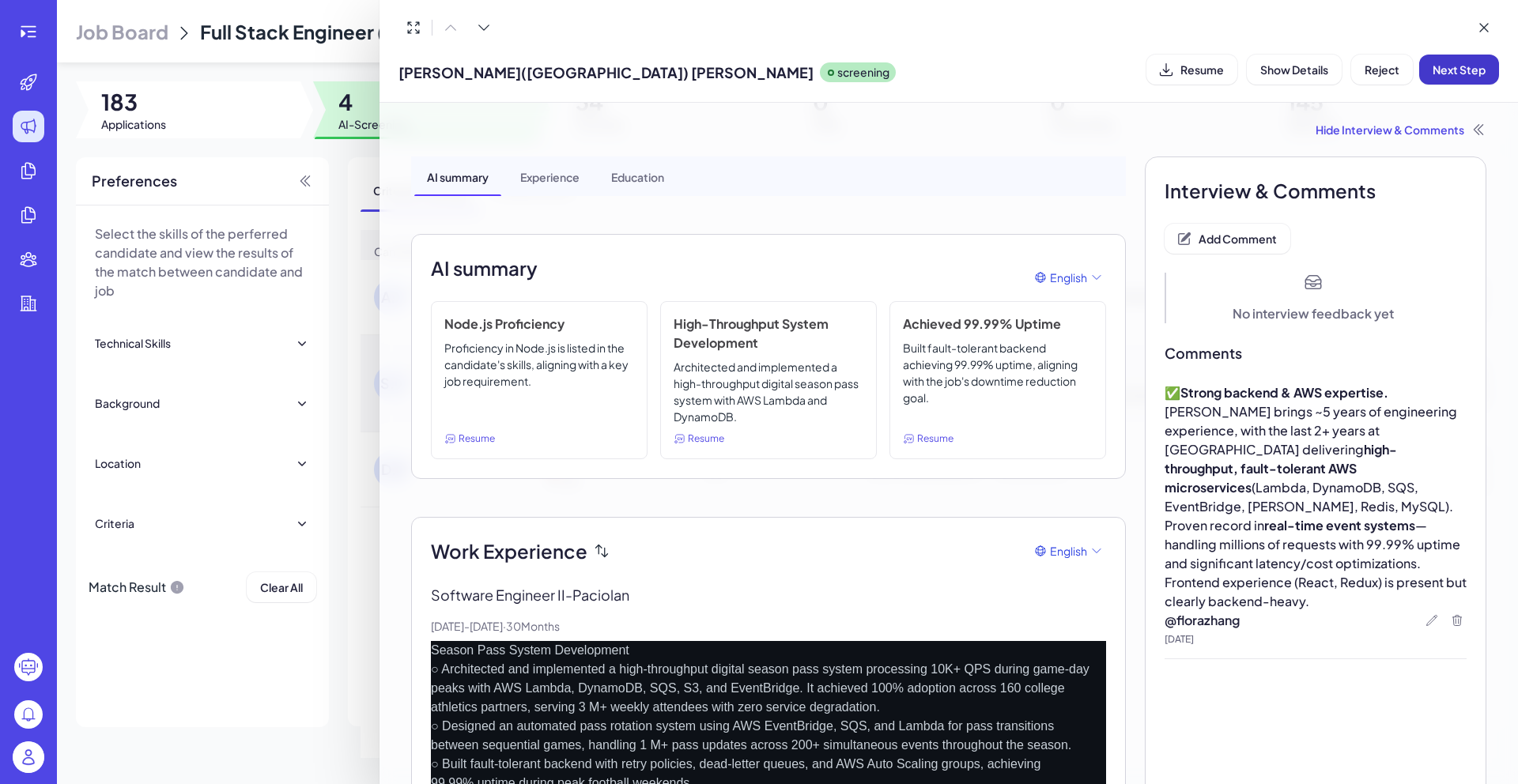
click at [1430, 76] on button "Next Step" at bounding box center [1458, 69] width 80 height 30
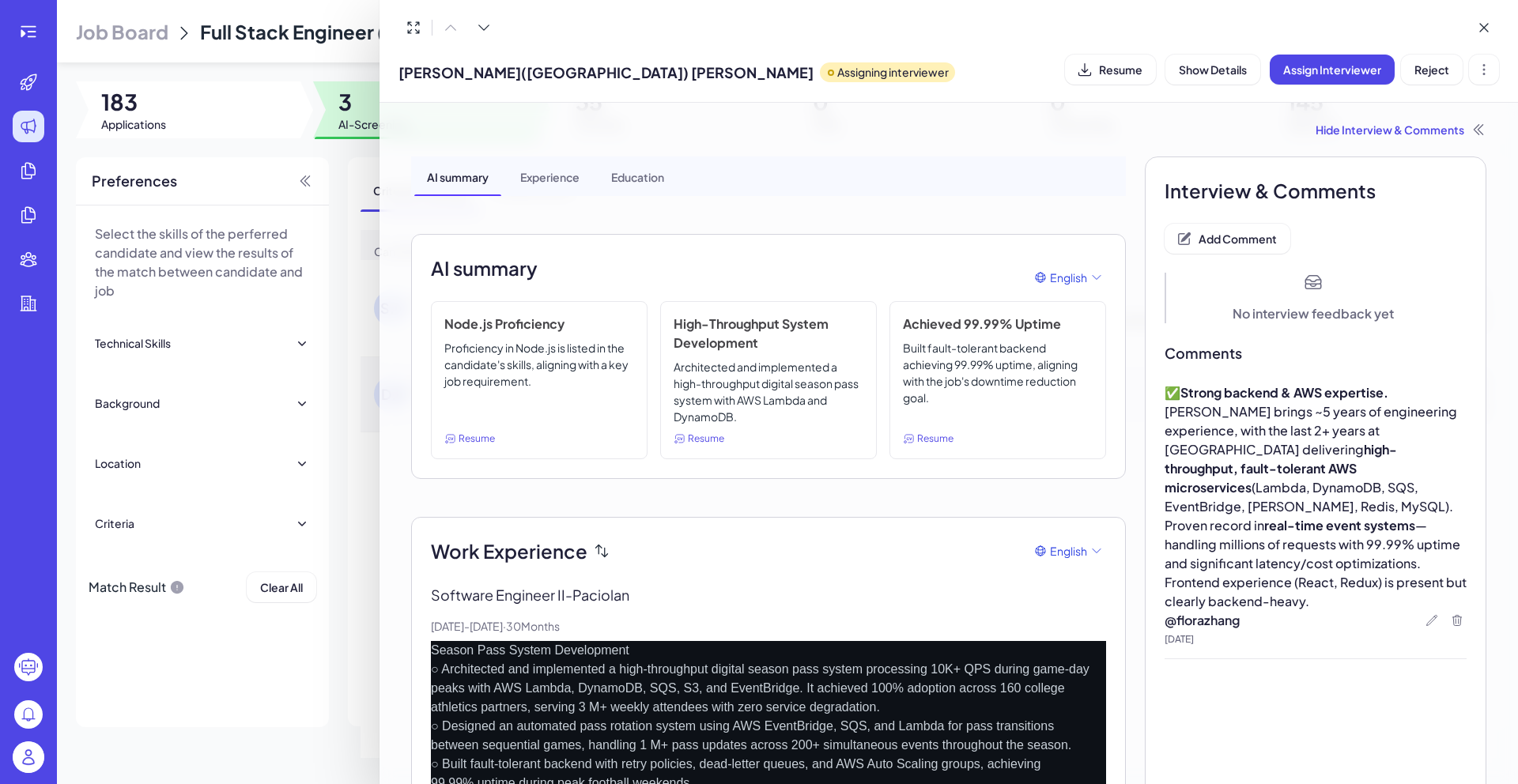
click at [281, 626] on div at bounding box center [759, 392] width 1518 height 784
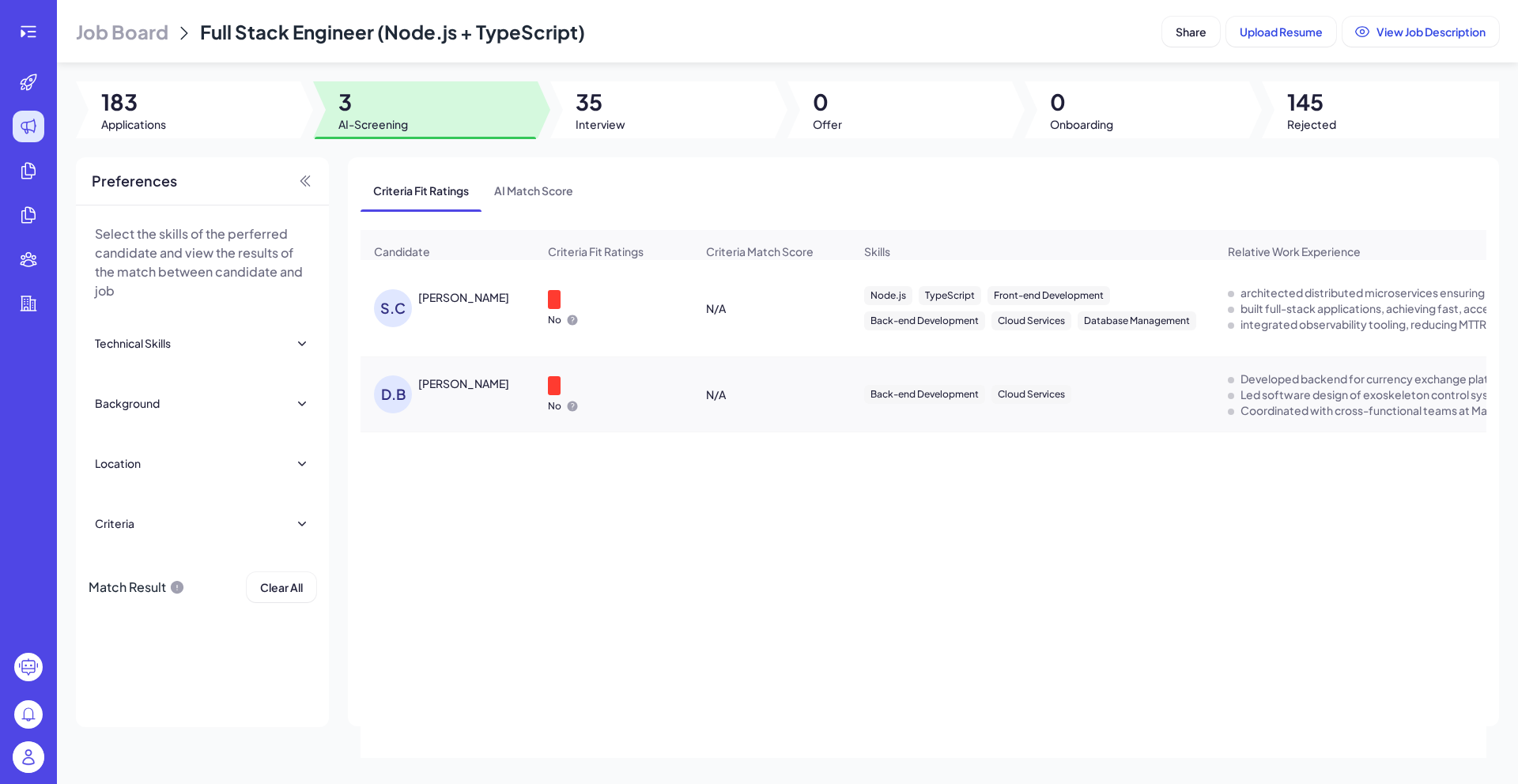
click at [456, 305] on div "[PERSON_NAME]" at bounding box center [463, 298] width 91 height 16
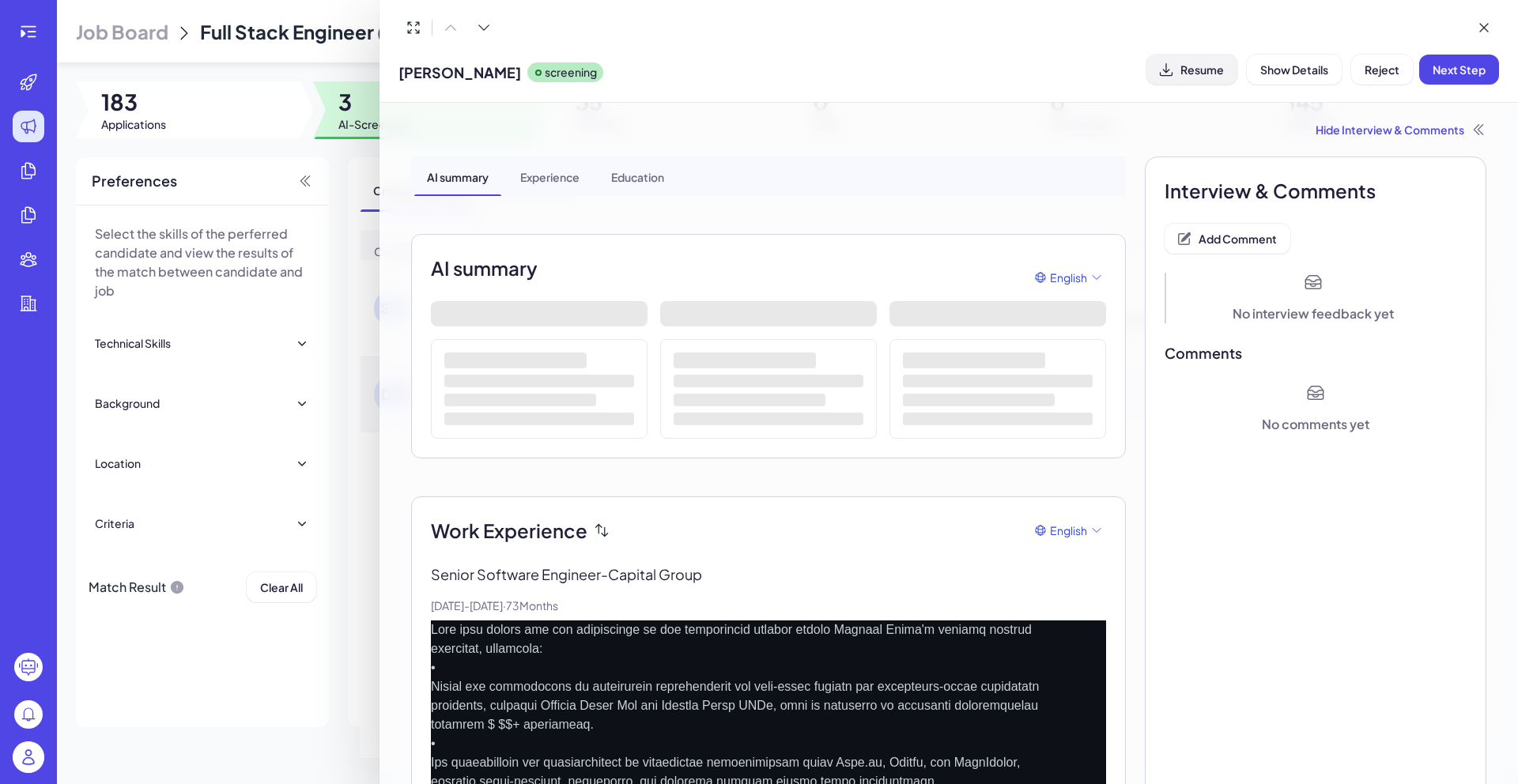
click at [1194, 68] on span "Resume" at bounding box center [1202, 70] width 43 height 14
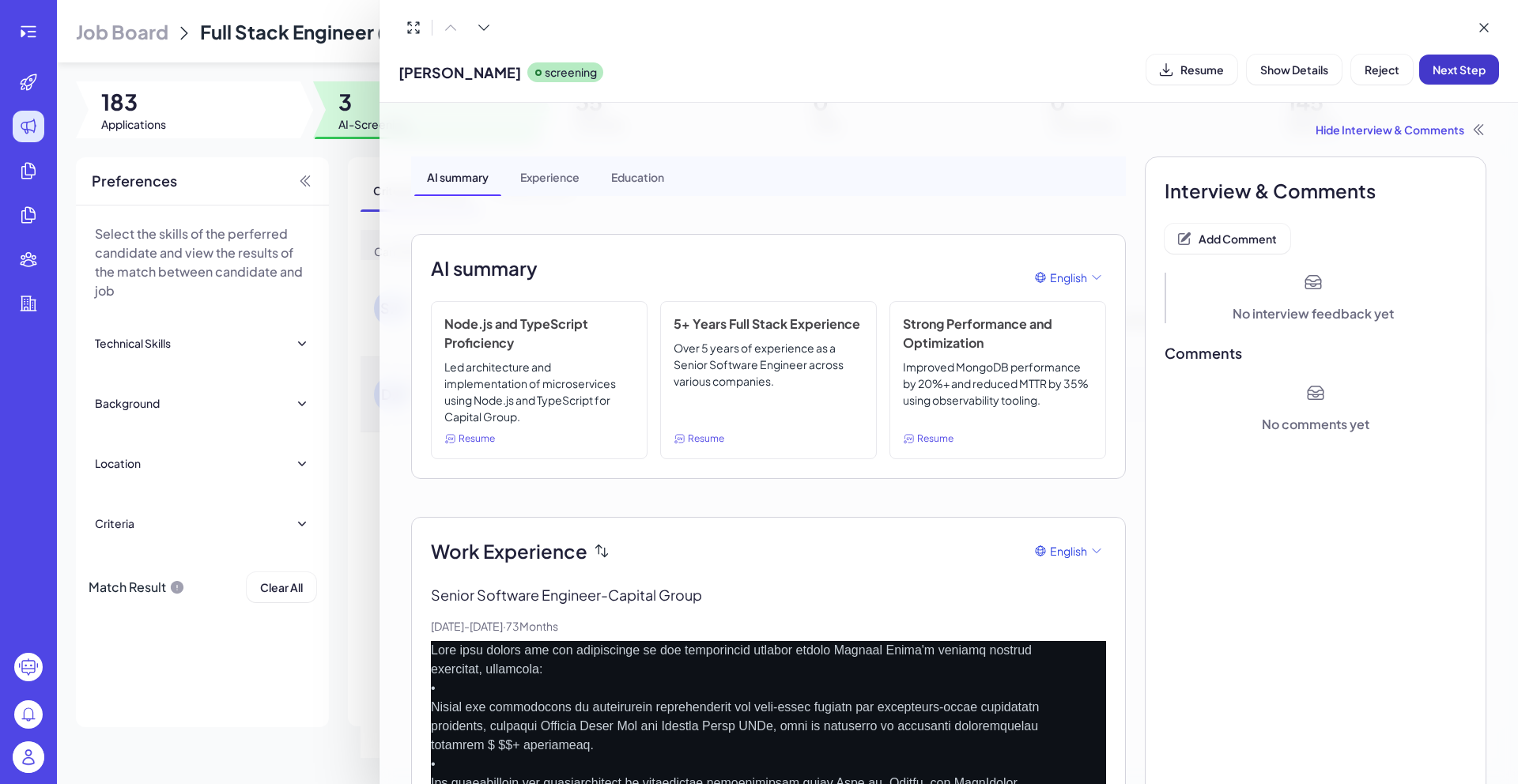
click at [1456, 70] on span "Next Step" at bounding box center [1458, 70] width 53 height 14
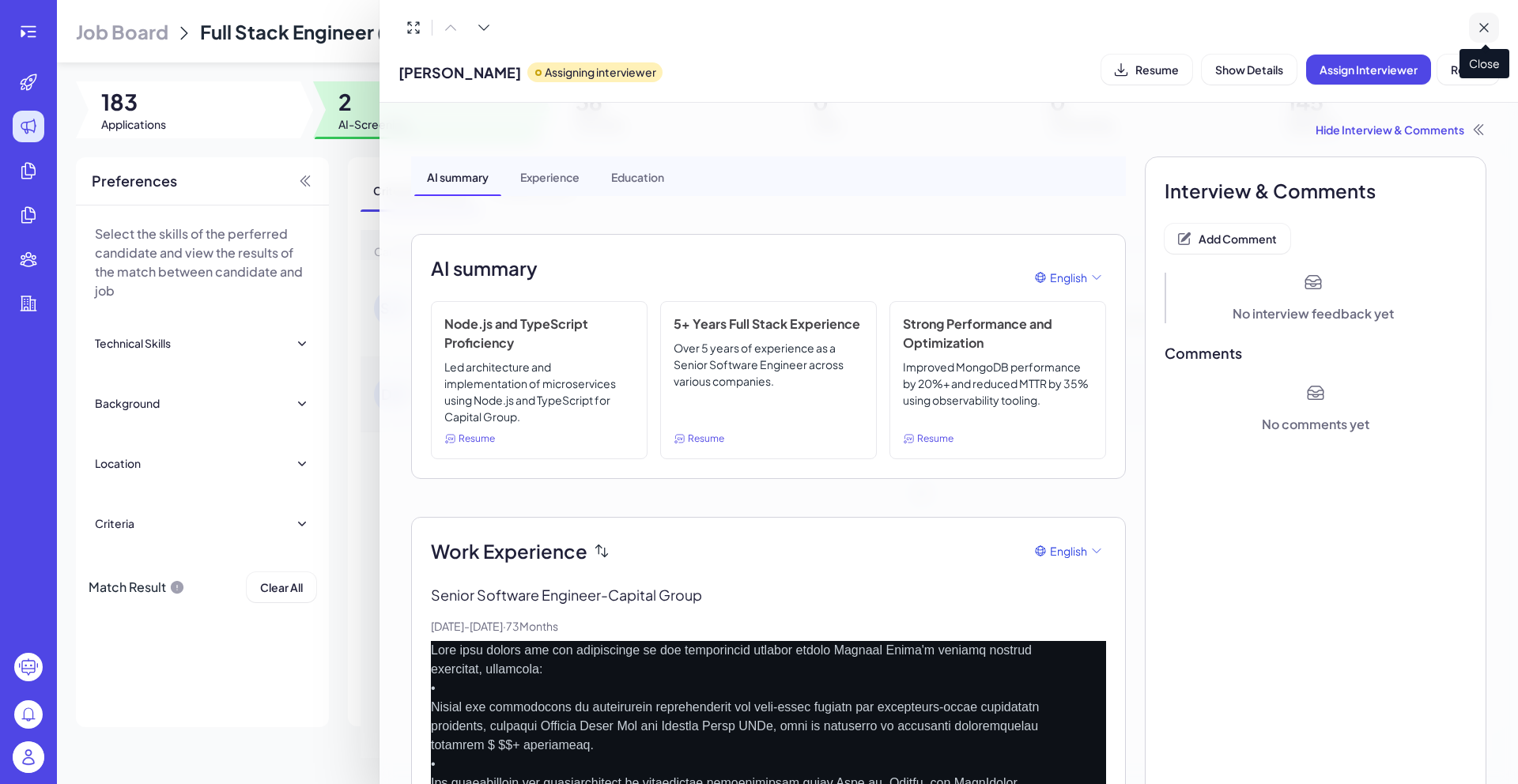
click at [1479, 27] on icon at bounding box center [1483, 28] width 16 height 16
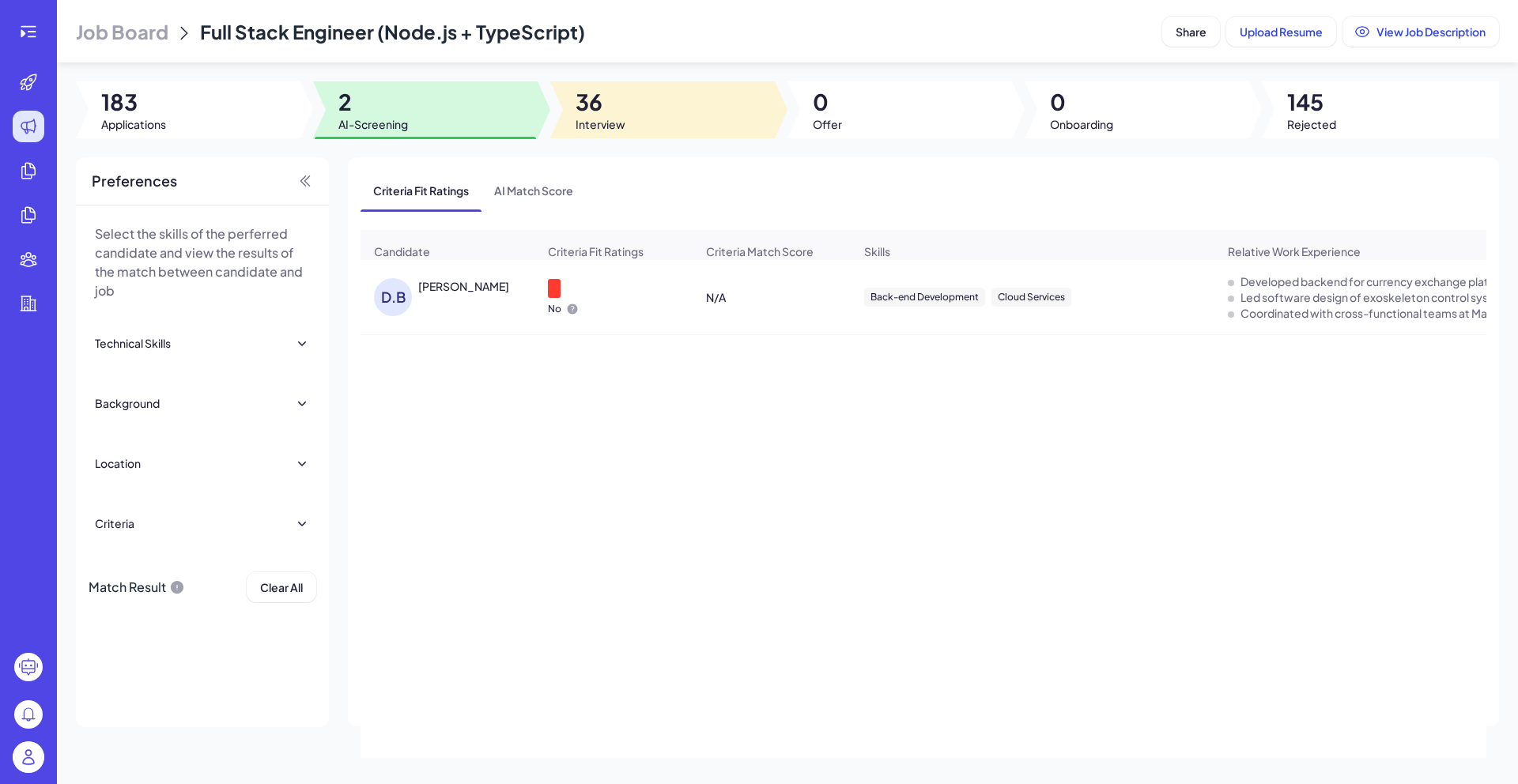
click at [647, 126] on div at bounding box center [662, 109] width 224 height 57
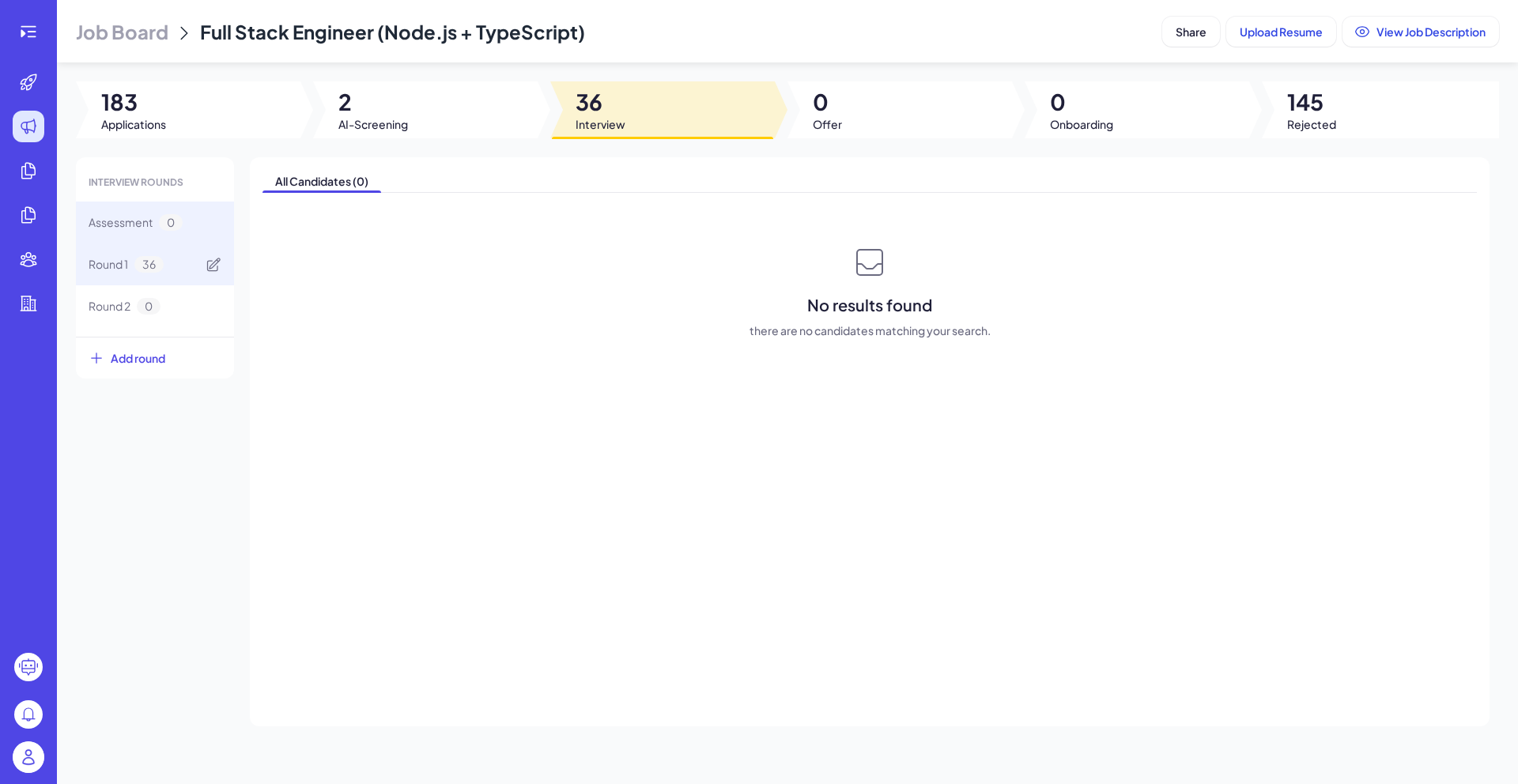
click at [163, 271] on div "Round 1 36" at bounding box center [125, 264] width 75 height 17
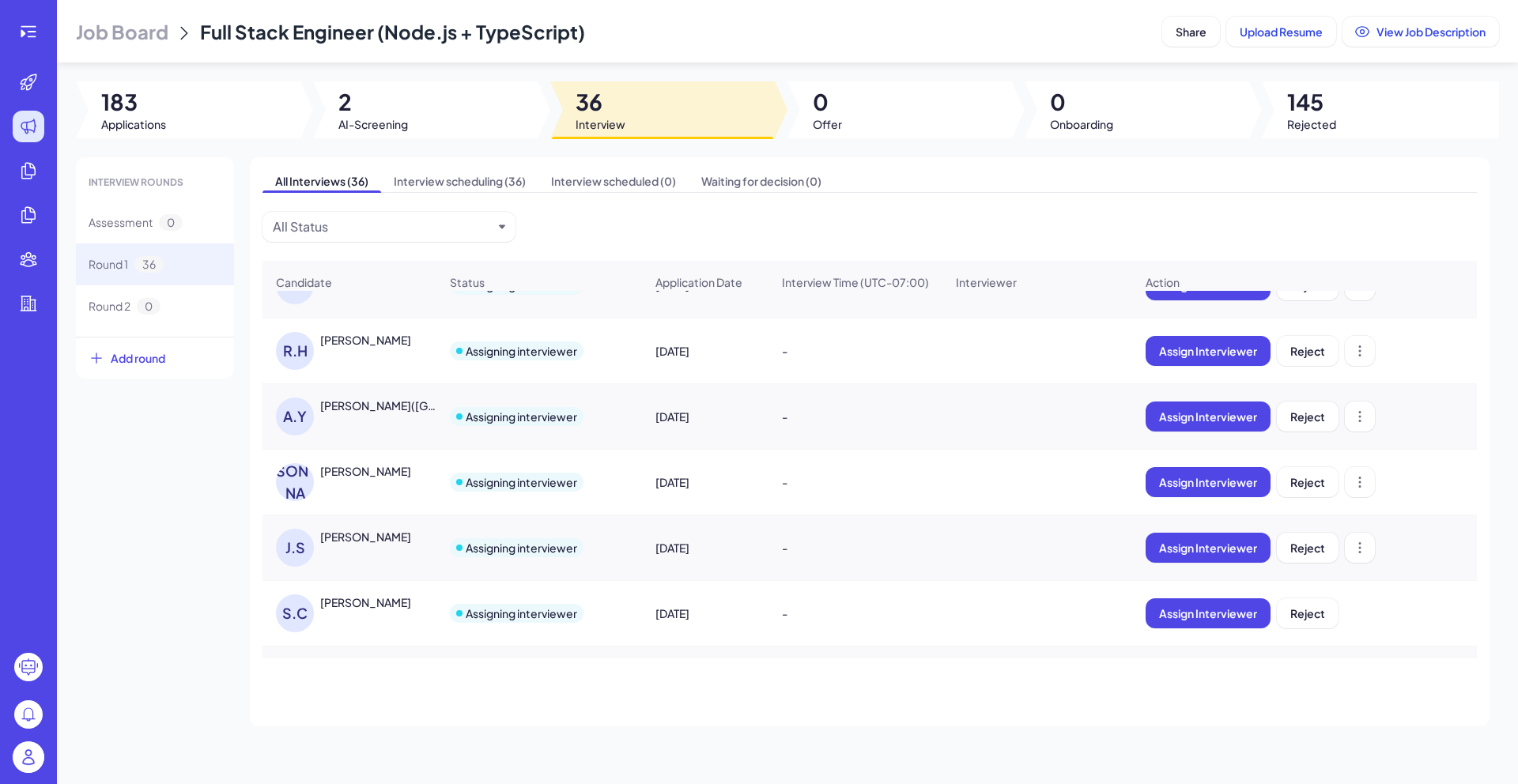
scroll to position [376, 0]
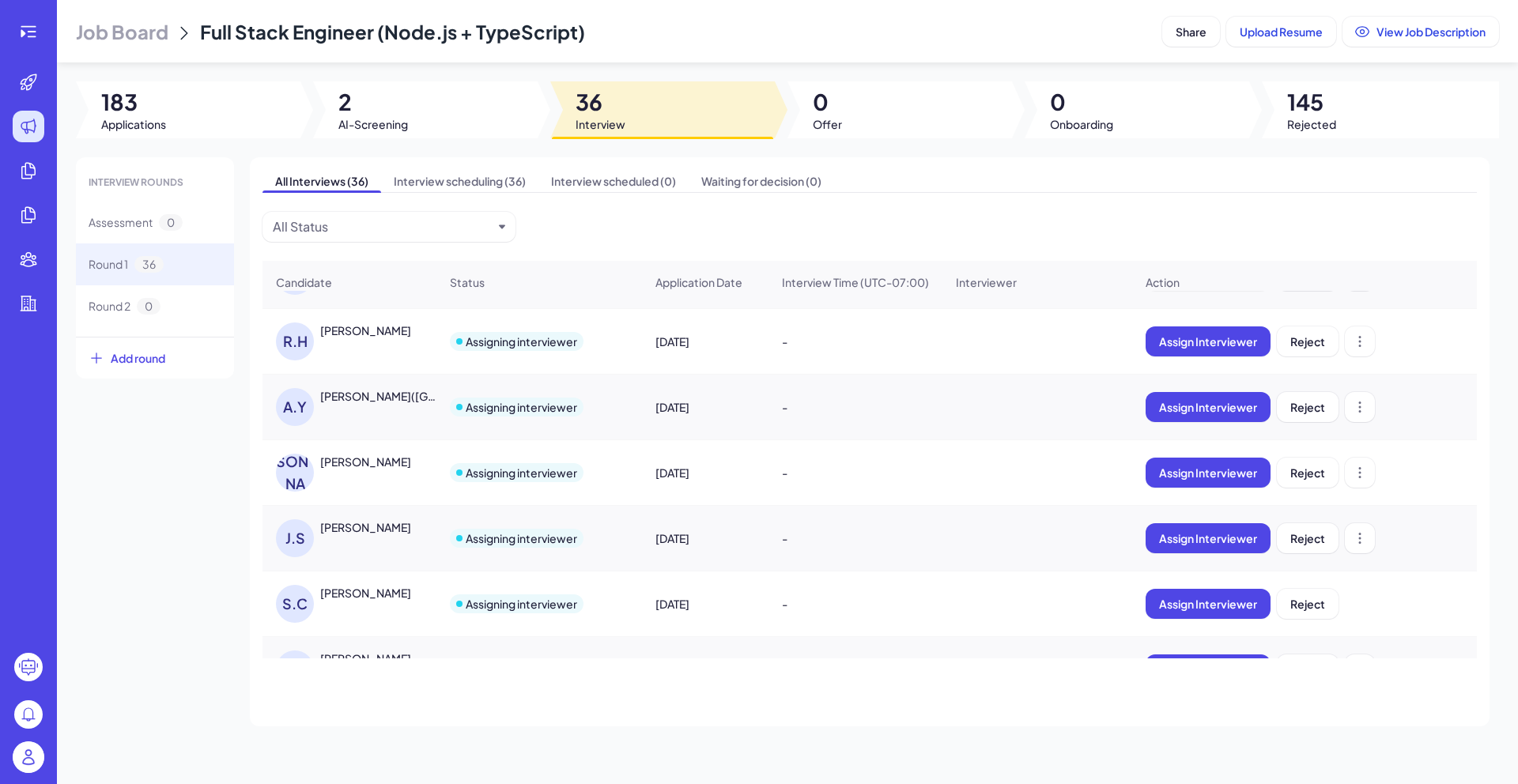
click at [401, 601] on div "[PERSON_NAME]" at bounding box center [365, 593] width 91 height 16
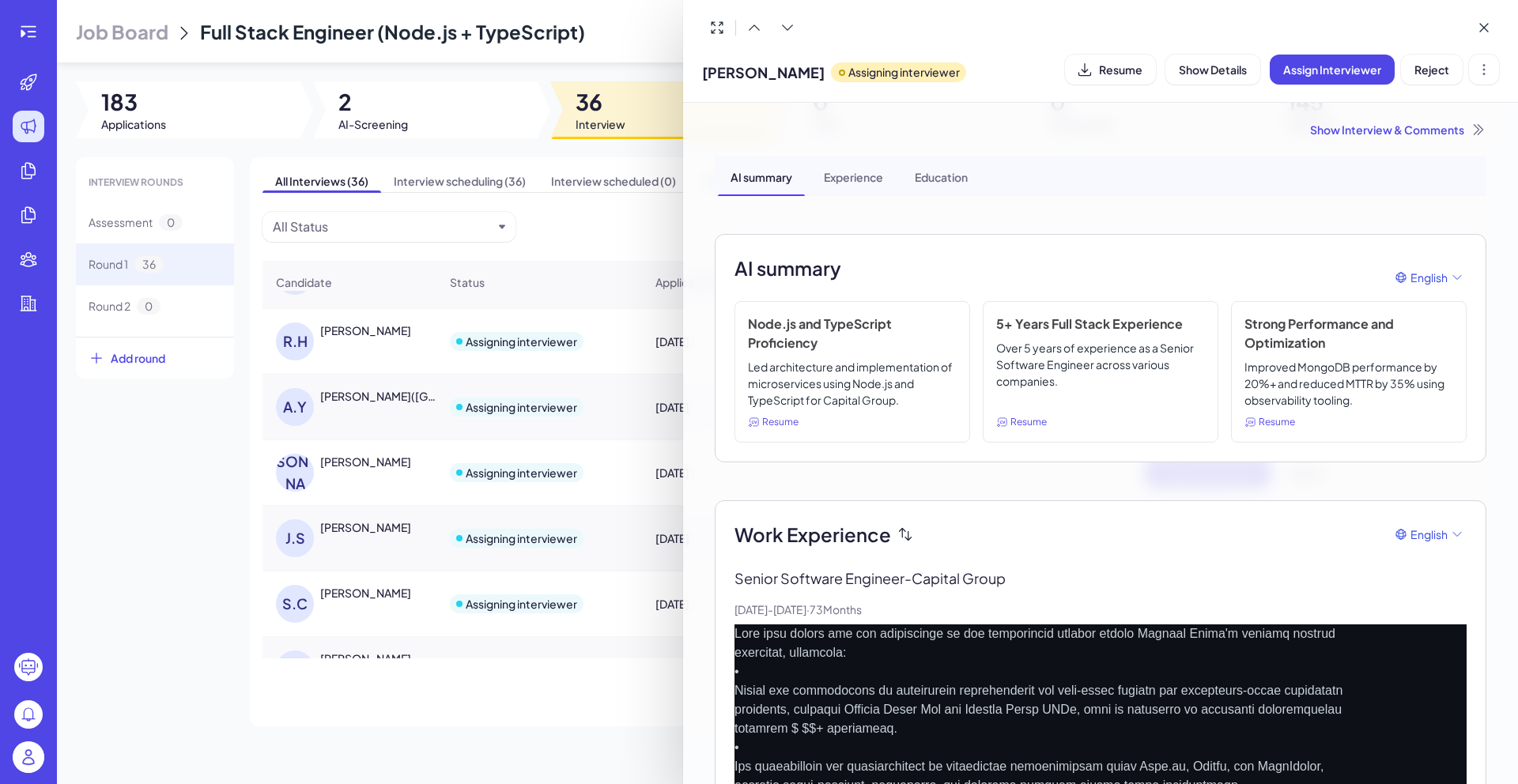
click at [1414, 138] on div "Show Interview & Comments" at bounding box center [1100, 129] width 771 height 16
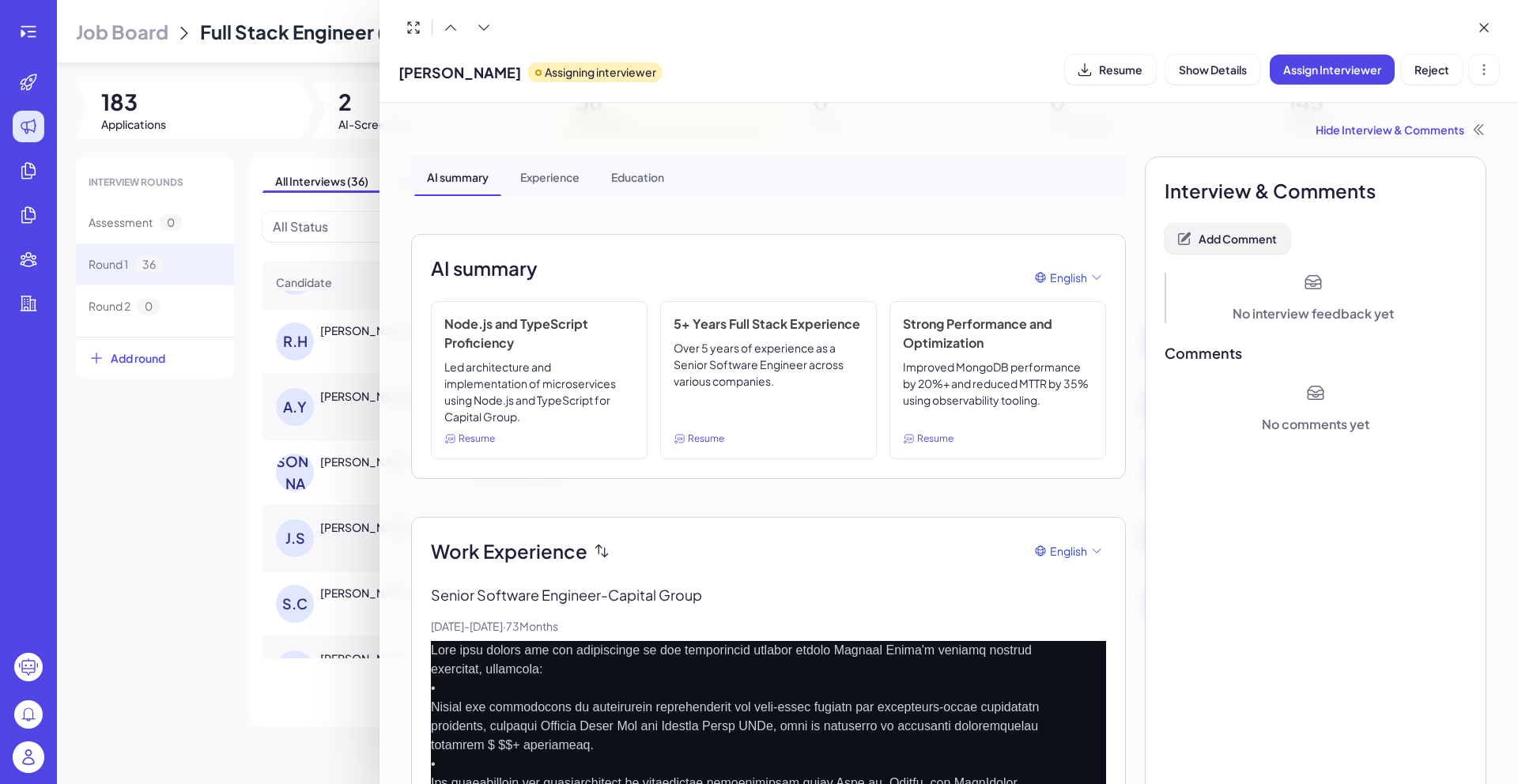
click at [1277, 233] on button "Add Comment" at bounding box center [1227, 238] width 125 height 30
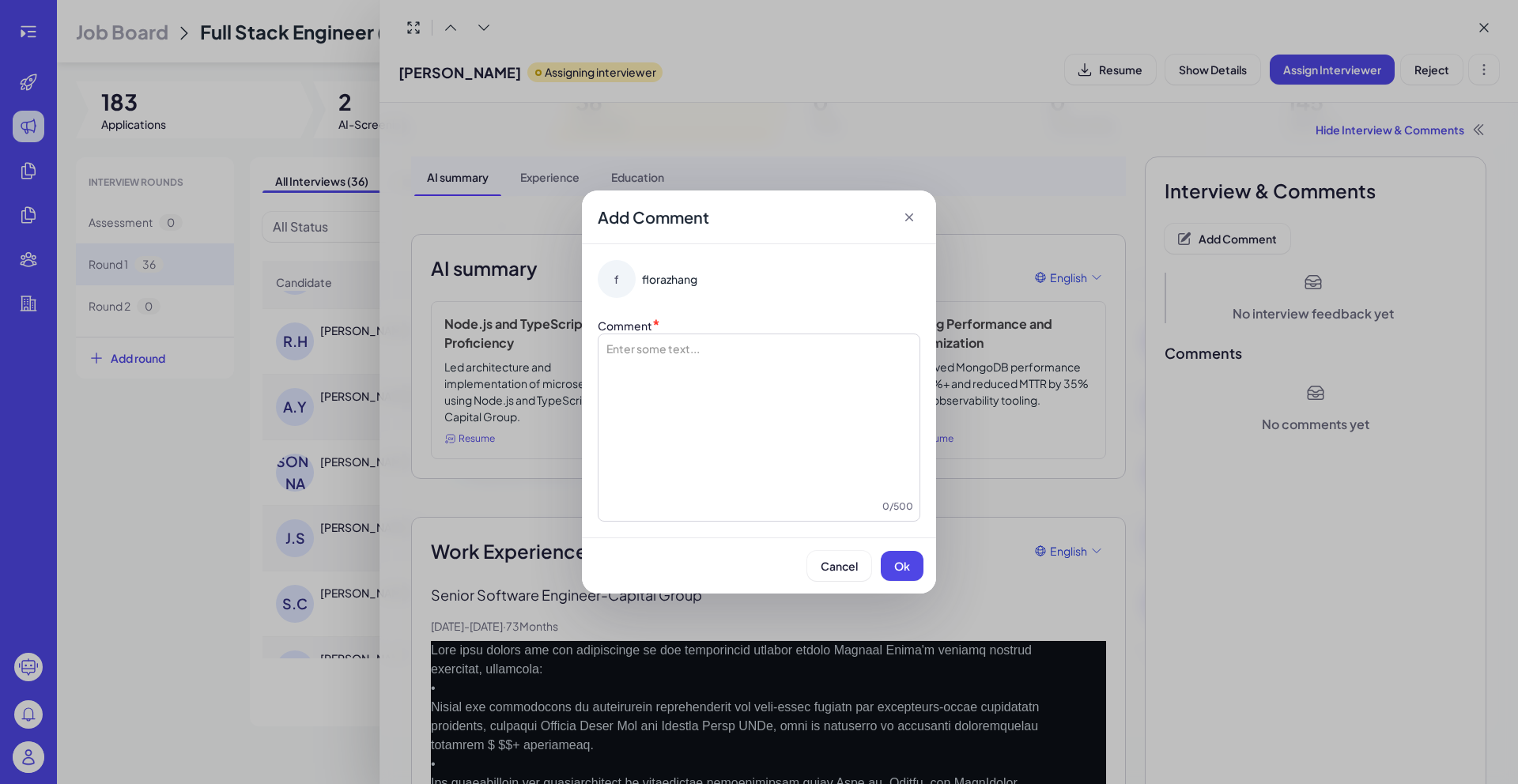
click at [806, 386] on div at bounding box center [759, 419] width 308 height 158
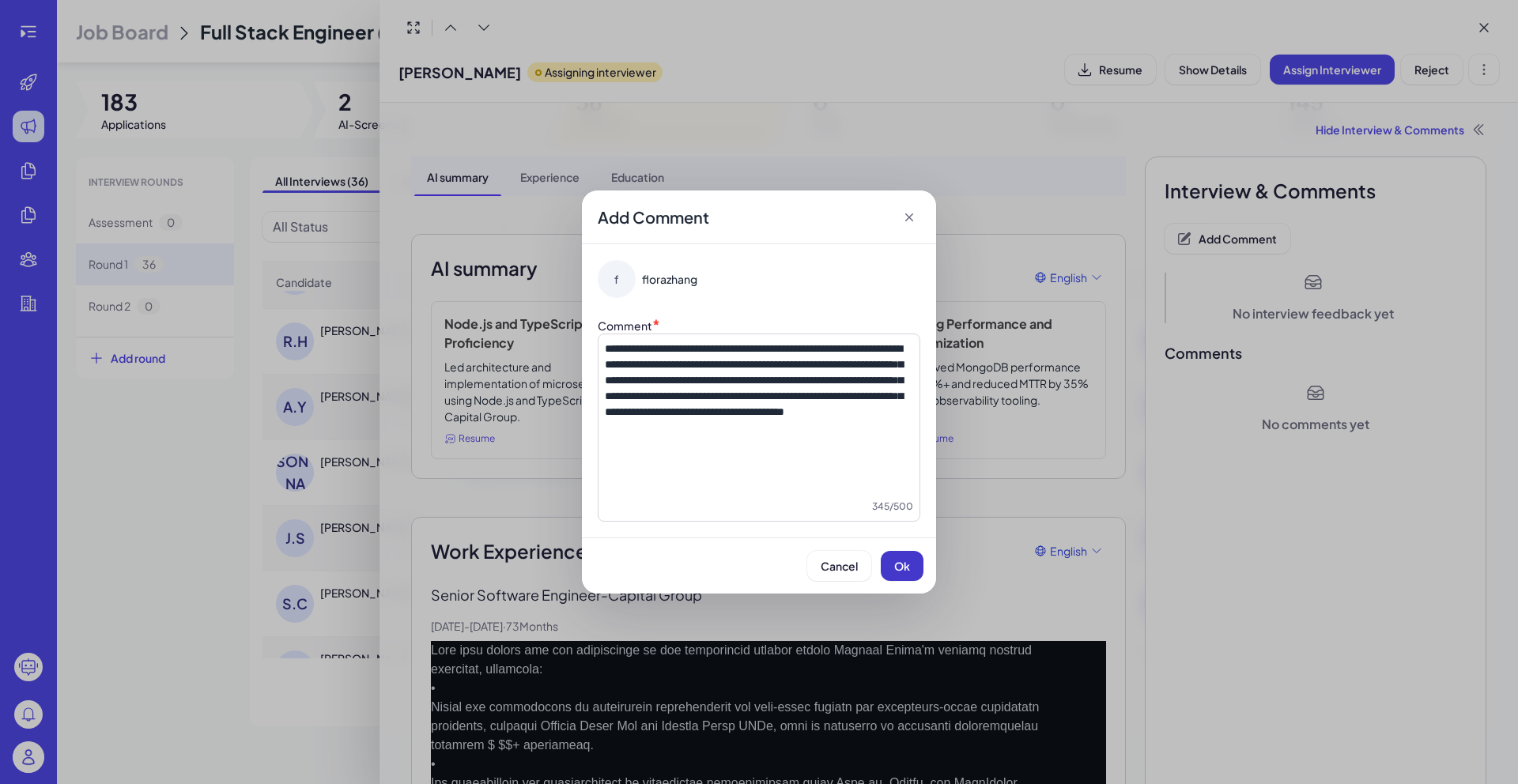
click at [894, 567] on span "Ok" at bounding box center [902, 566] width 16 height 14
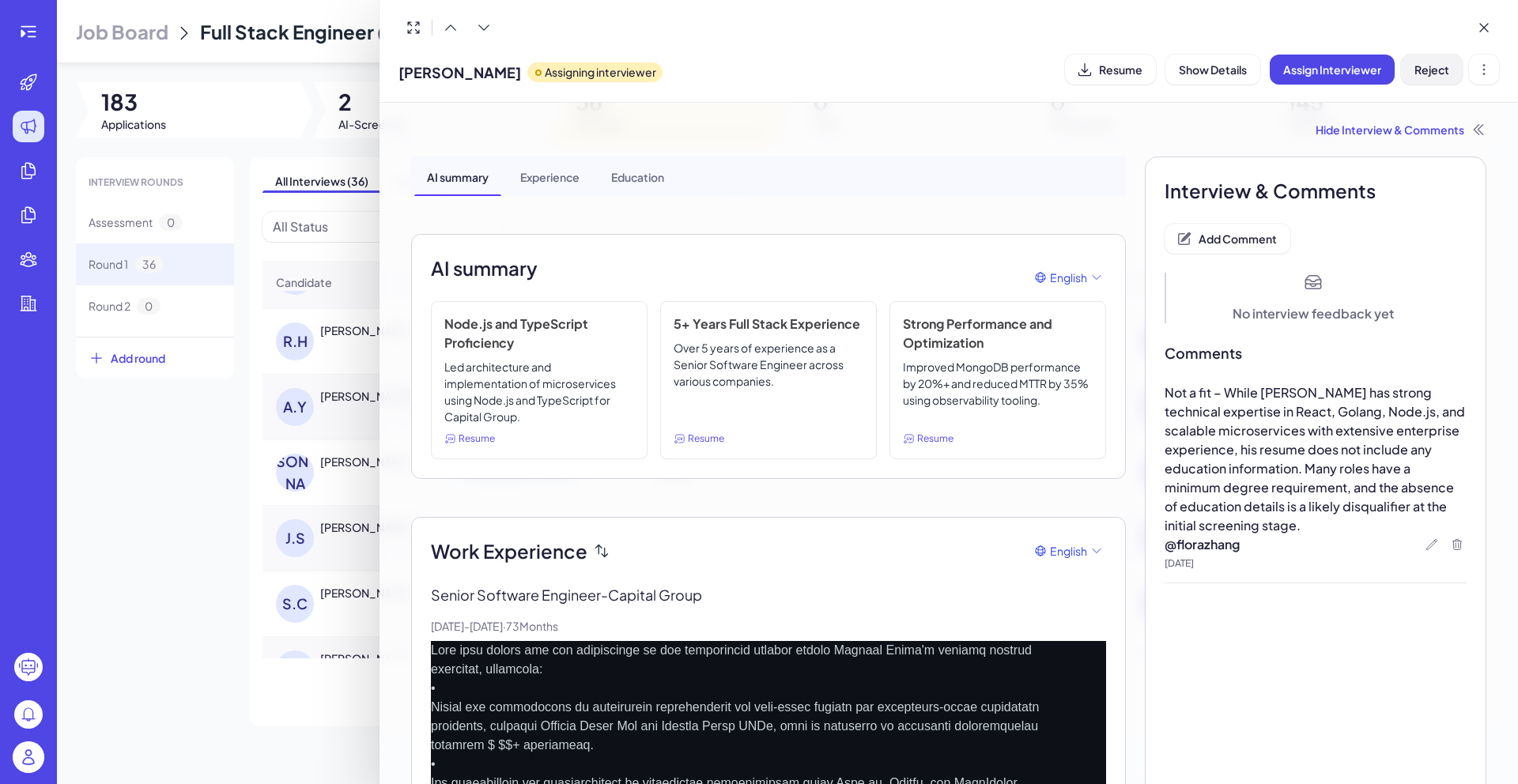
click at [1421, 72] on span "Reject" at bounding box center [1431, 70] width 35 height 14
click at [319, 158] on div at bounding box center [759, 392] width 1518 height 784
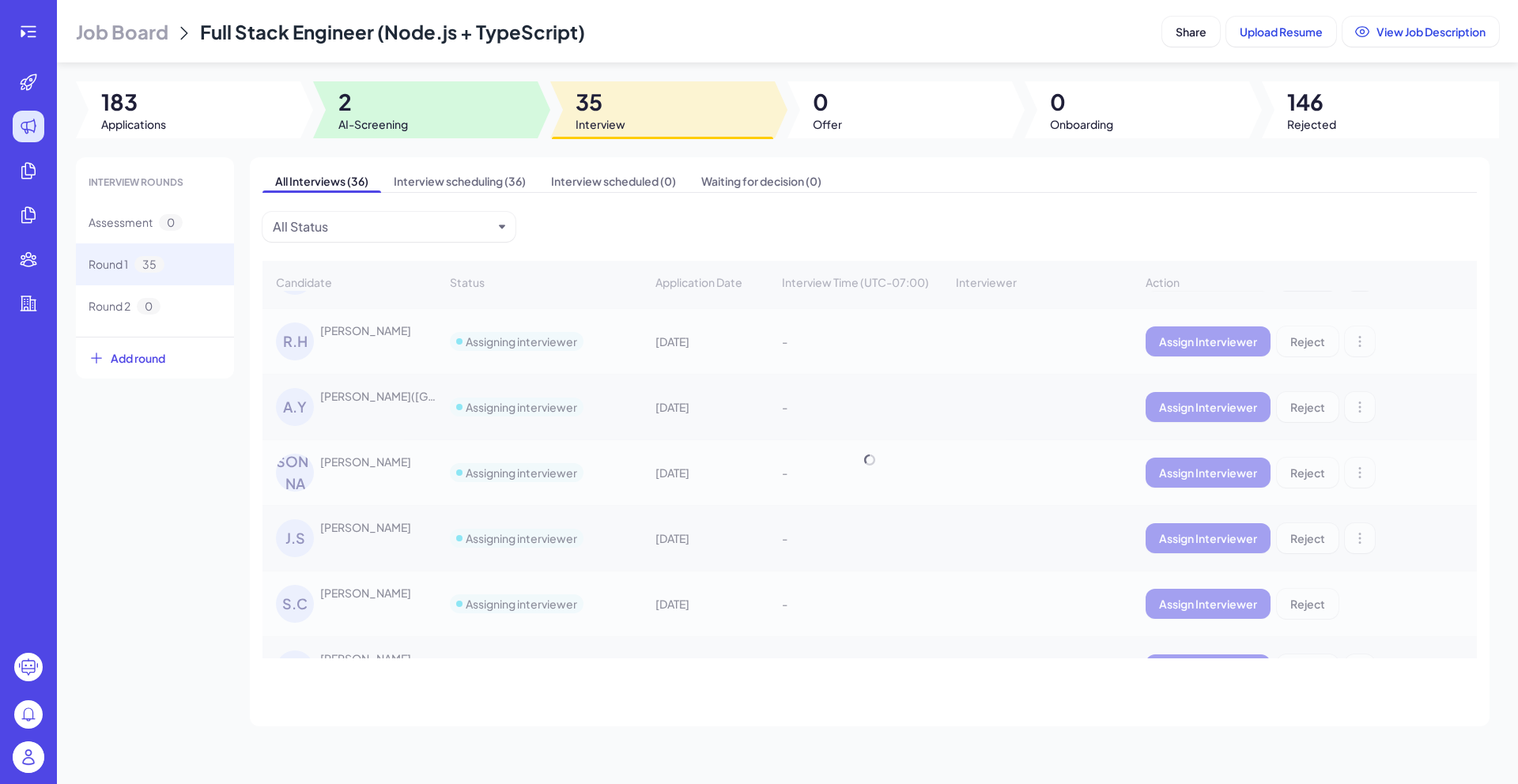
click at [397, 104] on span "2" at bounding box center [373, 101] width 69 height 28
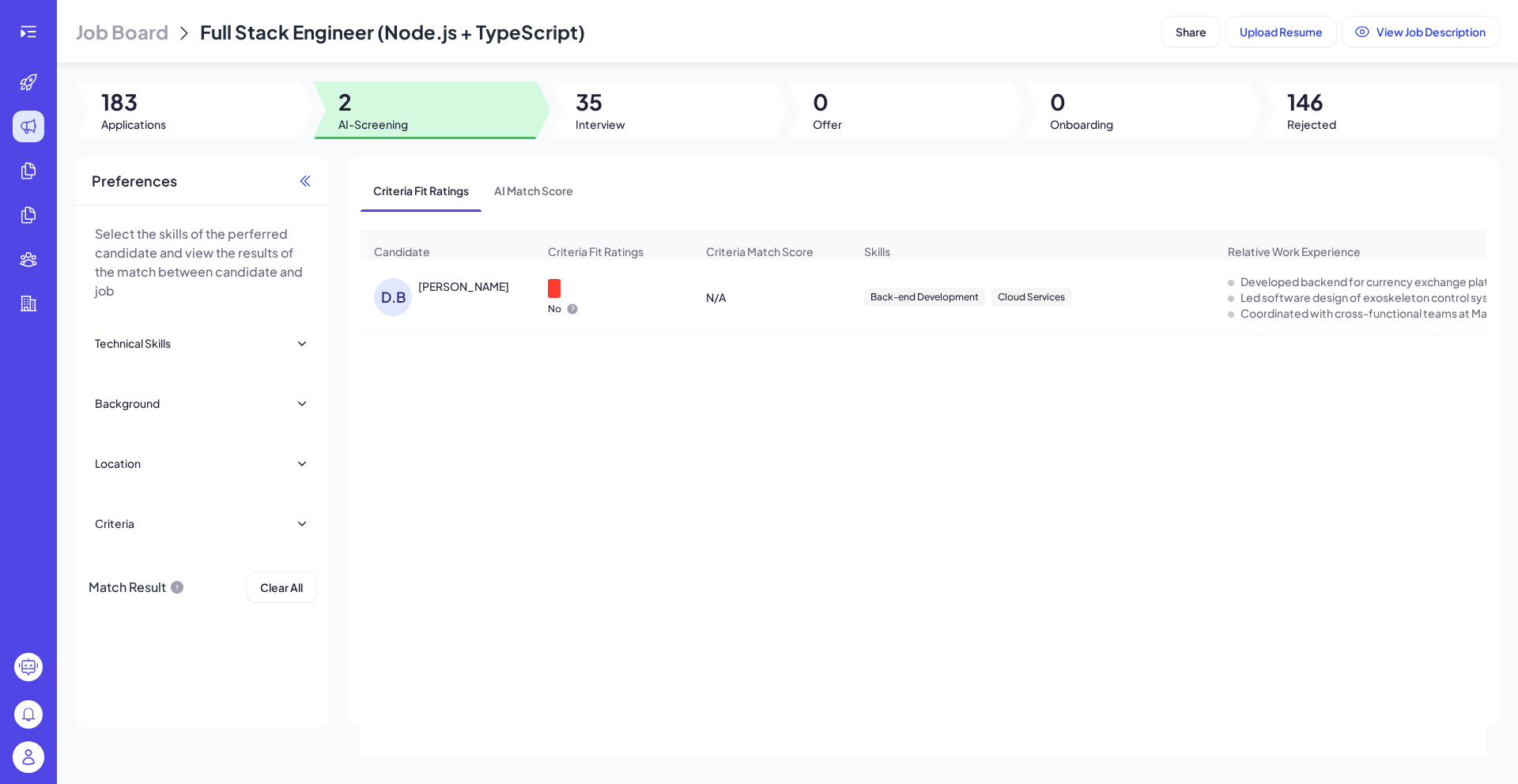
click at [306, 180] on icon at bounding box center [305, 181] width 16 height 16
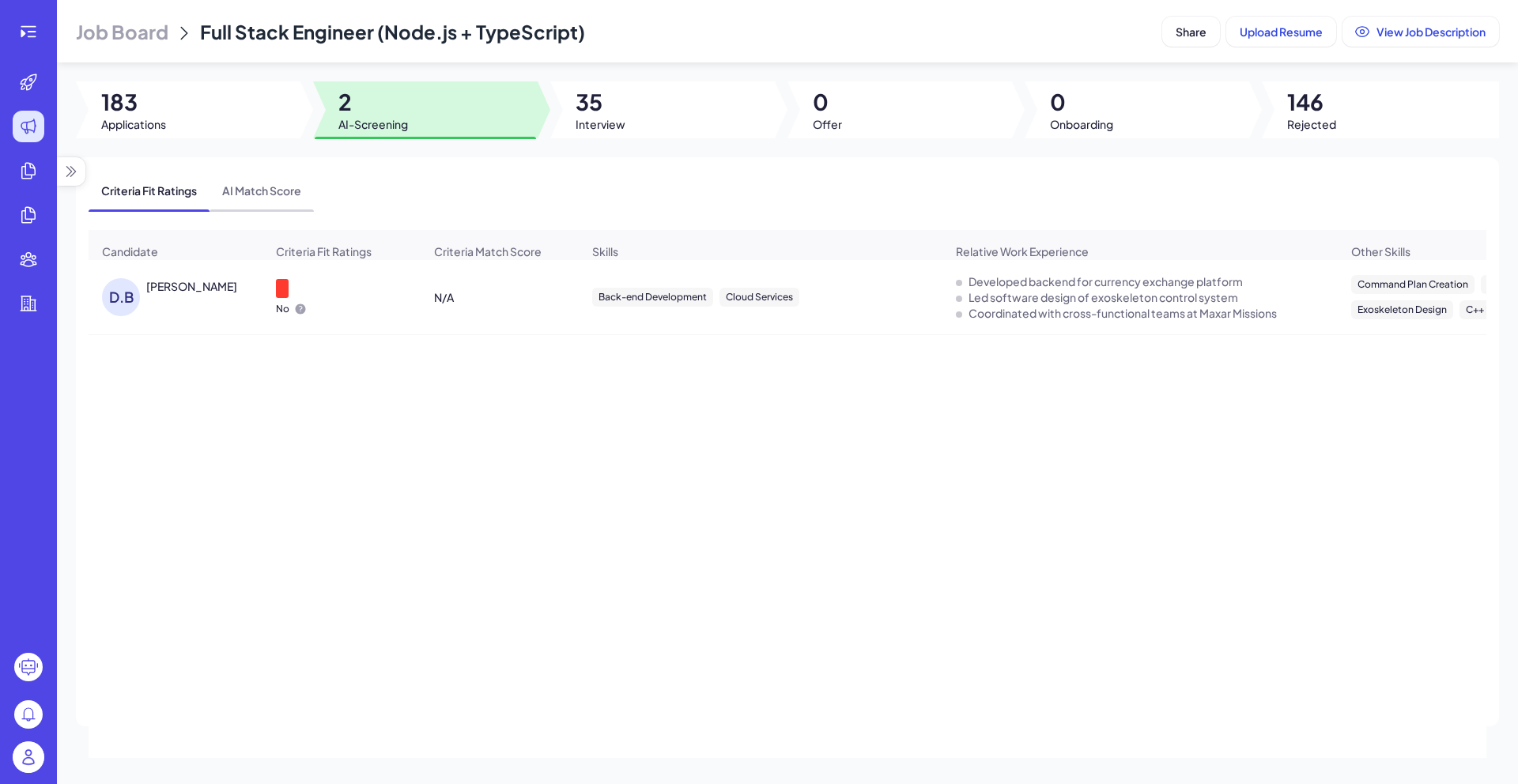
click at [268, 178] on span "AI Match Score" at bounding box center [261, 190] width 105 height 41
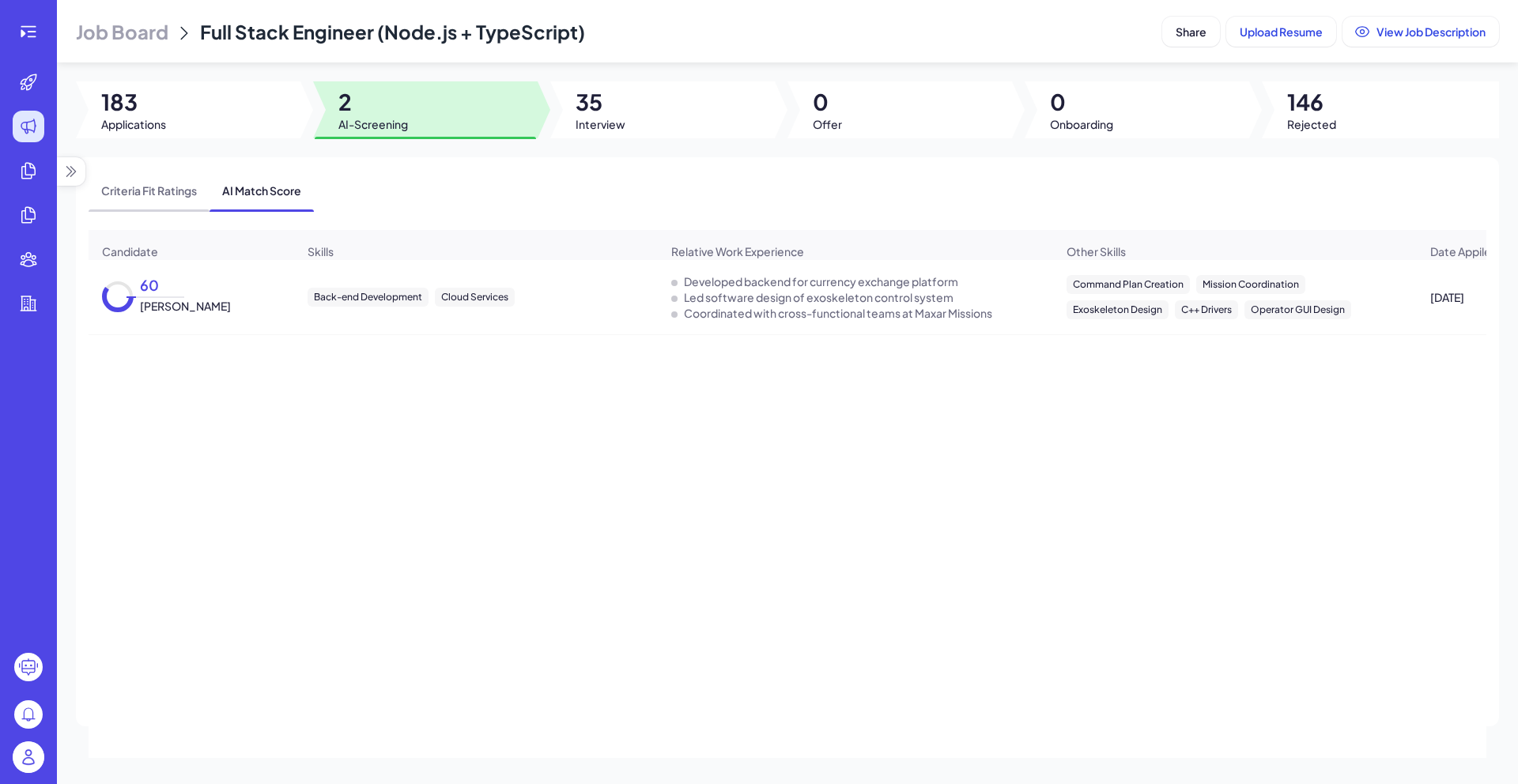
click at [174, 190] on span "Criteria Fit Ratings" at bounding box center [149, 190] width 121 height 41
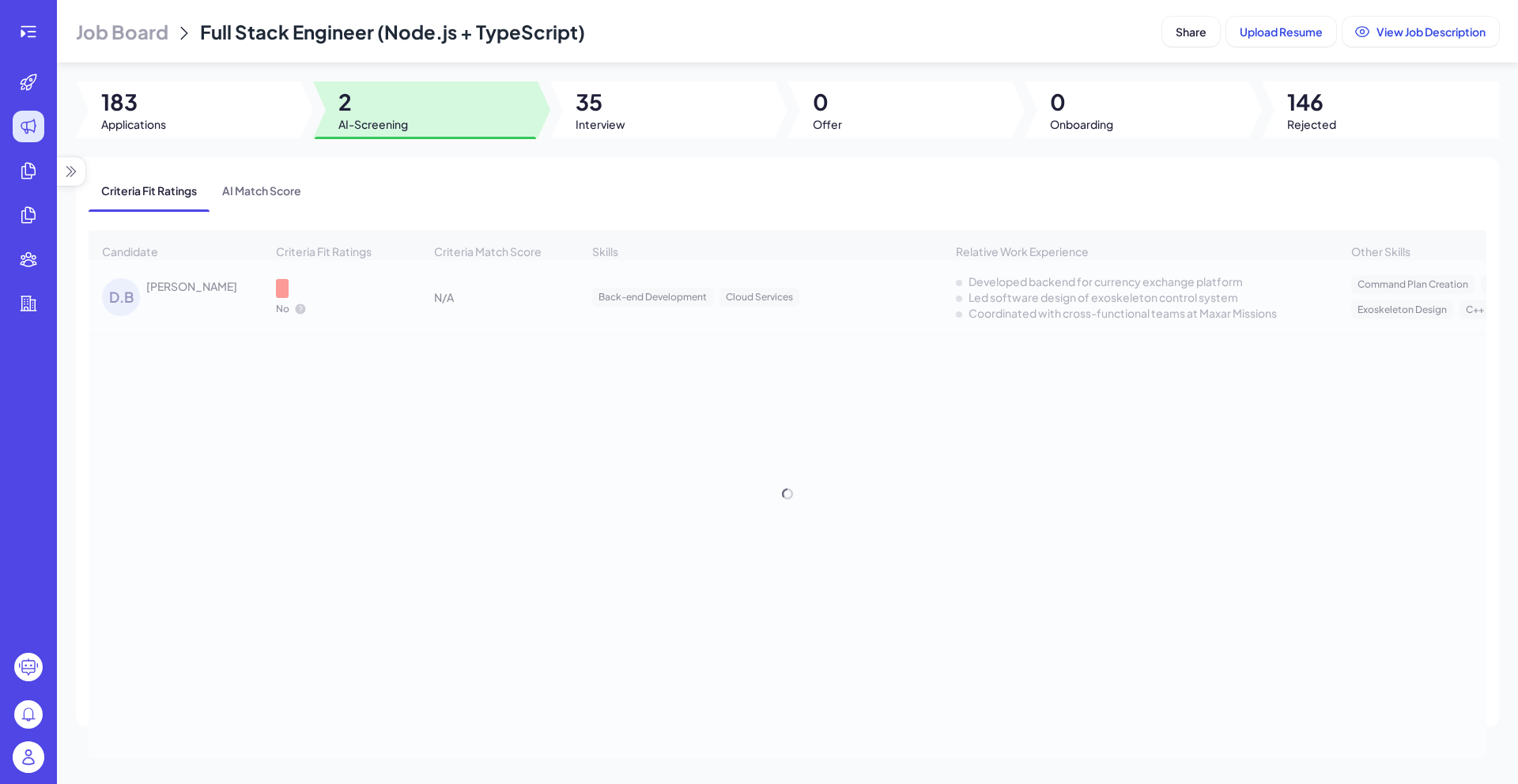
click at [176, 317] on div "Candidate Criteria Fit Ratings Criteria Match Score Skills Relative Work Experi…" at bounding box center [787, 494] width 1397 height 527
click at [178, 296] on div "Candidate Criteria Fit Ratings Criteria Match Score Skills Relative Work Experi…" at bounding box center [787, 494] width 1397 height 527
click at [148, 296] on div "Candidate Criteria Fit Ratings Criteria Match Score Skills Relative Work Experi…" at bounding box center [787, 494] width 1397 height 527
click at [179, 304] on div "D.B David Bieber" at bounding box center [183, 297] width 162 height 38
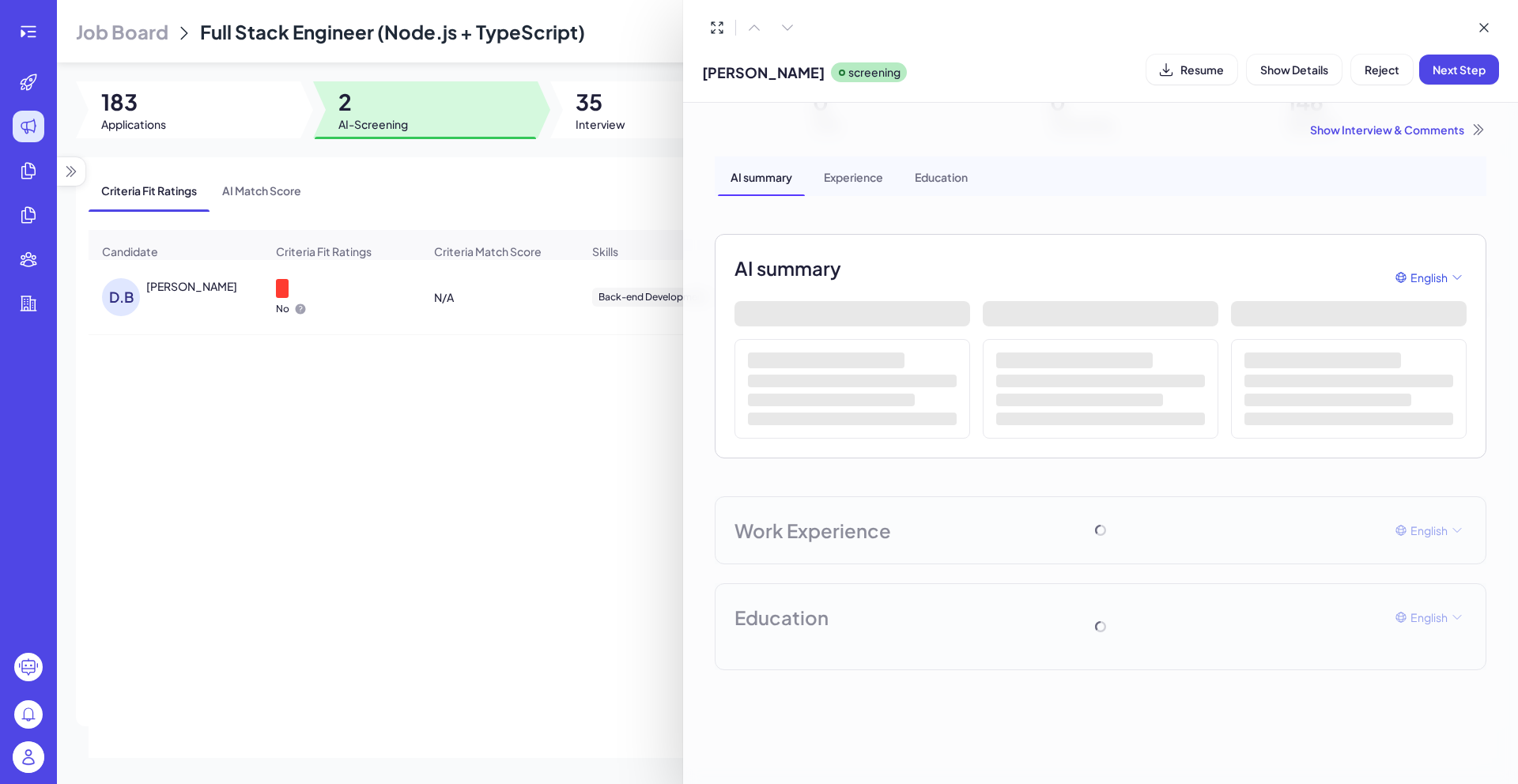
click at [1189, 90] on div "David Bieber screening Resume Show Details Reject Next Step" at bounding box center [1100, 51] width 835 height 103
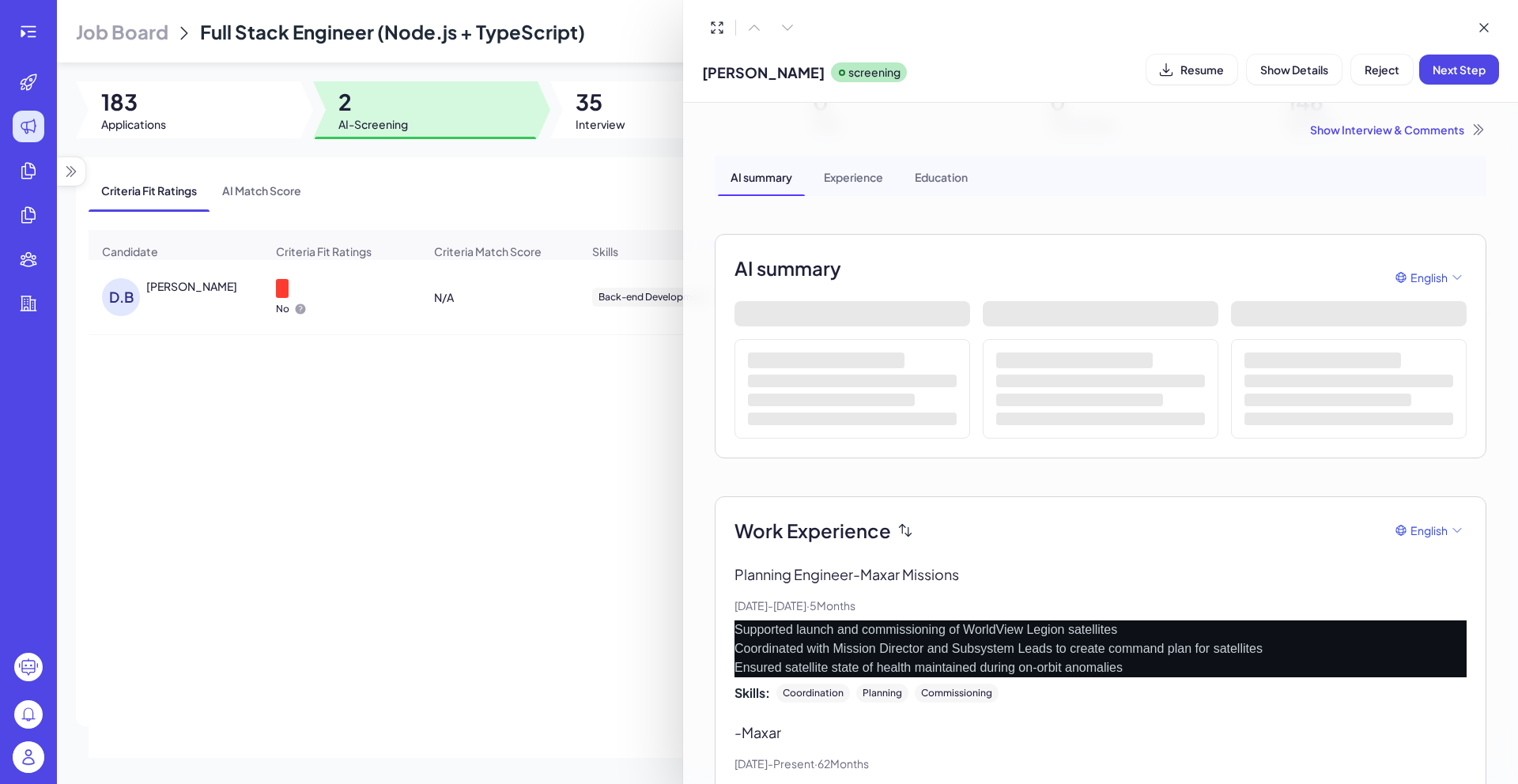
click at [1189, 87] on div "David Bieber screening Resume Show Details Reject Next Step" at bounding box center [1100, 69] width 796 height 40
click at [1190, 77] on button "Resume" at bounding box center [1191, 69] width 91 height 30
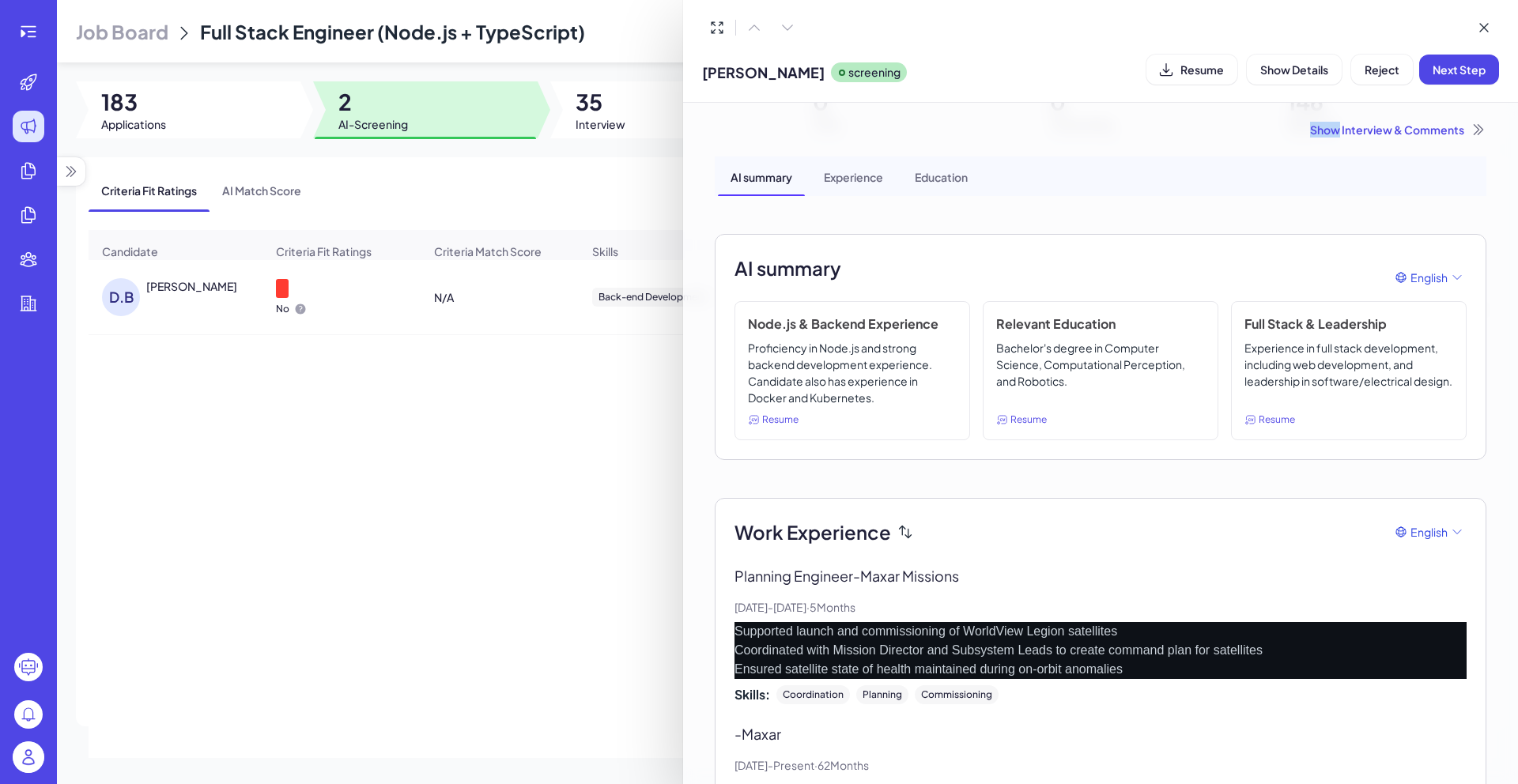
click at [1416, 39] on div at bounding box center [1100, 27] width 796 height 30
click at [1339, 126] on div "Show Interview & Comments" at bounding box center [1100, 129] width 771 height 16
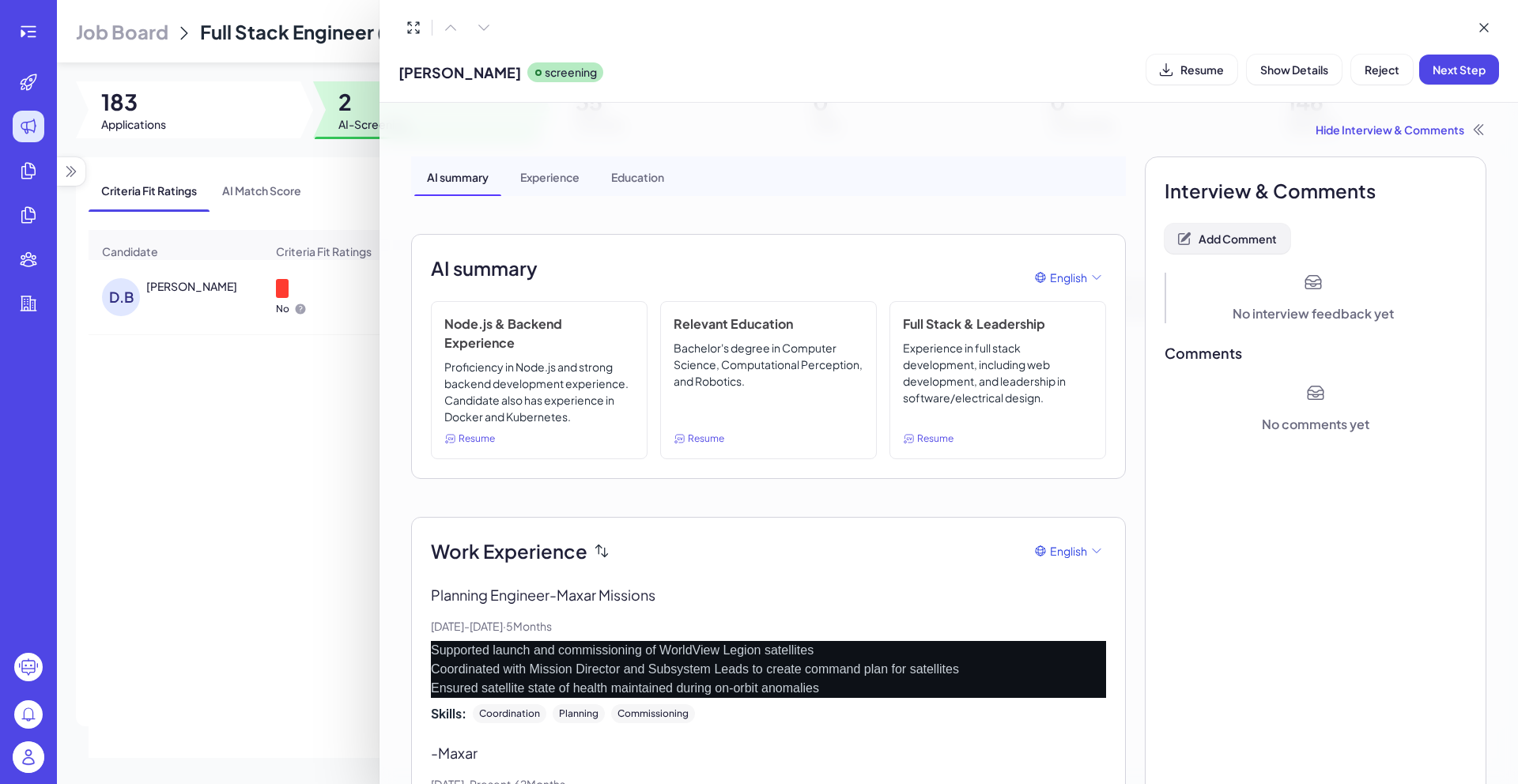
click at [1250, 240] on span "Add Comment" at bounding box center [1237, 239] width 78 height 14
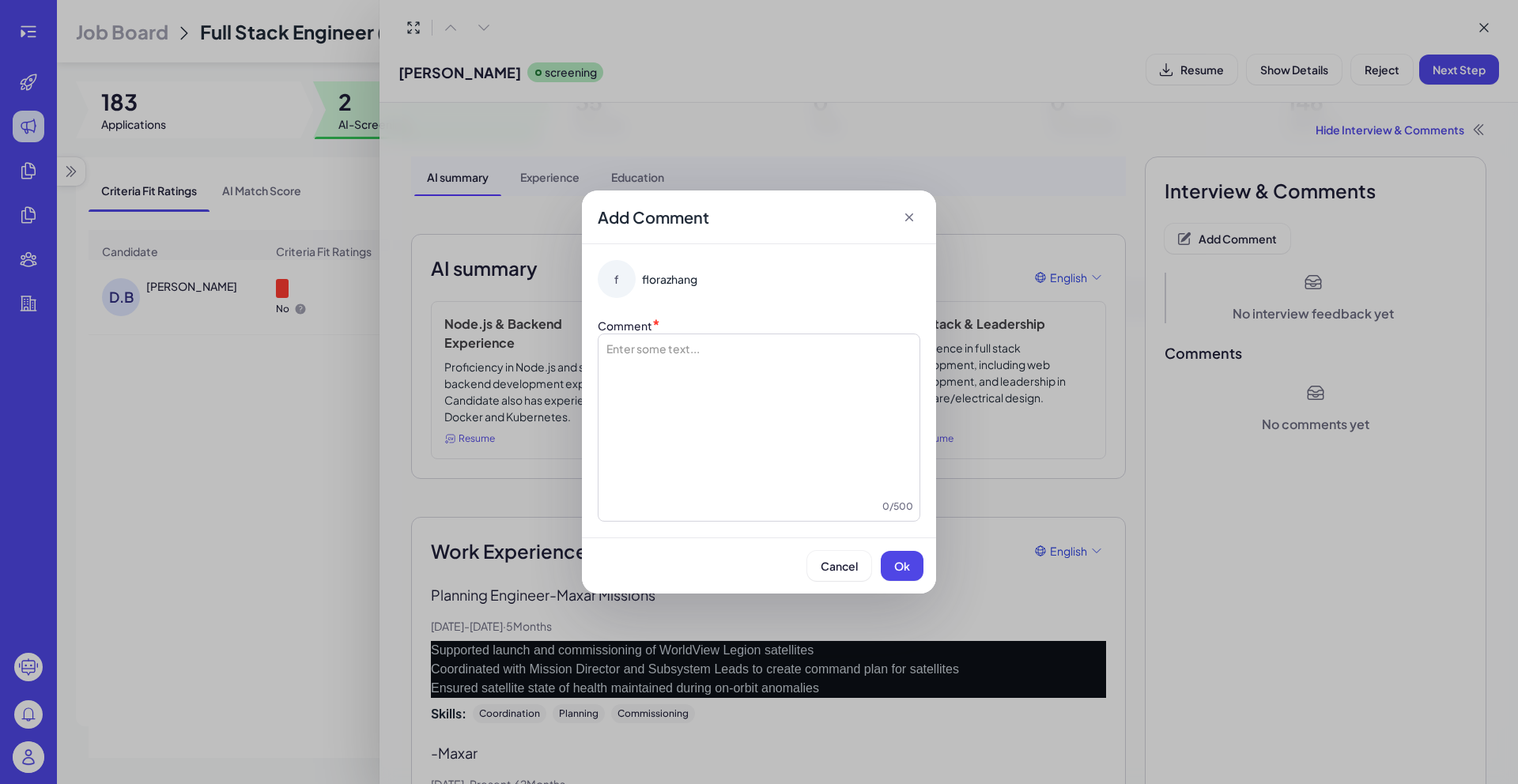
click at [799, 385] on div at bounding box center [759, 419] width 308 height 158
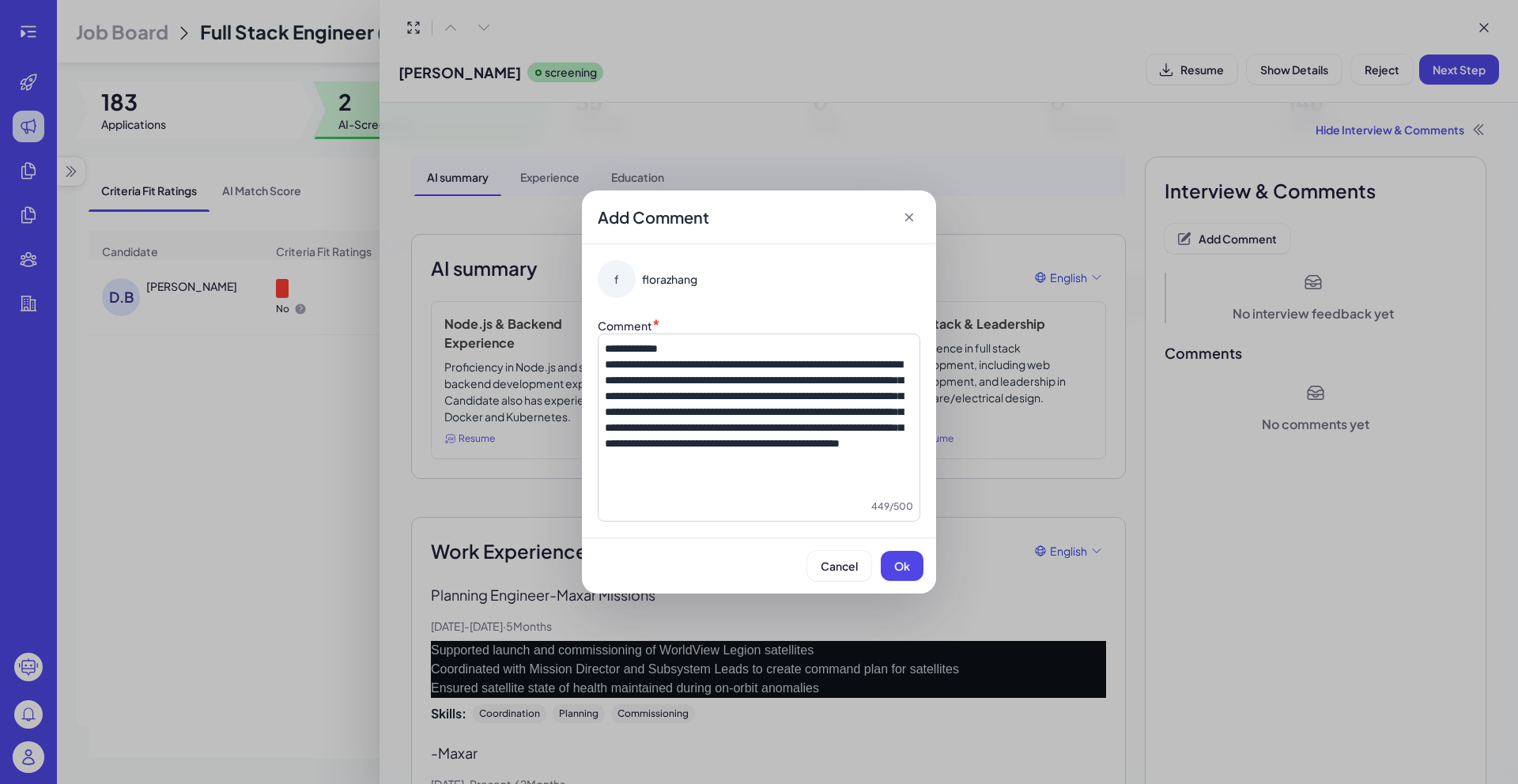
click at [601, 357] on div "**********" at bounding box center [759, 428] width 323 height 188
click at [603, 354] on div "**********" at bounding box center [759, 428] width 323 height 188
click at [629, 340] on h6 "**********" at bounding box center [759, 348] width 308 height 16
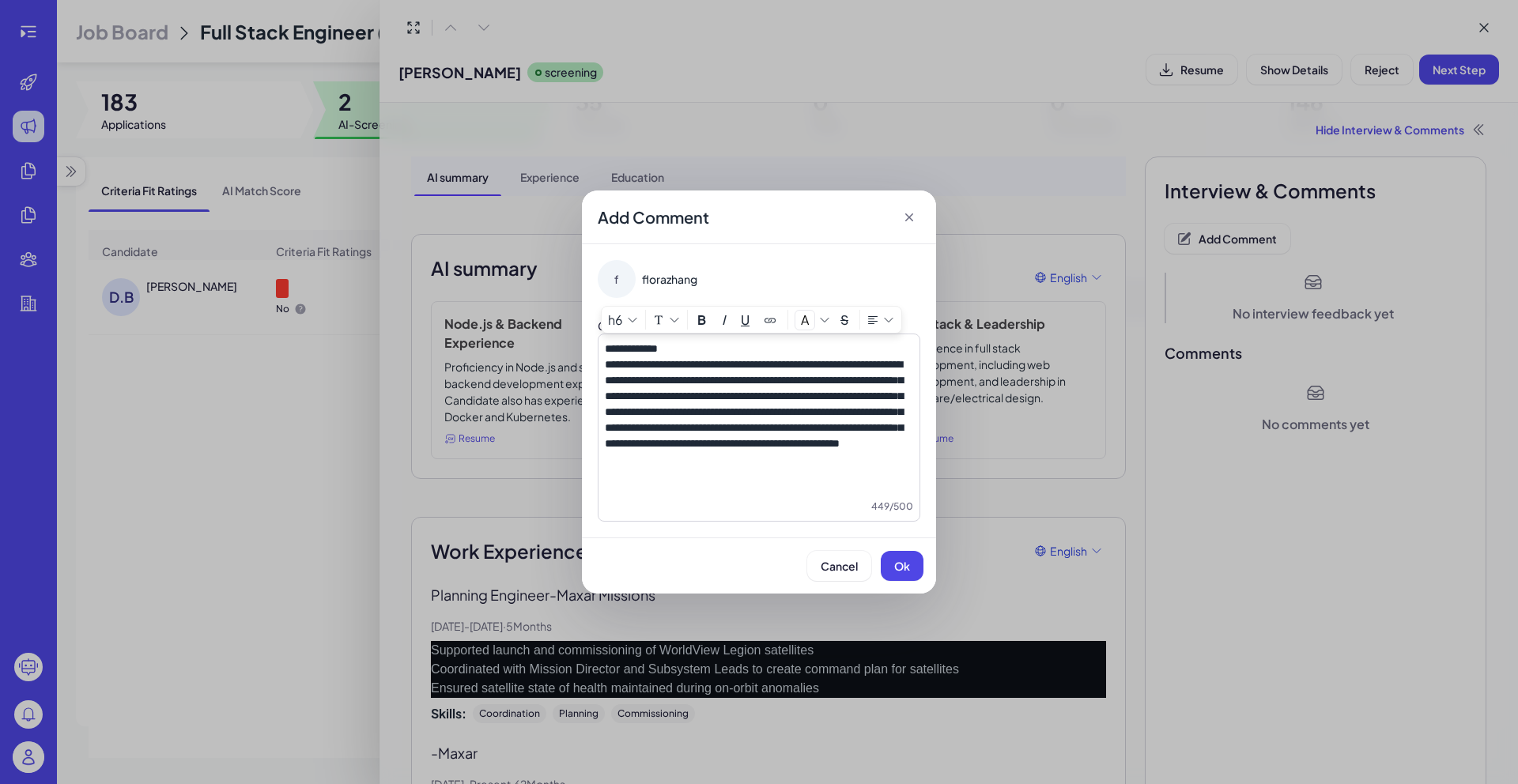
click at [629, 340] on h6 "**********" at bounding box center [759, 348] width 308 height 16
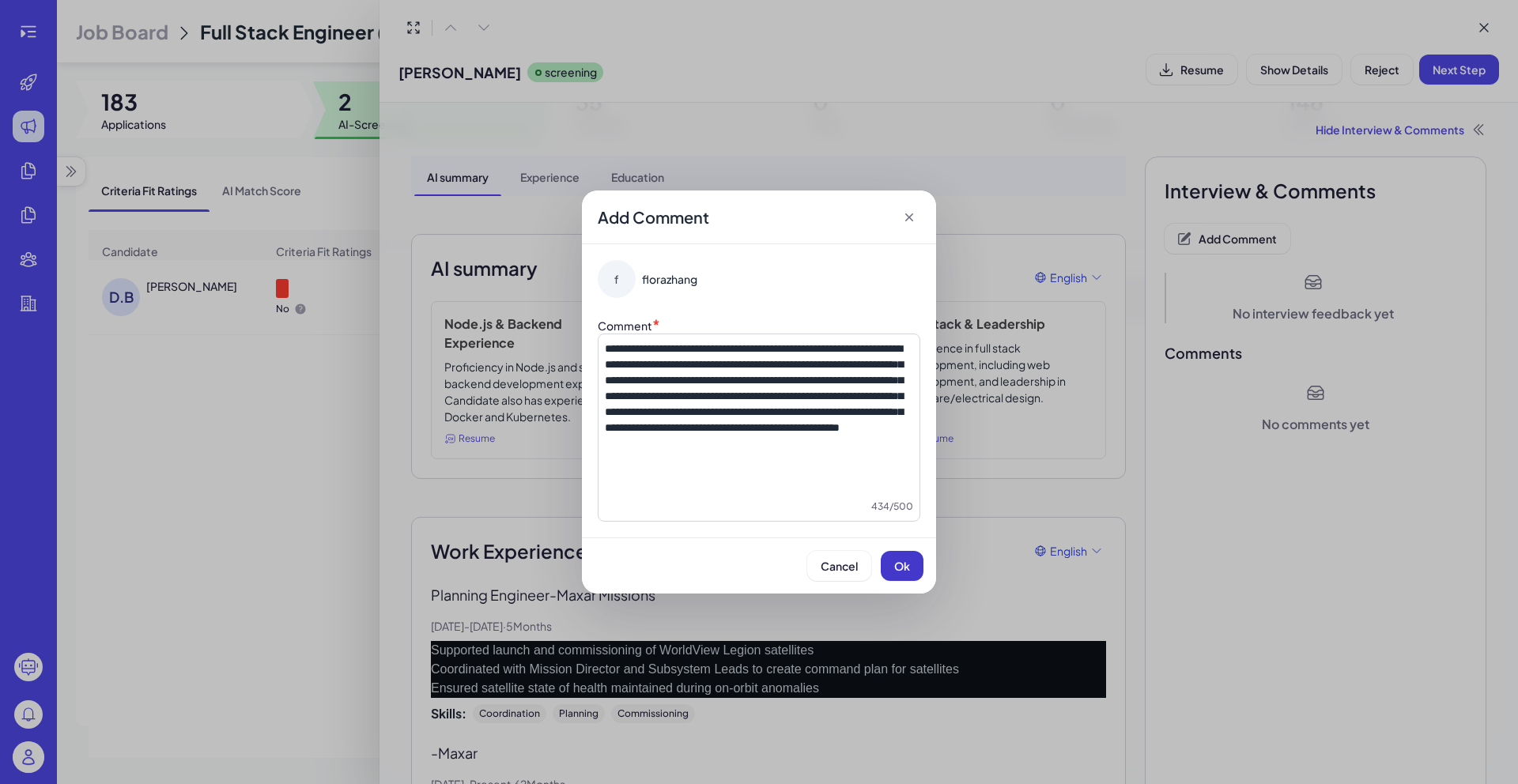
click at [907, 577] on button "Ok" at bounding box center [902, 565] width 43 height 30
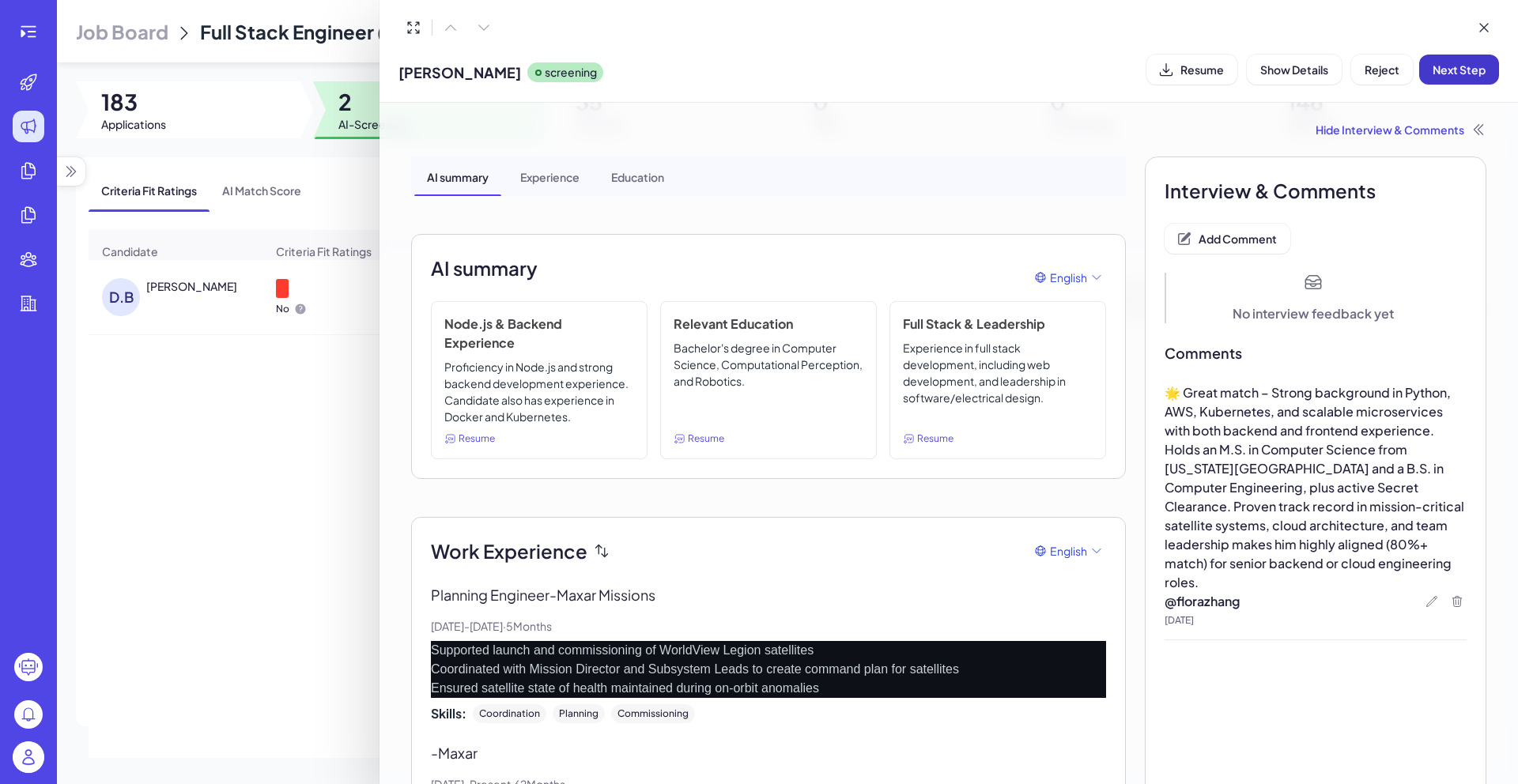
click at [1438, 73] on span "Next Step" at bounding box center [1458, 70] width 53 height 14
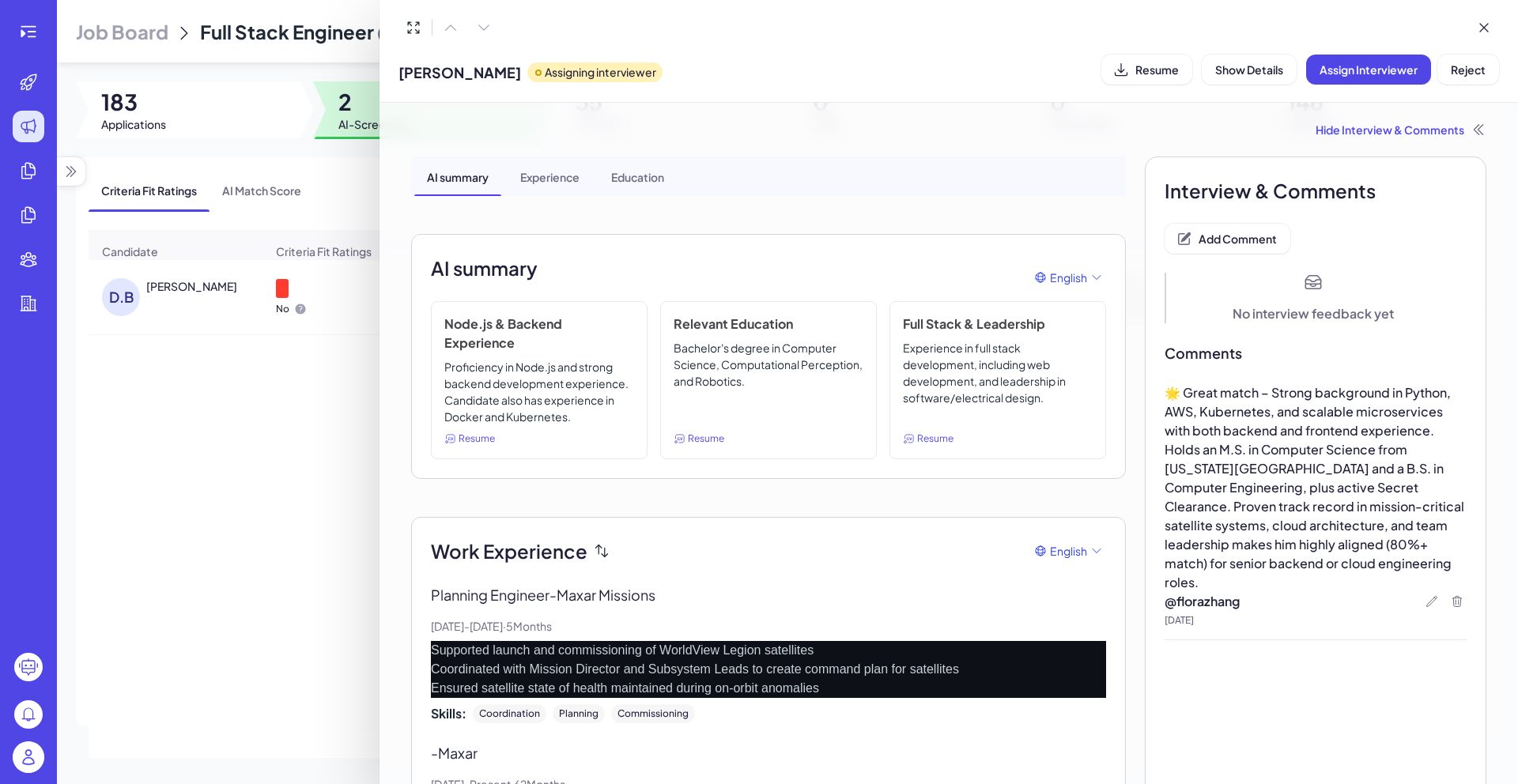
click at [345, 519] on div at bounding box center [759, 392] width 1518 height 784
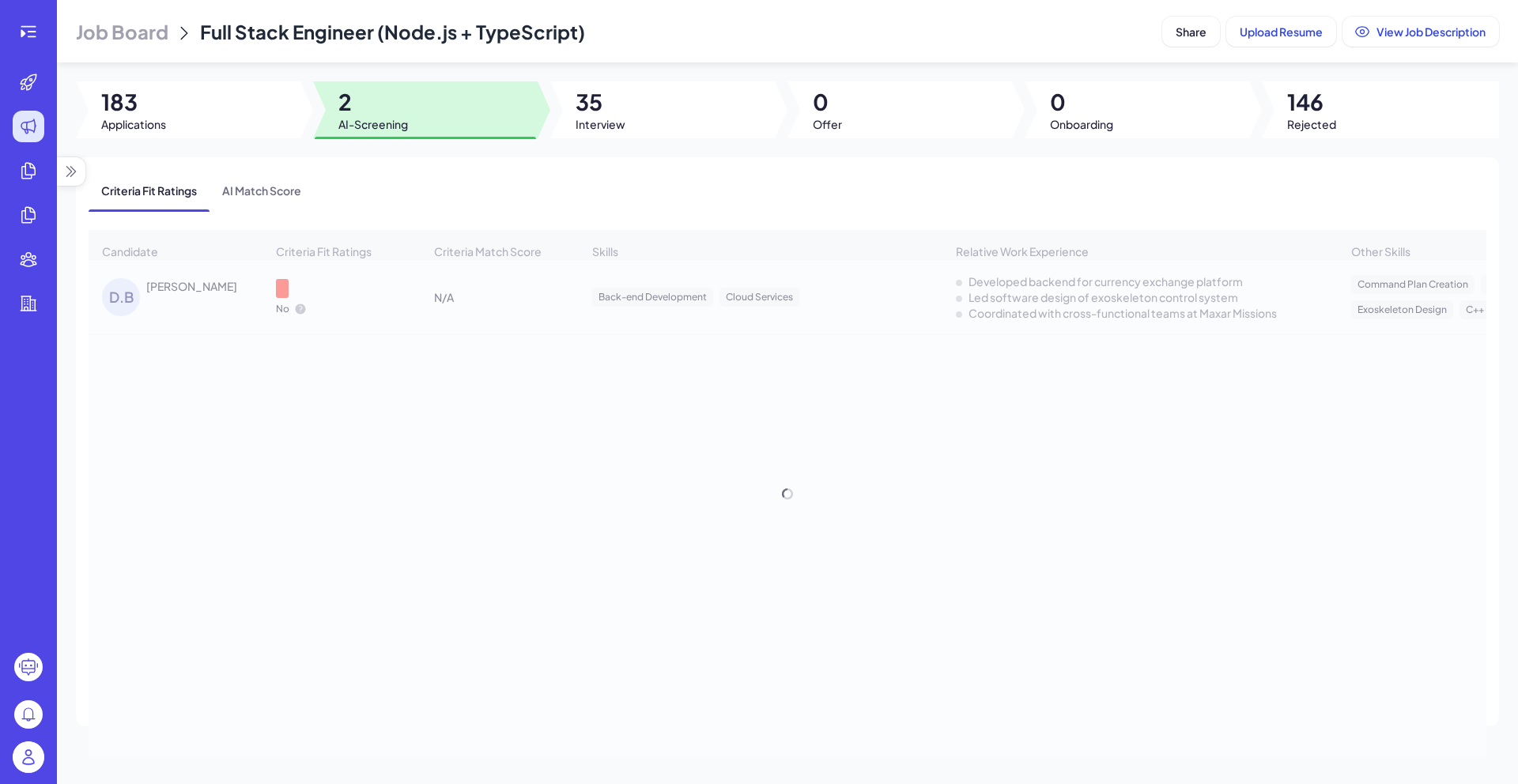
click at [343, 96] on span "2" at bounding box center [373, 101] width 69 height 28
click at [260, 102] on div at bounding box center [187, 109] width 224 height 57
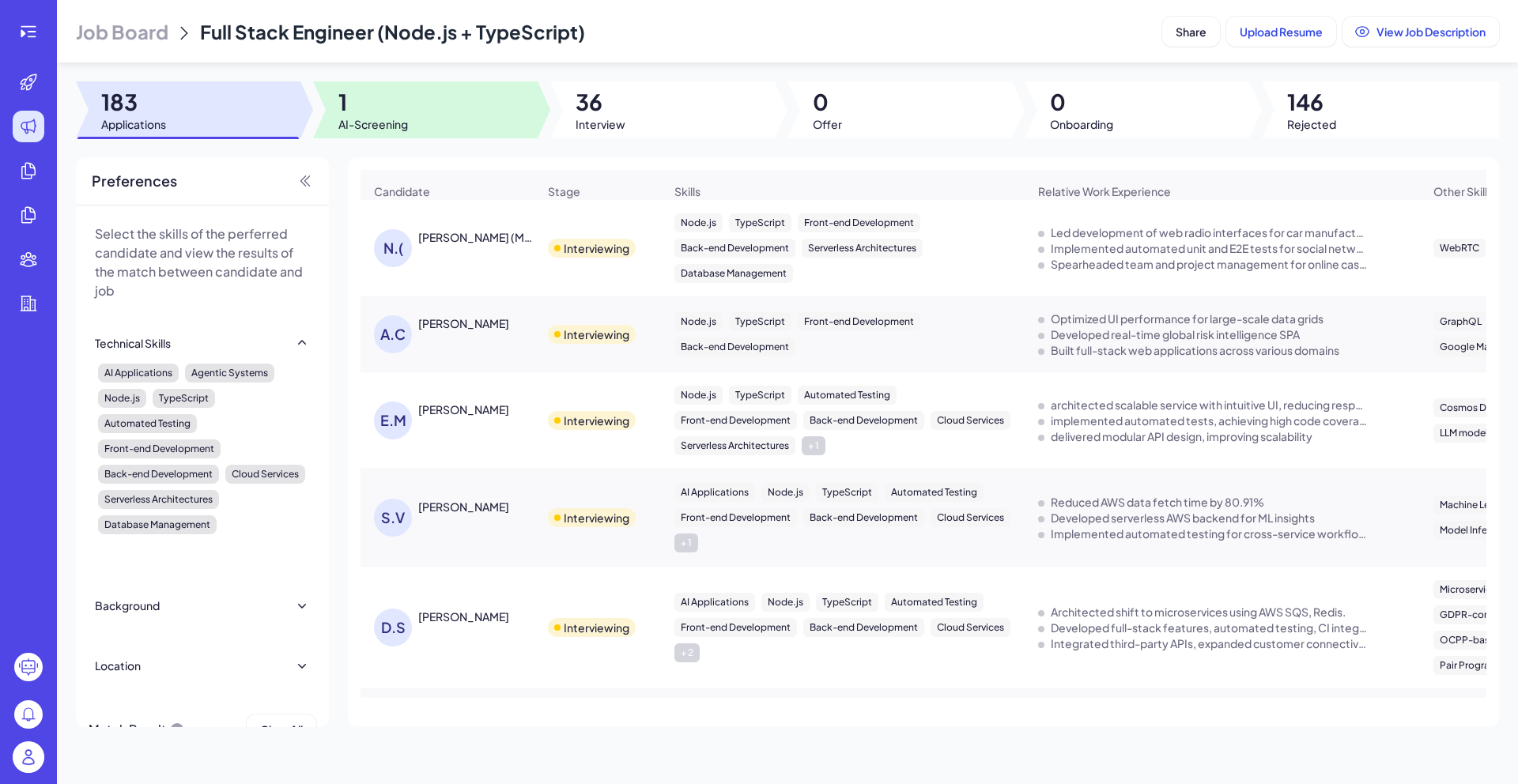
click at [429, 89] on div at bounding box center [425, 109] width 224 height 57
click at [397, 123] on span "AI-Screening" at bounding box center [373, 124] width 69 height 16
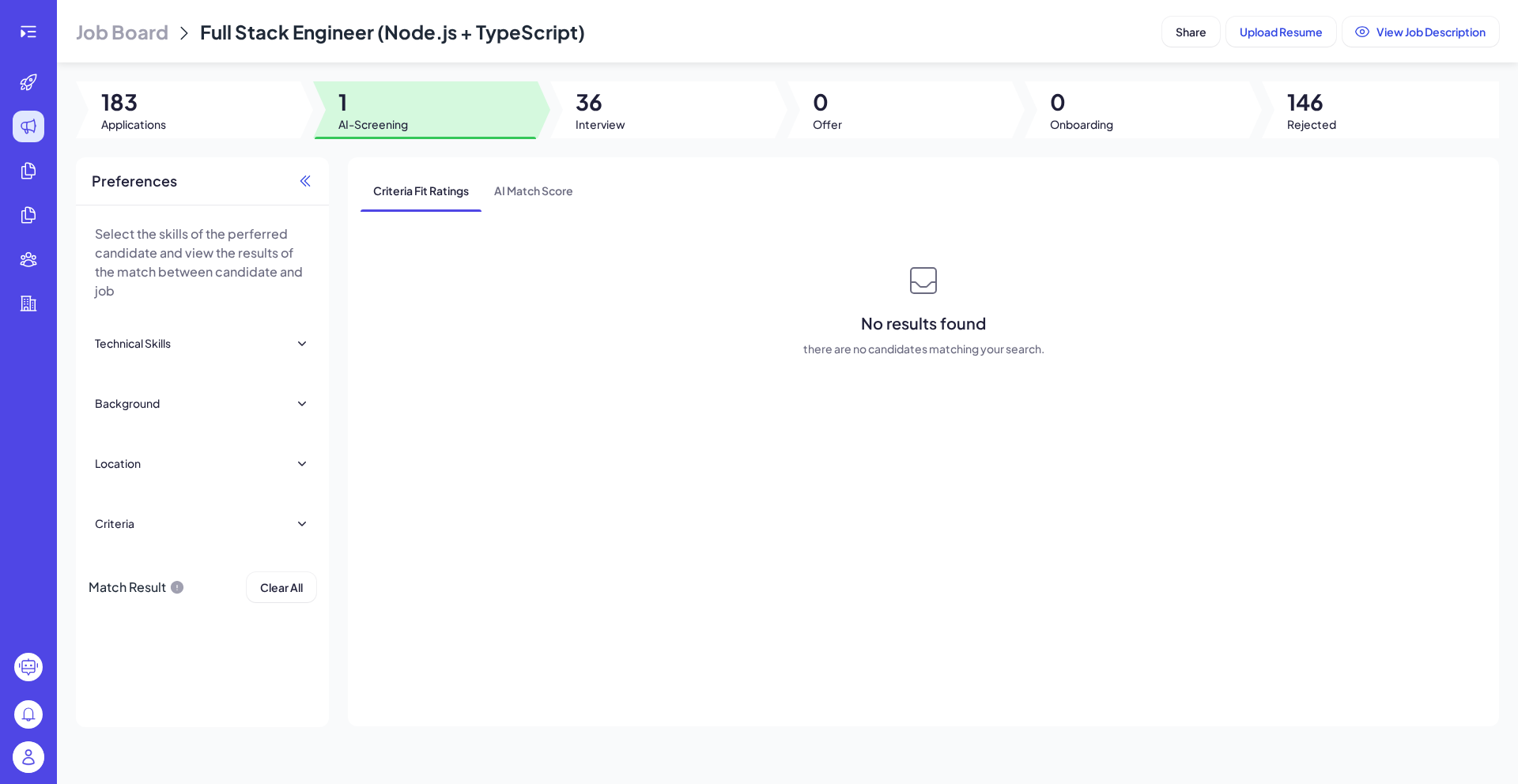
click at [306, 184] on icon at bounding box center [305, 181] width 16 height 16
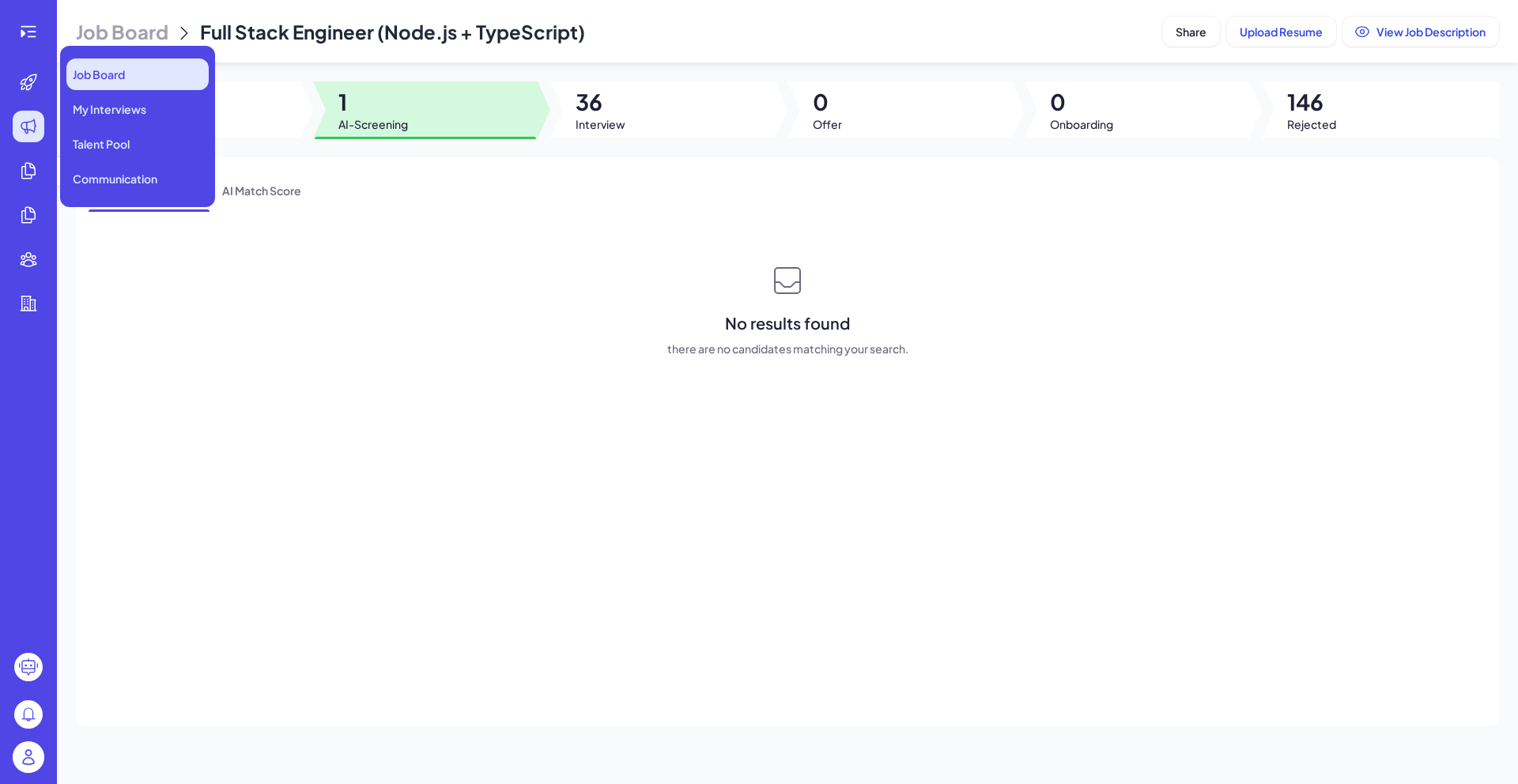
click at [95, 87] on div "Job Board" at bounding box center [138, 74] width 142 height 31
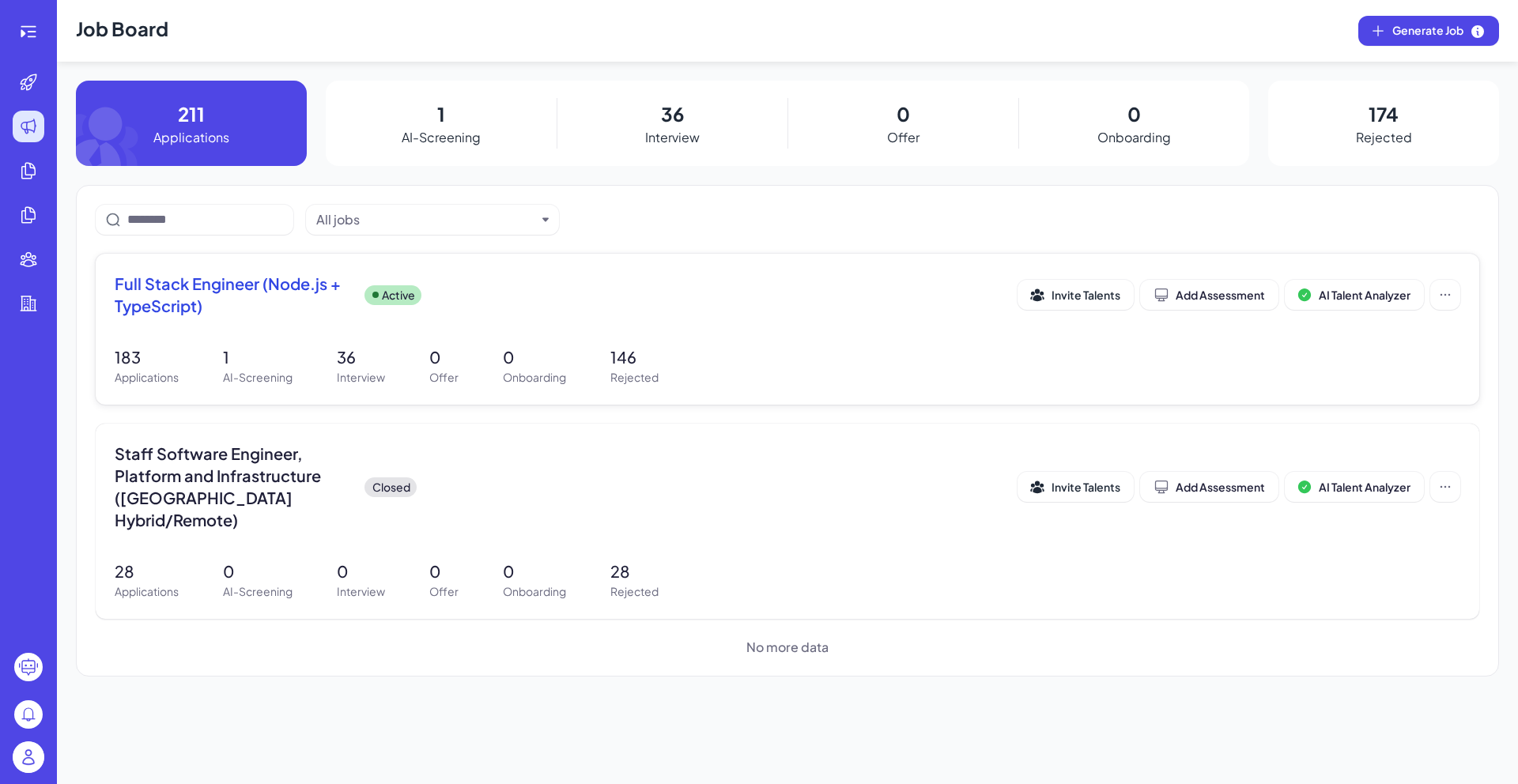
click at [364, 305] on div "Full Stack Engineer (Node.js + TypeScript) Active" at bounding box center [566, 294] width 903 height 44
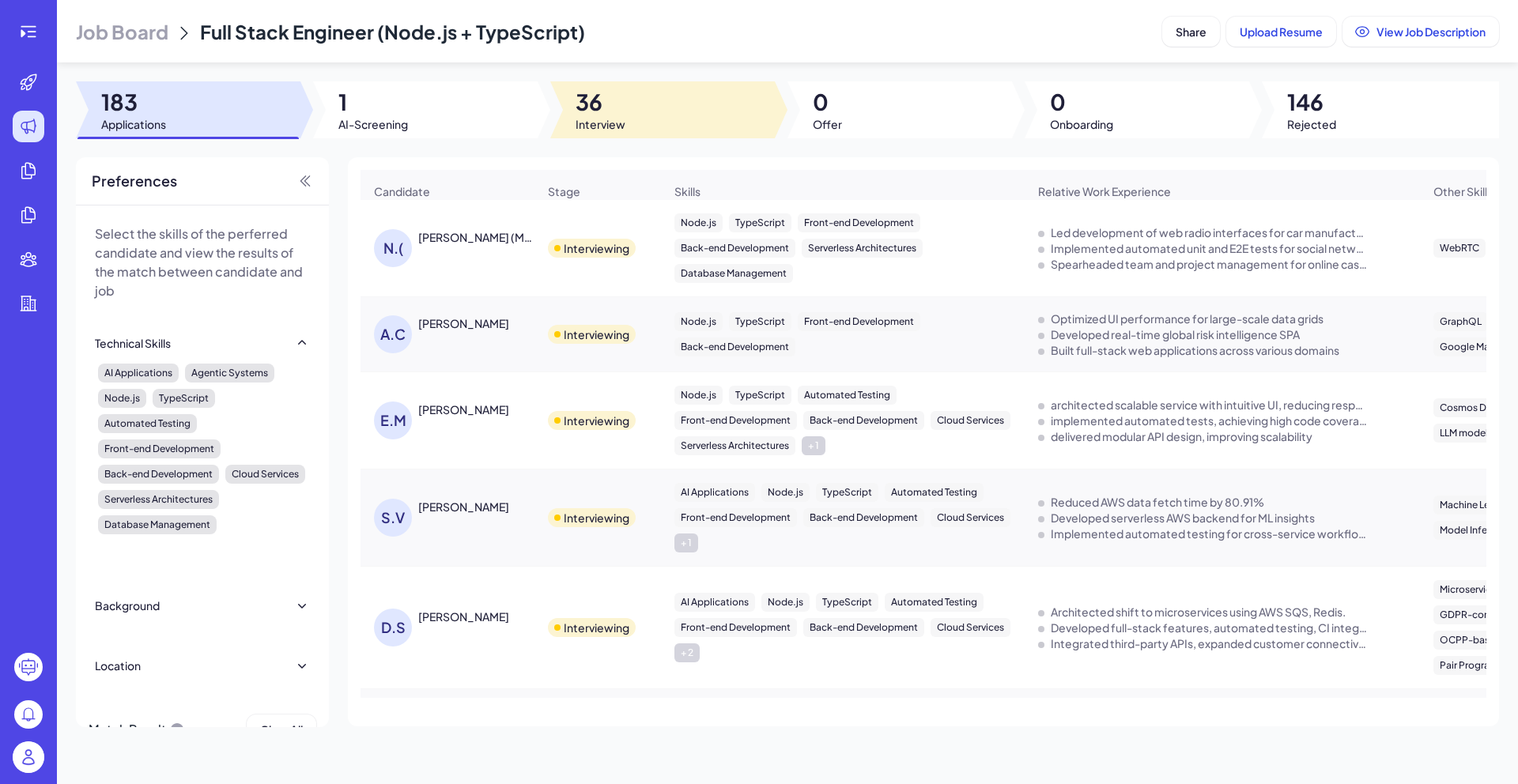
click at [651, 106] on div at bounding box center [662, 109] width 224 height 57
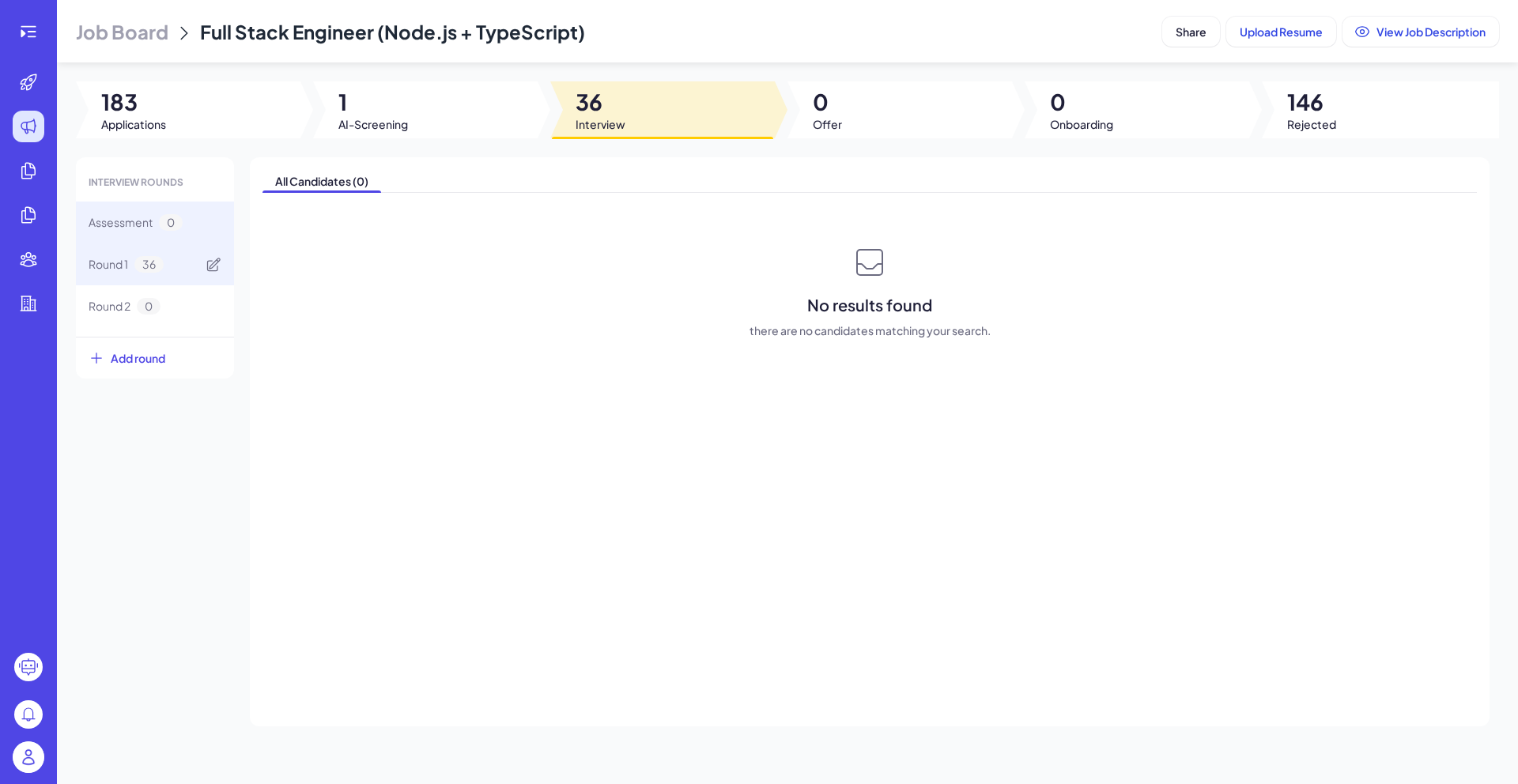
click at [193, 260] on div "Round 1 36" at bounding box center [154, 265] width 158 height 42
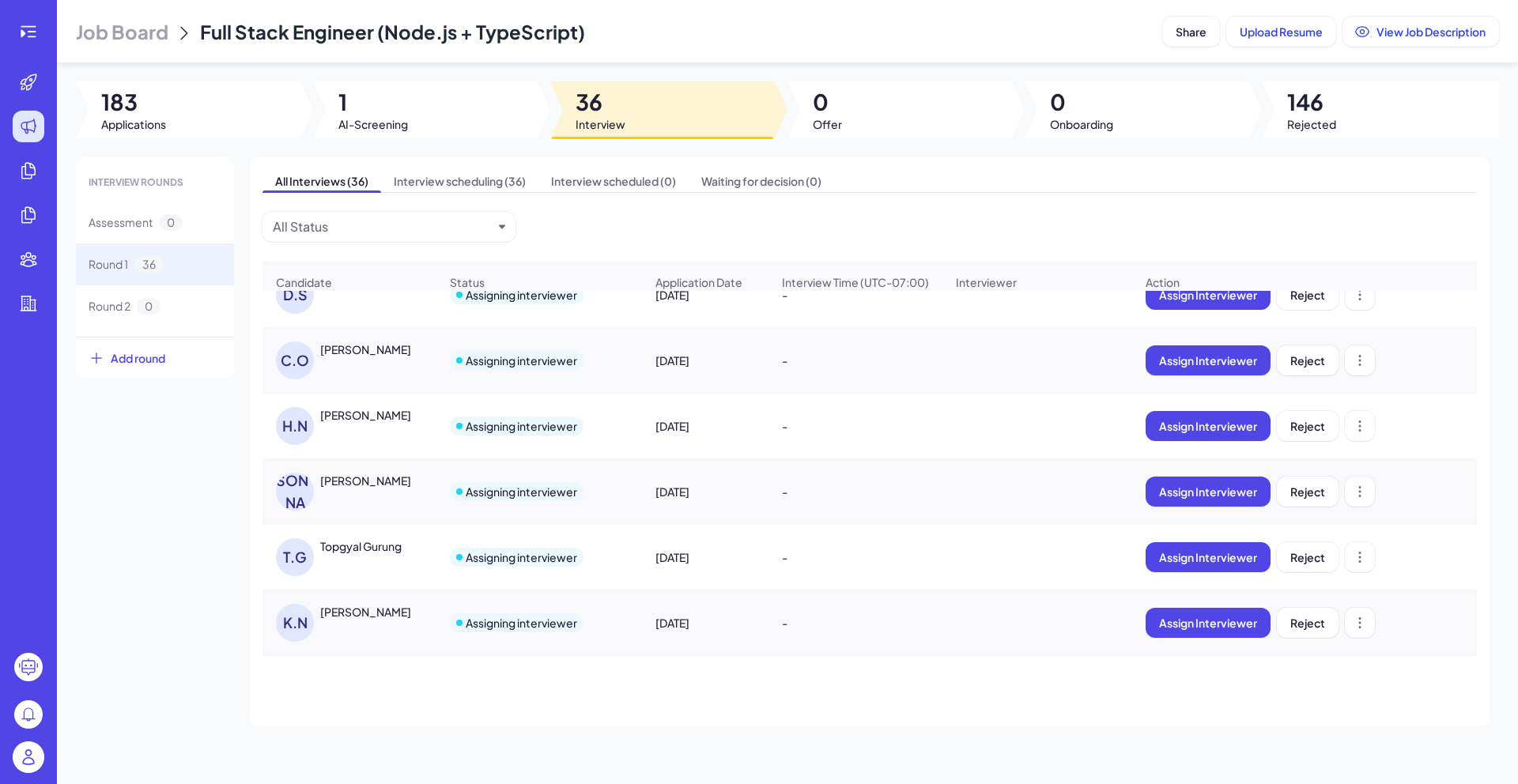
scroll to position [1087, 0]
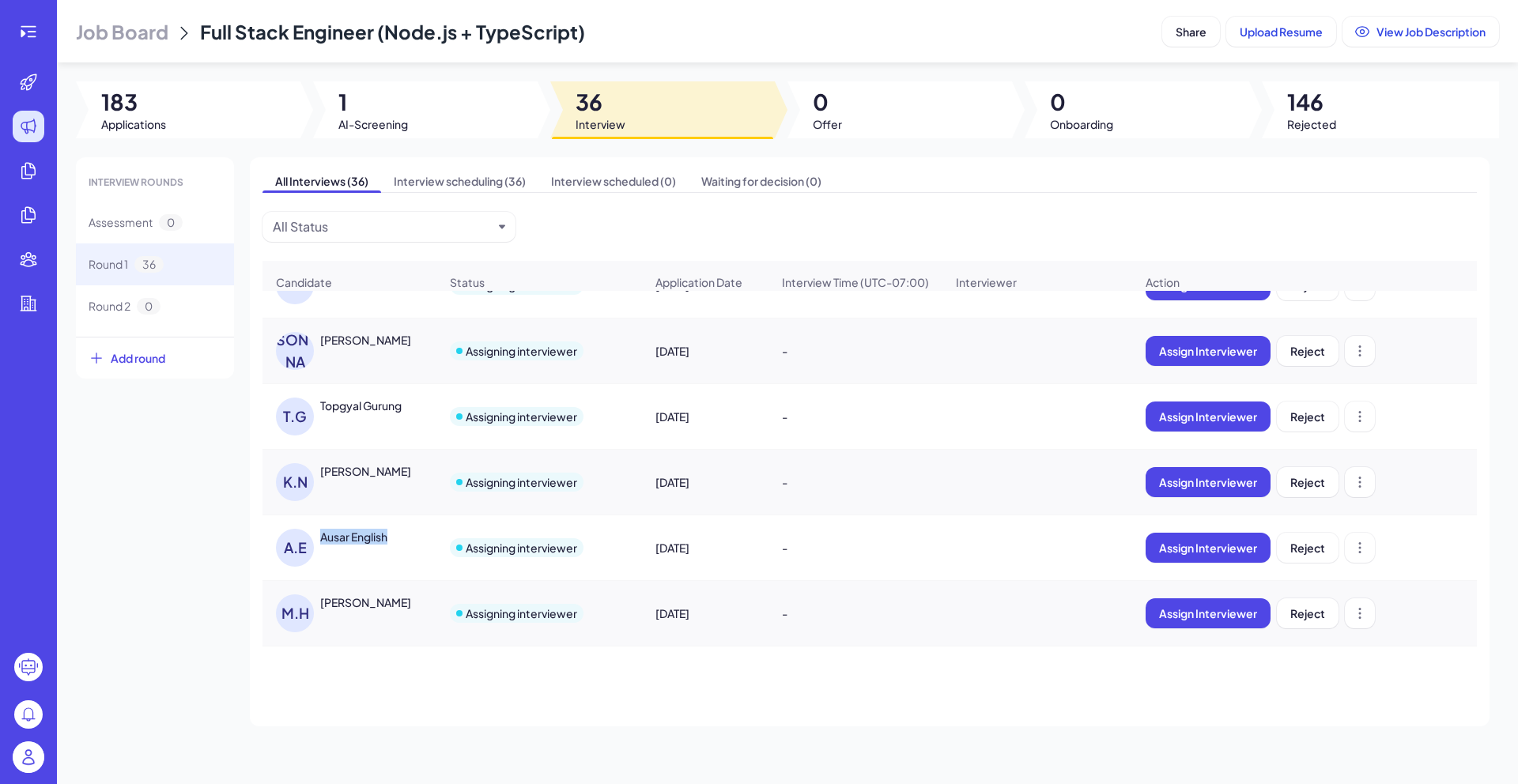
drag, startPoint x: 406, startPoint y: 547, endPoint x: 317, endPoint y: 545, distance: 89.0
click at [317, 545] on div "[PERSON_NAME] English" at bounding box center [357, 547] width 162 height 38
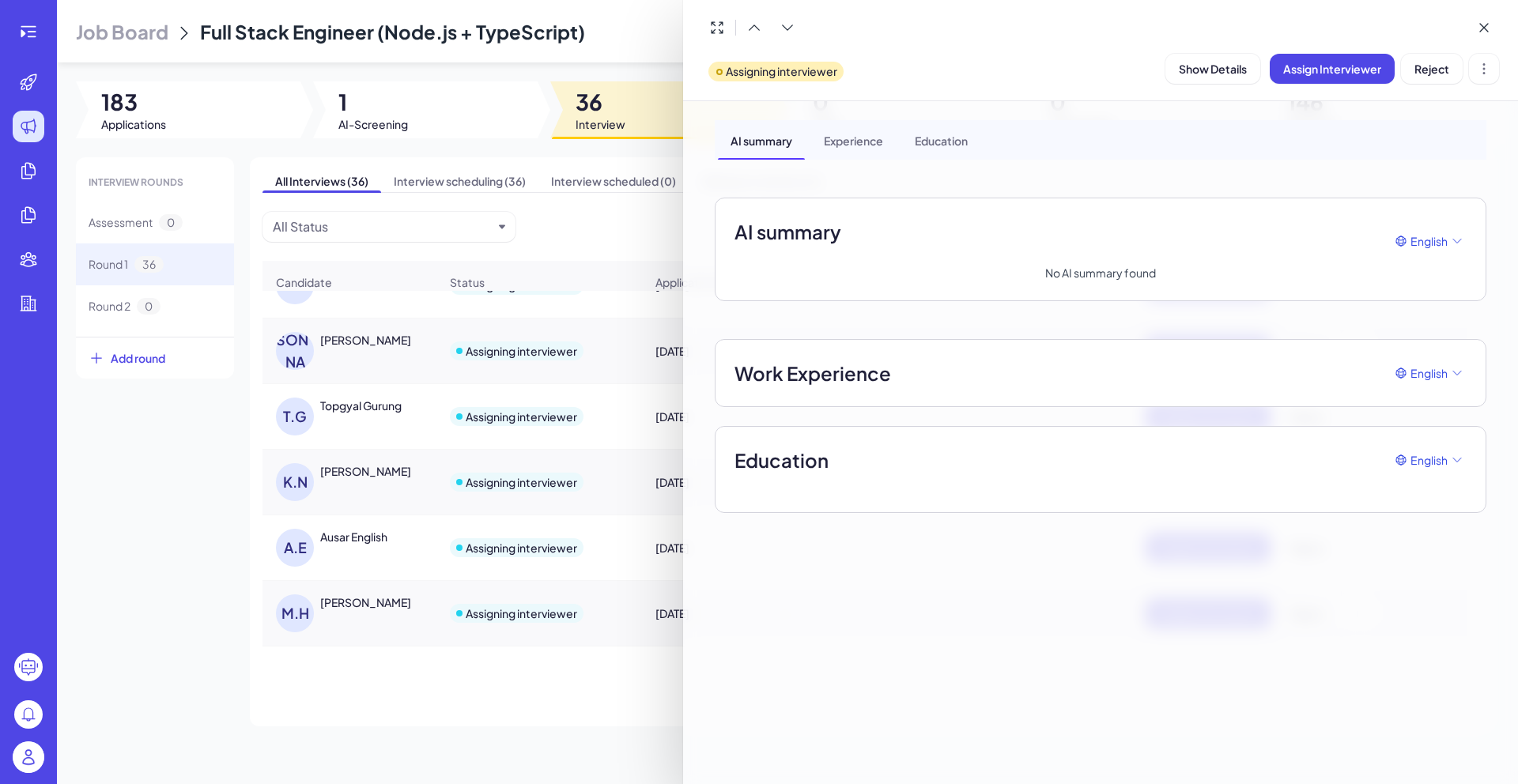
copy div "Ausar English"
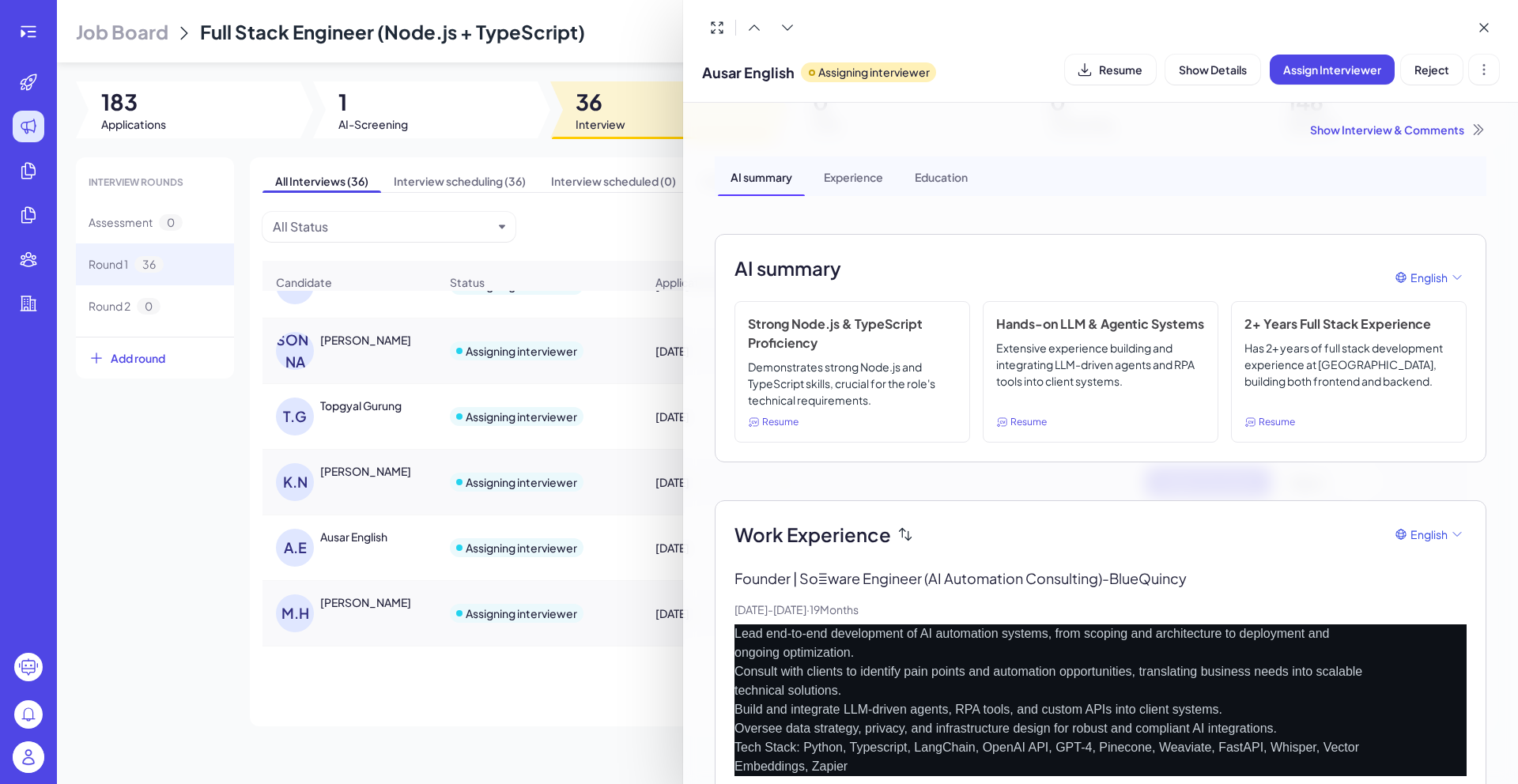
click at [761, 69] on span "Ausar English" at bounding box center [748, 72] width 93 height 22
copy span "Ausar English"
click at [640, 162] on div at bounding box center [759, 392] width 1518 height 784
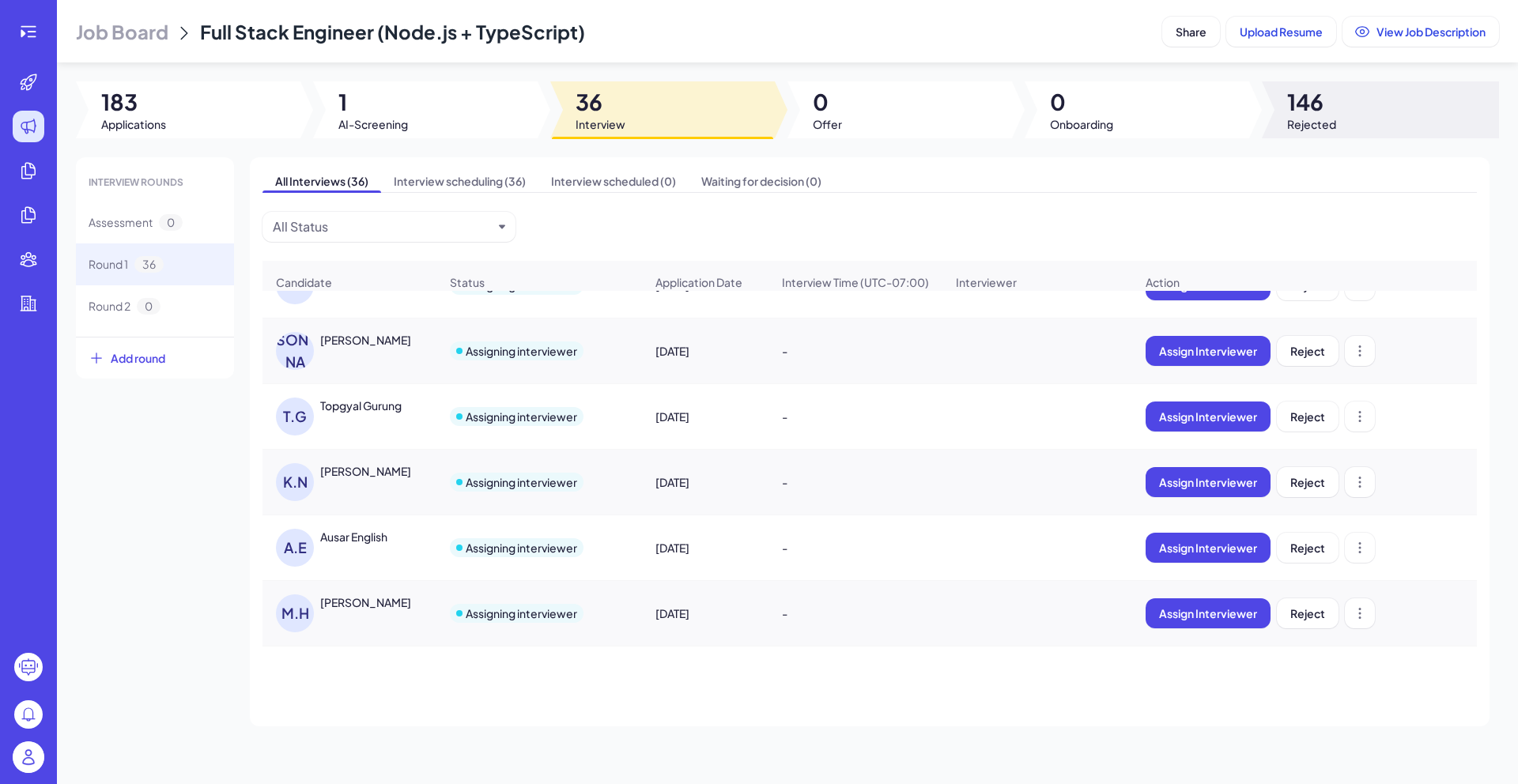
click at [1306, 116] on span "Rejected" at bounding box center [1311, 124] width 49 height 16
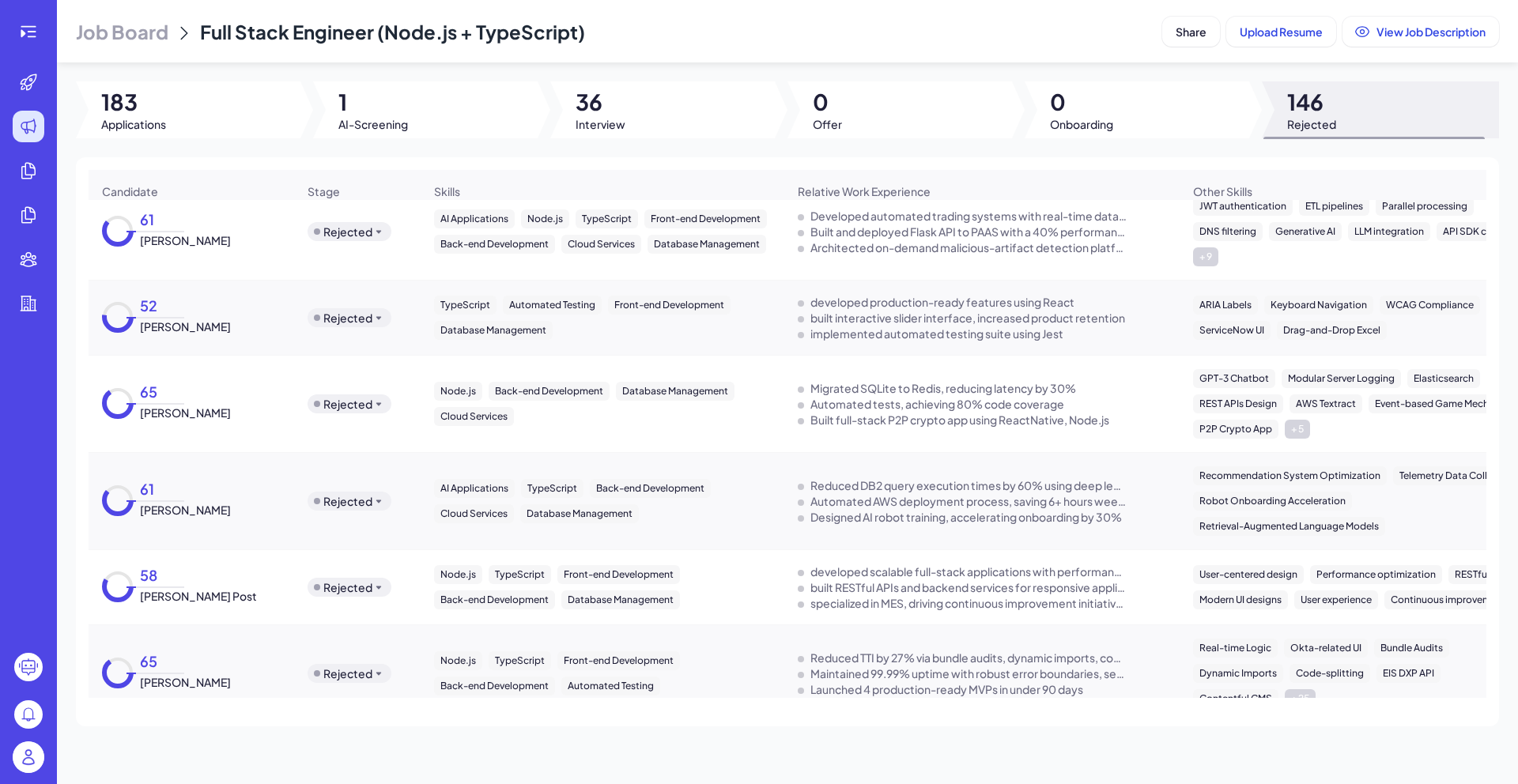
scroll to position [2962, 0]
click at [660, 84] on div at bounding box center [662, 109] width 224 height 57
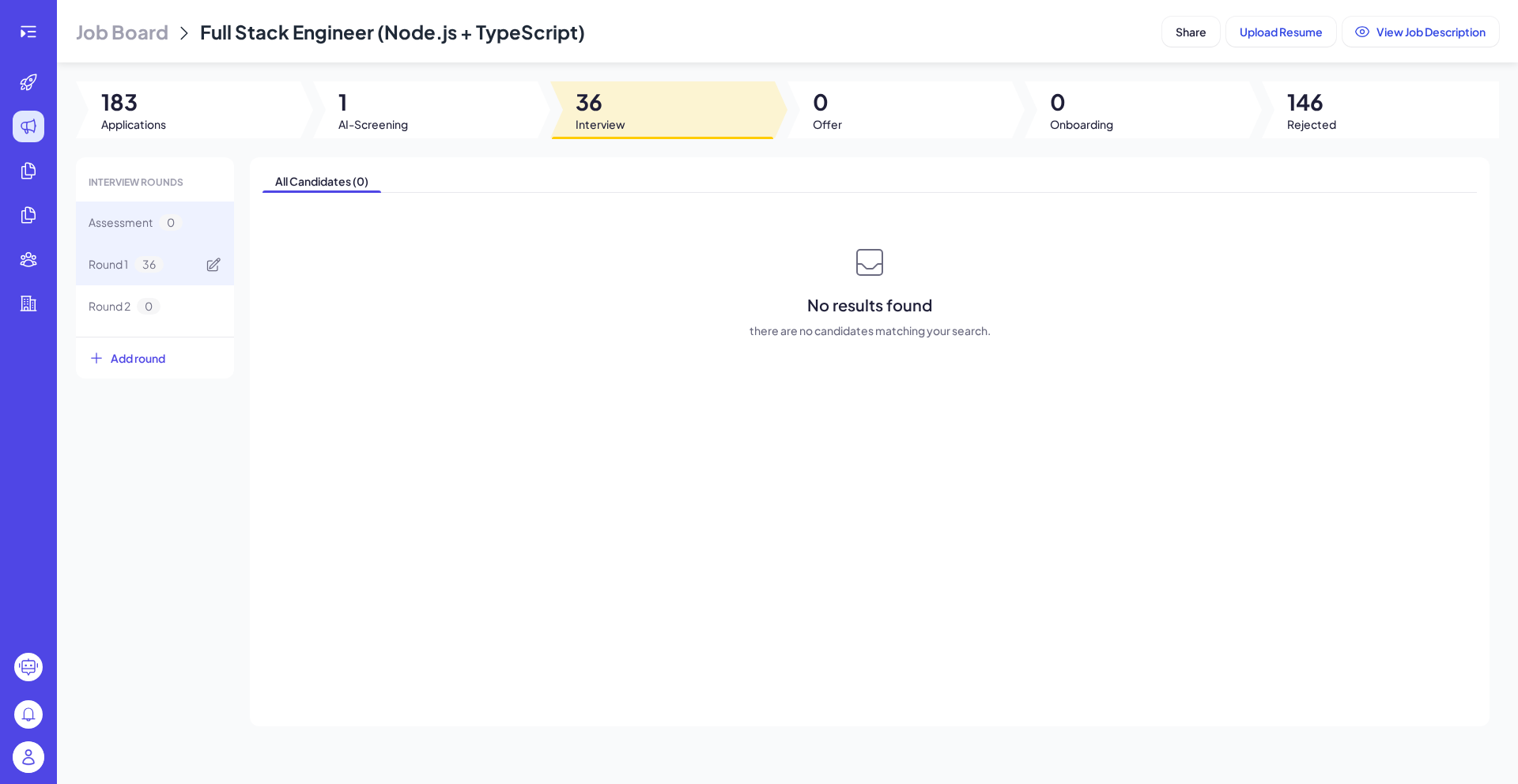
click at [168, 273] on div "Round 1 36" at bounding box center [154, 265] width 158 height 42
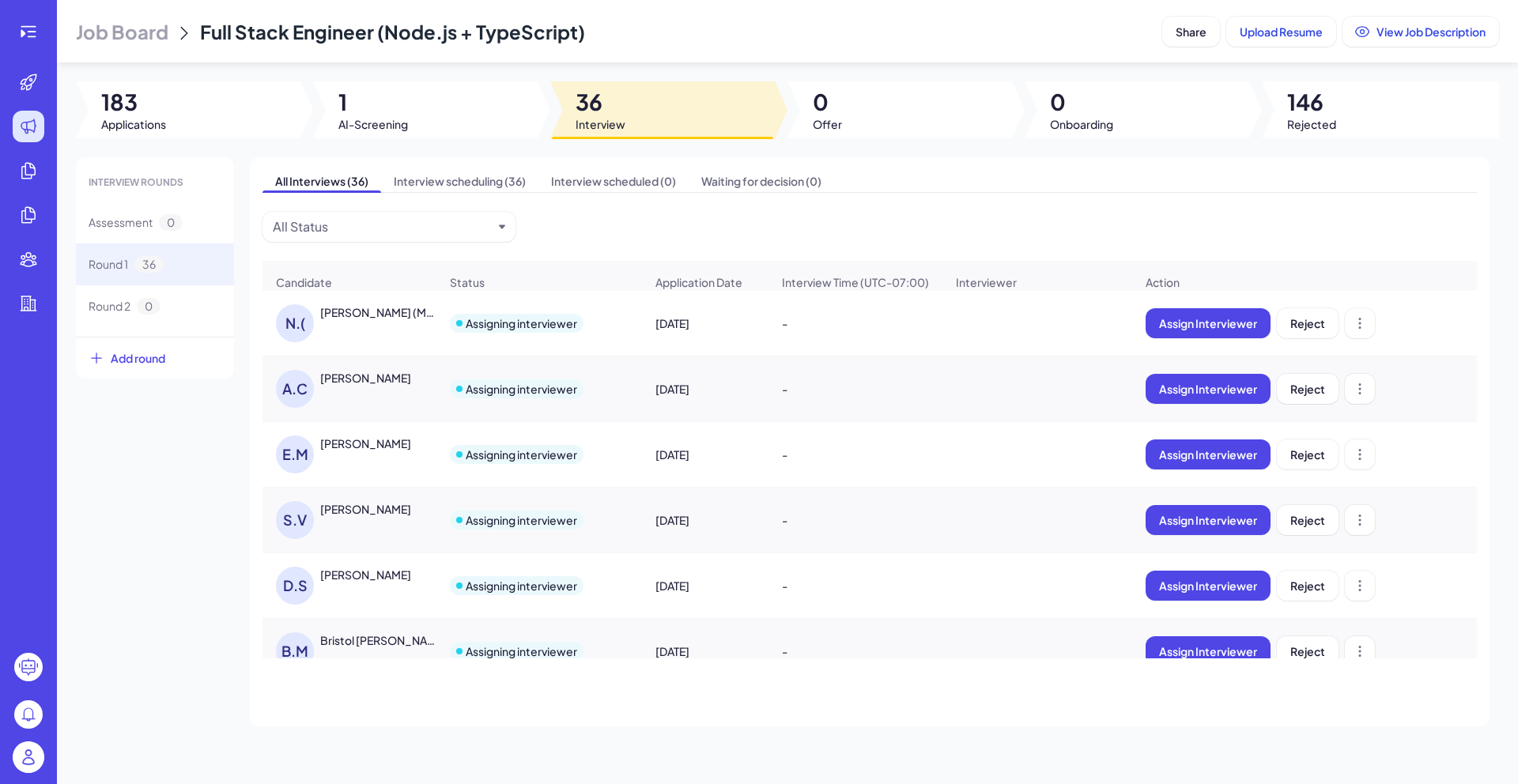
click at [261, 39] on span "Full Stack Engineer (Node.js + TypeScript)" at bounding box center [393, 31] width 385 height 23
copy header "Full Stack Engineer (Node.js + TypeScript) Share Upload Resume View Job Descrip…"
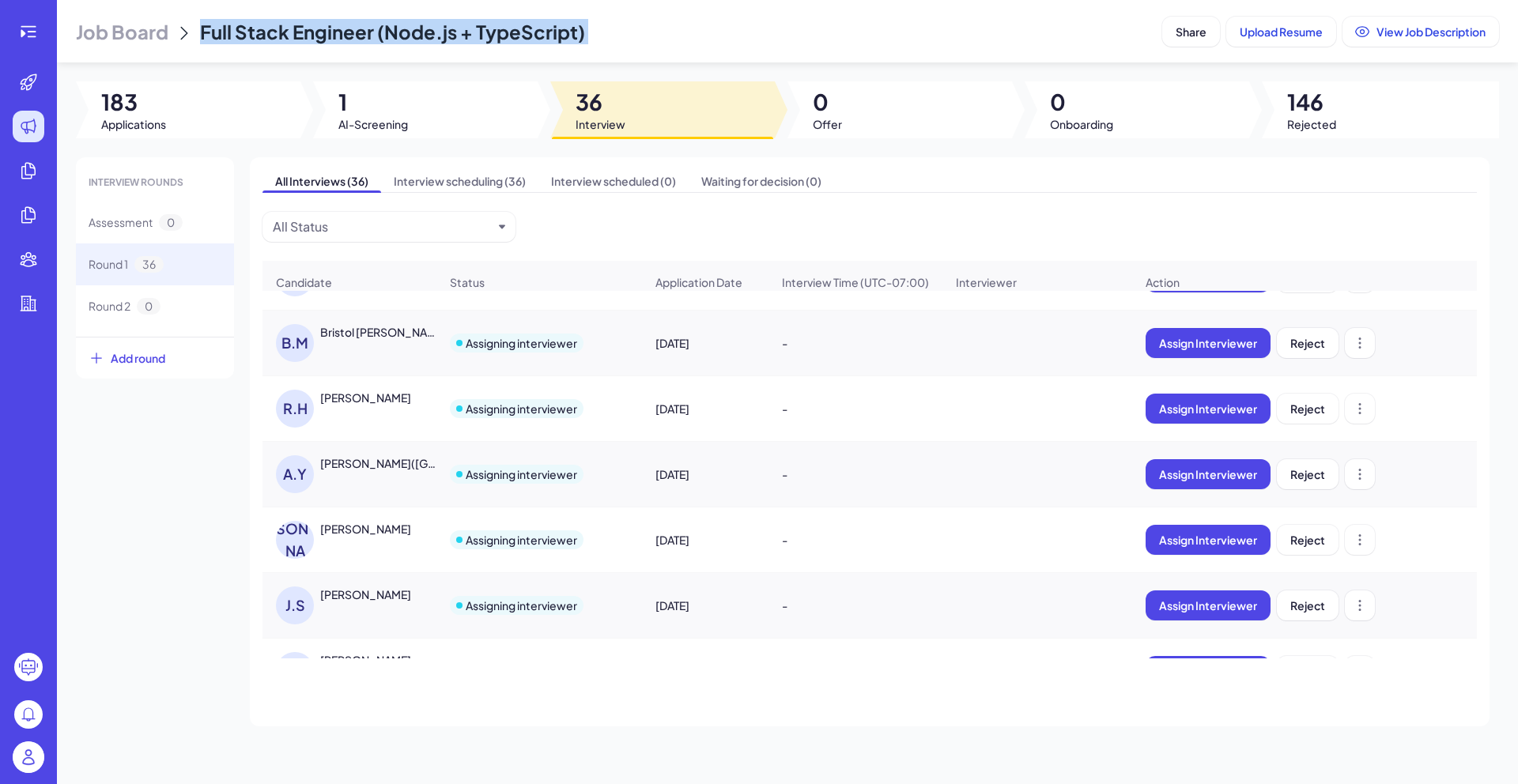
scroll to position [0, 0]
